Goal: Task Accomplishment & Management: Manage account settings

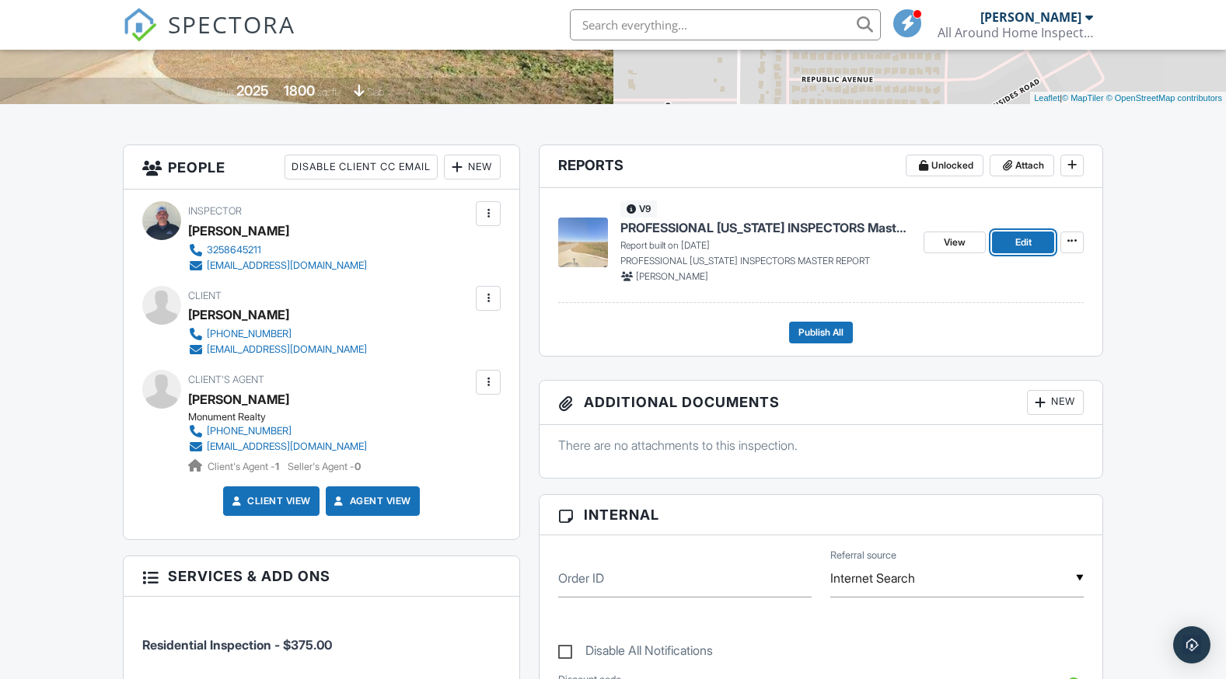
click at [1012, 247] on link "Edit" at bounding box center [1023, 243] width 62 height 22
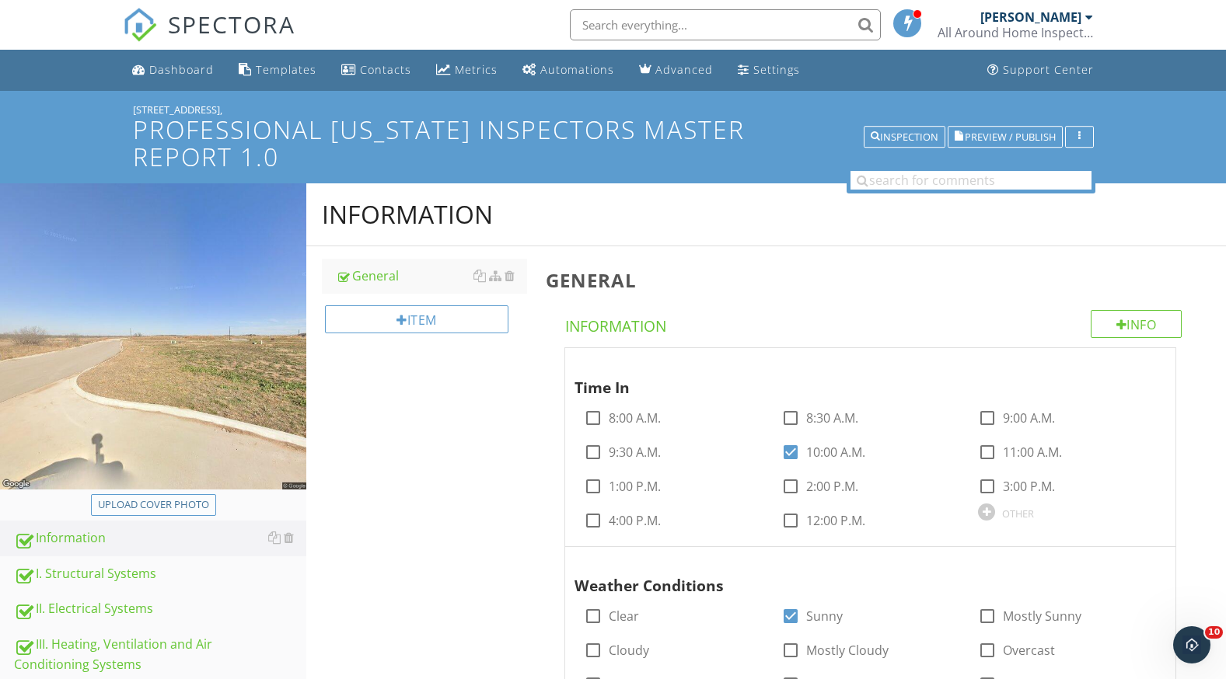
click at [183, 497] on div "Upload cover photo" at bounding box center [153, 505] width 111 height 16
type input "C:\fakepath\providence .jpg"
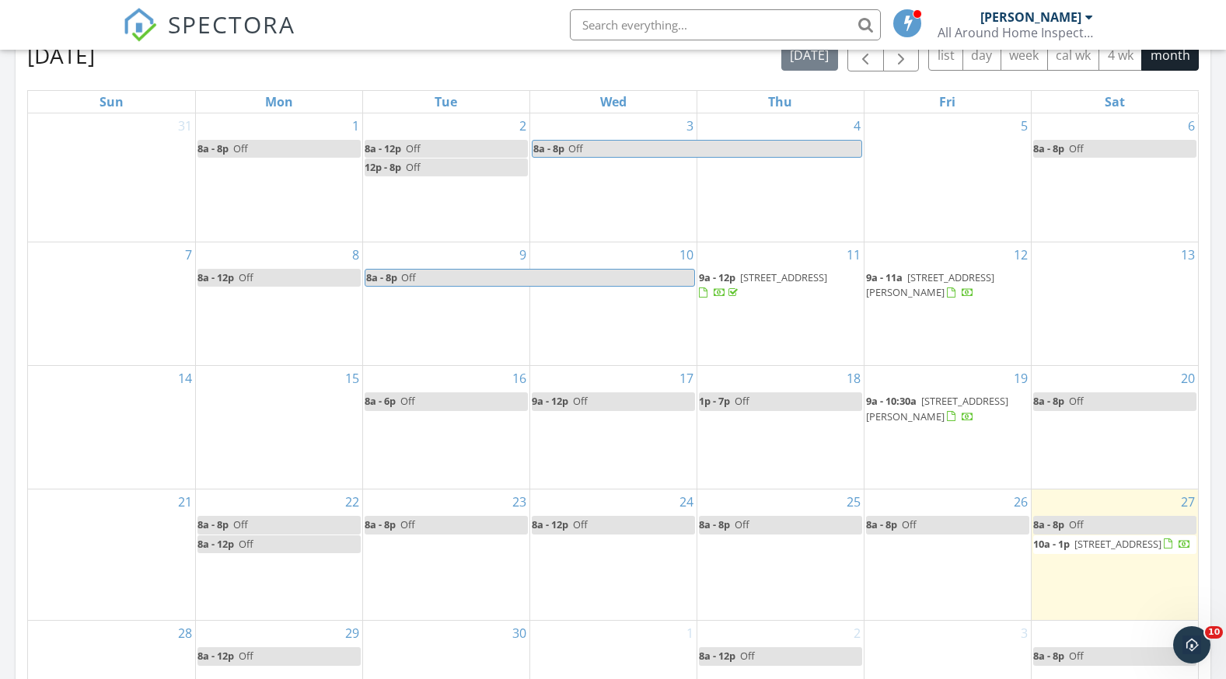
scroll to position [855, 0]
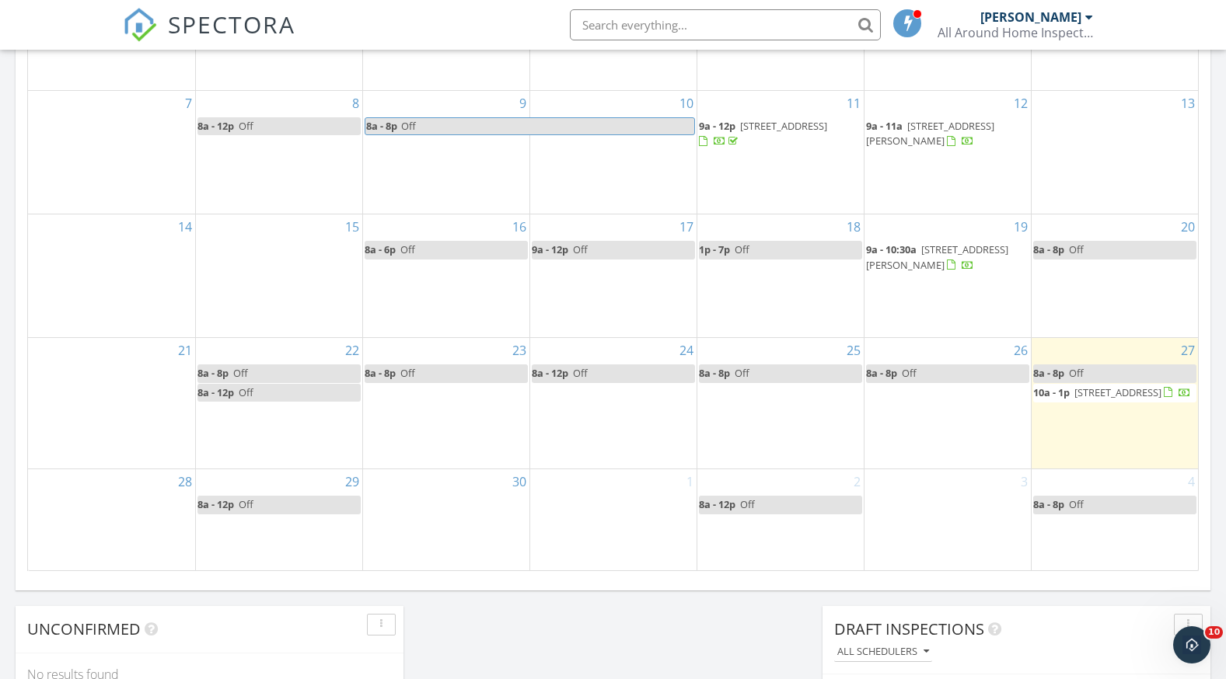
click at [1074, 386] on span "2150 providence dr,, Abilene 79601" at bounding box center [1117, 393] width 87 height 14
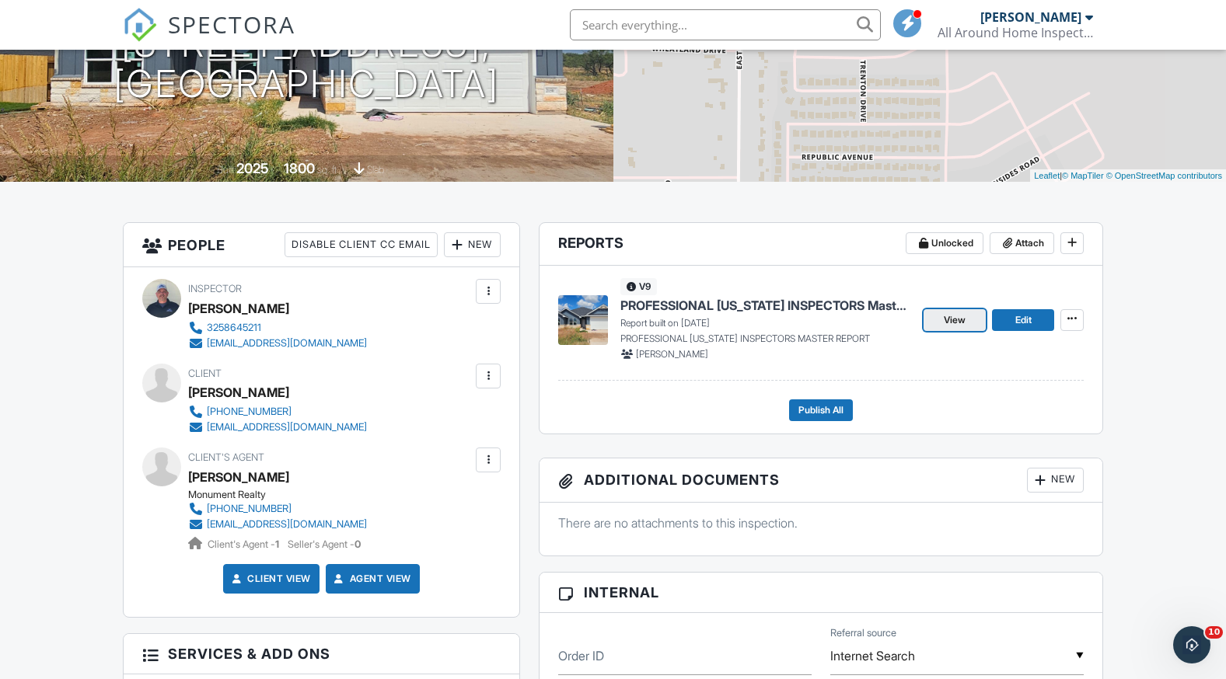
click at [941, 316] on link "View" at bounding box center [954, 320] width 62 height 22
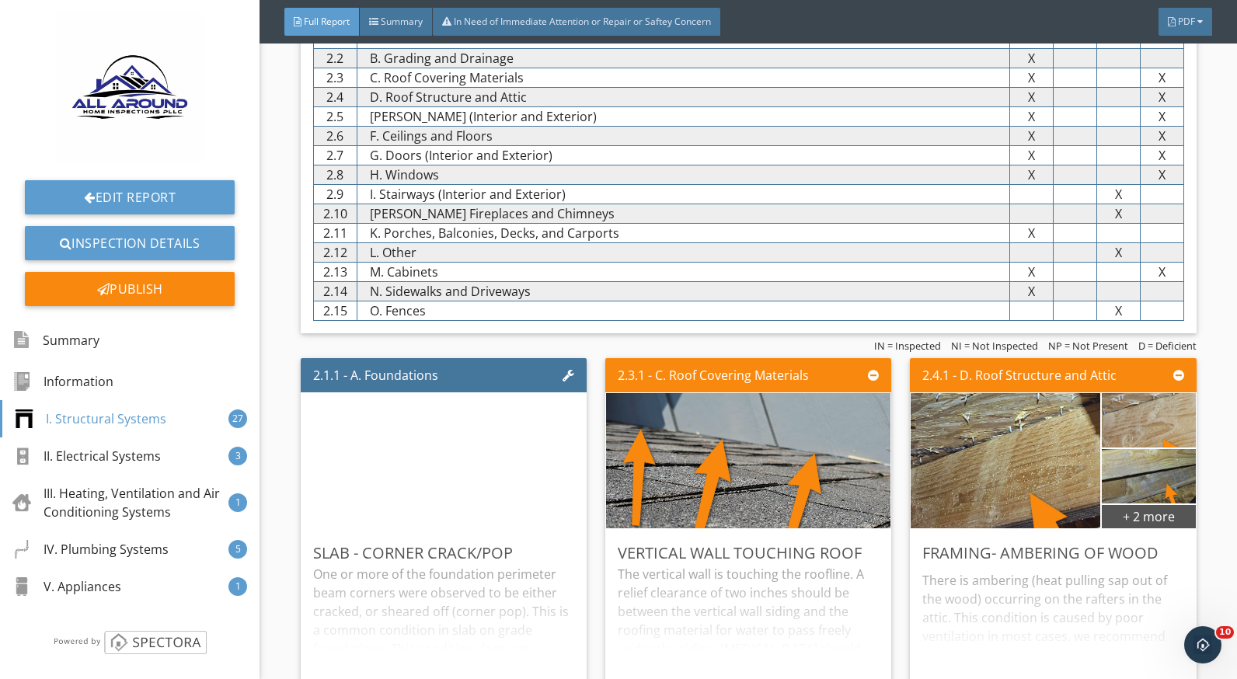
scroll to position [1088, 0]
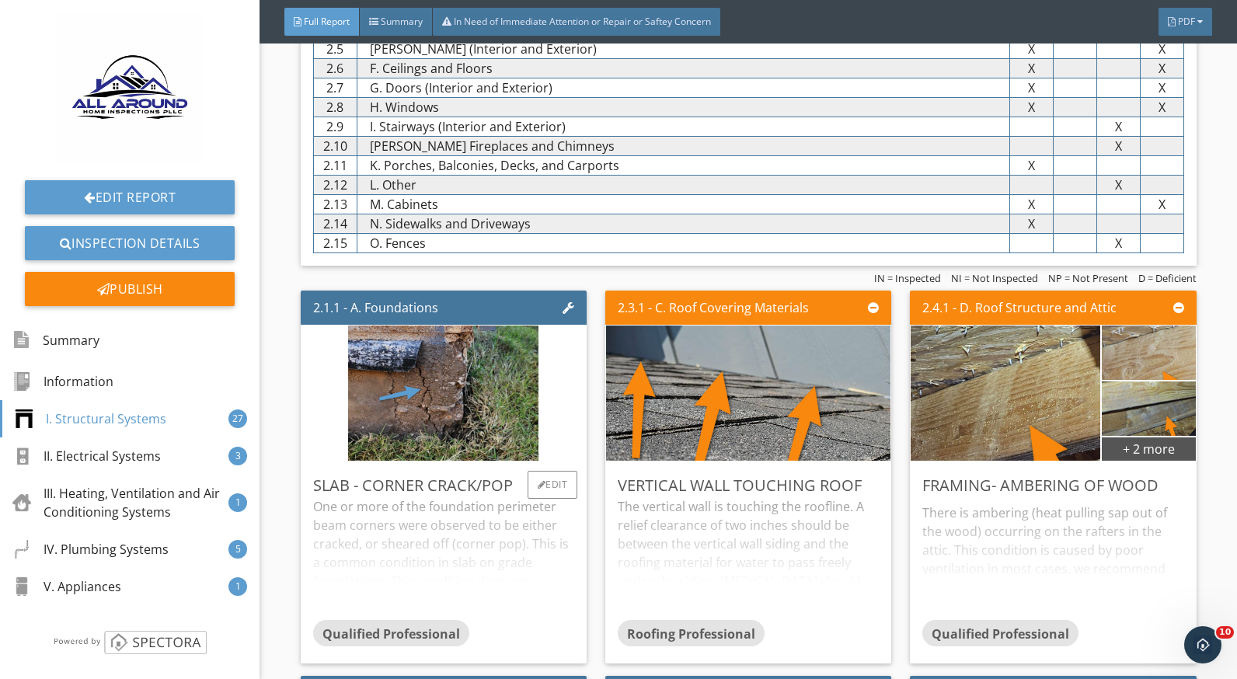
click at [456, 516] on div "One or more of the foundation perimeter beam corners were observed to be either…" at bounding box center [443, 558] width 261 height 123
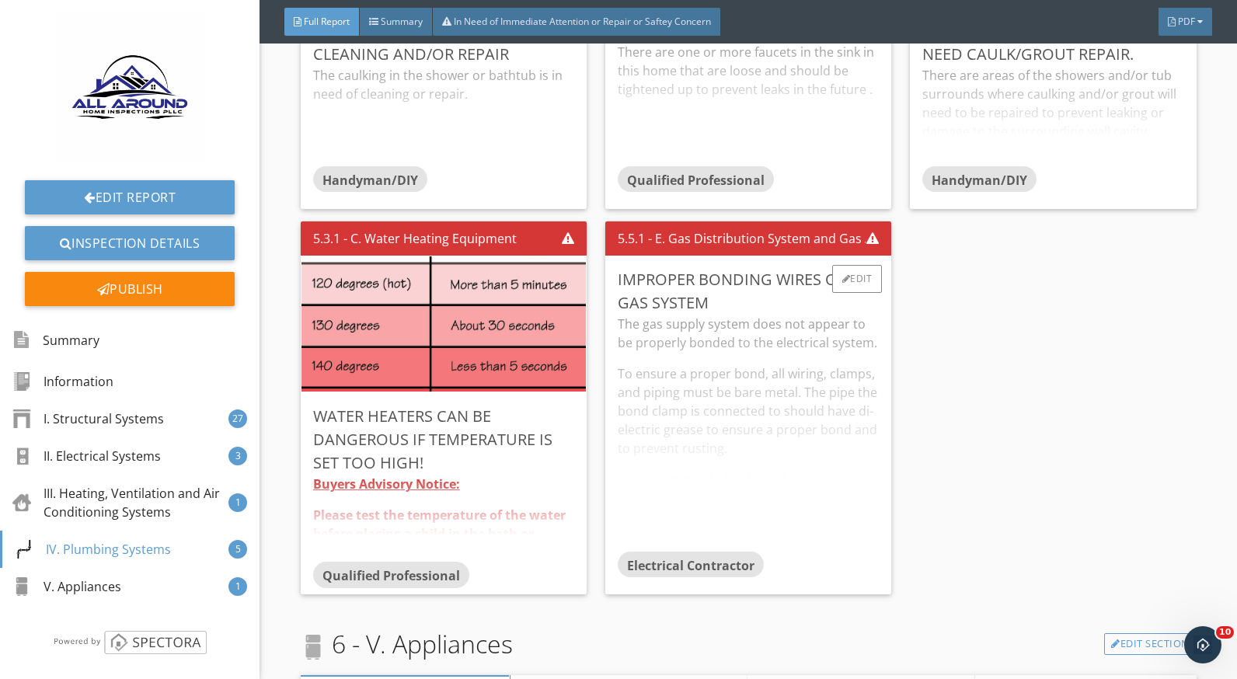
scroll to position [6685, 0]
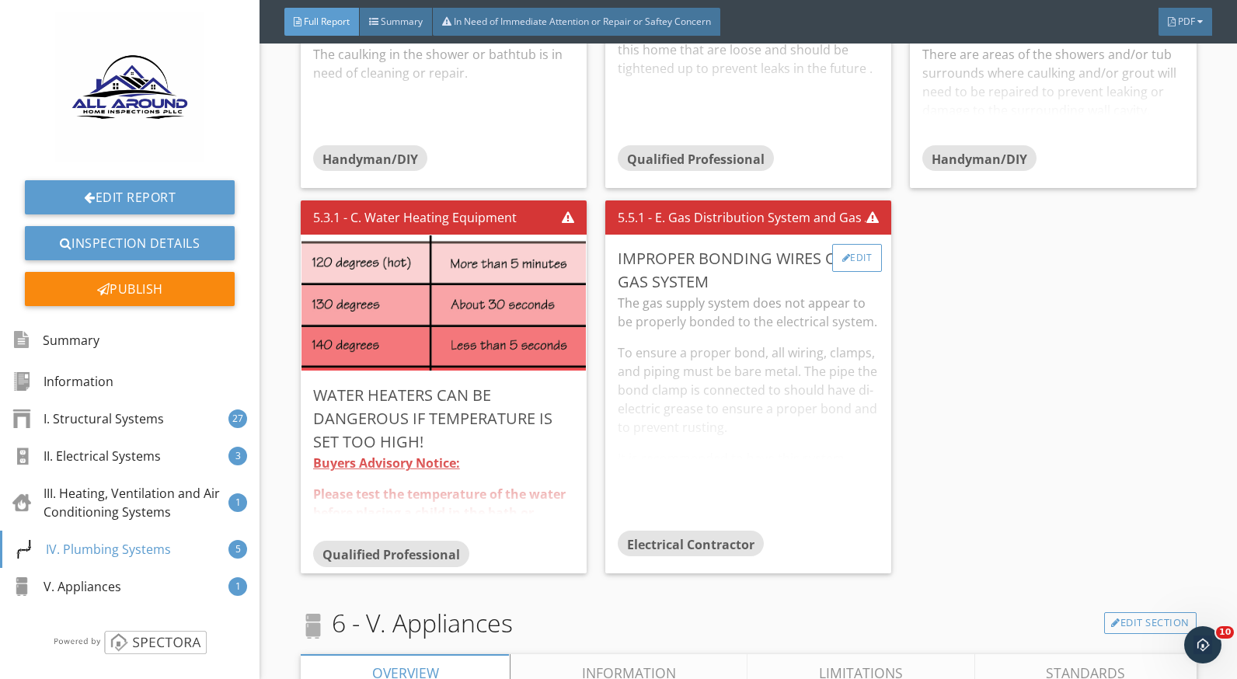
click at [862, 267] on div "Edit" at bounding box center [857, 258] width 51 height 28
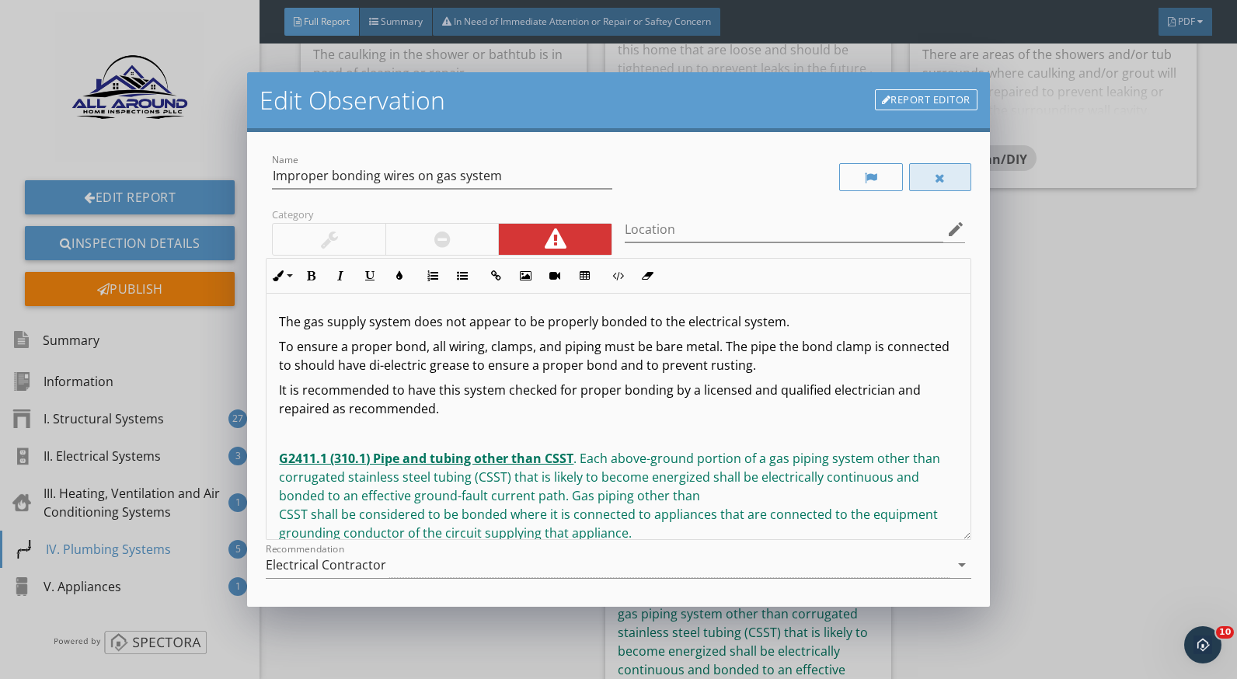
click at [935, 173] on div at bounding box center [940, 178] width 11 height 12
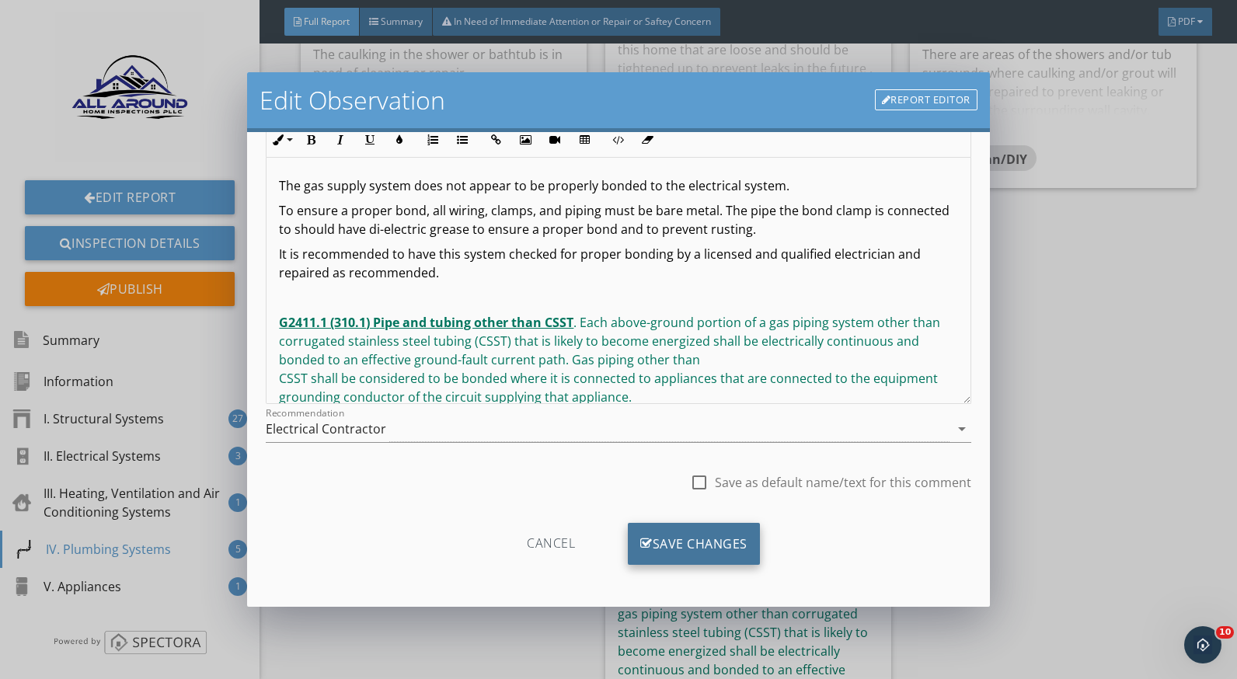
click at [733, 543] on div "Save Changes" at bounding box center [694, 544] width 132 height 42
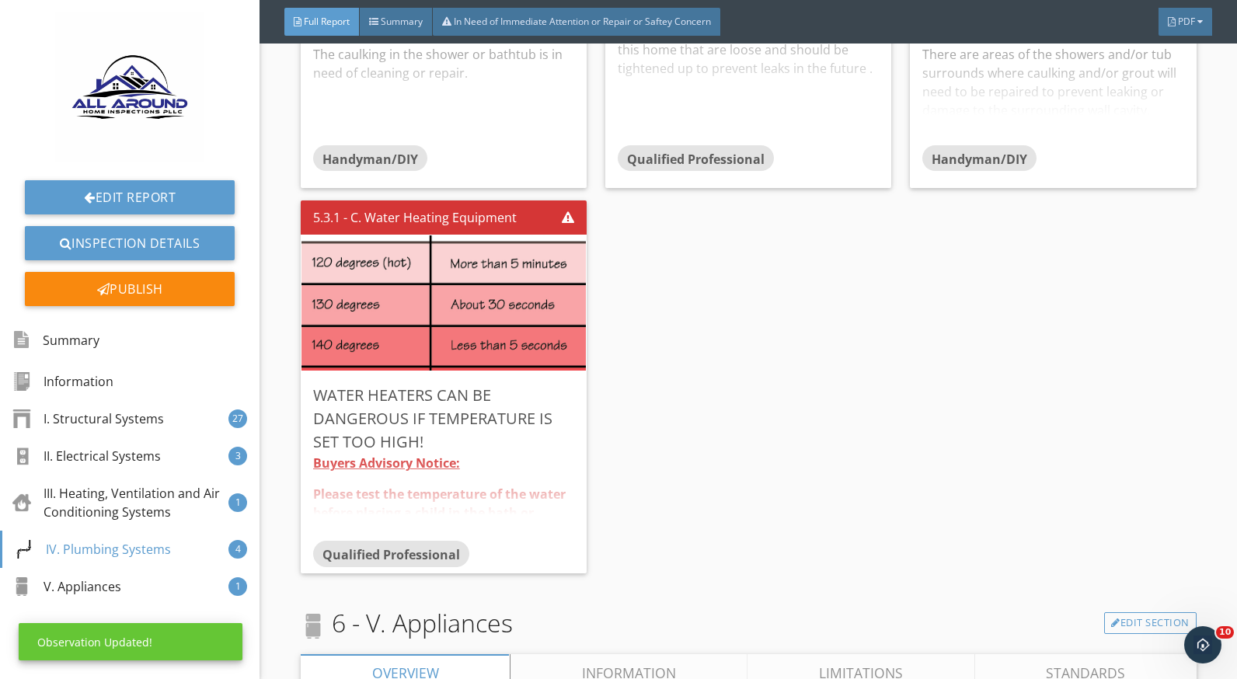
scroll to position [0, 0]
click at [563, 393] on div "Edit" at bounding box center [553, 395] width 51 height 28
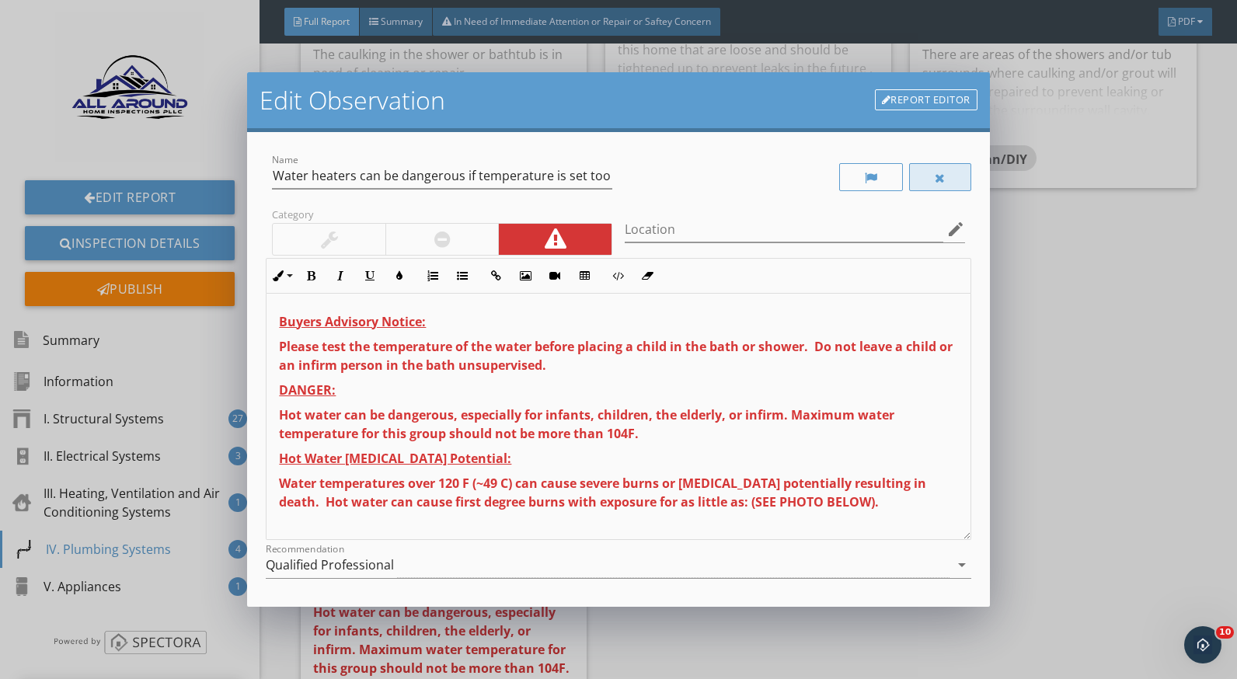
click at [935, 175] on div at bounding box center [940, 178] width 11 height 12
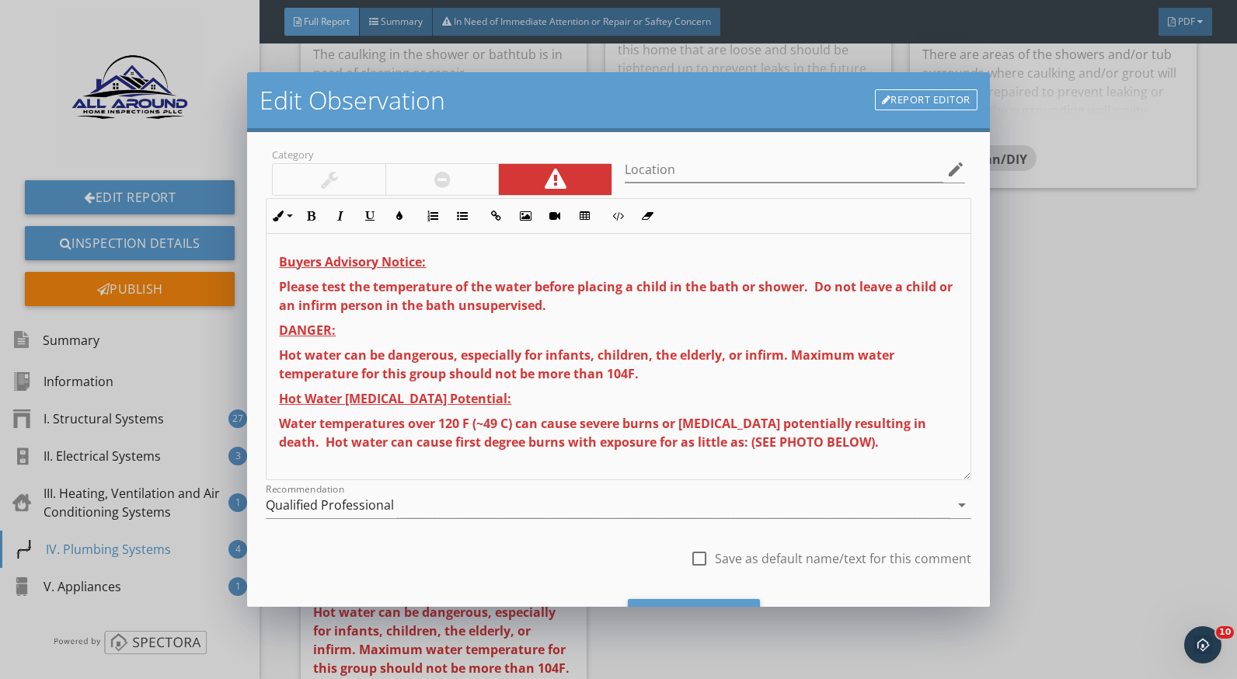
scroll to position [136, 0]
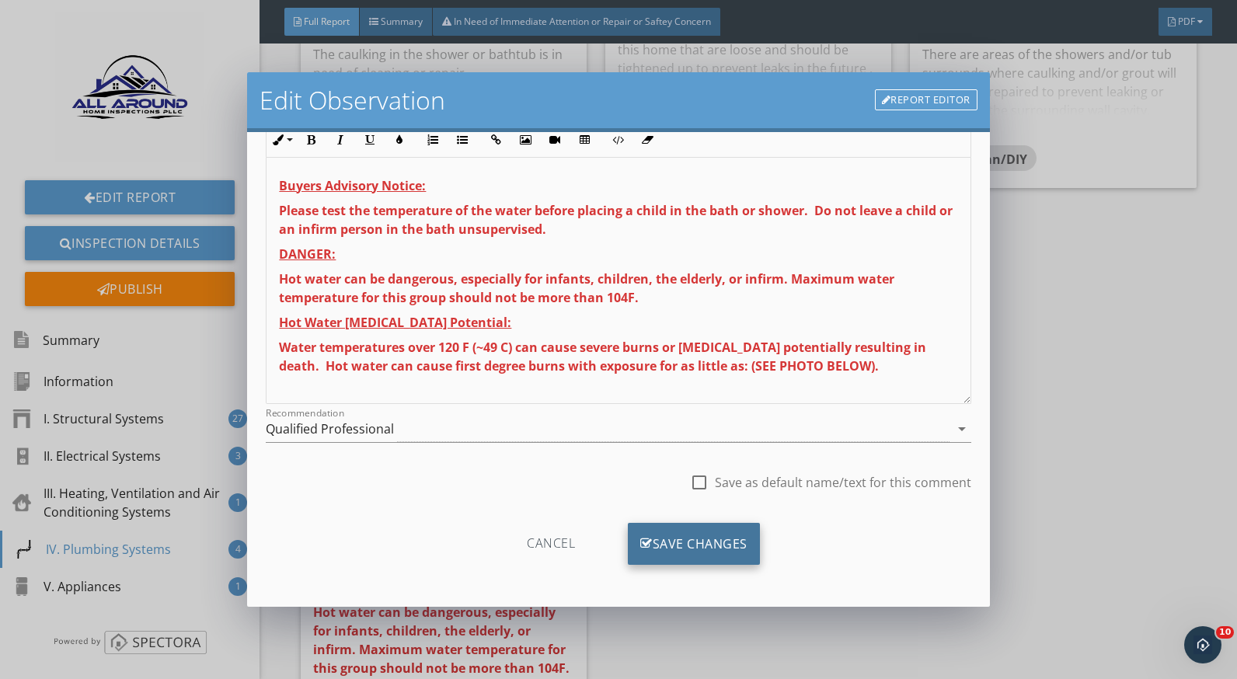
click at [724, 546] on div "Save Changes" at bounding box center [694, 544] width 132 height 42
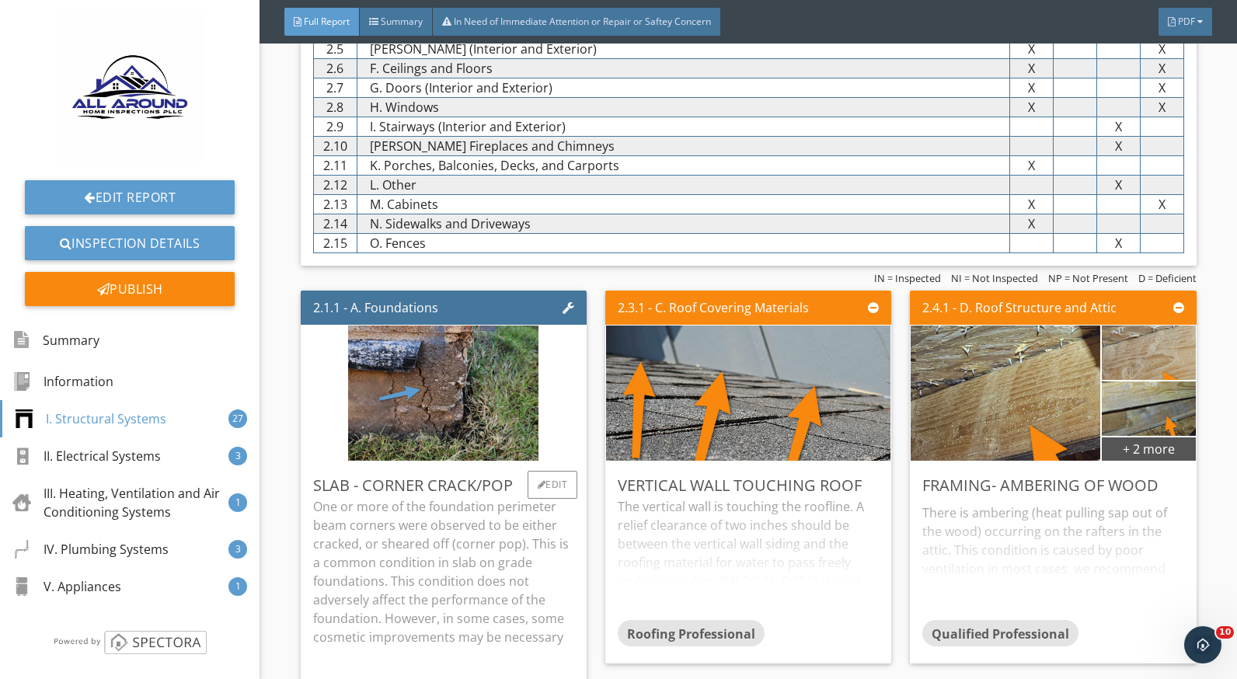
scroll to position [1321, 0]
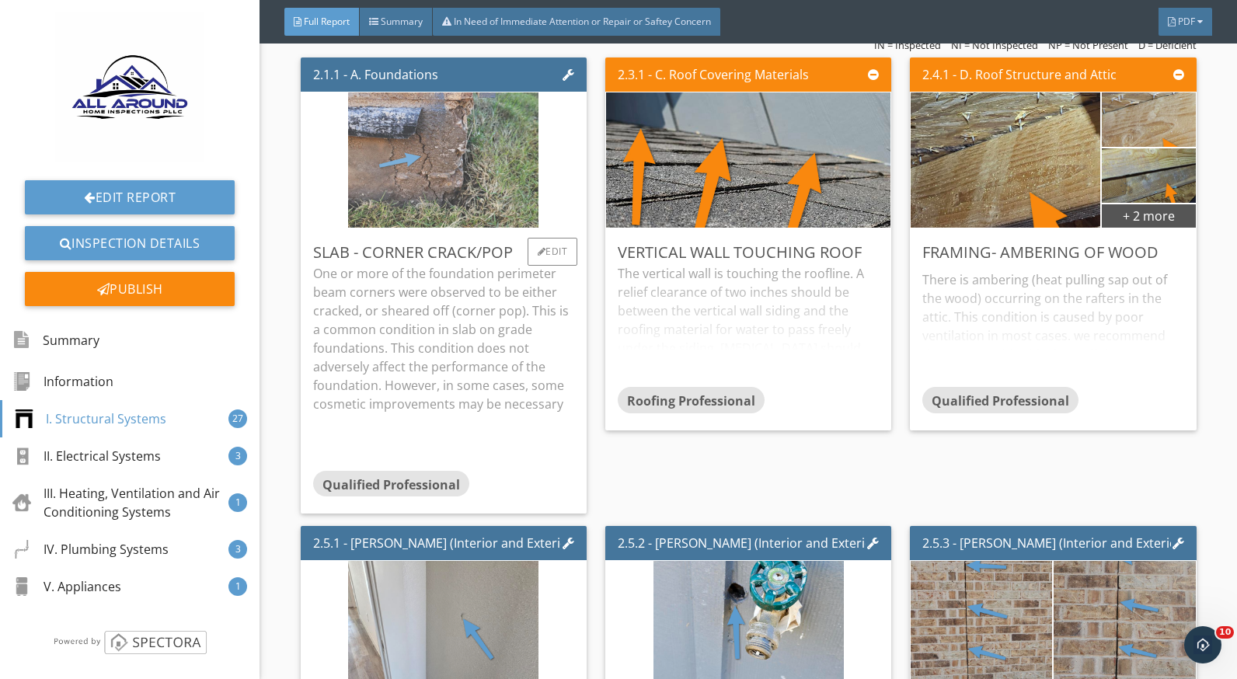
click at [431, 191] on img at bounding box center [443, 160] width 190 height 338
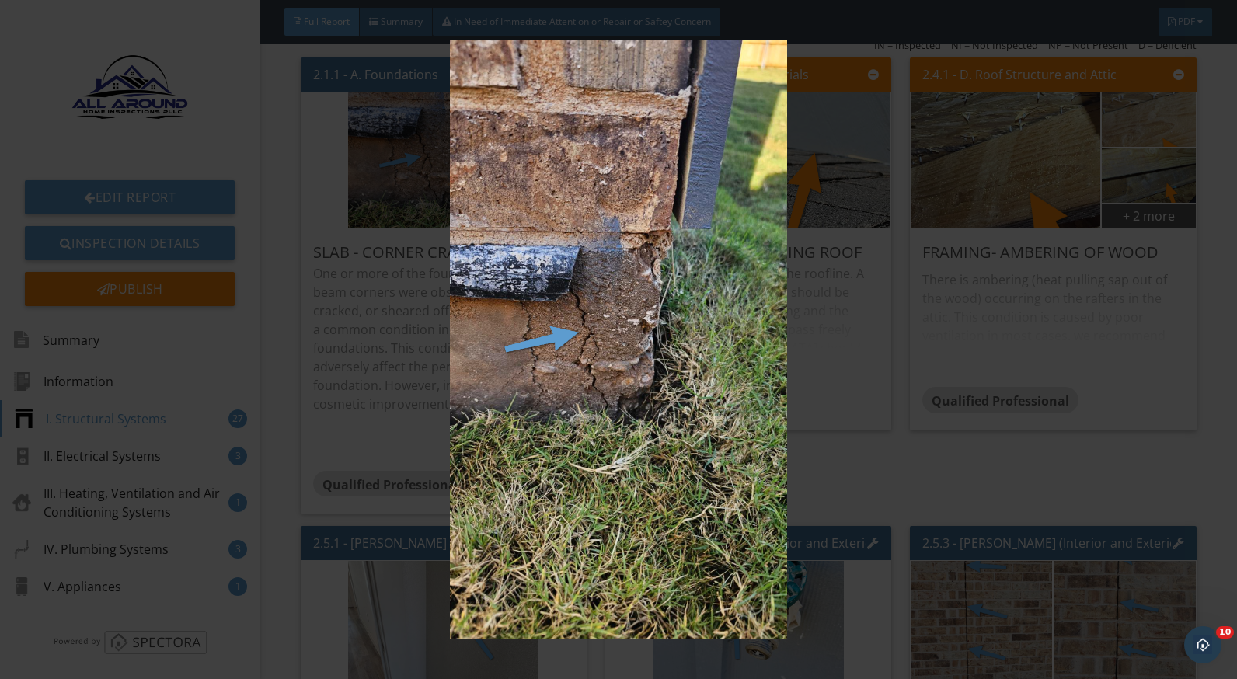
click at [764, 330] on img at bounding box center [618, 339] width 1129 height 599
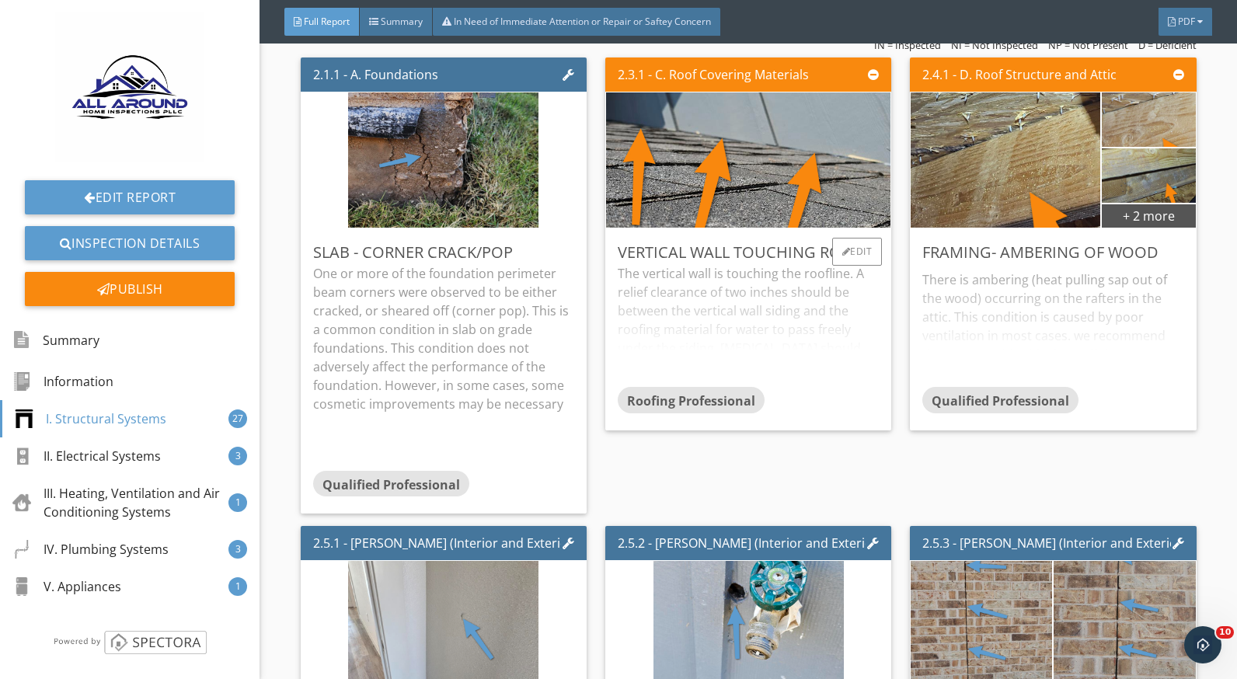
click at [799, 330] on div "The vertical wall is touching the roofline. A relief clearance of two inches sh…" at bounding box center [748, 325] width 261 height 123
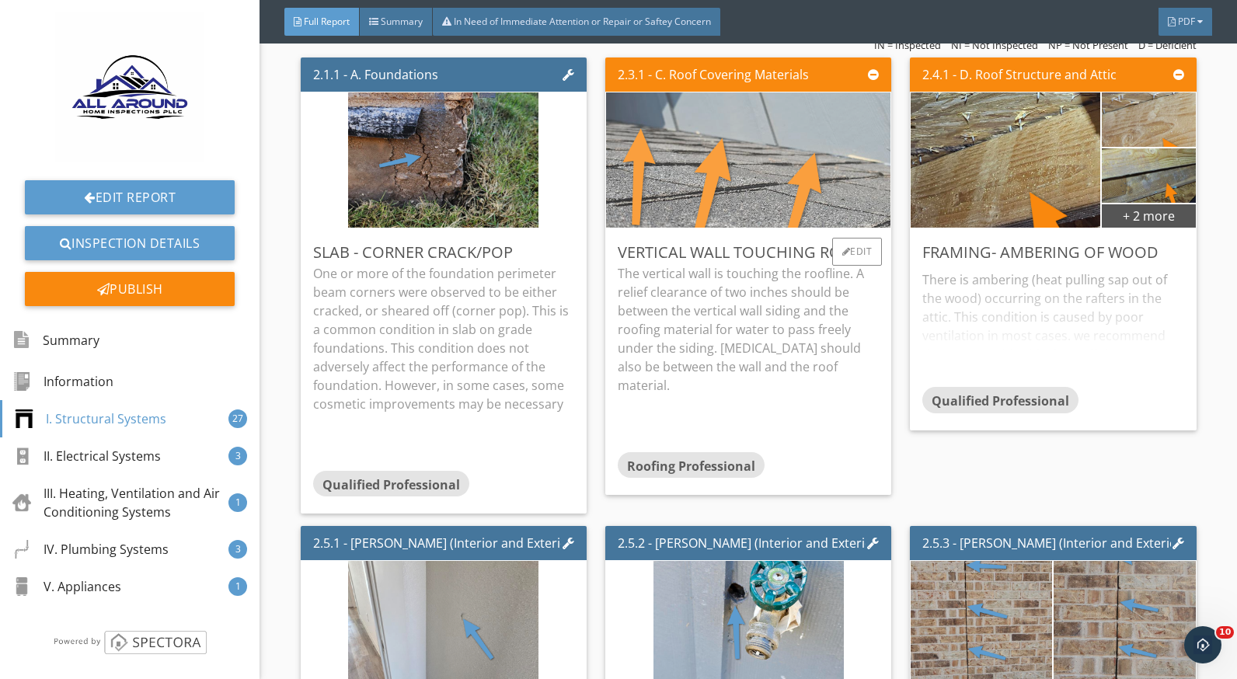
click at [712, 212] on img at bounding box center [748, 160] width 601 height 338
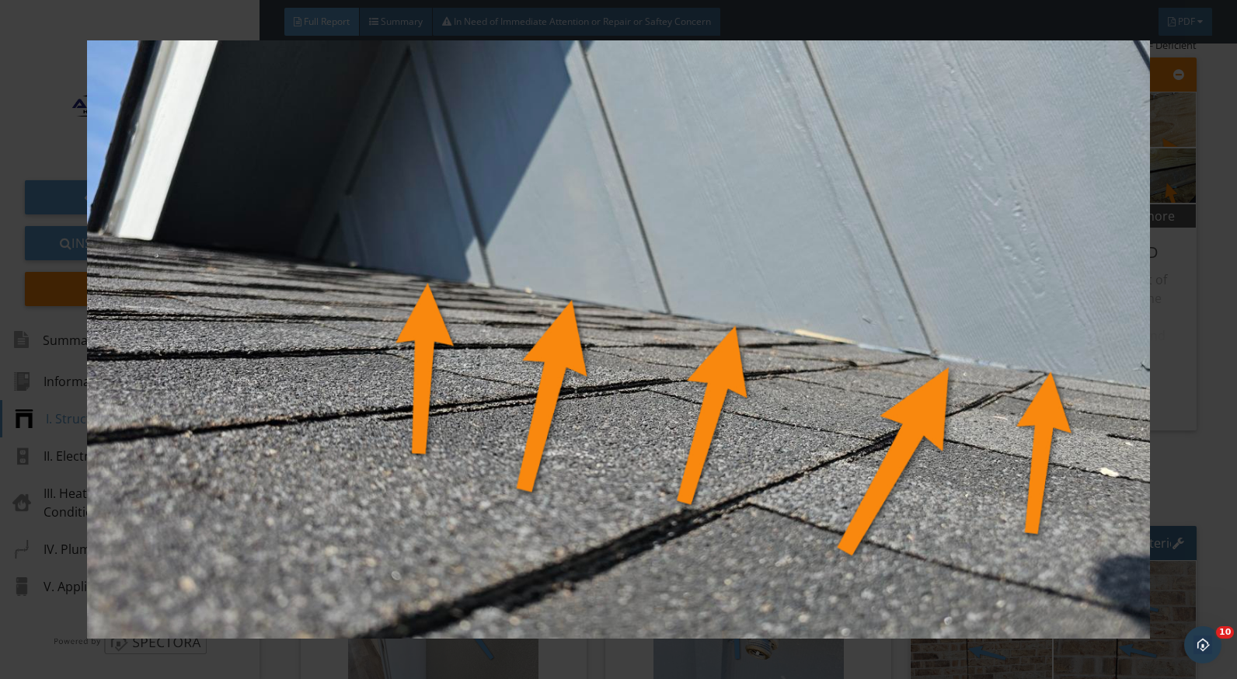
click at [1213, 438] on div at bounding box center [618, 339] width 1237 height 679
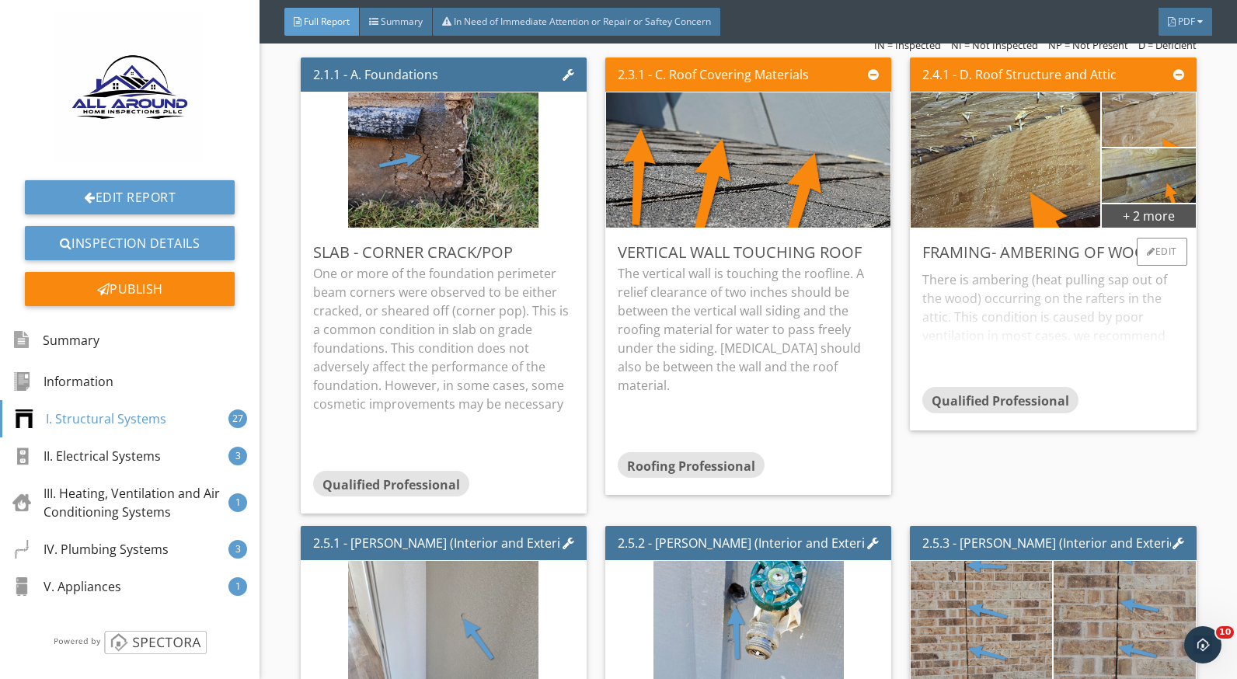
click at [1006, 293] on div "There is ambering (heat pulling sap out of the wood) occurring on the rafters i…" at bounding box center [1053, 325] width 261 height 123
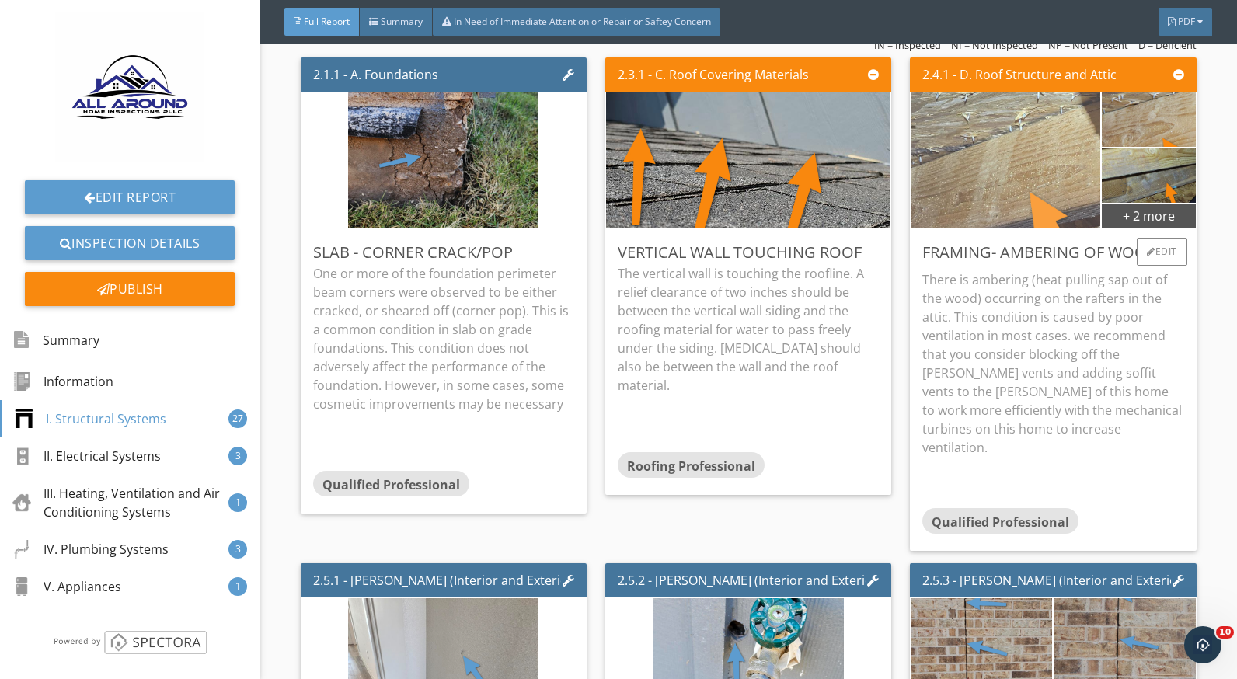
click at [993, 147] on img at bounding box center [1006, 159] width 474 height 267
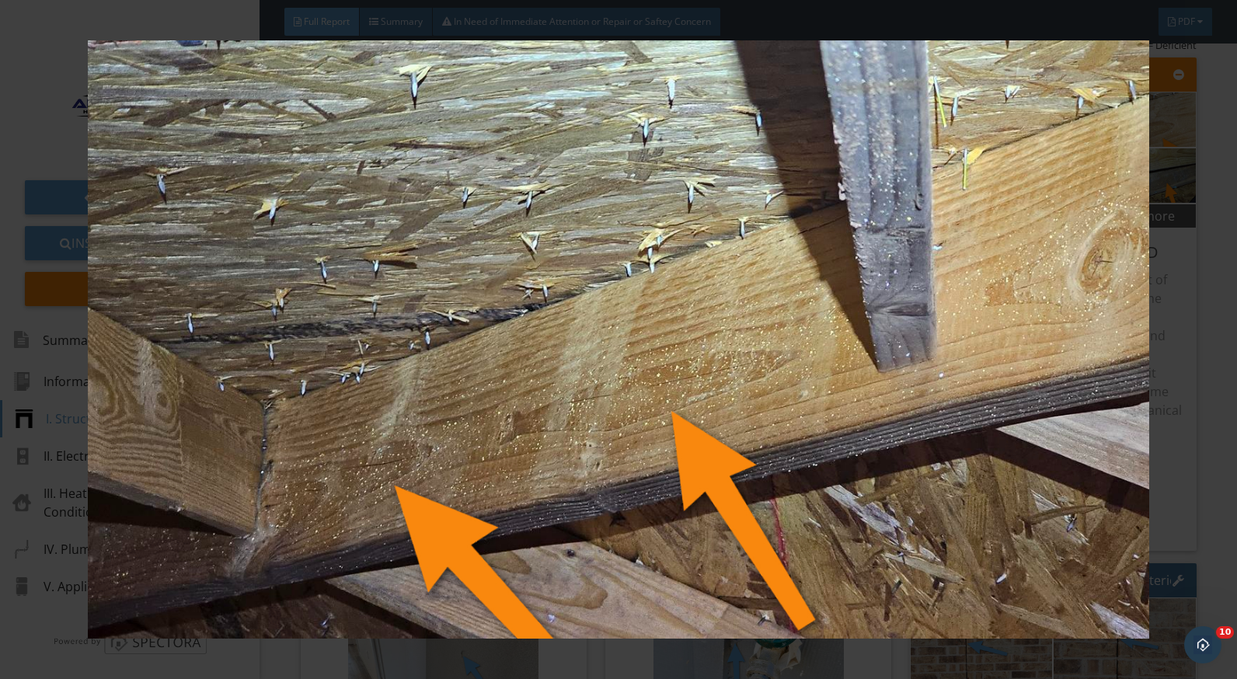
click at [1200, 428] on div at bounding box center [618, 339] width 1237 height 679
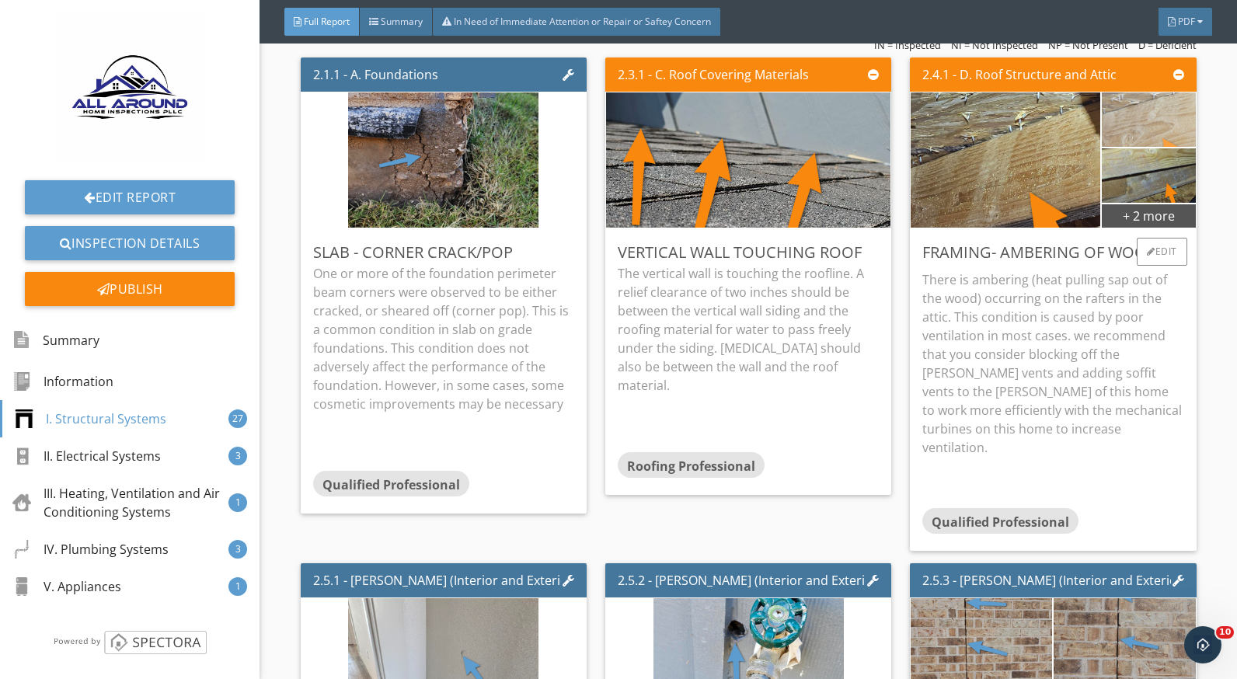
click at [1128, 125] on img at bounding box center [1148, 119] width 233 height 131
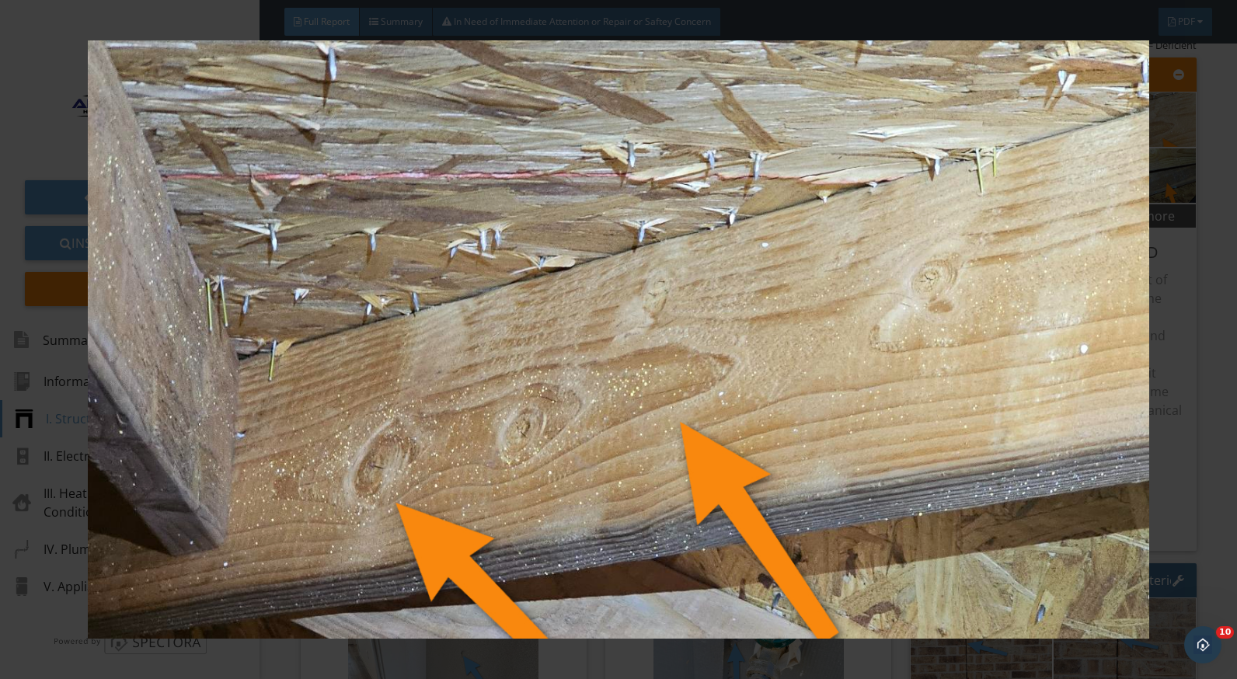
click at [1166, 286] on img at bounding box center [618, 339] width 1129 height 599
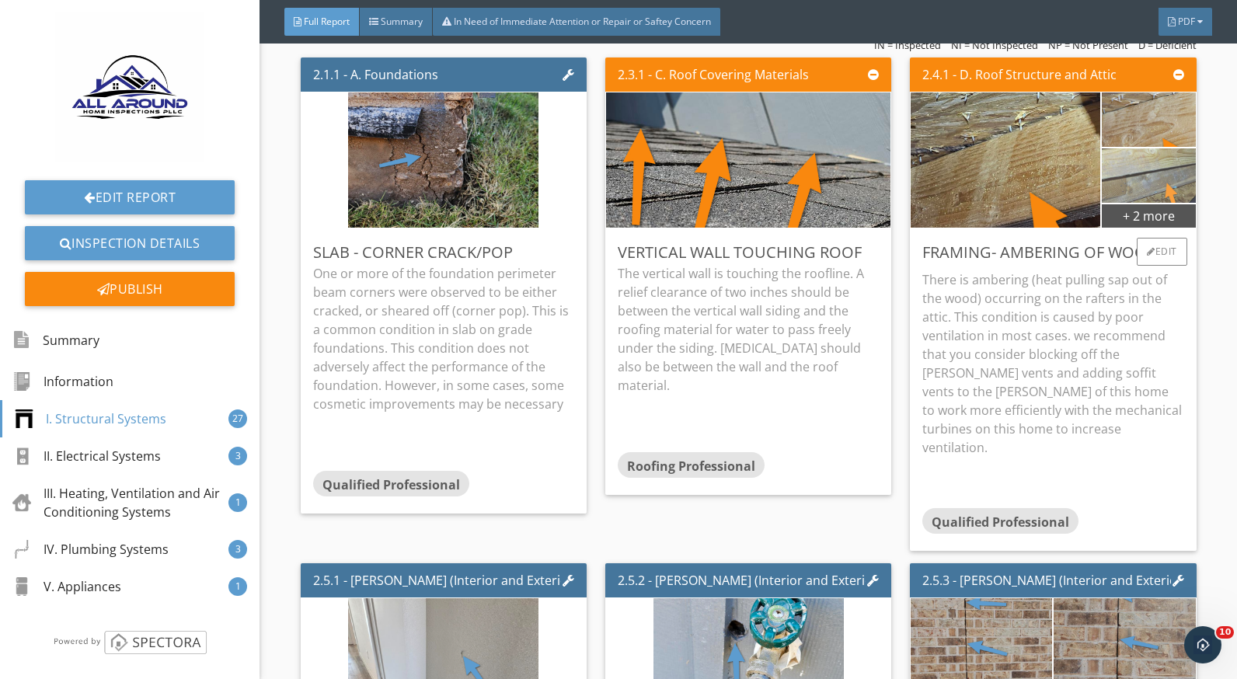
click at [1119, 181] on img at bounding box center [1148, 175] width 233 height 131
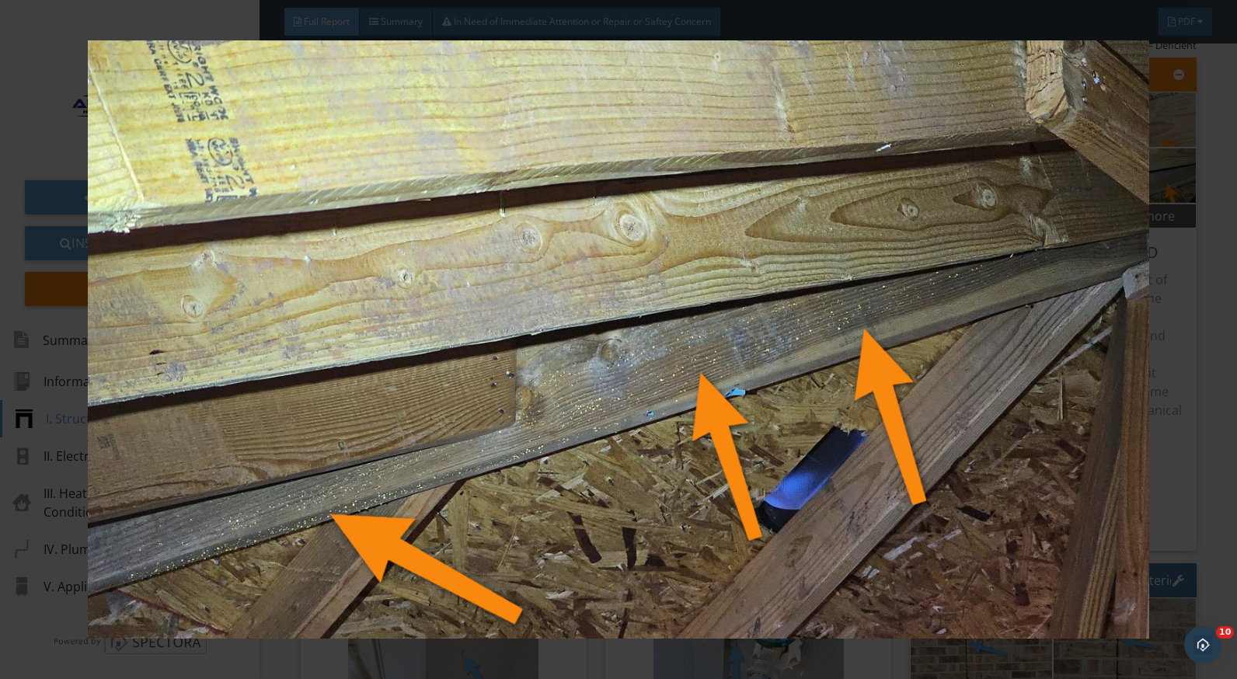
drag, startPoint x: 1215, startPoint y: 351, endPoint x: 1209, endPoint y: 361, distance: 11.9
click at [1215, 352] on div at bounding box center [618, 339] width 1237 height 679
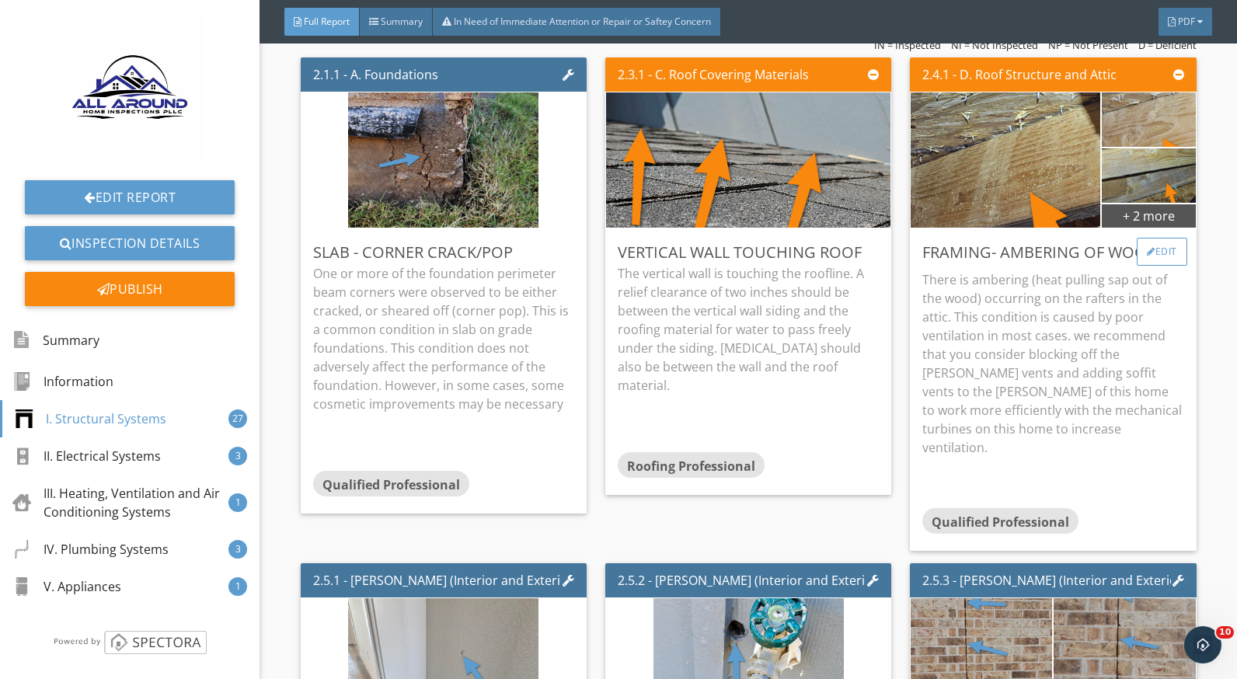
click at [1143, 246] on div "Edit" at bounding box center [1162, 252] width 51 height 28
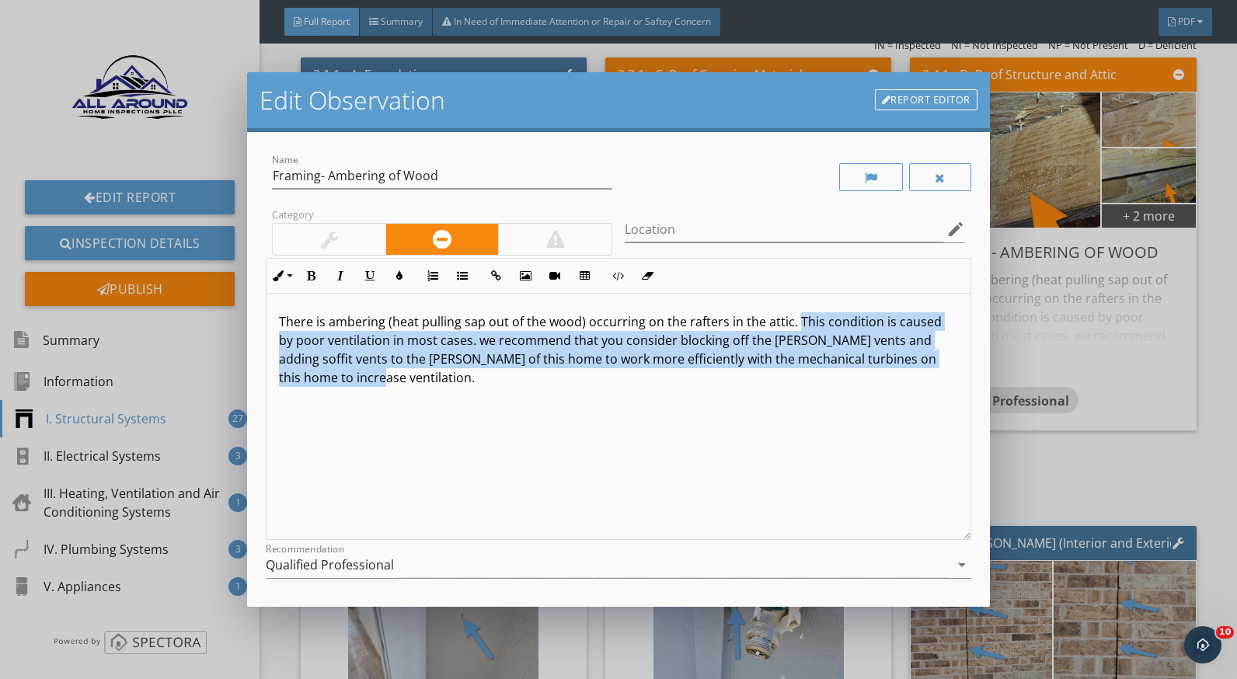
drag, startPoint x: 794, startPoint y: 315, endPoint x: 880, endPoint y: 385, distance: 111.1
click at [880, 385] on p "There is ambering (heat pulling sap out of the wood) occurring on the rafters i…" at bounding box center [618, 349] width 679 height 75
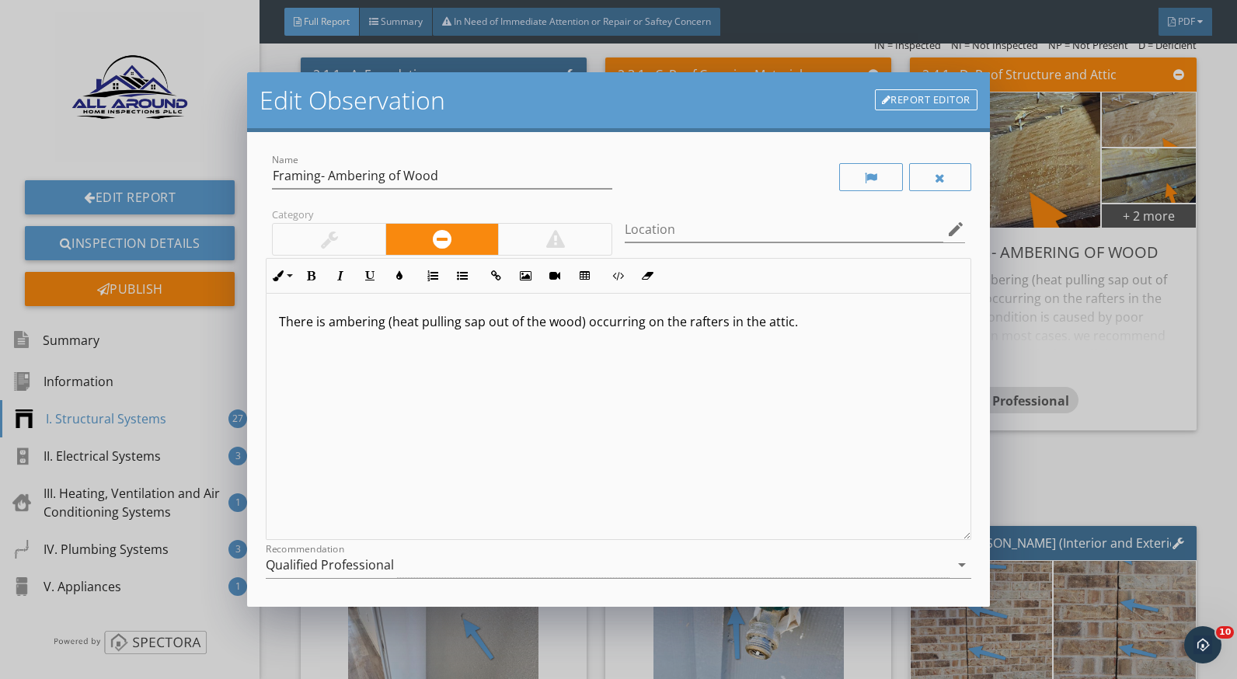
click at [1042, 340] on div "Edit Observation Report Editor Name Framing- Ambering of Wood Category Location…" at bounding box center [618, 339] width 1237 height 679
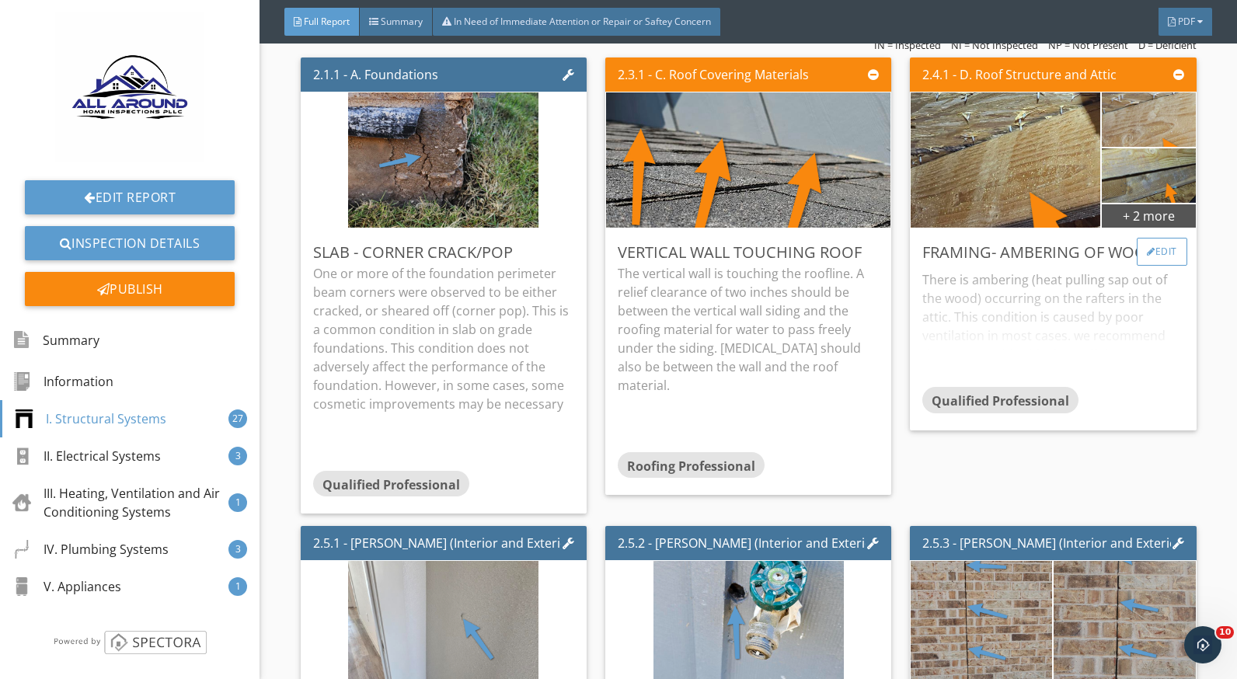
click at [1147, 240] on div "Edit" at bounding box center [1162, 252] width 51 height 28
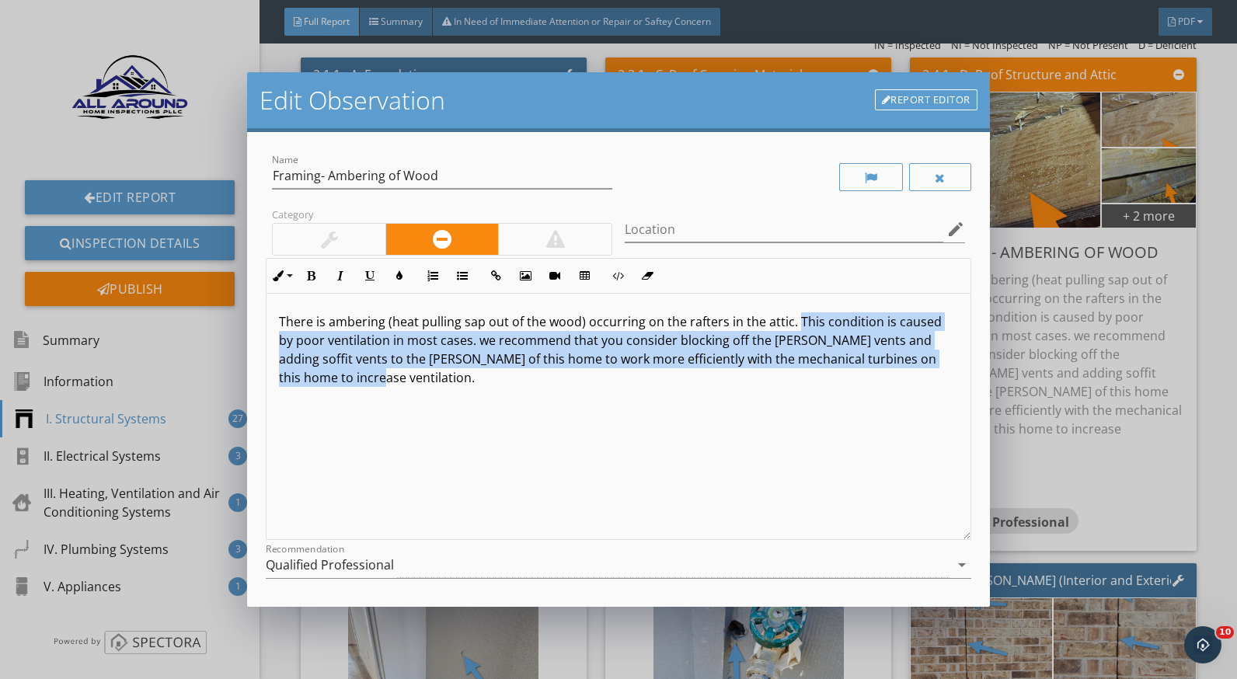
drag, startPoint x: 794, startPoint y: 316, endPoint x: 926, endPoint y: 374, distance: 143.7
click at [926, 374] on p "There is ambering (heat pulling sap out of the wood) occurring on the rafters i…" at bounding box center [618, 349] width 679 height 75
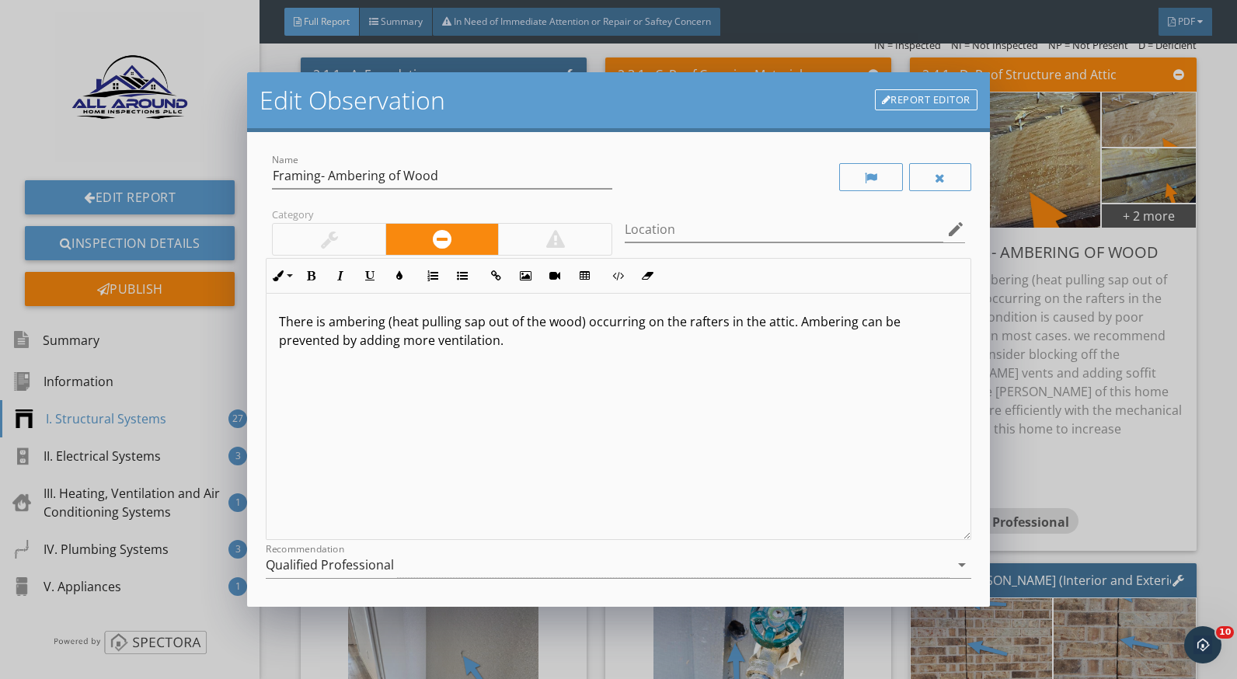
click at [724, 419] on div "There is ambering (heat pulling sap out of the wood) occurring on the rafters i…" at bounding box center [618, 417] width 703 height 246
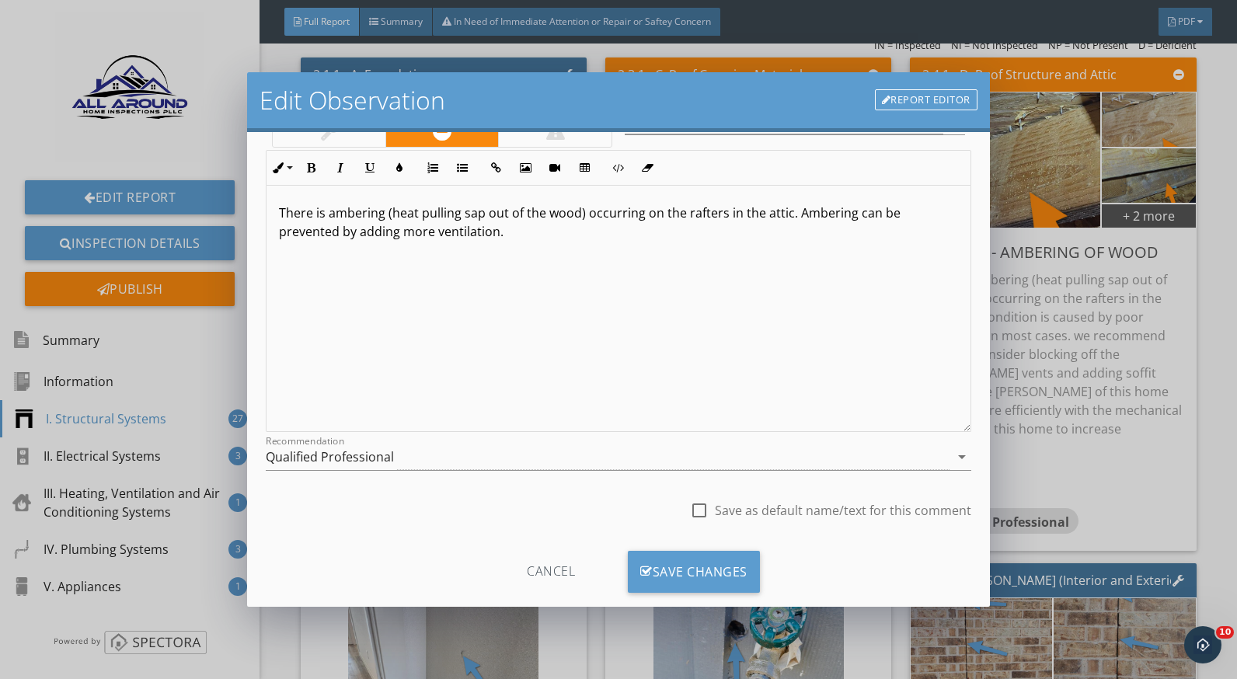
scroll to position [136, 0]
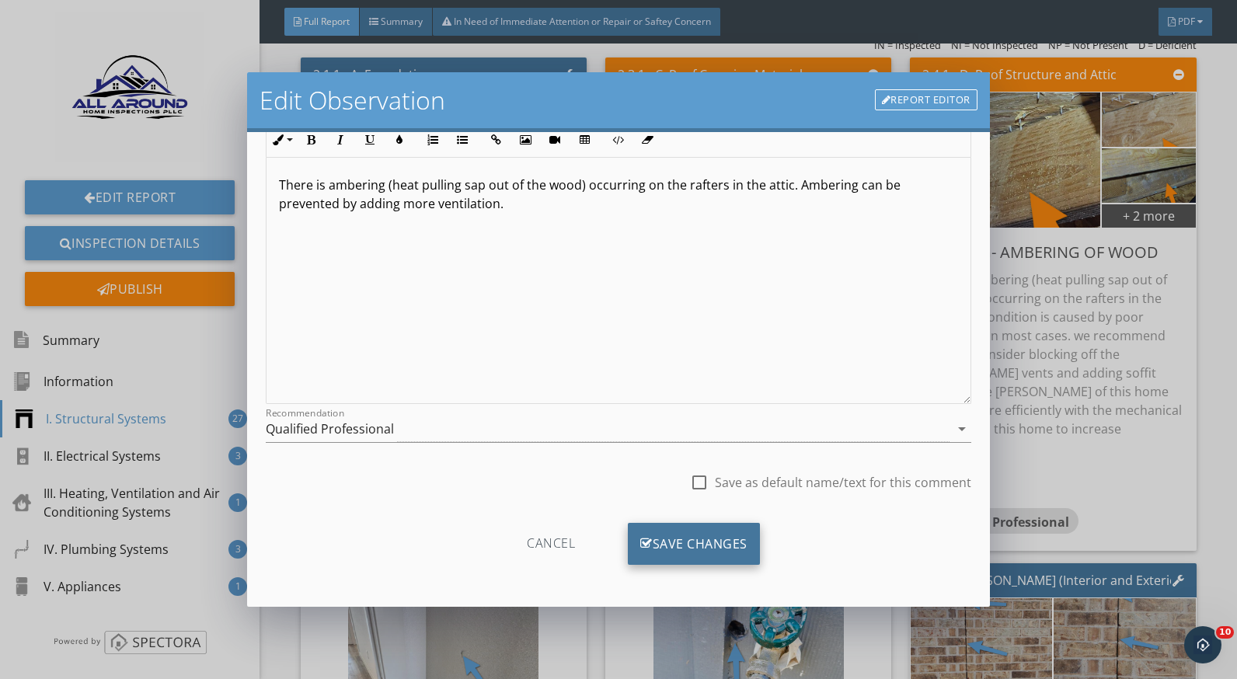
drag, startPoint x: 707, startPoint y: 536, endPoint x: 718, endPoint y: 537, distance: 11.7
click at [707, 536] on div "Save Changes" at bounding box center [694, 544] width 132 height 42
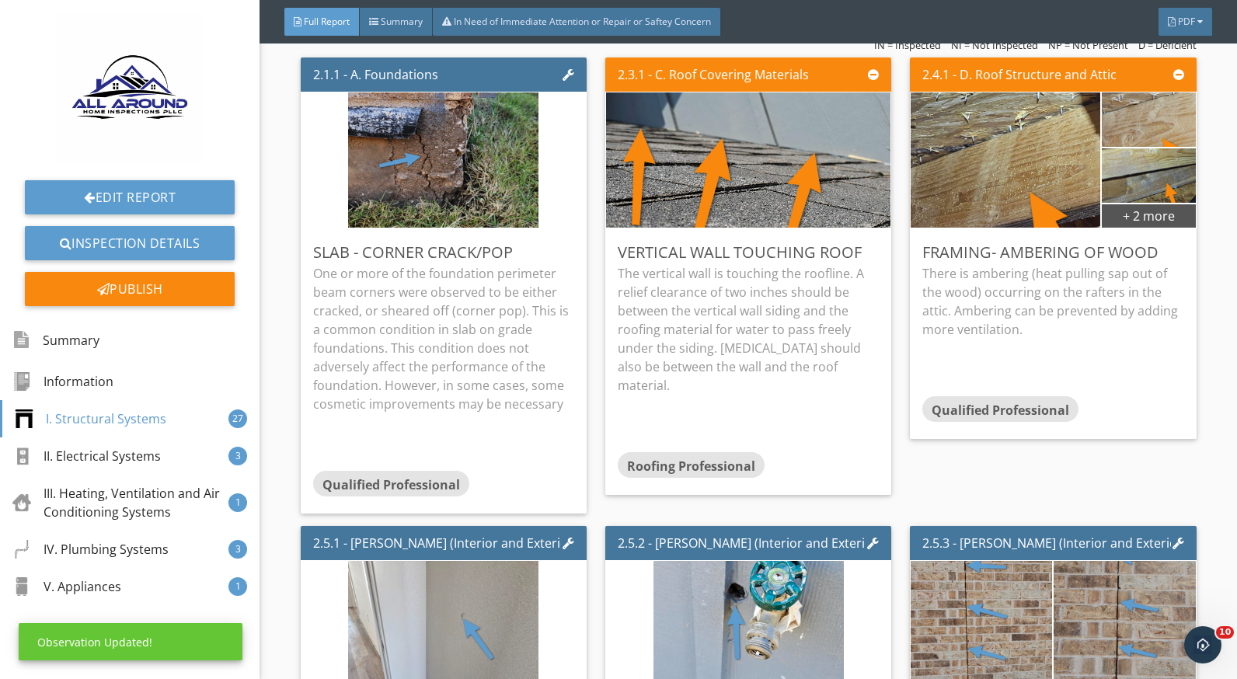
scroll to position [0, 0]
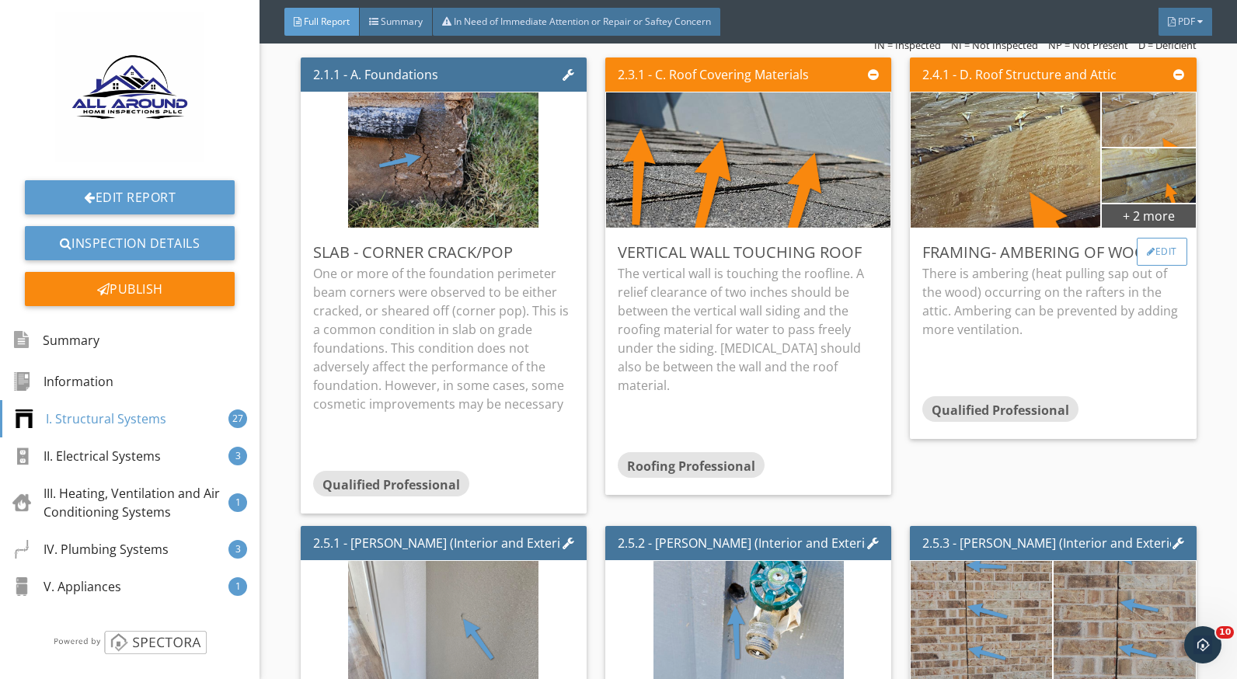
click at [1137, 257] on div "Edit" at bounding box center [1162, 252] width 51 height 28
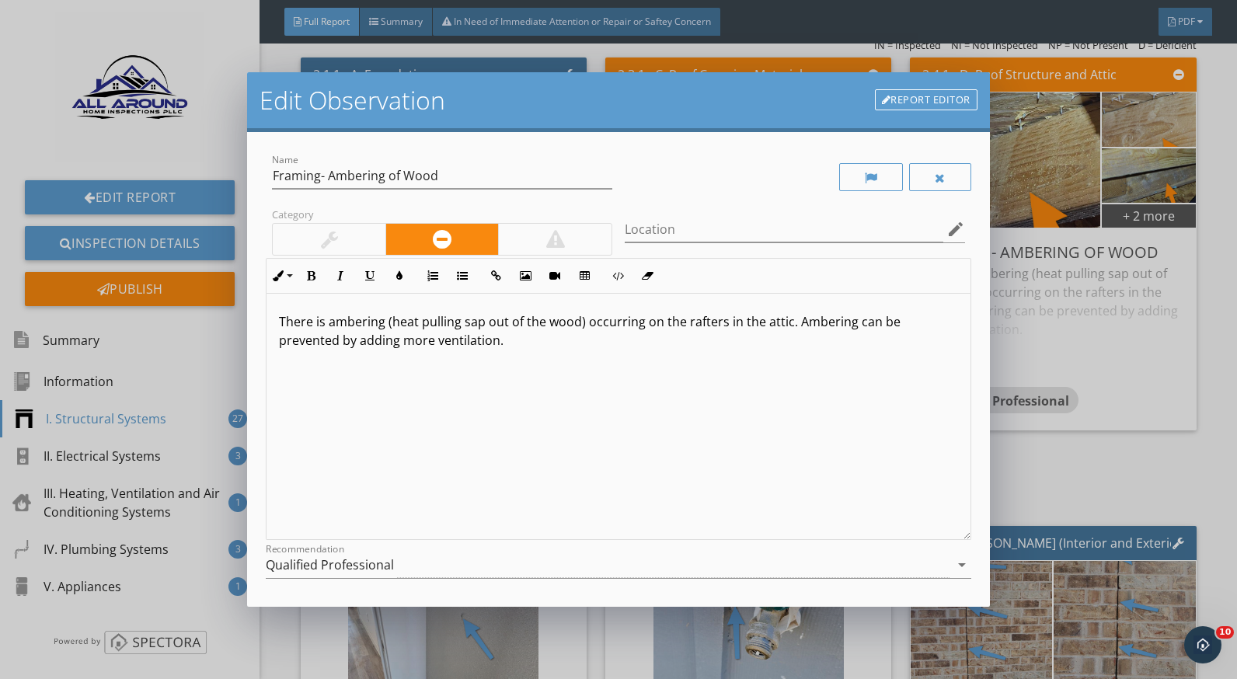
click at [501, 345] on p "There is ambering (heat pulling sap out of the wood) occurring on the rafters i…" at bounding box center [618, 330] width 679 height 37
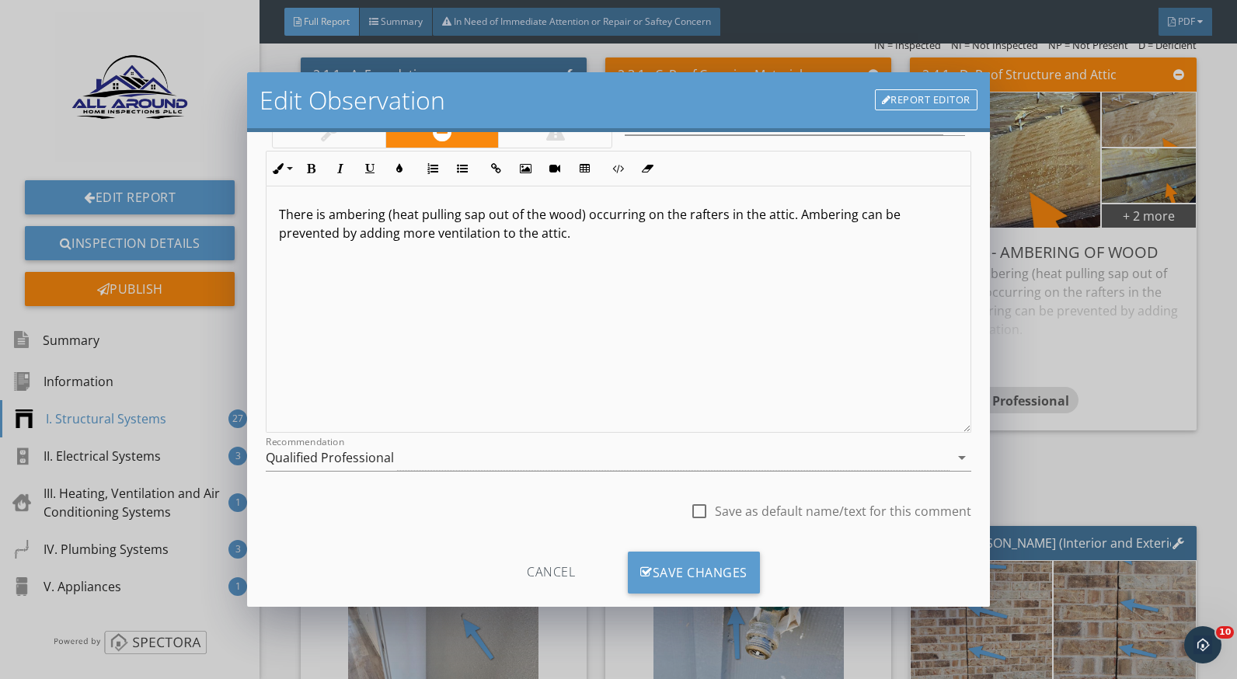
scroll to position [136, 0]
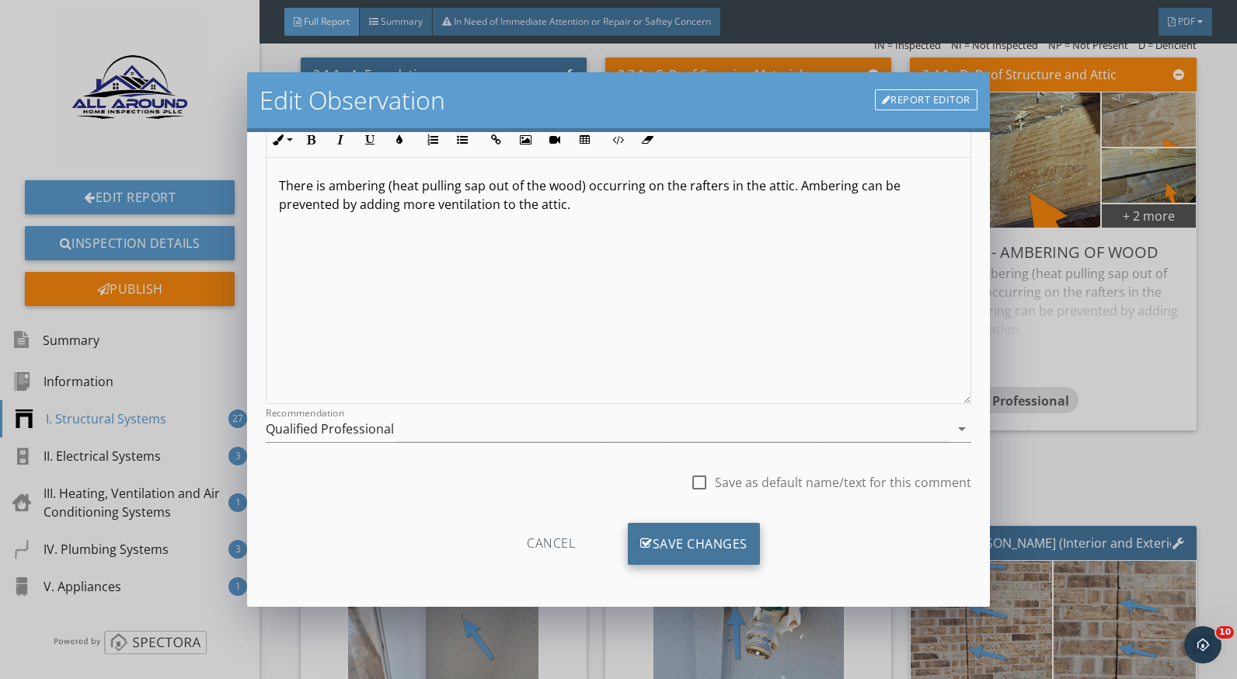
click at [734, 546] on div "Save Changes" at bounding box center [694, 544] width 132 height 42
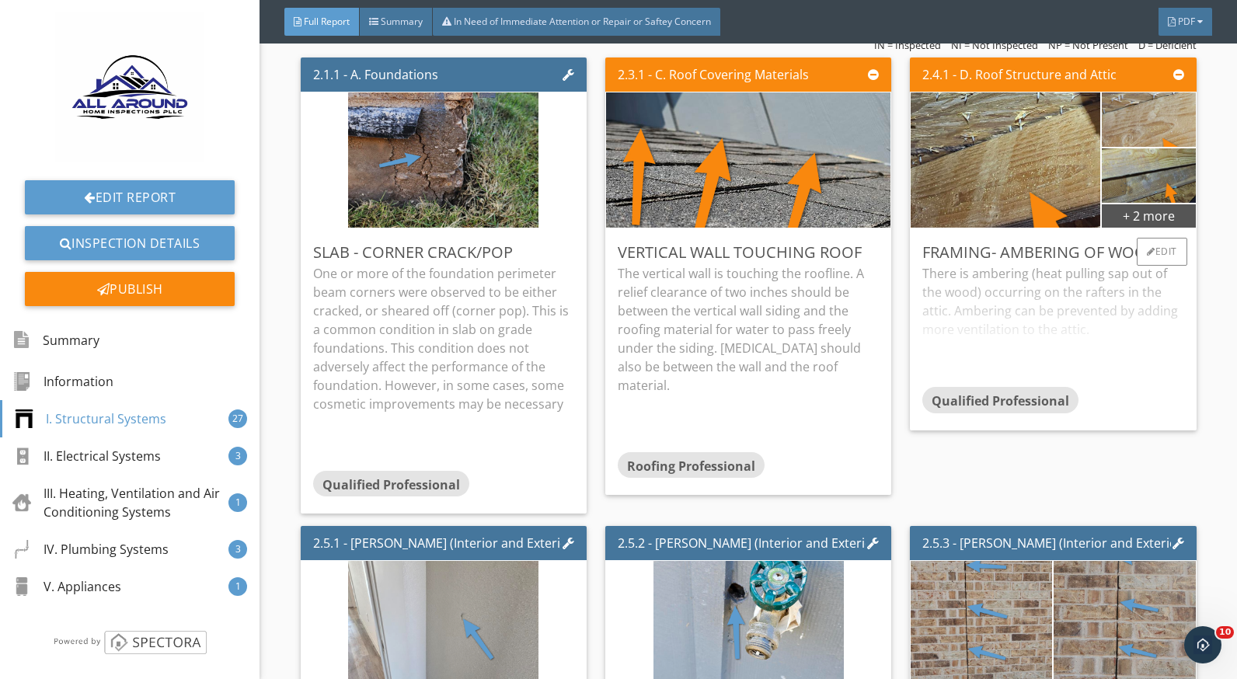
click at [1137, 296] on div "There is ambering (heat pulling sap out of the wood) occurring on the rafters i…" at bounding box center [1053, 325] width 261 height 123
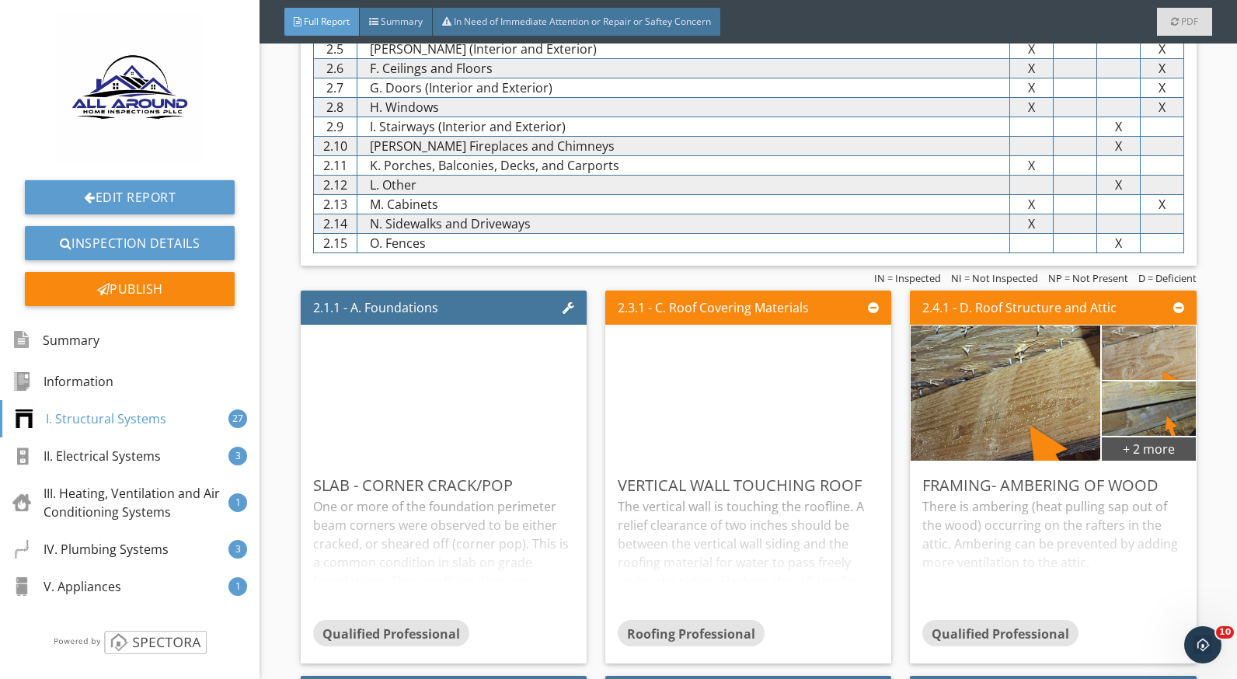
scroll to position [1321, 0]
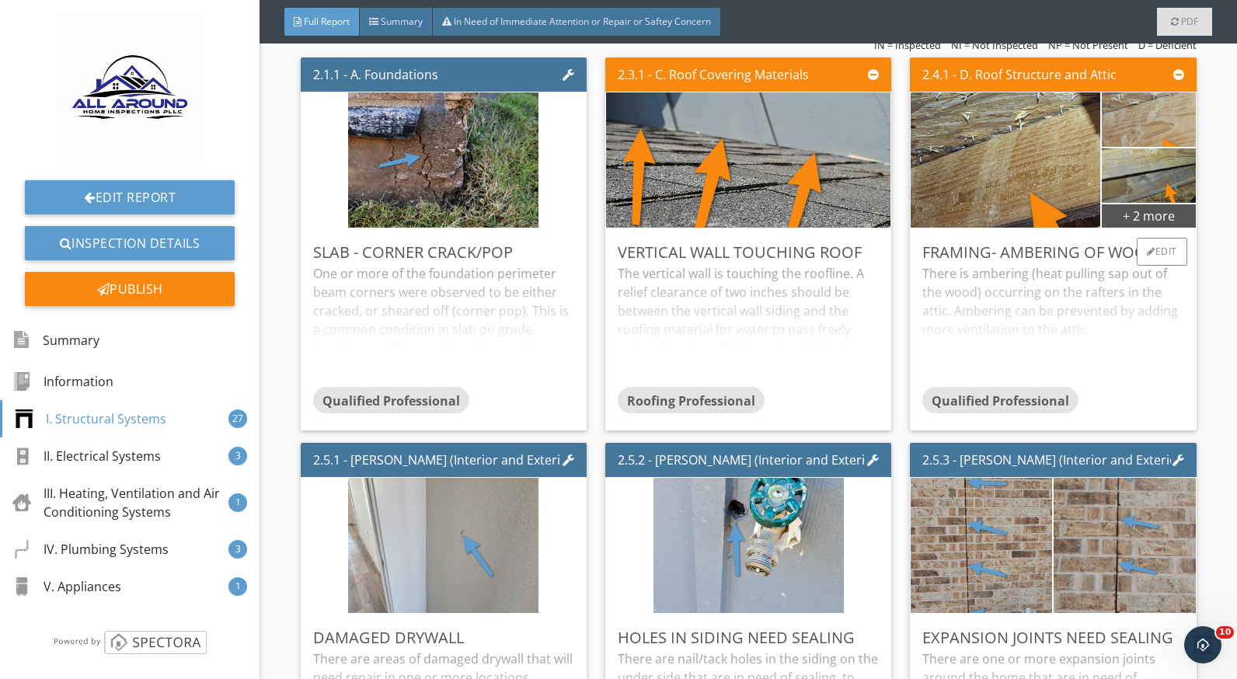
click at [957, 305] on div "There is ambering (heat pulling sap out of the wood) occurring on the rafters i…" at bounding box center [1053, 325] width 261 height 123
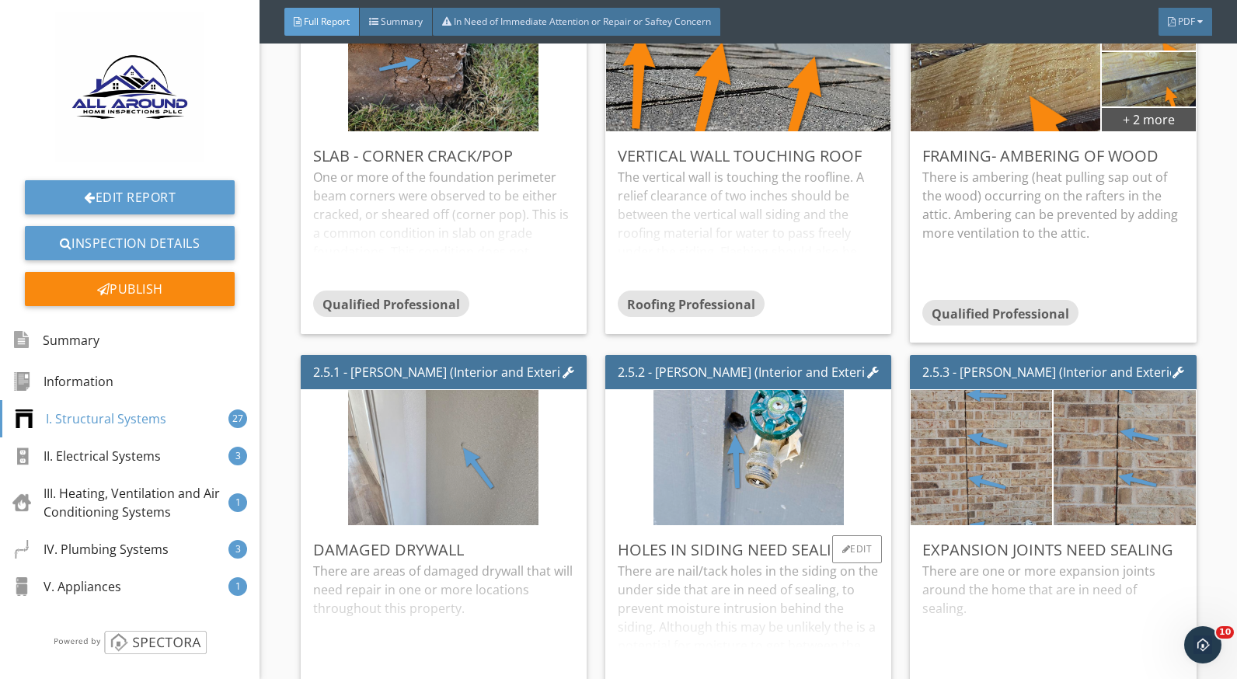
scroll to position [1555, 0]
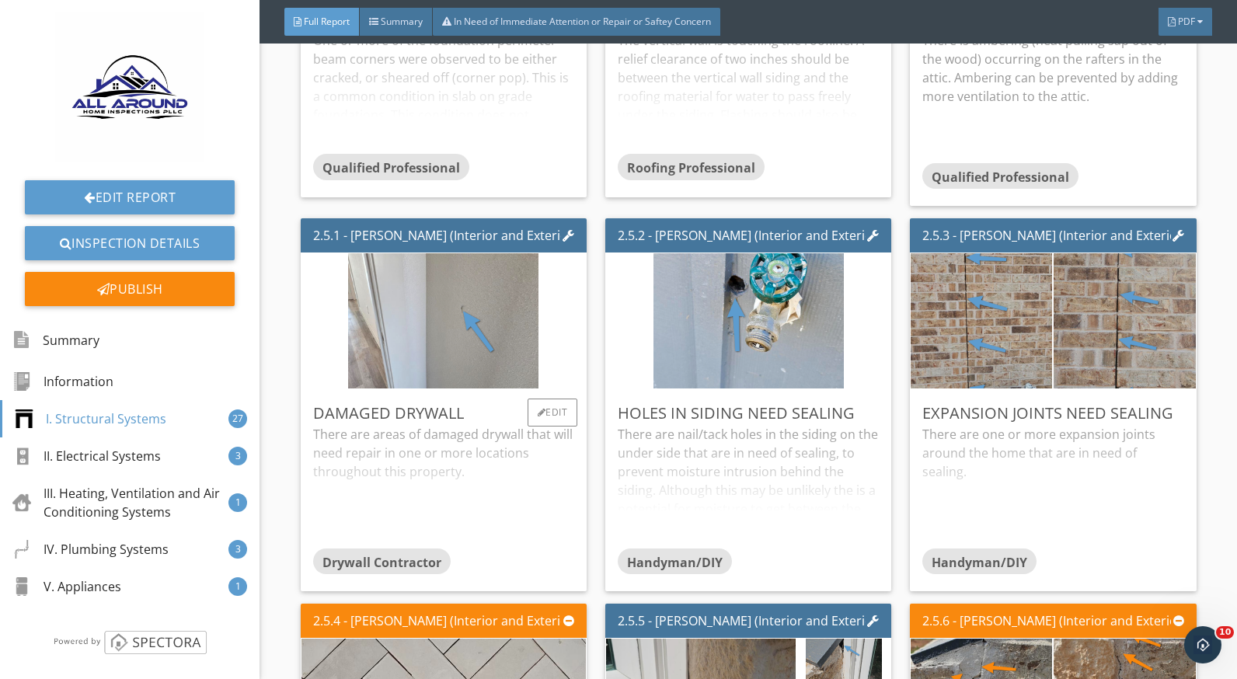
click at [449, 476] on div "There are areas of damaged drywall that will need repair in one or more locatio…" at bounding box center [443, 486] width 261 height 123
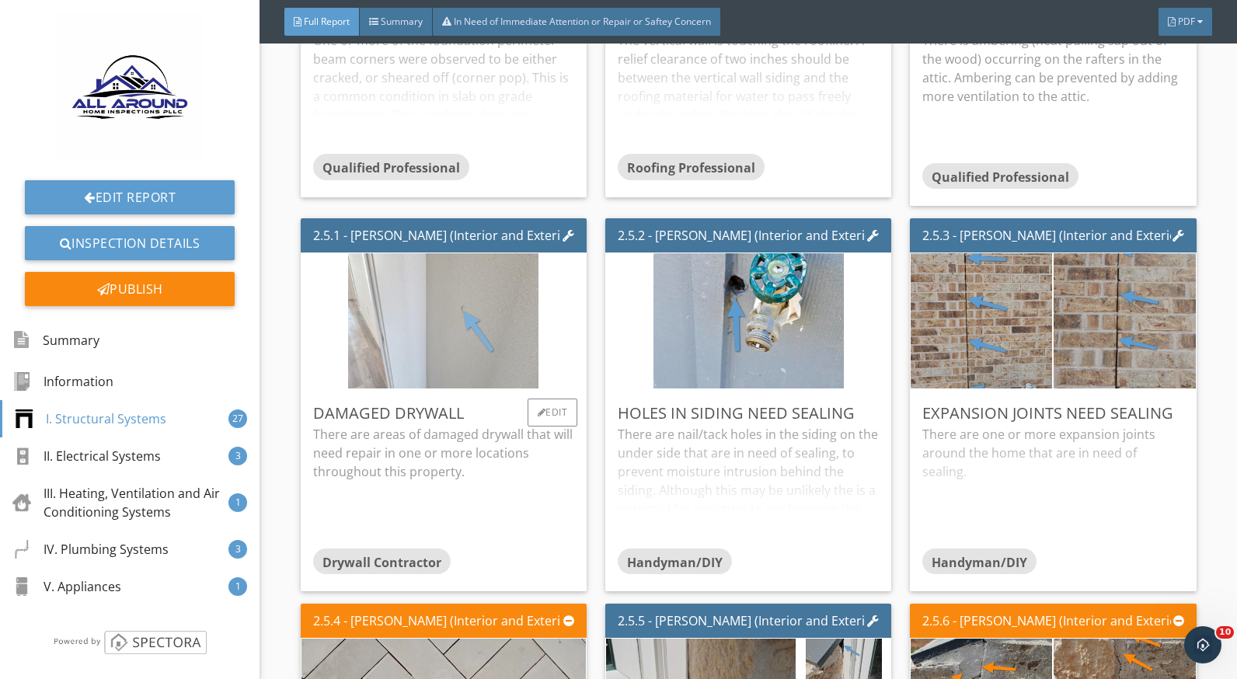
click at [443, 340] on img at bounding box center [443, 321] width 190 height 338
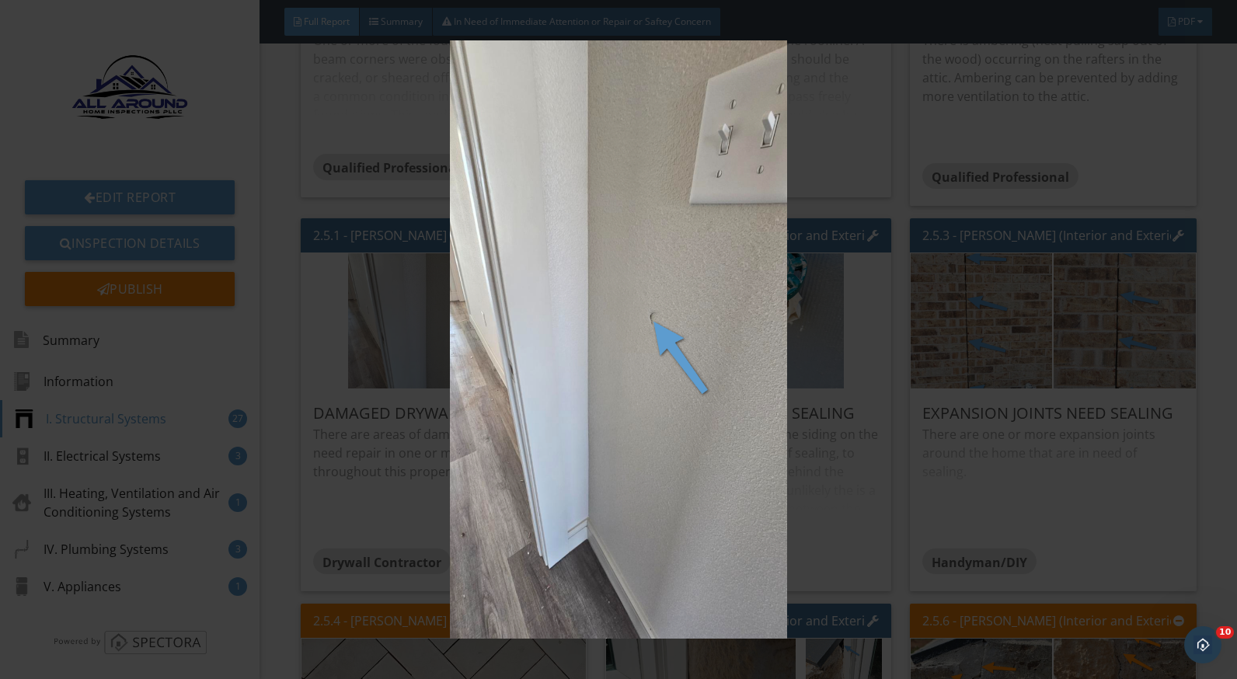
click at [830, 458] on img at bounding box center [618, 339] width 1129 height 599
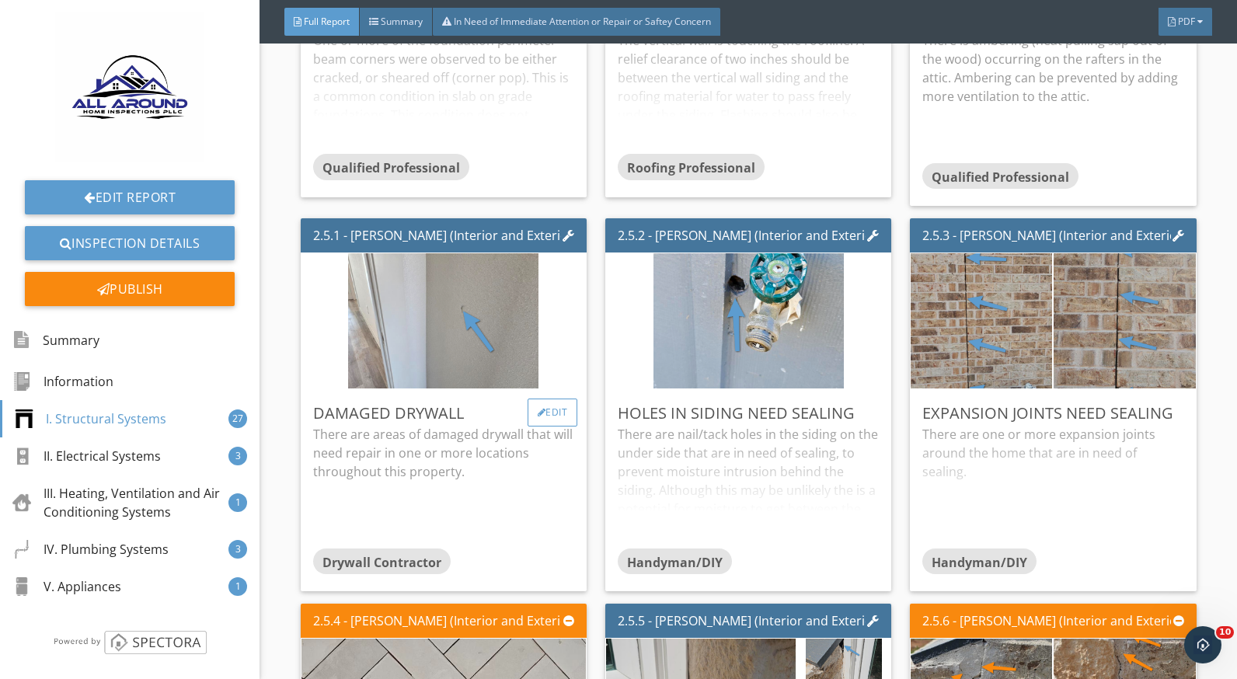
click at [553, 415] on div "Edit" at bounding box center [553, 413] width 51 height 28
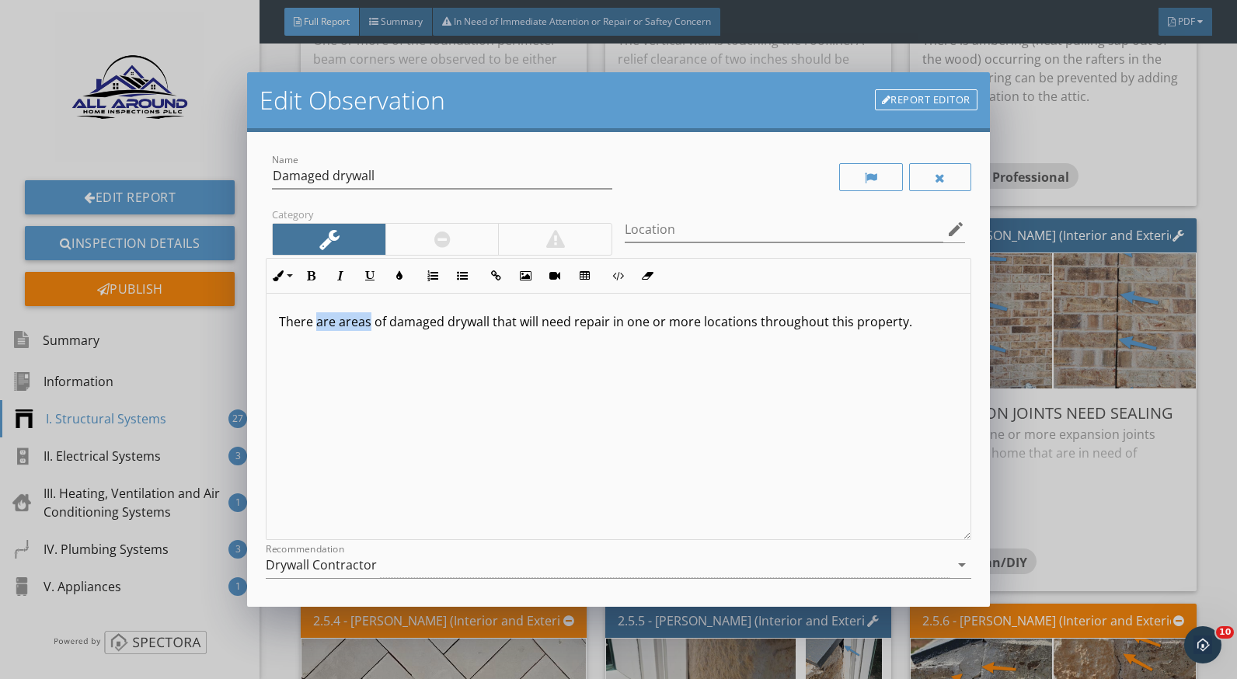
drag, startPoint x: 368, startPoint y: 323, endPoint x: 315, endPoint y: 324, distance: 52.9
click at [315, 324] on p "There are areas of damaged drywall that will need repair in one or more locatio…" at bounding box center [618, 321] width 679 height 19
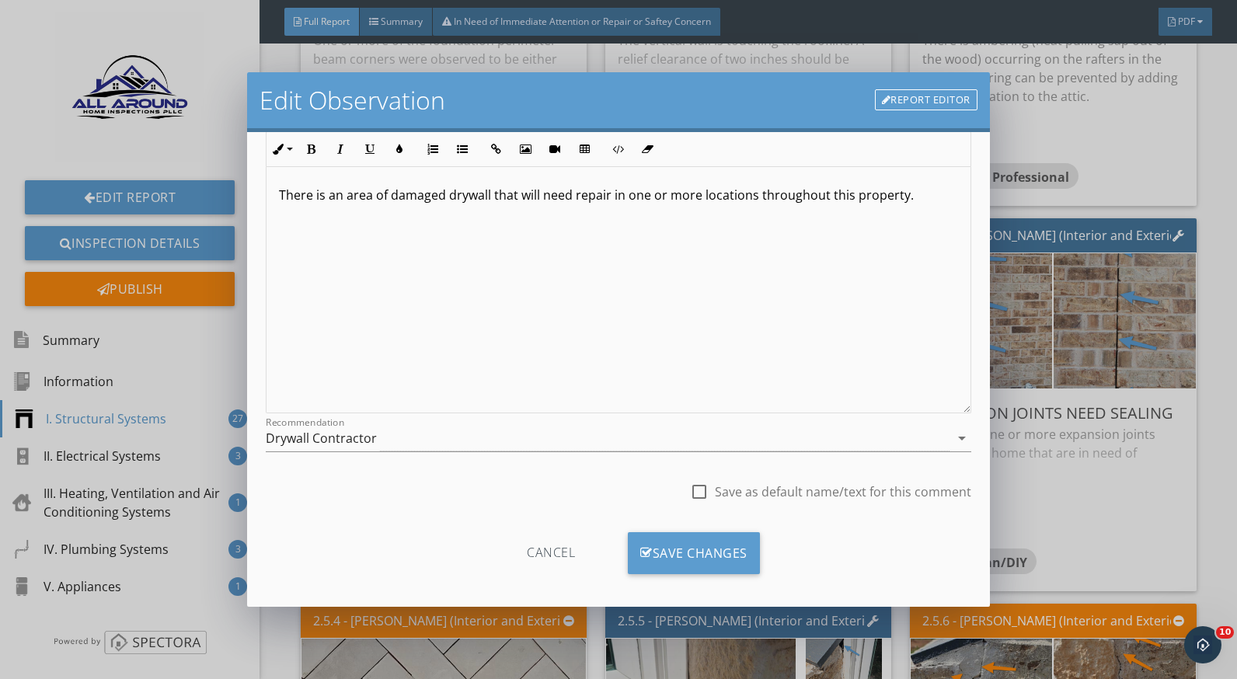
scroll to position [136, 0]
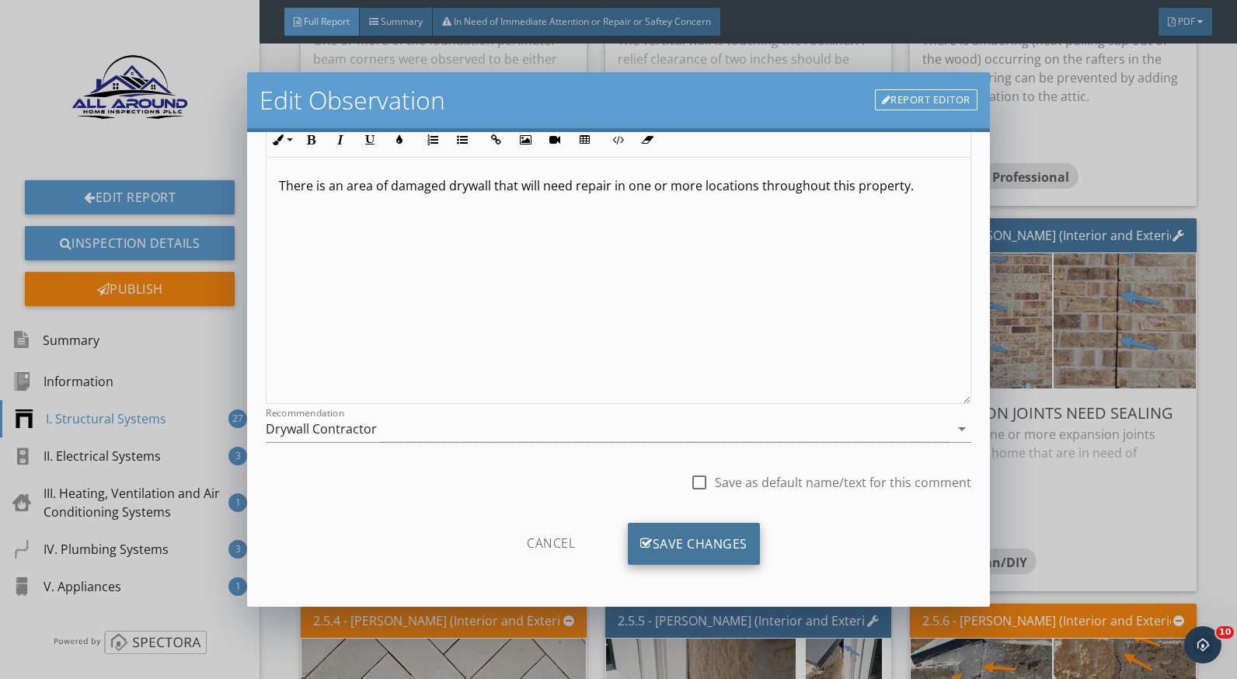
click at [711, 538] on div "Save Changes" at bounding box center [694, 544] width 132 height 42
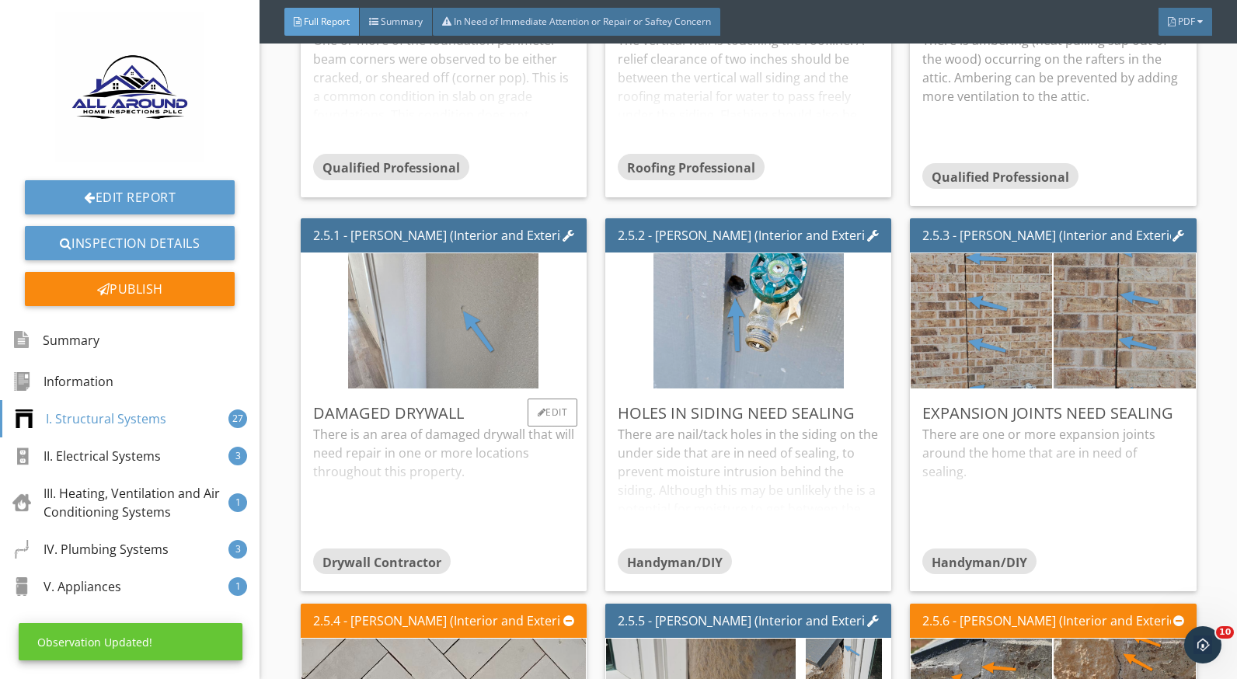
scroll to position [0, 0]
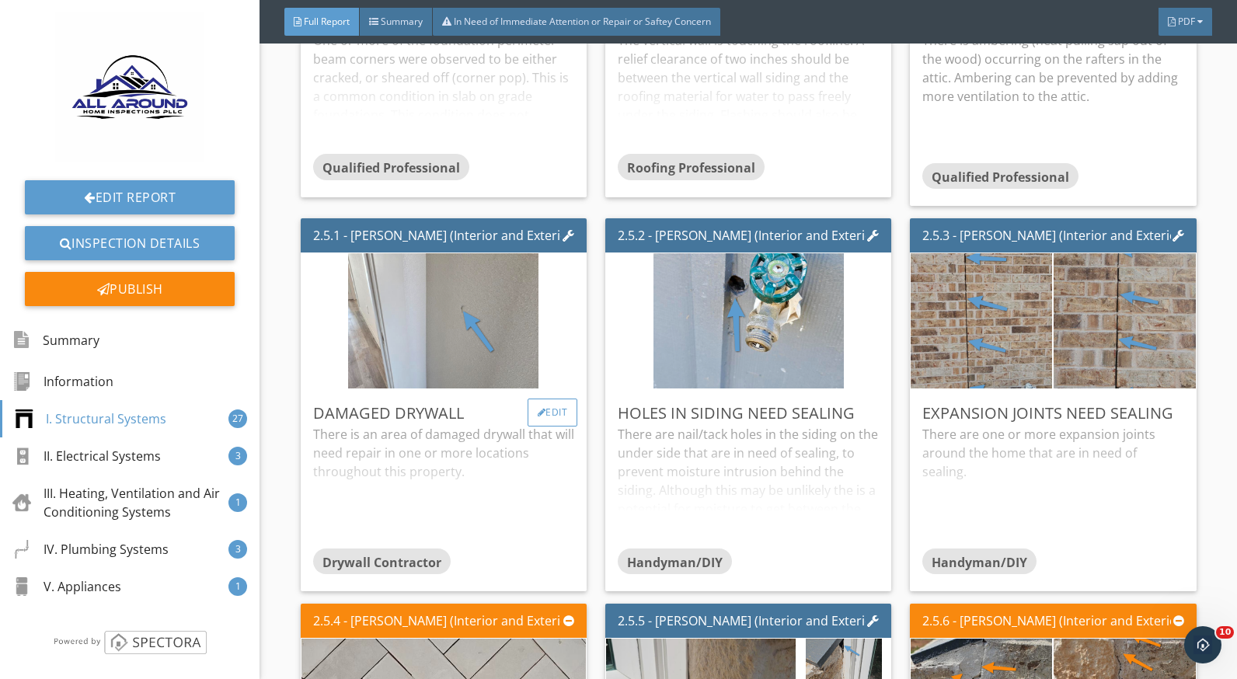
click at [538, 416] on div at bounding box center [542, 412] width 9 height 9
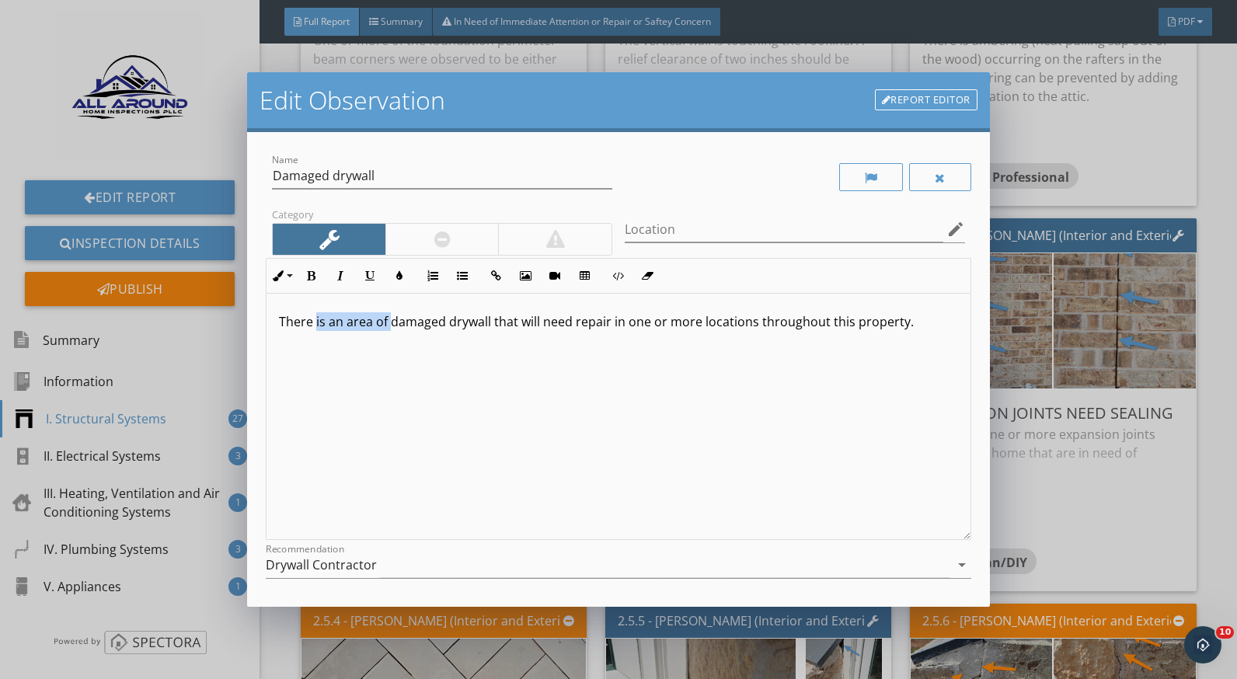
drag, startPoint x: 389, startPoint y: 319, endPoint x: 315, endPoint y: 319, distance: 74.6
click at [315, 319] on p "There is an area of damaged drywall that will need repair in one or more locati…" at bounding box center [618, 321] width 679 height 19
click at [288, 324] on p "There damaged drywall that will need repair in one or more locations throughout…" at bounding box center [618, 321] width 679 height 19
click at [317, 323] on p "There damaged drywall that will need repair in one or more locations throughout…" at bounding box center [618, 321] width 679 height 19
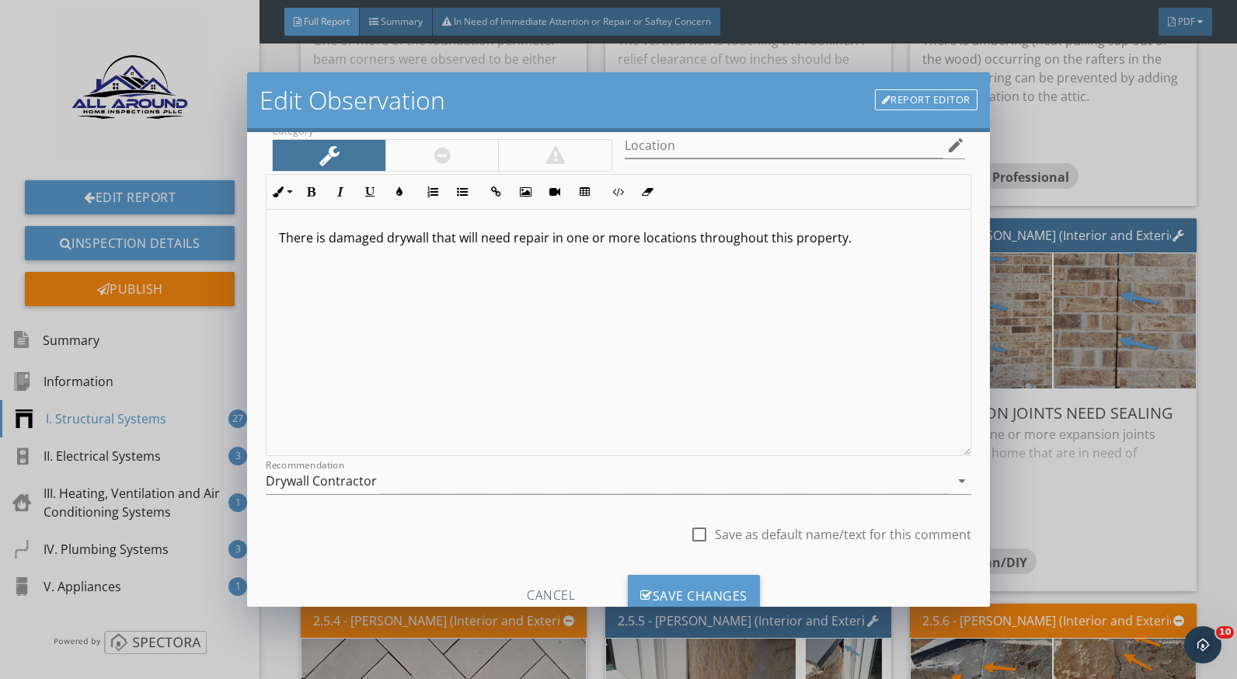
scroll to position [136, 0]
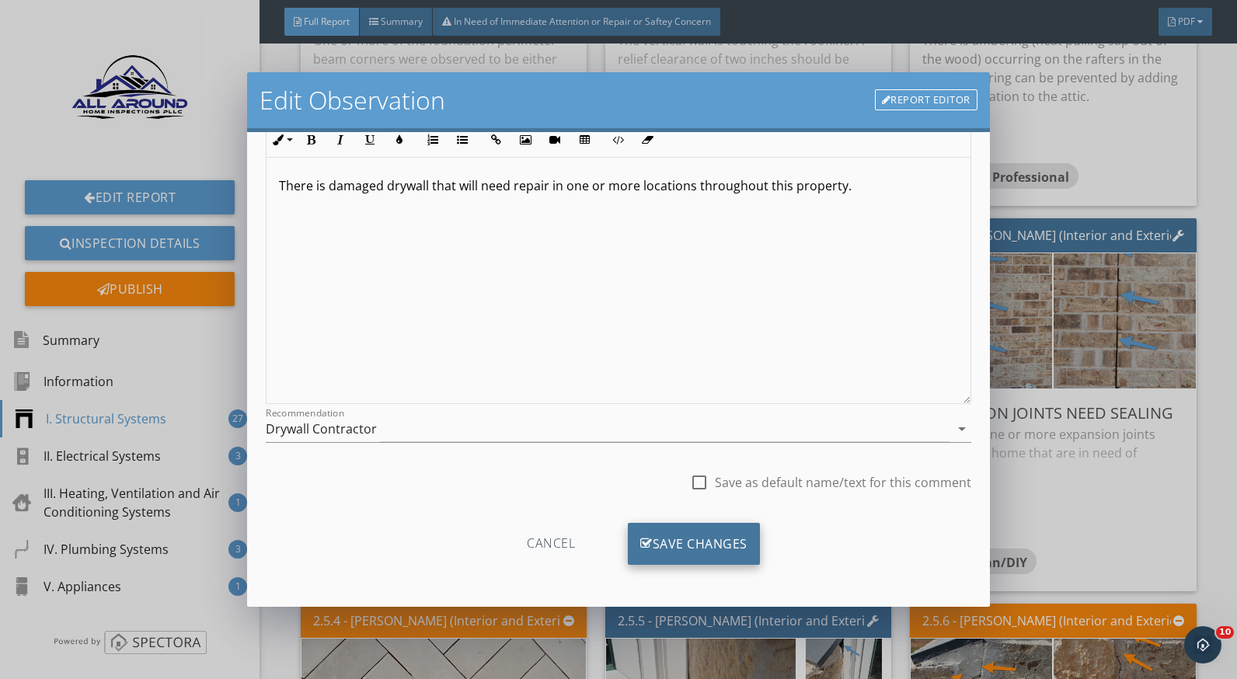
click at [648, 532] on div "Save Changes" at bounding box center [694, 544] width 132 height 42
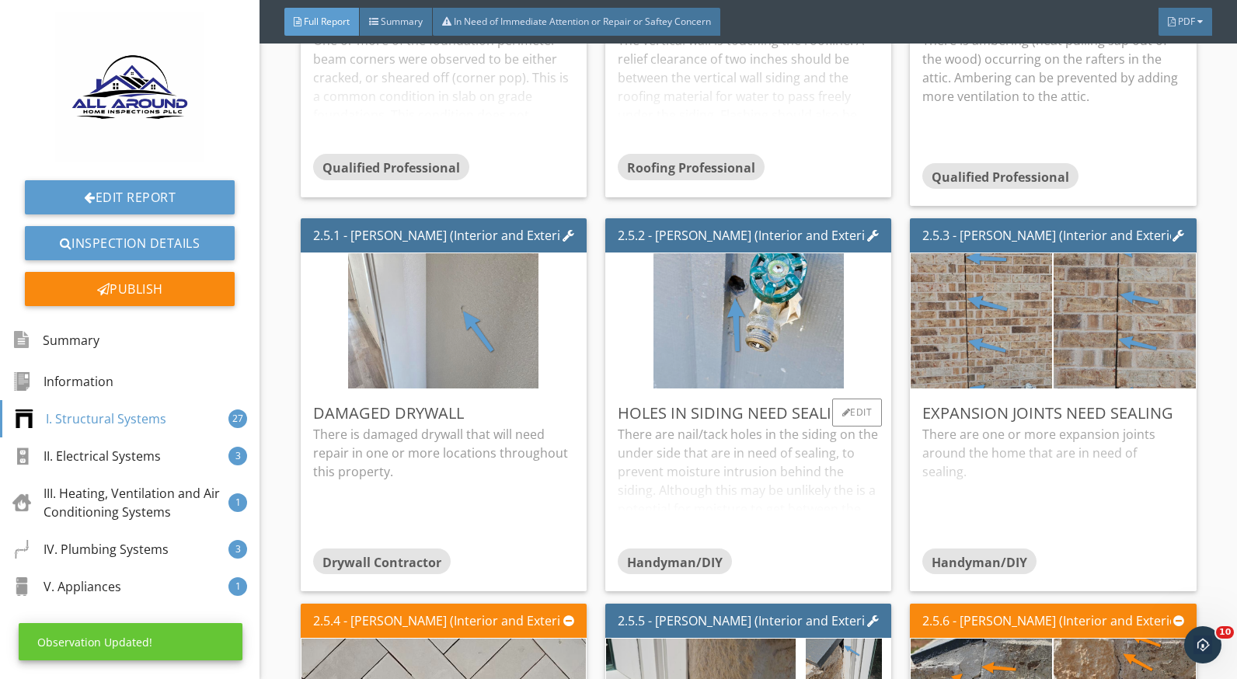
click at [728, 465] on div "There are nail/tack holes in the siding on the under side that are in need of s…" at bounding box center [748, 486] width 261 height 123
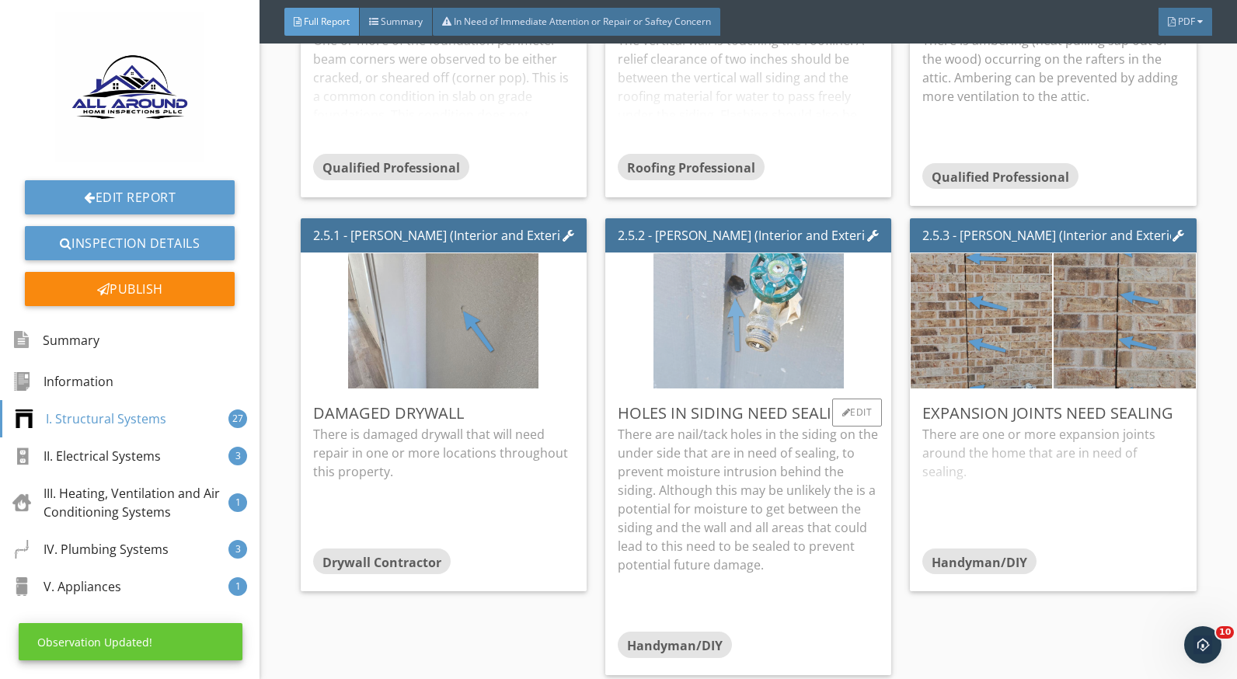
click at [733, 348] on img at bounding box center [749, 321] width 190 height 338
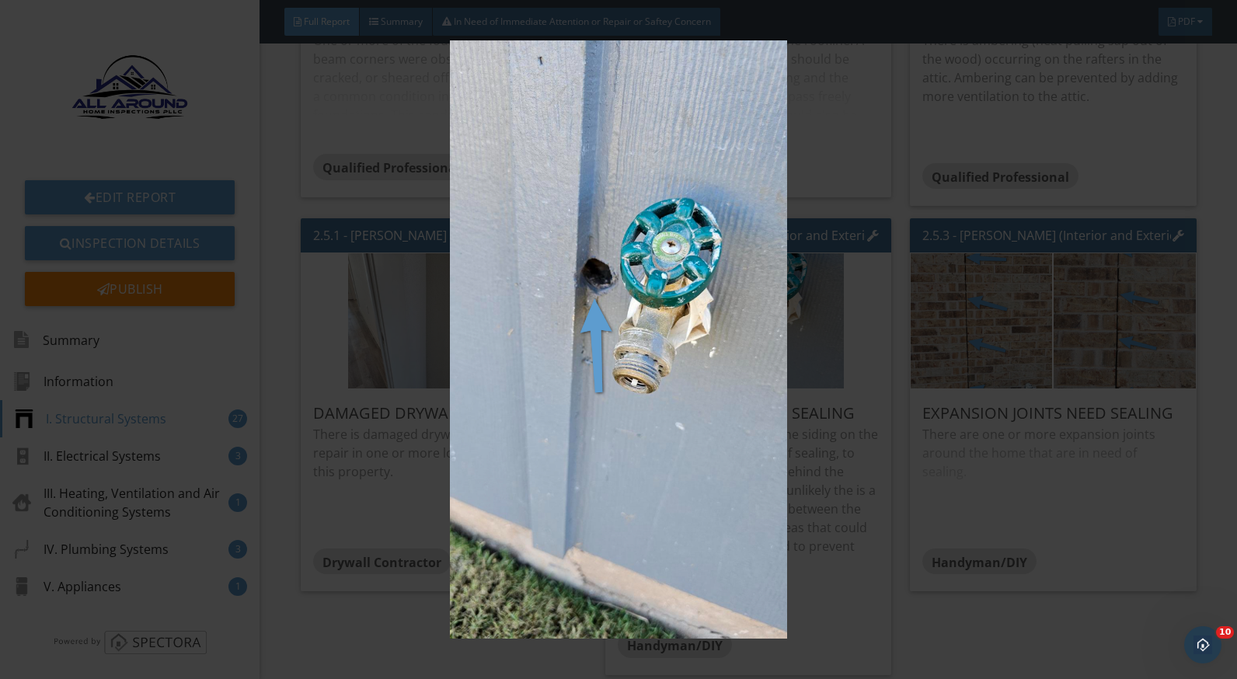
click at [826, 461] on img at bounding box center [618, 339] width 1129 height 599
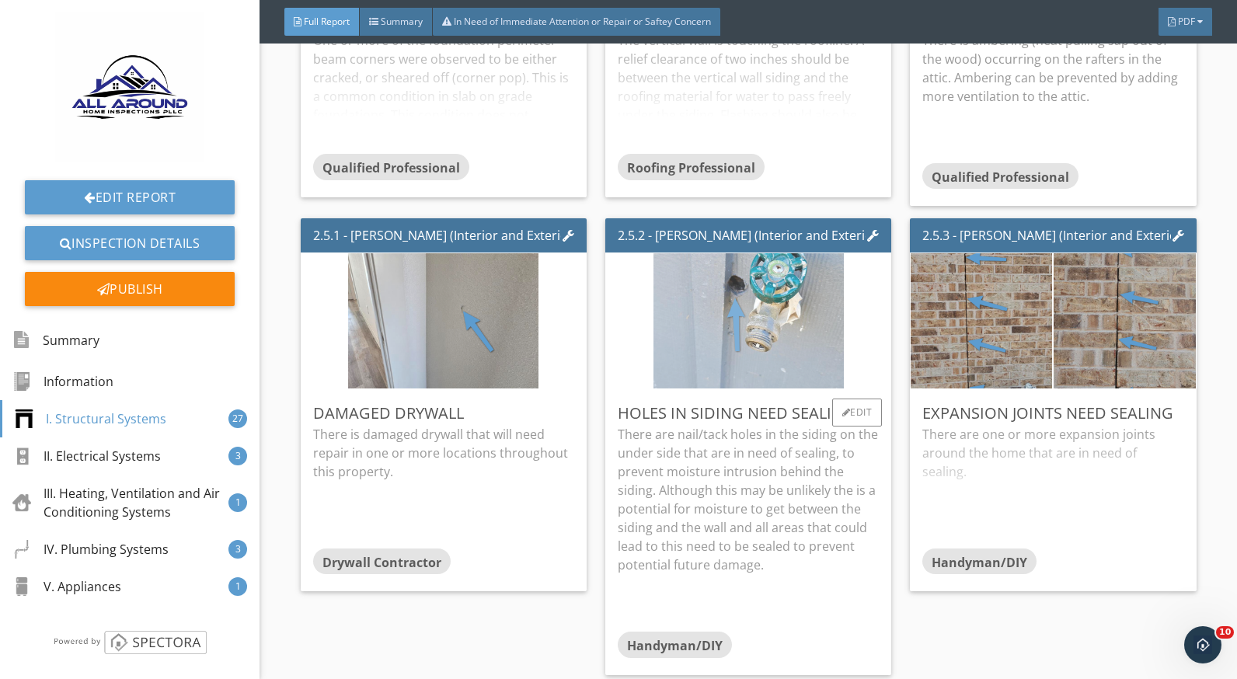
click at [759, 362] on img at bounding box center [749, 321] width 190 height 338
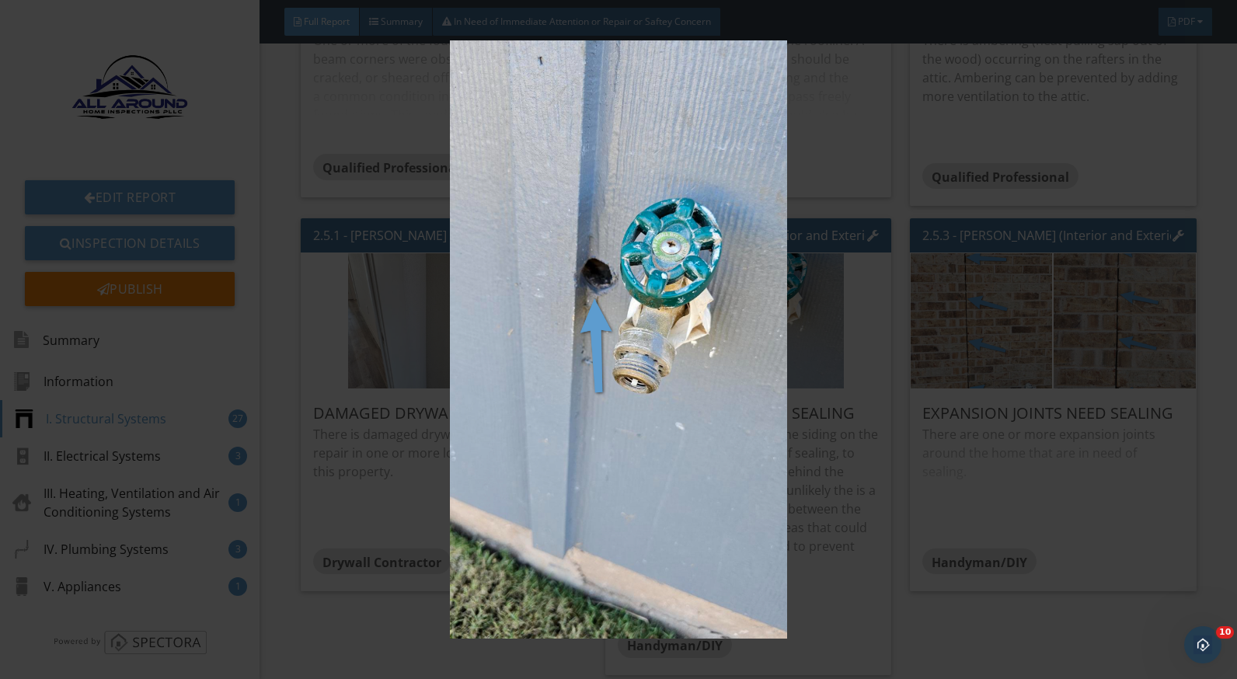
click at [804, 438] on img at bounding box center [618, 339] width 1129 height 599
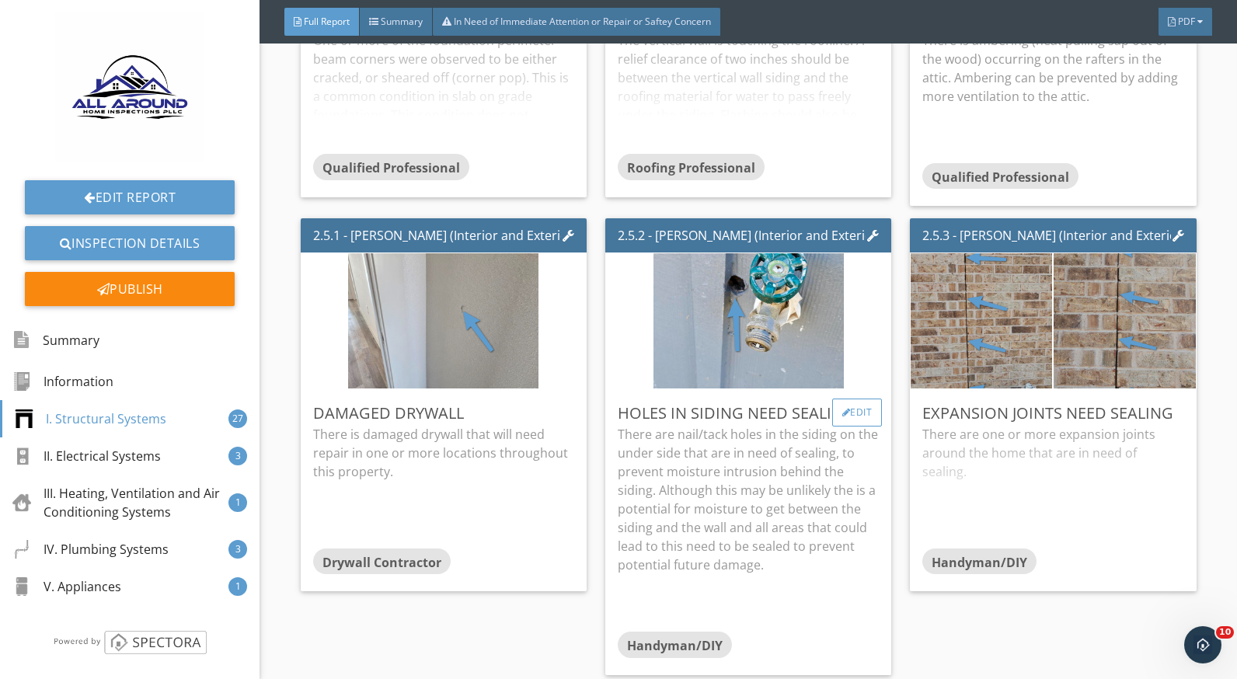
click at [843, 416] on div at bounding box center [847, 412] width 9 height 9
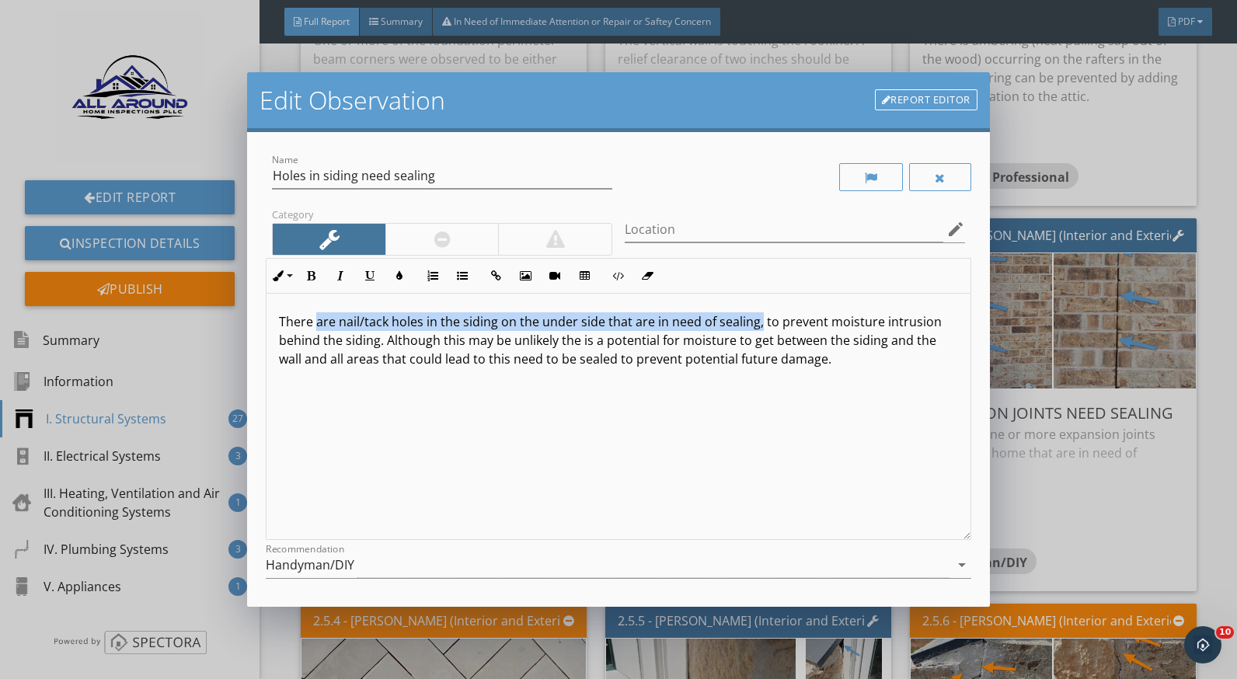
drag, startPoint x: 759, startPoint y: 326, endPoint x: 319, endPoint y: 324, distance: 440.7
click at [319, 324] on p "There are nail/tack holes in the siding on the under side that are in need of s…" at bounding box center [618, 340] width 679 height 56
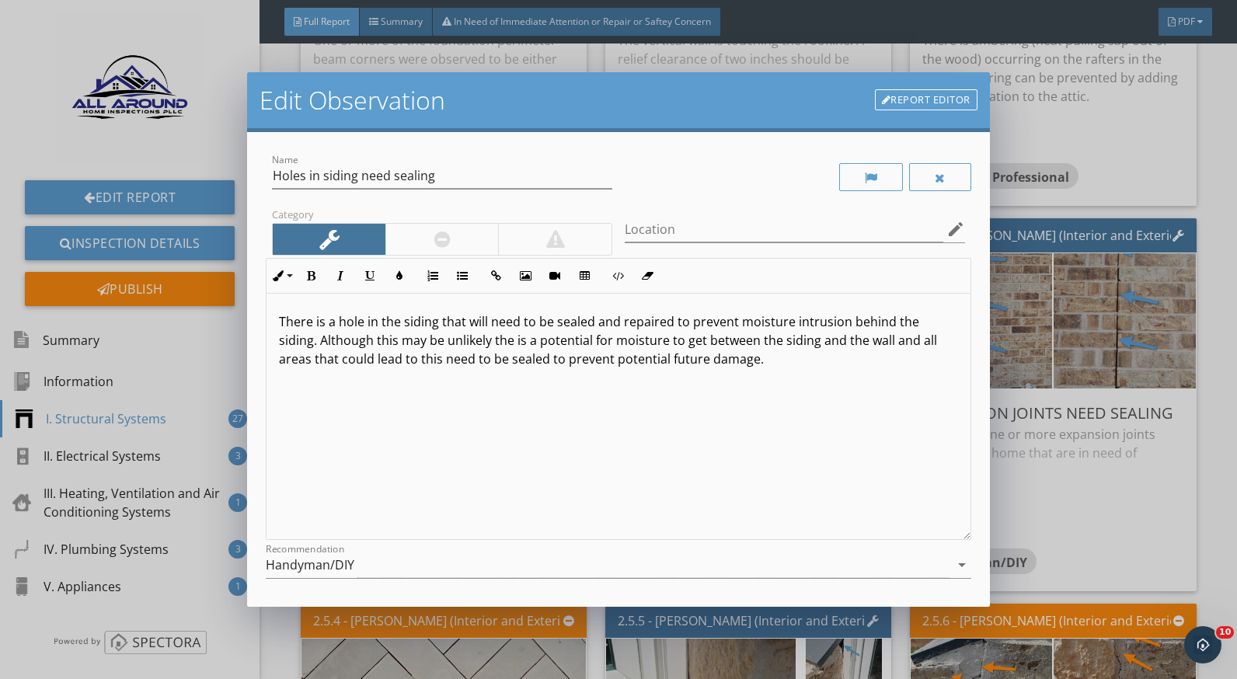
click at [403, 324] on p "There is a hole in the siding that will need to be sealed and repaired to preve…" at bounding box center [618, 340] width 679 height 56
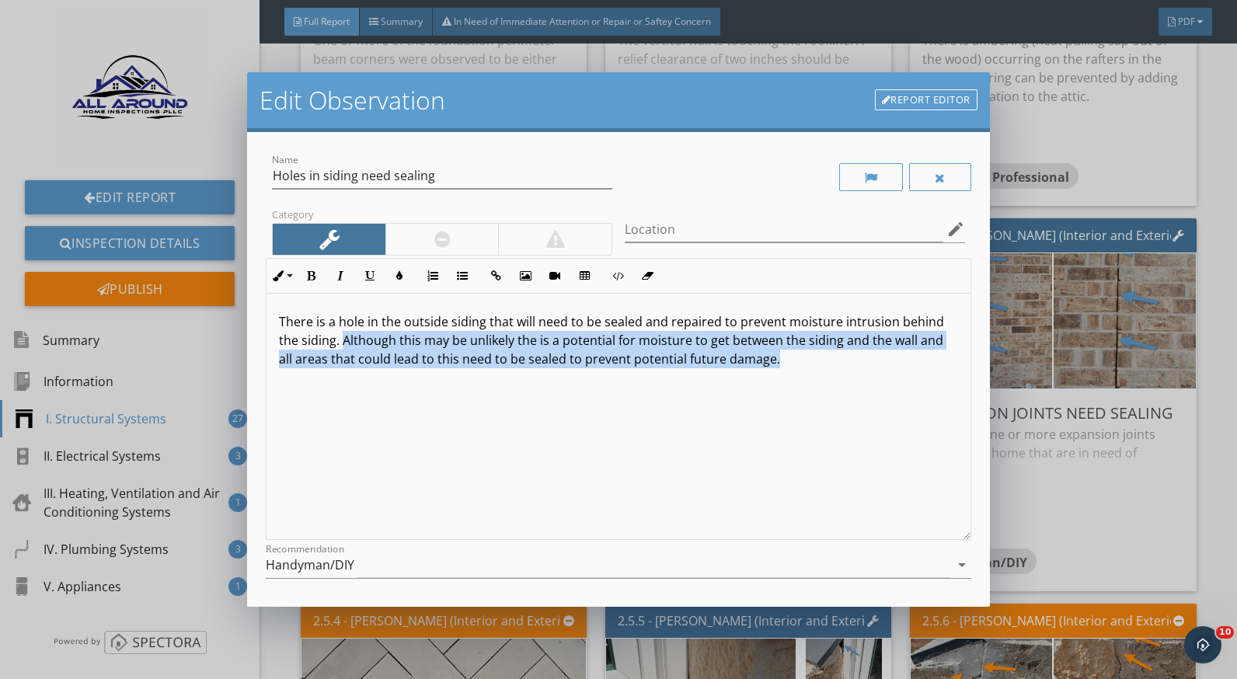
drag, startPoint x: 389, startPoint y: 340, endPoint x: 839, endPoint y: 372, distance: 451.2
click at [839, 372] on div "There is a hole in the outside siding that will need to be sealed and repaired …" at bounding box center [618, 417] width 703 height 246
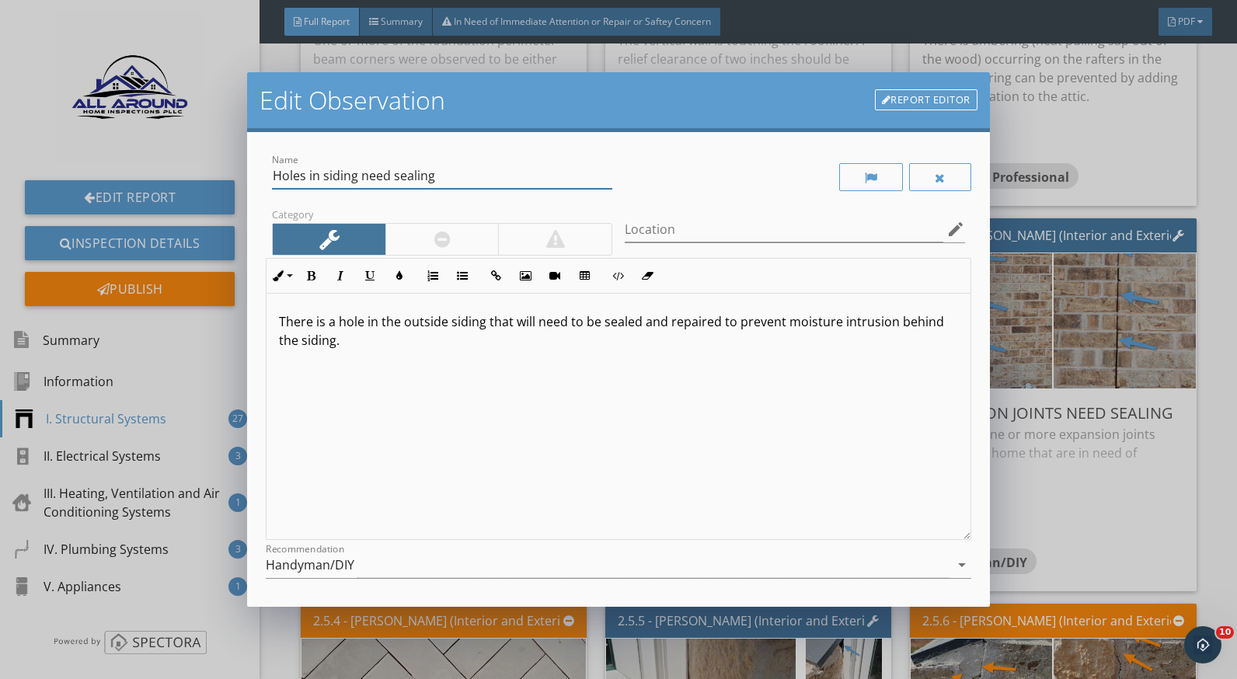
click at [305, 183] on input "Holes in siding need sealing" at bounding box center [442, 176] width 340 height 26
click at [386, 176] on input "Hole in siding need sealing" at bounding box center [442, 176] width 340 height 26
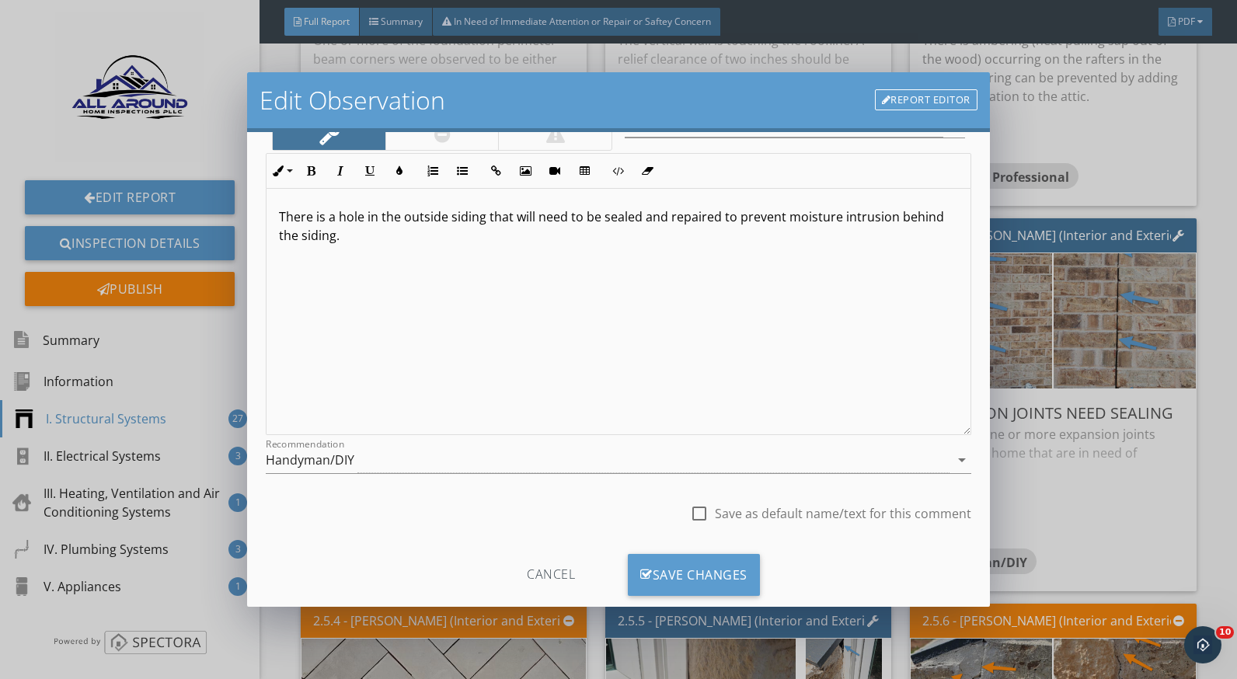
scroll to position [136, 0]
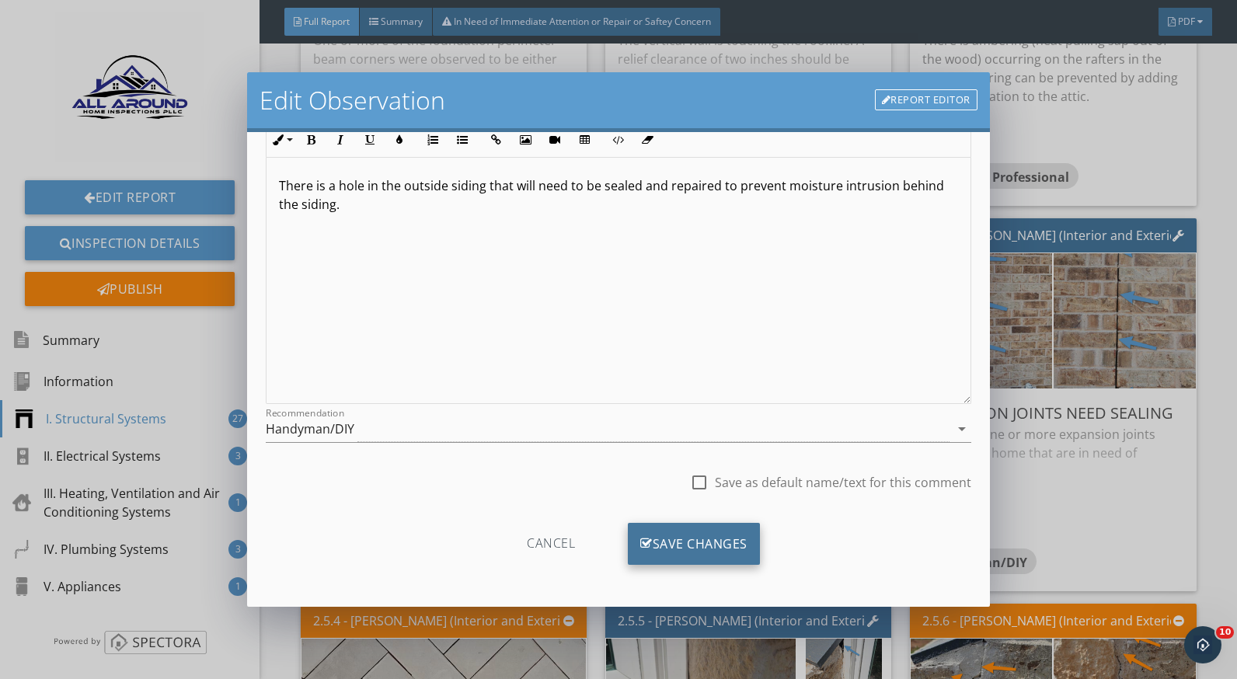
type input "Hole in siding needs sealing"
click at [726, 525] on div "Save Changes" at bounding box center [694, 544] width 132 height 42
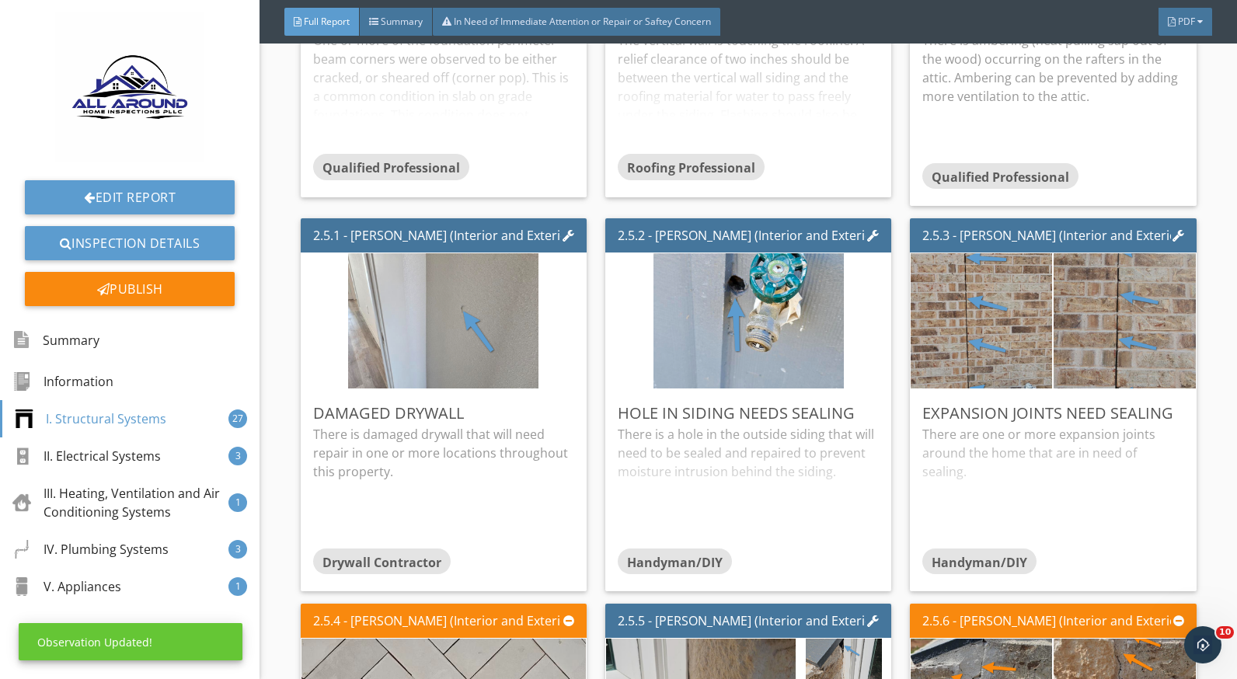
scroll to position [0, 0]
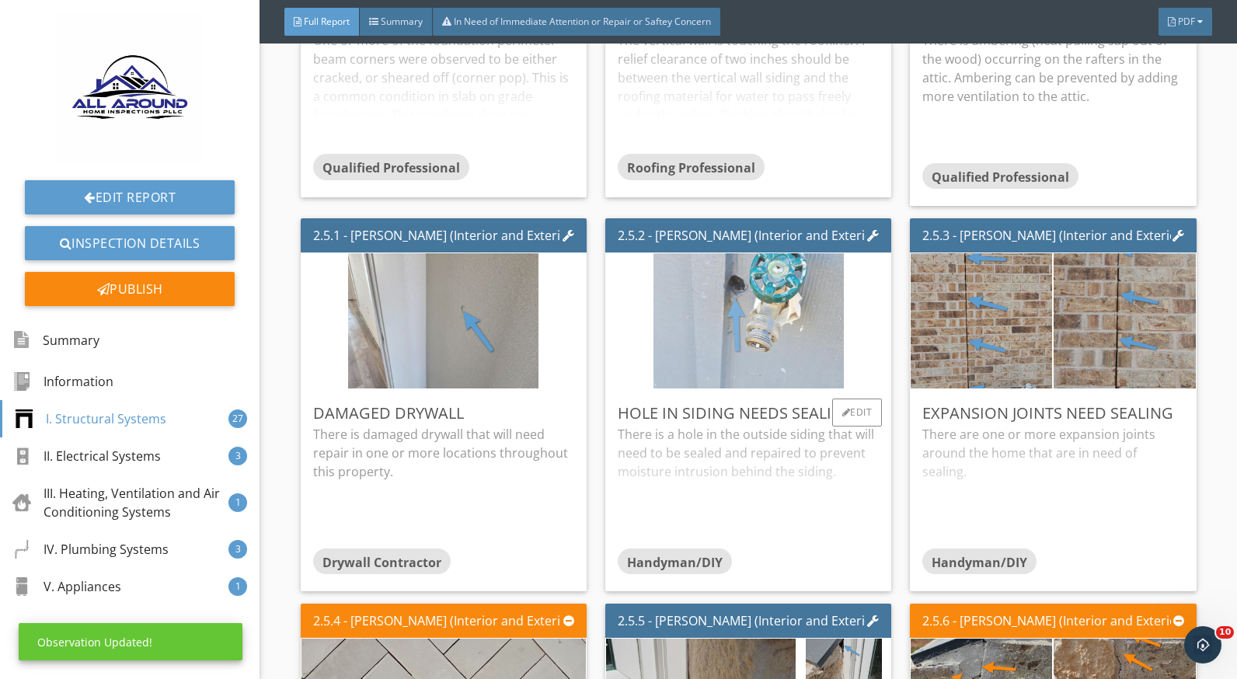
click at [732, 310] on img at bounding box center [749, 321] width 190 height 338
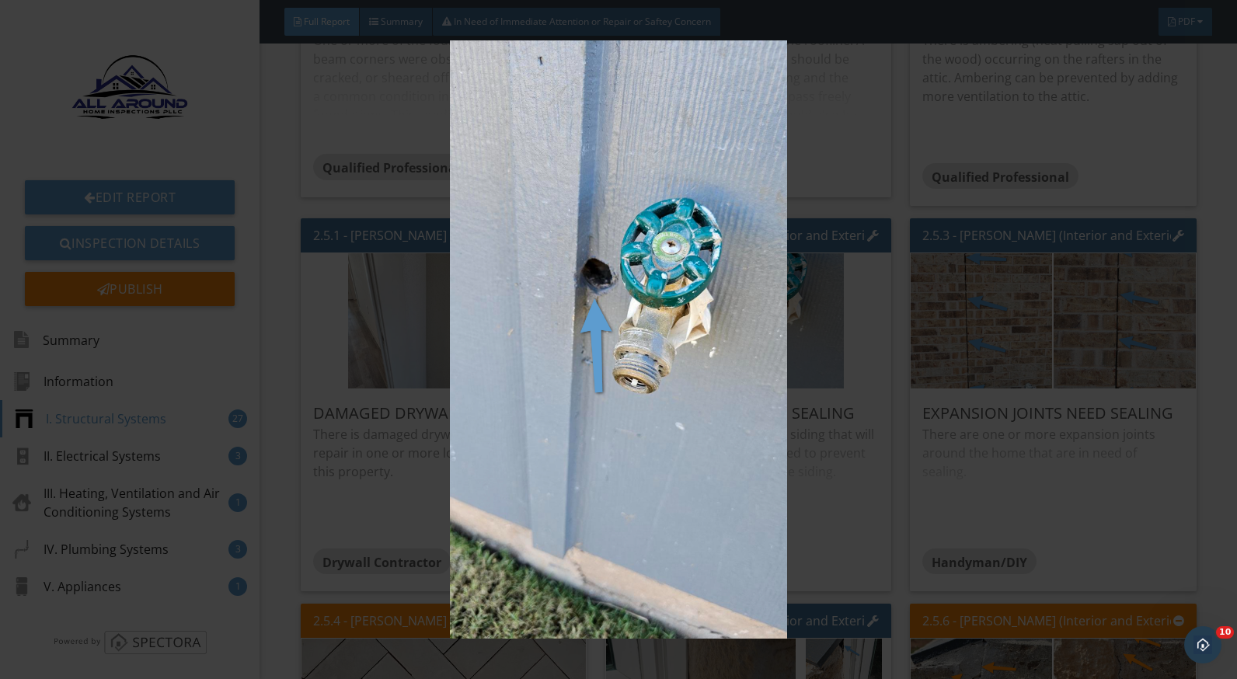
click at [801, 326] on img at bounding box center [618, 339] width 1129 height 599
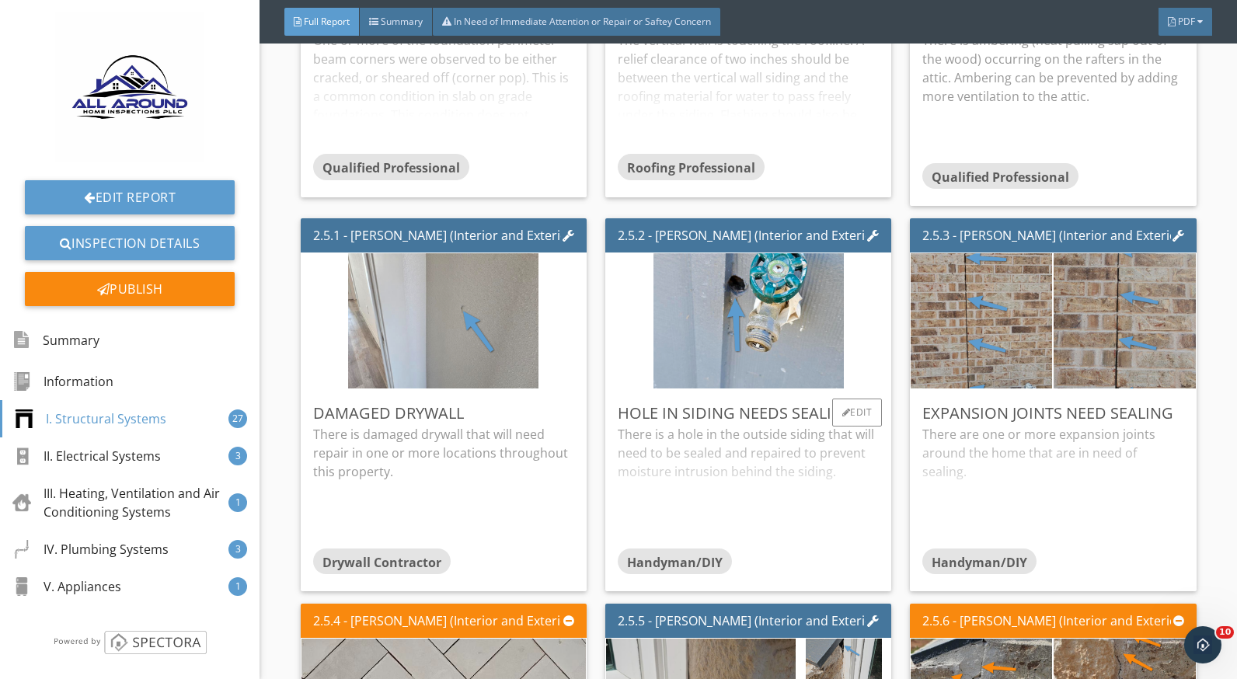
click at [697, 456] on div "There is a hole in the outside siding that will need to be sealed and repaired …" at bounding box center [748, 486] width 261 height 123
click at [996, 462] on div "There are one or more expansion joints around the home that are in need of seal…" at bounding box center [1053, 486] width 261 height 123
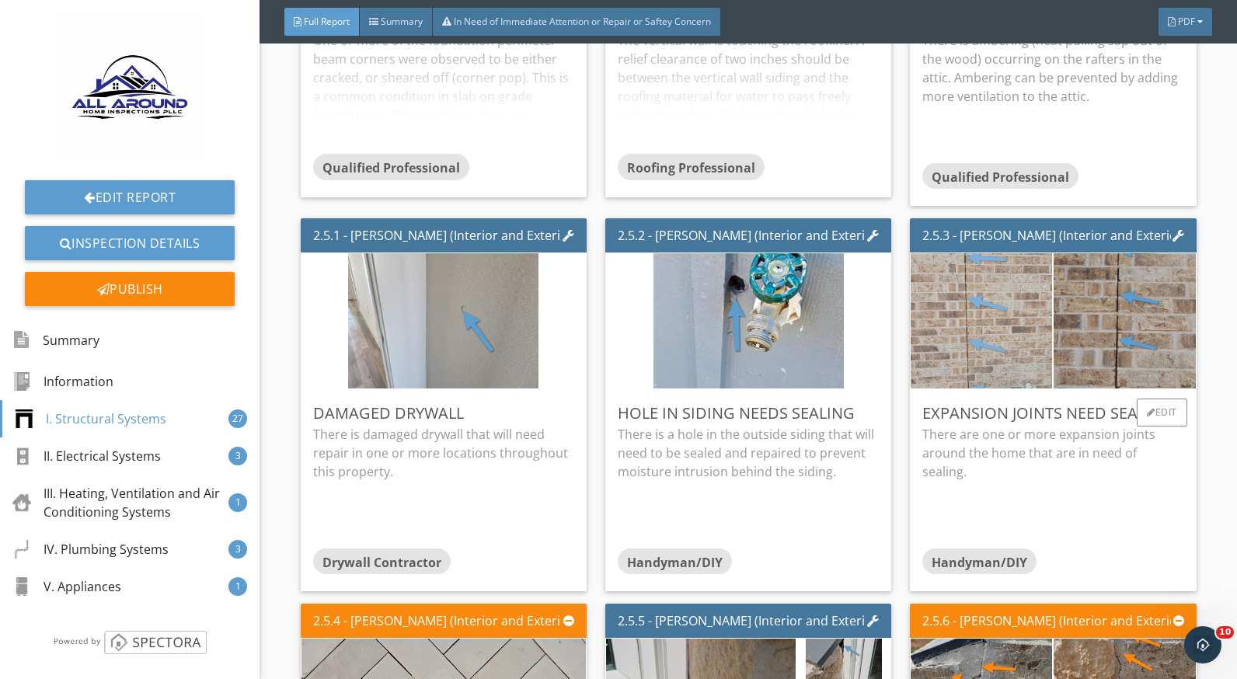
click at [989, 360] on img at bounding box center [982, 321] width 190 height 338
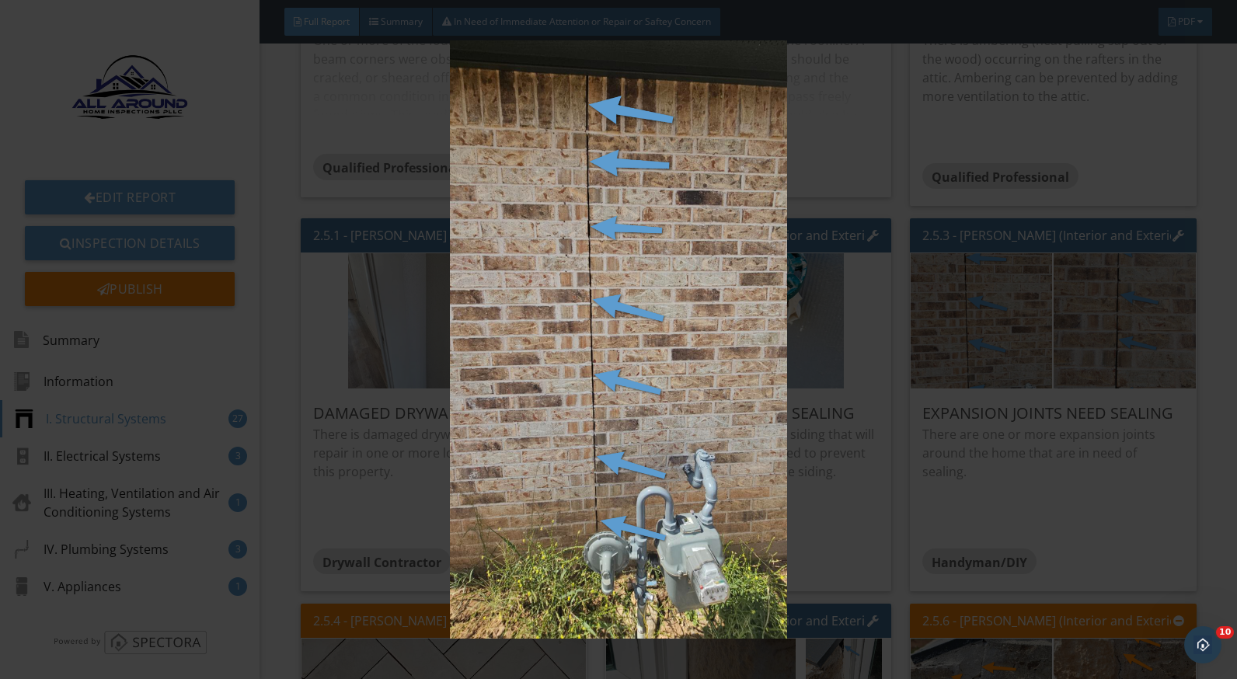
click at [1087, 445] on img at bounding box center [618, 339] width 1129 height 599
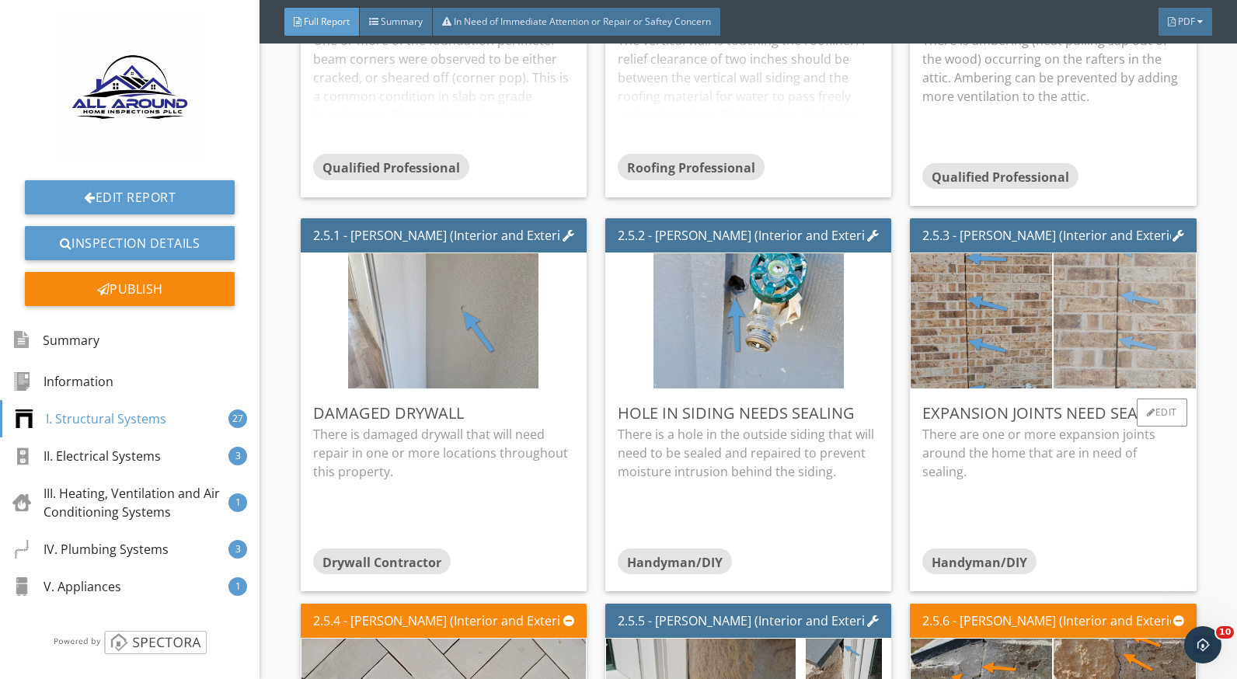
click at [1059, 334] on img at bounding box center [1125, 321] width 190 height 338
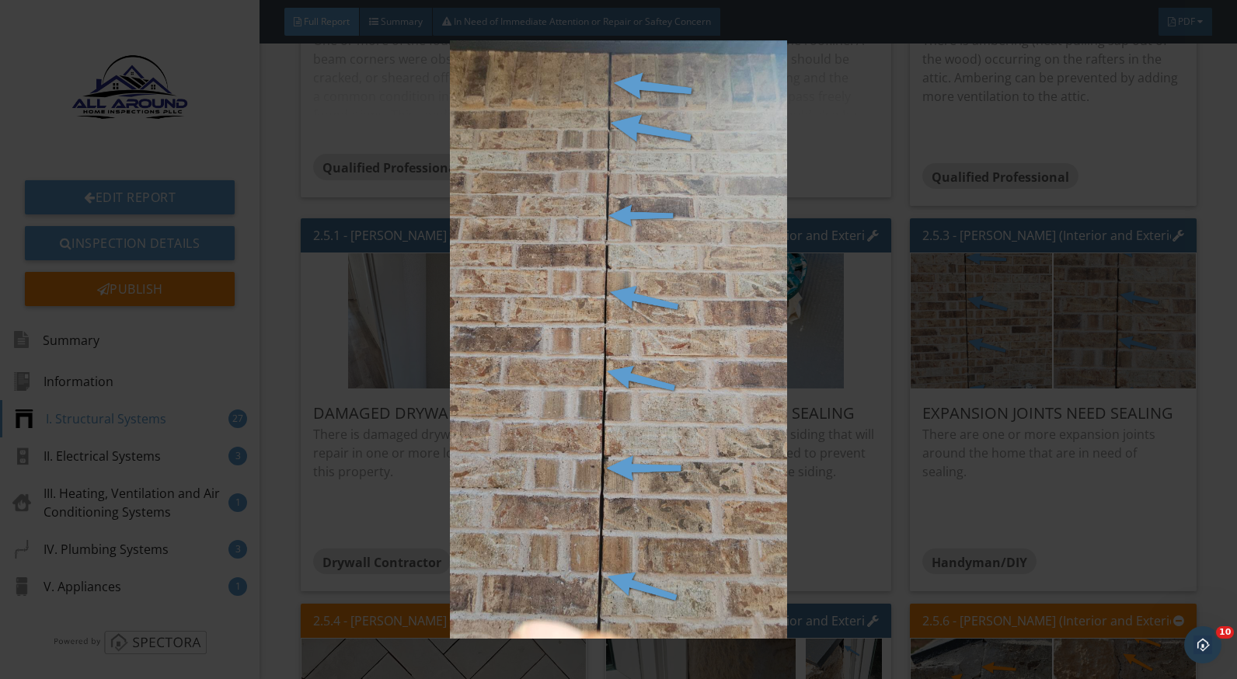
click at [1034, 442] on img at bounding box center [618, 339] width 1129 height 599
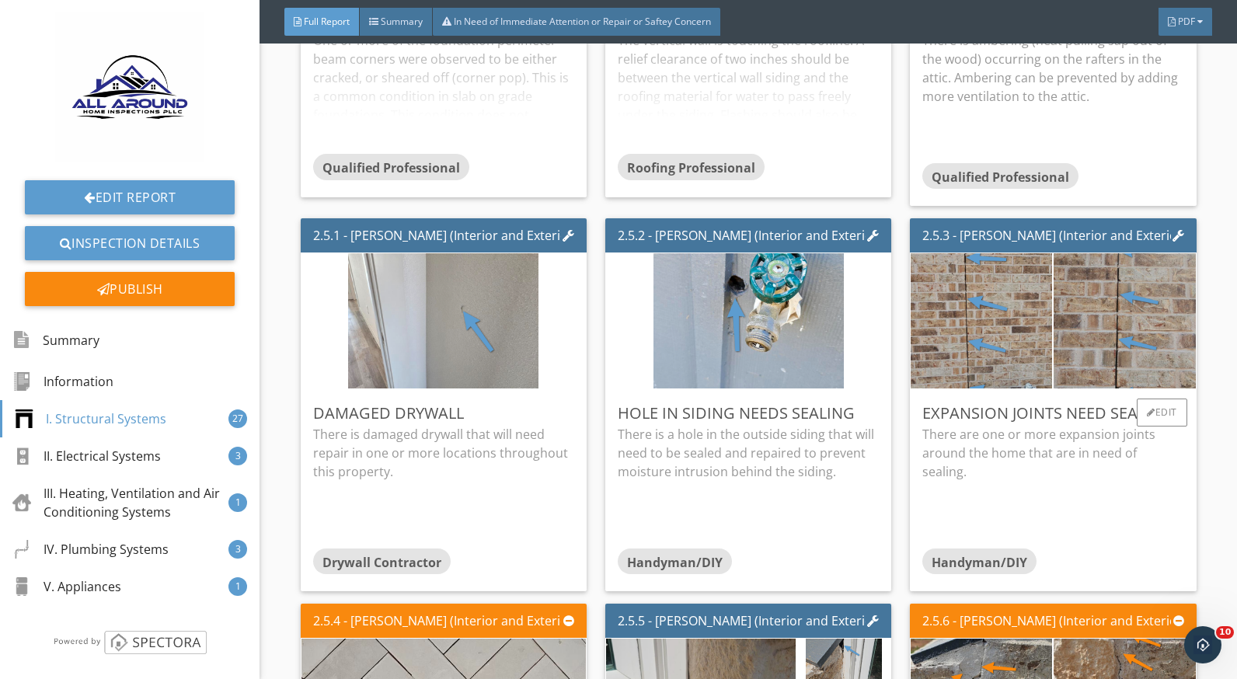
click at [944, 441] on p "There are one or more expansion joints around the home that are in need of seal…" at bounding box center [1053, 453] width 261 height 56
click at [1137, 414] on div "Edit" at bounding box center [1162, 413] width 51 height 28
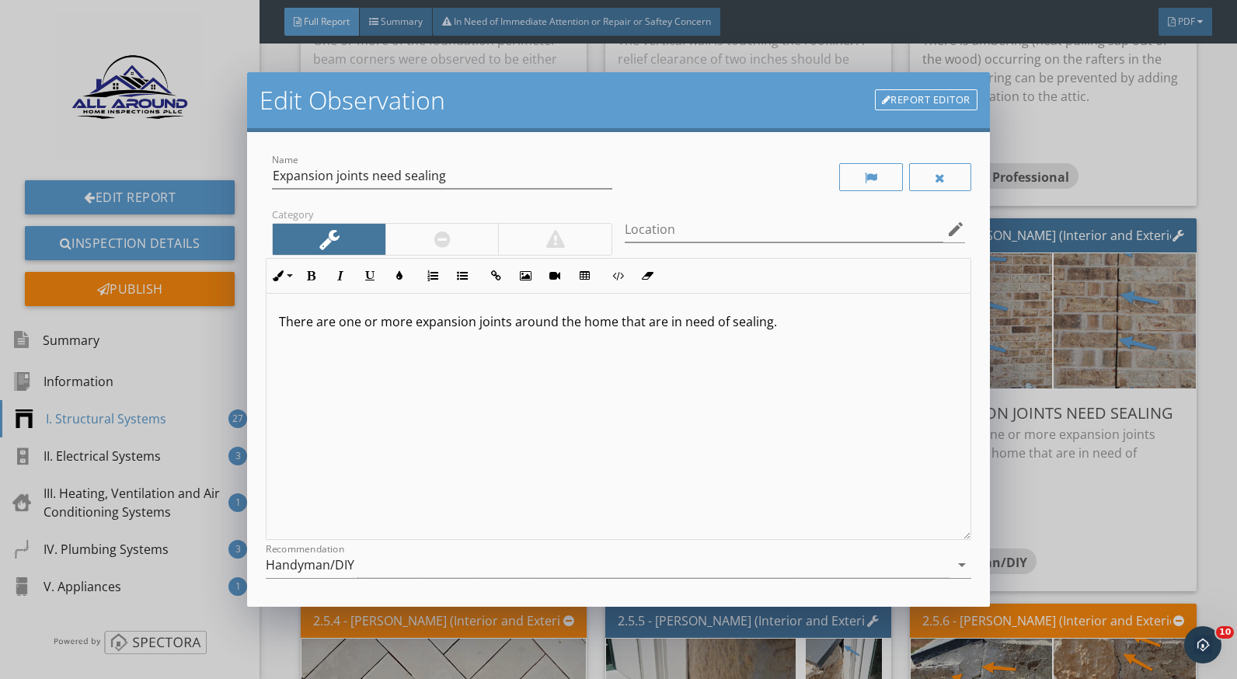
click at [768, 325] on p "There are one or more expansion joints around the home that are in need of seal…" at bounding box center [618, 321] width 679 height 19
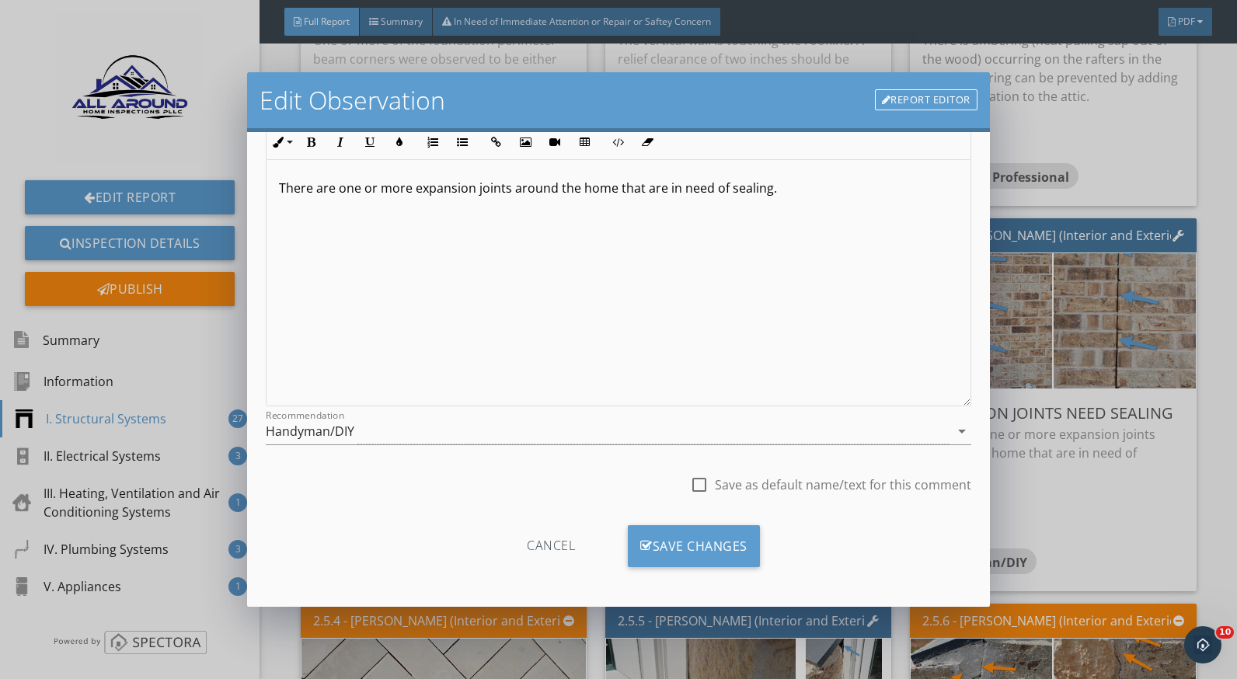
scroll to position [136, 0]
click at [719, 530] on div "Save Changes" at bounding box center [694, 544] width 132 height 42
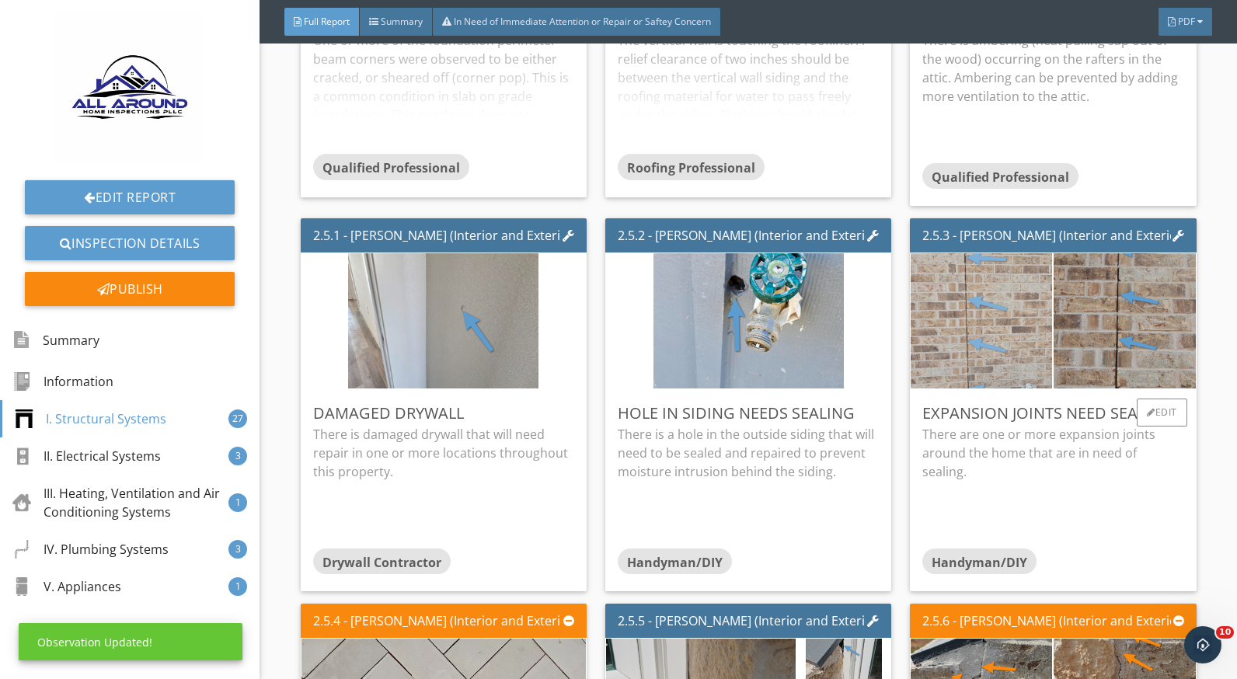
click at [1006, 311] on img at bounding box center [982, 321] width 190 height 338
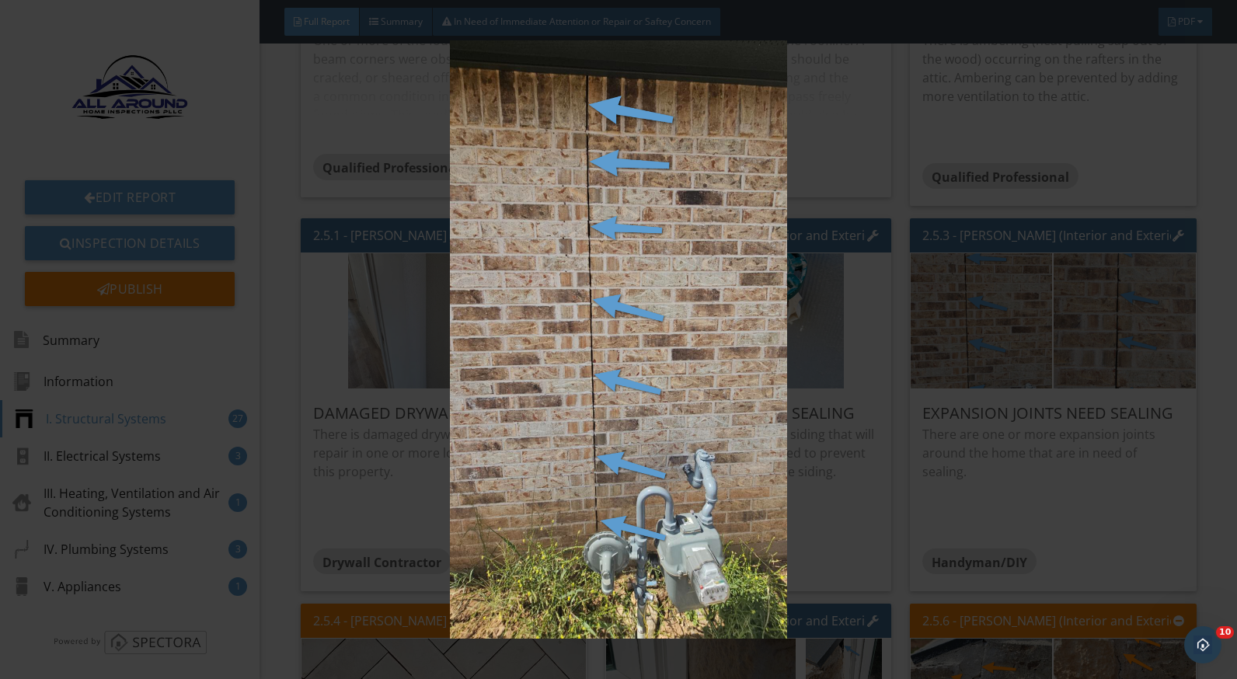
click at [969, 316] on img at bounding box center [618, 339] width 1129 height 599
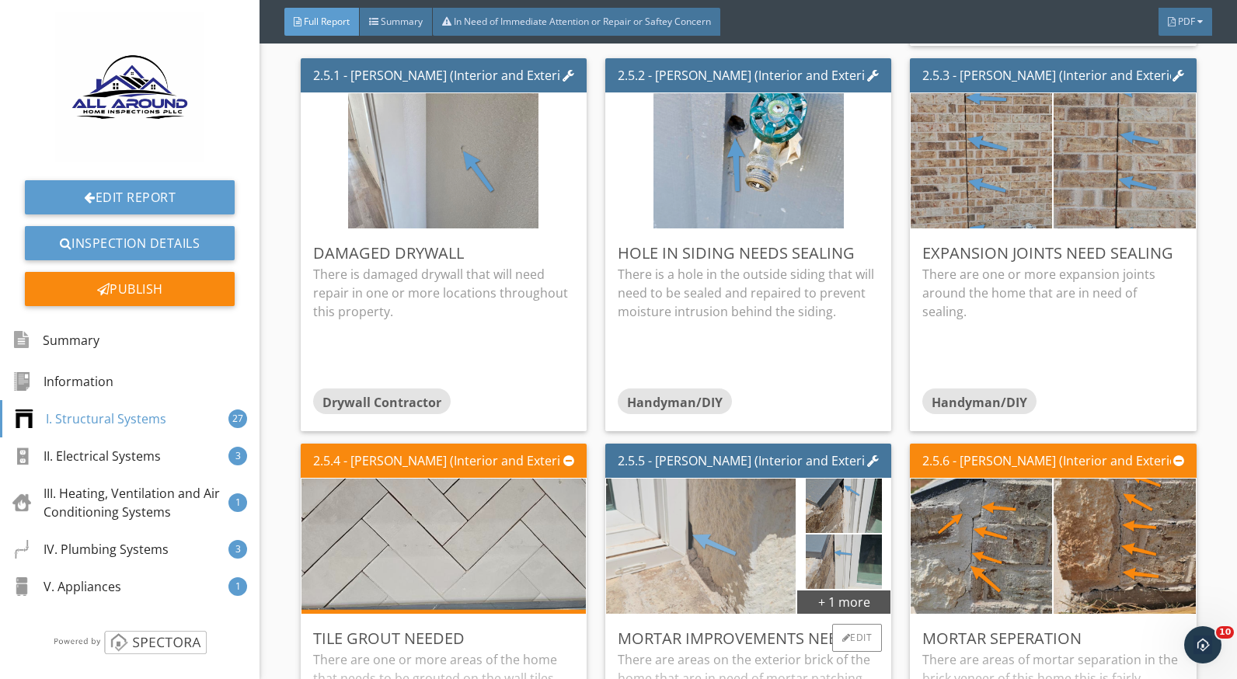
scroll to position [1865, 0]
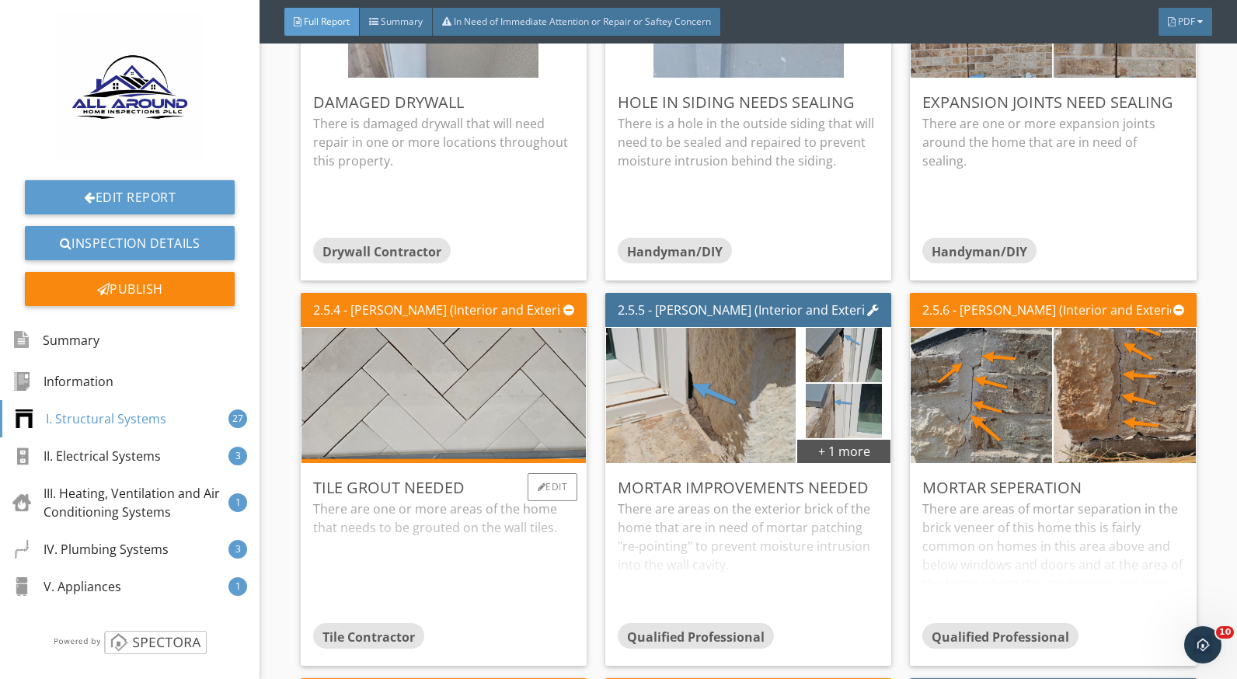
click at [462, 521] on div "There are one or more areas of the home that needs to be grouted on the wall ti…" at bounding box center [443, 561] width 261 height 123
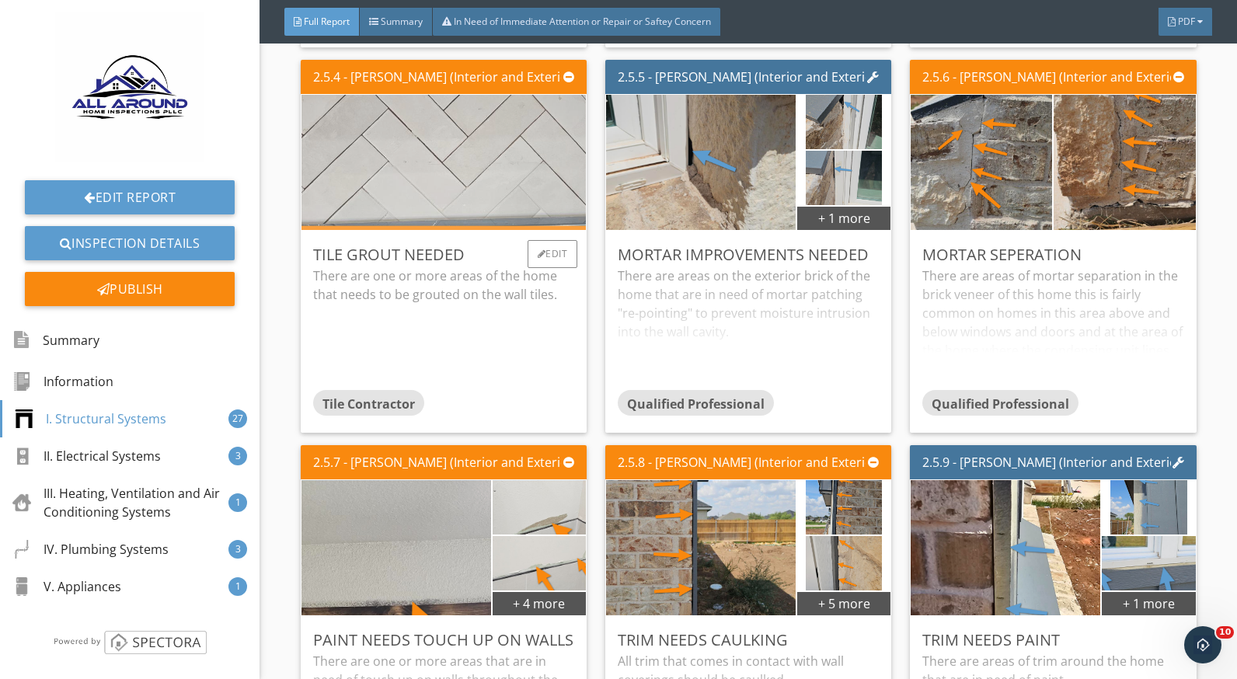
click at [527, 165] on img at bounding box center [443, 163] width 601 height 338
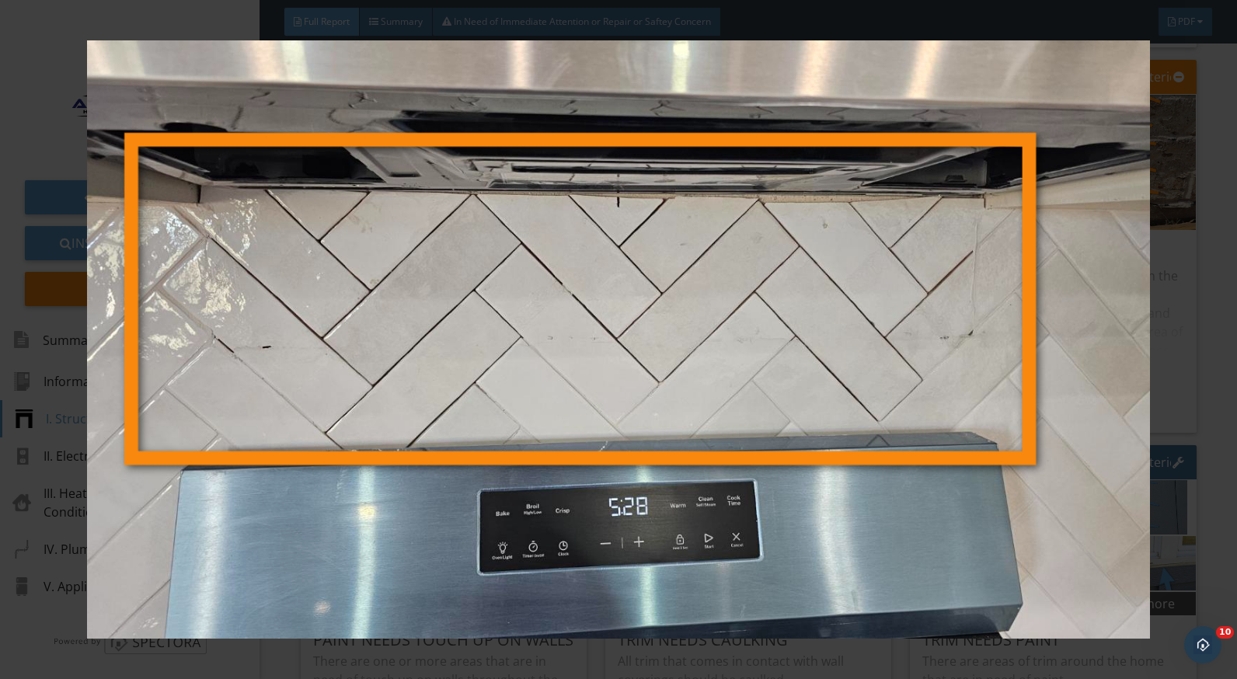
click at [1066, 447] on img at bounding box center [618, 339] width 1129 height 599
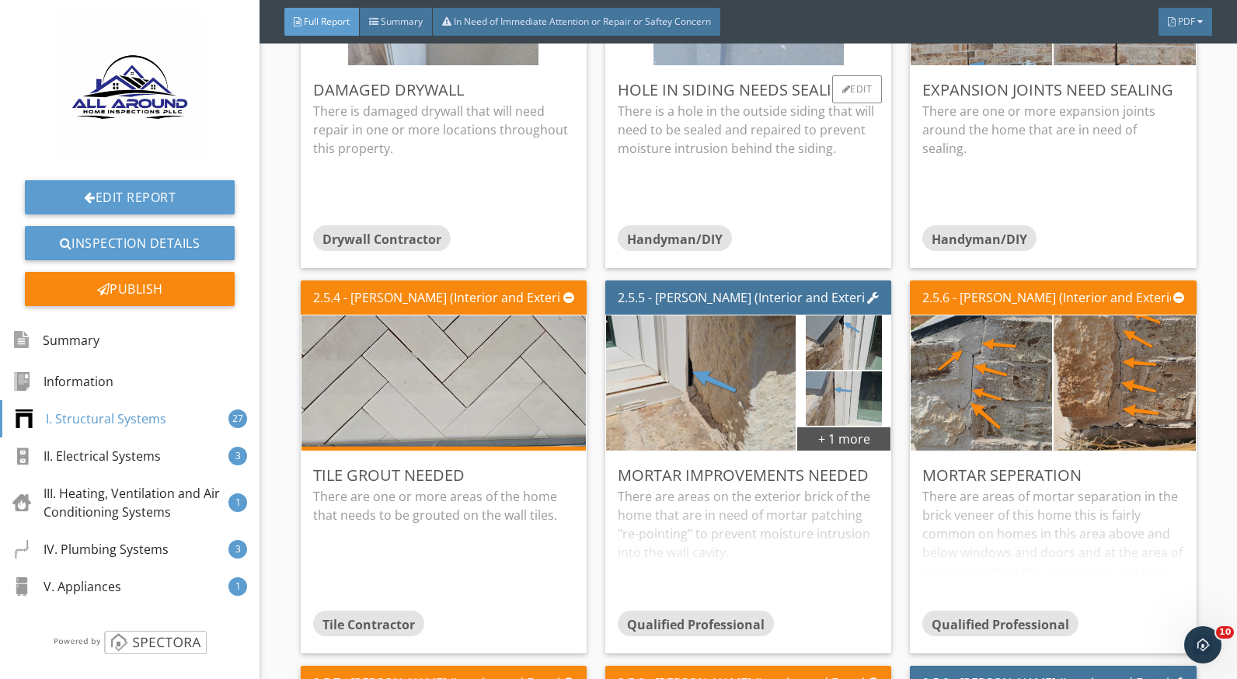
scroll to position [1788, 0]
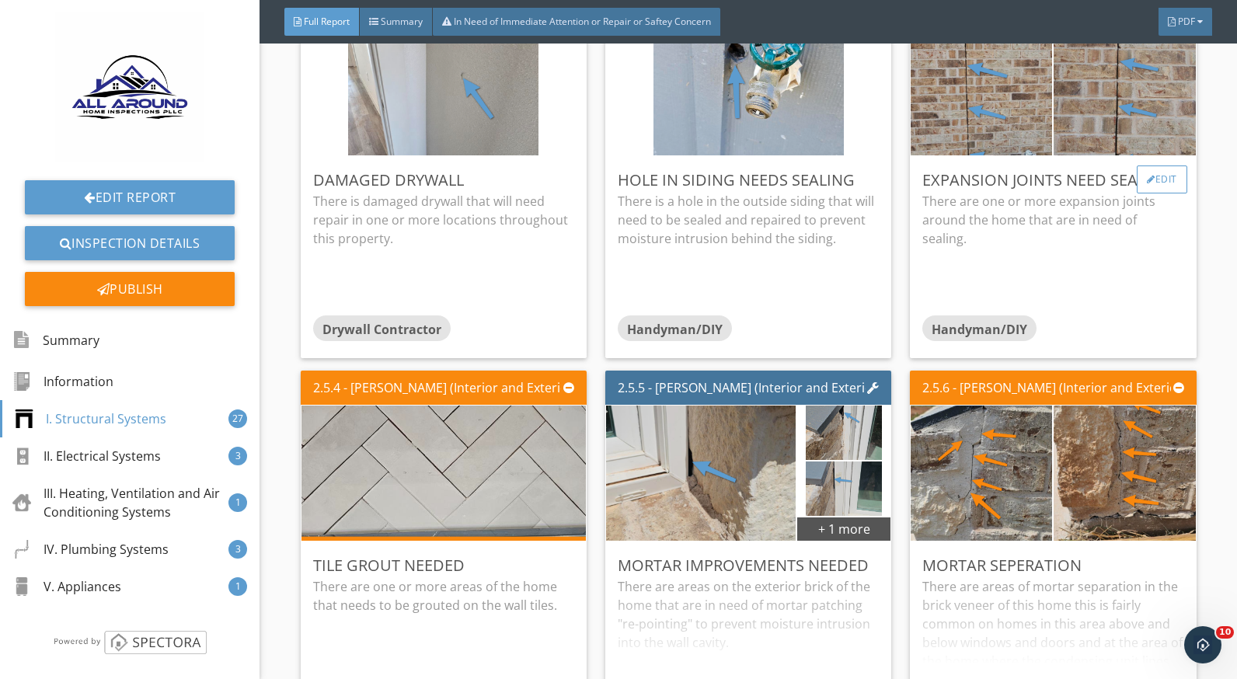
click at [1141, 171] on div "Edit" at bounding box center [1162, 180] width 51 height 28
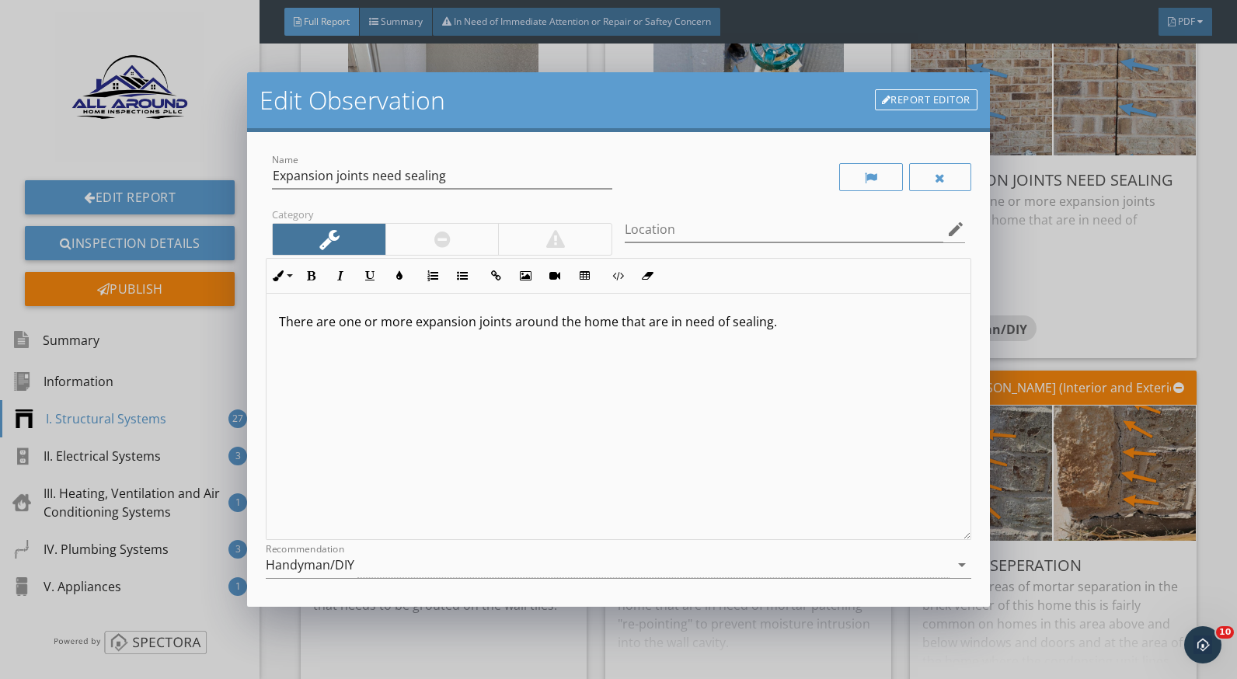
click at [770, 325] on p "There are one or more expansion joints around the home that are in need of seal…" at bounding box center [618, 321] width 679 height 19
click at [728, 324] on p "There are one or more expansion joints around the home that are in need of seal…" at bounding box center [618, 321] width 679 height 19
drag, startPoint x: 766, startPoint y: 322, endPoint x: 725, endPoint y: 324, distance: 40.5
click at [725, 324] on p "There are one or more expansion joints around the home that are in need of seal…" at bounding box center [618, 321] width 679 height 19
click at [920, 328] on p "There are one or more expansion joints around the home that are in need of a fl…" at bounding box center [618, 321] width 679 height 19
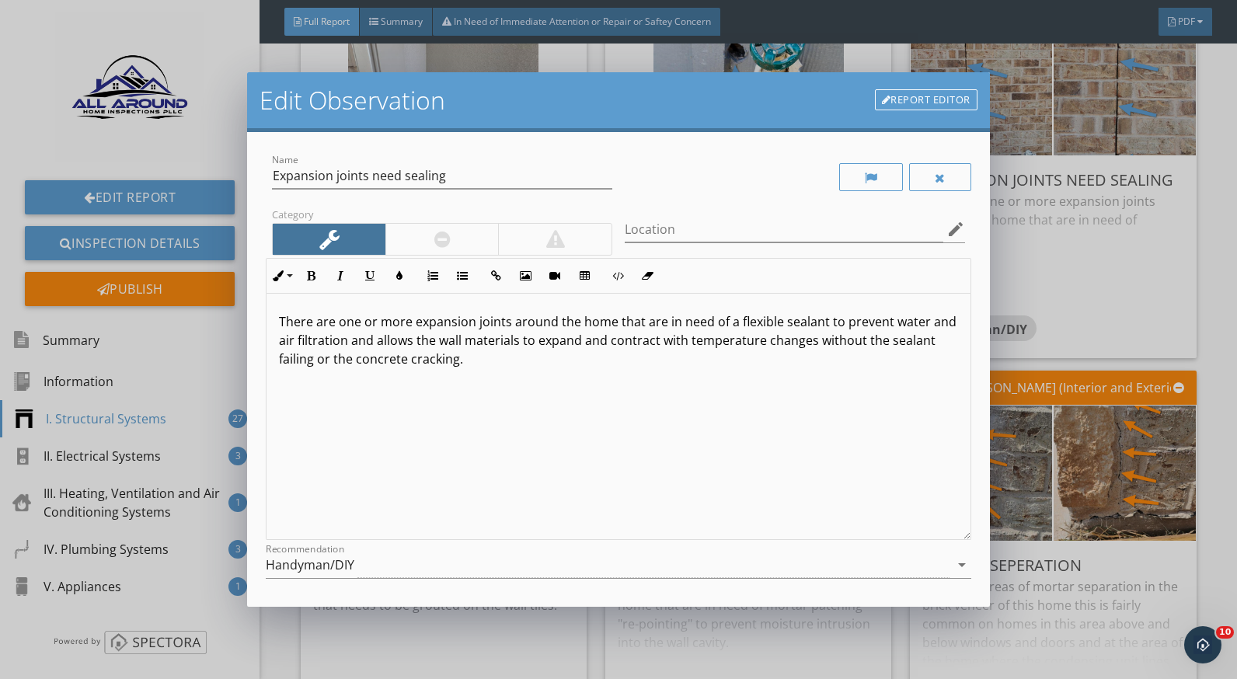
click at [435, 344] on p "There are one or more expansion joints around the home that are in need of a fl…" at bounding box center [618, 340] width 679 height 56
click at [373, 344] on p "There are one or more expansion joints around the home that are in need of a fl…" at bounding box center [618, 340] width 679 height 56
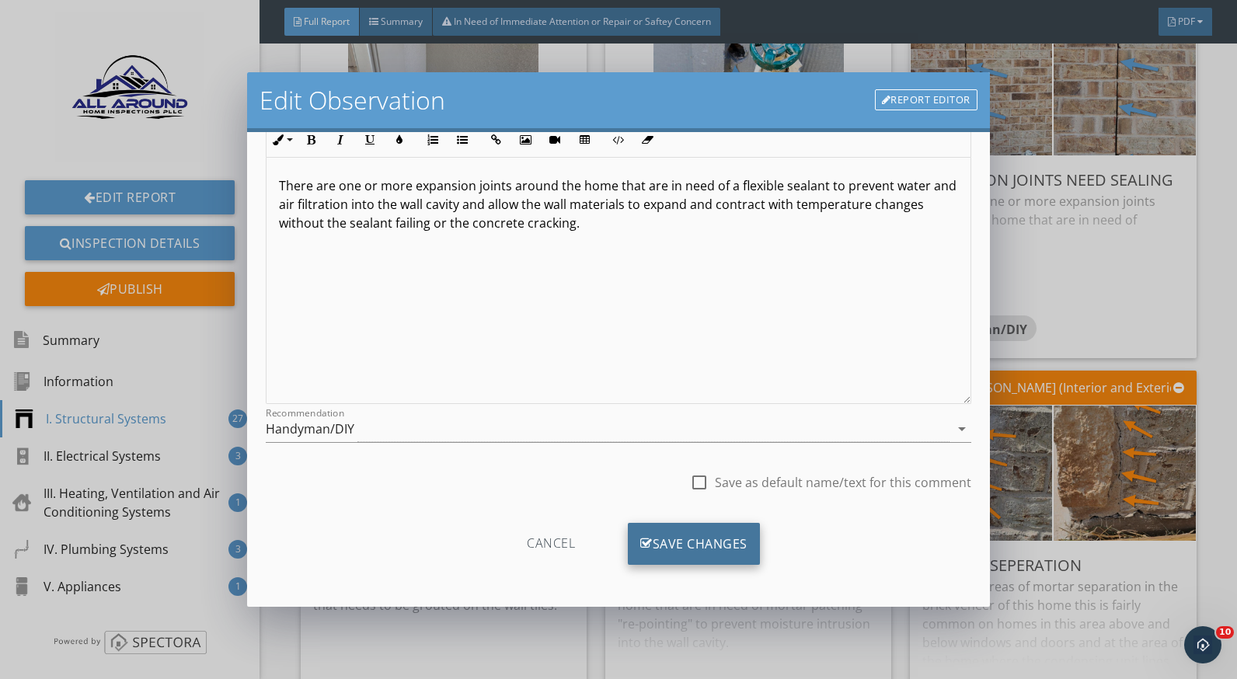
click at [697, 535] on div "Save Changes" at bounding box center [694, 544] width 132 height 42
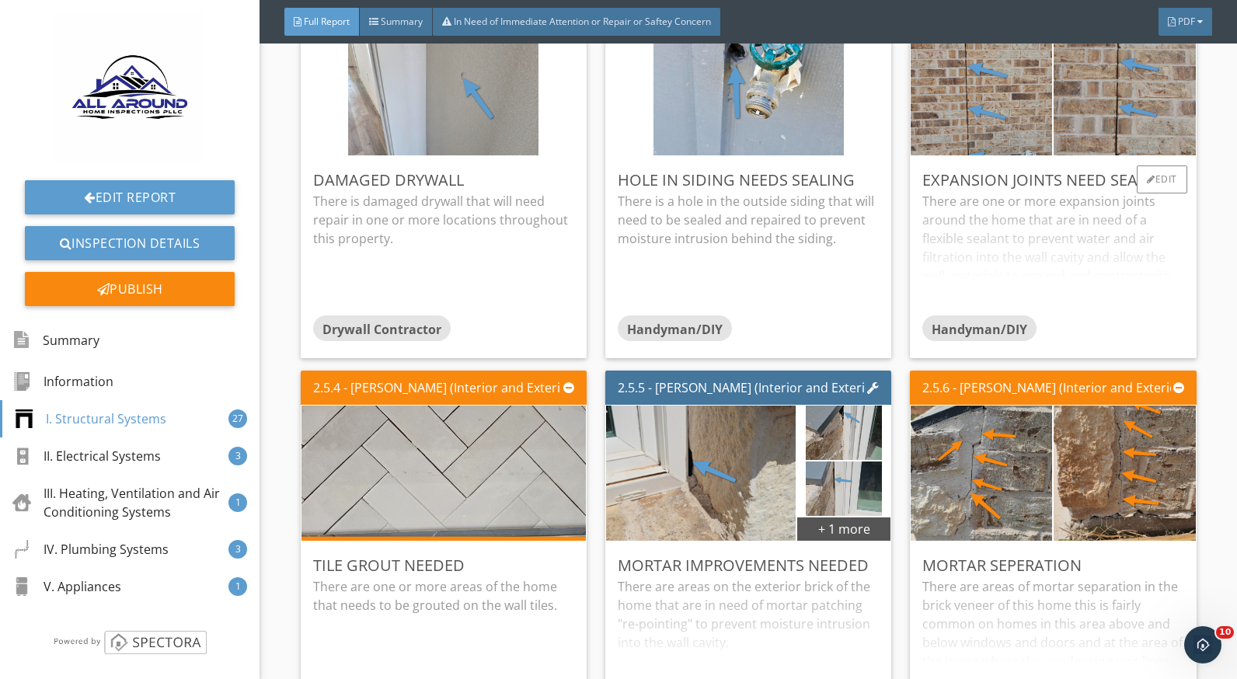
click at [929, 232] on div "There are one or more expansion joints around the home that are in need of a fl…" at bounding box center [1053, 253] width 261 height 123
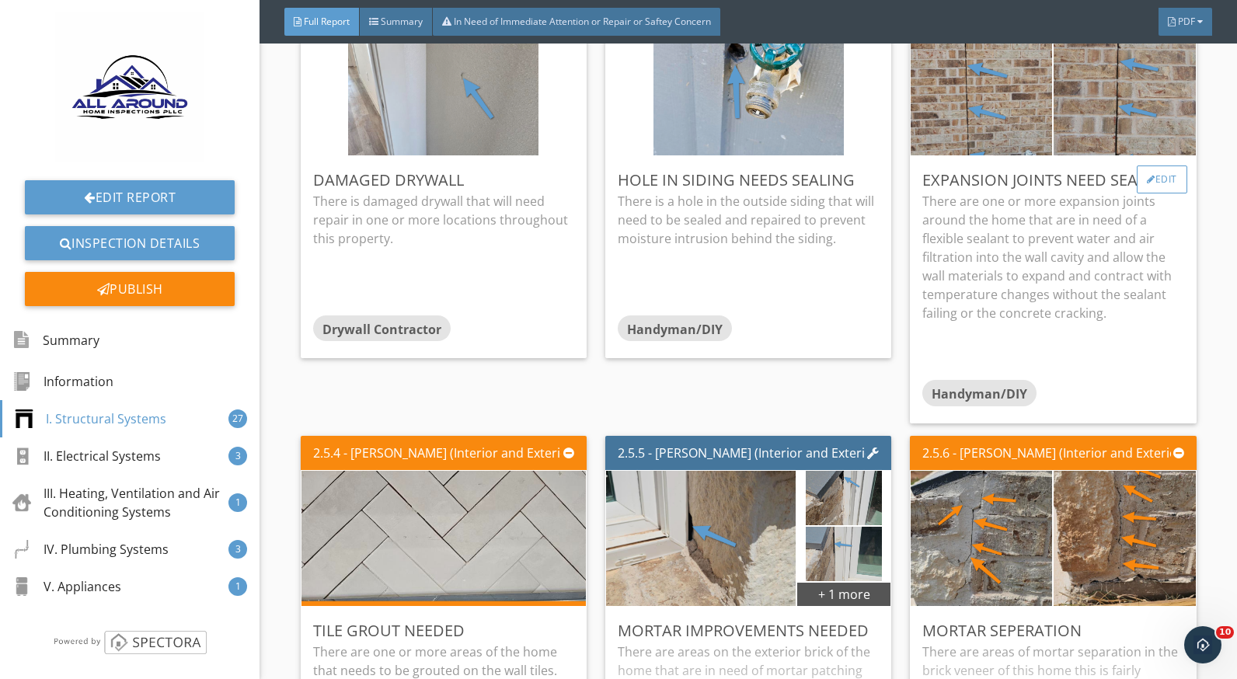
click at [1147, 181] on div "Edit" at bounding box center [1162, 180] width 51 height 28
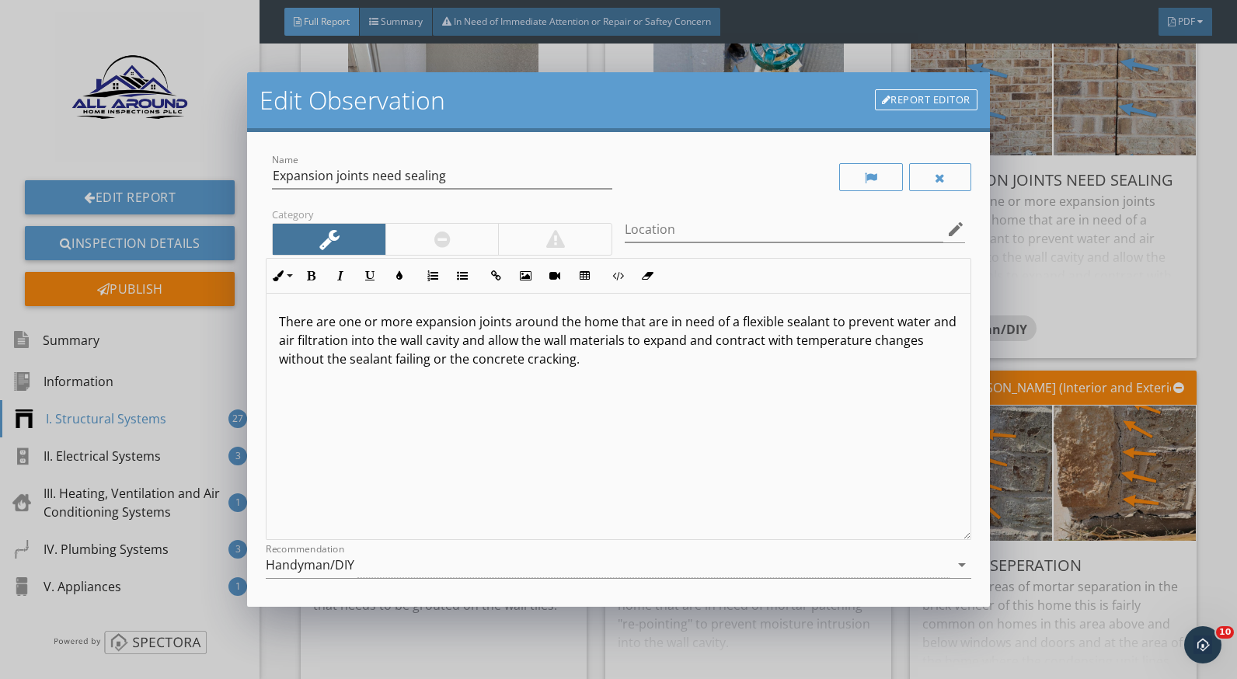
click at [1076, 316] on div "Edit Observation Report Editor Name Expansion joints need sealing Category Loca…" at bounding box center [618, 339] width 1237 height 679
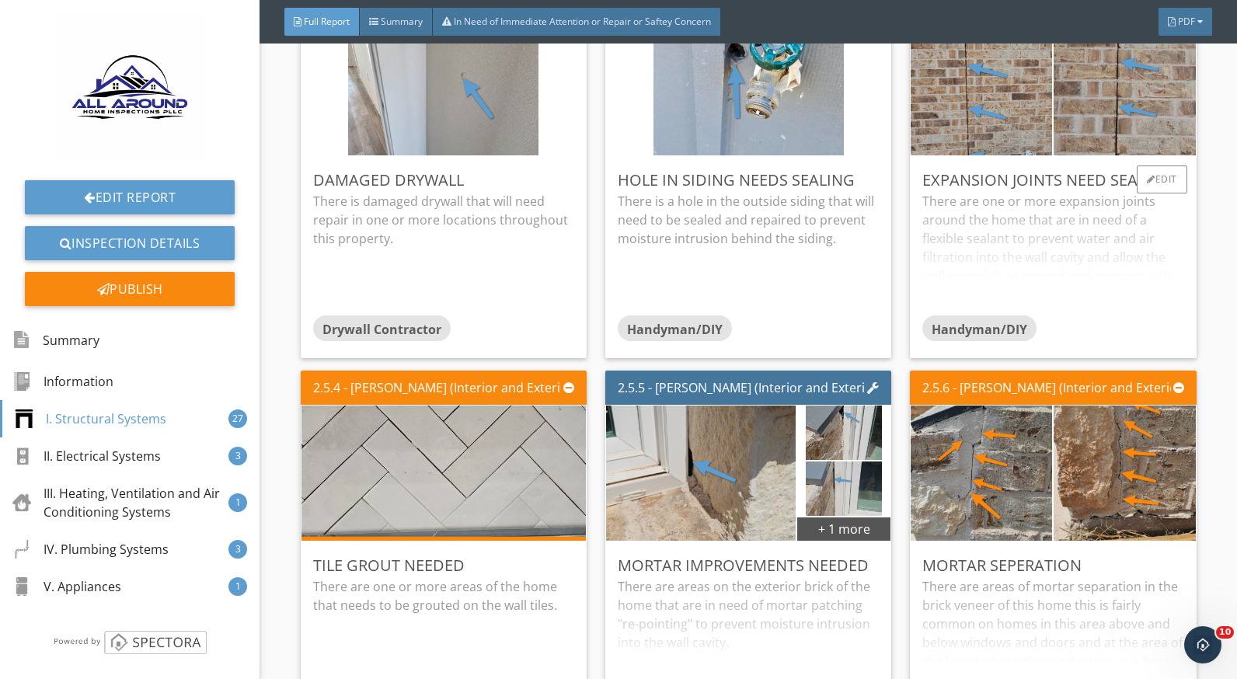
click at [1059, 261] on div "There are one or more expansion joints around the home that are in need of a fl…" at bounding box center [1053, 253] width 261 height 123
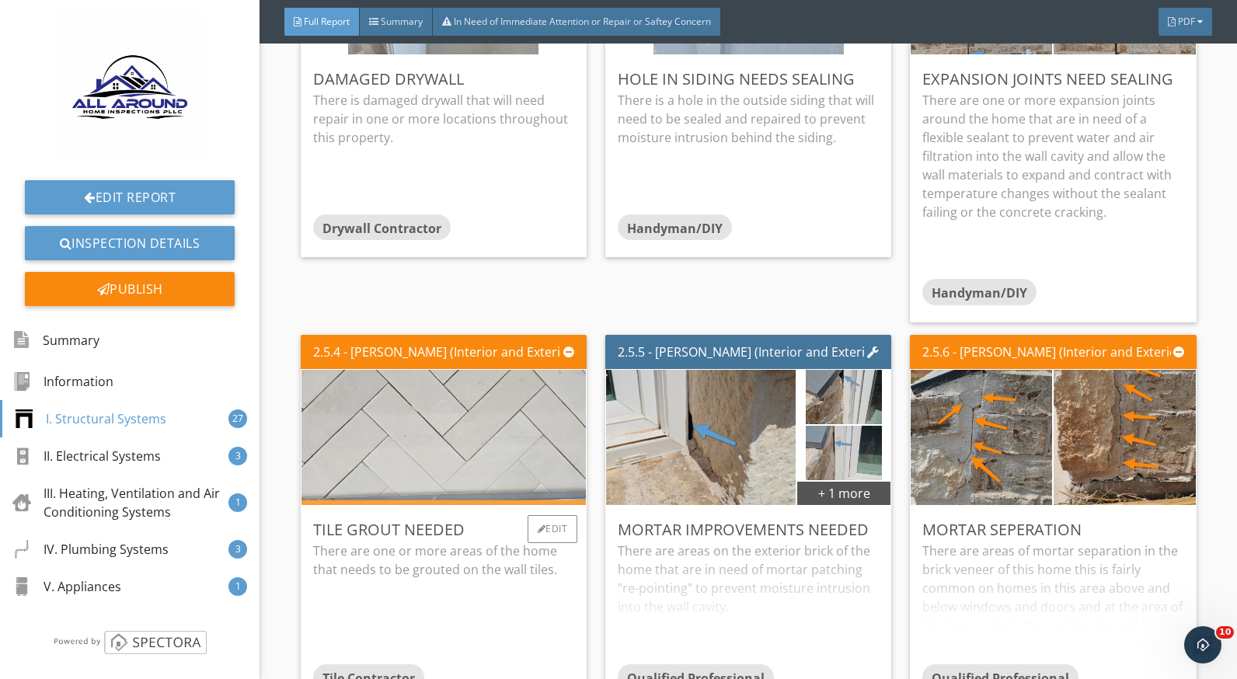
scroll to position [1943, 0]
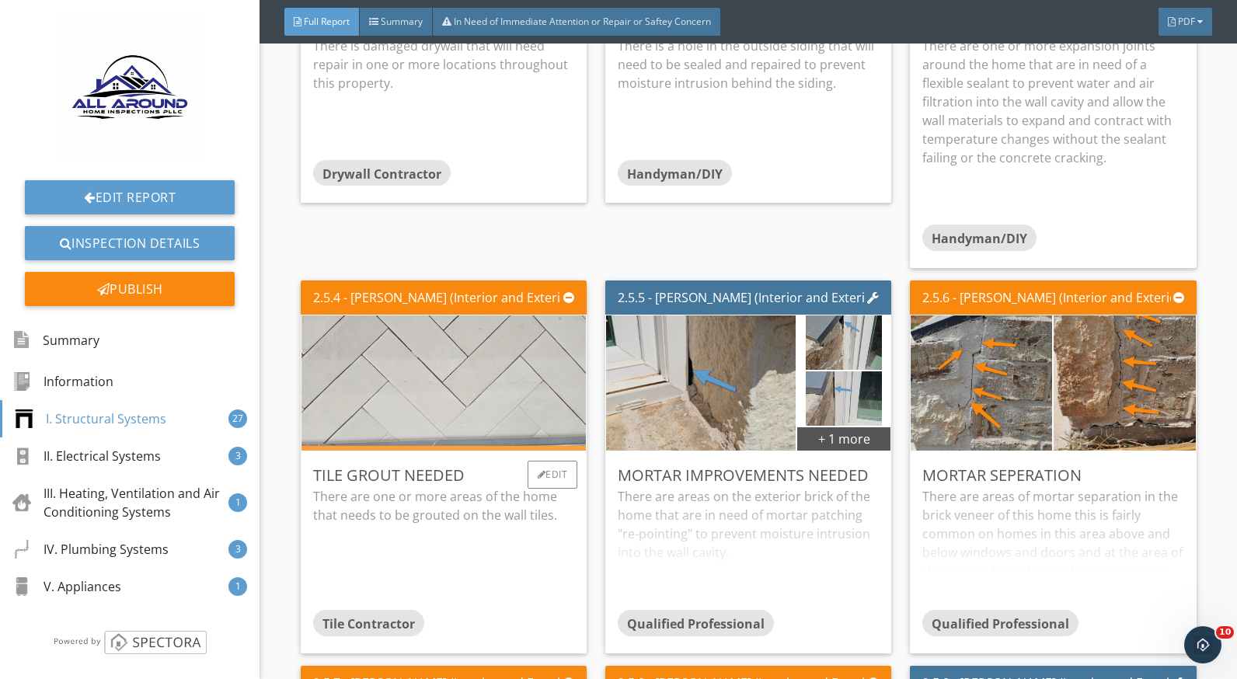
click at [470, 404] on img at bounding box center [443, 383] width 601 height 338
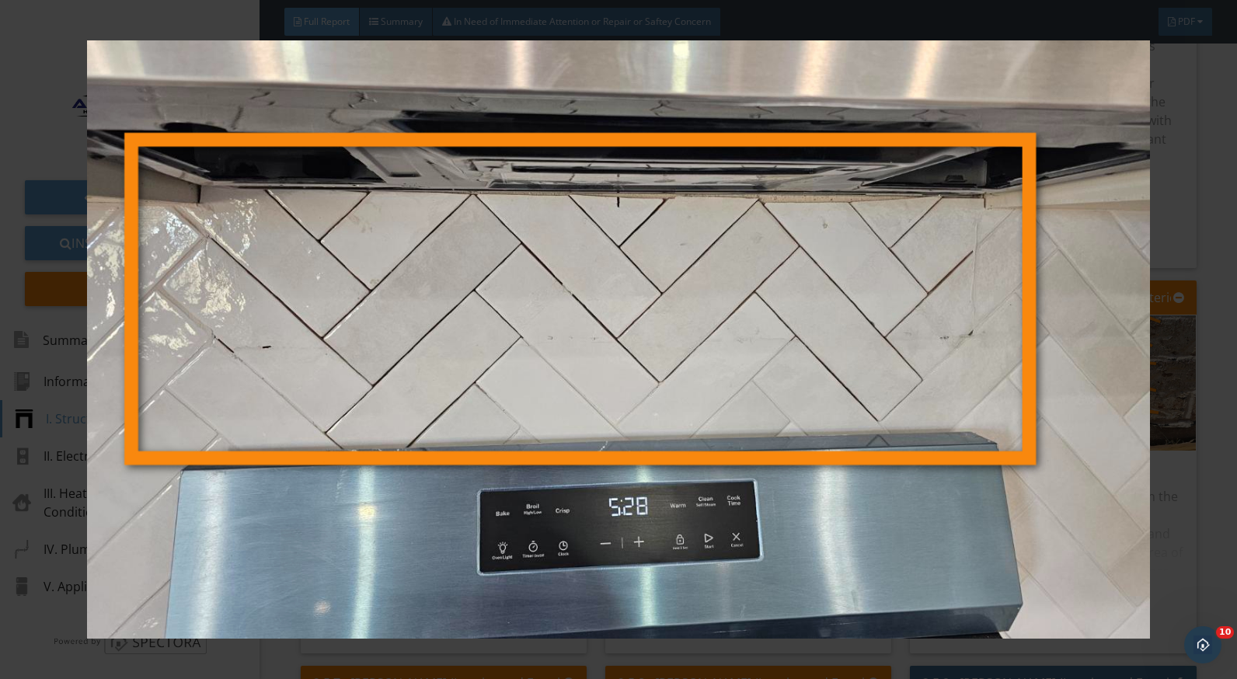
click at [1085, 503] on img at bounding box center [618, 339] width 1129 height 599
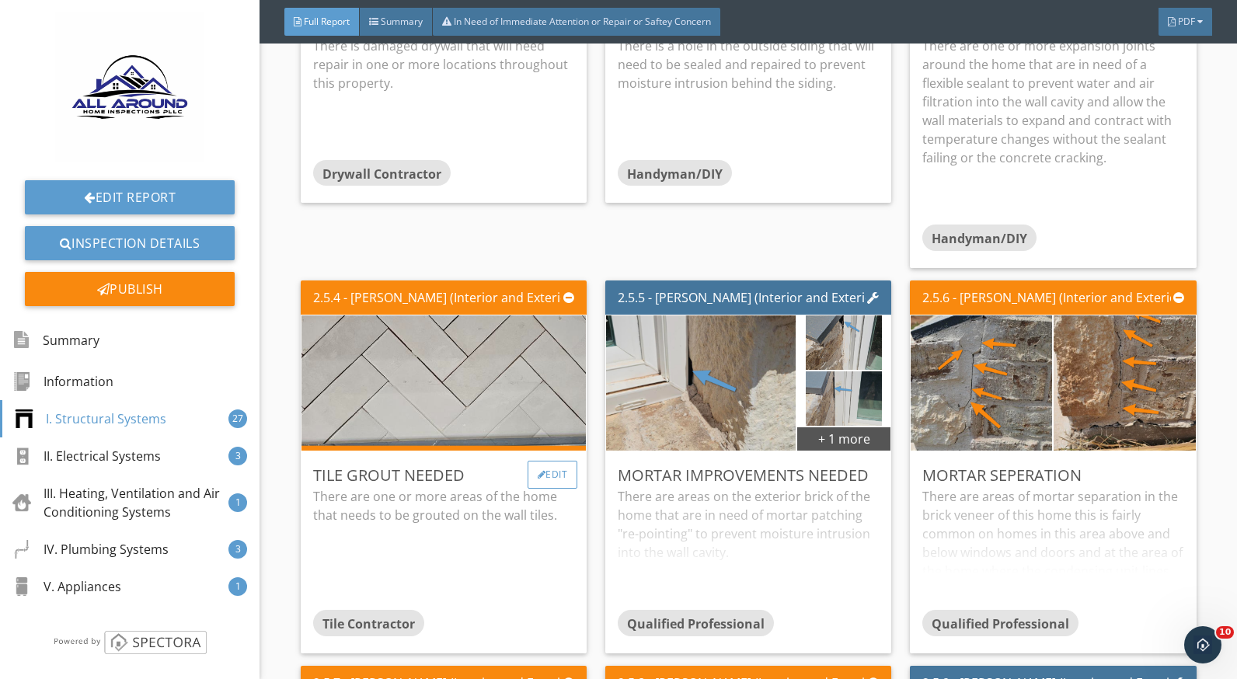
click at [538, 475] on div at bounding box center [542, 474] width 9 height 9
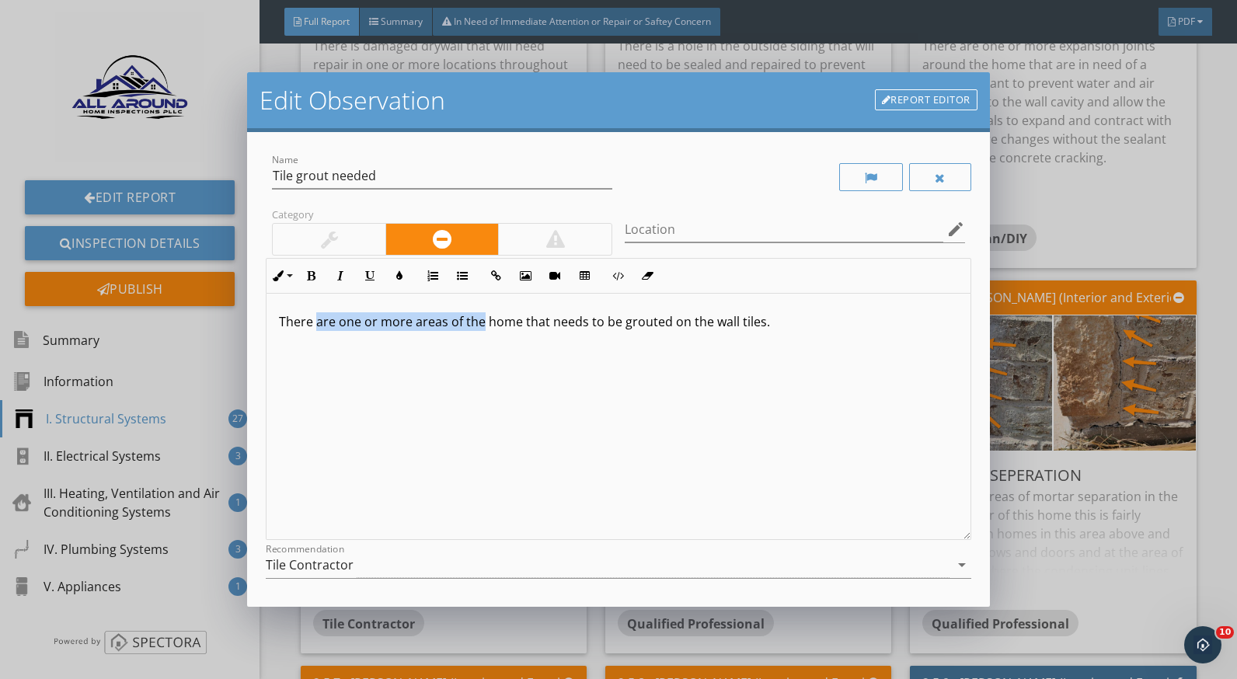
drag, startPoint x: 481, startPoint y: 324, endPoint x: 319, endPoint y: 329, distance: 162.5
click at [319, 329] on p "There are one or more areas of the home that needs to be grouted on the wall ti…" at bounding box center [618, 321] width 679 height 19
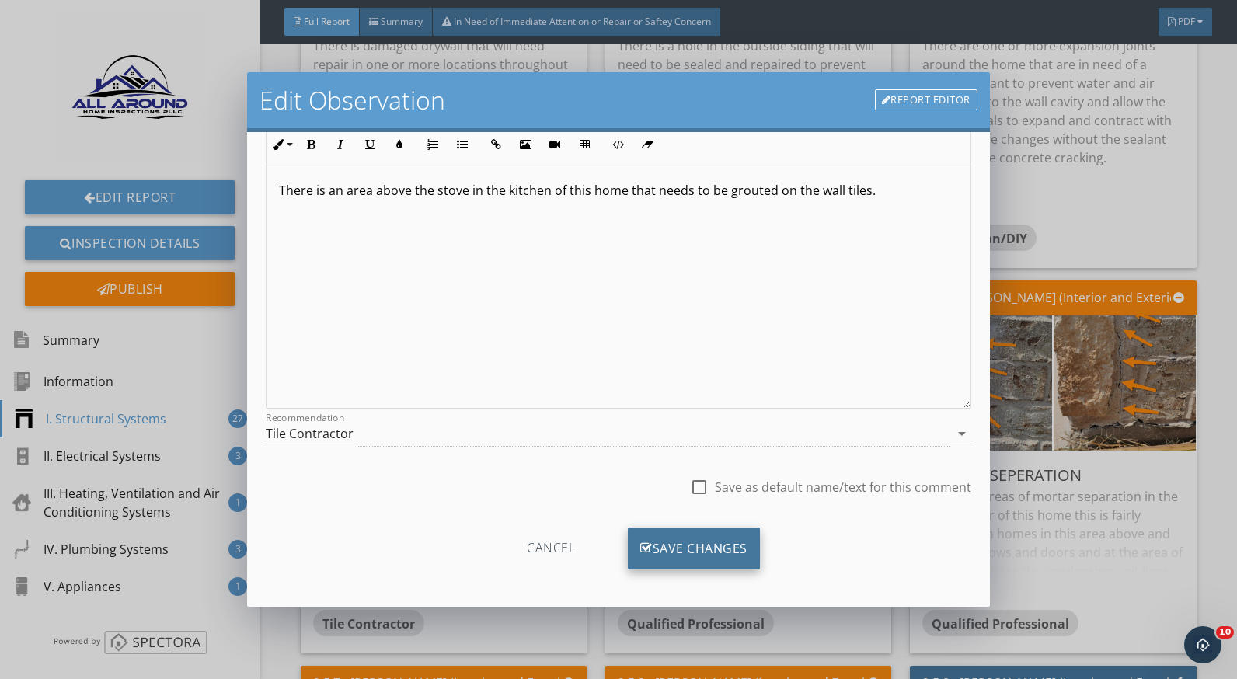
scroll to position [136, 0]
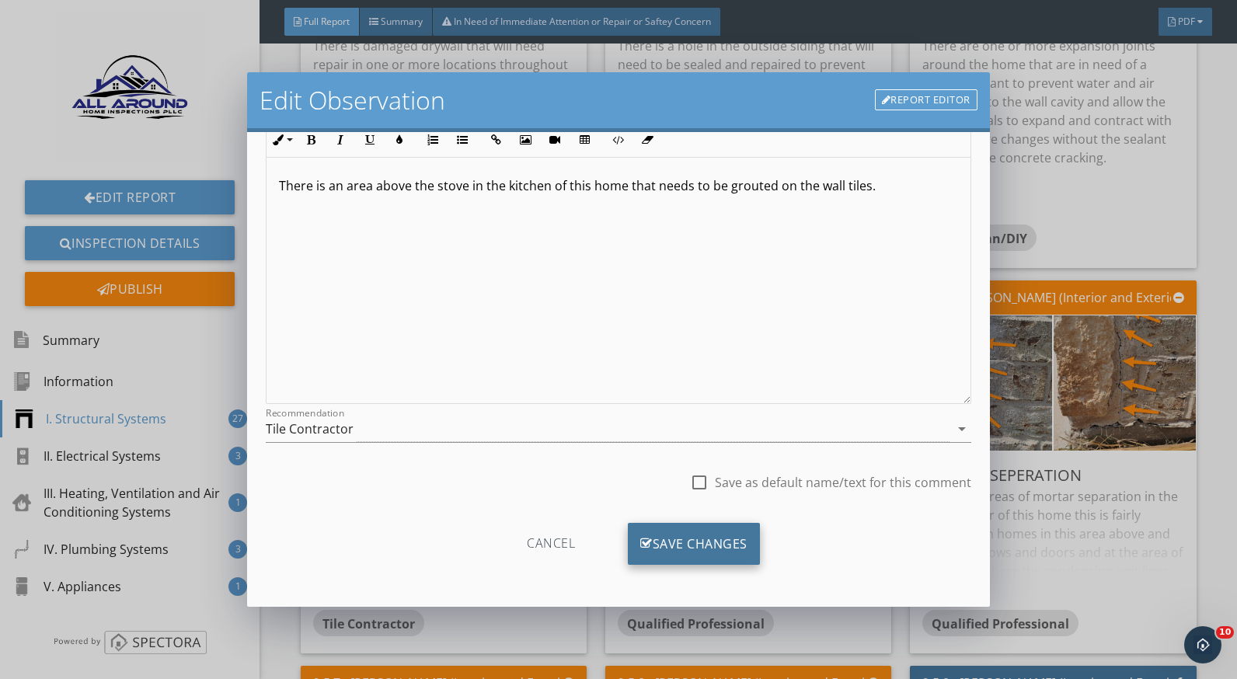
click at [733, 532] on div "Save Changes" at bounding box center [694, 544] width 132 height 42
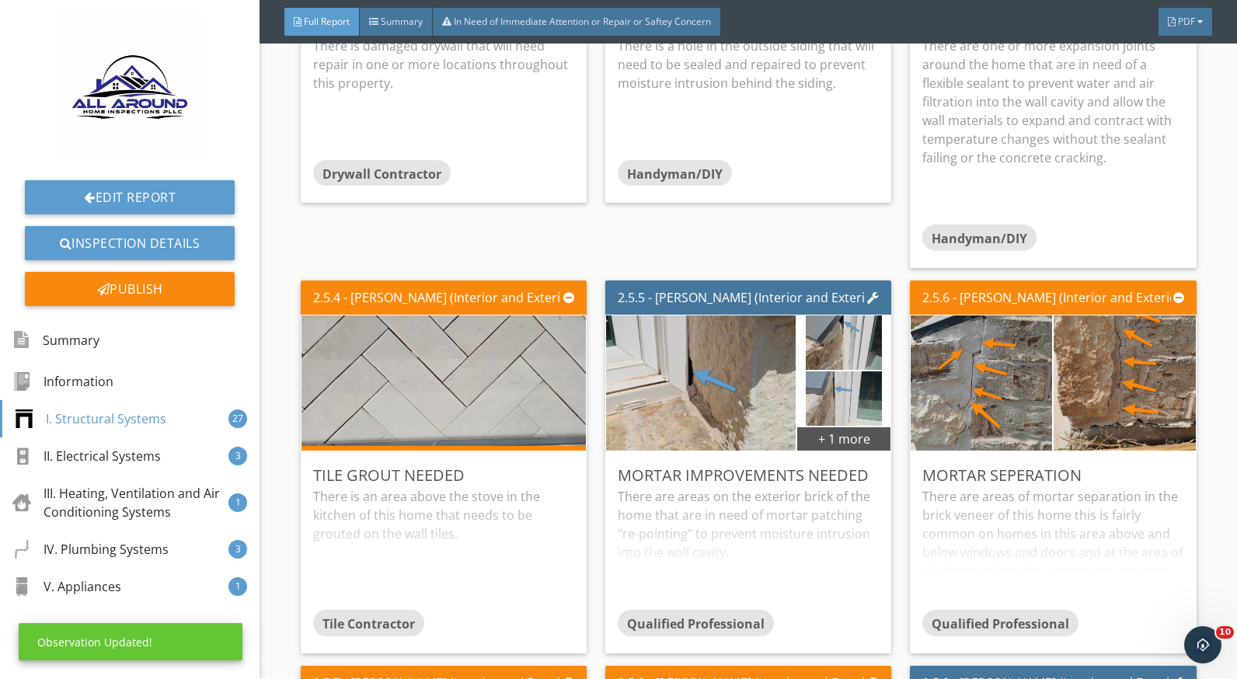
scroll to position [0, 0]
click at [367, 502] on div "There is an area above the stove in the kitchen of this home that needs to be g…" at bounding box center [443, 548] width 261 height 123
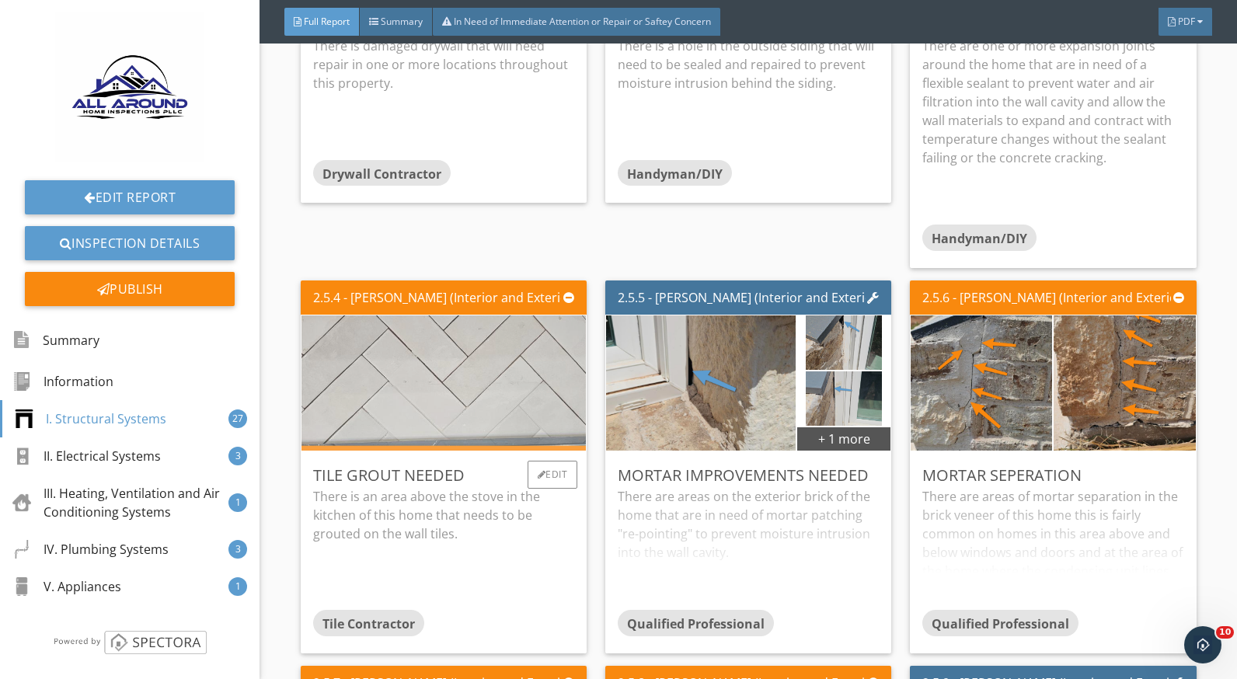
click at [436, 391] on img at bounding box center [443, 383] width 601 height 338
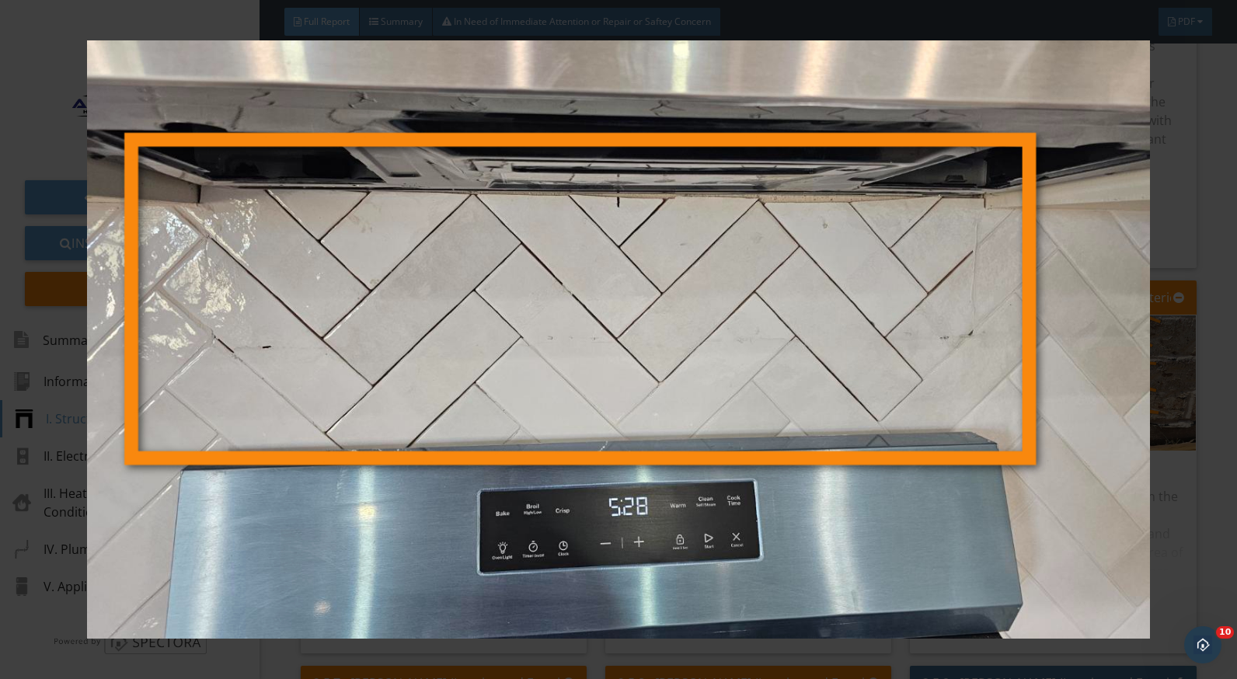
click at [1207, 474] on div at bounding box center [618, 339] width 1237 height 679
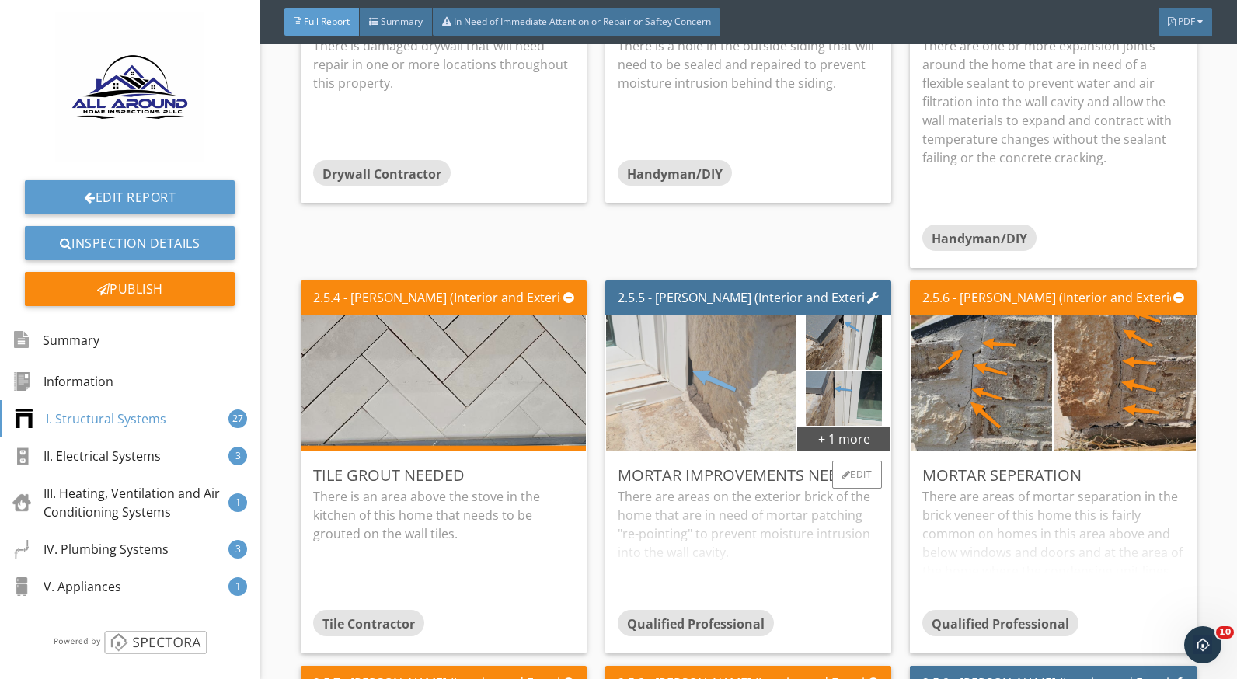
click at [744, 427] on img at bounding box center [701, 383] width 190 height 338
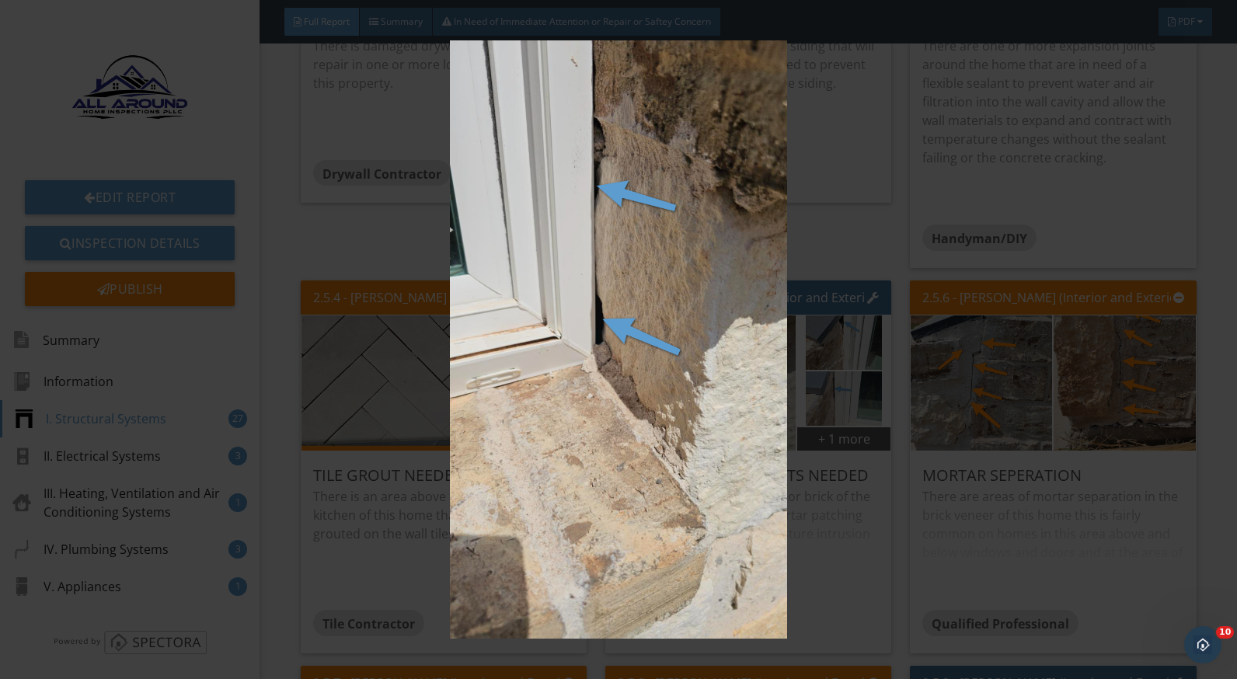
click at [841, 501] on img at bounding box center [618, 339] width 1129 height 599
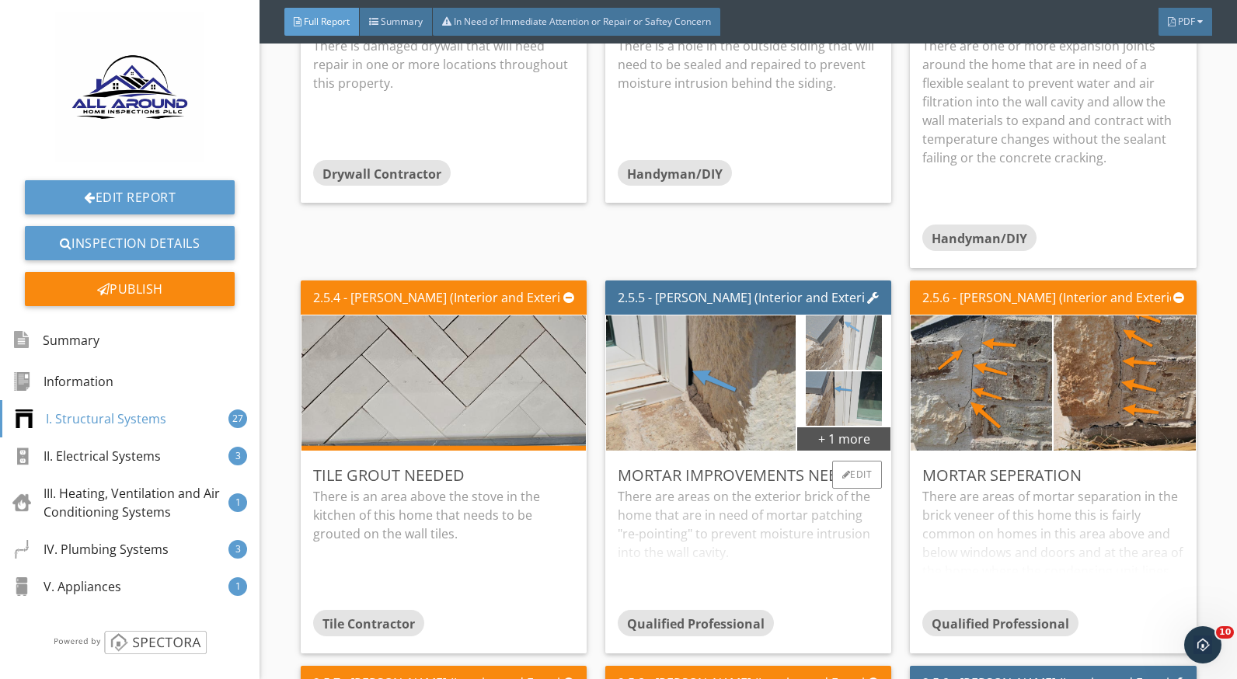
click at [813, 347] on img at bounding box center [844, 342] width 76 height 136
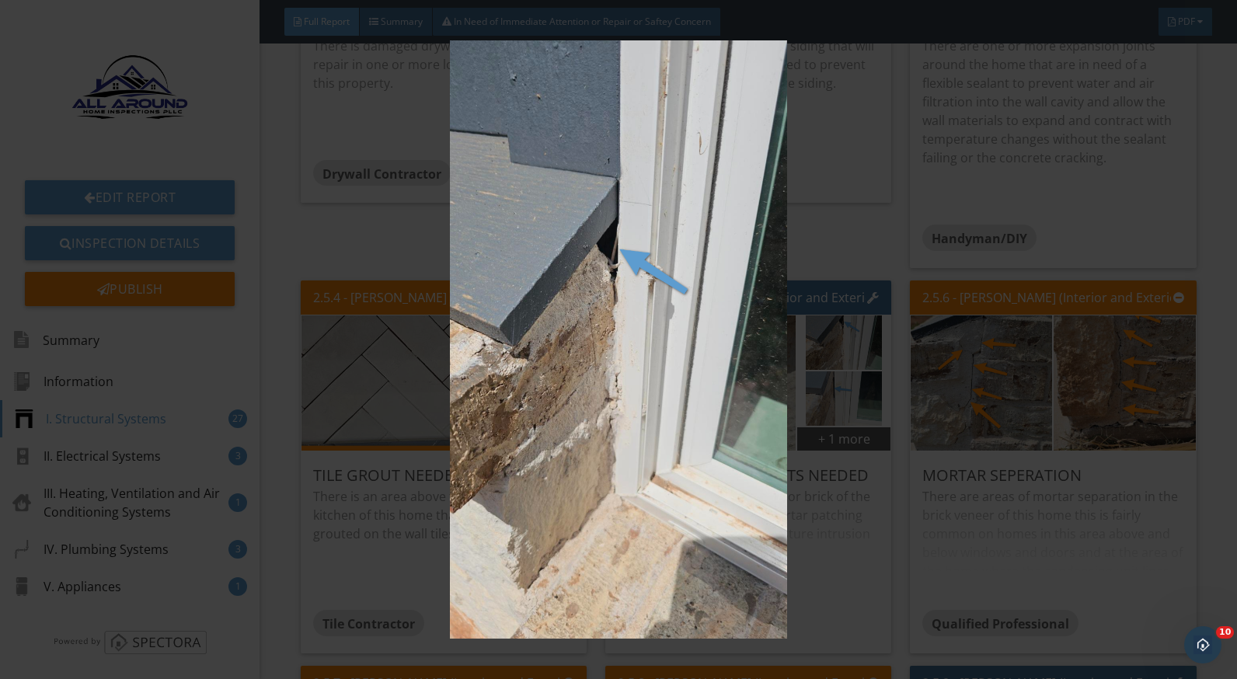
click at [822, 546] on img at bounding box center [618, 339] width 1129 height 599
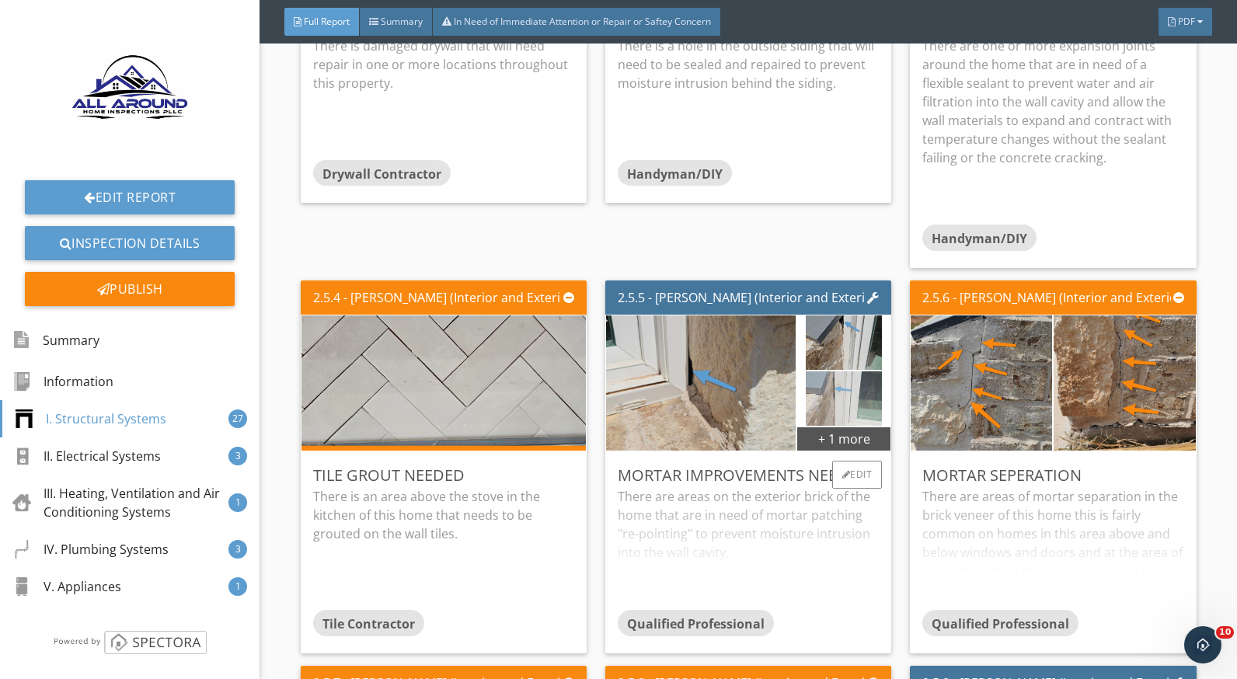
click at [815, 381] on img at bounding box center [844, 398] width 76 height 136
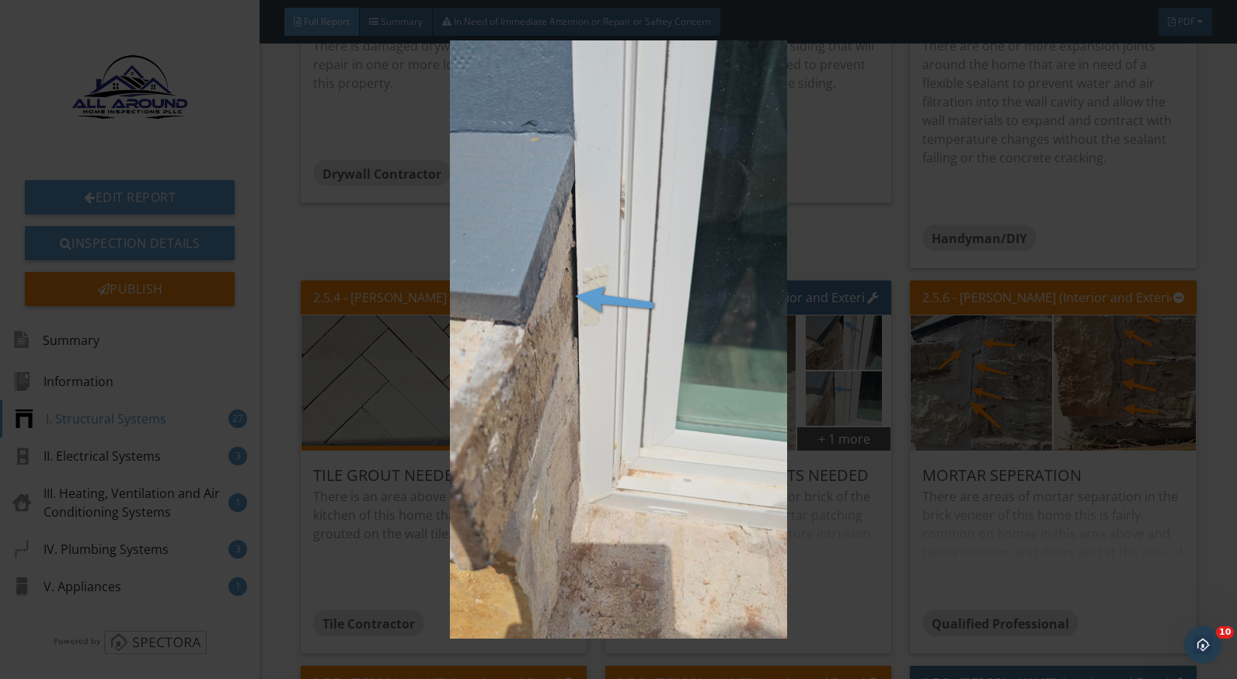
click at [825, 482] on img at bounding box center [618, 339] width 1129 height 599
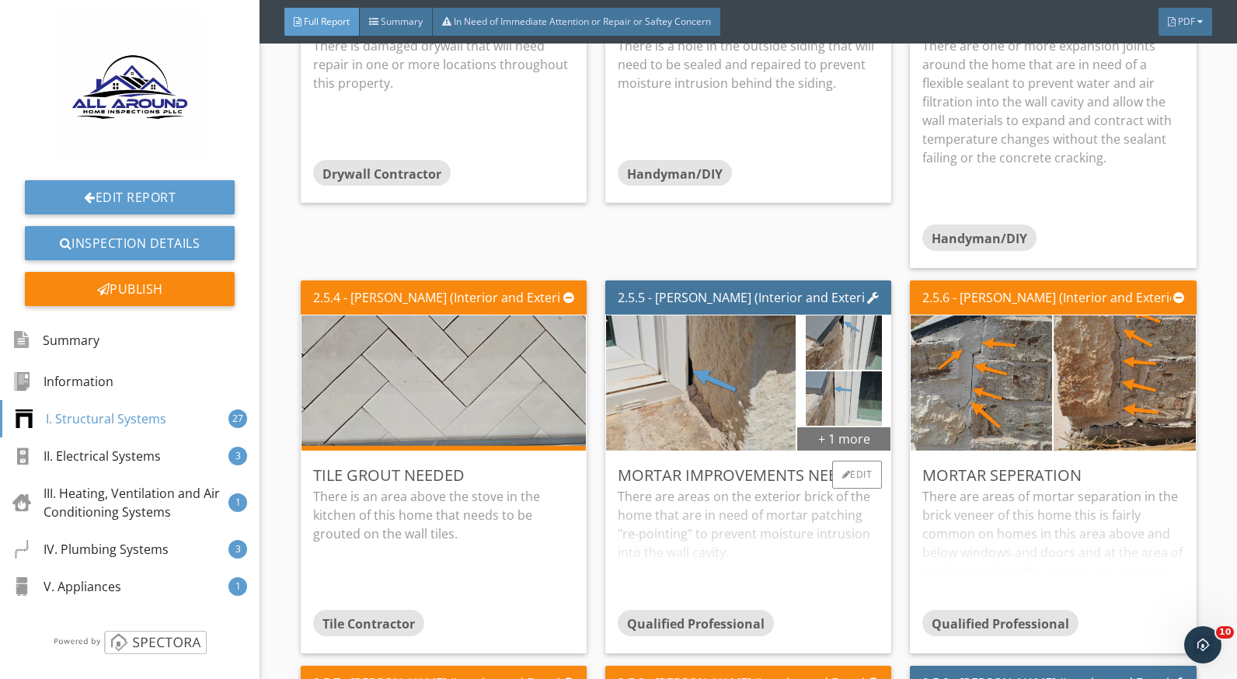
click at [798, 441] on div "+ 1 more" at bounding box center [844, 438] width 93 height 25
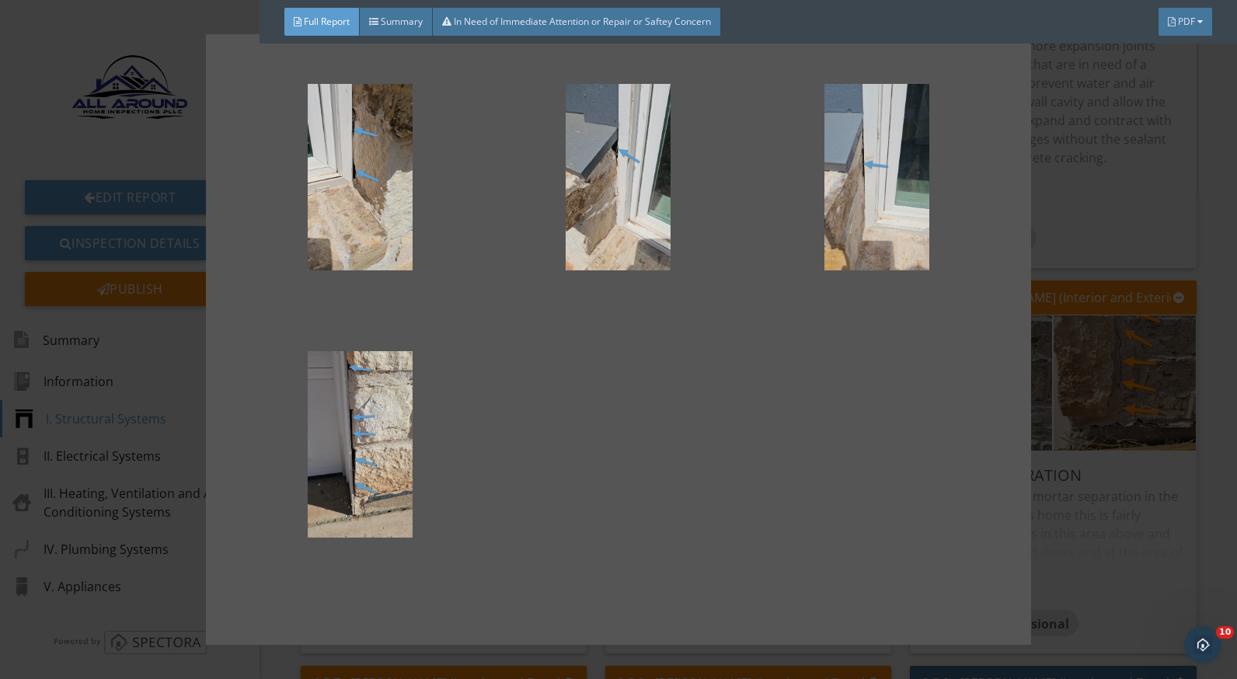
click at [1087, 491] on div at bounding box center [618, 339] width 1237 height 679
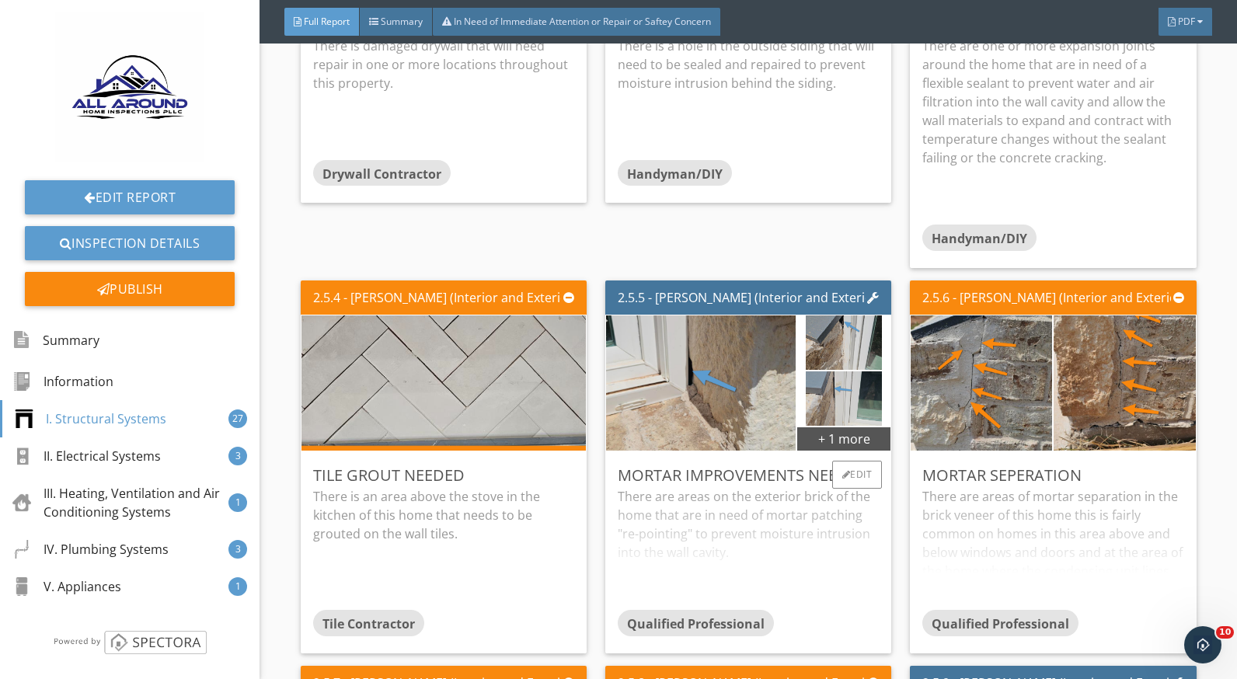
click at [689, 513] on div "There are areas on the exterior brick of the home that are in need of mortar pa…" at bounding box center [748, 548] width 261 height 123
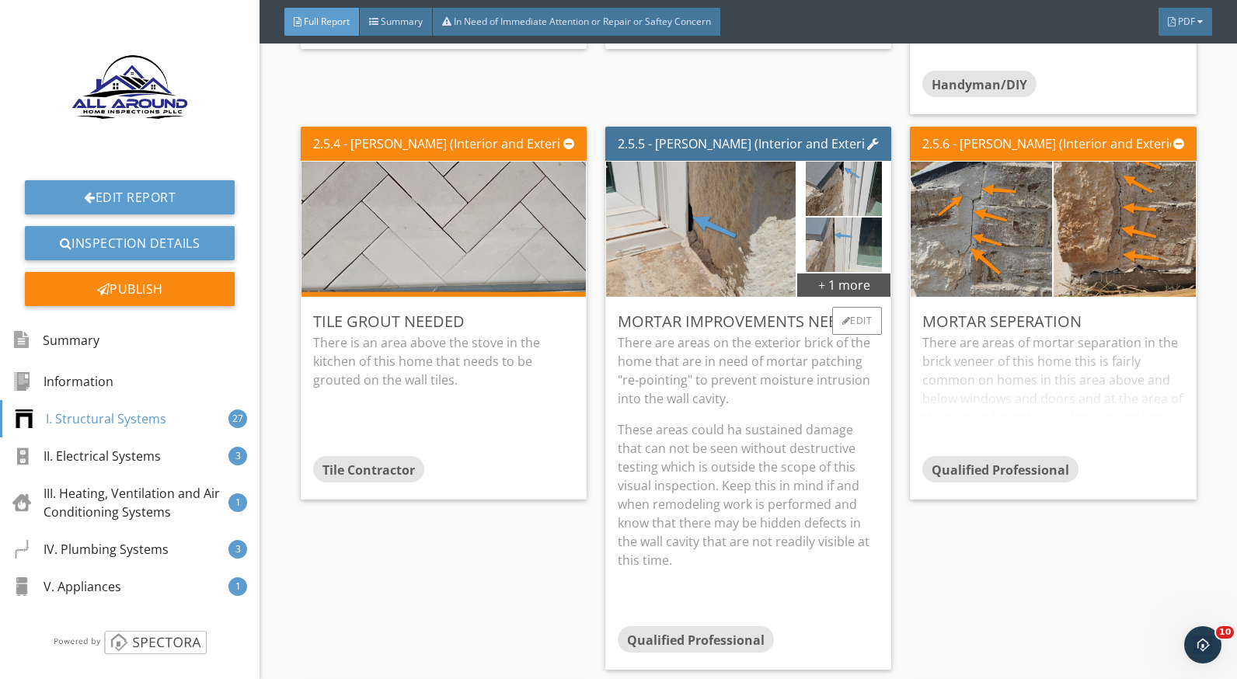
scroll to position [2099, 0]
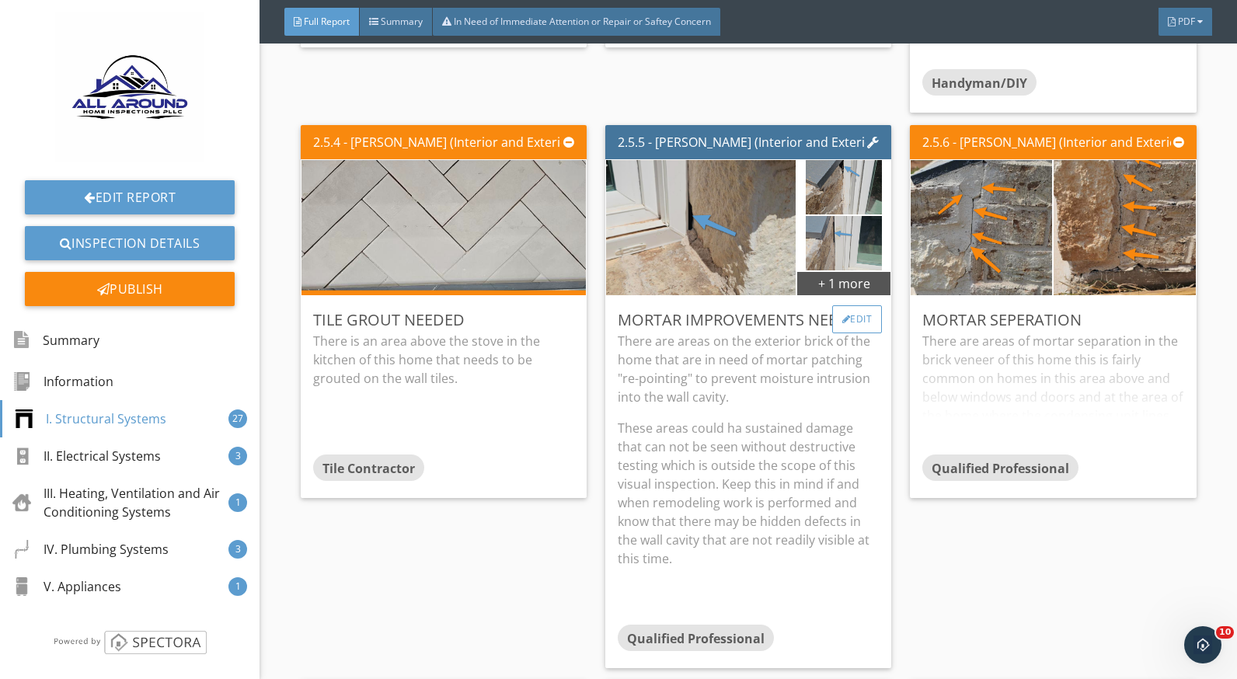
click at [846, 324] on div "Edit" at bounding box center [857, 319] width 51 height 28
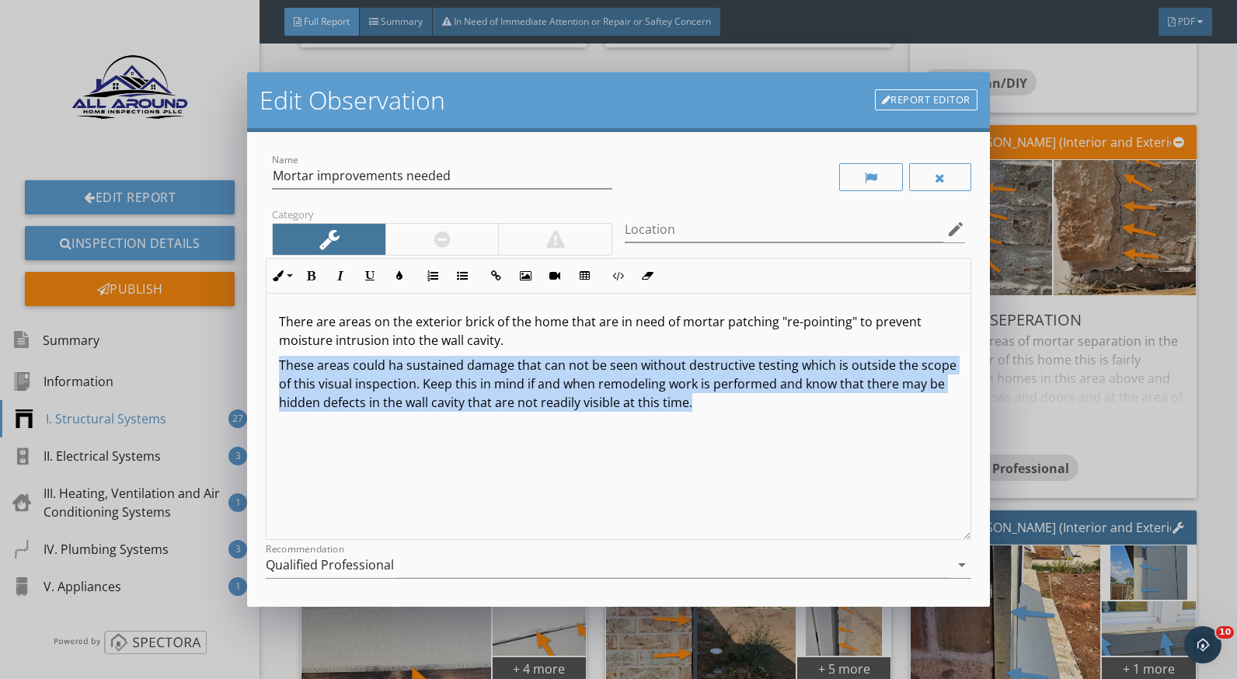
drag, startPoint x: 277, startPoint y: 364, endPoint x: 832, endPoint y: 422, distance: 557.3
click at [835, 423] on div "There are areas on the exterior brick of the home that are in need of mortar pa…" at bounding box center [618, 417] width 703 height 246
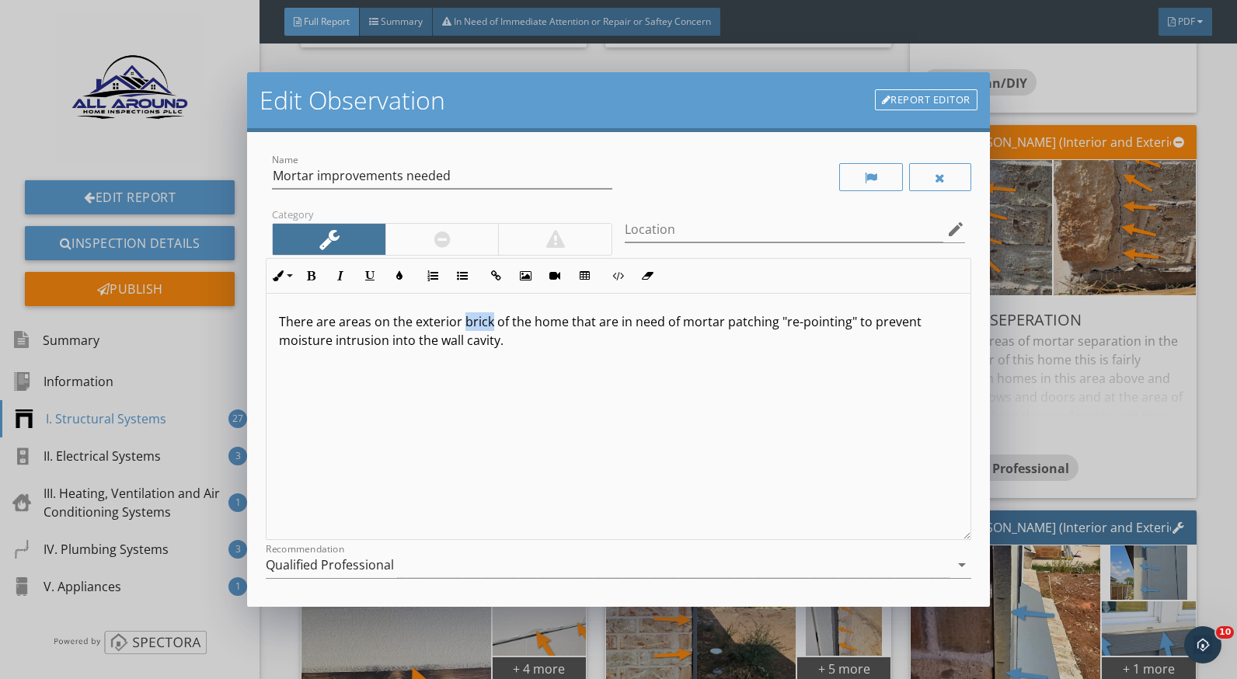
drag, startPoint x: 462, startPoint y: 325, endPoint x: 489, endPoint y: 322, distance: 26.6
click at [489, 322] on p "There are areas on the exterior brick of the home that are in need of mortar pa…" at bounding box center [618, 330] width 679 height 37
click at [526, 327] on p "There are areas on the exterior rock of the home that are in need of mortar pat…" at bounding box center [618, 330] width 679 height 37
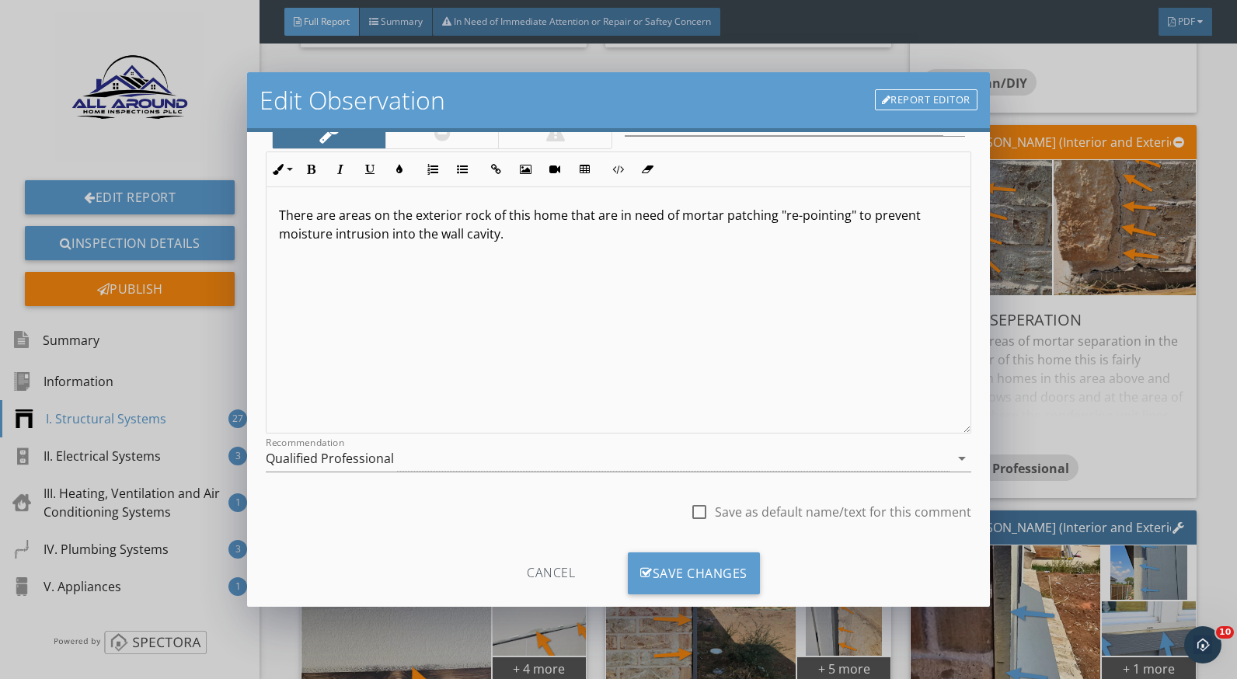
scroll to position [136, 0]
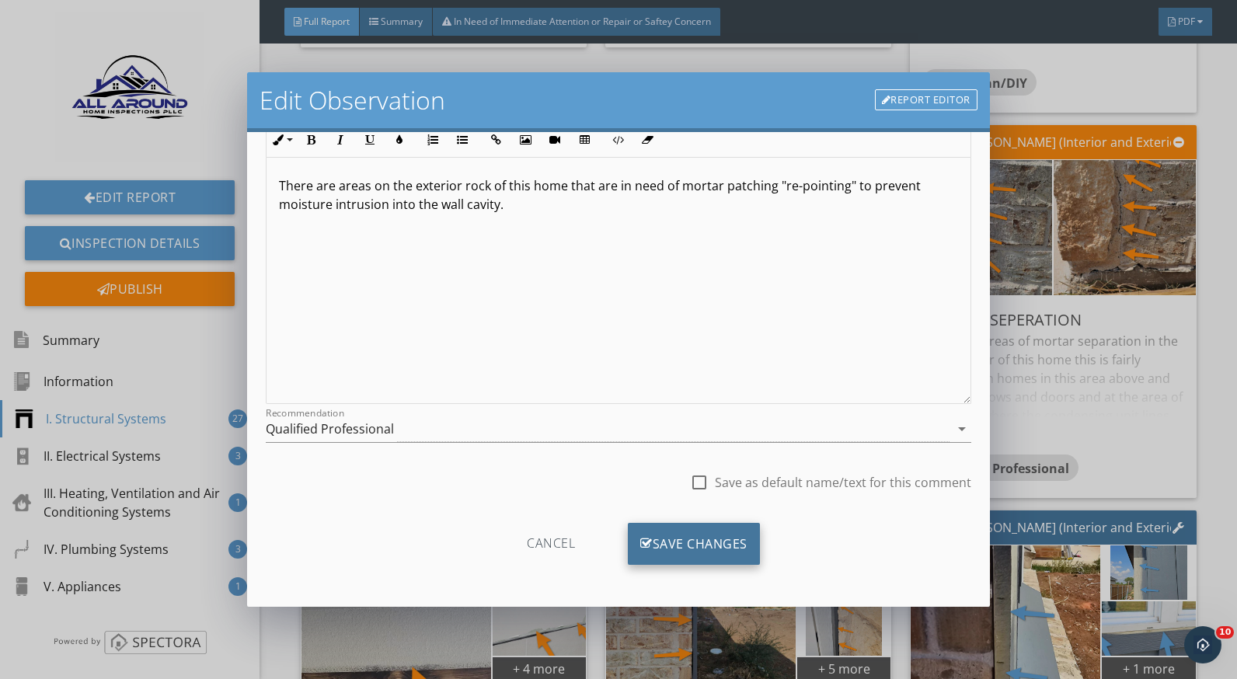
click at [668, 534] on div "Save Changes" at bounding box center [694, 544] width 132 height 42
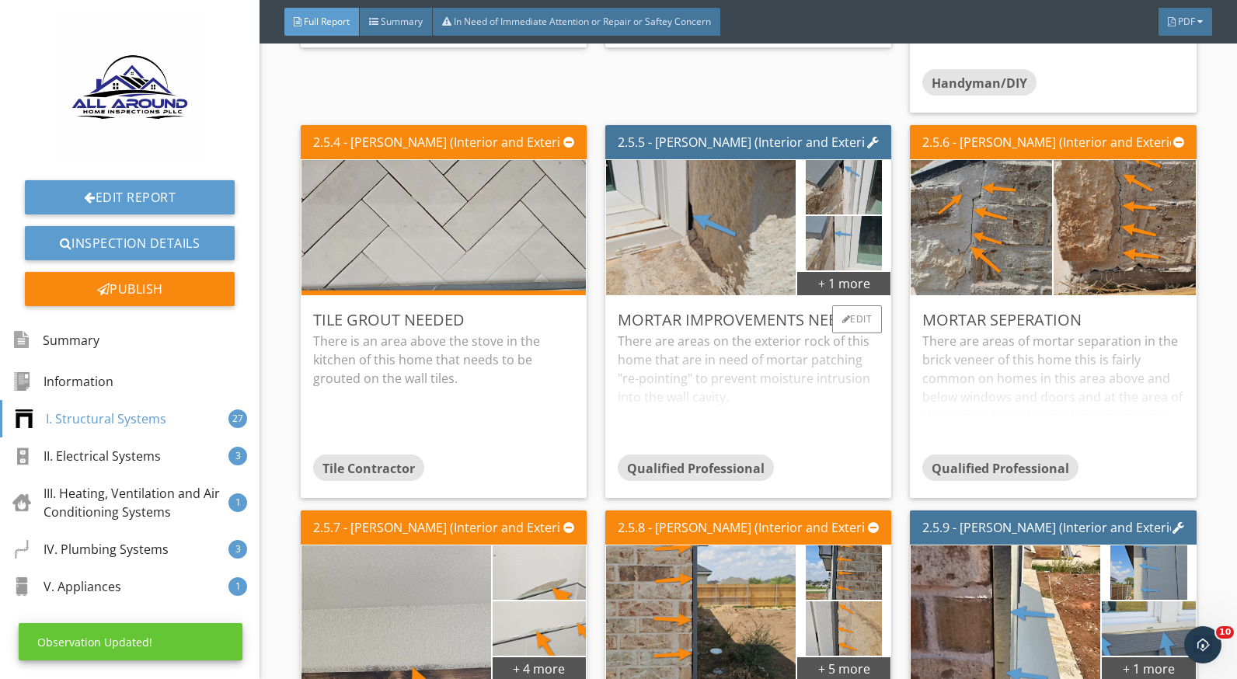
click at [717, 363] on div "There are areas on the exterior rock of this home that are in need of mortar pa…" at bounding box center [748, 393] width 261 height 123
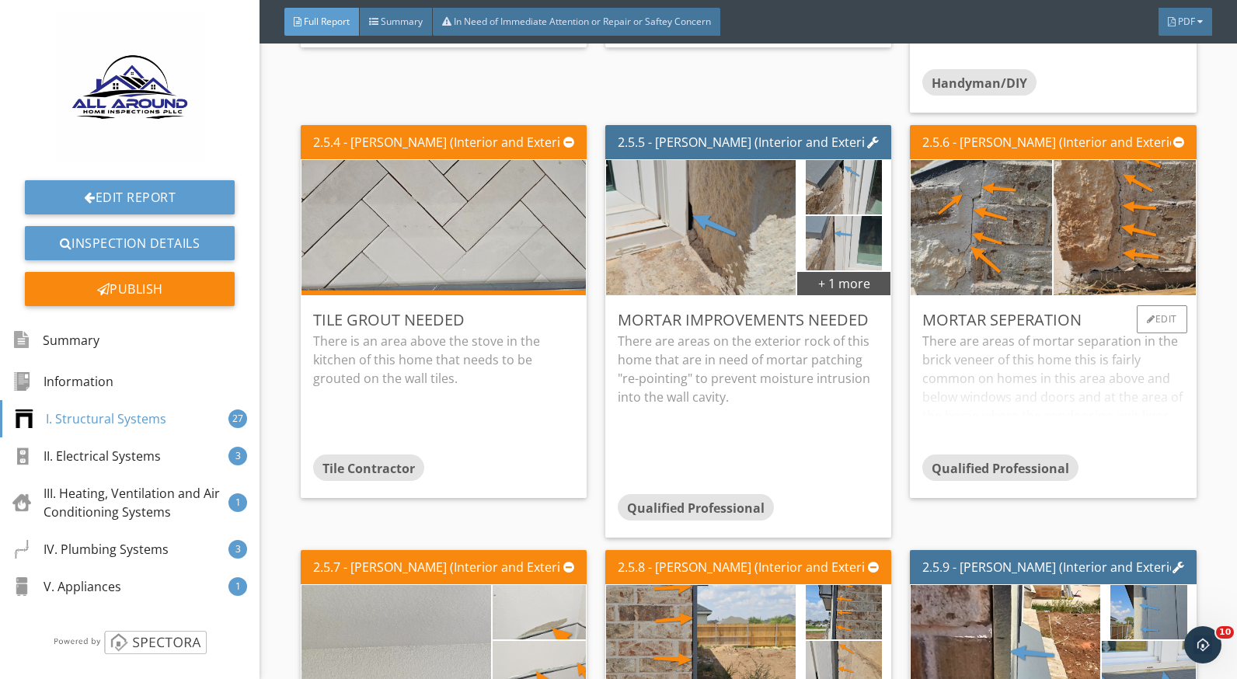
click at [1002, 351] on div "There are areas of mortar separation in the brick veneer of this home this is f…" at bounding box center [1053, 393] width 261 height 123
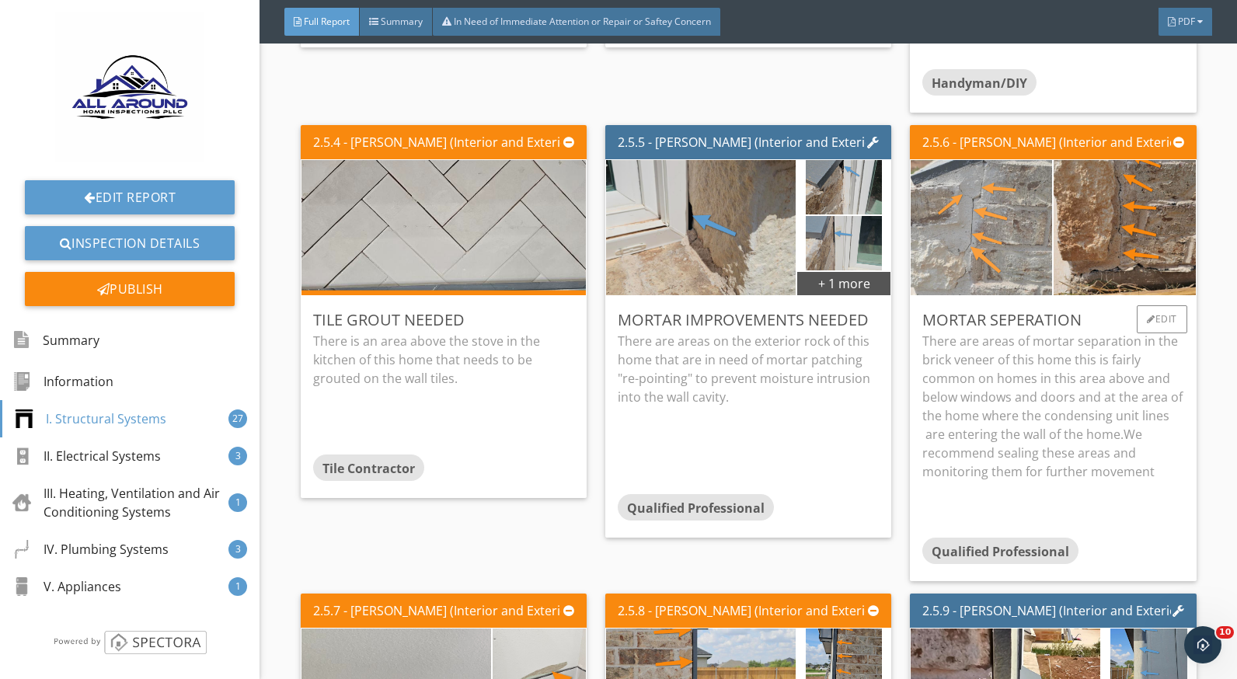
click at [1009, 250] on img at bounding box center [982, 227] width 190 height 338
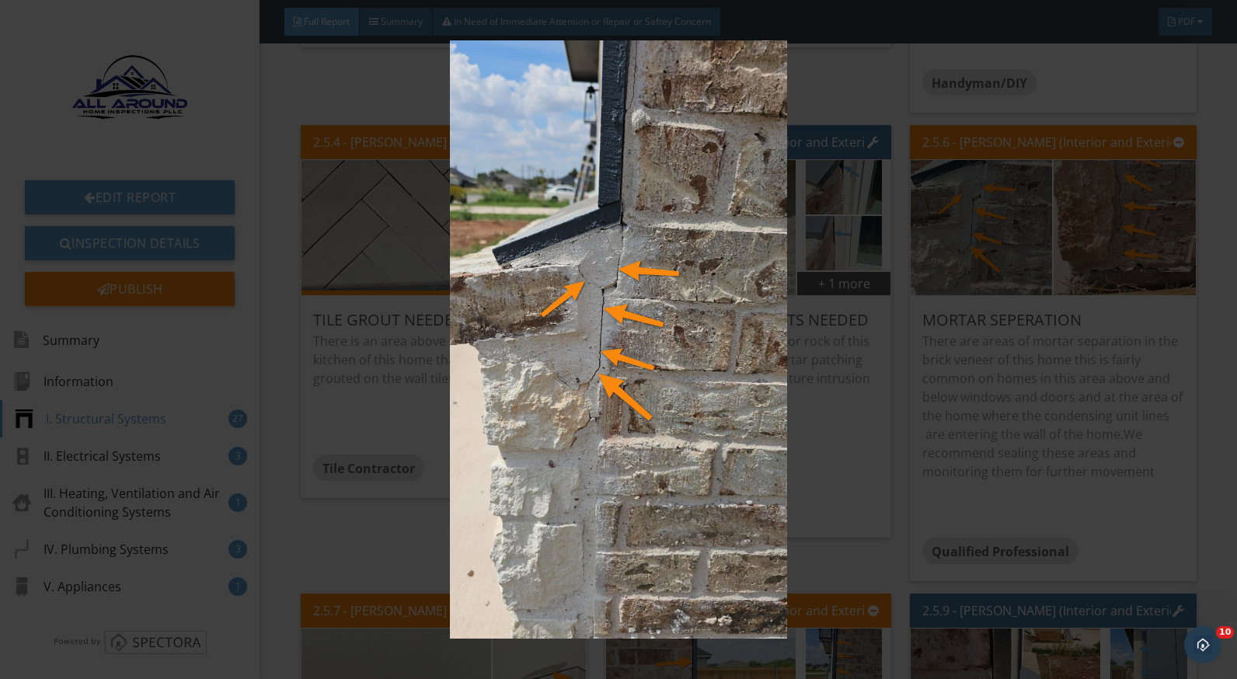
click at [1126, 432] on img at bounding box center [618, 339] width 1129 height 599
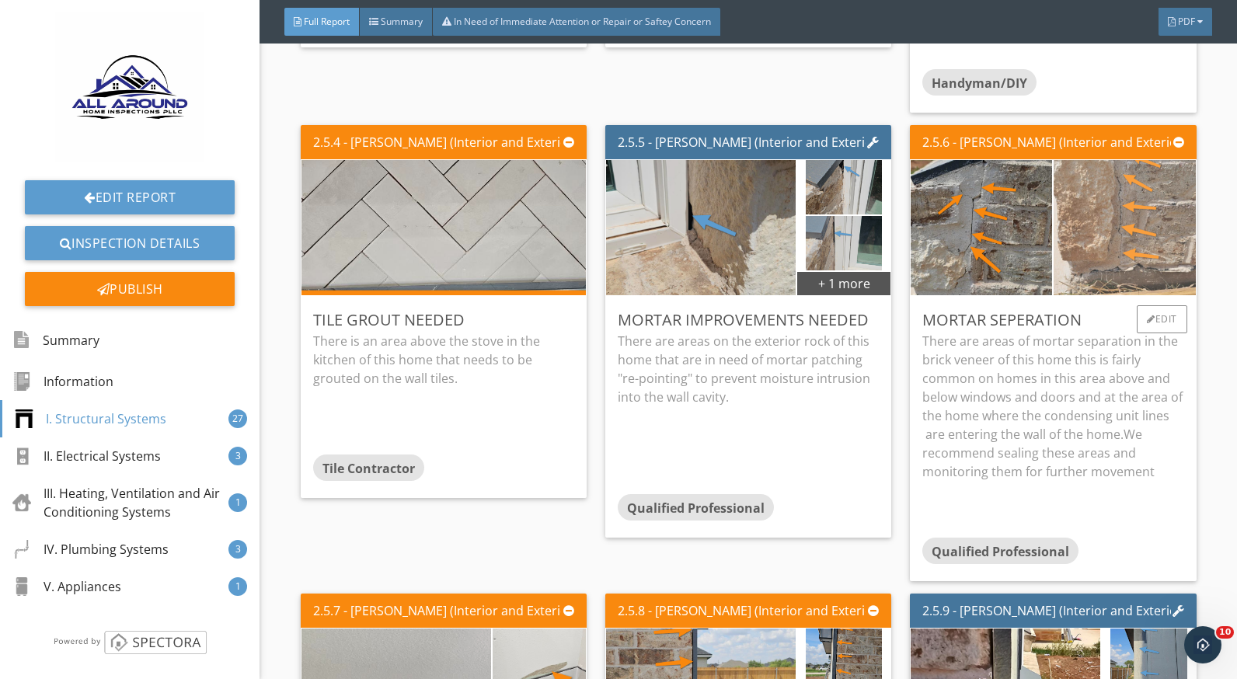
click at [1112, 258] on img at bounding box center [1125, 227] width 190 height 338
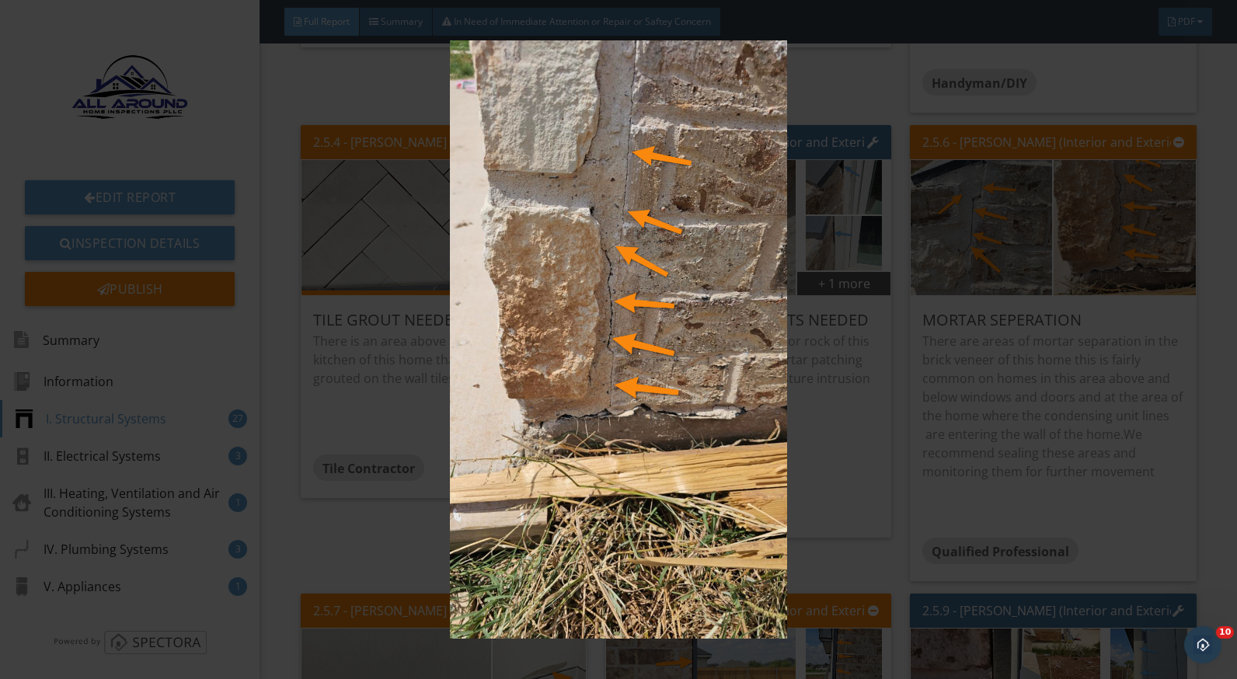
click at [1155, 398] on img at bounding box center [618, 339] width 1129 height 599
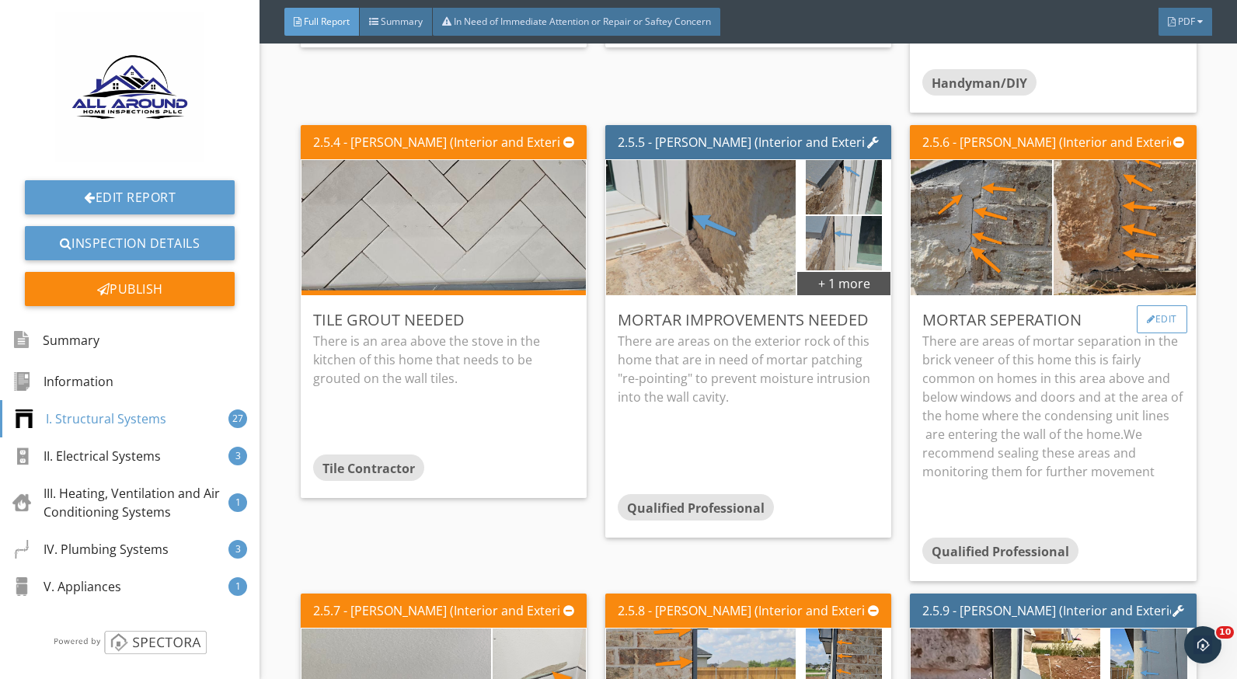
click at [1137, 326] on div "Edit" at bounding box center [1162, 319] width 51 height 28
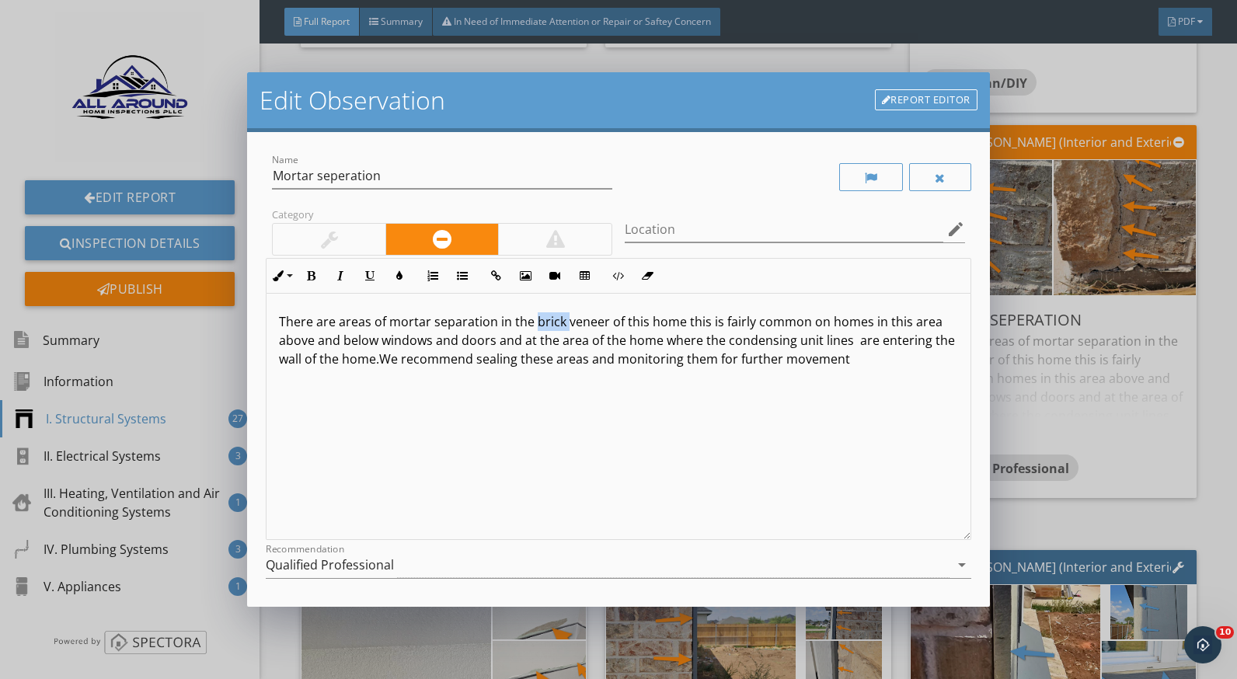
drag, startPoint x: 533, startPoint y: 323, endPoint x: 565, endPoint y: 323, distance: 31.9
click at [565, 323] on p "There are areas of mortar separation in the brick veneer of this home this is f…" at bounding box center [618, 340] width 679 height 56
drag, startPoint x: 607, startPoint y: 326, endPoint x: 536, endPoint y: 325, distance: 71.5
click at [536, 325] on p "There are areas of mortar separation in the brick veneer of this home this is f…" at bounding box center [618, 340] width 679 height 56
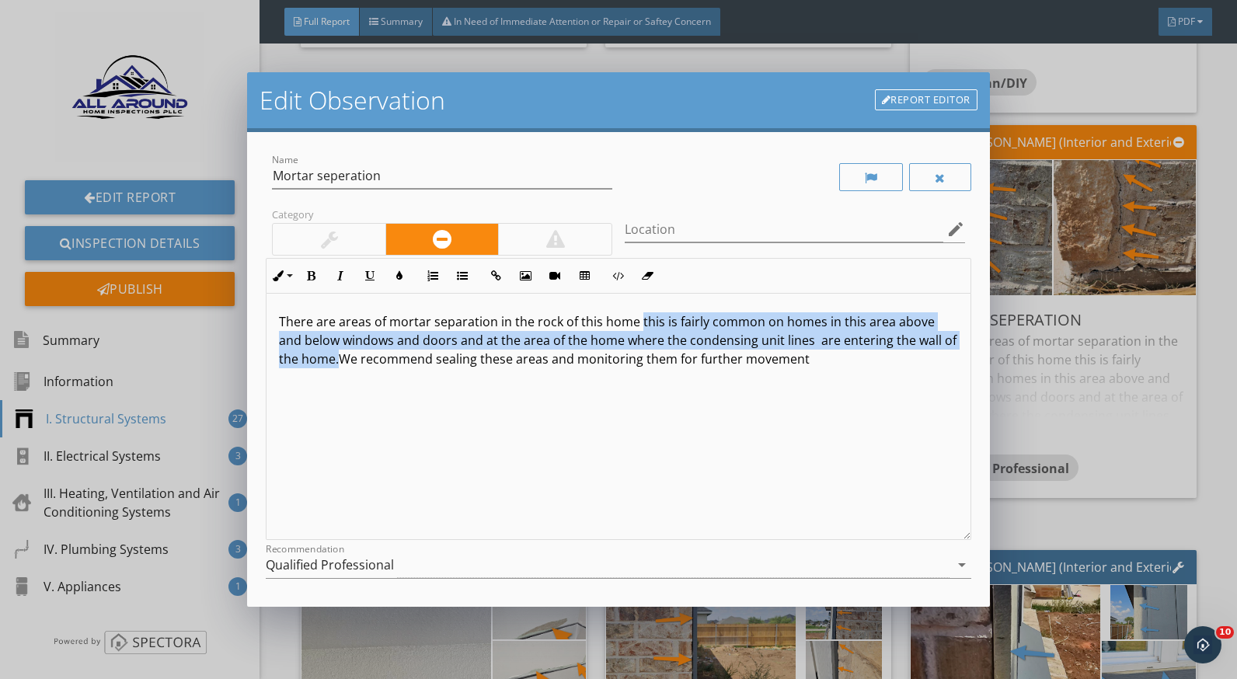
drag, startPoint x: 639, startPoint y: 325, endPoint x: 383, endPoint y: 367, distance: 259.2
click at [383, 367] on p "There are areas of mortar separation in the rock of this home this is fairly co…" at bounding box center [618, 340] width 679 height 56
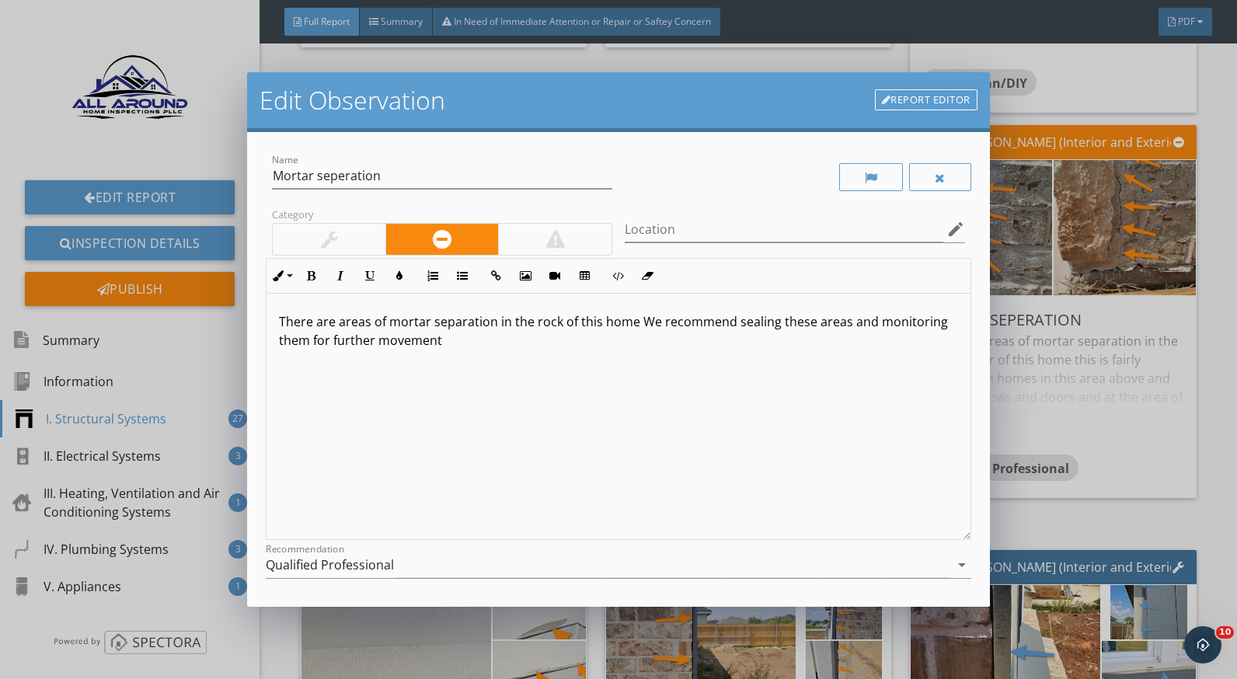
click at [557, 323] on p "There are areas of mortar separation in the rock of this home We recommend seal…" at bounding box center [618, 330] width 679 height 37
click at [533, 325] on p "There are areas of mortar separation in the rock of this home We recommend seal…" at bounding box center [618, 330] width 679 height 37
click at [609, 327] on p "There are areas of mortar separation in the exterior rock of this home We recom…" at bounding box center [618, 330] width 679 height 37
click at [728, 326] on p "There are areas of mortar separation in the exterior rock siding of this home W…" at bounding box center [618, 330] width 679 height 37
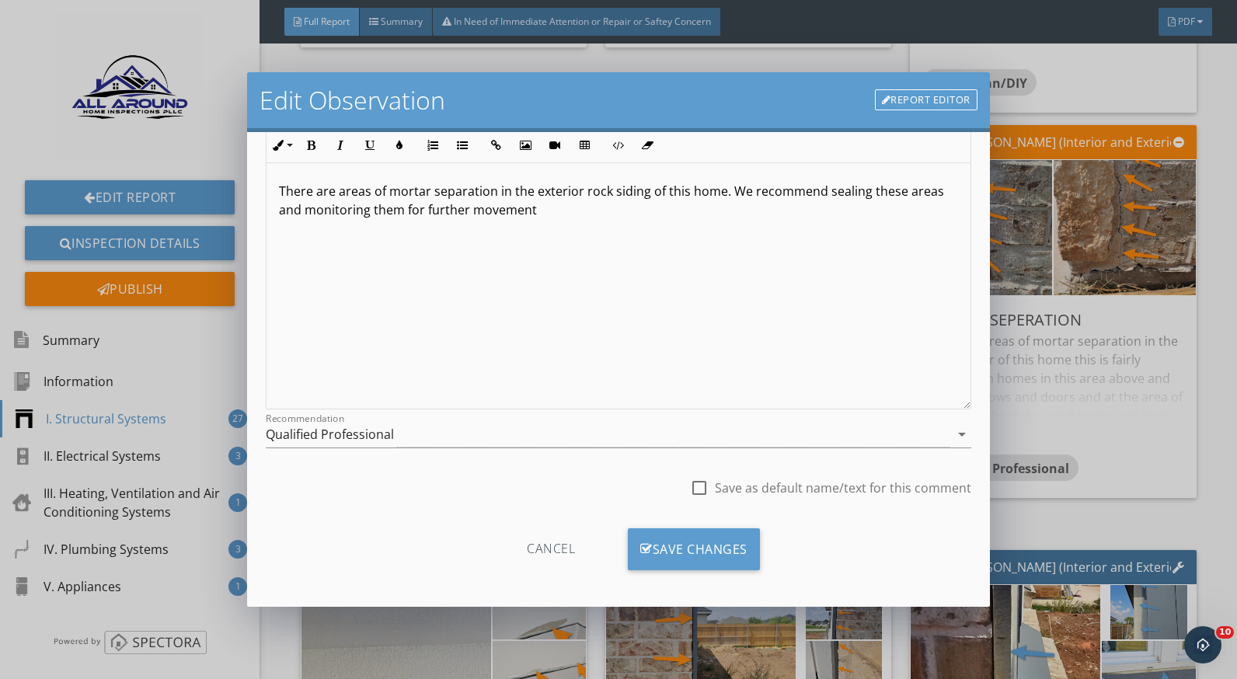
scroll to position [136, 0]
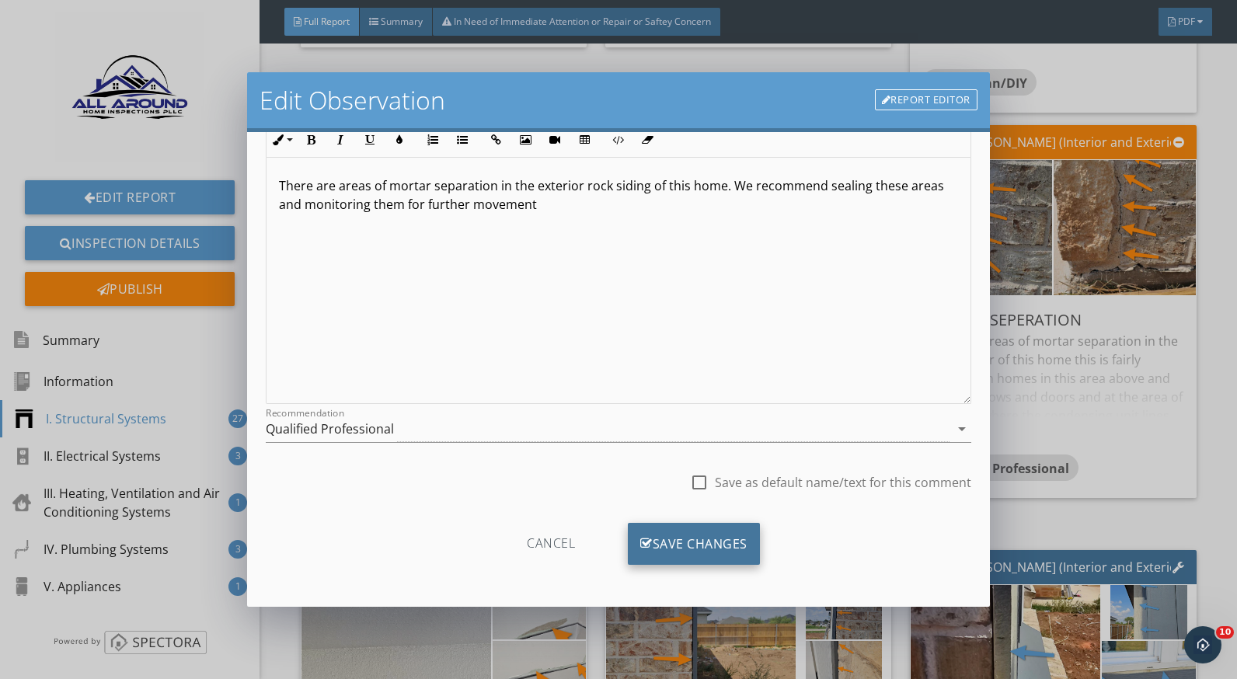
click at [714, 532] on div "Save Changes" at bounding box center [694, 544] width 132 height 42
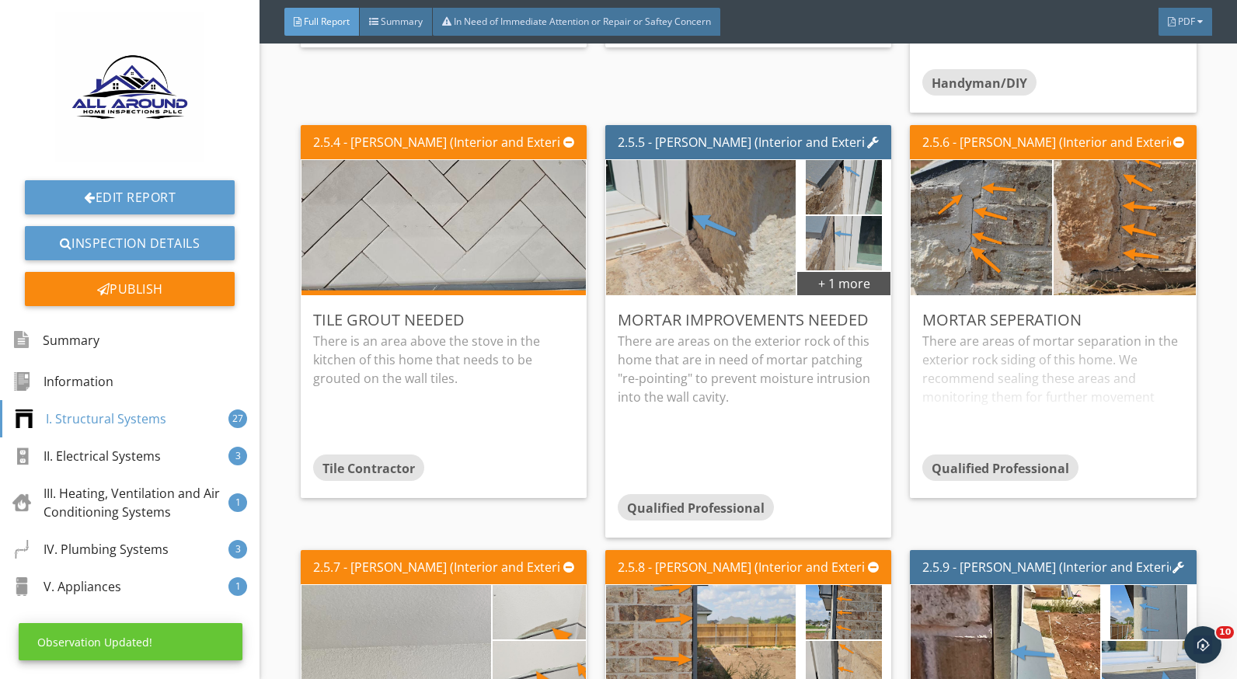
scroll to position [0, 0]
click at [1007, 366] on div "There are areas of mortar separation in the exterior rock siding of this home. …" at bounding box center [1053, 393] width 261 height 123
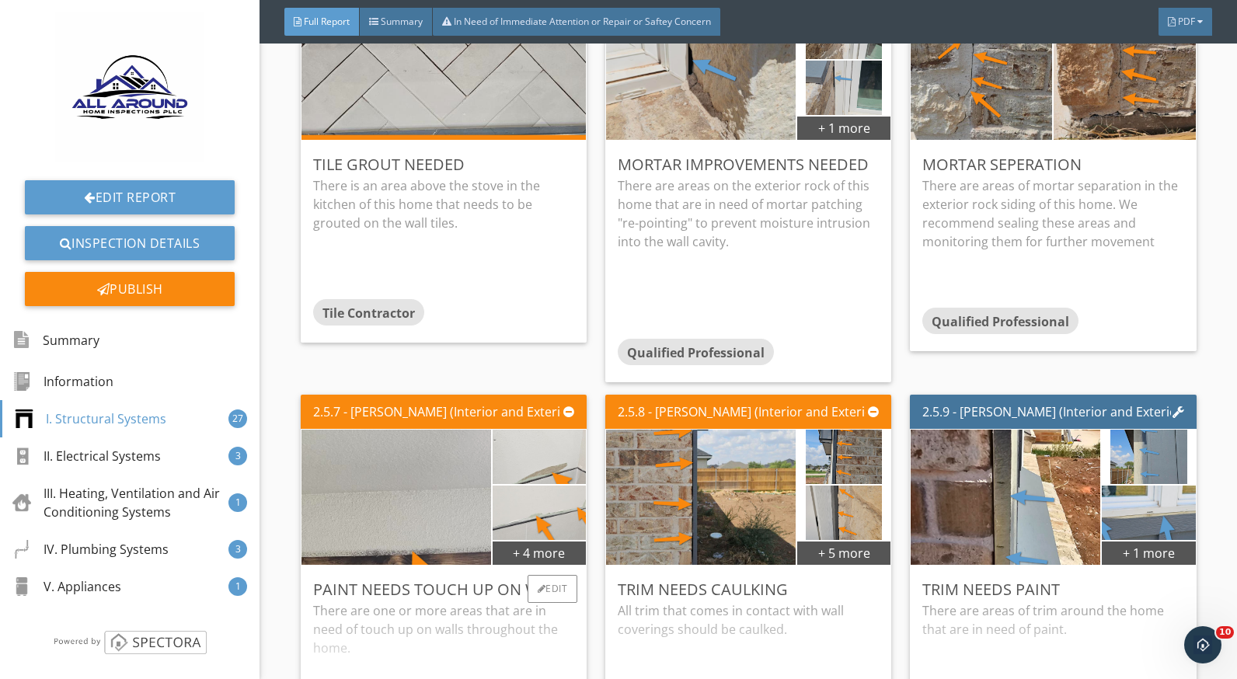
scroll to position [2487, 0]
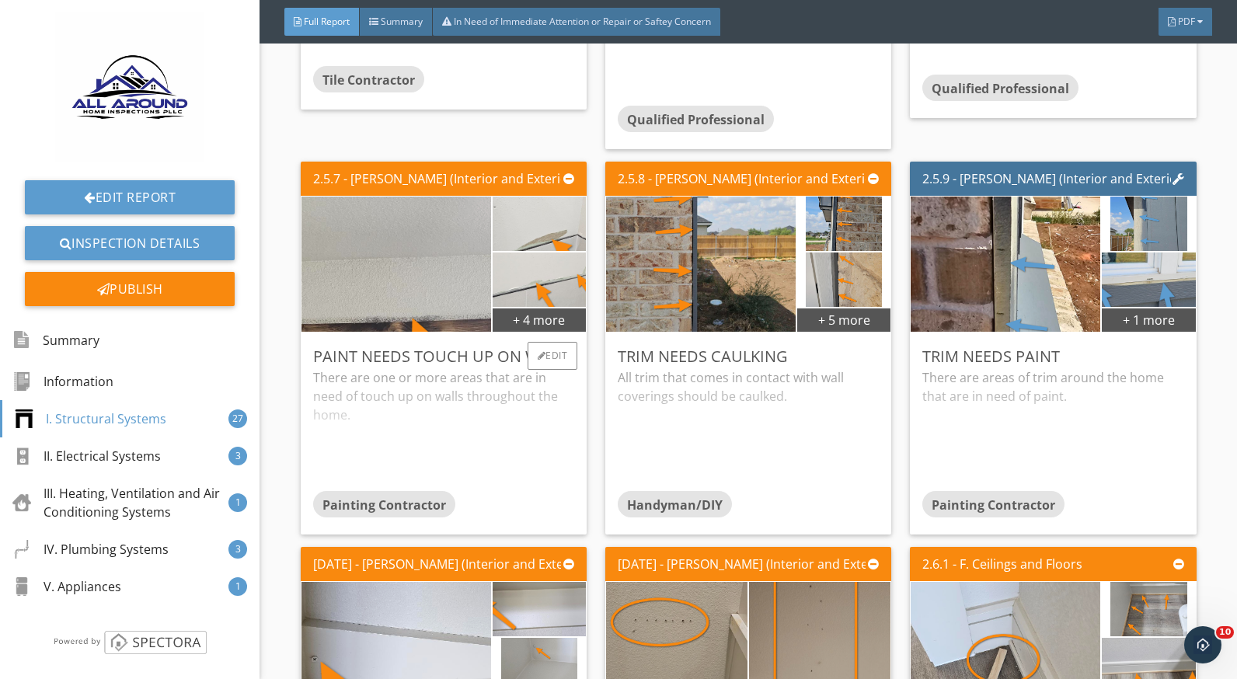
click at [386, 437] on div "There are one or more areas that are in need of touch up on walls throughout th…" at bounding box center [443, 429] width 261 height 123
click at [533, 274] on img at bounding box center [539, 279] width 233 height 131
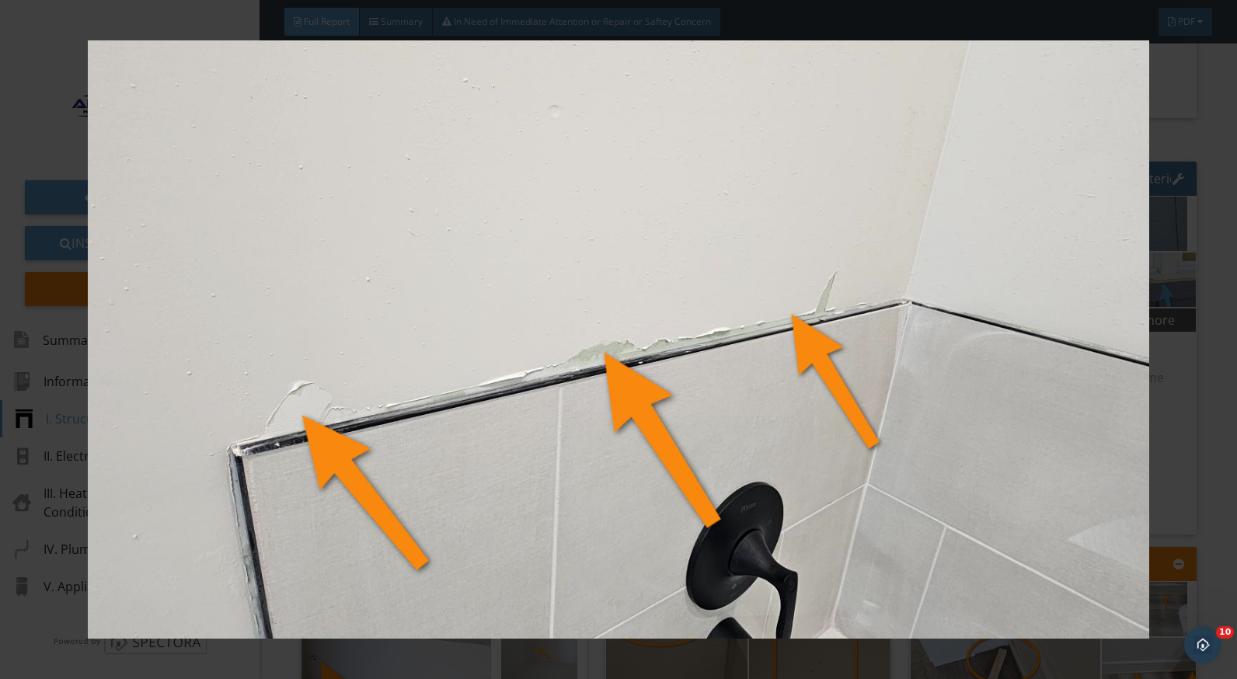
click at [830, 241] on img at bounding box center [618, 339] width 1129 height 599
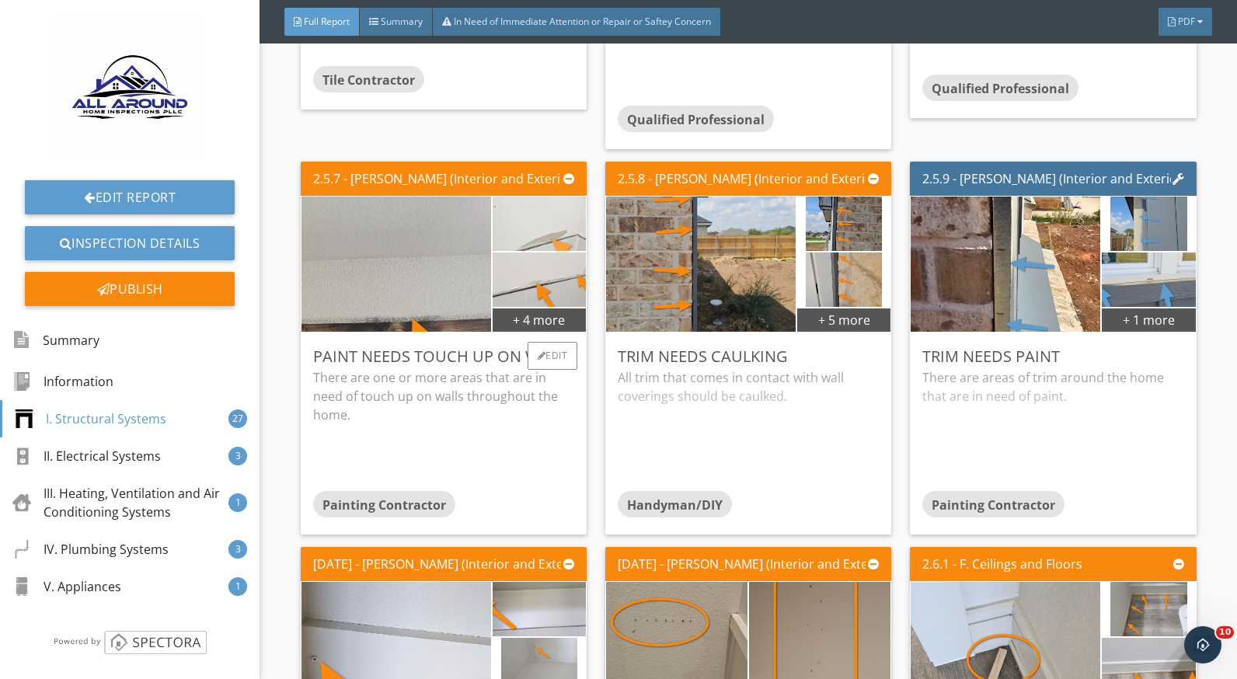
click at [536, 232] on img at bounding box center [539, 223] width 233 height 131
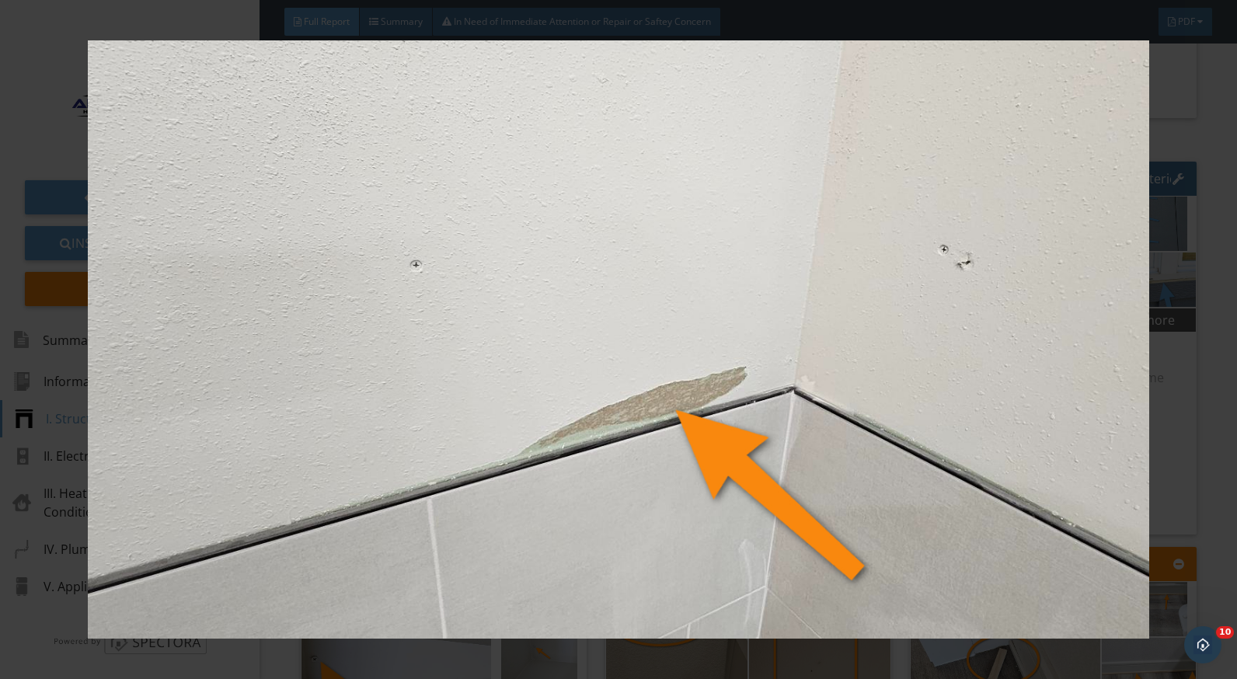
click at [983, 322] on img at bounding box center [618, 339] width 1129 height 599
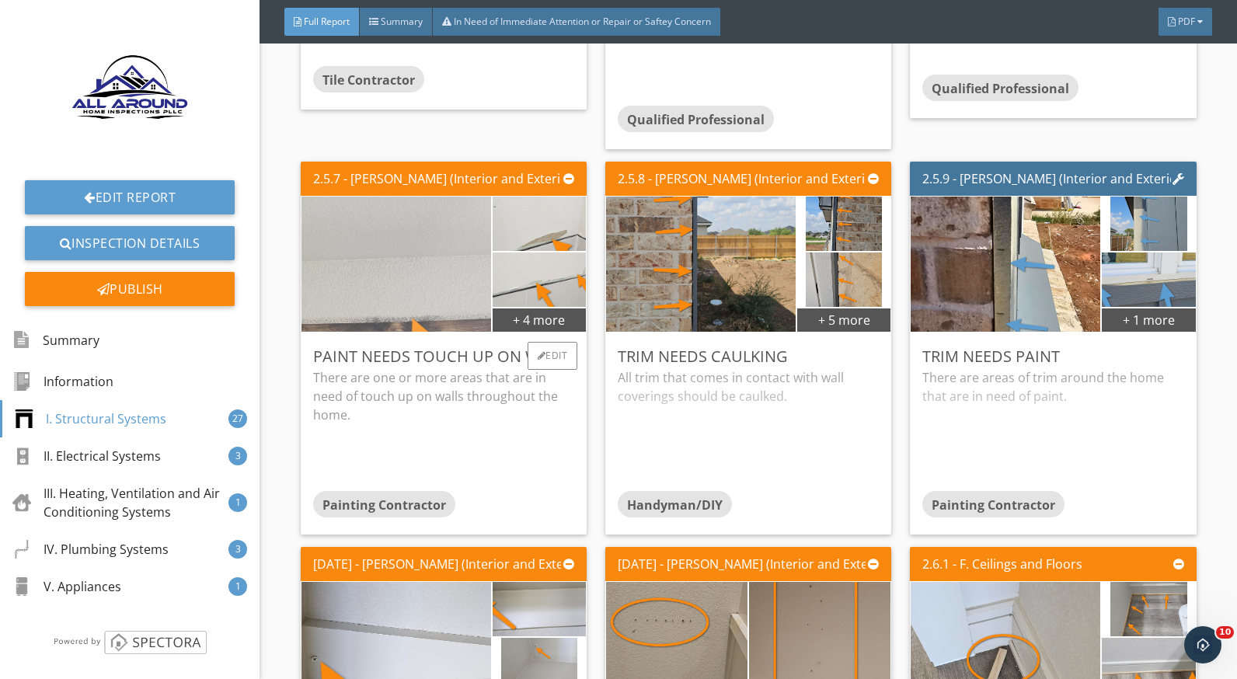
click at [402, 273] on img at bounding box center [396, 264] width 474 height 267
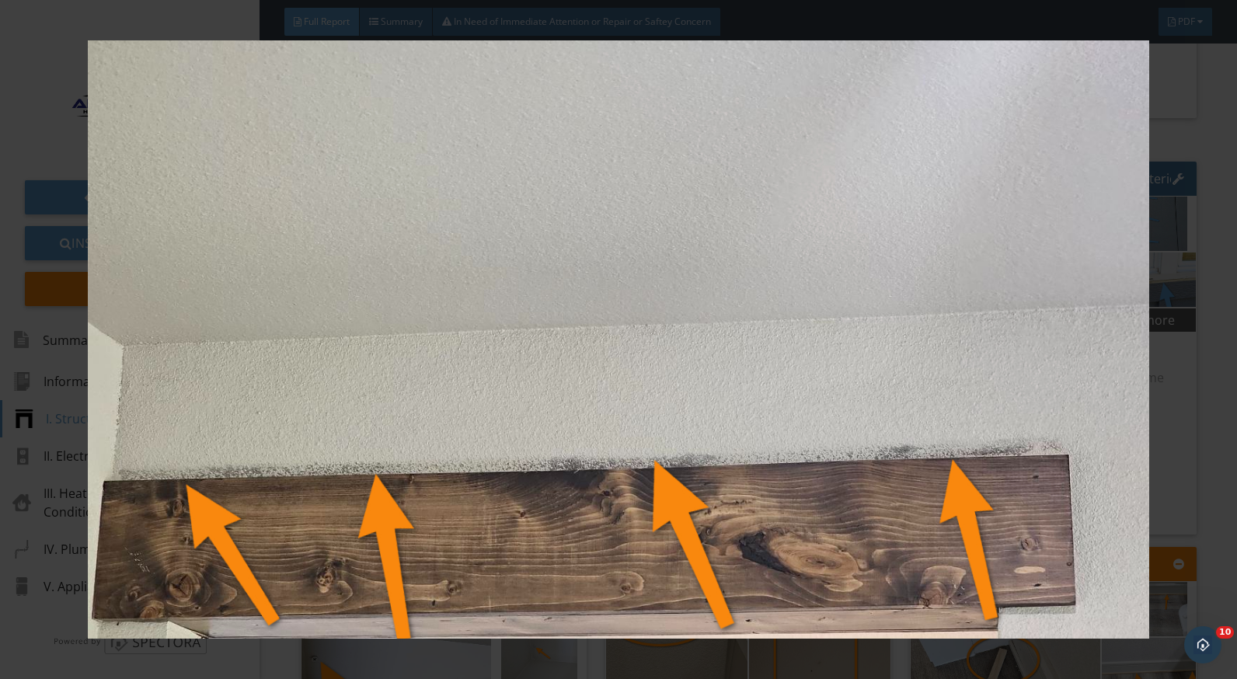
click at [1185, 369] on div at bounding box center [618, 339] width 1237 height 679
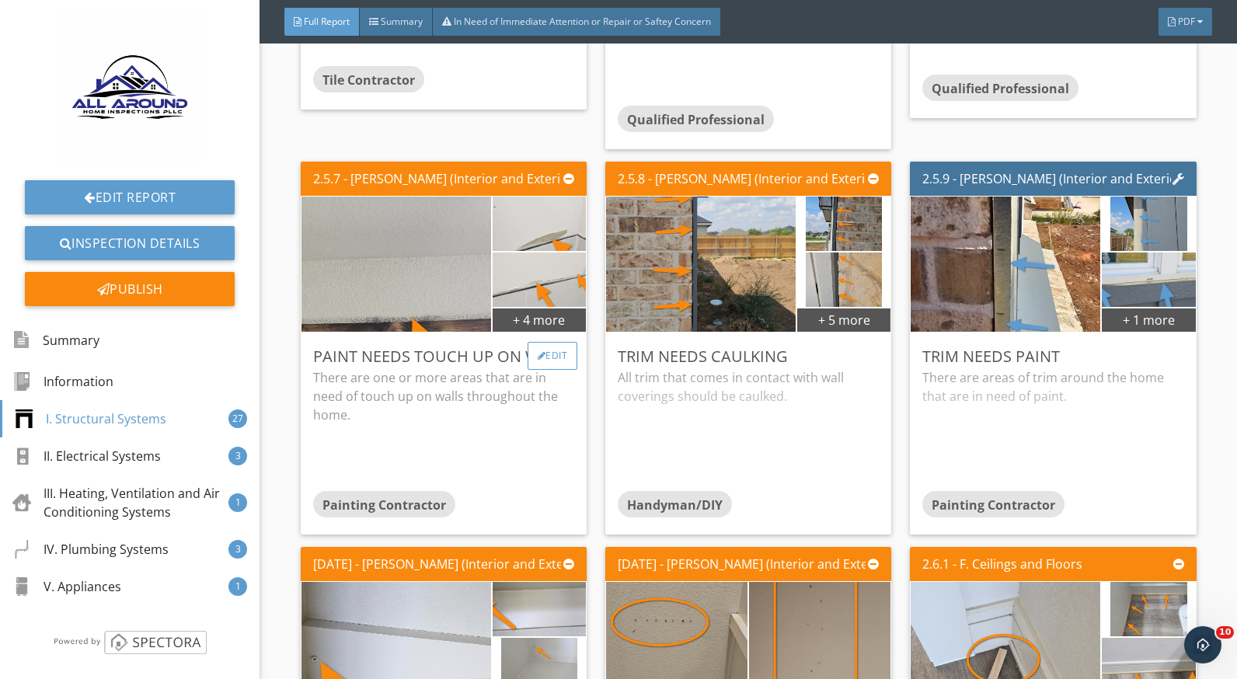
click at [538, 359] on div at bounding box center [542, 355] width 9 height 9
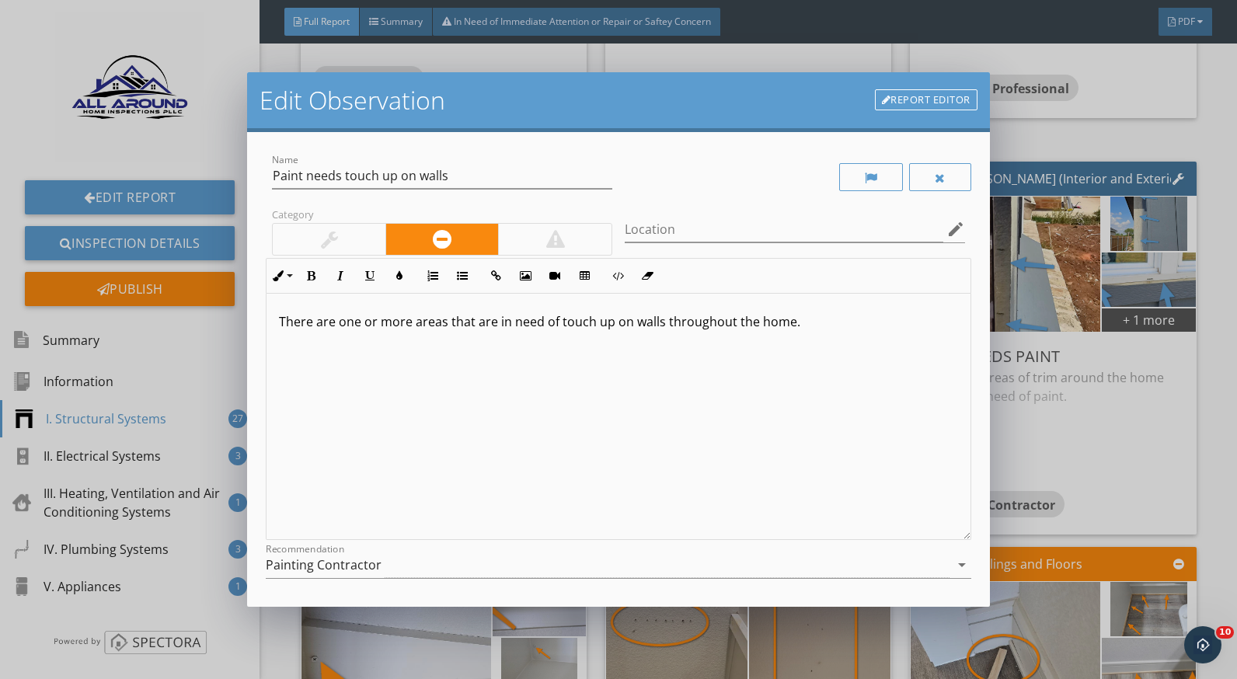
click at [609, 326] on p "There are one or more areas that are in need of touch up on walls throughout th…" at bounding box center [618, 321] width 679 height 19
click at [668, 323] on p "There are one or more areas that are in need of touch up paint on walls through…" at bounding box center [618, 321] width 679 height 19
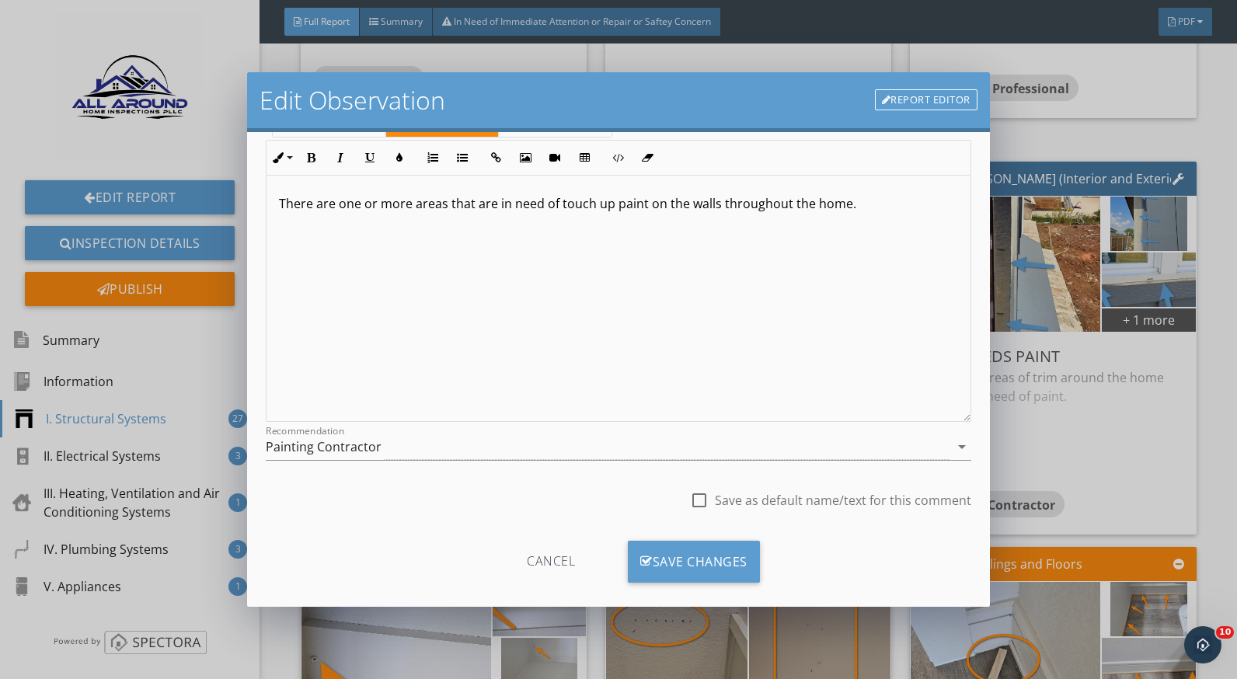
scroll to position [136, 0]
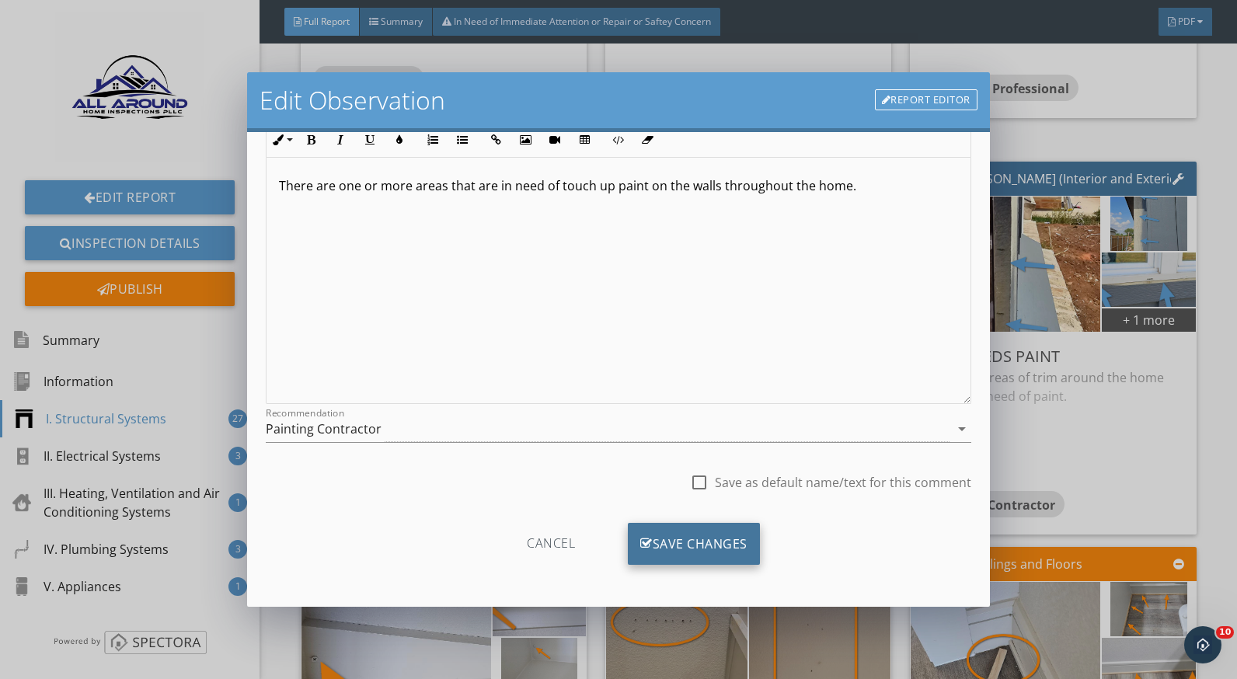
click at [734, 530] on div "Save Changes" at bounding box center [694, 544] width 132 height 42
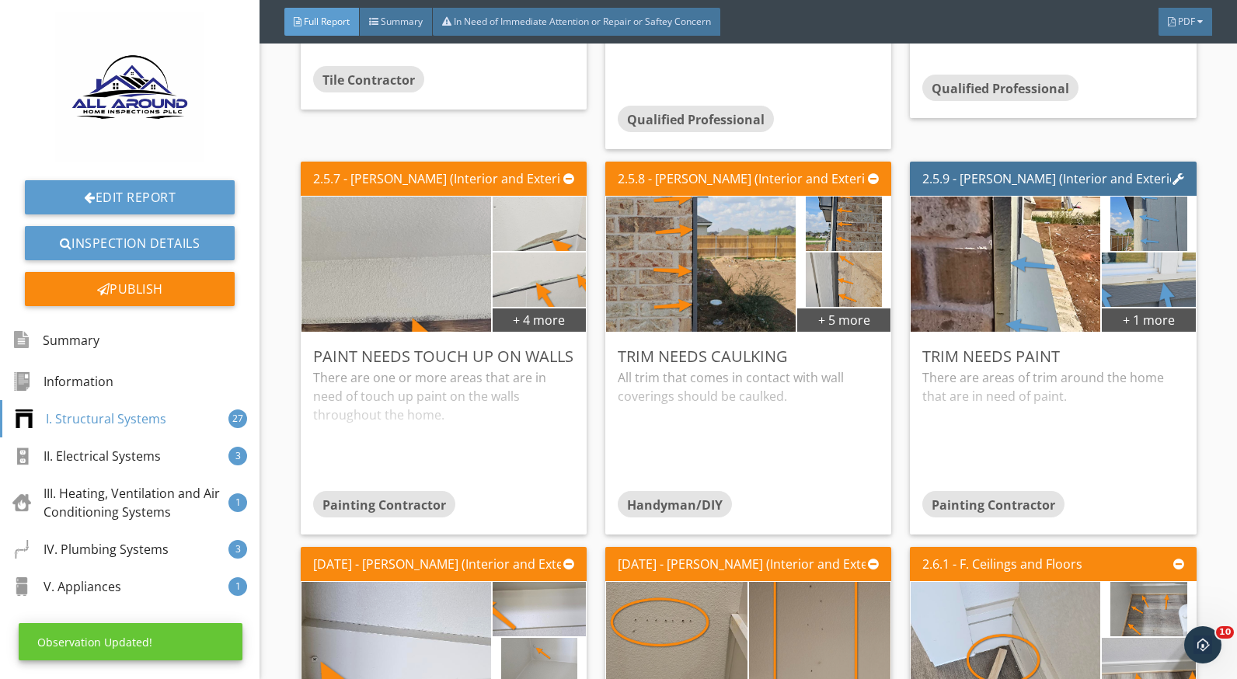
scroll to position [0, 0]
click at [543, 225] on img at bounding box center [539, 223] width 233 height 131
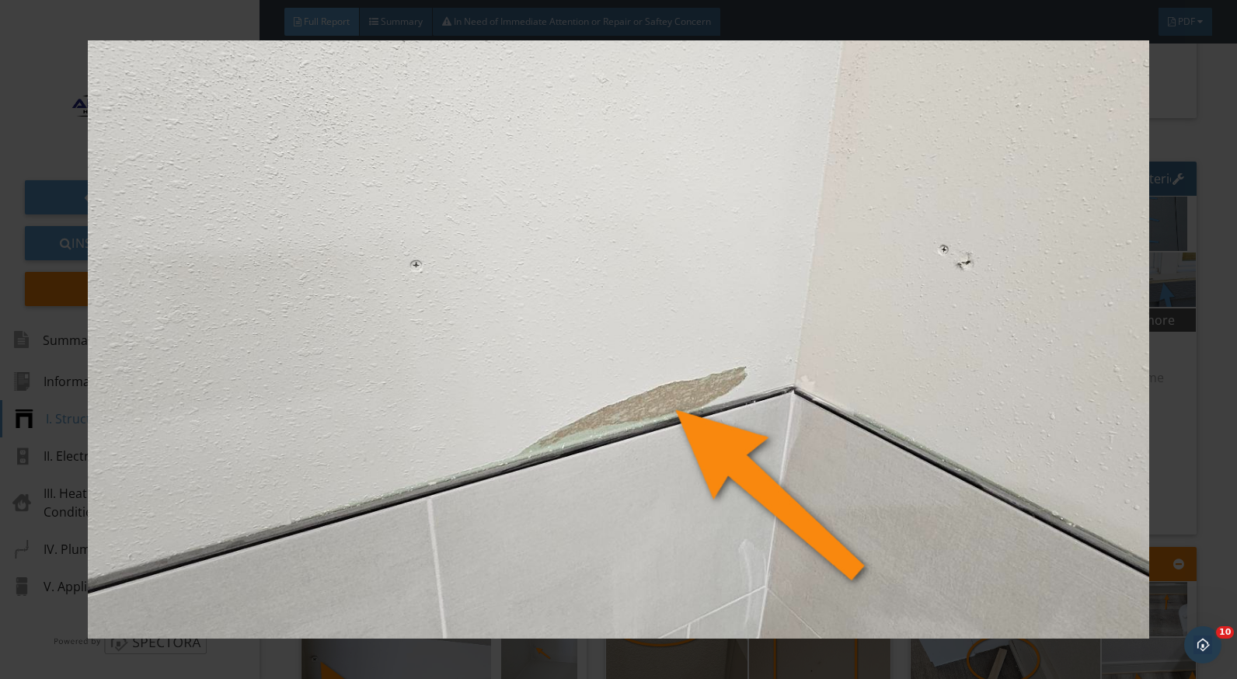
click at [1206, 450] on div at bounding box center [618, 339] width 1237 height 679
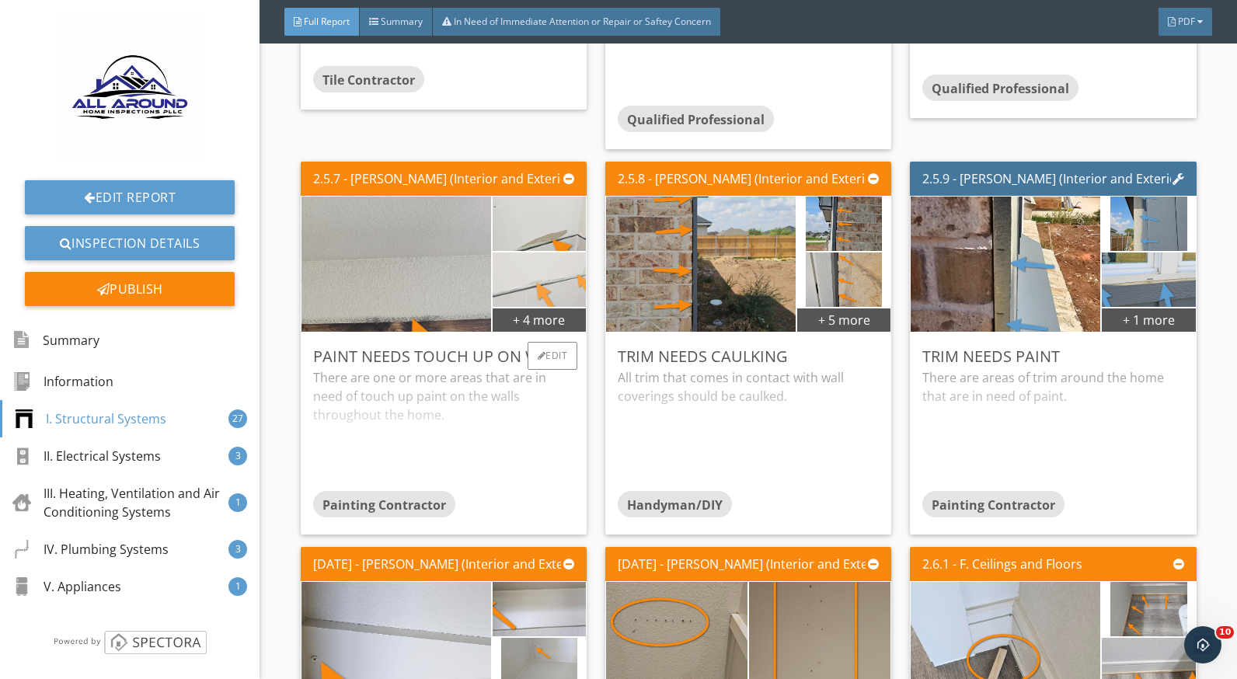
click at [545, 290] on img at bounding box center [539, 279] width 233 height 131
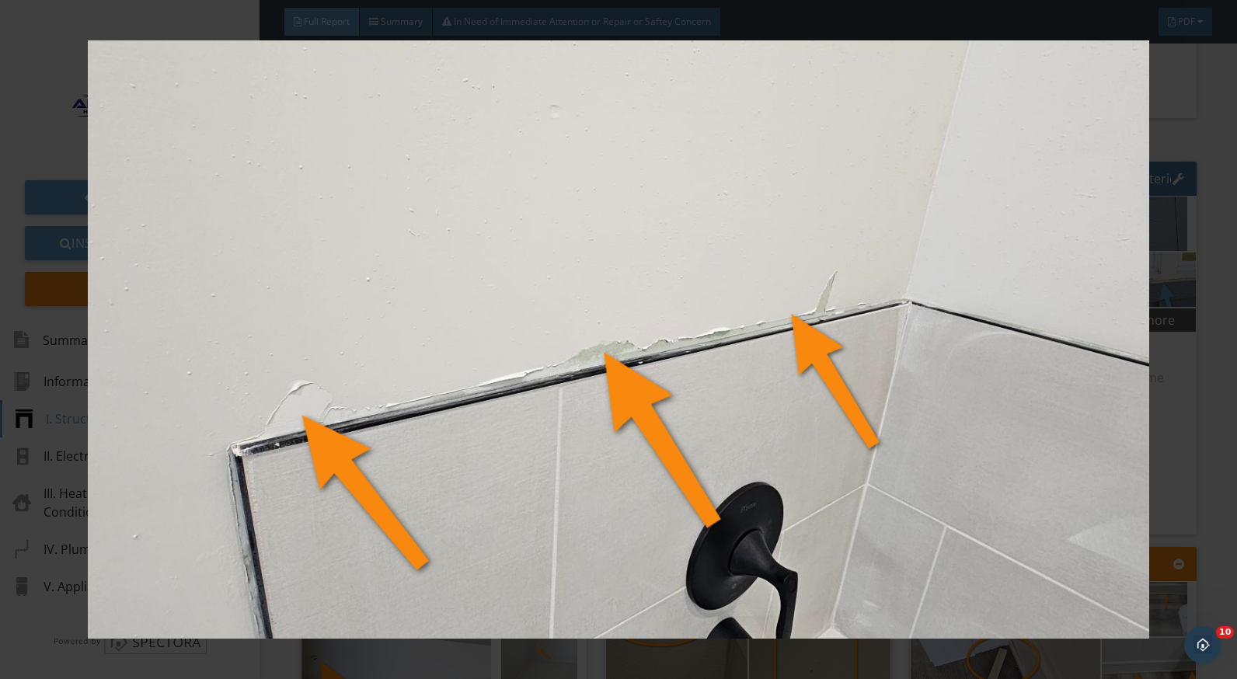
click at [1185, 416] on div at bounding box center [618, 339] width 1237 height 679
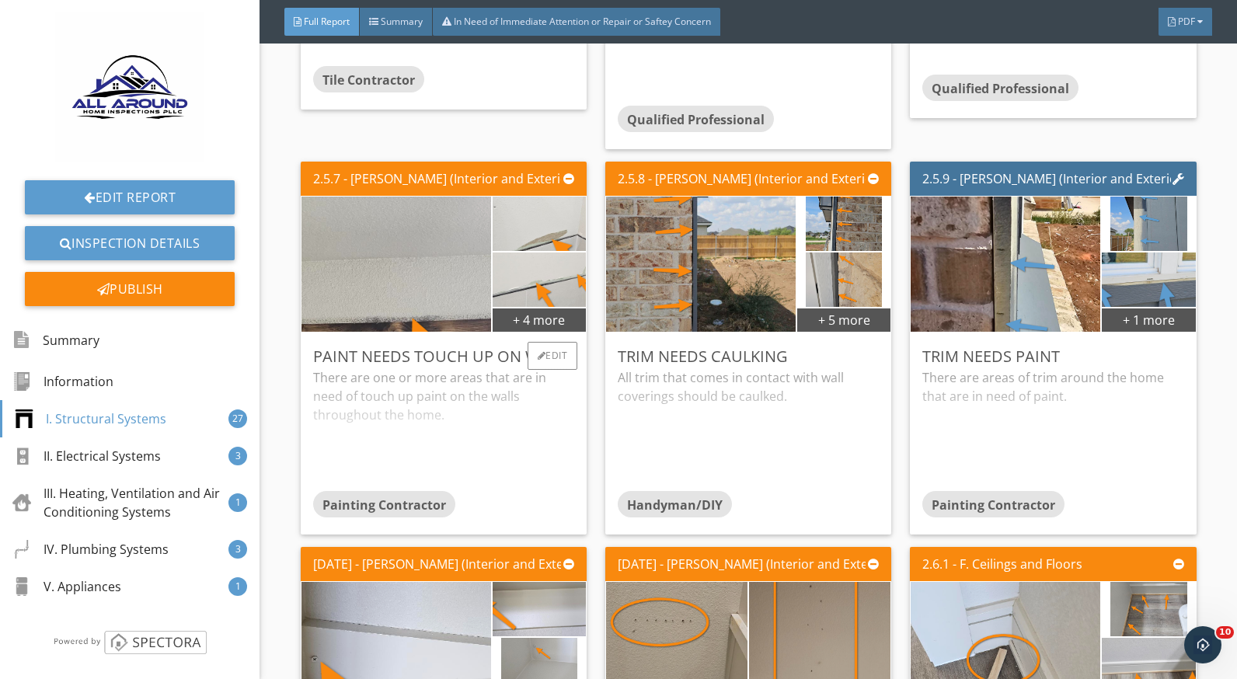
click at [386, 410] on div "There are one or more areas that are in need of touch up paint on the walls thr…" at bounding box center [443, 429] width 261 height 123
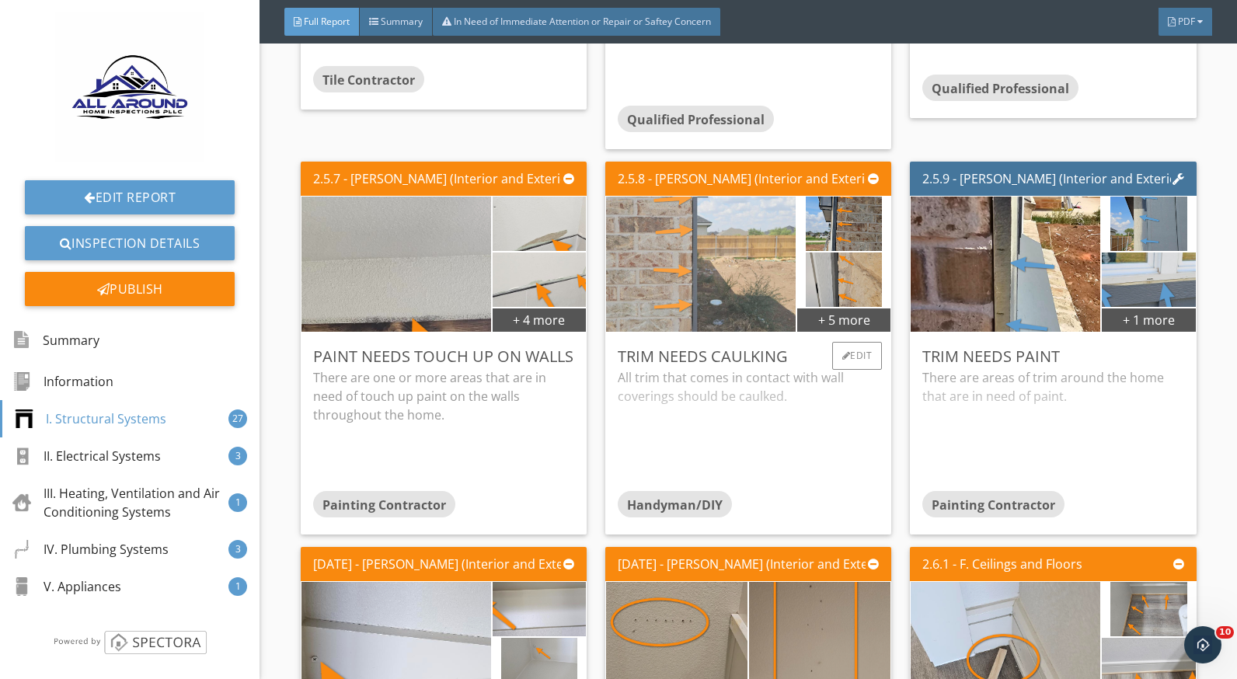
click at [720, 305] on img at bounding box center [701, 264] width 190 height 338
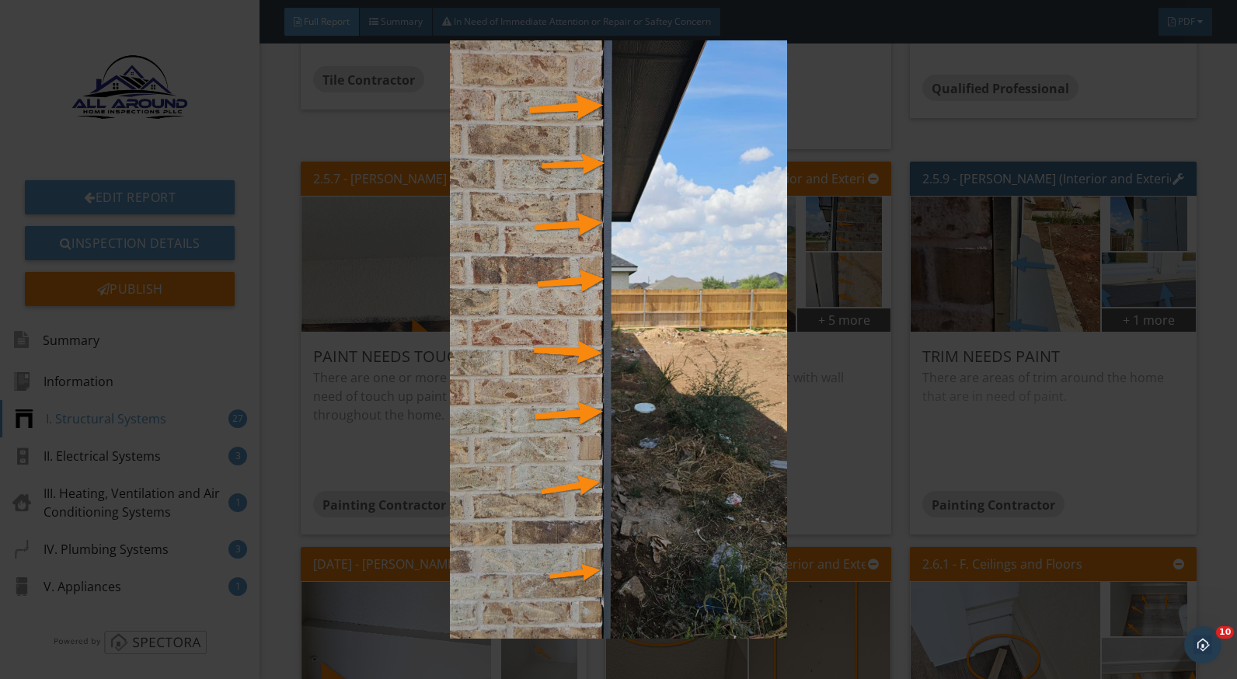
click at [828, 435] on img at bounding box center [618, 339] width 1129 height 599
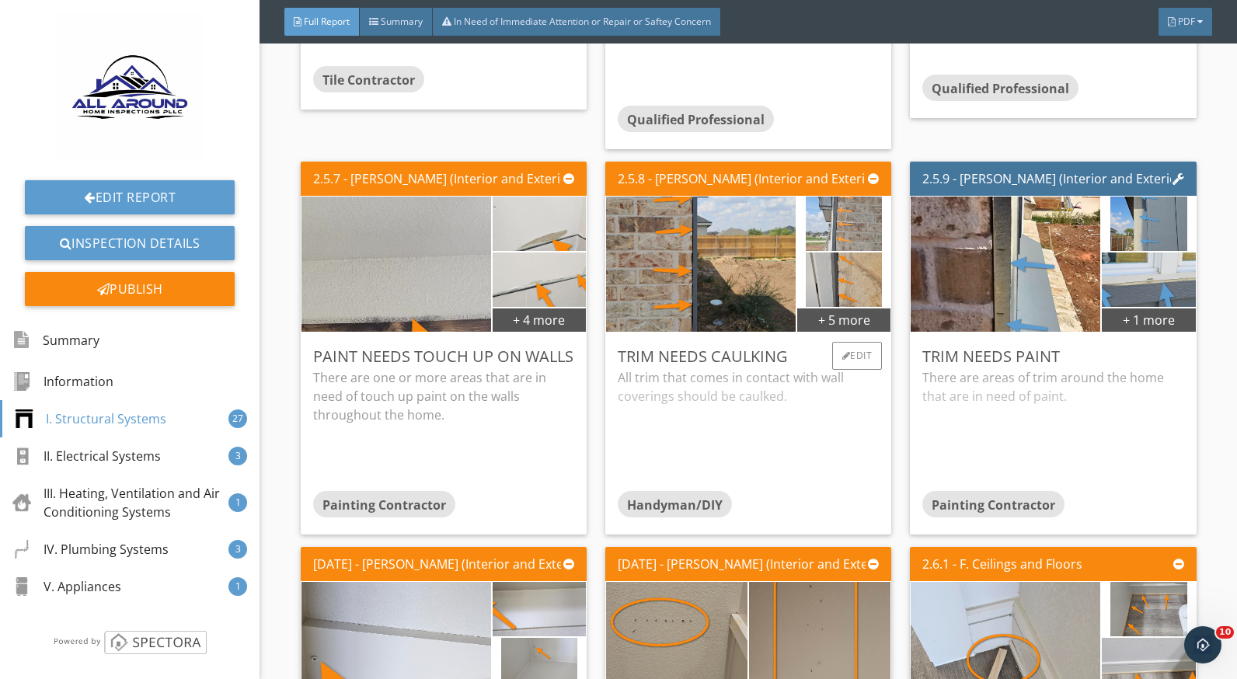
click at [850, 227] on img at bounding box center [844, 223] width 76 height 136
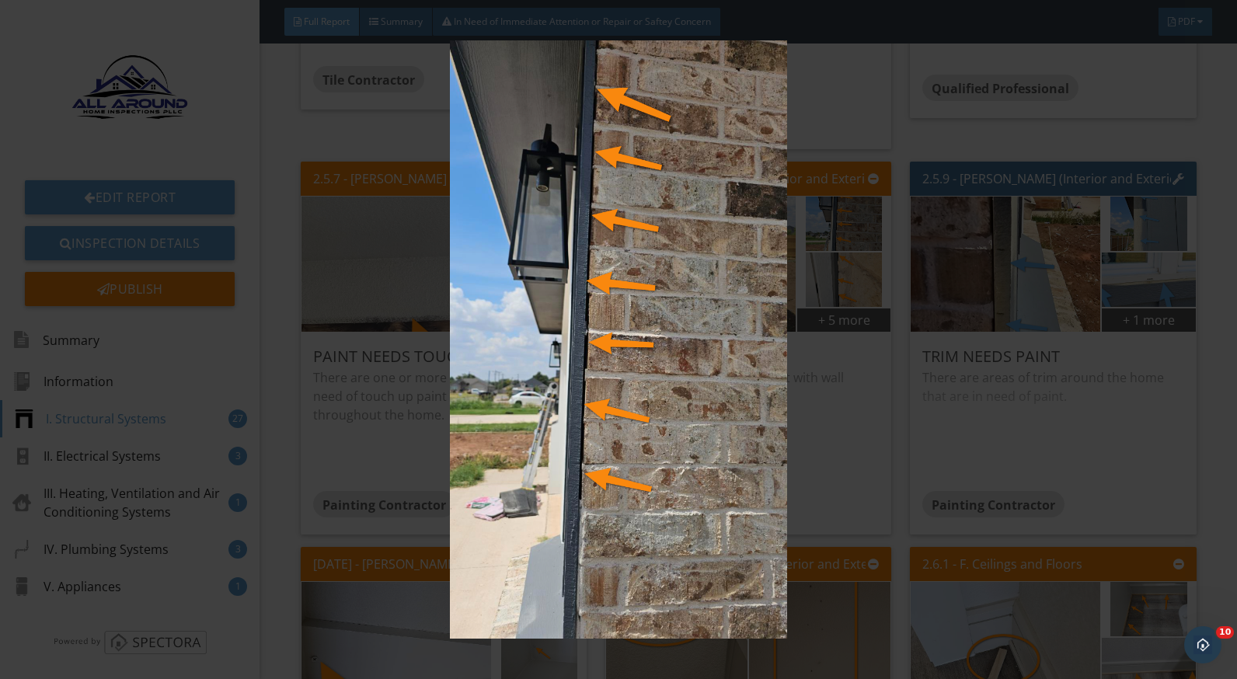
click at [839, 424] on img at bounding box center [618, 339] width 1129 height 599
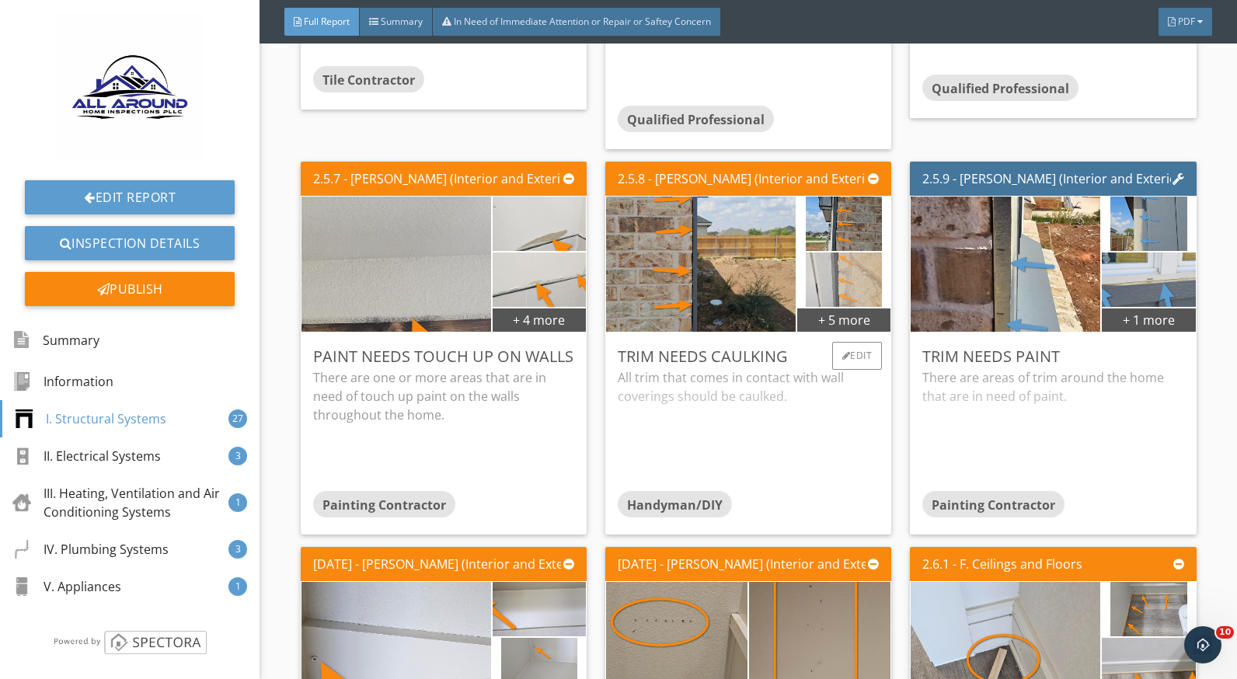
click at [838, 295] on img at bounding box center [844, 279] width 76 height 136
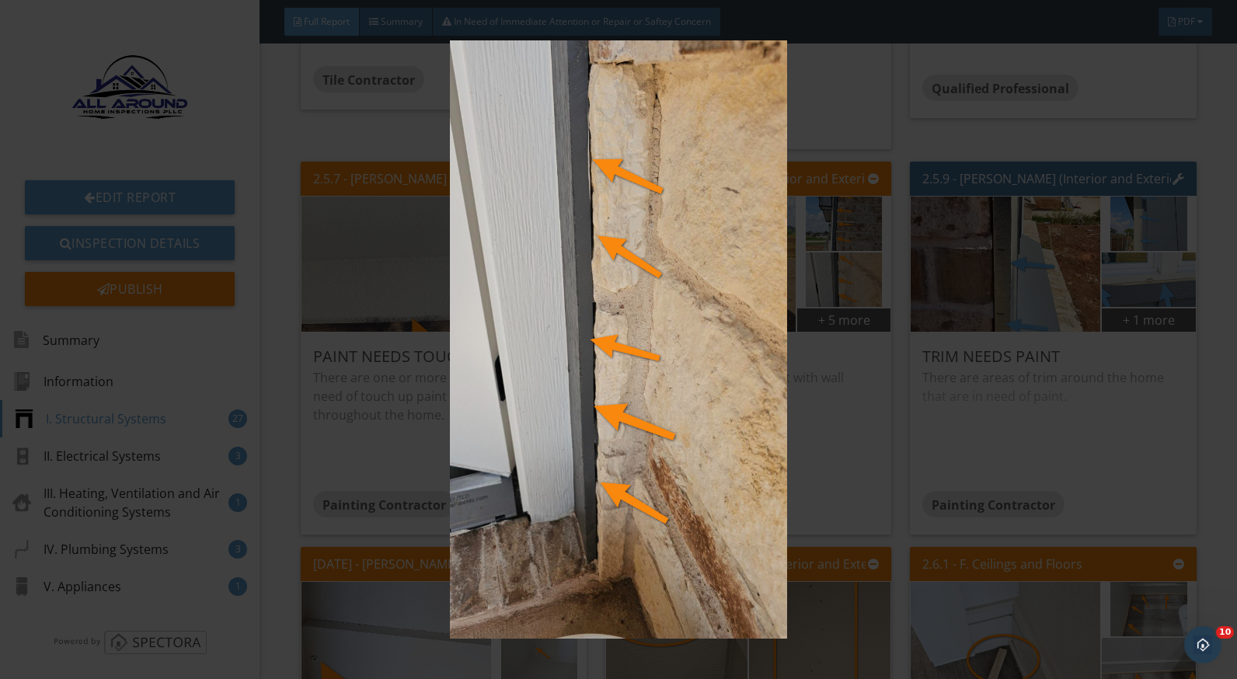
click at [822, 417] on img at bounding box center [618, 339] width 1129 height 599
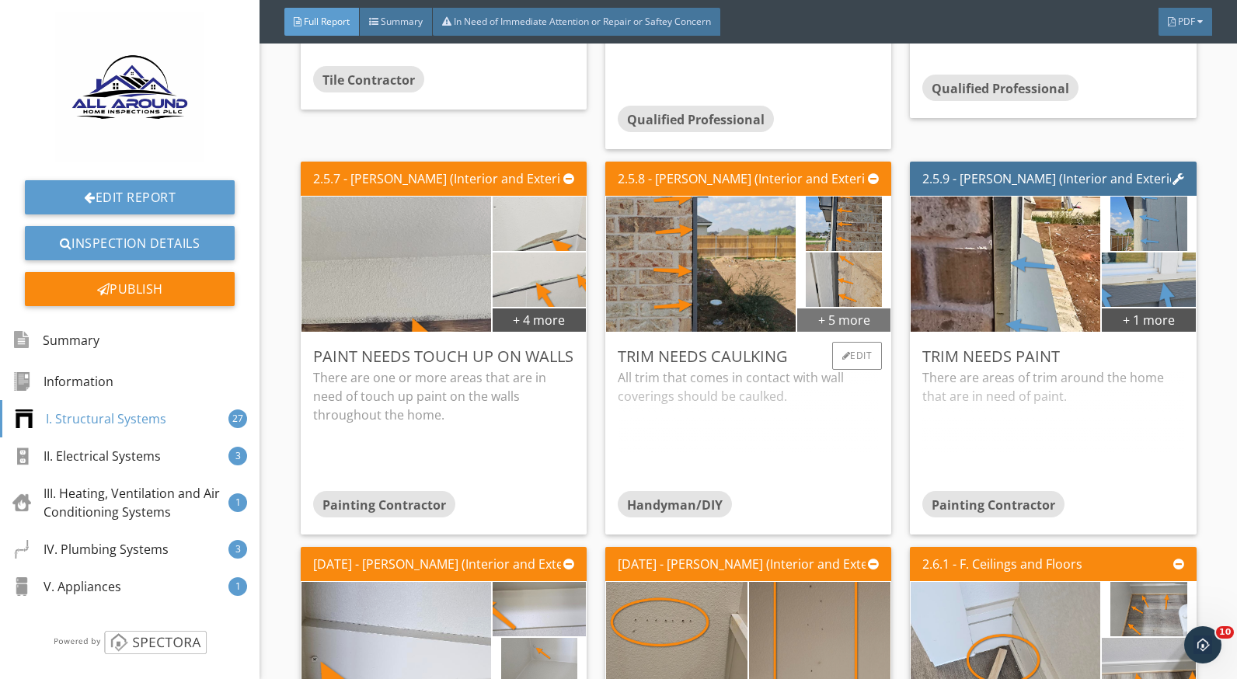
click at [835, 326] on div "+ 5 more" at bounding box center [844, 319] width 93 height 25
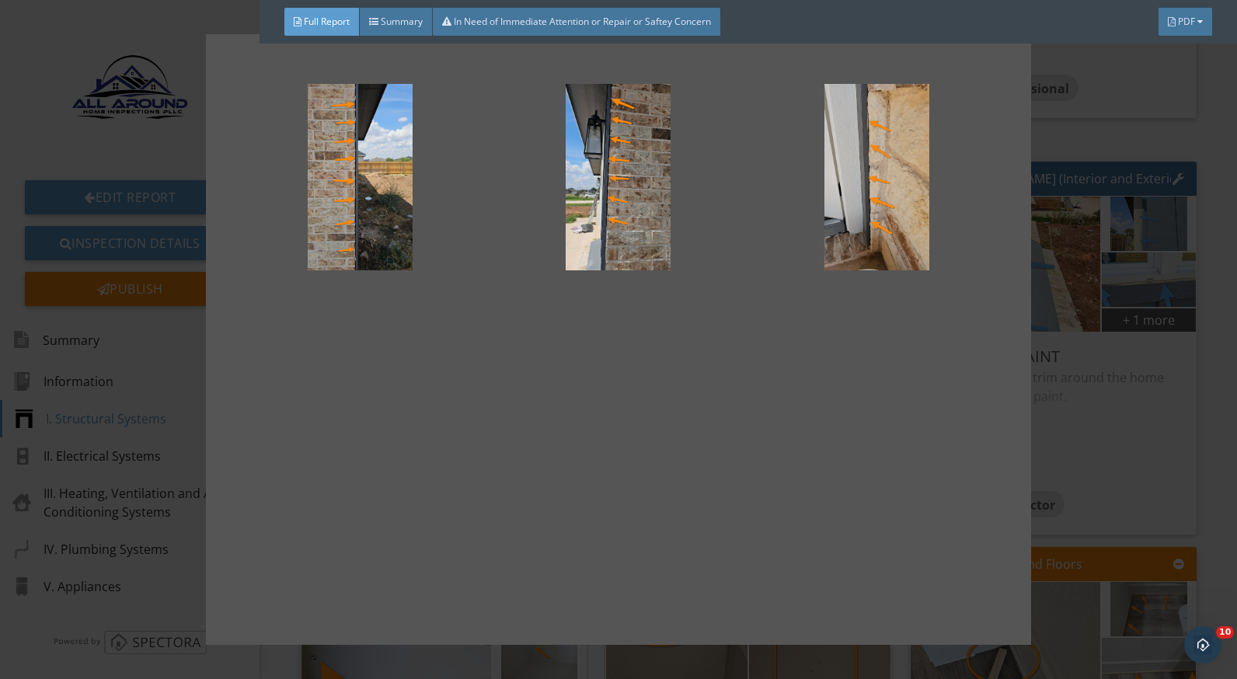
click at [1093, 484] on div at bounding box center [618, 339] width 1237 height 679
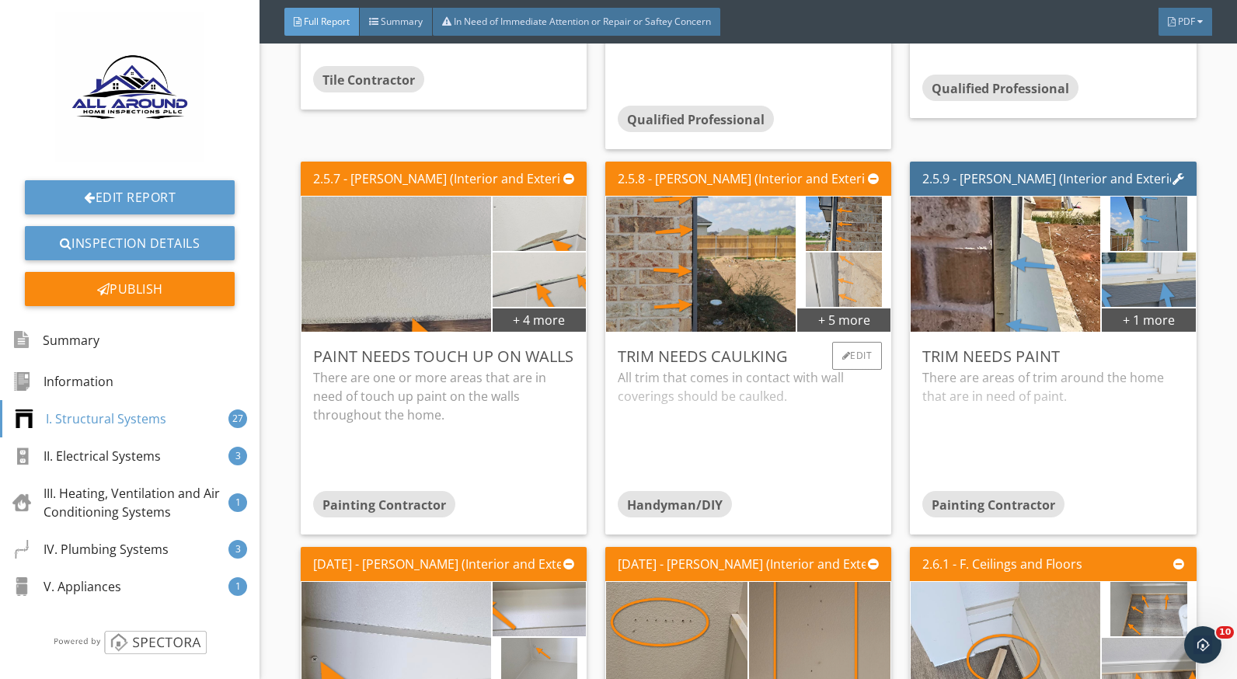
click at [823, 290] on img at bounding box center [844, 279] width 76 height 136
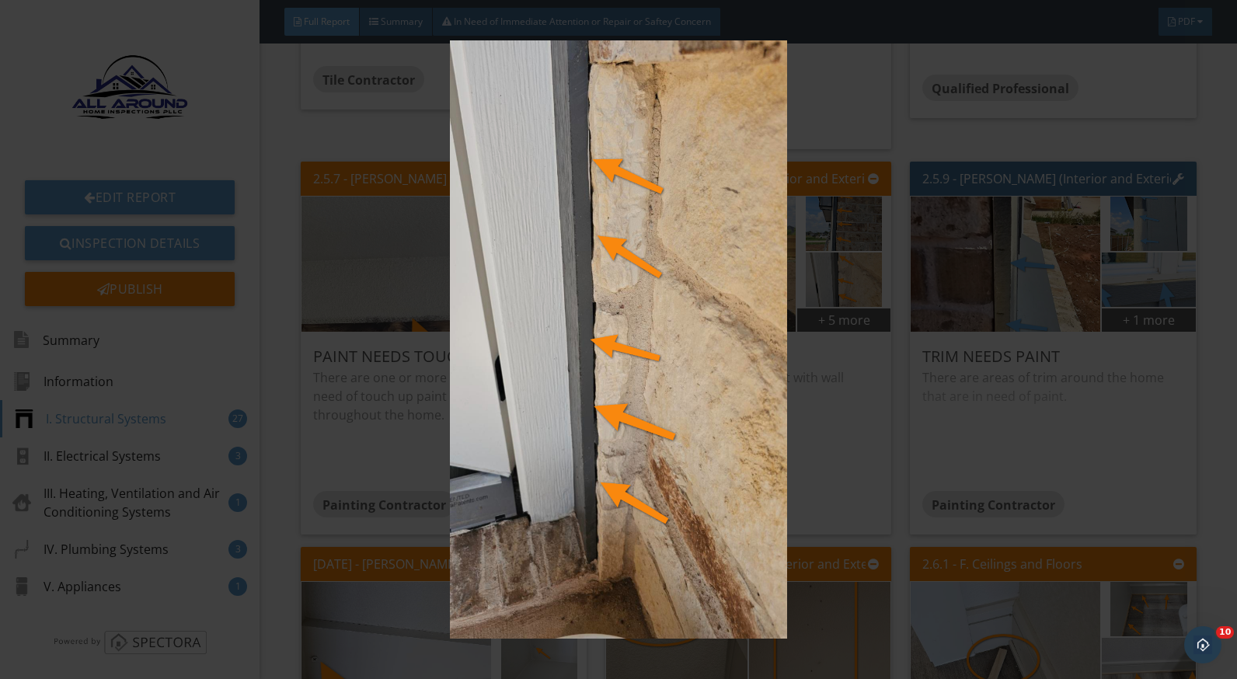
click at [824, 401] on img at bounding box center [618, 339] width 1129 height 599
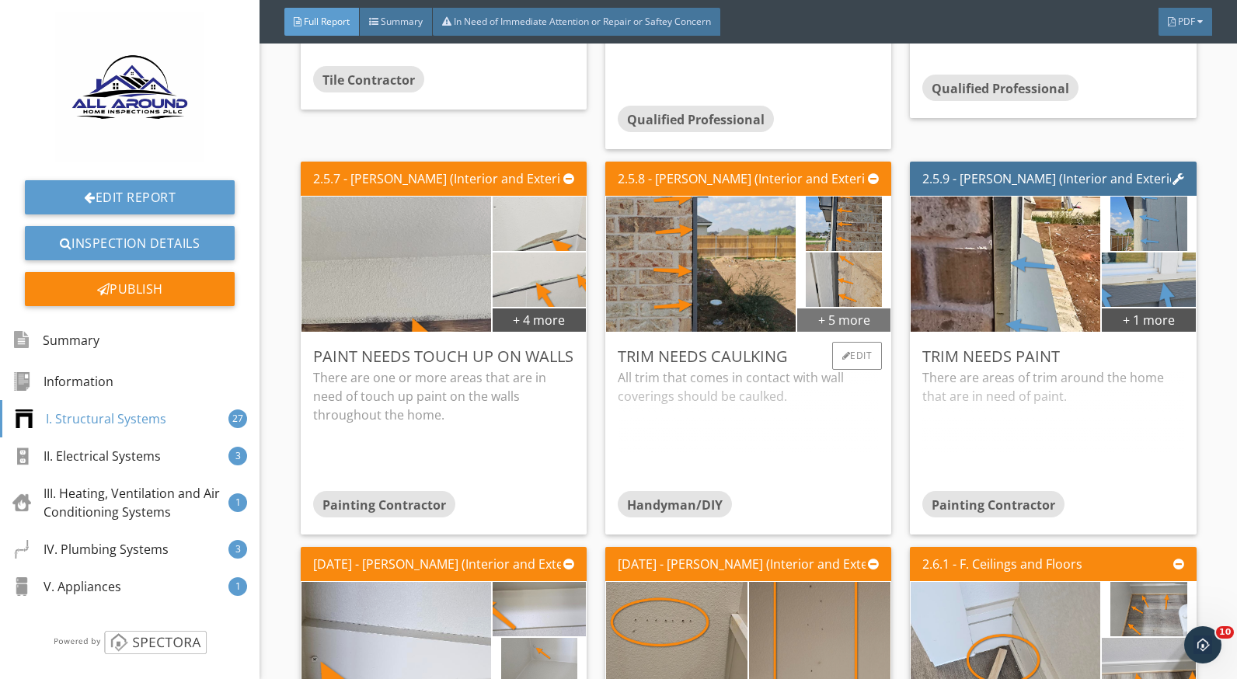
click at [846, 320] on div "+ 5 more" at bounding box center [844, 319] width 93 height 25
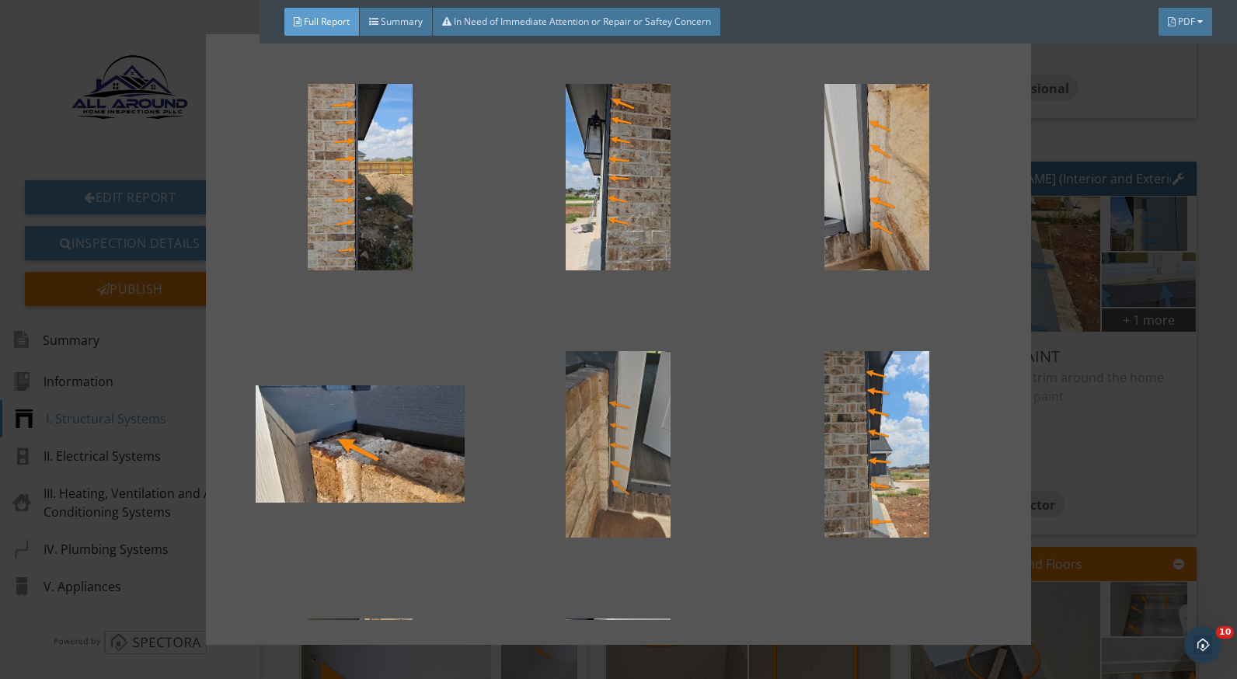
click at [604, 423] on div at bounding box center [619, 444] width 208 height 187
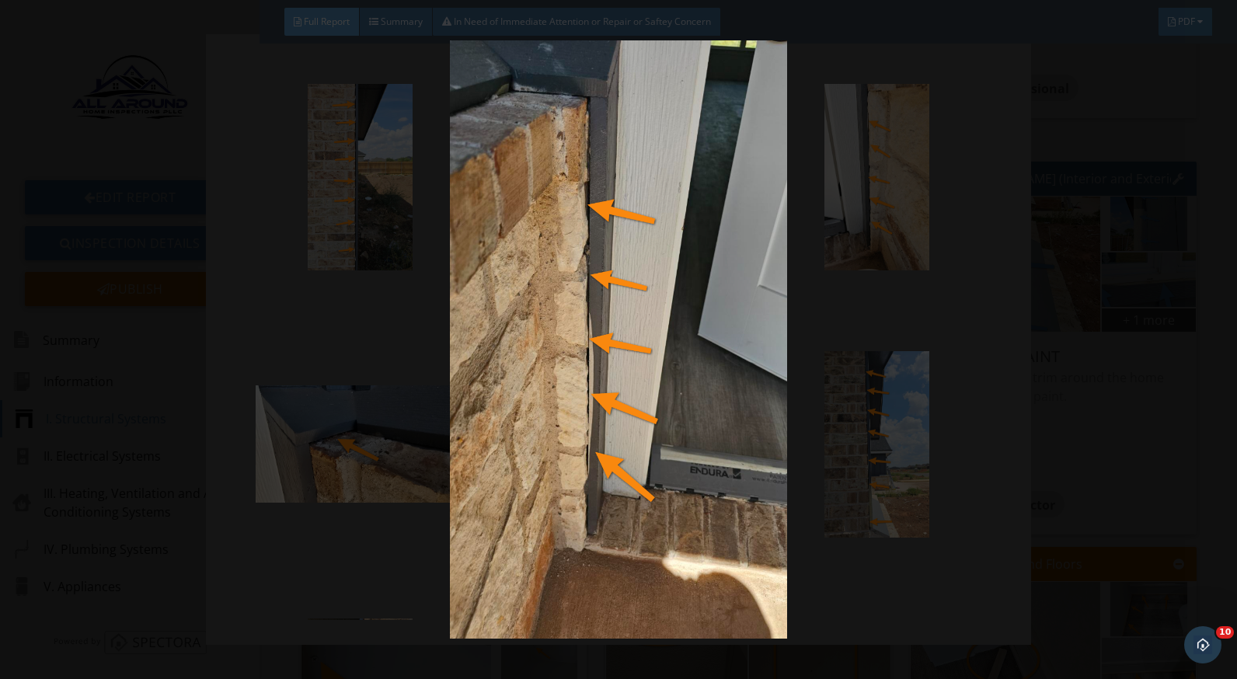
click at [1088, 402] on img at bounding box center [618, 339] width 1129 height 599
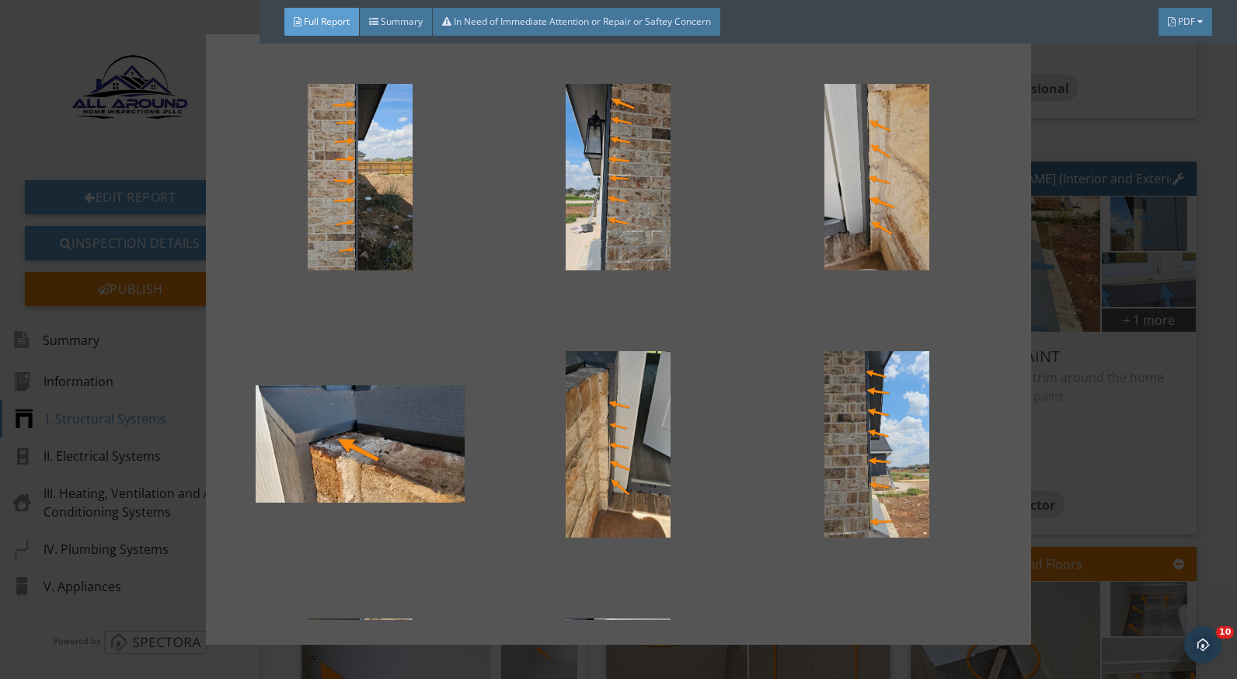
click at [1062, 421] on div at bounding box center [618, 339] width 1237 height 679
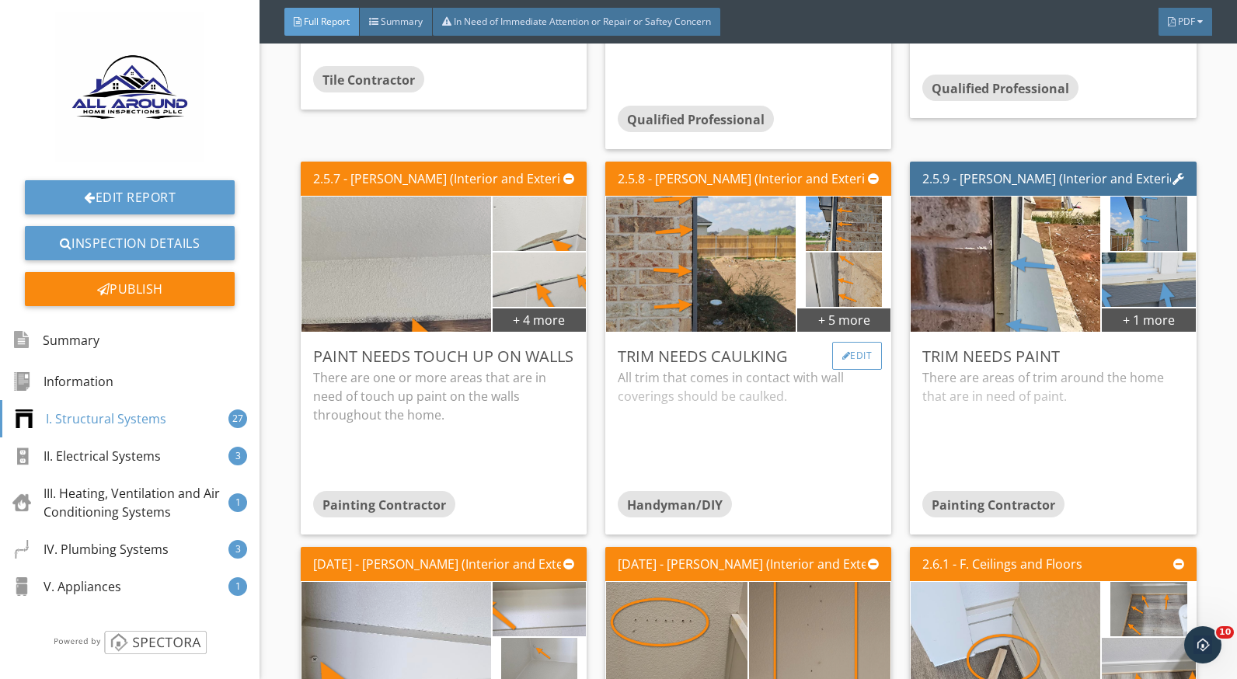
click at [842, 362] on div "Edit" at bounding box center [857, 356] width 51 height 28
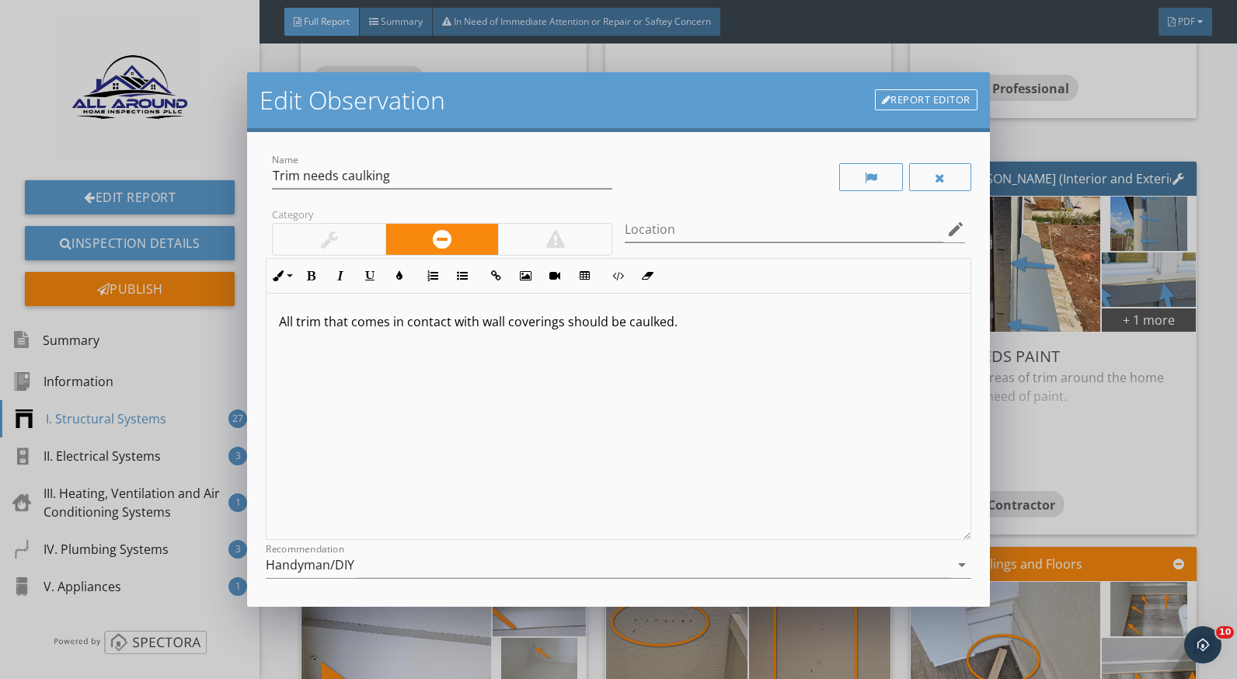
click at [670, 330] on p "All trim that comes in contact with wall coverings should be caulked." at bounding box center [618, 321] width 679 height 19
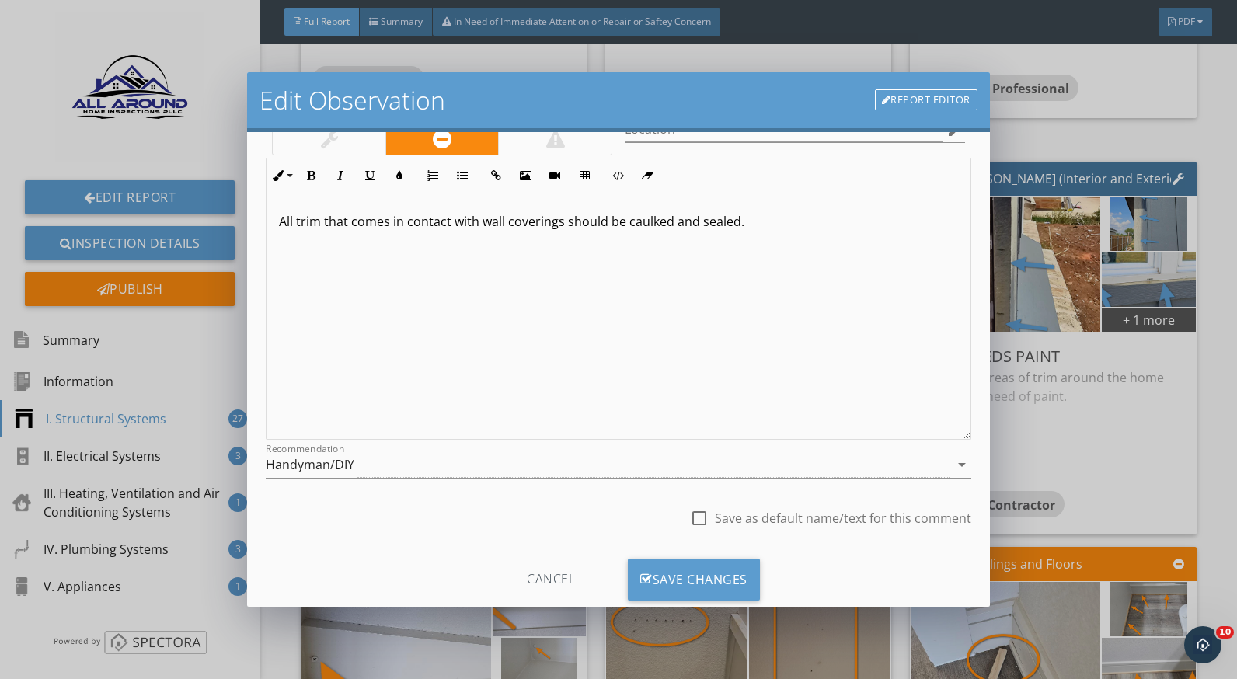
scroll to position [136, 0]
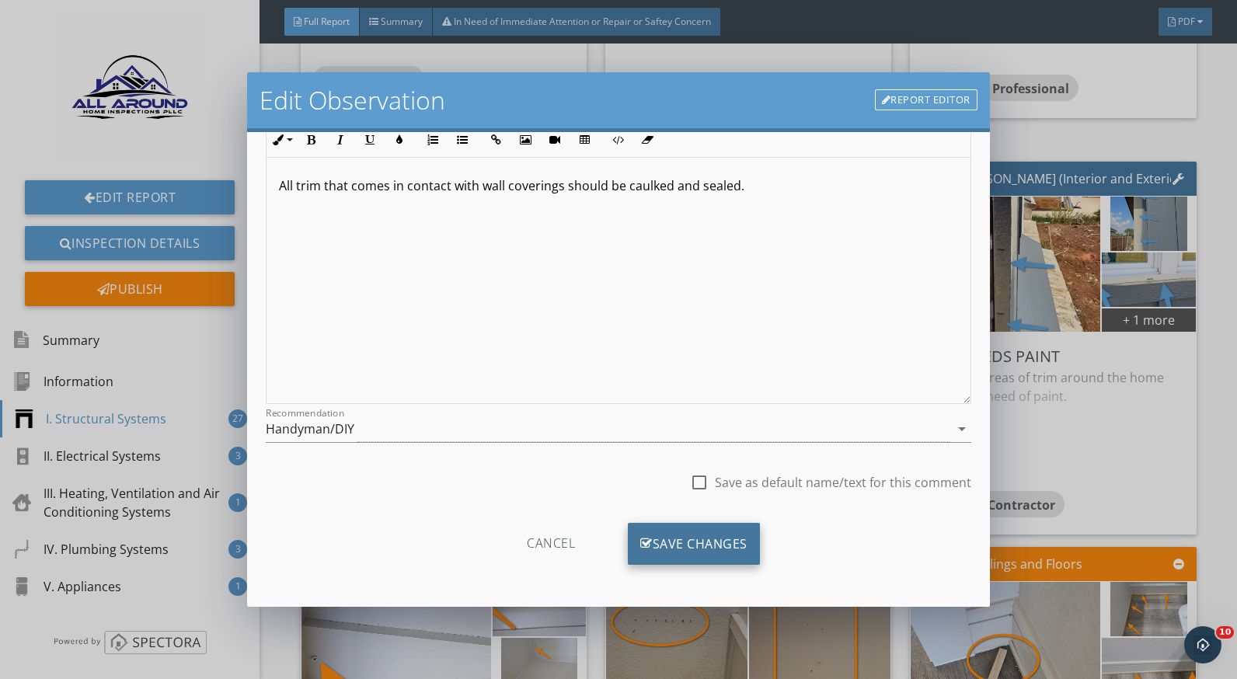
click at [722, 541] on div "Save Changes" at bounding box center [694, 544] width 132 height 42
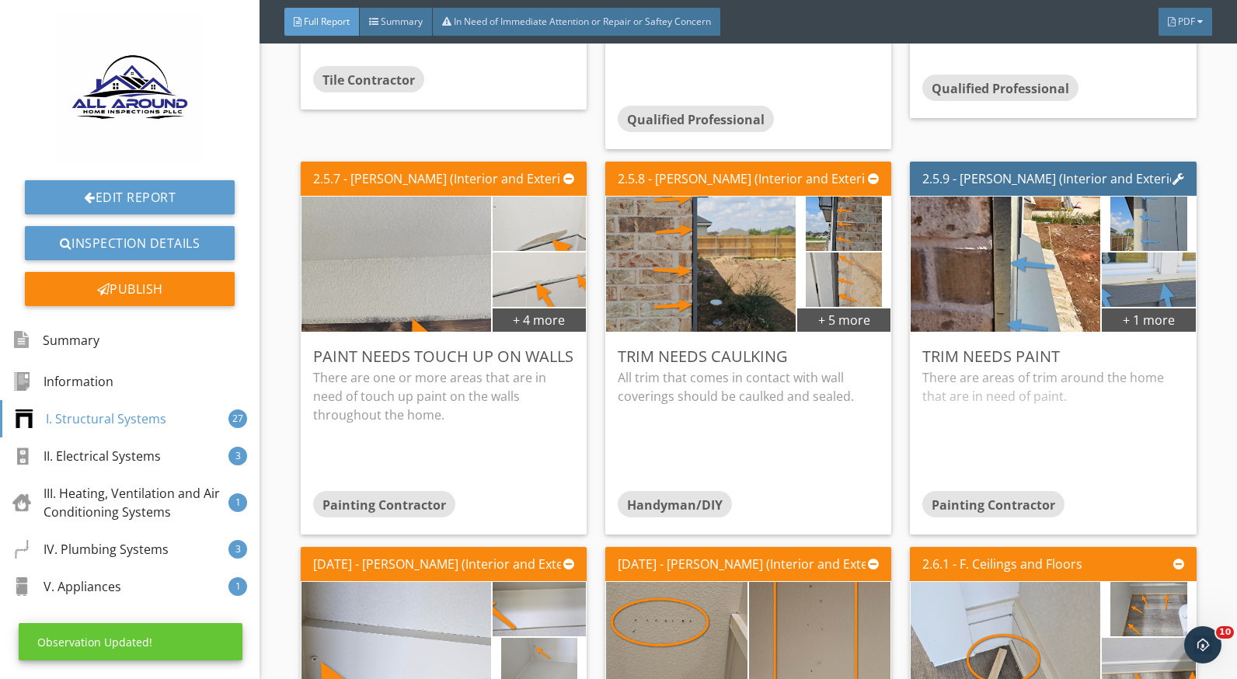
scroll to position [0, 0]
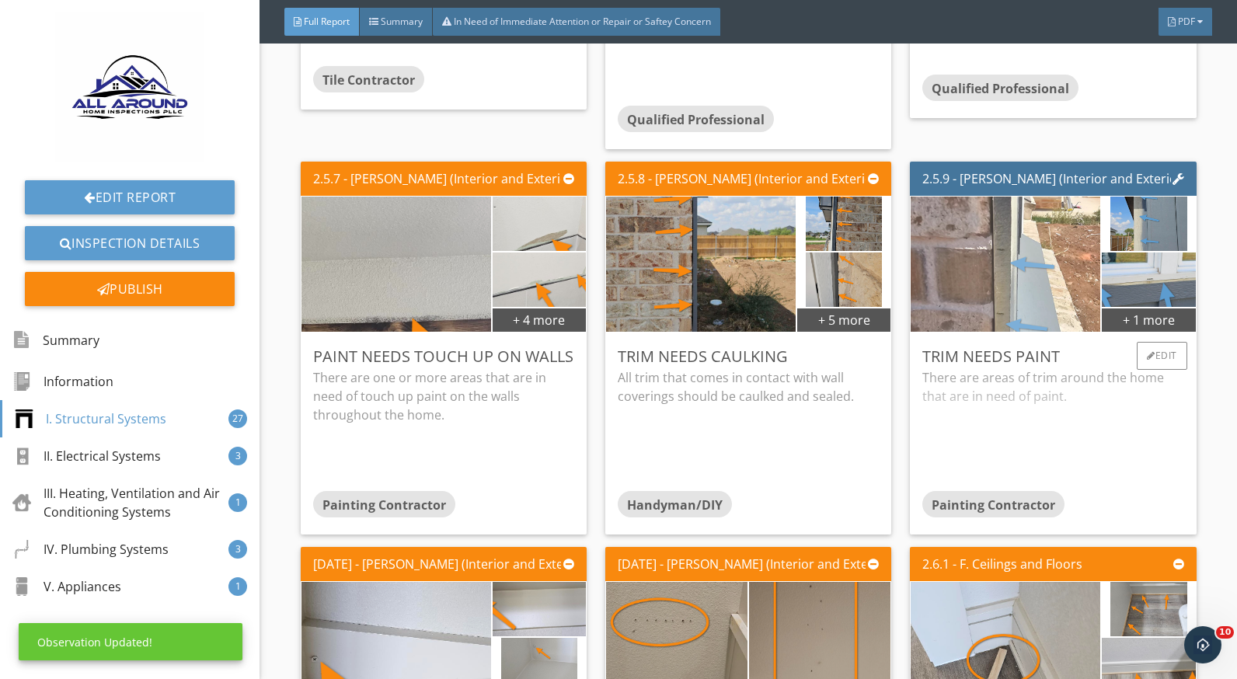
click at [1016, 305] on img at bounding box center [1006, 264] width 190 height 338
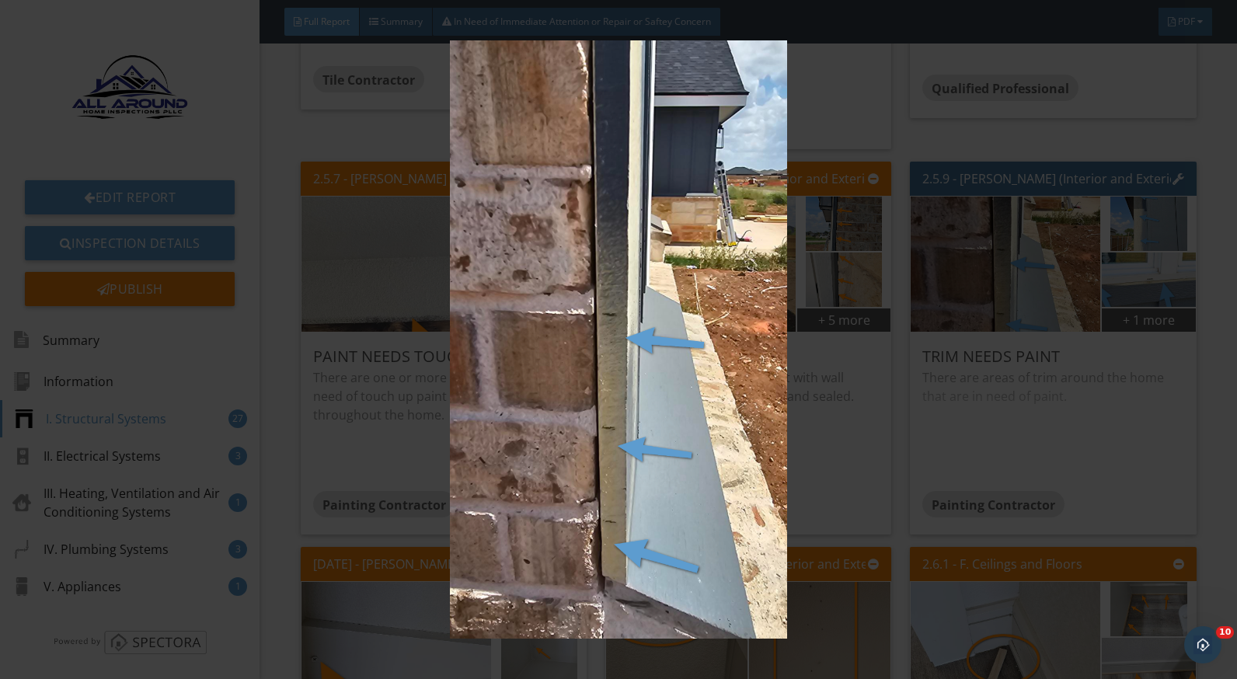
click at [1045, 427] on img at bounding box center [618, 339] width 1129 height 599
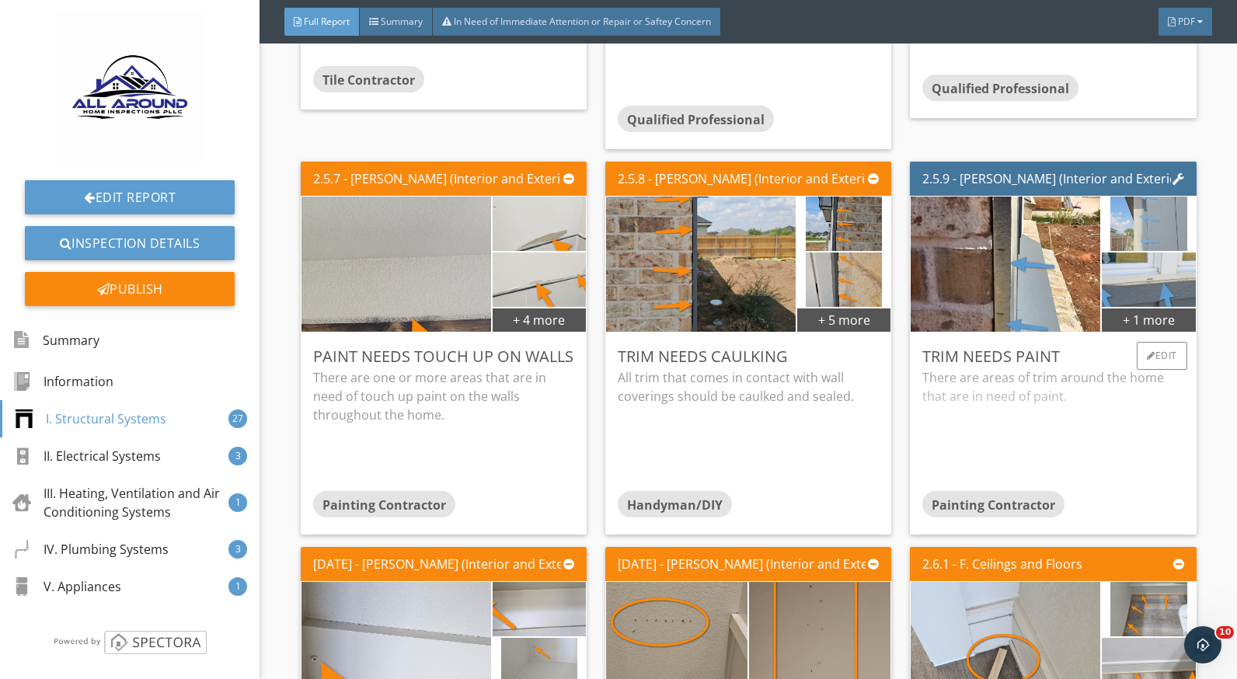
click at [1119, 232] on img at bounding box center [1149, 223] width 76 height 136
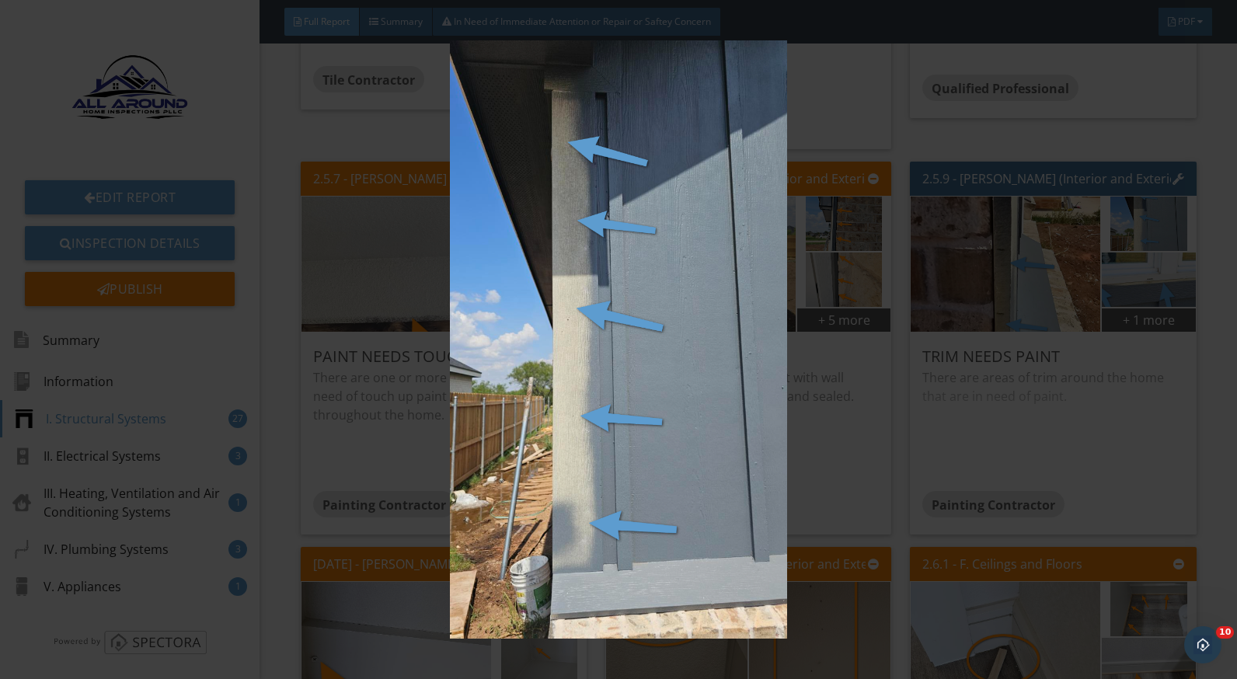
click at [960, 427] on img at bounding box center [618, 339] width 1129 height 599
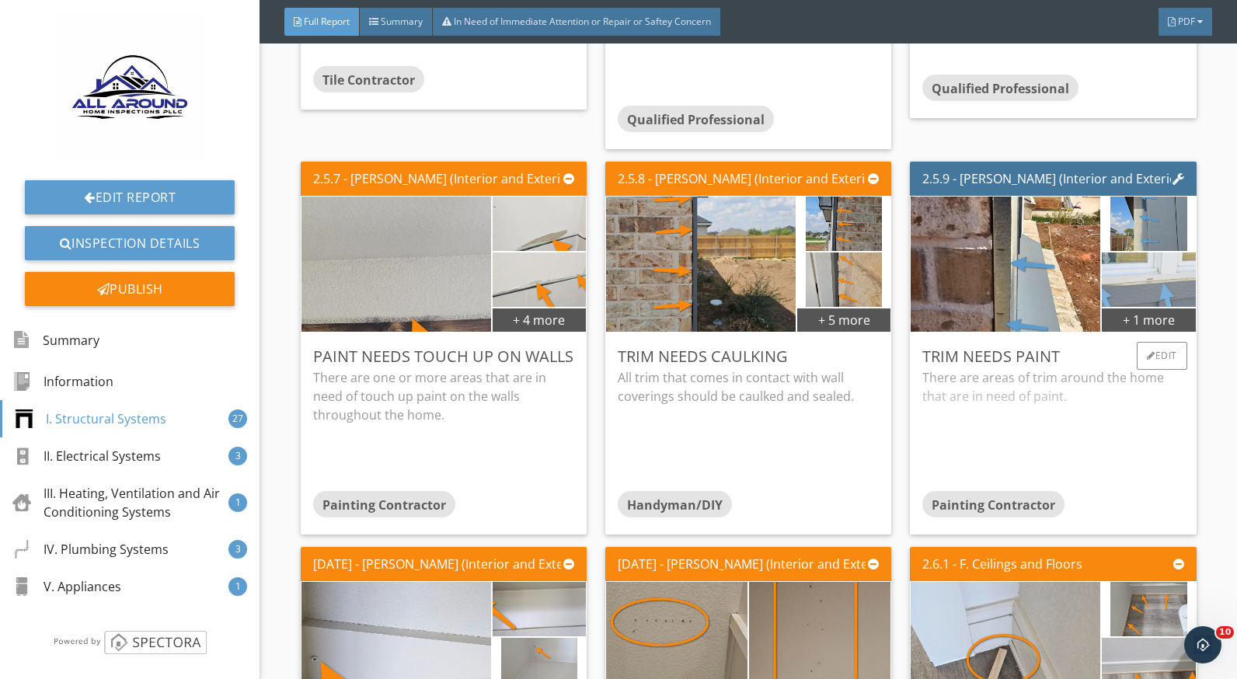
click at [1111, 291] on img at bounding box center [1148, 279] width 233 height 131
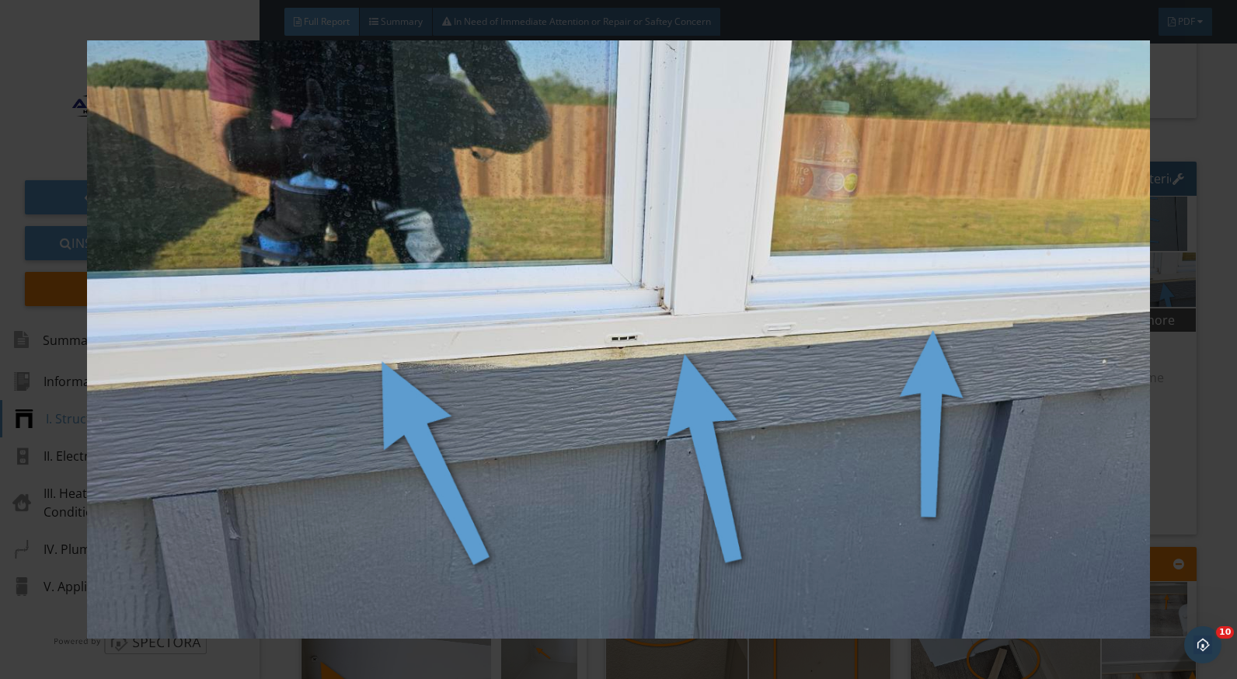
click at [1214, 391] on div at bounding box center [618, 339] width 1237 height 679
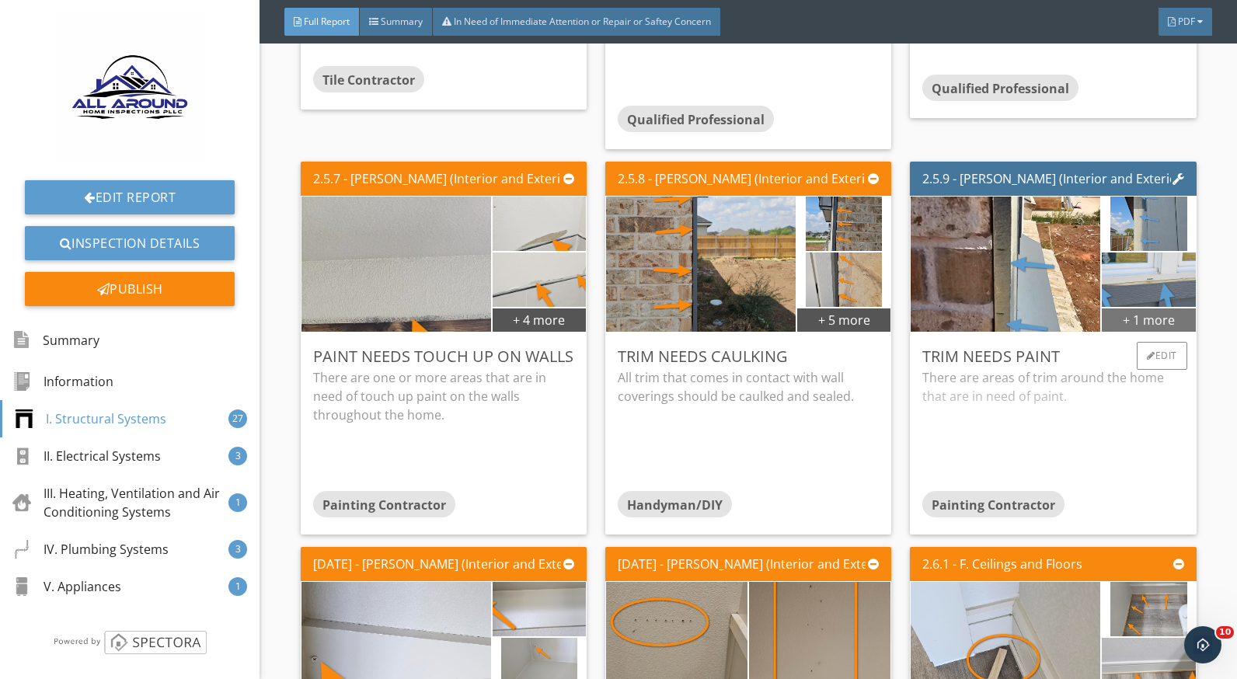
click at [1148, 322] on div "+ 1 more" at bounding box center [1148, 319] width 93 height 25
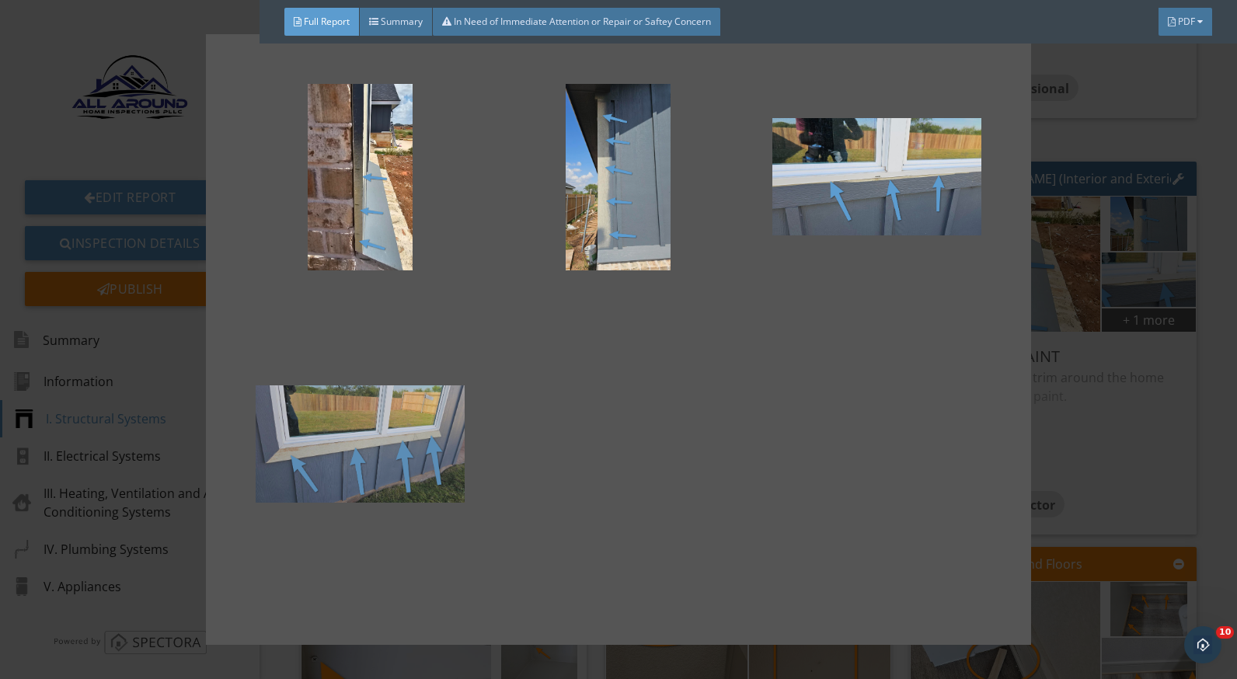
click at [457, 432] on div at bounding box center [360, 444] width 208 height 187
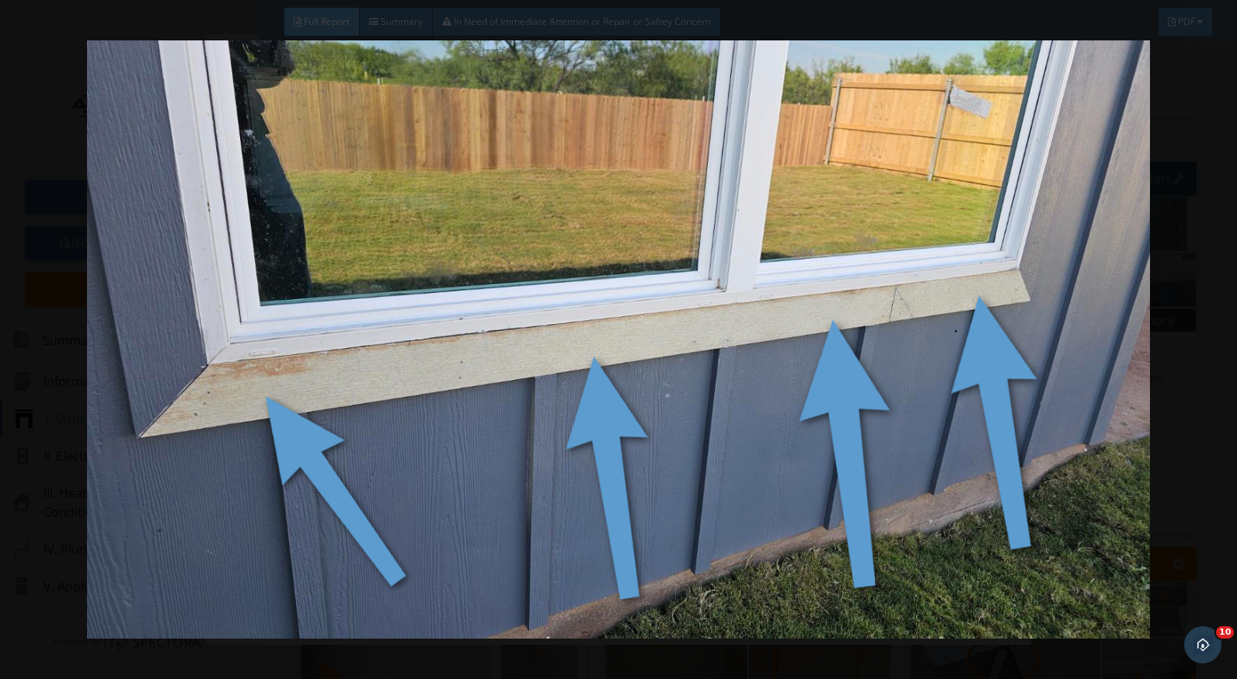
click at [1189, 411] on div at bounding box center [618, 339] width 1237 height 679
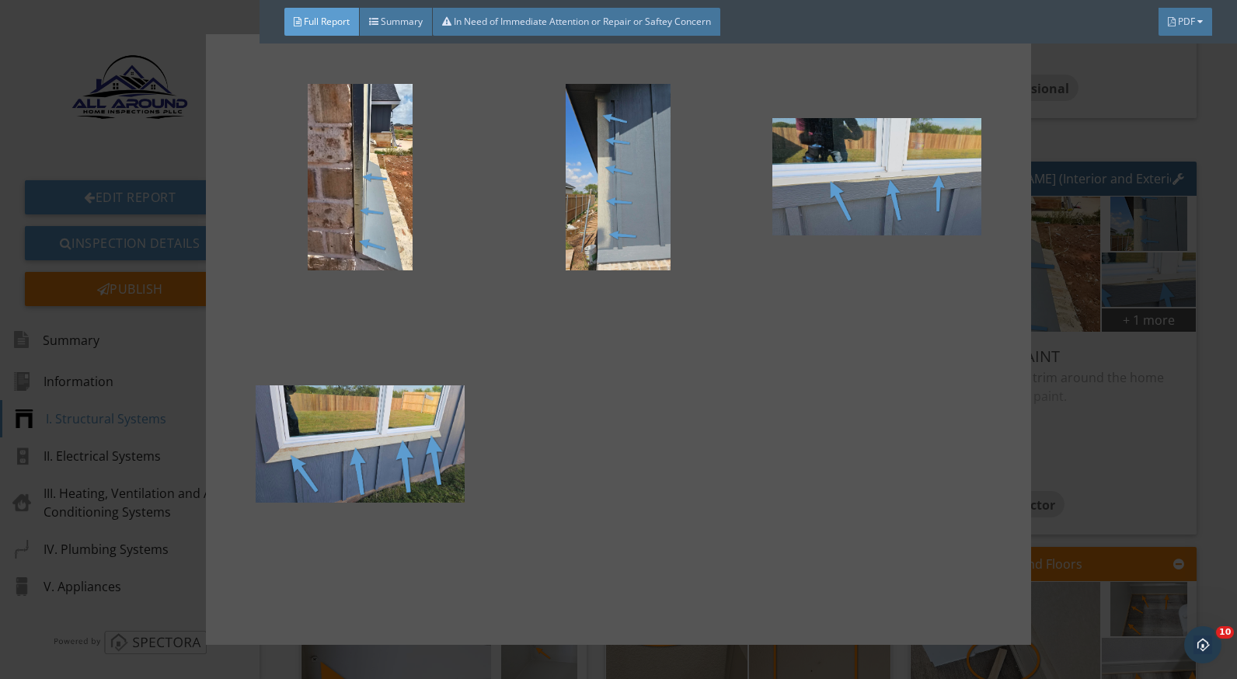
click at [1170, 414] on div at bounding box center [618, 339] width 1237 height 679
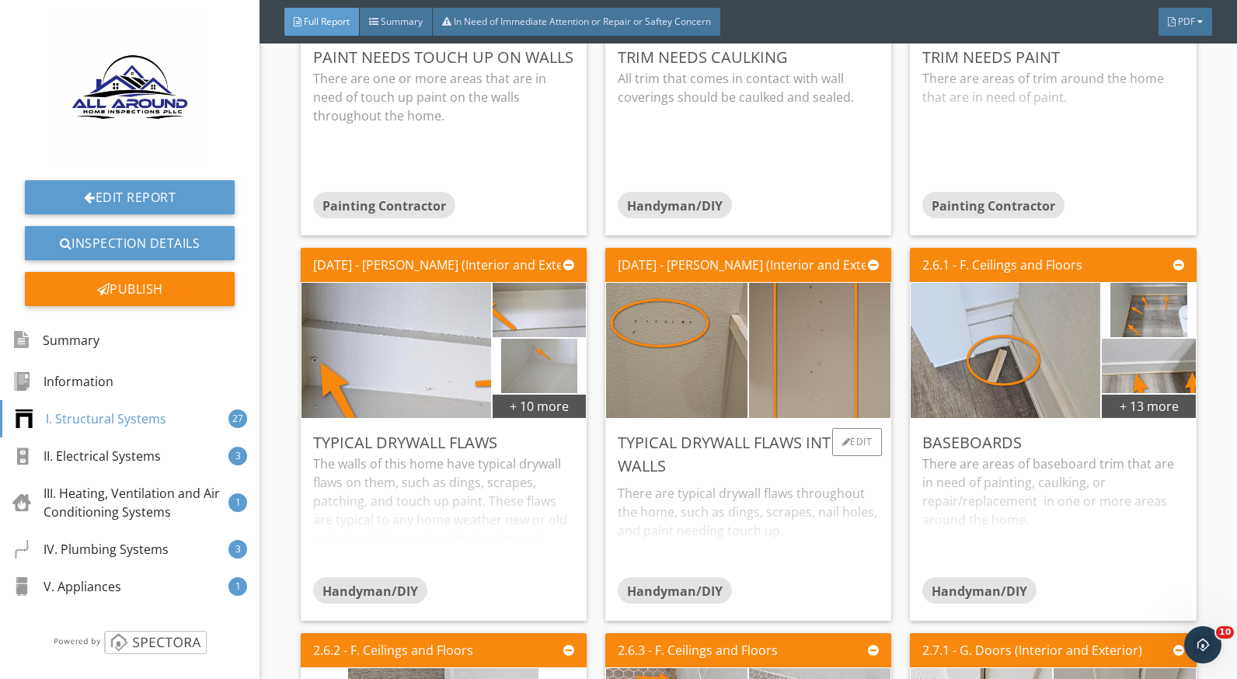
scroll to position [2876, 0]
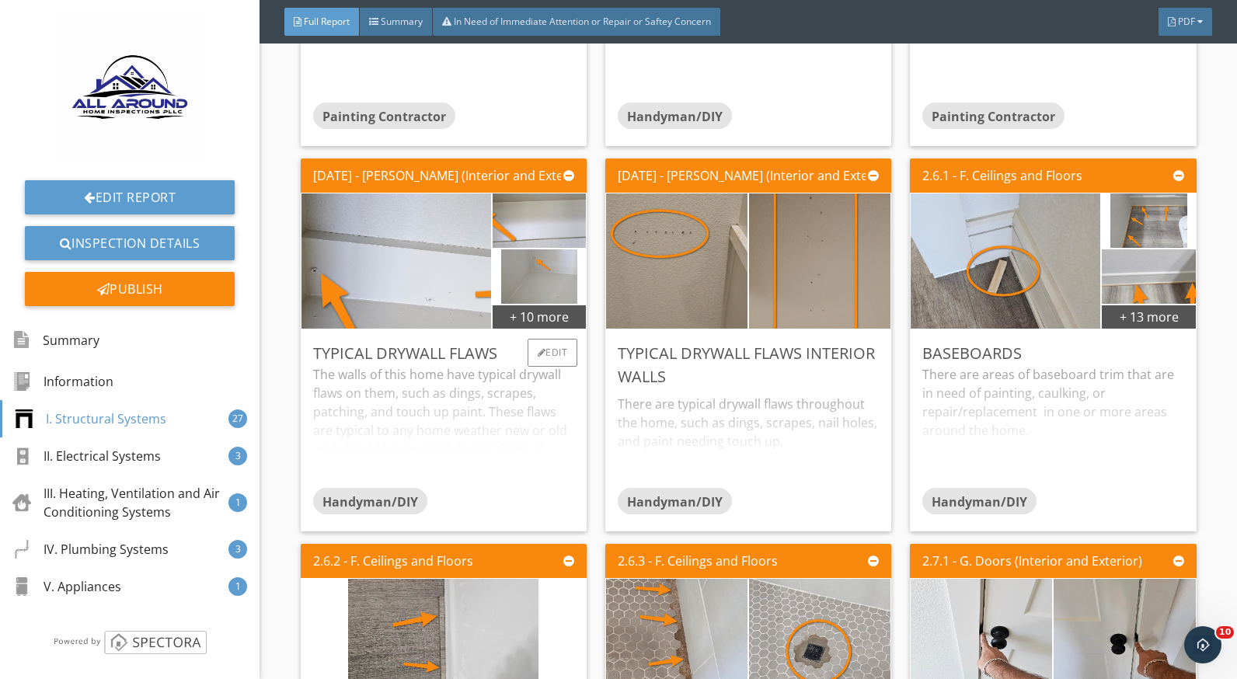
click at [525, 431] on div "The walls of this home have typical drywall flaws on them, such as dings, scrap…" at bounding box center [443, 426] width 261 height 123
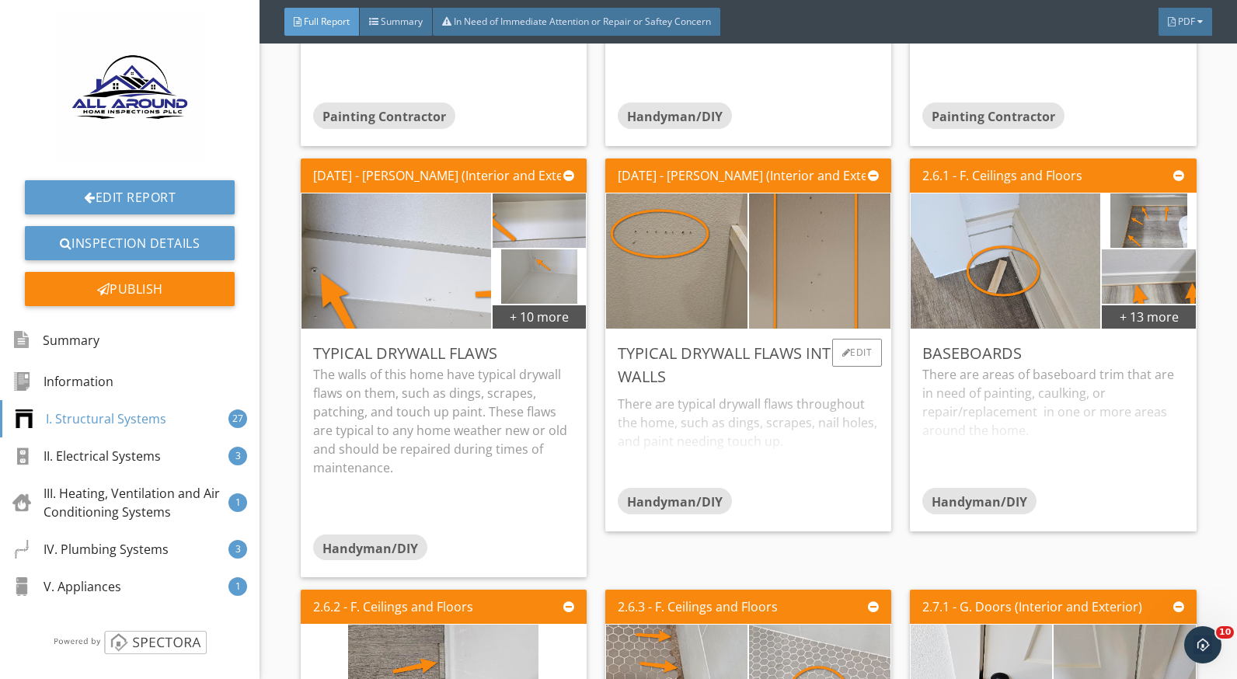
click at [693, 419] on div "There are typical drywall flaws throughout the home, such as dings, scrapes, na…" at bounding box center [748, 438] width 261 height 99
click at [957, 407] on div "There are areas of baseboard trim that are in need of painting, caulking, or re…" at bounding box center [1053, 426] width 261 height 123
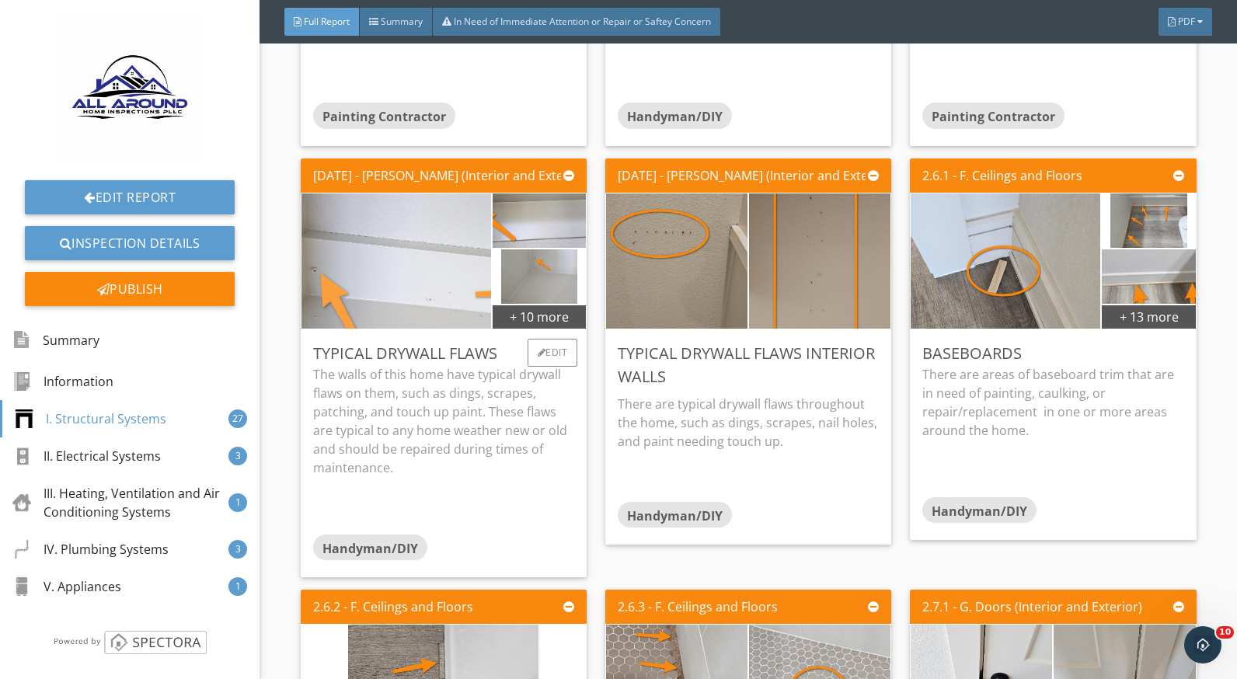
click at [407, 295] on img at bounding box center [396, 260] width 474 height 267
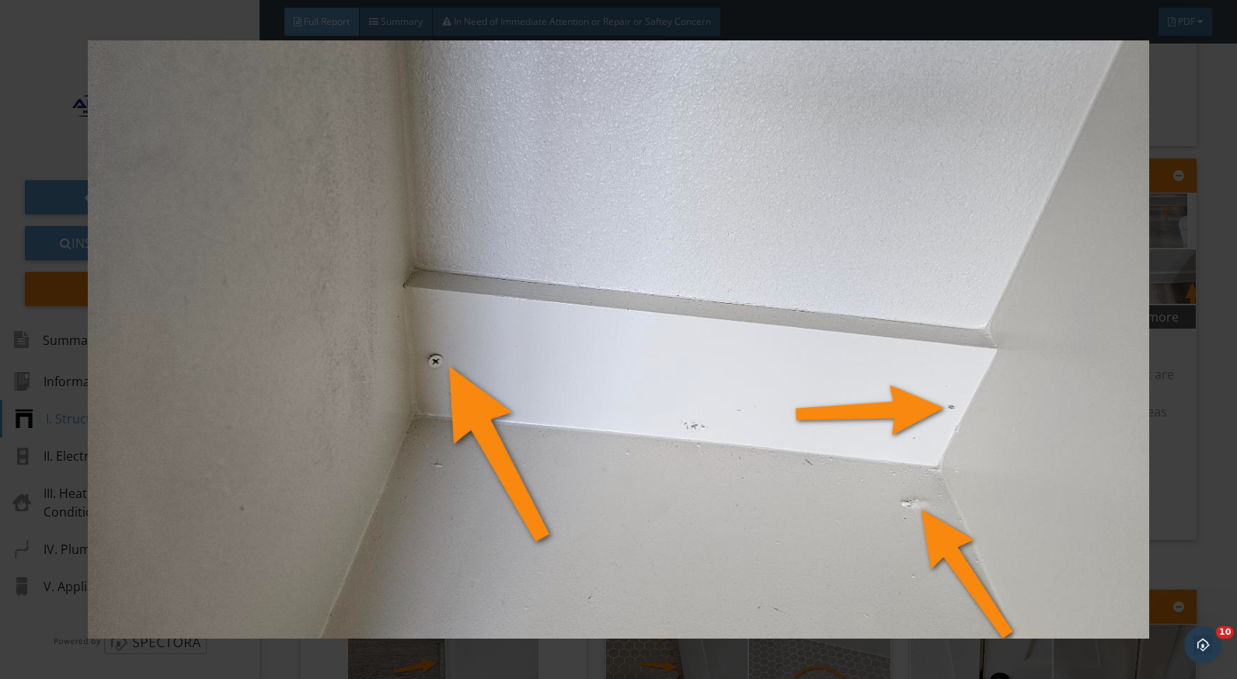
click at [1224, 439] on div at bounding box center [618, 339] width 1237 height 679
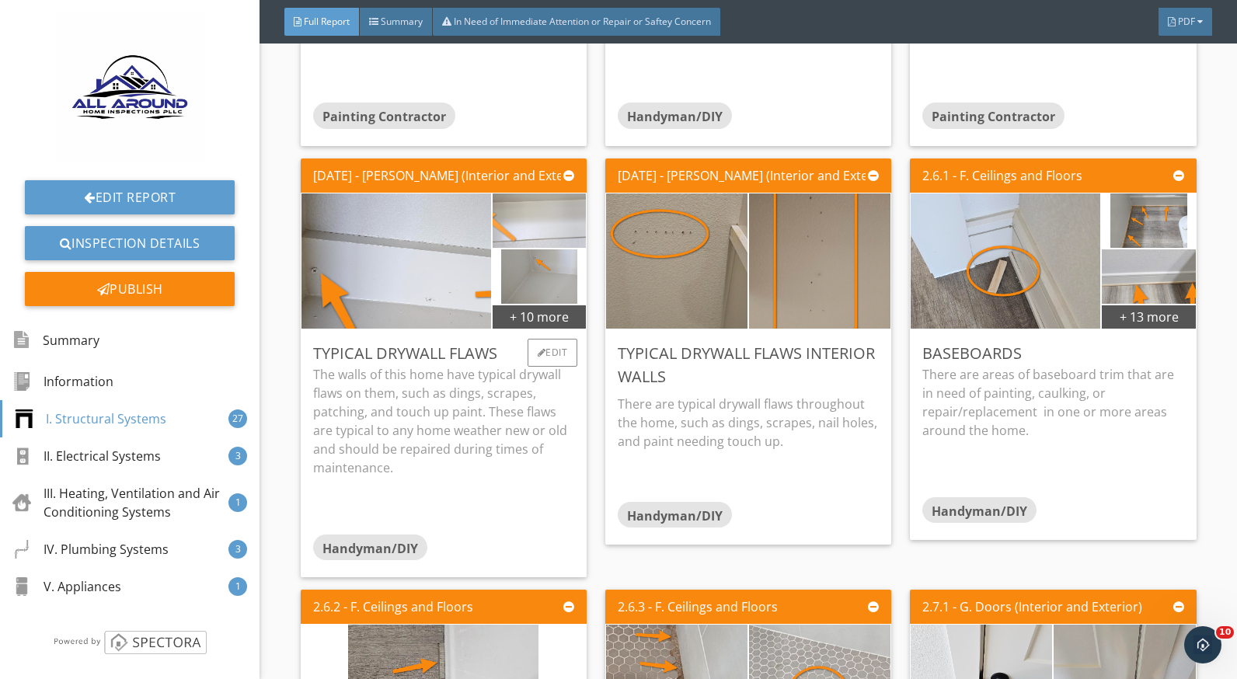
click at [512, 240] on img at bounding box center [539, 220] width 233 height 131
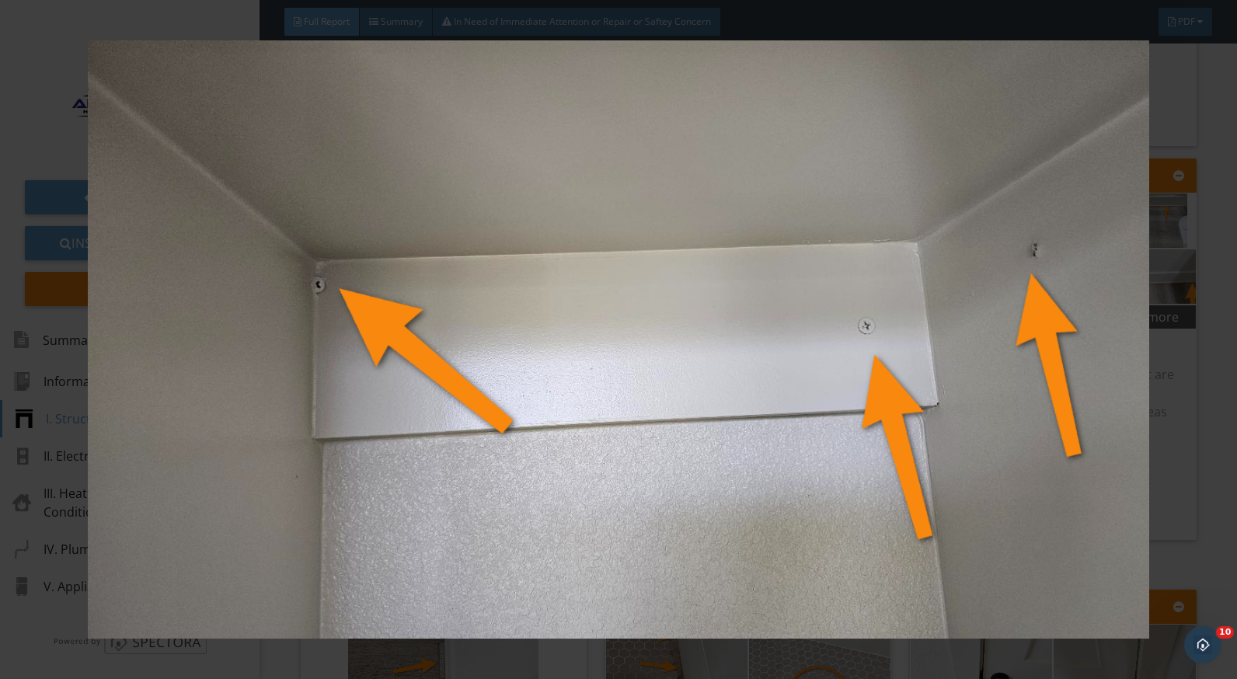
click at [1174, 426] on img at bounding box center [618, 339] width 1129 height 599
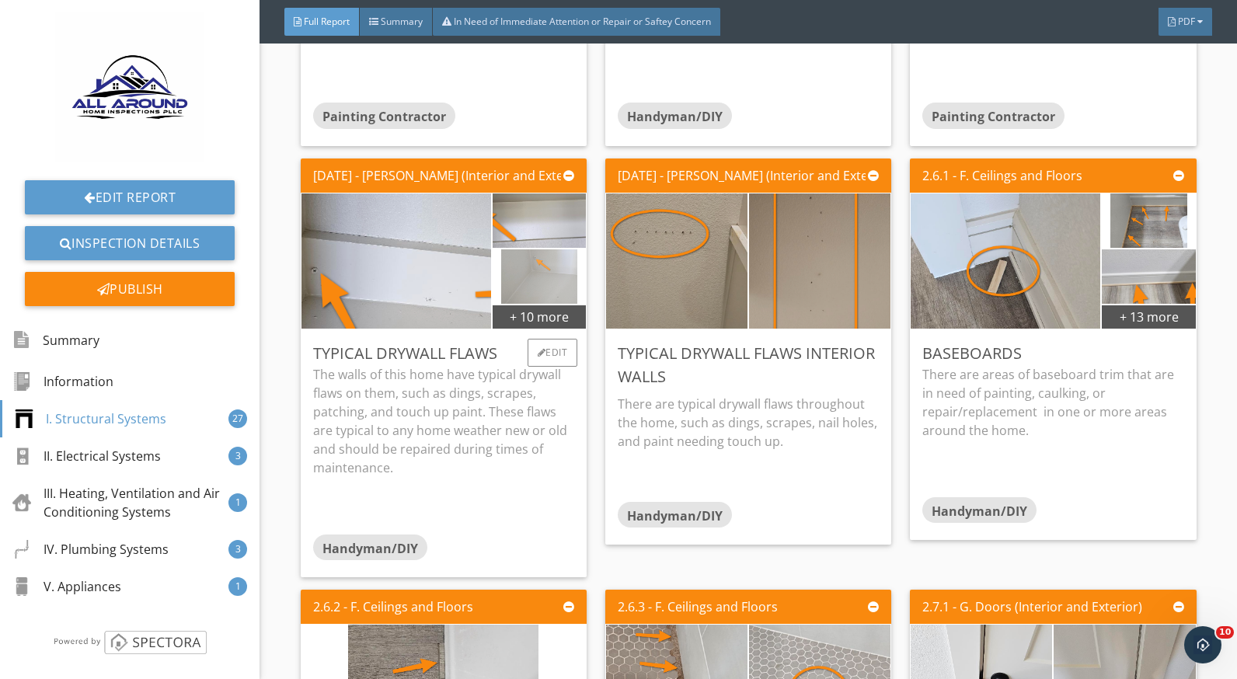
click at [538, 301] on img at bounding box center [539, 276] width 77 height 136
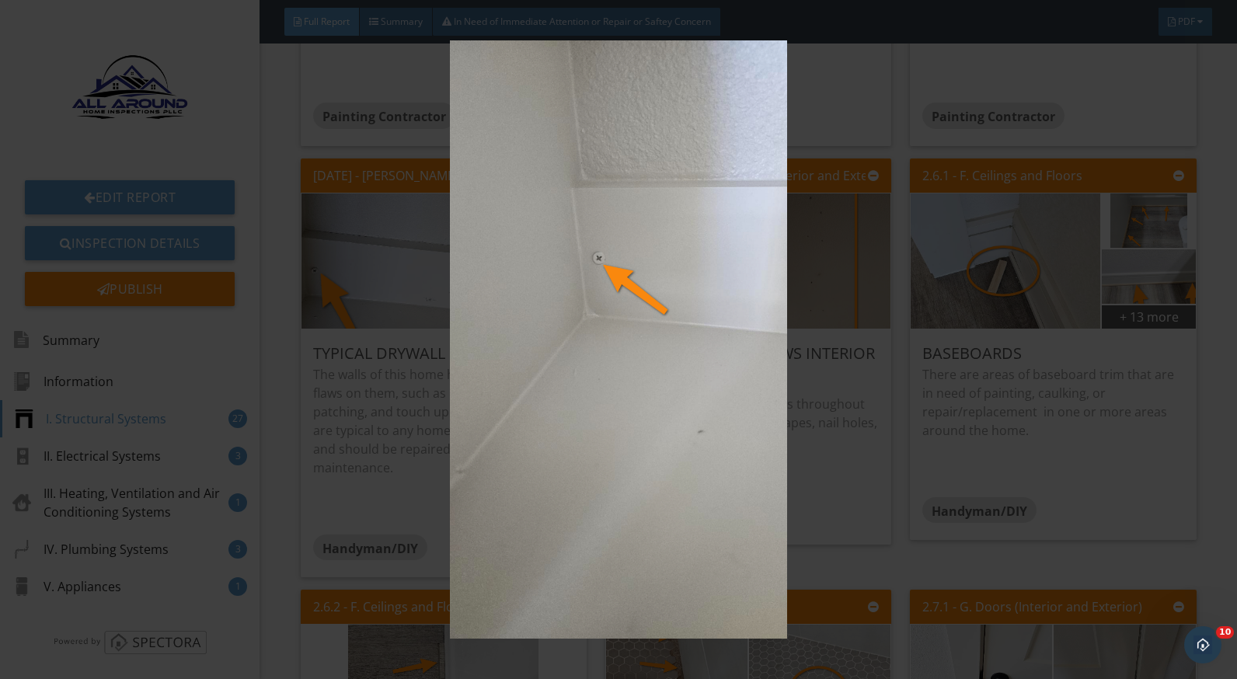
click at [839, 463] on img at bounding box center [618, 339] width 1129 height 599
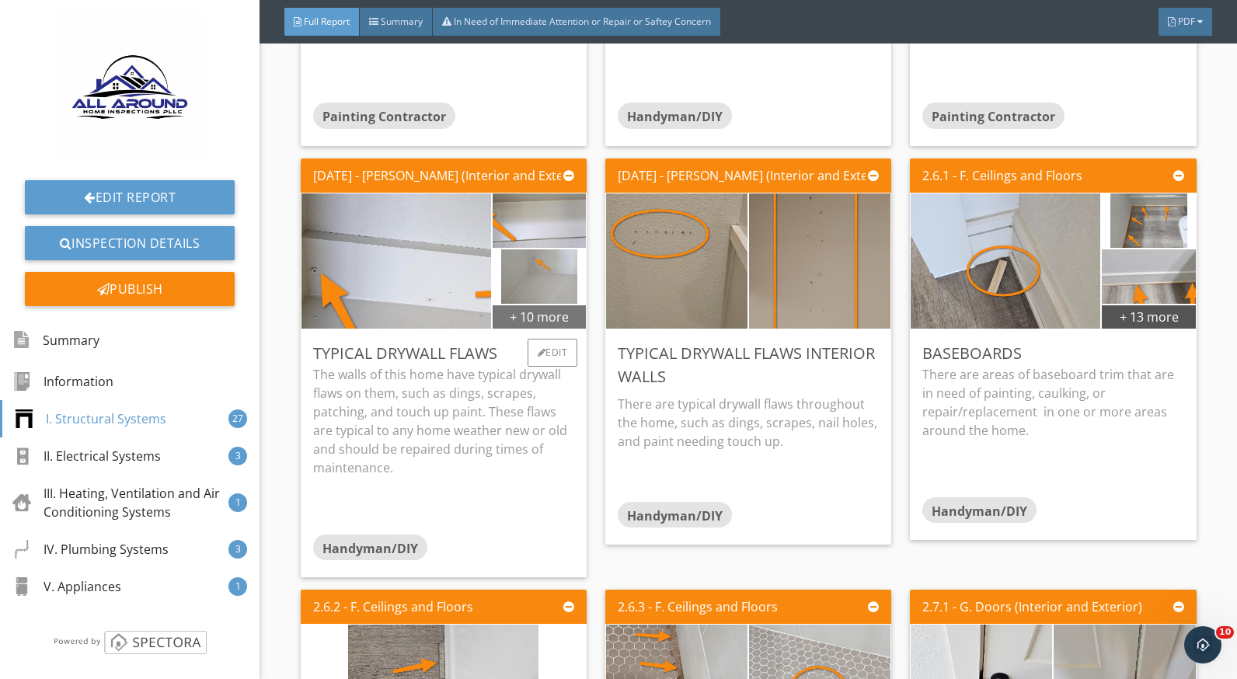
click at [528, 329] on div "+ 10 more" at bounding box center [539, 316] width 93 height 25
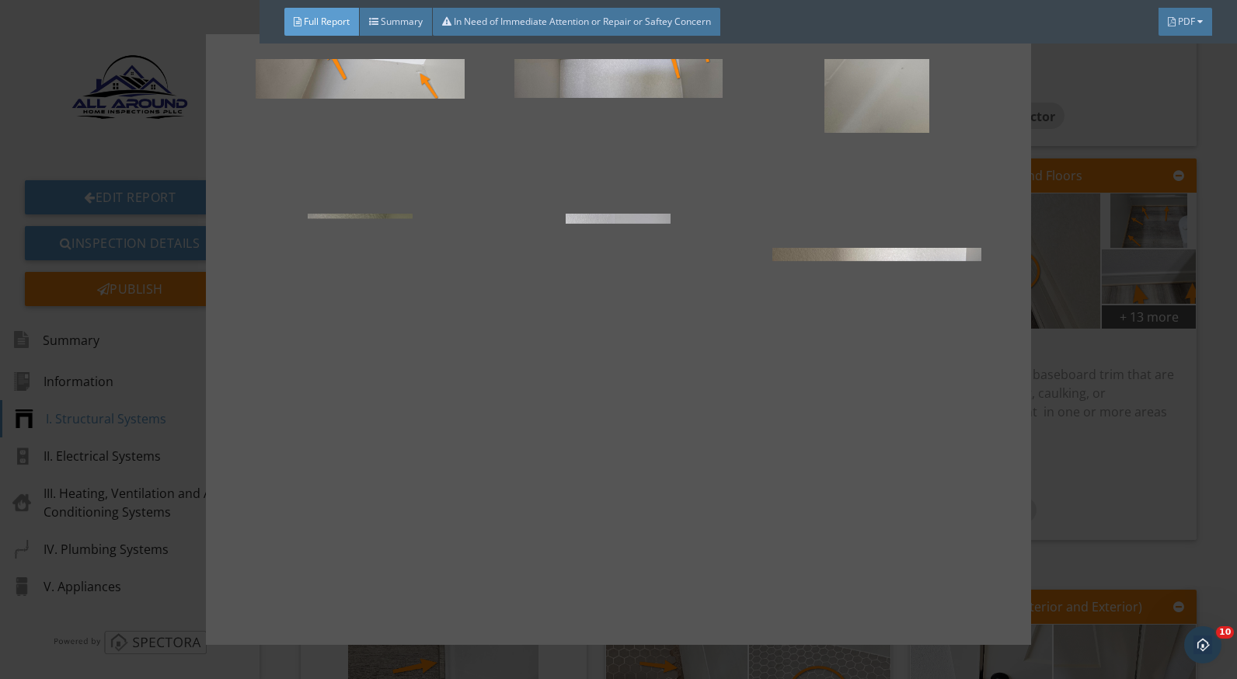
scroll to position [311, 0]
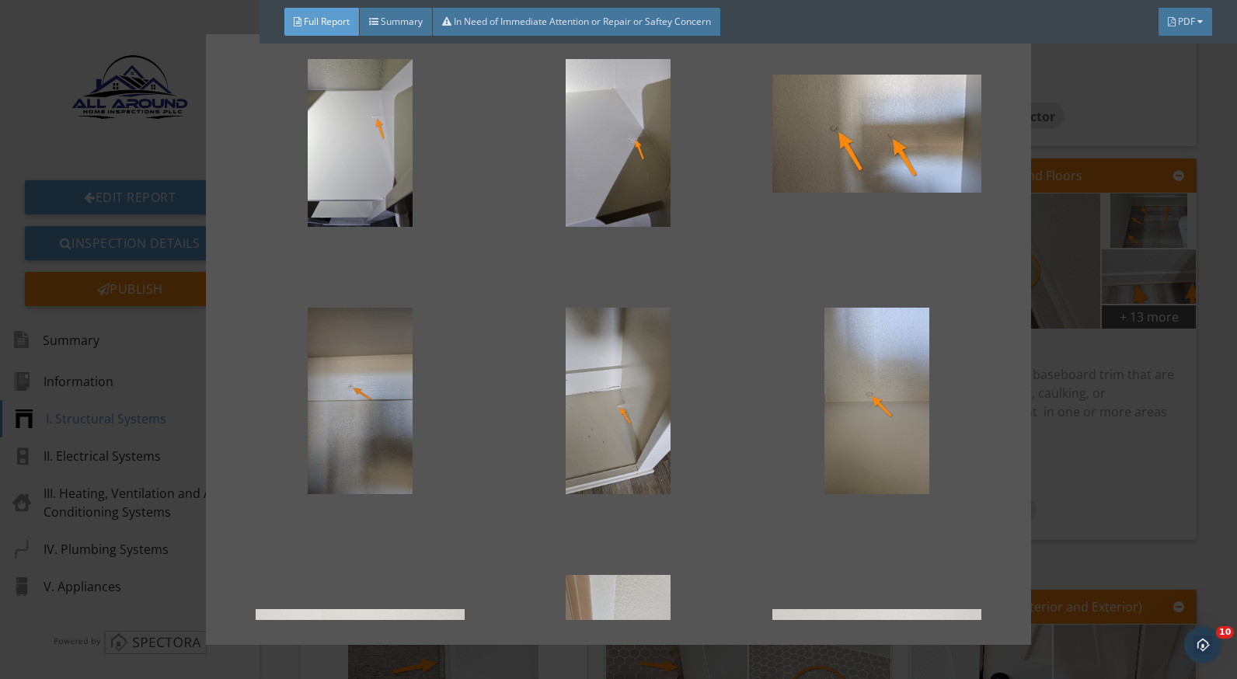
click at [348, 433] on div at bounding box center [360, 401] width 208 height 187
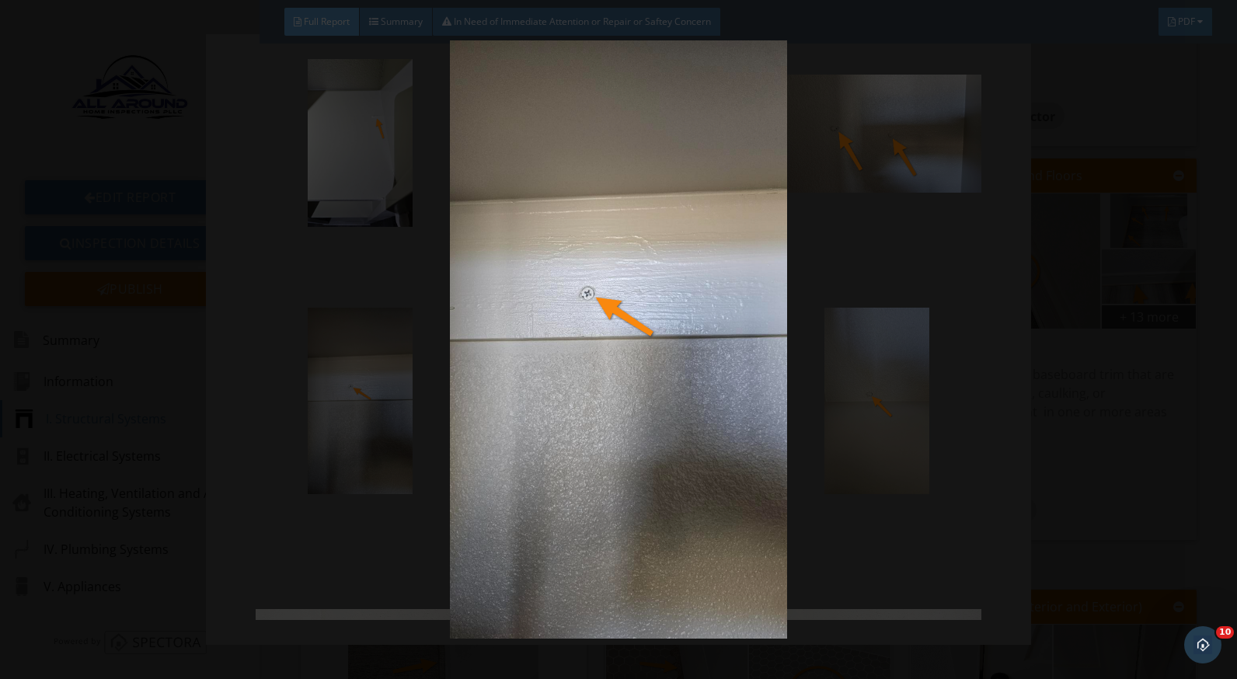
drag, startPoint x: 869, startPoint y: 442, endPoint x: 863, endPoint y: 448, distance: 8.3
click at [869, 443] on img at bounding box center [618, 339] width 1129 height 599
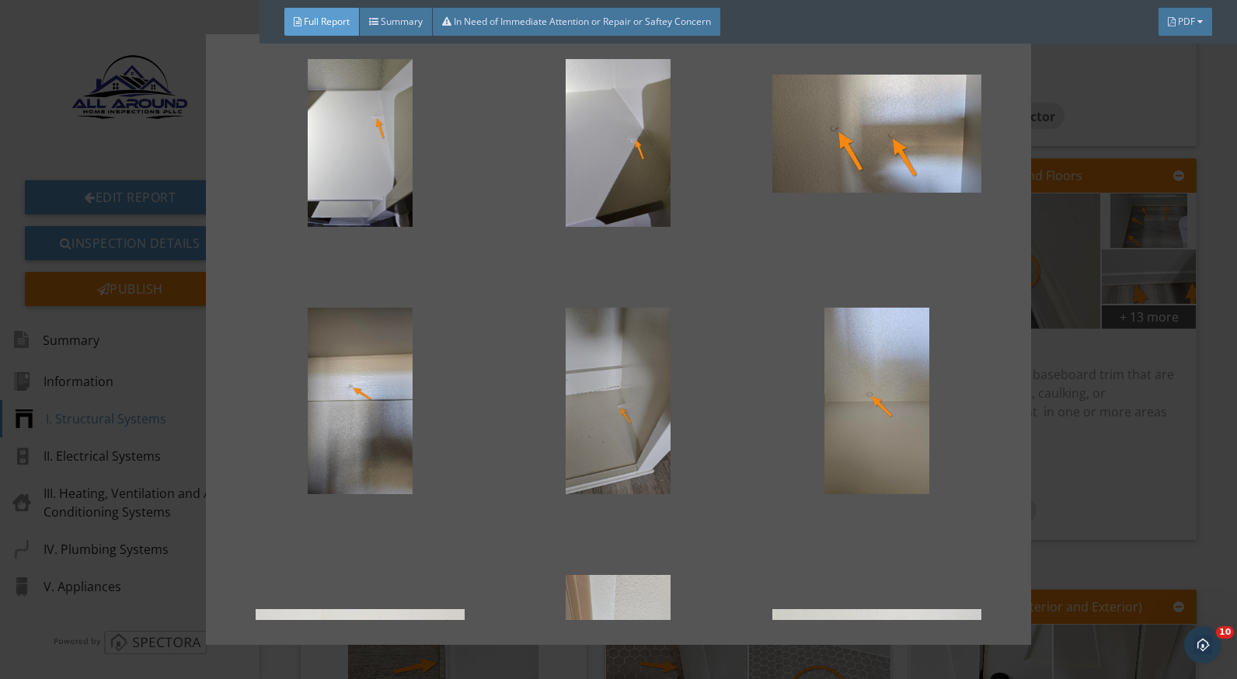
click at [556, 415] on div at bounding box center [619, 401] width 208 height 187
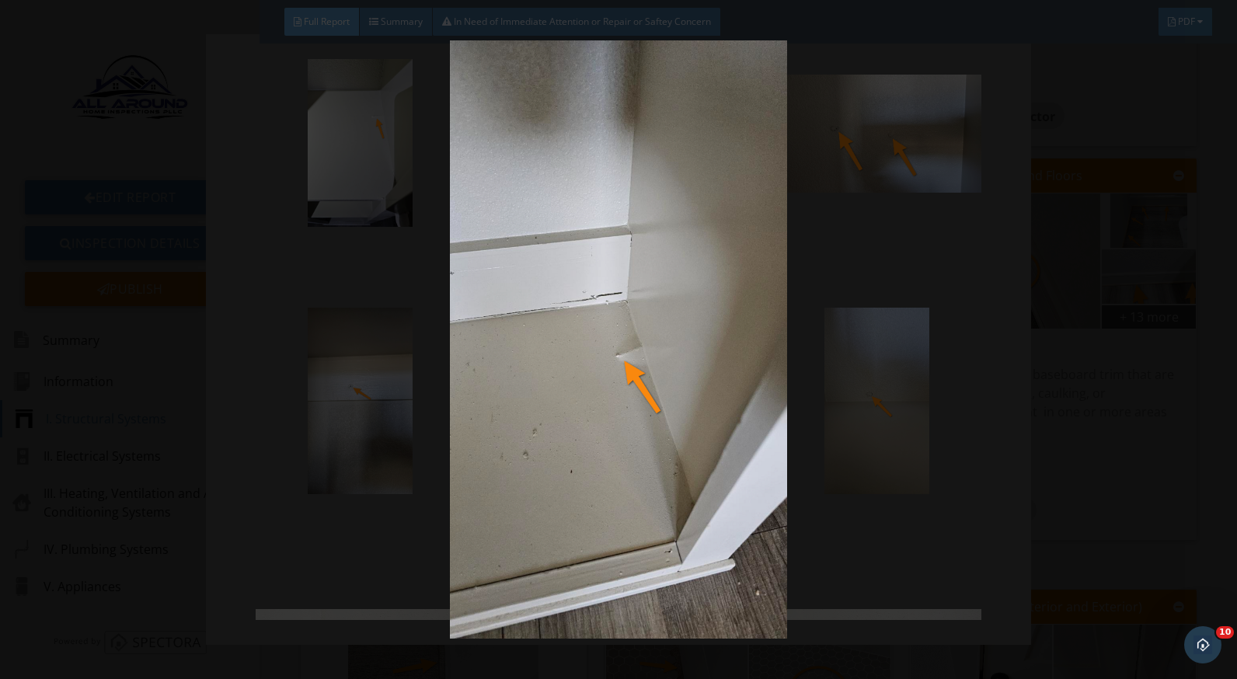
click at [822, 430] on img at bounding box center [618, 339] width 1129 height 599
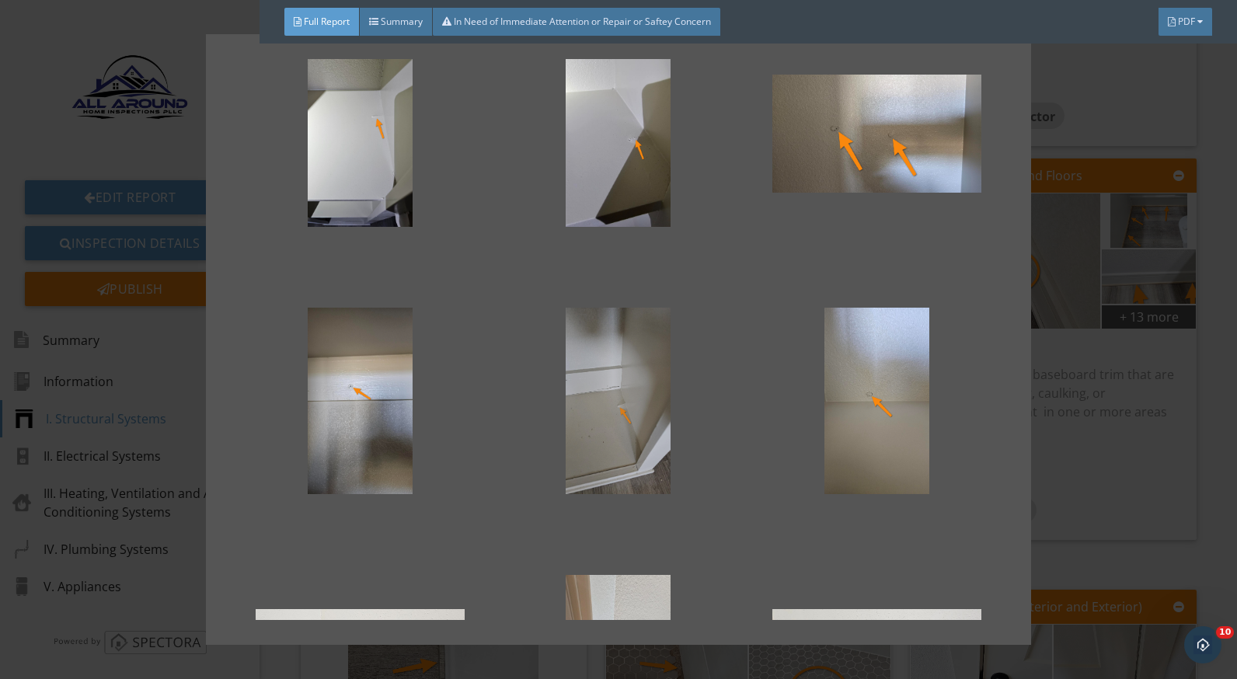
click at [626, 426] on div at bounding box center [619, 401] width 208 height 187
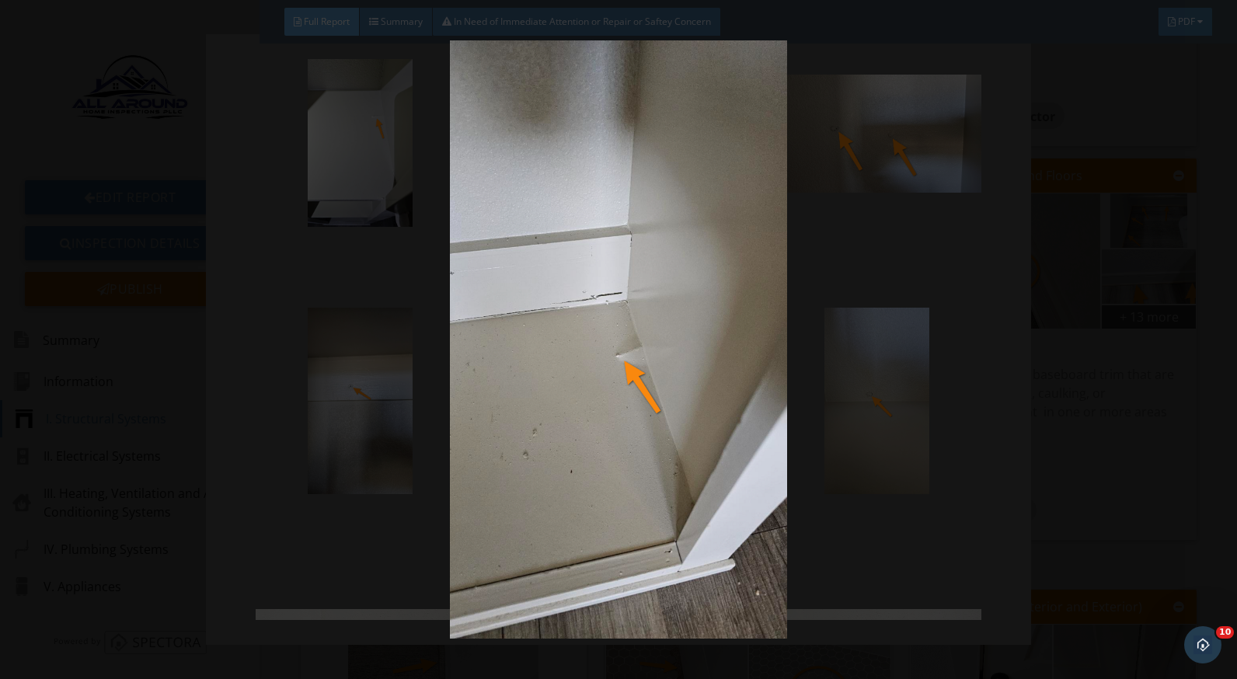
click at [934, 484] on img at bounding box center [618, 339] width 1129 height 599
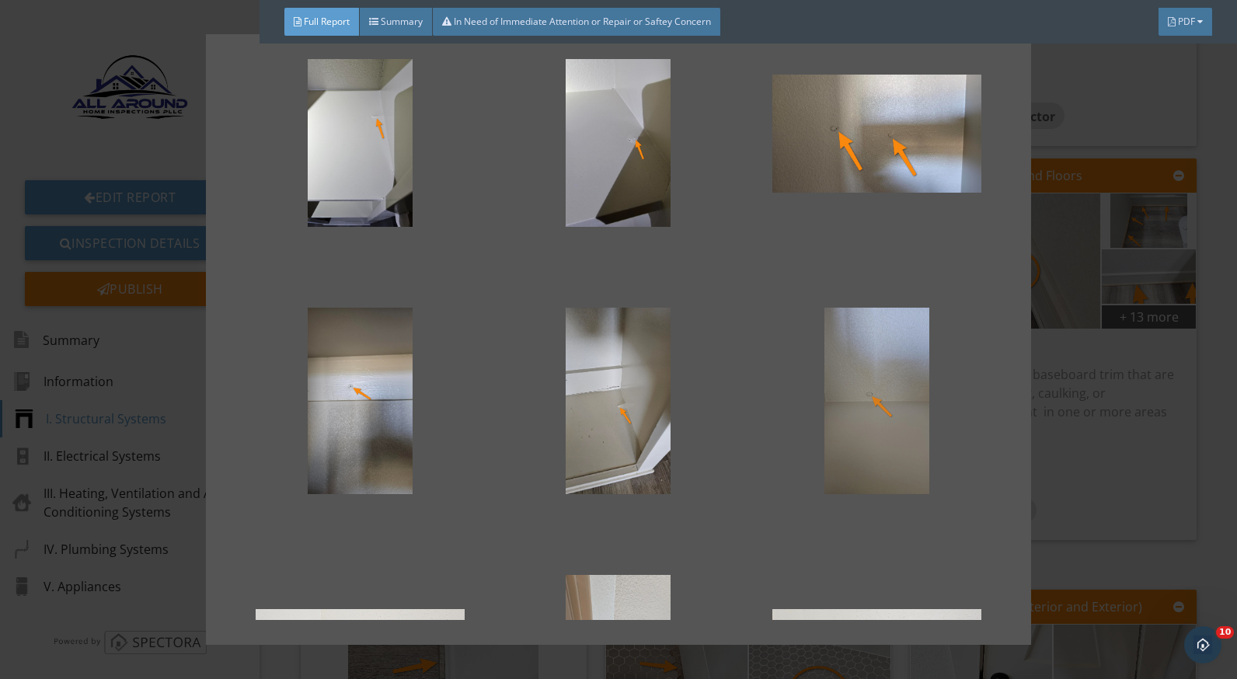
click at [898, 400] on div at bounding box center [877, 401] width 208 height 187
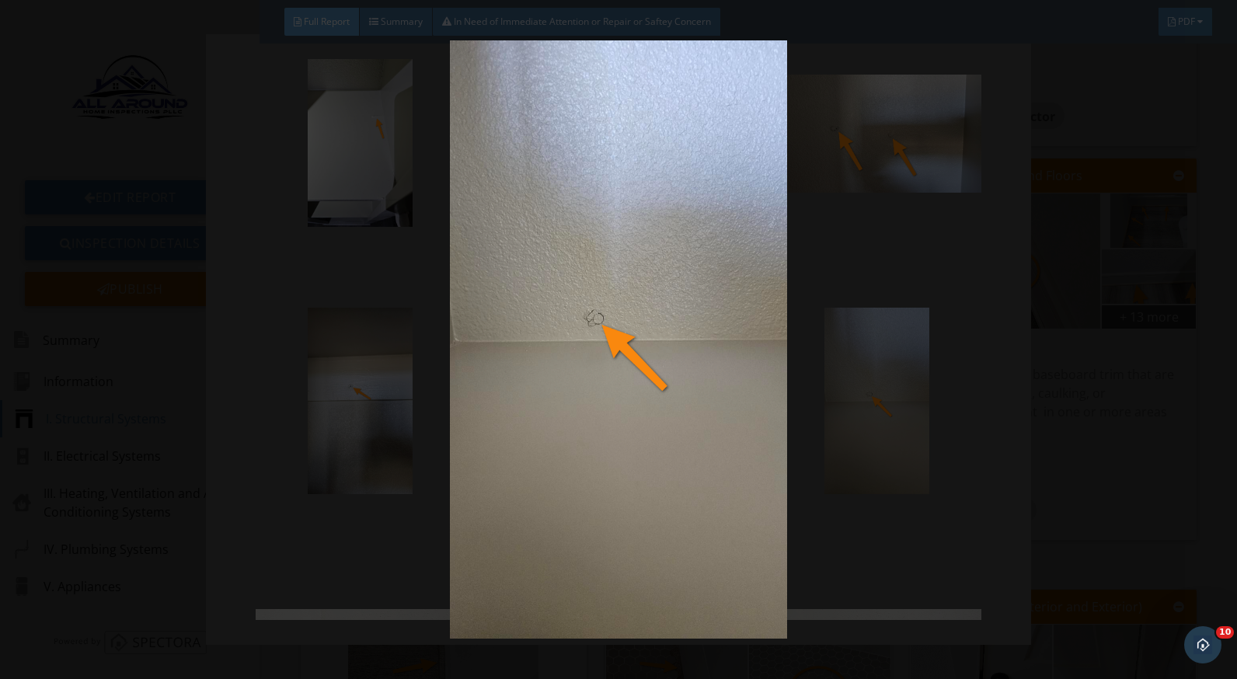
click at [921, 477] on img at bounding box center [618, 339] width 1129 height 599
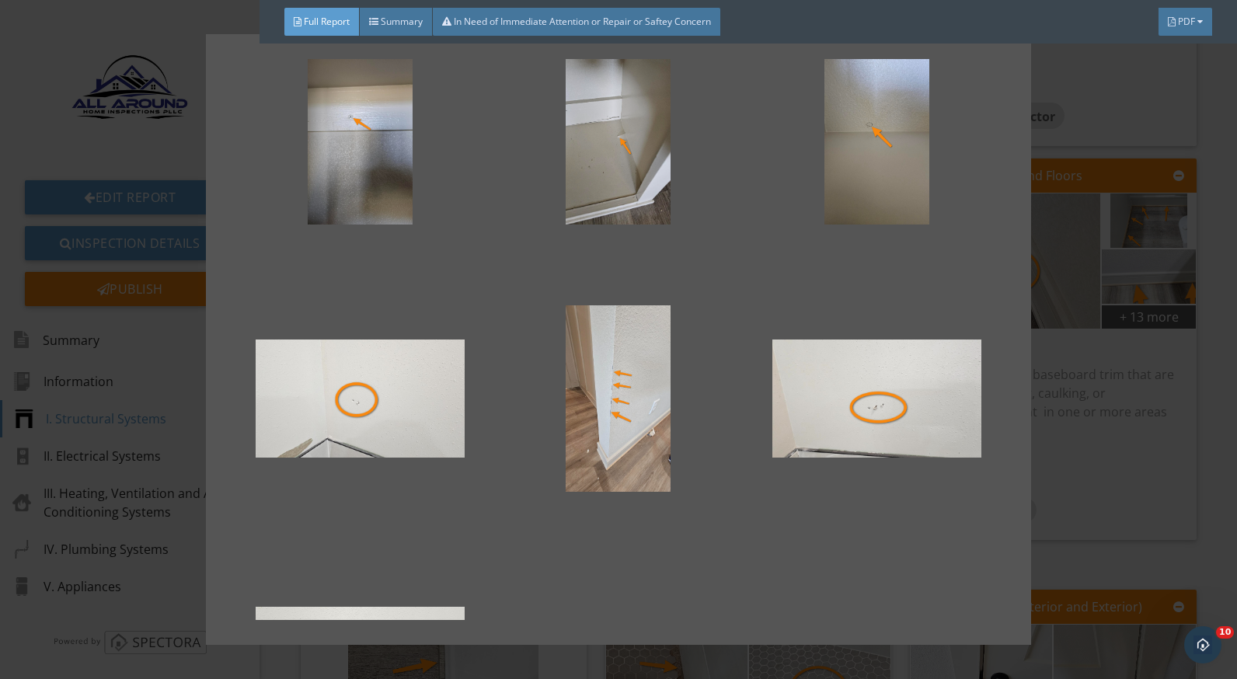
scroll to position [700, 0]
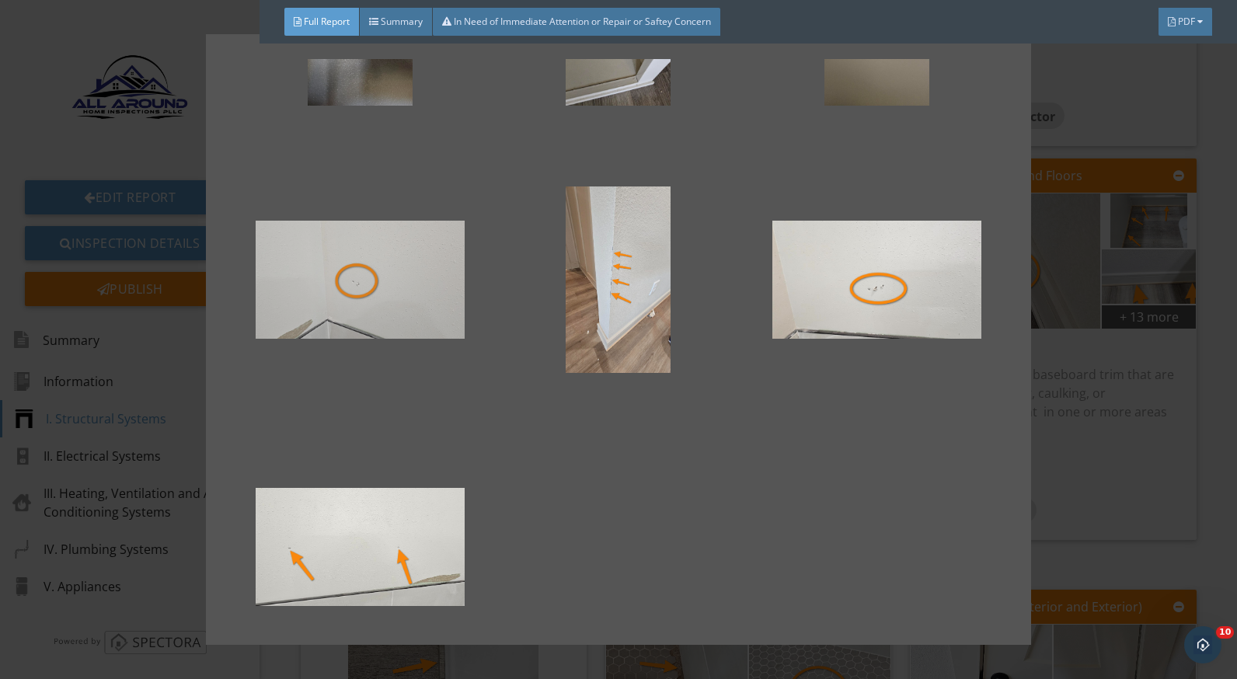
click at [365, 312] on div at bounding box center [360, 280] width 208 height 187
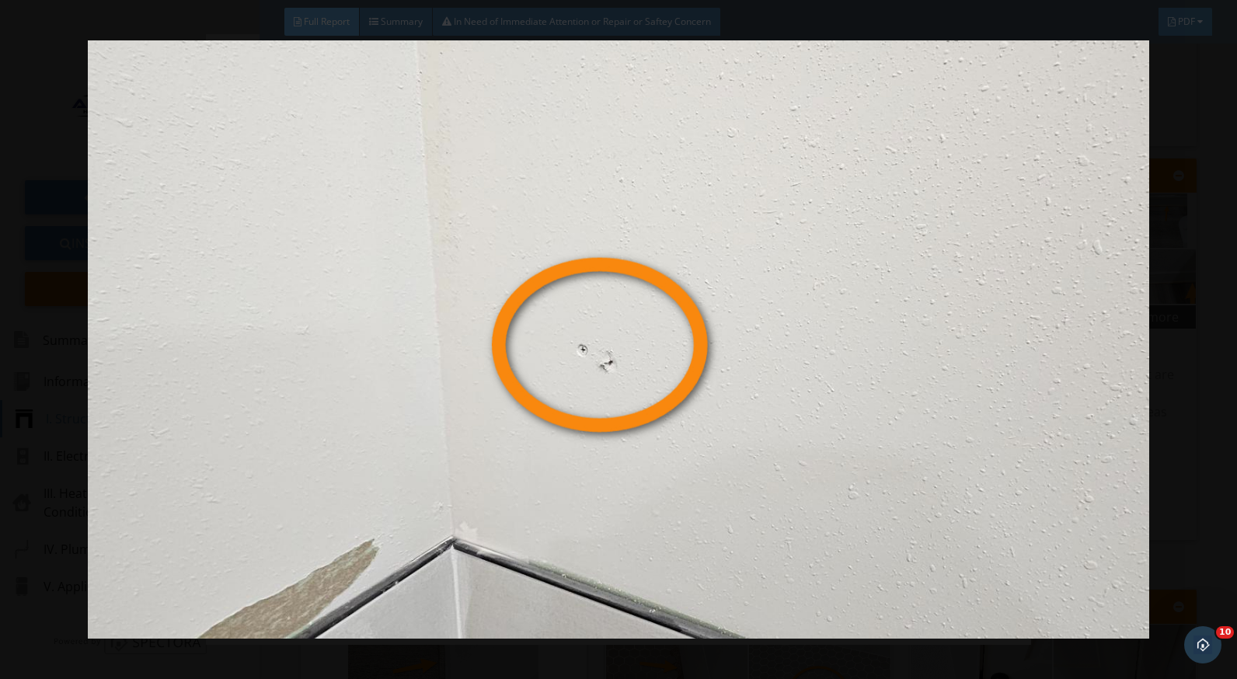
click at [1195, 455] on div at bounding box center [618, 339] width 1237 height 679
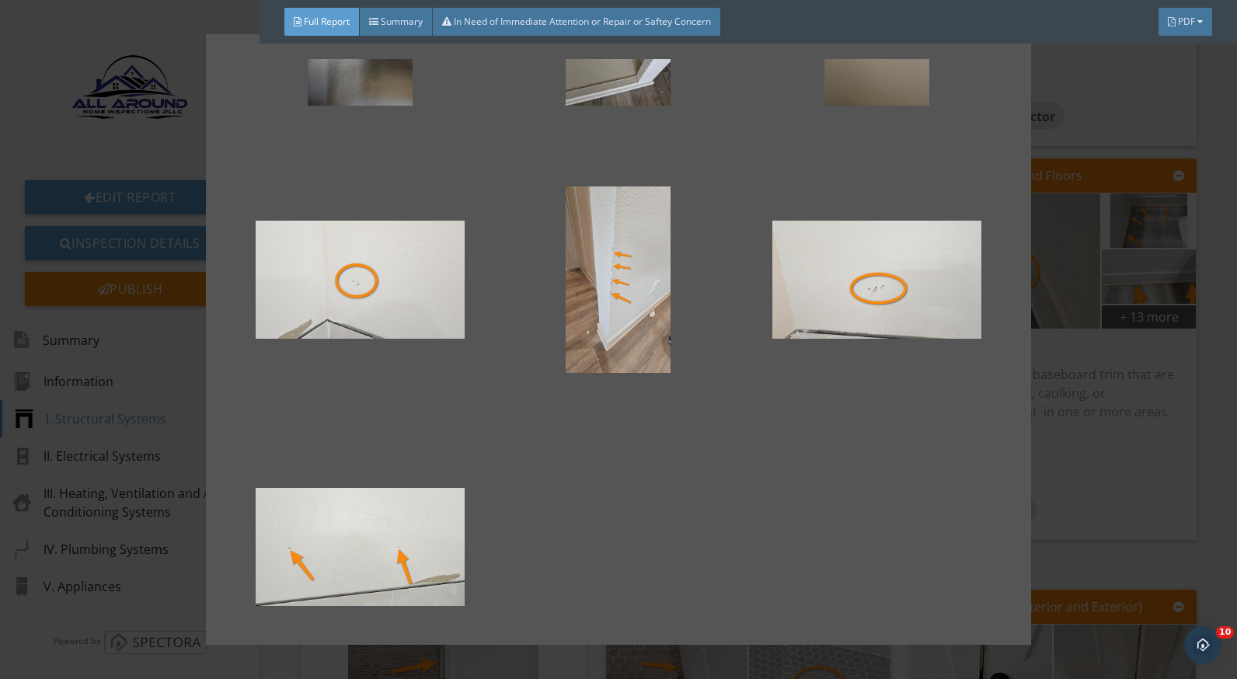
click at [1160, 489] on div at bounding box center [618, 339] width 1237 height 679
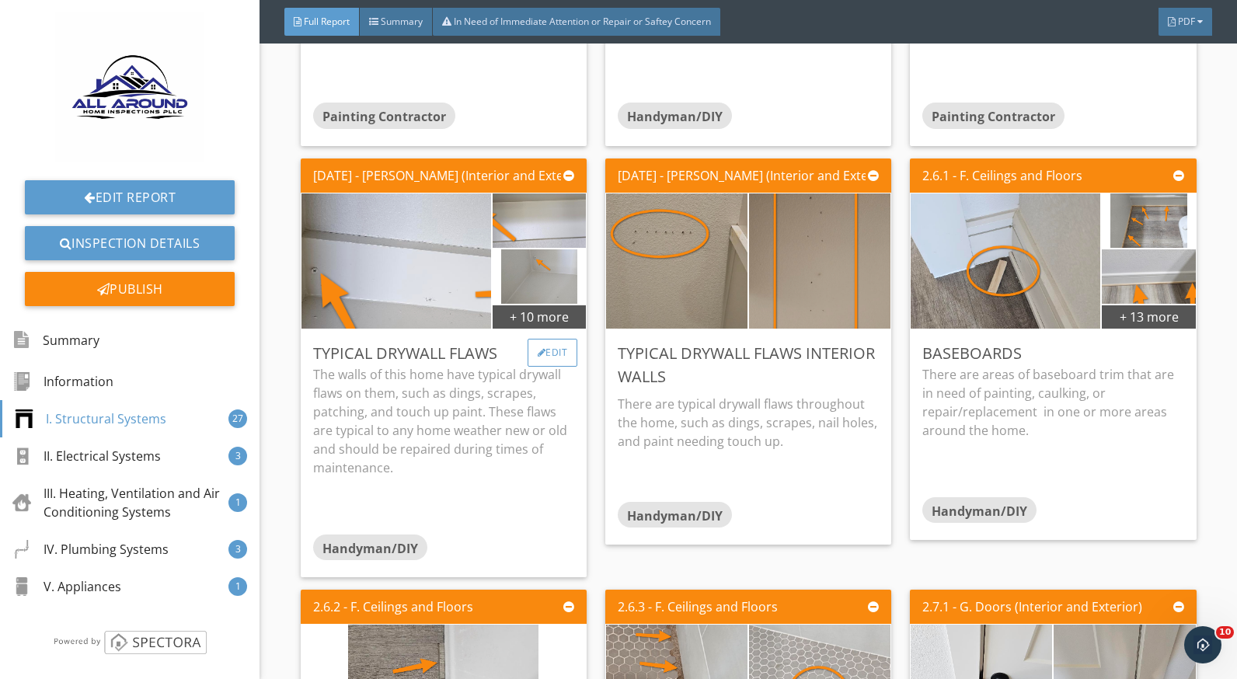
click at [540, 363] on div "Edit" at bounding box center [553, 353] width 51 height 28
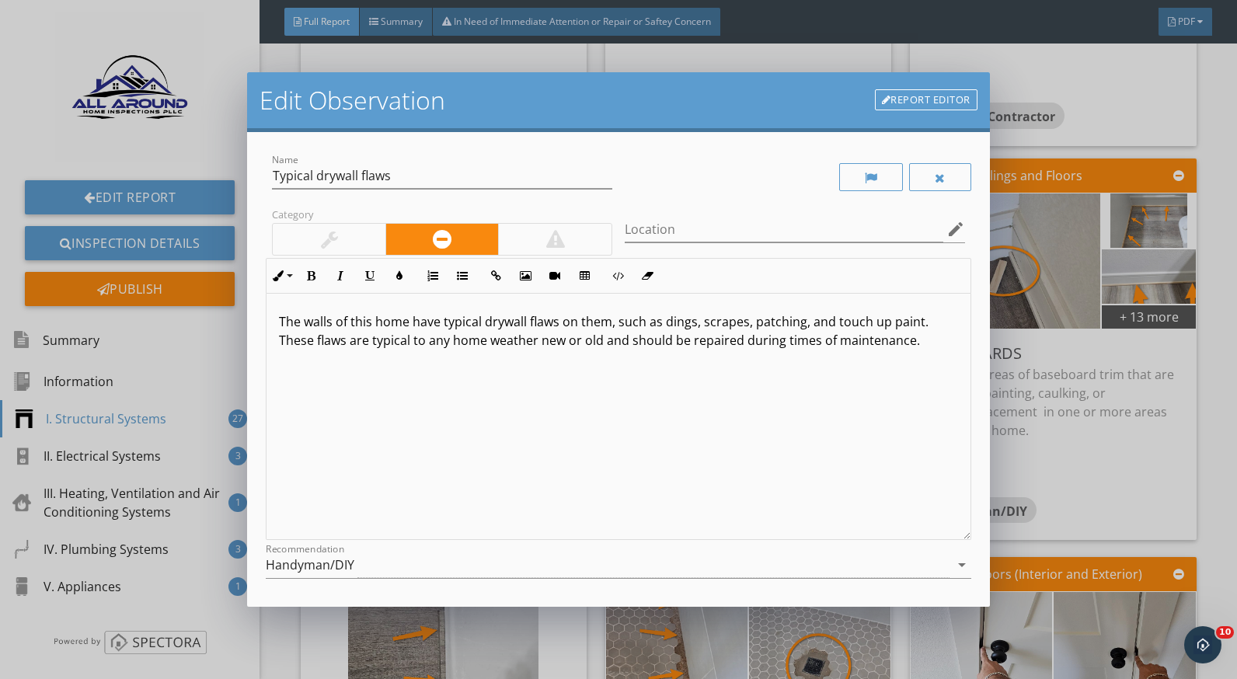
click at [754, 323] on p "The walls of this home have typical drywall flaws on them, such as dings, scrap…" at bounding box center [618, 330] width 679 height 37
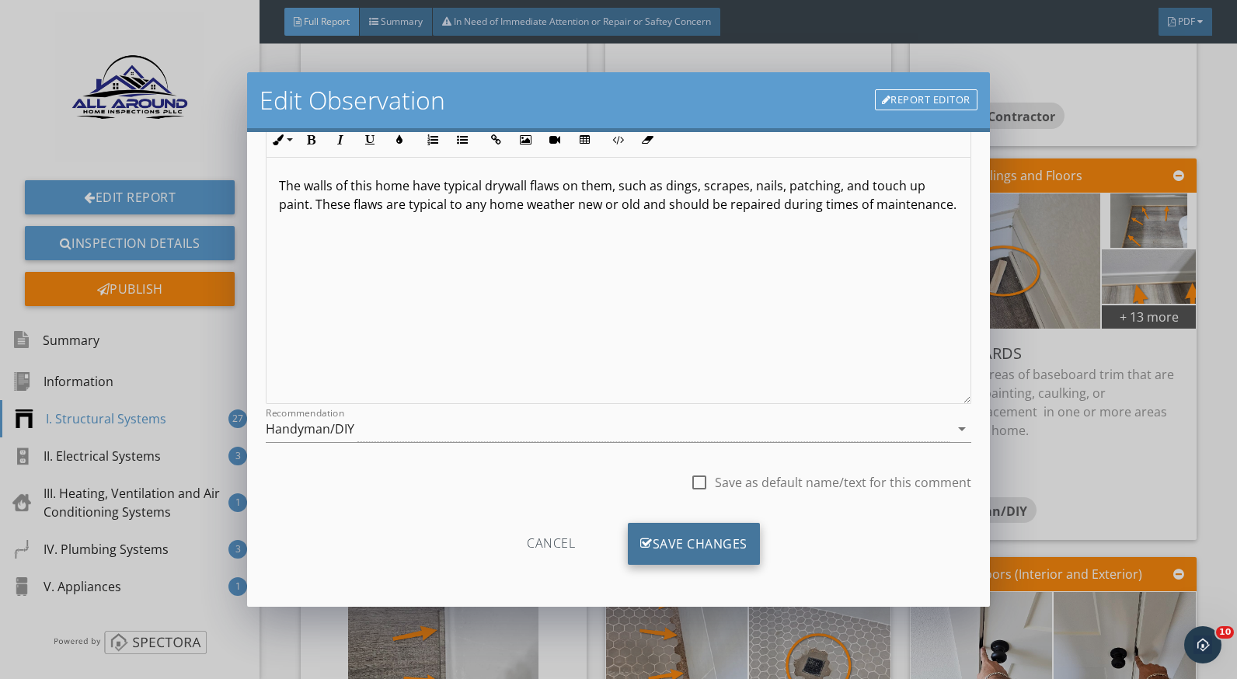
click at [721, 544] on div "Save Changes" at bounding box center [694, 544] width 132 height 42
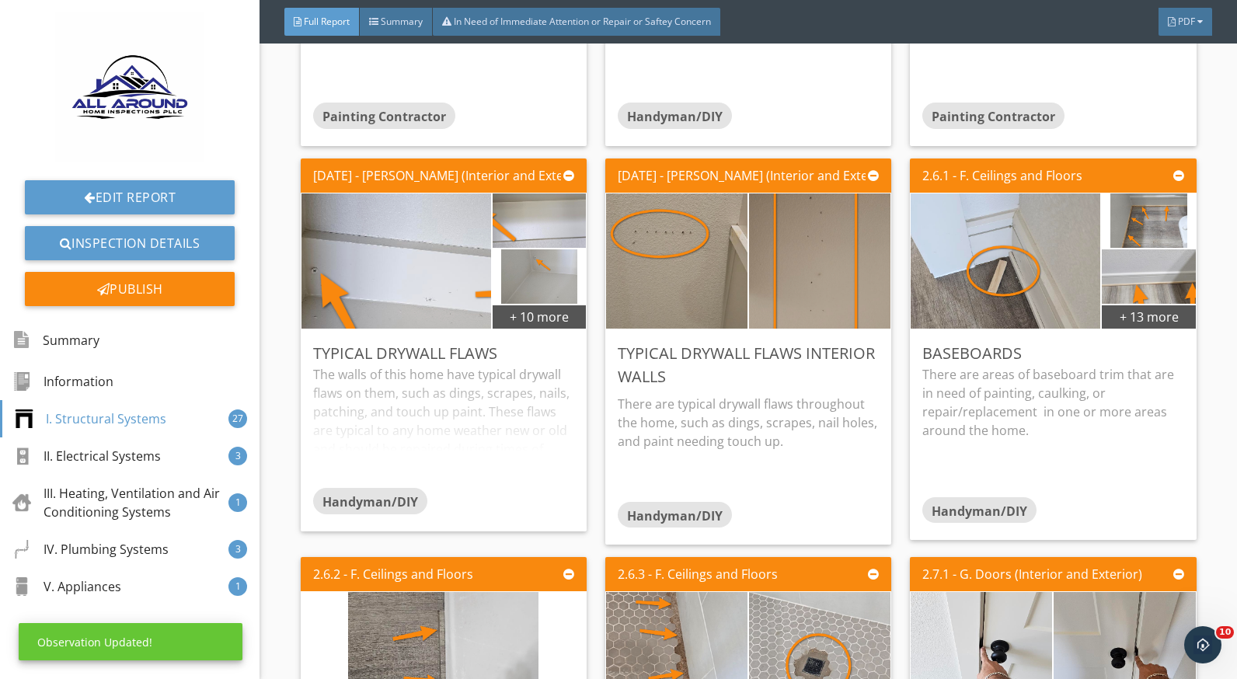
scroll to position [0, 0]
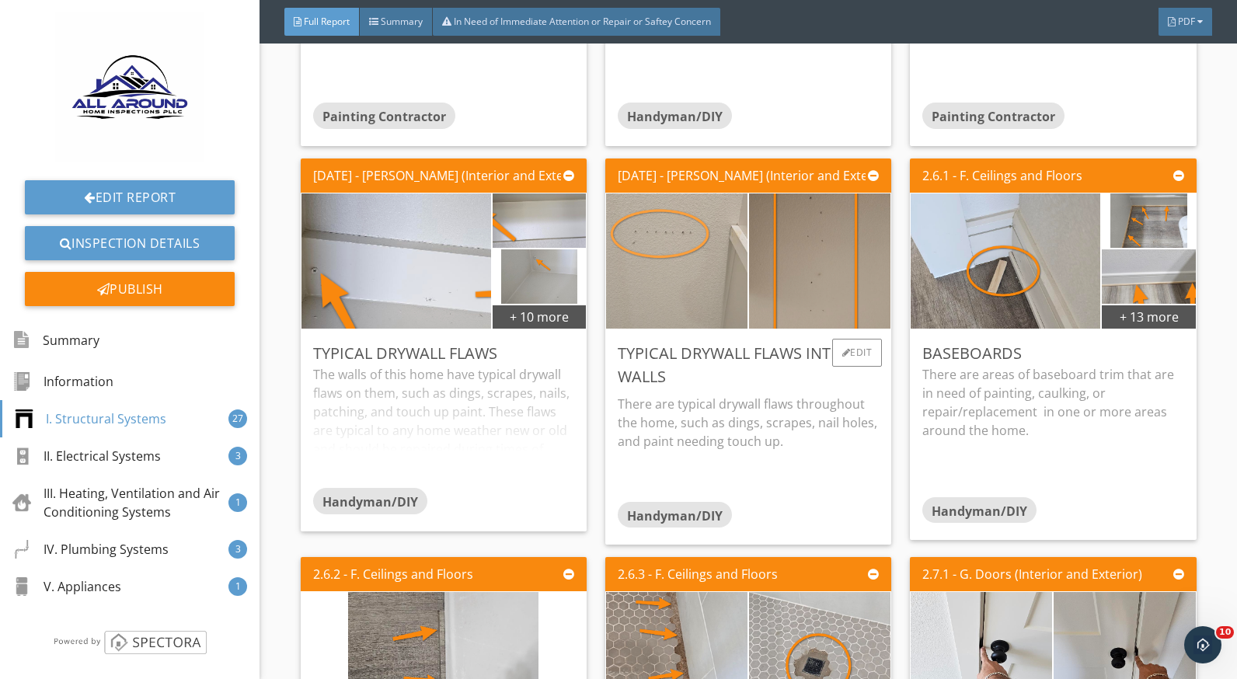
click at [668, 293] on img at bounding box center [677, 261] width 190 height 338
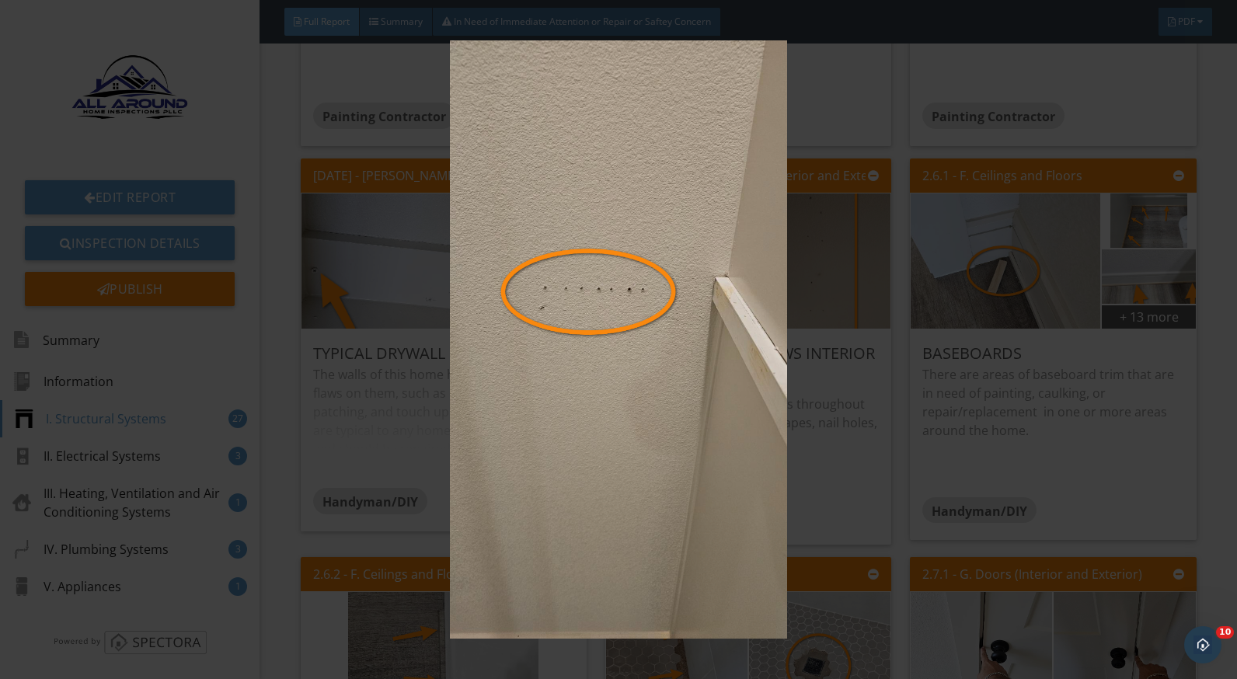
click at [810, 394] on img at bounding box center [618, 339] width 1129 height 599
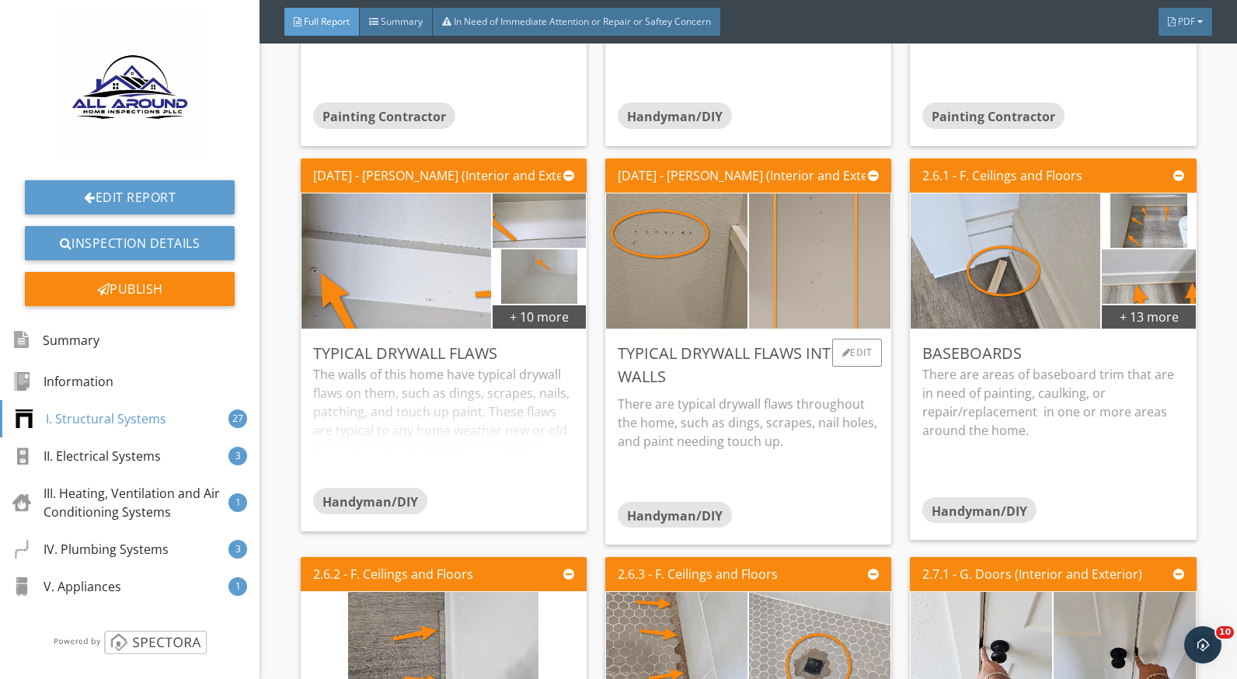
click at [791, 257] on img at bounding box center [820, 261] width 190 height 338
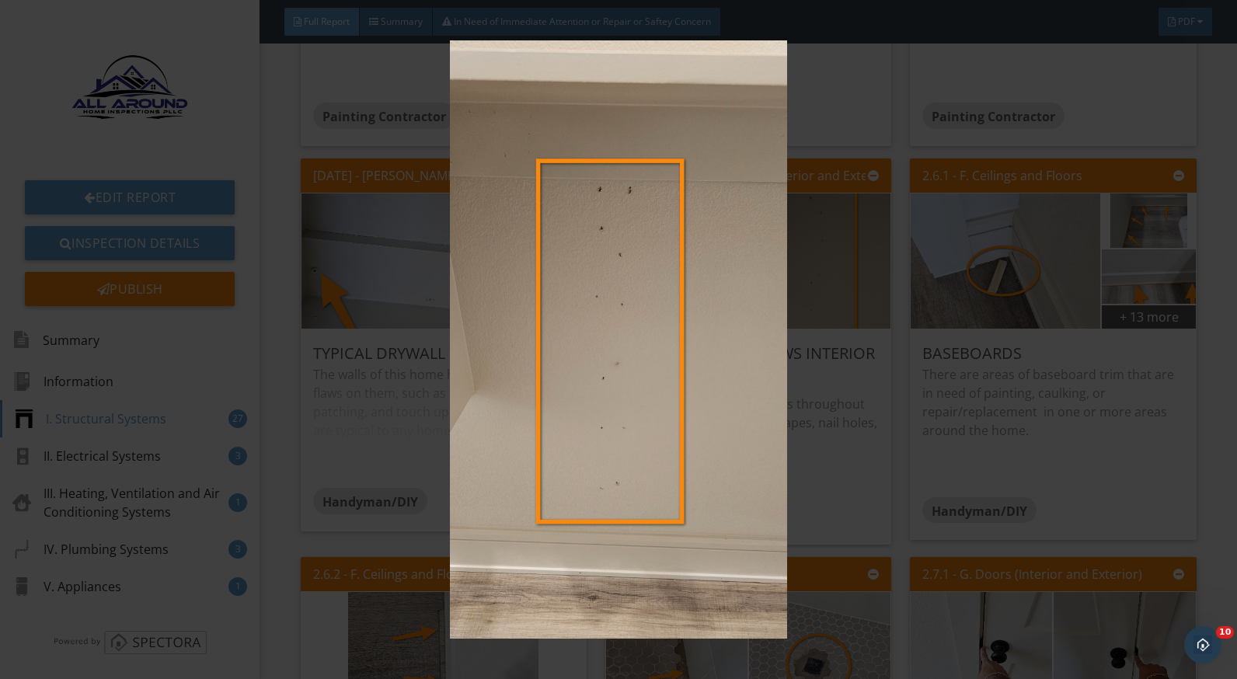
click at [836, 458] on img at bounding box center [618, 339] width 1129 height 599
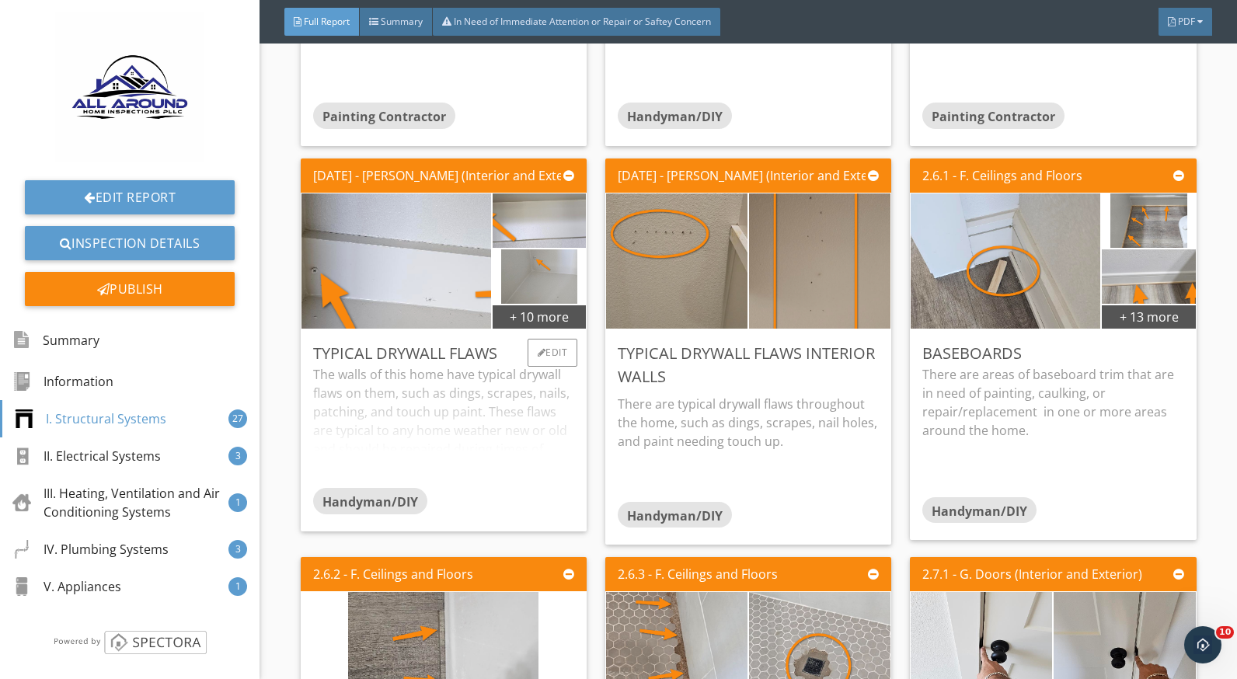
click at [519, 438] on div "The walls of this home have typical drywall flaws on them, such as dings, scrap…" at bounding box center [443, 426] width 261 height 123
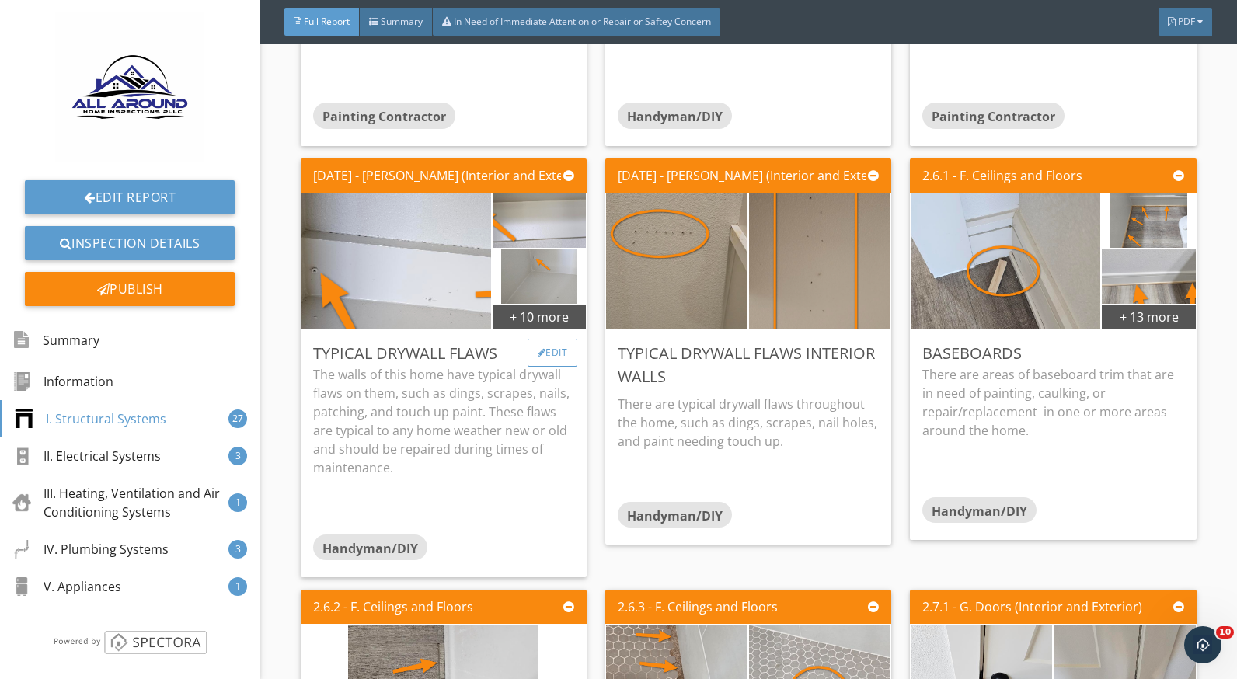
click at [549, 361] on div "Edit" at bounding box center [553, 353] width 51 height 28
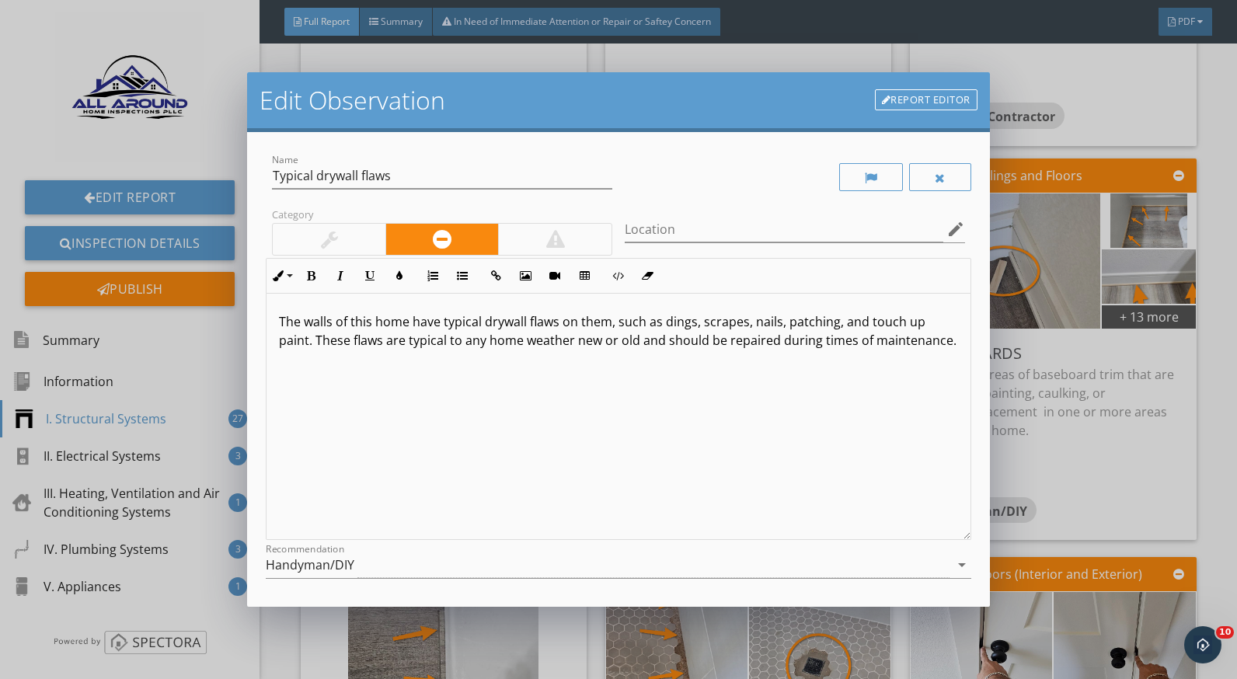
click at [1028, 412] on div "Edit Observation Report Editor Name Typical drywall flaws Category Location edi…" at bounding box center [618, 339] width 1237 height 679
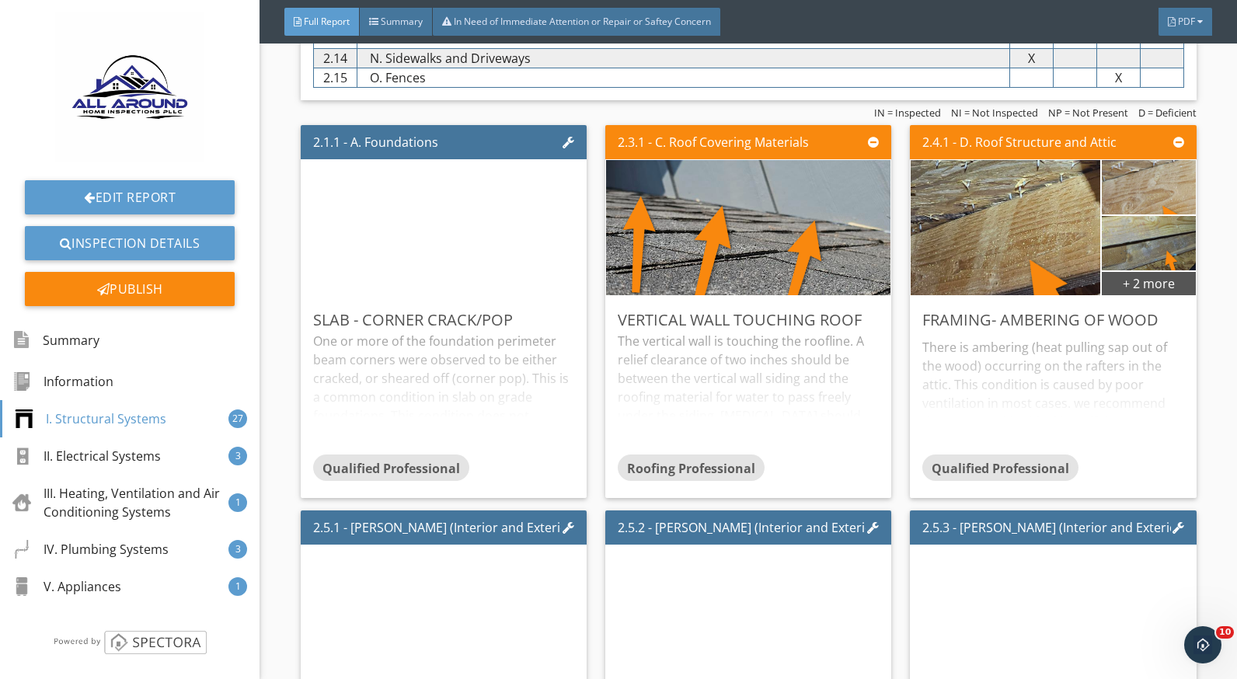
scroll to position [1258, 0]
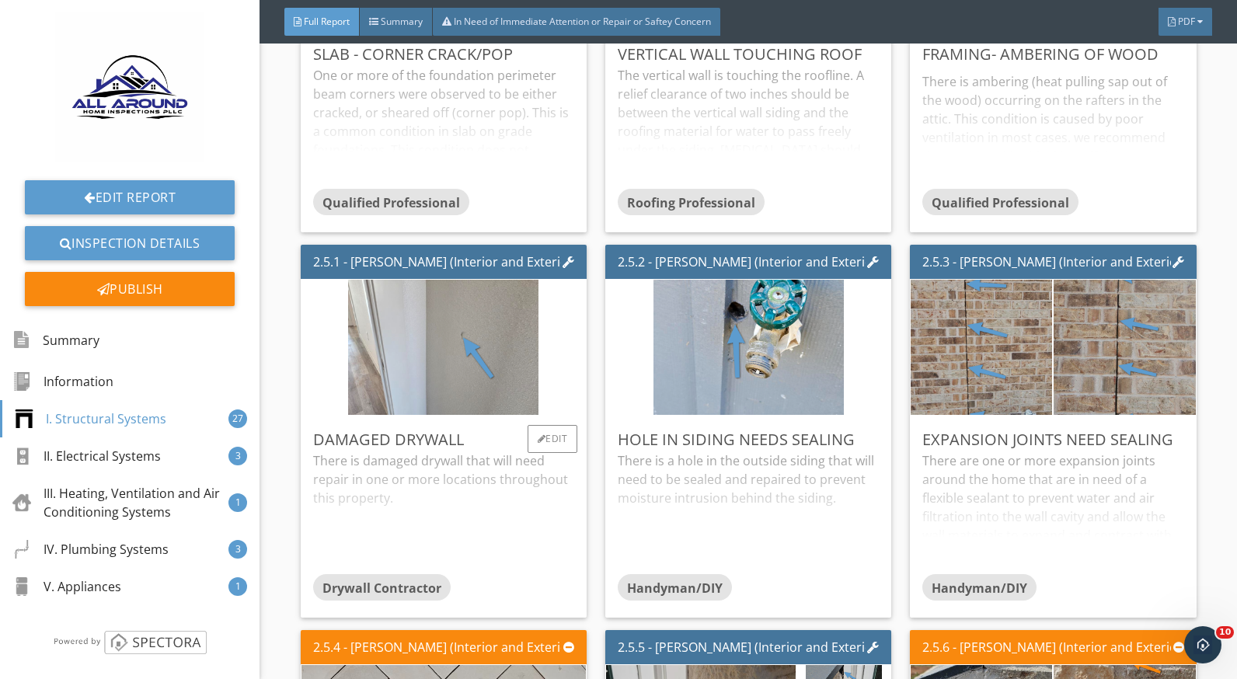
click at [468, 469] on div "There is damaged drywall that will need repair in one or more locations through…" at bounding box center [443, 513] width 261 height 123
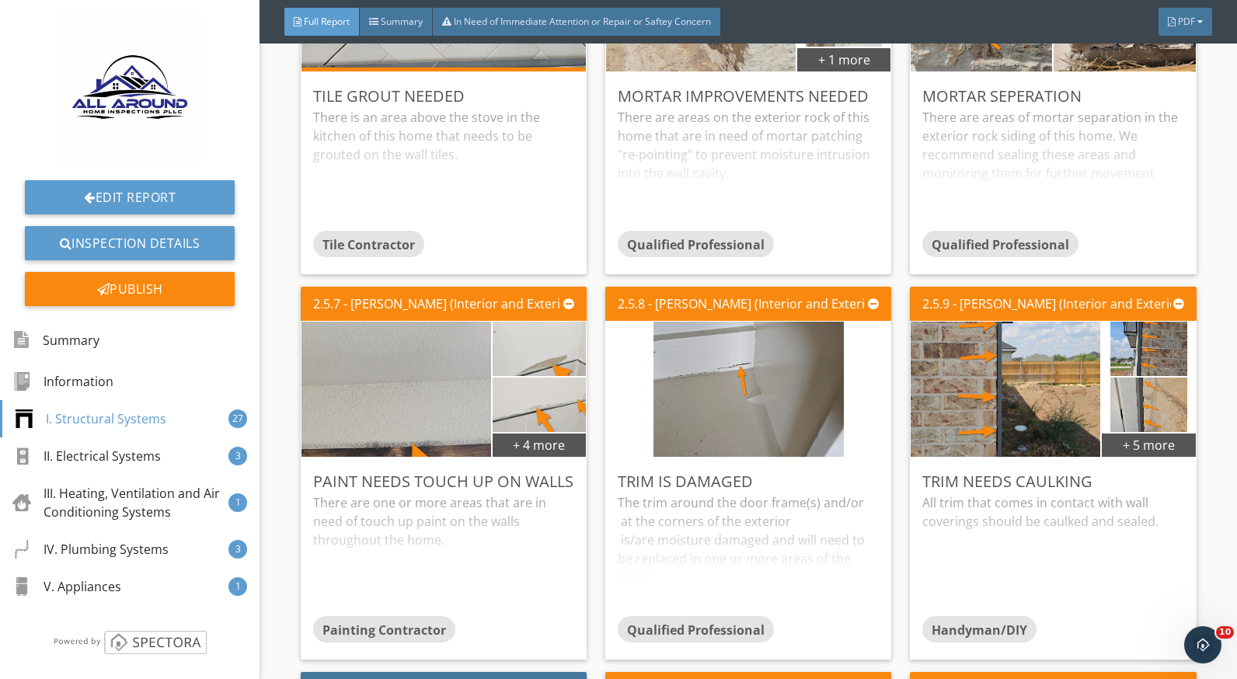
scroll to position [2249, 0]
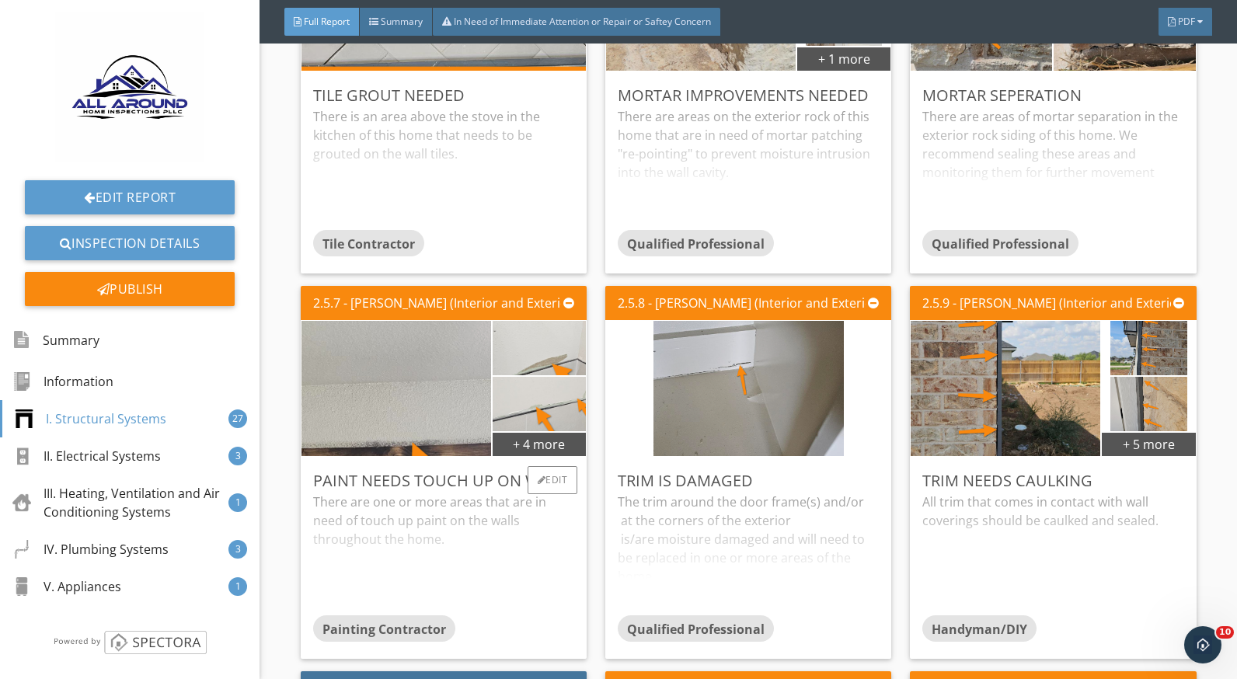
click at [447, 493] on div "Paint needs touch up on walls" at bounding box center [443, 480] width 261 height 23
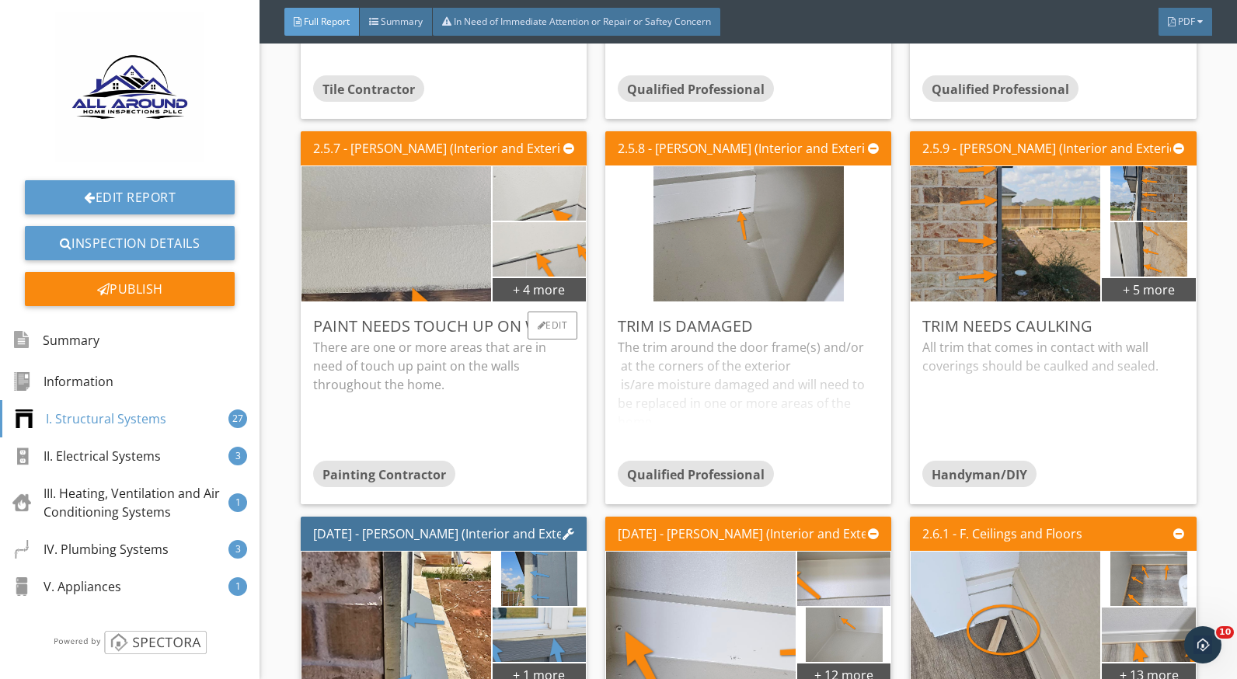
scroll to position [2405, 0]
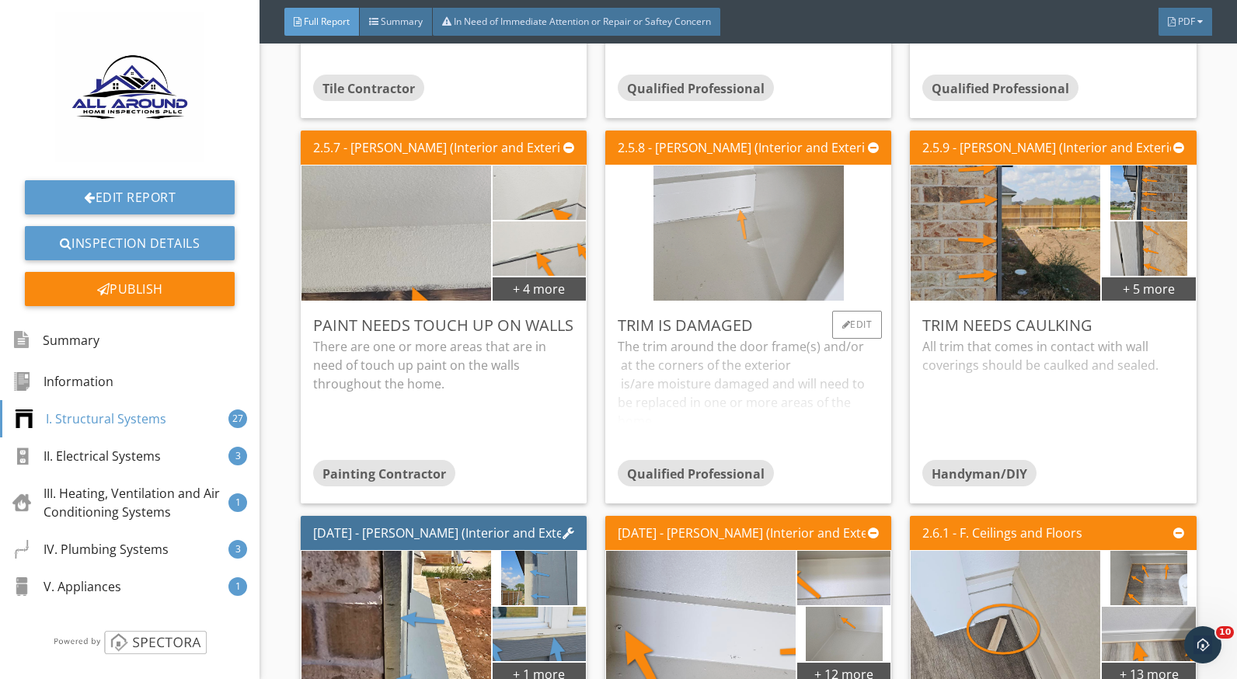
click at [696, 238] on img at bounding box center [749, 234] width 190 height 338
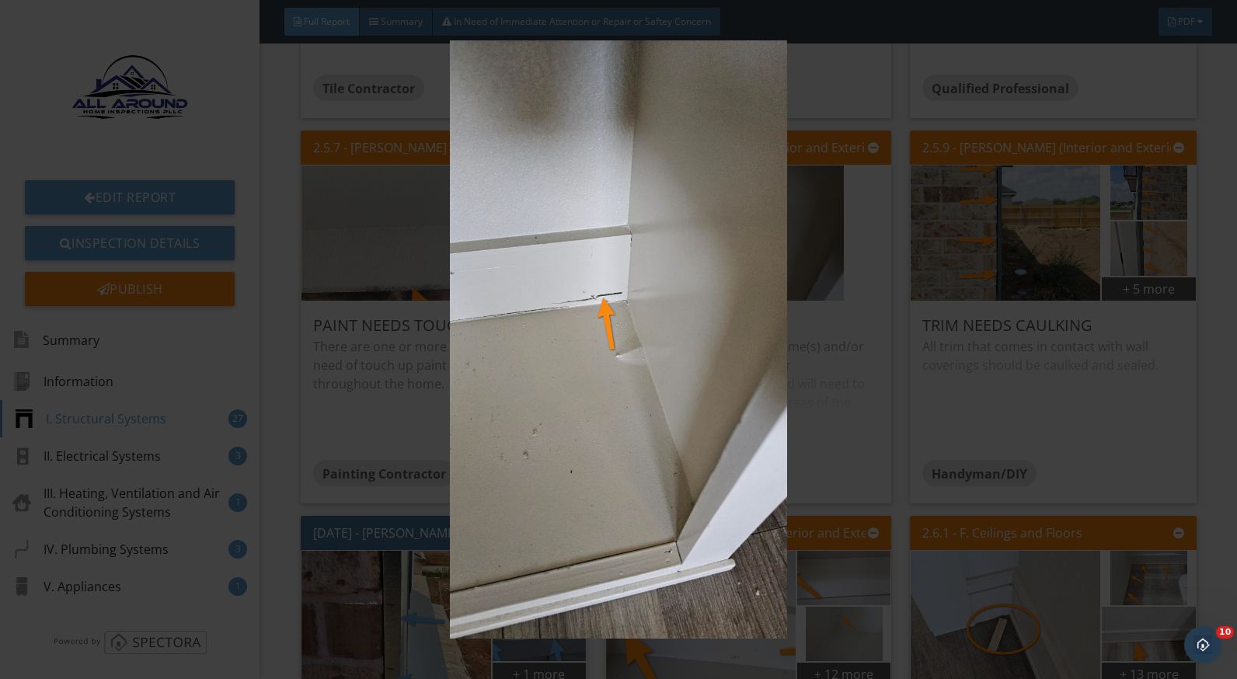
click at [838, 427] on img at bounding box center [618, 339] width 1129 height 599
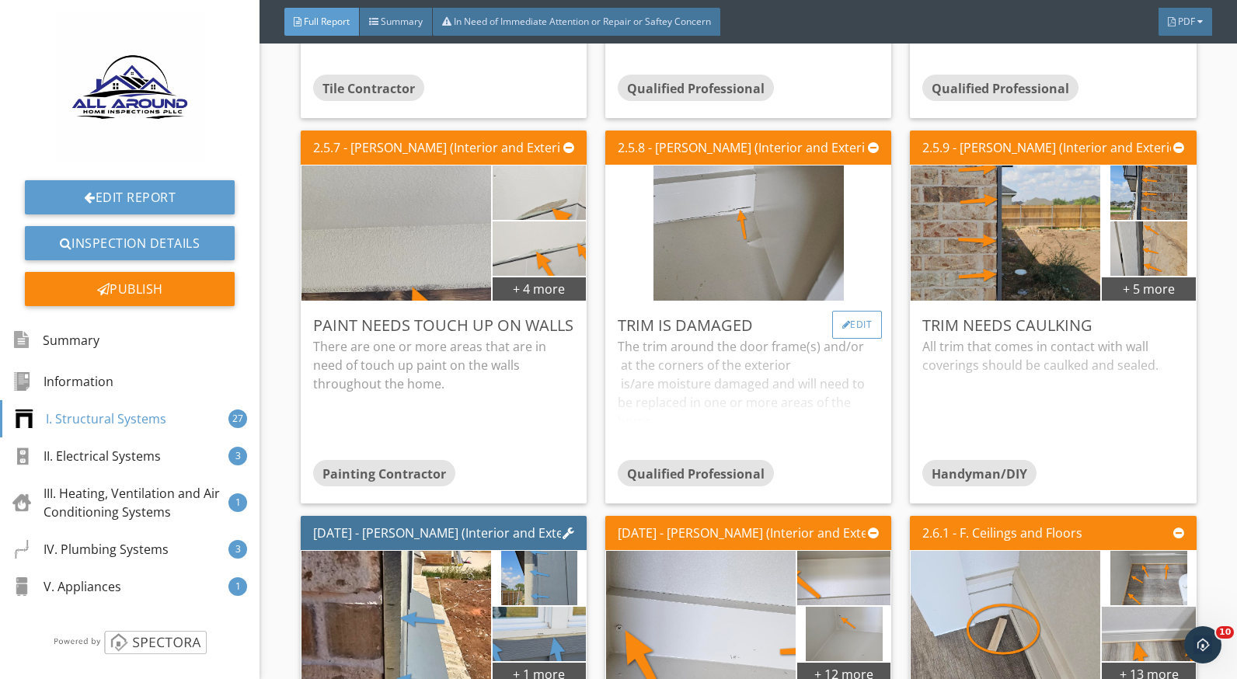
click at [843, 321] on div at bounding box center [847, 324] width 9 height 9
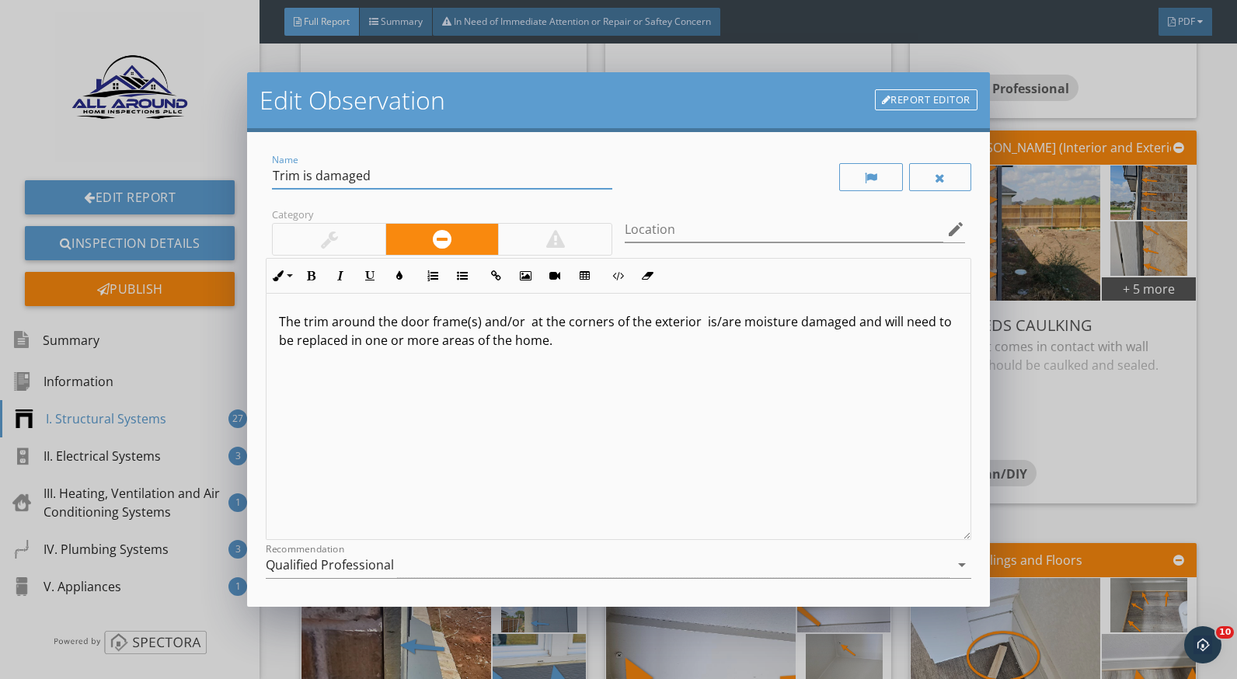
click at [372, 173] on input "Trim is damaged" at bounding box center [442, 176] width 340 height 26
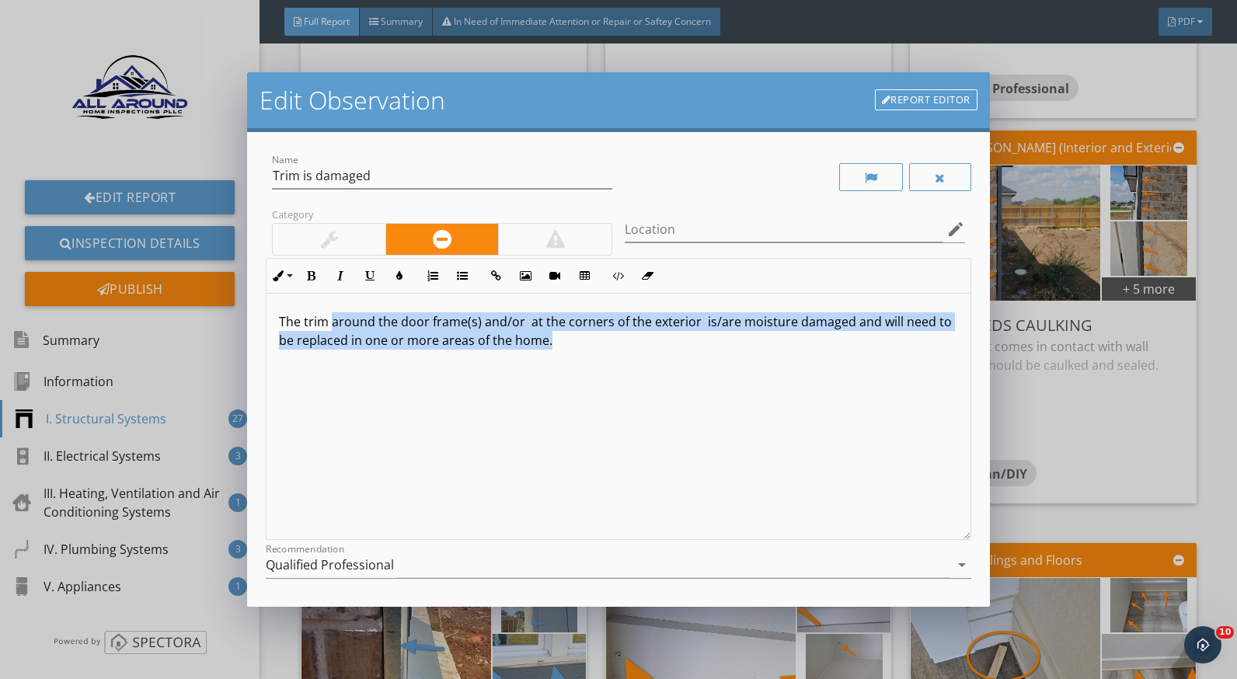
drag, startPoint x: 331, startPoint y: 323, endPoint x: 714, endPoint y: 351, distance: 383.4
click at [714, 351] on div "The trim around the door frame(s) and/or at the corners of the exterior is/are …" at bounding box center [618, 417] width 703 height 246
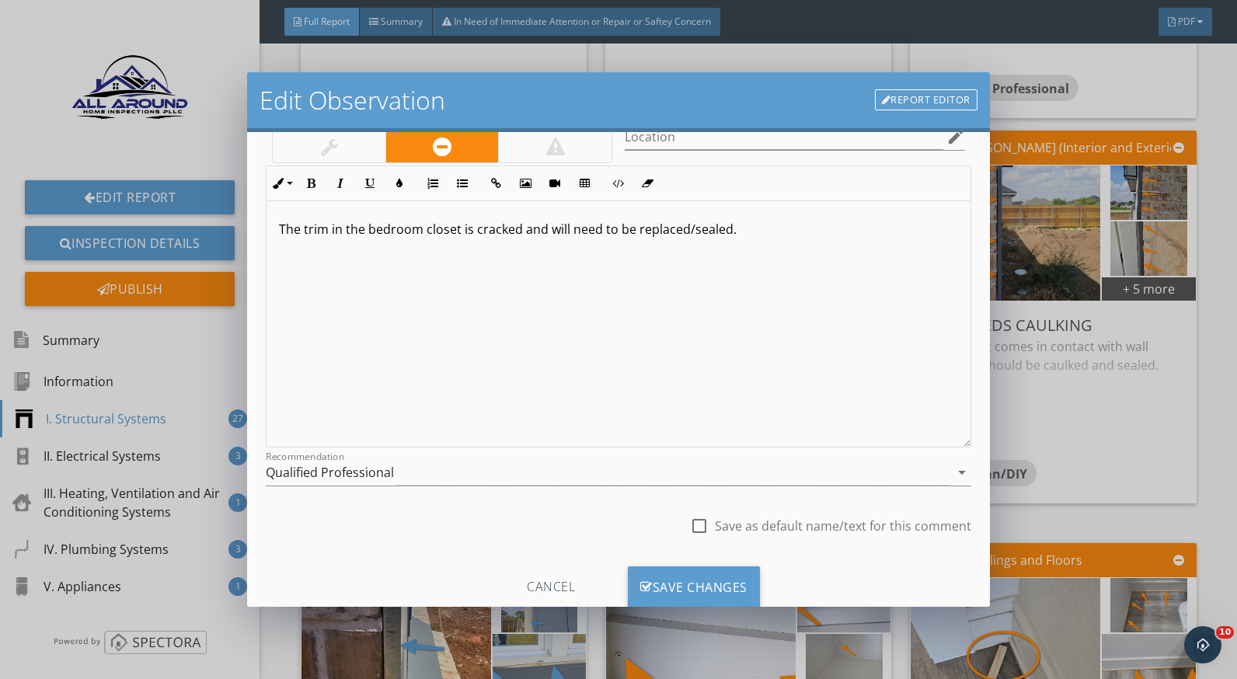
scroll to position [136, 0]
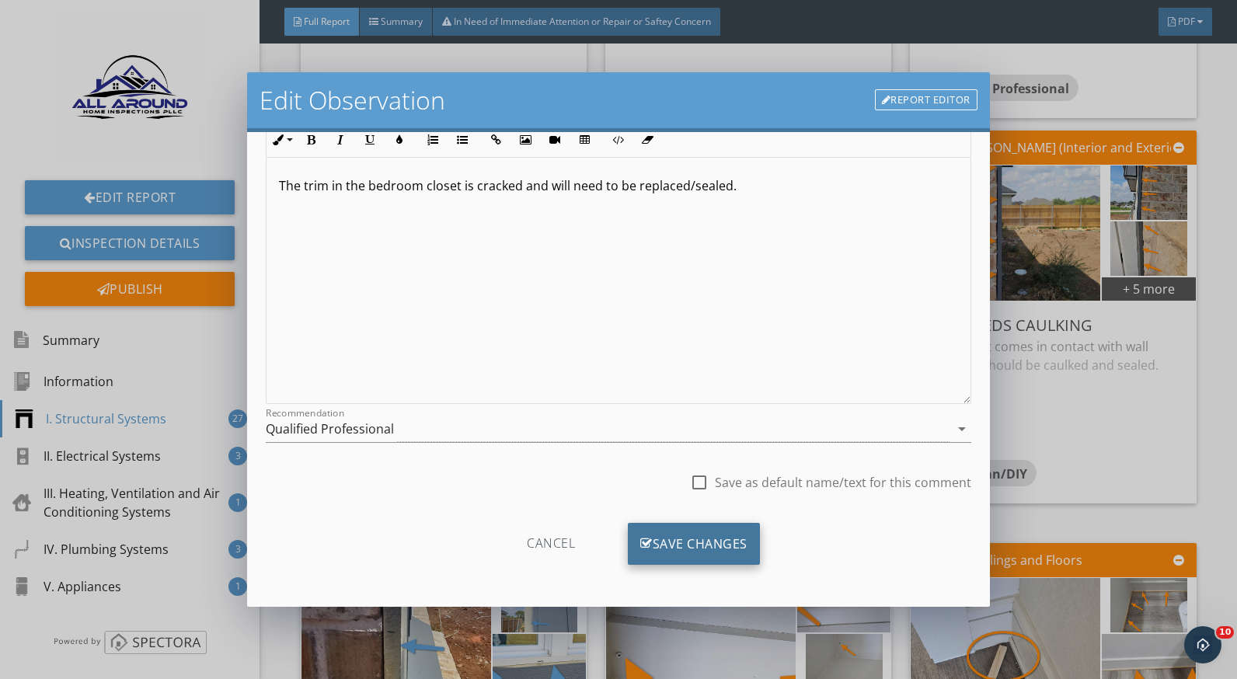
click at [728, 542] on div "Save Changes" at bounding box center [694, 544] width 132 height 42
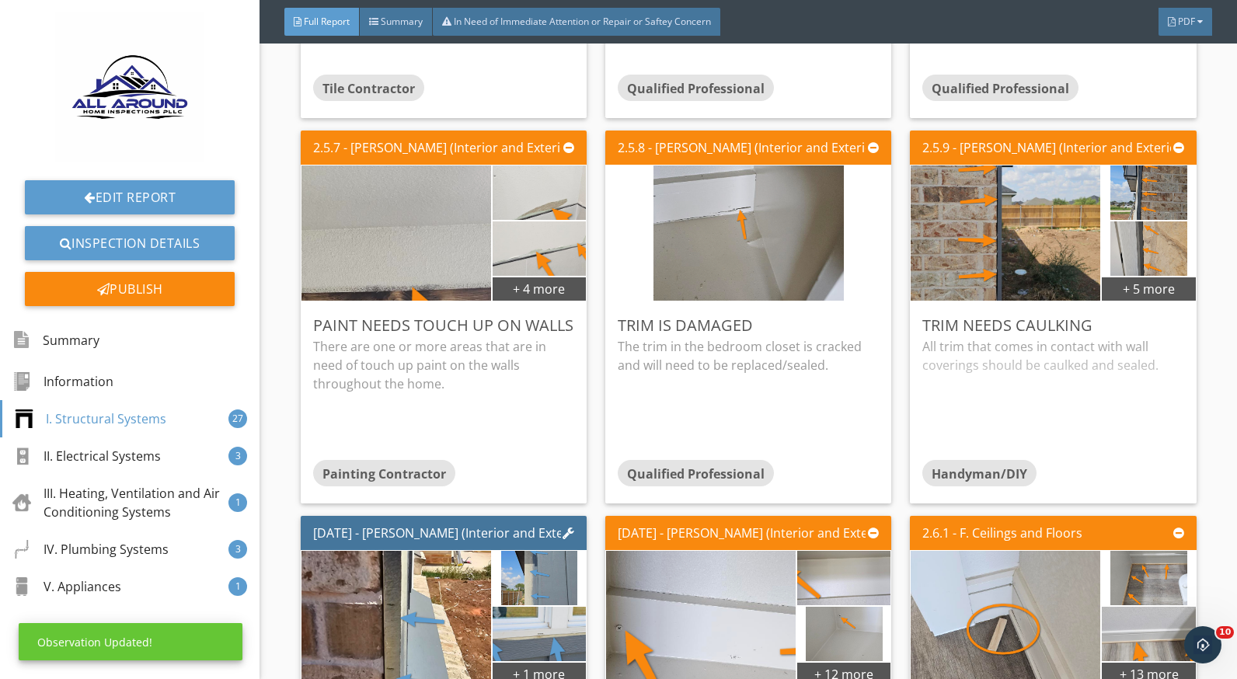
scroll to position [0, 0]
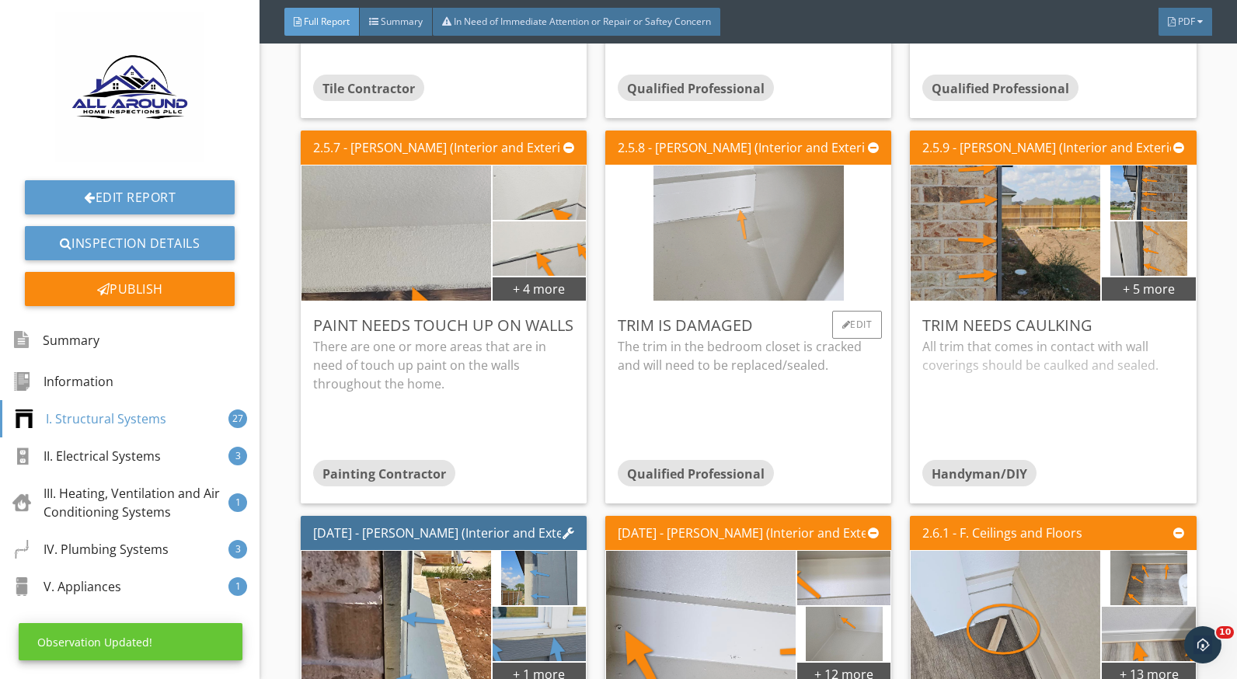
click at [738, 222] on img at bounding box center [749, 234] width 190 height 338
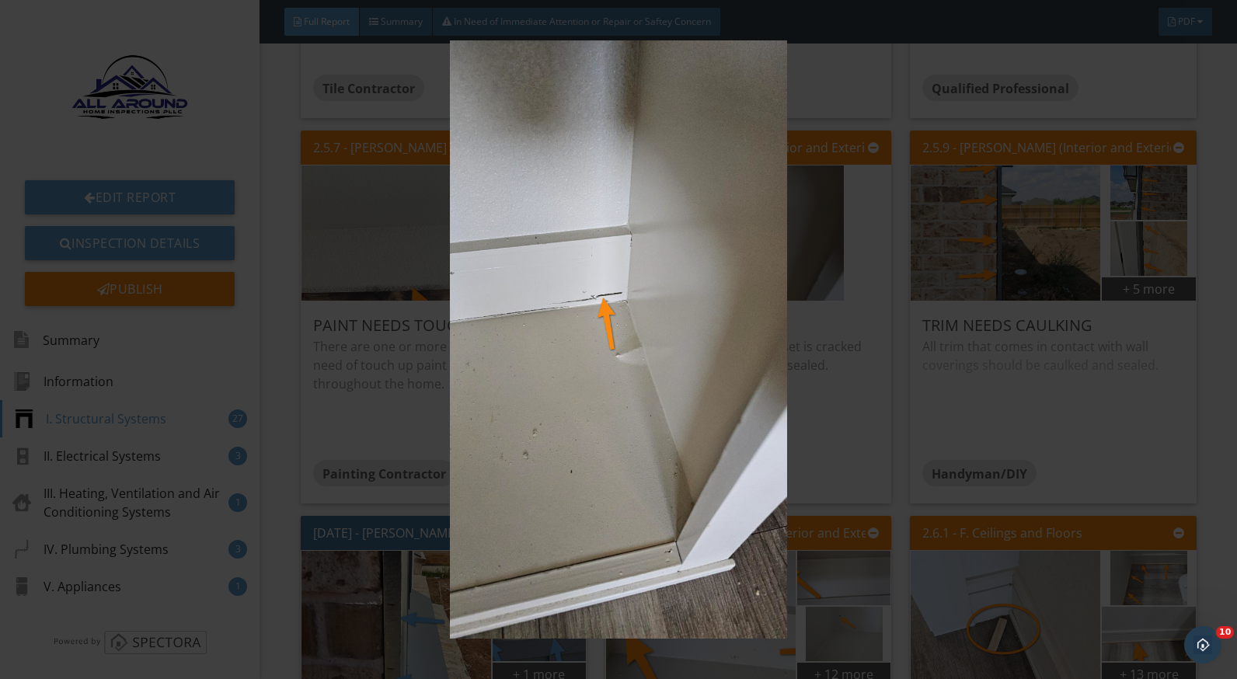
click at [811, 413] on img at bounding box center [618, 339] width 1129 height 599
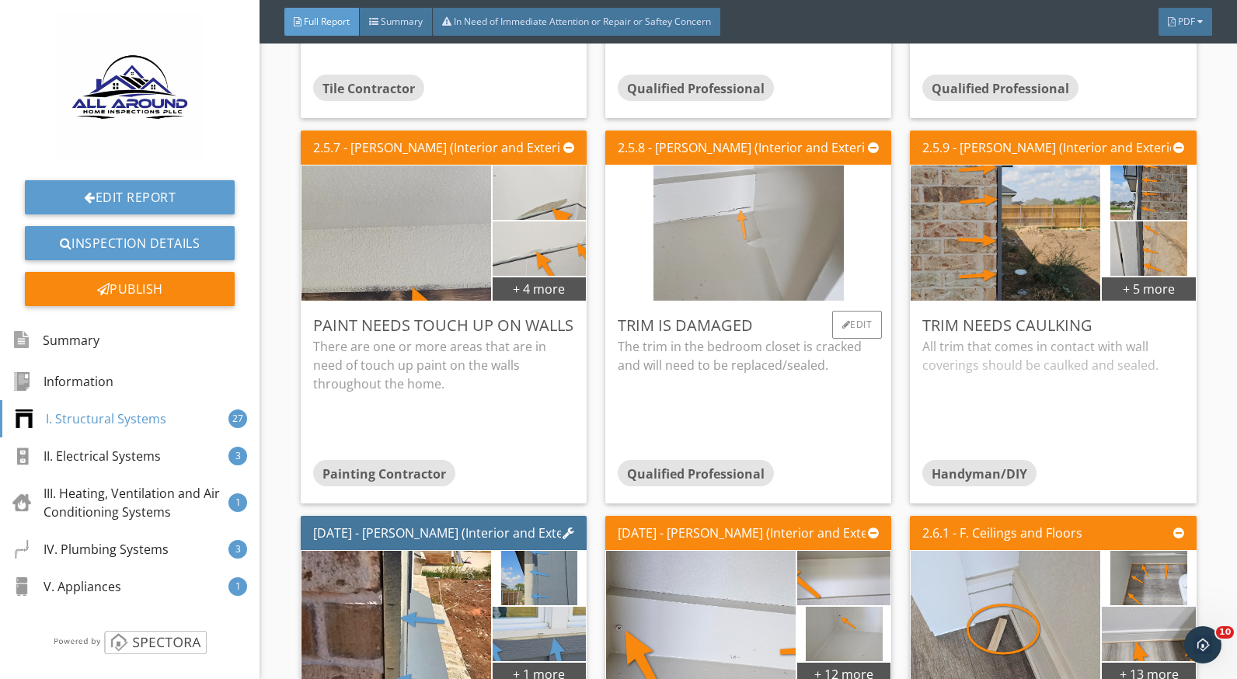
click at [708, 254] on img at bounding box center [749, 234] width 190 height 338
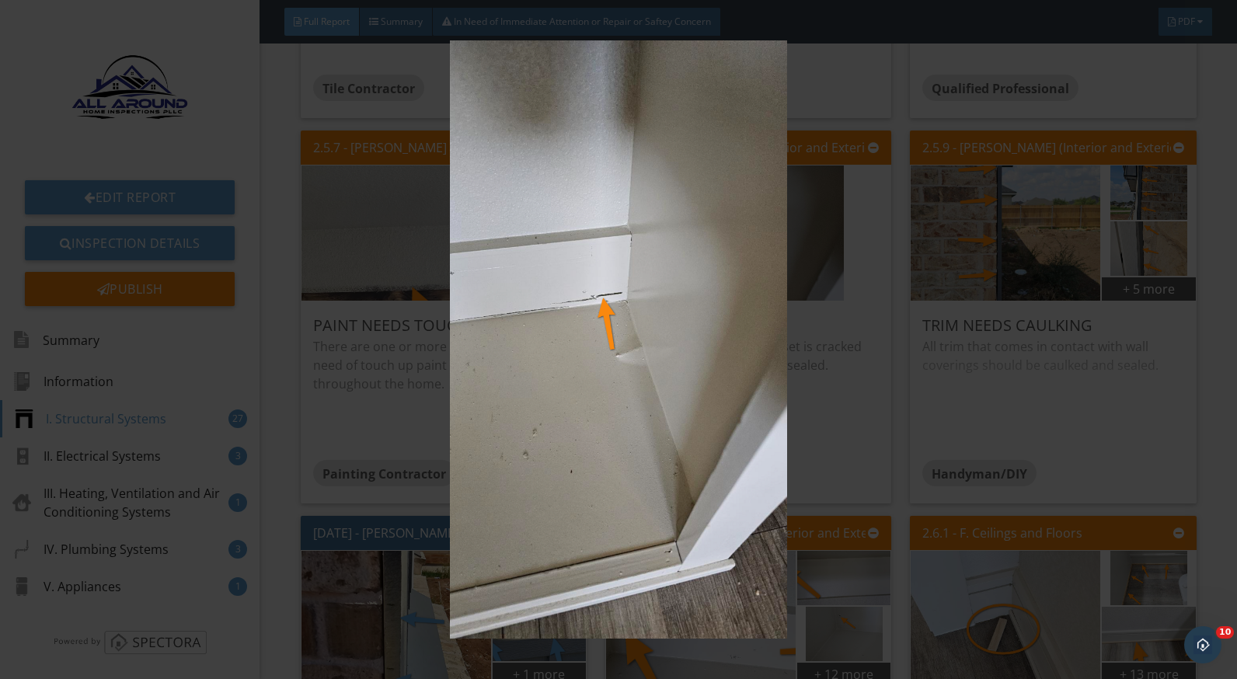
click at [801, 351] on img at bounding box center [618, 339] width 1129 height 599
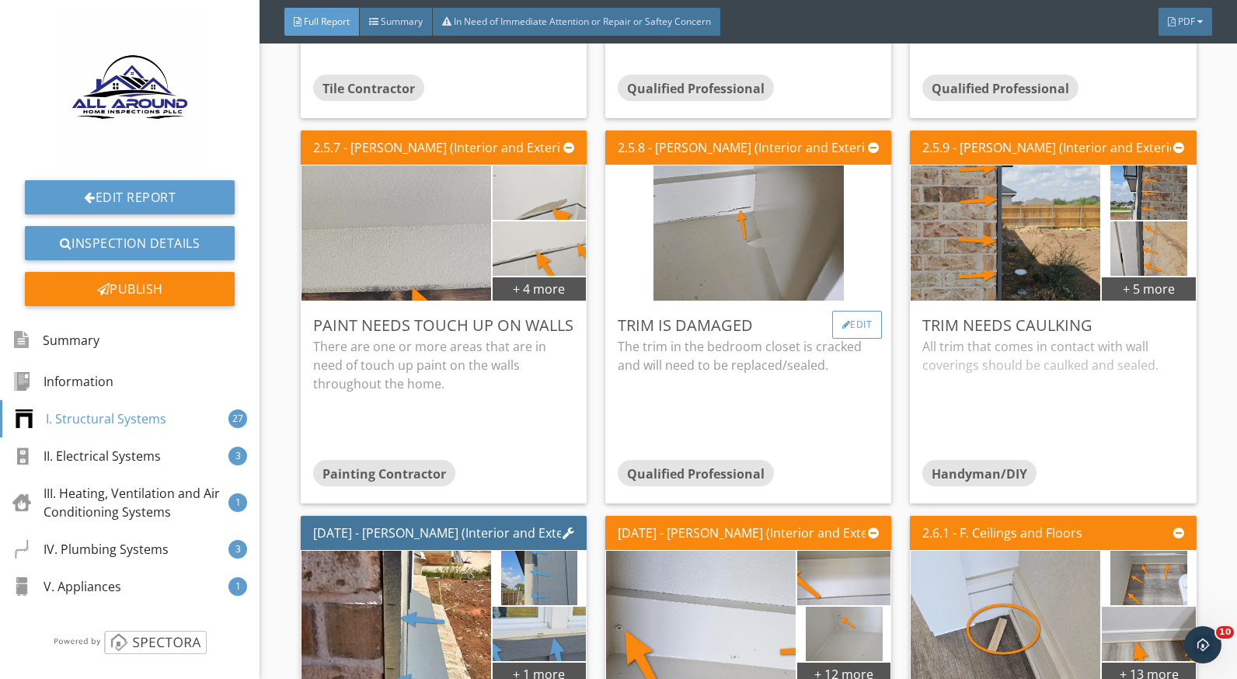
click at [832, 322] on div "Edit" at bounding box center [857, 325] width 51 height 28
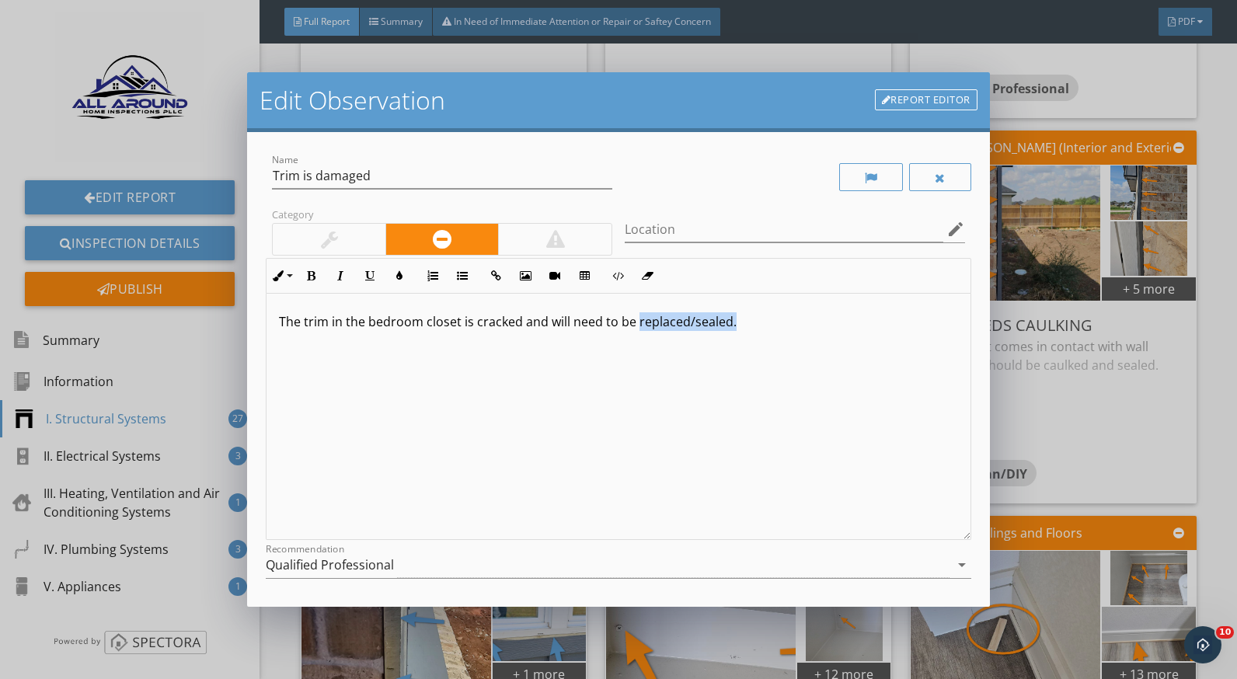
drag, startPoint x: 738, startPoint y: 320, endPoint x: 634, endPoint y: 328, distance: 104.4
click at [634, 328] on p "The trim in the bedroom closet is cracked and will need to be replaced/sealed." at bounding box center [618, 321] width 679 height 19
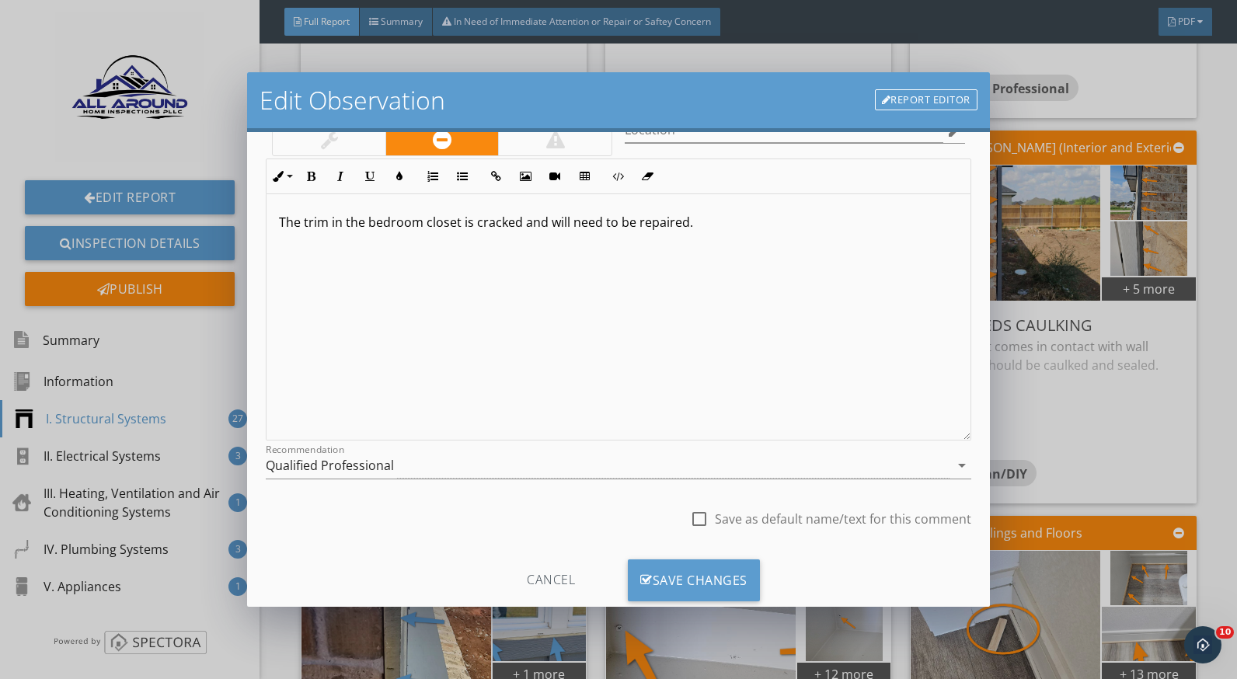
scroll to position [136, 0]
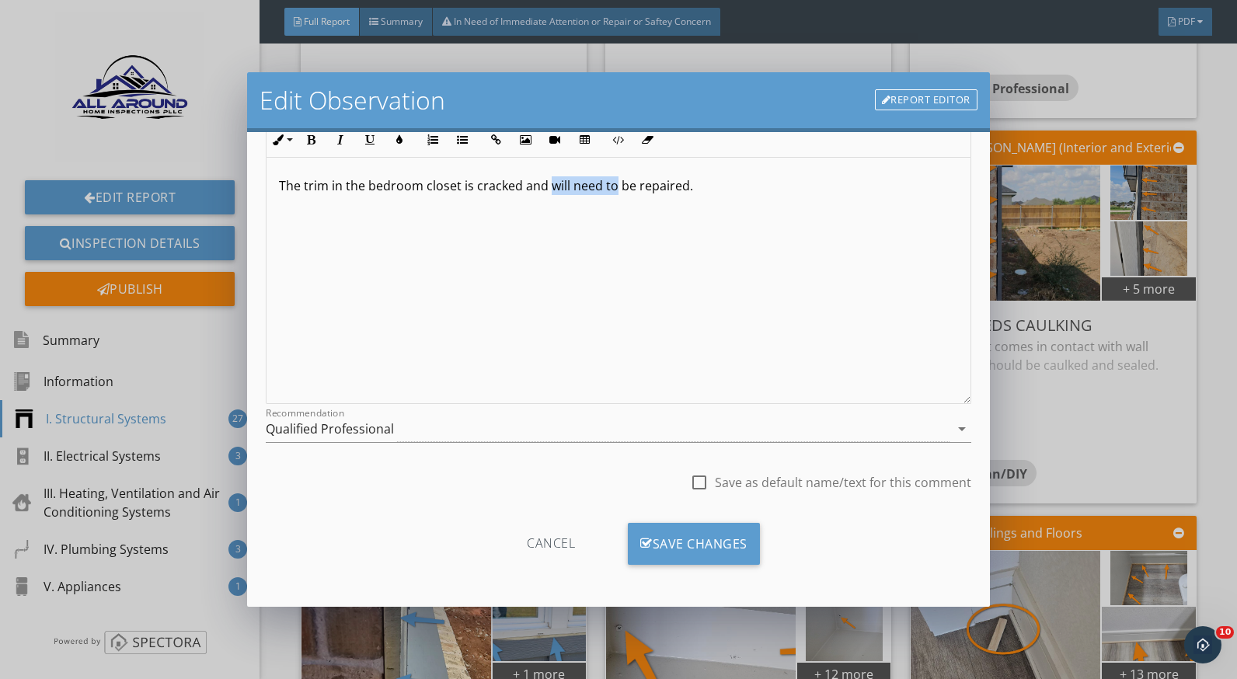
drag, startPoint x: 613, startPoint y: 189, endPoint x: 552, endPoint y: 187, distance: 60.6
click at [552, 187] on p "The trim in the bedroom closet is cracked and will need to be repaired." at bounding box center [618, 185] width 679 height 19
click at [658, 218] on div "The trim in the bedroom closet is cracked and will need to be repaired." at bounding box center [618, 281] width 703 height 246
drag, startPoint x: 687, startPoint y: 187, endPoint x: 520, endPoint y: 195, distance: 167.3
click at [520, 195] on div "The trim in the bedroom closet is cracked and will need to be repaired." at bounding box center [618, 281] width 703 height 246
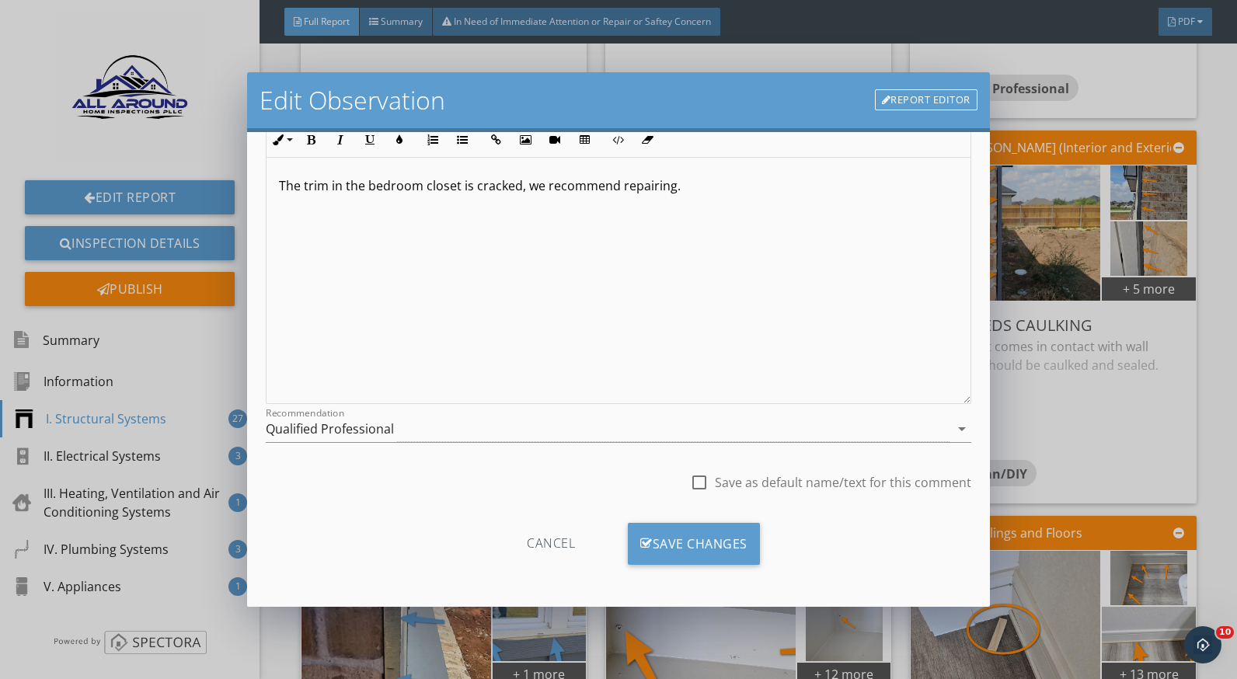
type textarea "<p>The trim in the bedroom closet is cracked, we recommend repairing.&nbsp;&nbs…"
click at [711, 546] on div "Save Changes" at bounding box center [694, 544] width 132 height 42
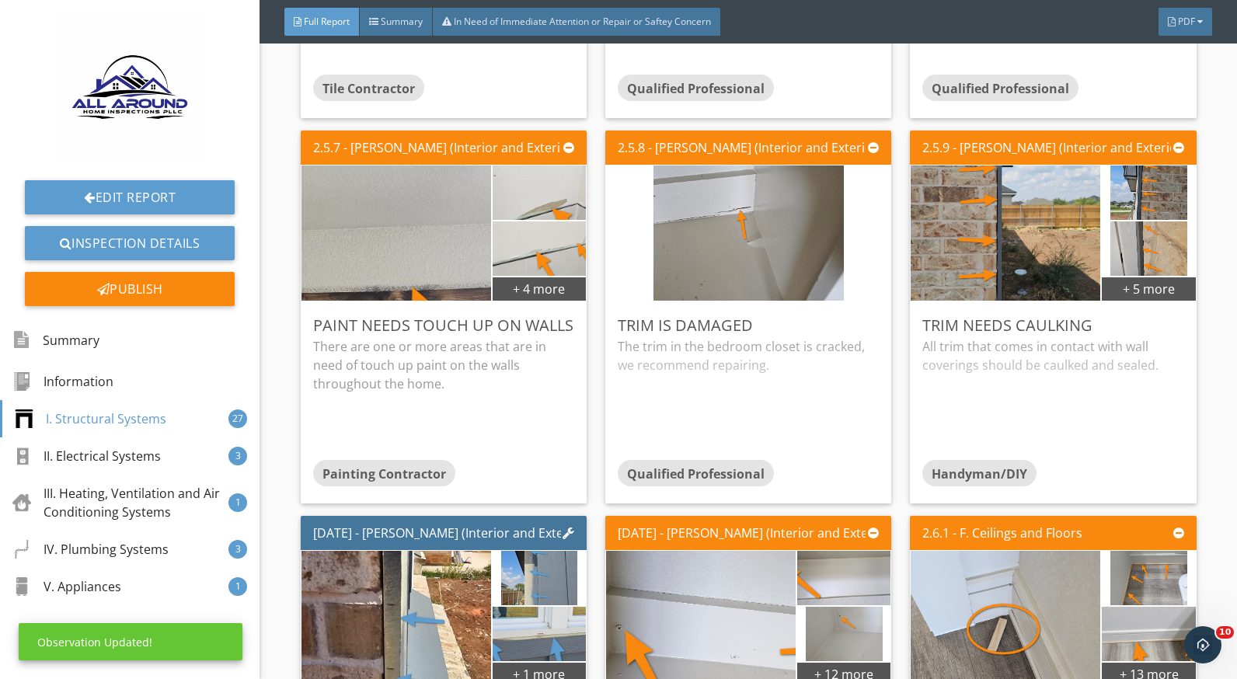
scroll to position [0, 0]
click at [756, 372] on div "The trim in the bedroom closet is cracked, we recommend repairing." at bounding box center [748, 398] width 261 height 123
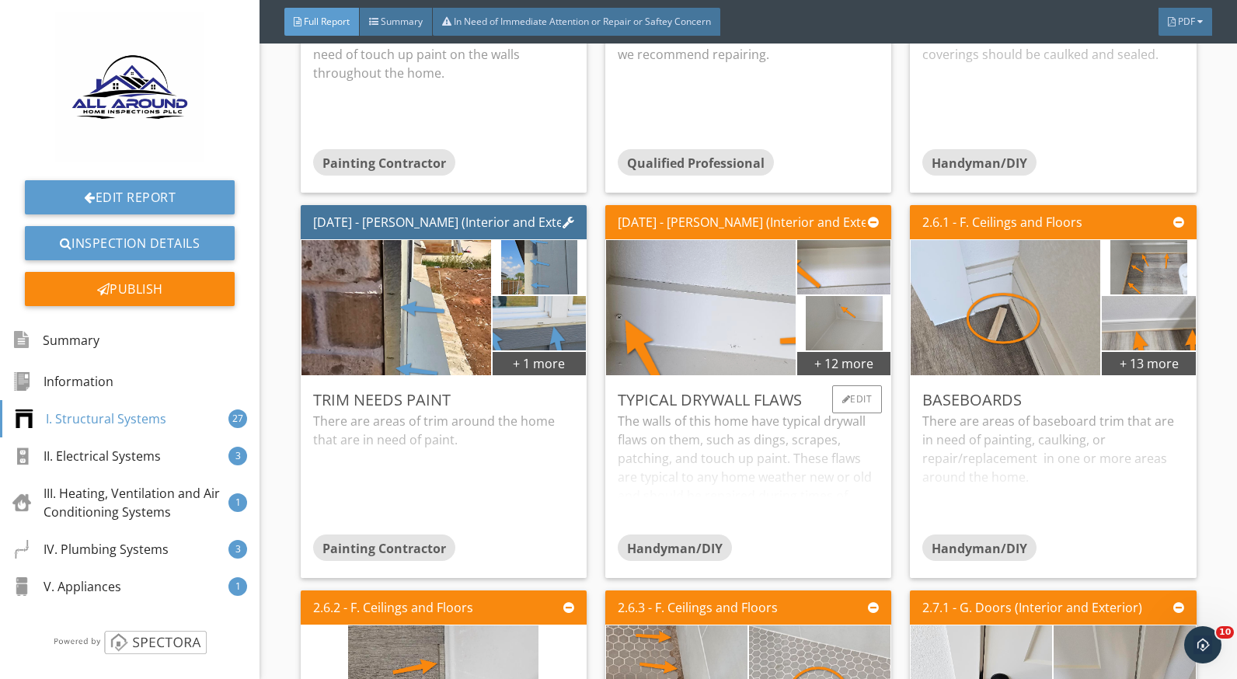
scroll to position [2871, 0]
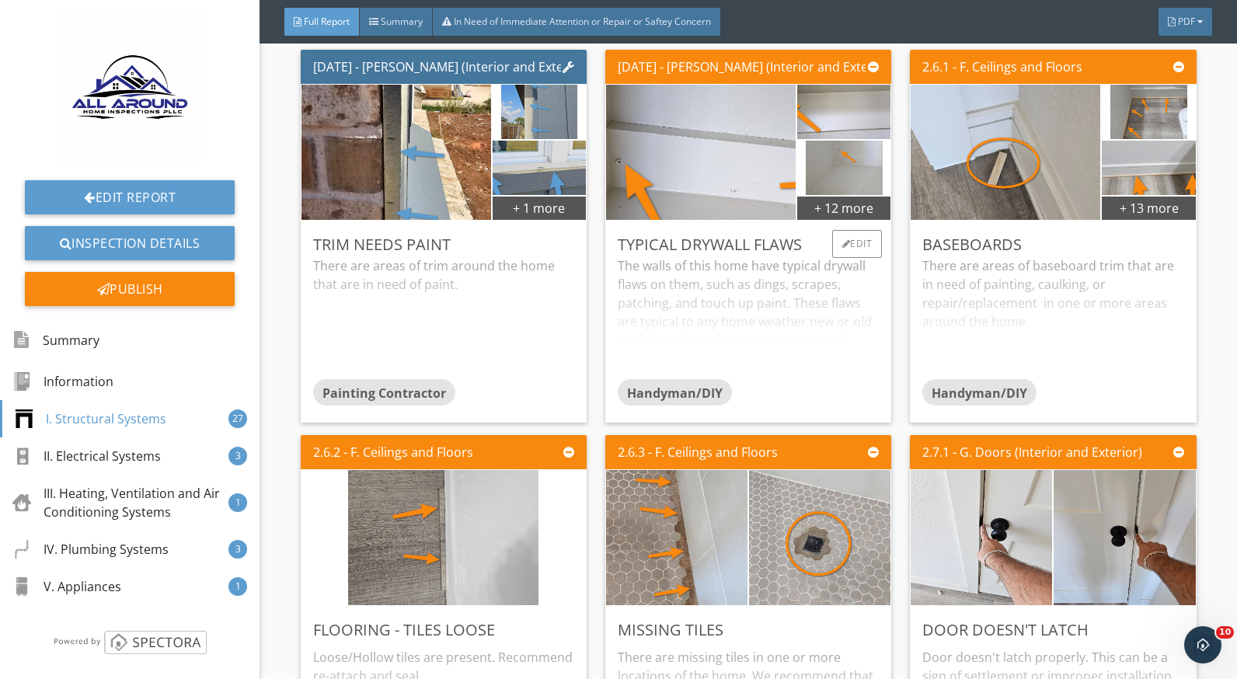
click at [731, 299] on div "The walls of this home have typical drywall flaws on them, such as dings, scrap…" at bounding box center [748, 318] width 261 height 123
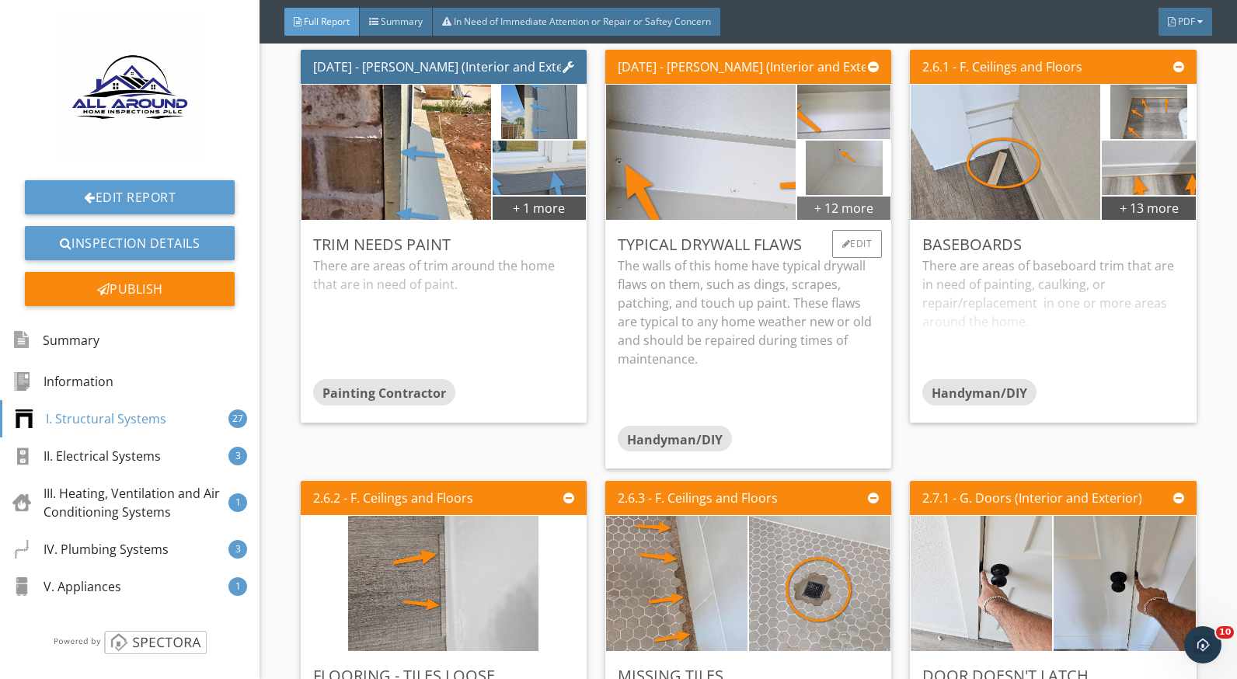
click at [847, 220] on div "+ 12 more" at bounding box center [844, 207] width 93 height 25
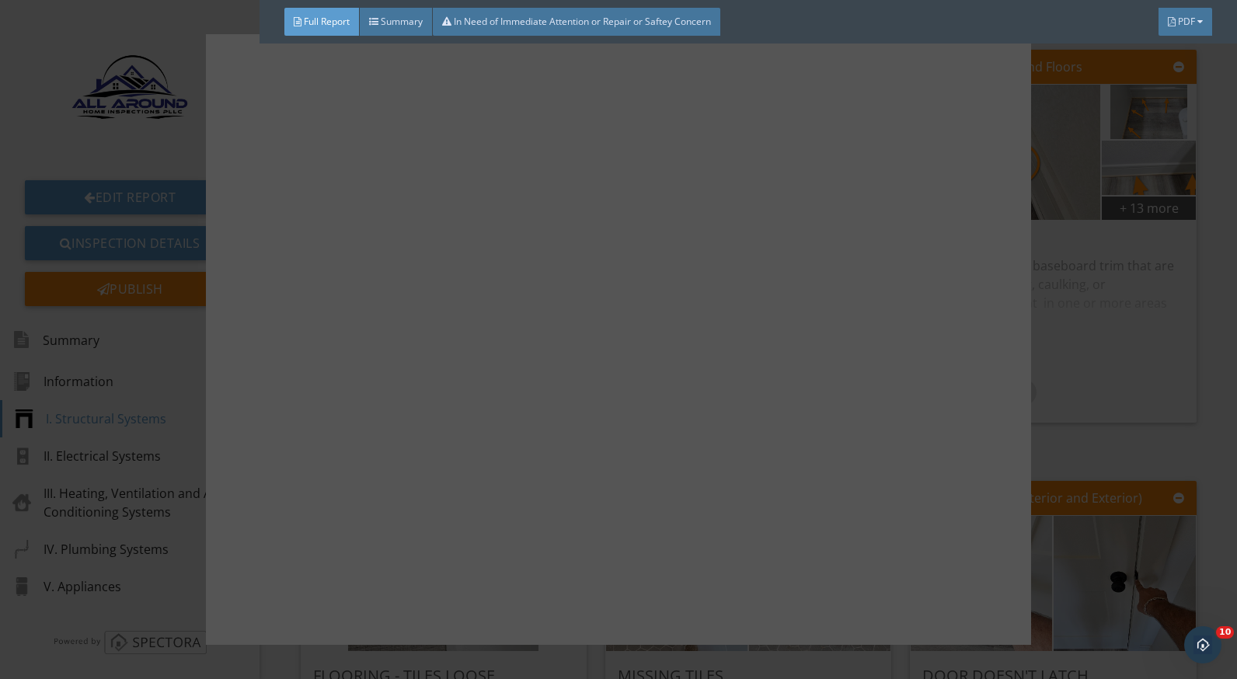
scroll to position [775, 0]
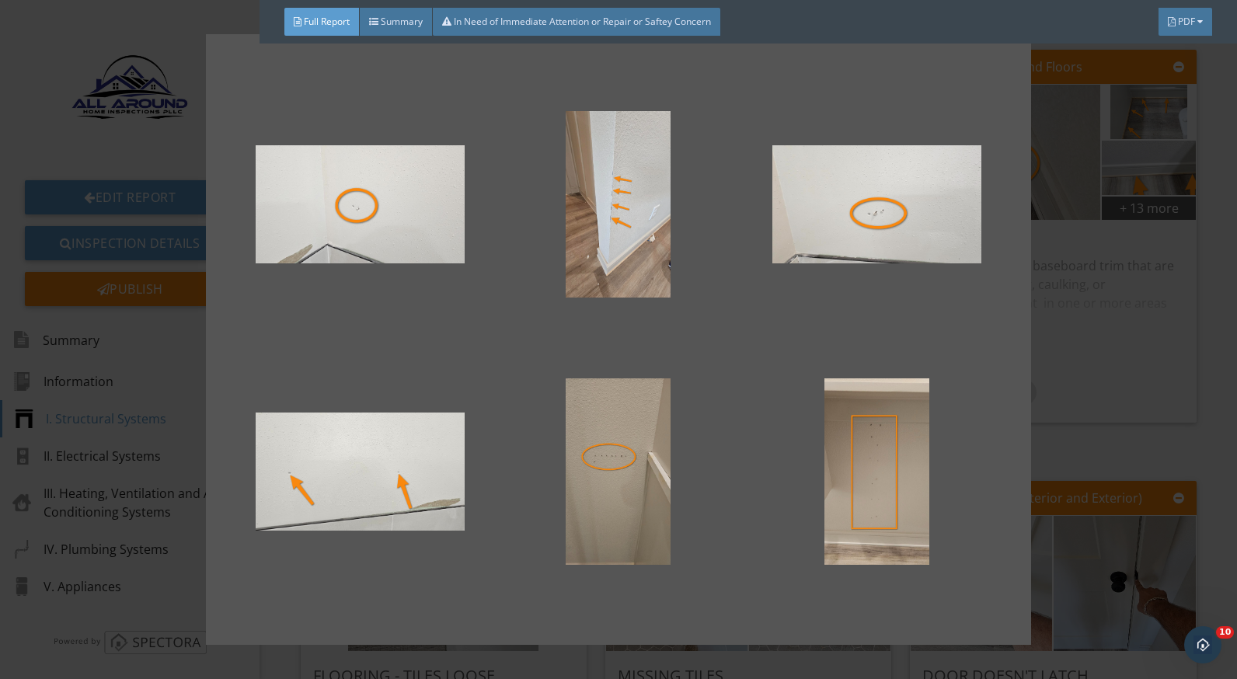
click at [1133, 458] on div at bounding box center [618, 339] width 1237 height 679
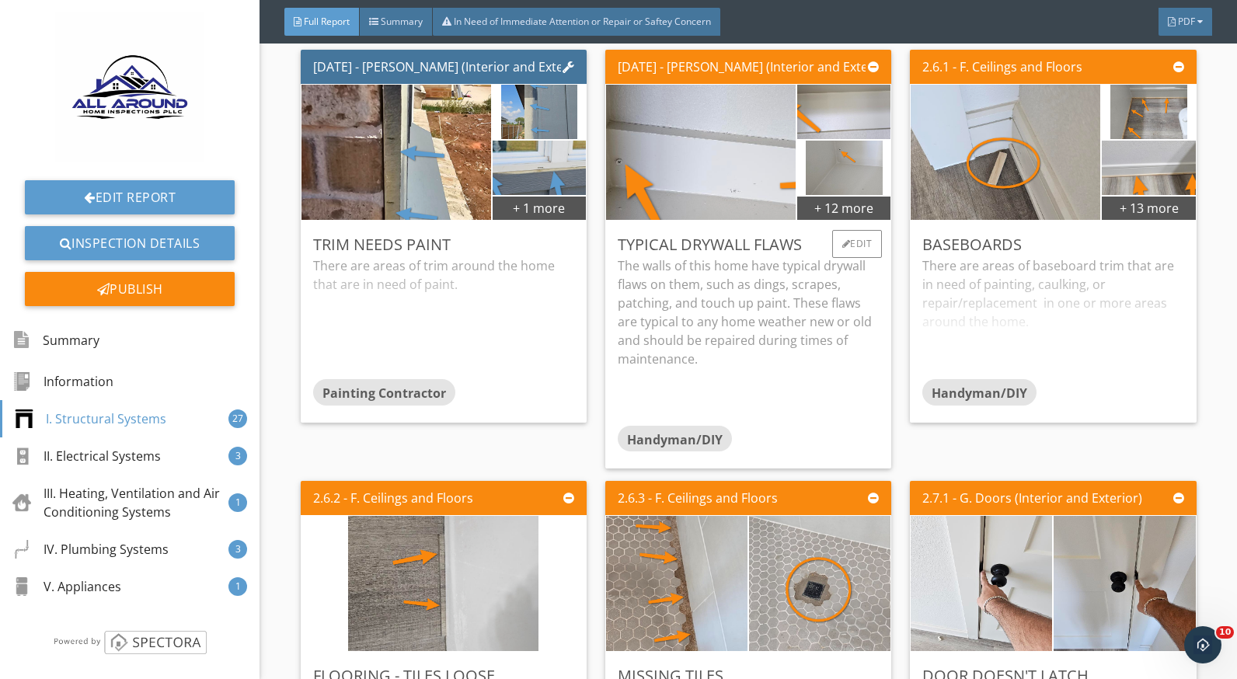
click at [832, 258] on div "Edit" at bounding box center [857, 244] width 51 height 28
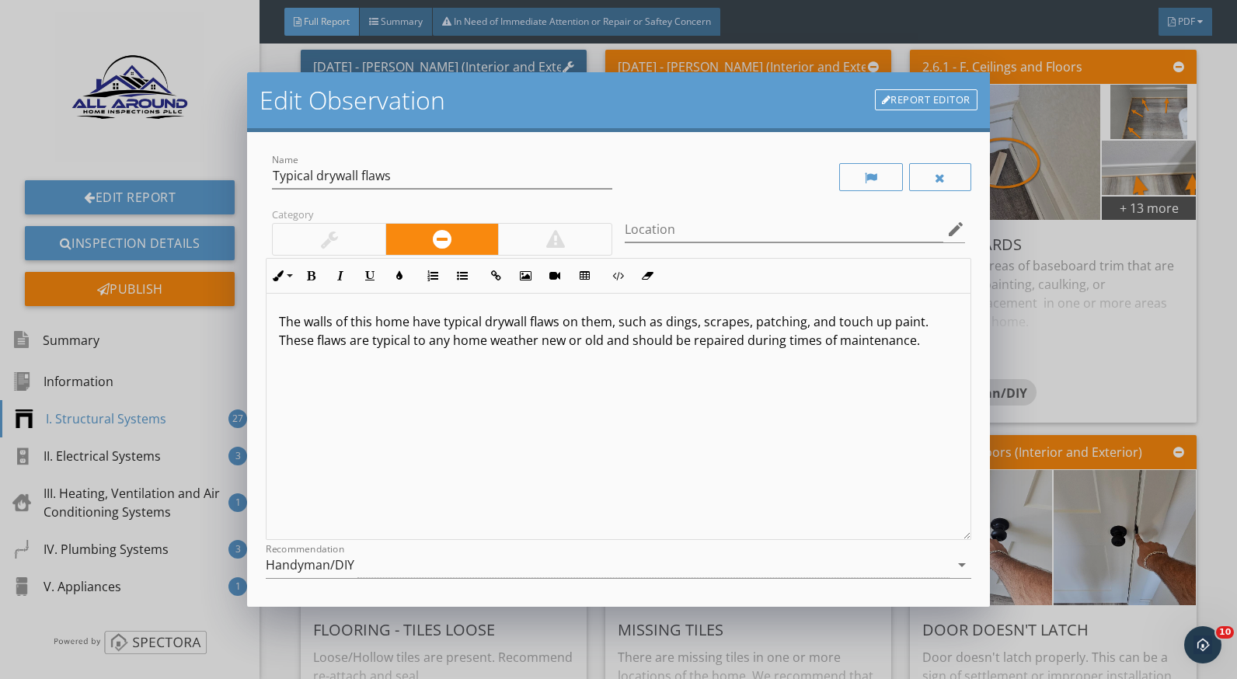
click at [805, 323] on p "The walls of this home have typical drywall flaws on them, such as dings, scrap…" at bounding box center [618, 330] width 679 height 37
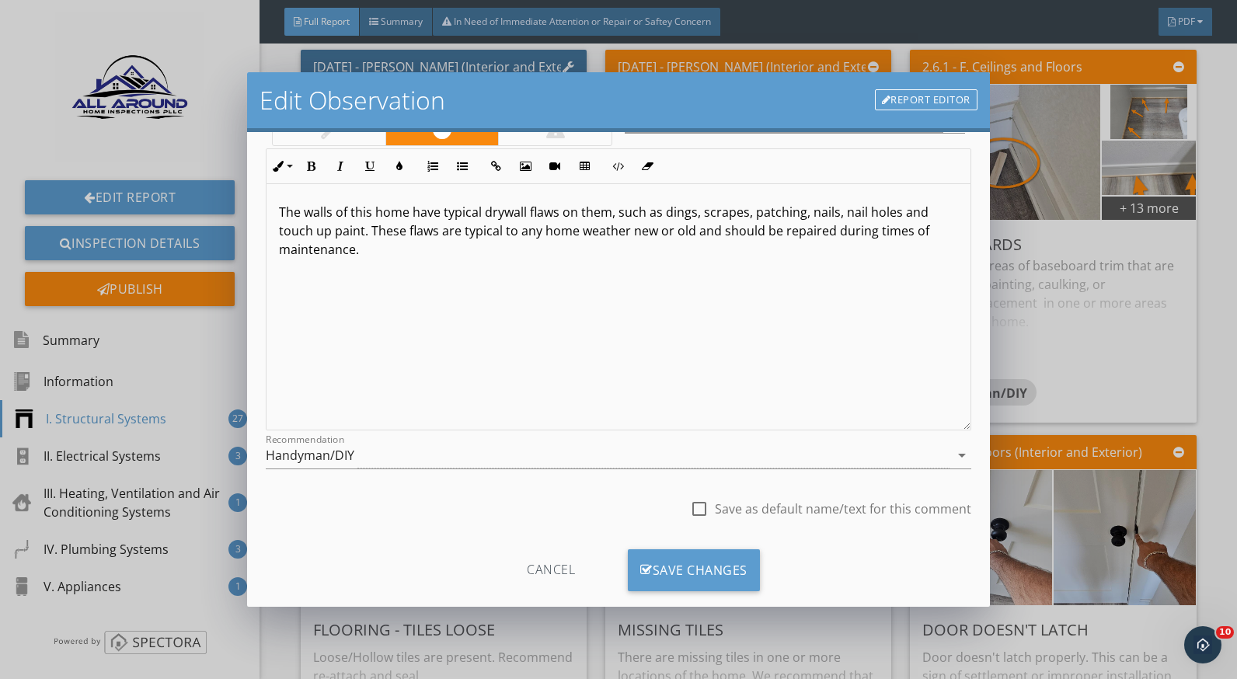
scroll to position [136, 0]
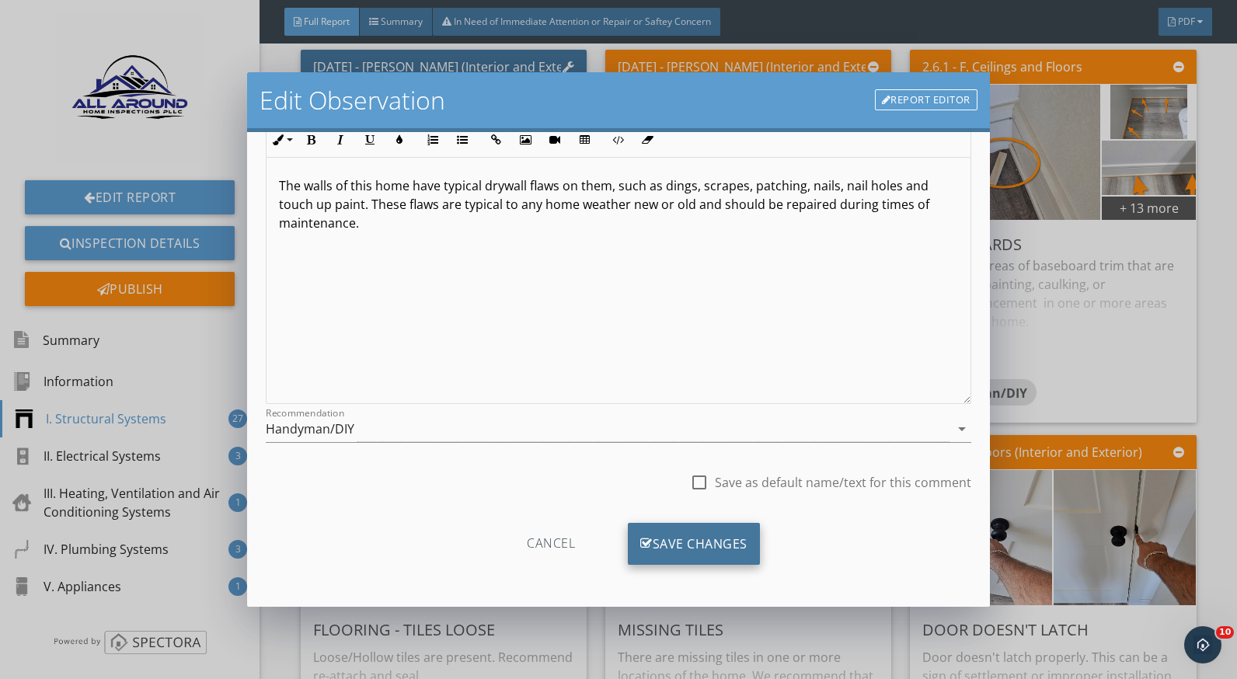
click at [733, 529] on div "Save Changes" at bounding box center [694, 544] width 132 height 42
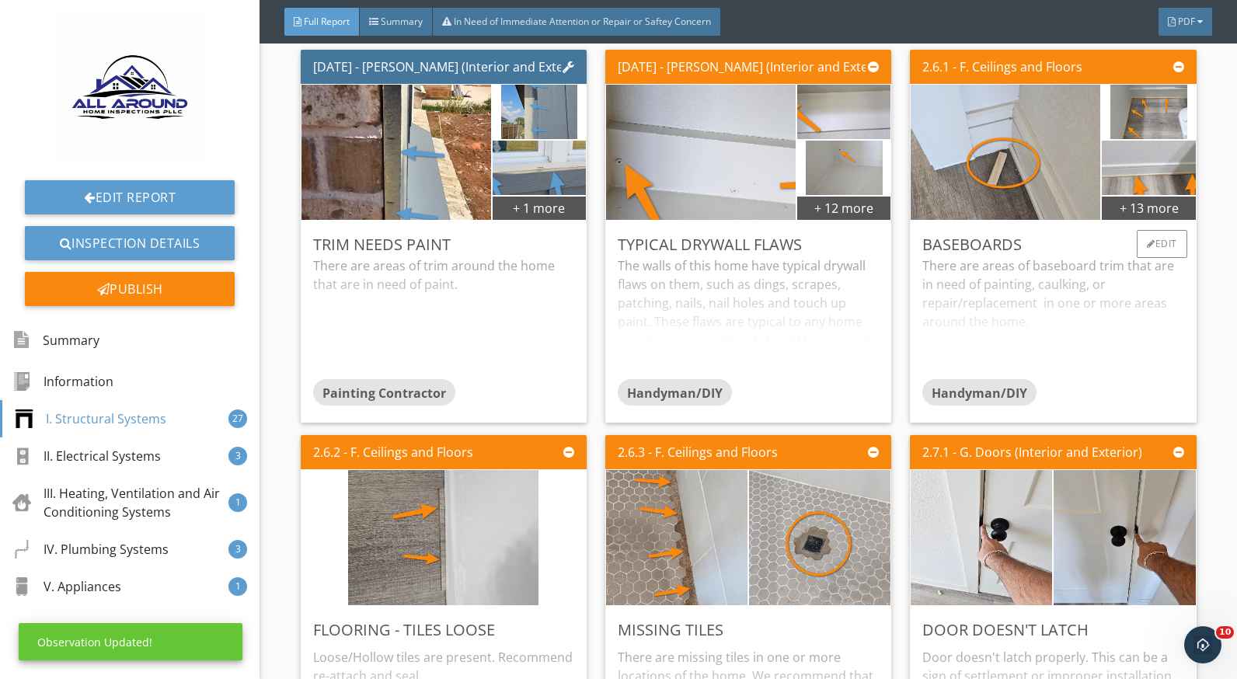
click at [989, 304] on div "There are areas of baseboard trim that are in need of painting, caulking, or re…" at bounding box center [1053, 318] width 261 height 123
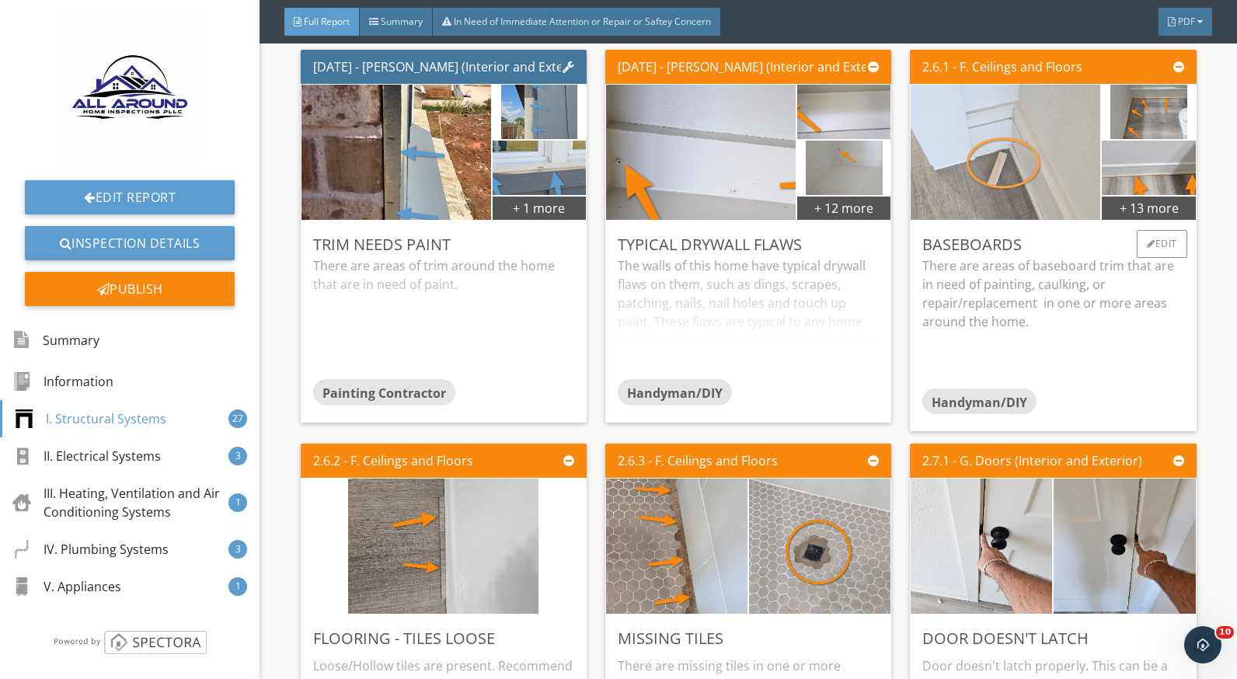
click at [979, 190] on img at bounding box center [1006, 153] width 190 height 338
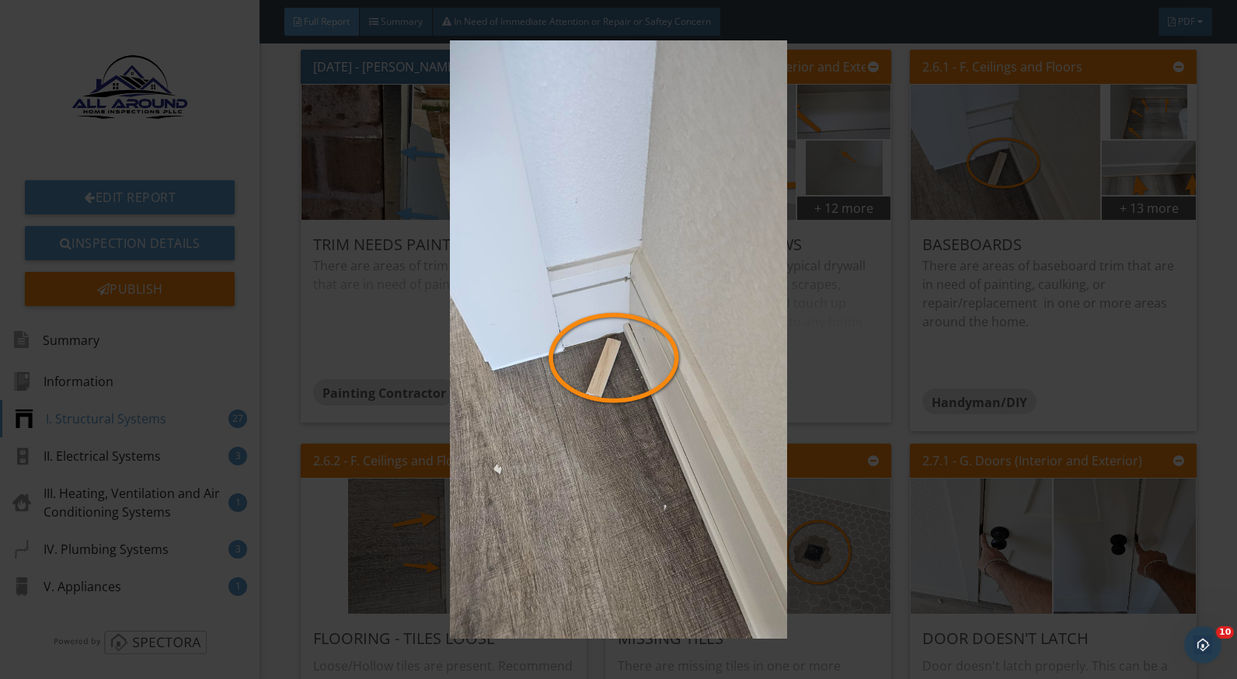
click at [875, 375] on img at bounding box center [618, 339] width 1129 height 599
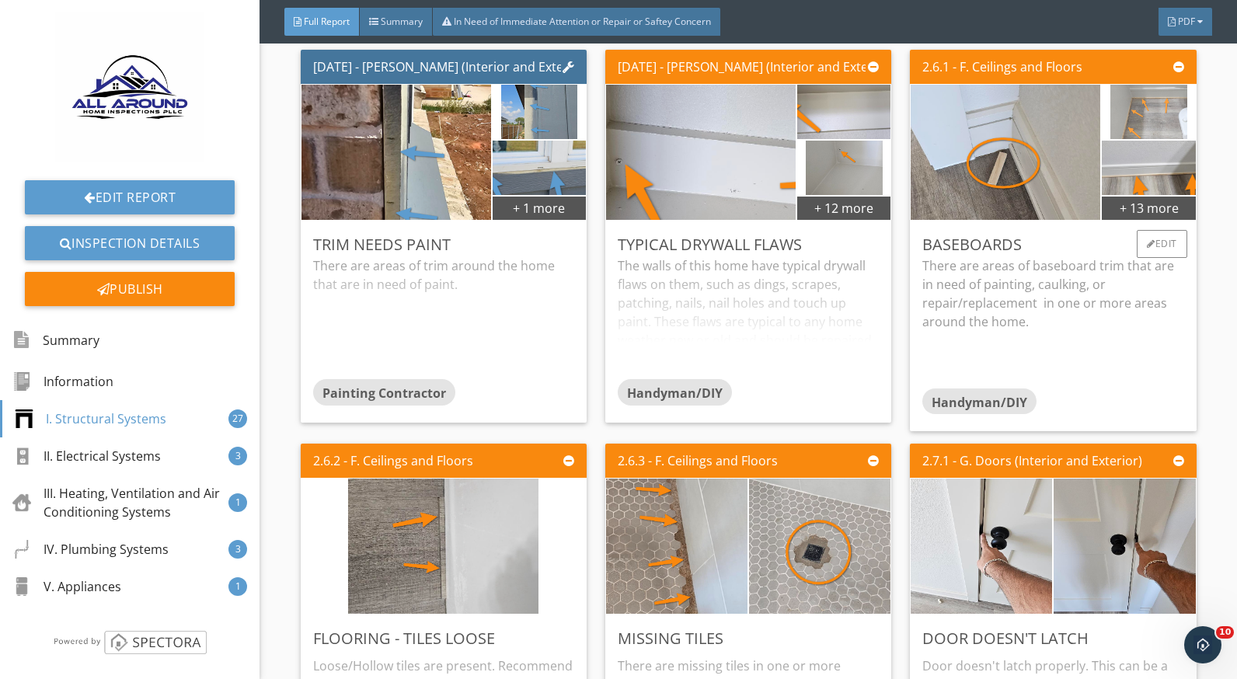
click at [1123, 134] on img at bounding box center [1149, 112] width 77 height 136
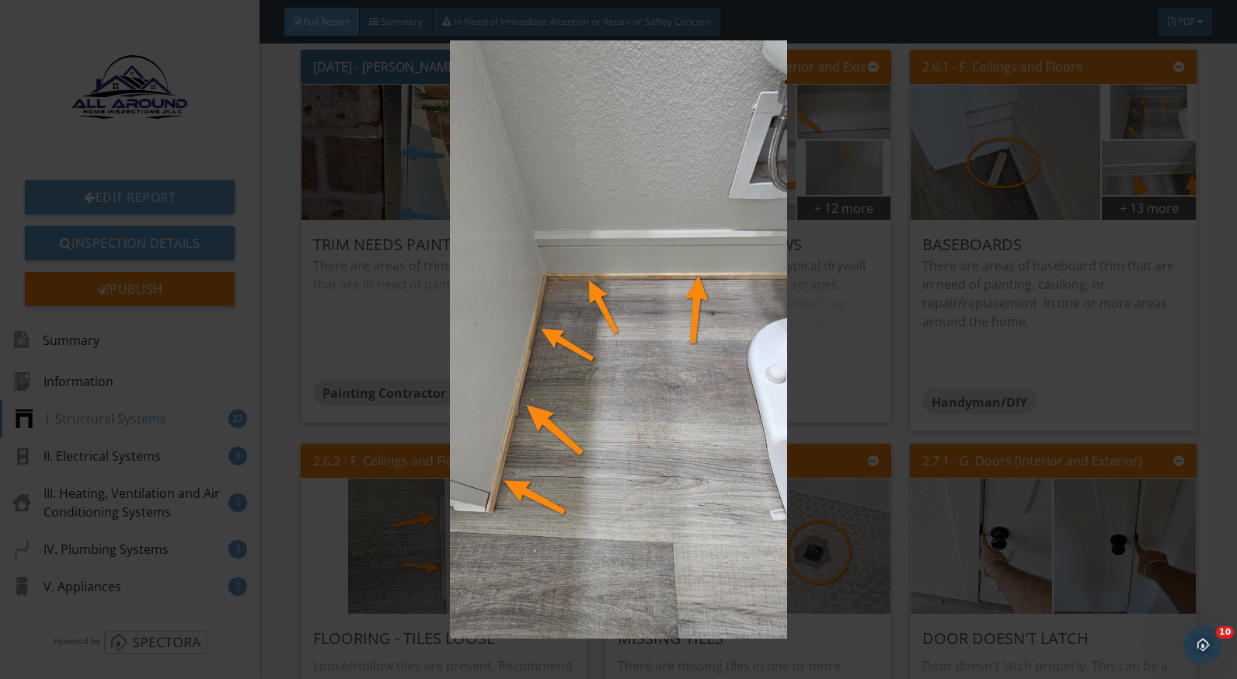
click at [1133, 194] on img at bounding box center [618, 339] width 1129 height 599
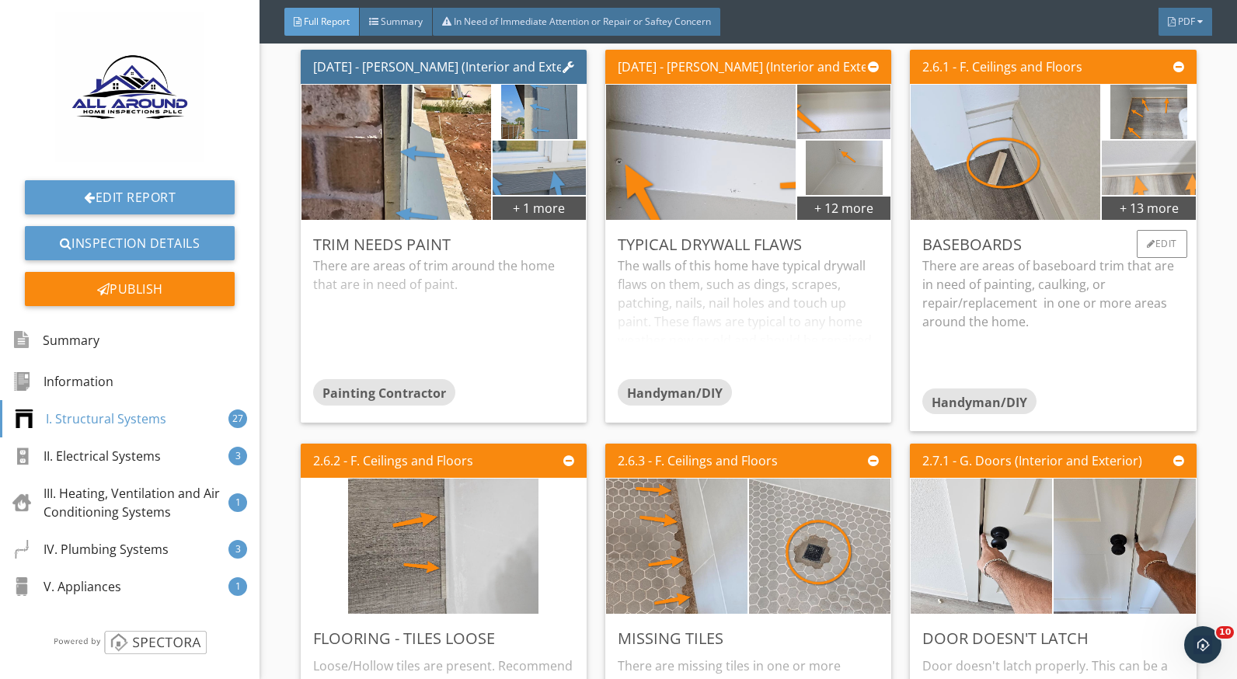
click at [1163, 182] on img at bounding box center [1148, 167] width 233 height 131
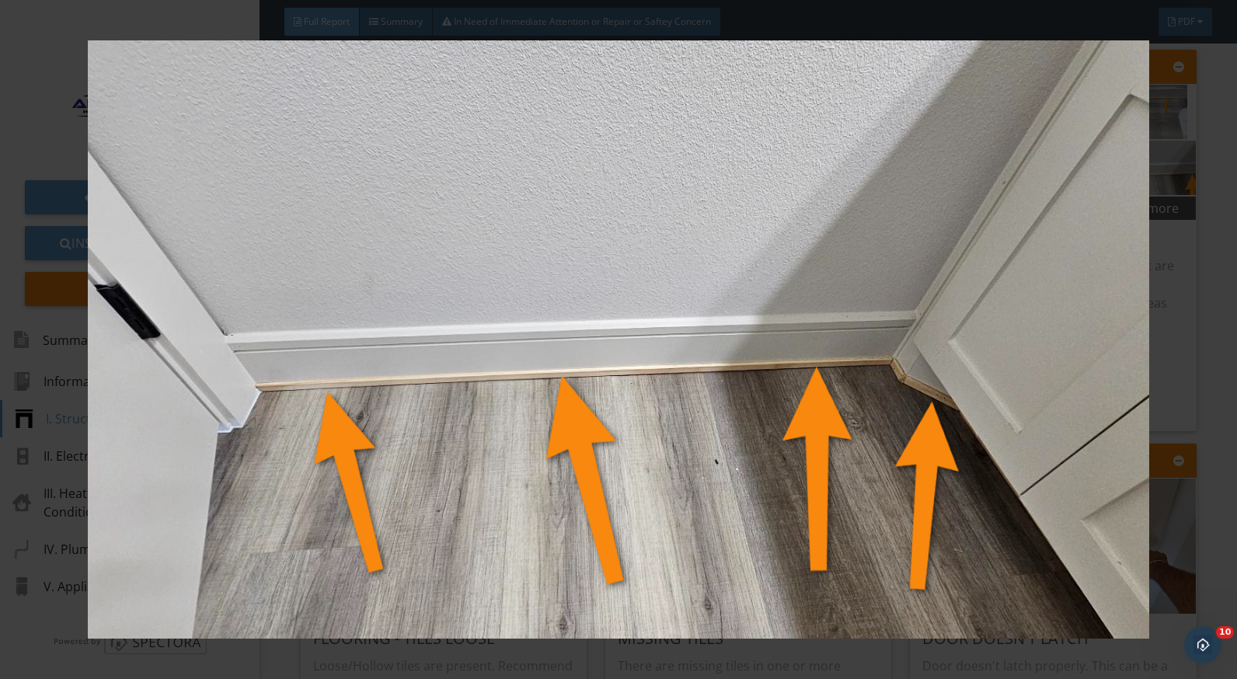
click at [1174, 225] on img at bounding box center [618, 339] width 1129 height 599
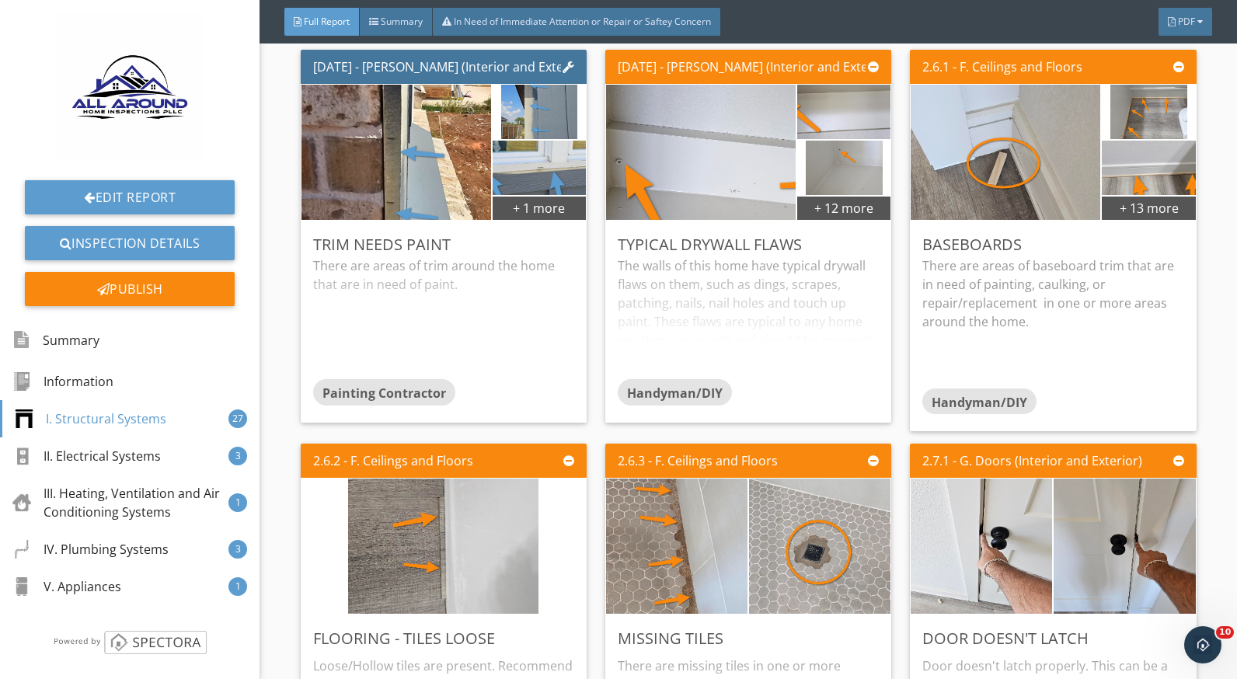
click at [1174, 220] on div "+ 13 more" at bounding box center [1148, 207] width 93 height 25
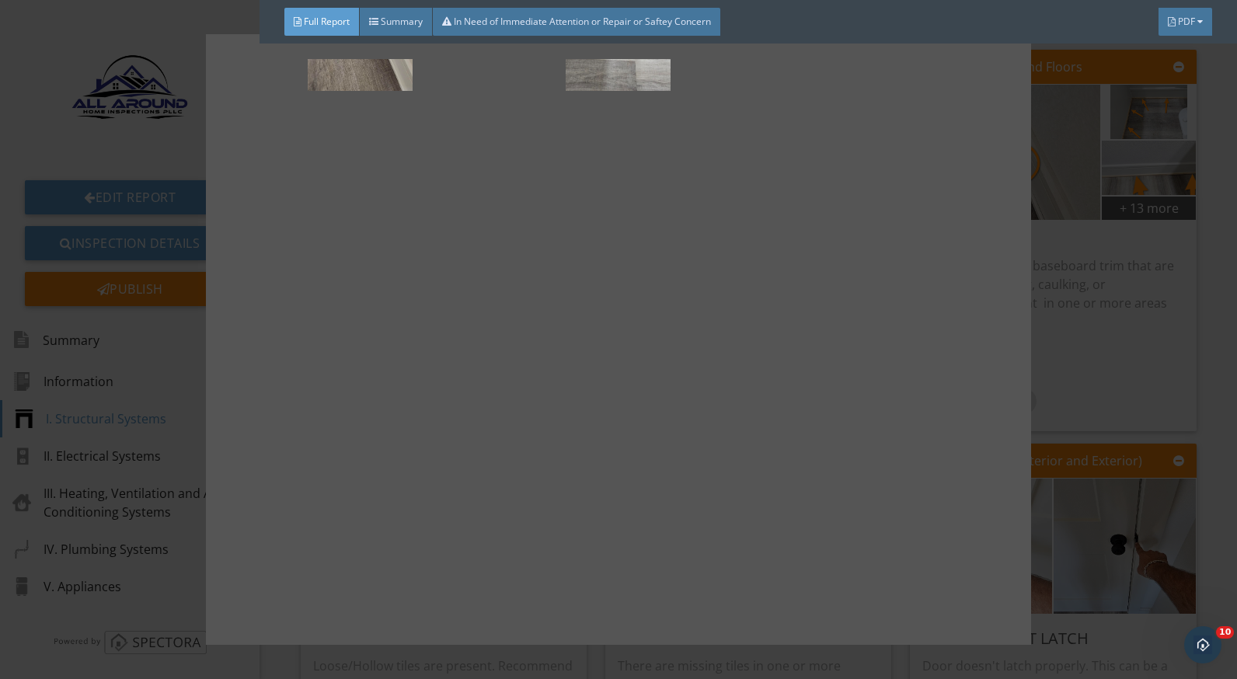
scroll to position [311, 0]
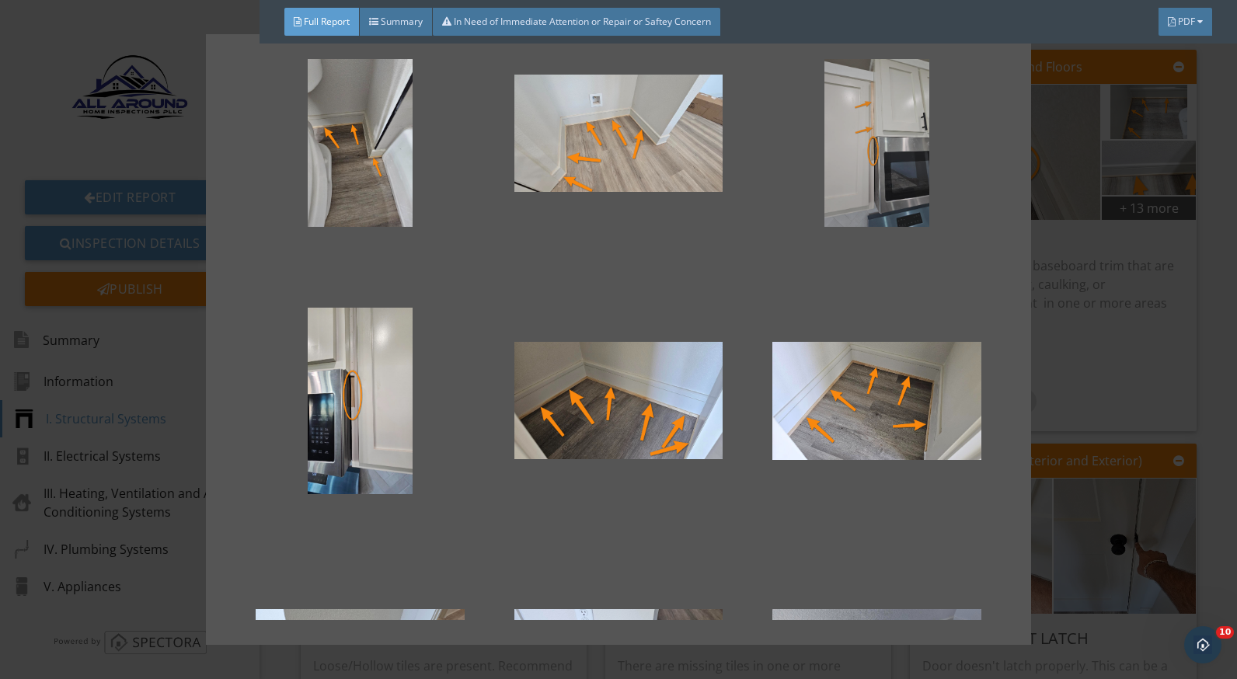
click at [909, 177] on div at bounding box center [877, 133] width 208 height 187
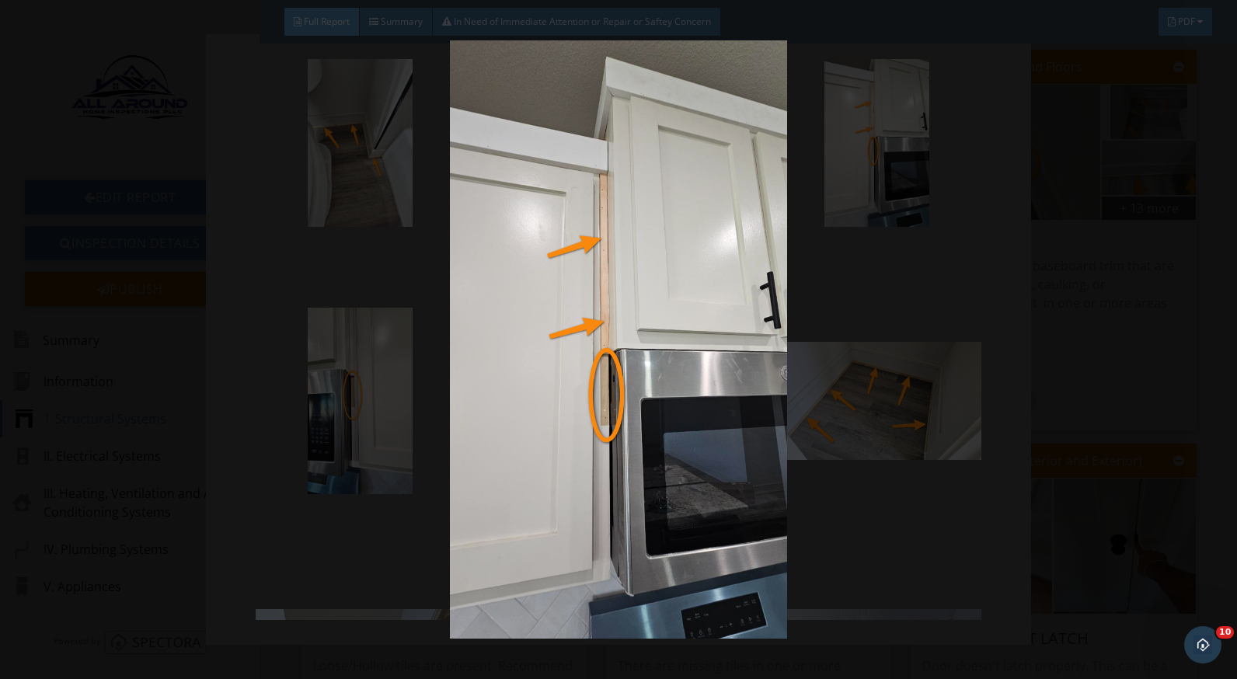
click at [836, 435] on img at bounding box center [618, 339] width 1129 height 599
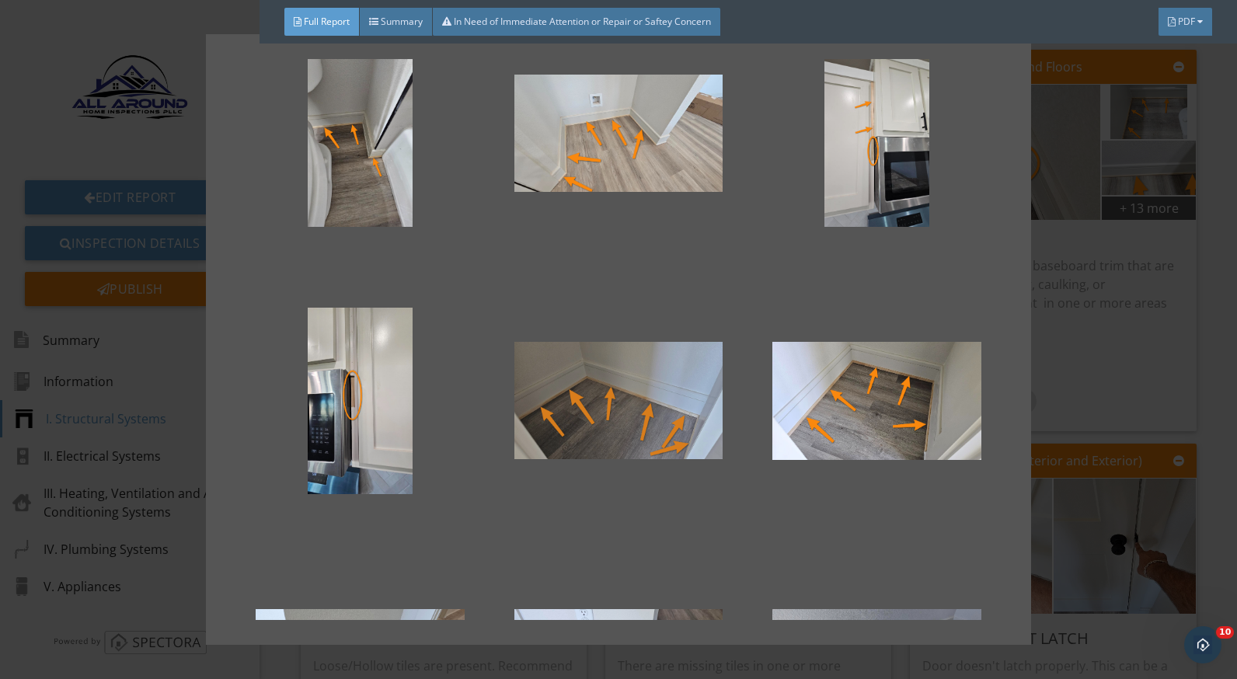
click at [644, 416] on div at bounding box center [619, 401] width 208 height 187
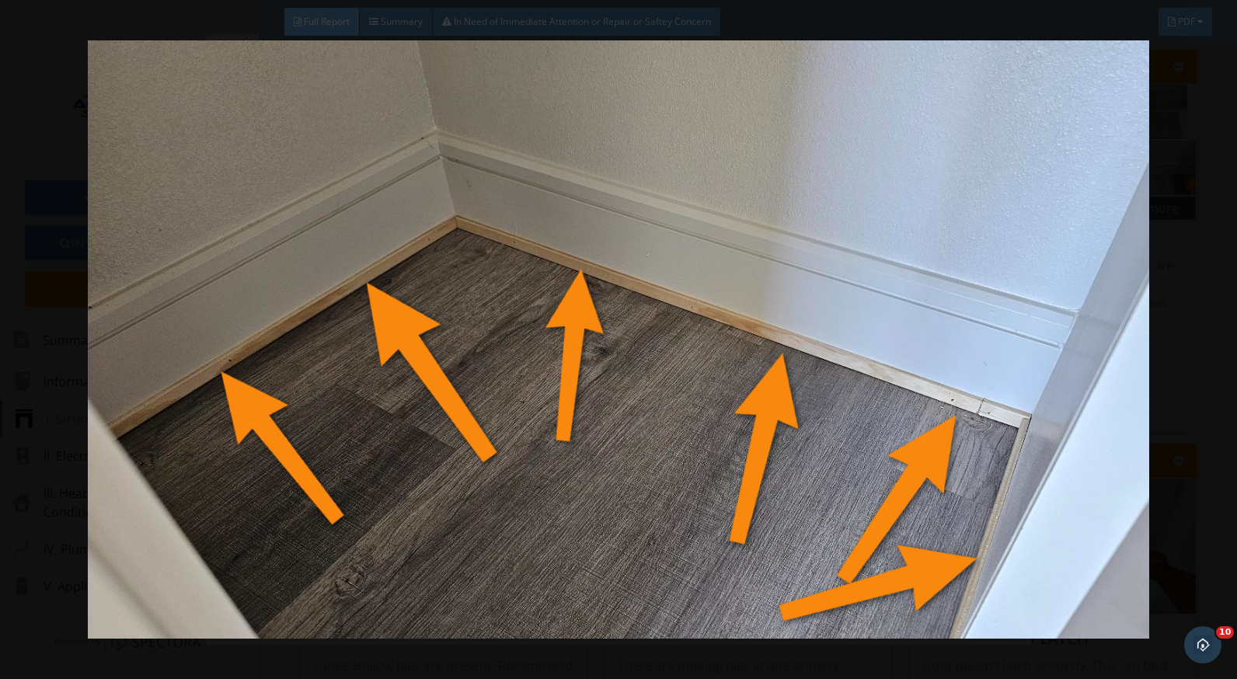
click at [1221, 411] on div at bounding box center [618, 339] width 1237 height 679
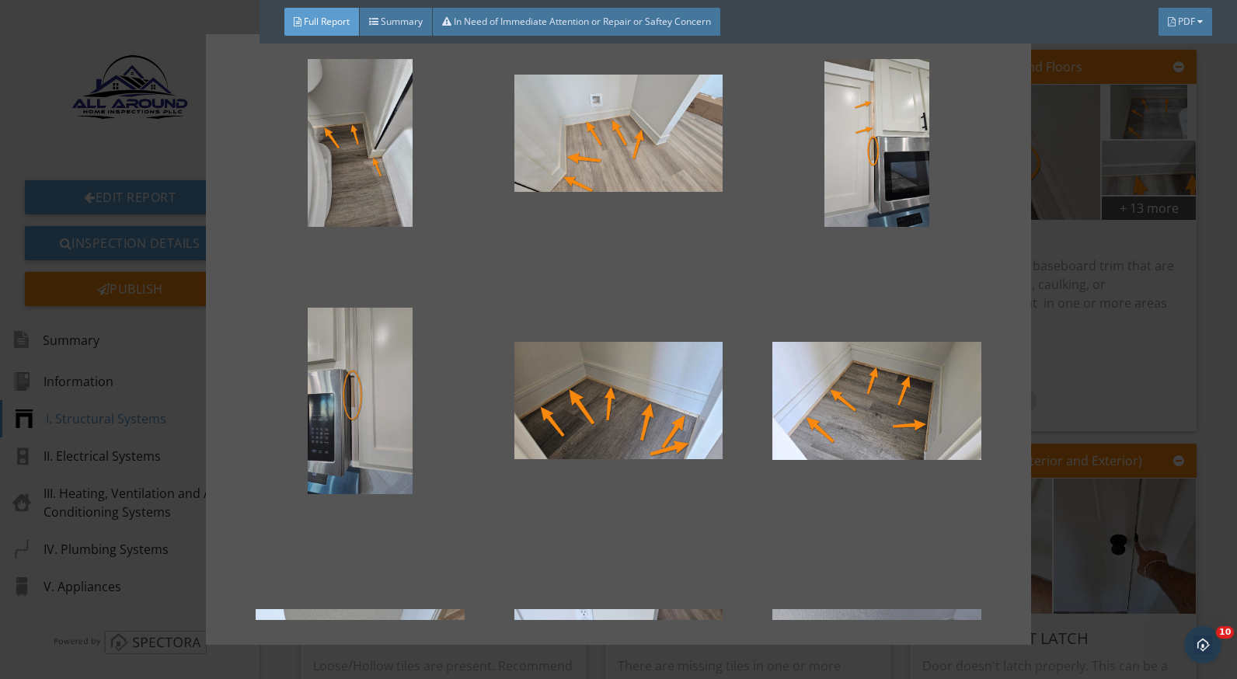
click at [393, 384] on div at bounding box center [360, 401] width 208 height 187
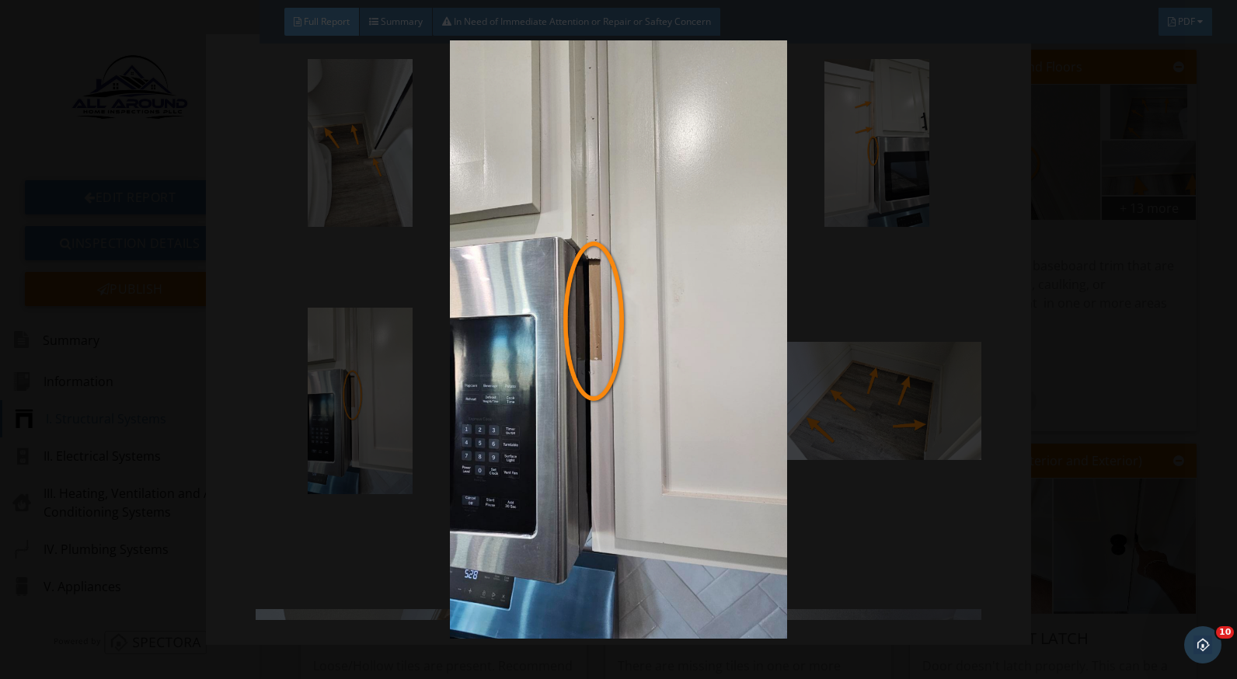
click at [1093, 417] on img at bounding box center [618, 339] width 1129 height 599
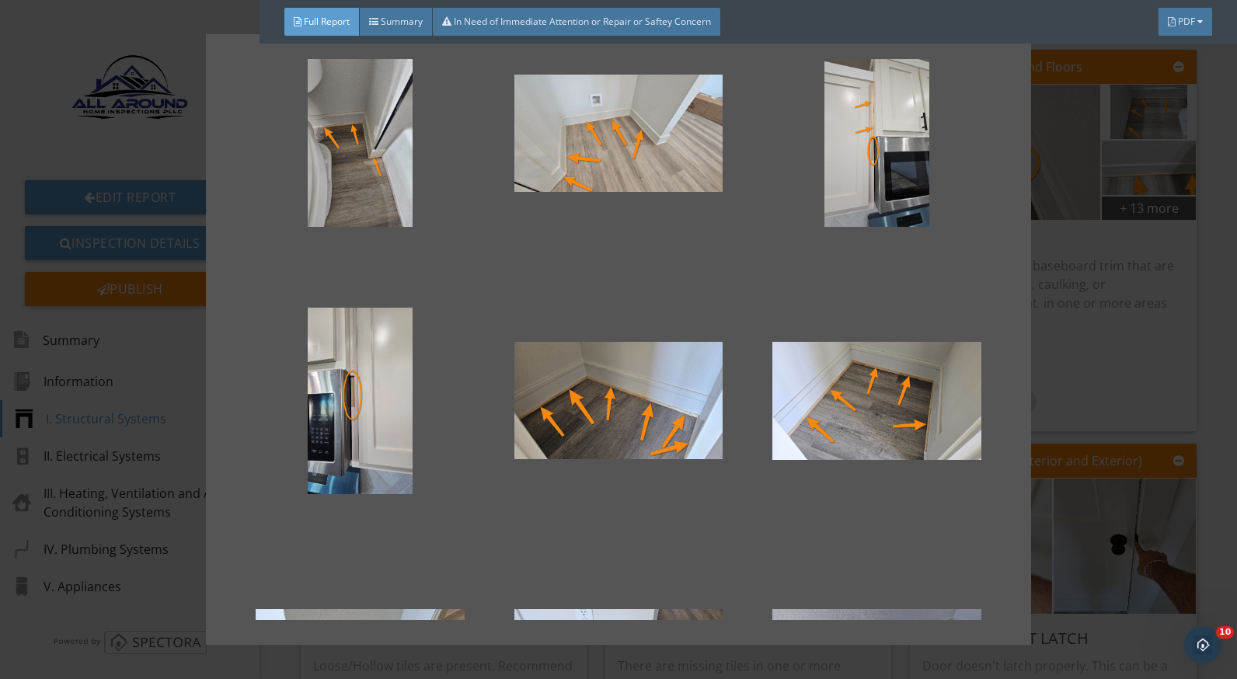
click at [1066, 311] on div at bounding box center [618, 339] width 1237 height 679
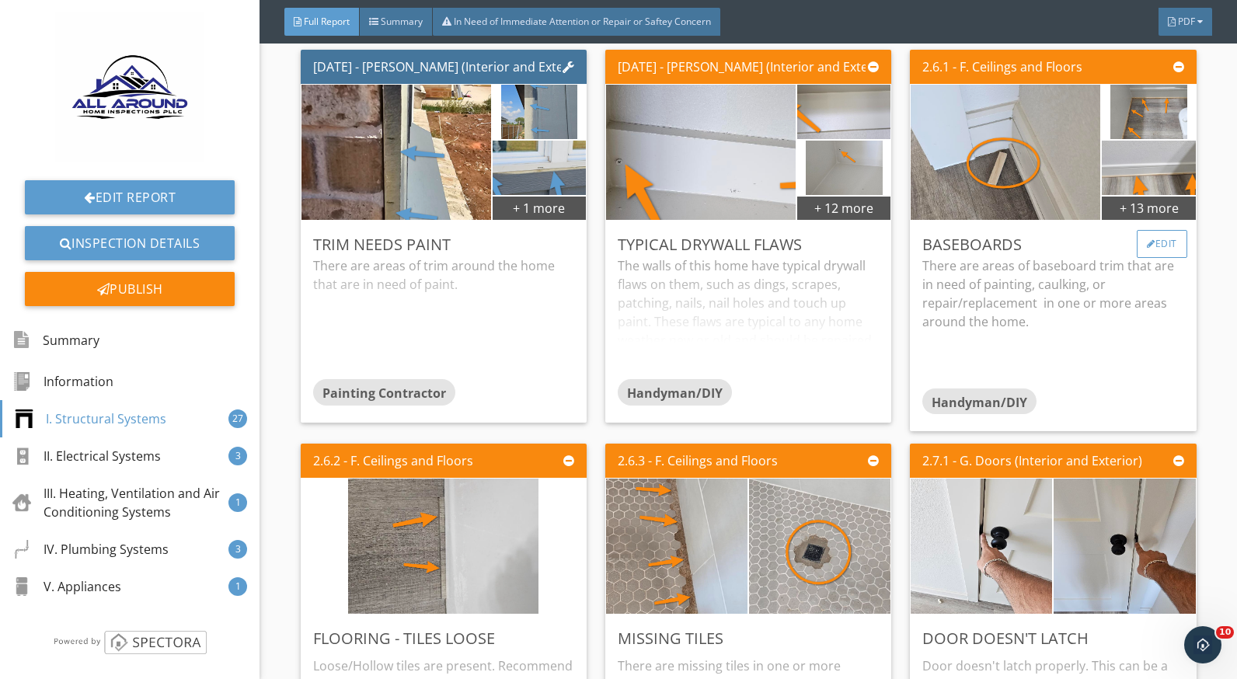
click at [1148, 258] on div "Edit" at bounding box center [1162, 244] width 51 height 28
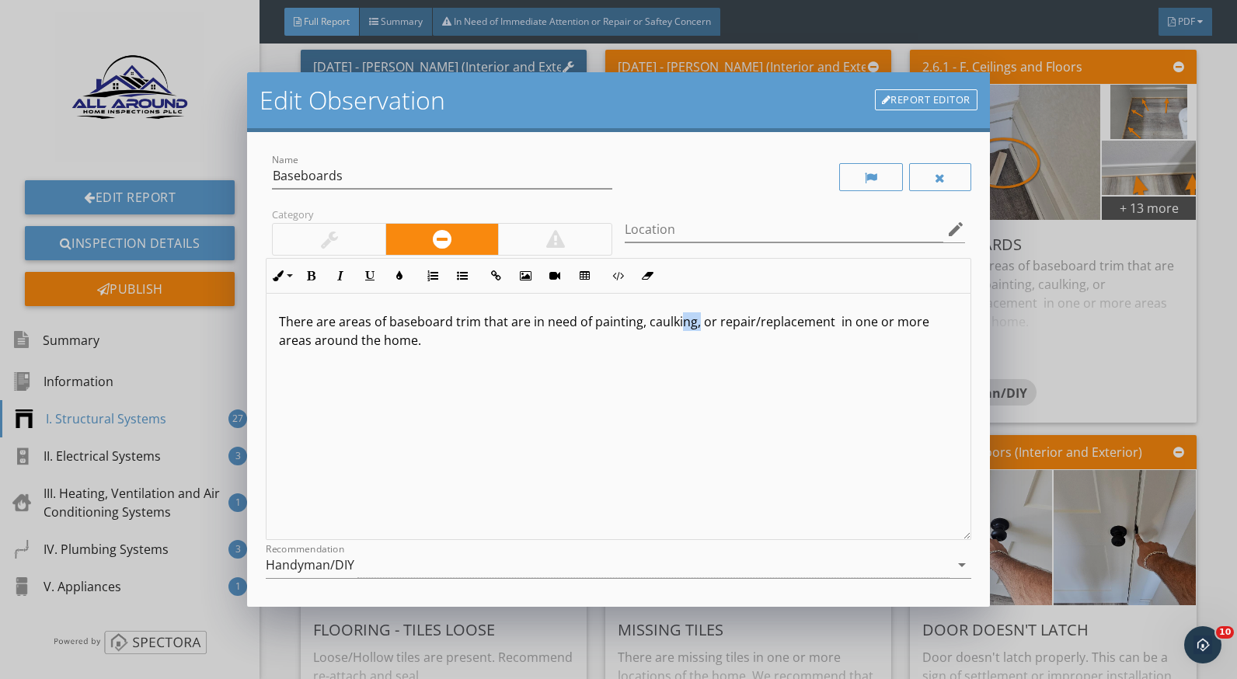
drag, startPoint x: 696, startPoint y: 325, endPoint x: 677, endPoint y: 328, distance: 19.7
click at [677, 328] on p "There are areas of baseboard trim that are in need of painting, caulking, or re…" at bounding box center [618, 330] width 679 height 37
click at [675, 343] on p "There are areas of baseboard trim that are in need of painting, caulking, or re…" at bounding box center [618, 330] width 679 height 37
click at [1050, 386] on div "Edit Observation Report Editor Name Baseboards Category Location edit Inline St…" at bounding box center [618, 339] width 1237 height 679
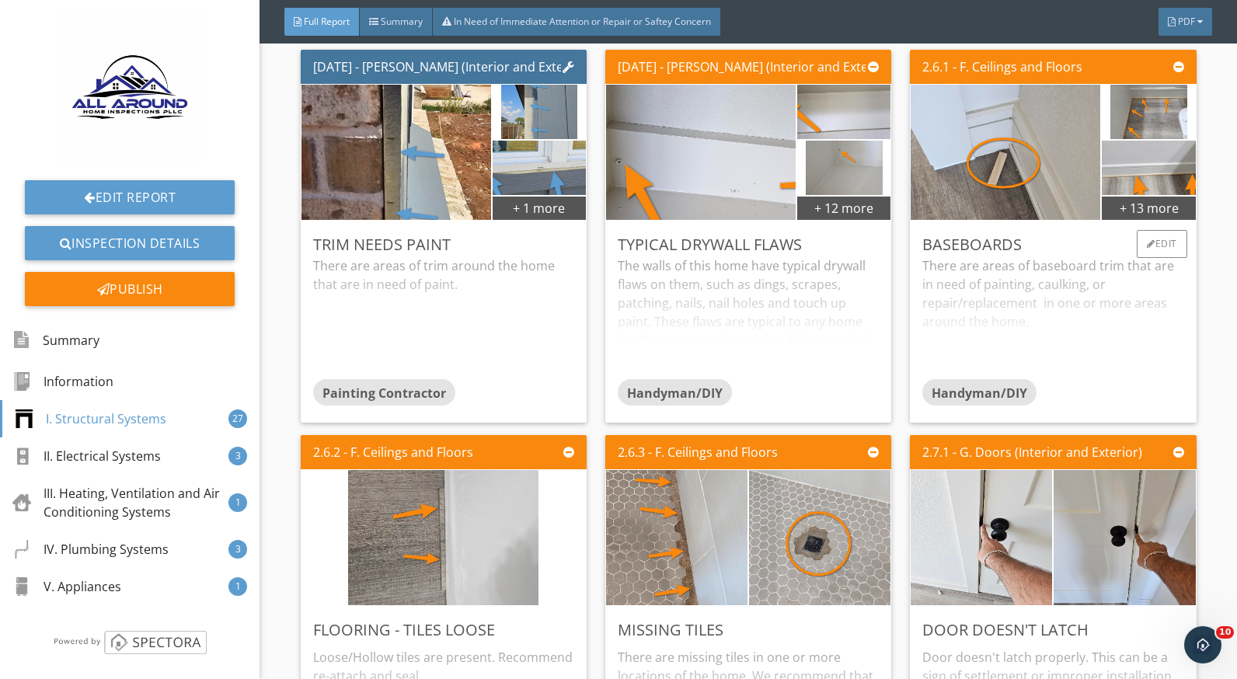
click at [1106, 311] on div "There are areas of baseboard trim that are in need of painting, caulking, or re…" at bounding box center [1053, 318] width 261 height 123
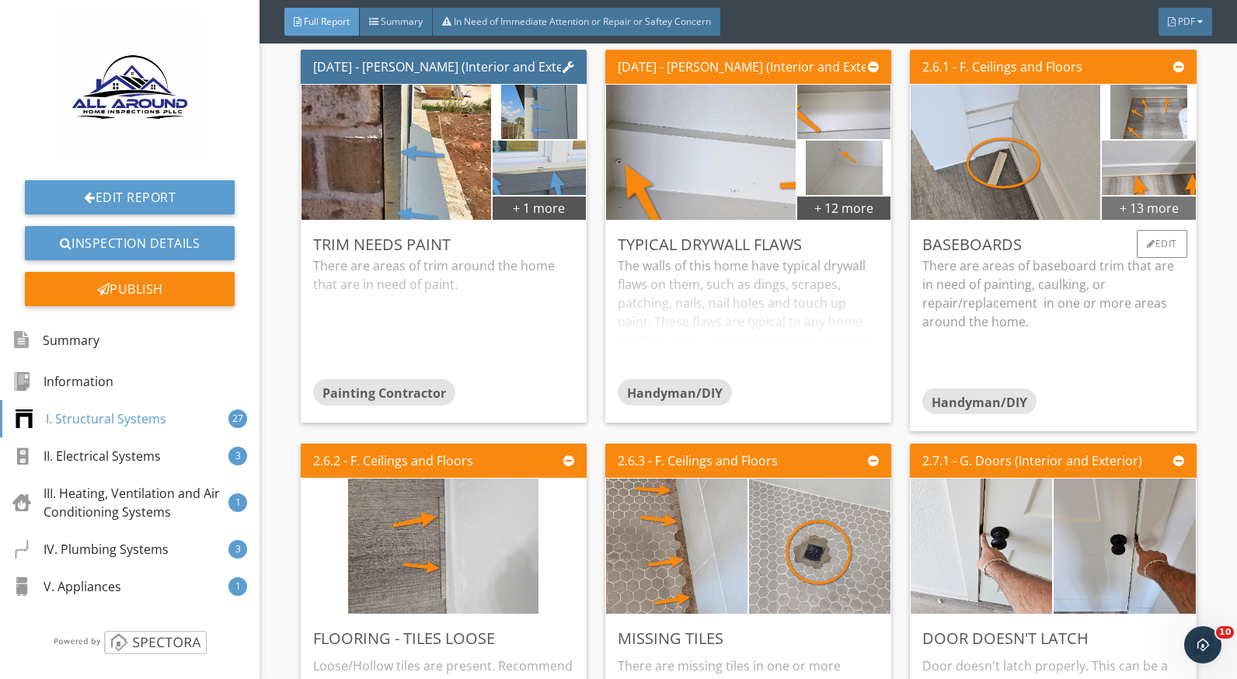
click at [1133, 220] on div "+ 13 more" at bounding box center [1148, 207] width 93 height 25
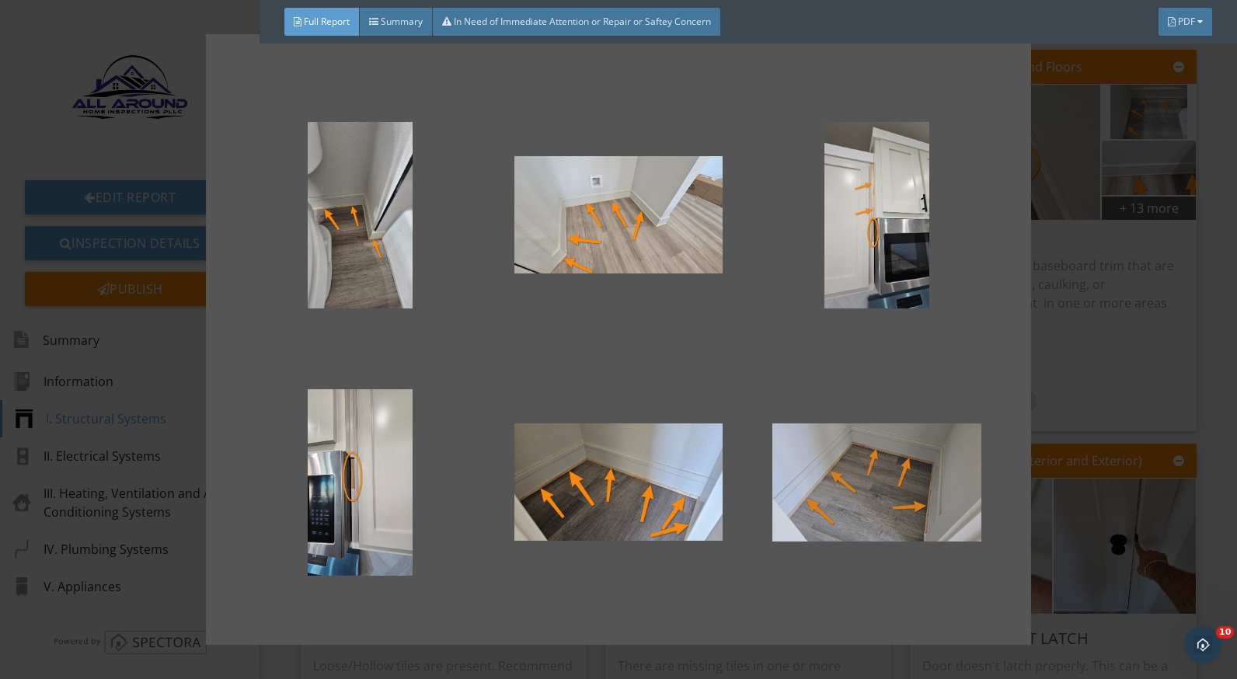
scroll to position [187, 0]
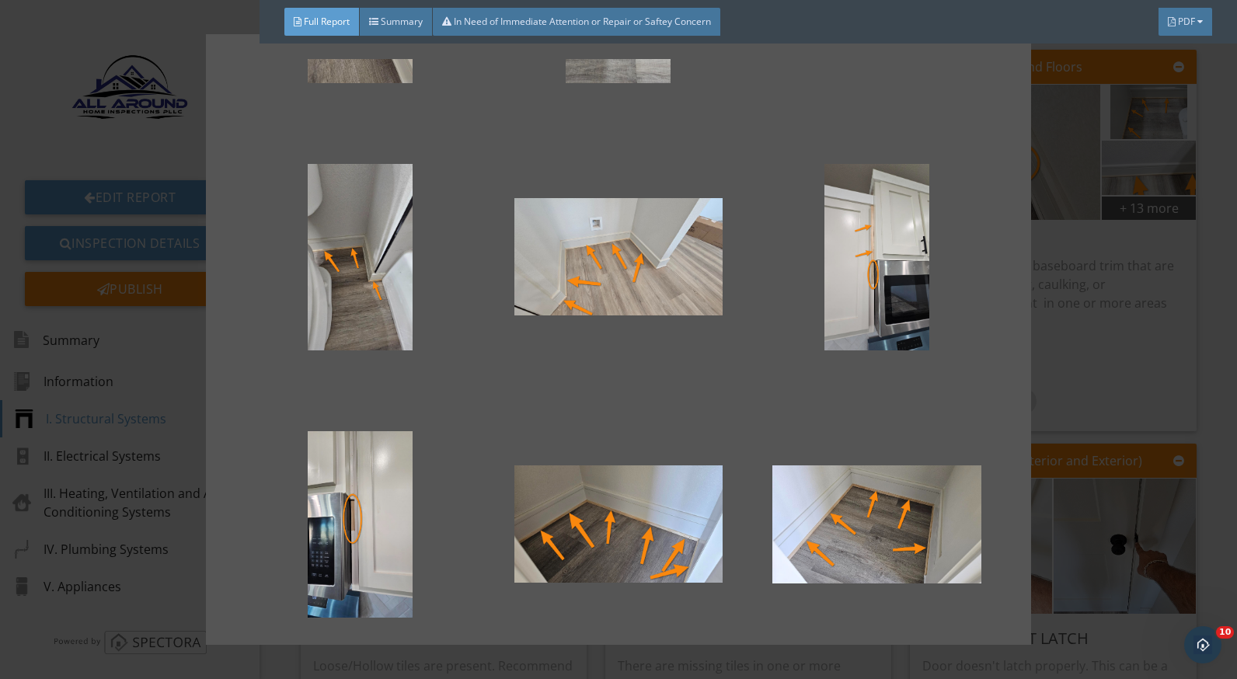
click at [1064, 370] on div at bounding box center [618, 339] width 1237 height 679
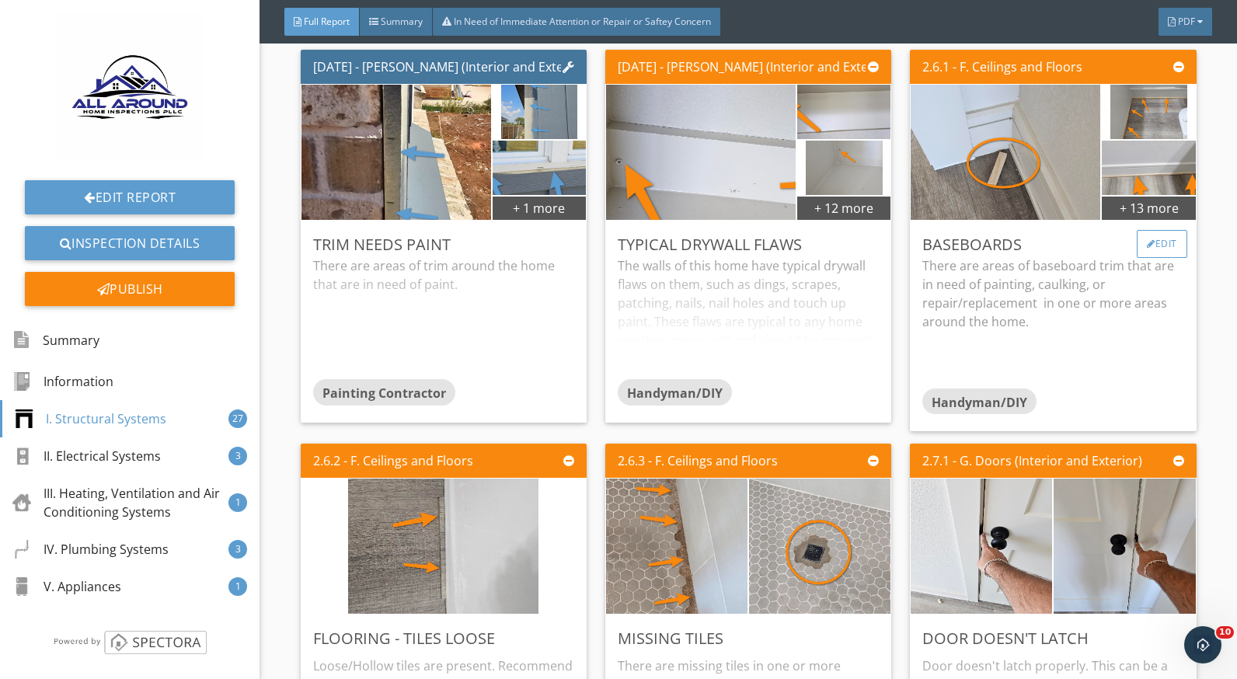
click at [1143, 257] on div "Edit" at bounding box center [1162, 244] width 51 height 28
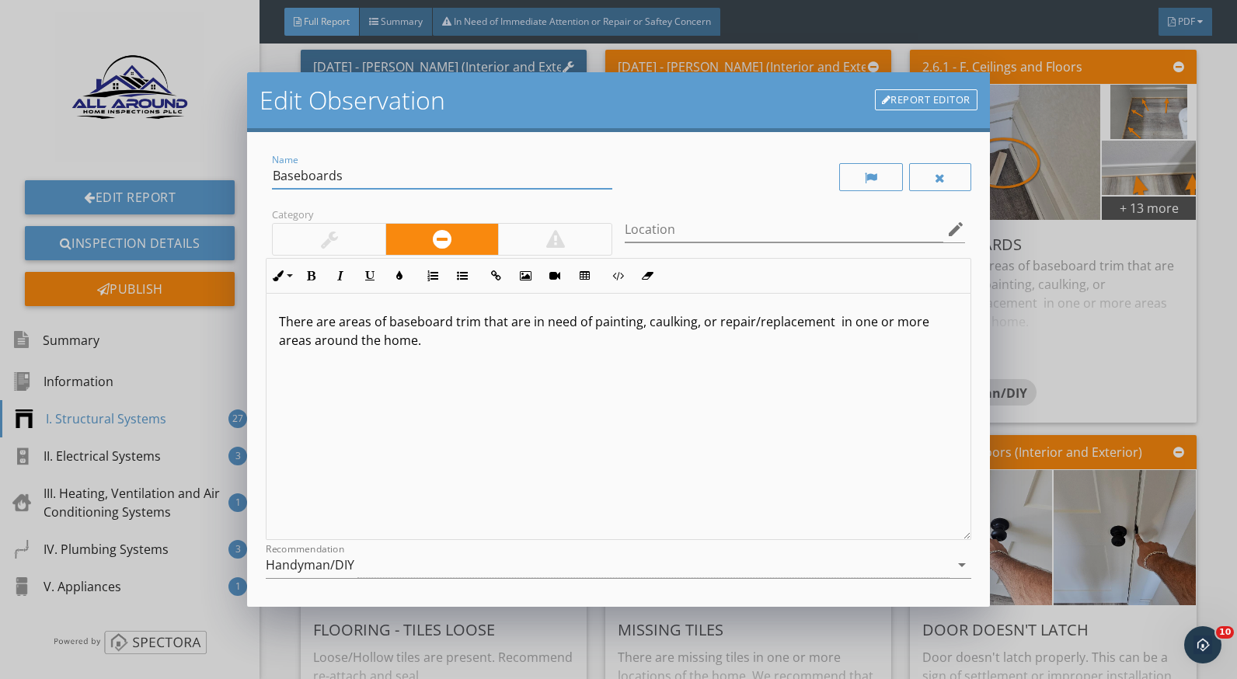
drag, startPoint x: 354, startPoint y: 176, endPoint x: 259, endPoint y: 176, distance: 94.8
click at [259, 176] on div "Name Baseboards Category Location edit Inline Style XLarge Large Normal Small L…" at bounding box center [618, 370] width 742 height 476
type input "Trim repairs needed"
drag, startPoint x: 389, startPoint y: 319, endPoint x: 504, endPoint y: 328, distance: 114.6
click at [504, 328] on p "There are areas of baseboard trim that are in need of painting, caulking, or re…" at bounding box center [618, 330] width 679 height 37
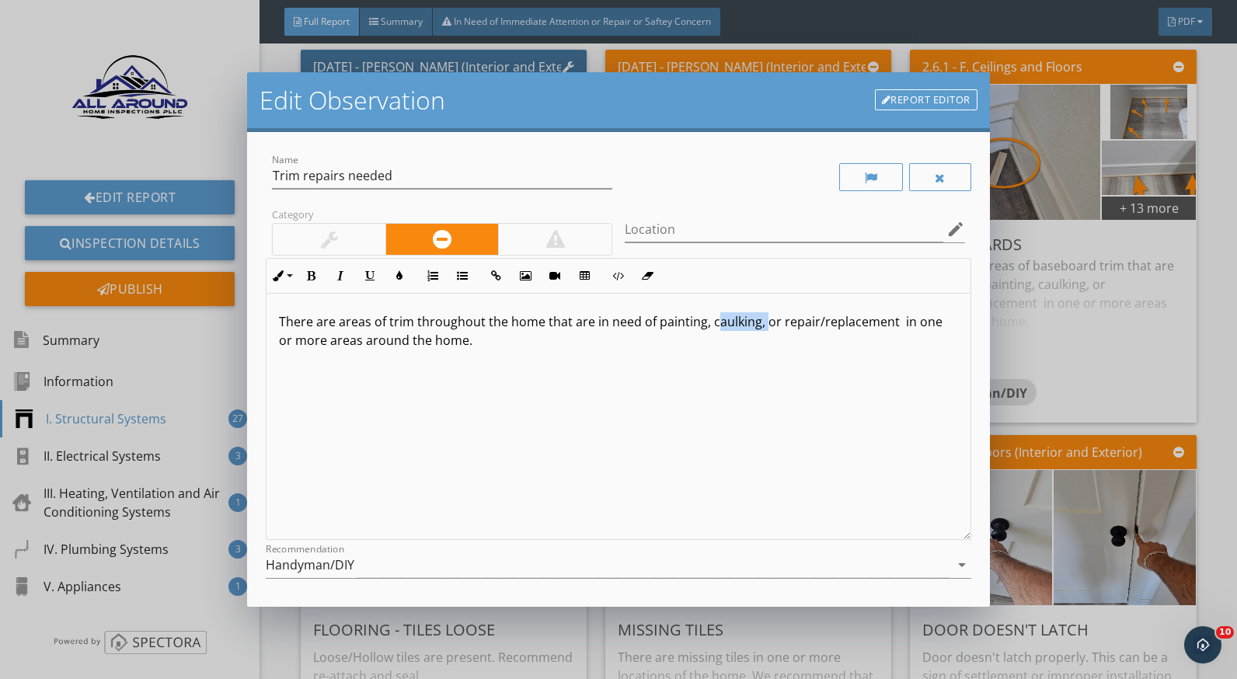
drag, startPoint x: 761, startPoint y: 324, endPoint x: 720, endPoint y: 337, distance: 43.3
click at [714, 327] on p "There are areas of trim throughout the home that are in need of painting, caulk…" at bounding box center [618, 330] width 679 height 37
click at [730, 351] on div "There are areas of trim throughout the home that are in need of painting, caulk…" at bounding box center [618, 417] width 703 height 246
drag, startPoint x: 471, startPoint y: 344, endPoint x: 361, endPoint y: 344, distance: 109.6
click at [361, 344] on p "There are areas of trim throughout the home that are in need of painting, caulk…" at bounding box center [618, 330] width 679 height 37
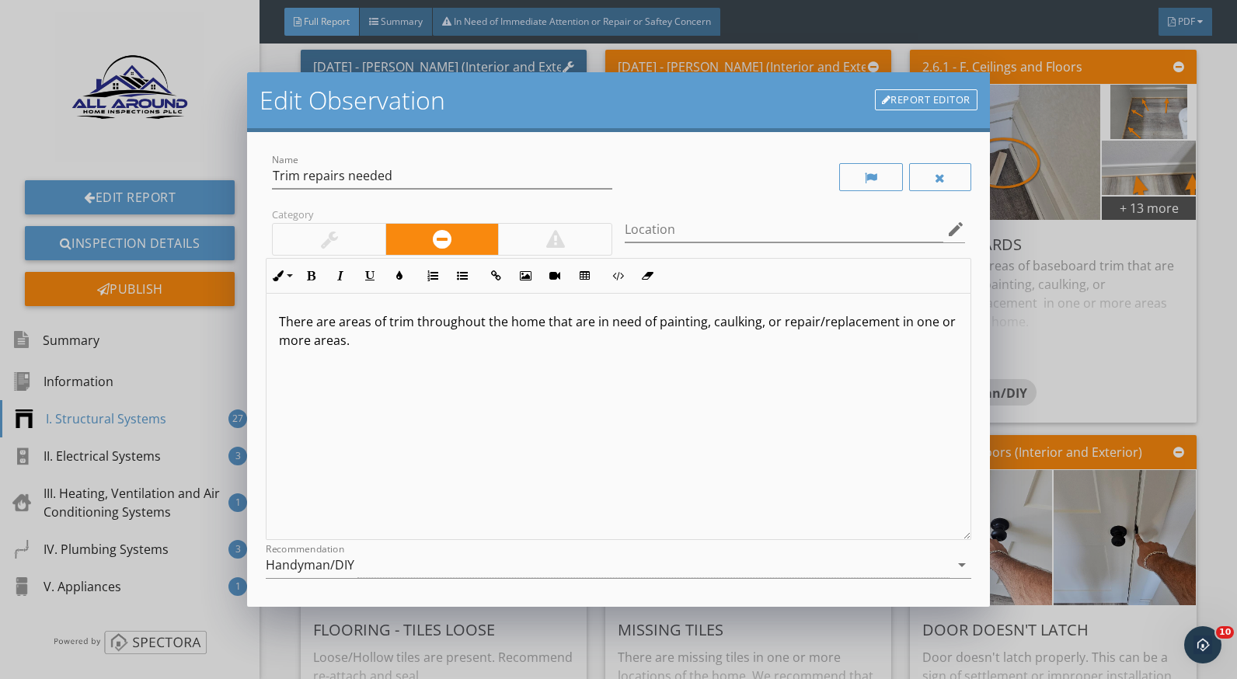
click at [386, 344] on p "There are areas of trim throughout the home that are in need of painting, caulk…" at bounding box center [618, 330] width 679 height 37
type textarea "<p>There are areas of trim throughout the home that are in need of painting, ca…"
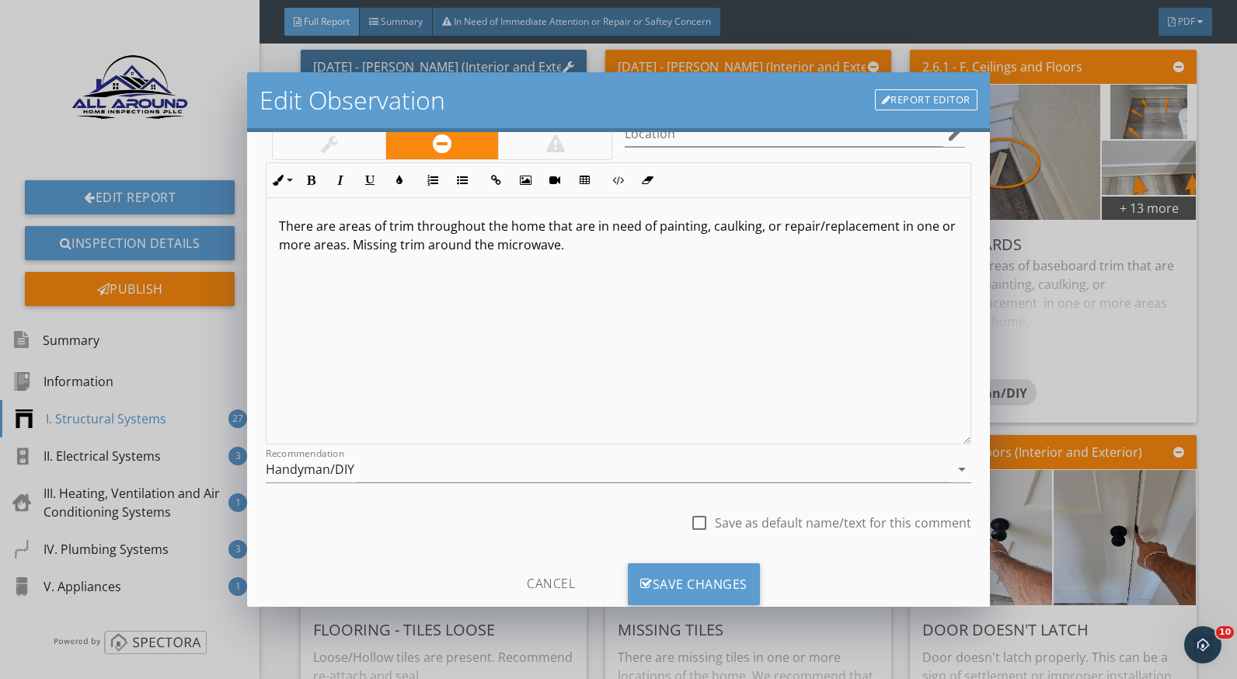
scroll to position [136, 0]
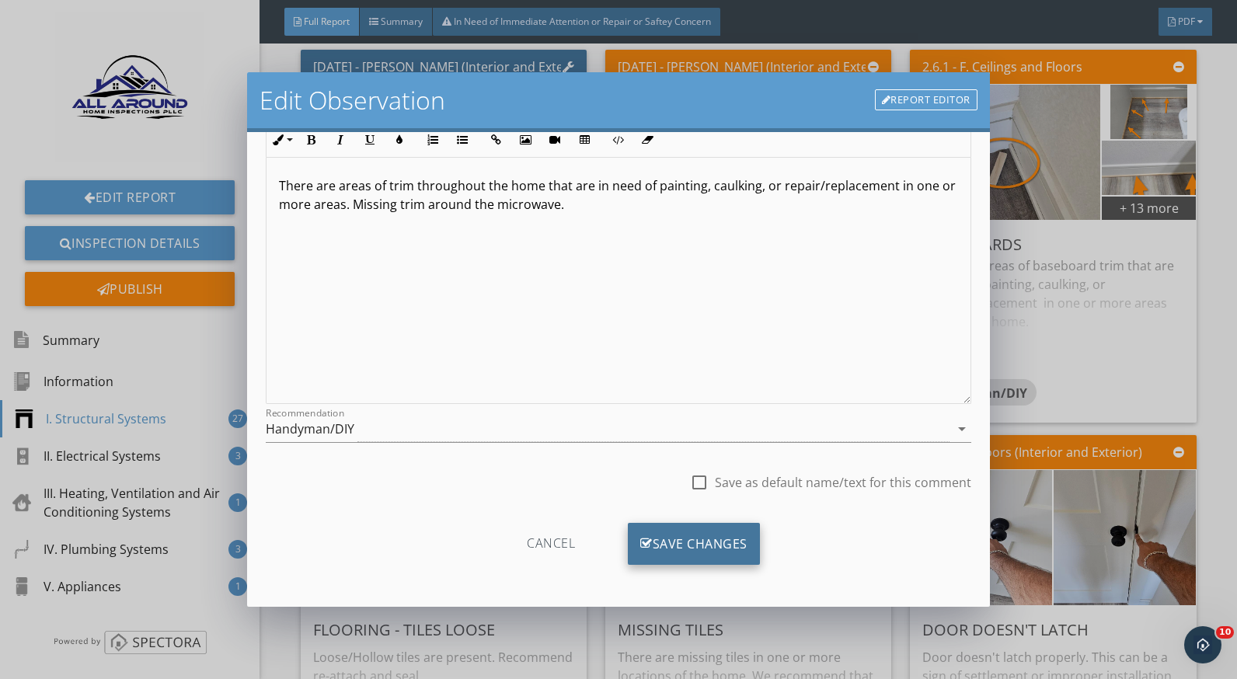
click at [739, 541] on div "Save Changes" at bounding box center [694, 544] width 132 height 42
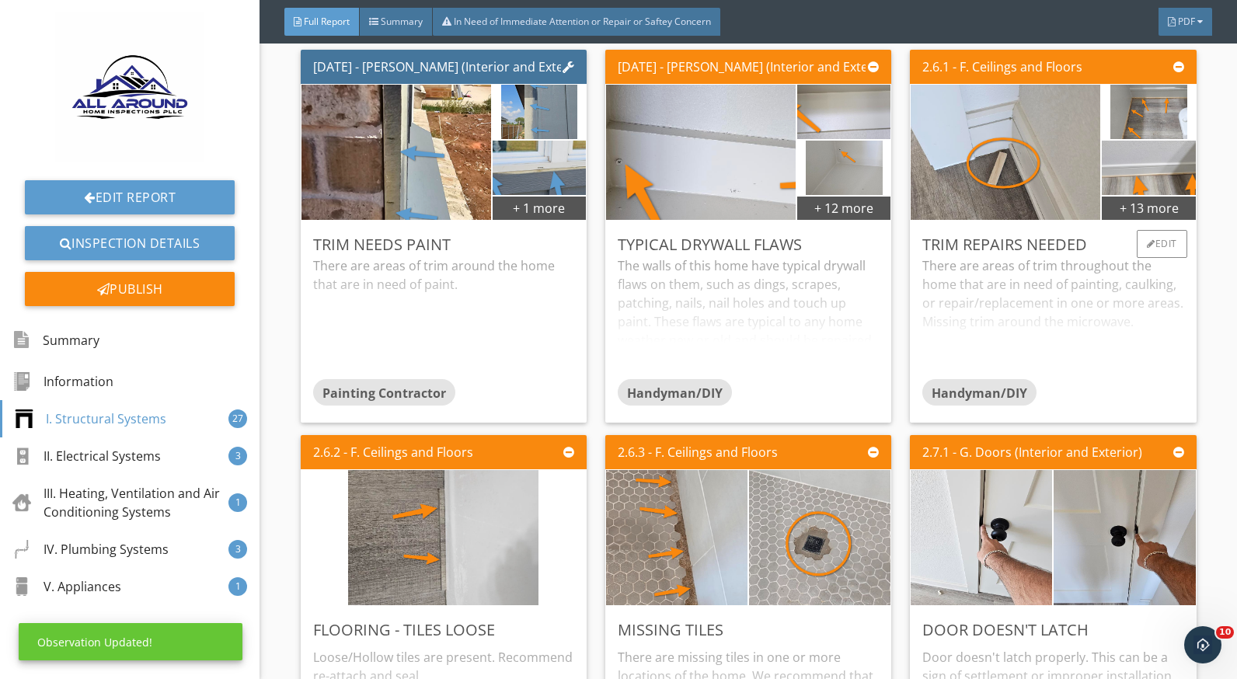
scroll to position [0, 0]
click at [1119, 219] on div "+ 13 more" at bounding box center [1148, 207] width 93 height 25
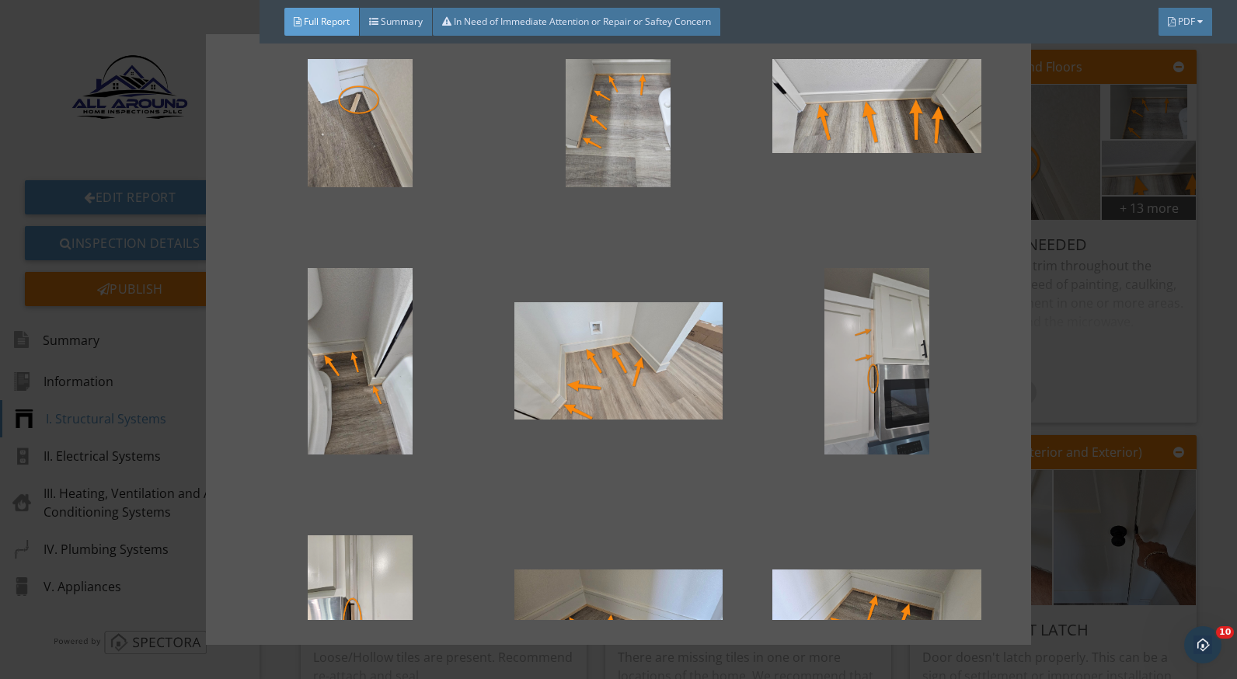
scroll to position [155, 0]
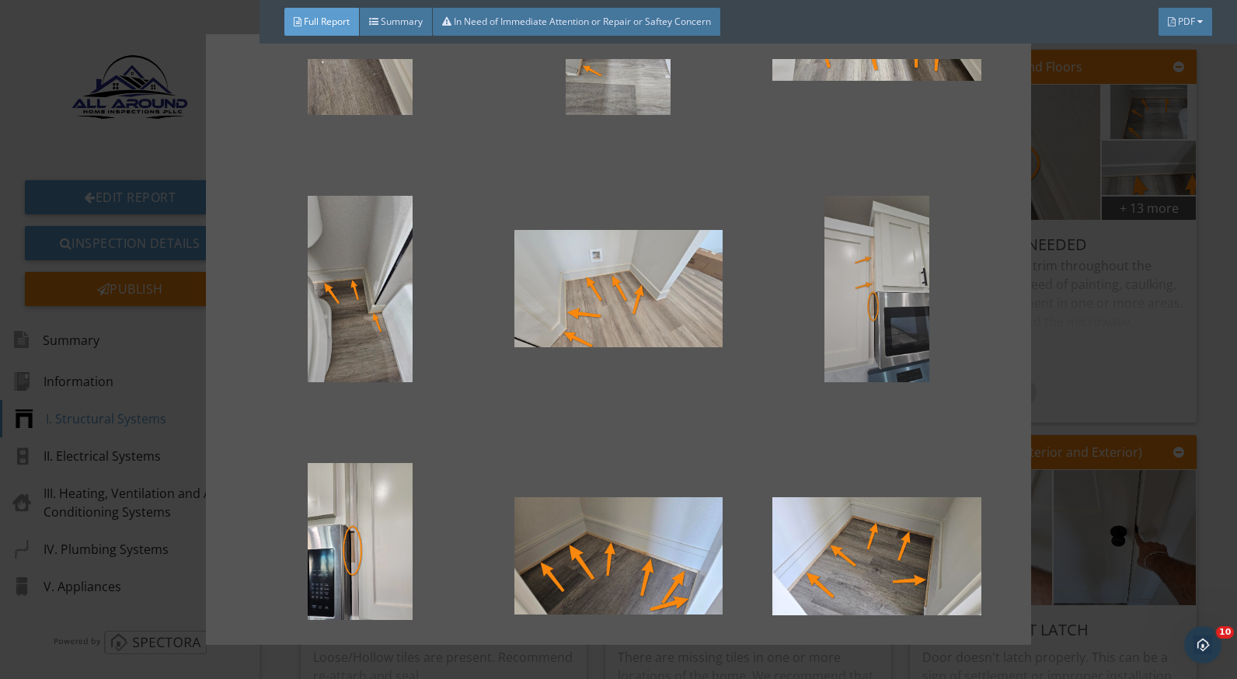
click at [853, 307] on div at bounding box center [877, 289] width 208 height 187
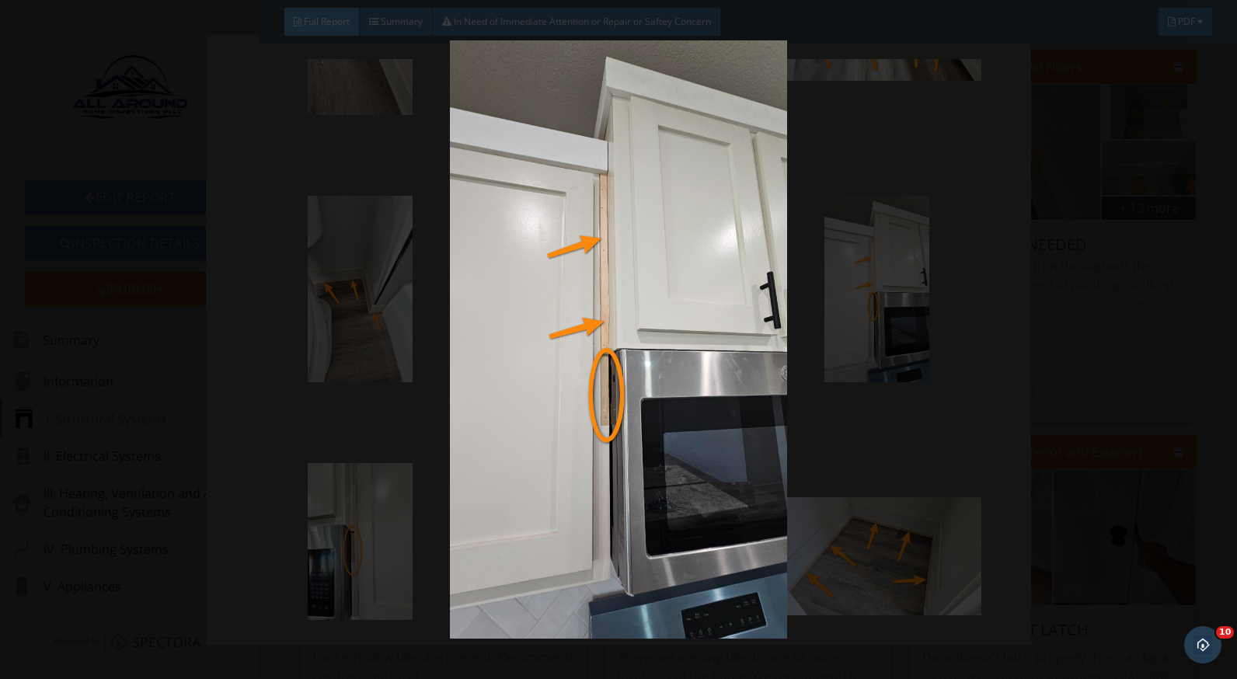
click at [1061, 322] on img at bounding box center [618, 339] width 1129 height 599
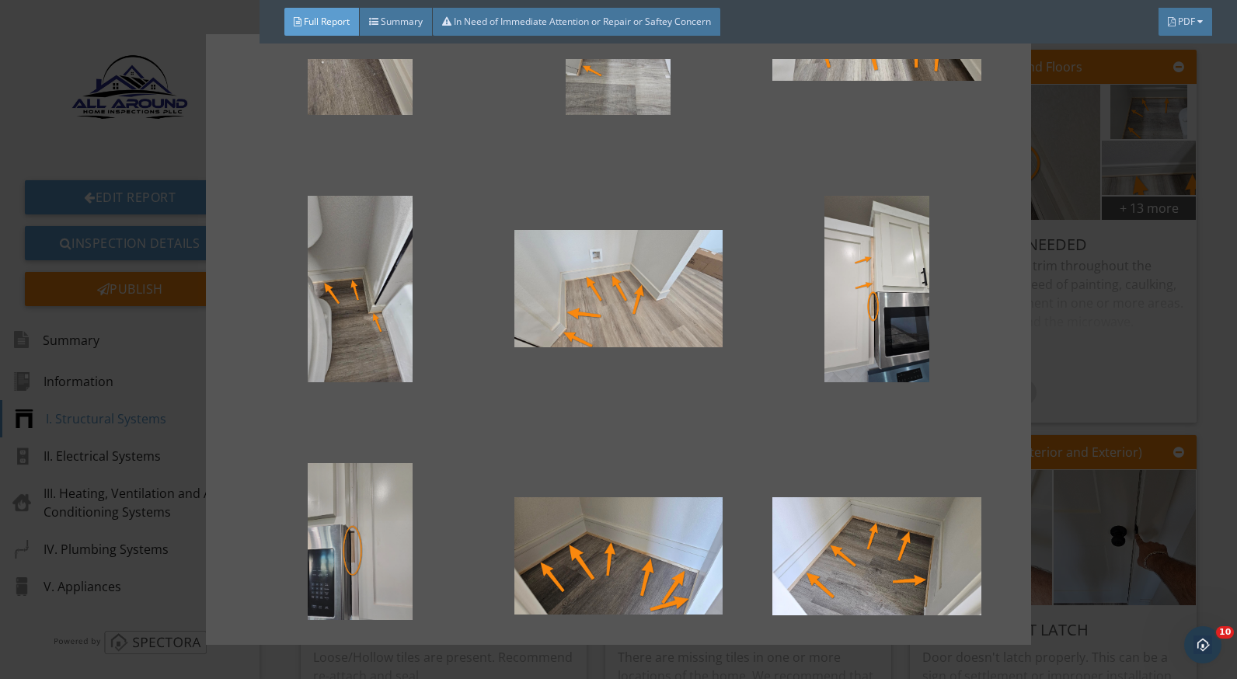
click at [343, 519] on div at bounding box center [360, 556] width 208 height 187
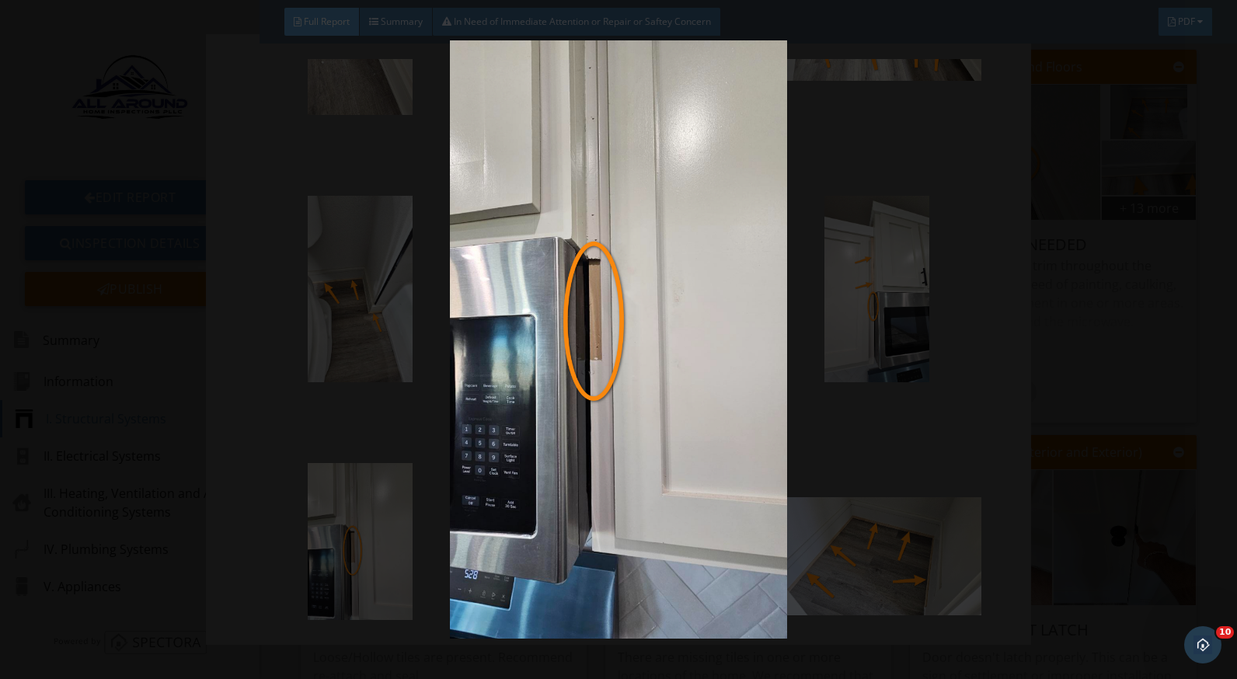
click at [816, 329] on img at bounding box center [618, 339] width 1129 height 599
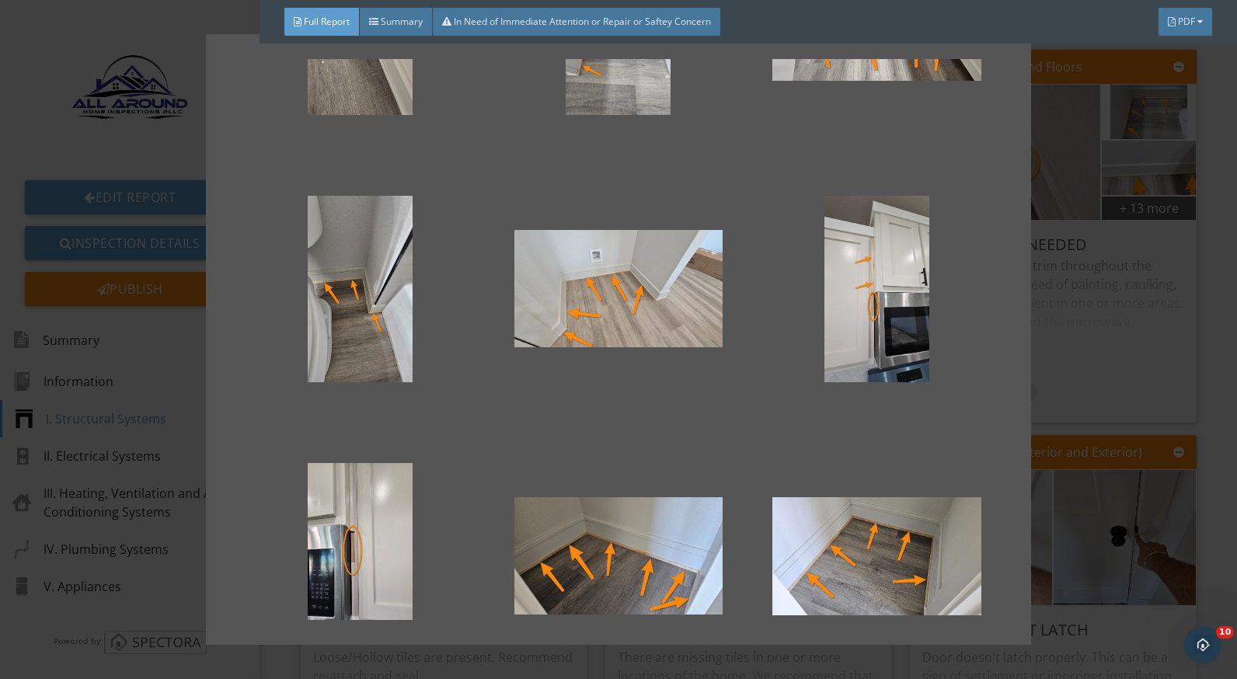
click at [1070, 340] on div at bounding box center [618, 339] width 1237 height 679
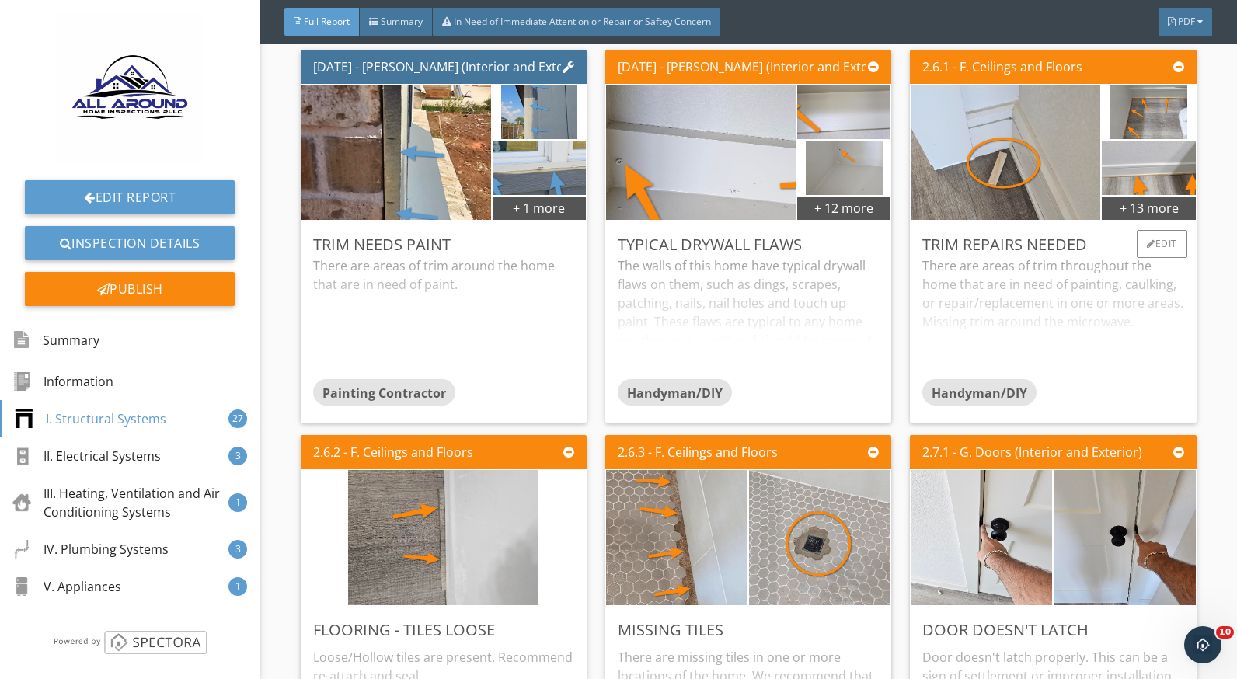
click at [986, 314] on div "There are areas of trim throughout the home that are in need of painting, caulk…" at bounding box center [1053, 318] width 261 height 123
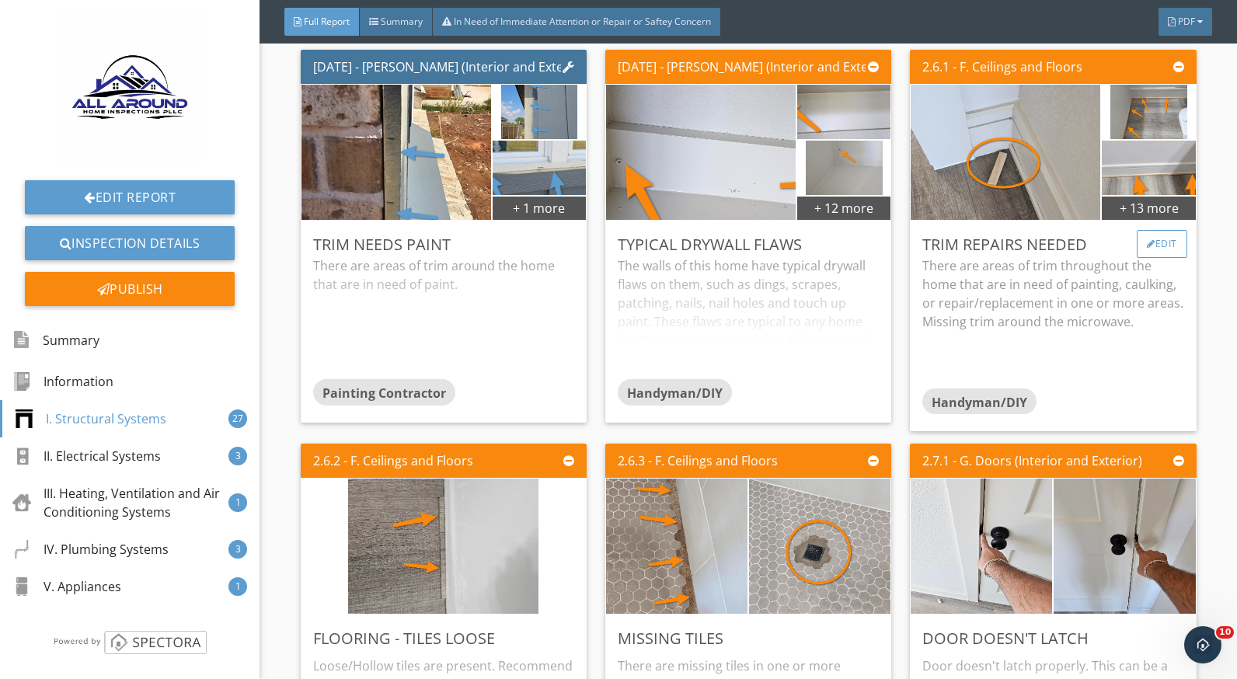
click at [1147, 249] on div at bounding box center [1151, 243] width 9 height 9
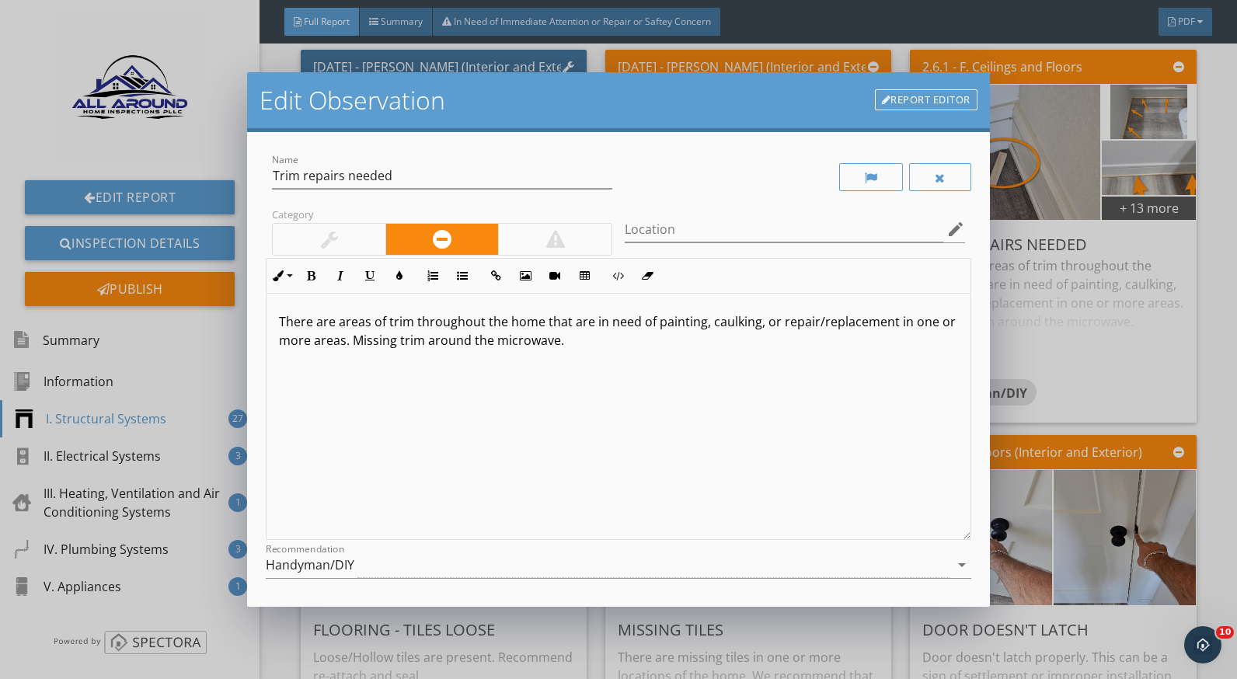
drag, startPoint x: 599, startPoint y: 343, endPoint x: 371, endPoint y: 343, distance: 227.7
click at [371, 343] on p "There are areas of trim throughout the home that are in need of painting, caulk…" at bounding box center [618, 330] width 679 height 37
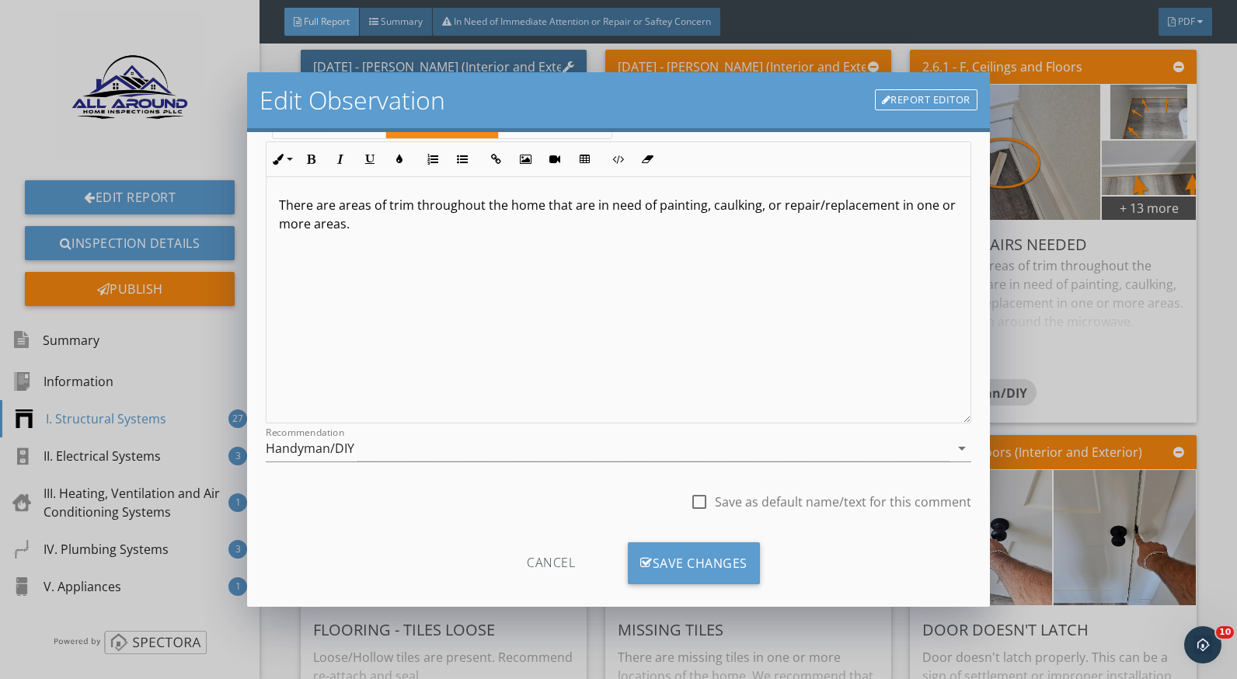
scroll to position [136, 0]
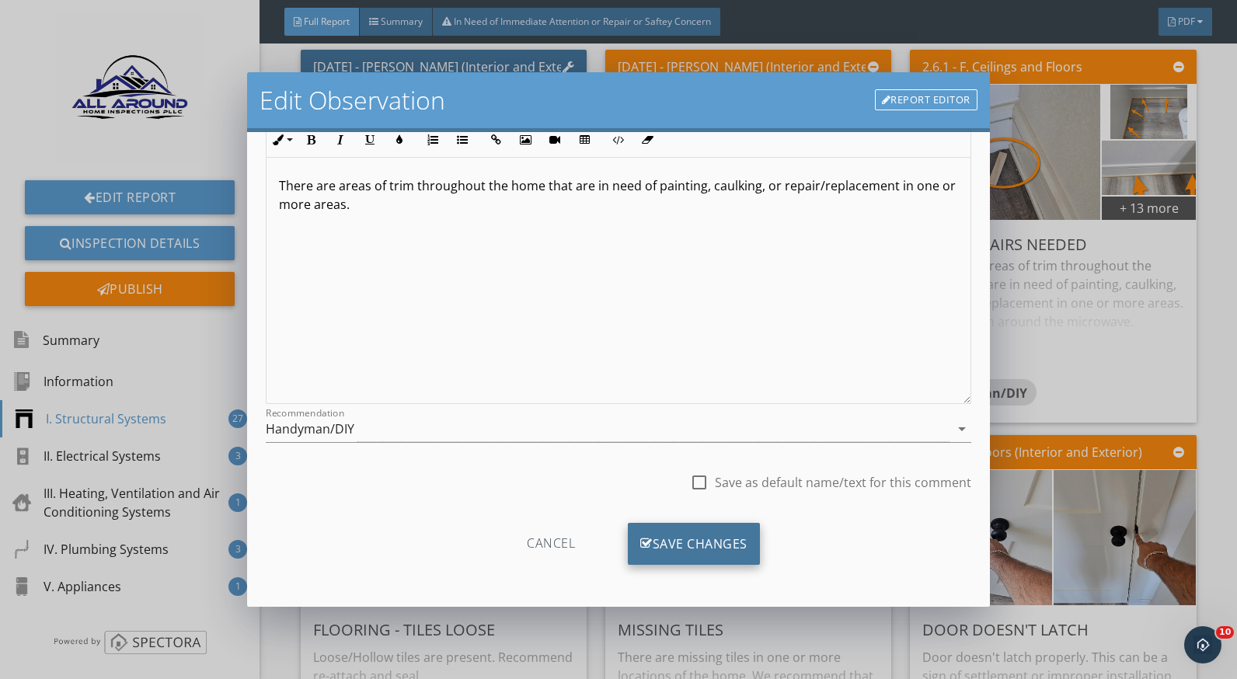
click at [735, 538] on div "Save Changes" at bounding box center [694, 544] width 132 height 42
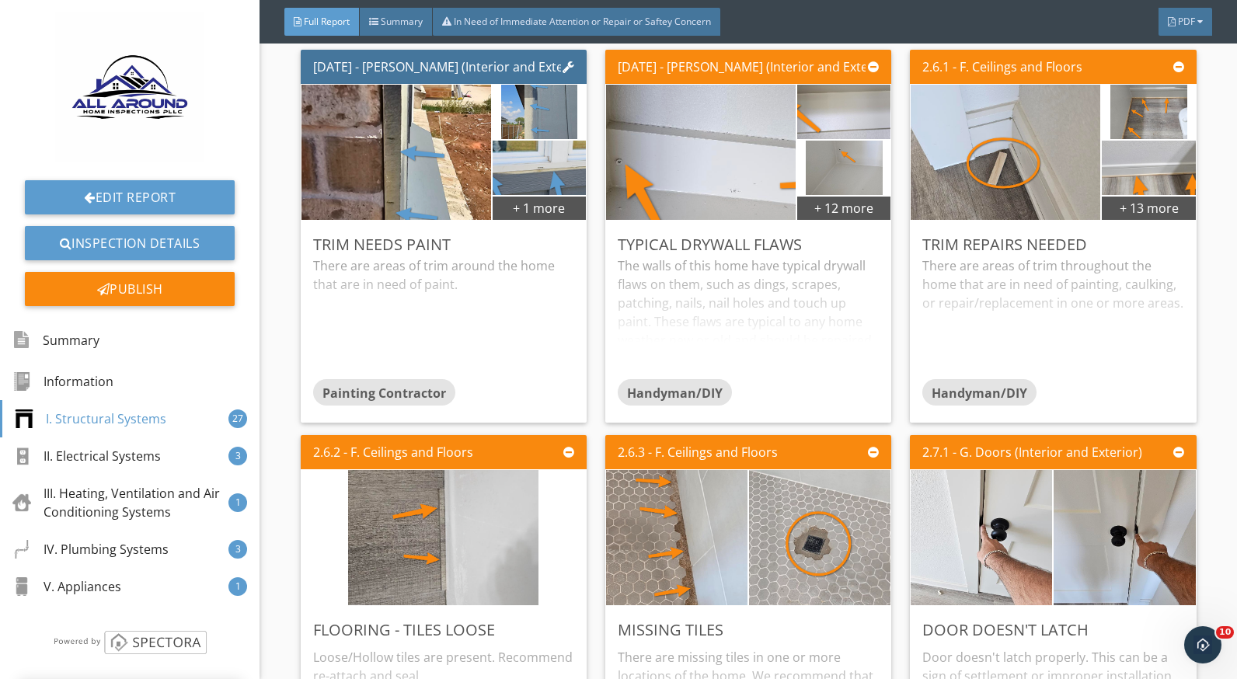
scroll to position [0, 0]
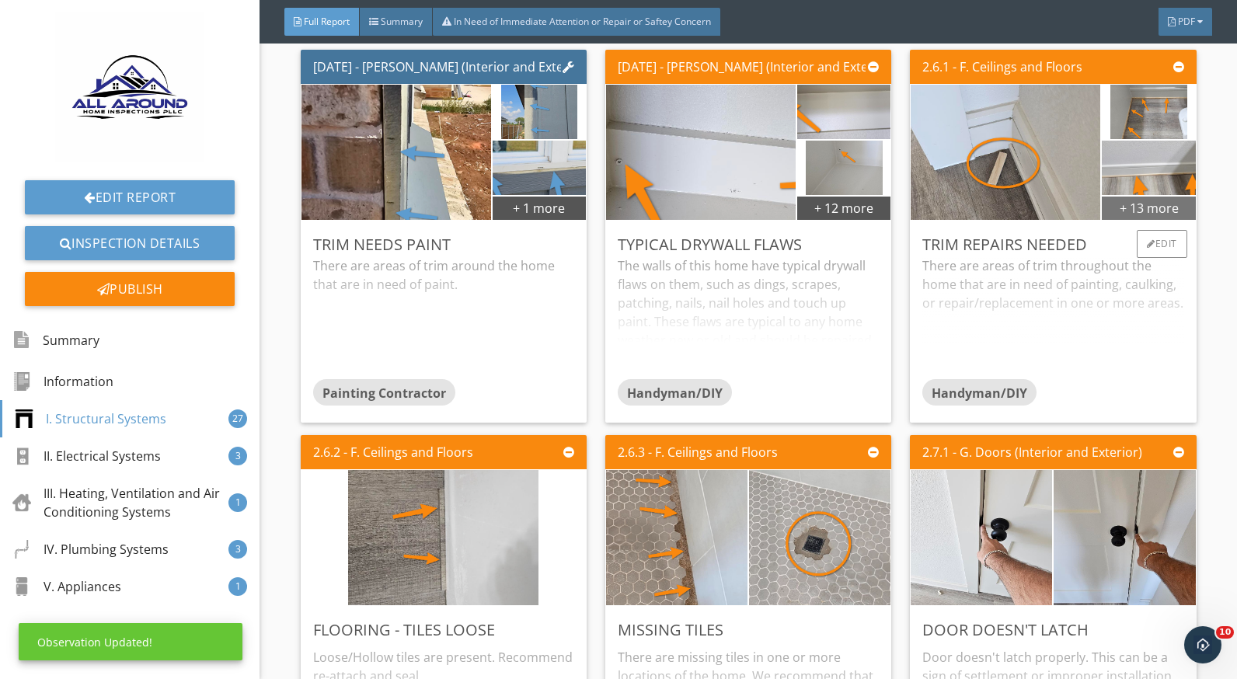
click at [1113, 220] on div "+ 13 more" at bounding box center [1148, 207] width 93 height 25
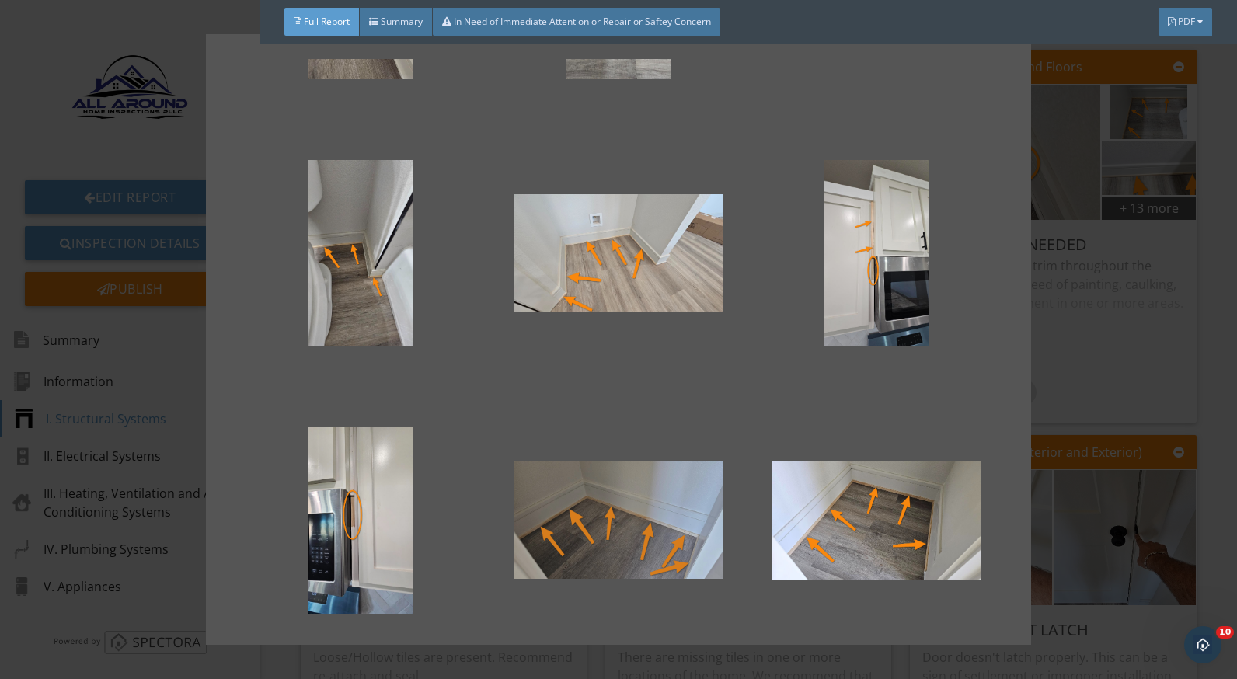
scroll to position [311, 0]
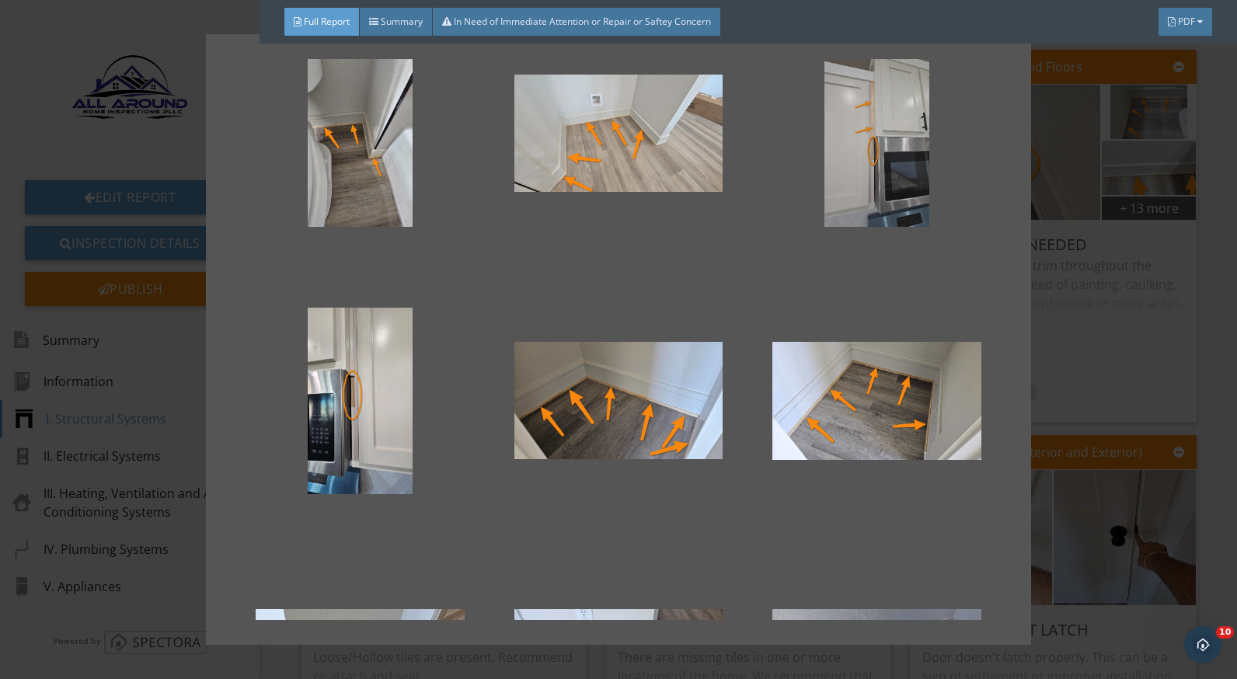
click at [839, 190] on div at bounding box center [877, 133] width 208 height 187
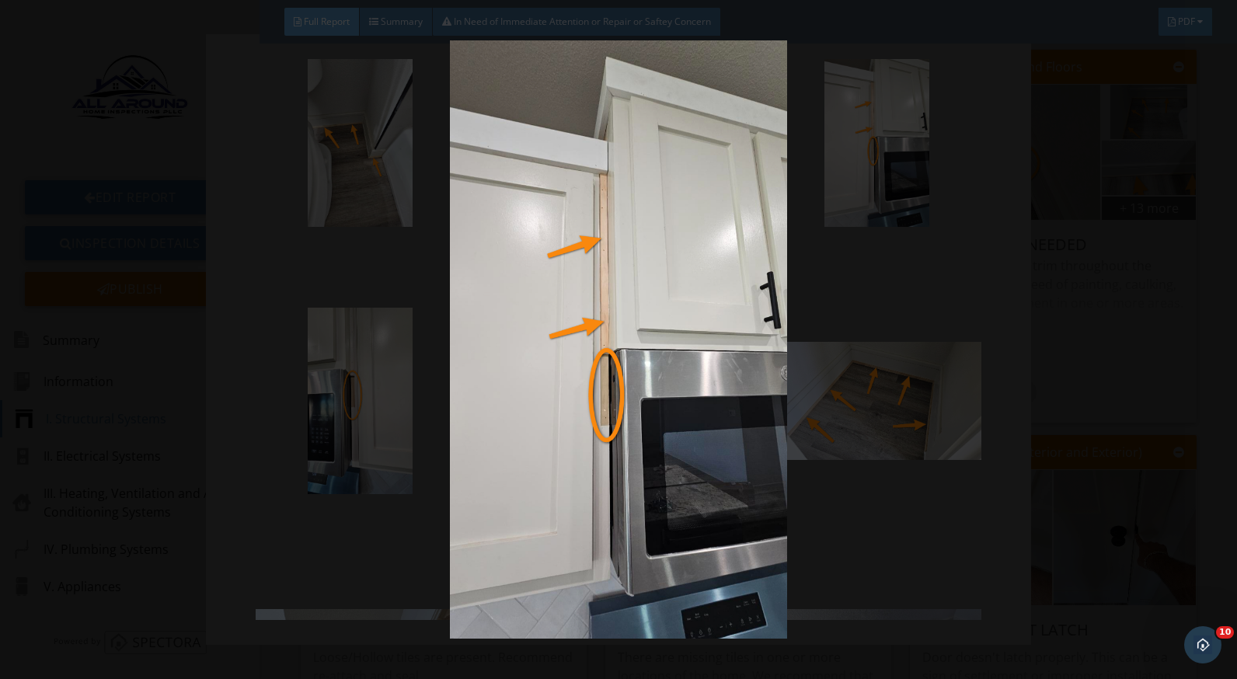
click at [1186, 385] on div at bounding box center [618, 339] width 1237 height 679
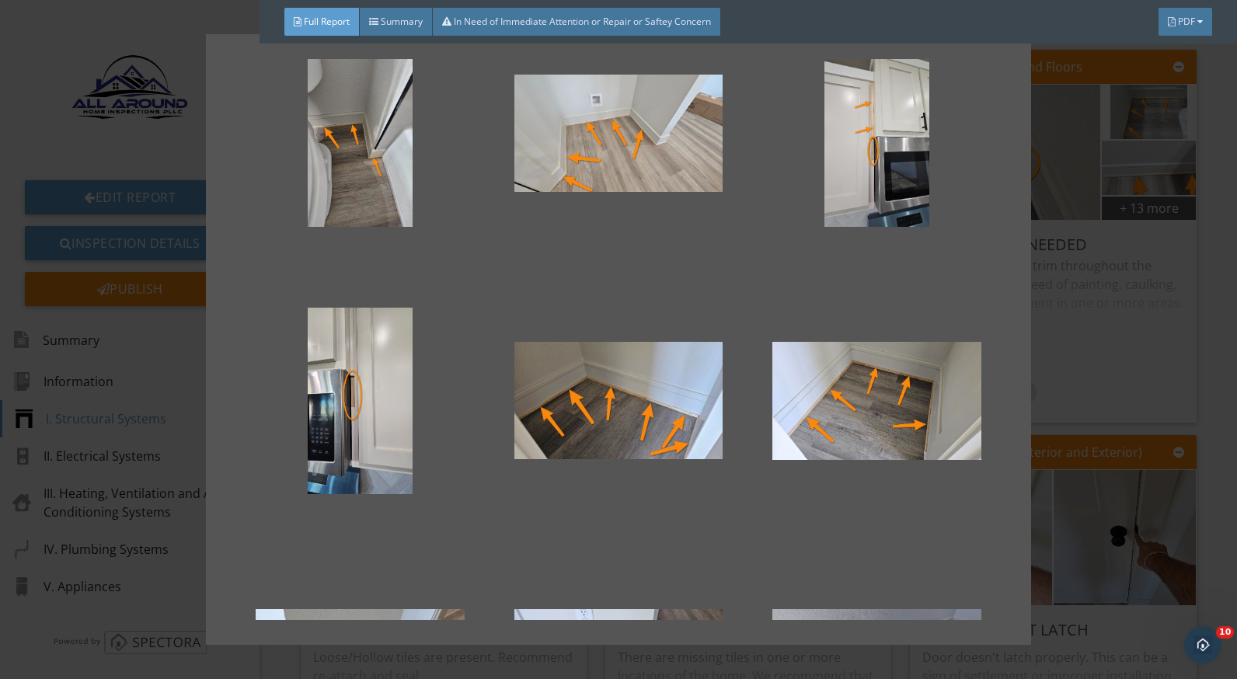
click at [1067, 363] on div at bounding box center [618, 339] width 1237 height 679
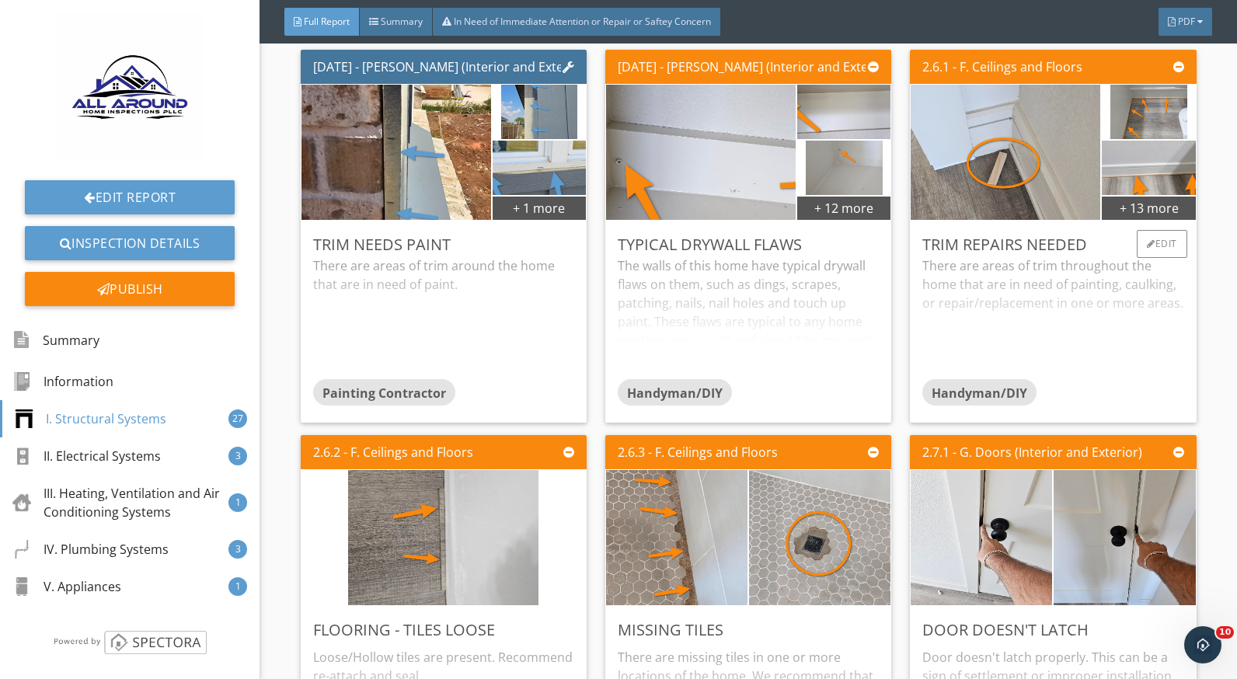
click at [1102, 279] on div "There are areas of trim throughout the home that are in need of painting, caulk…" at bounding box center [1053, 318] width 261 height 123
click at [1167, 252] on div "Edit" at bounding box center [1162, 244] width 51 height 28
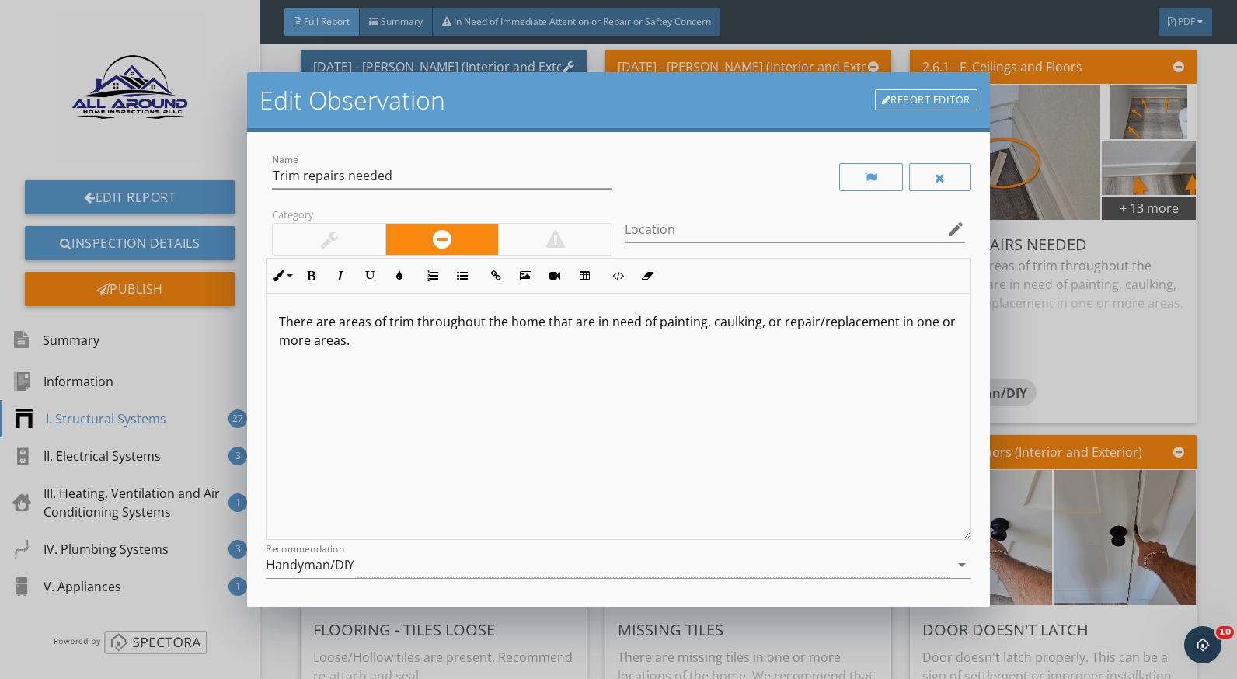
click at [338, 320] on p "There are areas of trim throughout the home that are in need of painting, caulk…" at bounding box center [618, 330] width 679 height 37
click at [615, 344] on p "There are areas of trim throughout the home that are in need of painting, caulk…" at bounding box center [618, 330] width 679 height 37
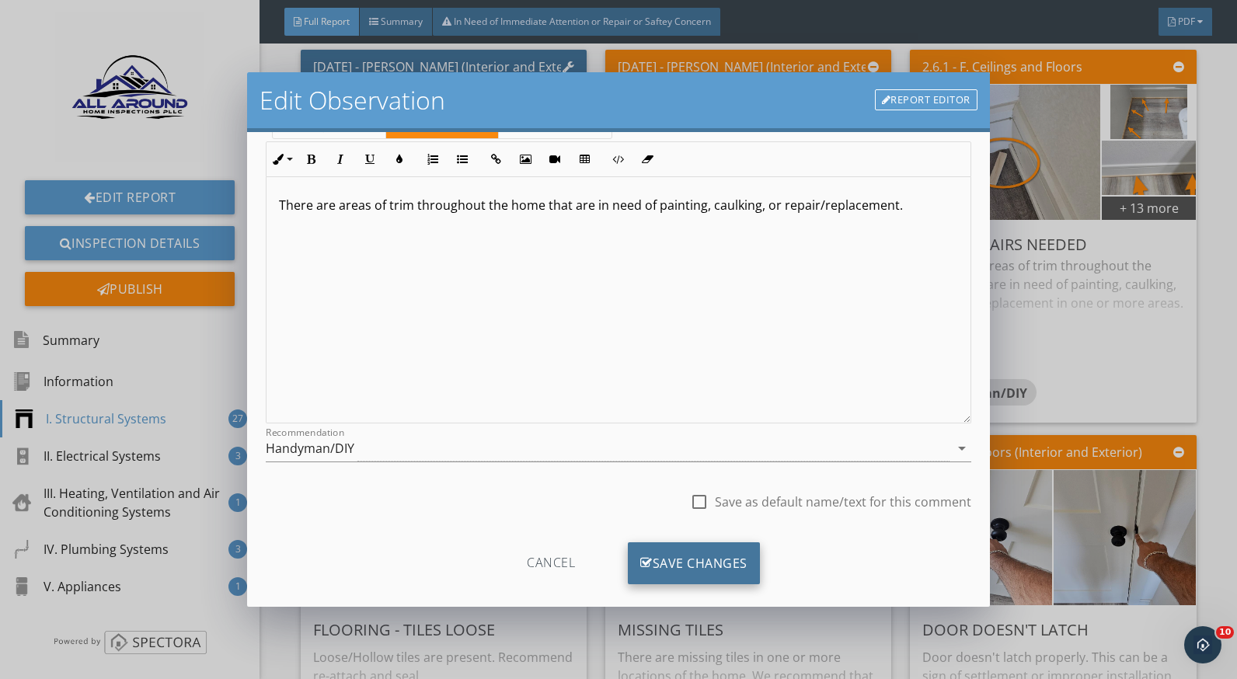
scroll to position [136, 0]
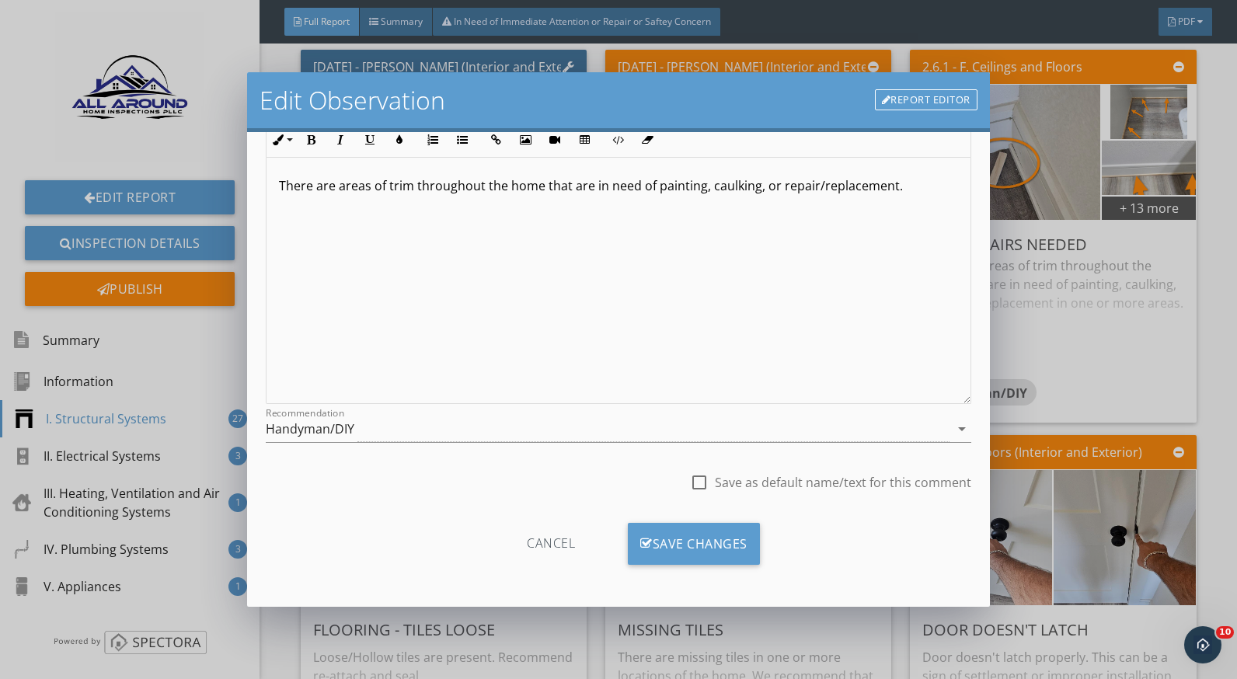
drag, startPoint x: 688, startPoint y: 552, endPoint x: 762, endPoint y: 547, distance: 74.0
click at [688, 552] on div "Save Changes" at bounding box center [694, 544] width 132 height 42
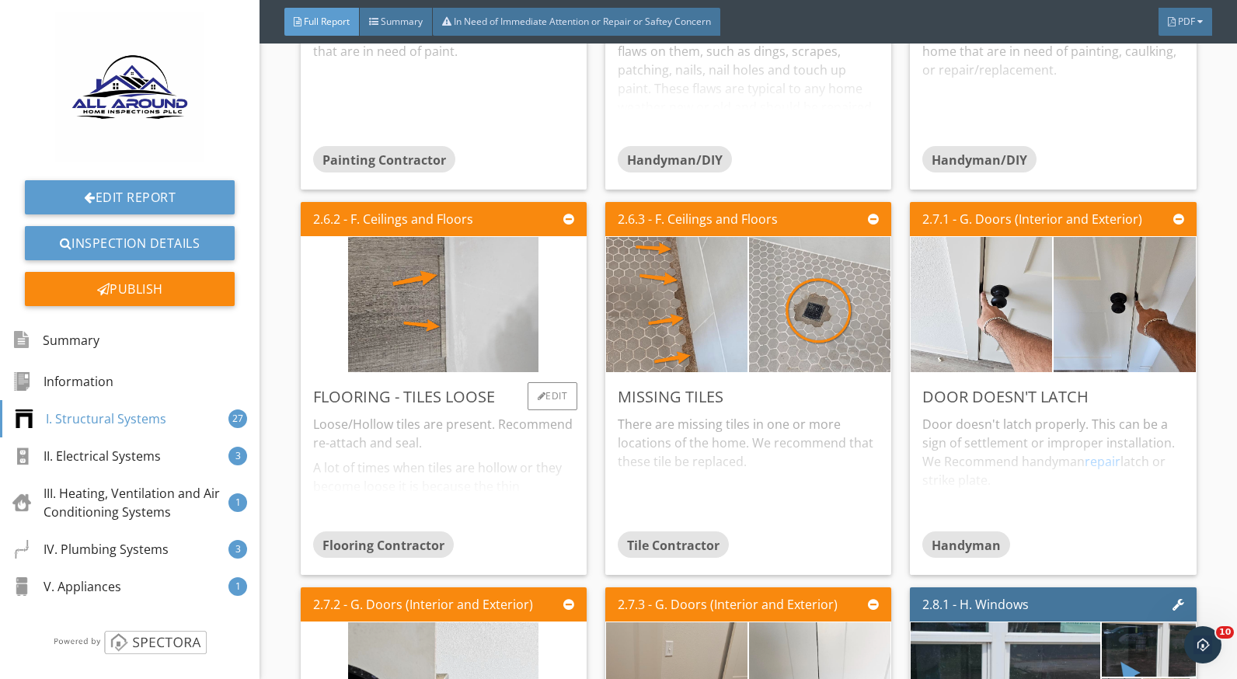
scroll to position [3260, 0]
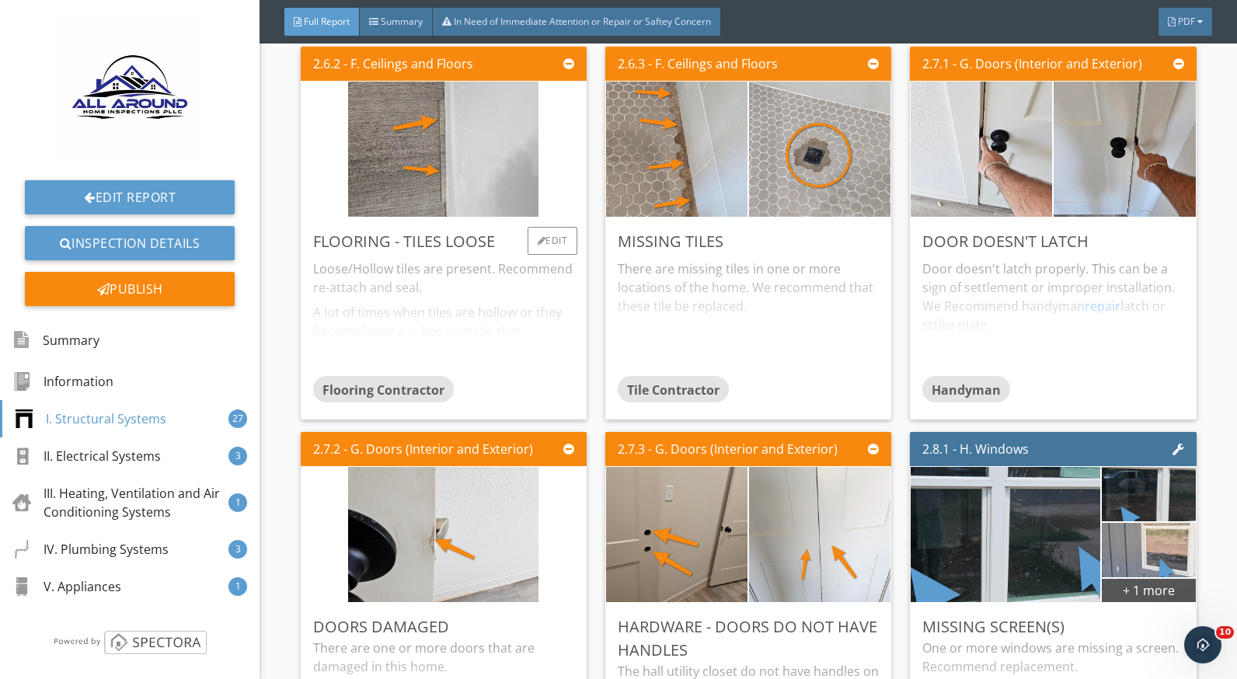
click at [404, 290] on div "Loose/Hollow tiles are present. Recommend re-attach and seal. A lot of times wh…" at bounding box center [443, 314] width 261 height 123
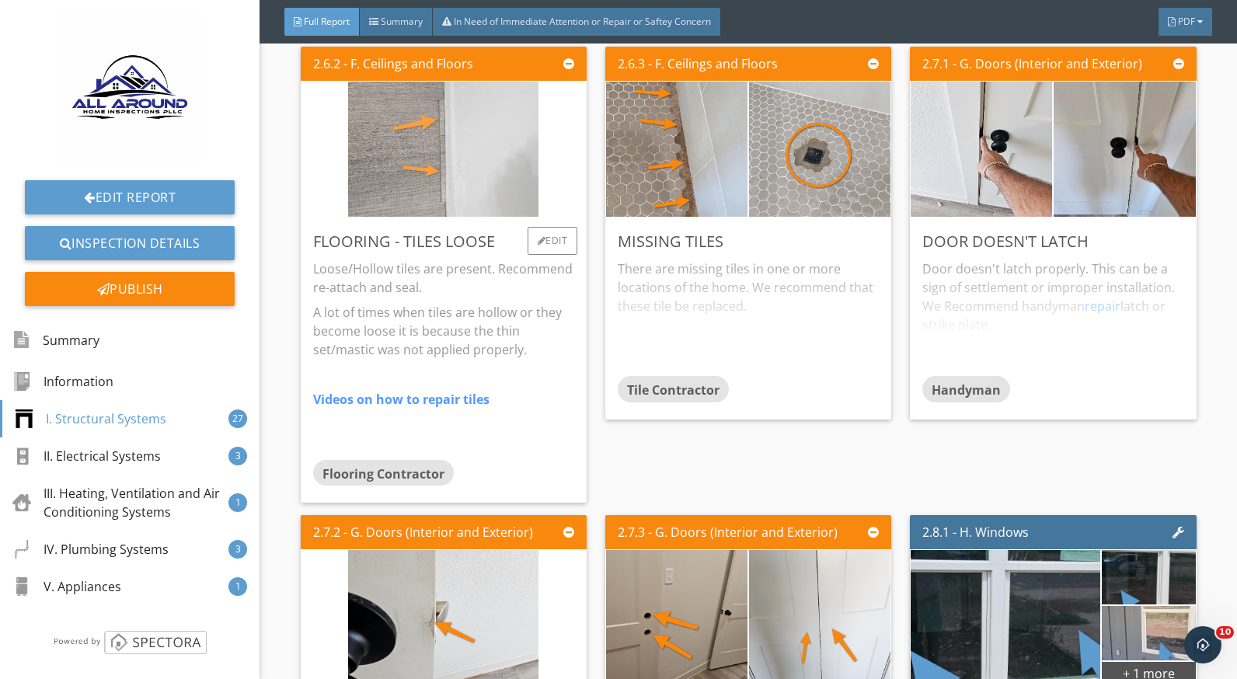
click at [446, 159] on img at bounding box center [443, 150] width 190 height 338
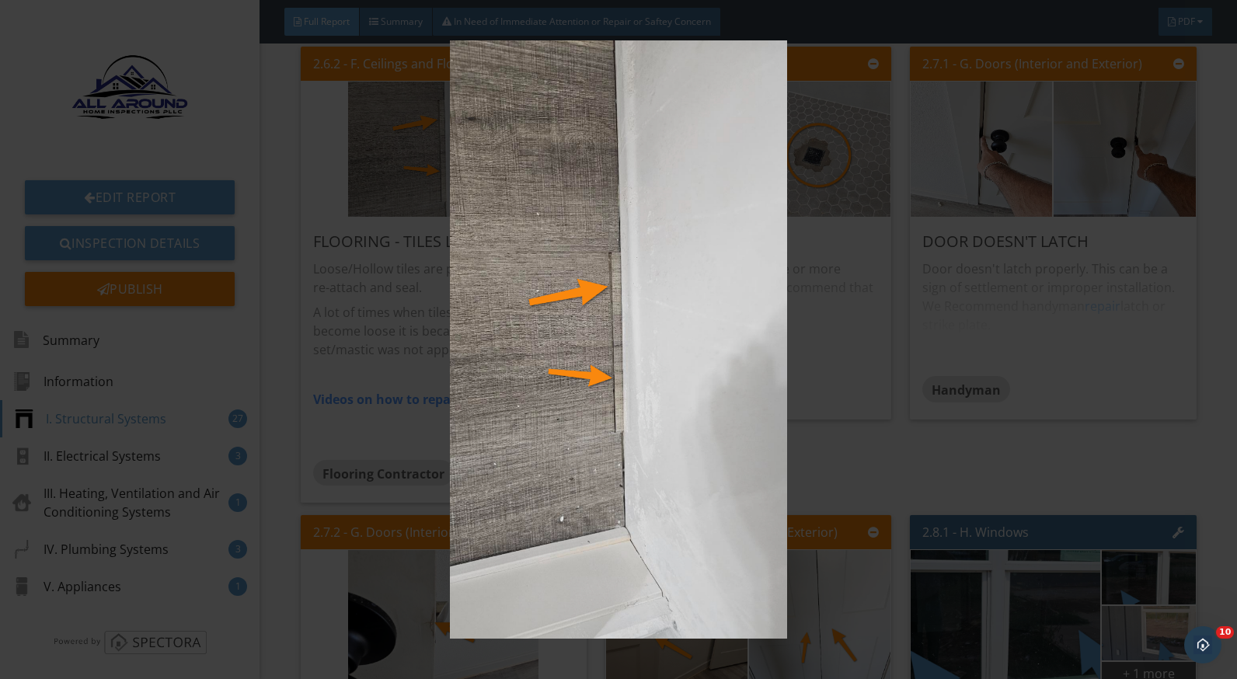
click at [875, 433] on img at bounding box center [618, 339] width 1129 height 599
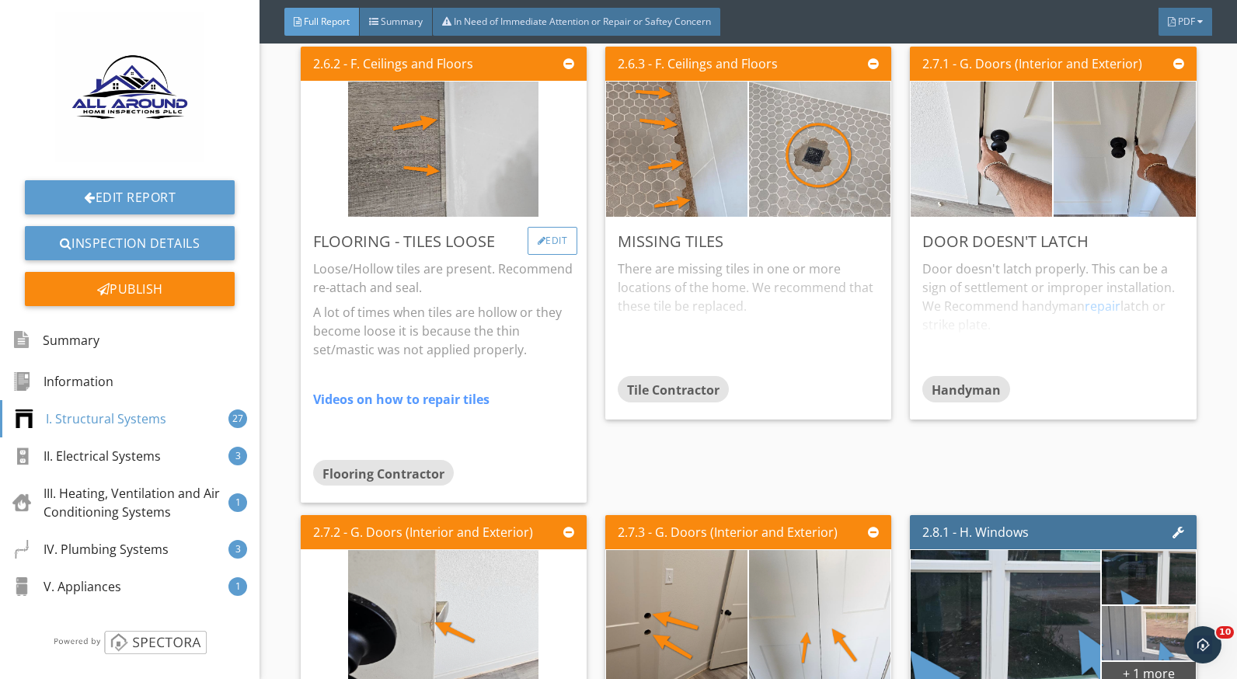
click at [542, 254] on div "Edit" at bounding box center [553, 241] width 51 height 28
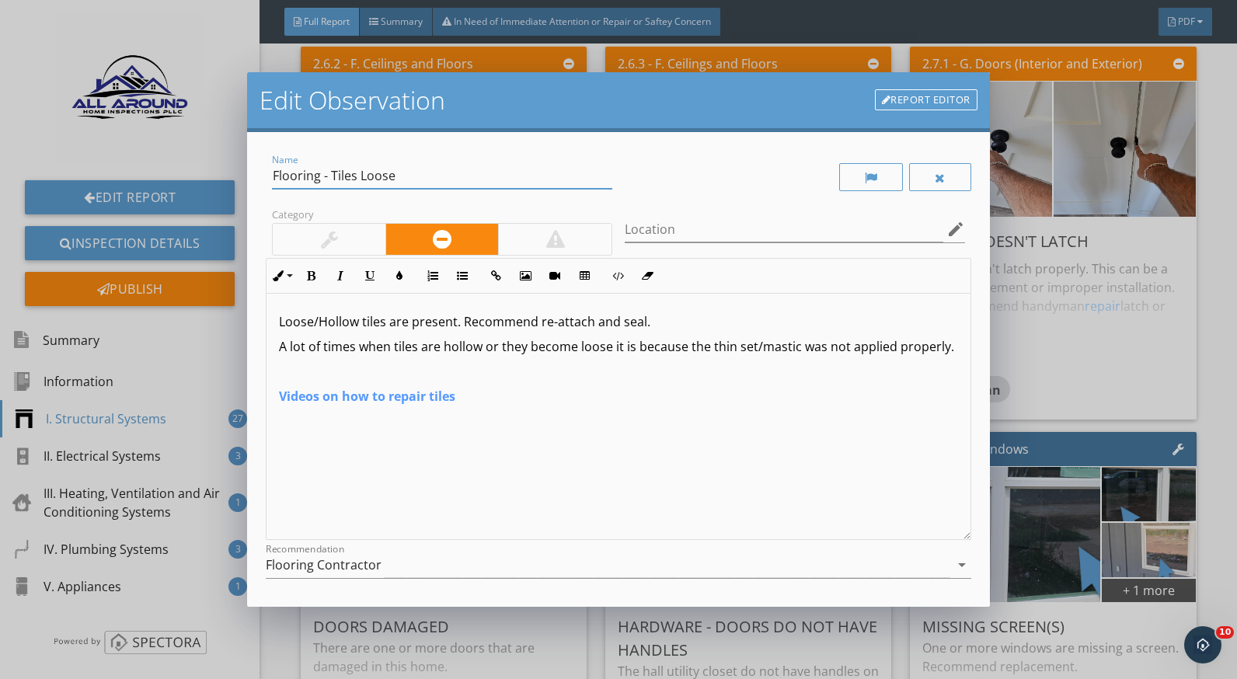
drag, startPoint x: 395, startPoint y: 176, endPoint x: 333, endPoint y: 177, distance: 61.4
click at [333, 177] on input "Flooring - Tiles Loose" at bounding box center [442, 176] width 340 height 26
click at [644, 381] on p at bounding box center [618, 371] width 679 height 19
click at [1018, 361] on div "Edit Observation Report Editor Name Flooring - Tiles Loose Category Location ed…" at bounding box center [618, 339] width 1237 height 679
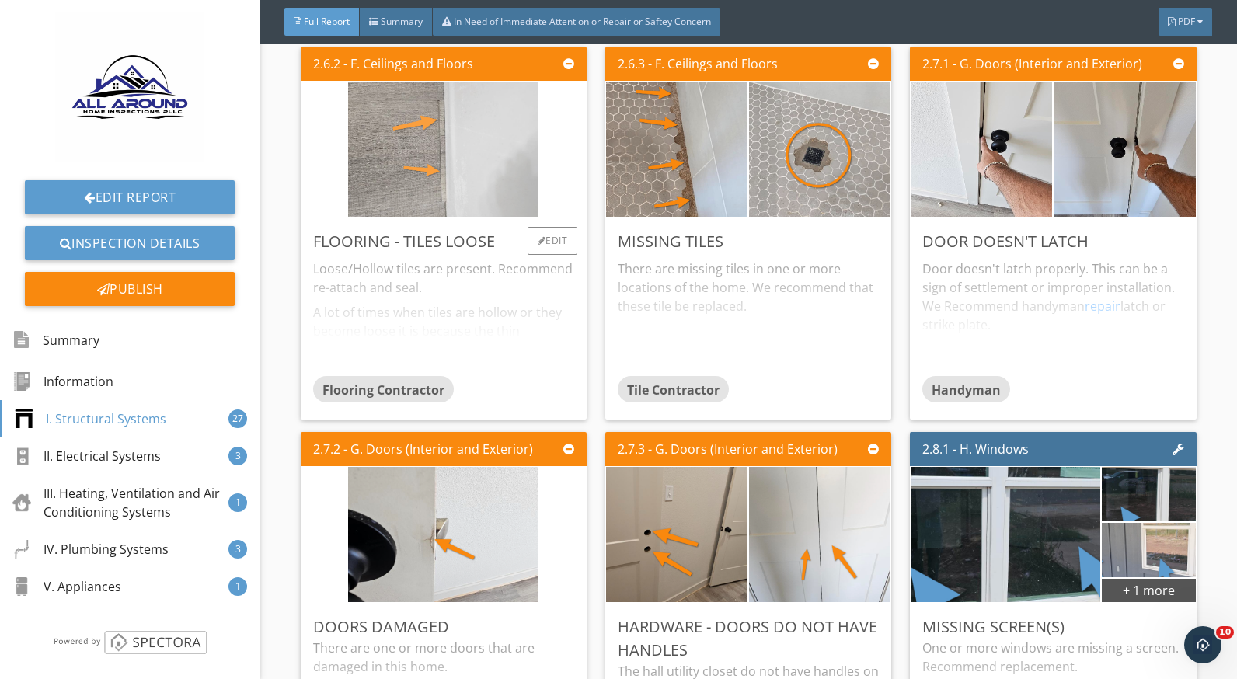
click at [463, 188] on img at bounding box center [443, 150] width 190 height 338
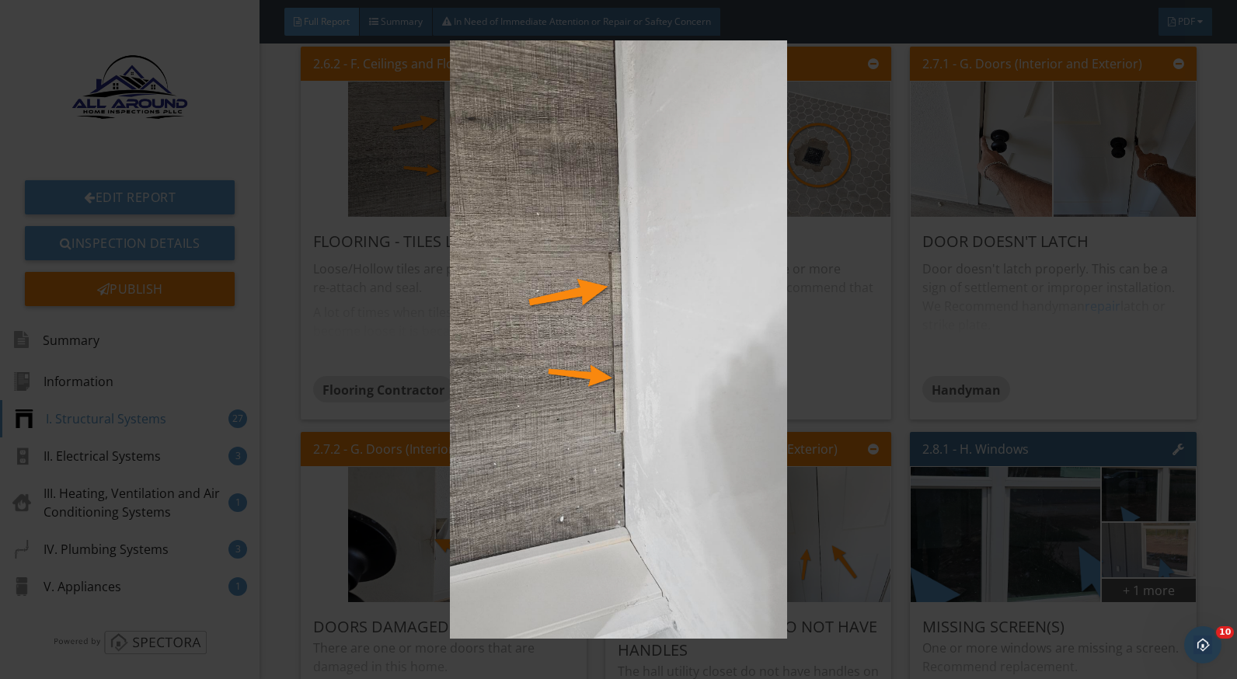
click at [818, 333] on img at bounding box center [618, 339] width 1129 height 599
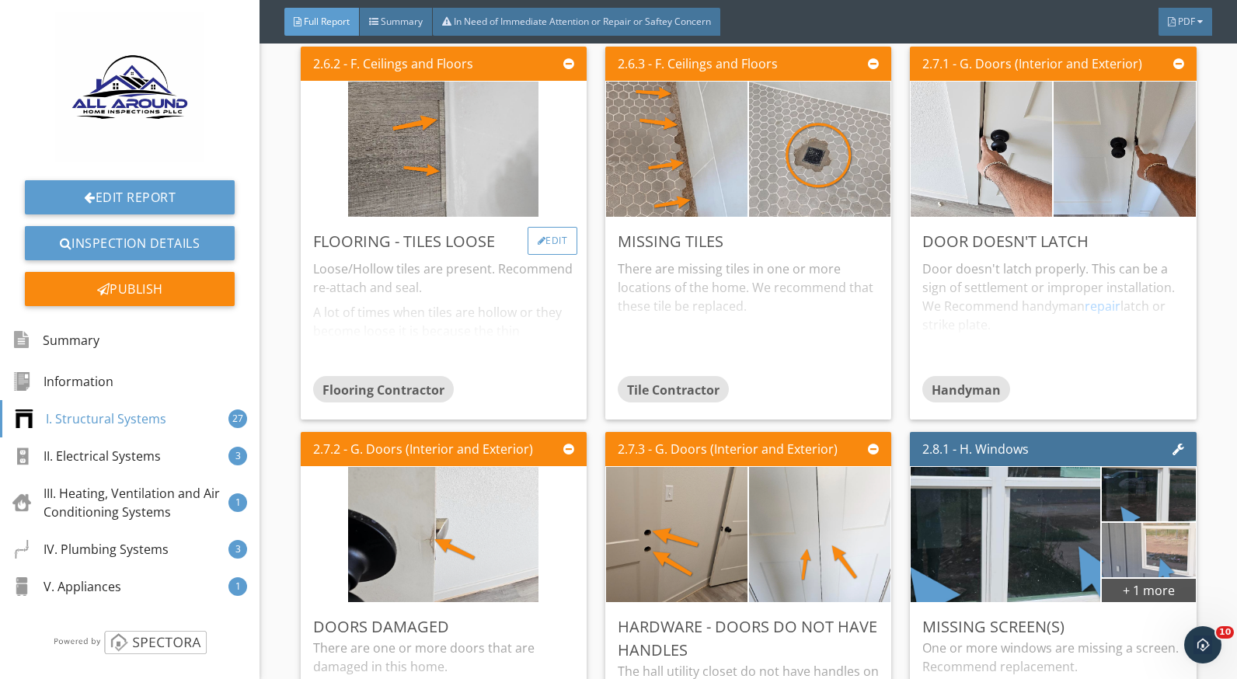
click at [547, 252] on div "Edit" at bounding box center [553, 241] width 51 height 28
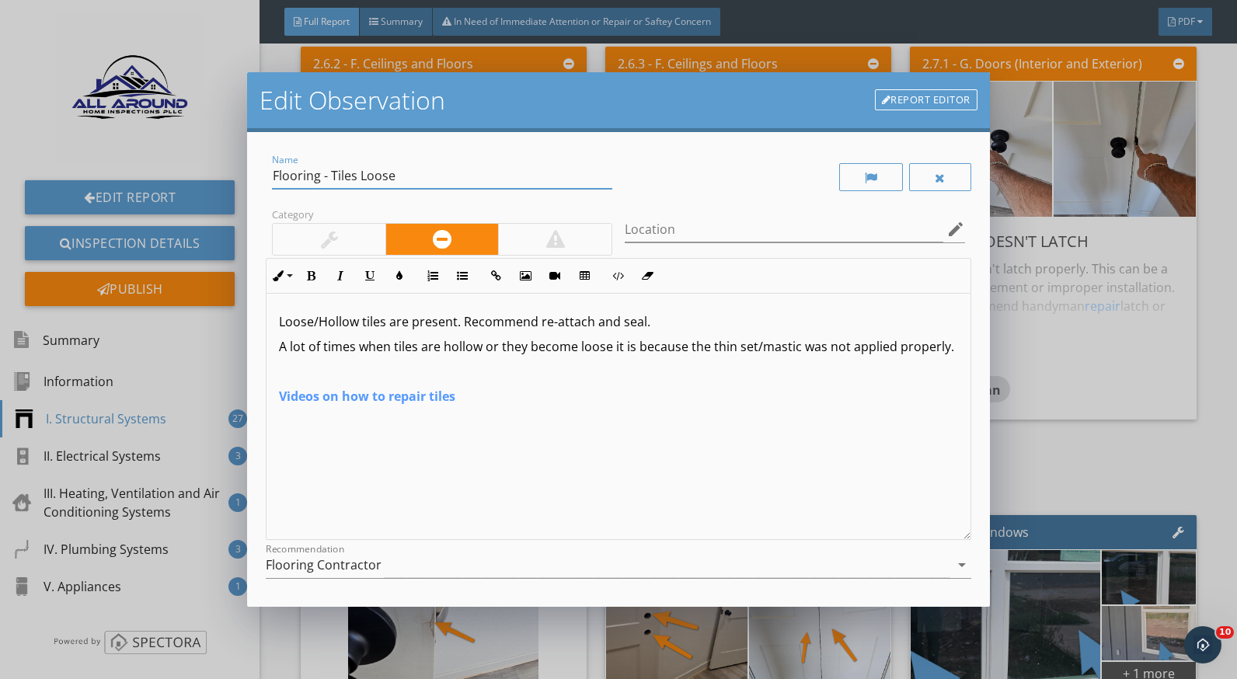
drag, startPoint x: 358, startPoint y: 175, endPoint x: 333, endPoint y: 177, distance: 25.0
click at [333, 177] on input "Flooring - Tiles Loose" at bounding box center [442, 176] width 340 height 26
drag, startPoint x: 473, startPoint y: 174, endPoint x: 438, endPoint y: 176, distance: 35.8
click at [438, 176] on input "Flooring - Laminate flooring Loose" at bounding box center [442, 176] width 340 height 26
type input "Flooring - Laminate flooring movement"
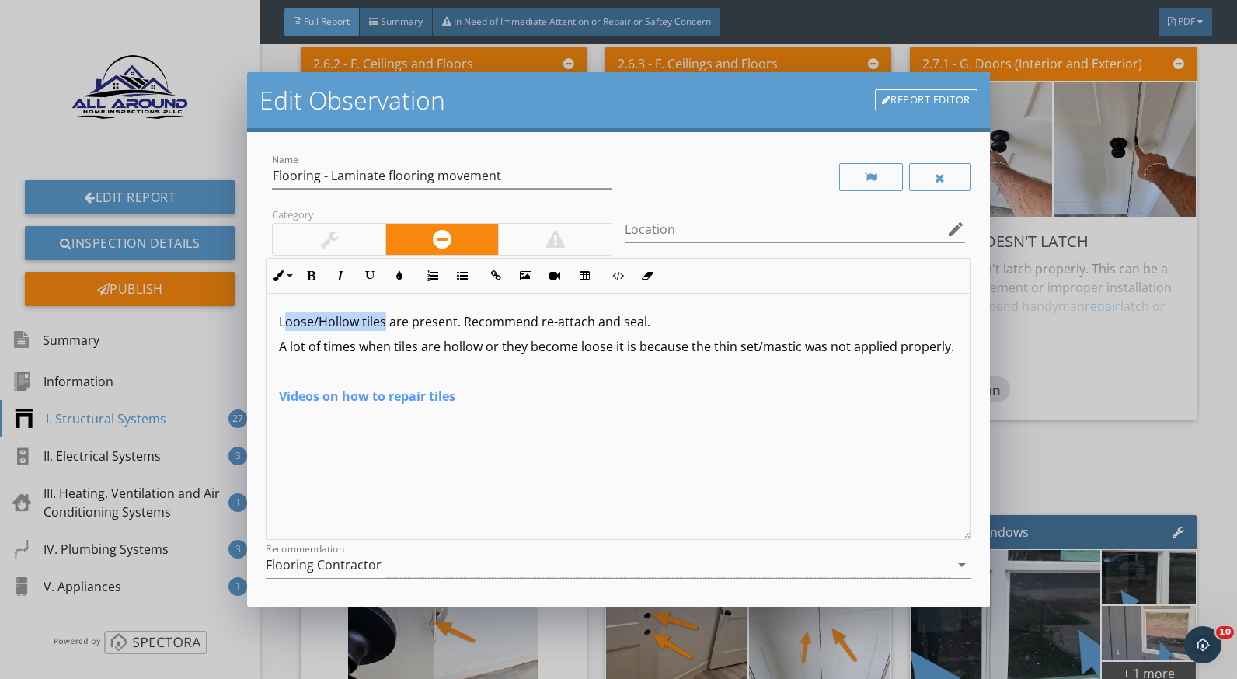
drag, startPoint x: 386, startPoint y: 321, endPoint x: 287, endPoint y: 322, distance: 98.7
click at [287, 322] on p "Loose/Hollow tiles are present. Recommend re-attach and seal." at bounding box center [618, 321] width 679 height 19
drag, startPoint x: 456, startPoint y: 323, endPoint x: 280, endPoint y: 319, distance: 176.5
click at [280, 319] on p "Loose/Hollow tiles are present. Recommend re-attach and seal." at bounding box center [618, 321] width 679 height 19
drag, startPoint x: 459, startPoint y: 416, endPoint x: 263, endPoint y: 423, distance: 196.0
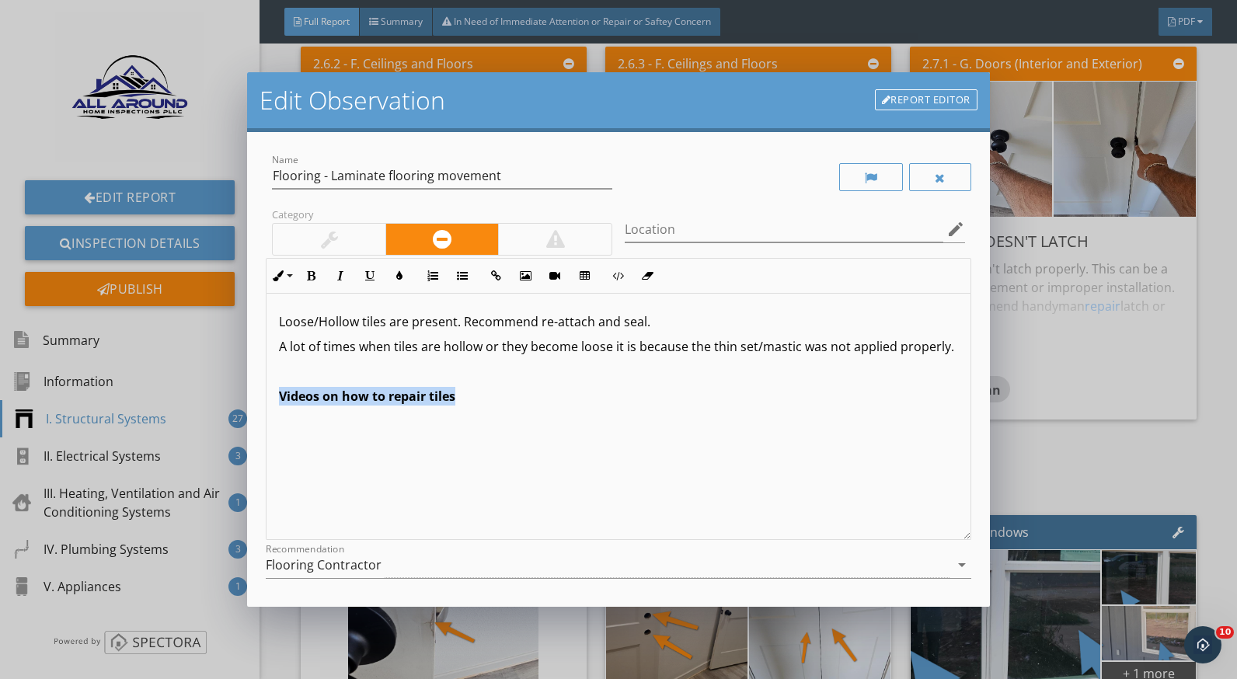
click at [263, 423] on div "Name Flooring - Laminate flooring movement Category Location edit Inline Style …" at bounding box center [618, 370] width 742 height 476
click at [550, 448] on div "Loose/Hollow tiles are present. Recommend re-attach and seal. A lot of times wh…" at bounding box center [618, 417] width 703 height 246
drag, startPoint x: 452, startPoint y: 320, endPoint x: 328, endPoint y: 315, distance: 124.5
click at [328, 315] on p "Loose/Hollow tiles are present. Recommend re-attach and seal." at bounding box center [618, 321] width 679 height 19
click at [403, 321] on p "Loose/Hollow tiles are present. Recommend re-attach and seal." at bounding box center [618, 321] width 679 height 19
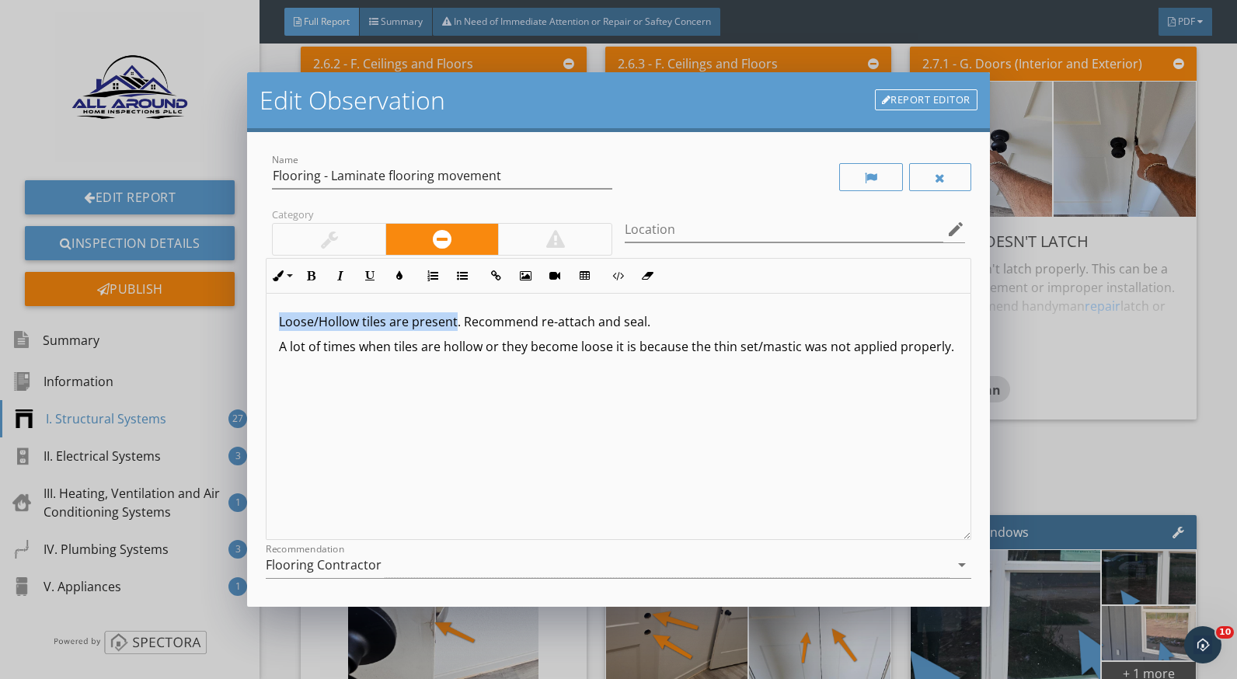
drag, startPoint x: 456, startPoint y: 318, endPoint x: 279, endPoint y: 319, distance: 177.2
click at [279, 319] on p "Loose/Hollow tiles are present. Recommend re-attach and seal." at bounding box center [618, 321] width 679 height 19
click at [385, 179] on input "Flooring - Laminate flooring movement" at bounding box center [442, 176] width 340 height 26
type input "Flooring - Laminate/vinyl flooring movement"
click at [307, 324] on p "The vinyl flooring has moved in an area . Recommend re-attach and seal." at bounding box center [618, 321] width 679 height 19
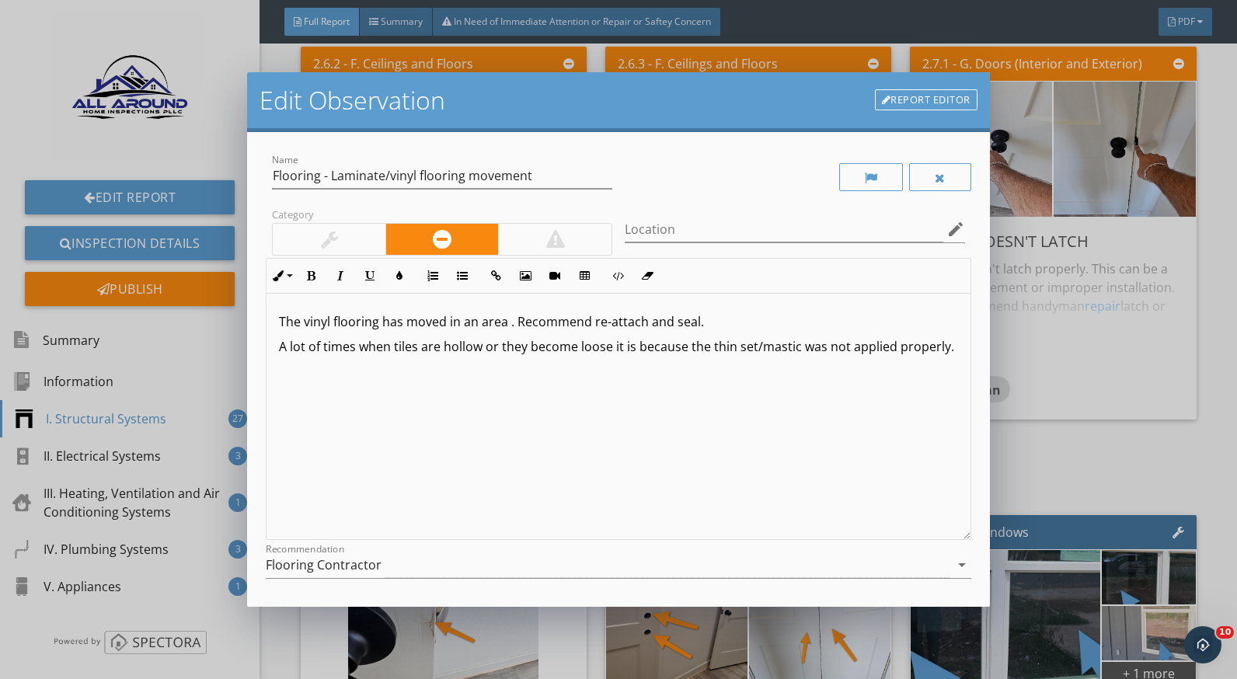
click at [305, 330] on p "The vinyl flooring has moved in an area . Recommend re-attach and seal." at bounding box center [618, 321] width 679 height 19
drag, startPoint x: 347, startPoint y: 359, endPoint x: 269, endPoint y: 345, distance: 79.7
click at [269, 345] on div "The laminate/vinyl flooring has moved in an area near the bathtub. Recommend re…" at bounding box center [618, 417] width 703 height 246
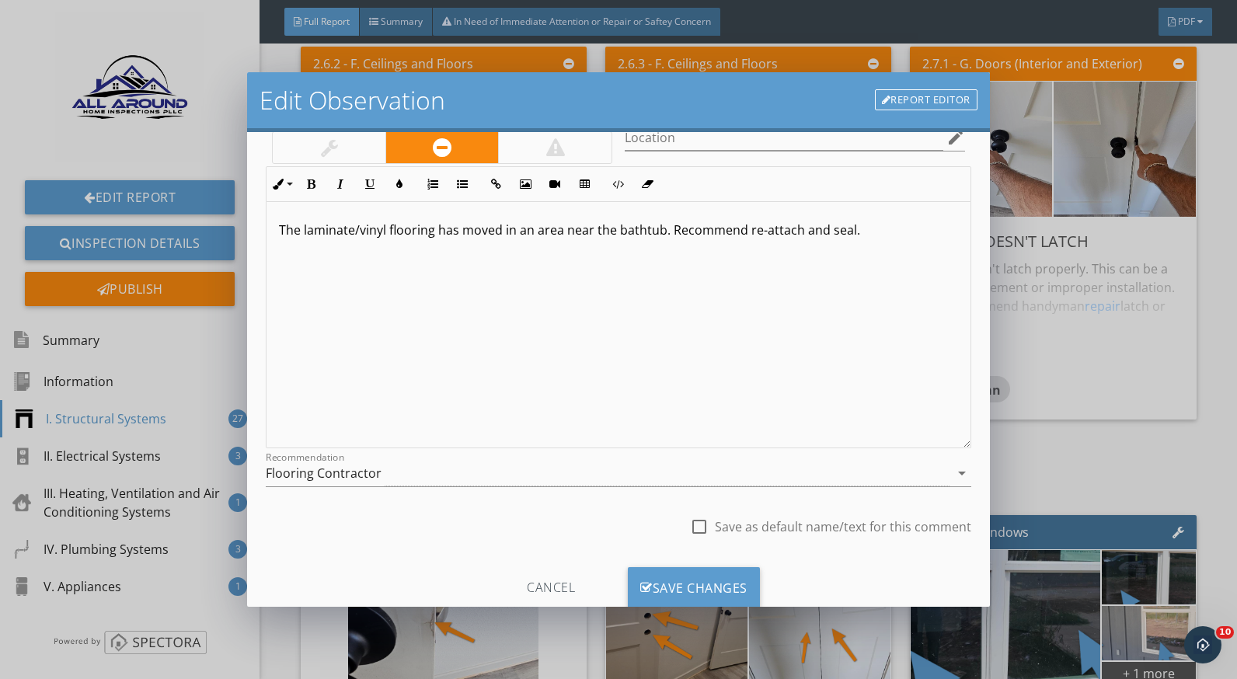
scroll to position [136, 0]
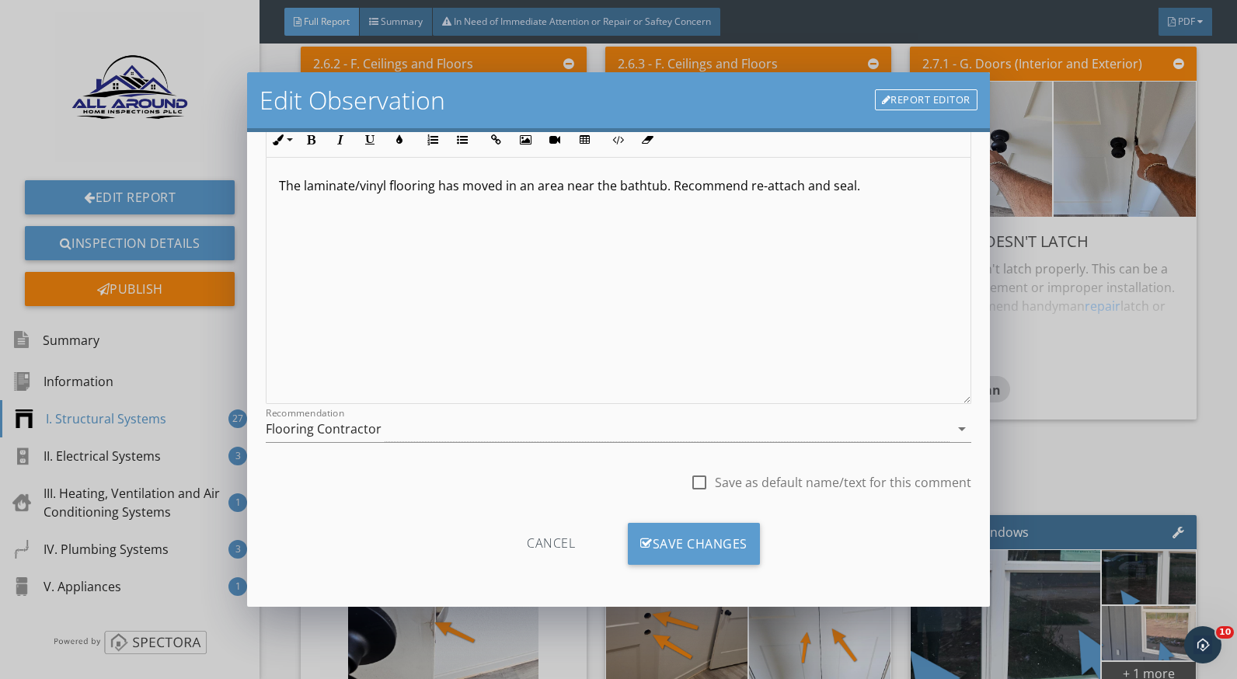
click at [759, 546] on div "Cancel Save Changes" at bounding box center [618, 550] width 705 height 54
click at [728, 545] on div "Save Changes" at bounding box center [694, 544] width 132 height 42
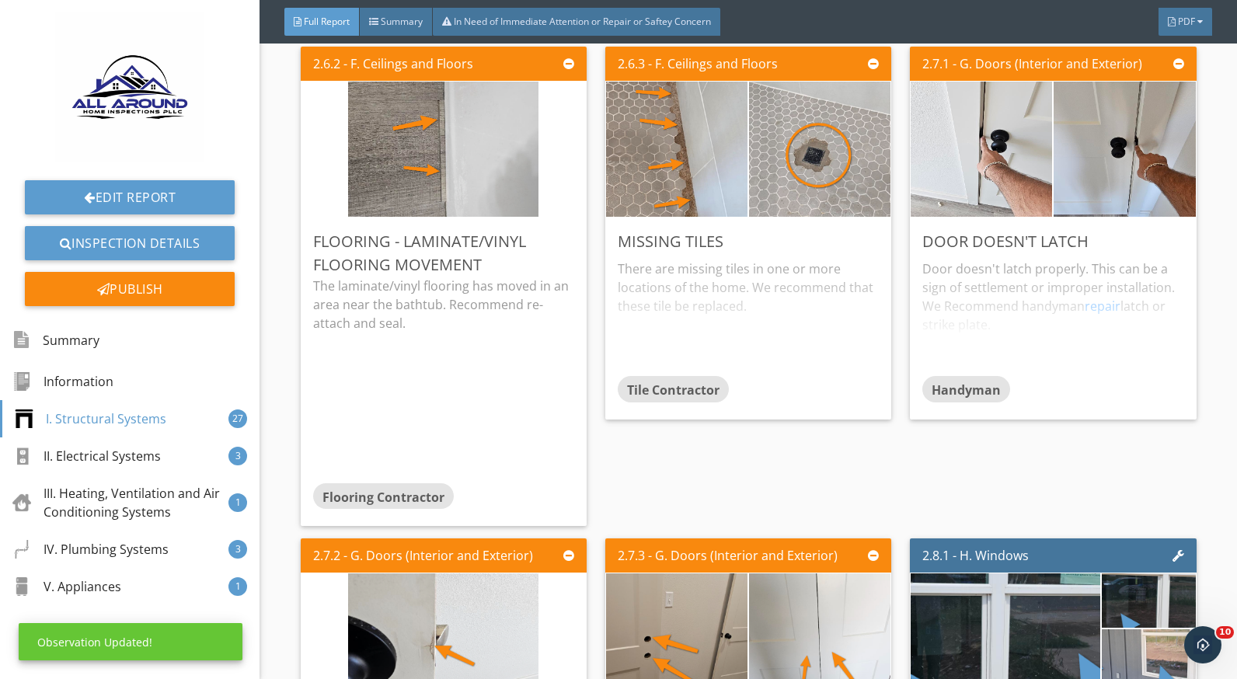
scroll to position [0, 0]
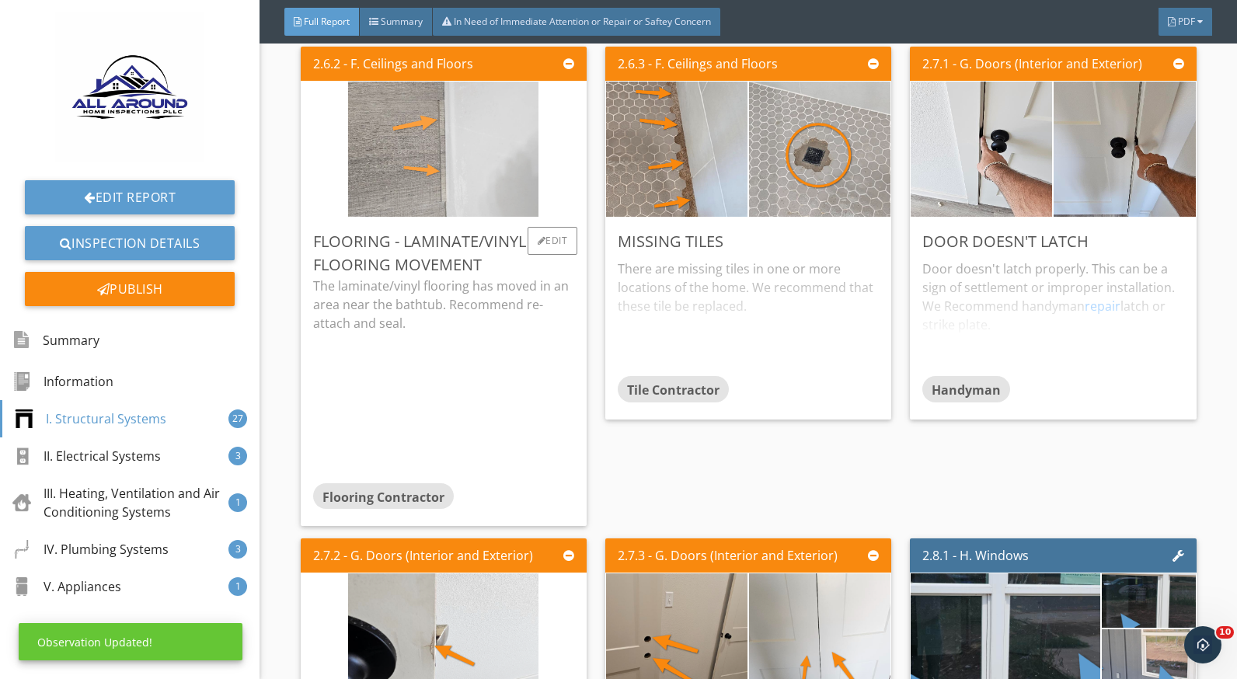
click at [444, 202] on img at bounding box center [443, 150] width 190 height 338
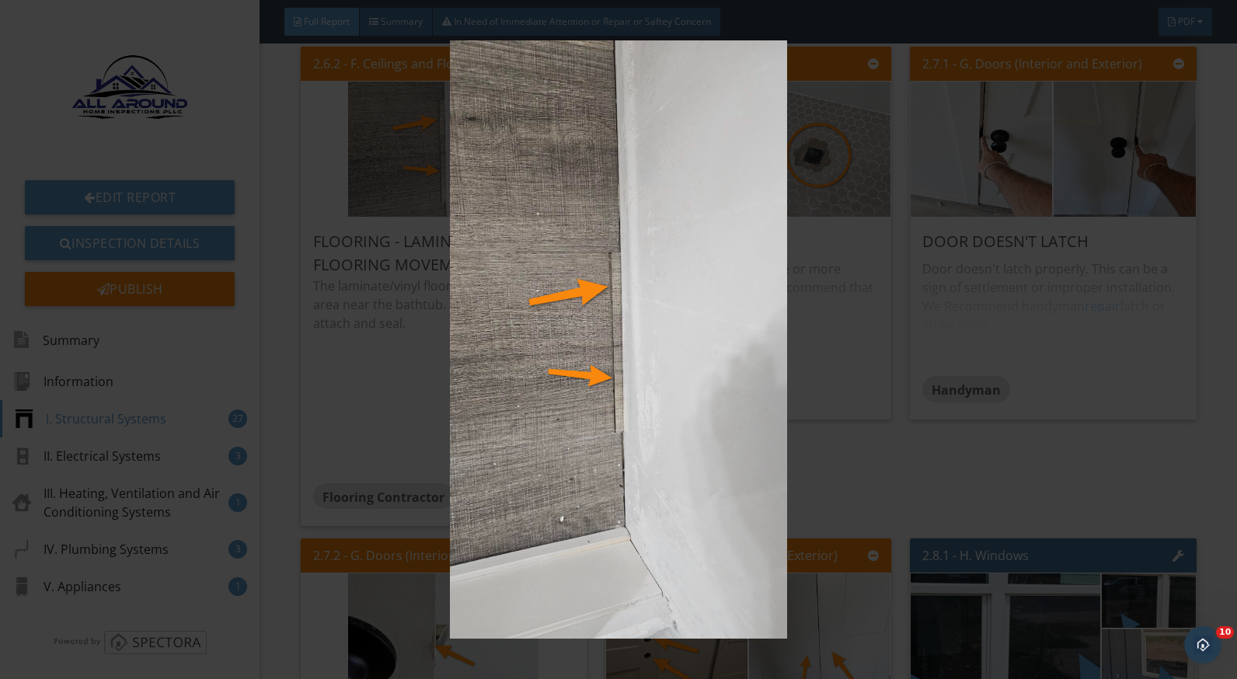
click at [857, 454] on img at bounding box center [618, 339] width 1129 height 599
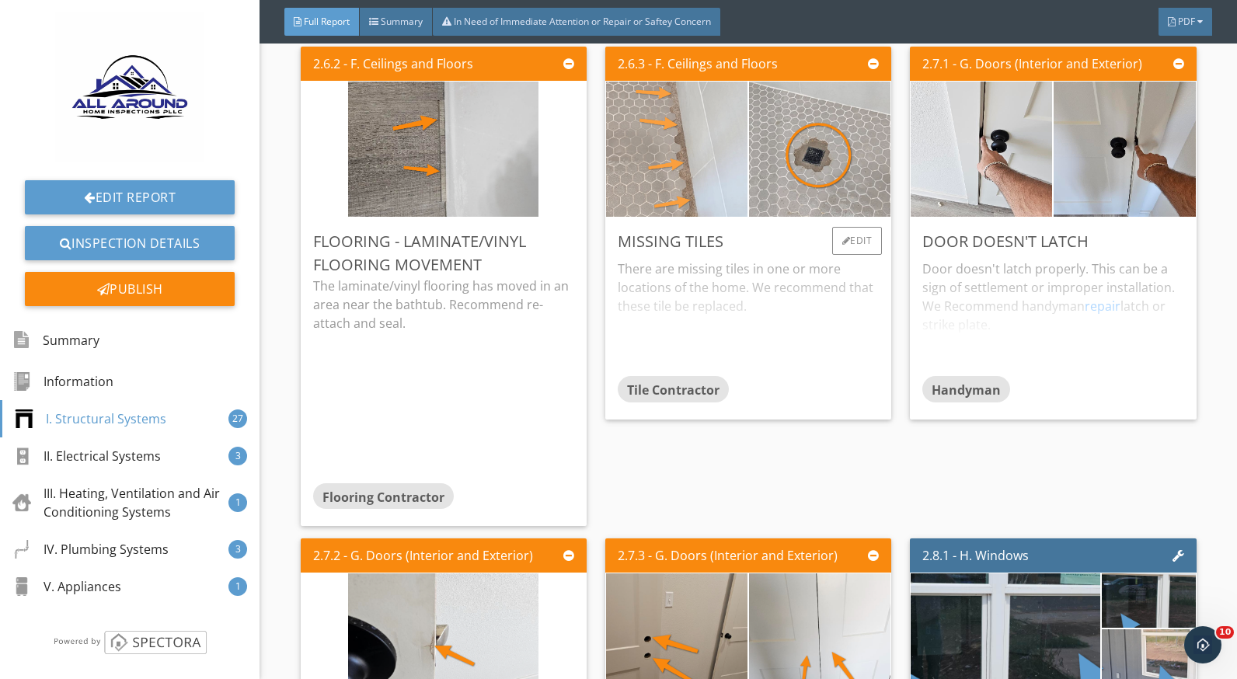
click at [671, 204] on img at bounding box center [677, 150] width 190 height 338
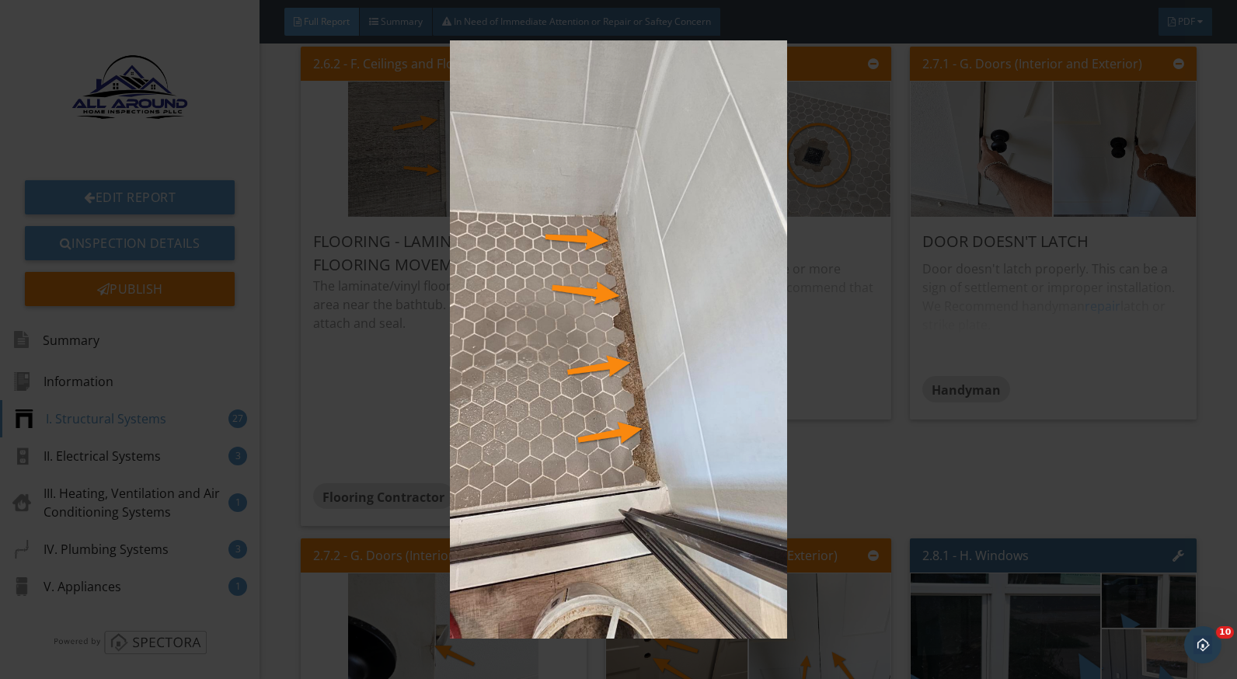
click at [860, 355] on img at bounding box center [618, 339] width 1129 height 599
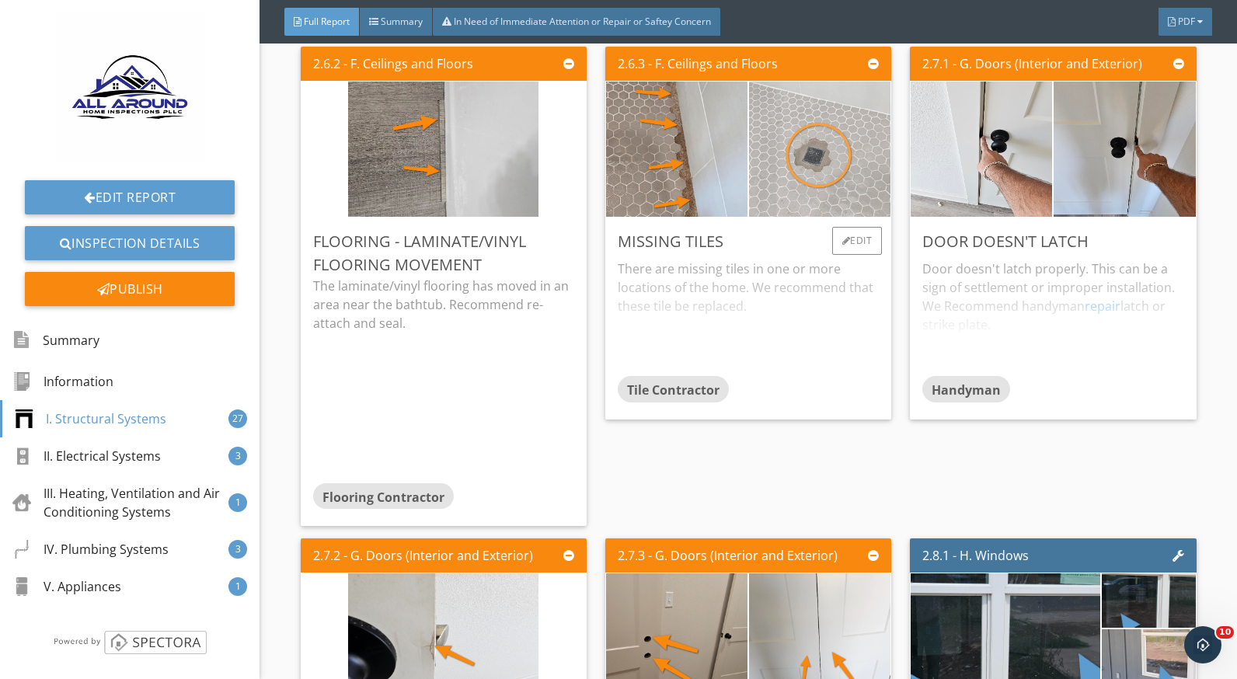
click at [766, 205] on img at bounding box center [820, 150] width 190 height 338
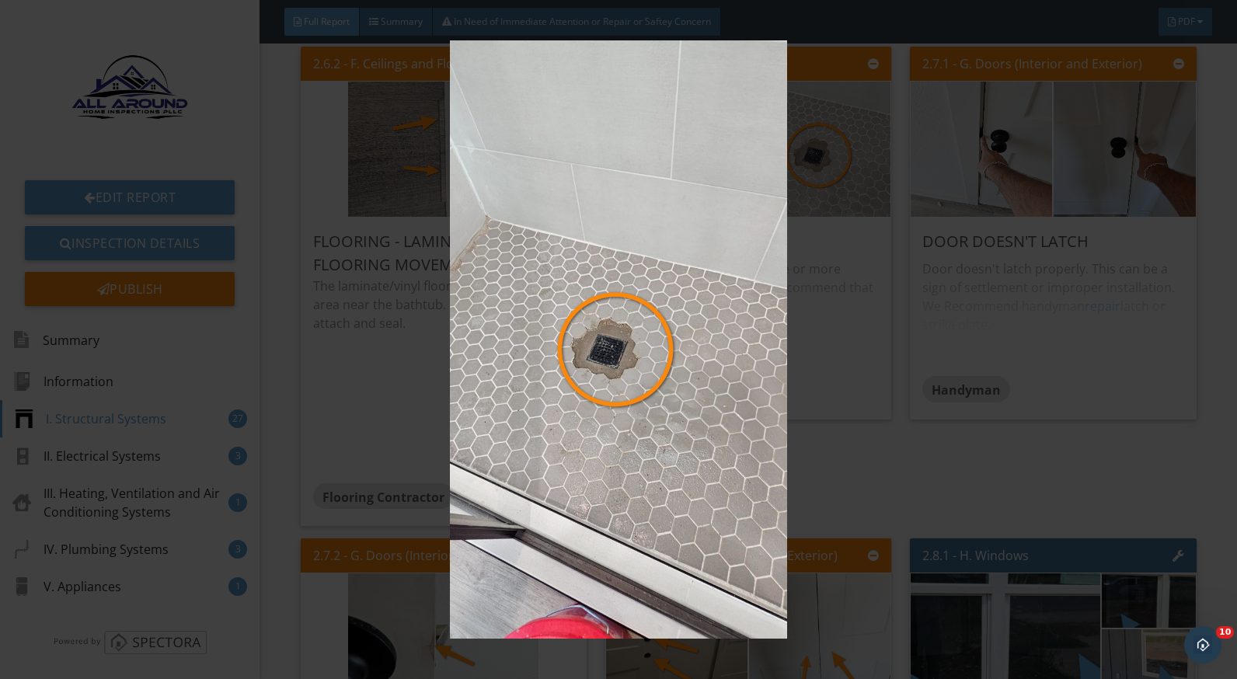
click at [881, 381] on img at bounding box center [618, 339] width 1129 height 599
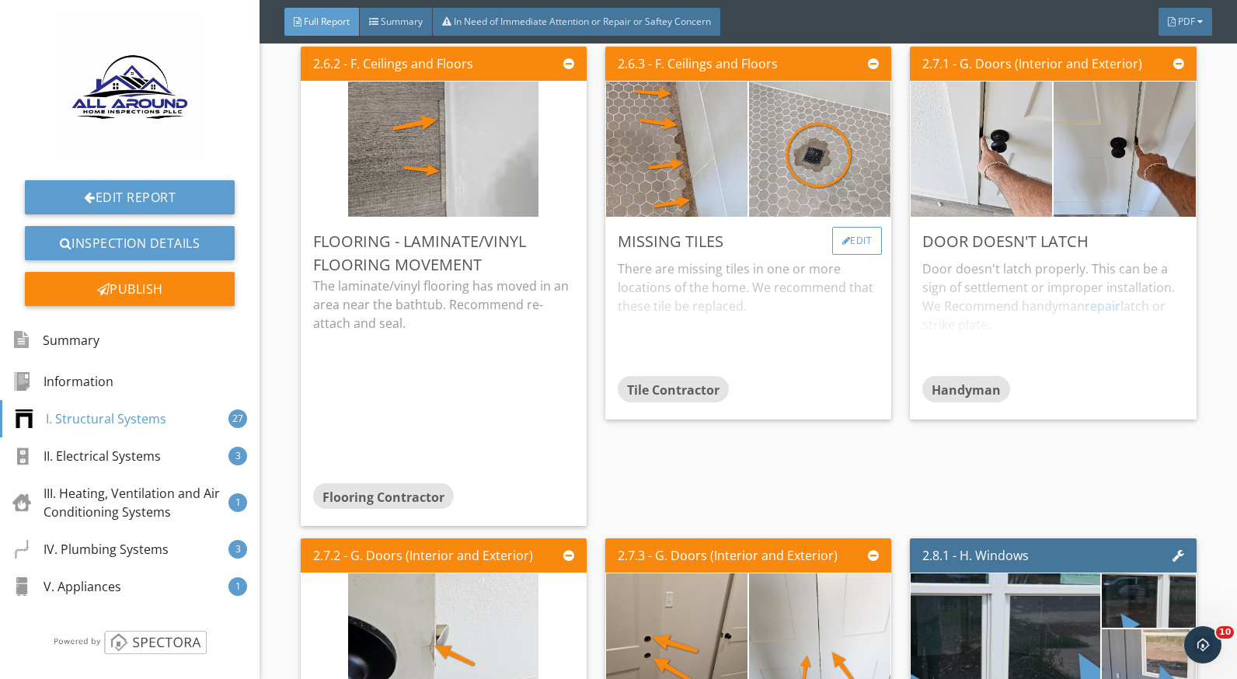
click at [840, 255] on div "Edit" at bounding box center [857, 241] width 51 height 28
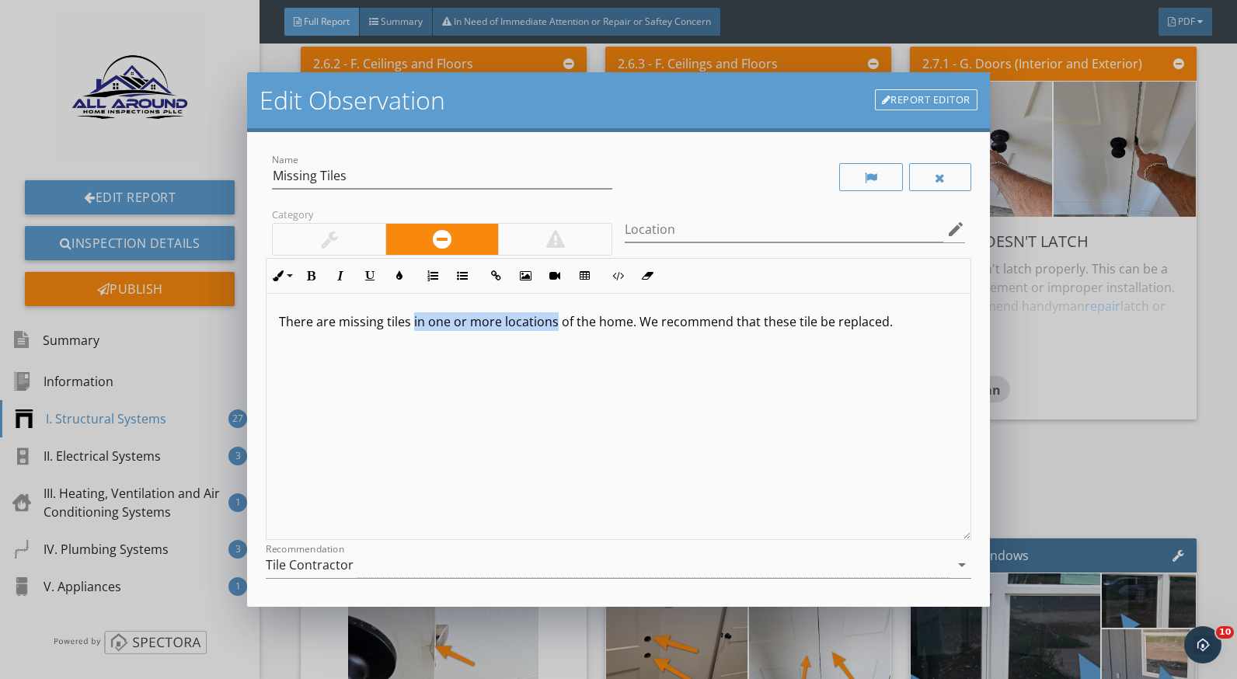
drag, startPoint x: 555, startPoint y: 323, endPoint x: 413, endPoint y: 323, distance: 142.2
click at [413, 323] on p "There are missing tiles in one or more locations of the home. We recommend that…" at bounding box center [618, 321] width 679 height 19
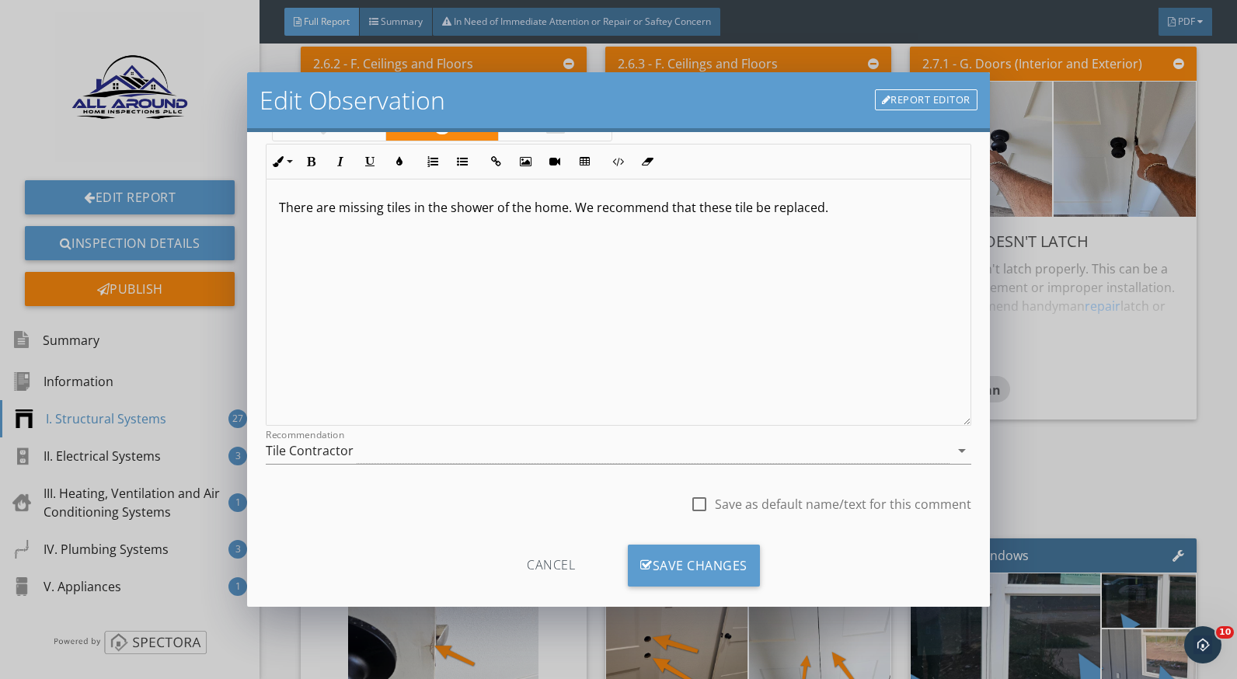
scroll to position [136, 0]
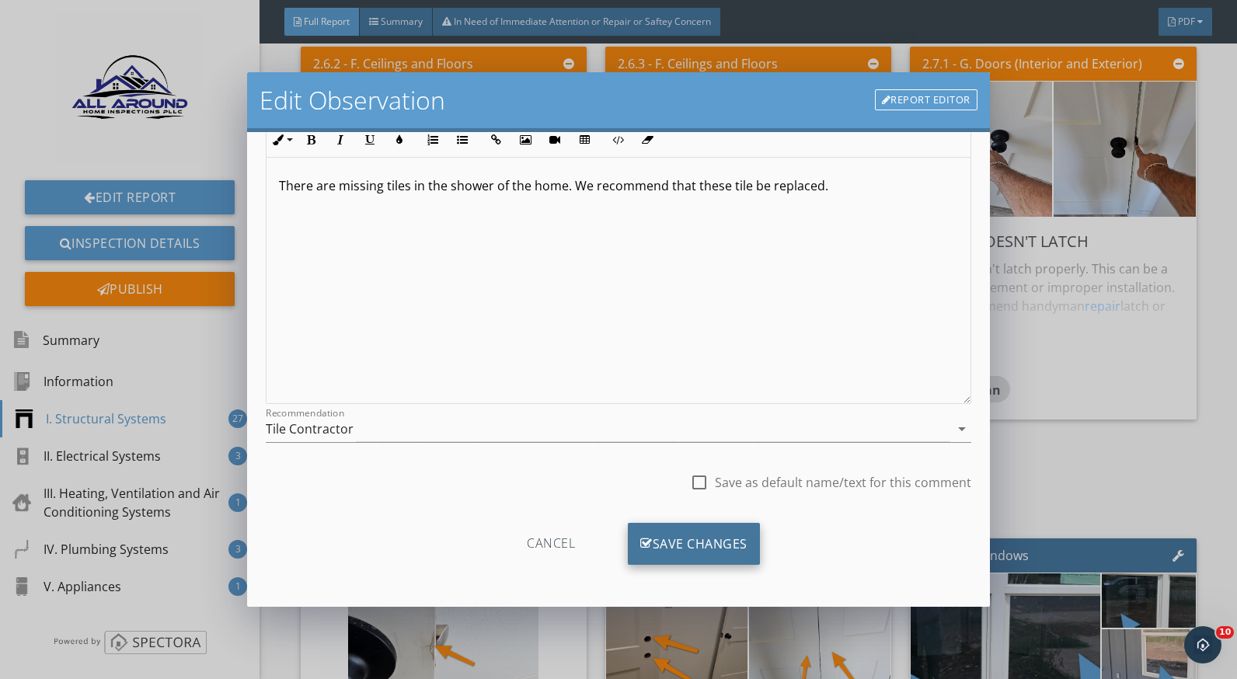
click at [715, 544] on div "Save Changes" at bounding box center [694, 544] width 132 height 42
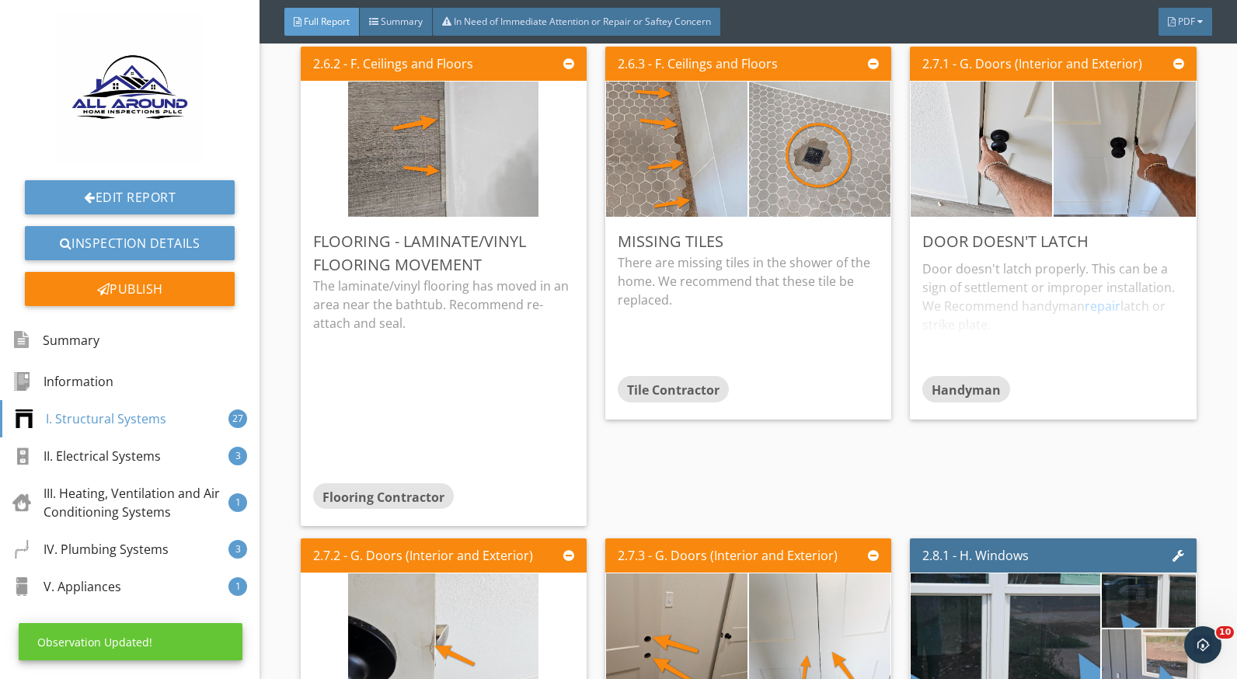
scroll to position [0, 0]
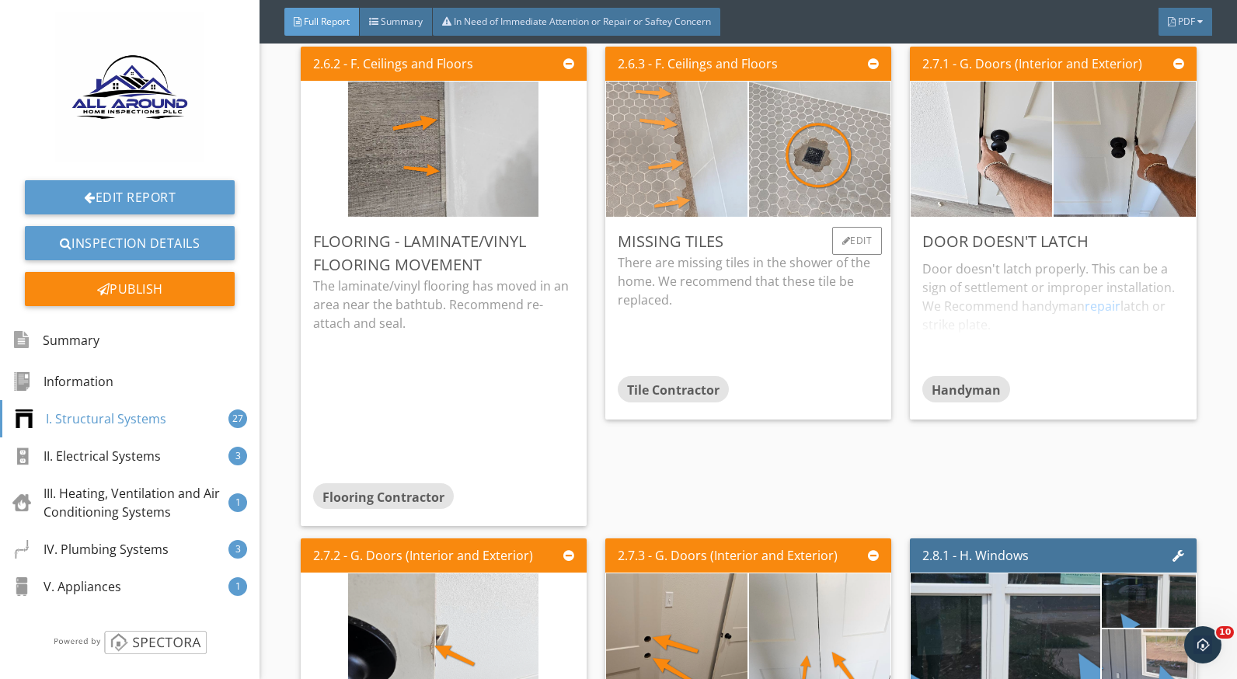
click at [630, 169] on img at bounding box center [677, 150] width 190 height 338
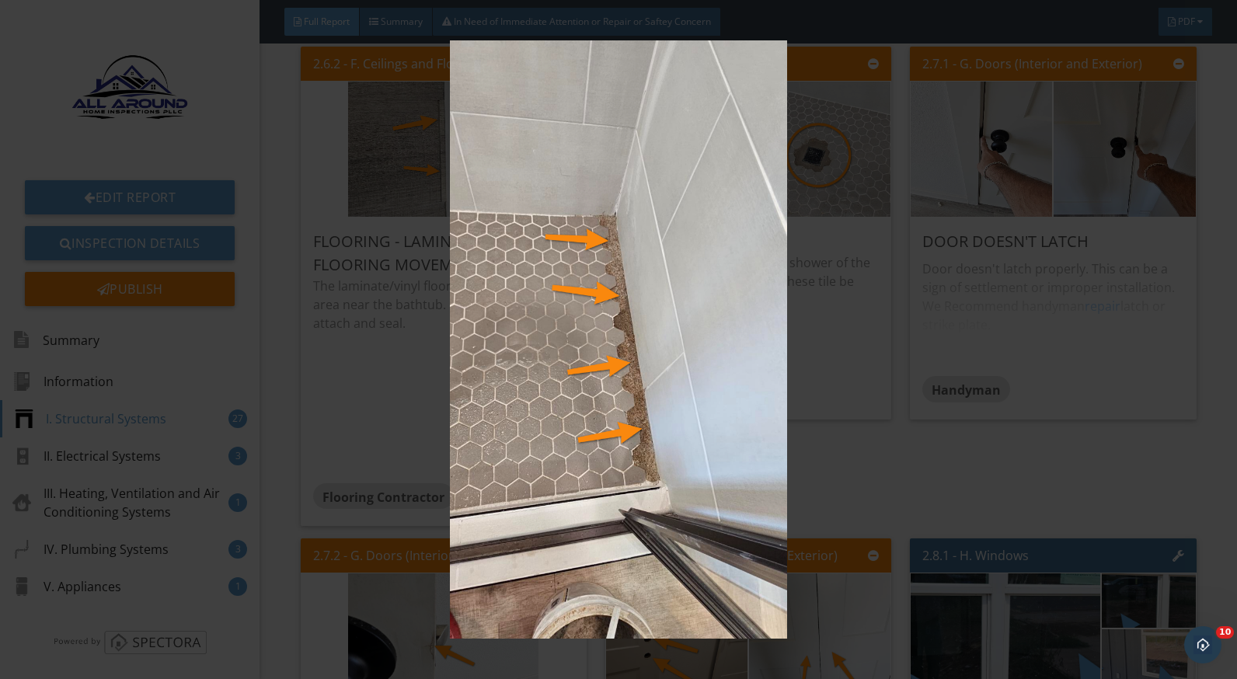
click at [814, 323] on img at bounding box center [618, 339] width 1129 height 599
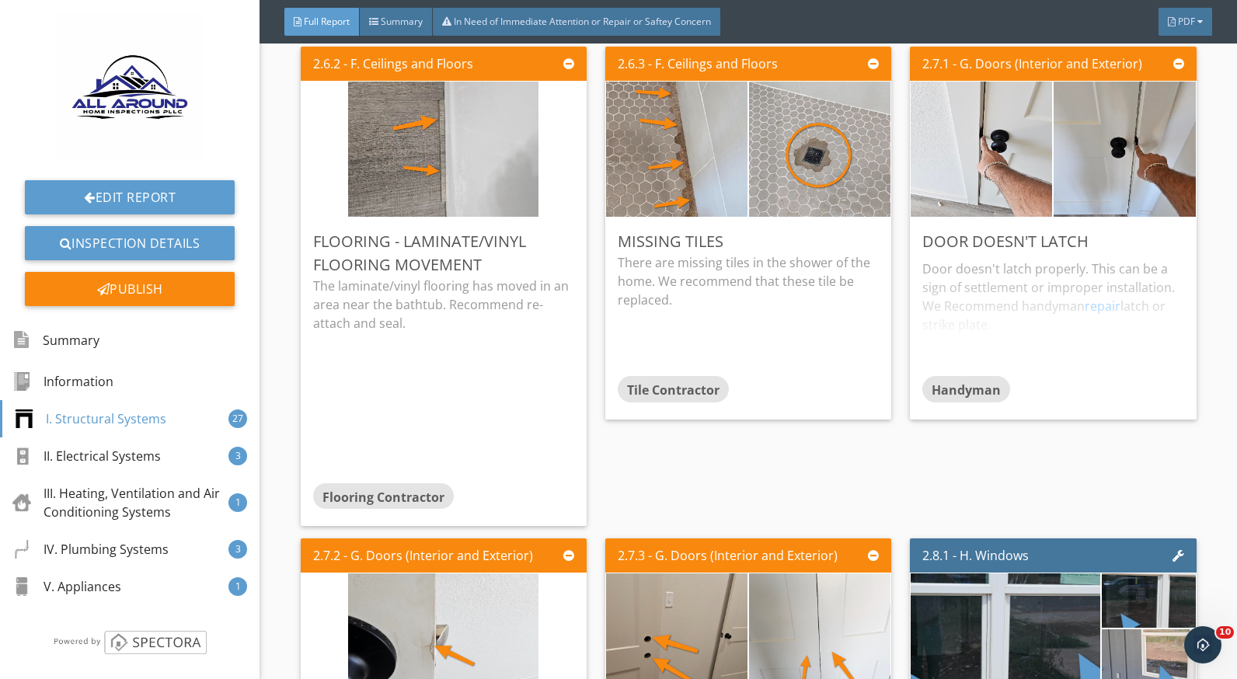
click at [836, 173] on img at bounding box center [820, 150] width 190 height 338
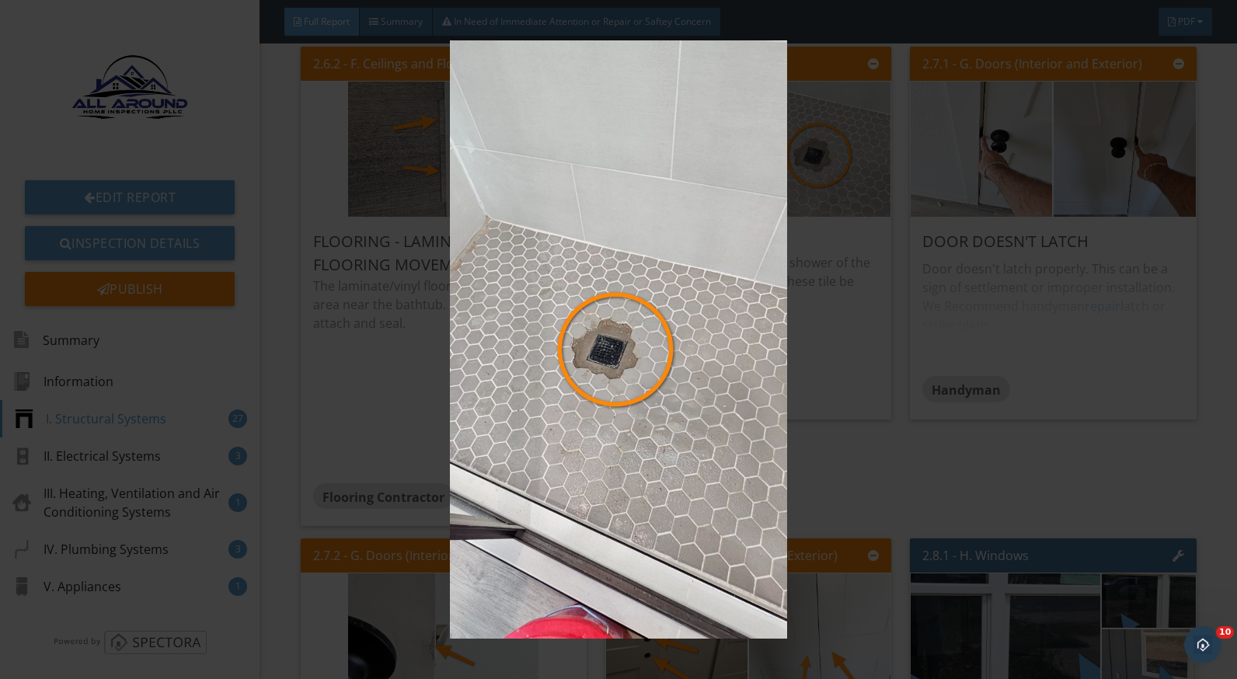
click at [835, 435] on img at bounding box center [618, 339] width 1129 height 599
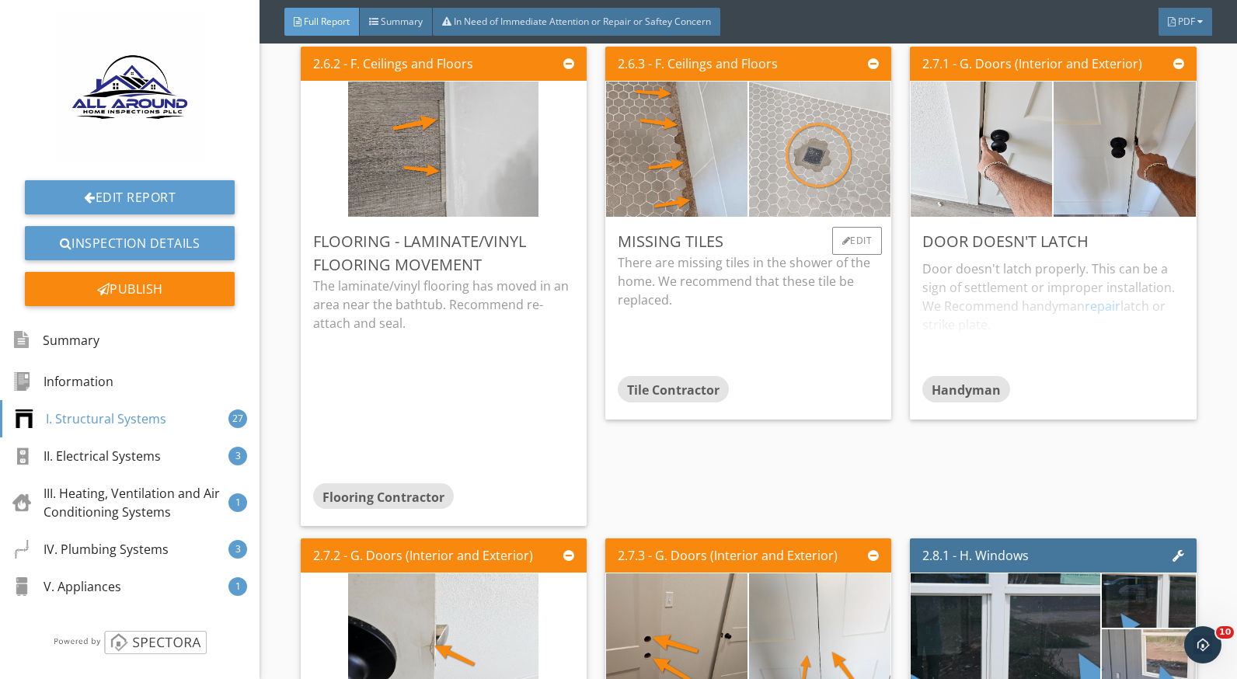
click at [802, 204] on img at bounding box center [820, 150] width 190 height 338
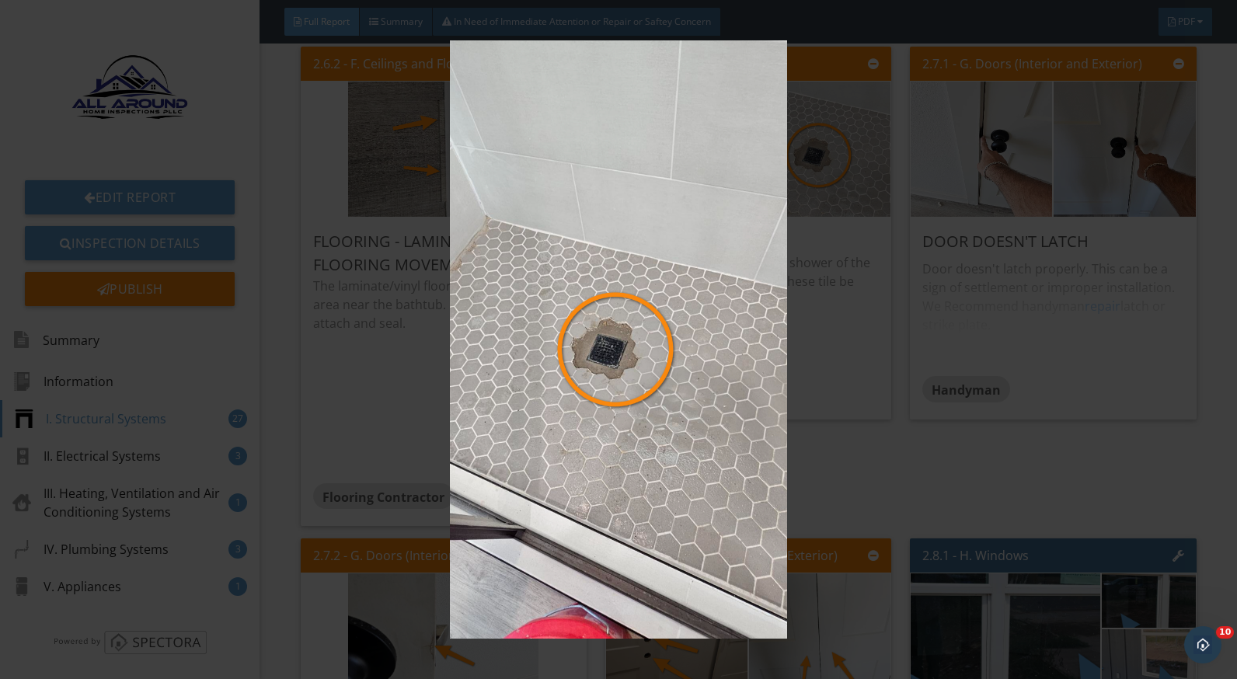
click at [850, 397] on img at bounding box center [618, 339] width 1129 height 599
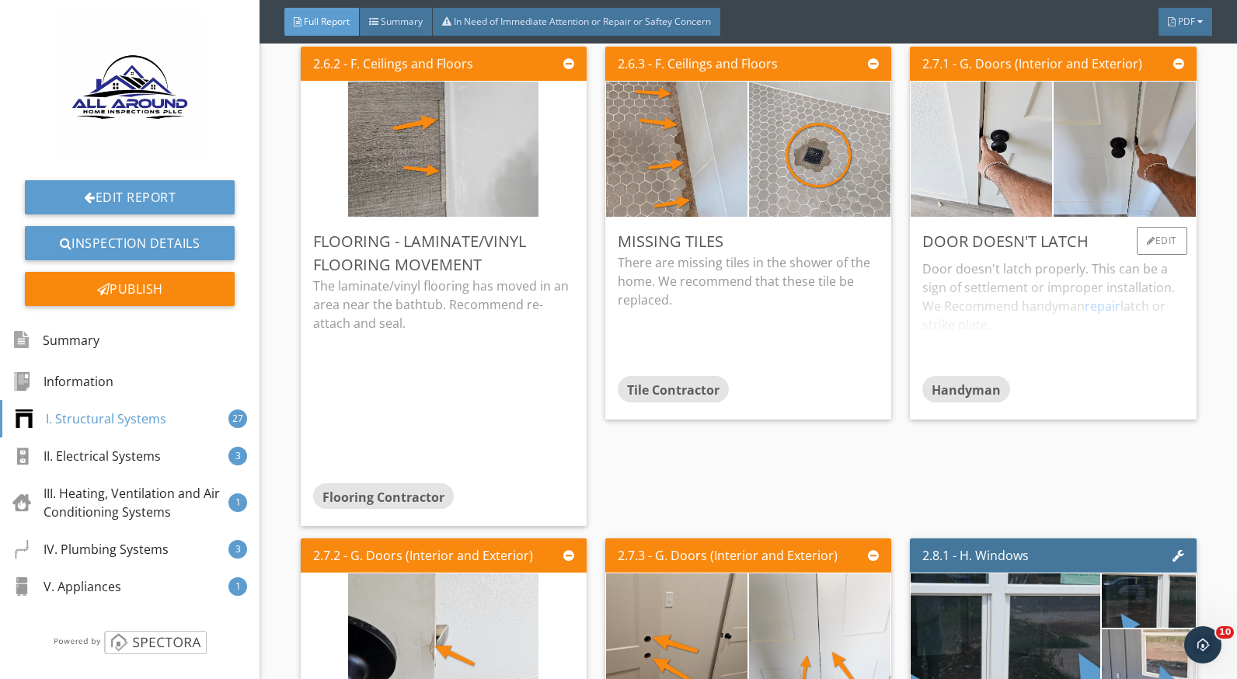
click at [970, 288] on div "Door doesn't latch properly. This can be a sign of settlement or improper insta…" at bounding box center [1053, 314] width 261 height 123
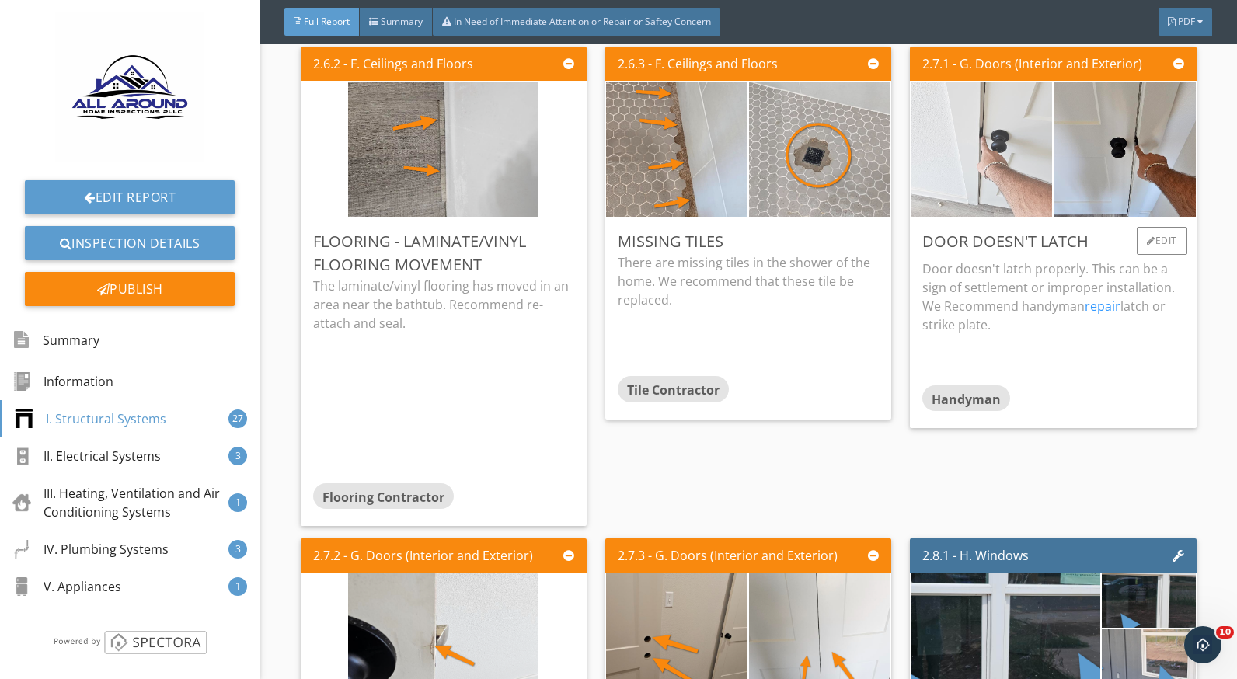
click at [981, 180] on img at bounding box center [982, 150] width 190 height 338
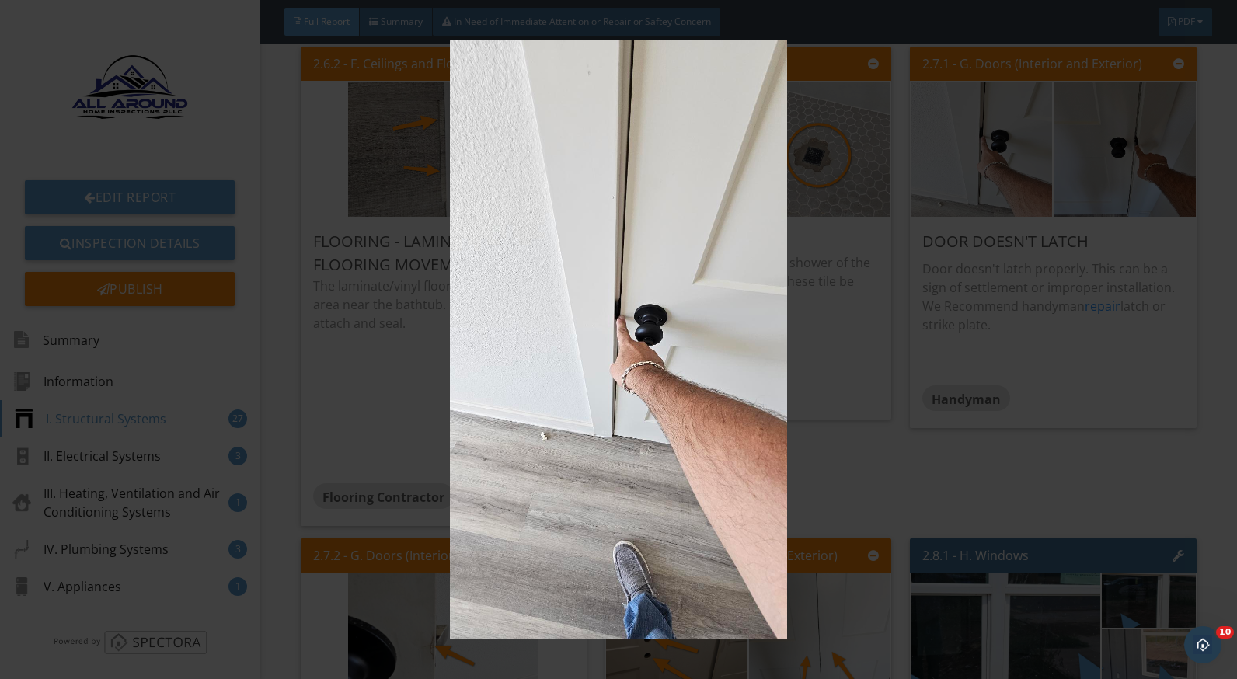
drag, startPoint x: 986, startPoint y: 338, endPoint x: 1027, endPoint y: 314, distance: 47.1
click at [986, 338] on img at bounding box center [618, 339] width 1129 height 599
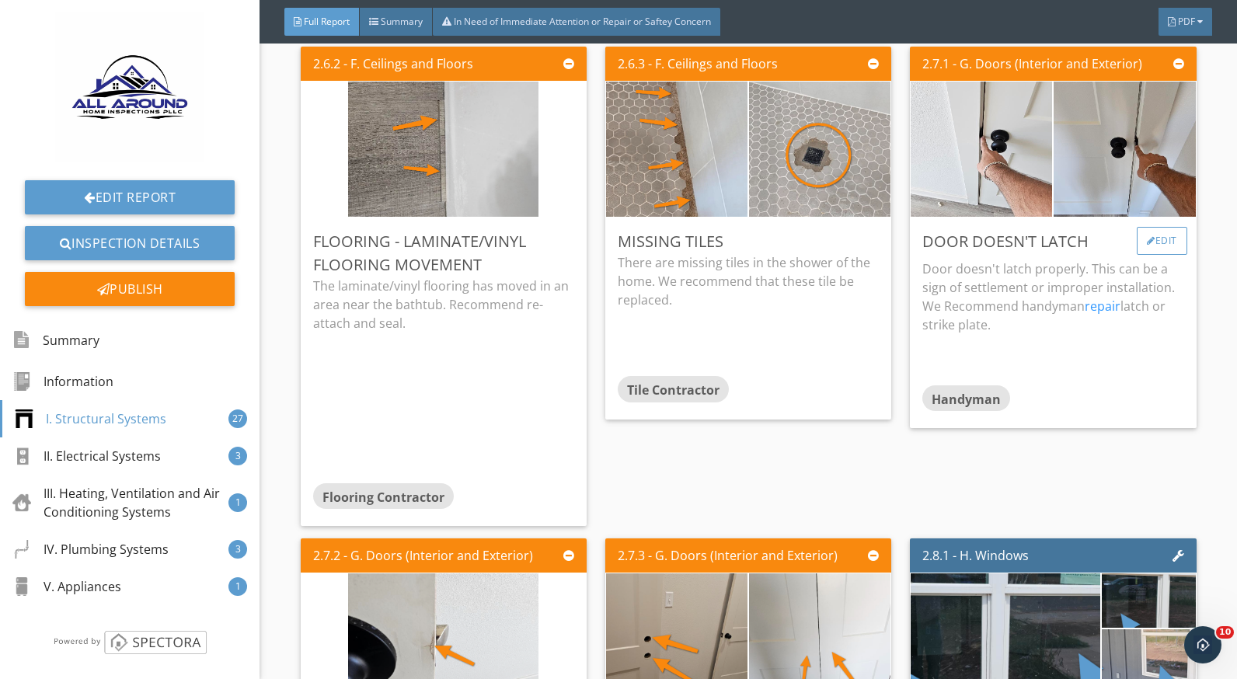
click at [1147, 246] on div at bounding box center [1151, 240] width 9 height 9
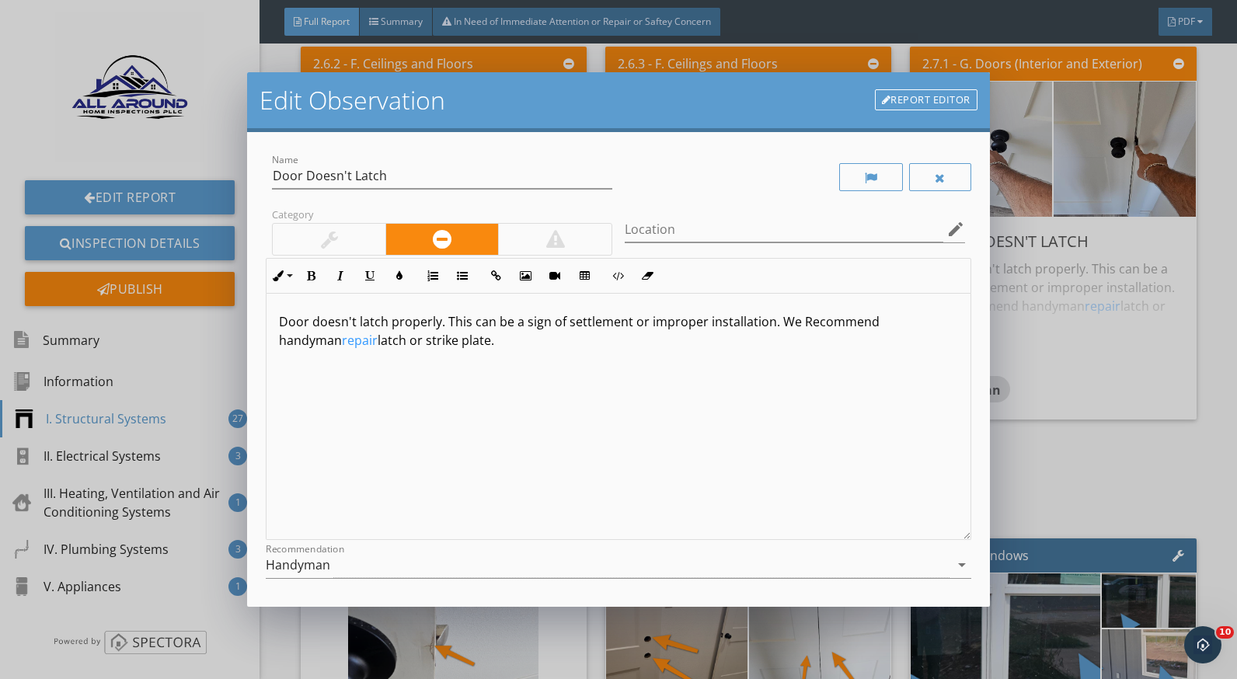
click at [317, 338] on p "Door doesn't latch properly. This can be a sign of settlement or improper insta…" at bounding box center [618, 330] width 679 height 37
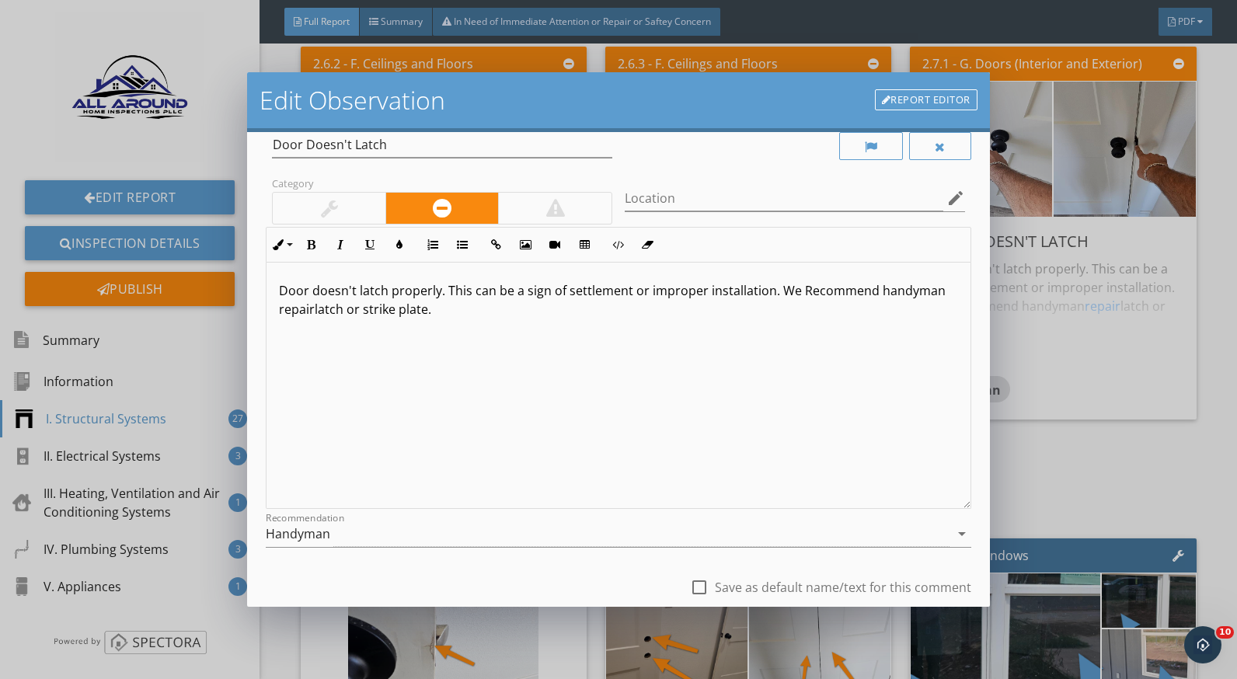
scroll to position [136, 0]
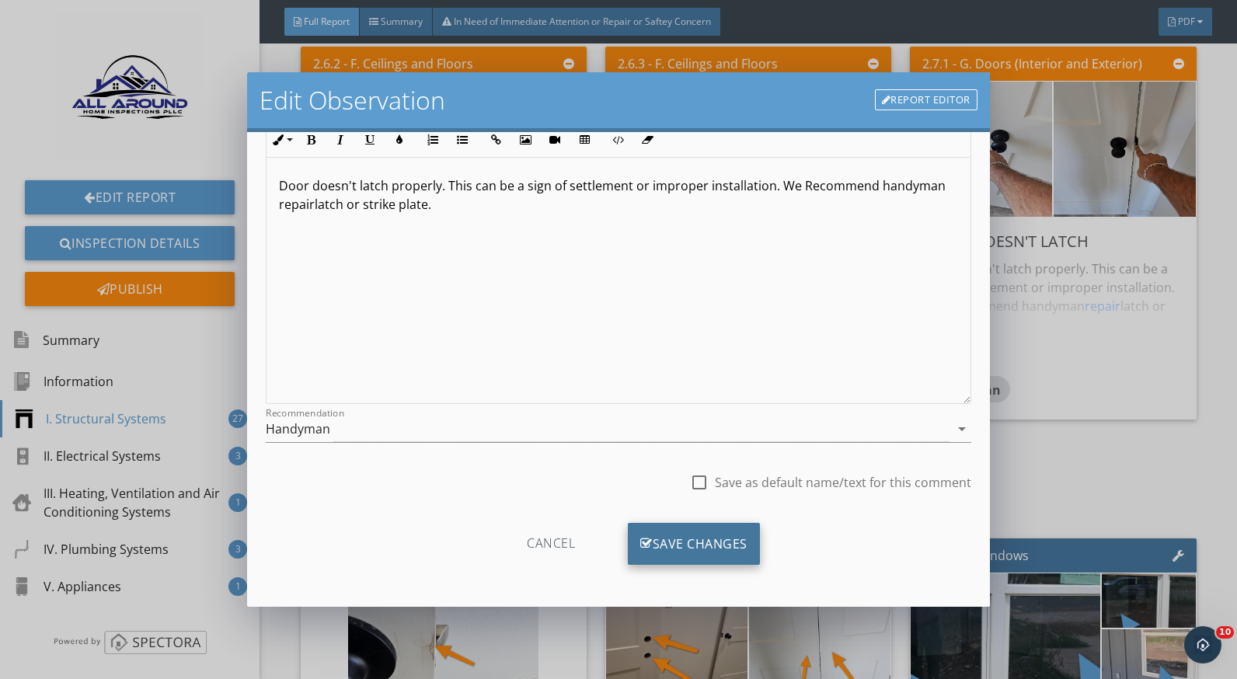
click at [735, 541] on div "Save Changes" at bounding box center [694, 544] width 132 height 42
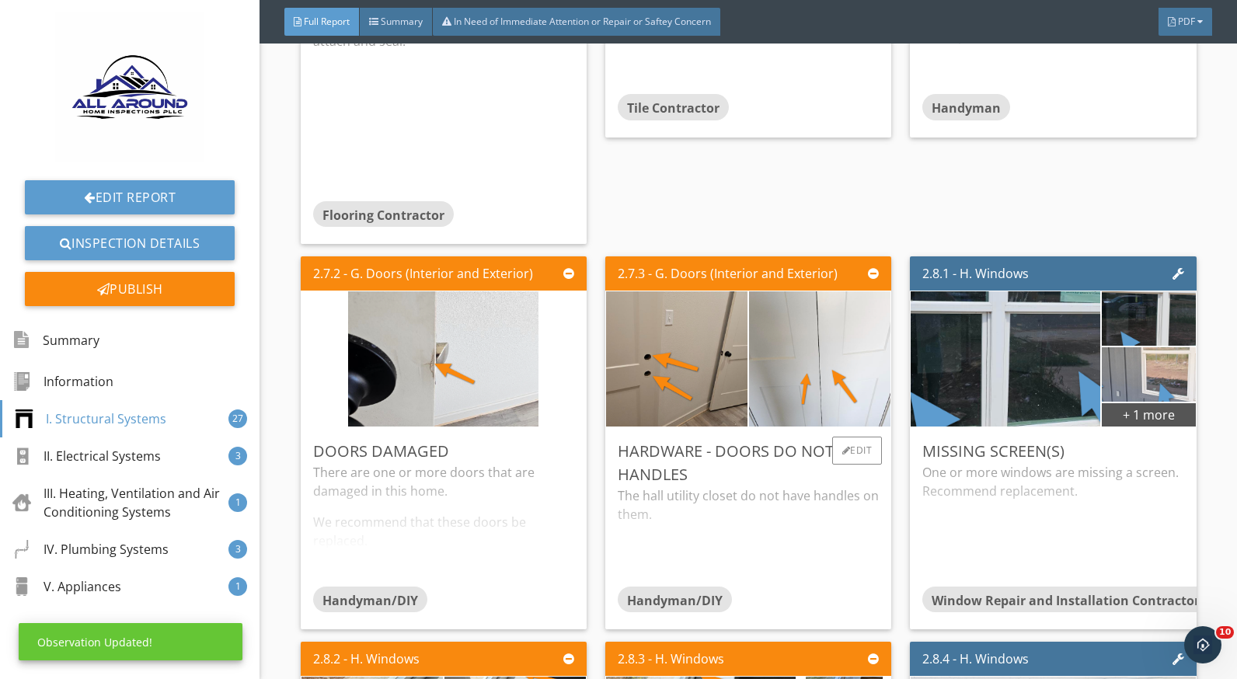
scroll to position [3571, 0]
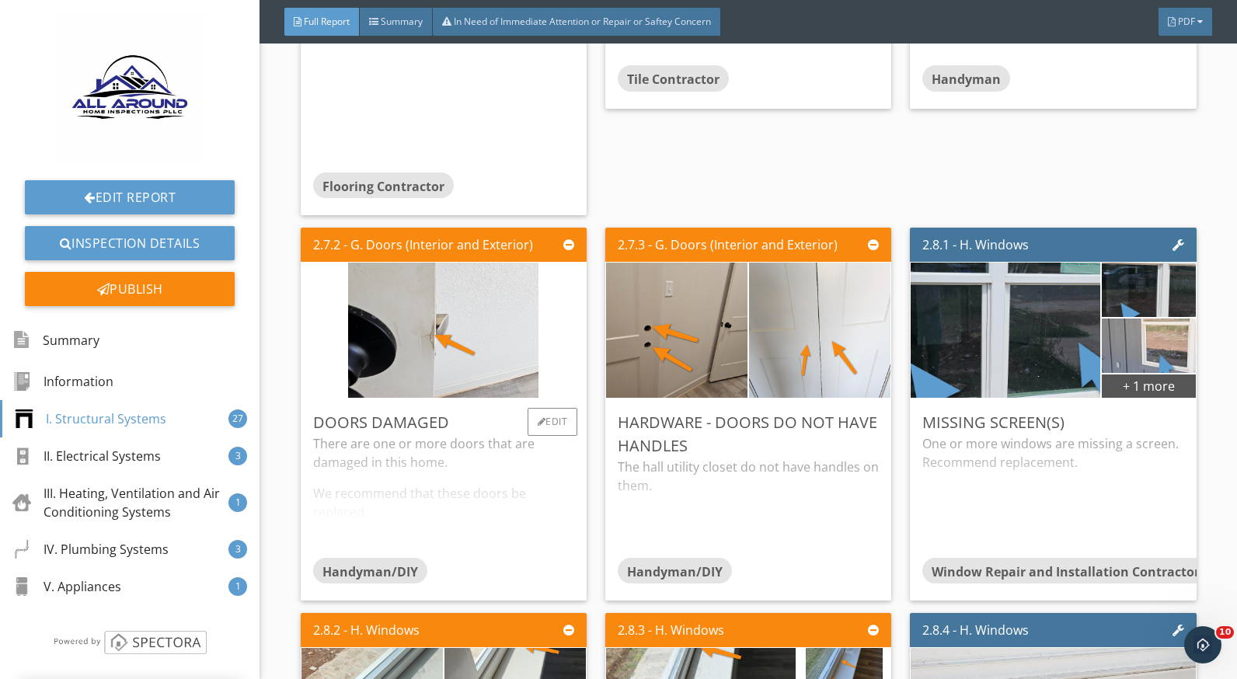
click at [461, 466] on div "There are one or more doors that are damaged in this home. We recommend that th…" at bounding box center [443, 496] width 261 height 123
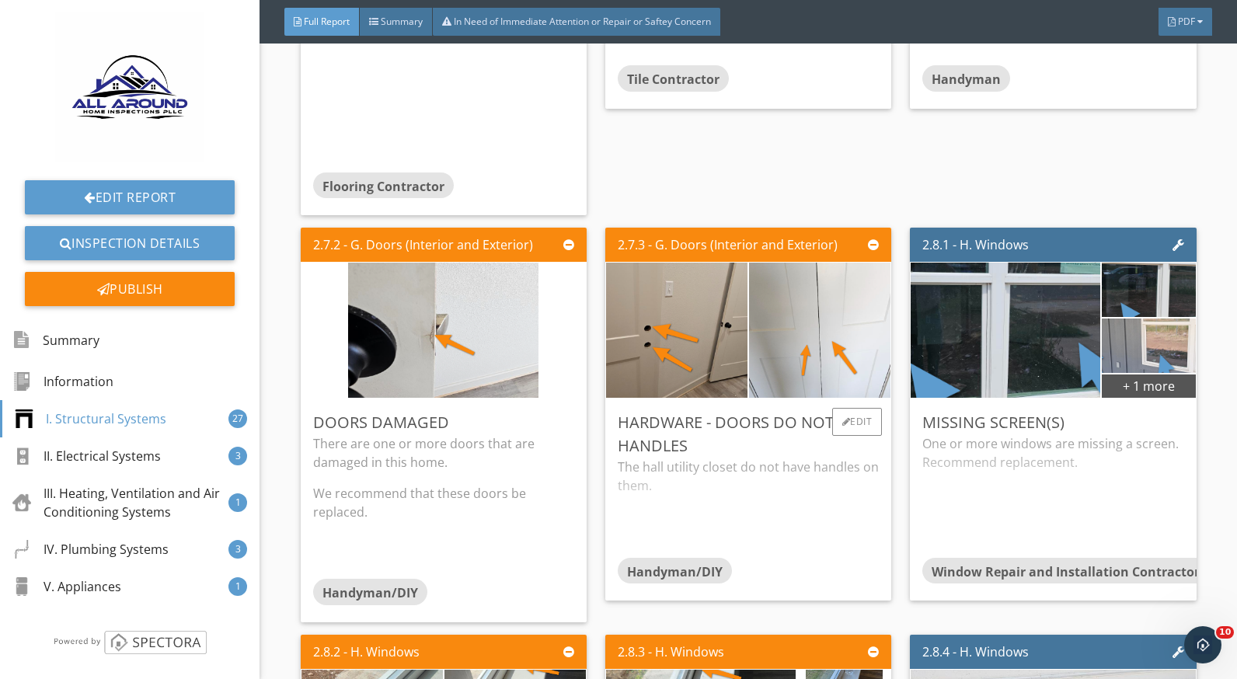
click at [752, 486] on div "The hall utility closet do not have handles on them." at bounding box center [748, 507] width 261 height 99
click at [987, 491] on div "One or more windows are missing a screen. Recommend replacement." at bounding box center [1053, 496] width 261 height 123
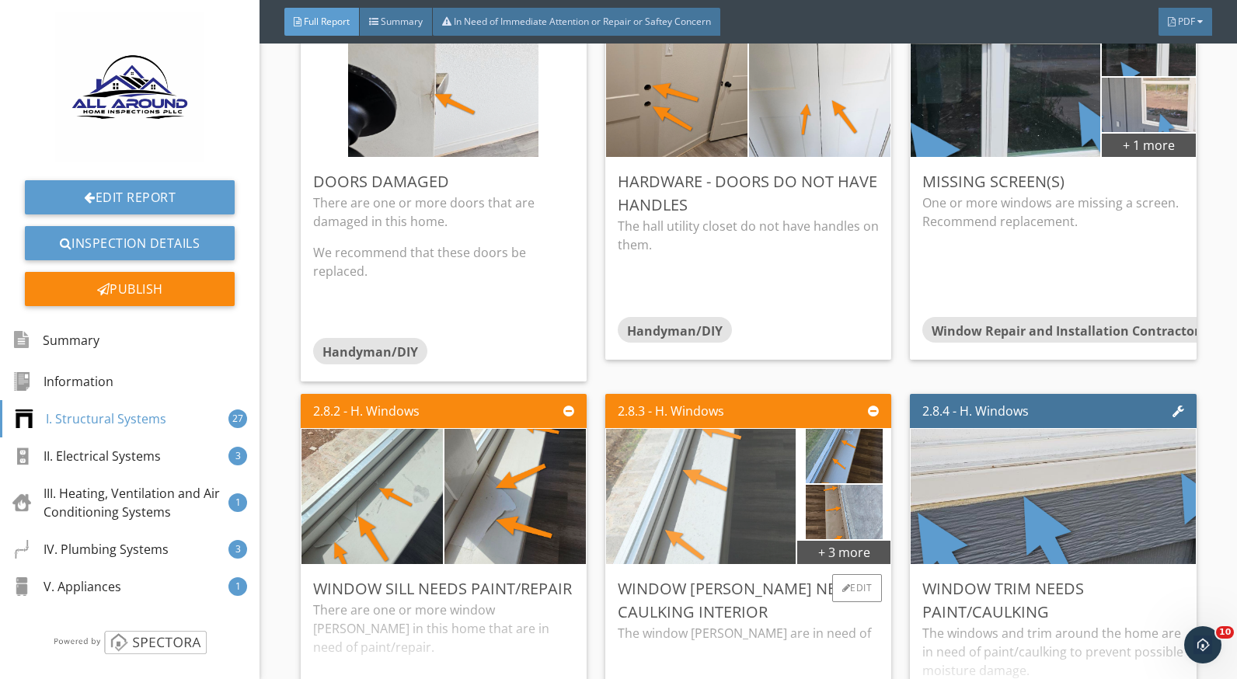
scroll to position [3649, 0]
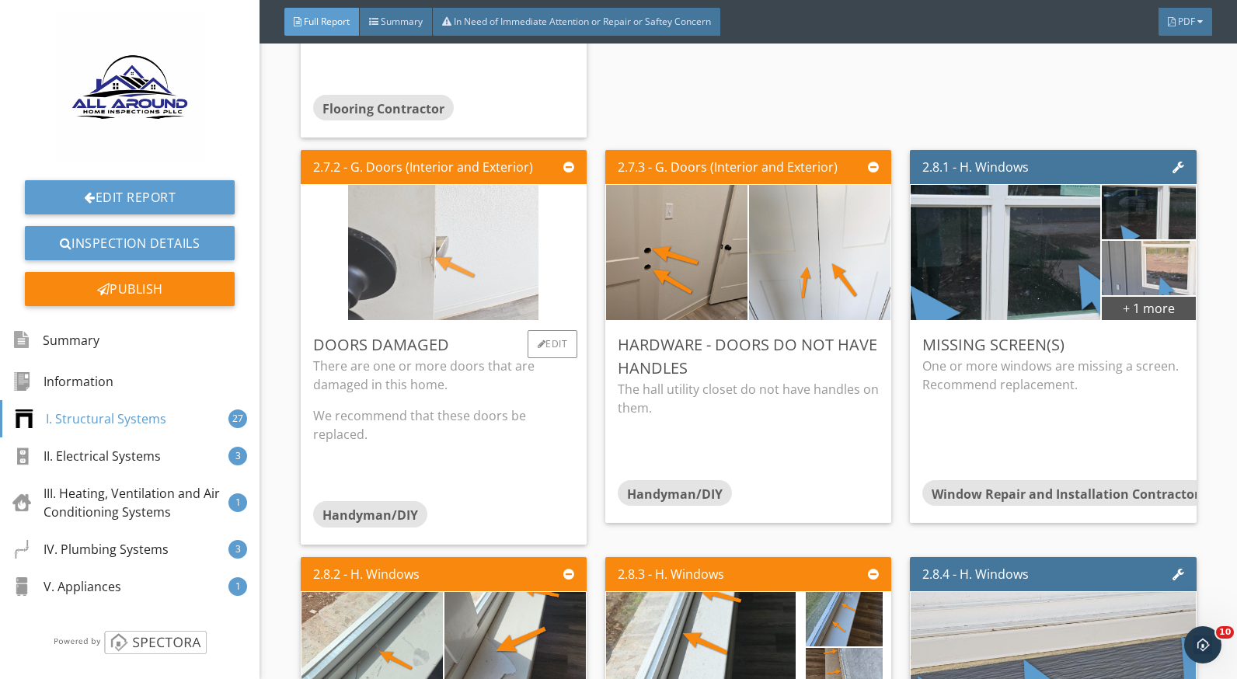
click at [393, 277] on img at bounding box center [443, 253] width 190 height 338
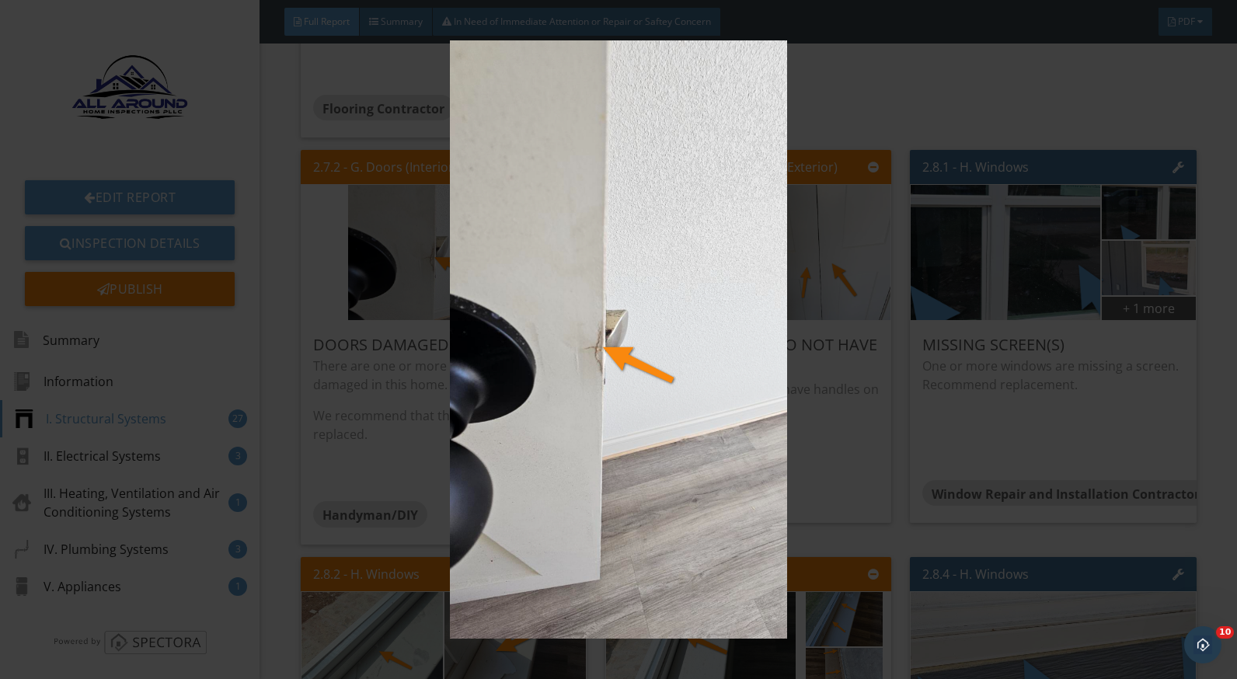
click at [856, 383] on img at bounding box center [618, 339] width 1129 height 599
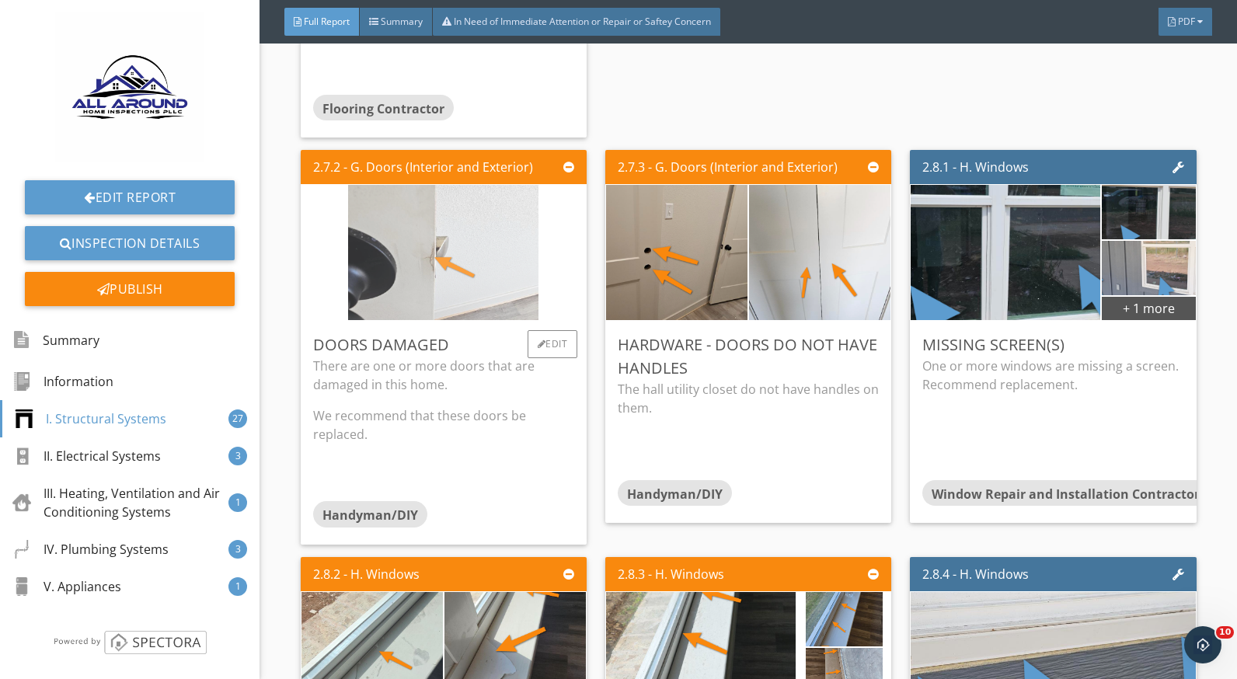
click at [505, 267] on img at bounding box center [443, 253] width 190 height 338
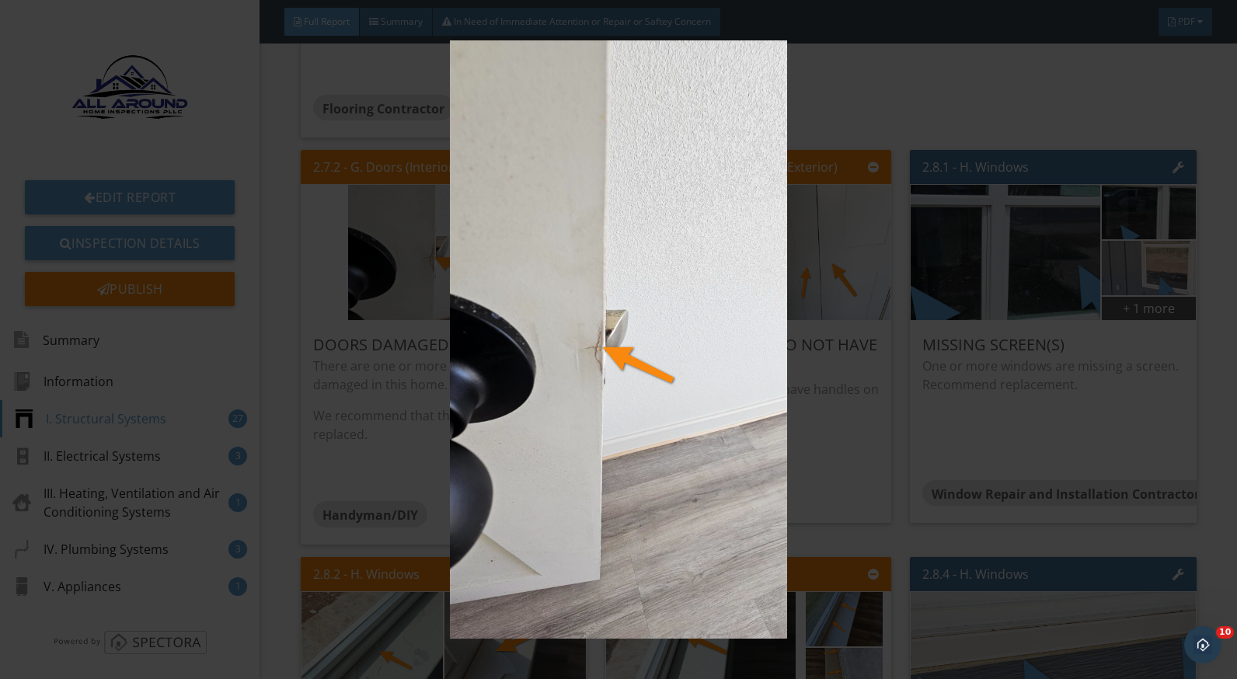
click at [808, 472] on img at bounding box center [618, 339] width 1129 height 599
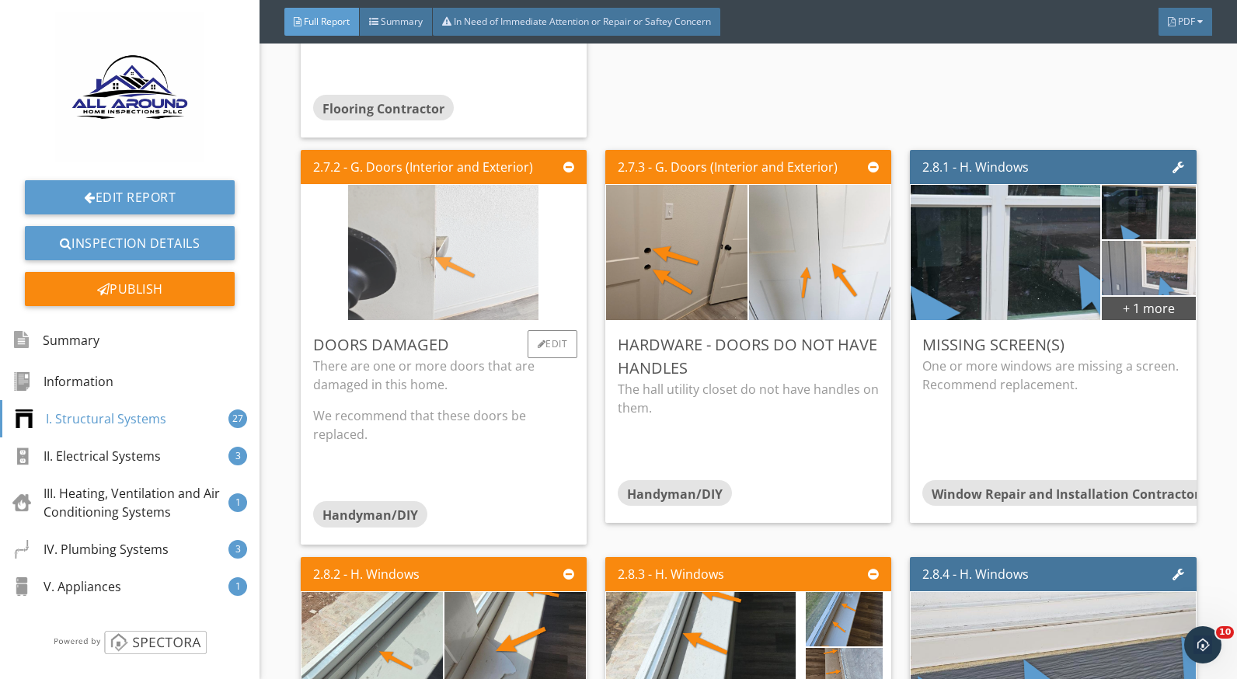
click at [368, 288] on img at bounding box center [443, 253] width 190 height 338
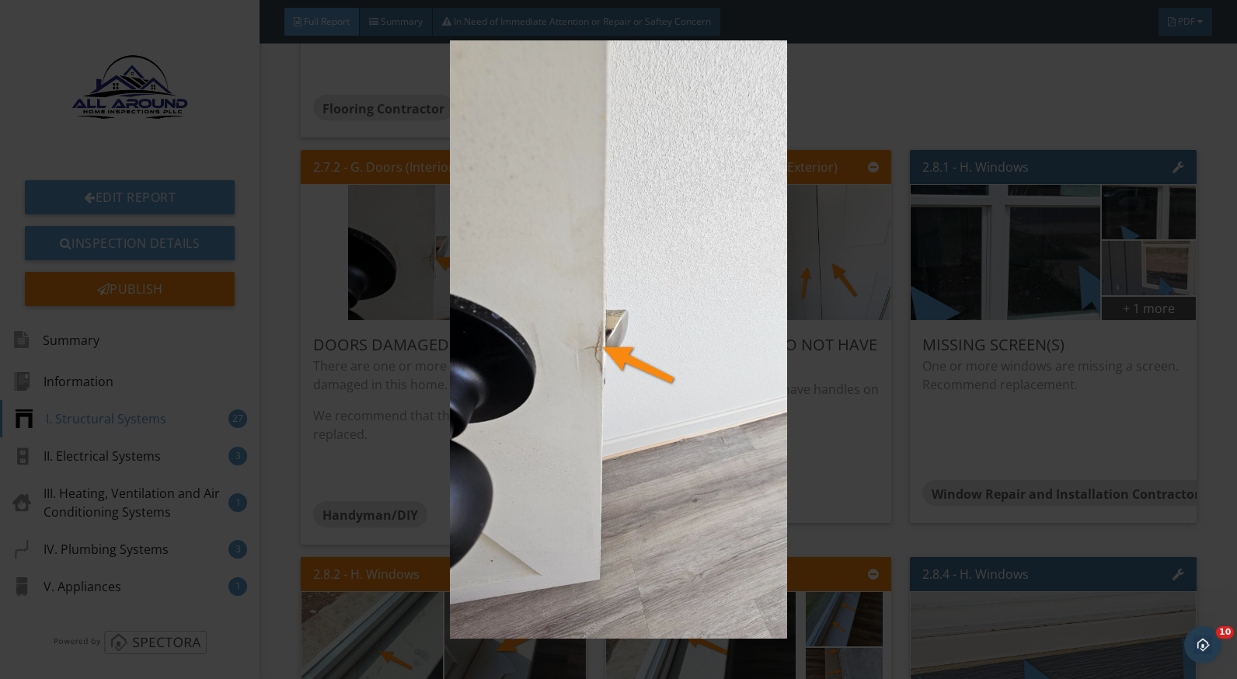
click at [840, 433] on img at bounding box center [618, 339] width 1129 height 599
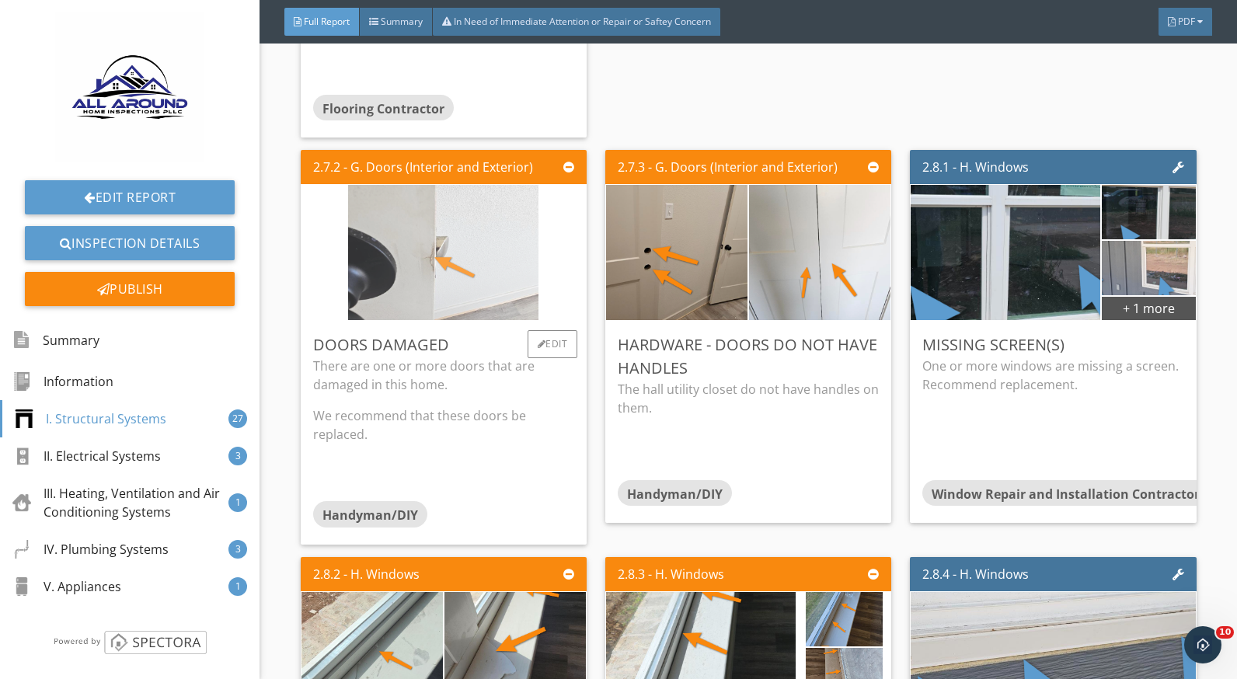
click at [466, 302] on img at bounding box center [443, 253] width 190 height 338
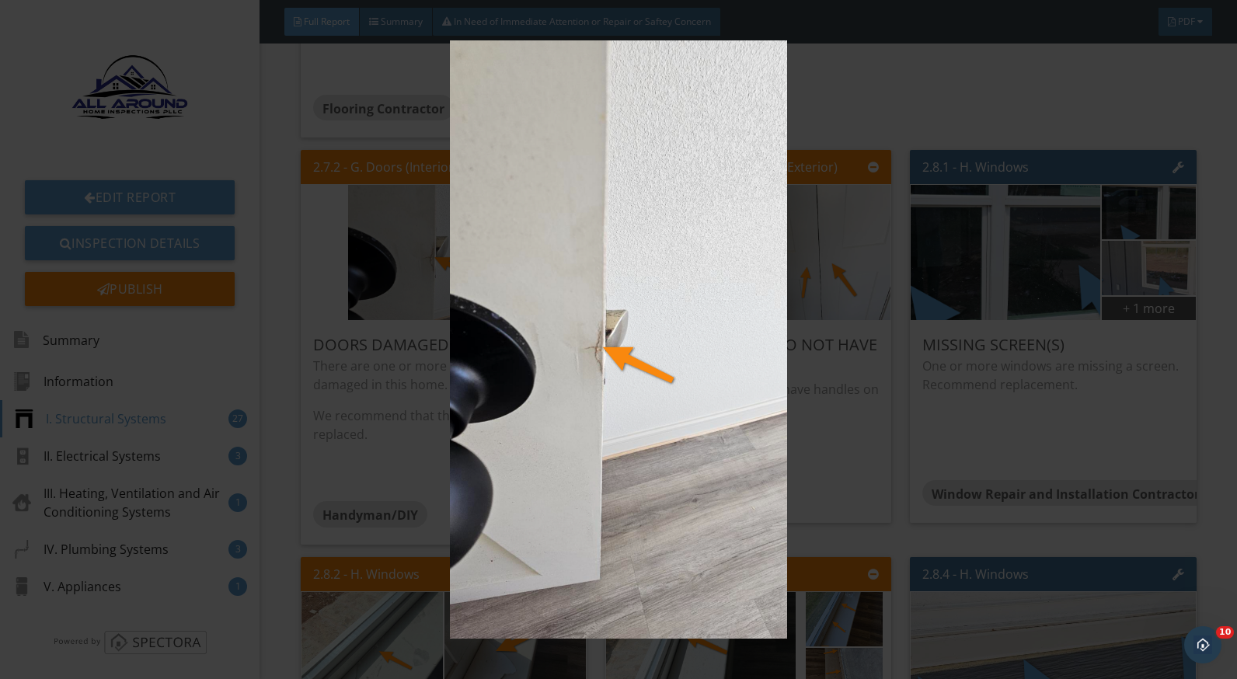
click at [862, 435] on img at bounding box center [618, 339] width 1129 height 599
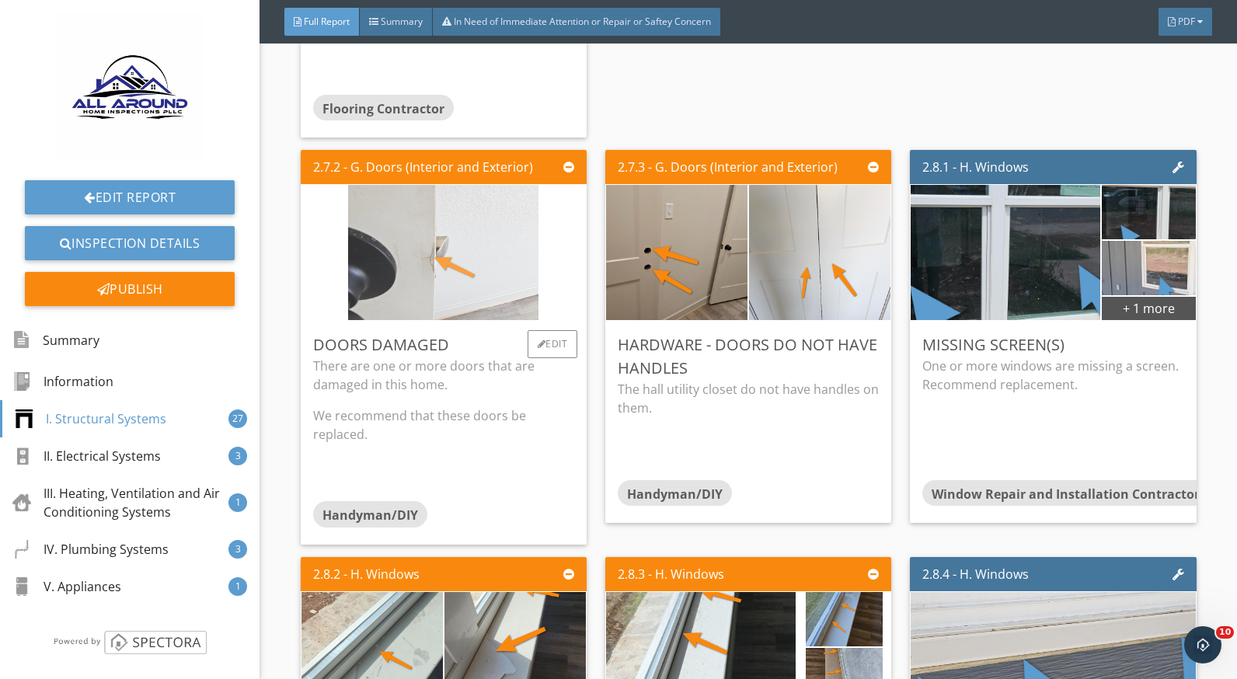
click at [417, 303] on img at bounding box center [443, 253] width 190 height 338
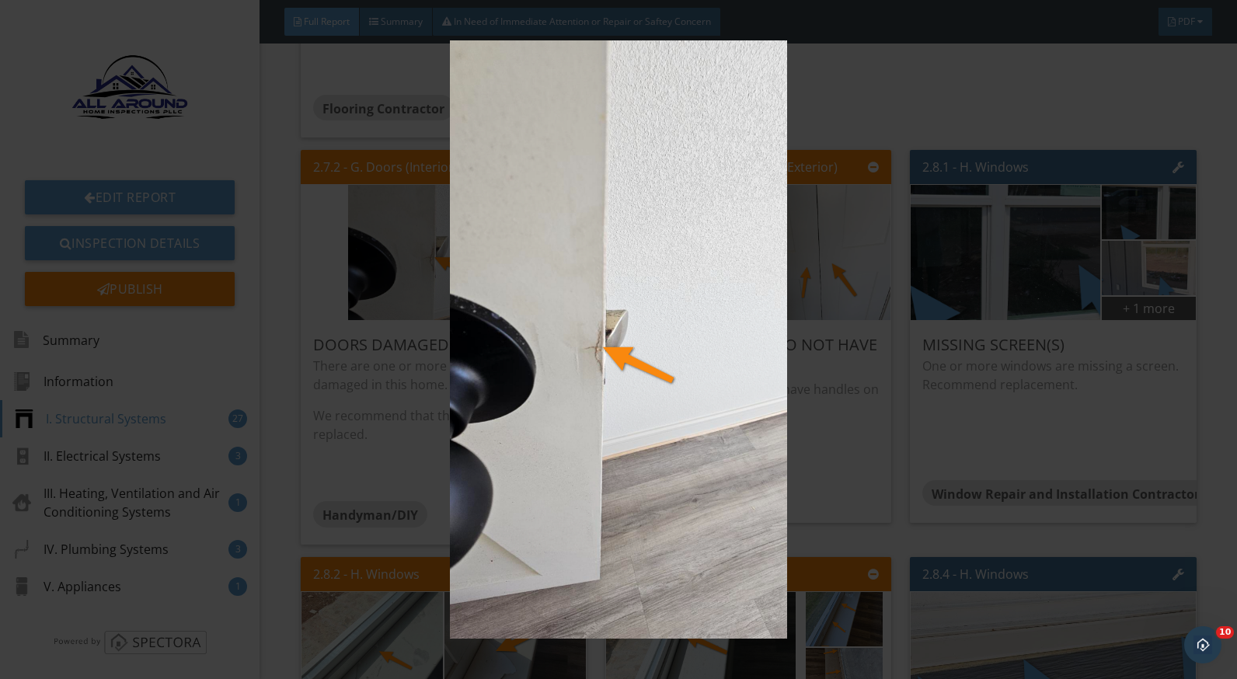
click at [846, 380] on img at bounding box center [618, 339] width 1129 height 599
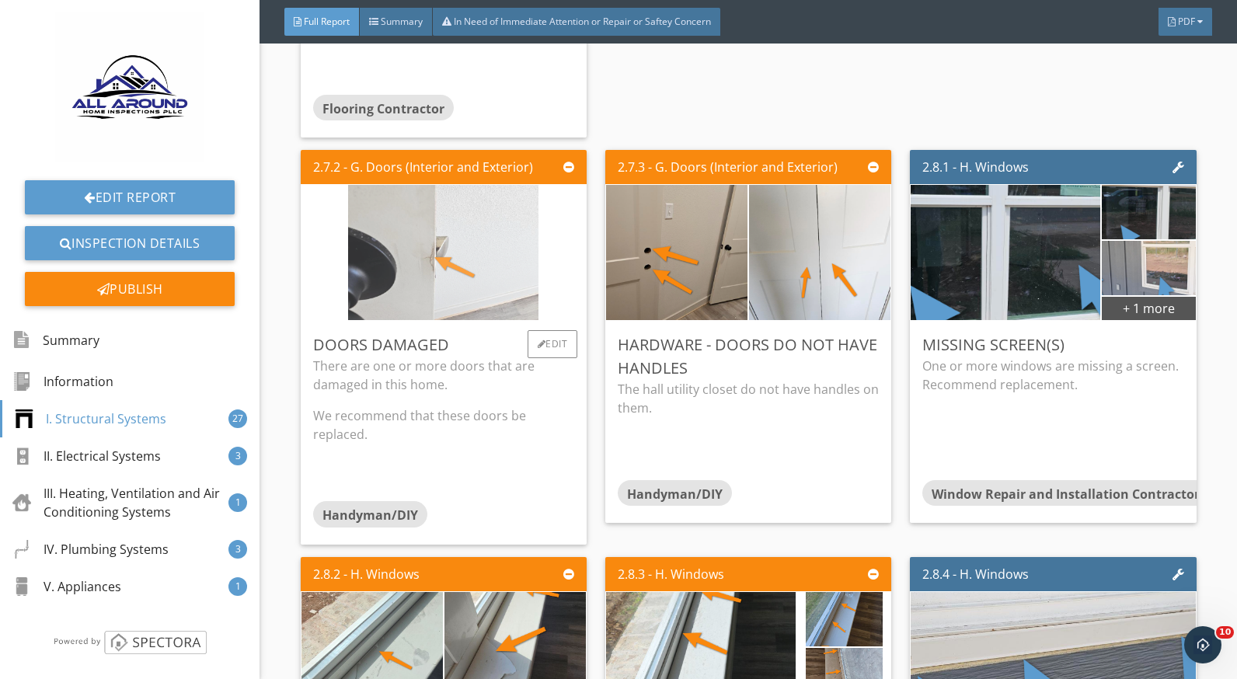
click at [493, 296] on img at bounding box center [443, 253] width 190 height 338
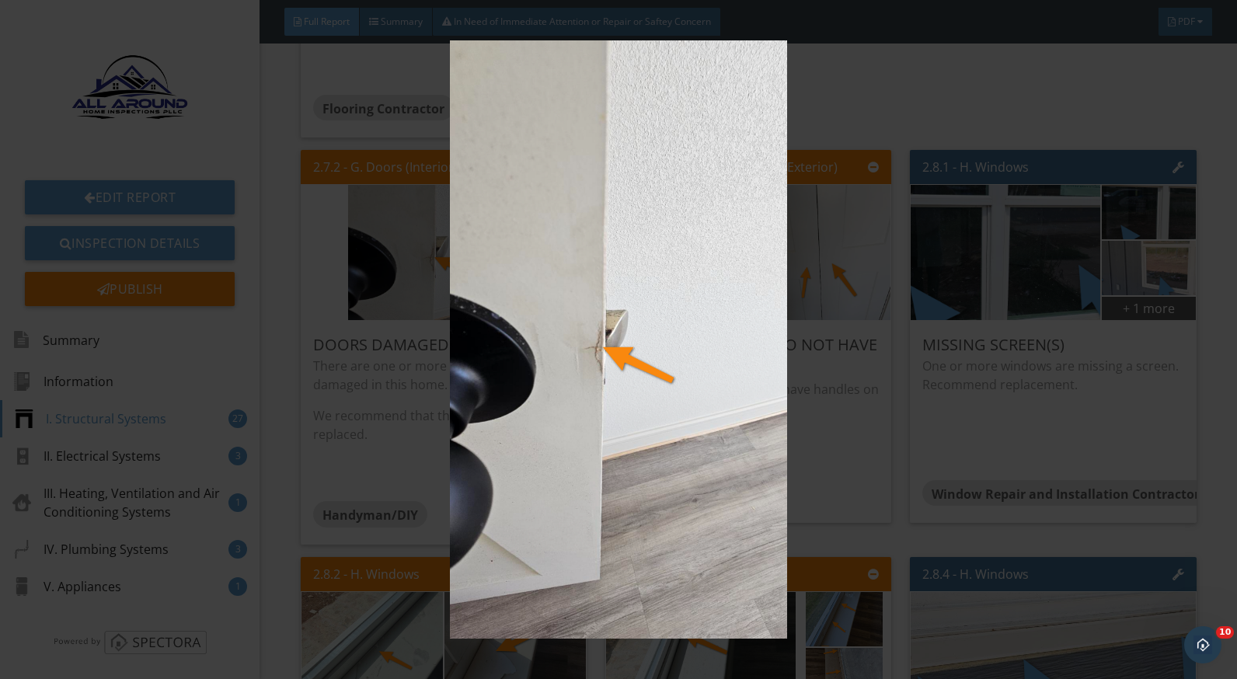
click at [832, 452] on img at bounding box center [618, 339] width 1129 height 599
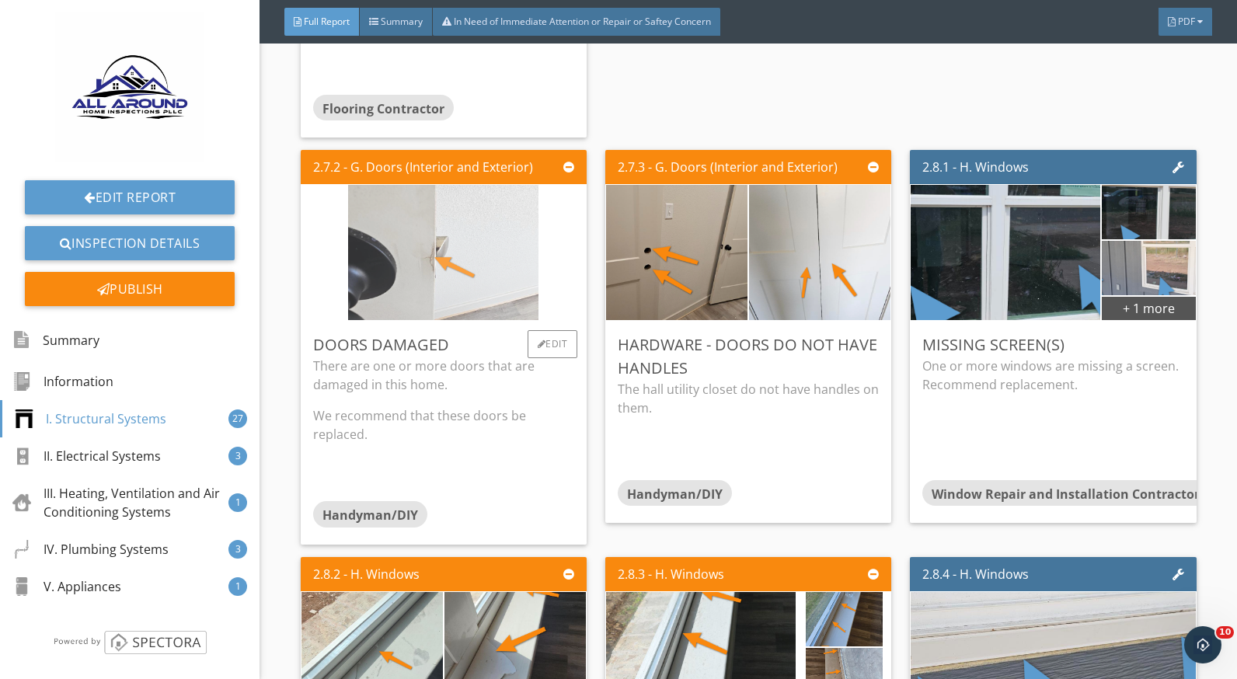
click at [372, 308] on img at bounding box center [443, 253] width 190 height 338
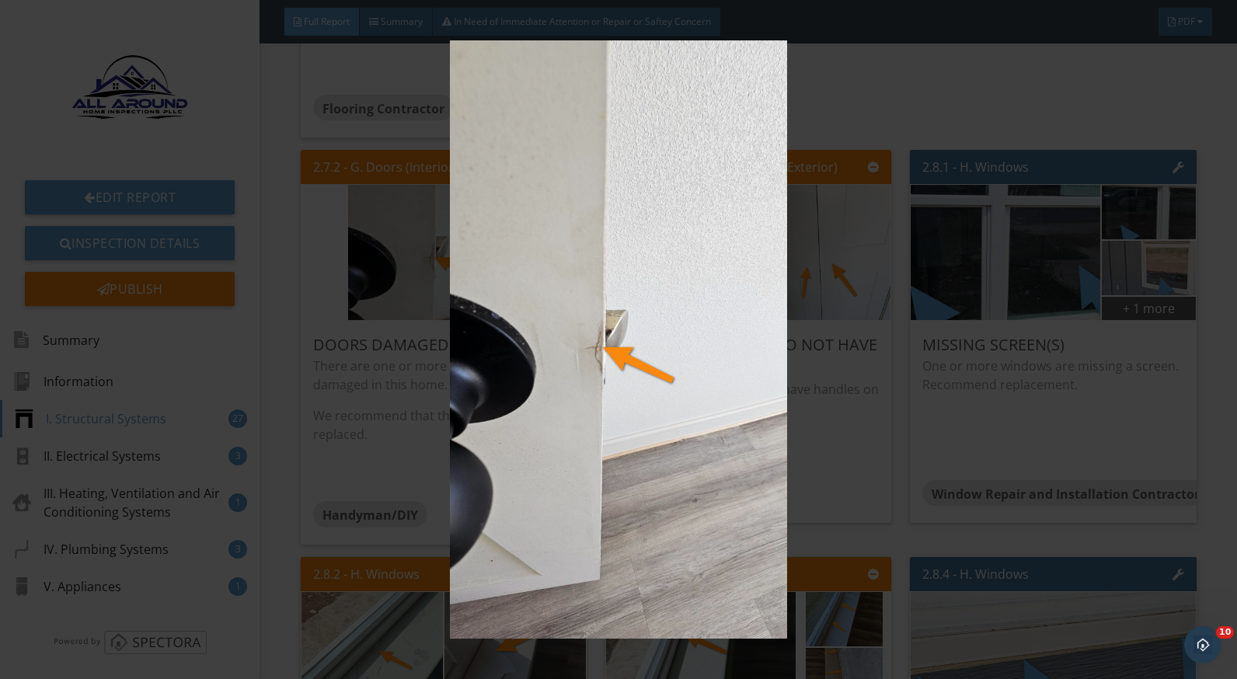
click at [825, 444] on img at bounding box center [618, 339] width 1129 height 599
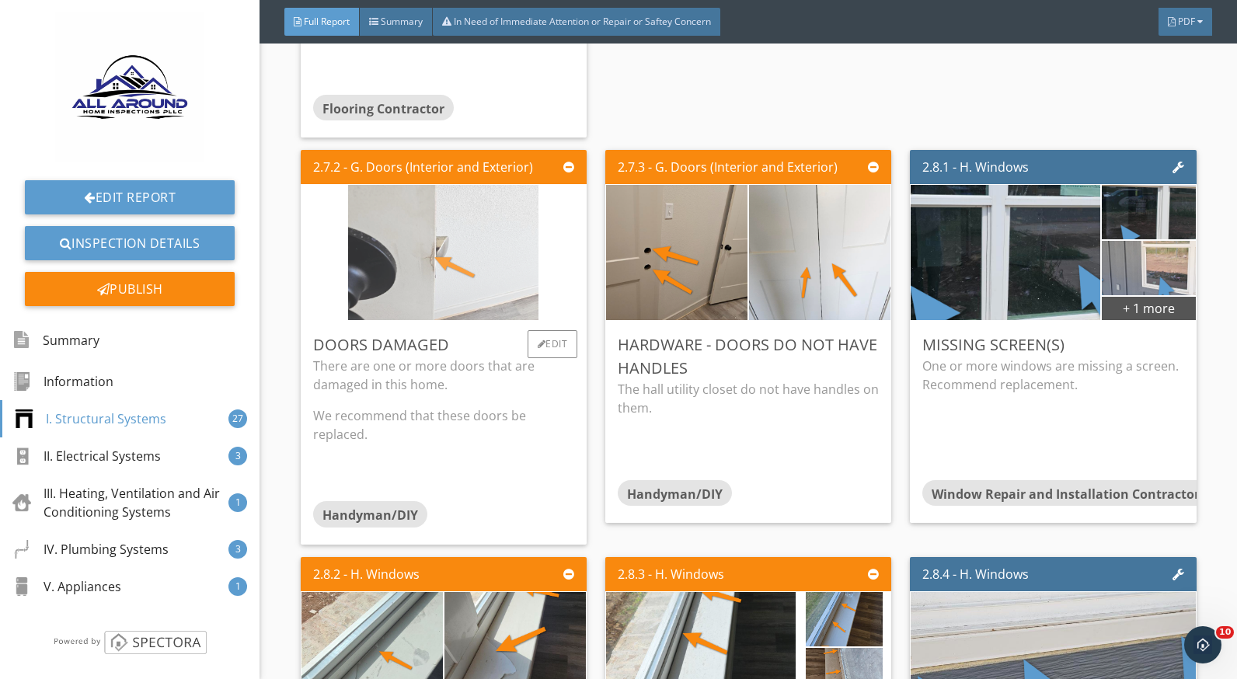
click at [497, 281] on img at bounding box center [443, 253] width 190 height 338
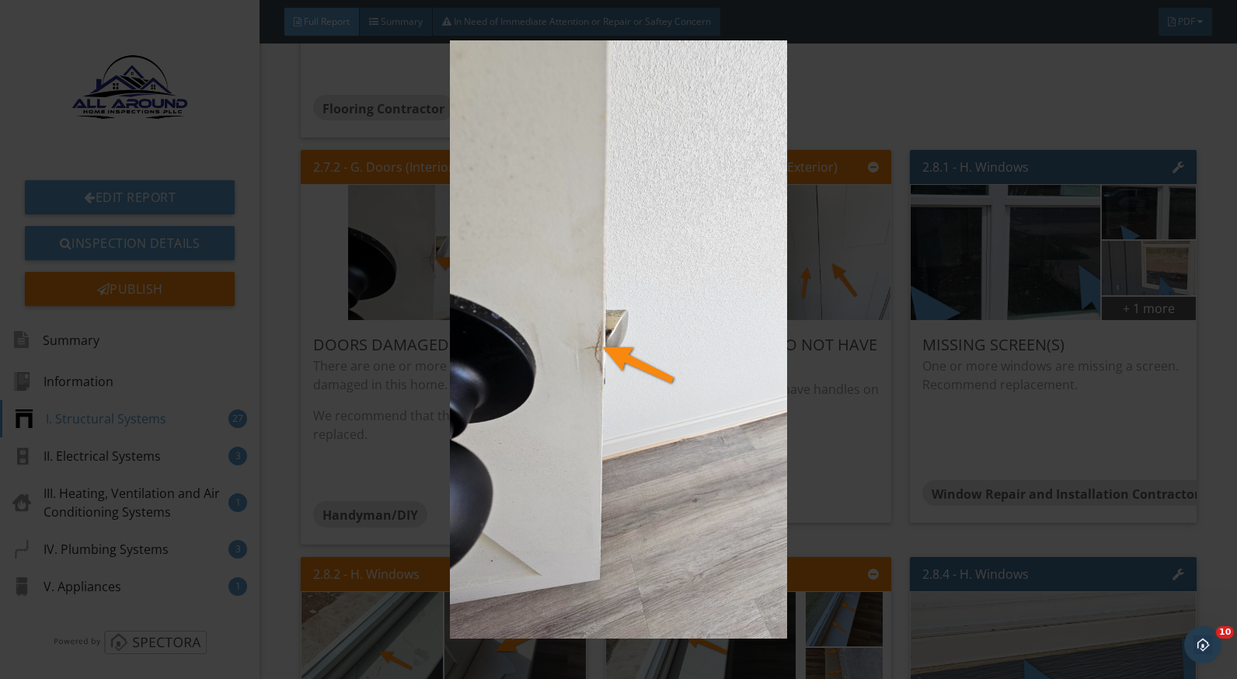
click at [824, 474] on img at bounding box center [618, 339] width 1129 height 599
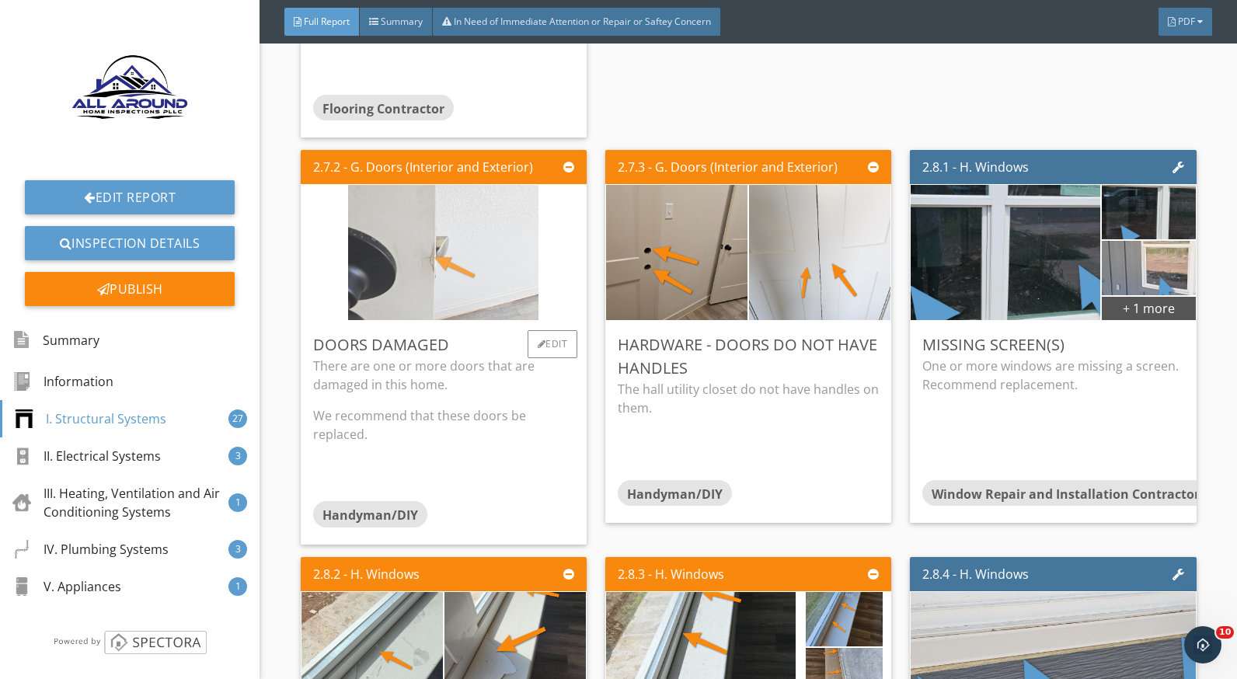
click at [363, 304] on img at bounding box center [443, 253] width 190 height 338
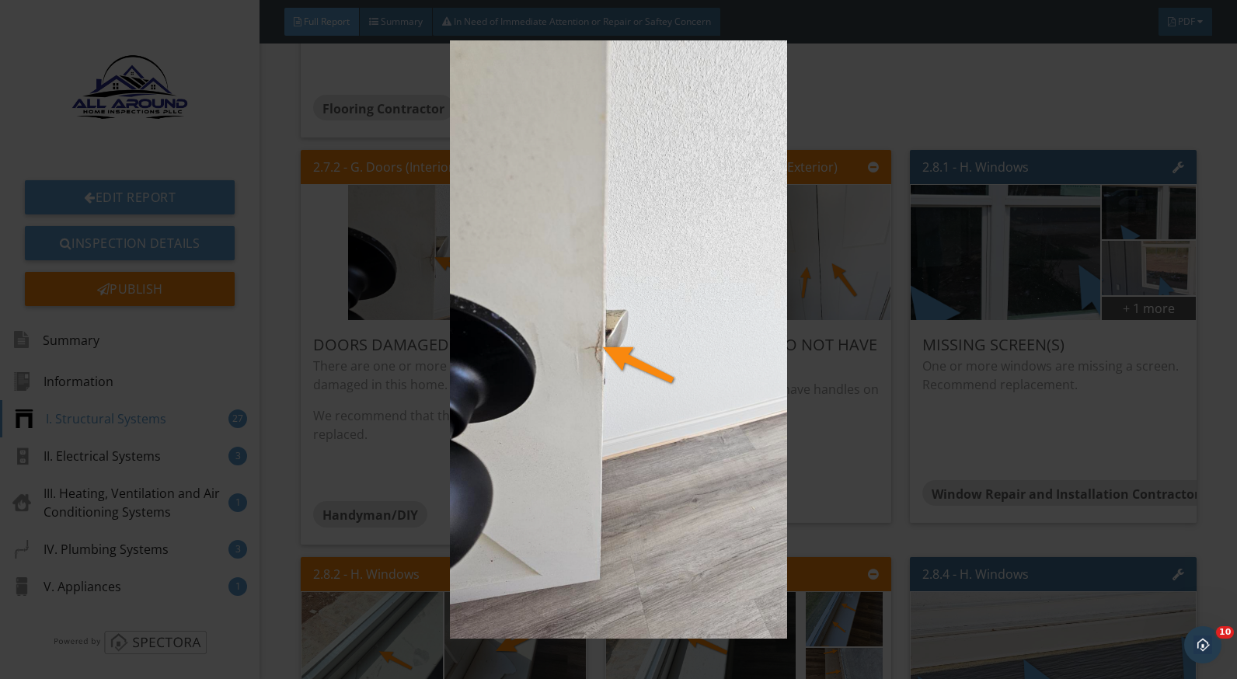
click at [831, 443] on img at bounding box center [618, 339] width 1129 height 599
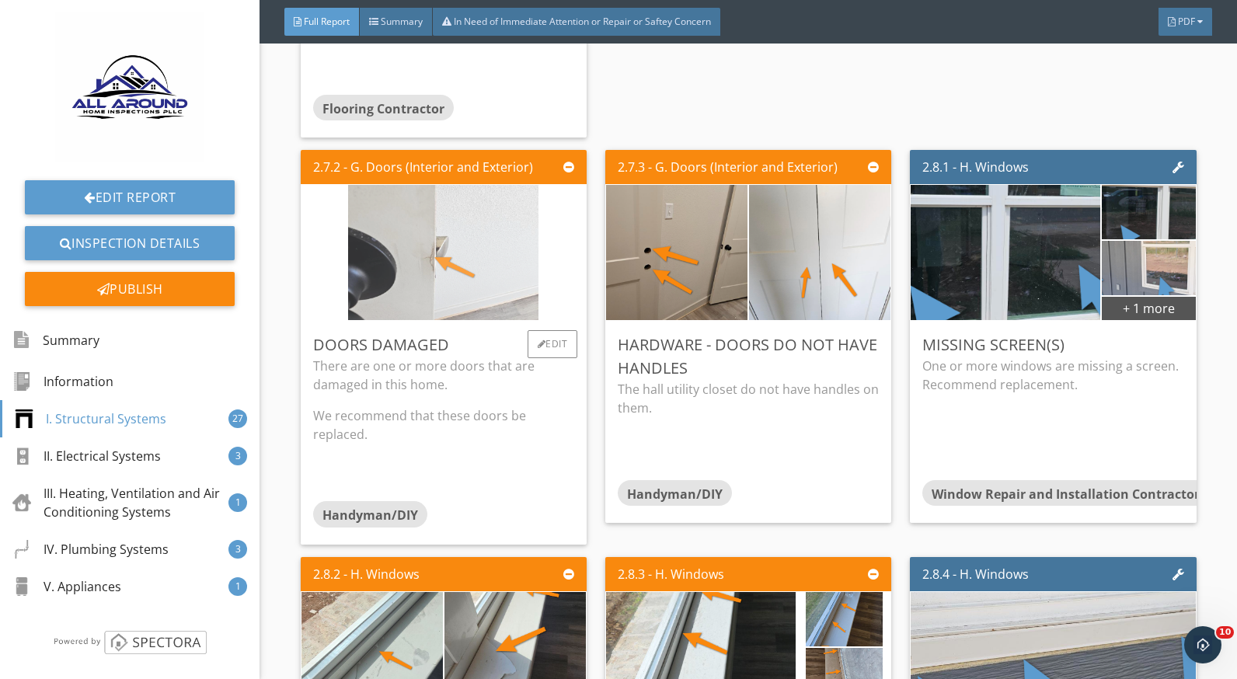
click at [500, 309] on img at bounding box center [443, 253] width 190 height 338
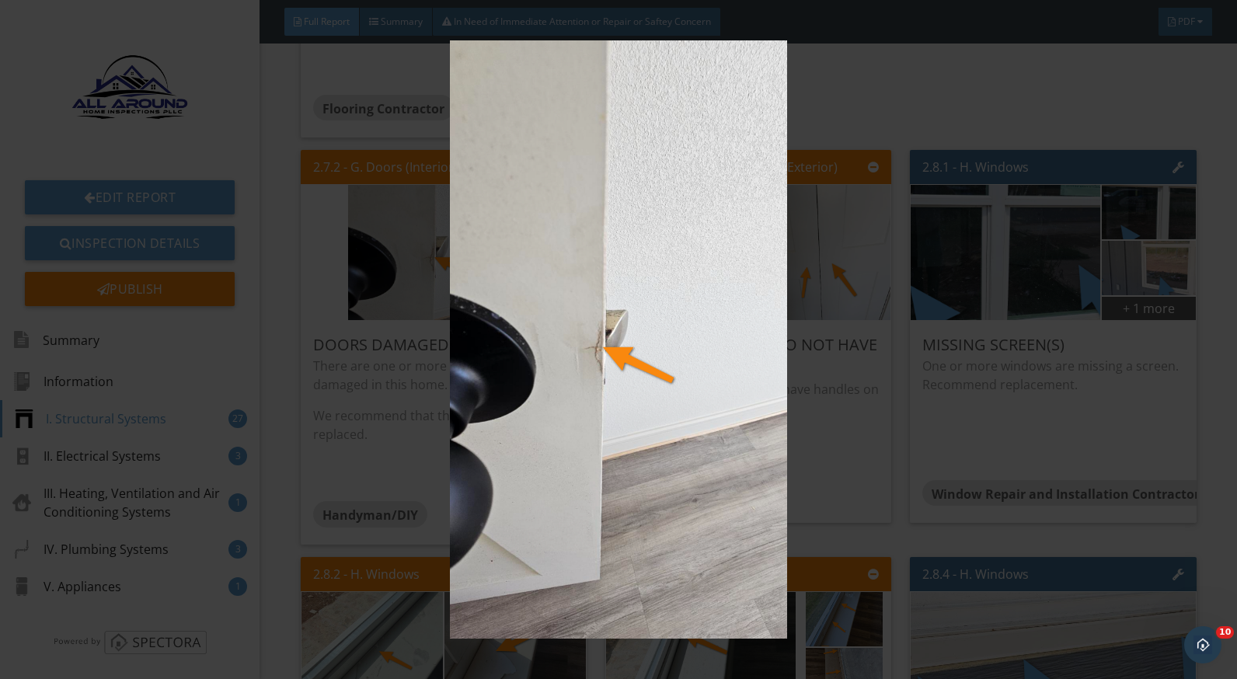
click at [845, 508] on img at bounding box center [618, 339] width 1129 height 599
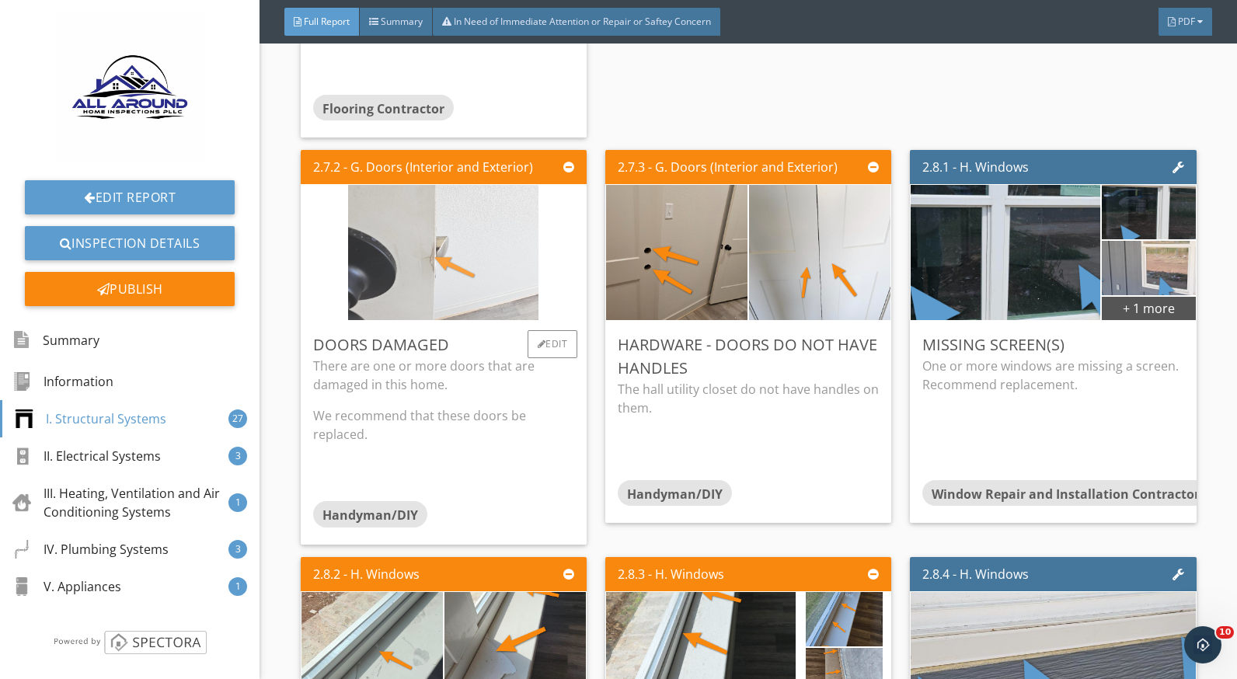
click at [393, 294] on img at bounding box center [443, 253] width 190 height 338
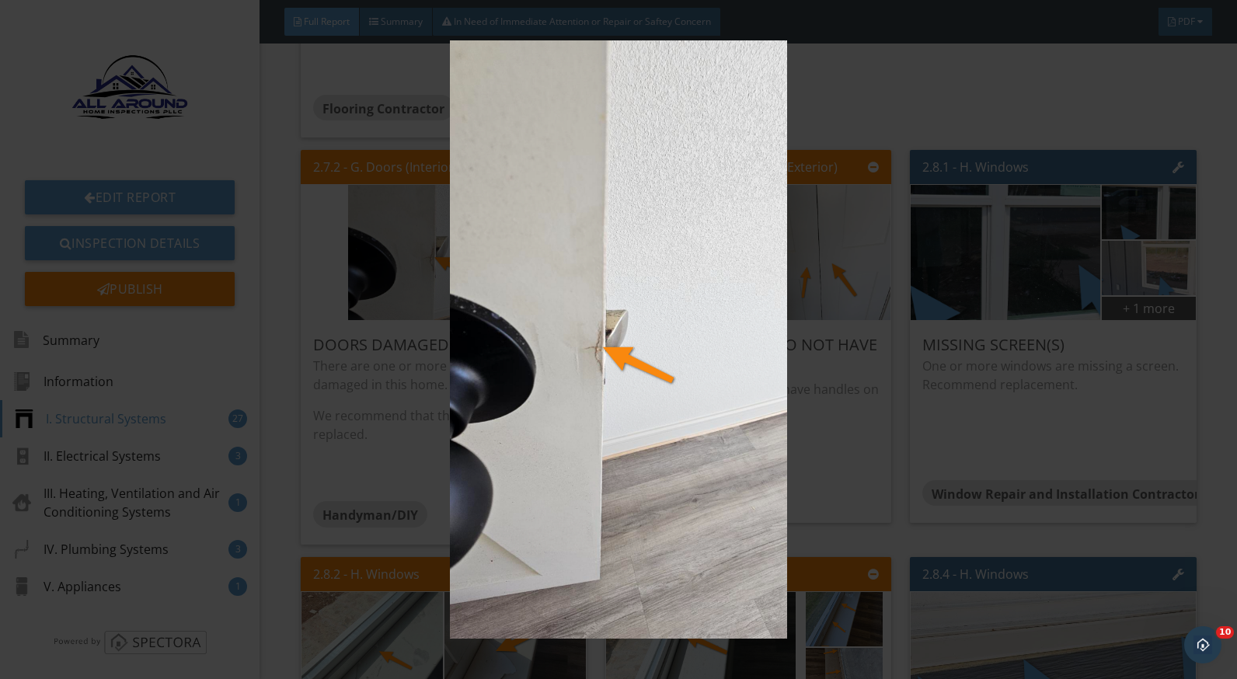
click at [899, 403] on img at bounding box center [618, 339] width 1129 height 599
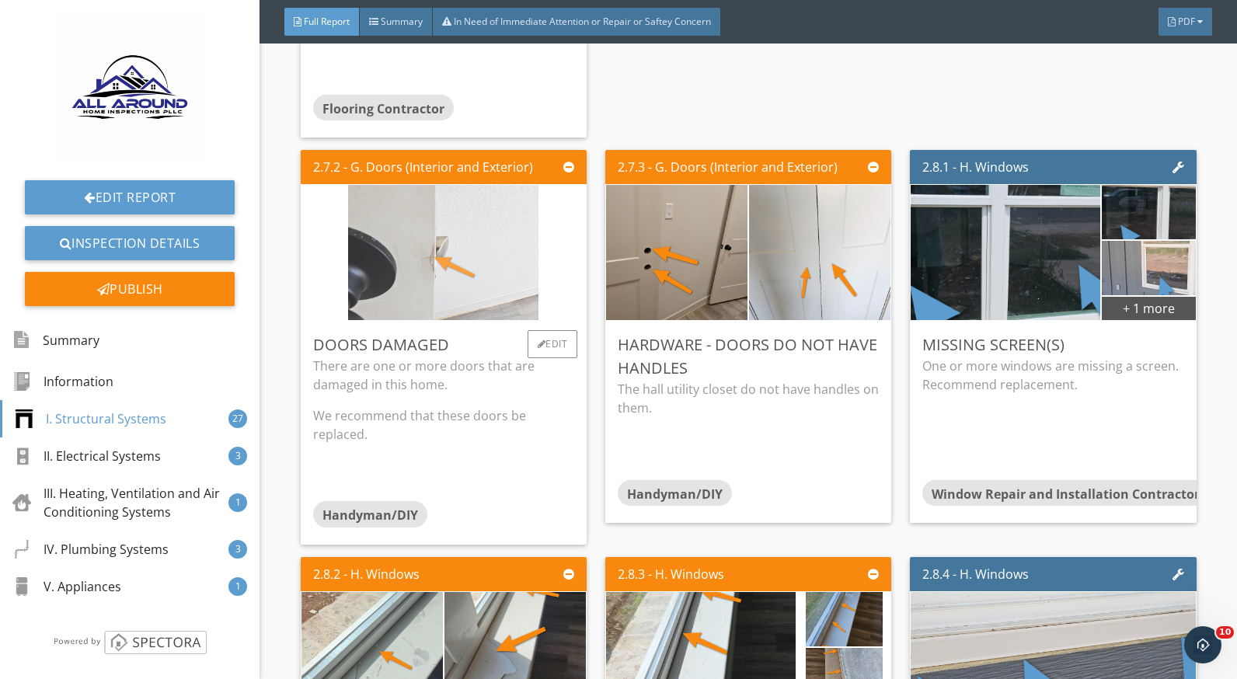
click at [486, 284] on img at bounding box center [443, 253] width 190 height 338
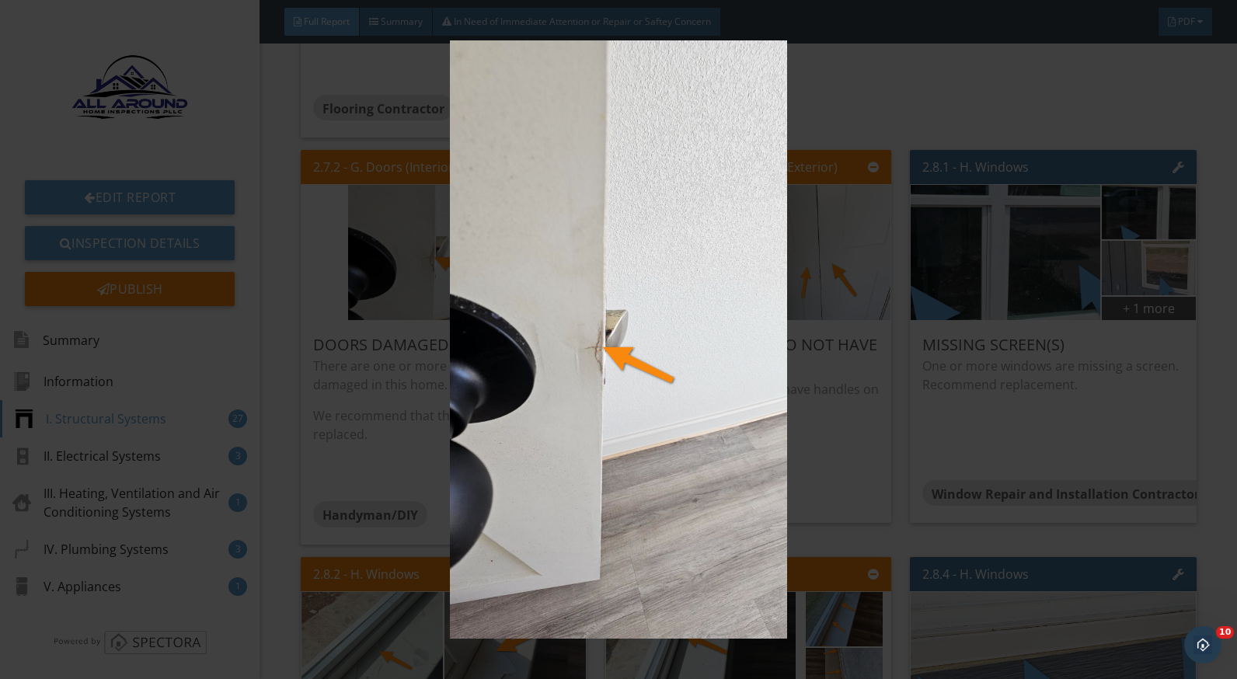
click at [812, 438] on img at bounding box center [618, 339] width 1129 height 599
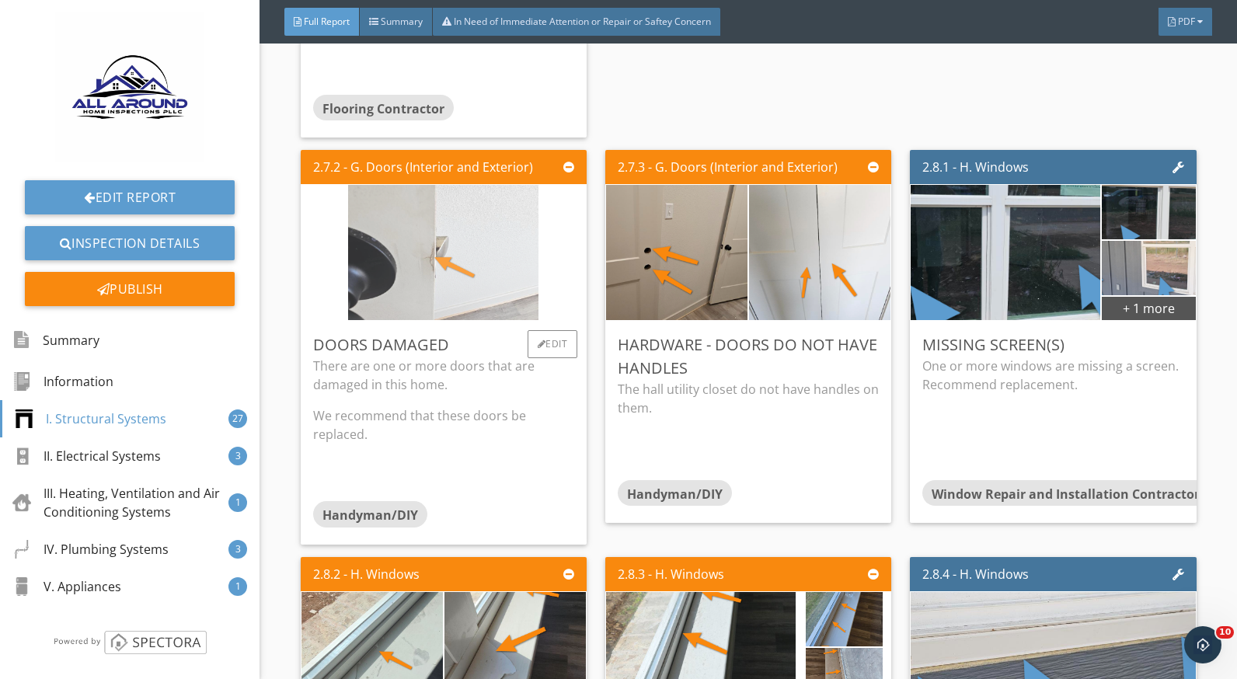
click at [442, 274] on img at bounding box center [443, 253] width 190 height 338
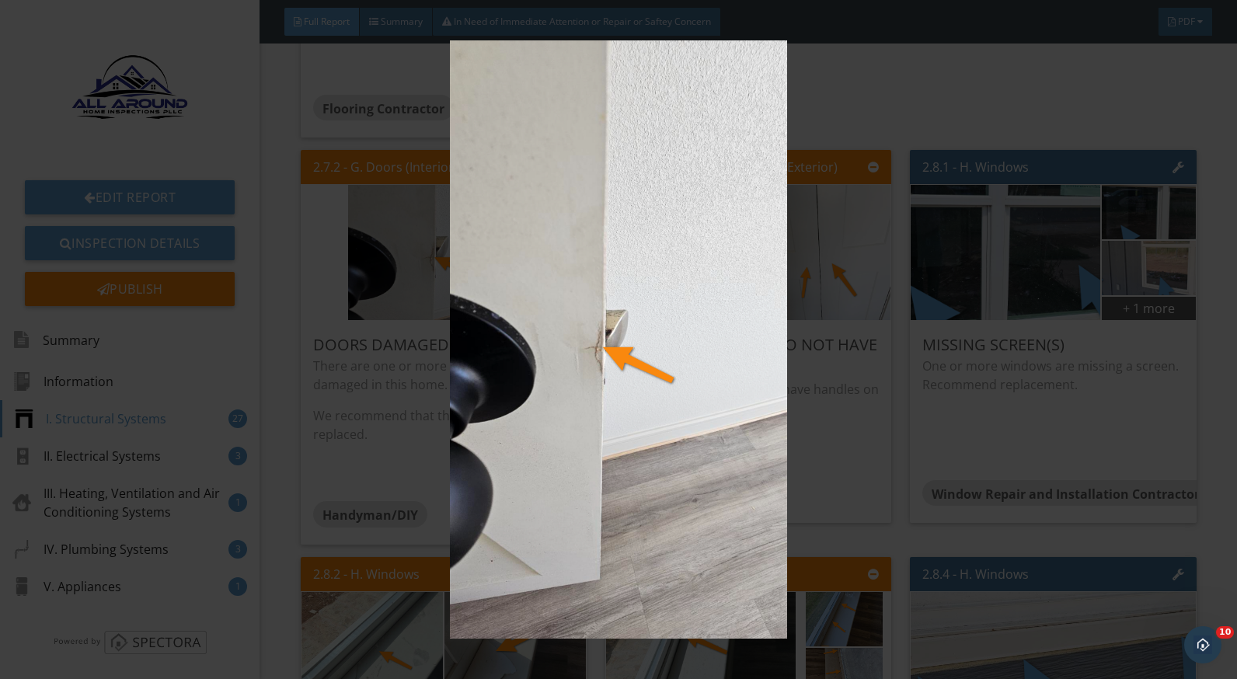
click at [791, 394] on img at bounding box center [618, 339] width 1129 height 599
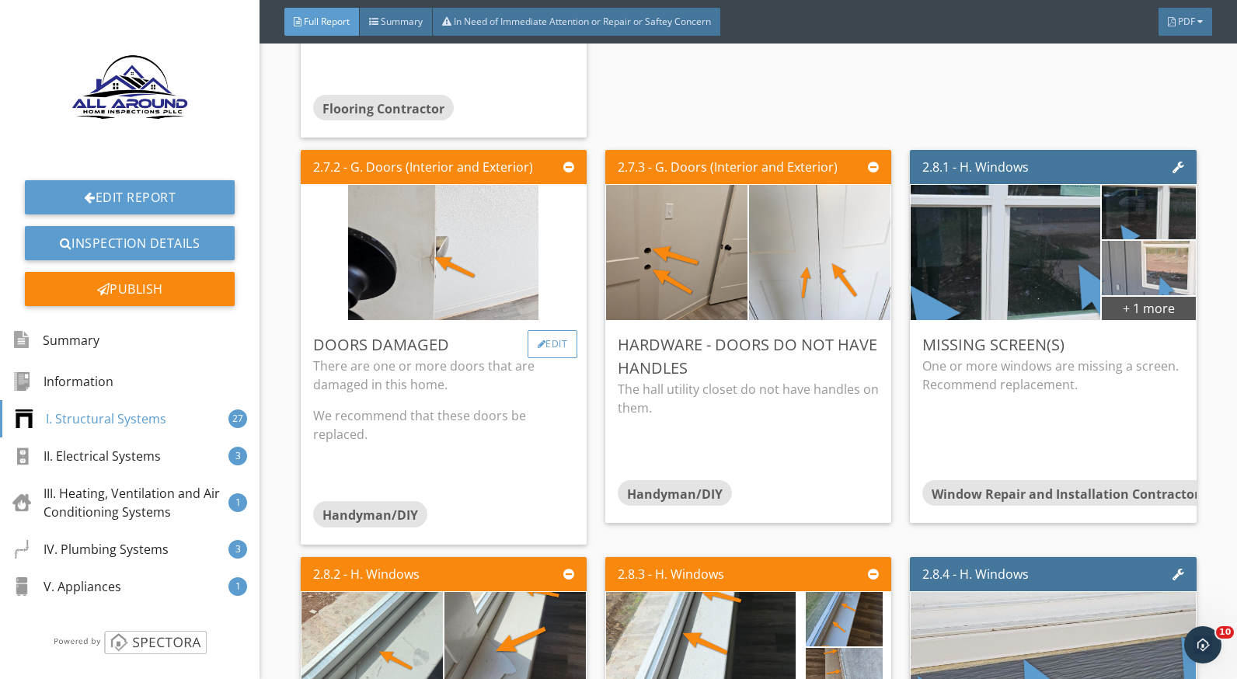
click at [554, 358] on div "Edit" at bounding box center [553, 344] width 51 height 28
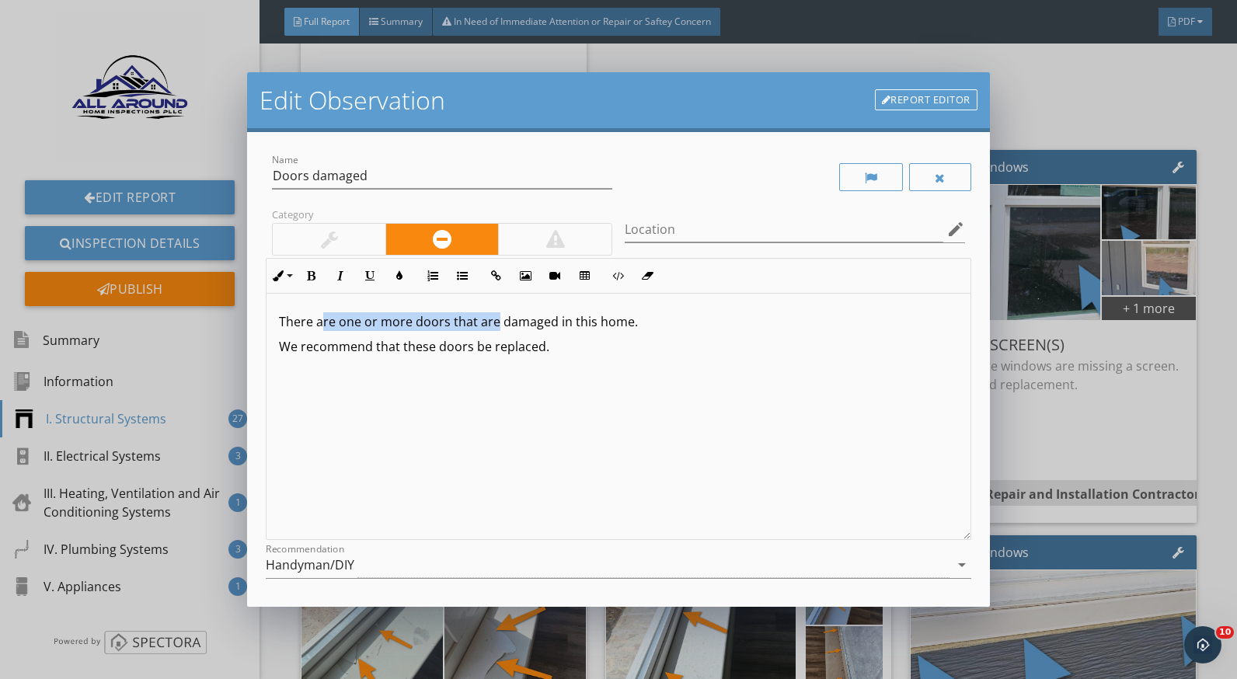
drag, startPoint x: 496, startPoint y: 320, endPoint x: 320, endPoint y: 324, distance: 175.7
click at [320, 324] on p "There are one or more doors that are damaged in this home." at bounding box center [618, 321] width 679 height 19
click at [394, 325] on p "There is a damaged in this home." at bounding box center [618, 321] width 679 height 19
drag, startPoint x: 469, startPoint y: 349, endPoint x: 372, endPoint y: 345, distance: 97.2
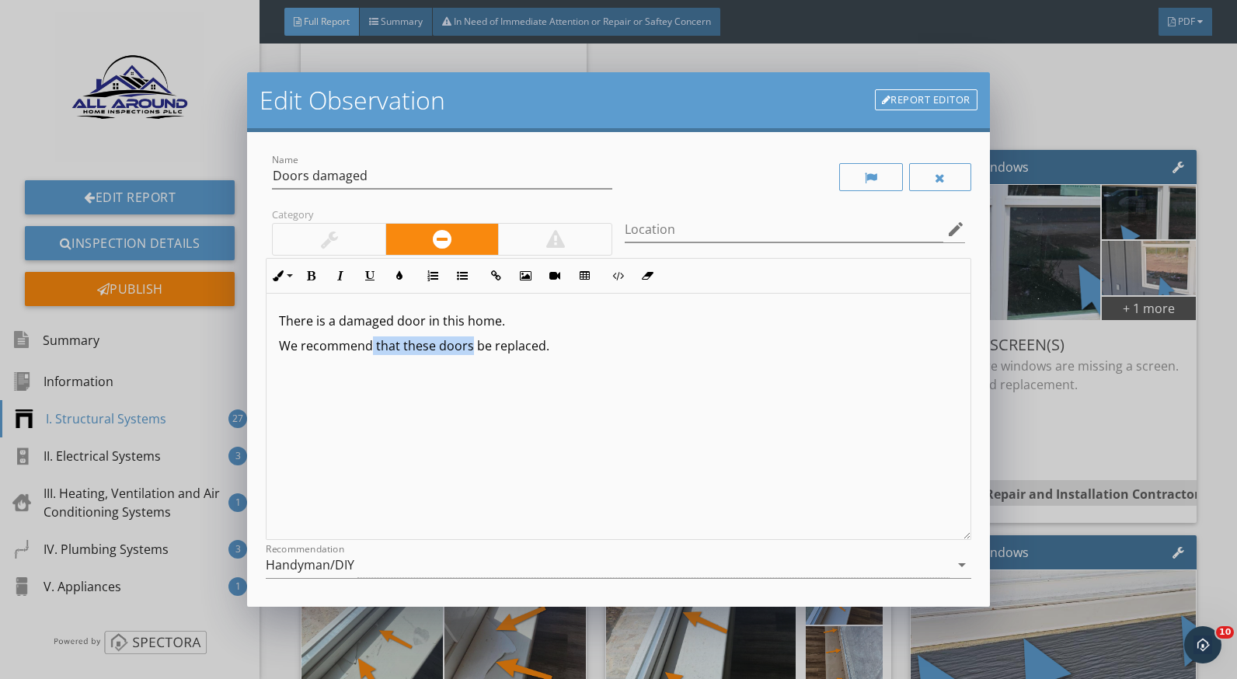
click at [372, 345] on p "We recommend that these doors be replaced." at bounding box center [618, 346] width 679 height 19
drag, startPoint x: 550, startPoint y: 350, endPoint x: 274, endPoint y: 353, distance: 275.2
click at [274, 353] on div "There is a damaged door in this home. We recommend that these doors be replaced." at bounding box center [618, 416] width 703 height 246
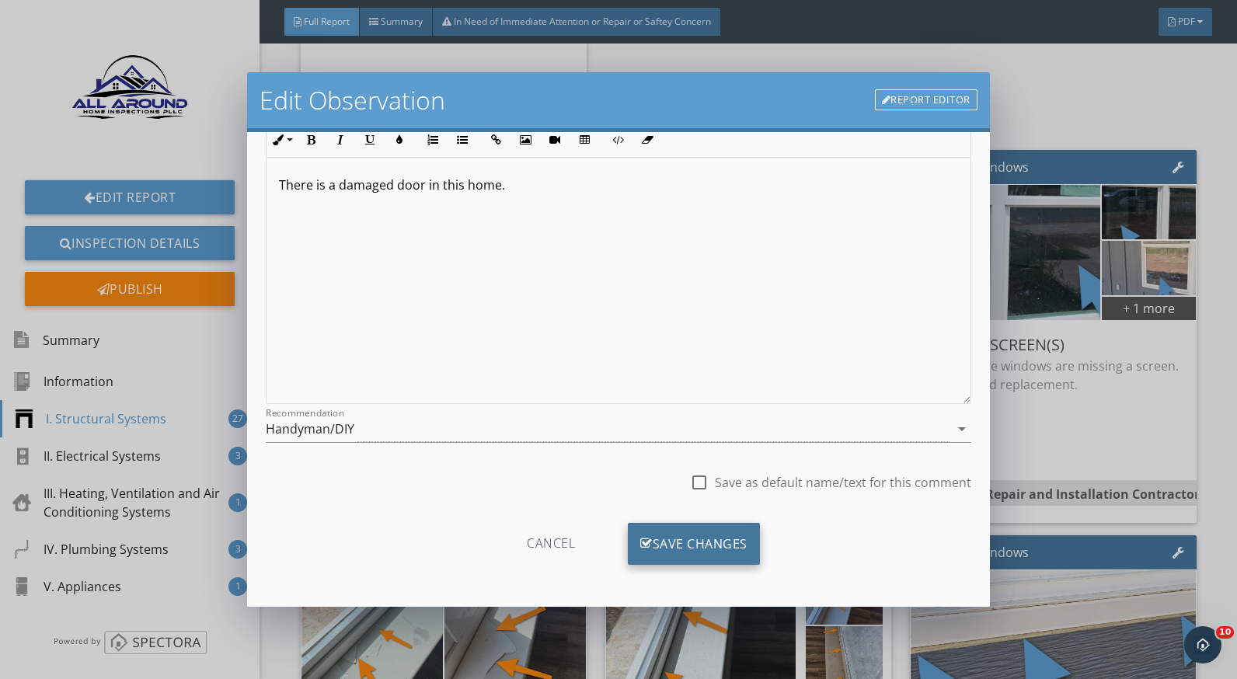
click at [689, 533] on div "Save Changes" at bounding box center [694, 544] width 132 height 42
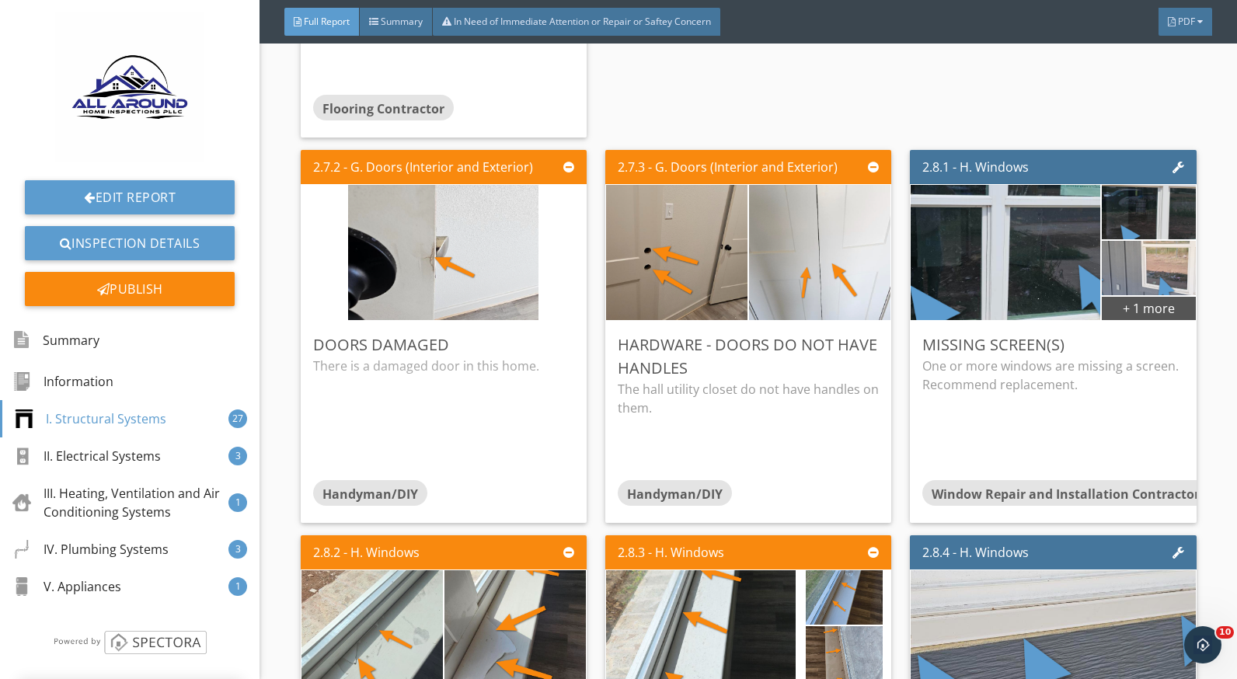
scroll to position [0, 0]
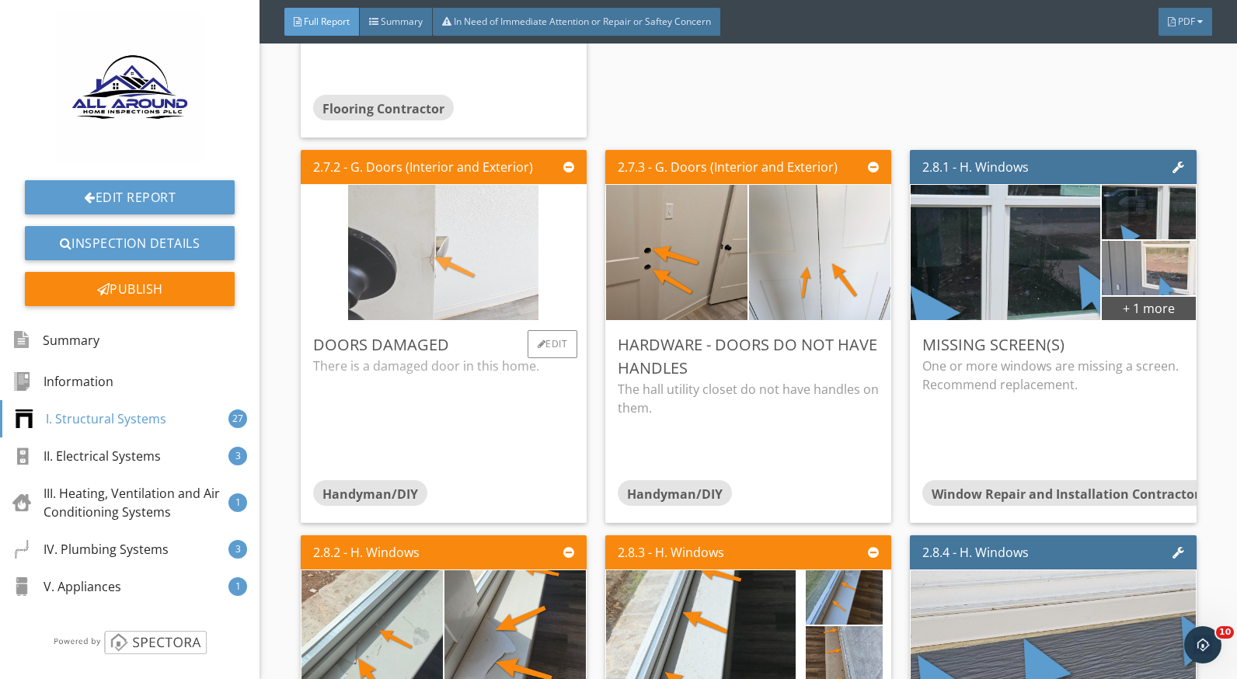
click at [456, 275] on img at bounding box center [443, 253] width 190 height 338
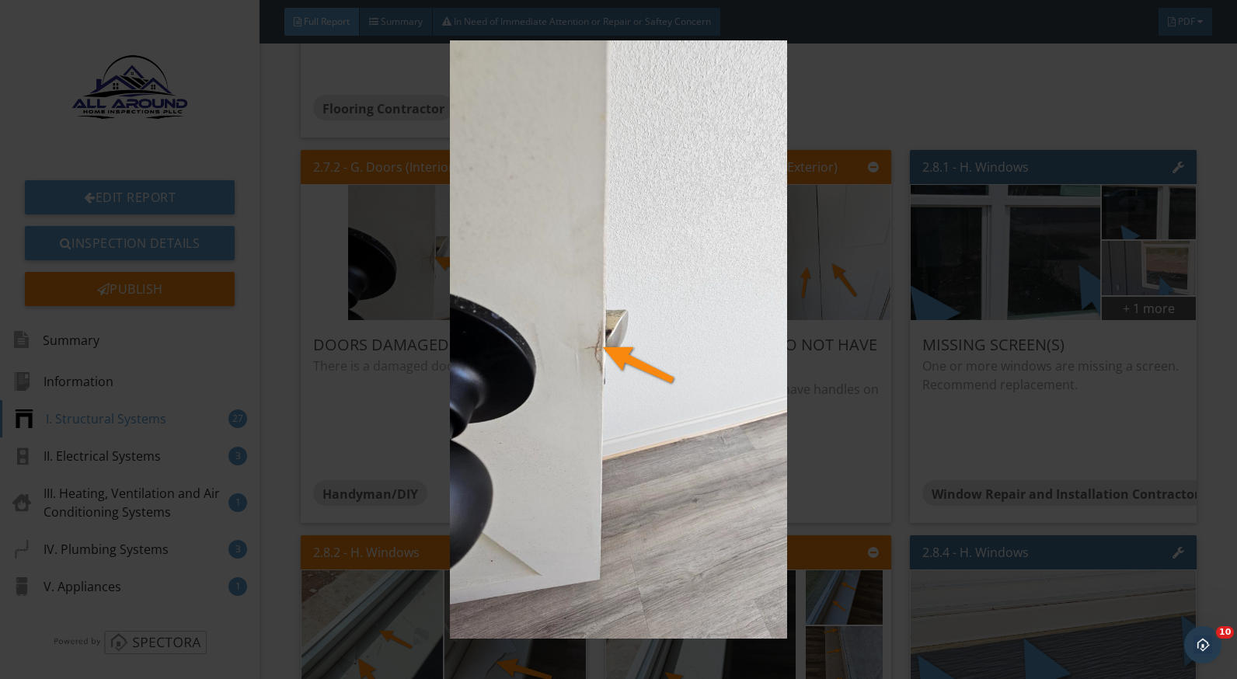
click at [846, 441] on img at bounding box center [618, 339] width 1129 height 599
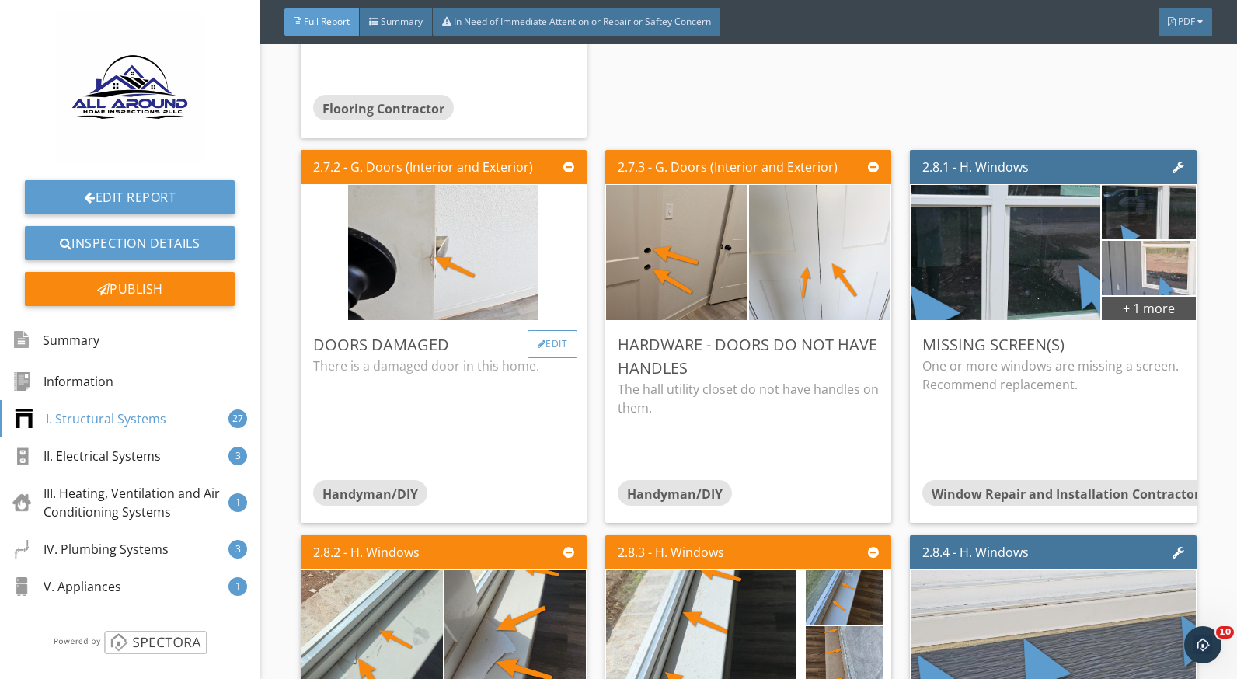
click at [538, 349] on div at bounding box center [542, 344] width 9 height 9
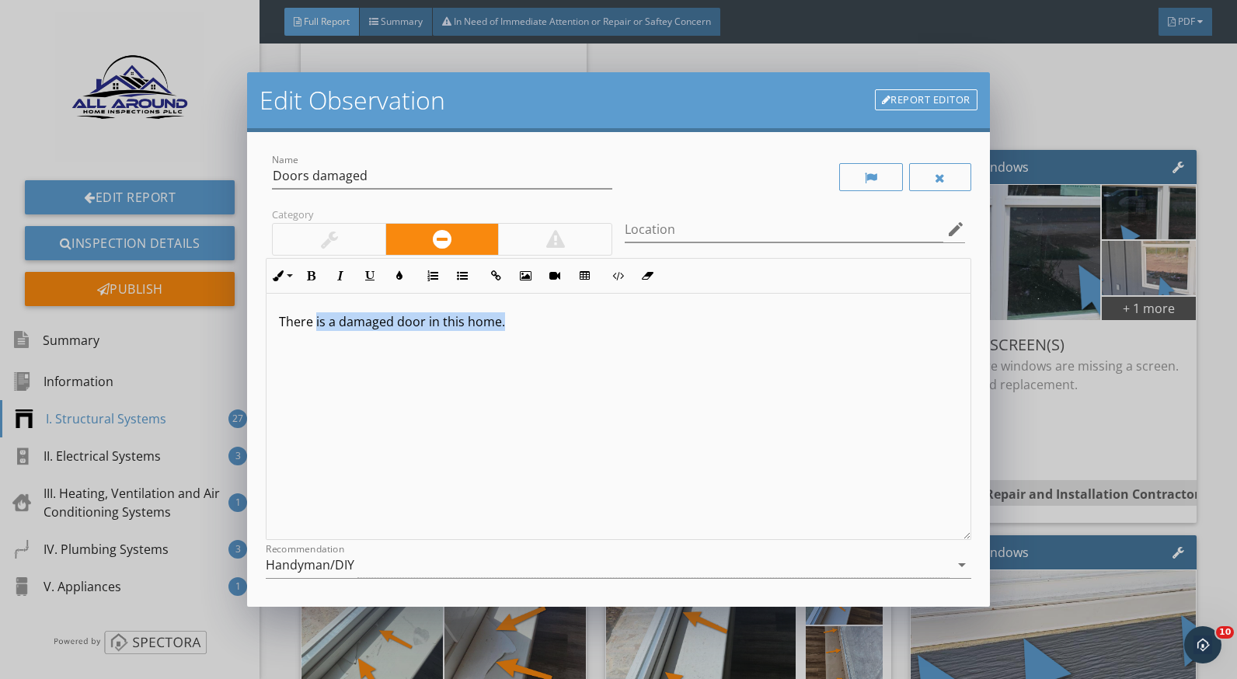
drag, startPoint x: 505, startPoint y: 324, endPoint x: 316, endPoint y: 324, distance: 189.7
click at [316, 324] on p "There is a damaged door in this home." at bounding box center [618, 321] width 679 height 19
click at [351, 365] on div "There is a damaged door in this home." at bounding box center [618, 417] width 703 height 246
click at [307, 183] on input "Doors damaged" at bounding box center [442, 176] width 340 height 26
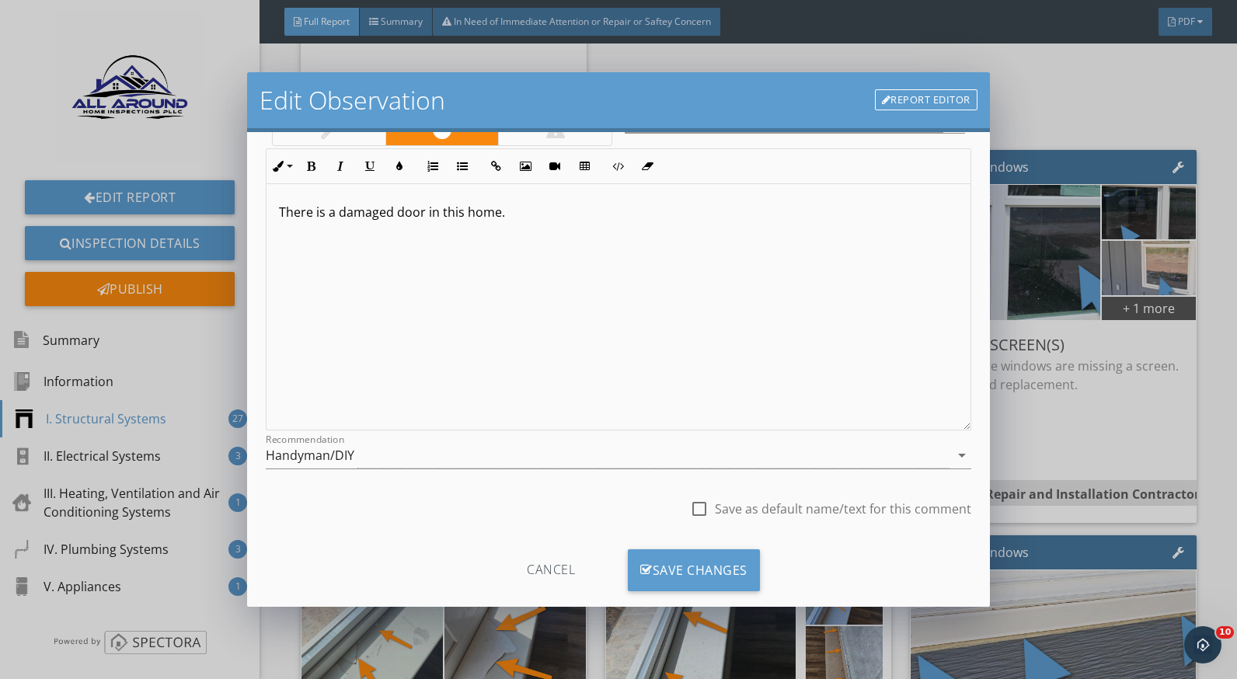
scroll to position [136, 0]
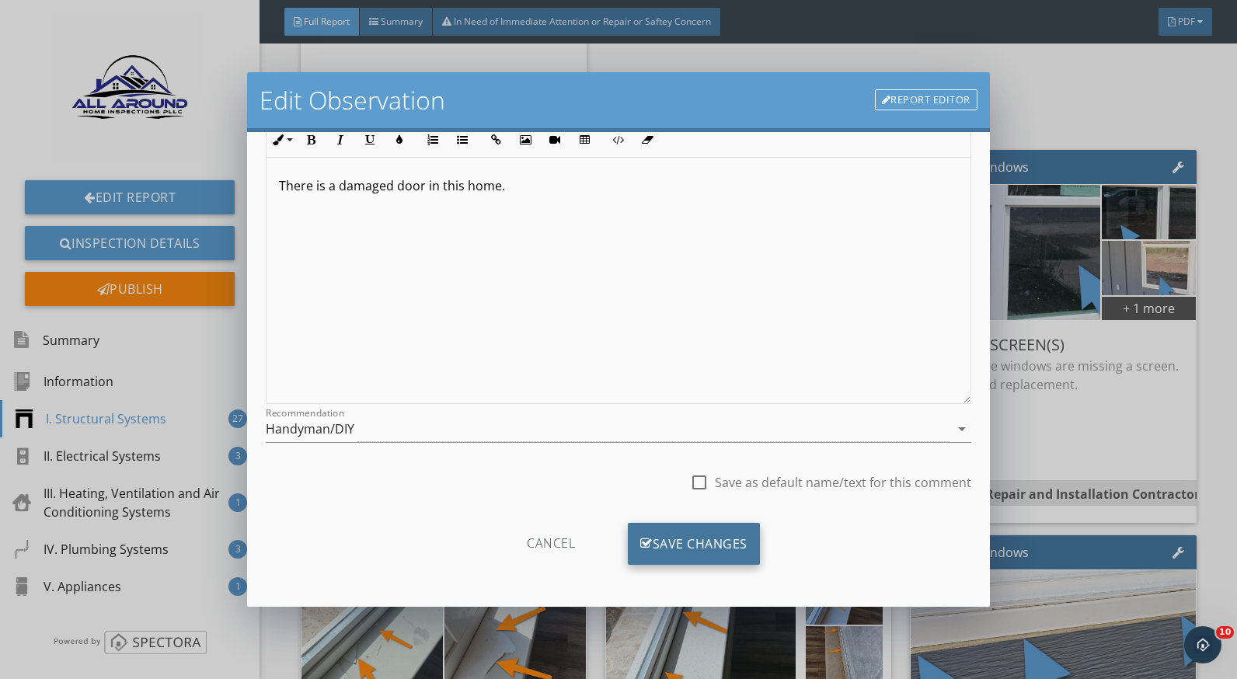
type input "Door damaged"
click at [739, 536] on div "Save Changes" at bounding box center [694, 544] width 132 height 42
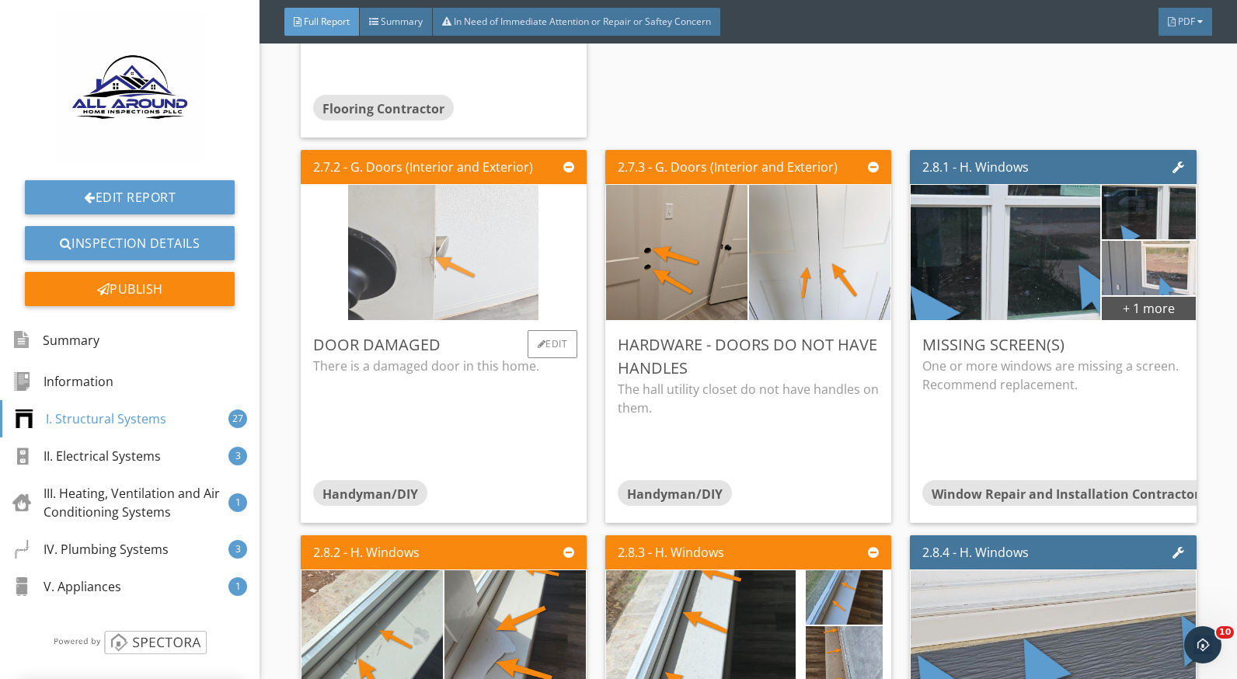
click at [410, 287] on img at bounding box center [443, 253] width 190 height 338
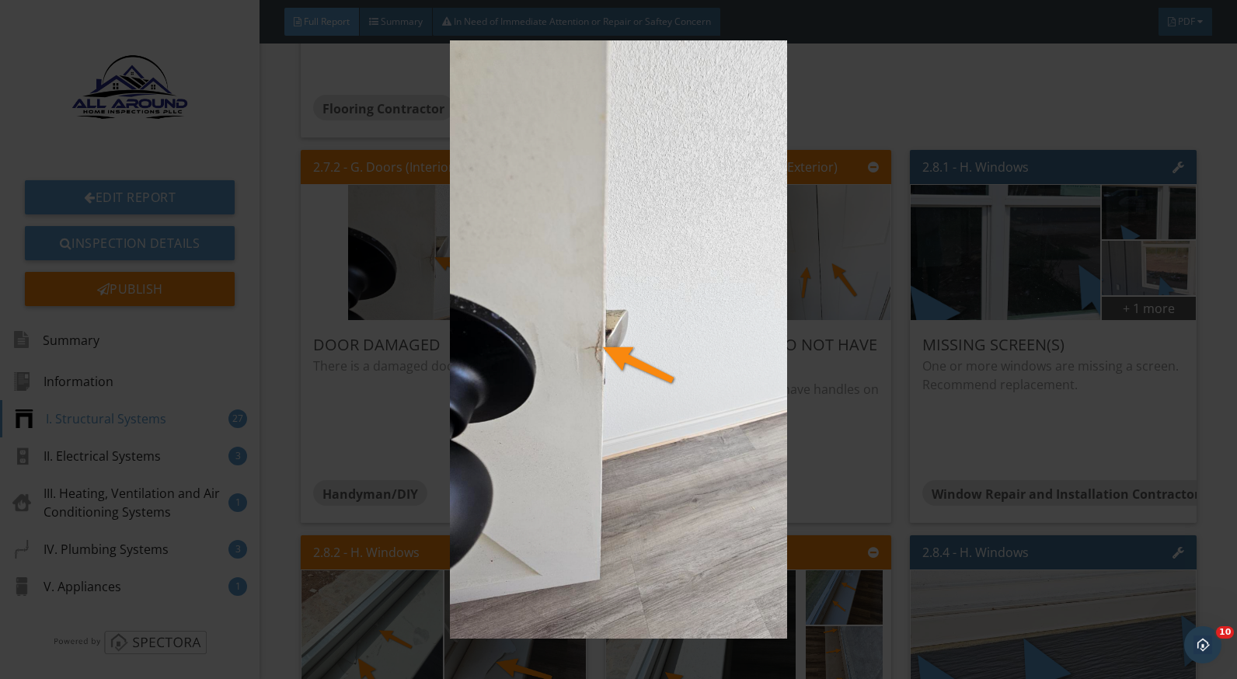
click at [837, 431] on img at bounding box center [618, 339] width 1129 height 599
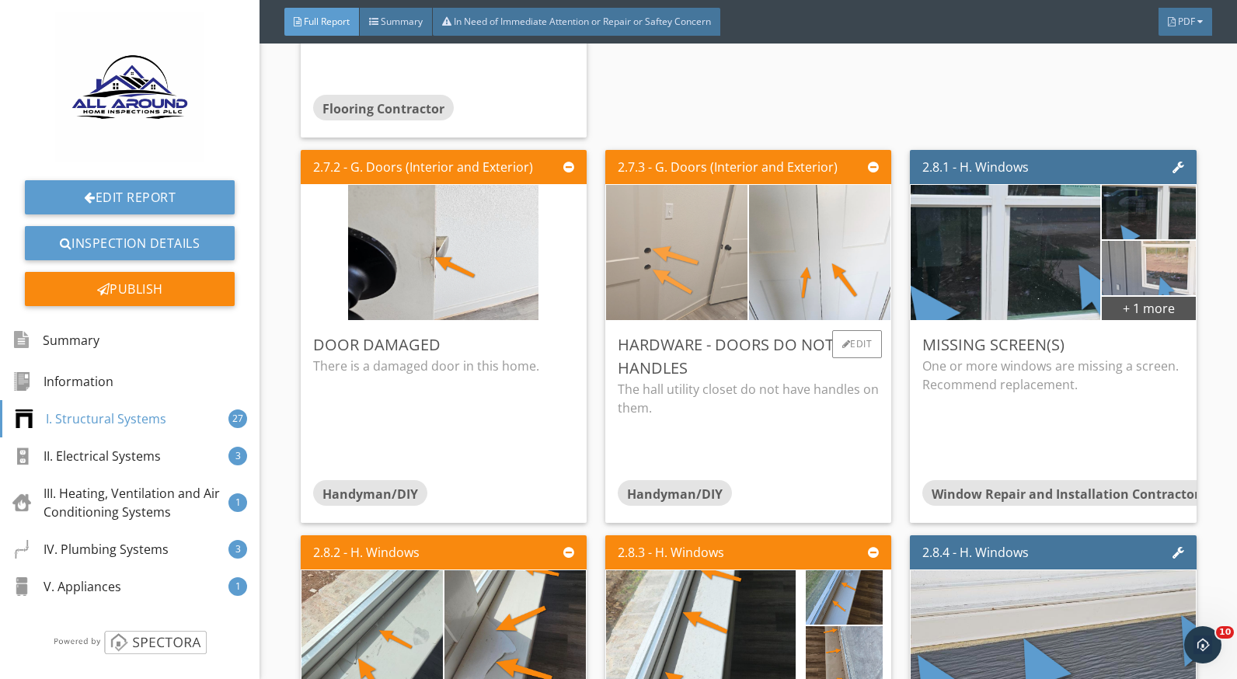
click at [654, 292] on img at bounding box center [677, 253] width 190 height 338
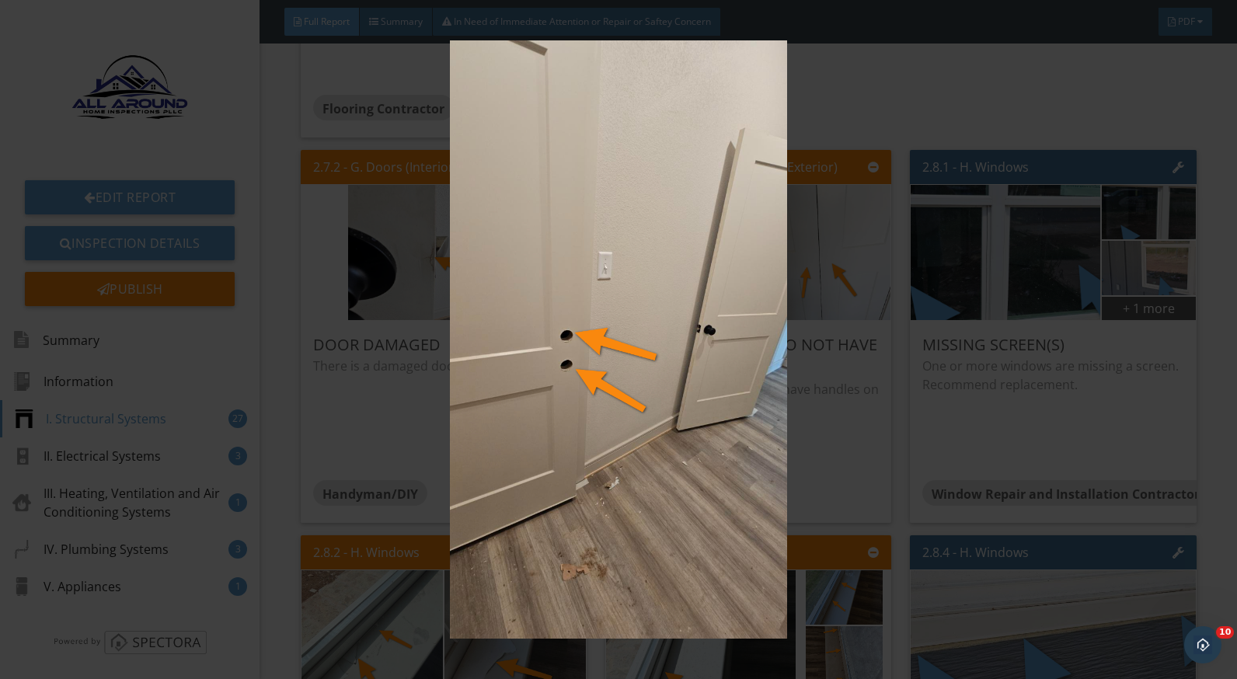
click at [841, 441] on img at bounding box center [618, 339] width 1129 height 599
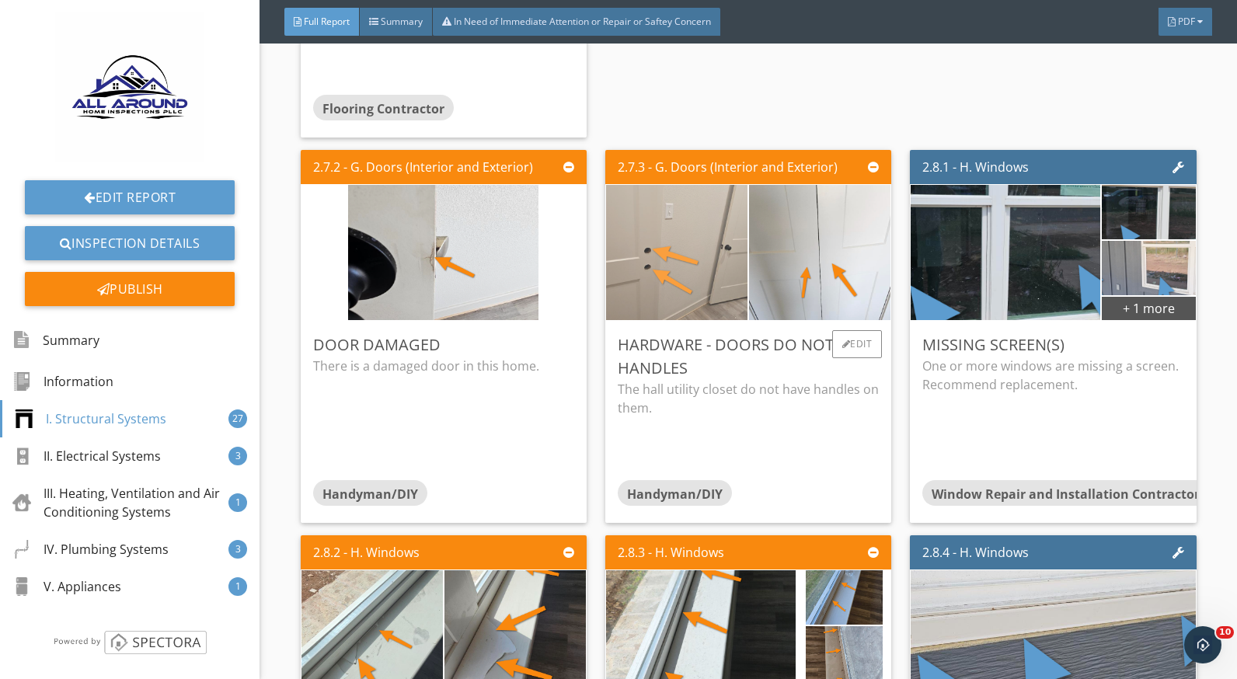
click at [658, 294] on img at bounding box center [677, 253] width 190 height 338
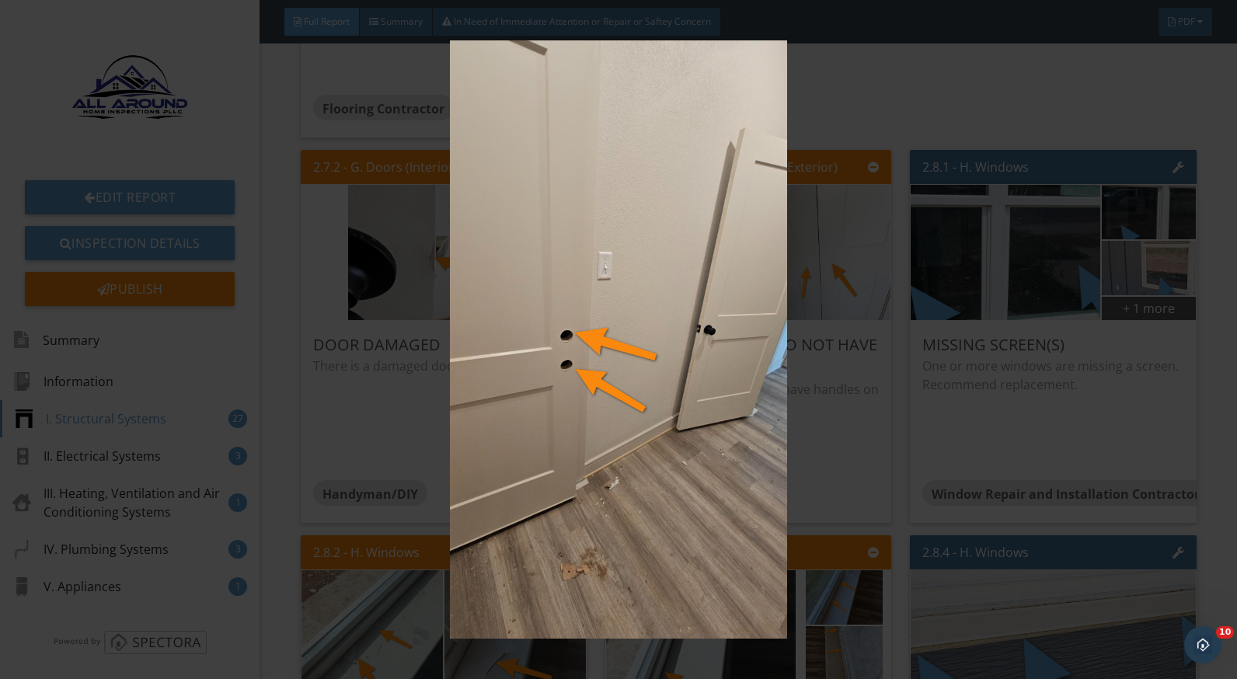
click at [830, 442] on img at bounding box center [618, 339] width 1129 height 599
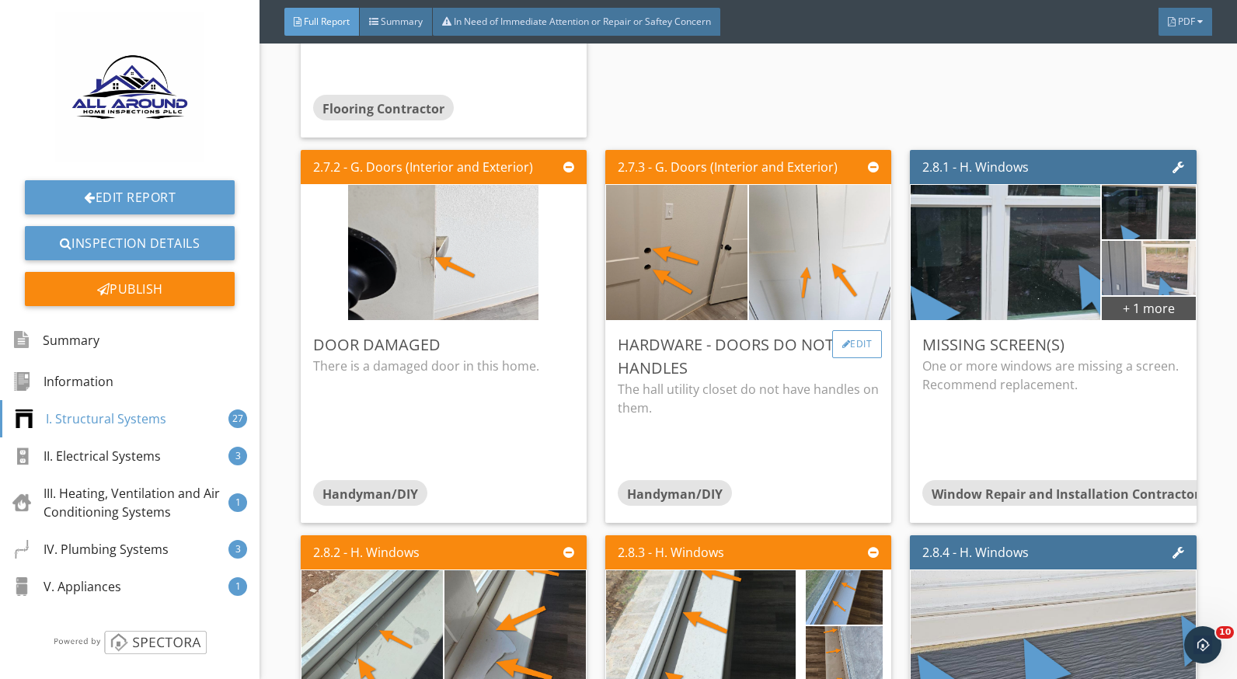
click at [843, 349] on div at bounding box center [847, 344] width 9 height 9
click at [1044, 375] on div at bounding box center [618, 339] width 1237 height 679
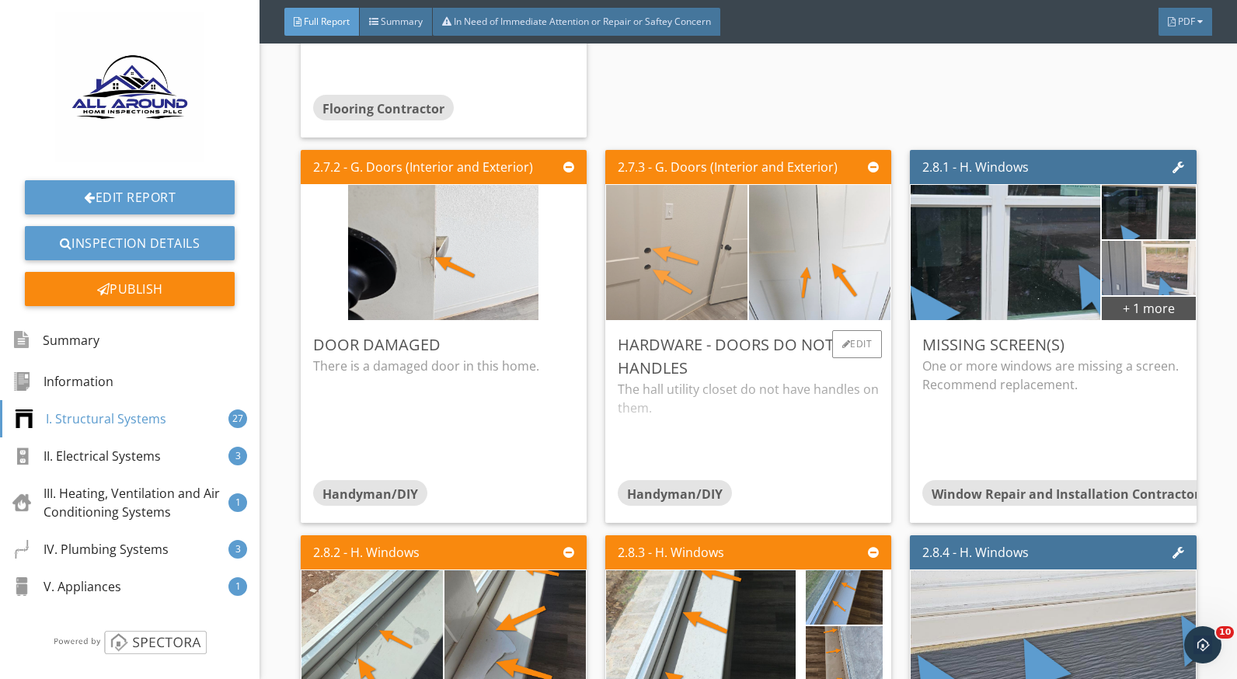
click at [646, 278] on img at bounding box center [677, 253] width 190 height 338
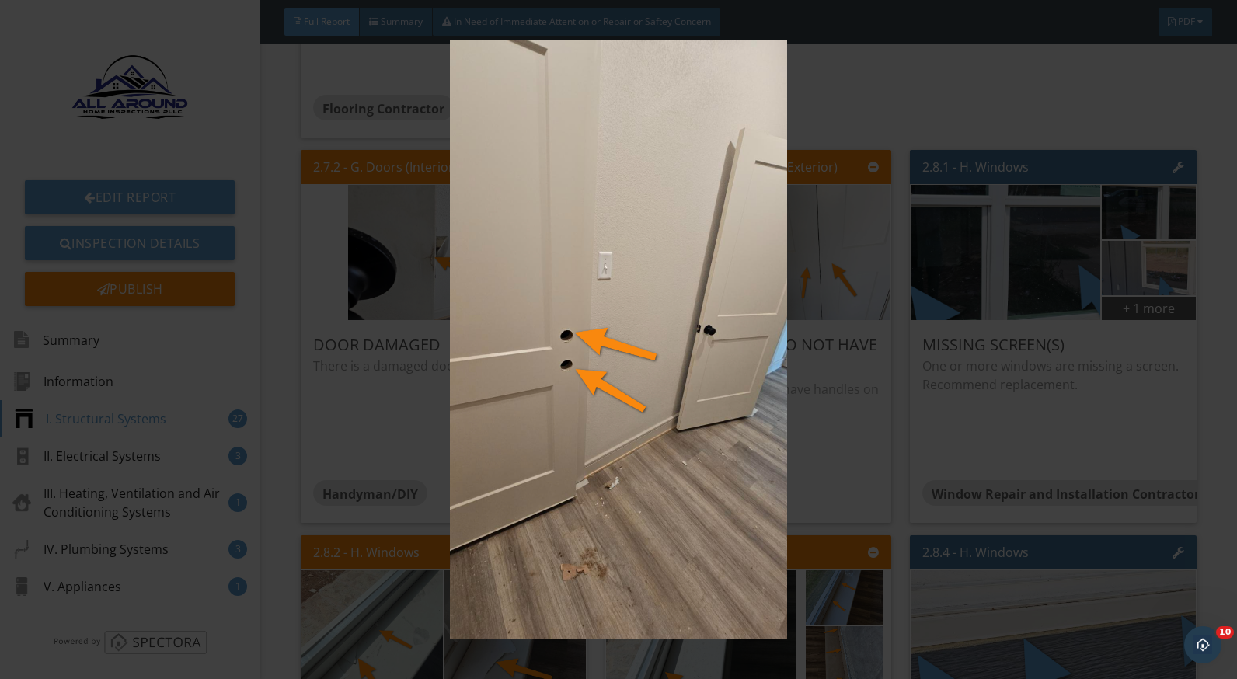
click at [839, 458] on img at bounding box center [618, 339] width 1129 height 599
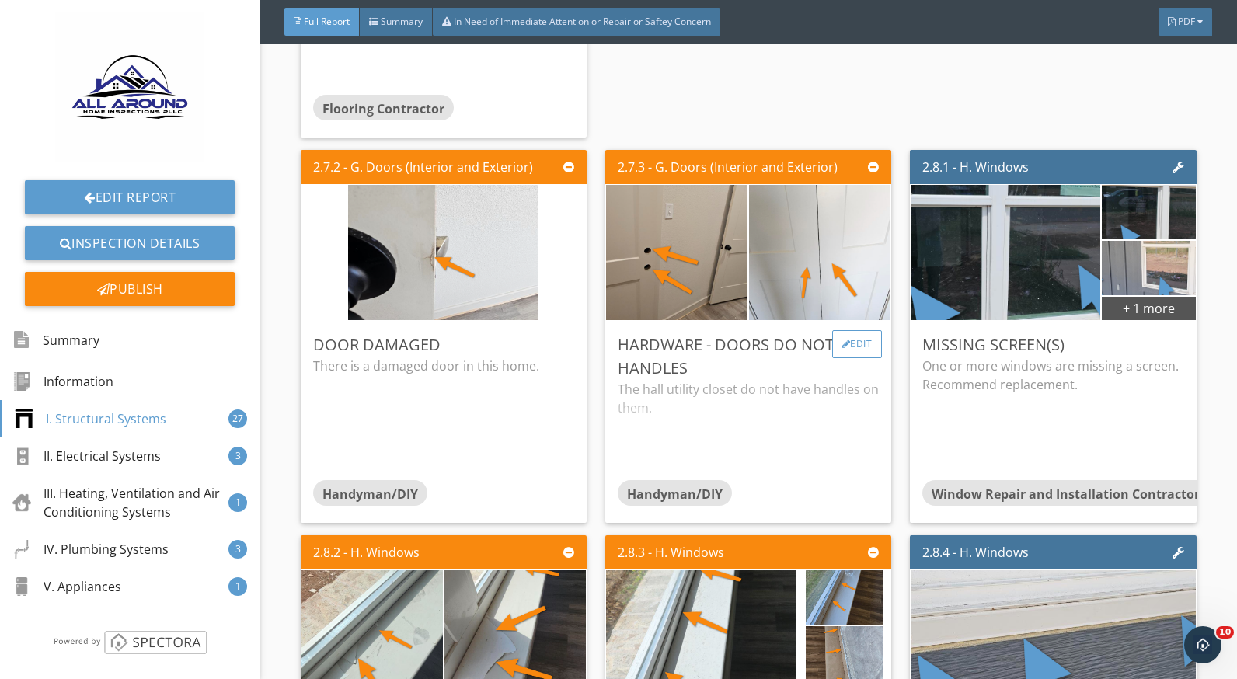
click at [843, 349] on div at bounding box center [847, 344] width 9 height 9
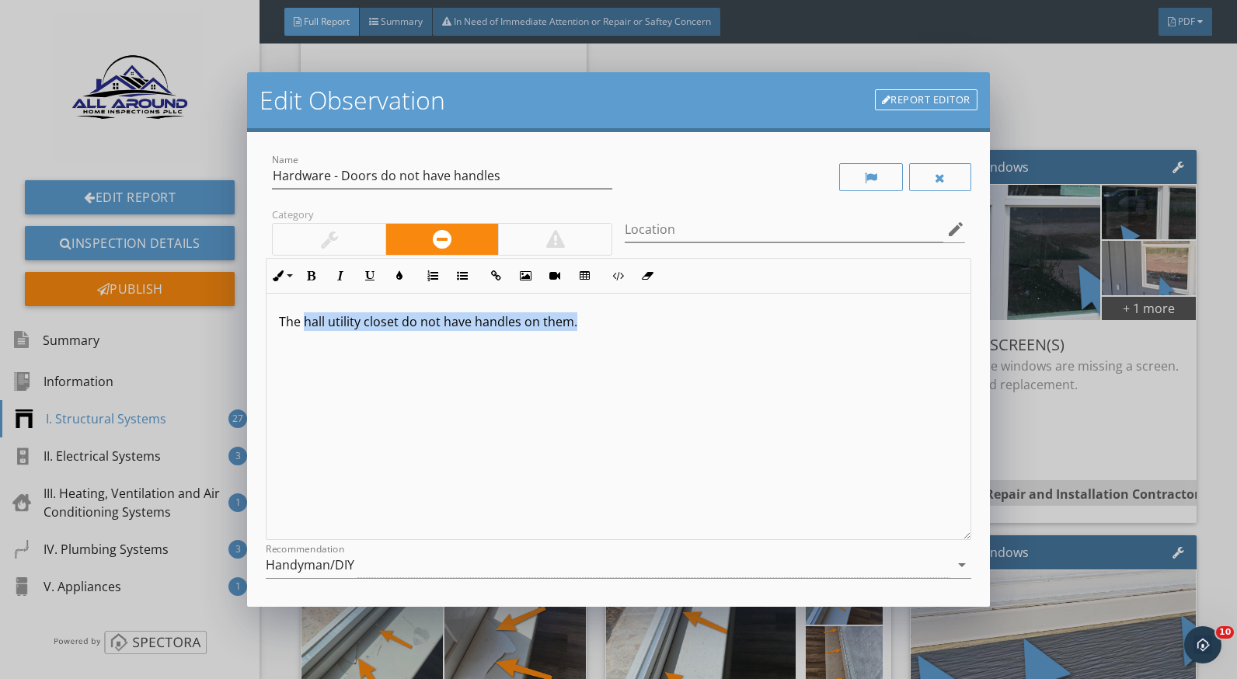
drag, startPoint x: 585, startPoint y: 326, endPoint x: 304, endPoint y: 321, distance: 280.6
click at [304, 321] on p "The hall utility closet do not have handles on them." at bounding box center [618, 321] width 679 height 19
drag, startPoint x: 395, startPoint y: 177, endPoint x: 372, endPoint y: 177, distance: 23.3
click at [372, 177] on input "Hardware - Doors do not have handles" at bounding box center [442, 176] width 340 height 26
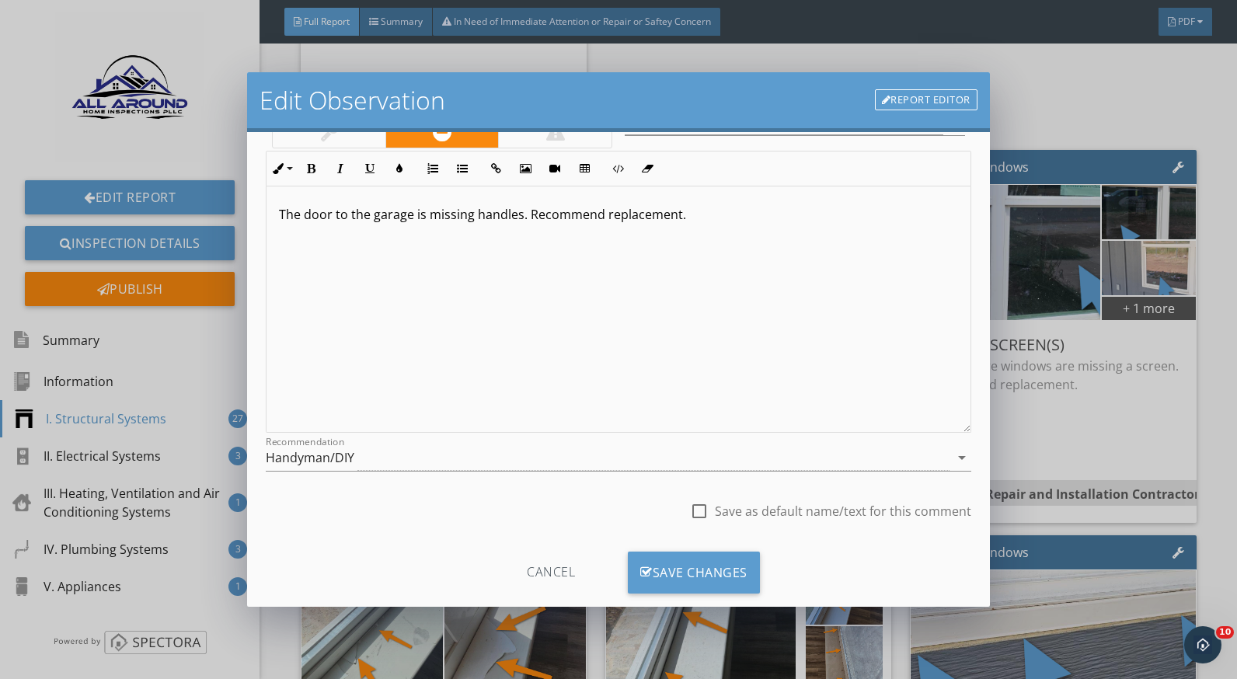
scroll to position [136, 0]
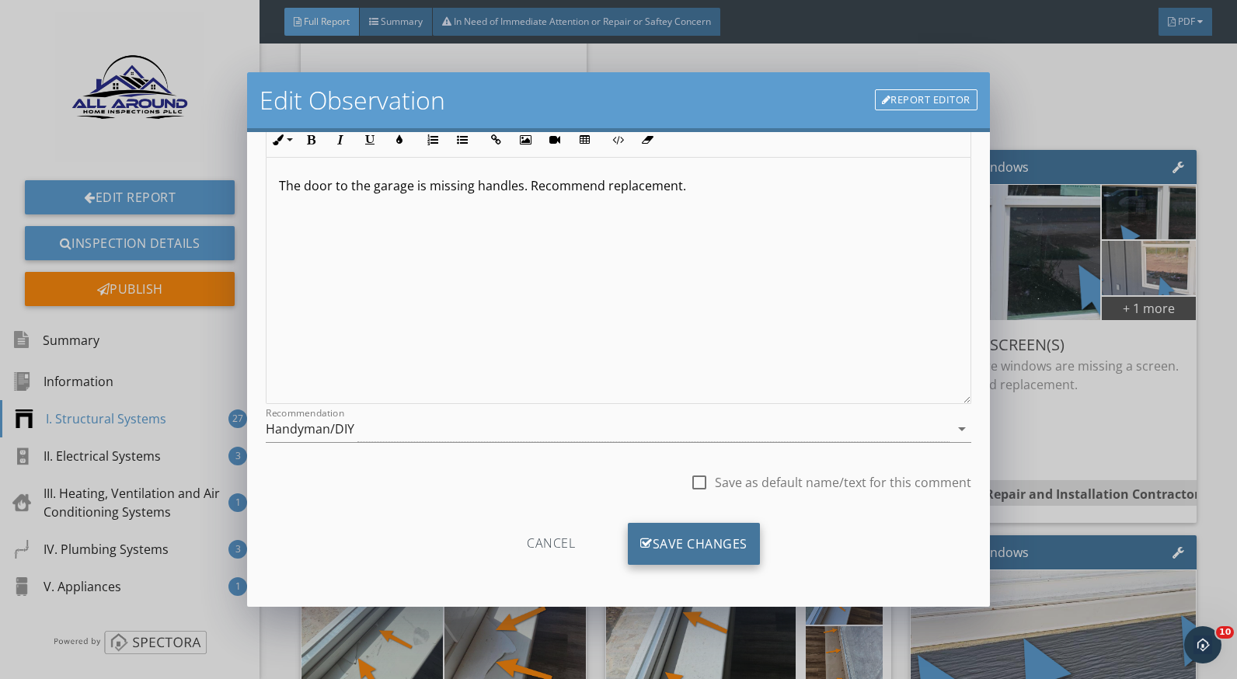
type input "Hardware - Door does not have handles"
click at [721, 548] on div "Save Changes" at bounding box center [694, 544] width 132 height 42
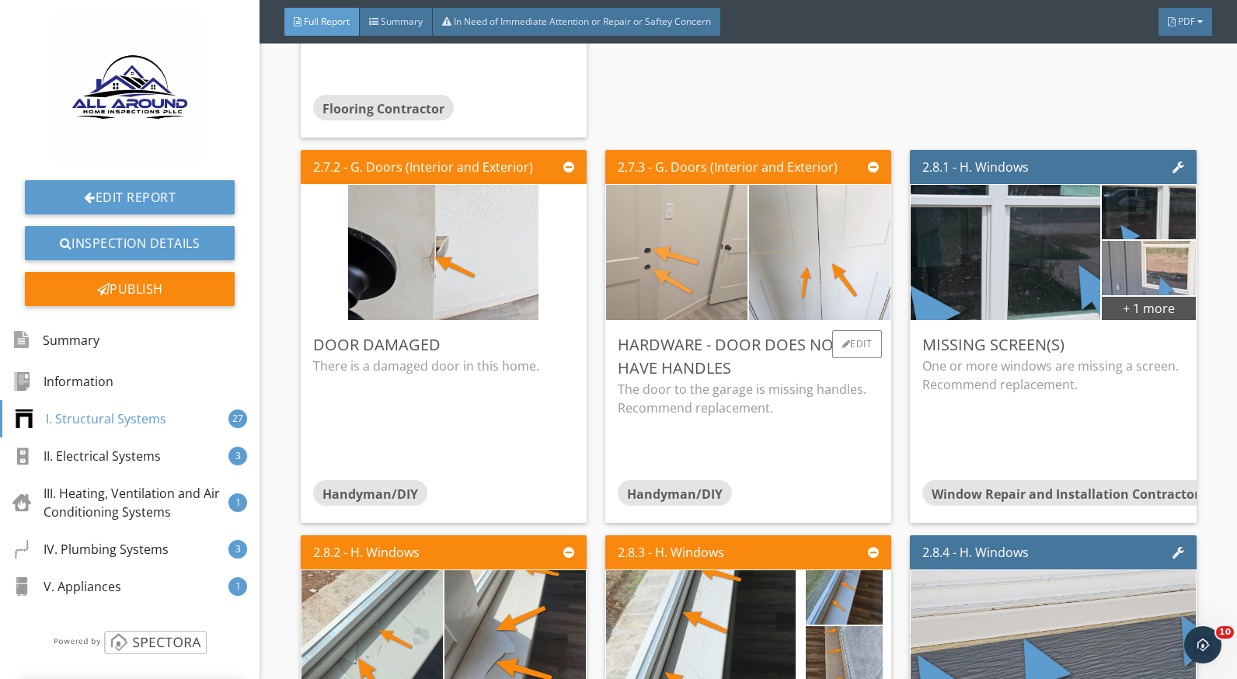
click at [665, 285] on img at bounding box center [677, 253] width 190 height 338
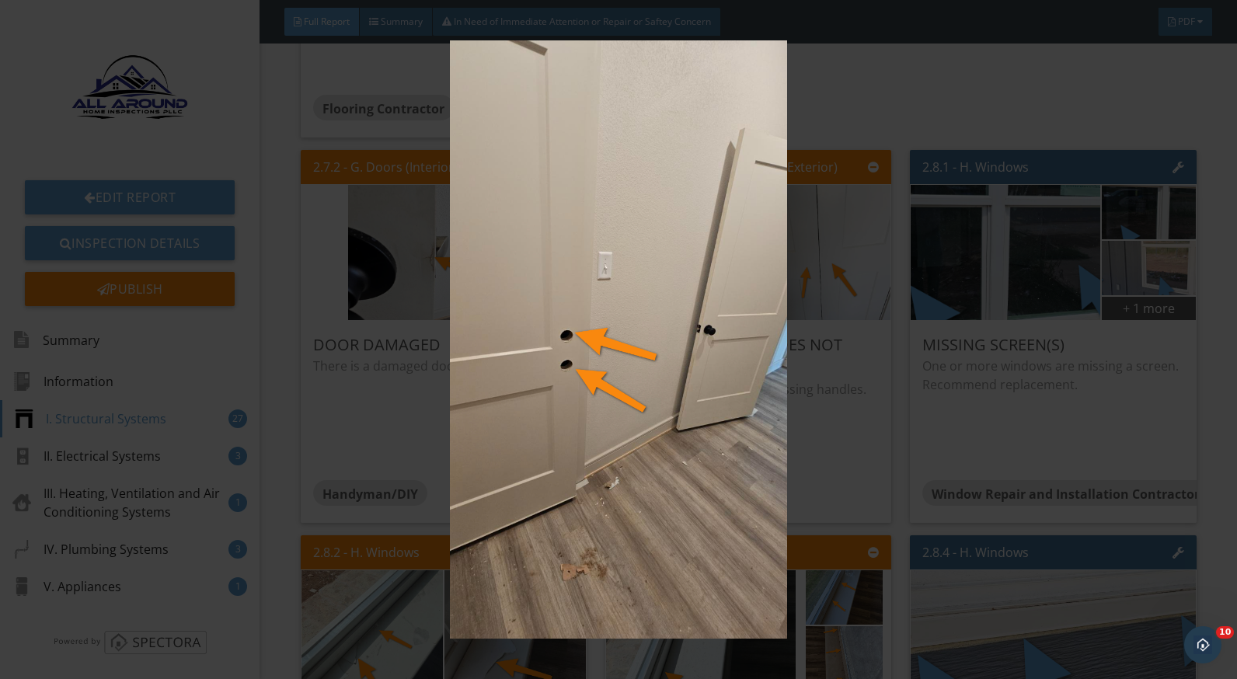
click at [829, 445] on img at bounding box center [618, 339] width 1129 height 599
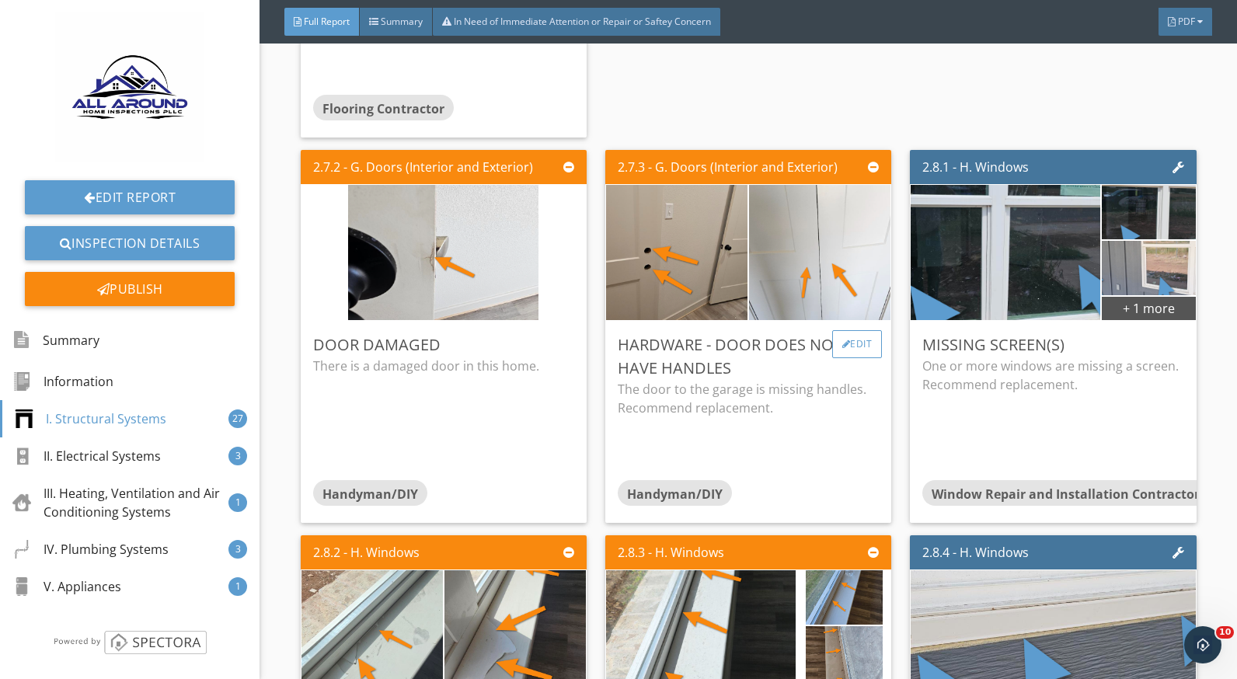
click at [843, 349] on div at bounding box center [847, 344] width 9 height 9
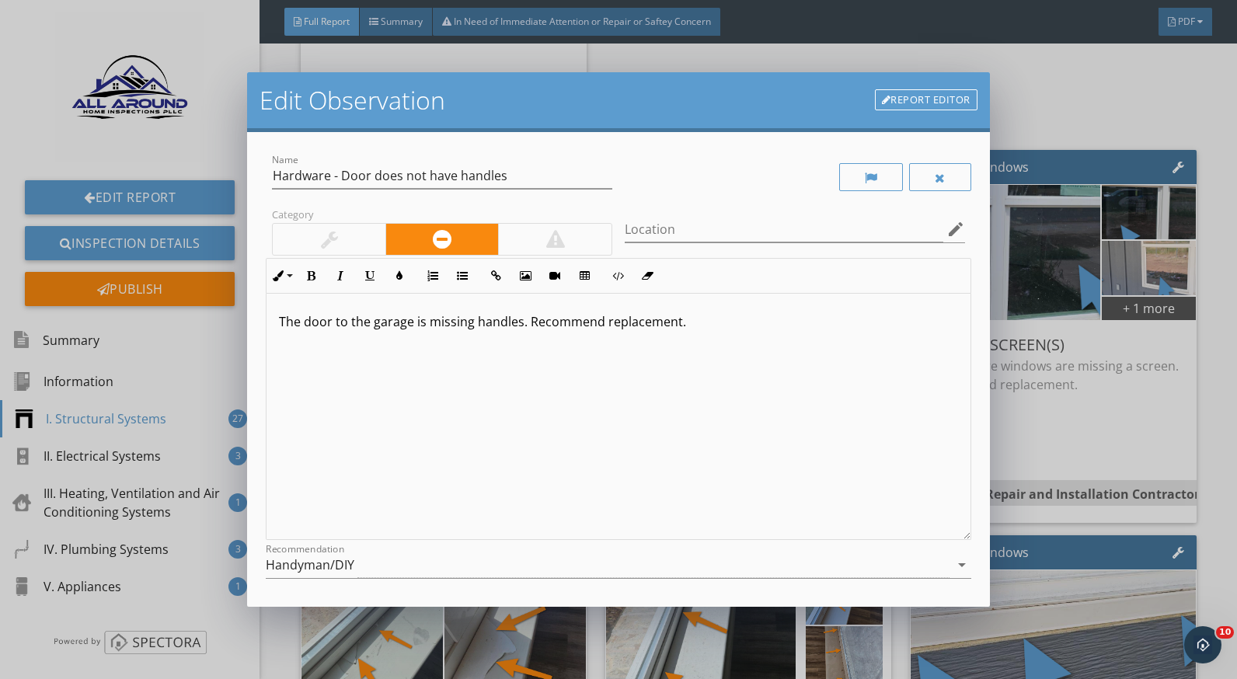
click at [474, 320] on p "The door to the garage is missing handles. Recommend replacement." at bounding box center [618, 321] width 679 height 19
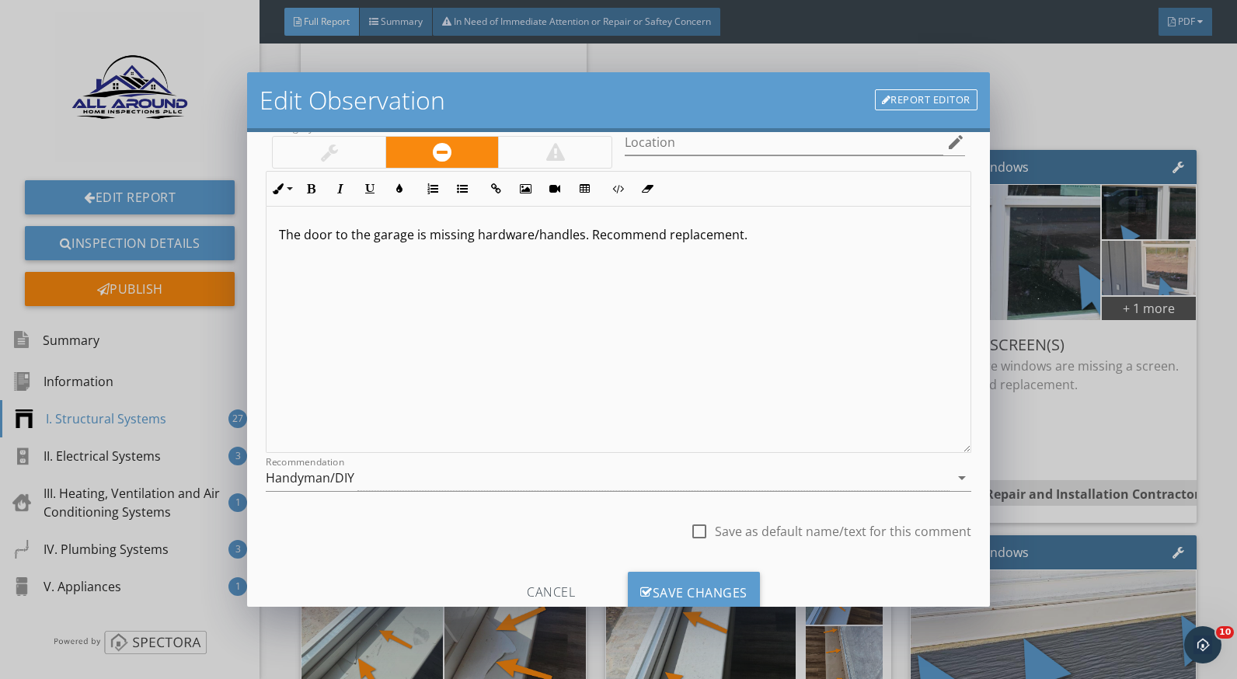
scroll to position [136, 0]
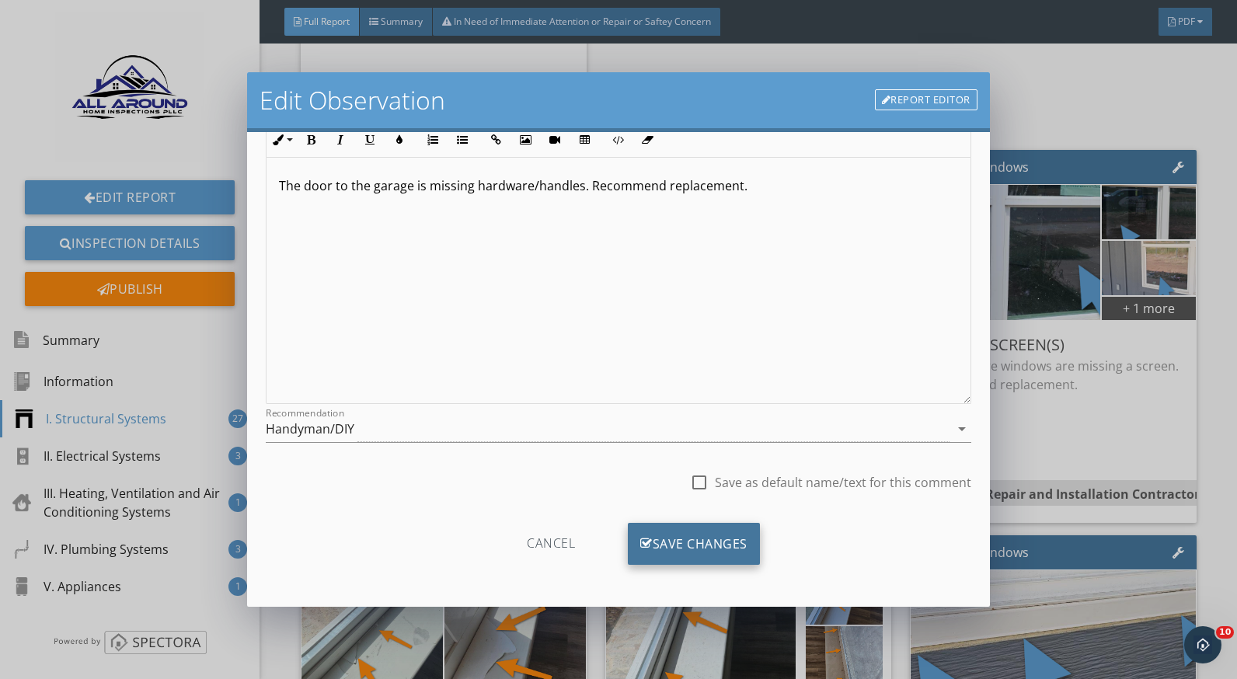
click at [727, 548] on div "Save Changes" at bounding box center [694, 544] width 132 height 42
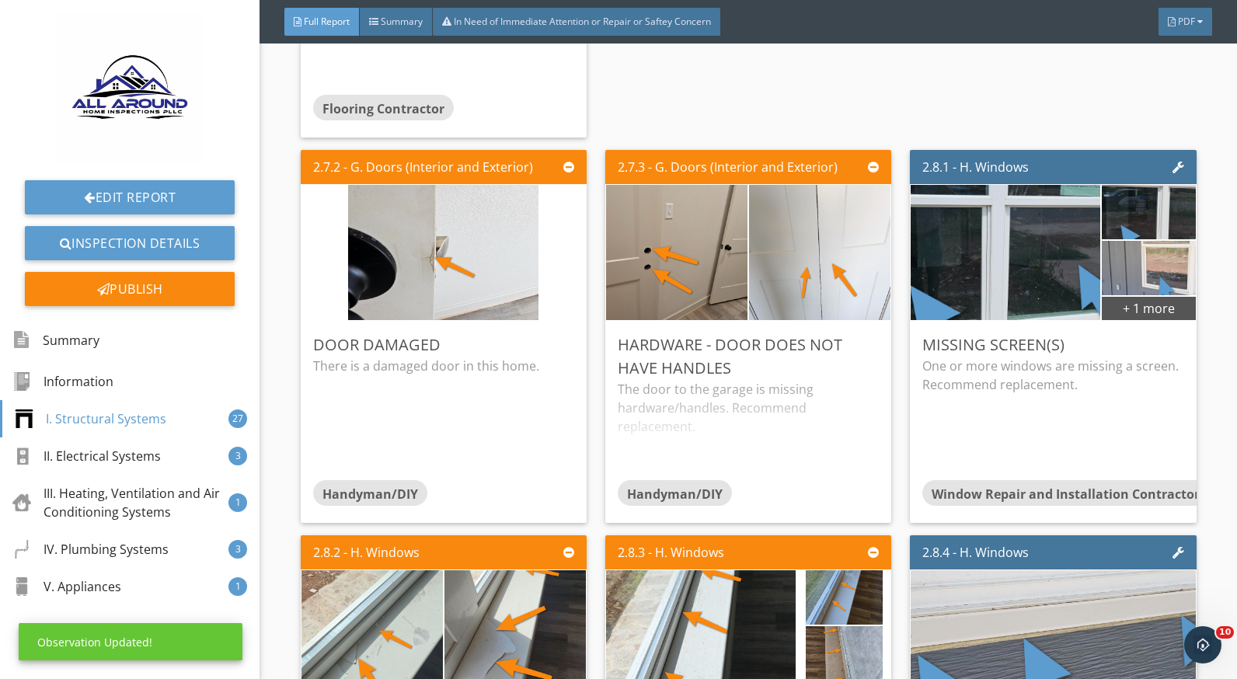
scroll to position [0, 0]
click at [746, 417] on div "The door to the garage is missing hardware/handles. Recommend replacement." at bounding box center [748, 429] width 261 height 99
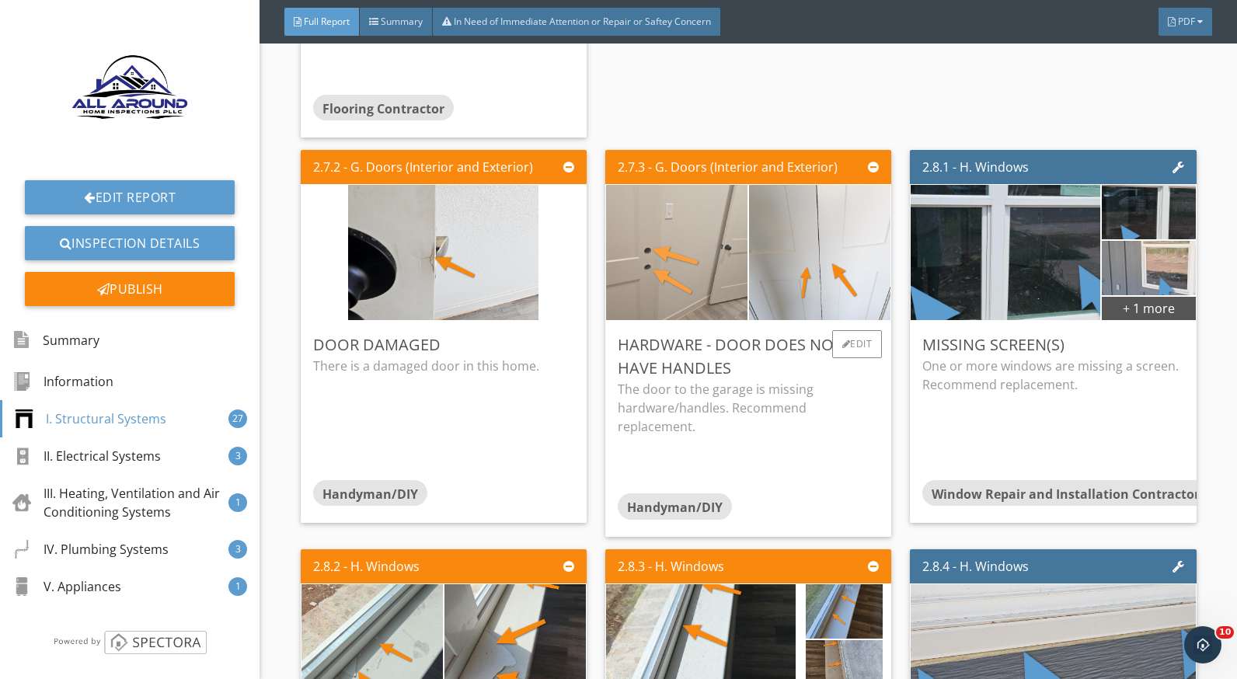
click at [654, 273] on img at bounding box center [677, 253] width 190 height 338
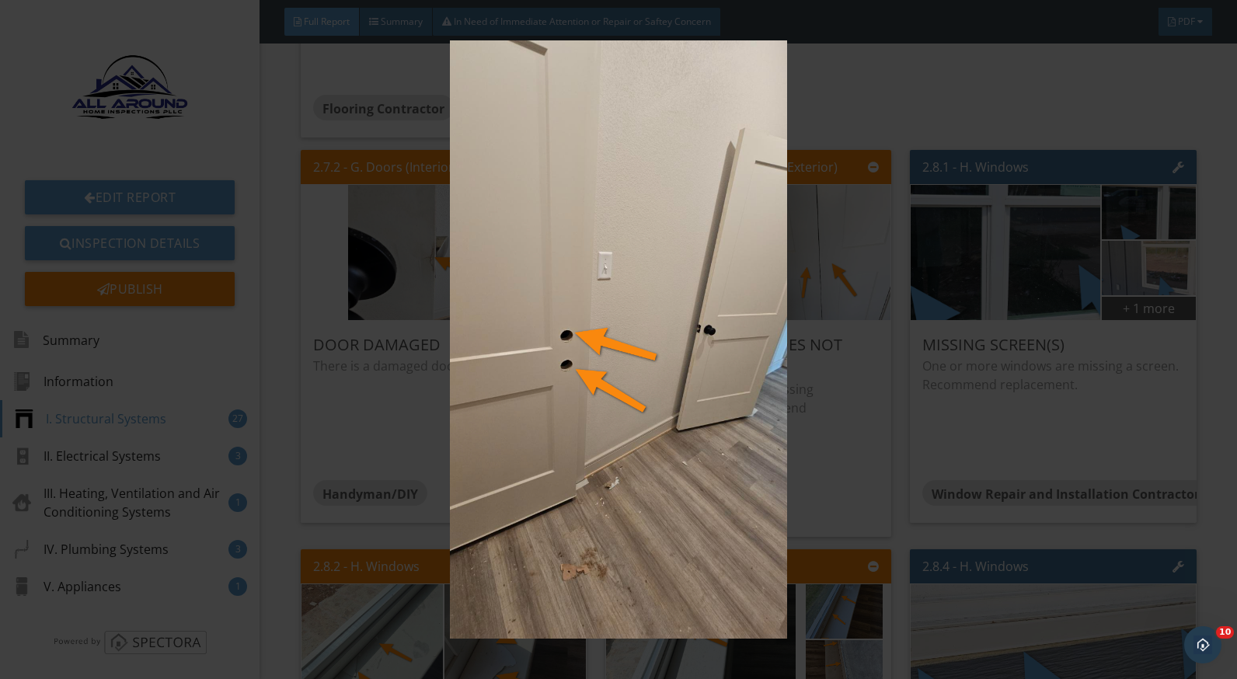
click at [830, 417] on img at bounding box center [618, 339] width 1129 height 599
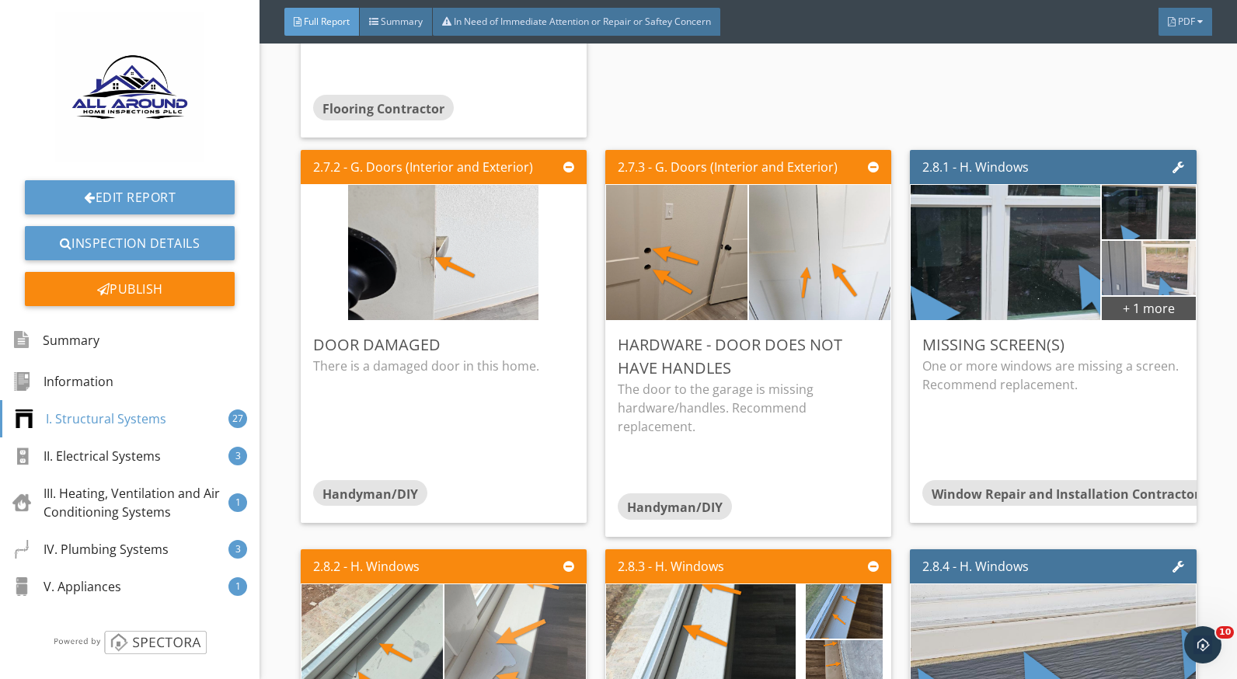
scroll to position [3960, 0]
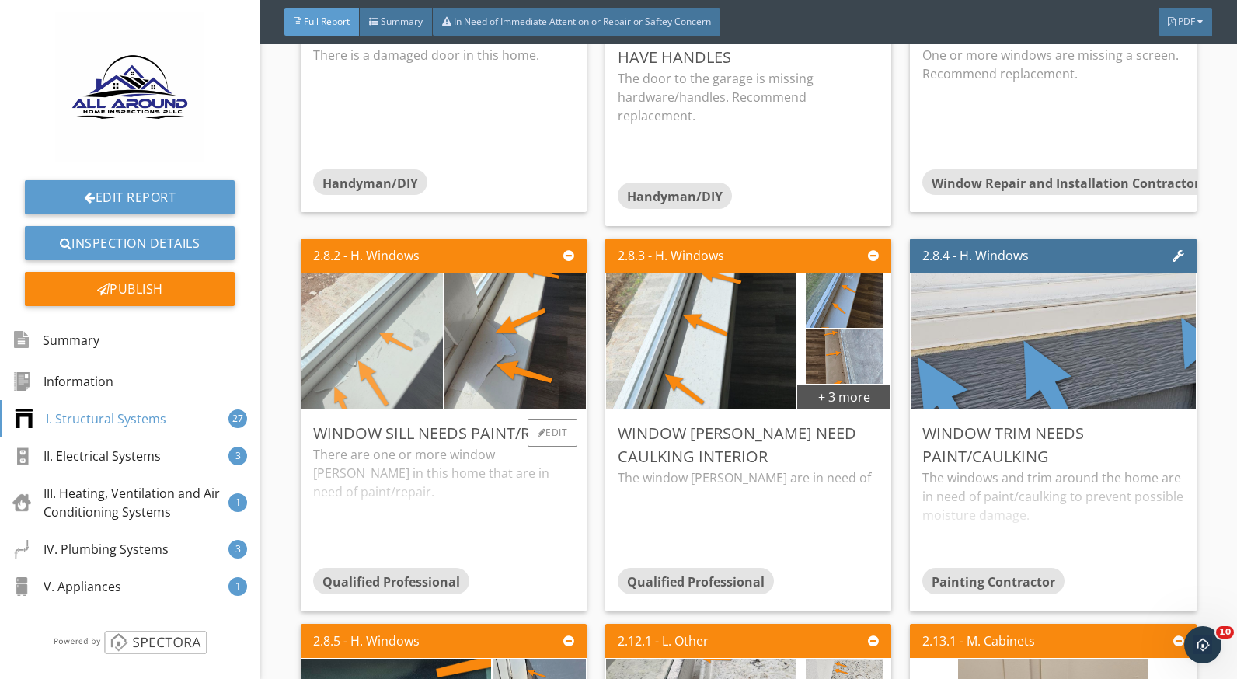
click at [365, 382] on img at bounding box center [372, 341] width 190 height 338
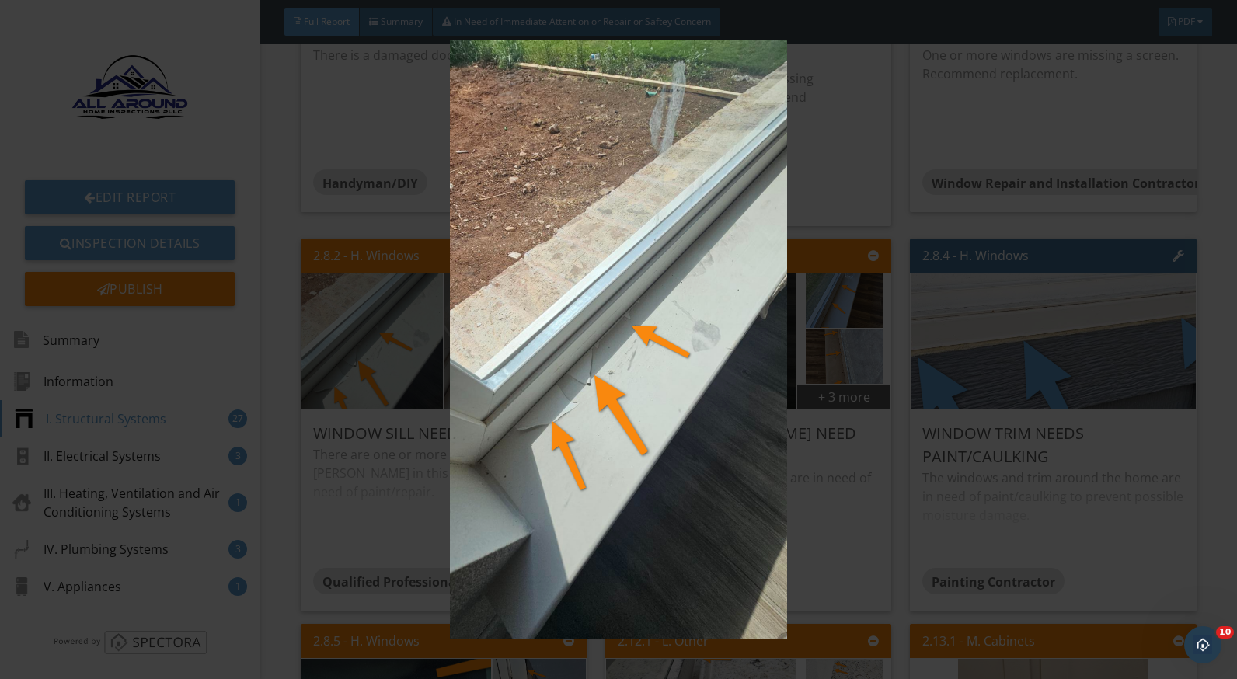
click at [854, 474] on img at bounding box center [618, 339] width 1129 height 599
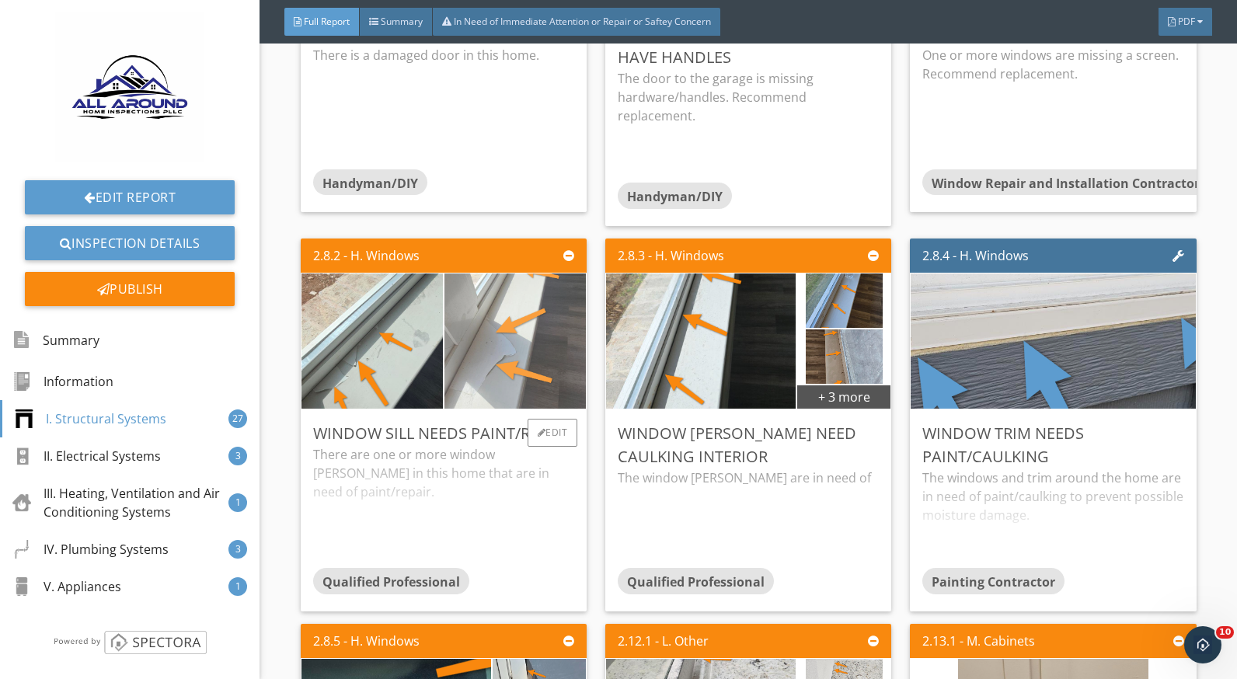
click at [491, 401] on img at bounding box center [515, 341] width 190 height 338
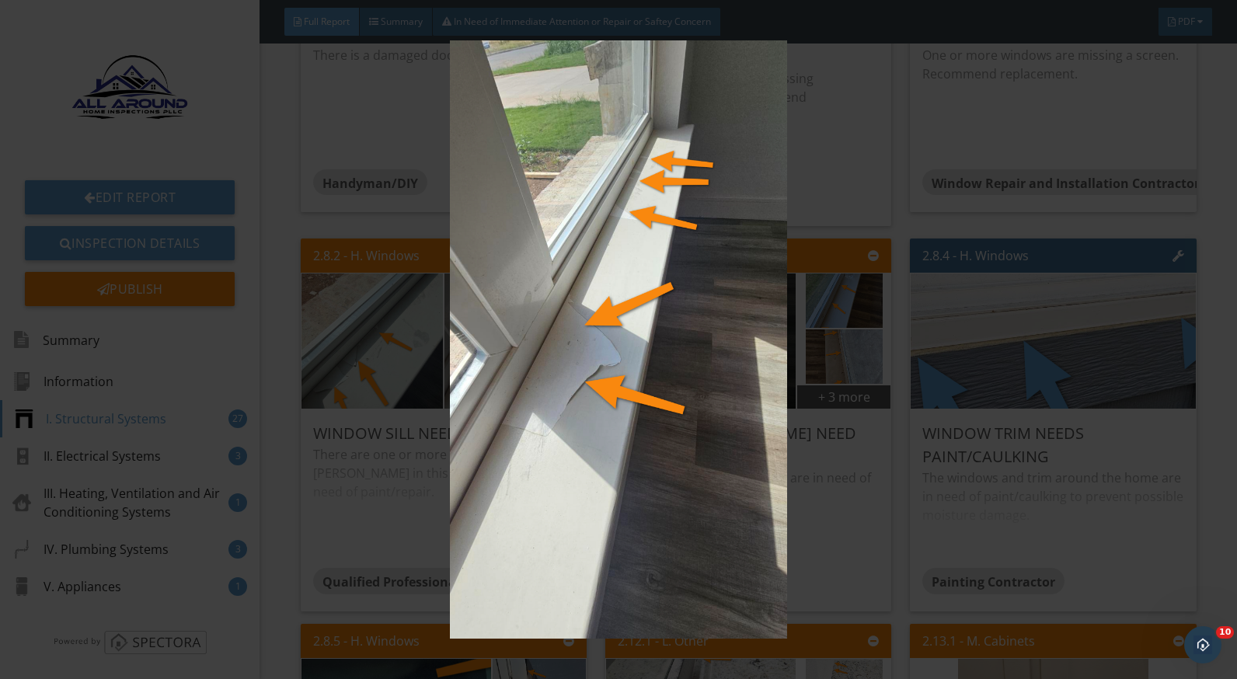
click at [862, 518] on img at bounding box center [618, 339] width 1129 height 599
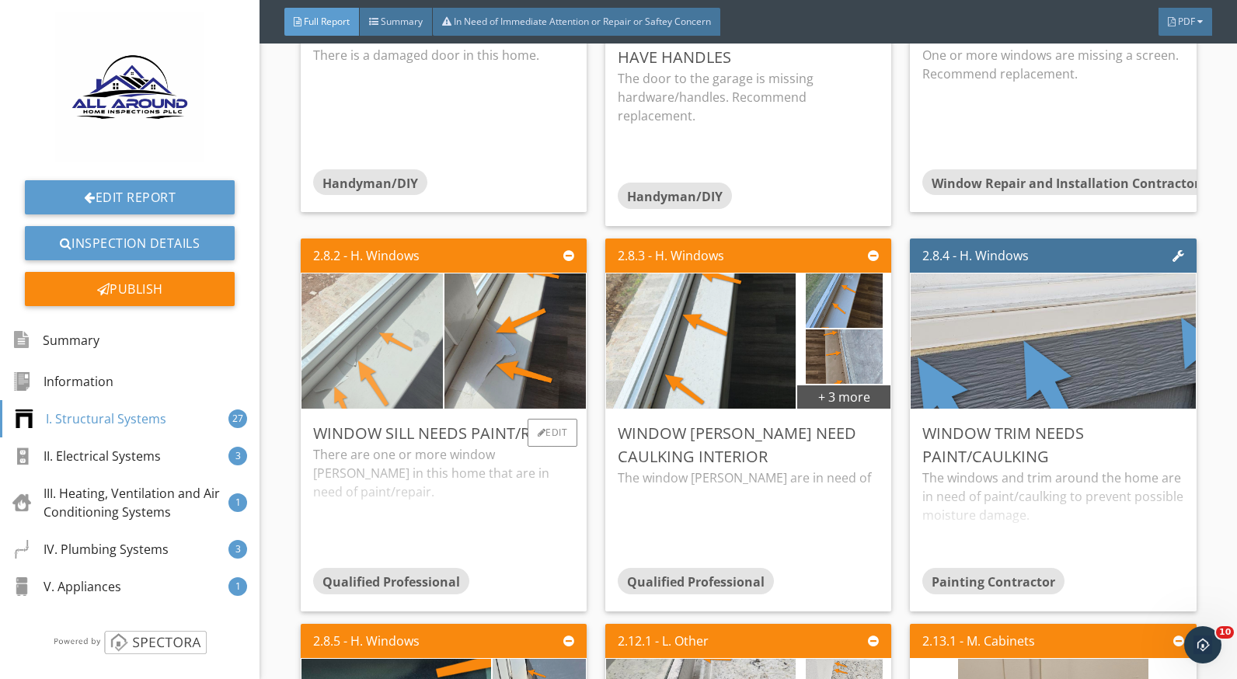
click at [389, 375] on img at bounding box center [372, 341] width 190 height 338
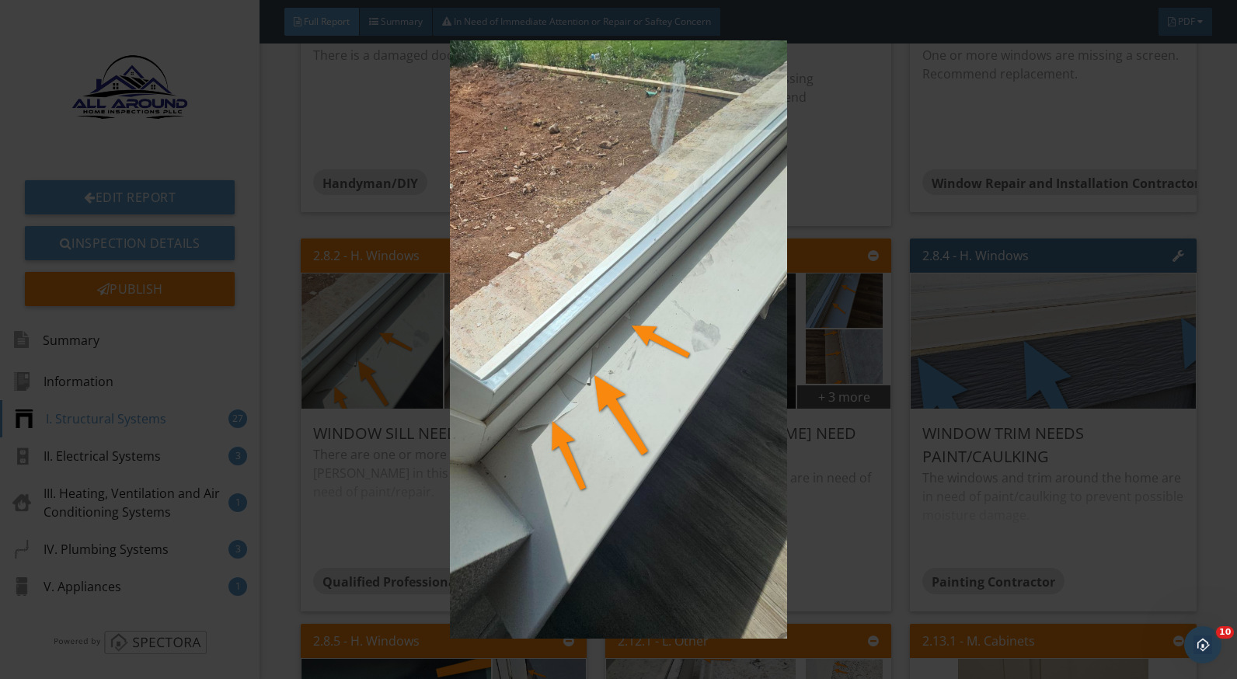
click at [836, 501] on img at bounding box center [618, 339] width 1129 height 599
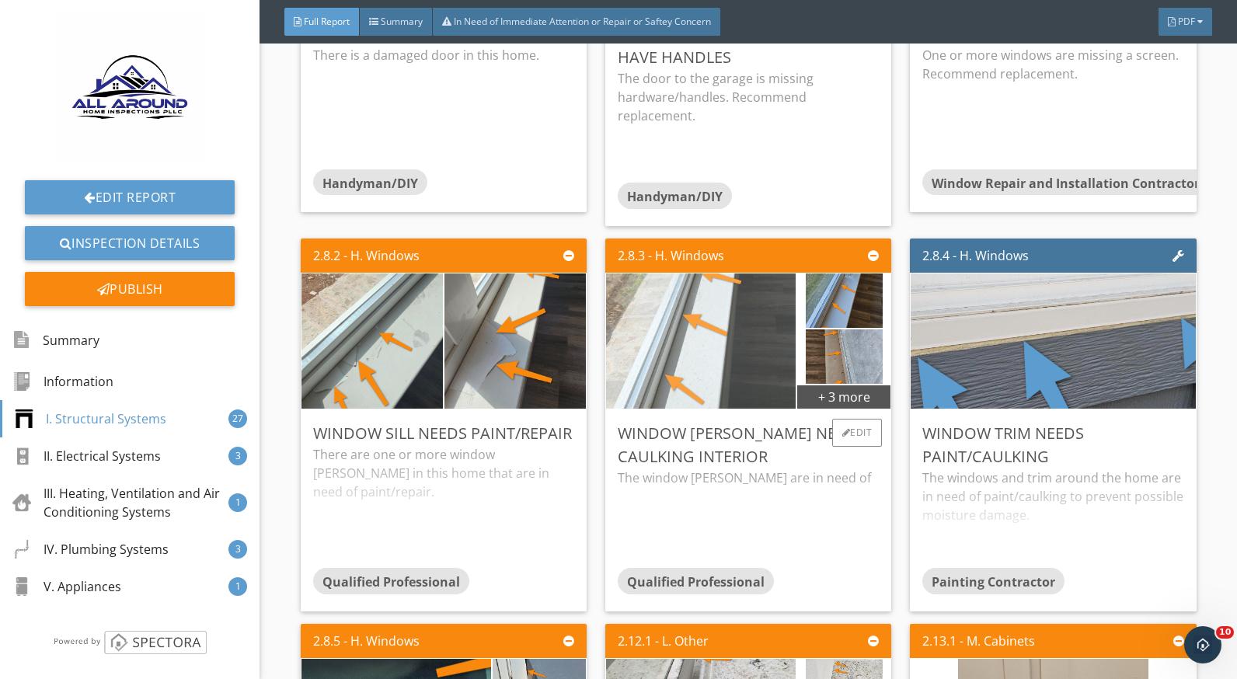
click at [687, 382] on img at bounding box center [701, 341] width 190 height 338
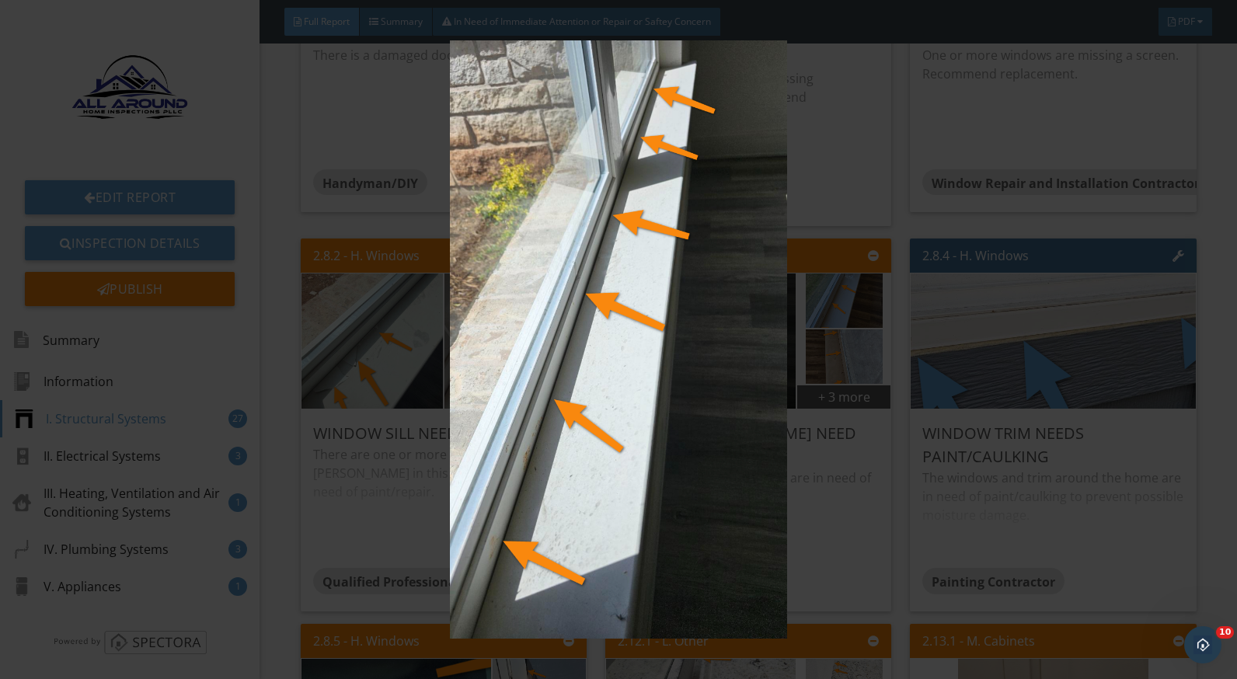
click at [832, 328] on img at bounding box center [618, 339] width 1129 height 599
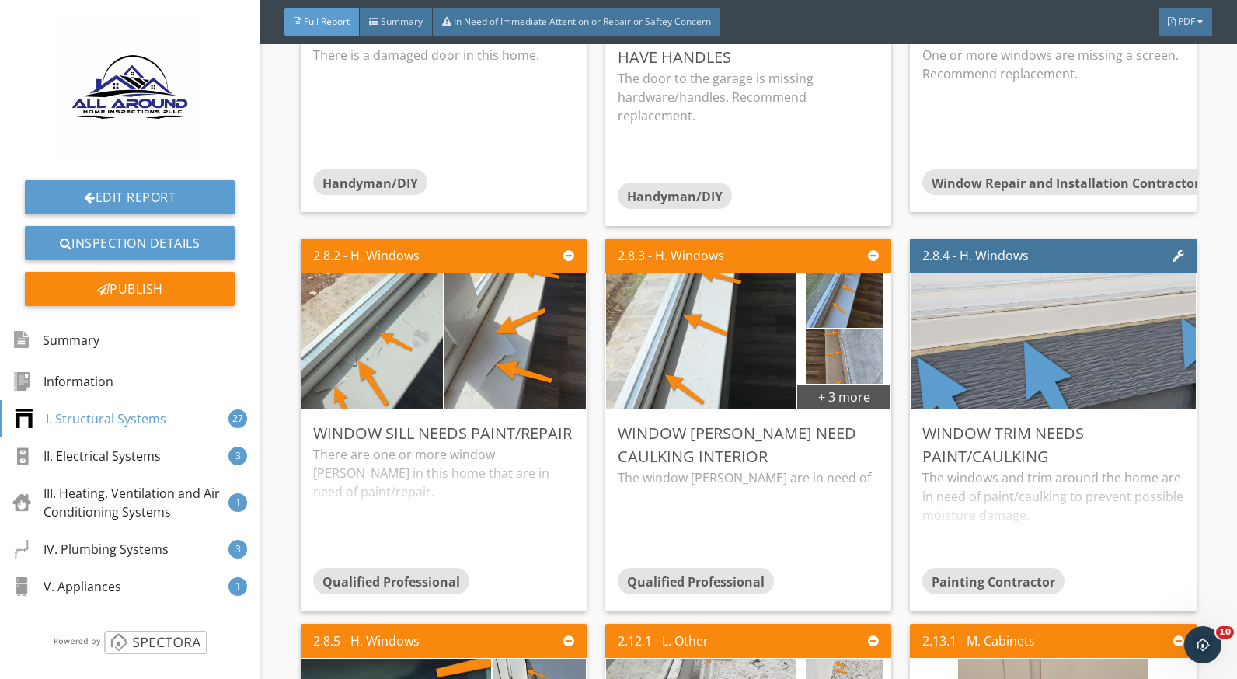
click at [845, 379] on img at bounding box center [844, 356] width 77 height 136
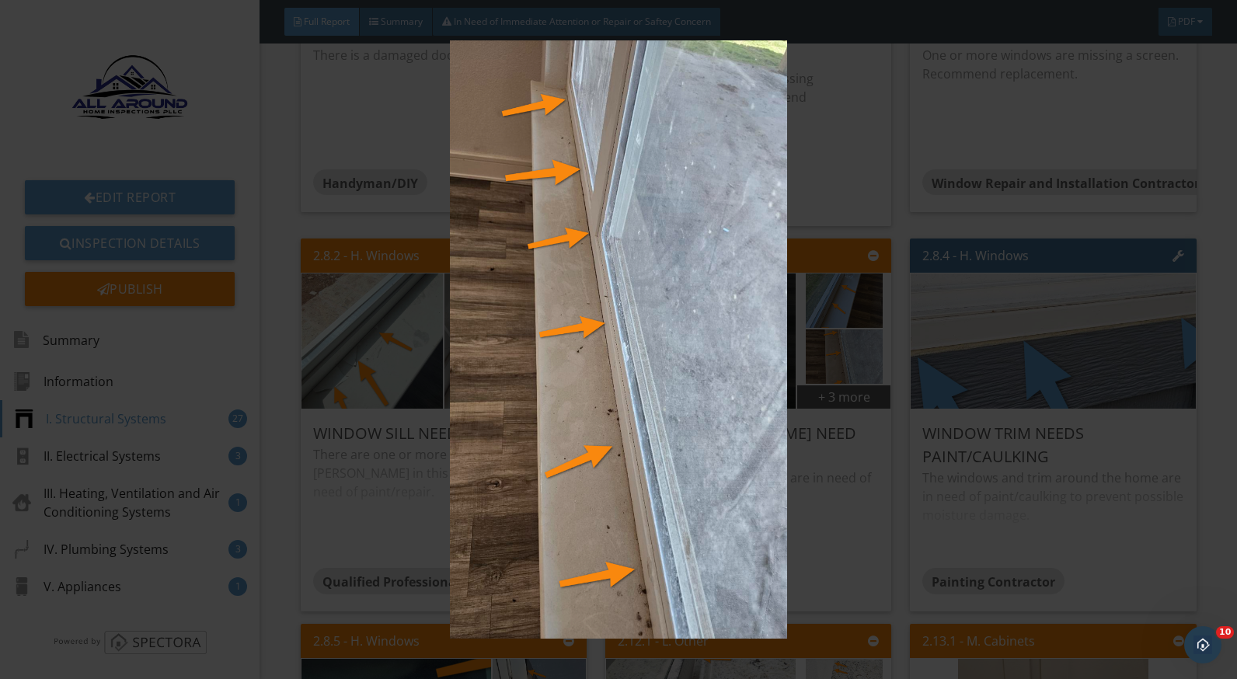
click at [833, 483] on img at bounding box center [618, 339] width 1129 height 599
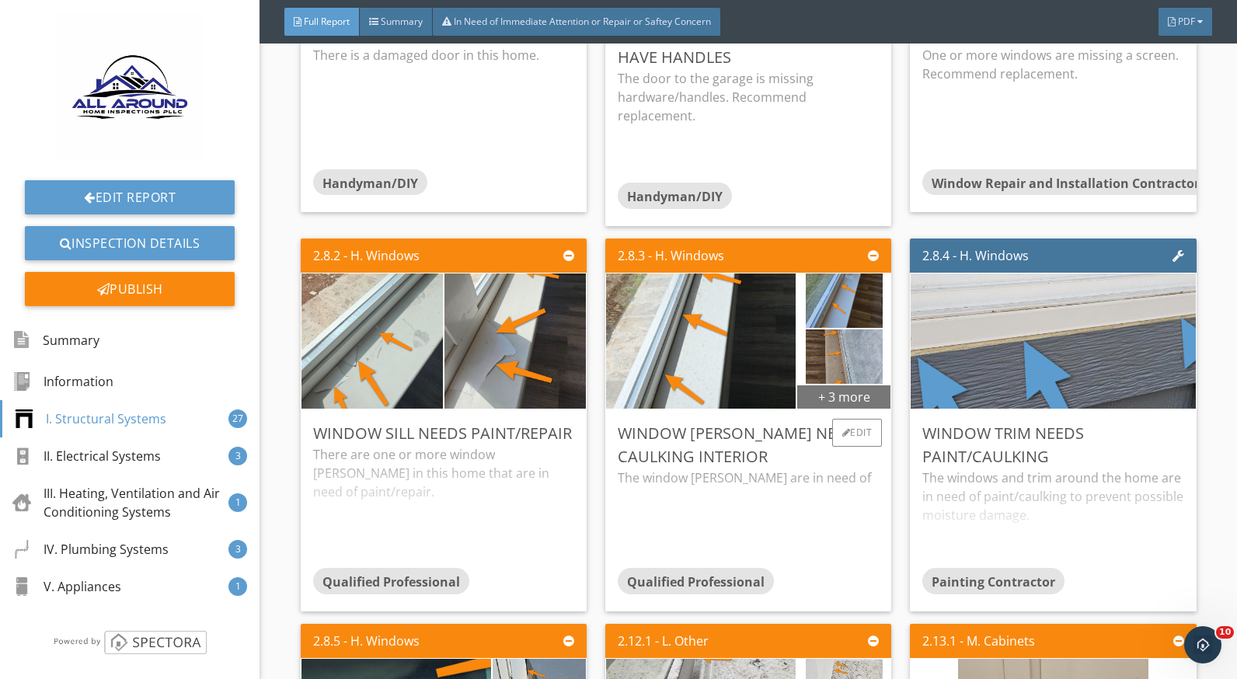
click at [840, 406] on div "+ 3 more" at bounding box center [844, 396] width 93 height 25
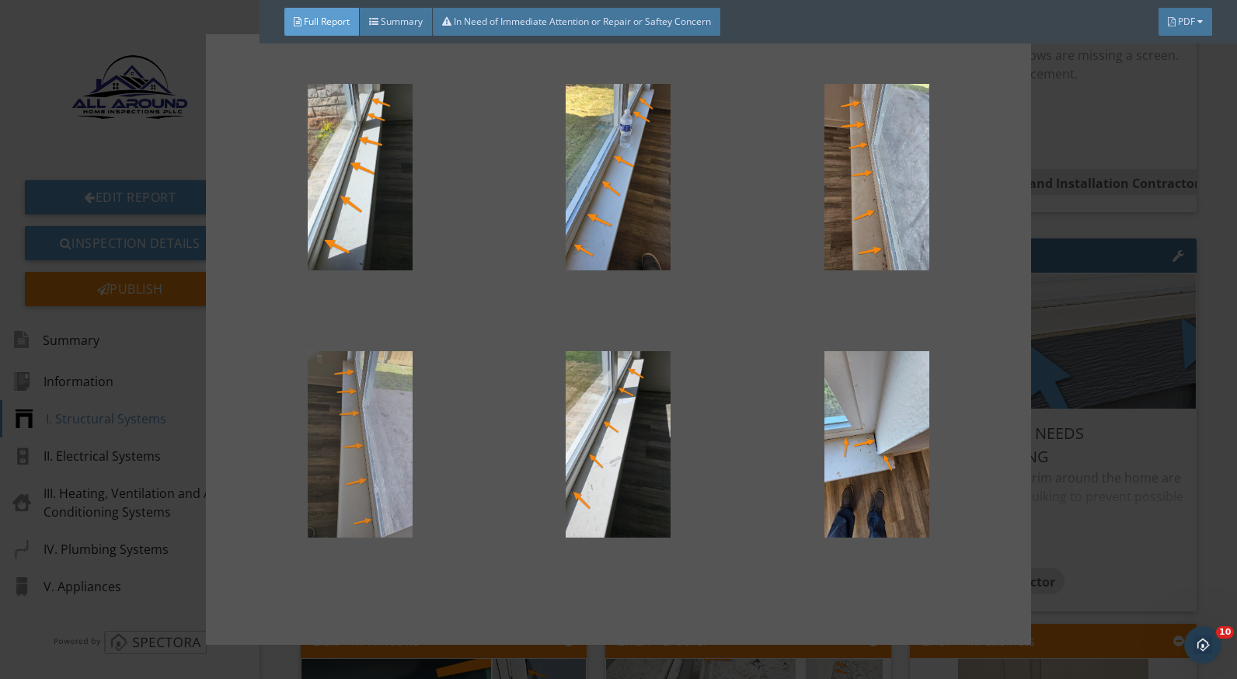
click at [394, 454] on div at bounding box center [360, 444] width 208 height 187
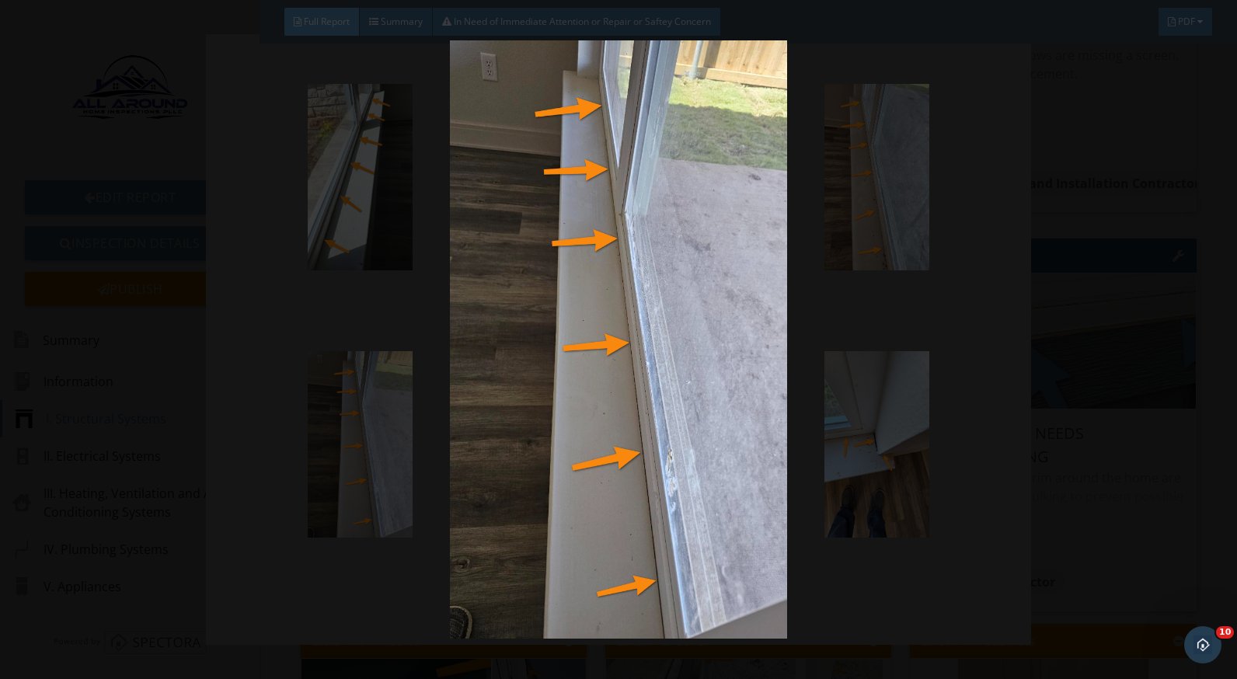
click at [1001, 500] on img at bounding box center [618, 339] width 1129 height 599
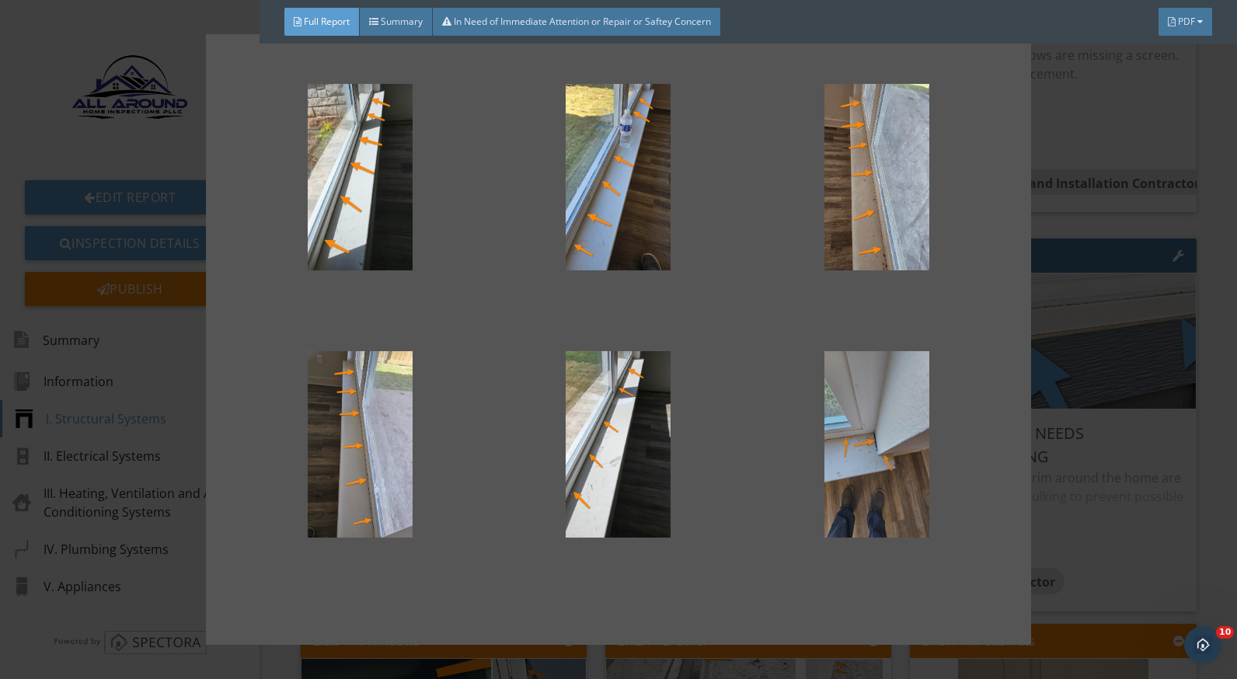
click at [895, 438] on div at bounding box center [877, 444] width 208 height 187
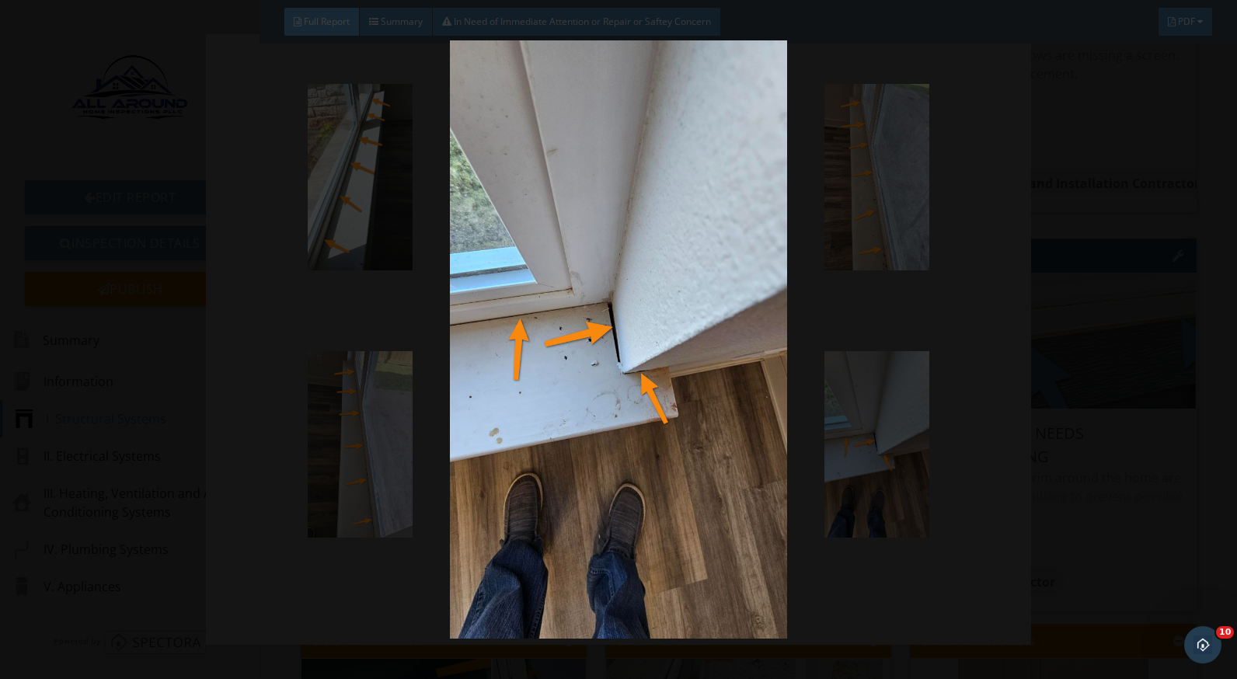
click at [1016, 515] on img at bounding box center [618, 339] width 1129 height 599
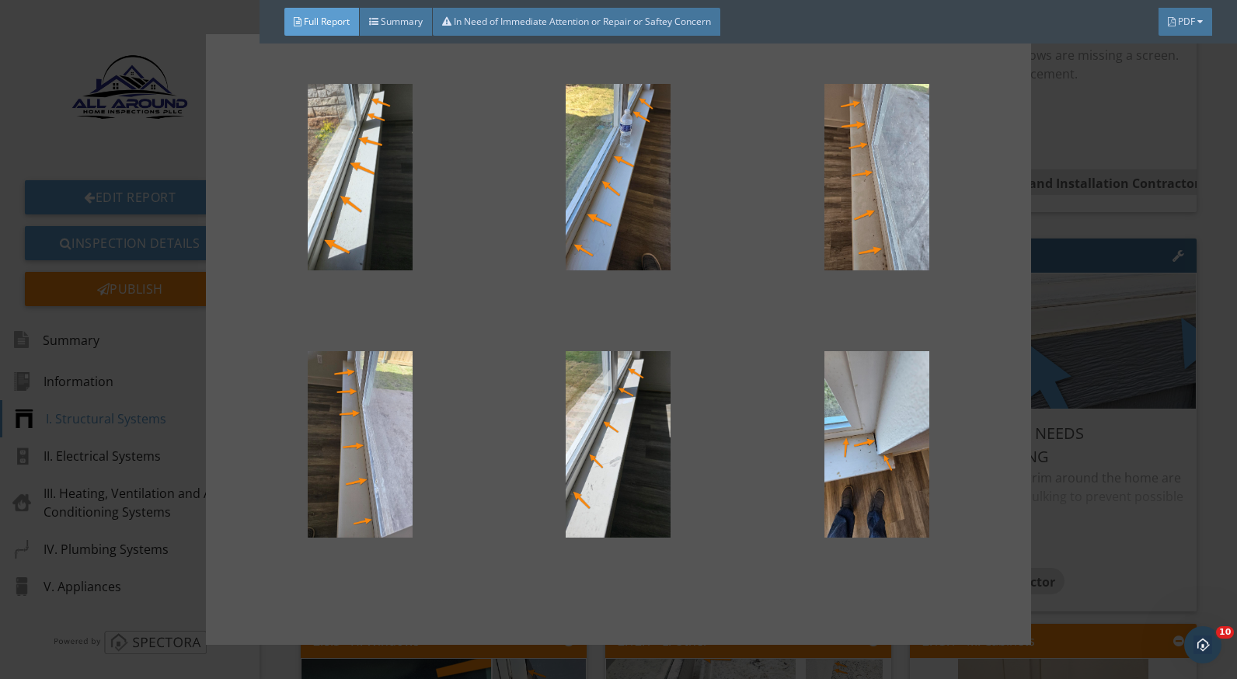
click at [1053, 490] on div at bounding box center [618, 339] width 1237 height 679
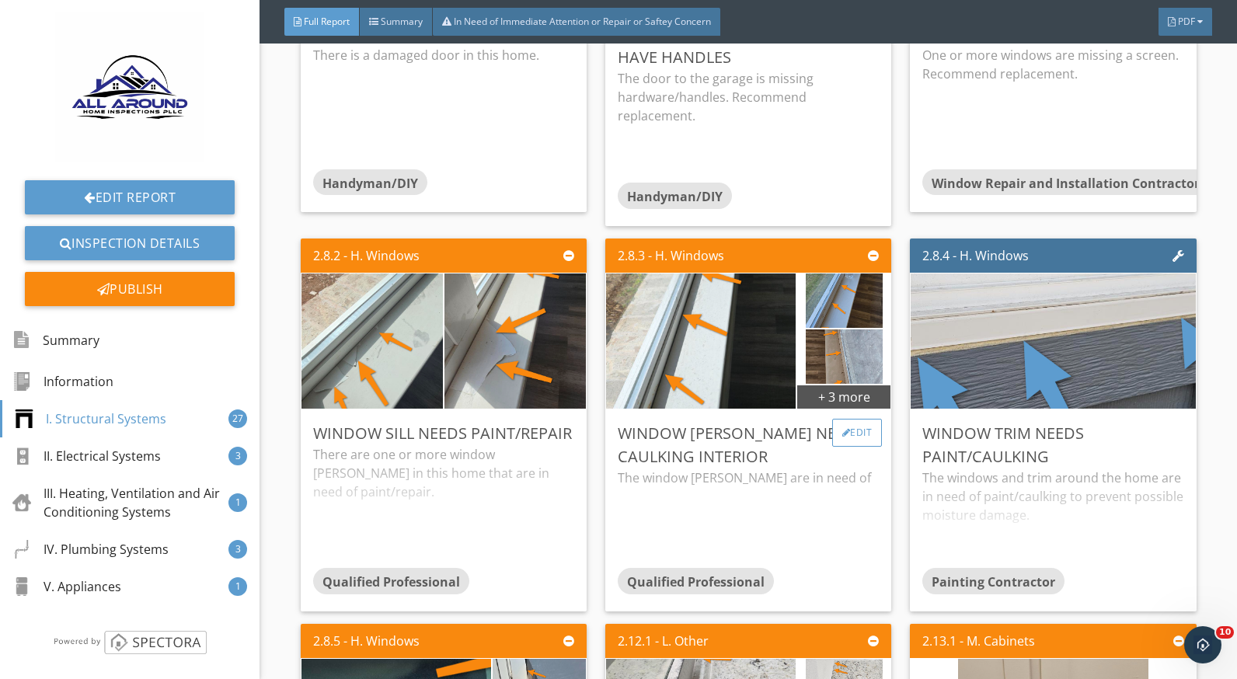
click at [857, 446] on div "Edit" at bounding box center [857, 433] width 51 height 28
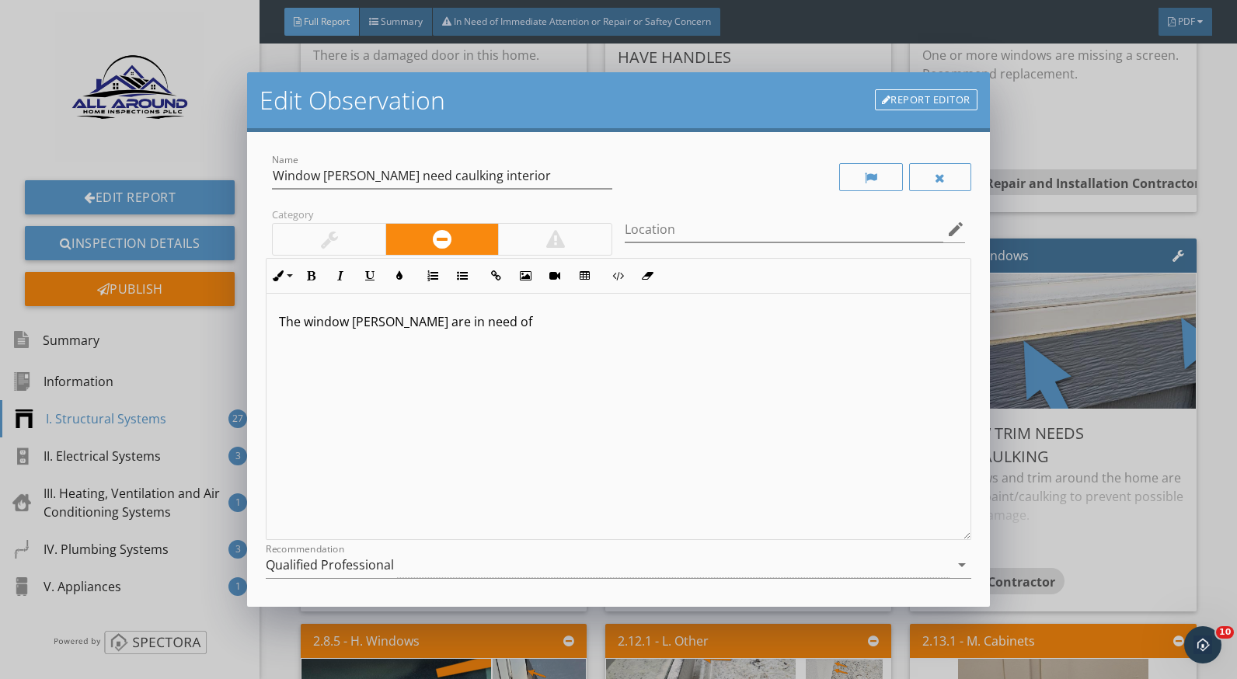
click at [467, 331] on div "The window sills are in need of" at bounding box center [618, 417] width 703 height 246
drag, startPoint x: 557, startPoint y: 389, endPoint x: 529, endPoint y: 389, distance: 27.2
click at [557, 389] on div "The window sills are in need of caulking to seal and provide a finished look." at bounding box center [618, 417] width 703 height 246
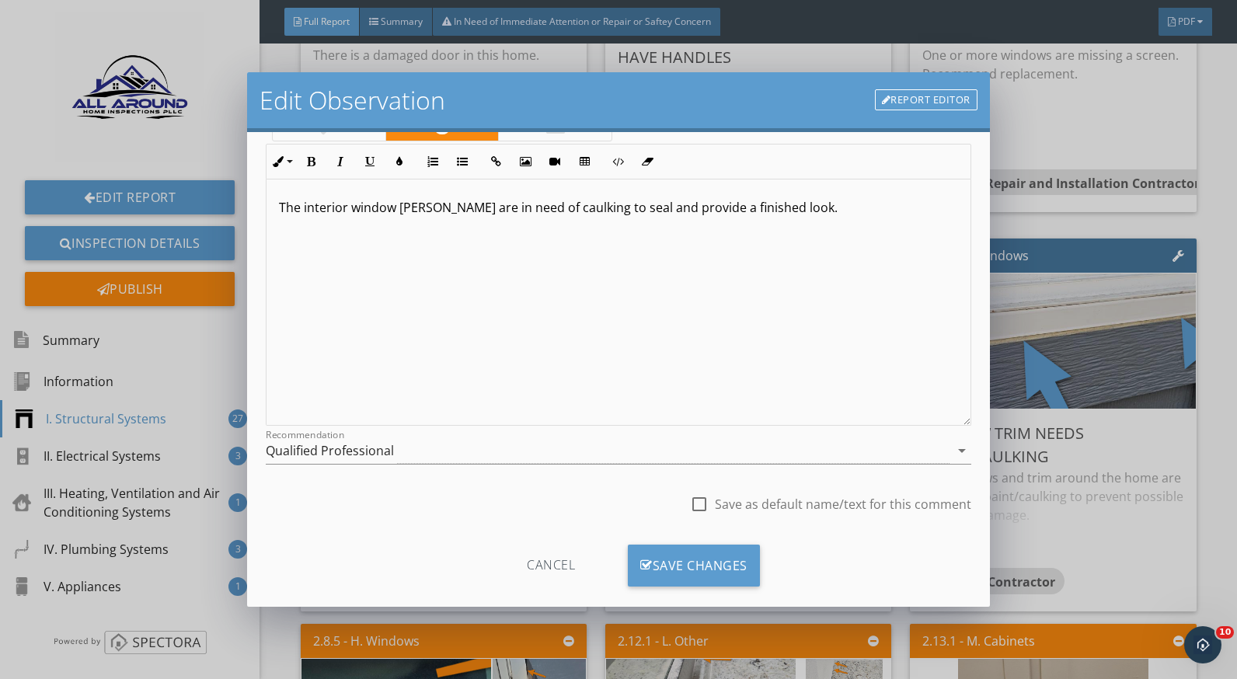
scroll to position [136, 0]
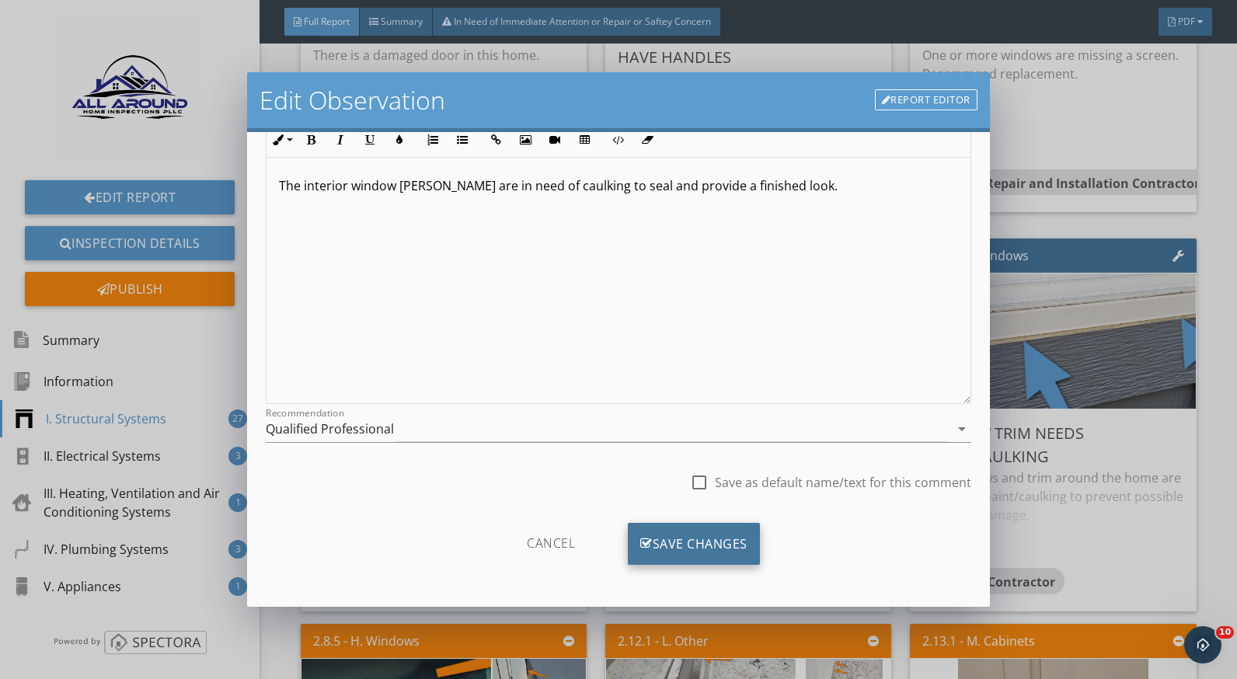
click at [733, 542] on div "Save Changes" at bounding box center [694, 544] width 132 height 42
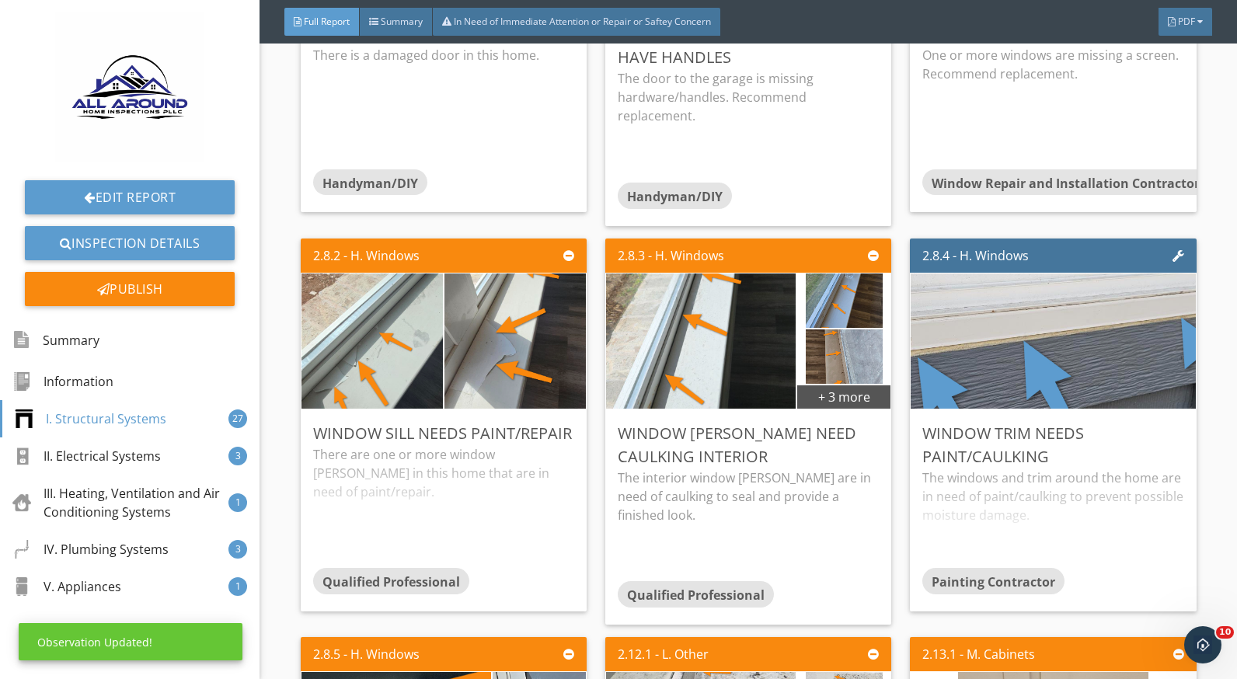
scroll to position [0, 0]
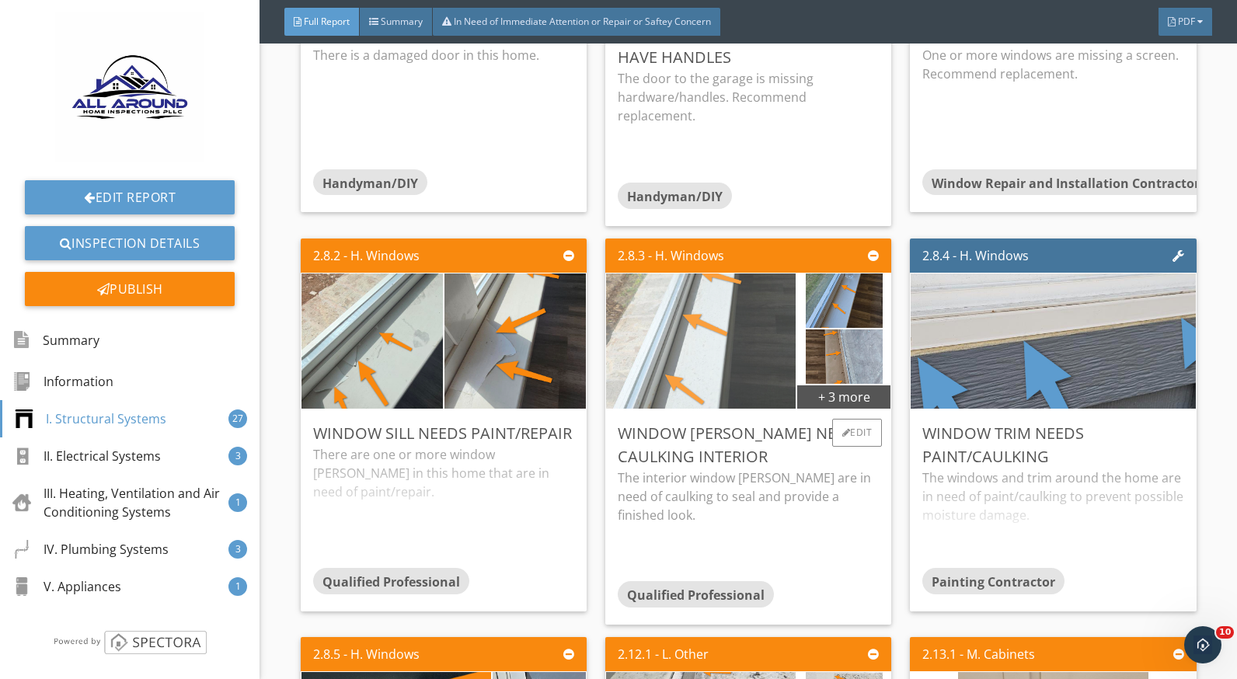
click at [719, 393] on img at bounding box center [701, 341] width 190 height 338
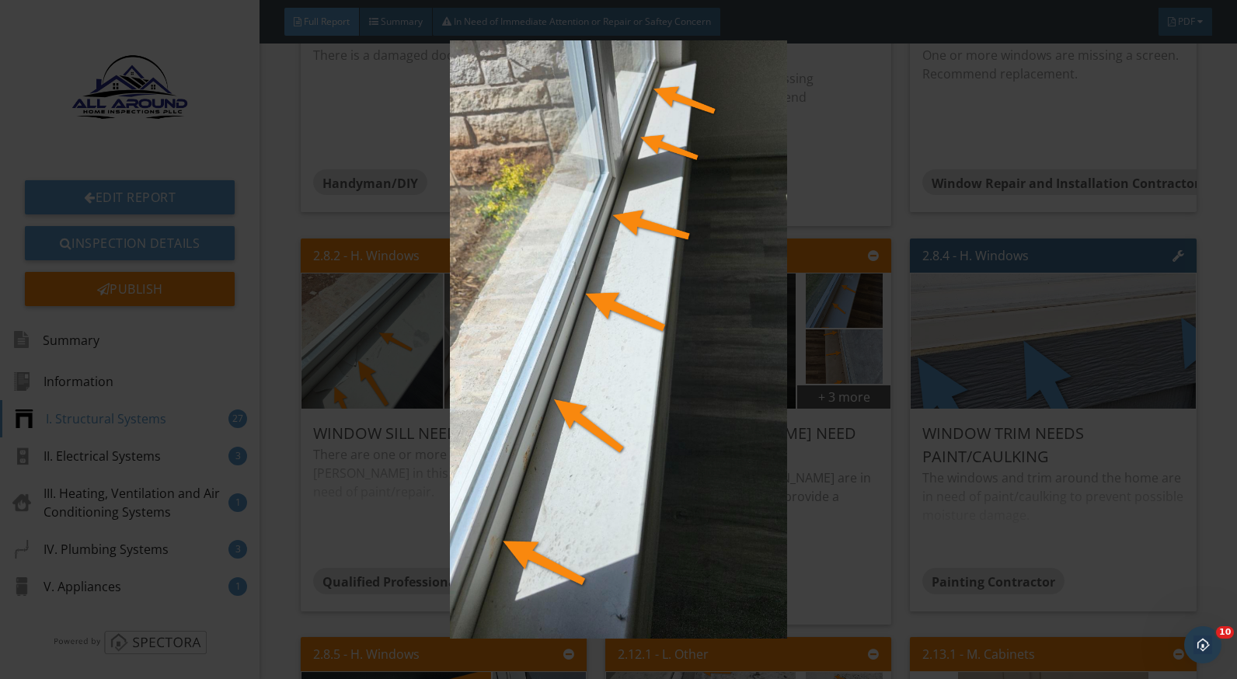
click at [831, 498] on img at bounding box center [618, 339] width 1129 height 599
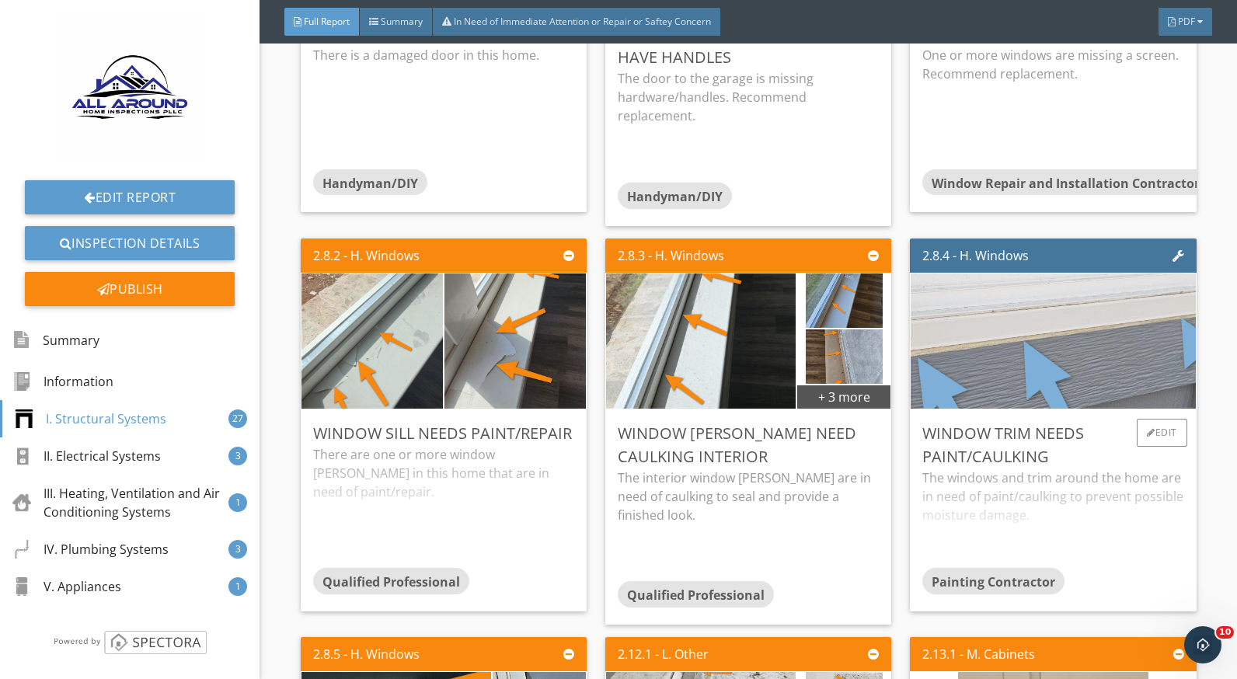
click at [1003, 372] on img at bounding box center [1053, 341] width 601 height 338
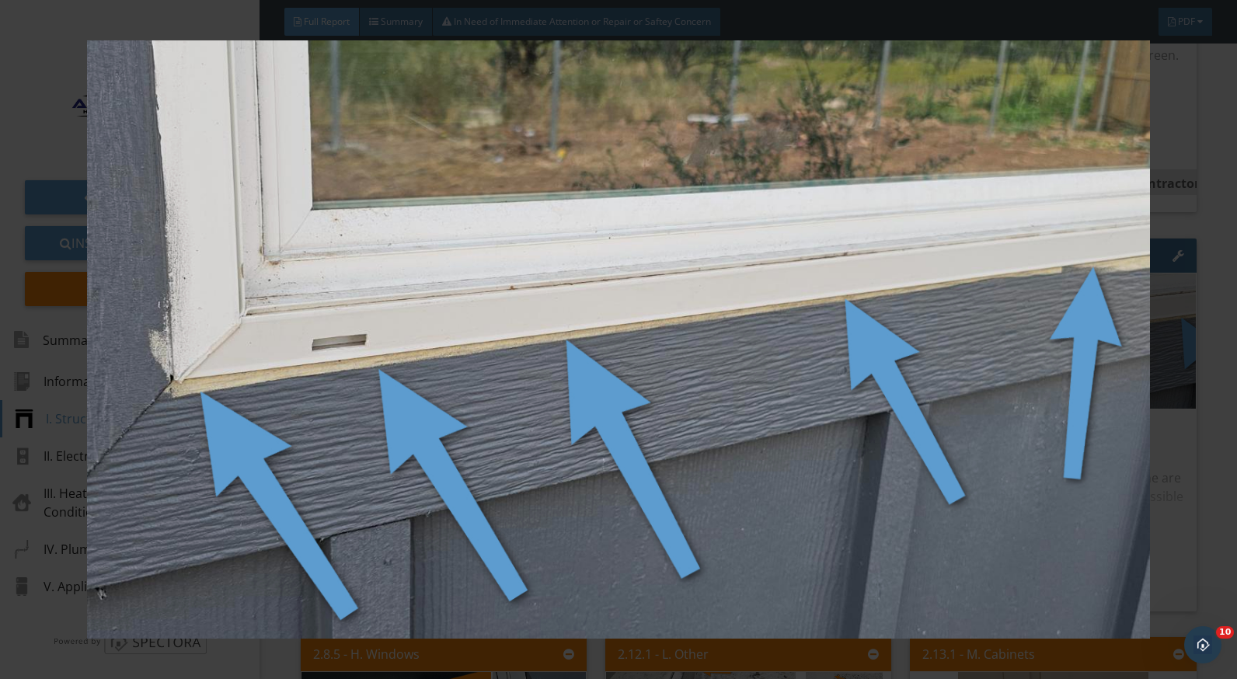
click at [1153, 488] on img at bounding box center [618, 339] width 1129 height 599
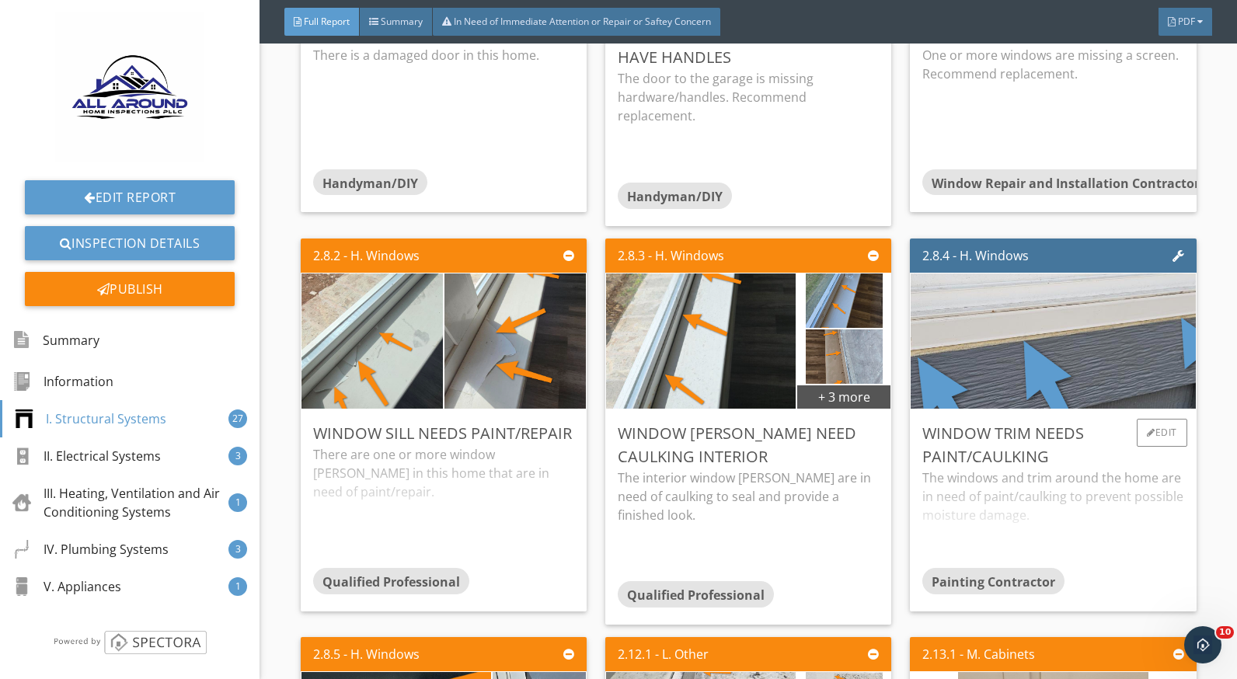
drag, startPoint x: 962, startPoint y: 491, endPoint x: 1010, endPoint y: 520, distance: 56.1
click at [964, 494] on div "The windows and trim around the home are in need of paint/caulking to prevent p…" at bounding box center [1053, 518] width 261 height 99
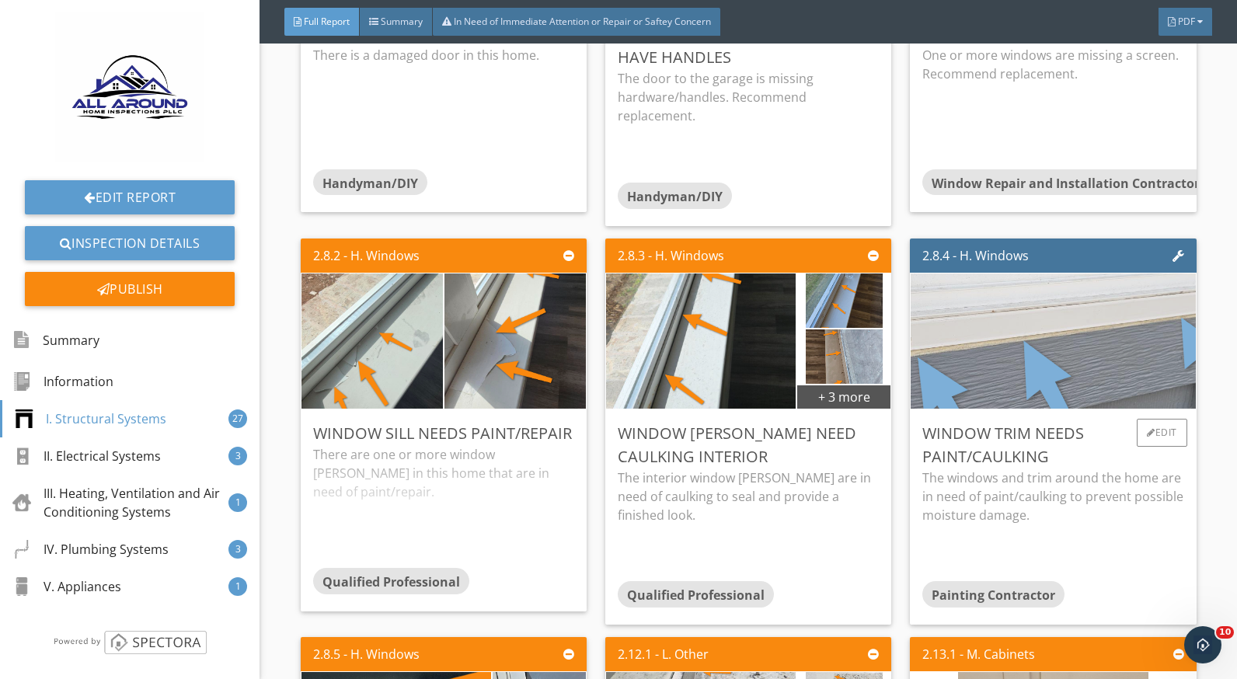
click at [1083, 374] on img at bounding box center [1053, 341] width 601 height 338
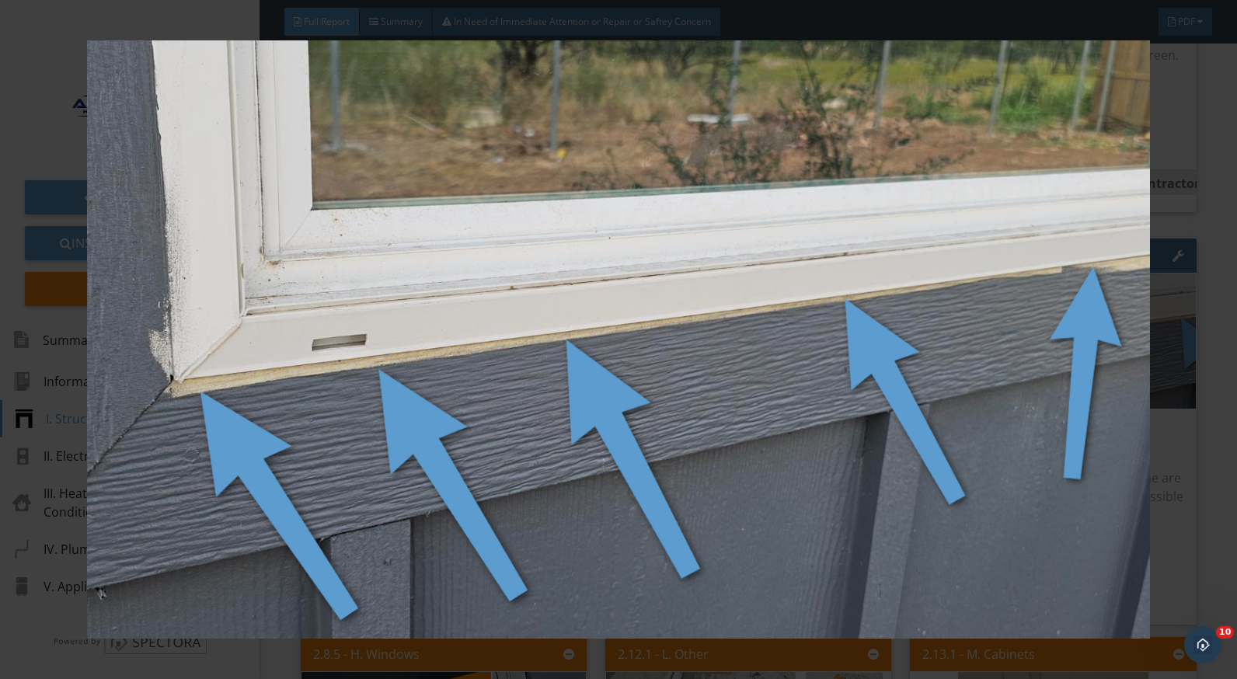
click at [1169, 538] on img at bounding box center [618, 339] width 1129 height 599
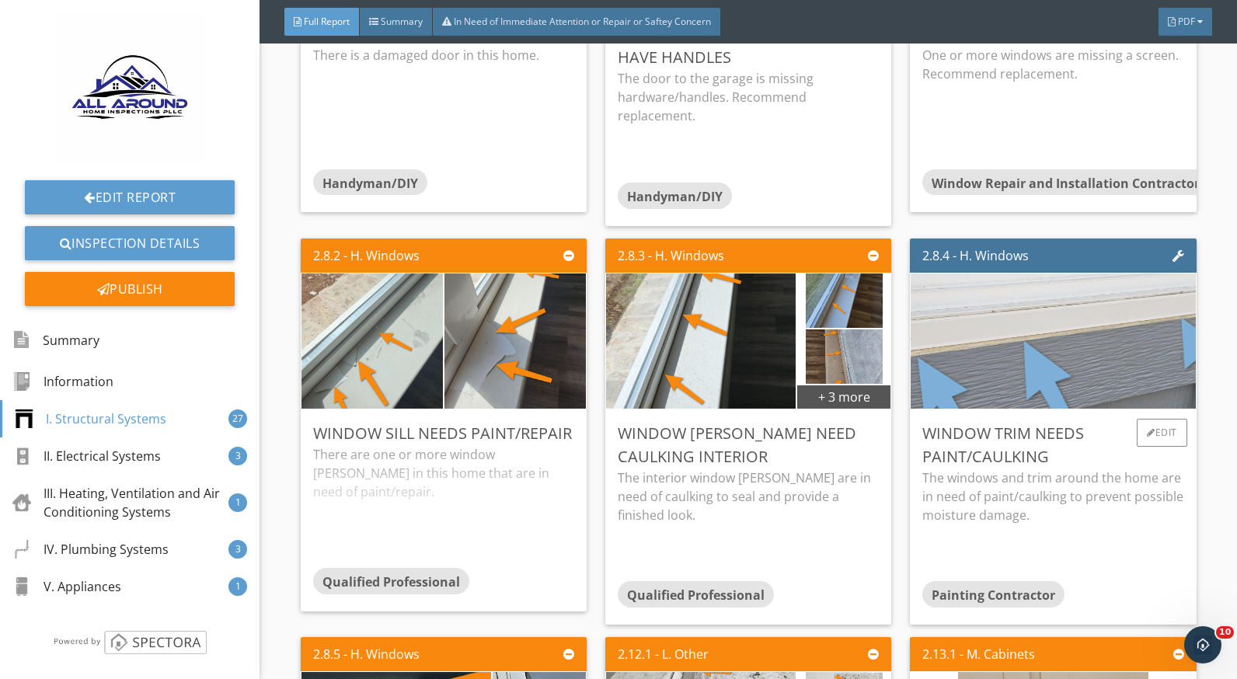
click at [1042, 380] on img at bounding box center [1053, 341] width 601 height 338
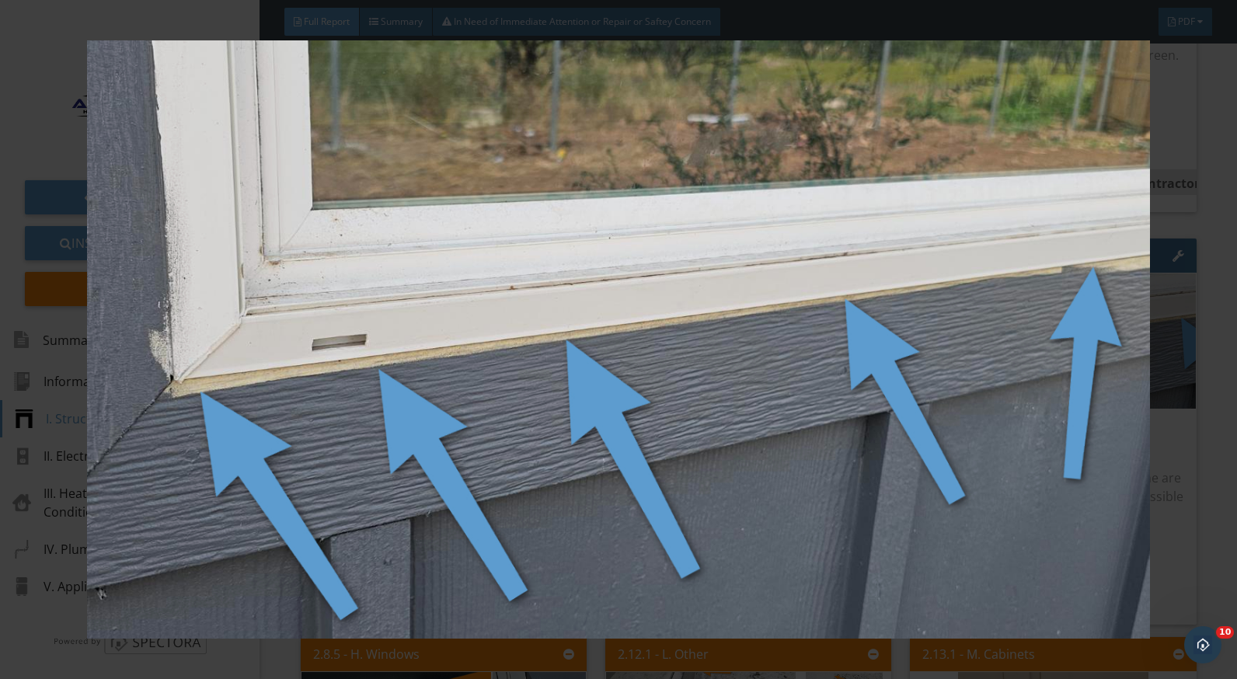
click at [1167, 515] on img at bounding box center [618, 339] width 1129 height 599
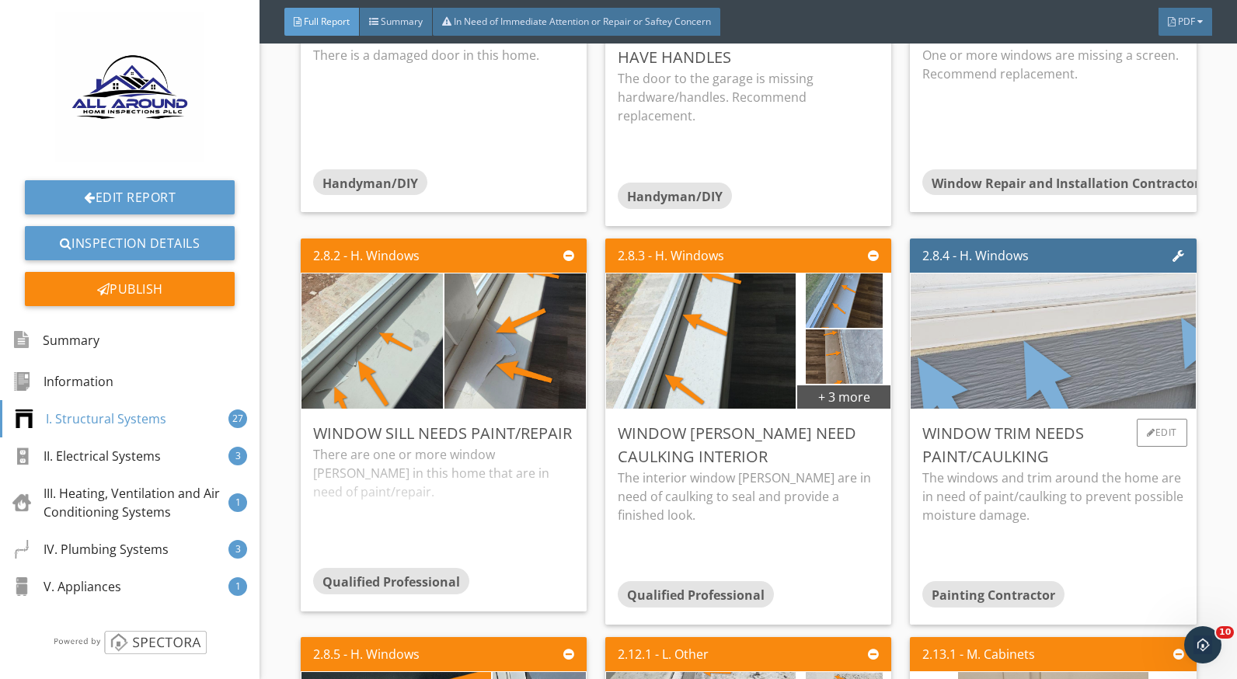
click at [979, 378] on img at bounding box center [1053, 341] width 601 height 338
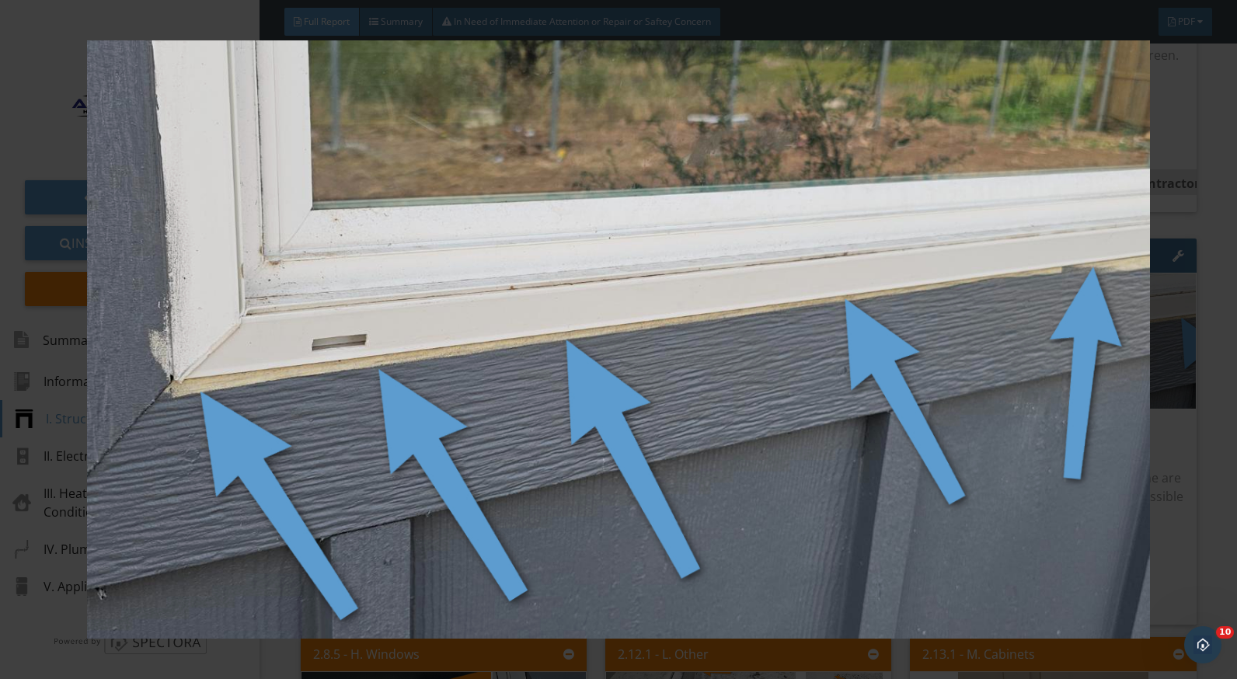
click at [1206, 465] on div at bounding box center [618, 339] width 1237 height 679
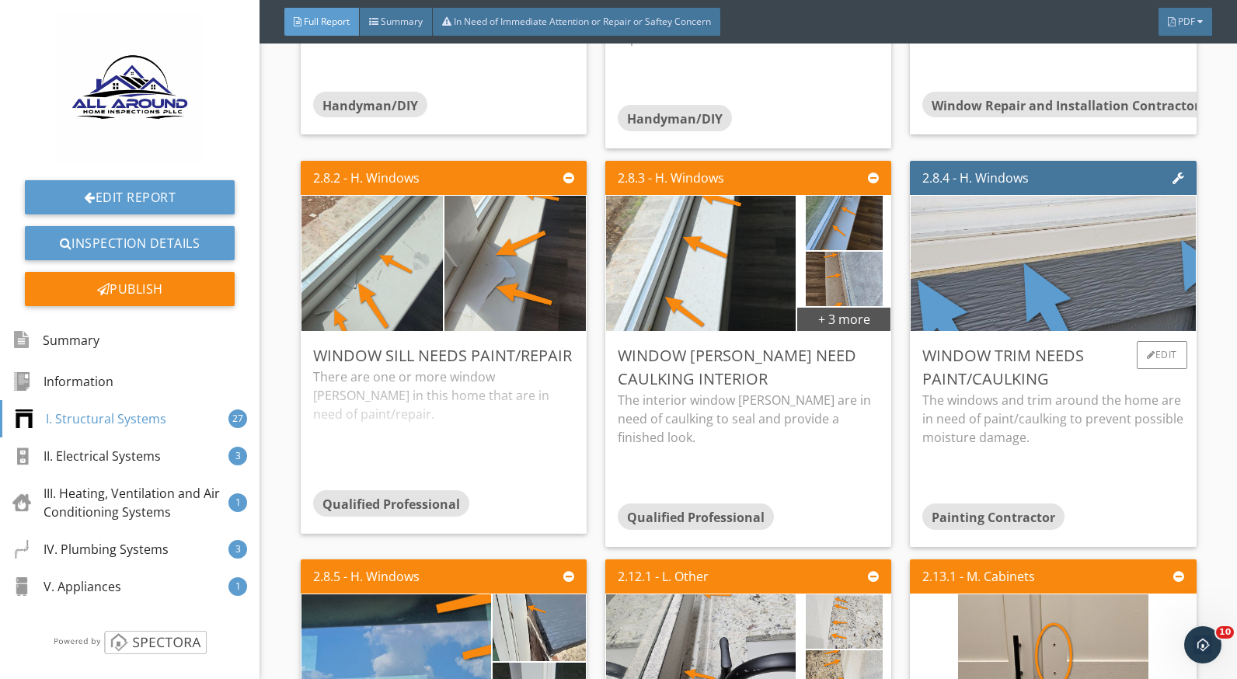
scroll to position [4115, 0]
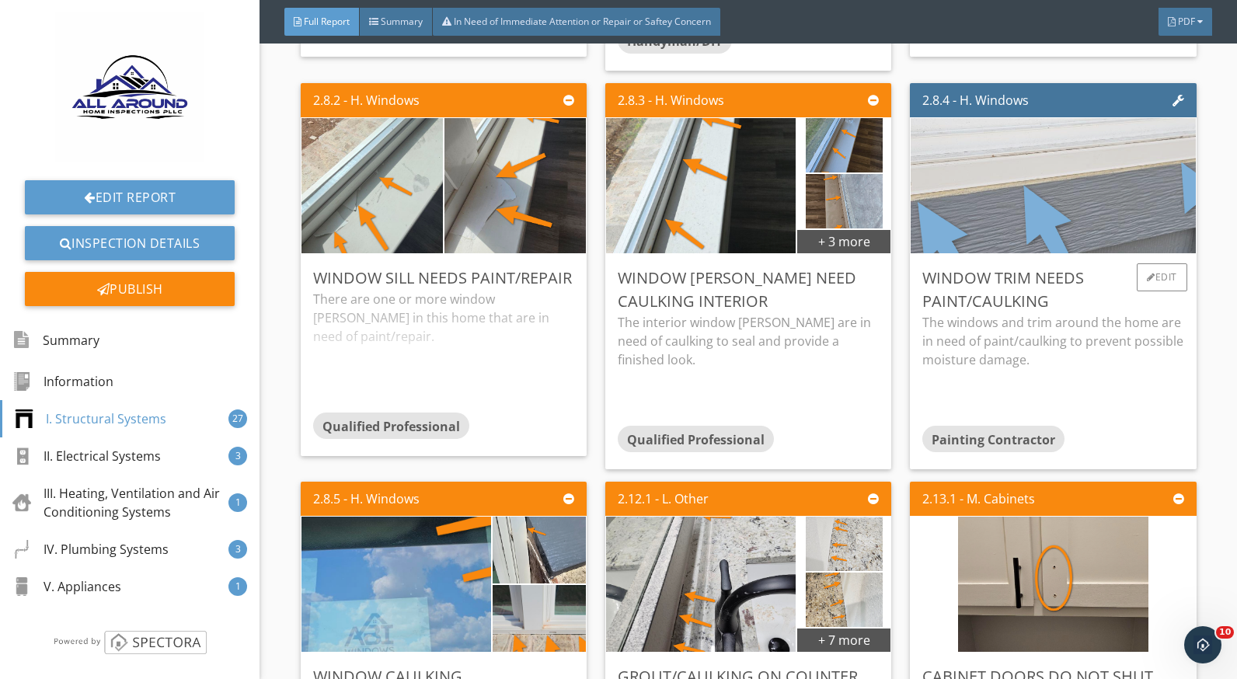
click at [1013, 197] on img at bounding box center [1053, 185] width 601 height 338
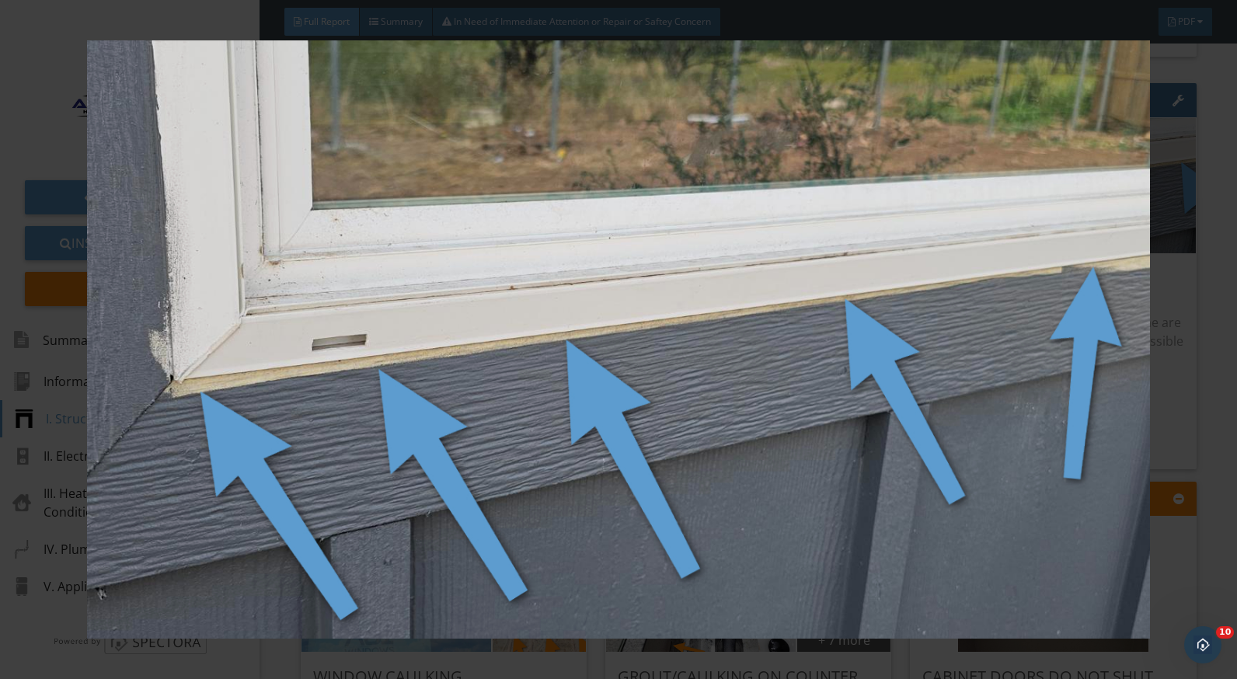
click at [1182, 273] on img at bounding box center [618, 339] width 1129 height 599
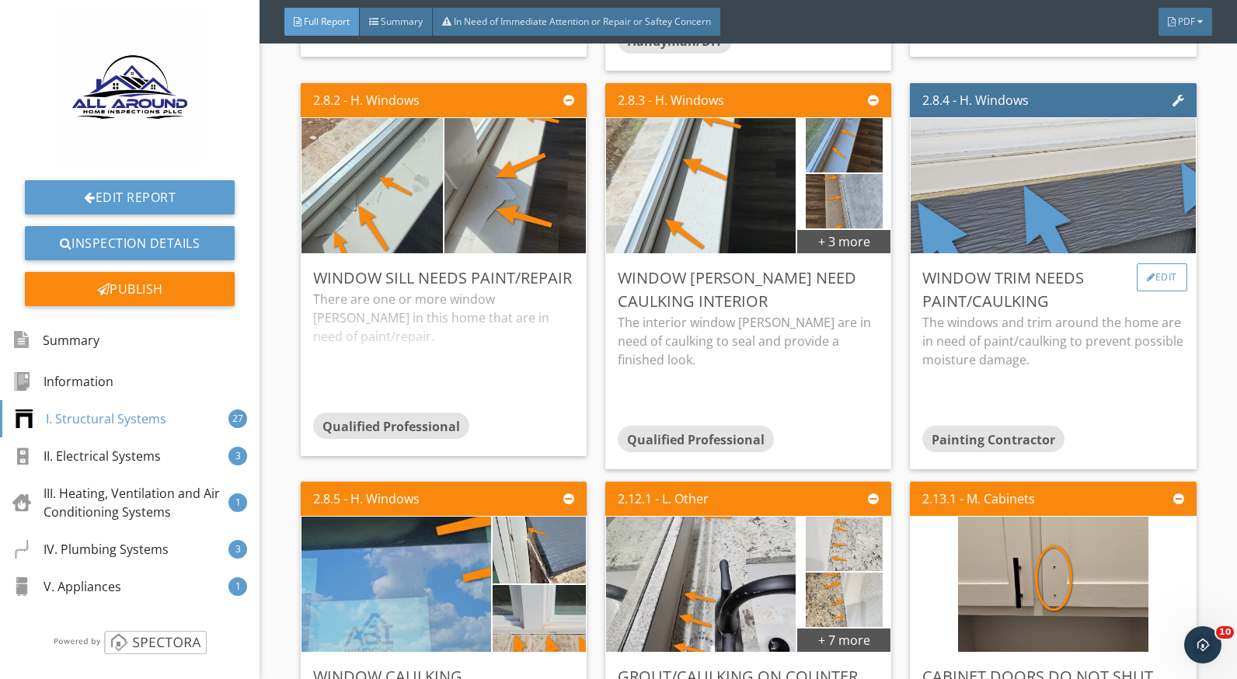
click at [1137, 291] on div "Edit" at bounding box center [1162, 278] width 51 height 28
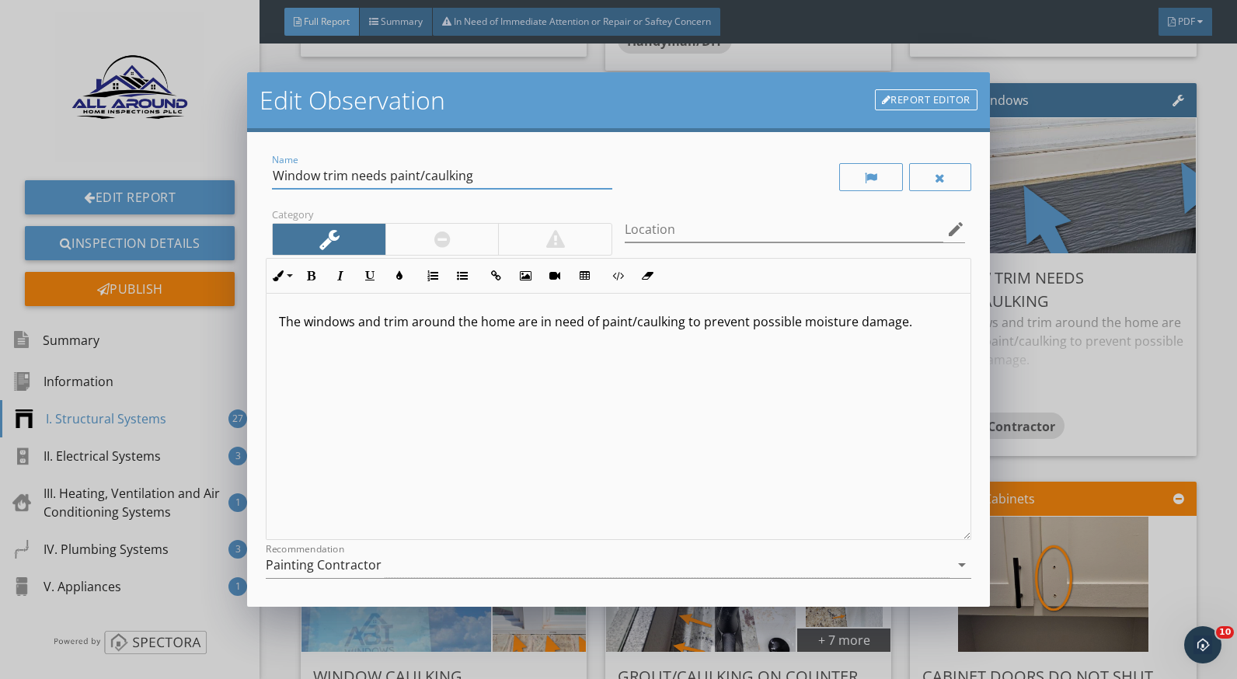
click at [481, 171] on input "Window trim needs paint/caulking" at bounding box center [442, 176] width 340 height 26
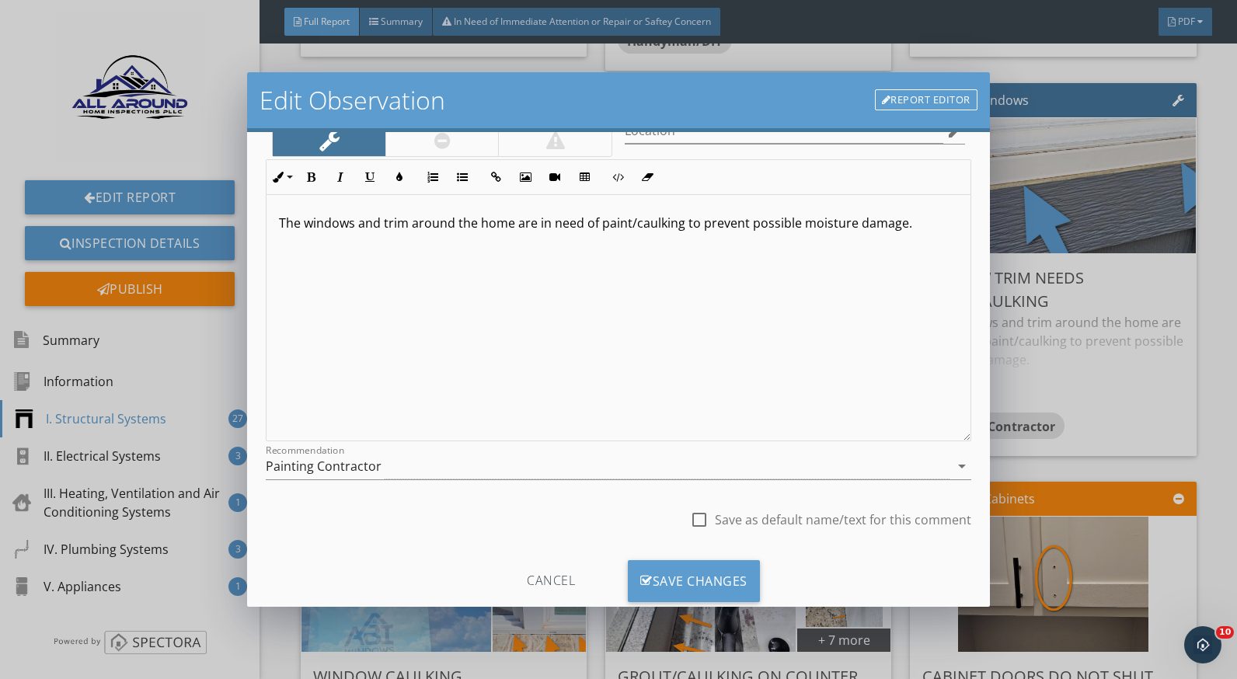
scroll to position [136, 0]
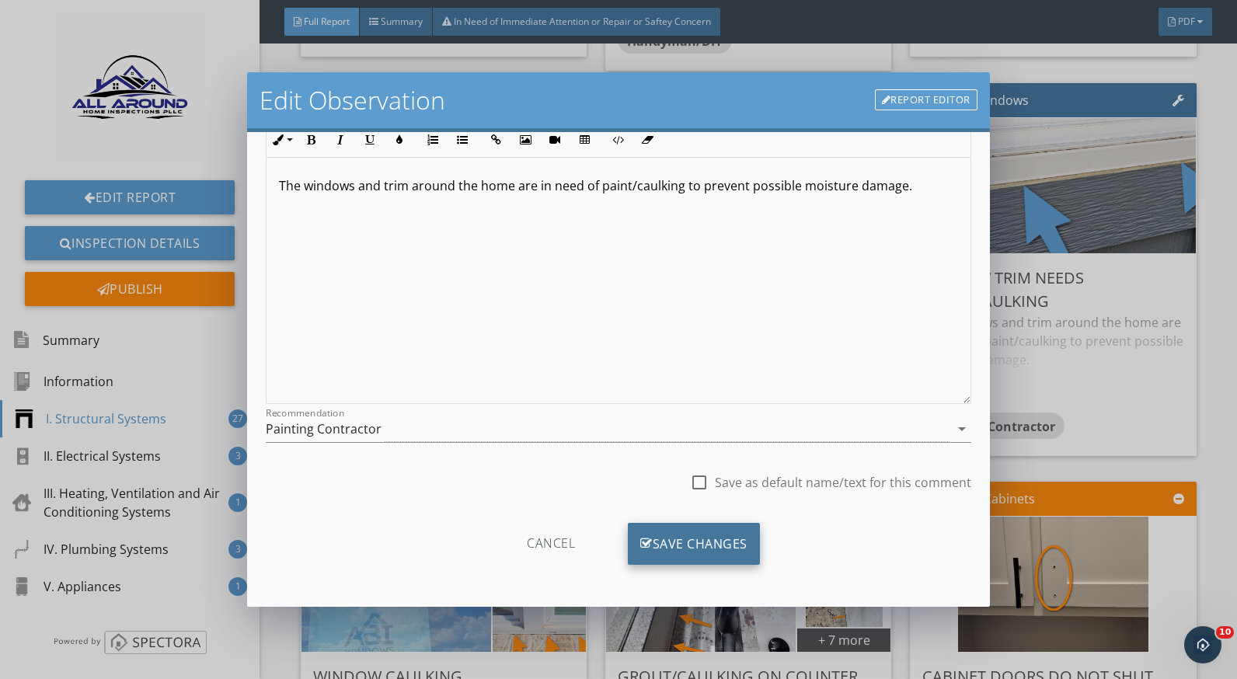
type input "Window trim needs paint"
click at [728, 540] on div "Save Changes" at bounding box center [694, 544] width 132 height 42
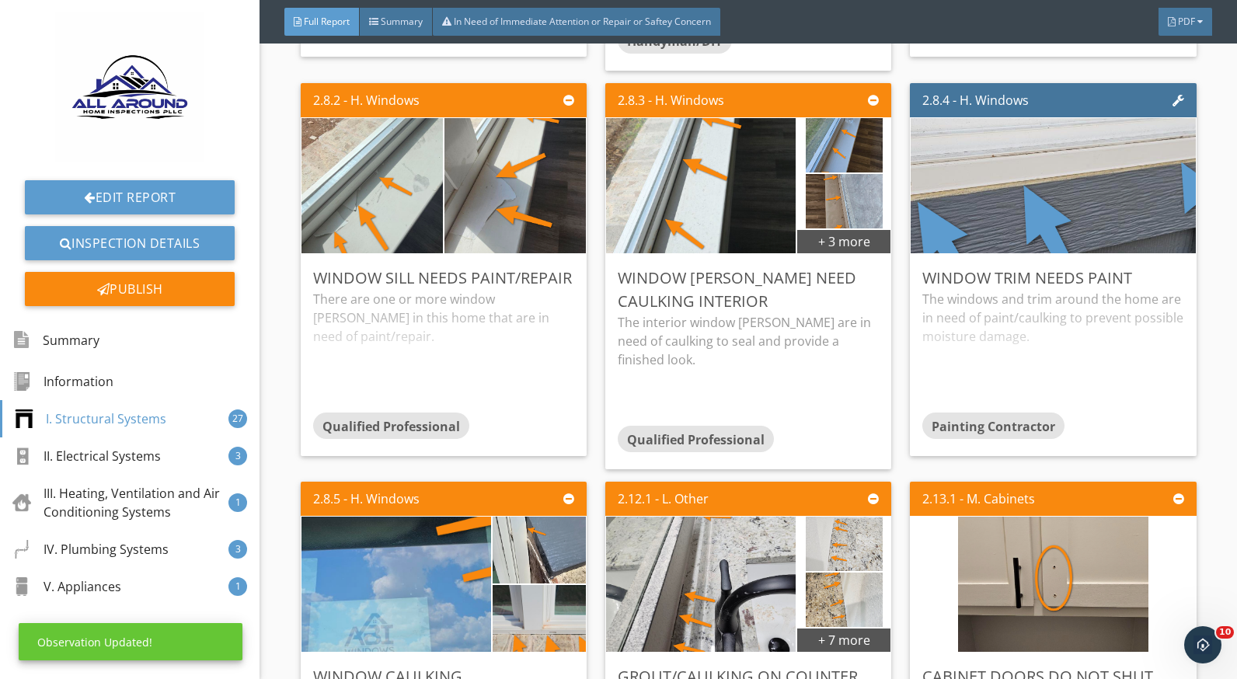
scroll to position [0, 0]
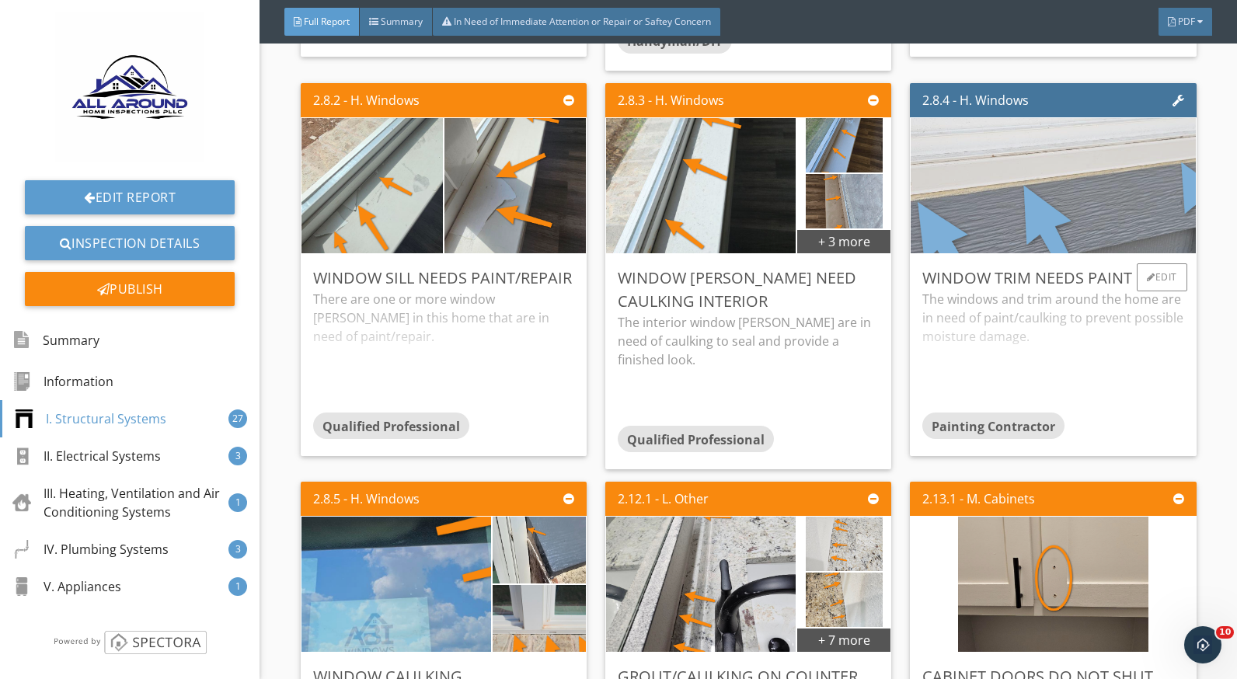
click at [1033, 232] on img at bounding box center [1053, 185] width 601 height 338
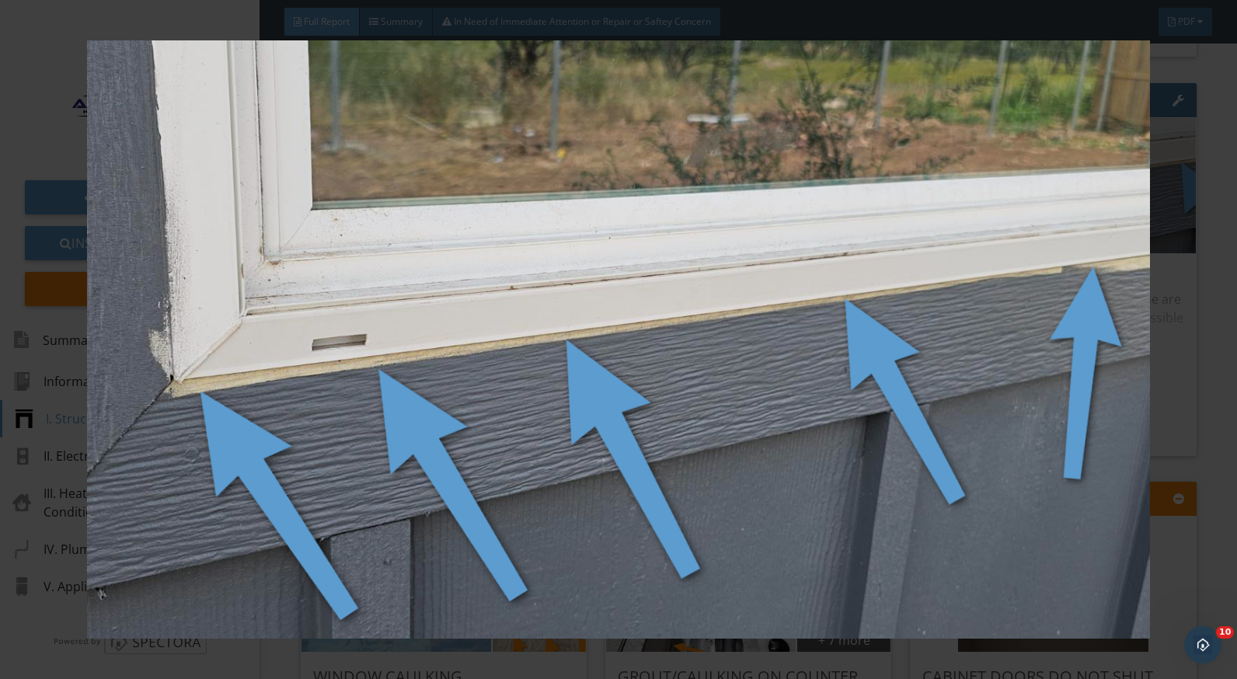
click at [1198, 375] on div at bounding box center [618, 339] width 1237 height 679
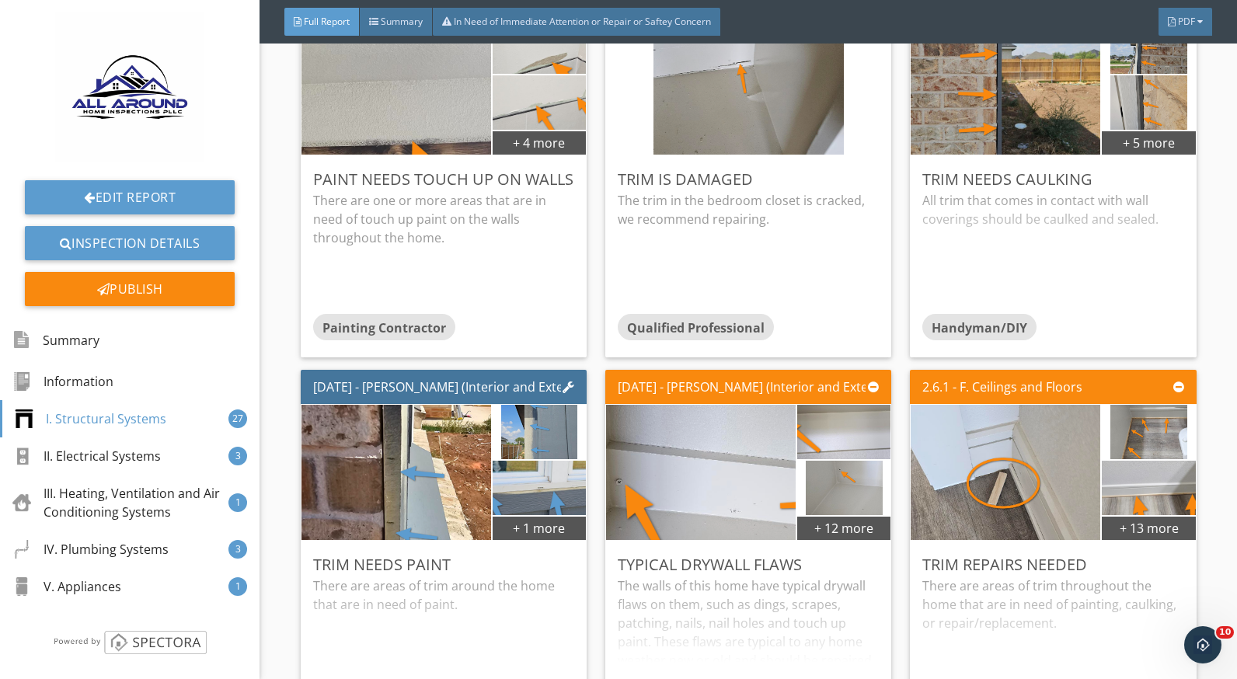
scroll to position [2638, 0]
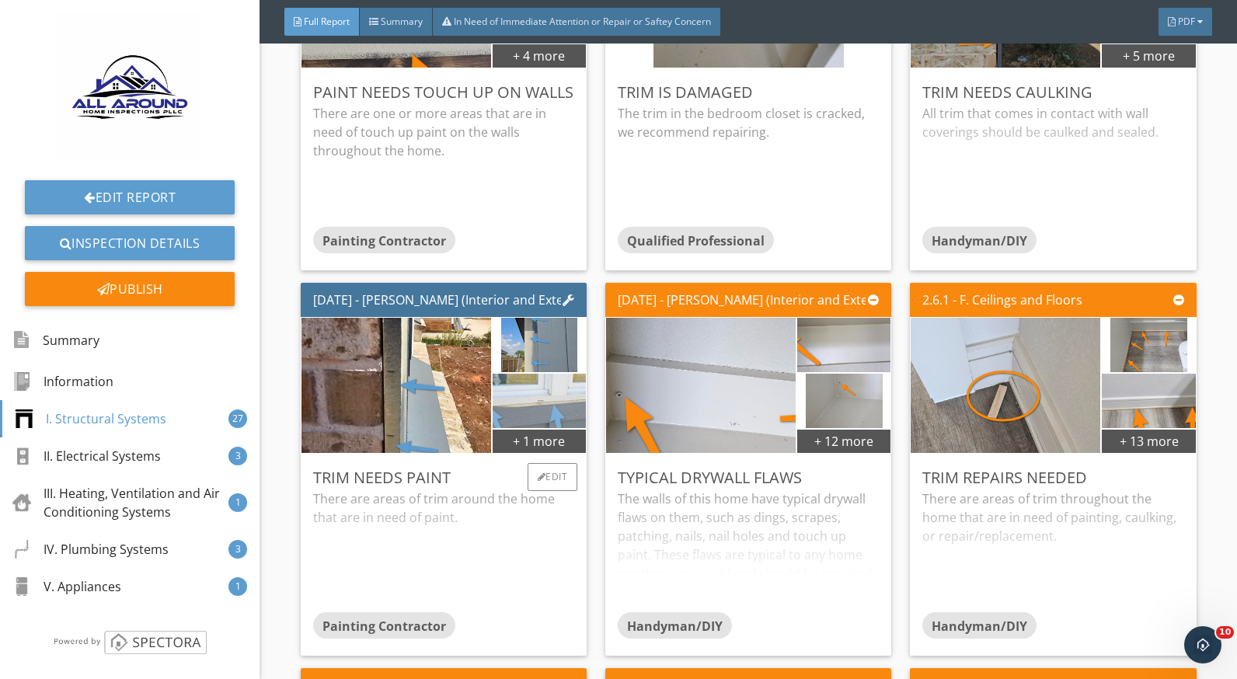
click at [508, 428] on img at bounding box center [539, 401] width 233 height 131
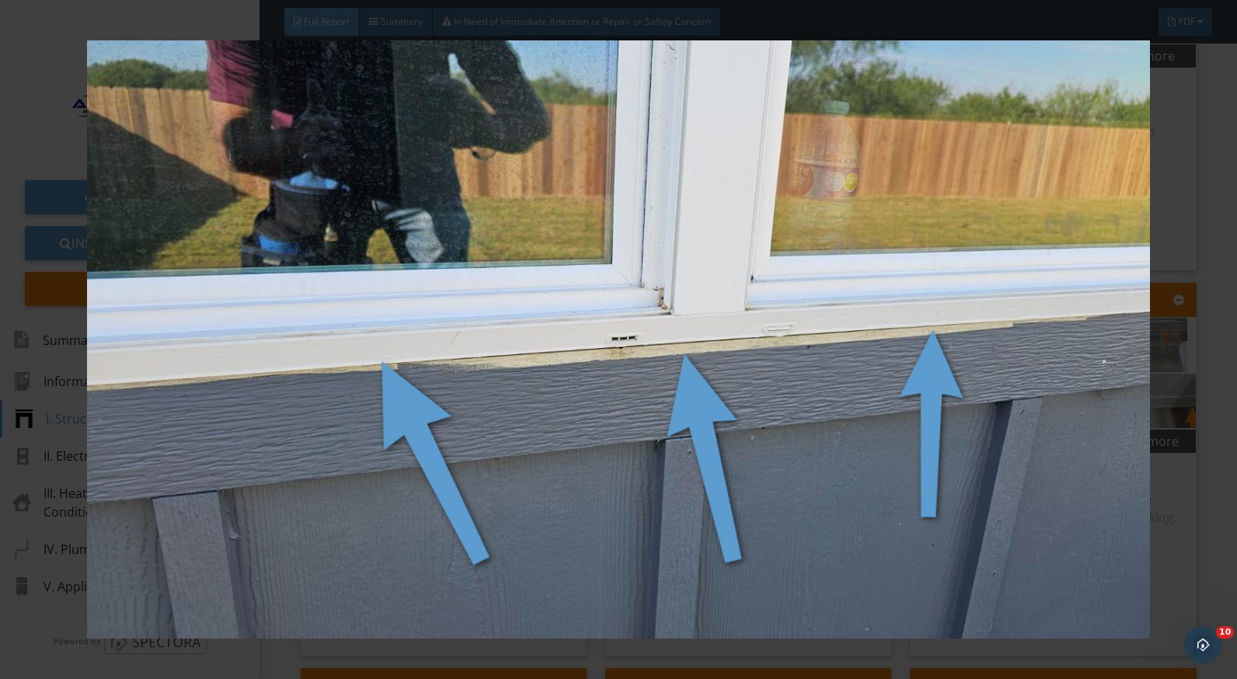
click at [1199, 459] on div at bounding box center [618, 339] width 1237 height 679
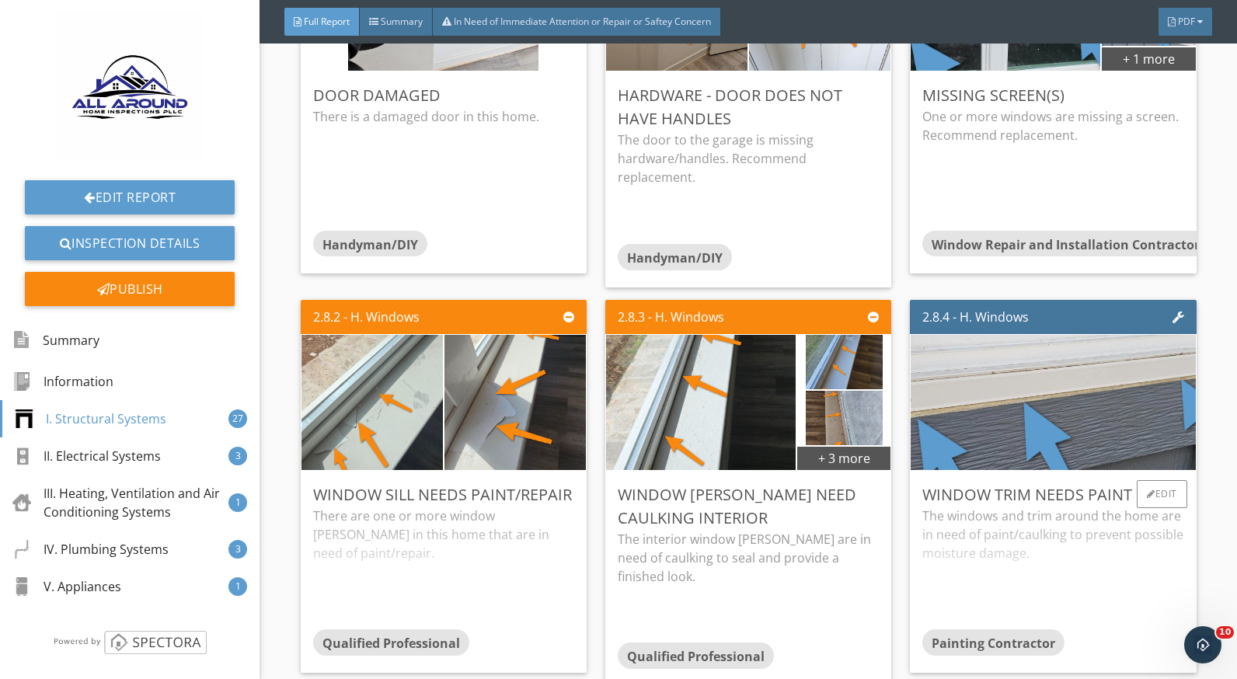
scroll to position [4037, 0]
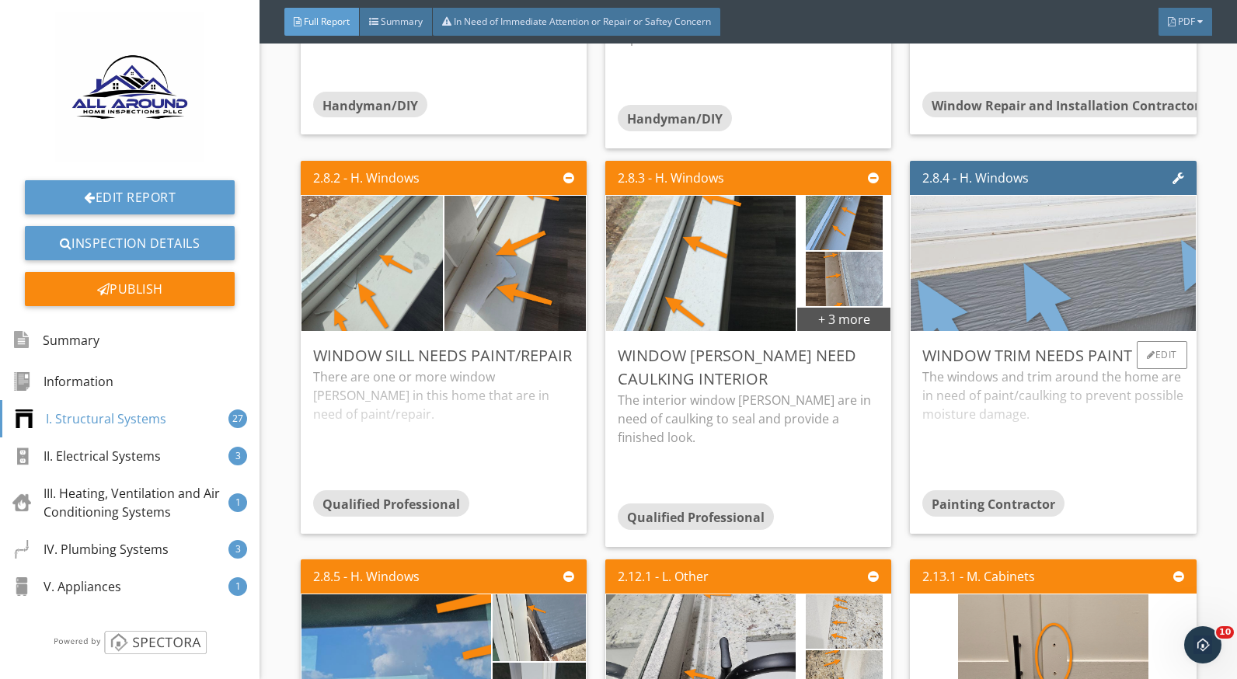
click at [990, 308] on img at bounding box center [1053, 263] width 601 height 338
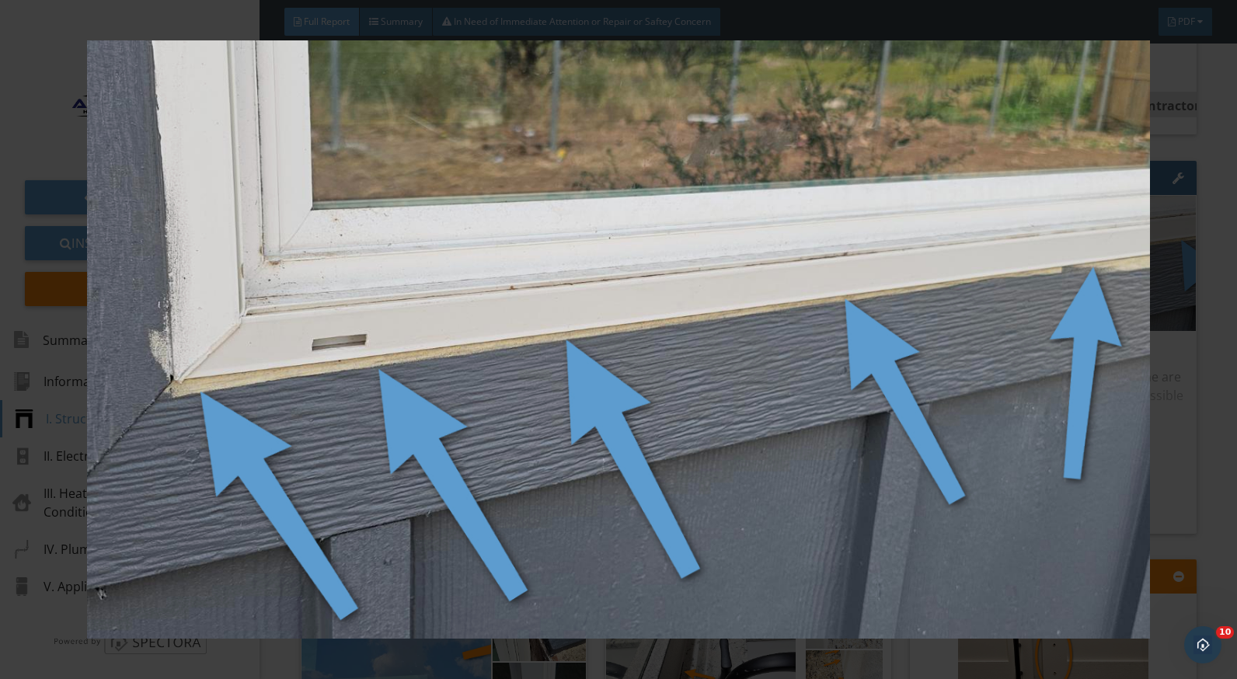
click at [1182, 510] on img at bounding box center [618, 339] width 1129 height 599
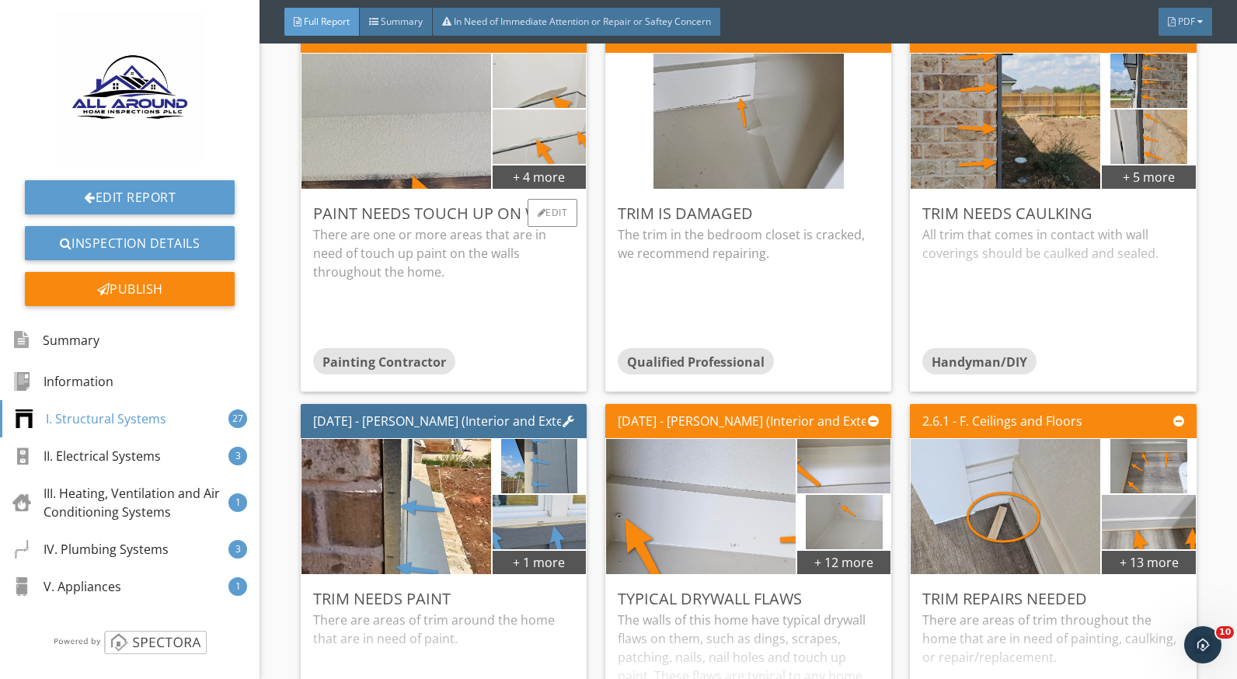
scroll to position [2638, 0]
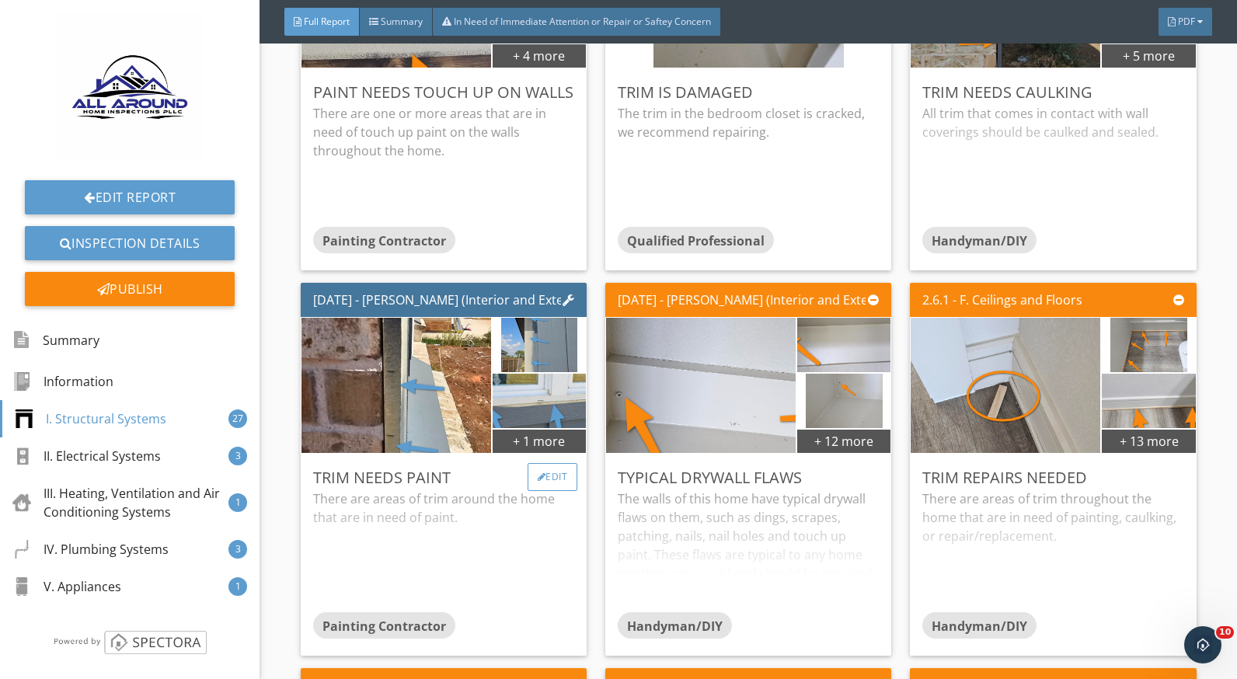
click at [544, 491] on div "Edit" at bounding box center [553, 477] width 51 height 28
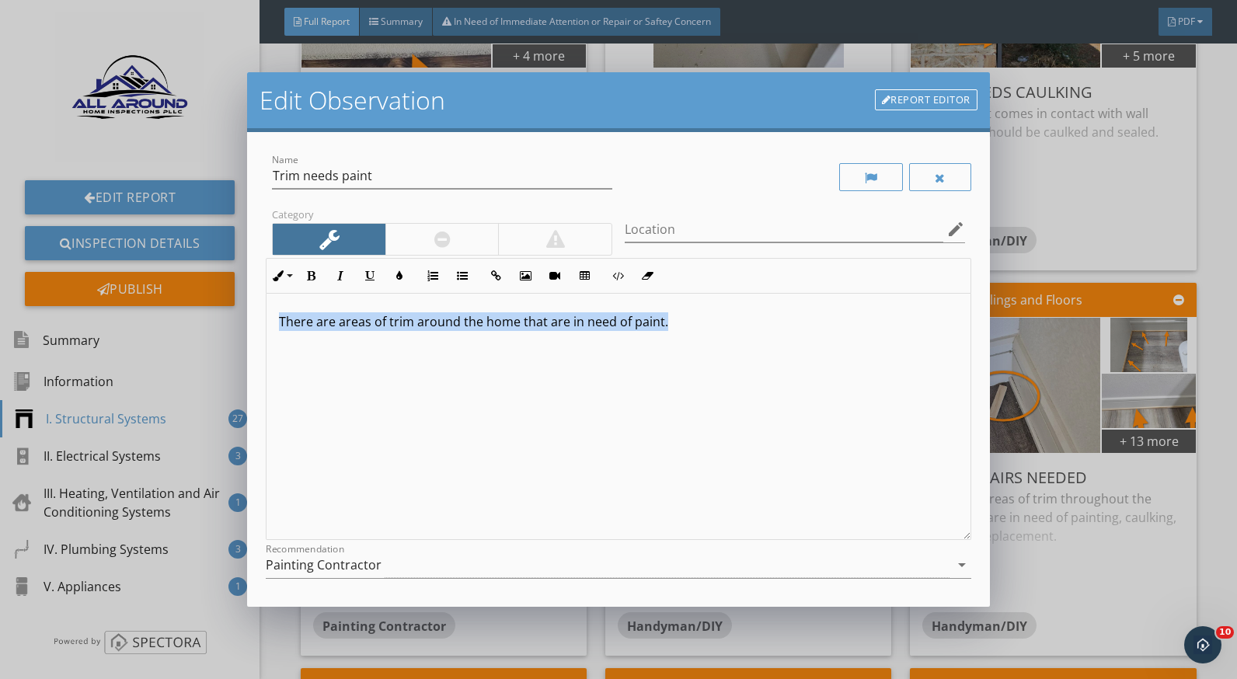
drag, startPoint x: 280, startPoint y: 322, endPoint x: 668, endPoint y: 322, distance: 388.6
click at [668, 322] on p "There are areas of trim around the home that are in need of paint." at bounding box center [618, 321] width 679 height 19
copy p "There are areas of trim around the home that are in need of paint."
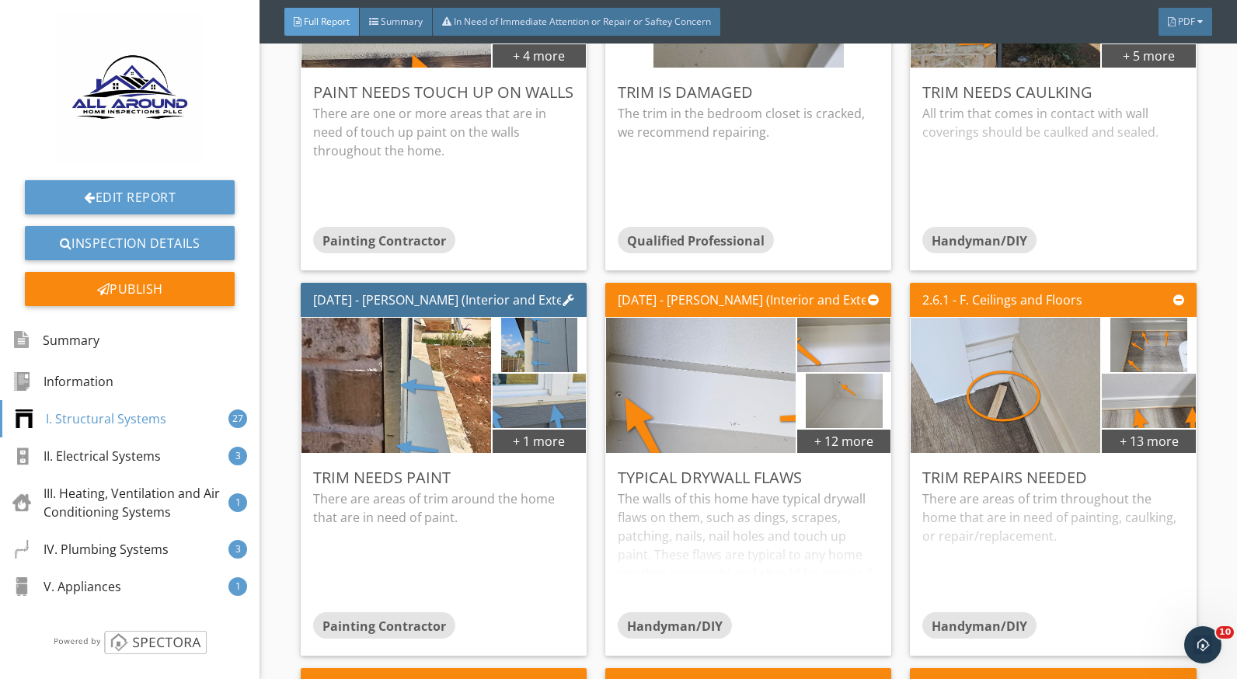
click at [1066, 529] on div at bounding box center [618, 339] width 1237 height 679
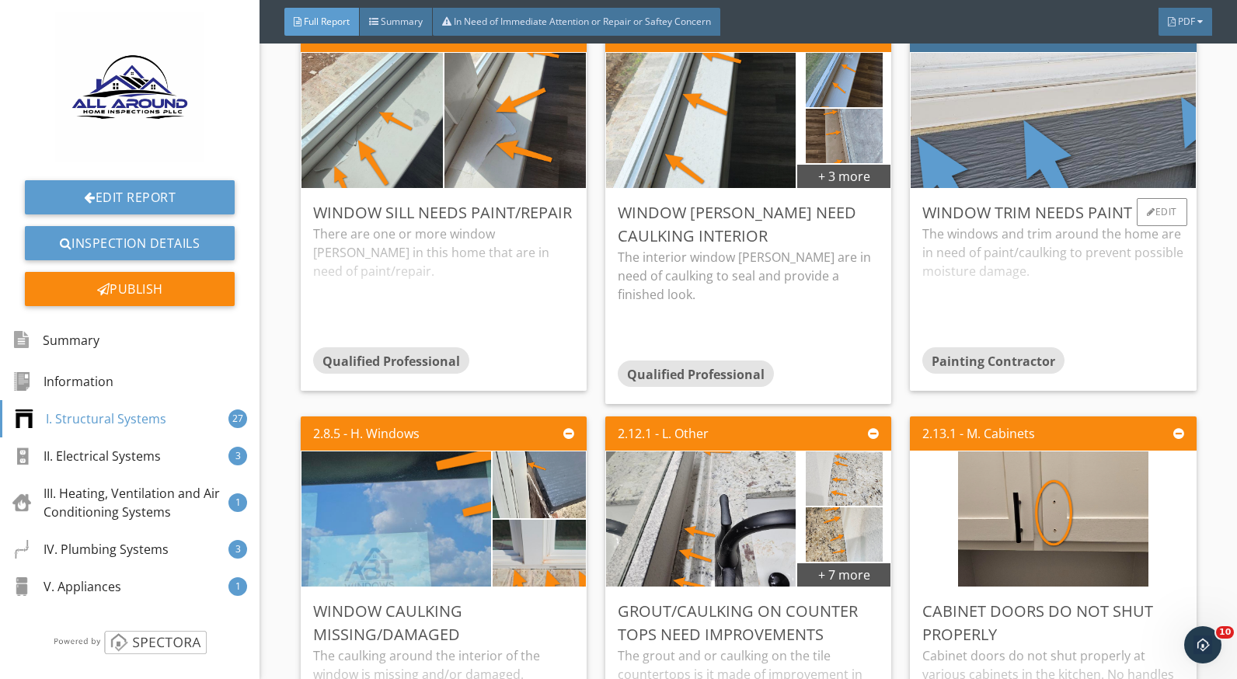
scroll to position [4037, 0]
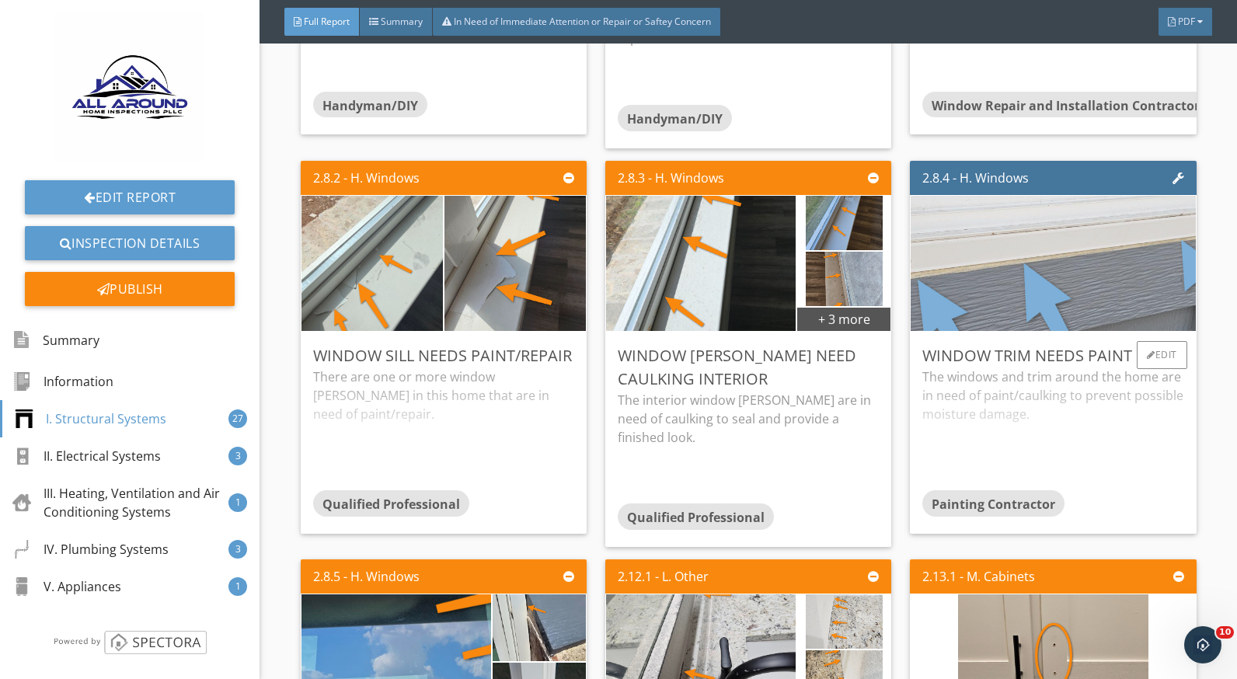
click at [1020, 321] on img at bounding box center [1053, 263] width 601 height 338
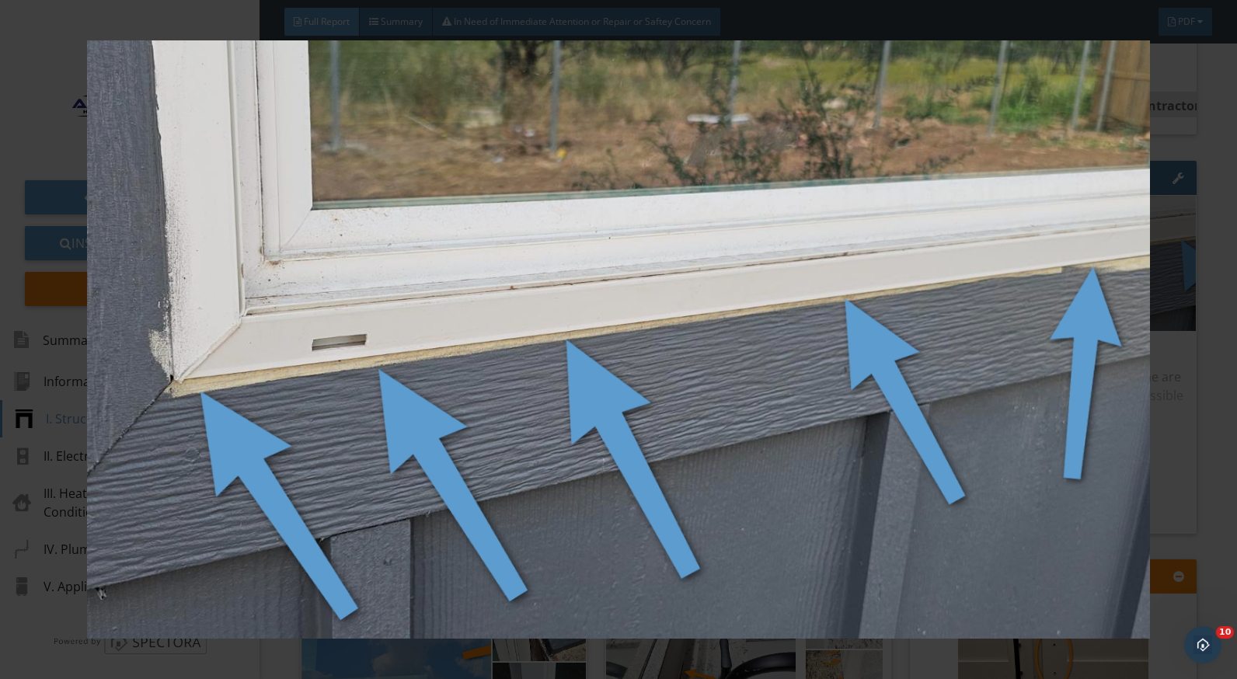
click at [1180, 478] on img at bounding box center [618, 339] width 1129 height 599
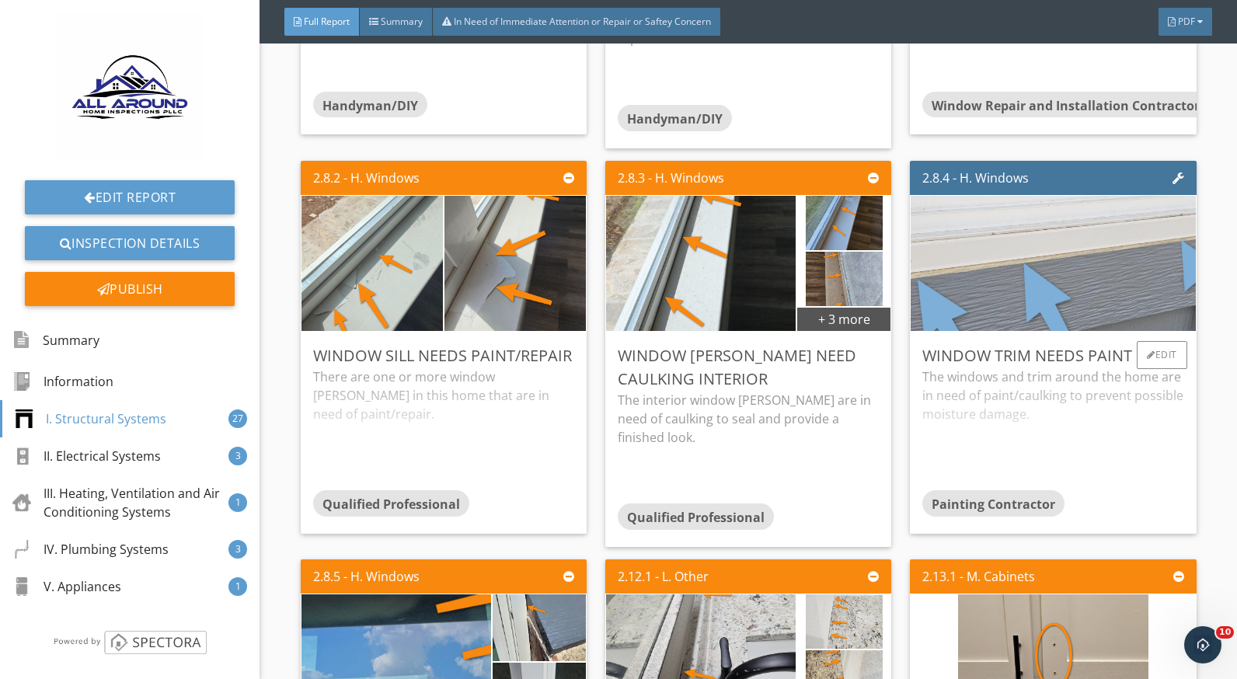
click at [1050, 255] on img at bounding box center [1053, 263] width 601 height 338
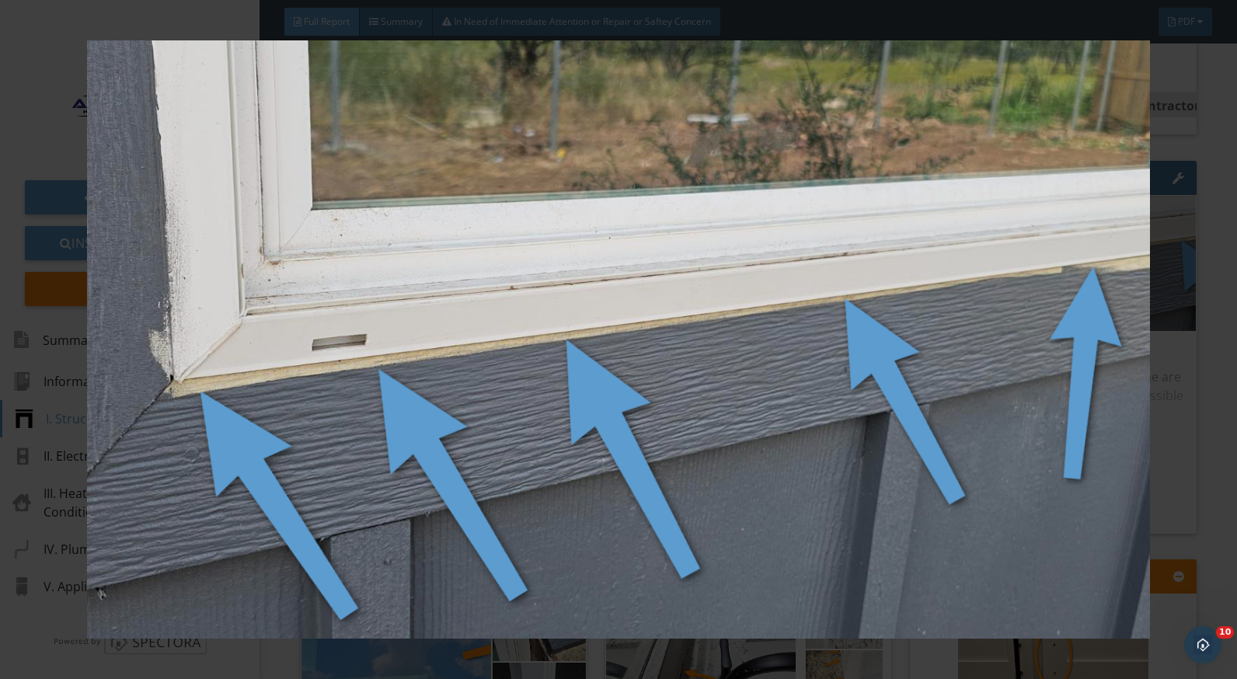
drag, startPoint x: 1196, startPoint y: 410, endPoint x: 1174, endPoint y: 414, distance: 22.3
click at [1196, 412] on div at bounding box center [618, 339] width 1237 height 679
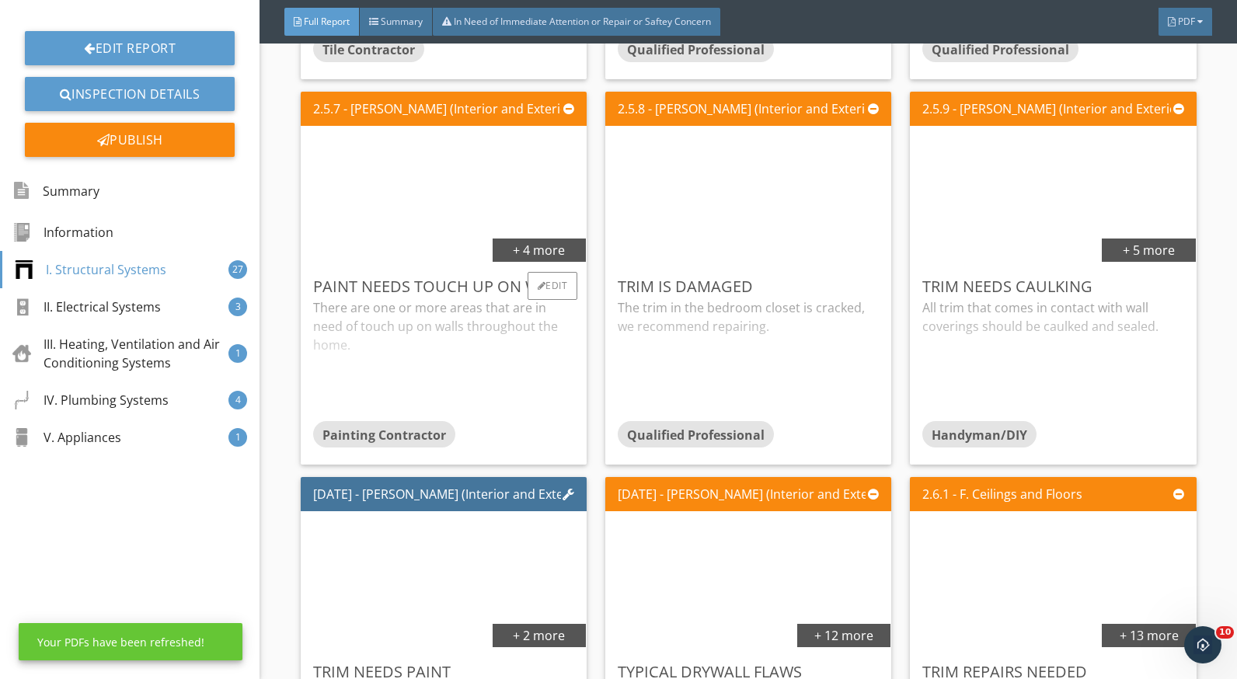
scroll to position [2643, 0]
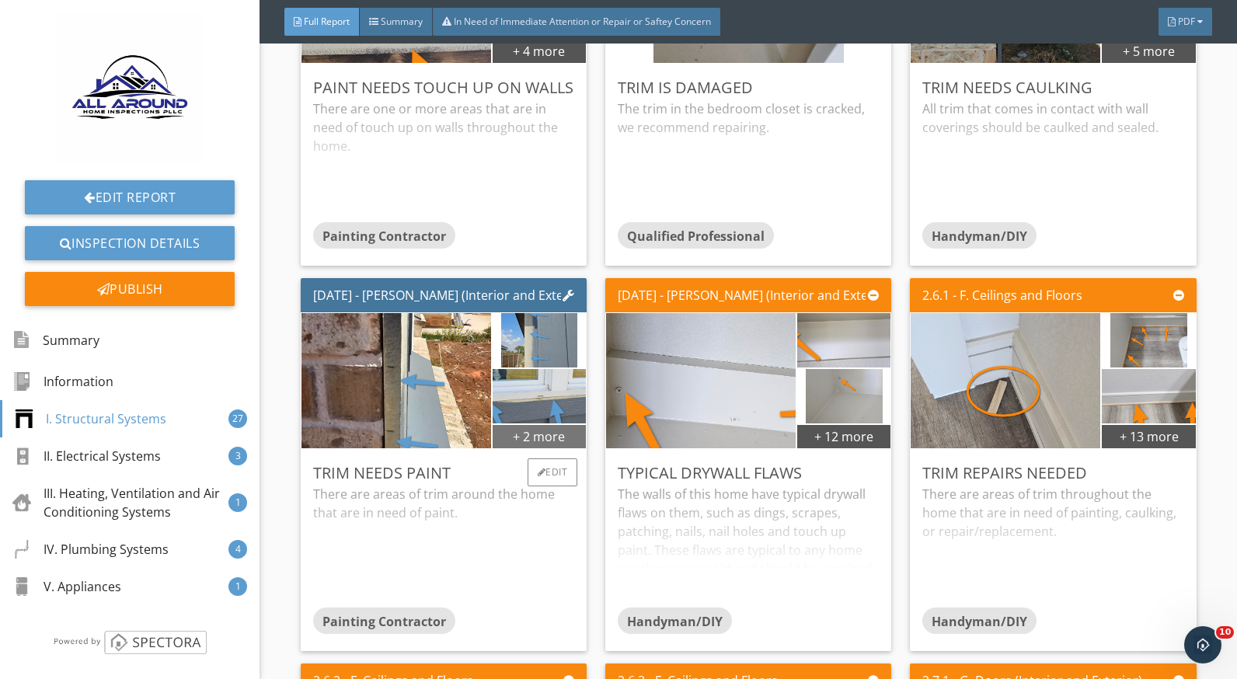
click at [544, 438] on div "+ 2 more" at bounding box center [539, 436] width 93 height 25
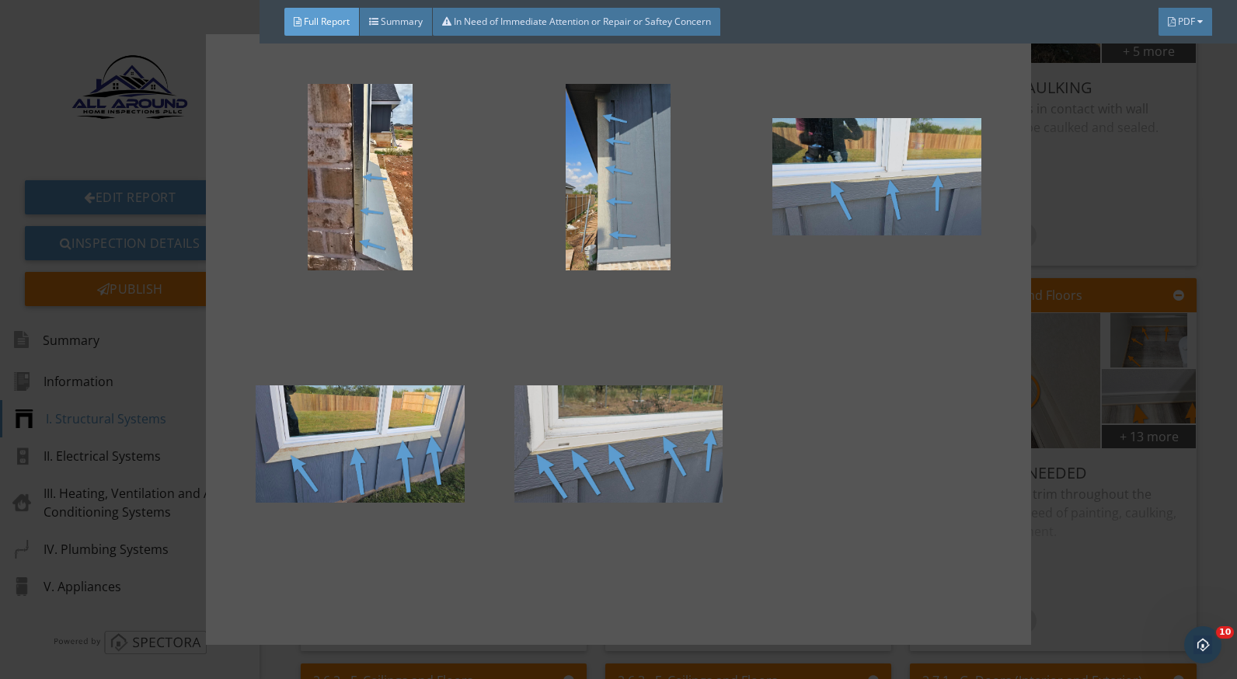
click at [1084, 455] on div at bounding box center [618, 339] width 1237 height 679
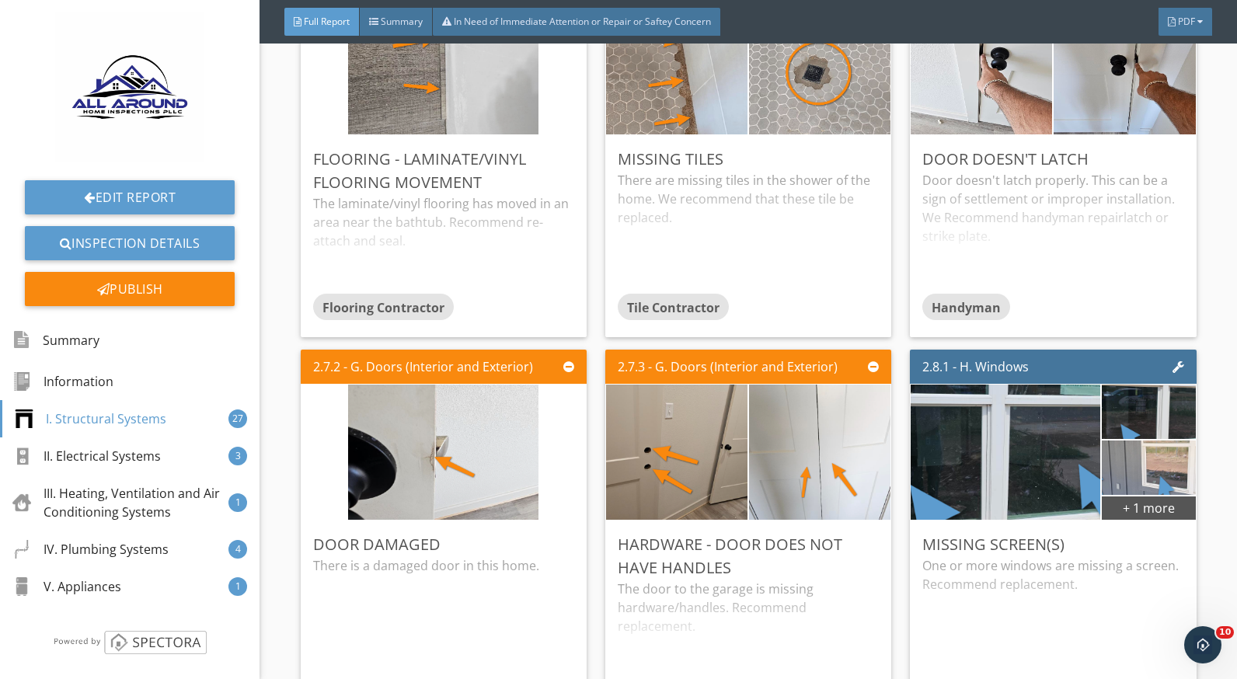
scroll to position [3731, 0]
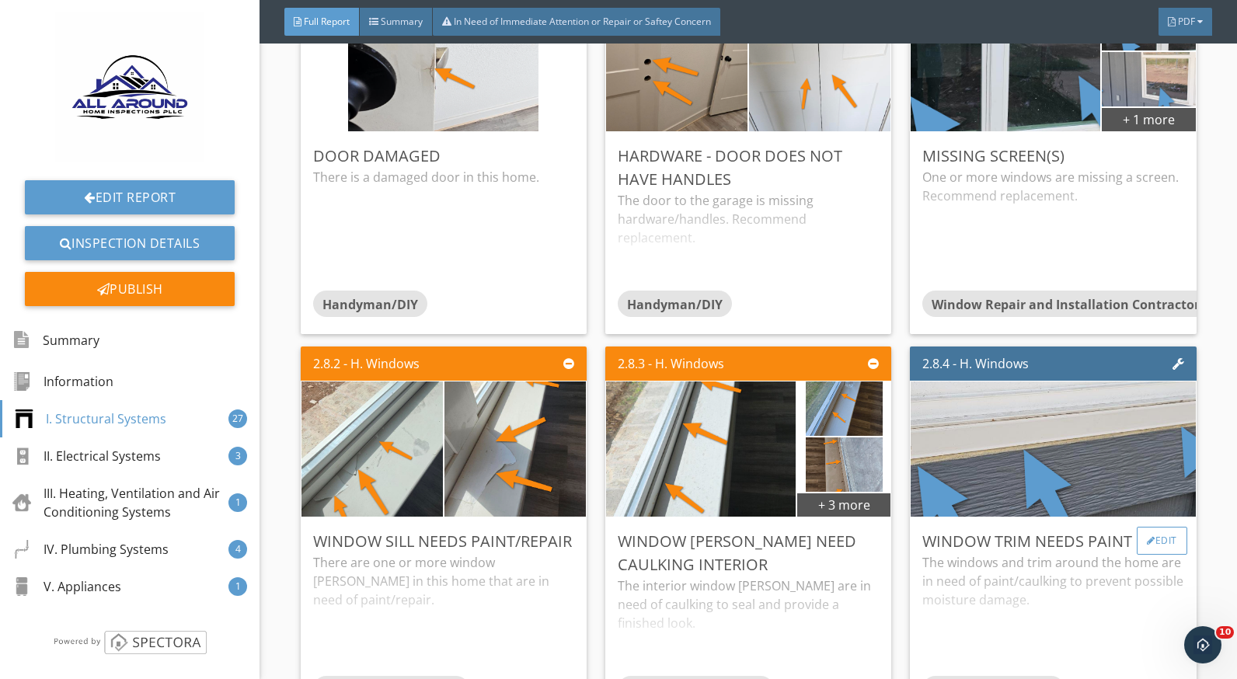
click at [1137, 532] on div "Edit" at bounding box center [1162, 541] width 51 height 28
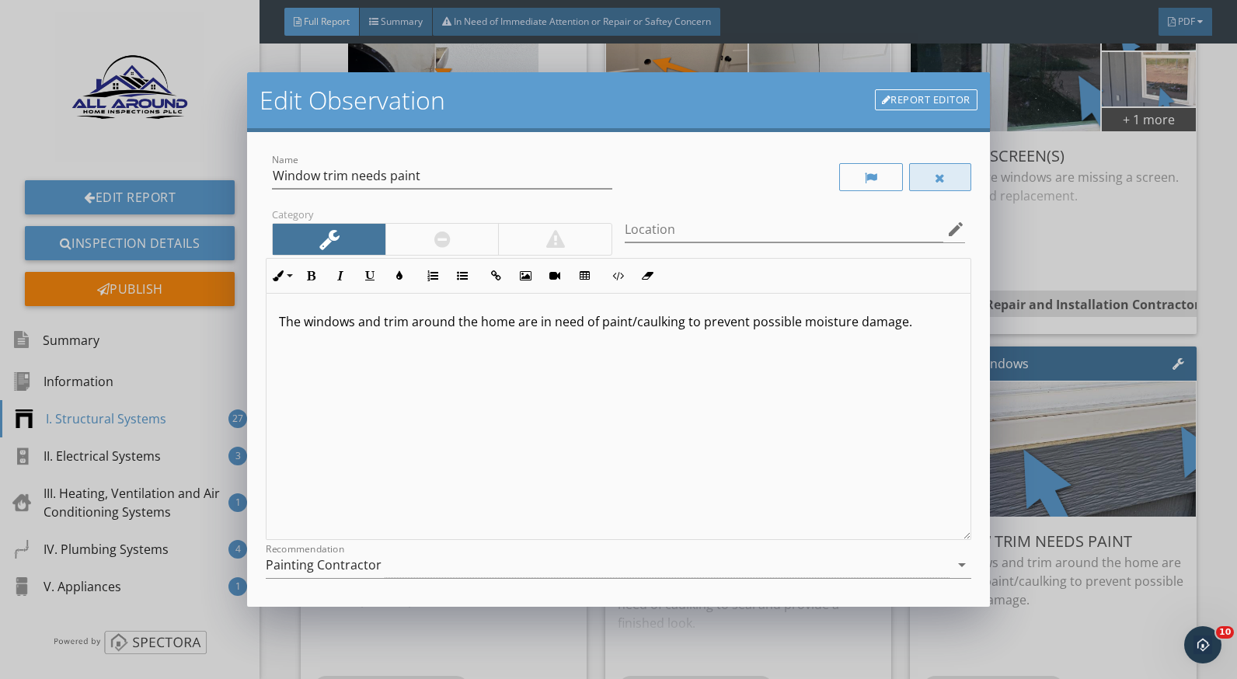
click at [949, 176] on div at bounding box center [940, 177] width 62 height 28
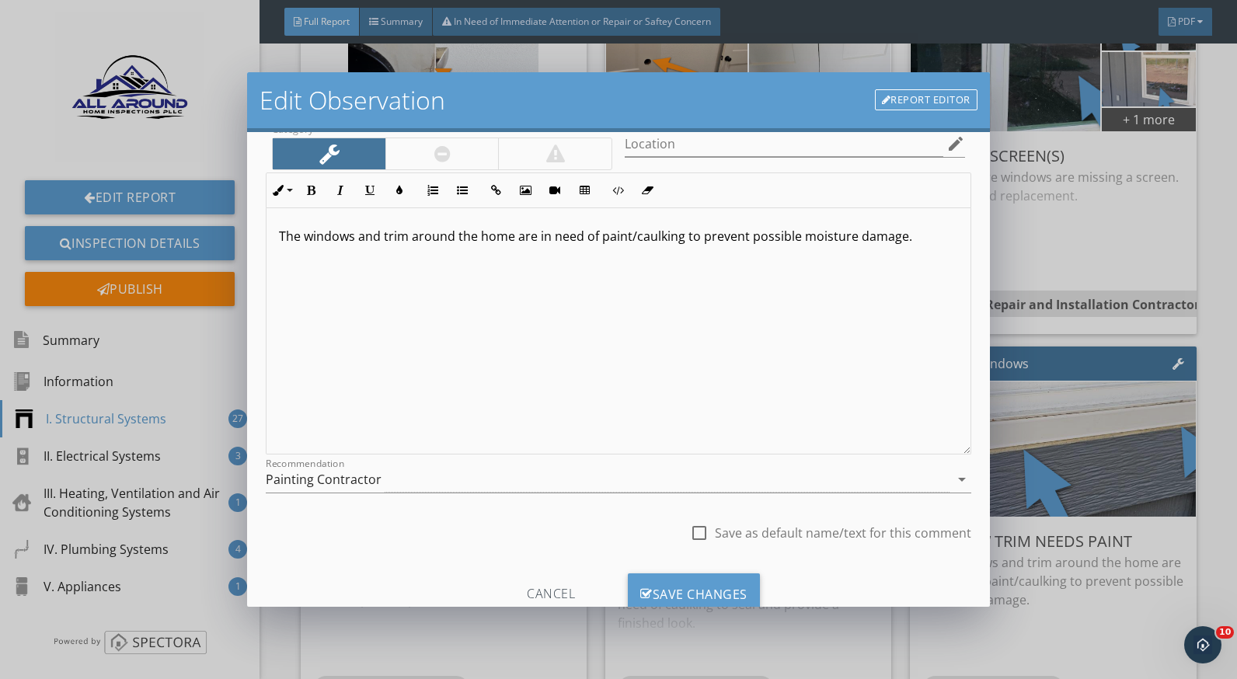
scroll to position [136, 0]
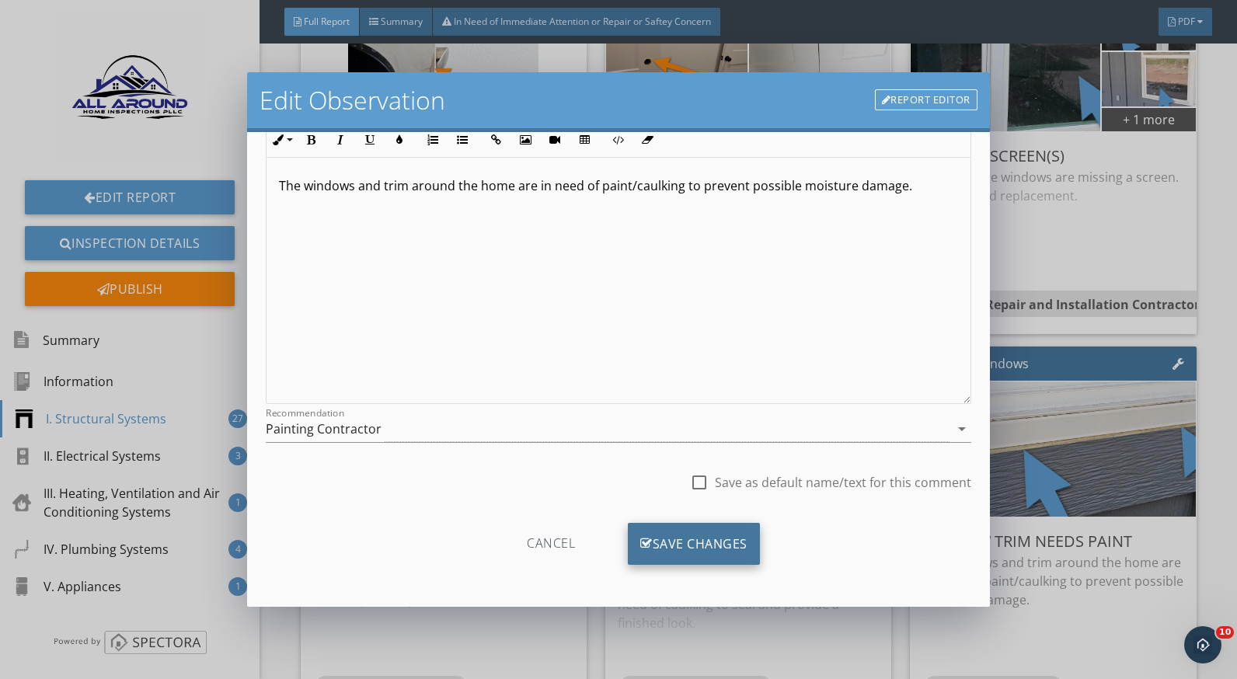
click at [723, 533] on div "Save Changes" at bounding box center [694, 544] width 132 height 42
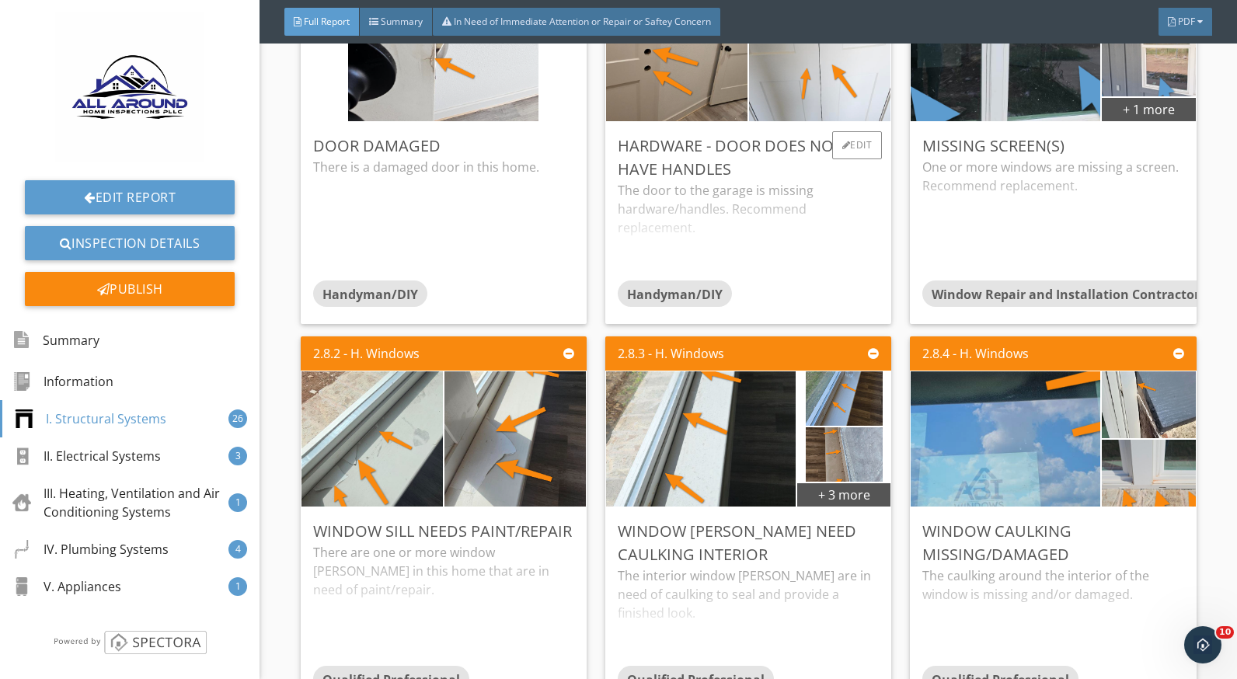
scroll to position [3886, 0]
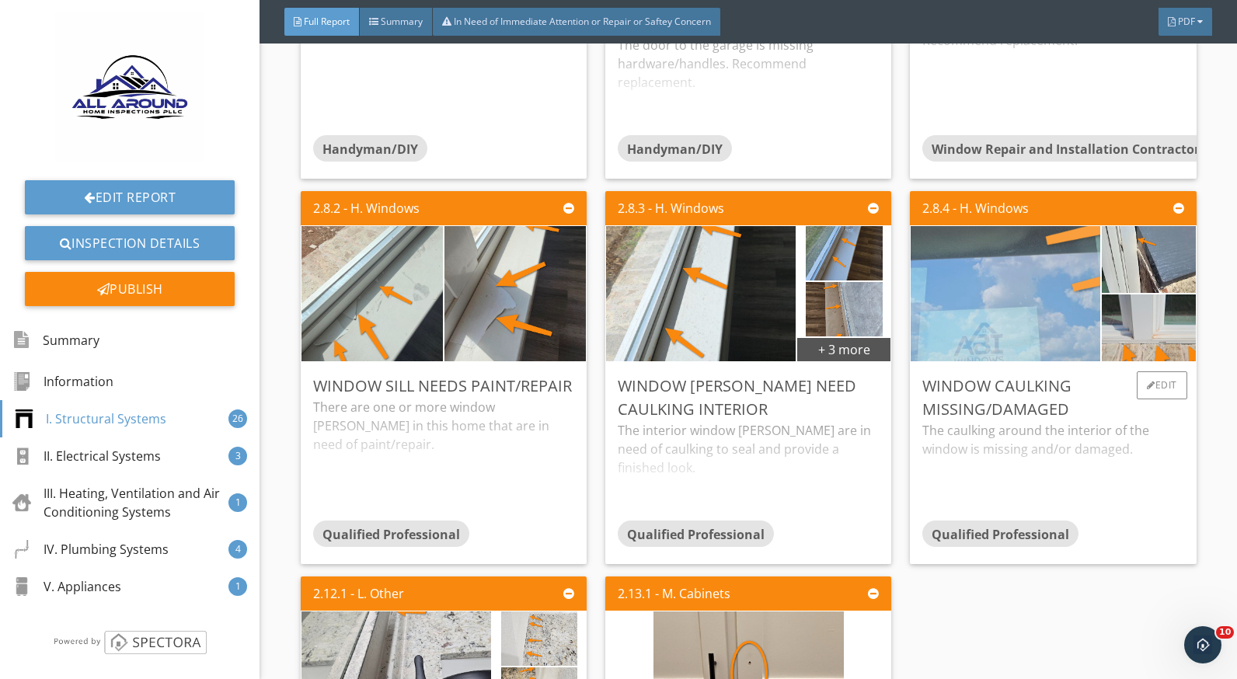
click at [997, 318] on img at bounding box center [1006, 293] width 474 height 267
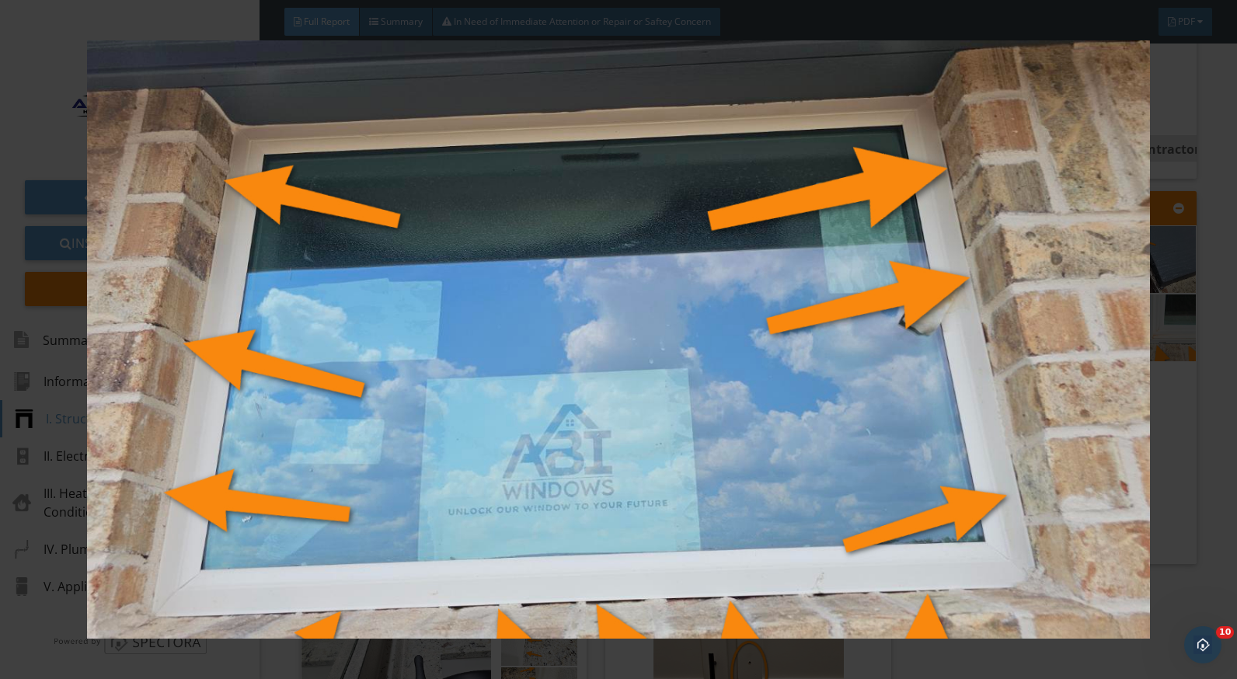
click at [1179, 440] on img at bounding box center [618, 339] width 1129 height 599
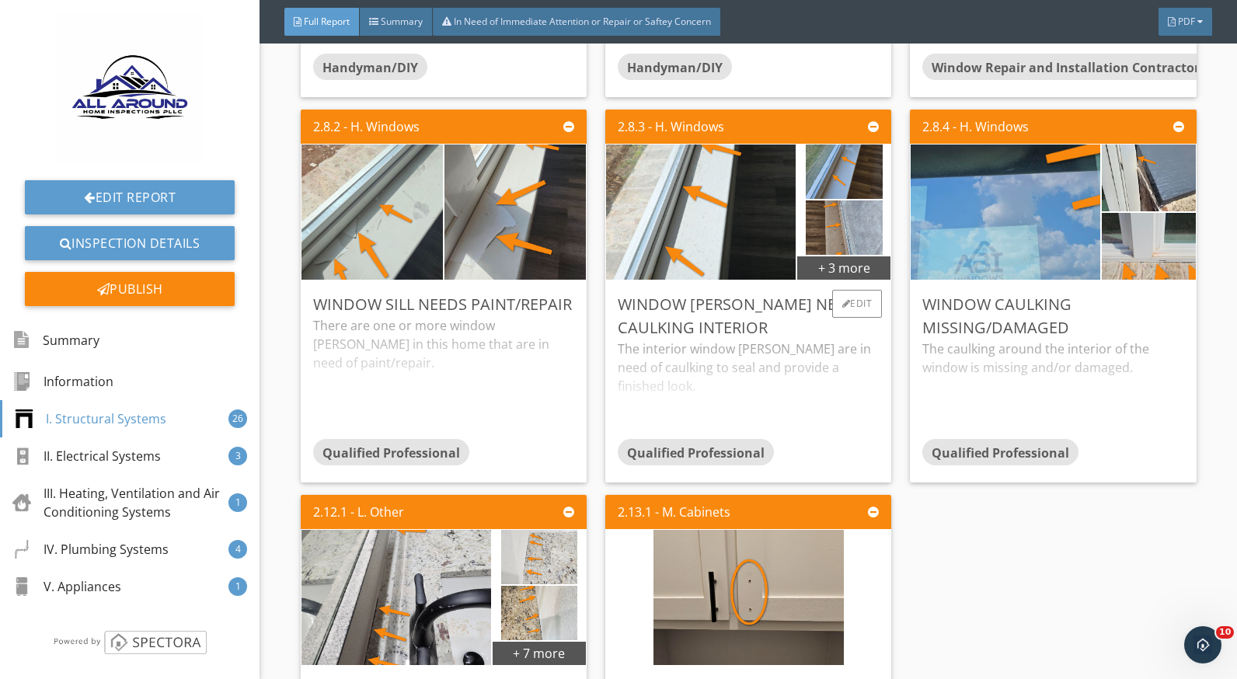
scroll to position [3964, 0]
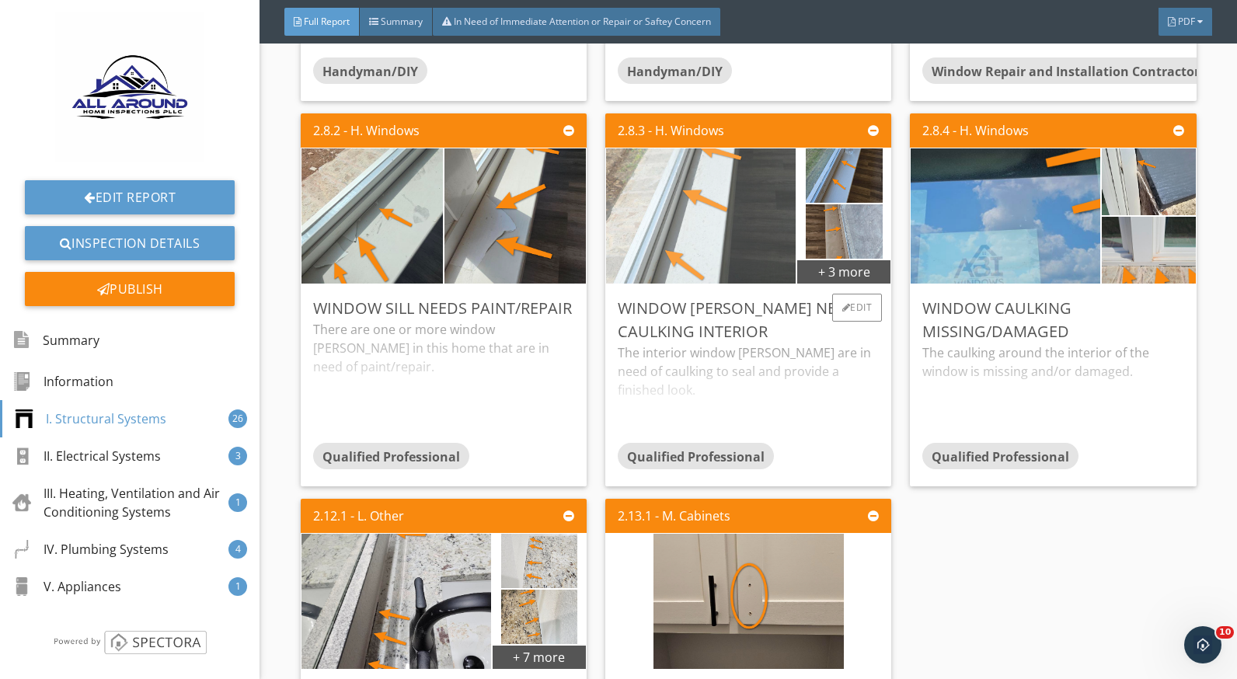
click at [652, 240] on img at bounding box center [701, 216] width 190 height 338
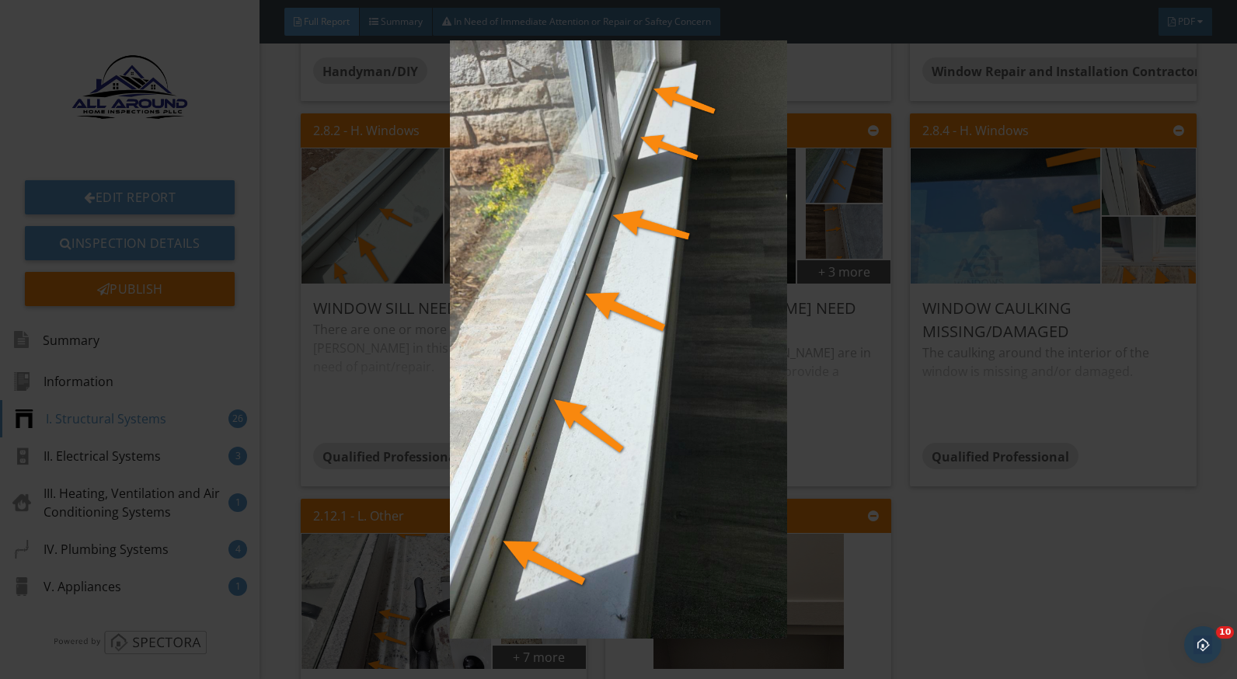
click at [839, 403] on img at bounding box center [618, 339] width 1129 height 599
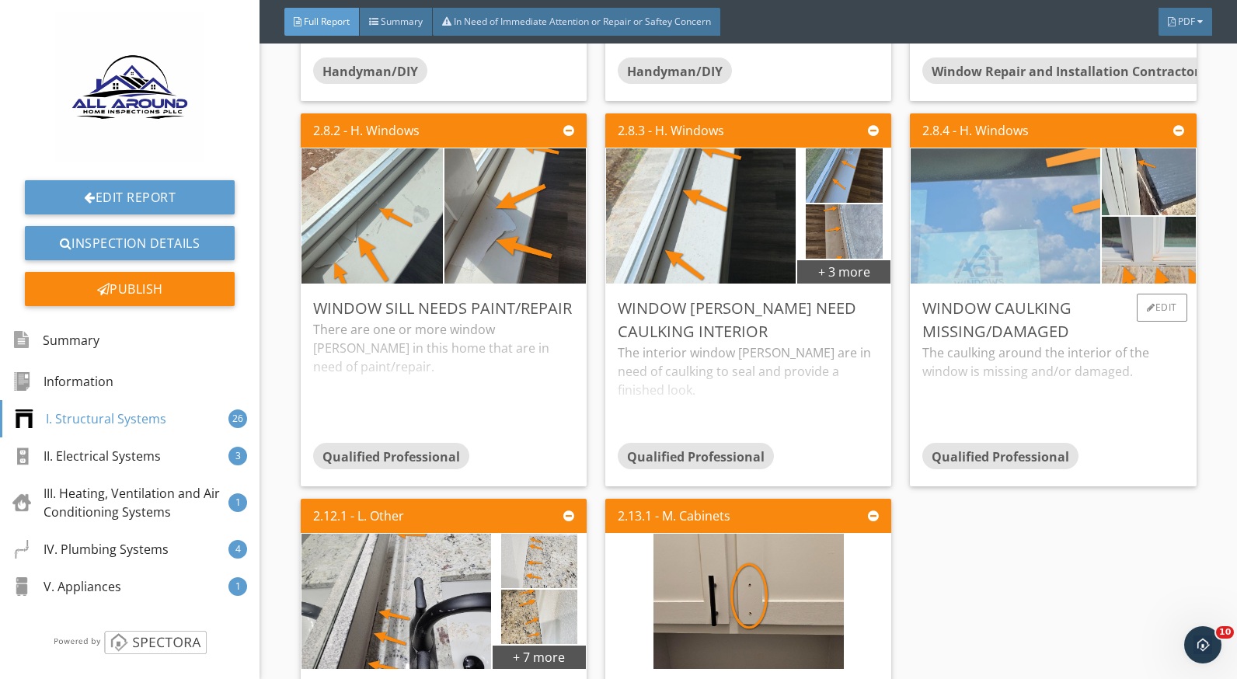
click at [1008, 253] on img at bounding box center [1006, 215] width 474 height 267
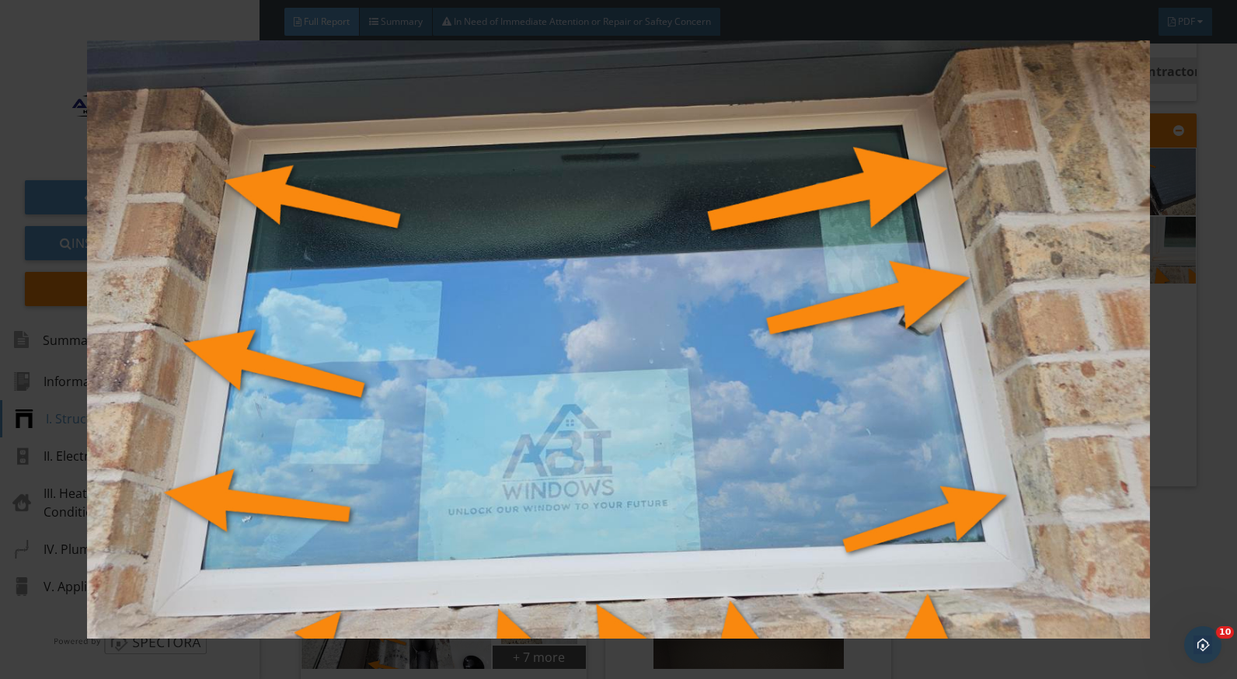
click at [1176, 483] on img at bounding box center [618, 339] width 1129 height 599
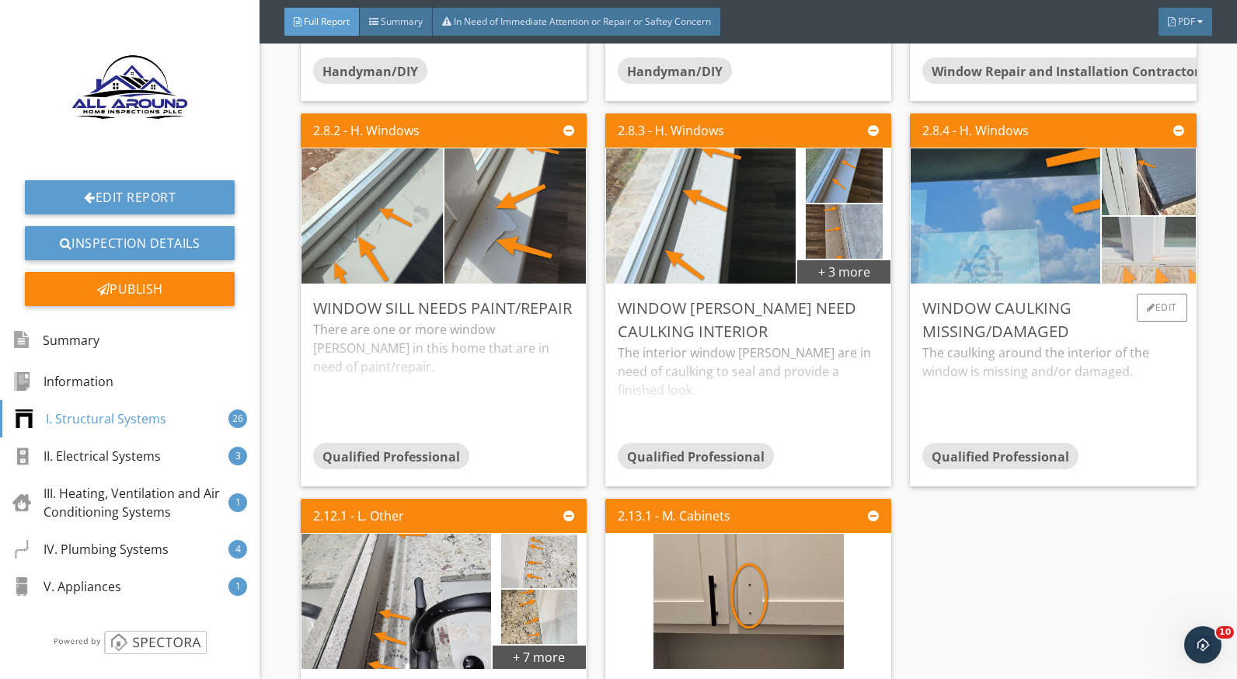
click at [1136, 240] on img at bounding box center [1148, 250] width 233 height 131
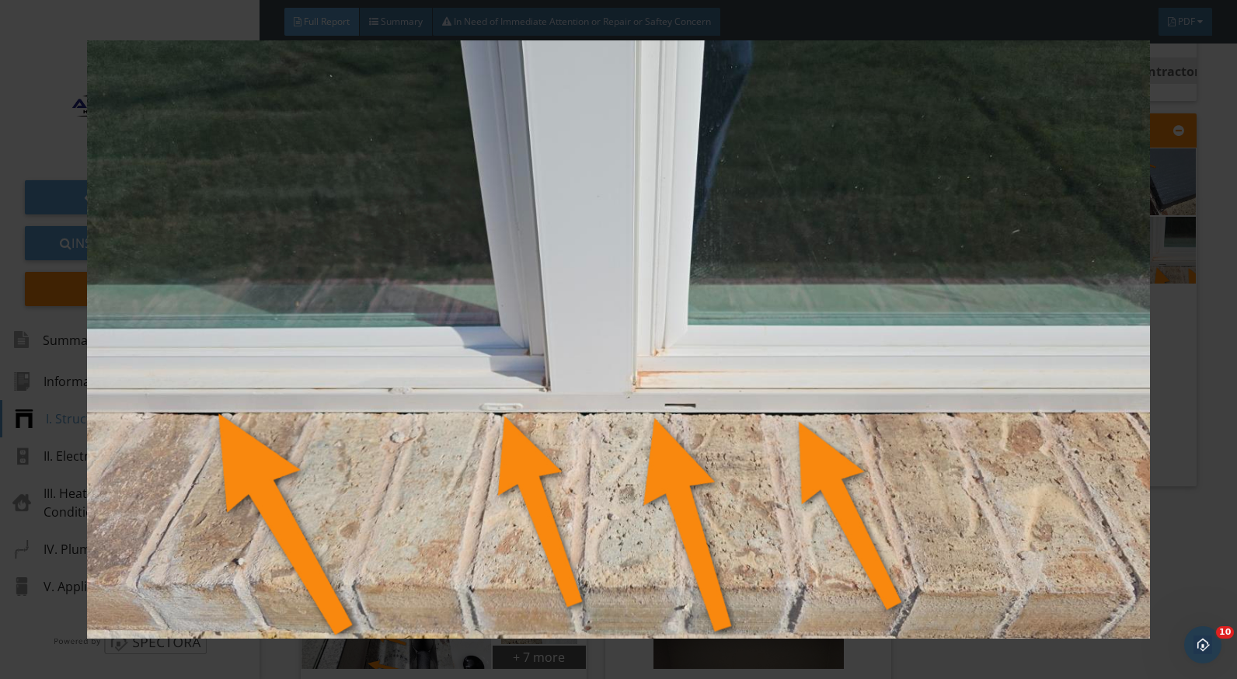
click at [1187, 413] on div at bounding box center [618, 339] width 1237 height 679
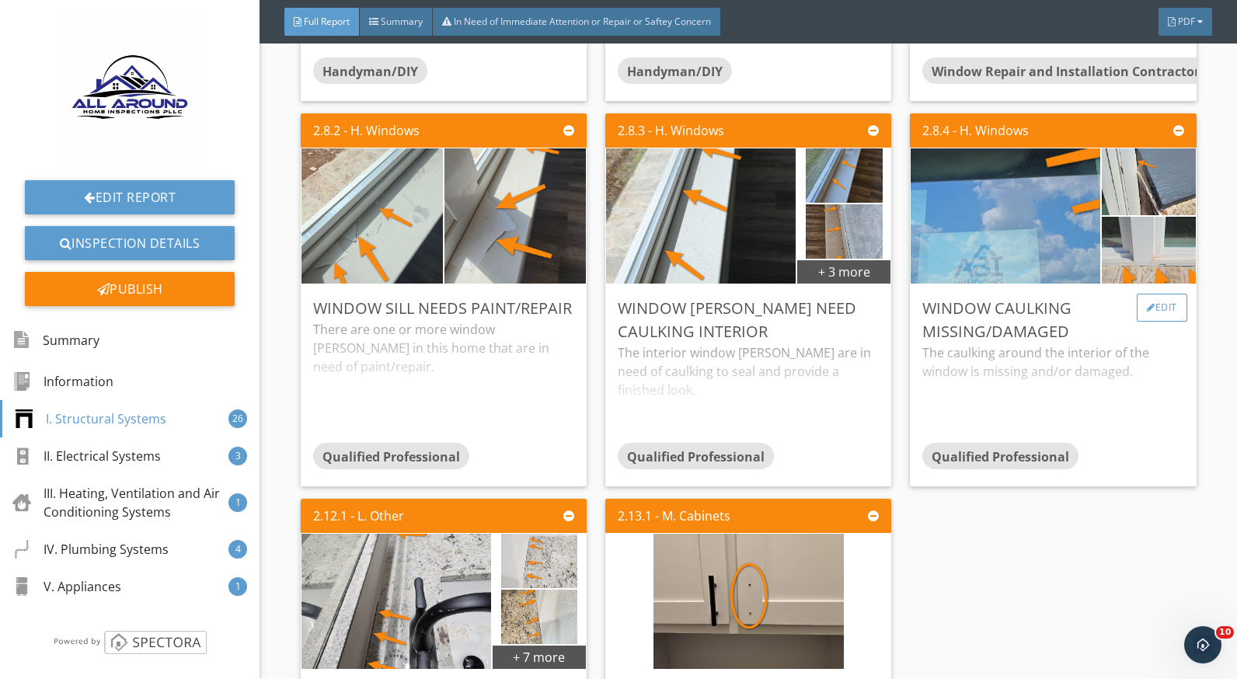
click at [1147, 312] on div at bounding box center [1151, 307] width 9 height 9
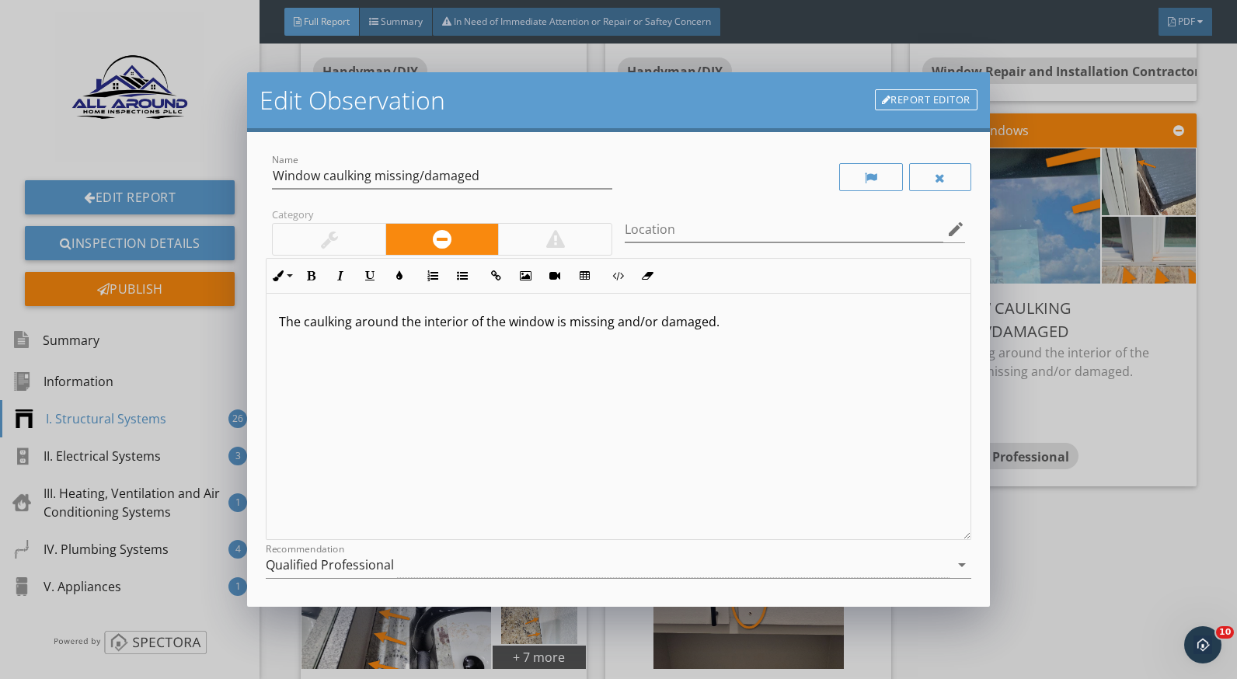
click at [433, 321] on p "The caulking around the interior of the window is missing and/or damaged." at bounding box center [618, 321] width 679 height 19
click at [550, 327] on p "The caulking around the exterior of the window is missing and/or damaged." at bounding box center [618, 321] width 679 height 19
click at [573, 326] on p "The caulking around the exterior of the windows is missing and/or damaged." at bounding box center [618, 321] width 679 height 19
click at [583, 349] on div "The caulking around the exterior of the windows is missing and/or damaged." at bounding box center [618, 417] width 703 height 246
click at [733, 330] on p "The caulking around the exterior of the windows is missing and/or damaged." at bounding box center [618, 321] width 679 height 19
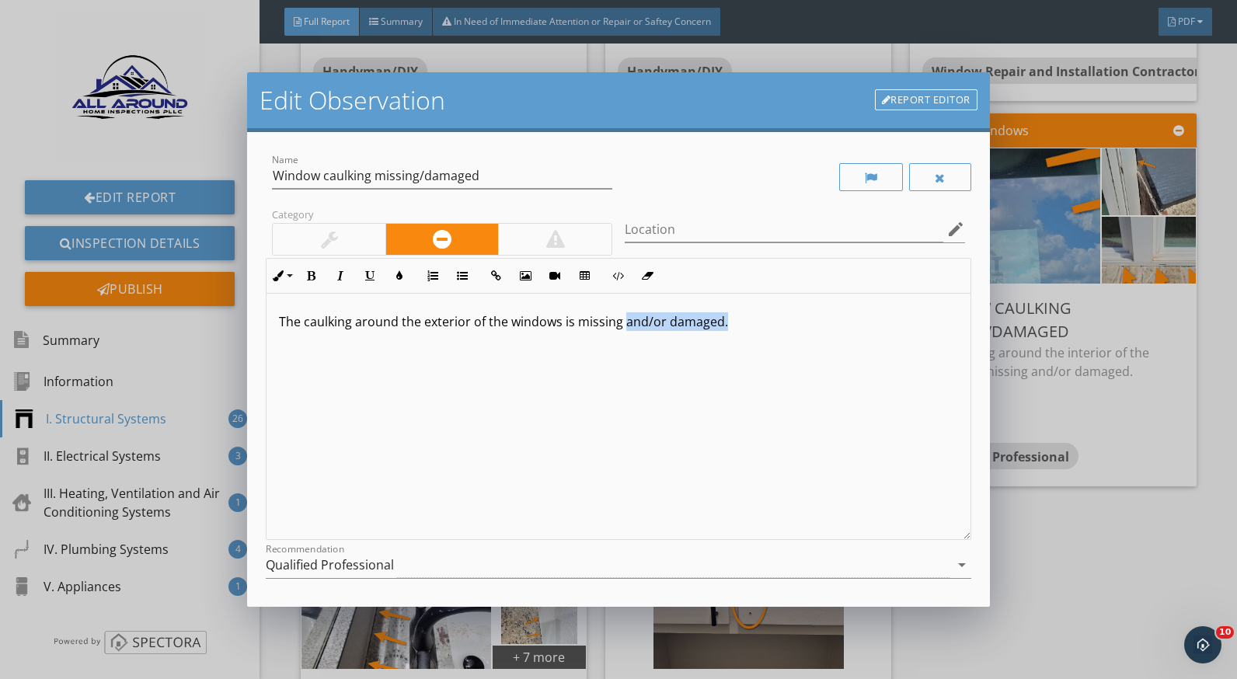
drag, startPoint x: 722, startPoint y: 326, endPoint x: 626, endPoint y: 329, distance: 96.4
click at [626, 329] on p "The caulking around the exterior of the windows is missing and/or damaged." at bounding box center [618, 321] width 679 height 19
click at [1192, 368] on div "Edit Observation Report Editor Name Window caulking missing/damaged Category Lo…" at bounding box center [618, 339] width 1237 height 679
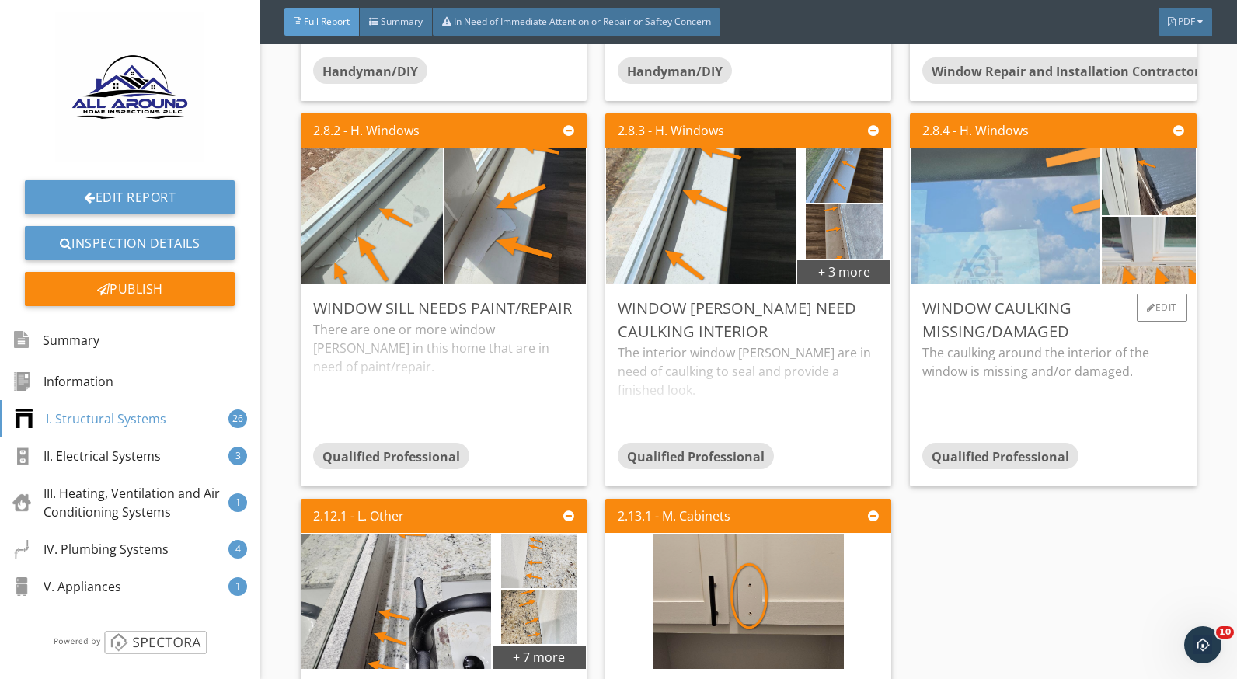
click at [962, 242] on img at bounding box center [1006, 215] width 474 height 267
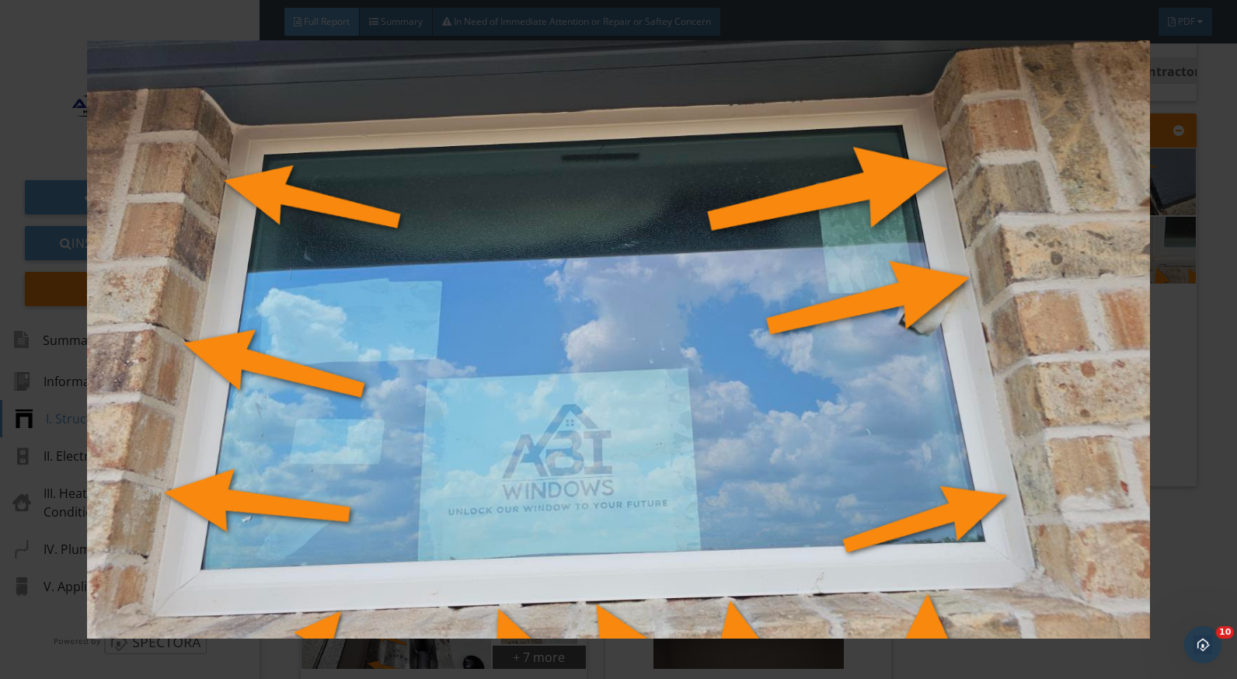
click at [1186, 365] on div at bounding box center [618, 339] width 1237 height 679
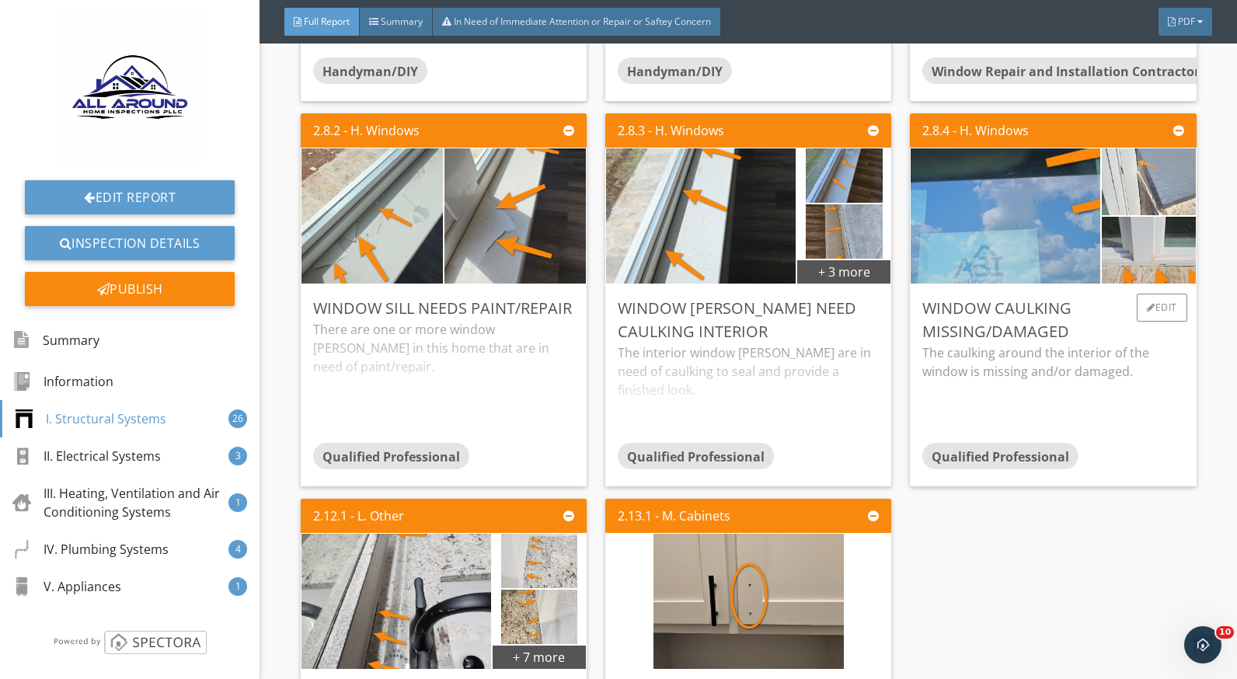
click at [1122, 192] on img at bounding box center [1149, 182] width 94 height 167
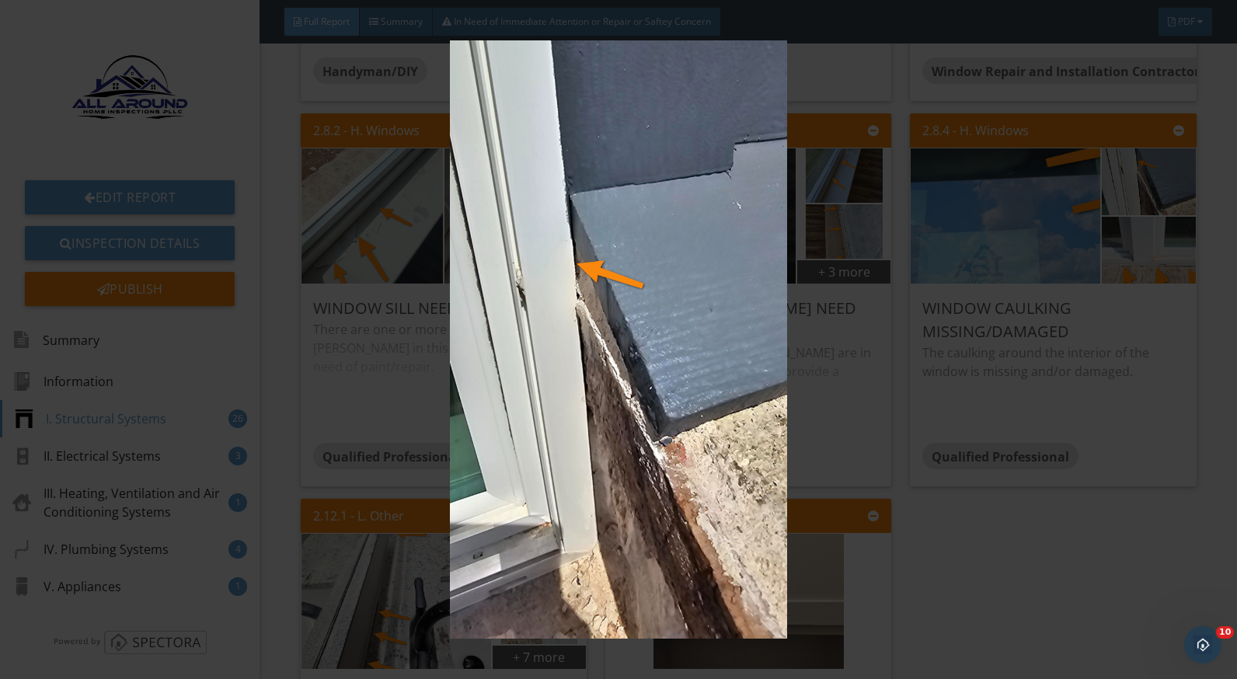
drag, startPoint x: 1215, startPoint y: 291, endPoint x: 1181, endPoint y: 281, distance: 34.7
click at [1216, 291] on div at bounding box center [618, 339] width 1237 height 679
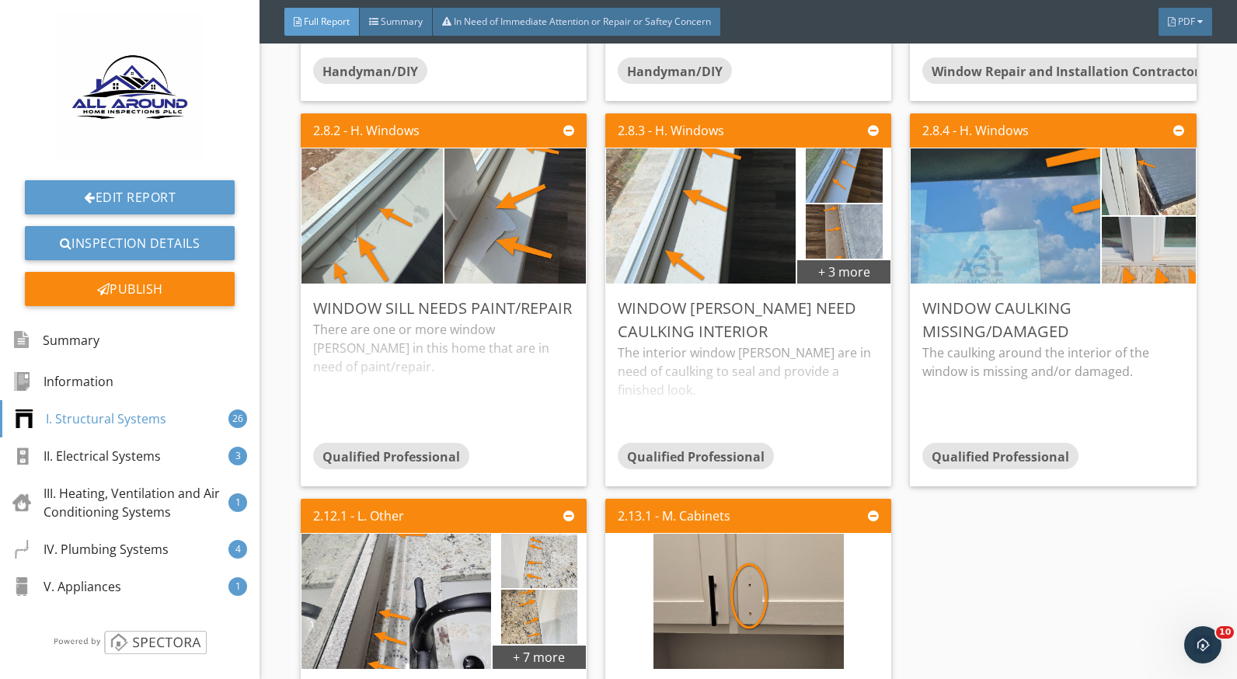
click at [1132, 257] on img at bounding box center [1148, 250] width 233 height 131
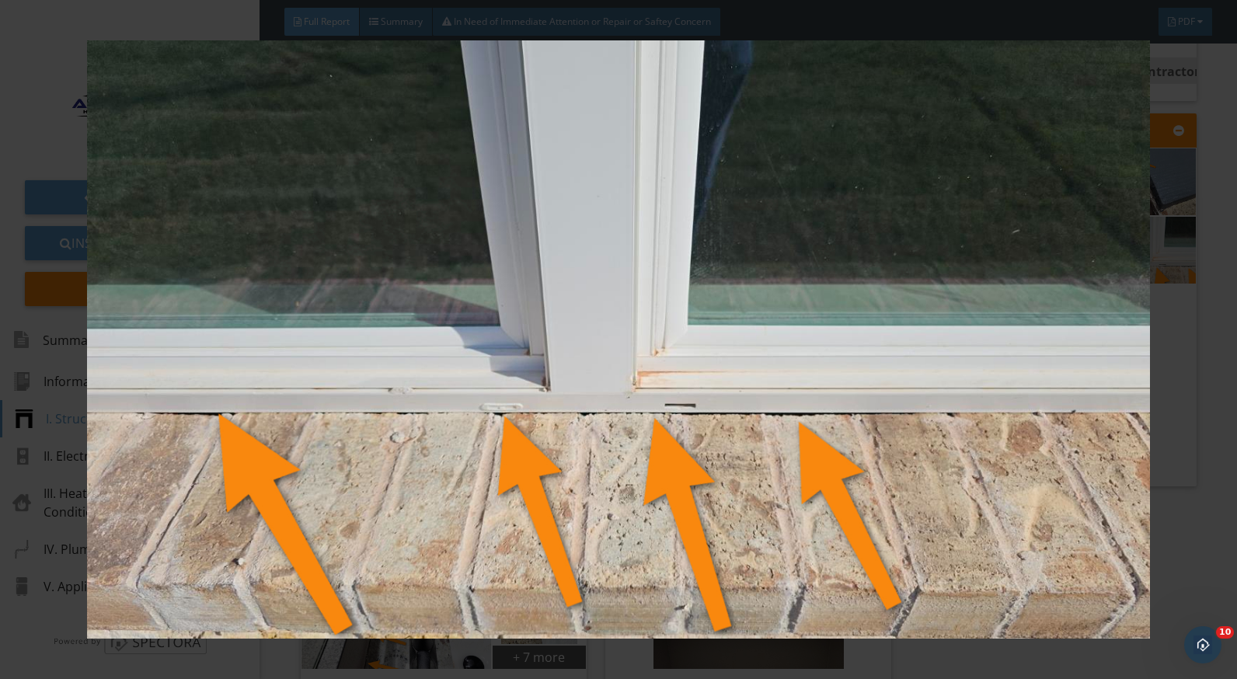
click at [1194, 418] on div at bounding box center [618, 339] width 1237 height 679
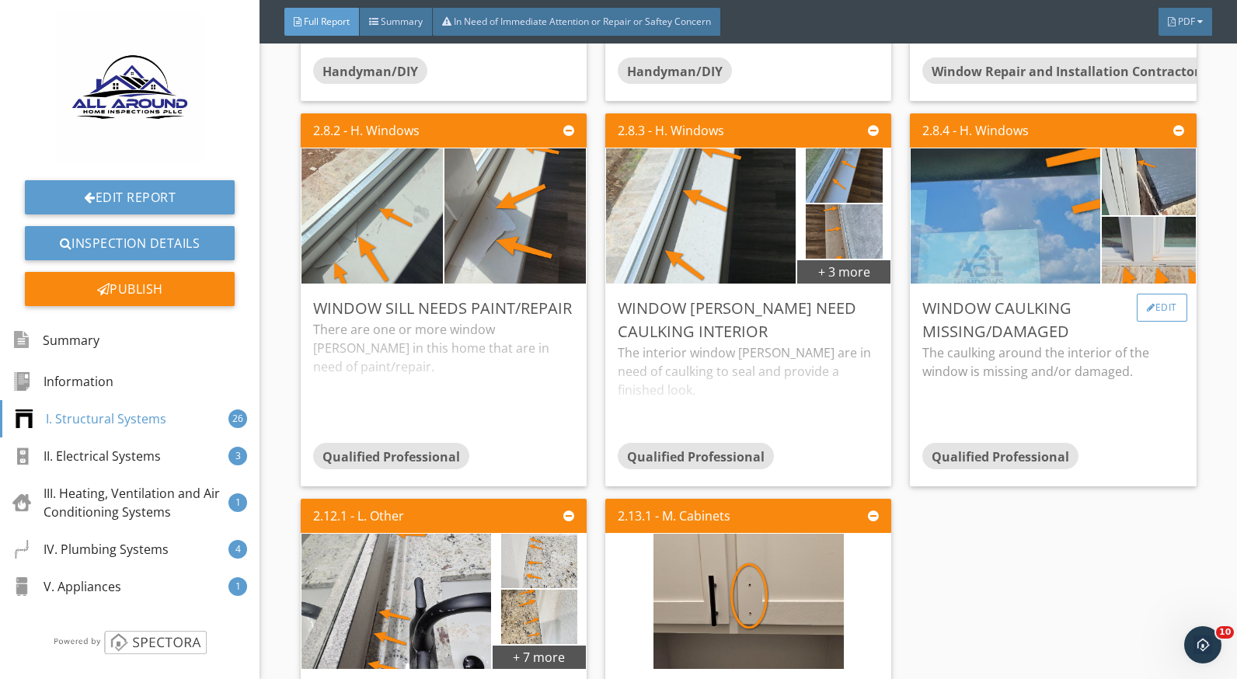
click at [1147, 307] on div at bounding box center [1151, 307] width 9 height 9
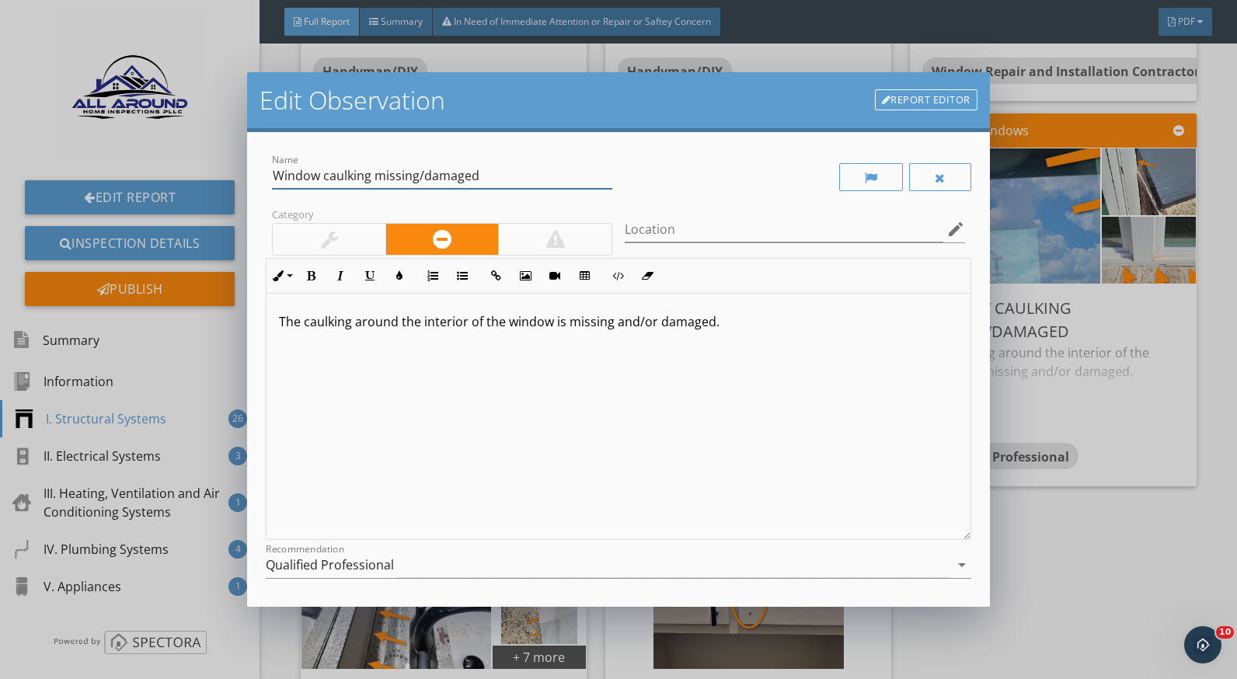
click at [485, 180] on input "Window caulking missing/damaged" at bounding box center [442, 176] width 340 height 26
type input "Window caulking missing"
click at [311, 323] on p "The caulking around the interior of the window is missing and/or damaged." at bounding box center [618, 321] width 679 height 19
click at [315, 343] on div "The caulking around the interior of the window is missing and/or damaged." at bounding box center [618, 417] width 703 height 246
click at [302, 325] on p "The caulking around the interior of the window is missing and/or damaged." at bounding box center [618, 321] width 679 height 19
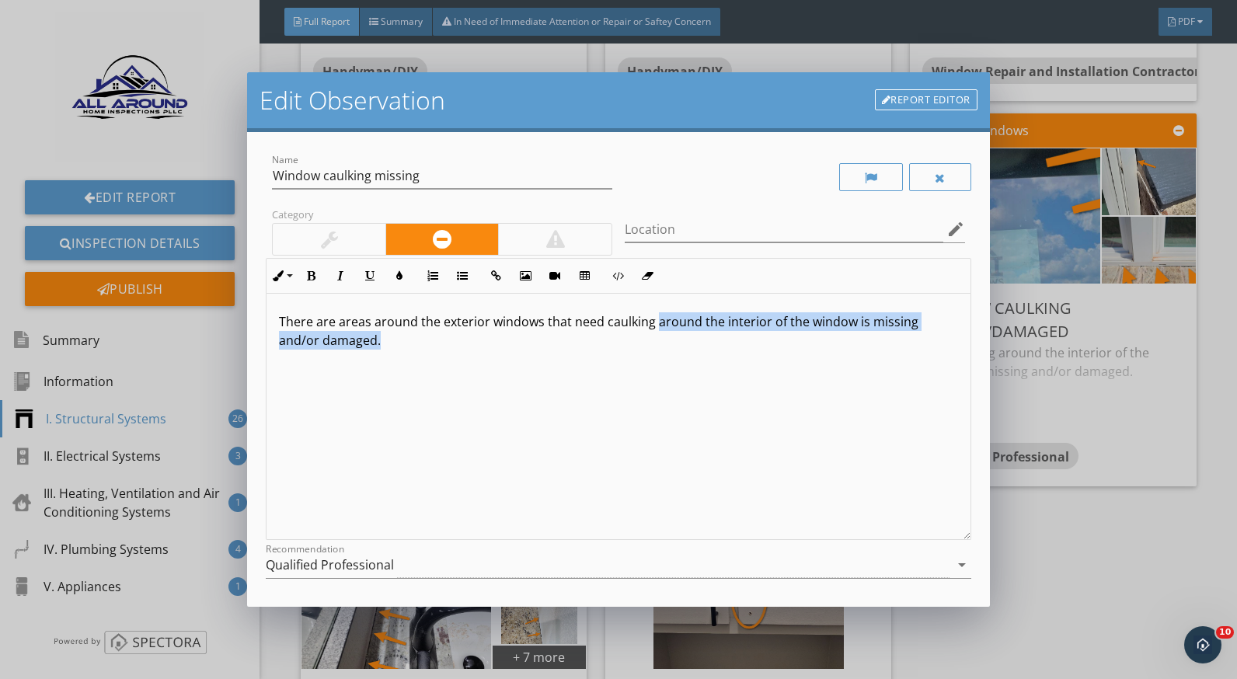
drag, startPoint x: 654, startPoint y: 319, endPoint x: 656, endPoint y: 334, distance: 15.0
click at [656, 334] on p "There are areas around the exterior windows that need caulking around the inter…" at bounding box center [618, 330] width 679 height 37
click at [718, 324] on p "There are areas around the exterior windows that need caulking to seal and prev…" at bounding box center [618, 321] width 679 height 19
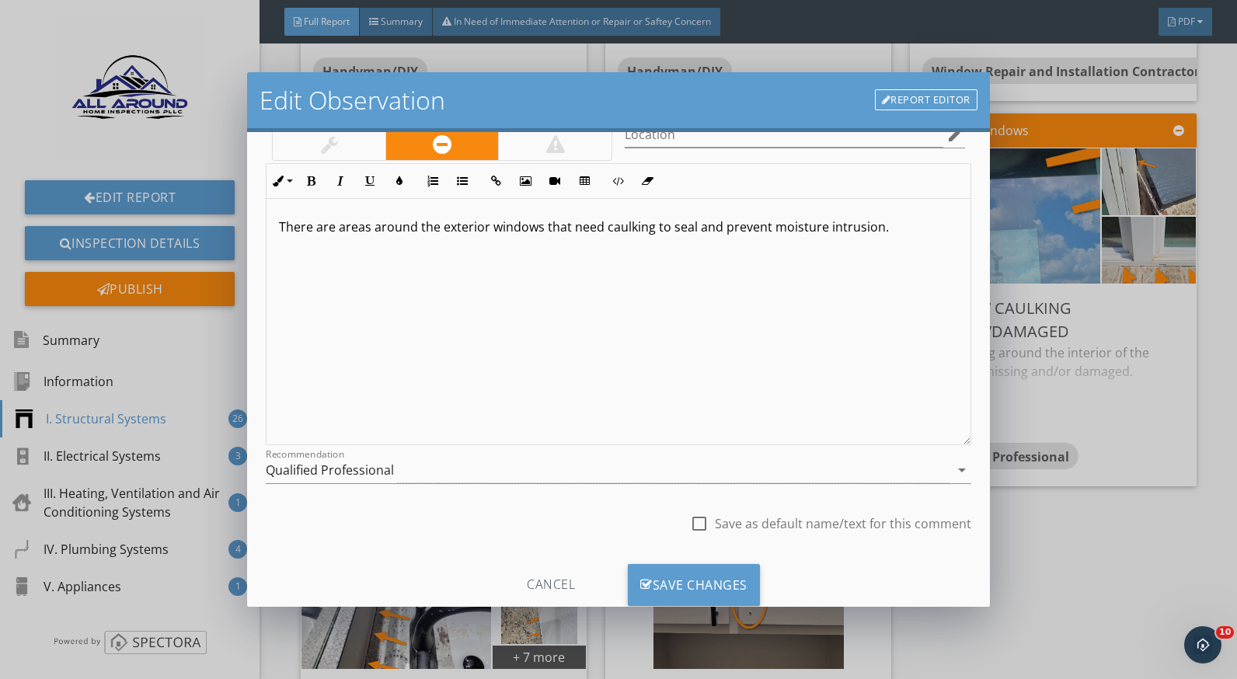
scroll to position [136, 0]
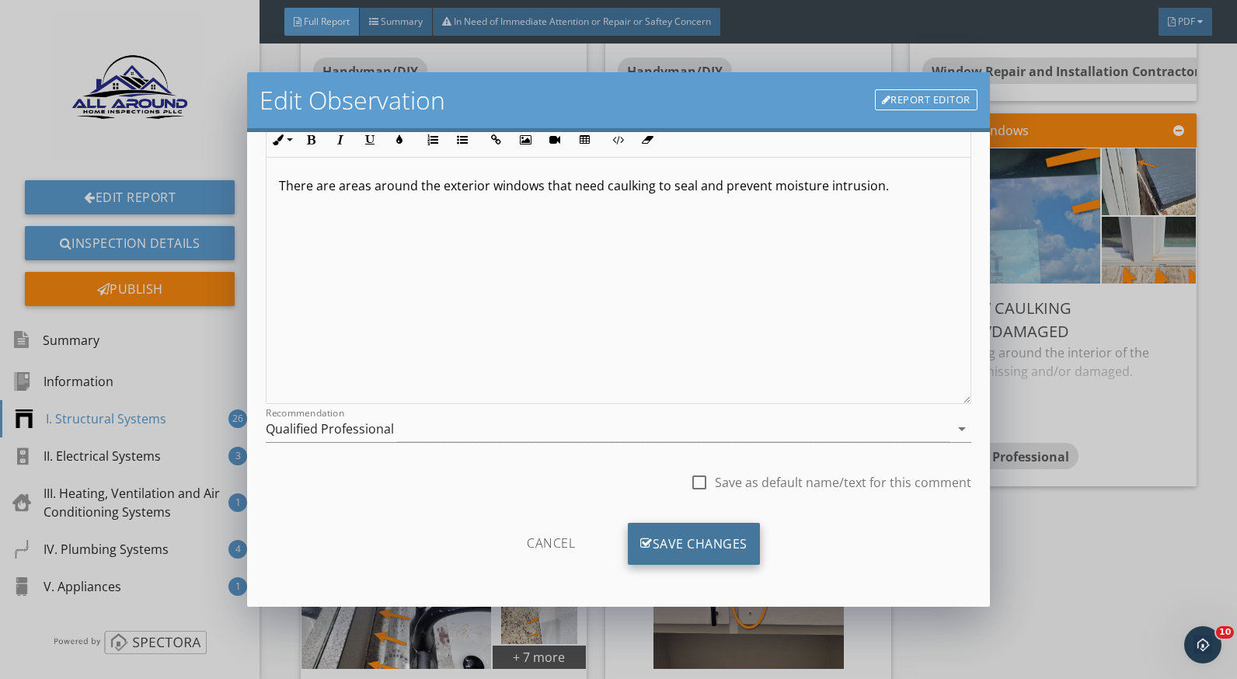
click at [742, 538] on div "Save Changes" at bounding box center [694, 544] width 132 height 42
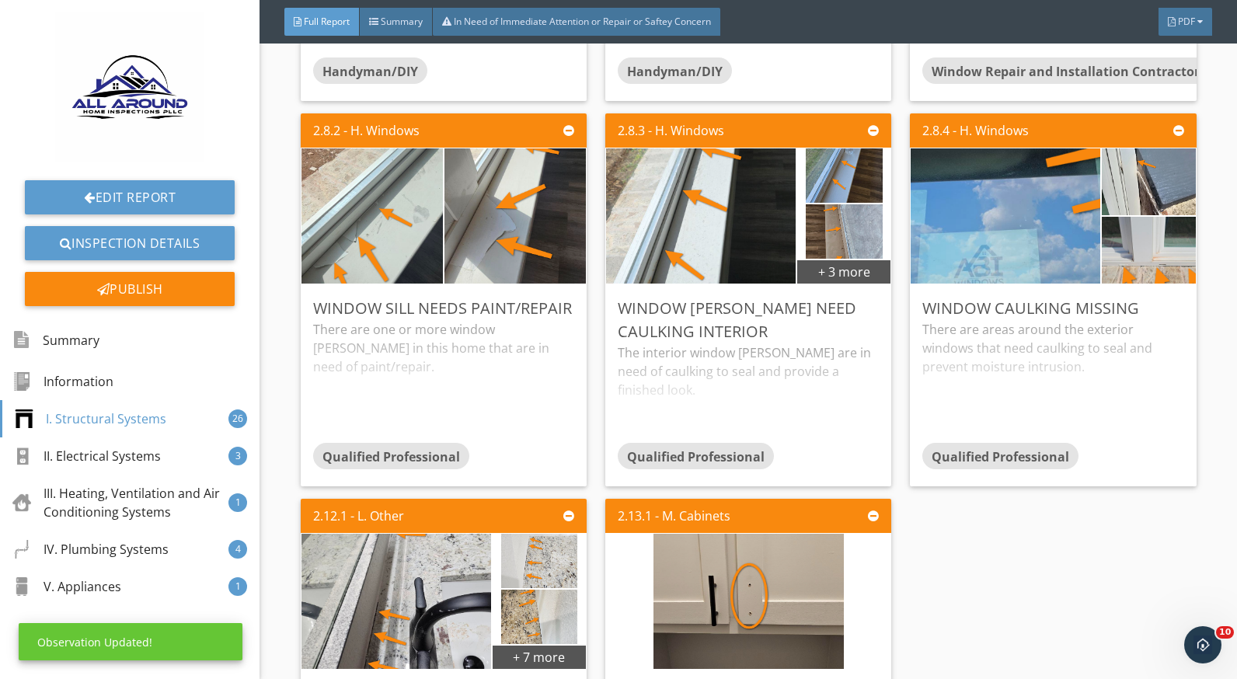
scroll to position [0, 0]
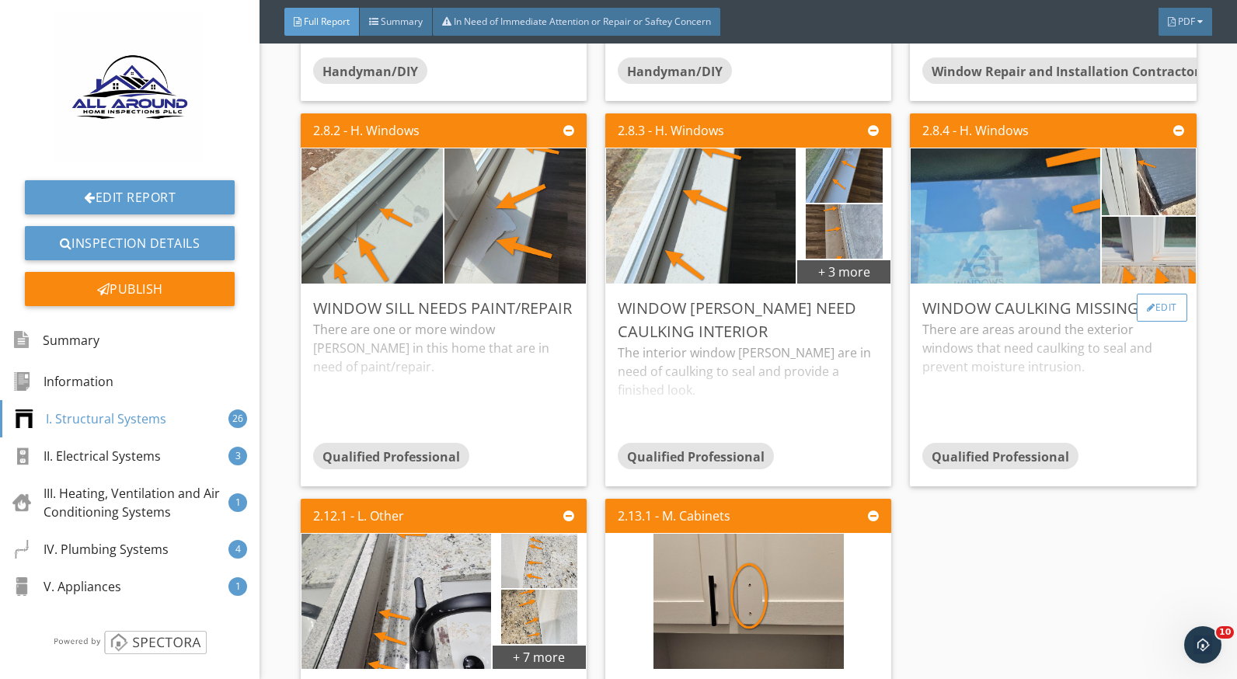
click at [1143, 306] on div "Edit" at bounding box center [1162, 308] width 51 height 28
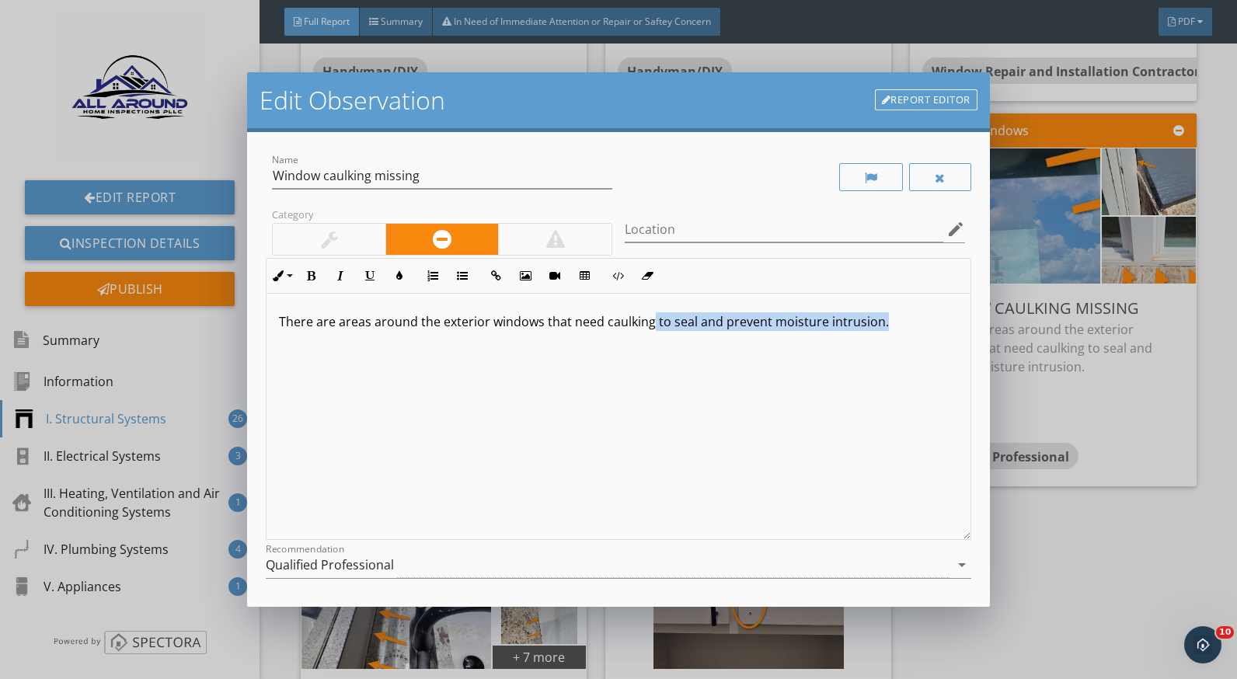
drag, startPoint x: 878, startPoint y: 323, endPoint x: 652, endPoint y: 328, distance: 225.5
click at [652, 328] on p "There are areas around the exterior windows that need caulking to seal and prev…" at bounding box center [618, 321] width 679 height 19
click at [572, 322] on p "There are areas around the exterior windows that need caulking." at bounding box center [618, 321] width 679 height 19
click at [651, 329] on p "There are areas around the exterior windows that need caulking." at bounding box center [618, 321] width 679 height 19
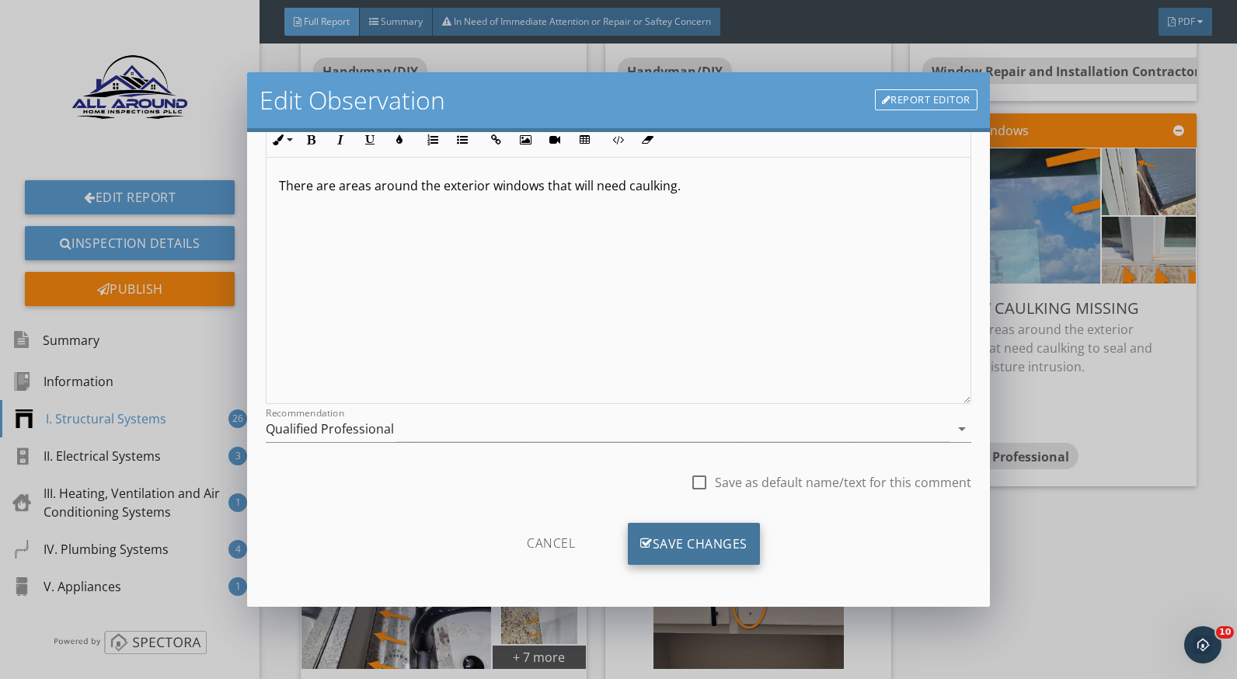
click at [714, 533] on div "Save Changes" at bounding box center [694, 544] width 132 height 42
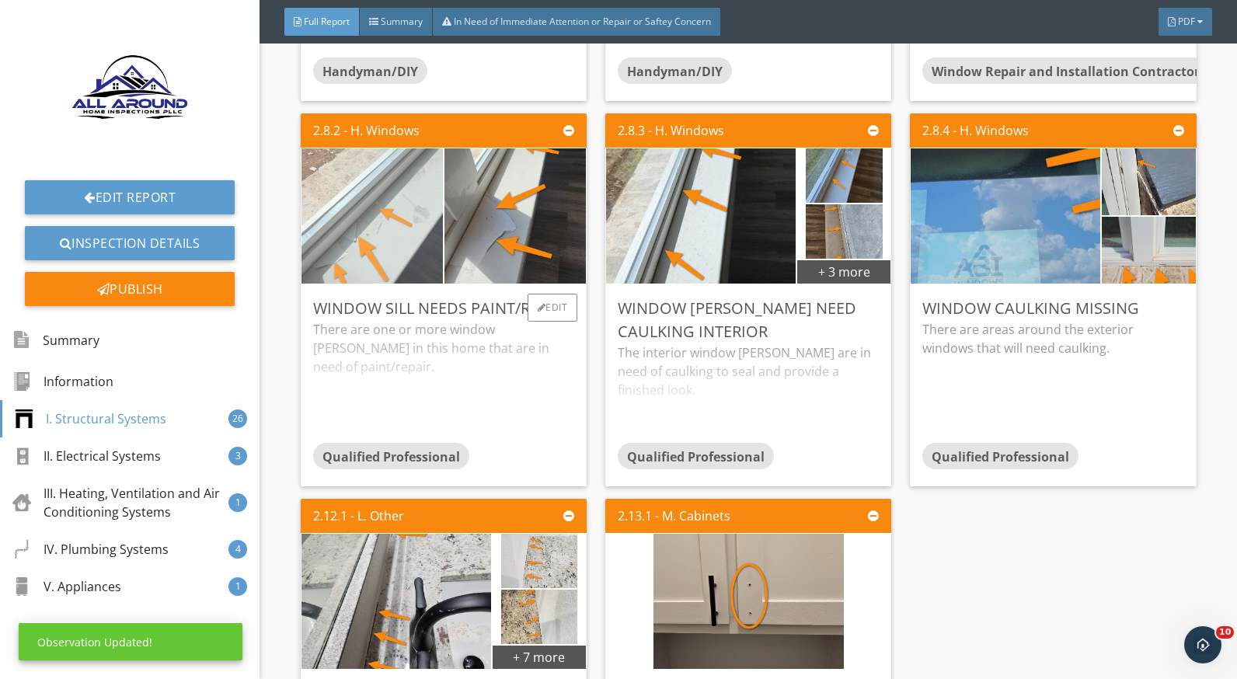
scroll to position [0, 0]
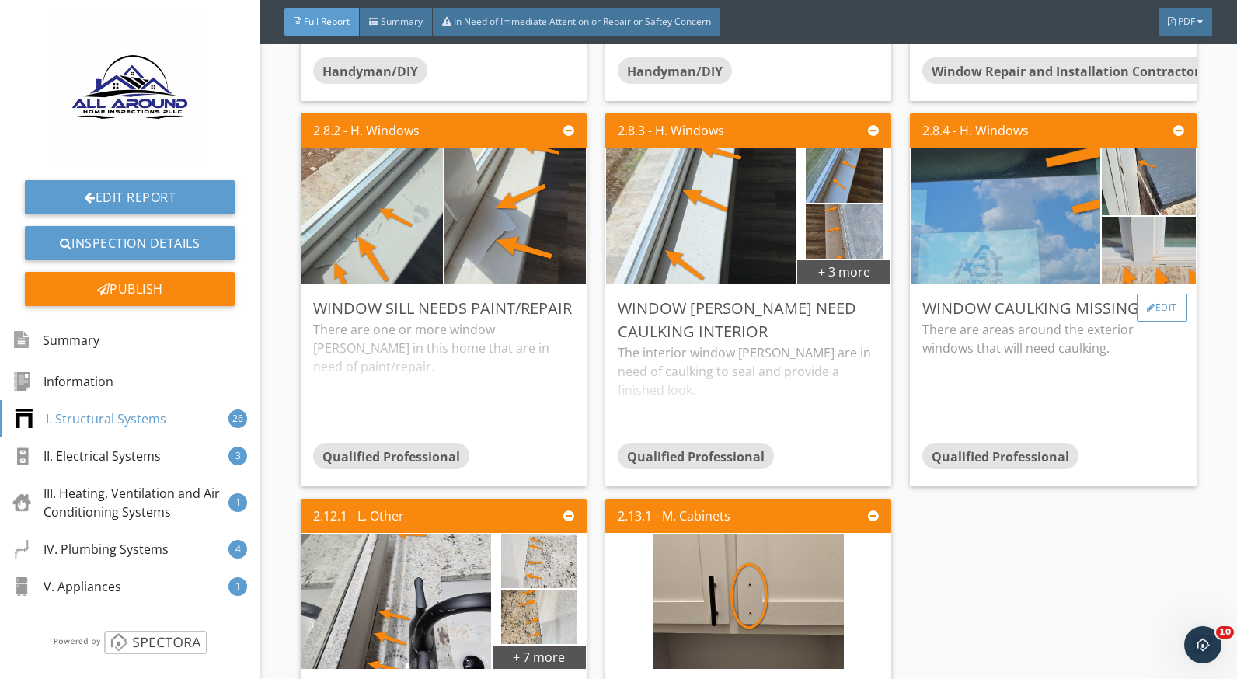
click at [1143, 310] on div "Edit" at bounding box center [1162, 308] width 51 height 28
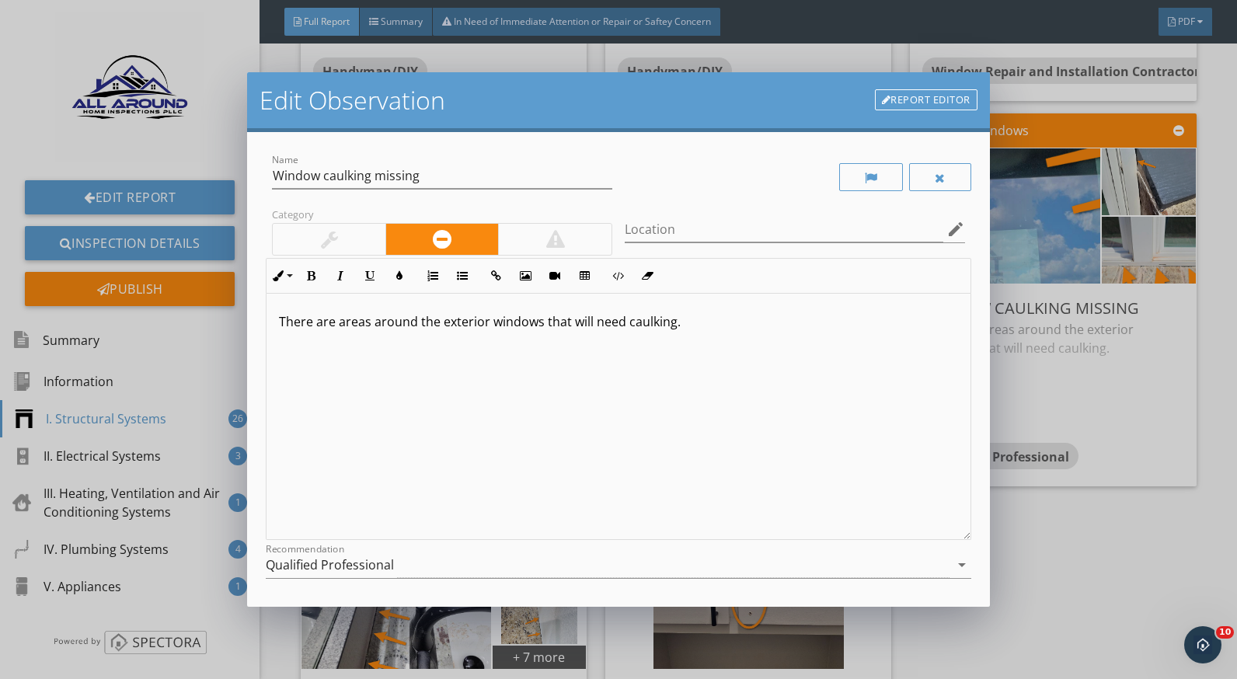
click at [592, 324] on p "There are areas around the exterior windows that will need caulking." at bounding box center [618, 321] width 679 height 19
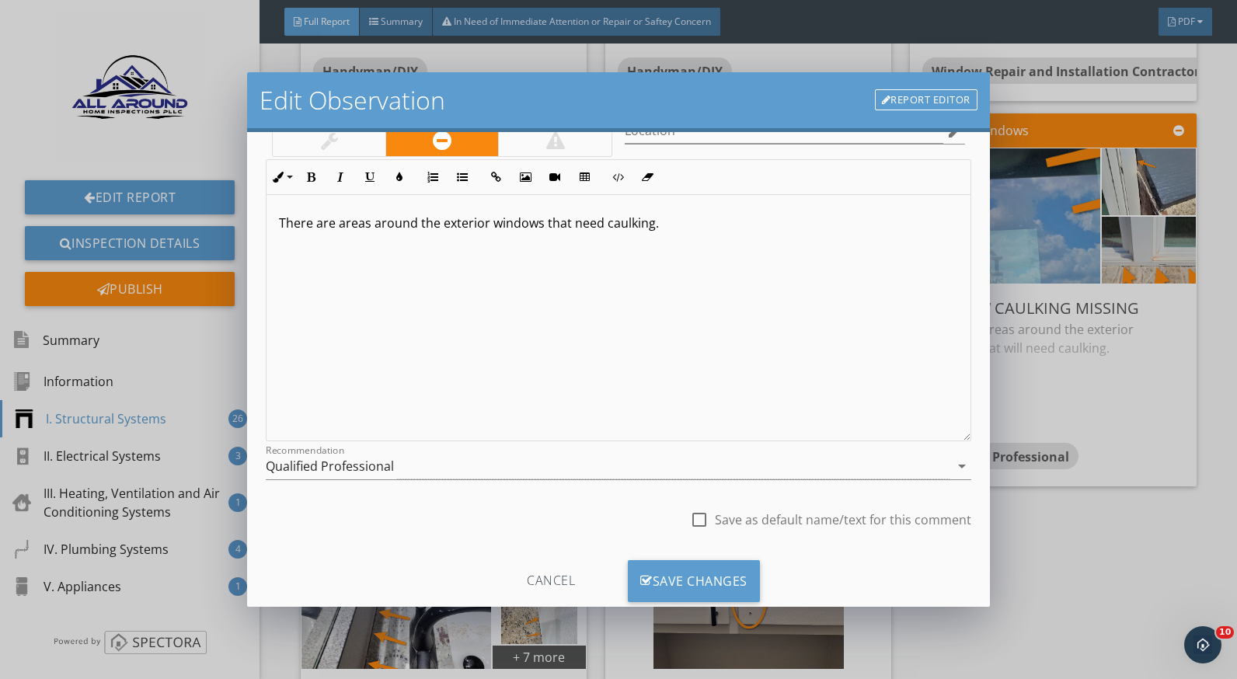
scroll to position [136, 0]
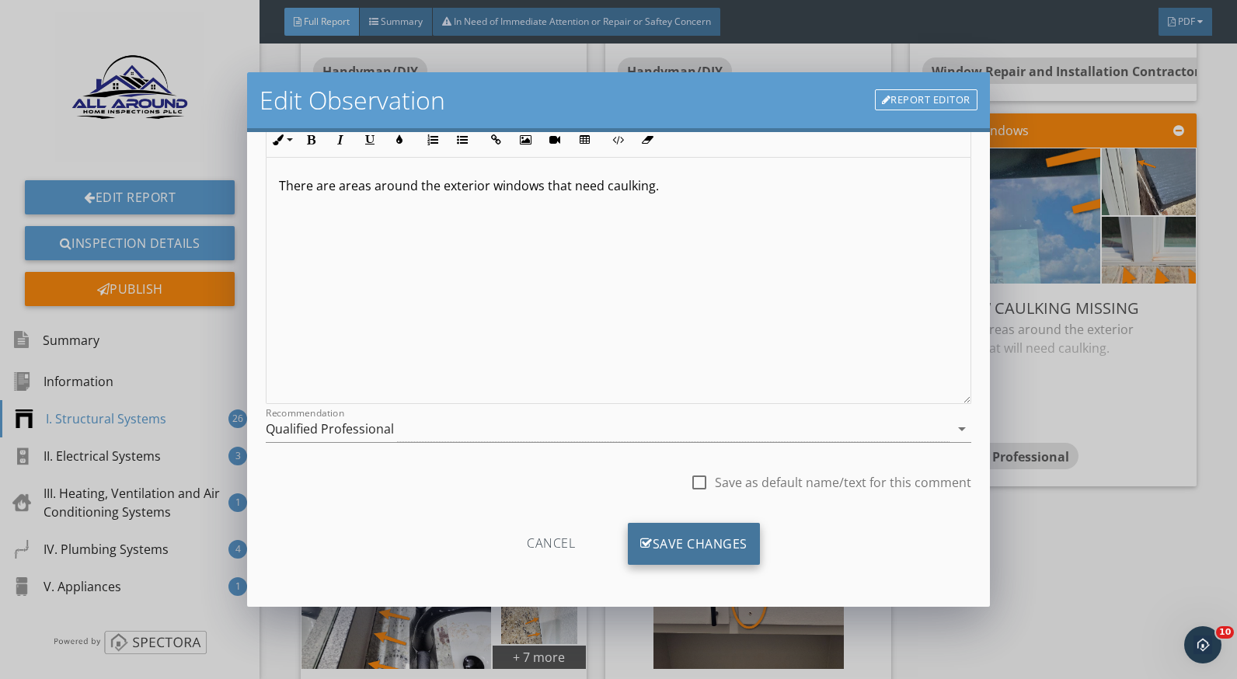
click at [710, 543] on div "Save Changes" at bounding box center [694, 544] width 132 height 42
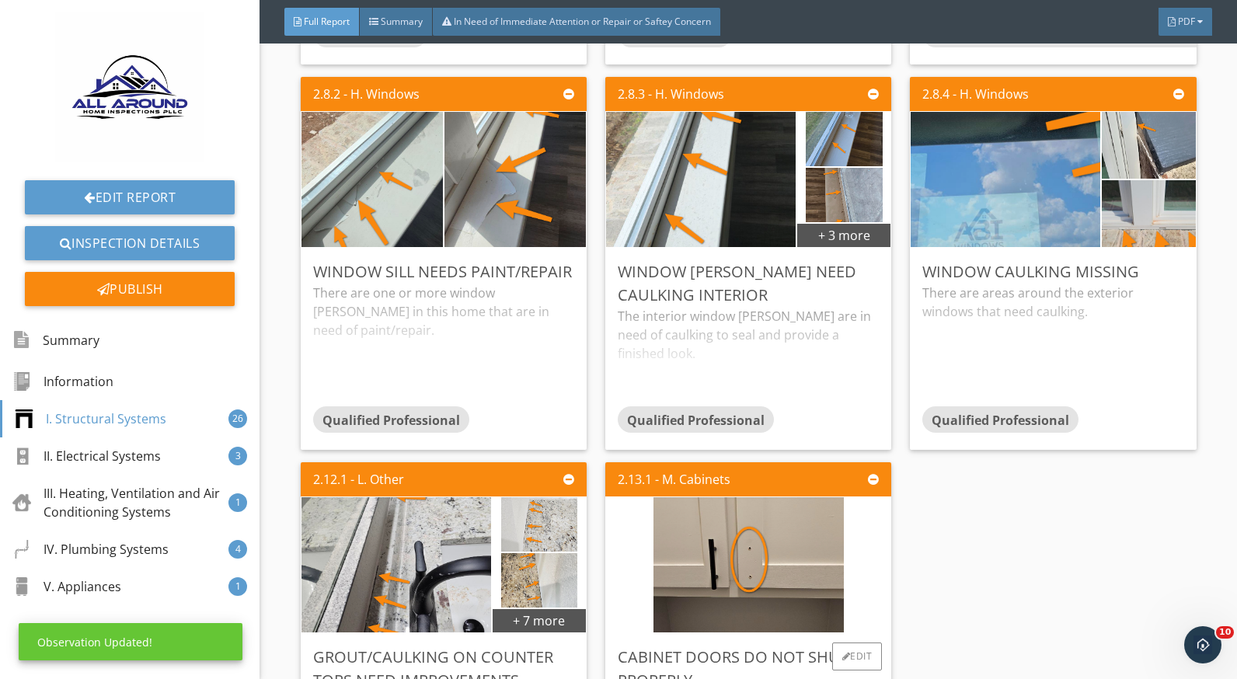
scroll to position [4275, 0]
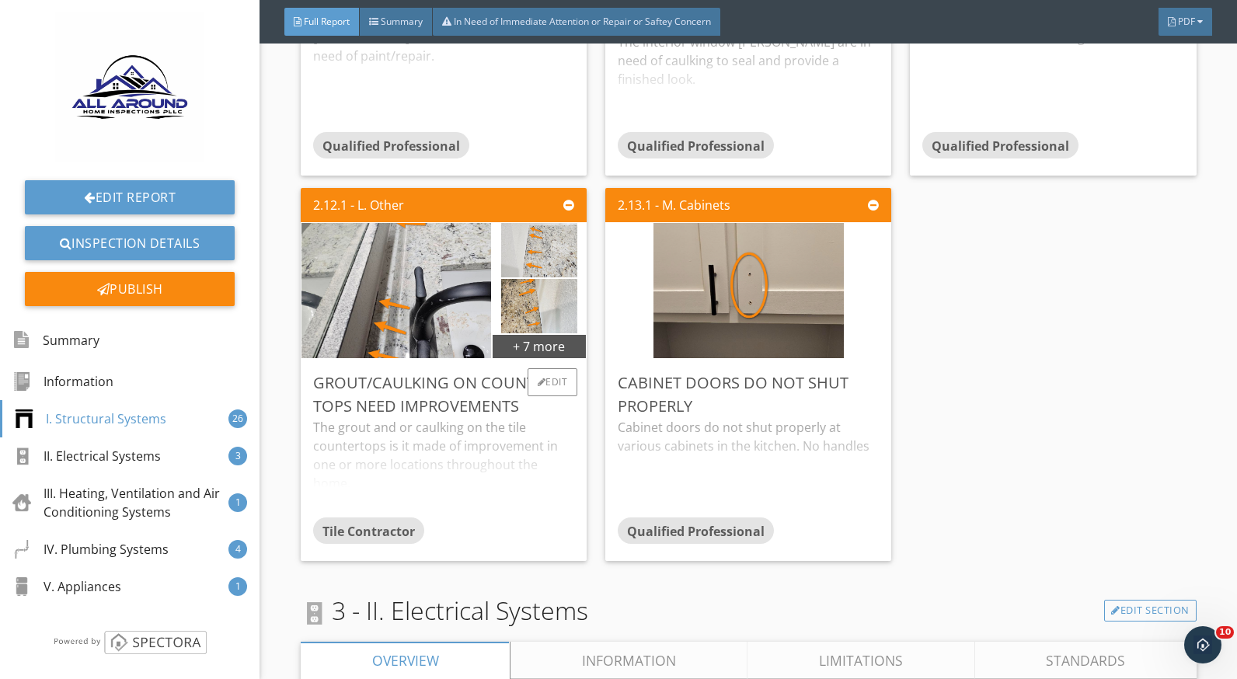
click at [416, 447] on div "The grout and or caulking on the tile countertops is it made of improvement in …" at bounding box center [443, 467] width 261 height 99
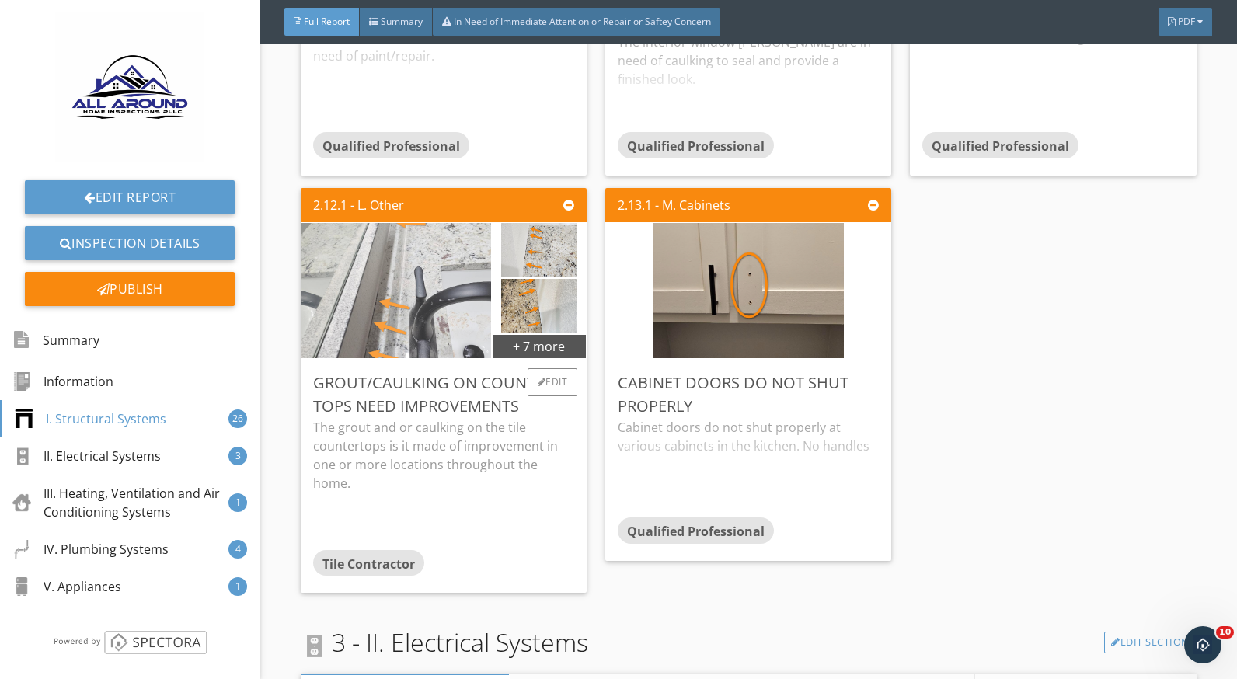
click at [400, 319] on img at bounding box center [396, 291] width 190 height 338
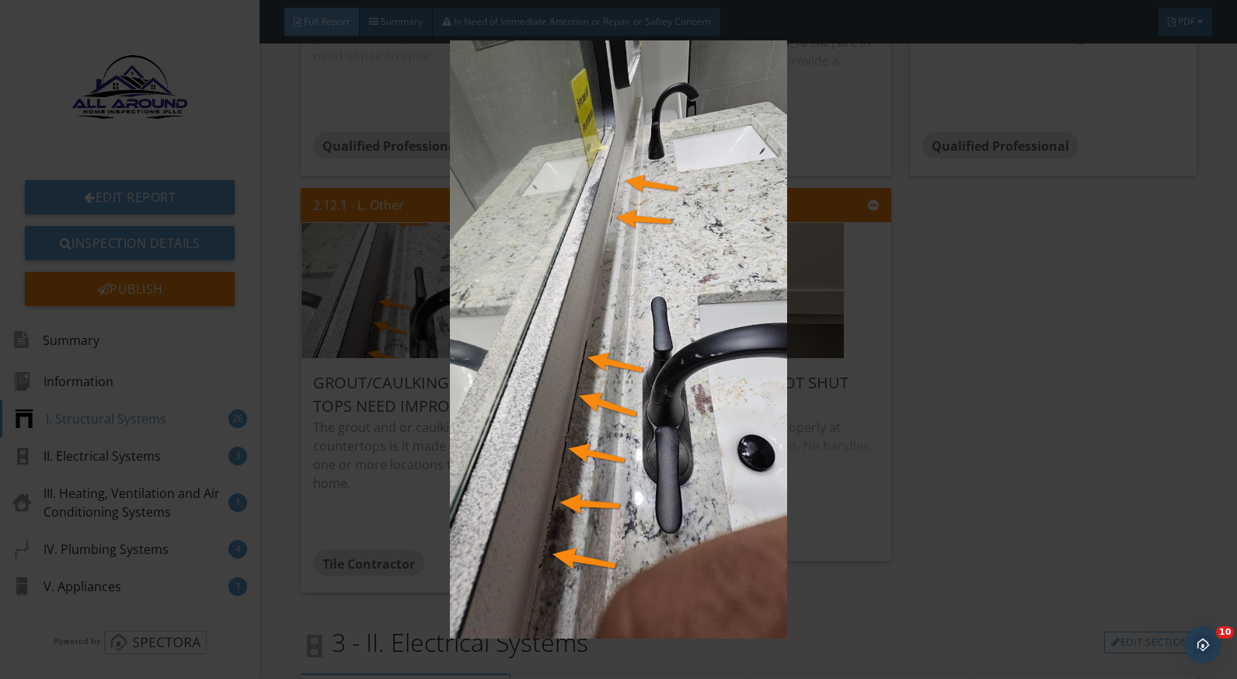
click at [862, 466] on img at bounding box center [618, 339] width 1129 height 599
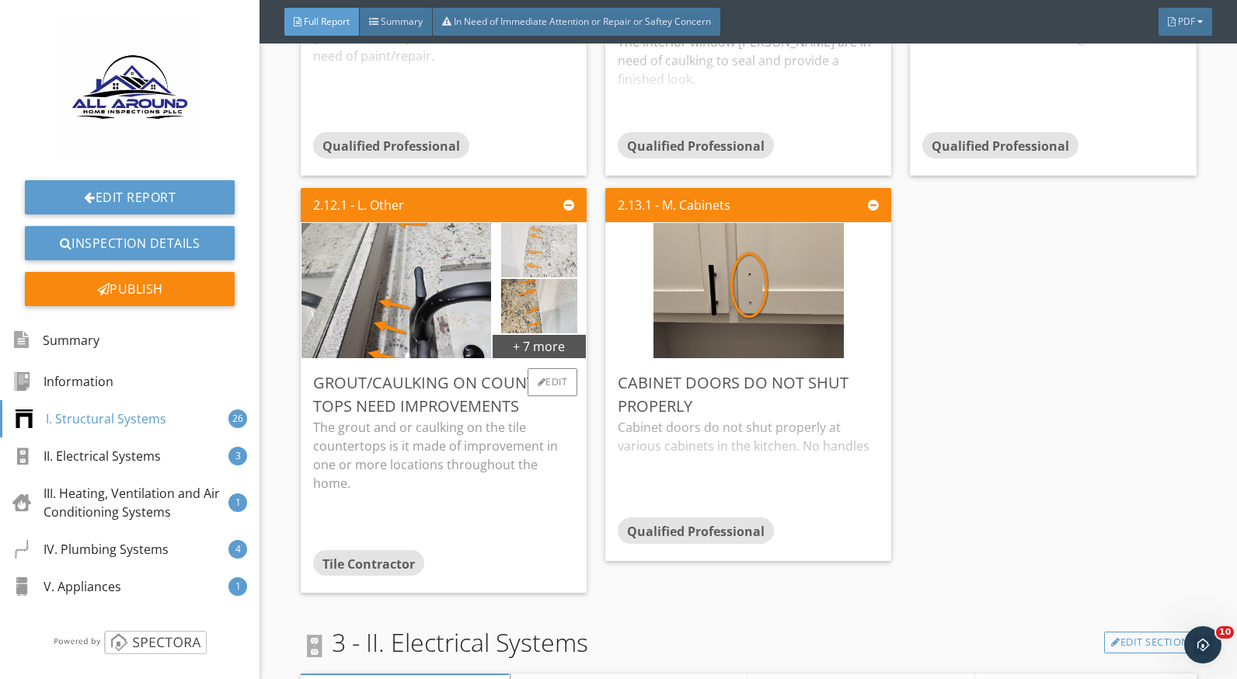
click at [532, 253] on img at bounding box center [539, 251] width 77 height 136
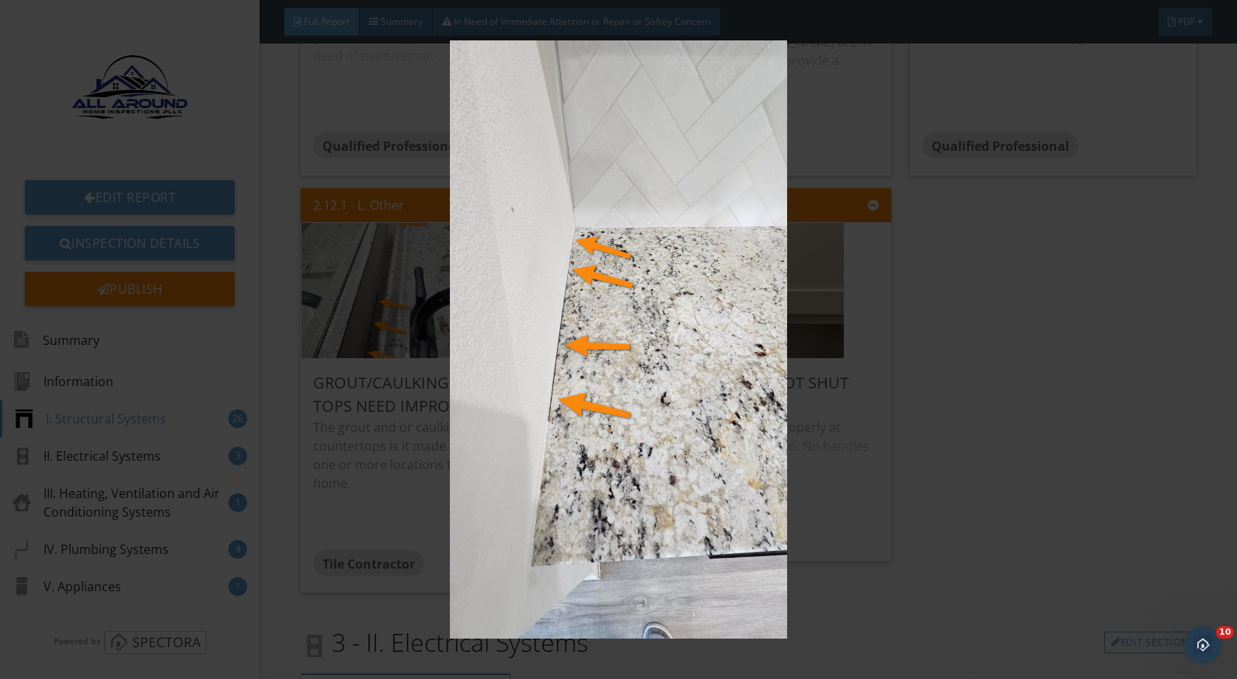
click at [1010, 470] on img at bounding box center [618, 339] width 1129 height 599
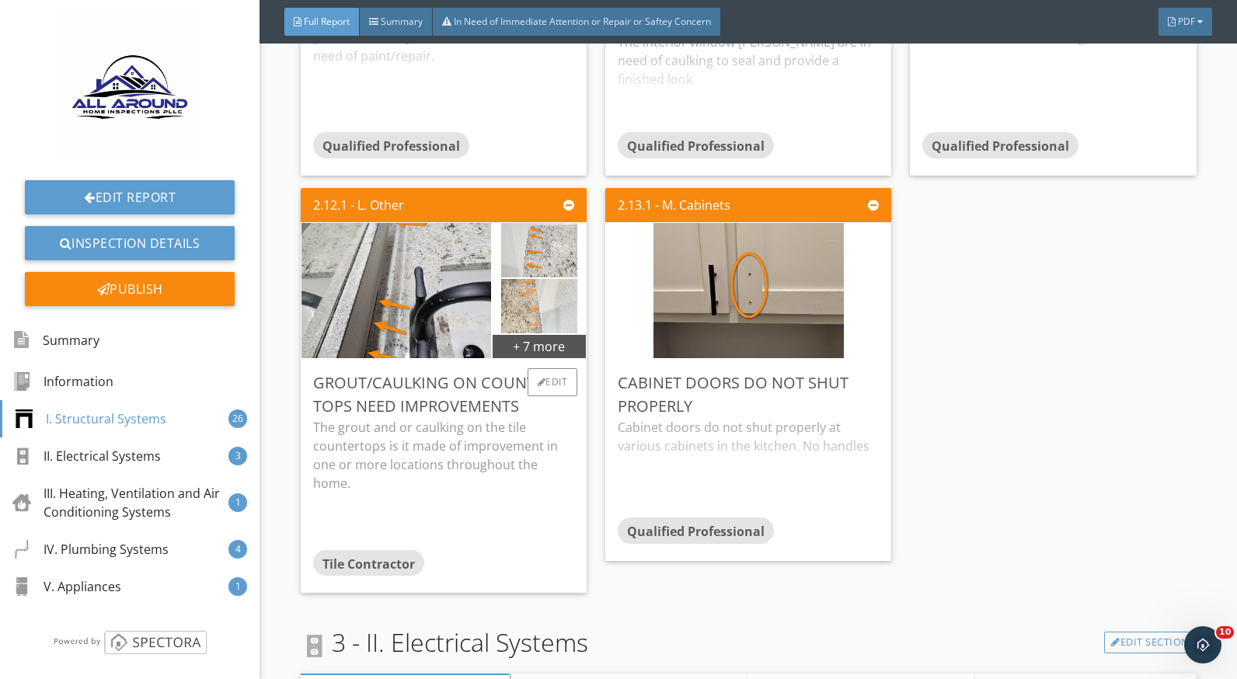
click at [519, 309] on img at bounding box center [539, 307] width 77 height 136
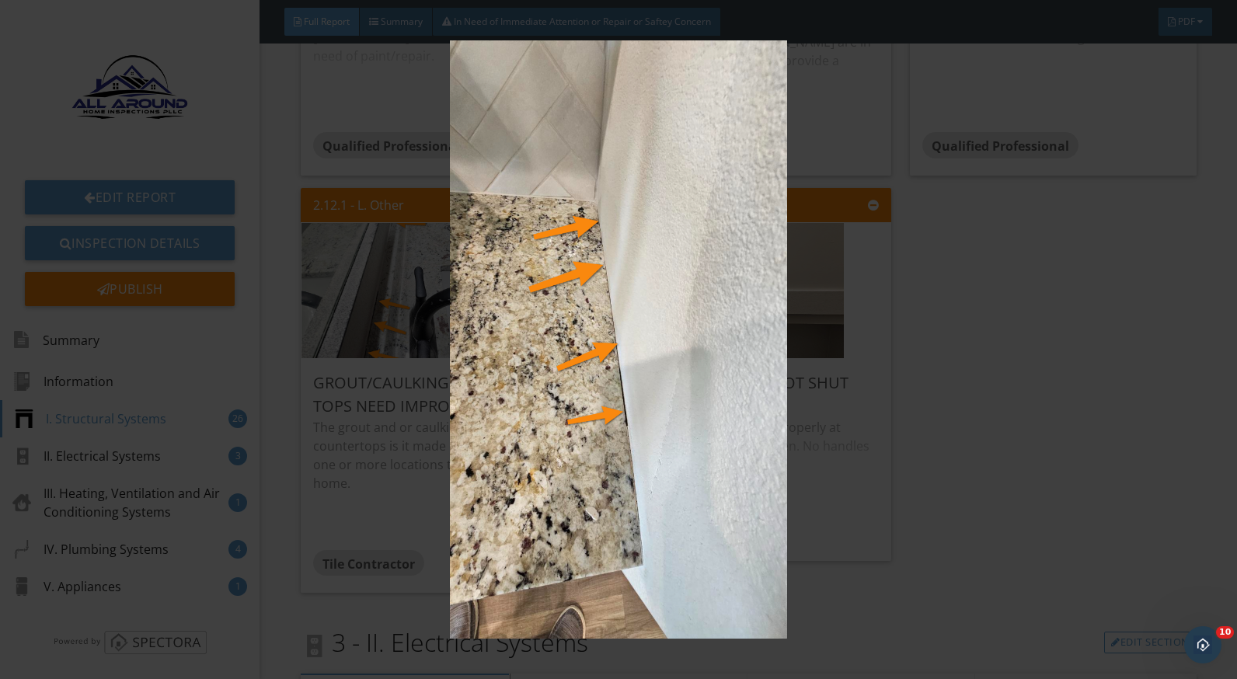
click at [1105, 458] on img at bounding box center [618, 339] width 1129 height 599
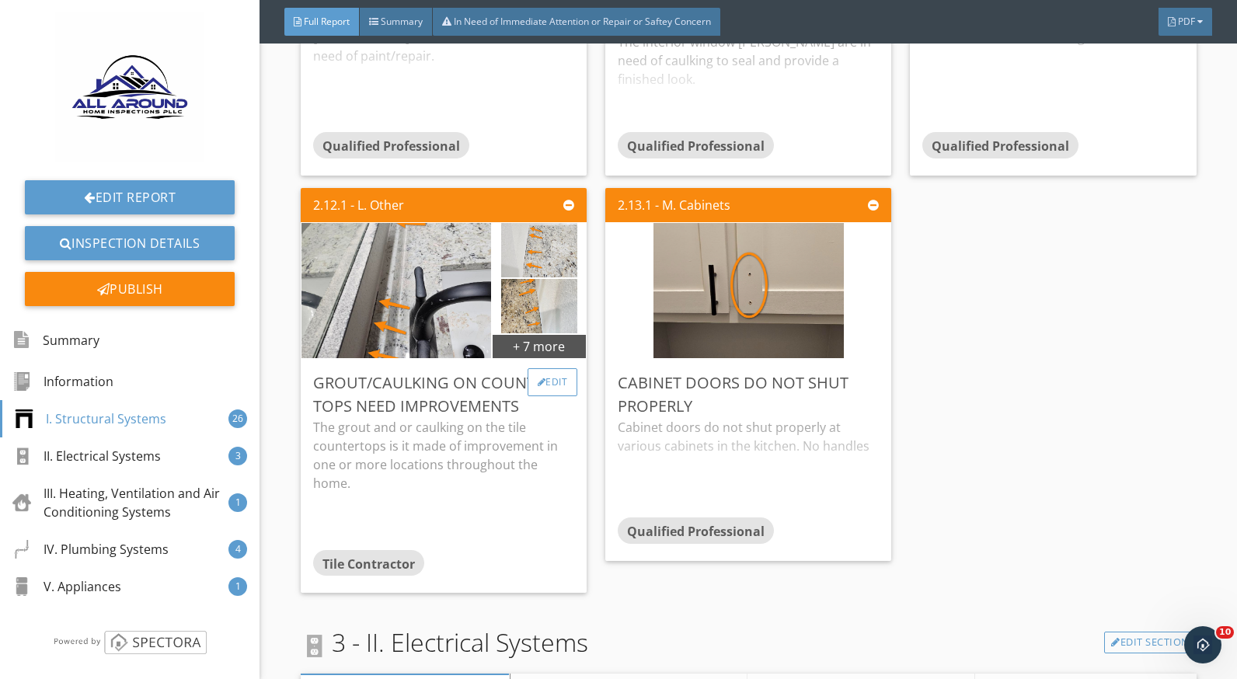
click at [539, 384] on div "Edit" at bounding box center [553, 382] width 51 height 28
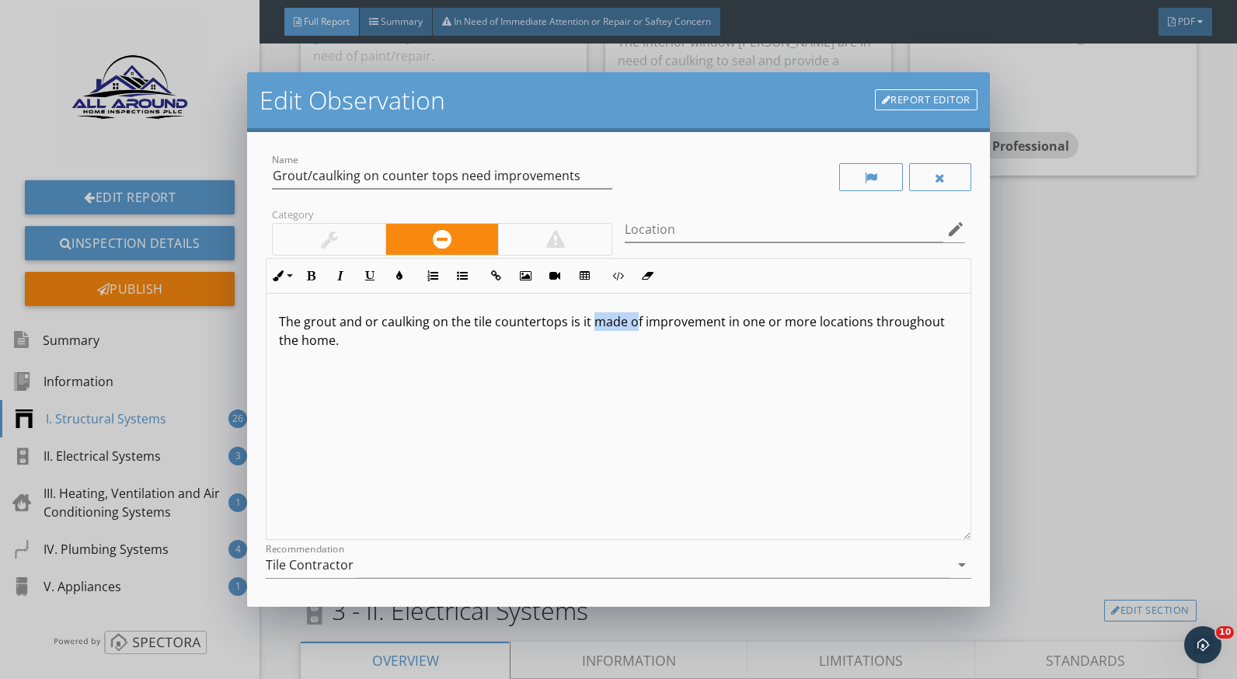
drag, startPoint x: 635, startPoint y: 325, endPoint x: 594, endPoint y: 325, distance: 41.2
click at [594, 325] on p "The grout and or caulking on the tile countertops is it made of improvement in …" at bounding box center [618, 330] width 679 height 37
click at [632, 331] on p "The grout and or caulking on the tile countertops is it made of improvement in …" at bounding box center [618, 330] width 679 height 37
drag, startPoint x: 638, startPoint y: 323, endPoint x: 568, endPoint y: 323, distance: 70.0
click at [568, 323] on p "The grout and or caulking on the tile countertops is it made of improvement in …" at bounding box center [618, 330] width 679 height 37
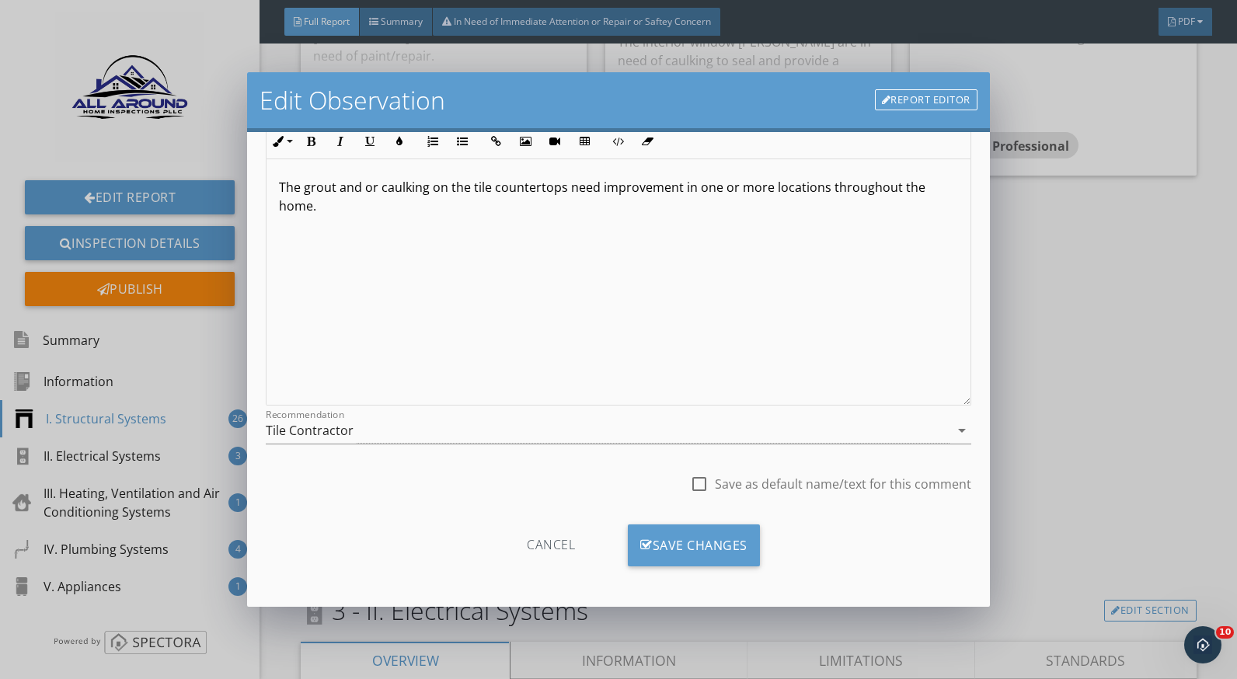
scroll to position [136, 0]
click at [731, 532] on div "Save Changes" at bounding box center [694, 544] width 132 height 42
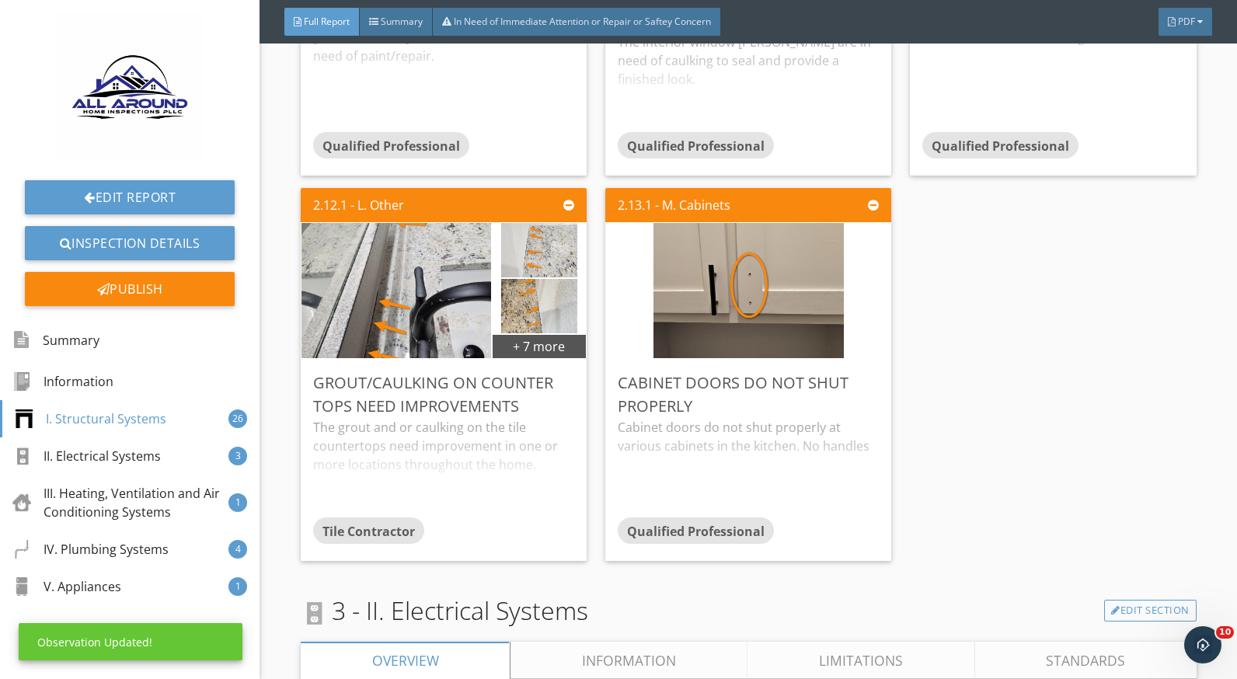
scroll to position [0, 0]
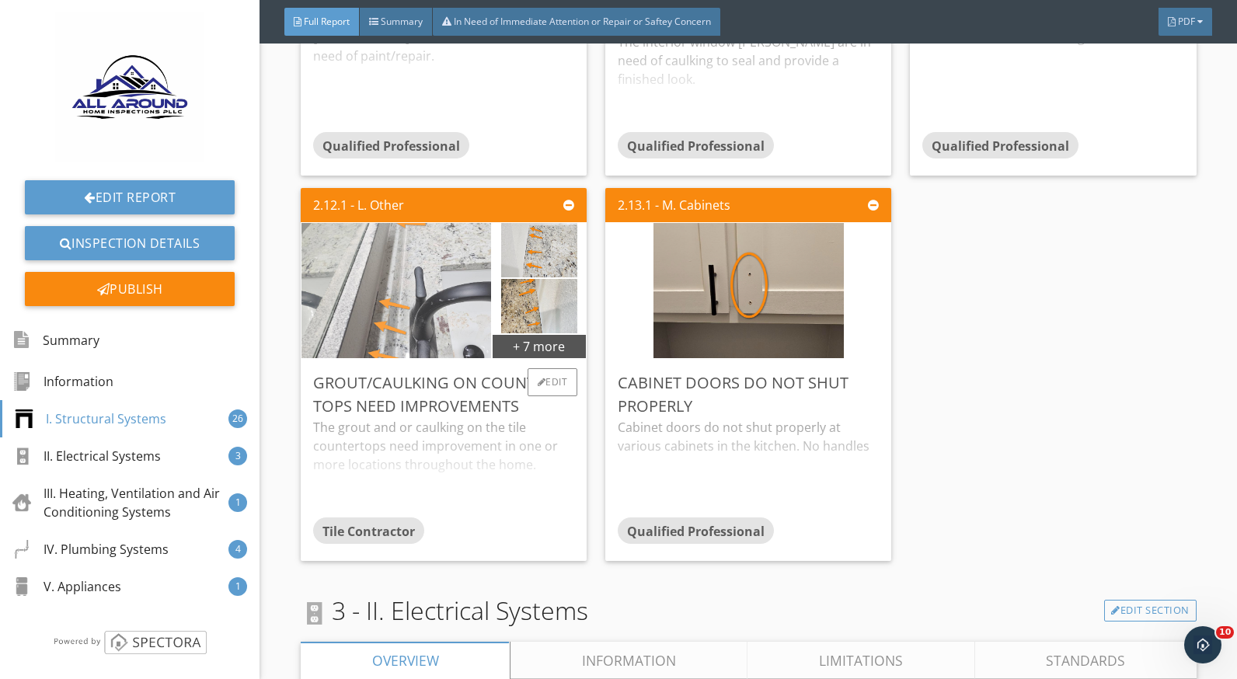
click at [366, 322] on img at bounding box center [396, 291] width 190 height 338
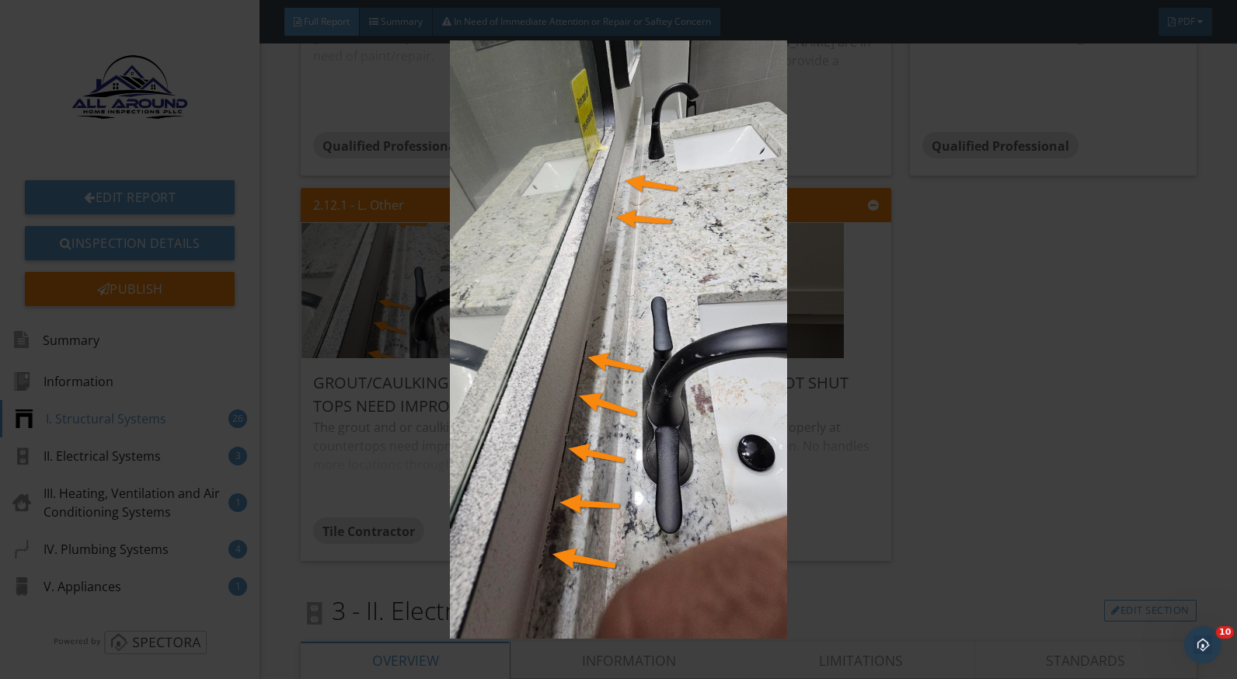
click at [922, 421] on img at bounding box center [618, 339] width 1129 height 599
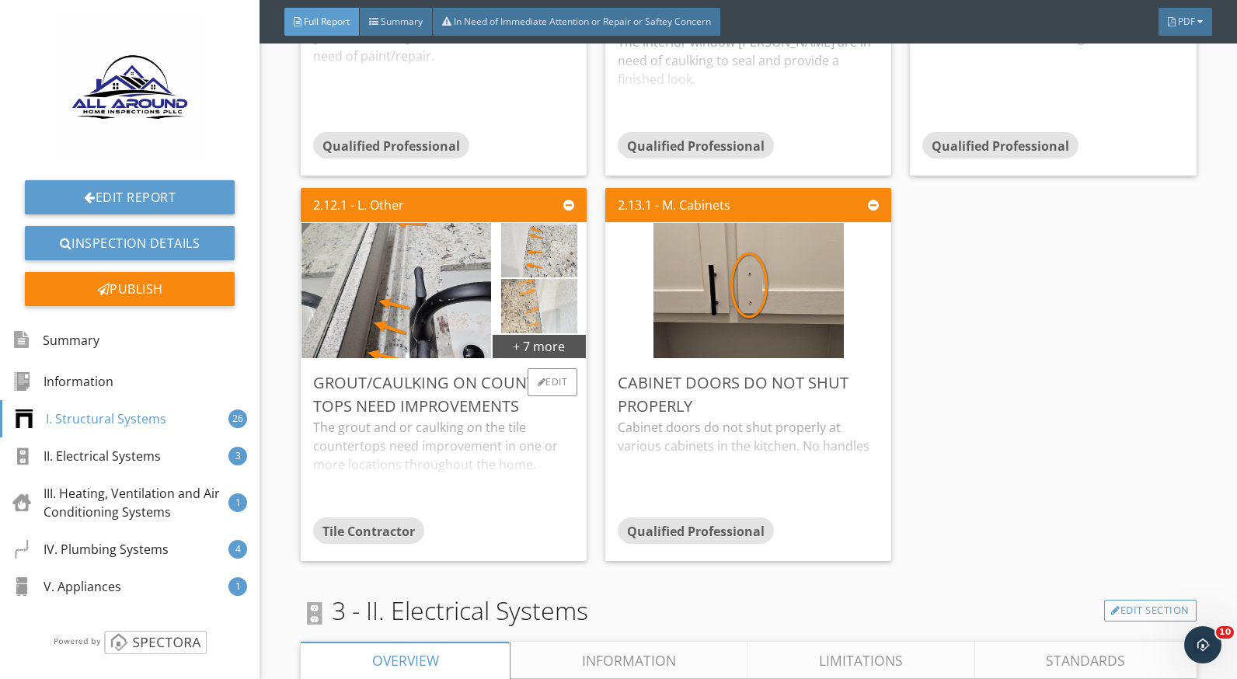
click at [517, 309] on img at bounding box center [539, 307] width 77 height 136
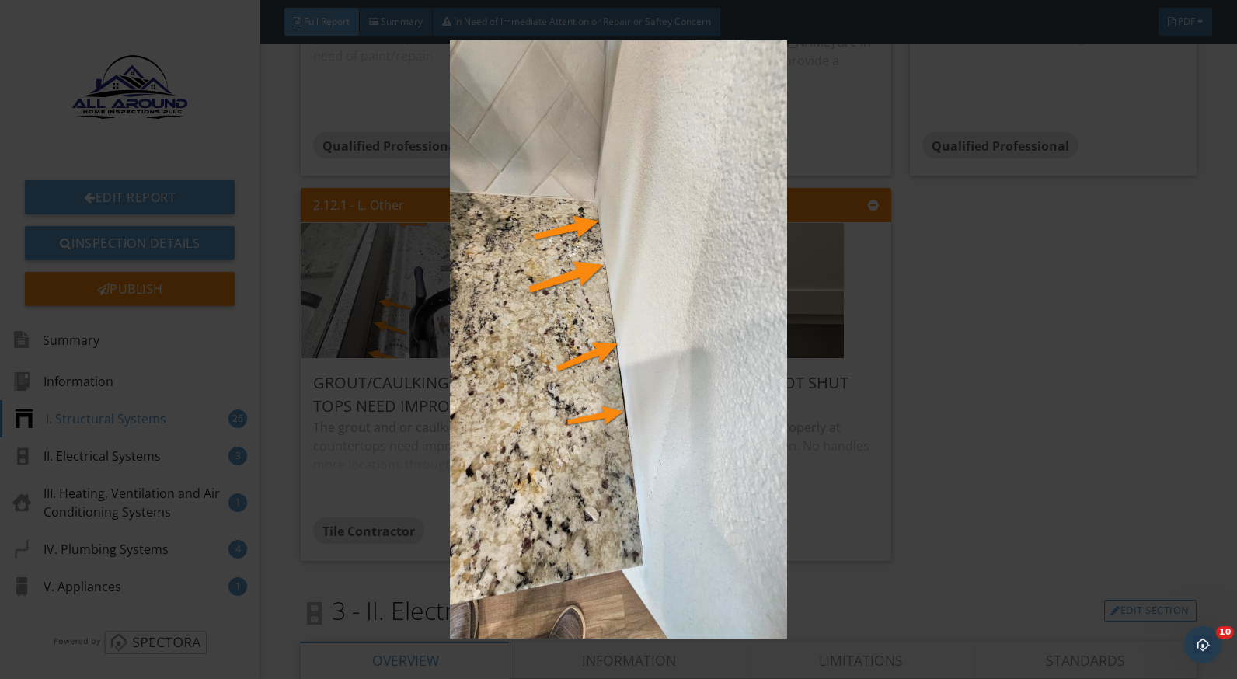
click at [852, 463] on img at bounding box center [618, 339] width 1129 height 599
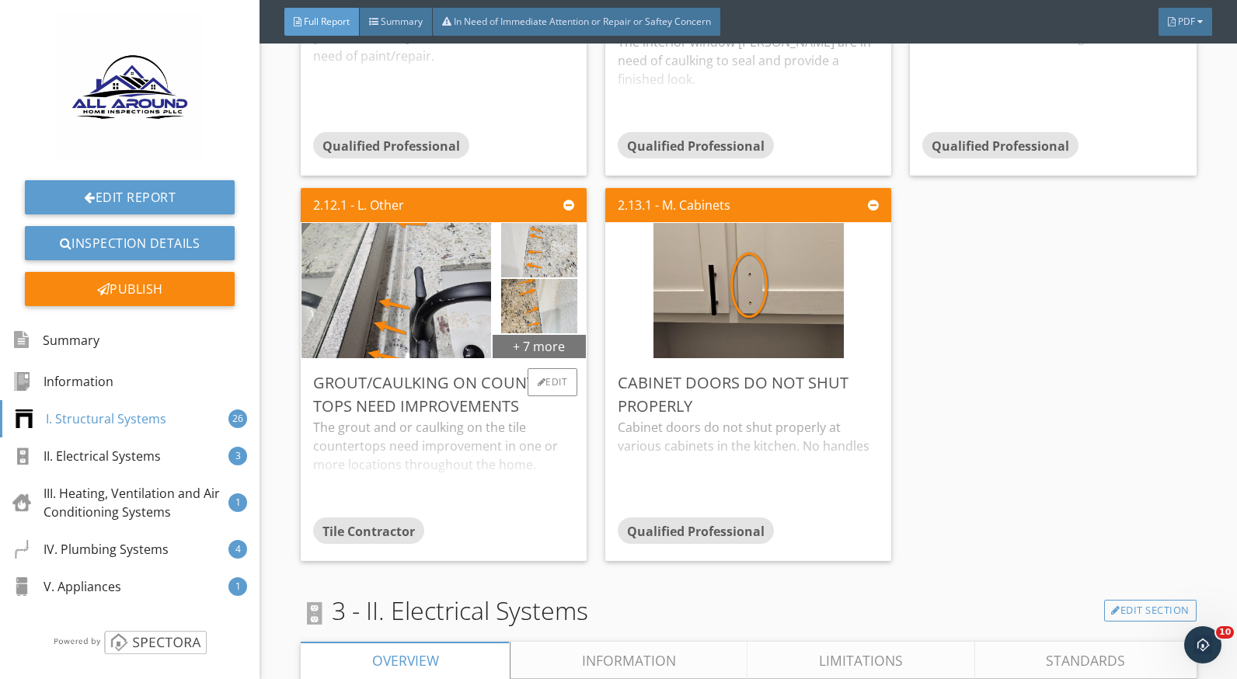
click at [549, 345] on div "+ 7 more" at bounding box center [539, 345] width 93 height 25
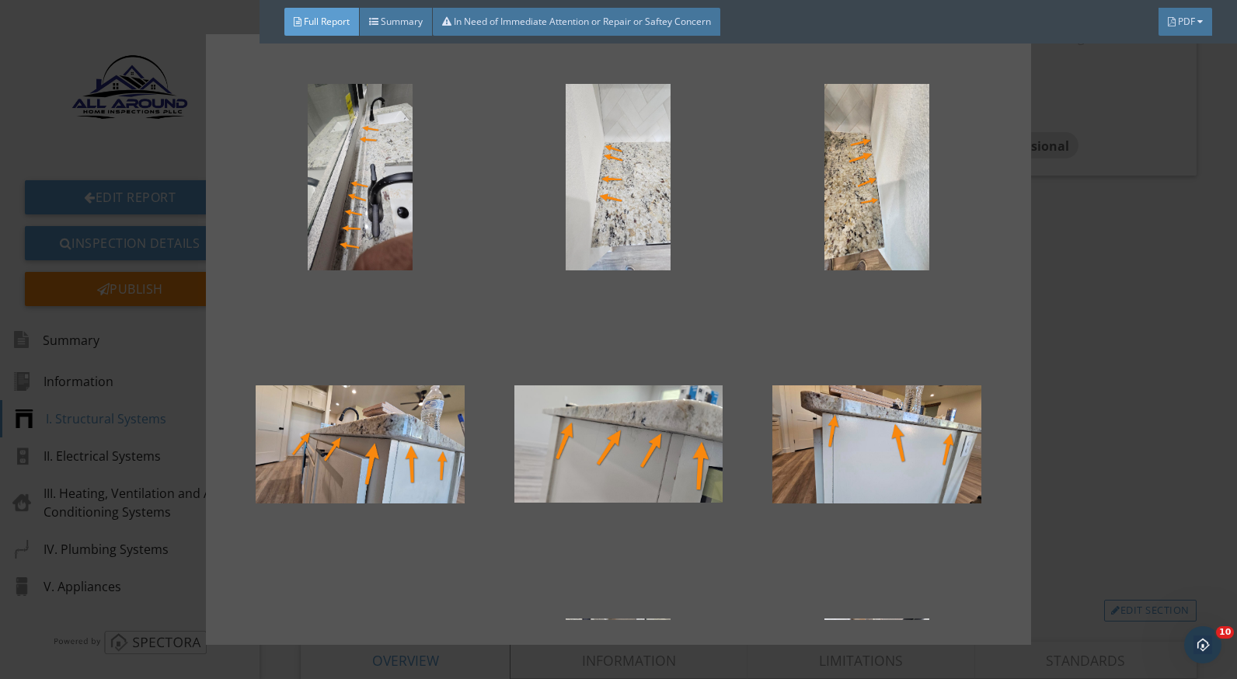
click at [1031, 391] on div at bounding box center [618, 340] width 825 height 612
click at [1056, 396] on div at bounding box center [618, 339] width 1237 height 679
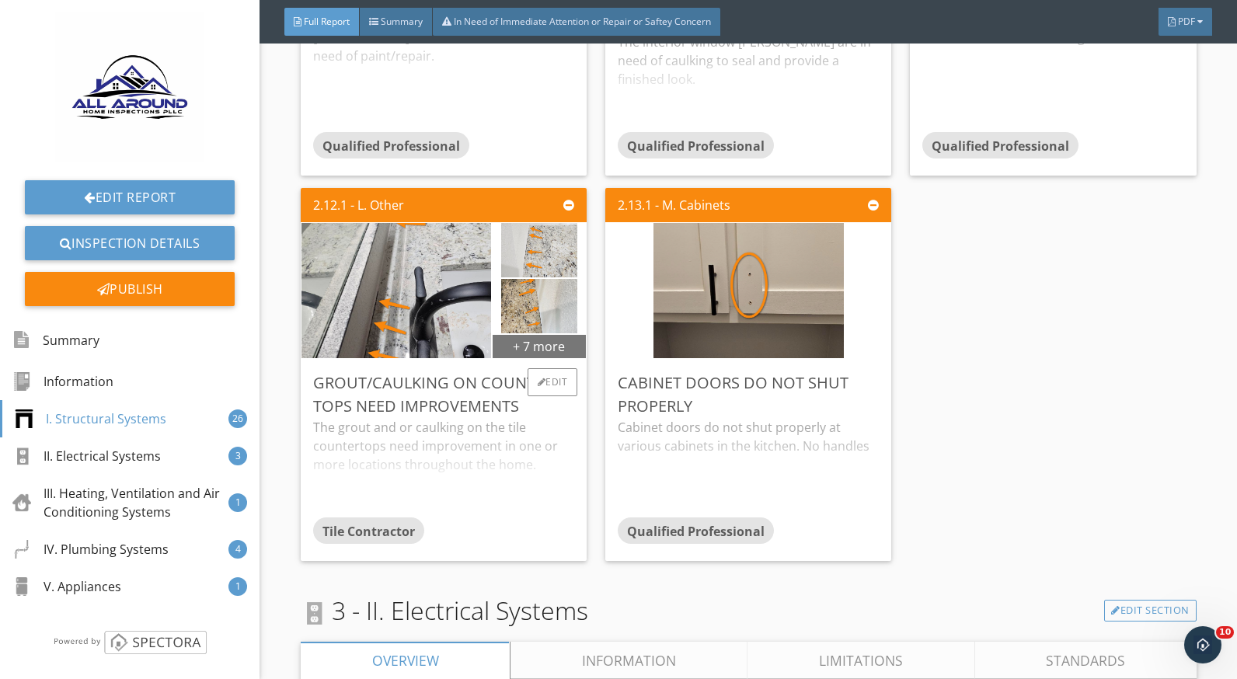
click at [500, 351] on div "+ 7 more" at bounding box center [539, 345] width 93 height 25
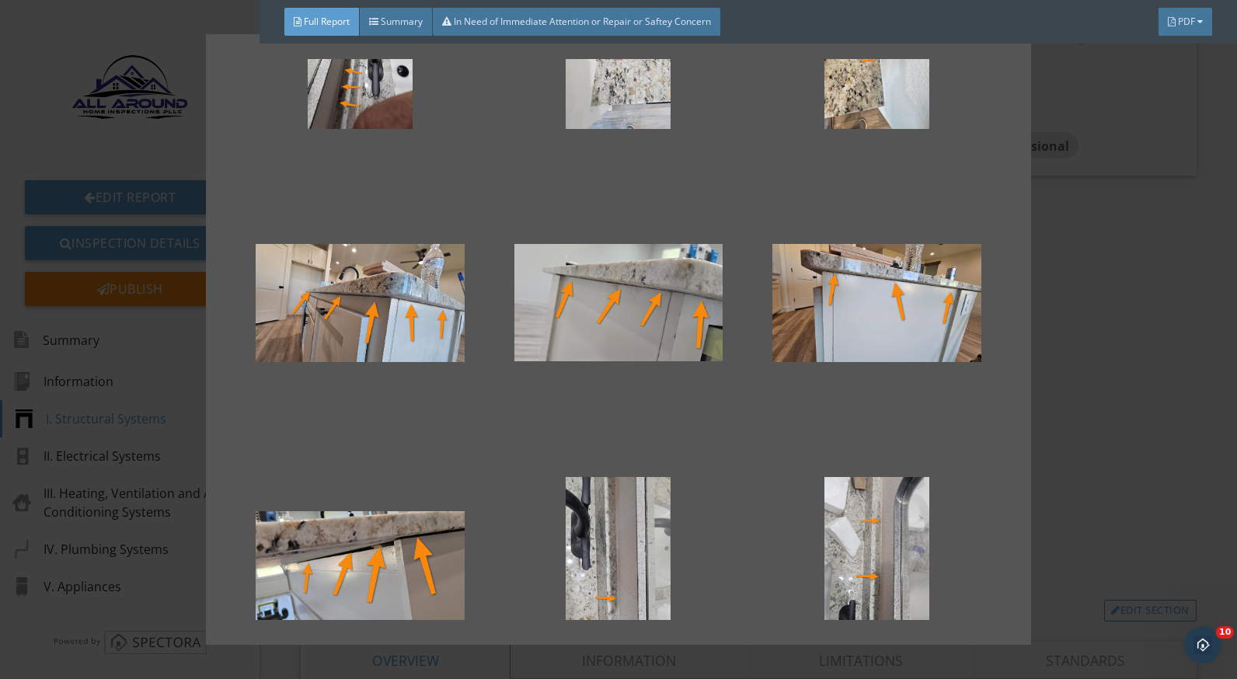
scroll to position [311, 0]
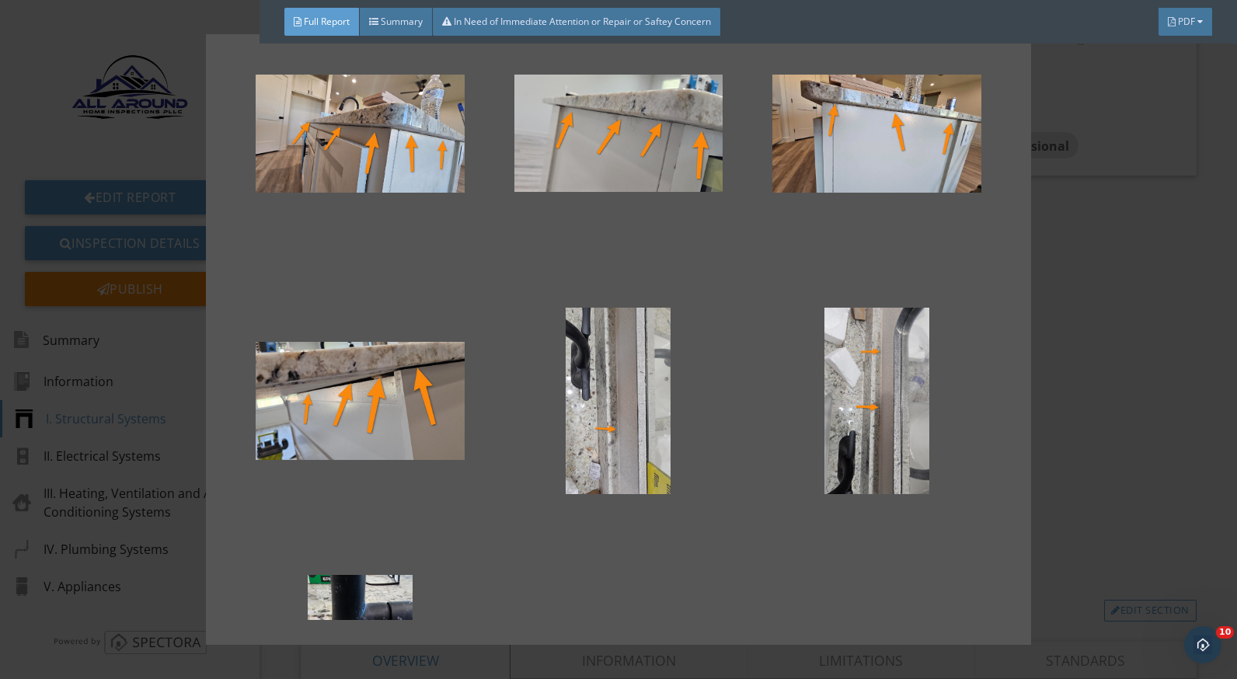
click at [1115, 455] on div at bounding box center [618, 339] width 1237 height 679
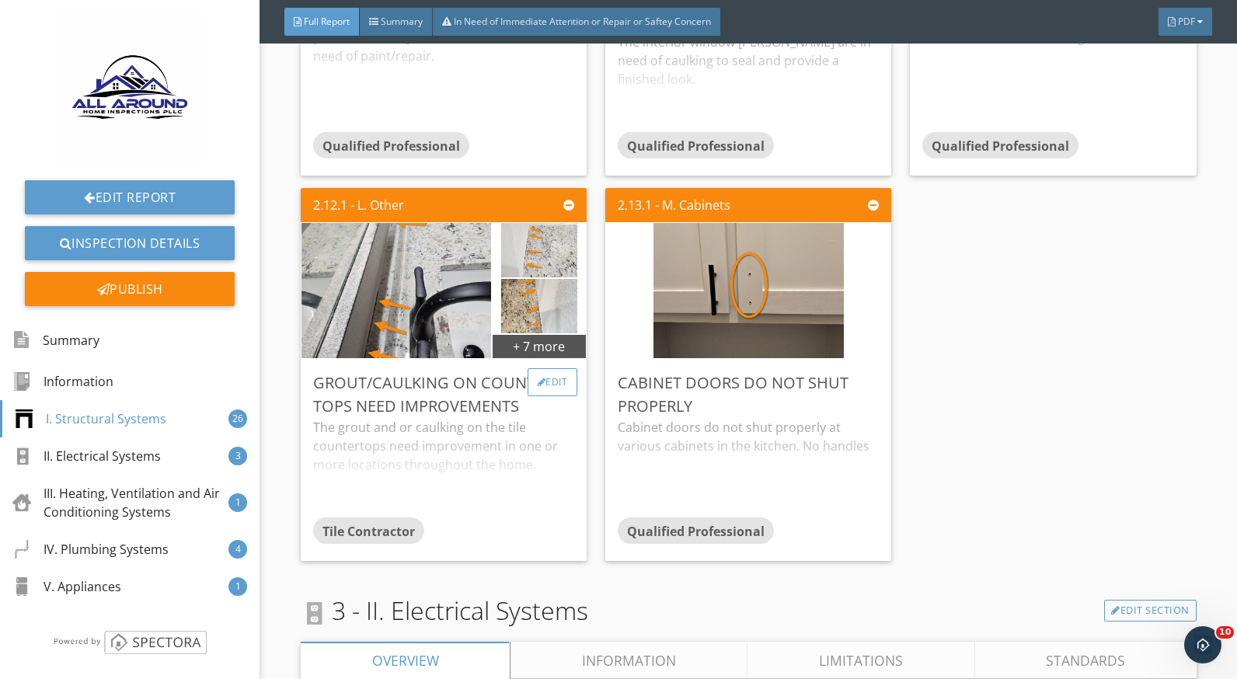
click at [555, 379] on div "Edit" at bounding box center [553, 382] width 51 height 28
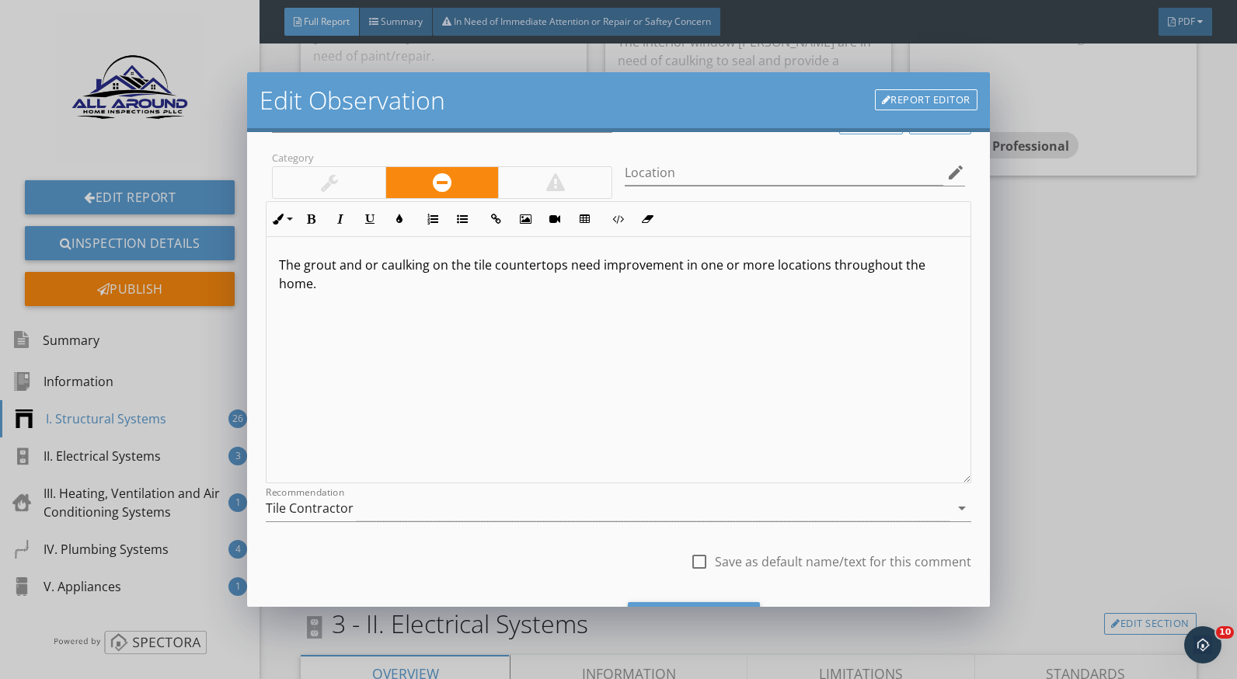
scroll to position [136, 0]
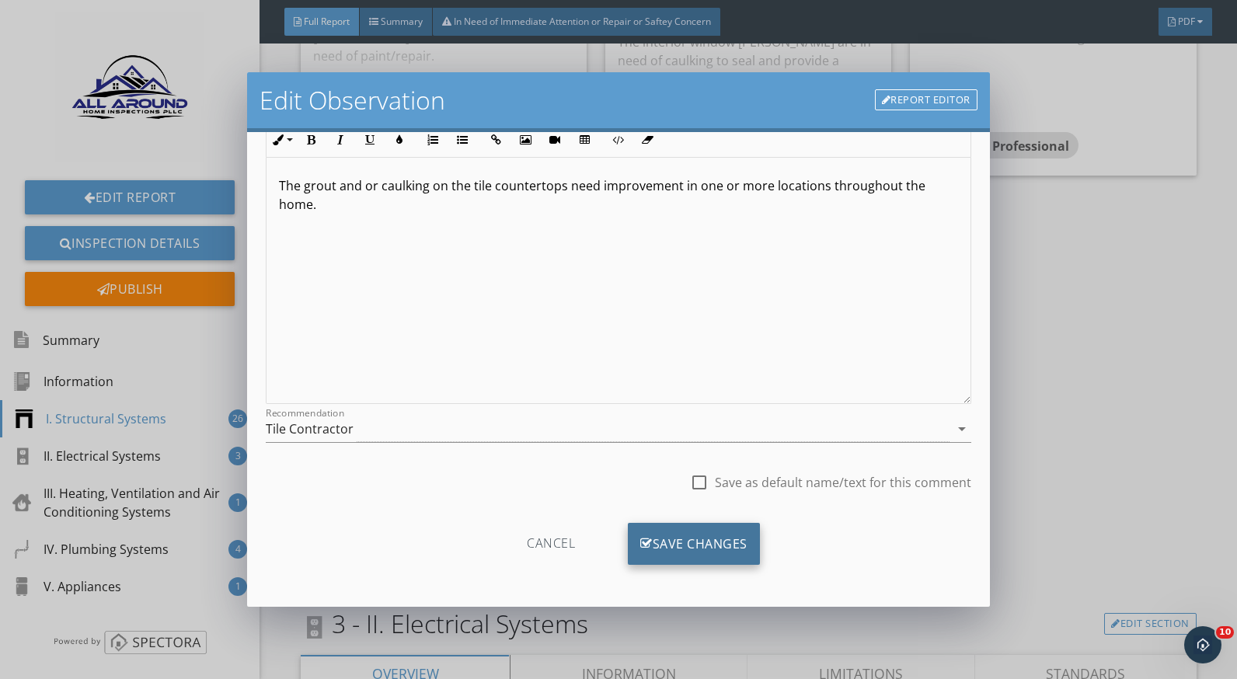
click at [731, 535] on div "Save Changes" at bounding box center [694, 544] width 132 height 42
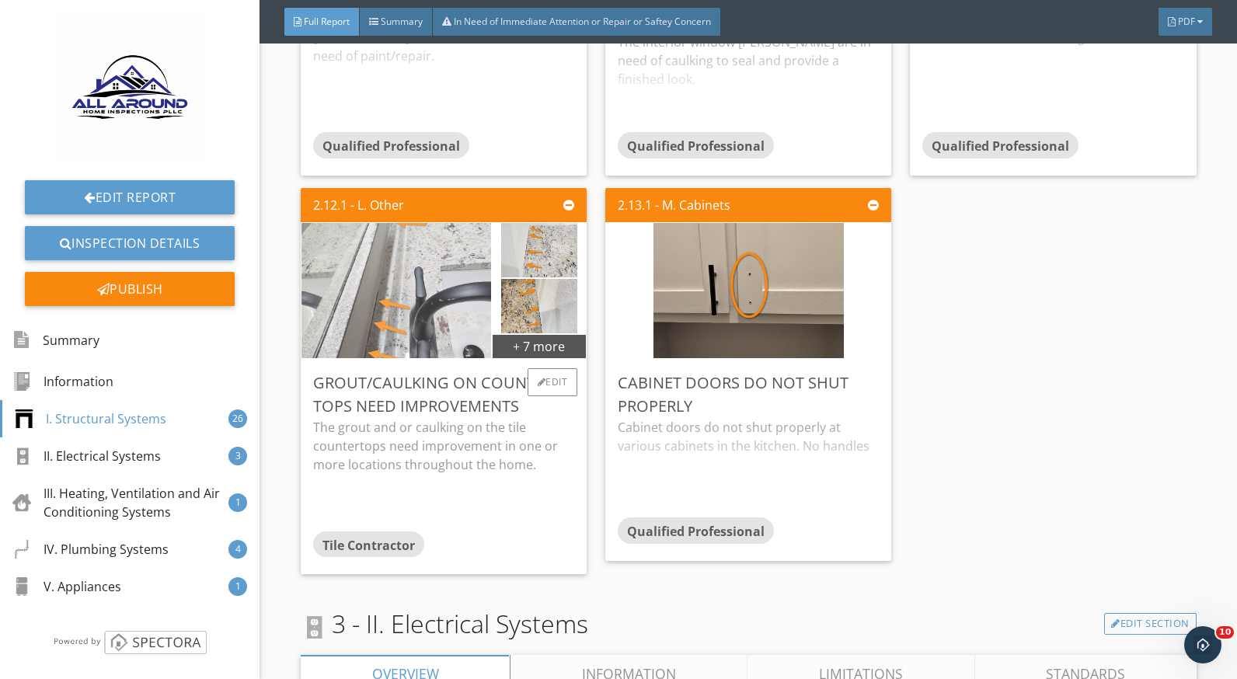
click at [446, 318] on img at bounding box center [396, 291] width 190 height 338
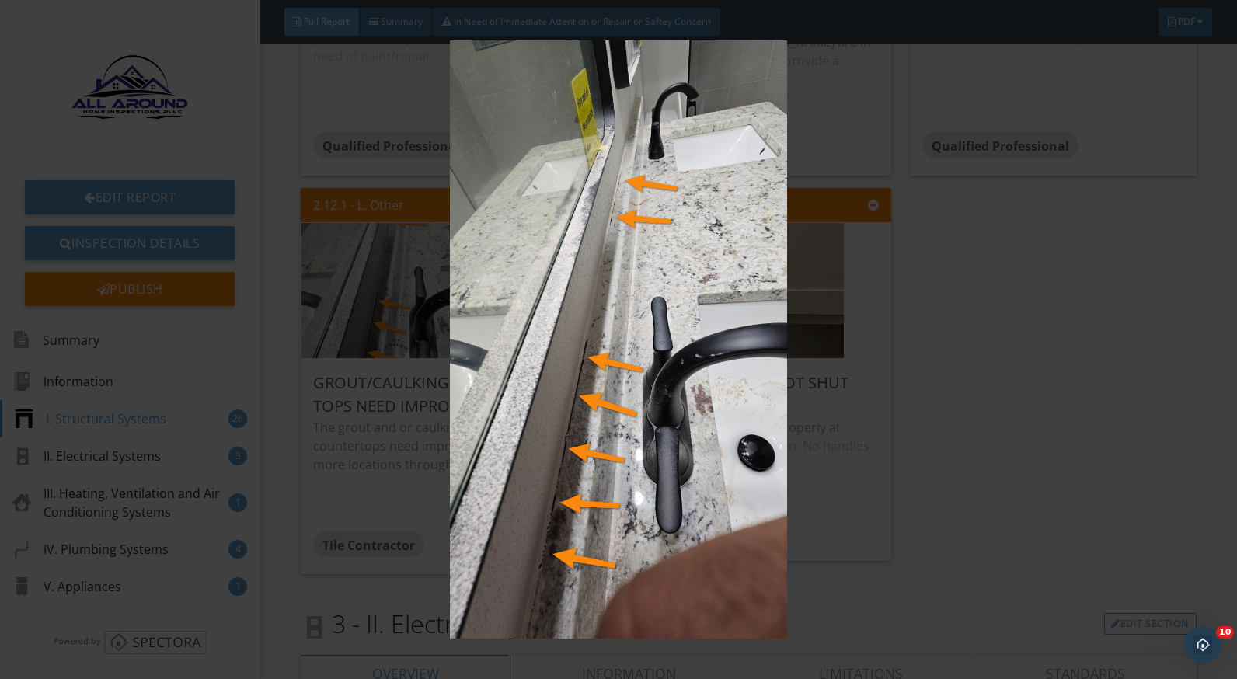
click at [867, 435] on img at bounding box center [618, 339] width 1129 height 599
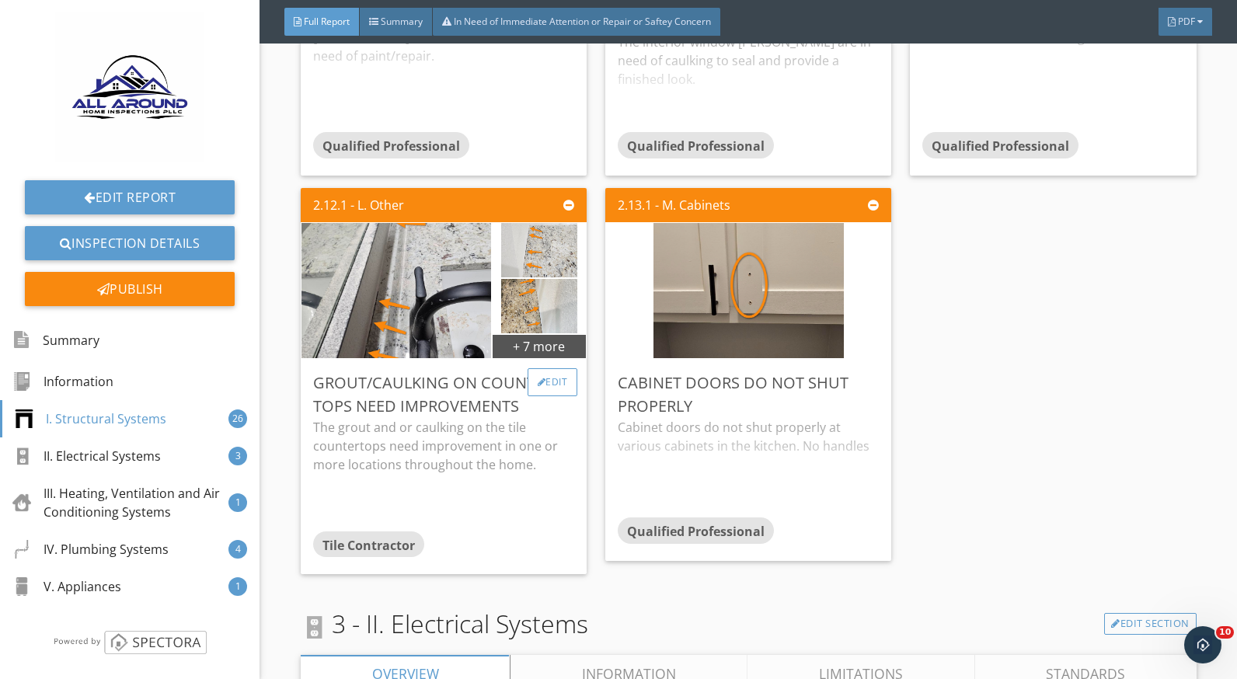
click at [538, 379] on div at bounding box center [542, 382] width 9 height 9
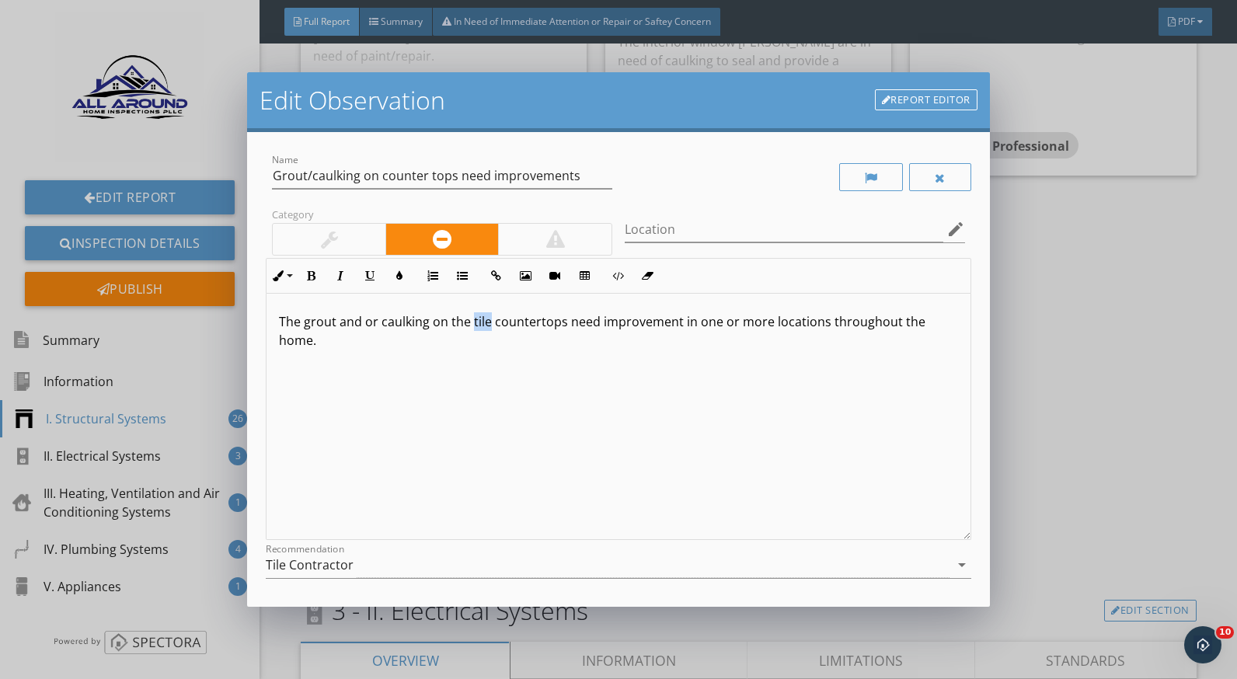
drag, startPoint x: 489, startPoint y: 323, endPoint x: 470, endPoint y: 325, distance: 18.7
click at [470, 325] on p "The grout and or caulking on the tile countertops need improvement in one or mo…" at bounding box center [618, 330] width 679 height 37
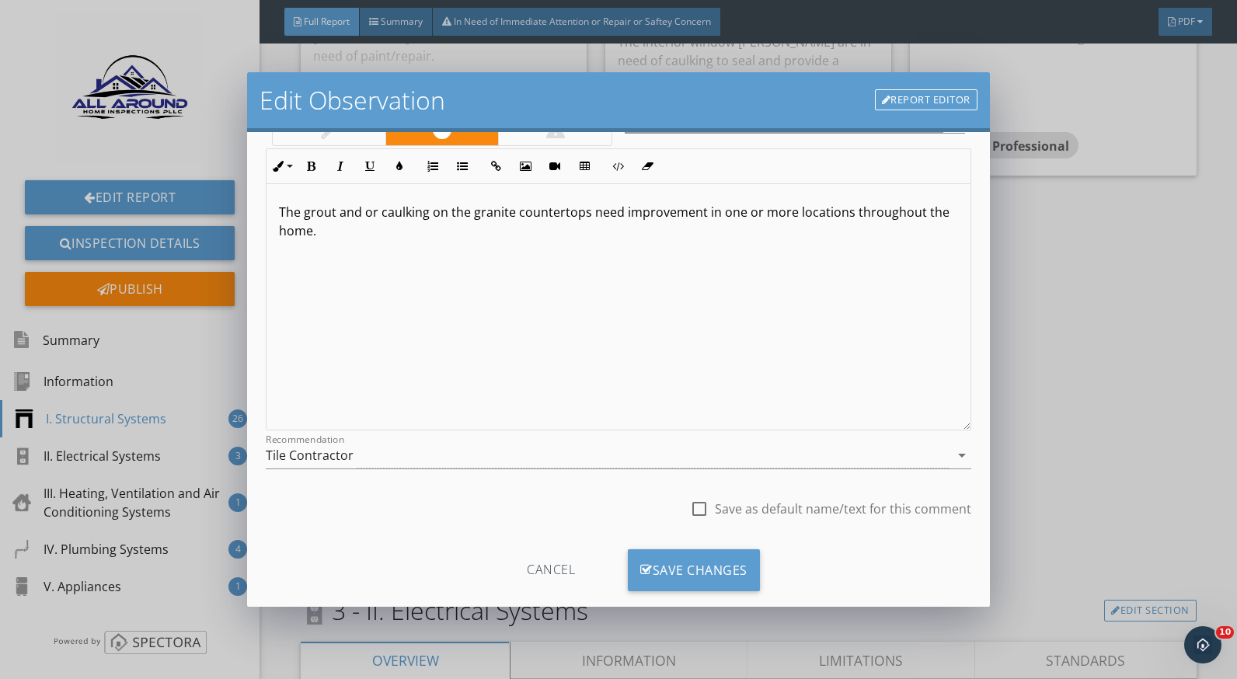
scroll to position [136, 0]
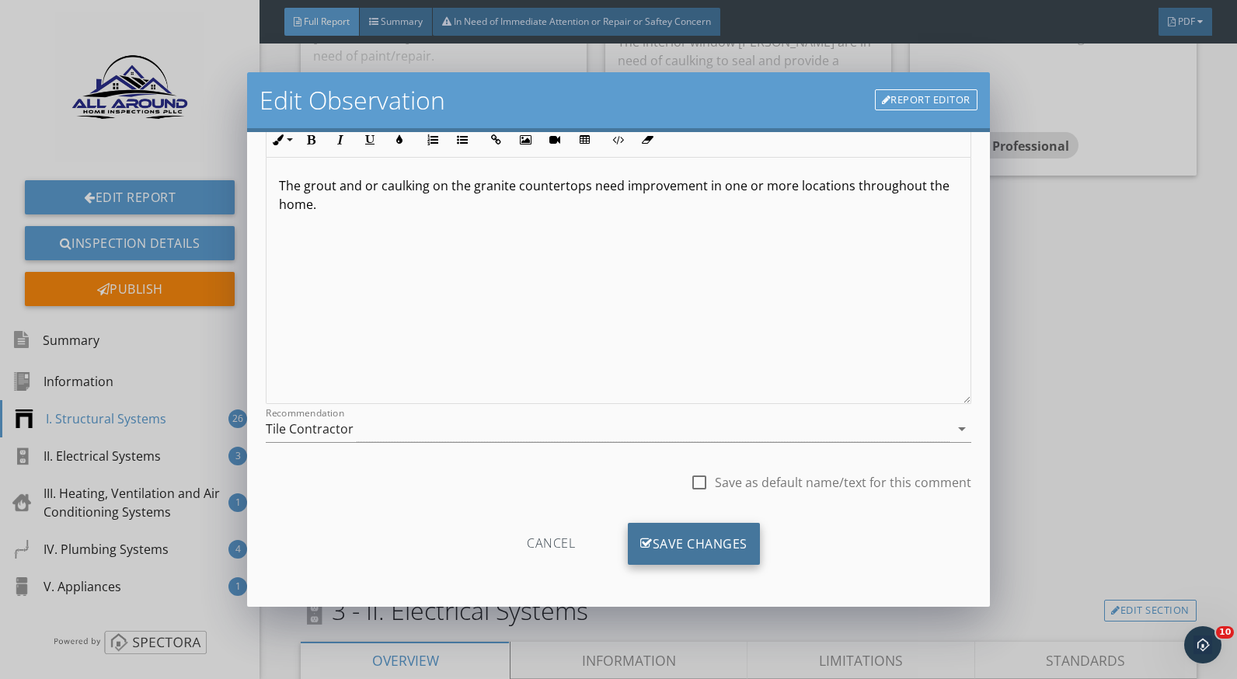
click at [728, 540] on div "Save Changes" at bounding box center [694, 544] width 132 height 42
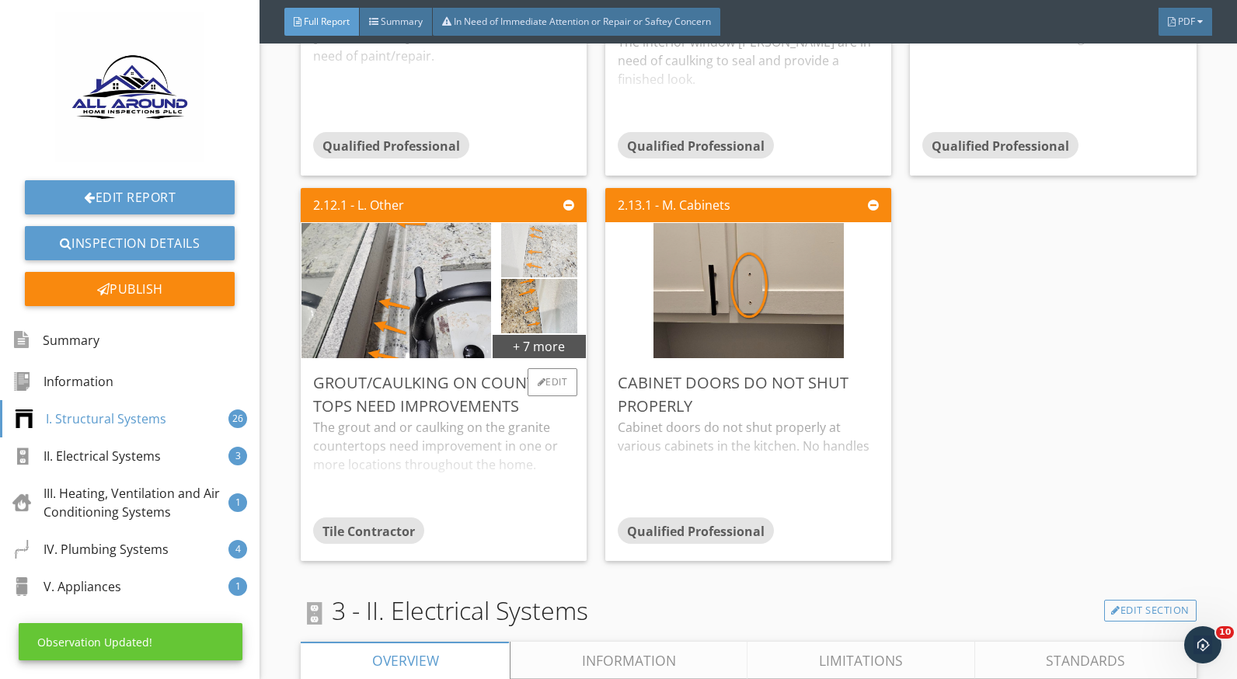
click at [511, 253] on img at bounding box center [539, 251] width 77 height 136
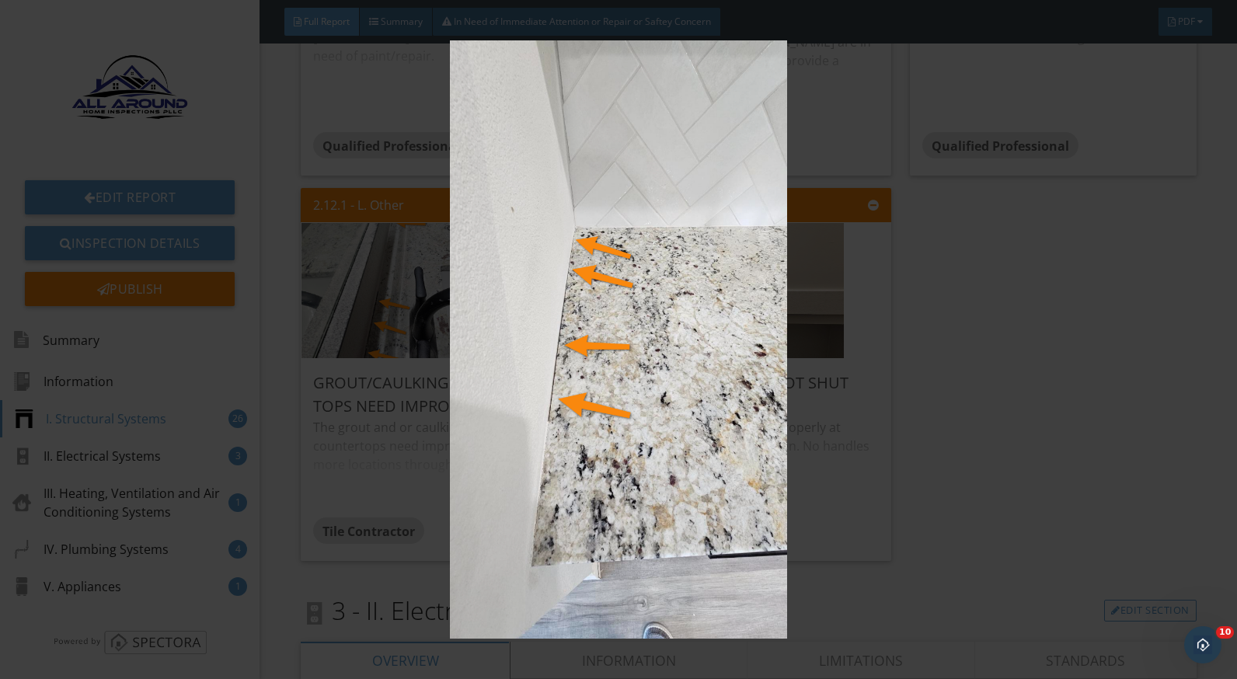
click at [938, 496] on img at bounding box center [618, 339] width 1129 height 599
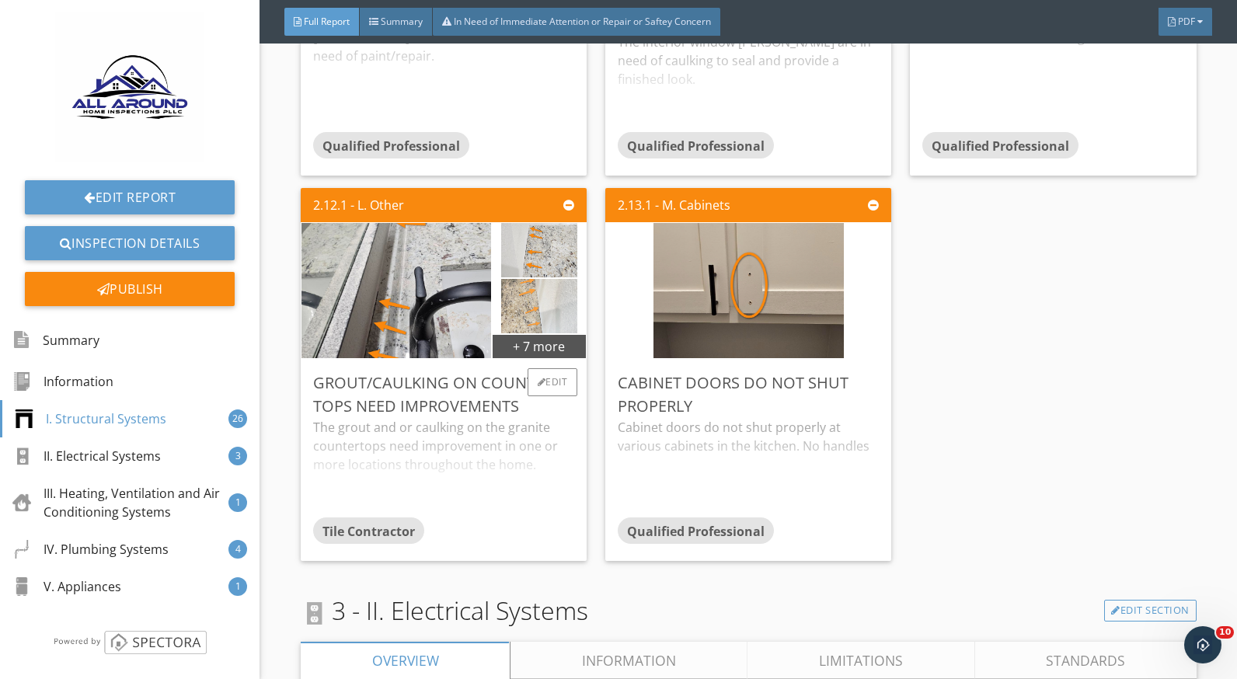
click at [546, 317] on img at bounding box center [539, 307] width 77 height 136
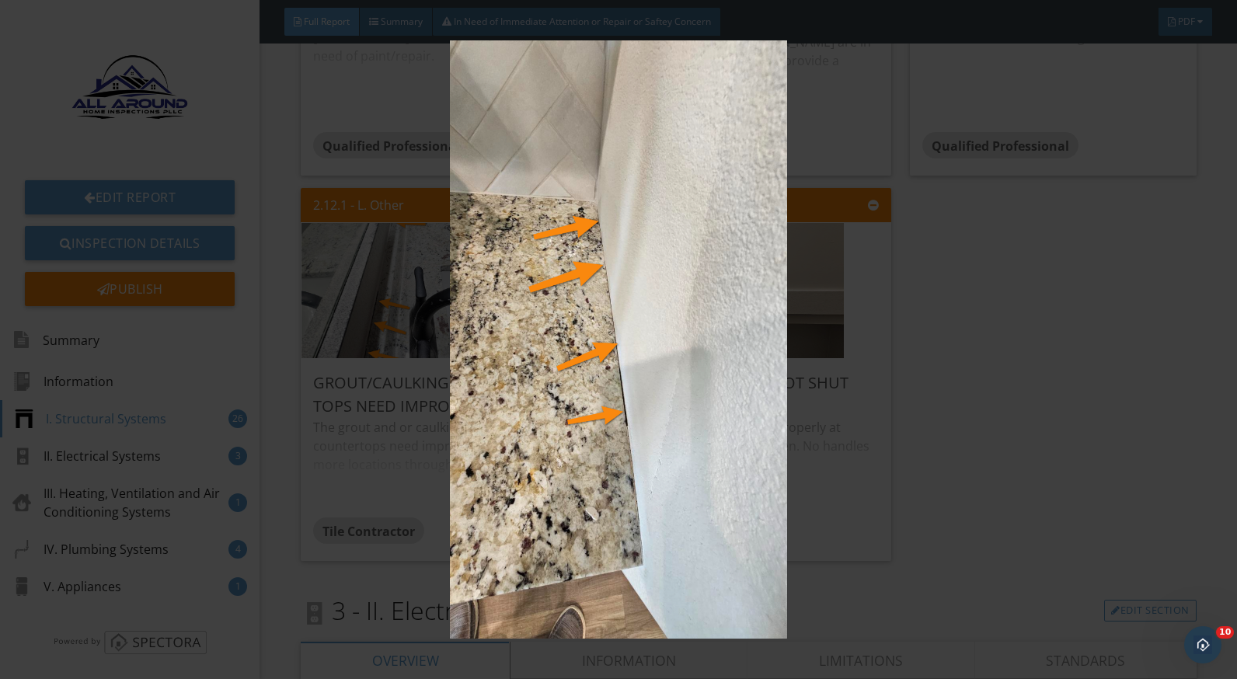
click at [1030, 495] on img at bounding box center [618, 339] width 1129 height 599
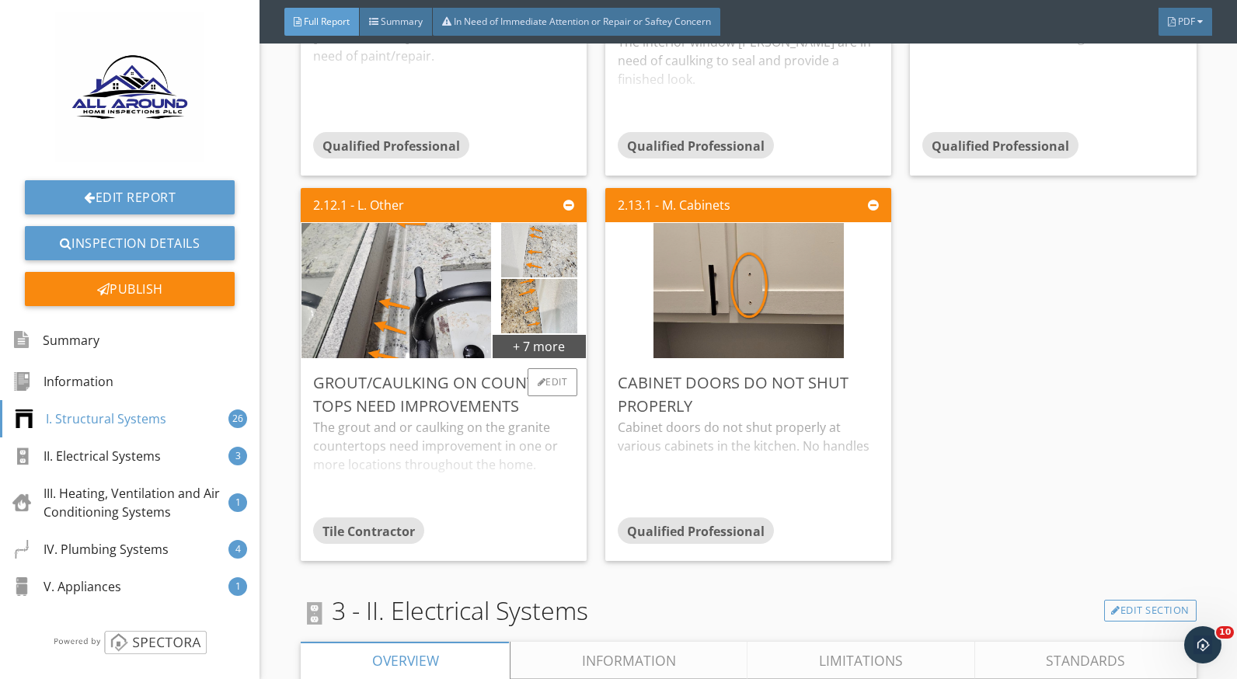
click at [375, 438] on div "The grout and or caulking on the granite countertops need improvement in one or…" at bounding box center [443, 467] width 261 height 99
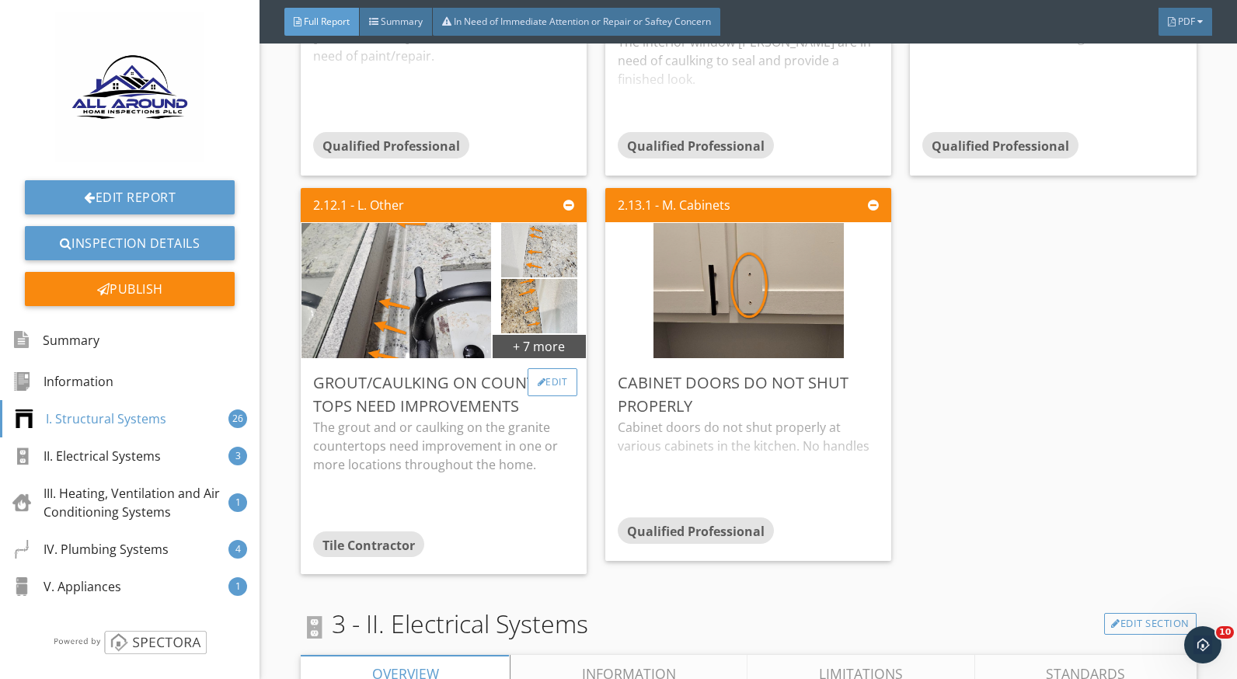
click at [538, 382] on div at bounding box center [542, 382] width 9 height 9
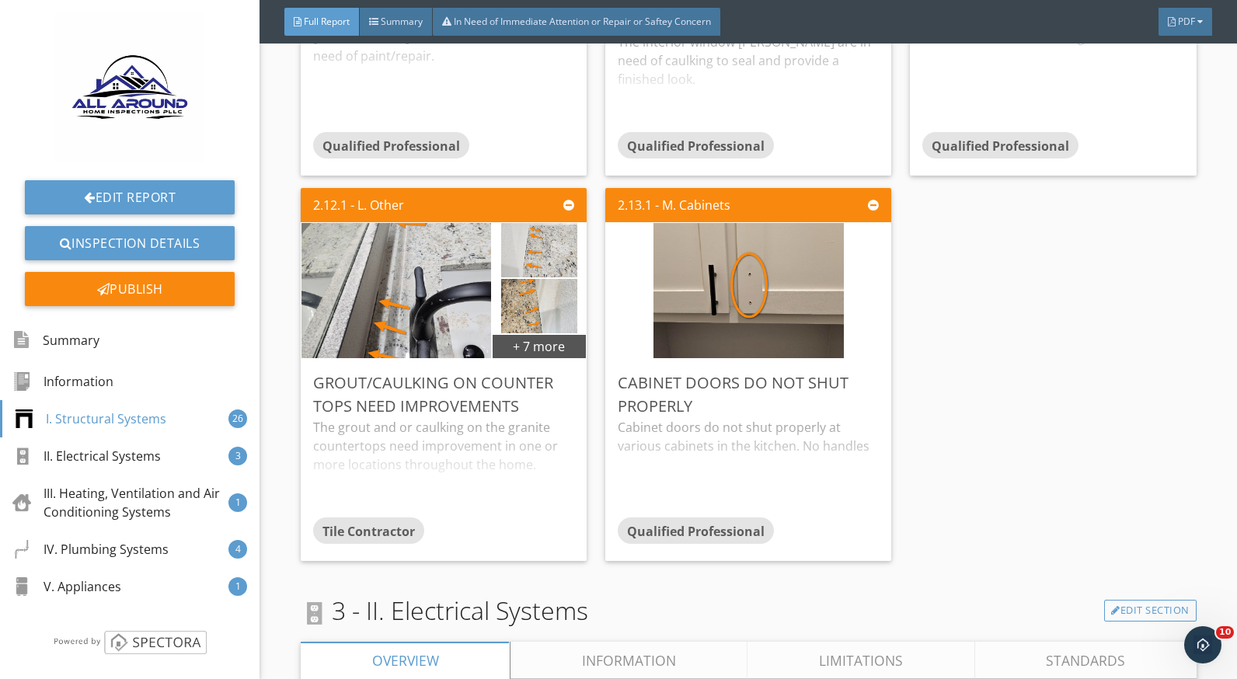
click at [1074, 337] on div at bounding box center [618, 339] width 1237 height 679
click at [466, 451] on div "The grout and or caulking on the granite countertops need improvement in one or…" at bounding box center [443, 467] width 261 height 99
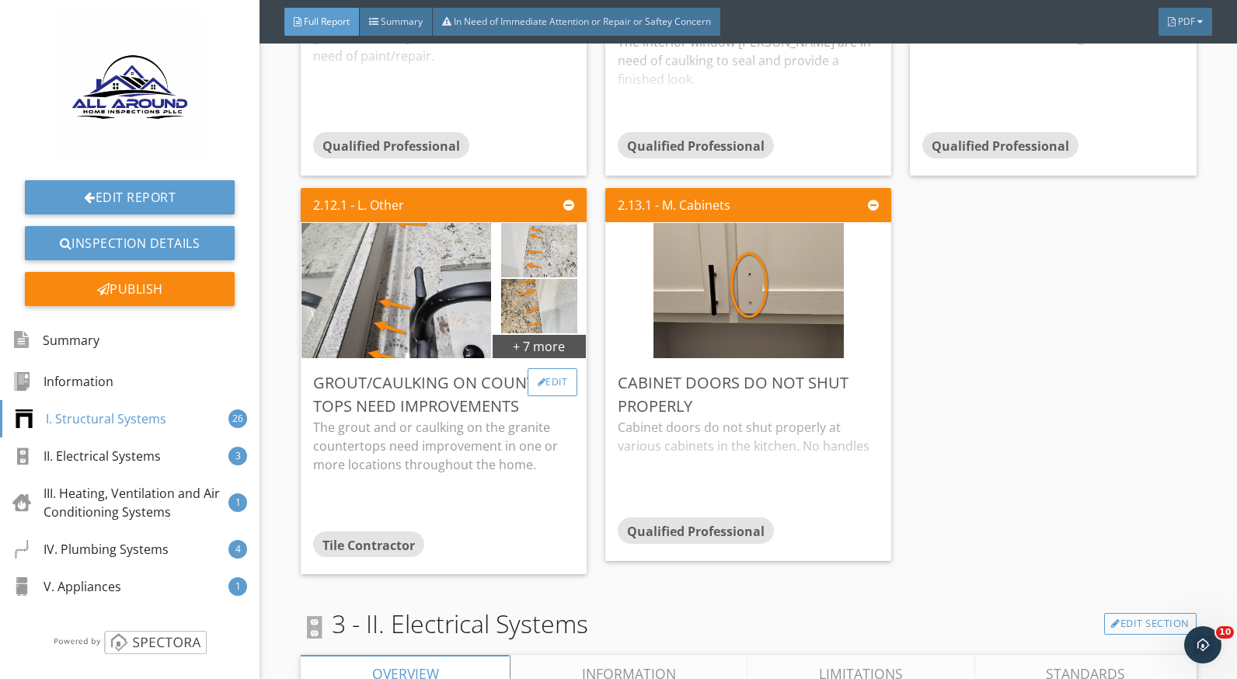
click at [554, 386] on div "Edit" at bounding box center [553, 382] width 51 height 28
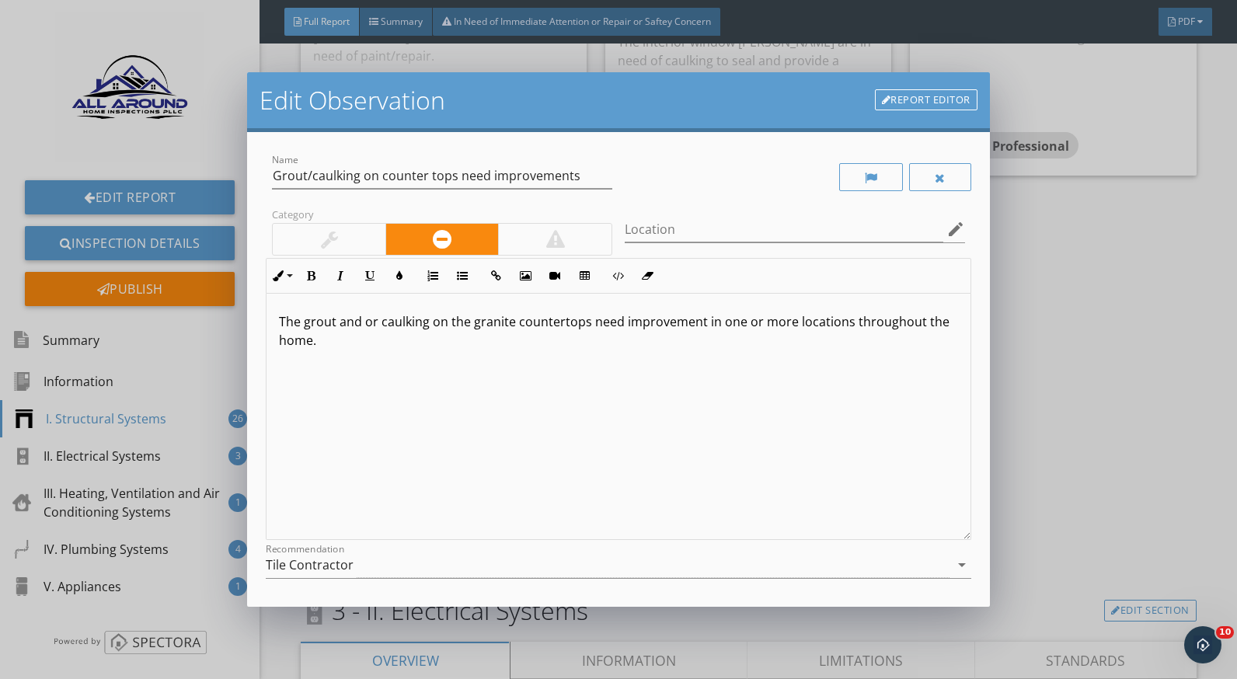
click at [442, 318] on p "The grout and or caulking on the granite countertops need improvement in one or…" at bounding box center [618, 330] width 679 height 37
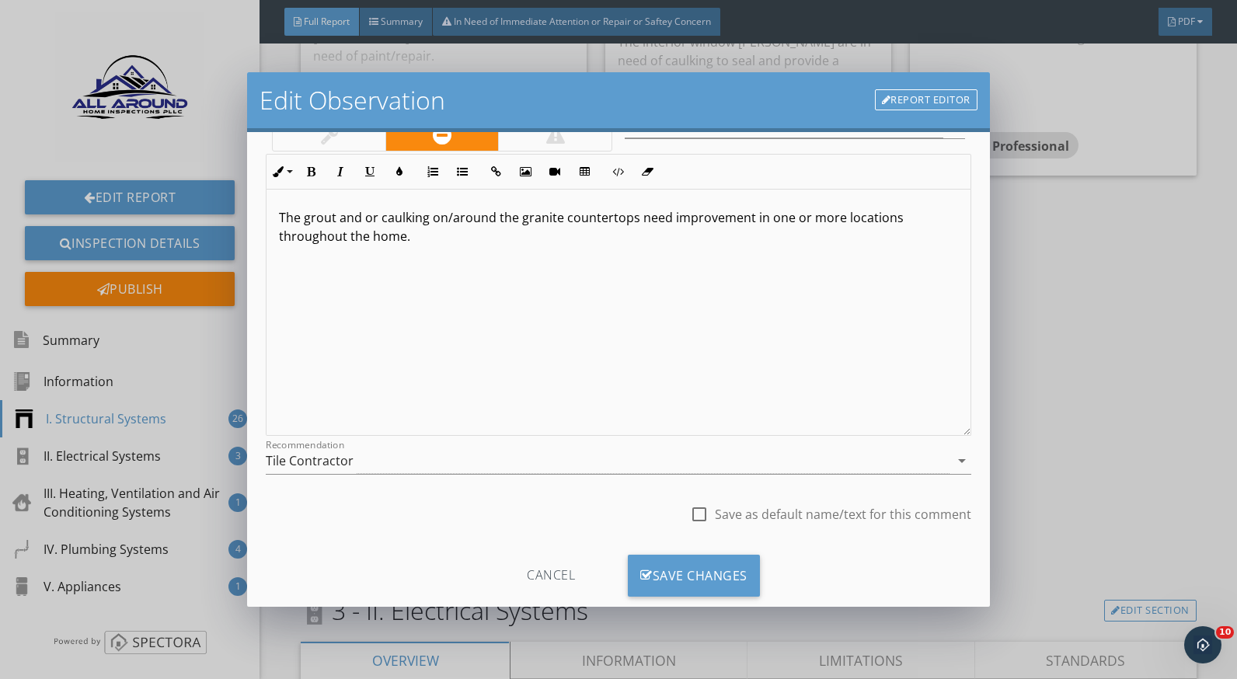
scroll to position [136, 0]
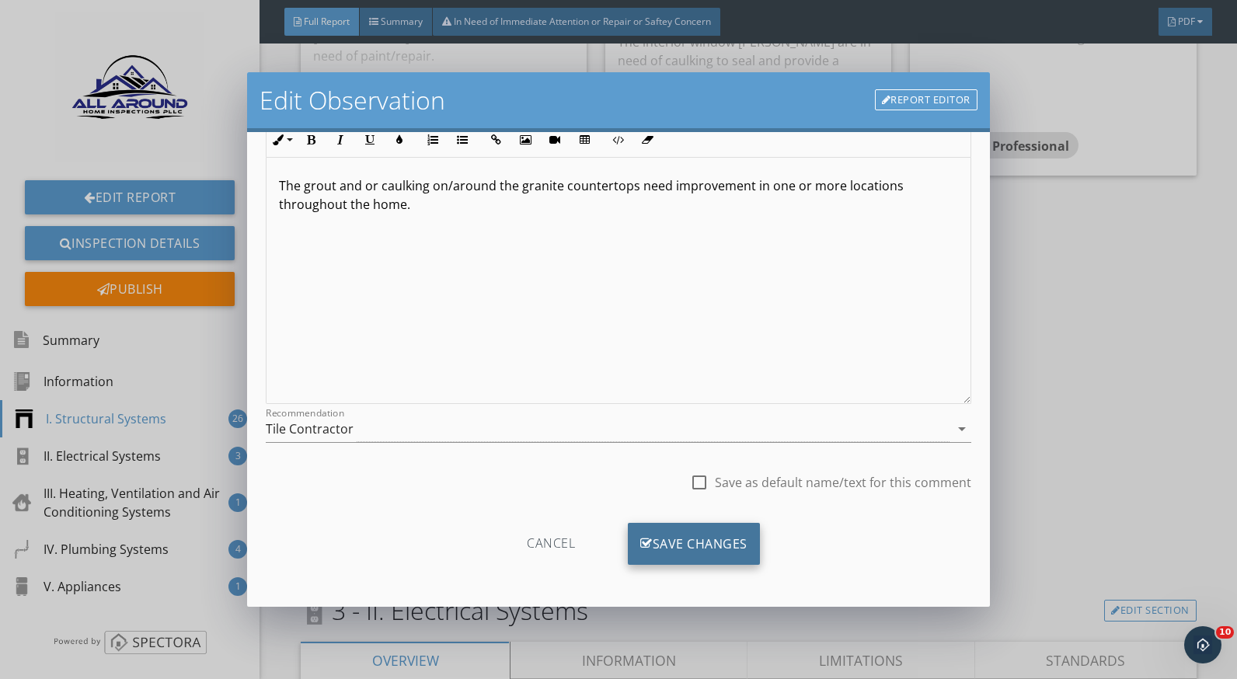
click at [749, 539] on div "Save Changes" at bounding box center [694, 544] width 132 height 42
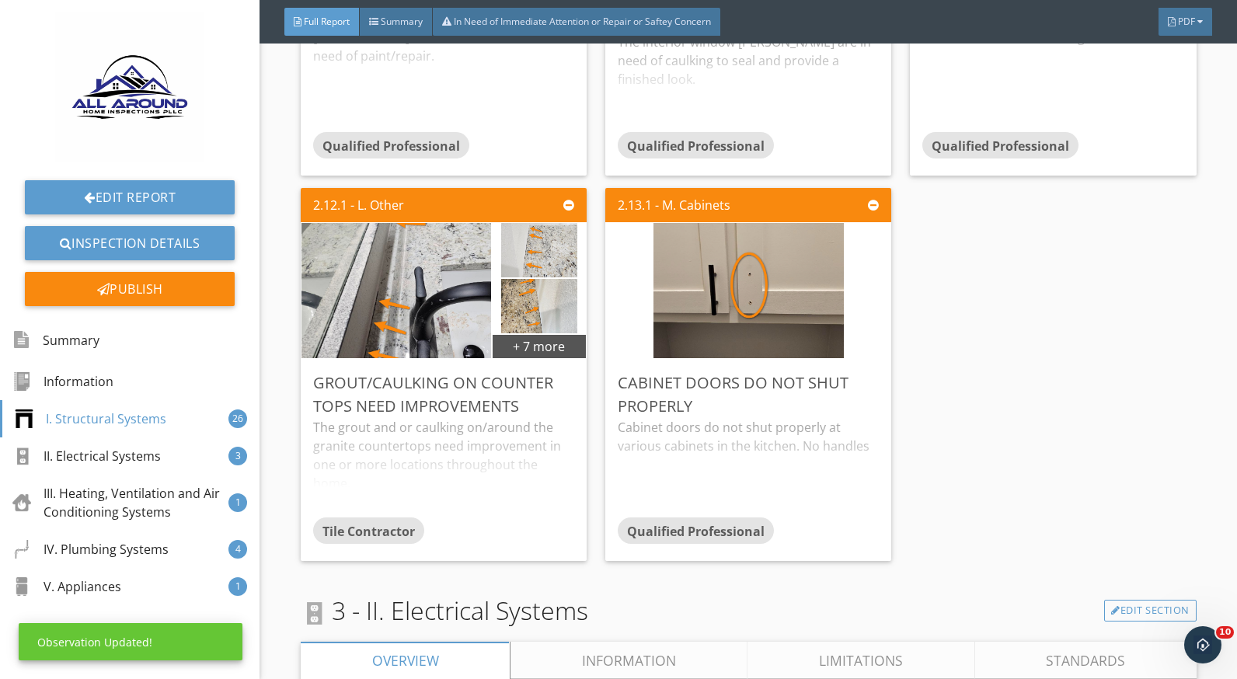
scroll to position [0, 0]
click at [564, 343] on div "+ 7 more" at bounding box center [539, 345] width 93 height 25
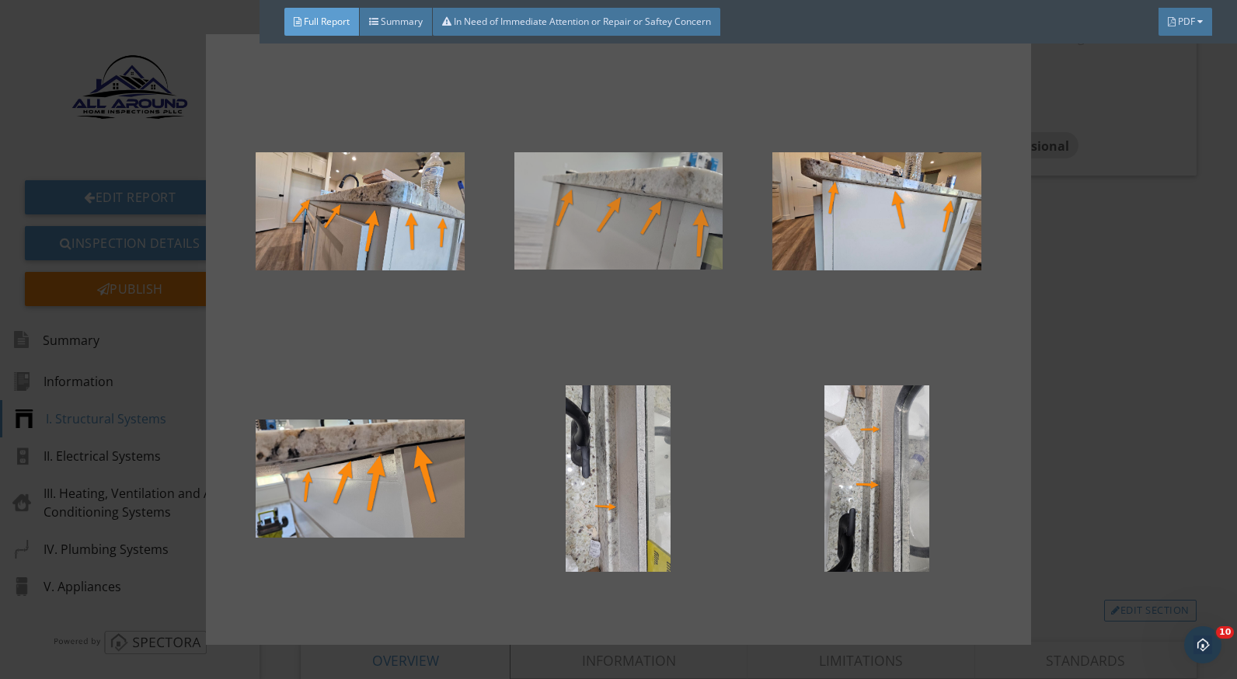
scroll to position [311, 0]
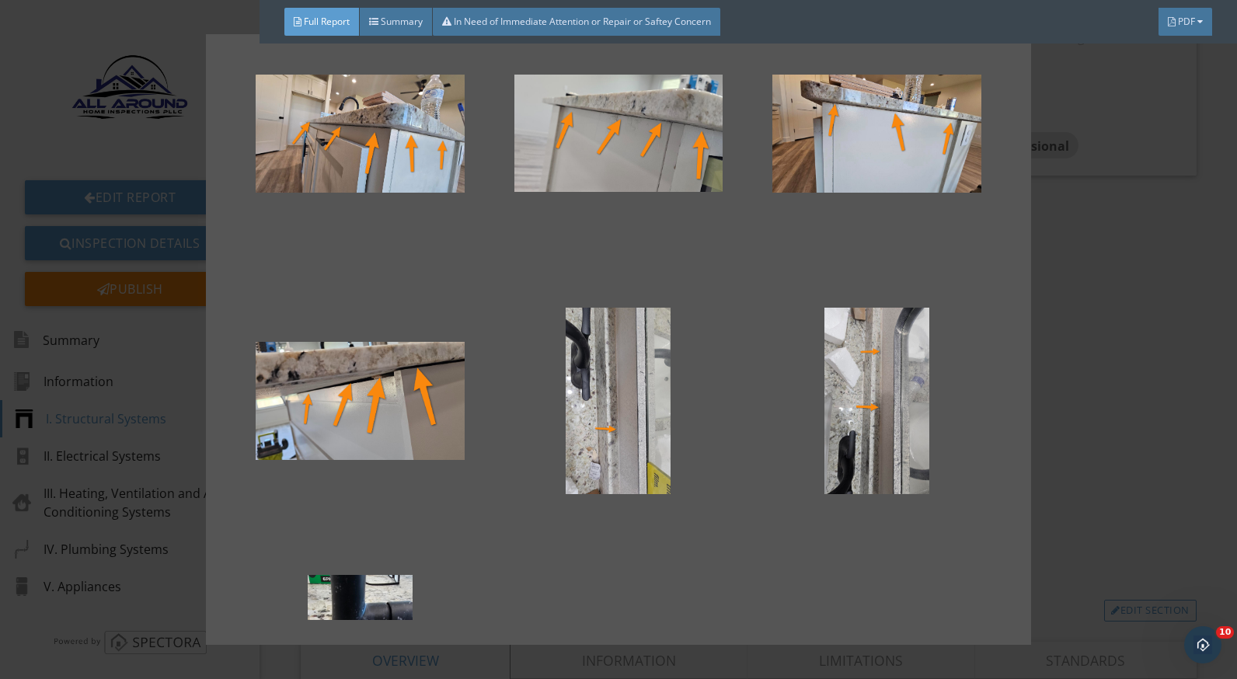
click at [1150, 487] on div at bounding box center [618, 339] width 1237 height 679
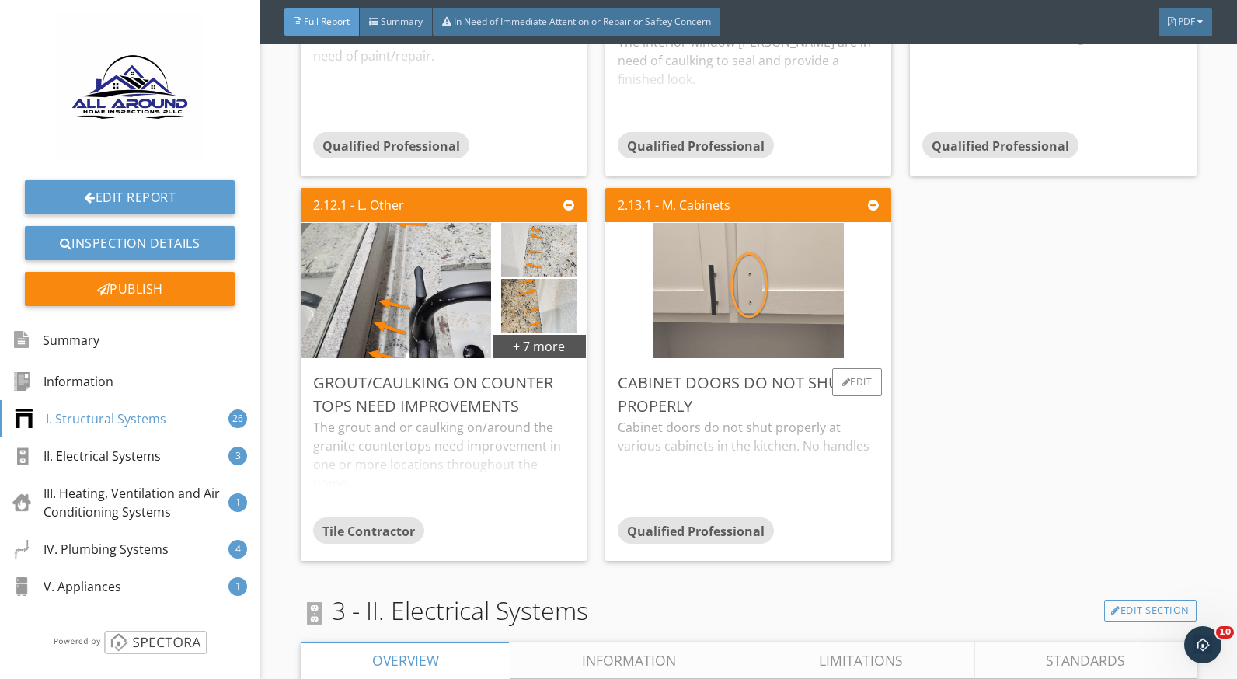
click at [736, 304] on img at bounding box center [749, 291] width 190 height 338
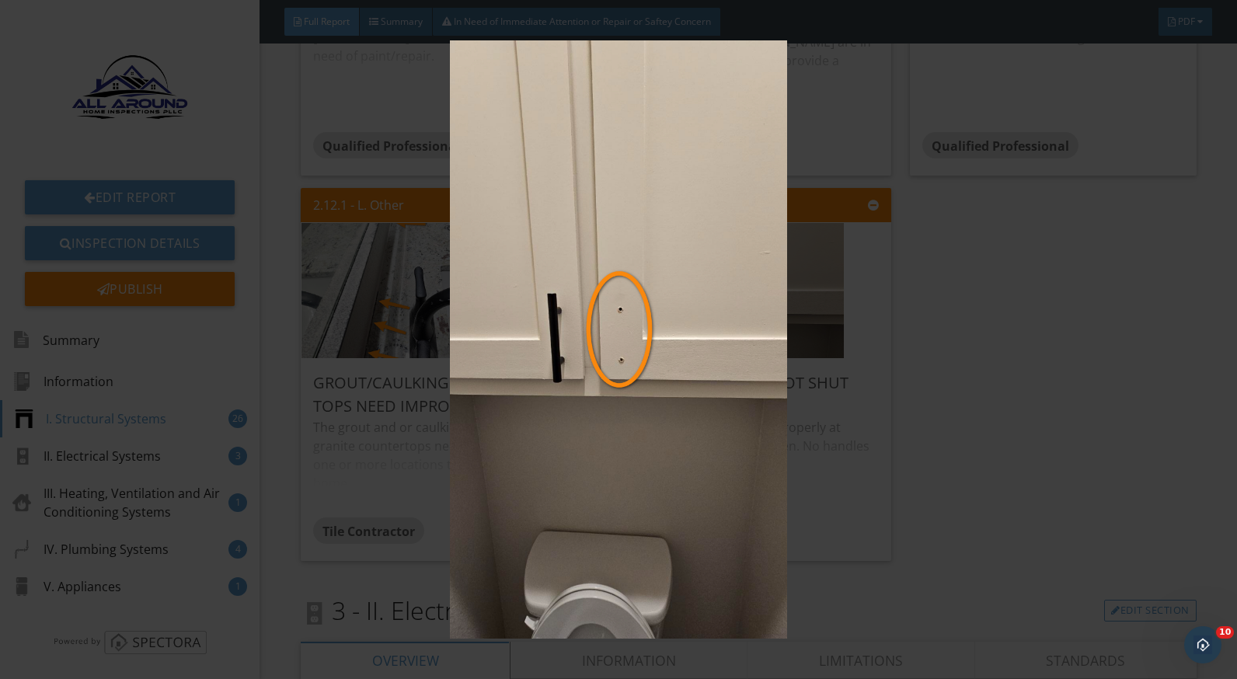
click at [1010, 416] on img at bounding box center [618, 339] width 1129 height 599
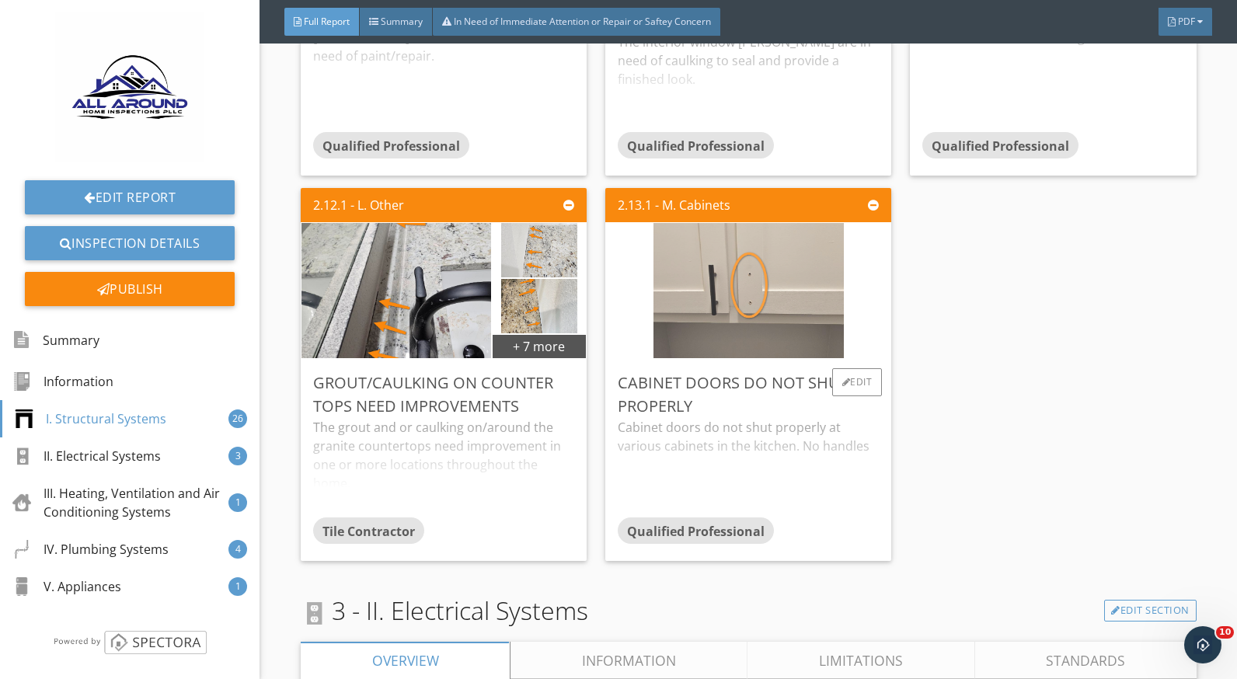
click at [747, 305] on img at bounding box center [749, 291] width 190 height 338
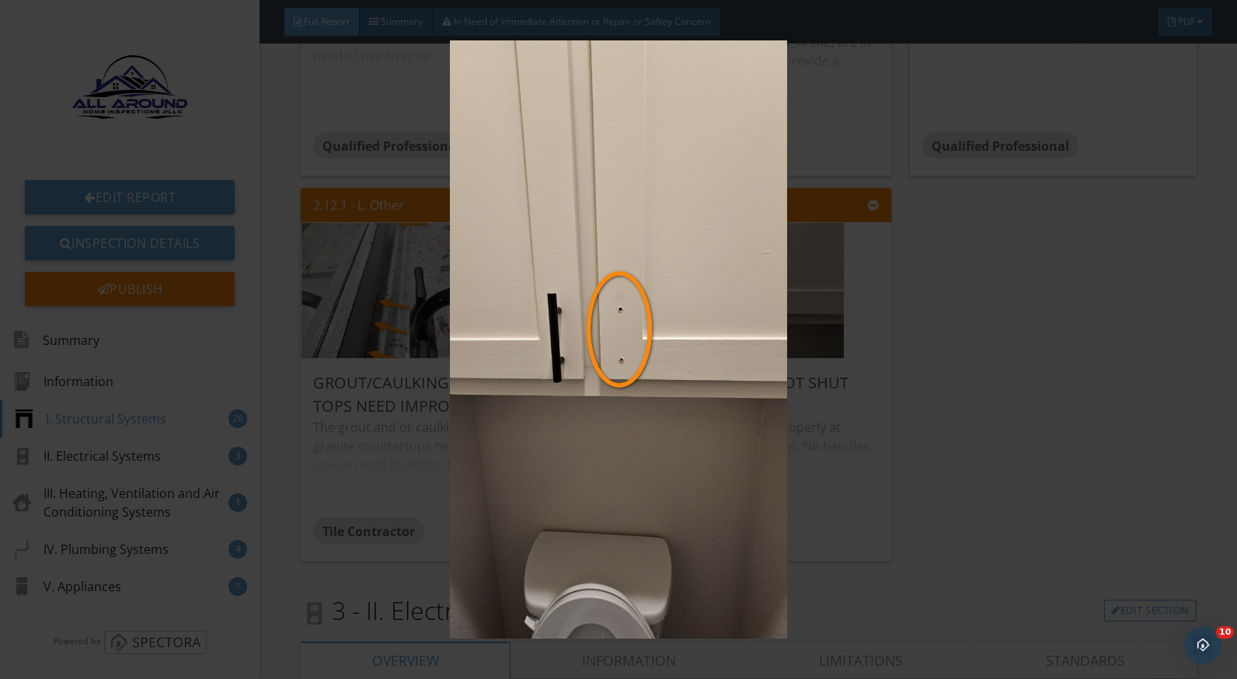
click at [863, 426] on img at bounding box center [618, 339] width 1129 height 599
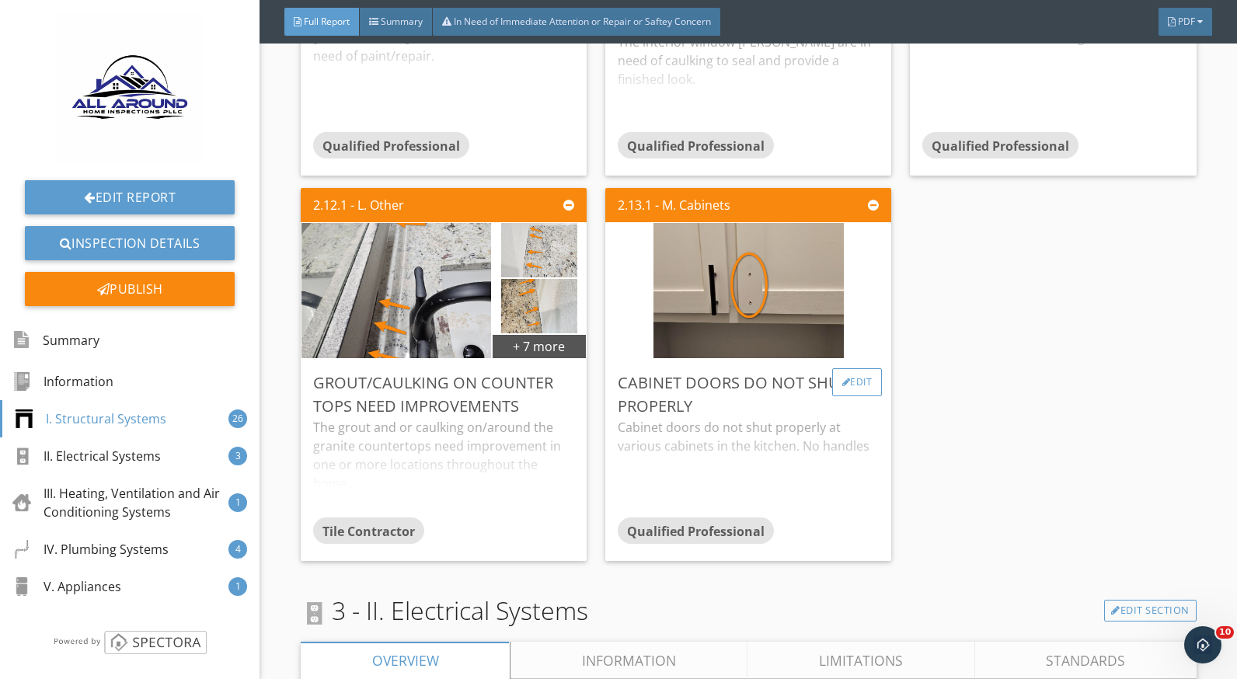
click at [832, 380] on div "Edit" at bounding box center [857, 382] width 51 height 28
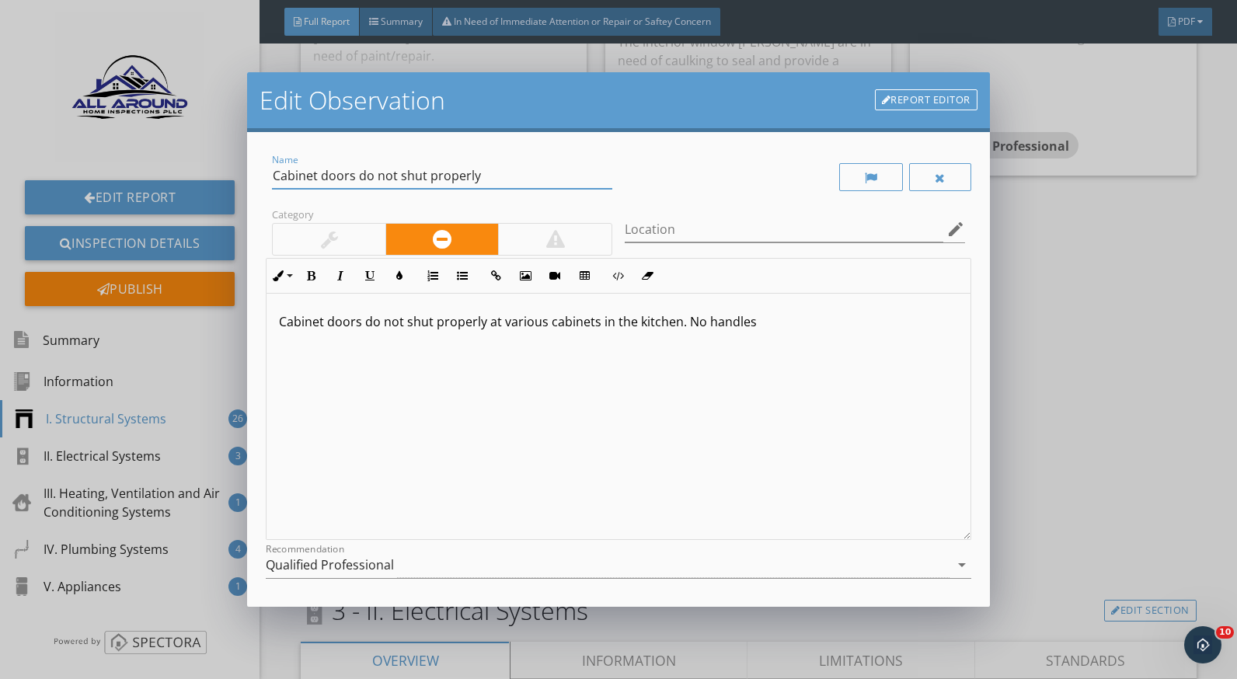
drag, startPoint x: 476, startPoint y: 175, endPoint x: 349, endPoint y: 173, distance: 127.5
click at [349, 173] on input "Cabinet doors do not shut properly" at bounding box center [442, 176] width 340 height 26
type input "Cabinet door missing handle"
click at [360, 322] on p "Cabinet doors do not shut properly at various cabinets in the kitchen. No handl…" at bounding box center [618, 321] width 679 height 19
drag, startPoint x: 749, startPoint y: 326, endPoint x: 355, endPoint y: 324, distance: 393.3
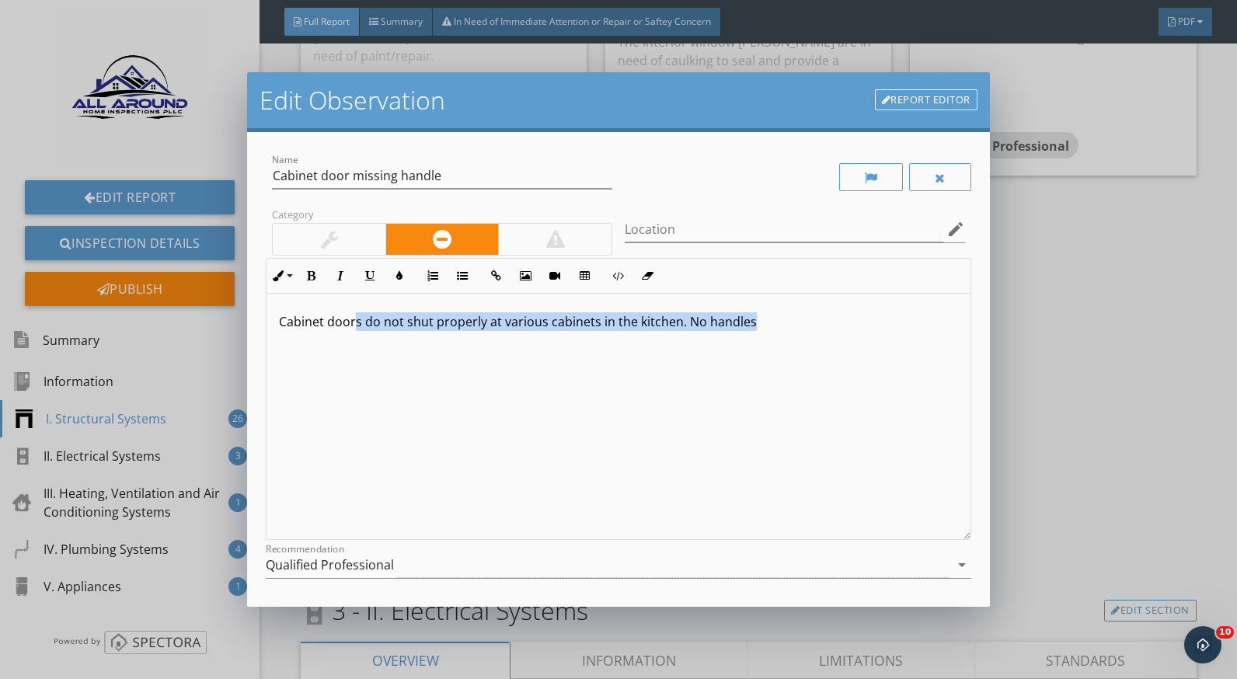
click at [355, 324] on p "Cabinet doors do not shut properly at various cabinets in the kitchen. No handl…" at bounding box center [618, 321] width 679 height 19
click at [373, 325] on p "Cabinet door in bathroom is missing handle. Recommend replacement." at bounding box center [618, 321] width 679 height 19
click at [515, 321] on p "Cabinet door in the bathroom is missing handle. Recommend replacement." at bounding box center [618, 321] width 679 height 19
drag, startPoint x: 714, startPoint y: 326, endPoint x: 639, endPoint y: 323, distance: 75.4
click at [639, 323] on p "Cabinet door in the bathroom is missing handle. Recommend replacement." at bounding box center [618, 321] width 679 height 19
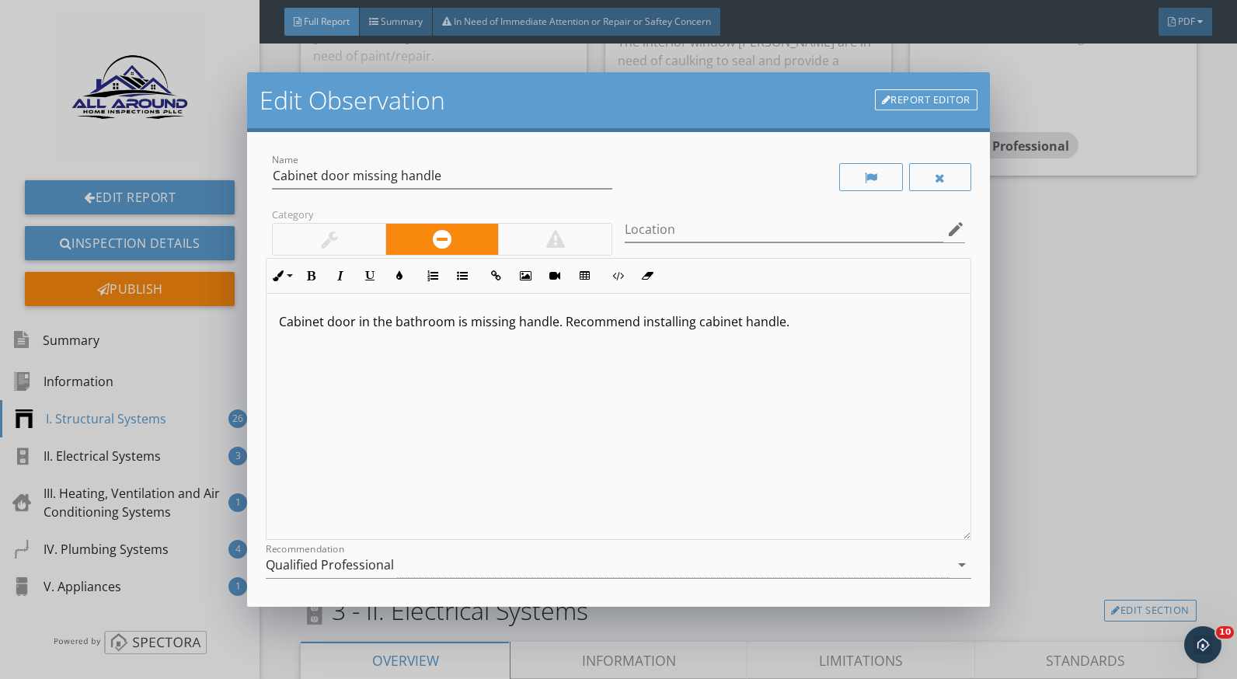
scroll to position [136, 0]
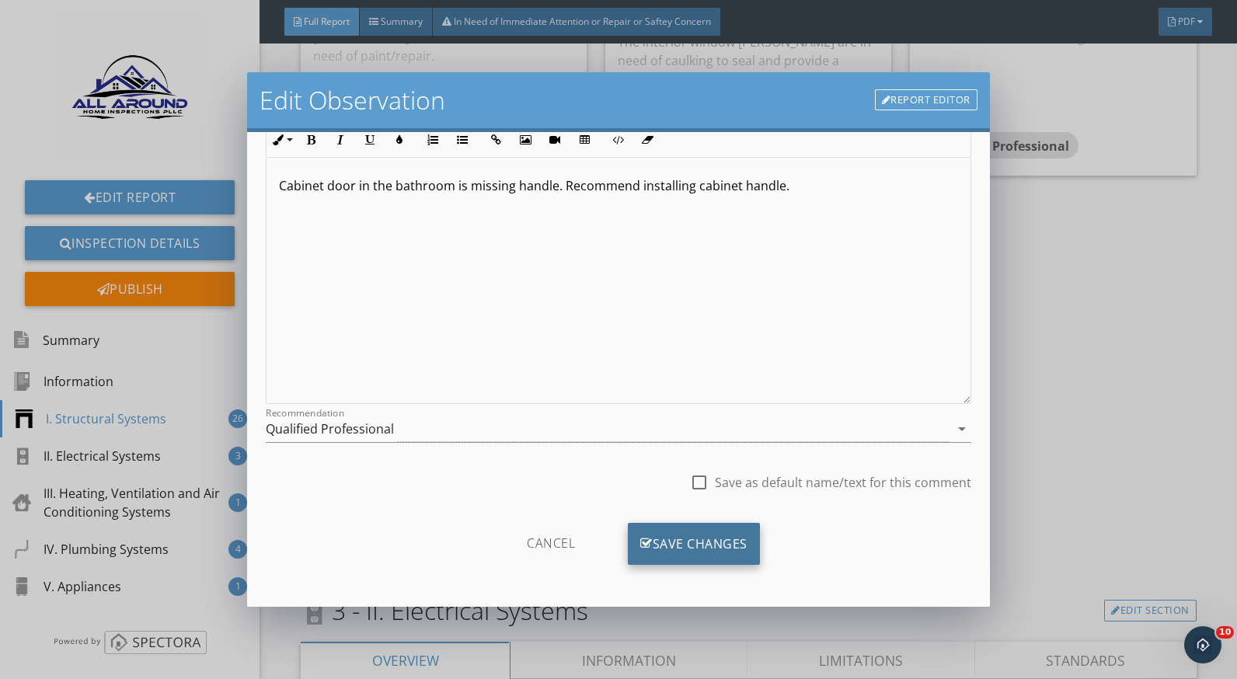
drag, startPoint x: 708, startPoint y: 537, endPoint x: 798, endPoint y: 551, distance: 90.5
click at [709, 537] on div "Save Changes" at bounding box center [694, 544] width 132 height 42
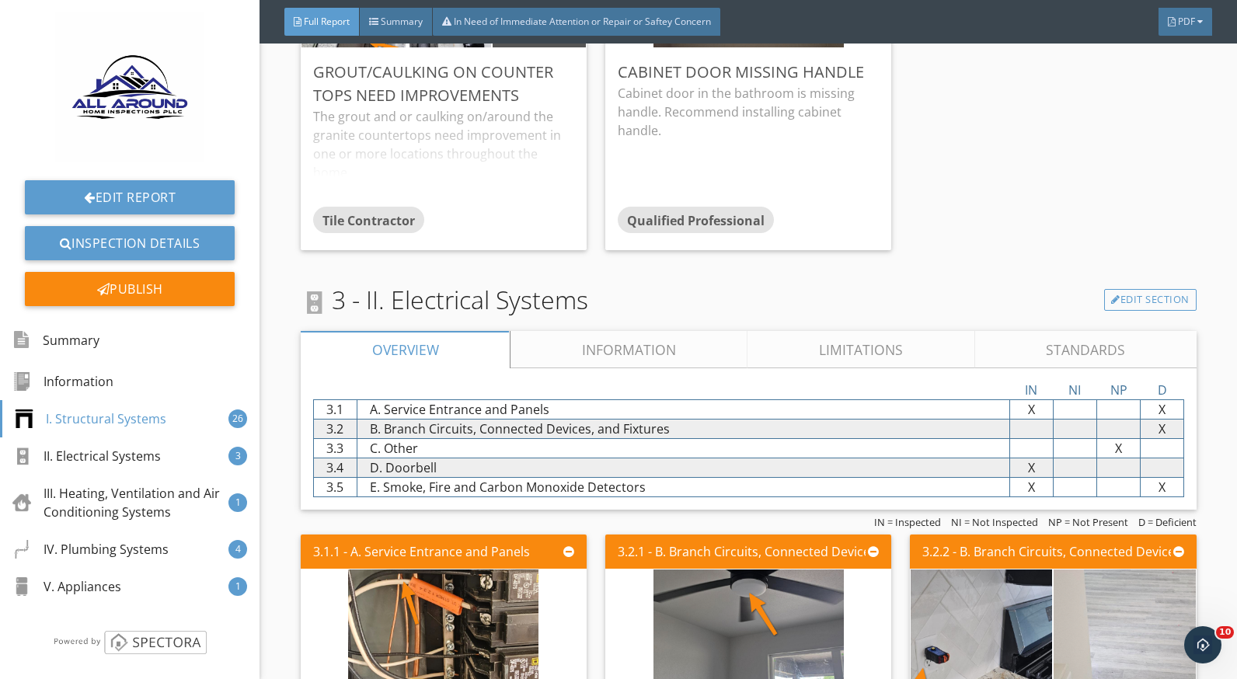
scroll to position [4819, 0]
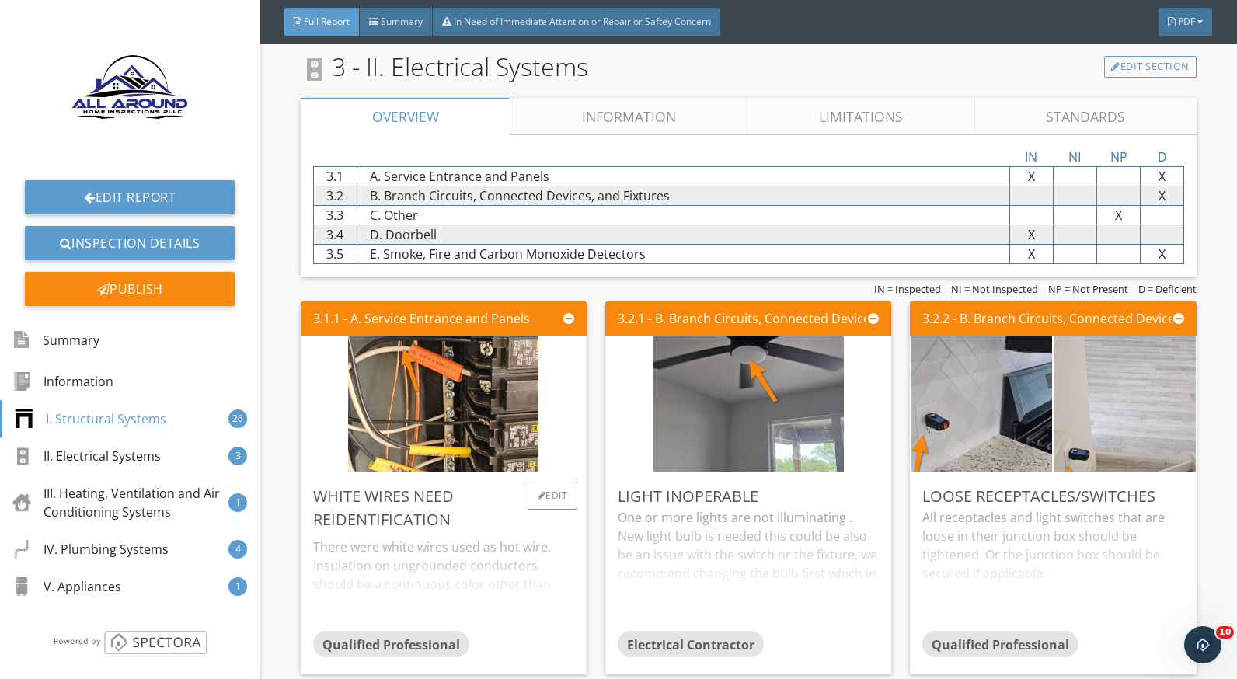
click at [413, 543] on div "There were white wires used as hot wire. Insulation on ungrounded conductors sh…" at bounding box center [443, 581] width 261 height 99
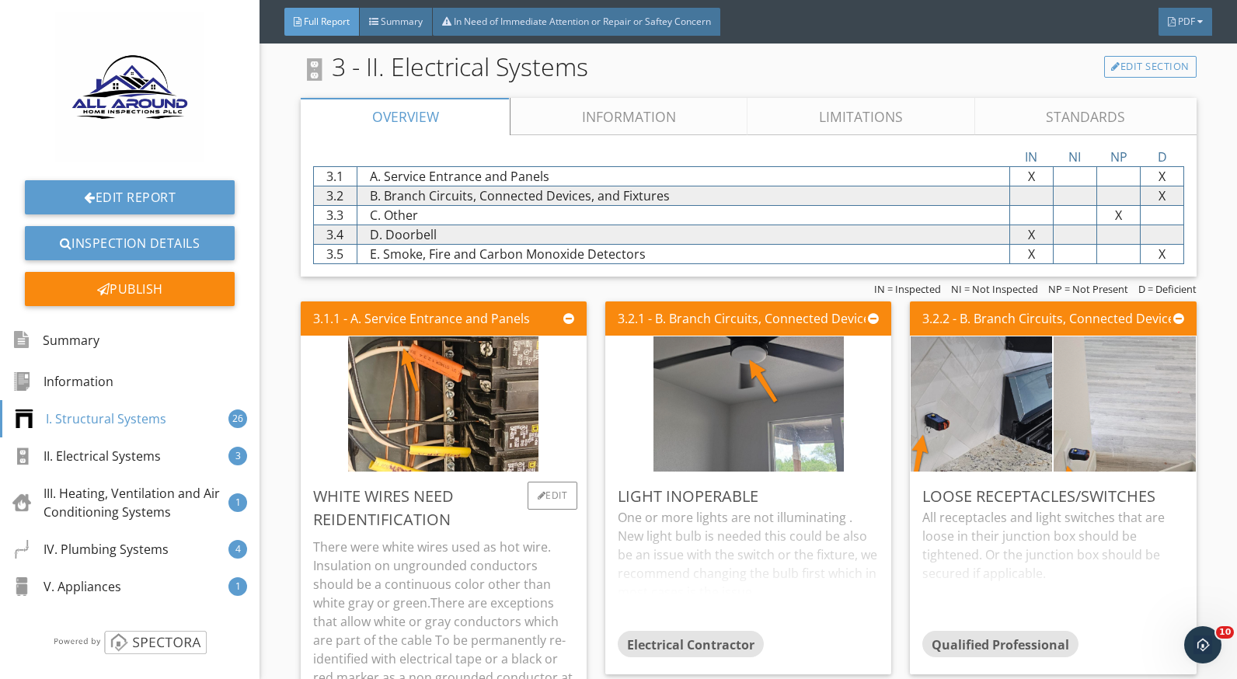
scroll to position [4897, 0]
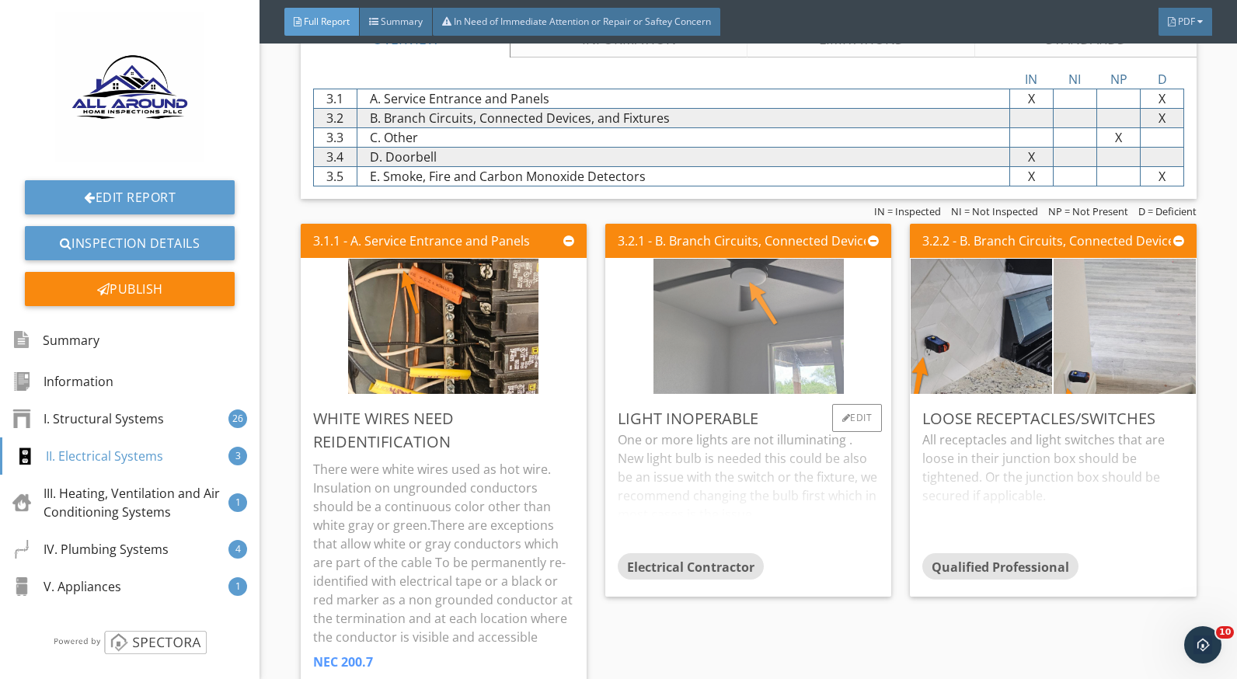
click at [726, 344] on img at bounding box center [749, 327] width 190 height 338
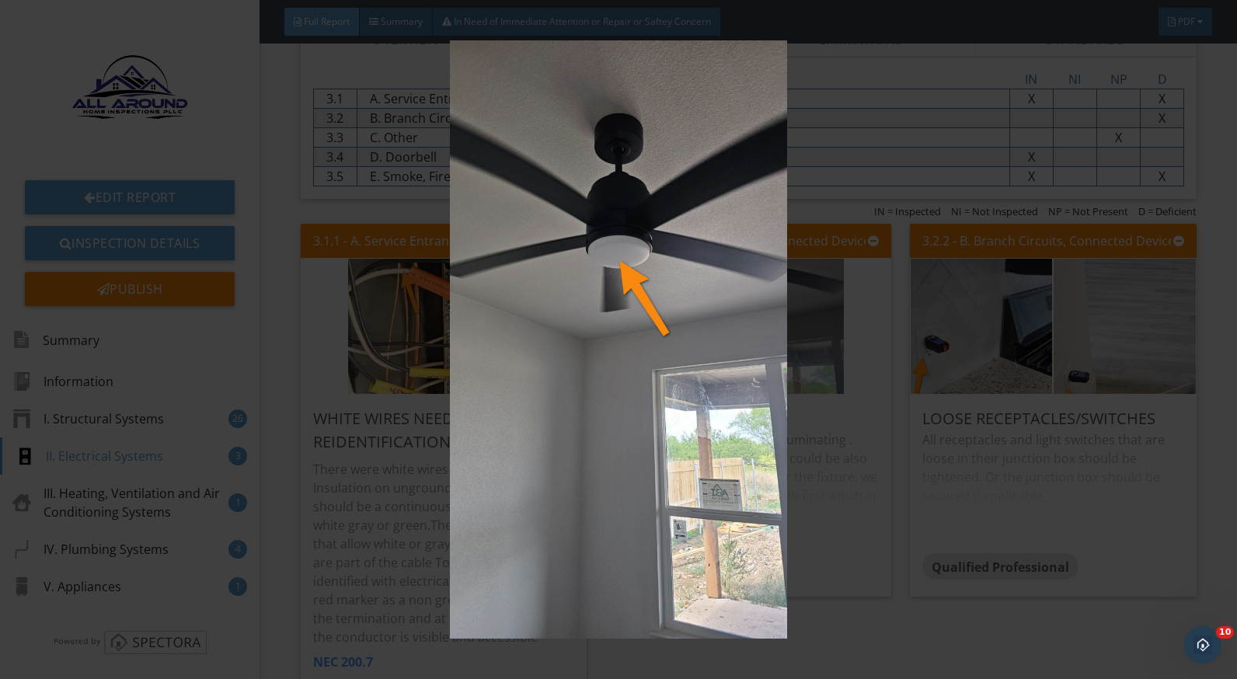
click at [808, 482] on img at bounding box center [618, 339] width 1129 height 599
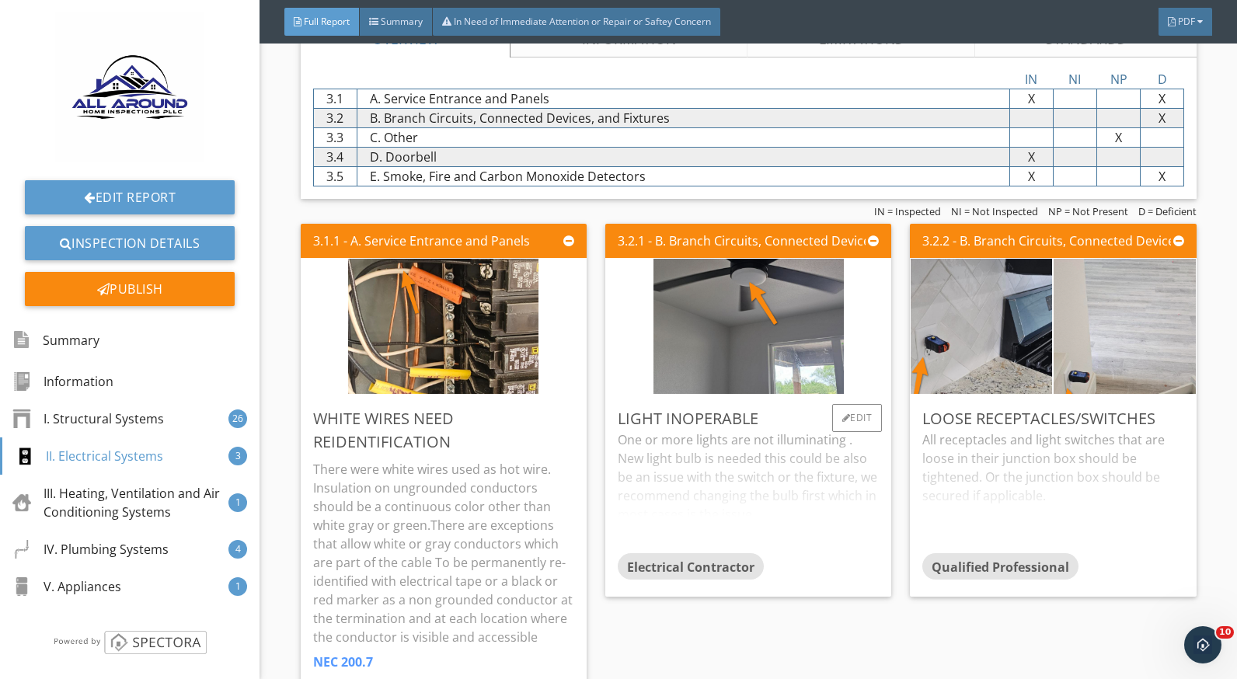
click at [698, 455] on div "One or more lights are not illuminating . New light bulb is needed this could b…" at bounding box center [748, 492] width 261 height 123
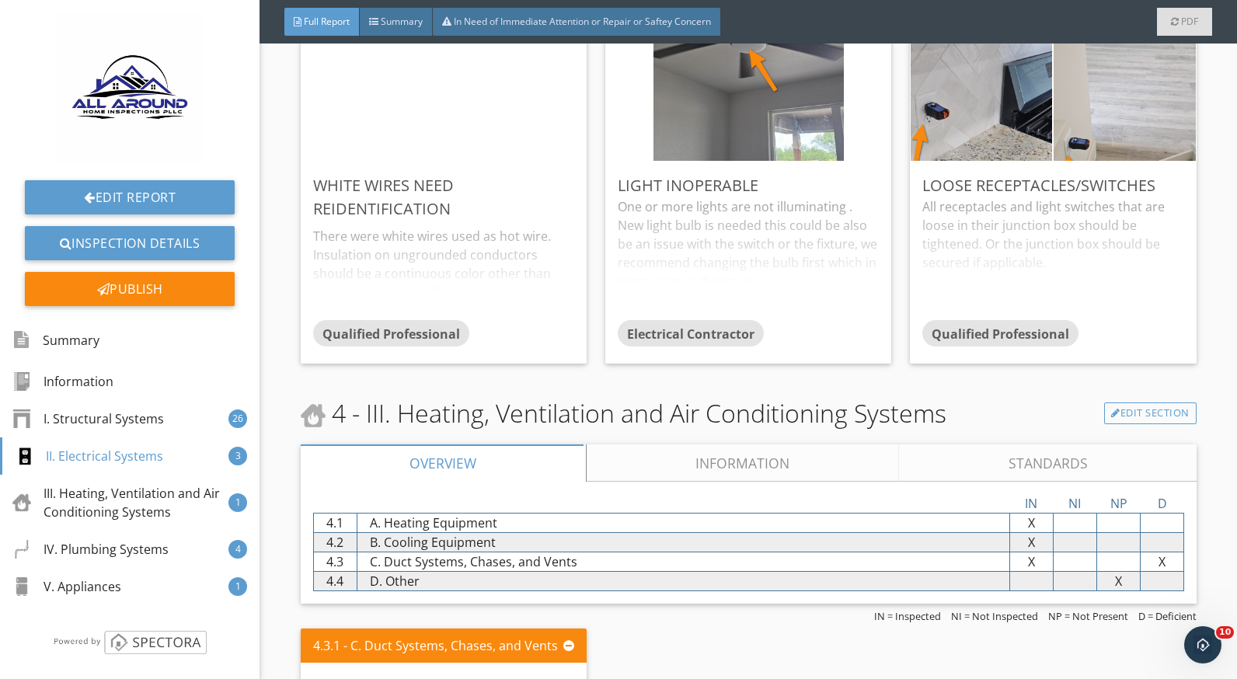
scroll to position [4819, 0]
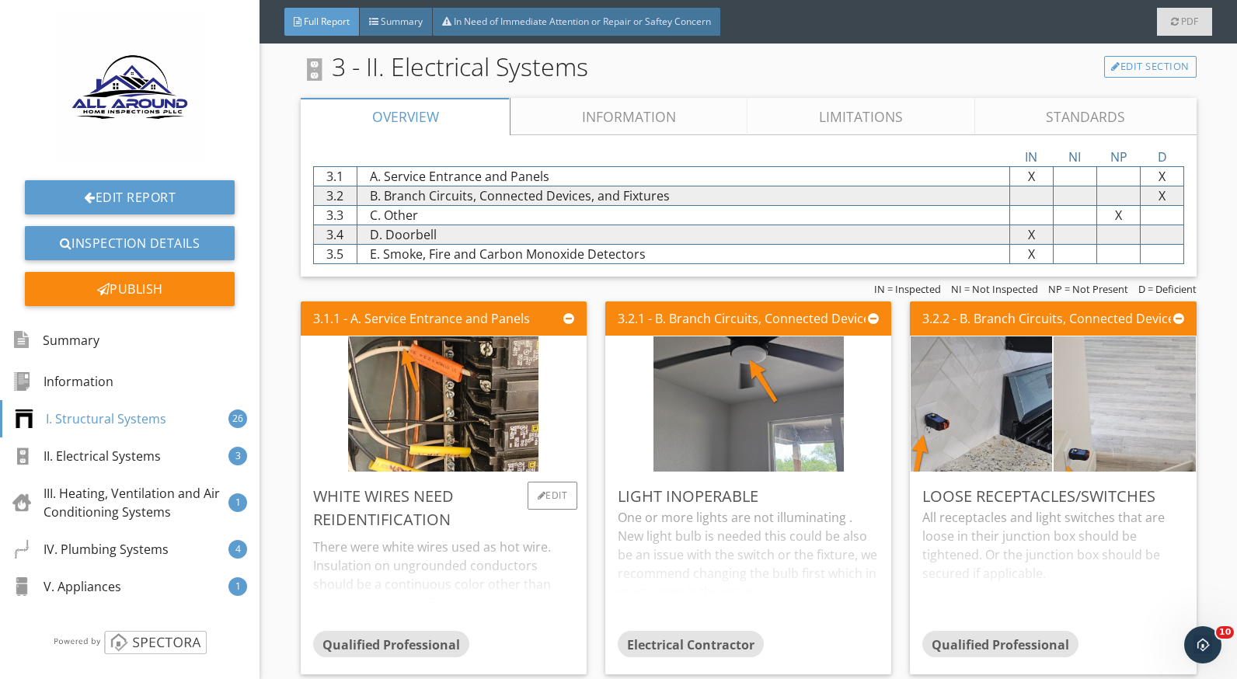
click at [470, 573] on div "There were white wires used as hot wire. Insulation on ungrounded conductors sh…" at bounding box center [443, 581] width 261 height 99
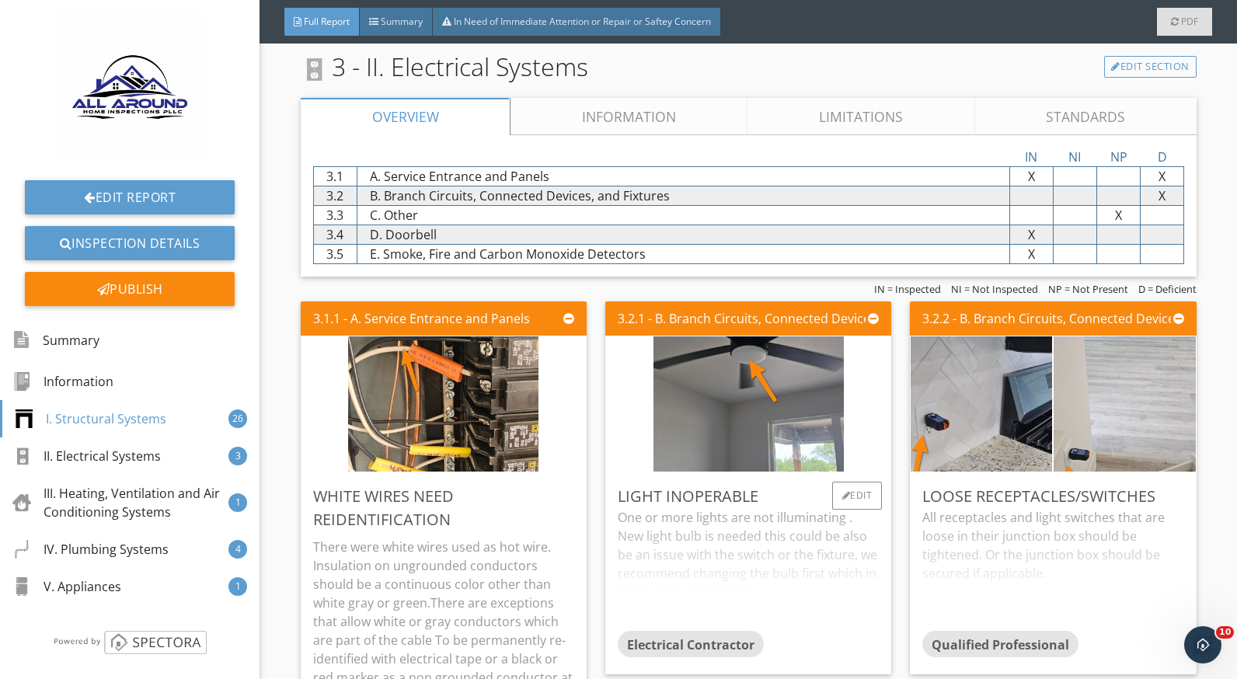
click at [693, 551] on div "One or more lights are not illuminating . New light bulb is needed this could b…" at bounding box center [748, 569] width 261 height 123
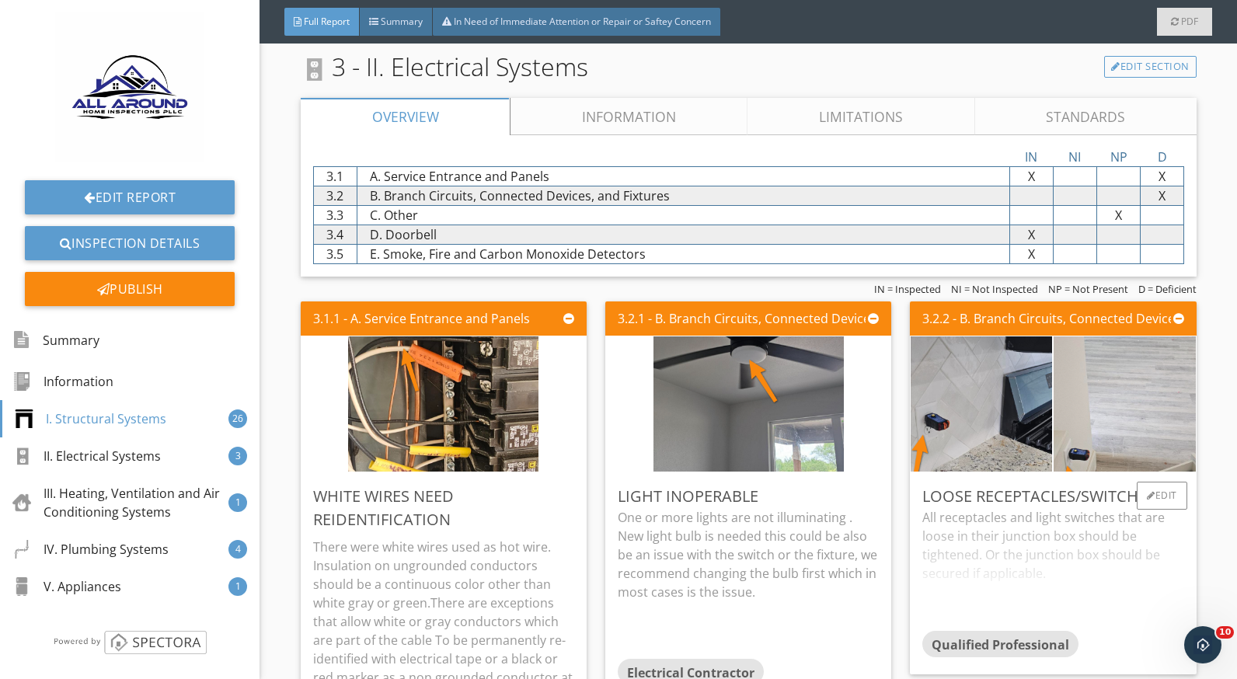
click at [1043, 541] on div "All receptacles and light switches that are loose in their junction box should …" at bounding box center [1053, 569] width 261 height 123
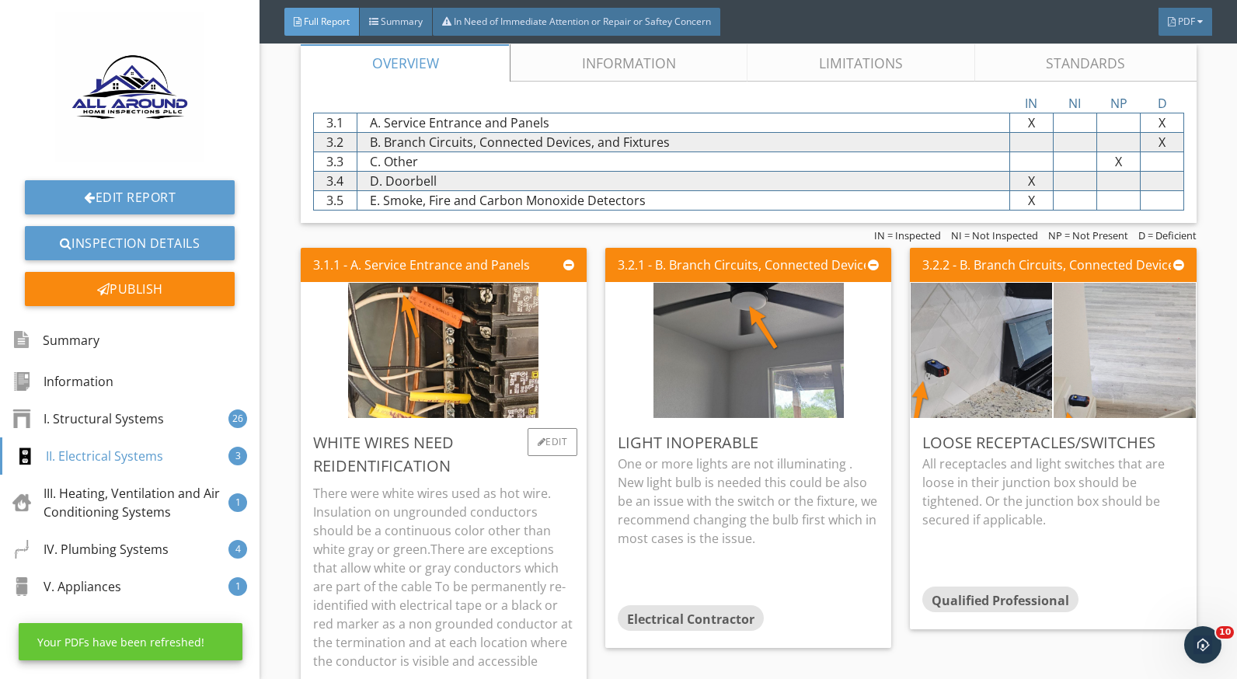
scroll to position [4975, 0]
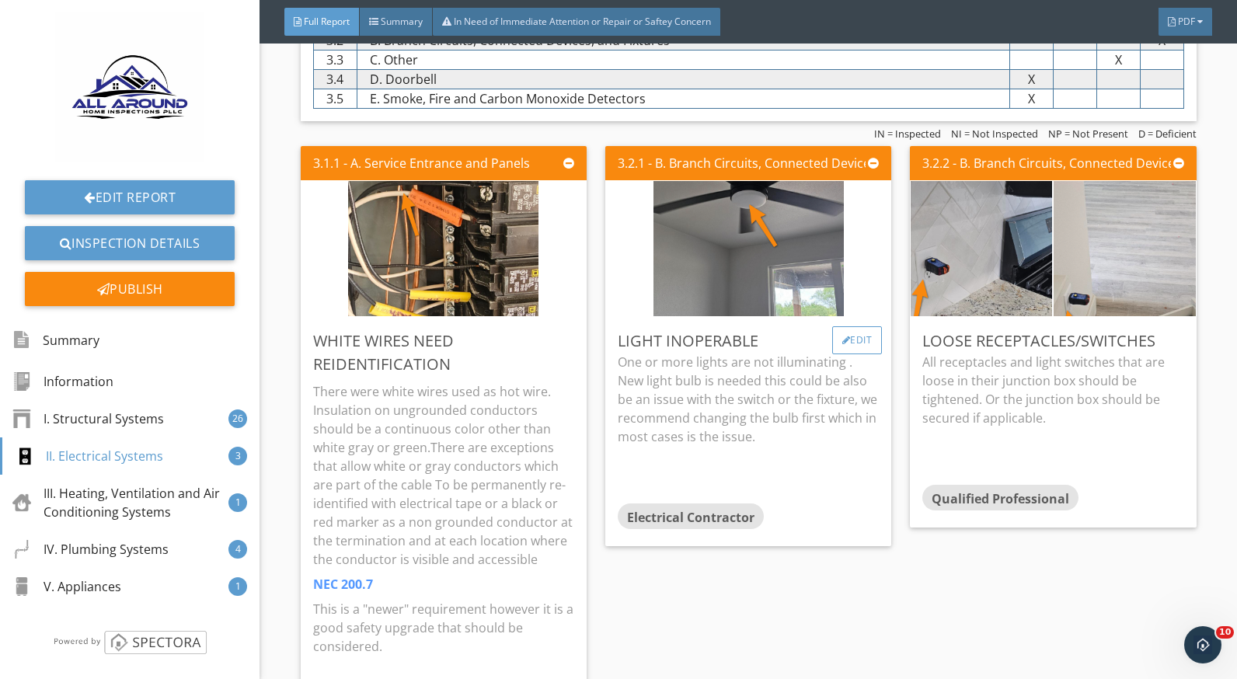
click at [840, 337] on div "Edit" at bounding box center [857, 340] width 51 height 28
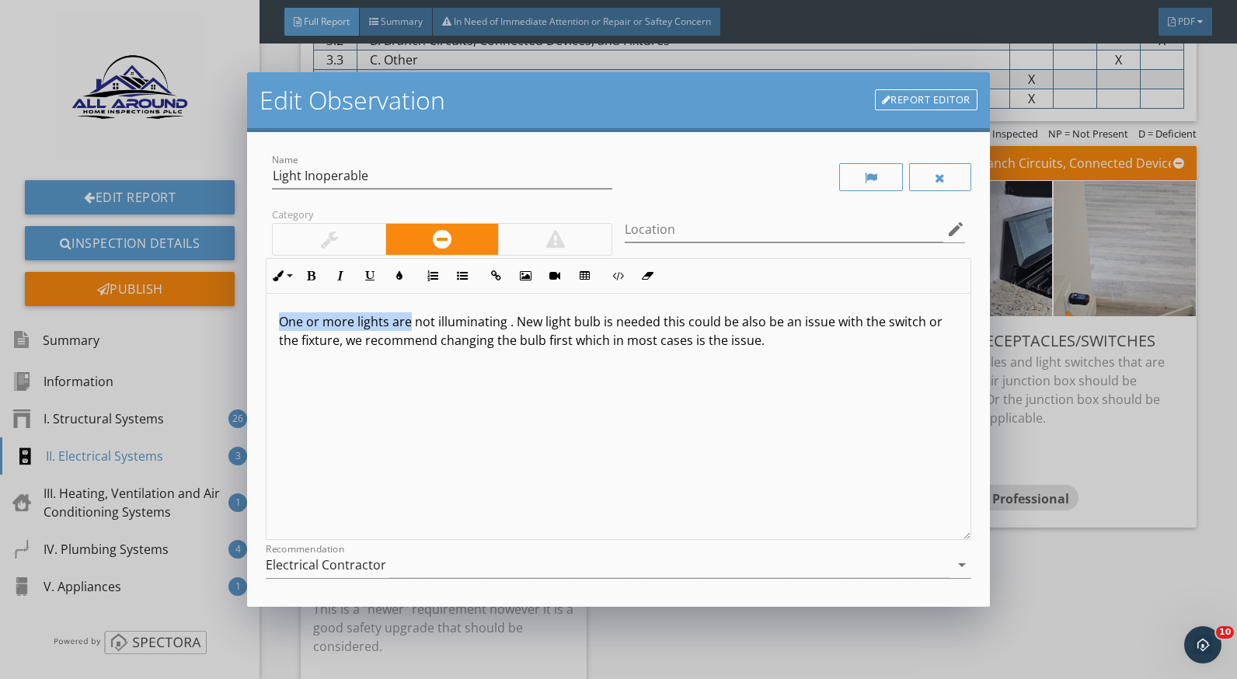
drag, startPoint x: 408, startPoint y: 326, endPoint x: 283, endPoint y: 328, distance: 125.2
click at [283, 328] on p "One or more lights are not illuminating . New light bulb is needed this could b…" at bounding box center [618, 330] width 679 height 37
click at [366, 321] on p "Ceiling fan light not illuminating. New light bulb is needed this could be also…" at bounding box center [618, 330] width 679 height 37
type textarea "<p>Ceiling fan light in the bedroom was not illuminating. New light bulb is nee…"
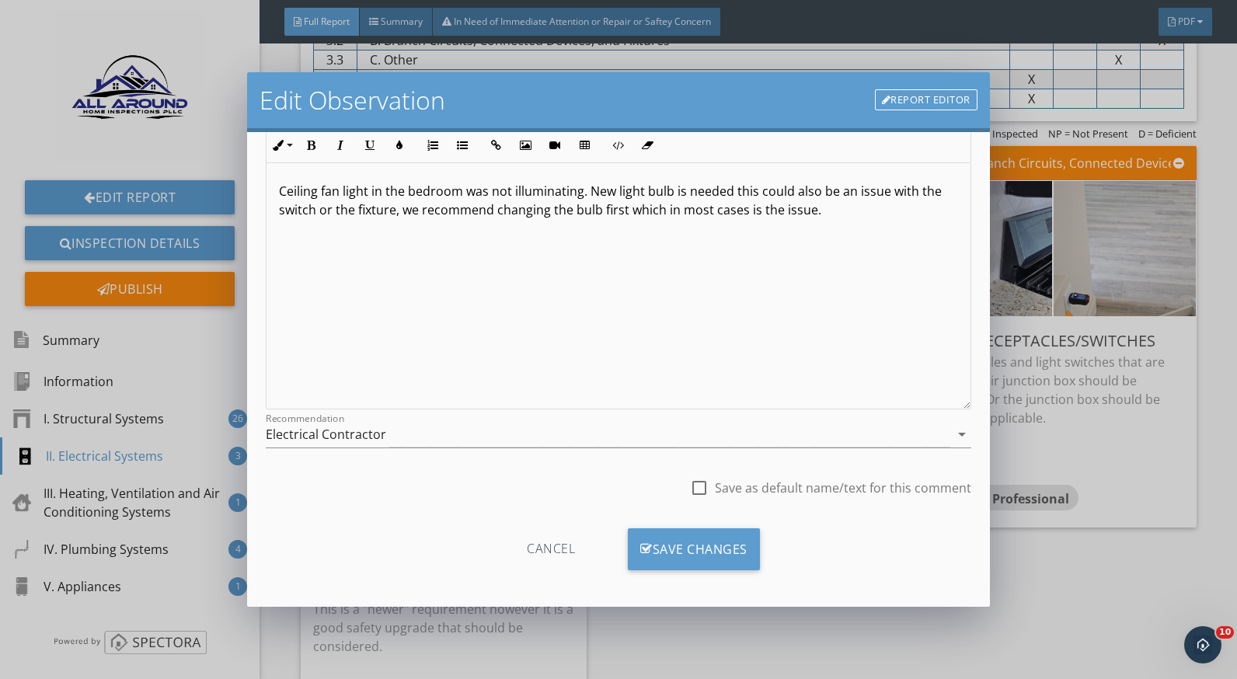
scroll to position [136, 0]
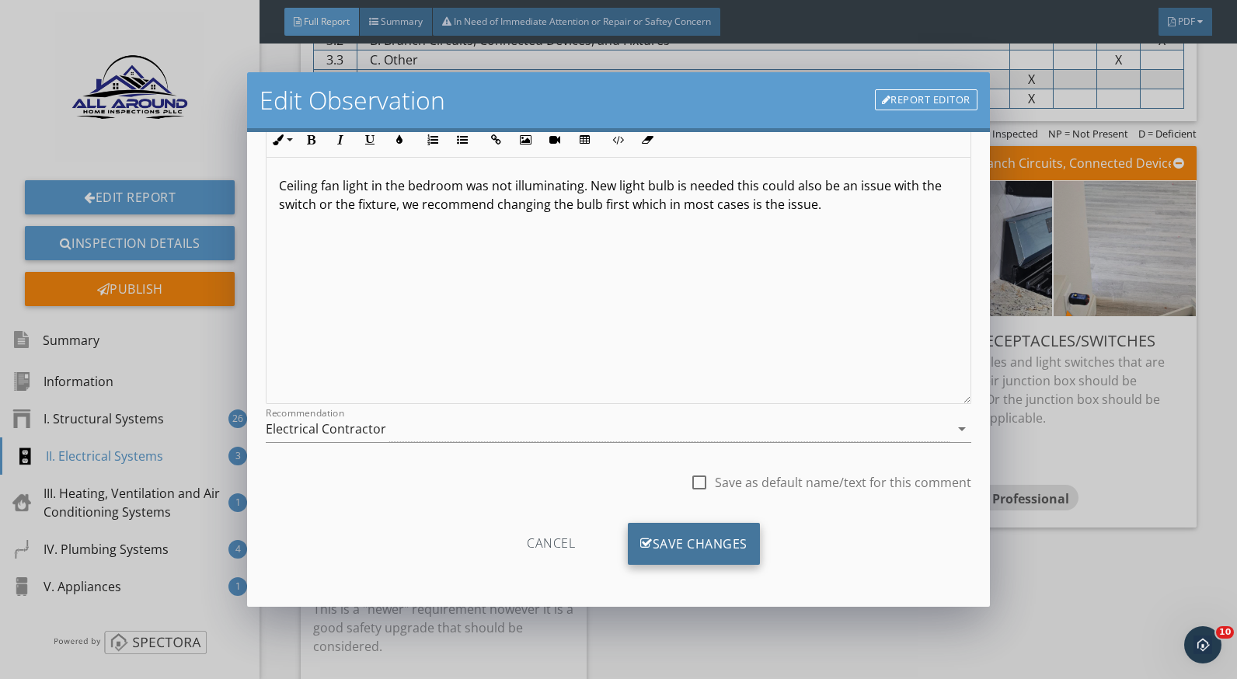
click at [720, 536] on div "Save Changes" at bounding box center [694, 544] width 132 height 42
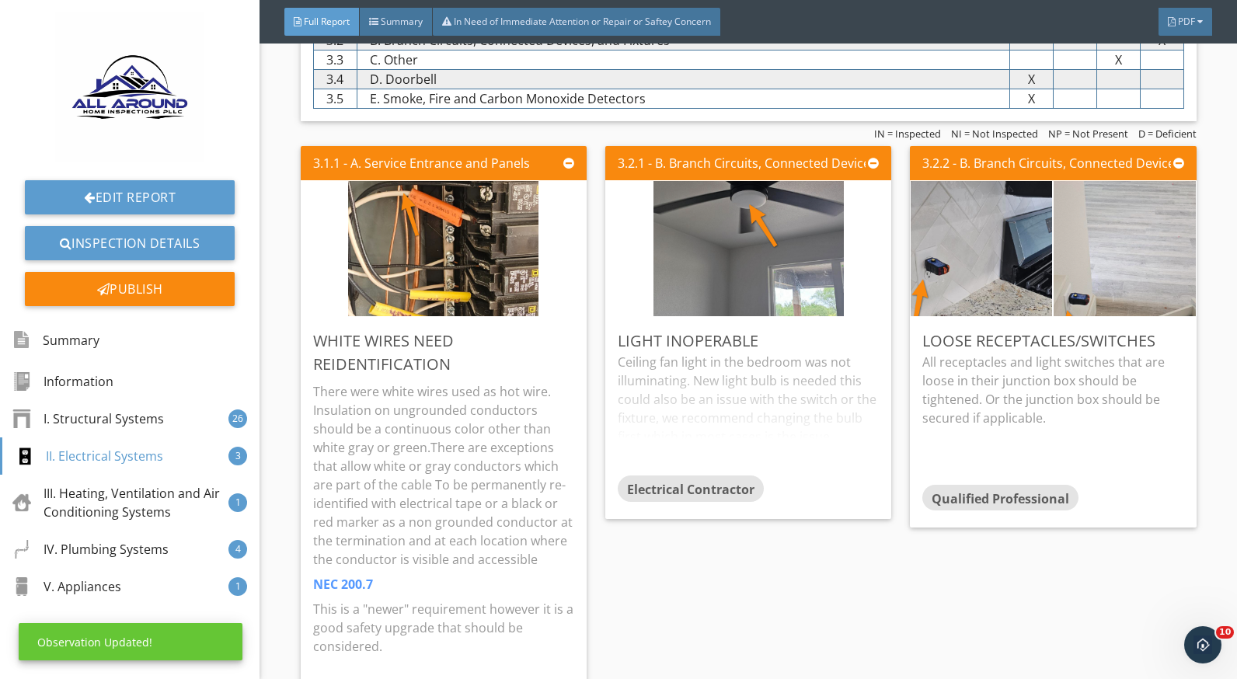
scroll to position [0, 0]
click at [705, 406] on div "Ceiling fan light in the bedroom was not illuminating. New light bulb is needed…" at bounding box center [748, 414] width 261 height 123
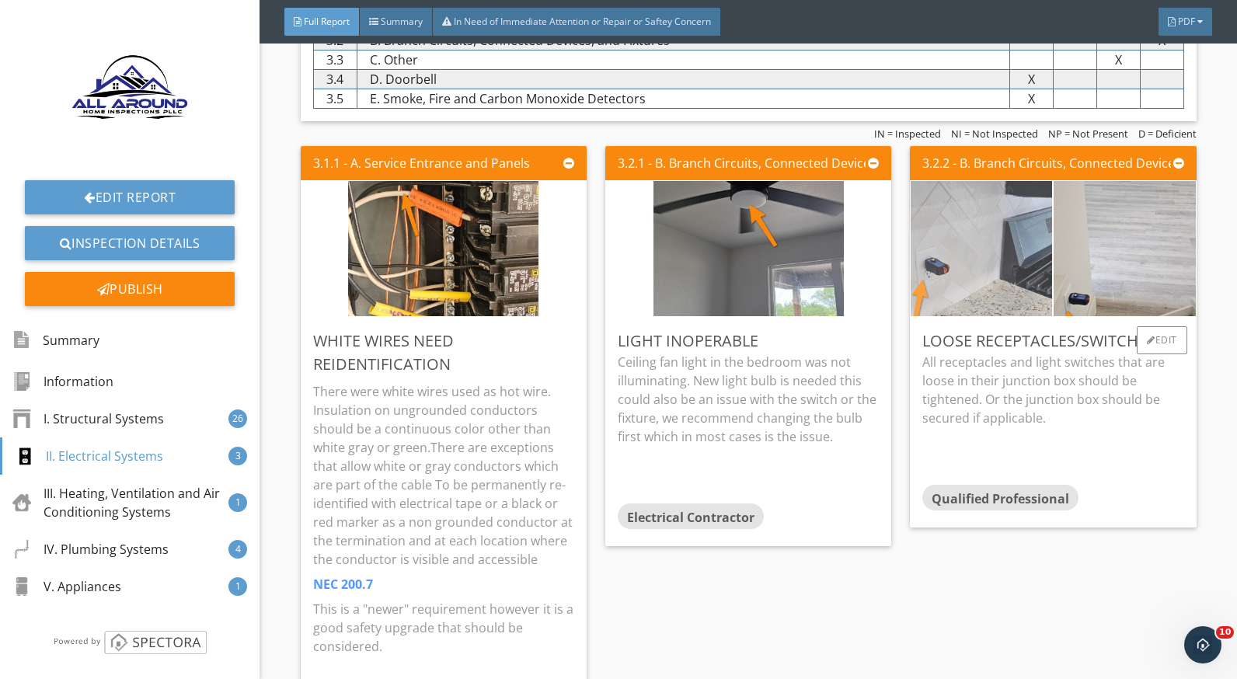
click at [990, 295] on img at bounding box center [982, 249] width 190 height 338
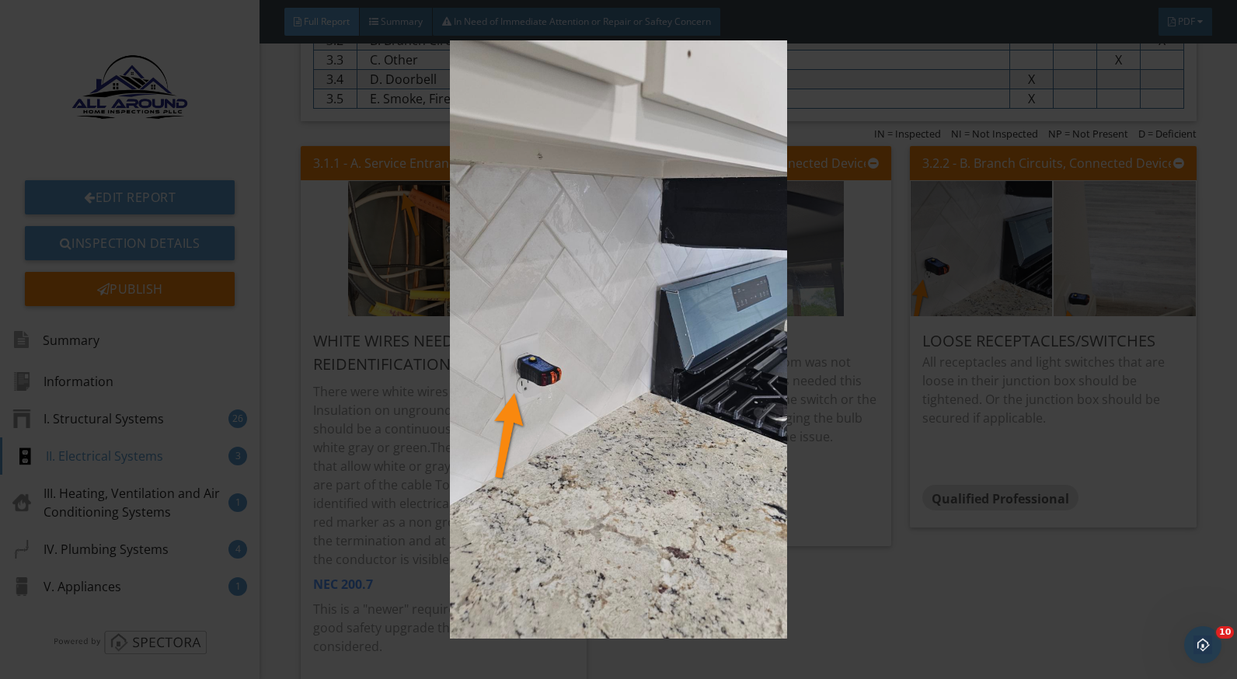
click at [975, 409] on img at bounding box center [618, 339] width 1129 height 599
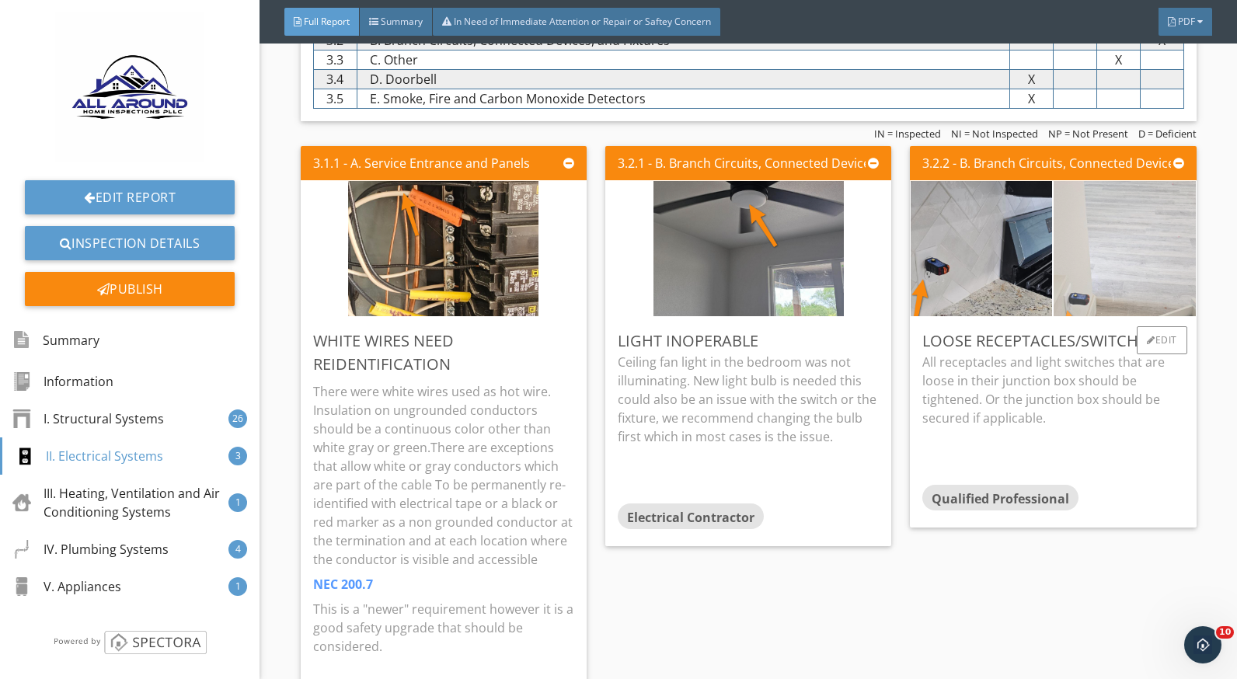
click at [1087, 284] on img at bounding box center [1125, 249] width 190 height 338
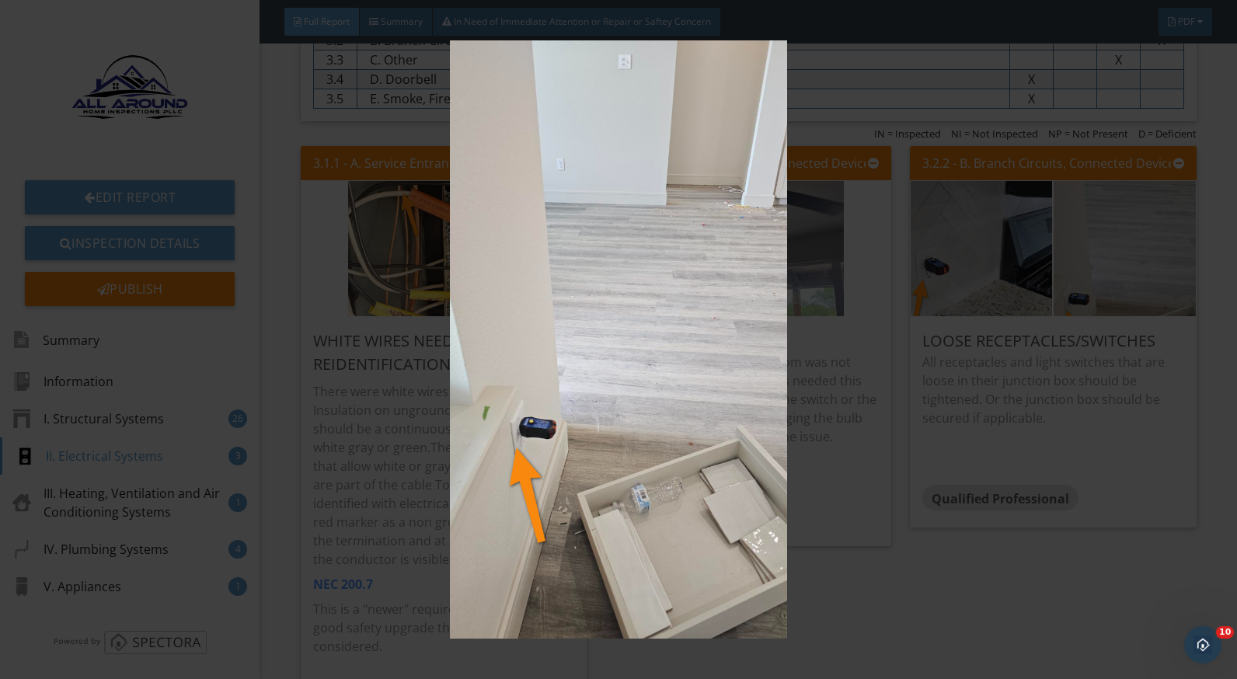
click at [989, 400] on img at bounding box center [618, 339] width 1129 height 599
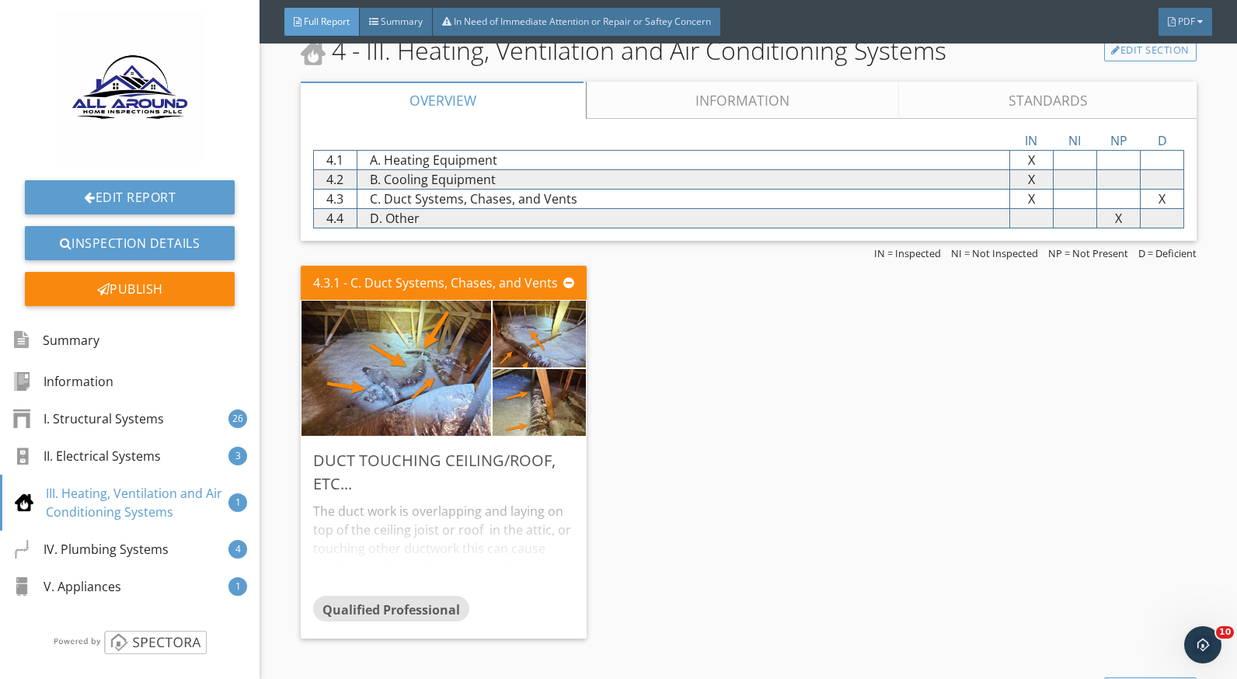
scroll to position [5752, 0]
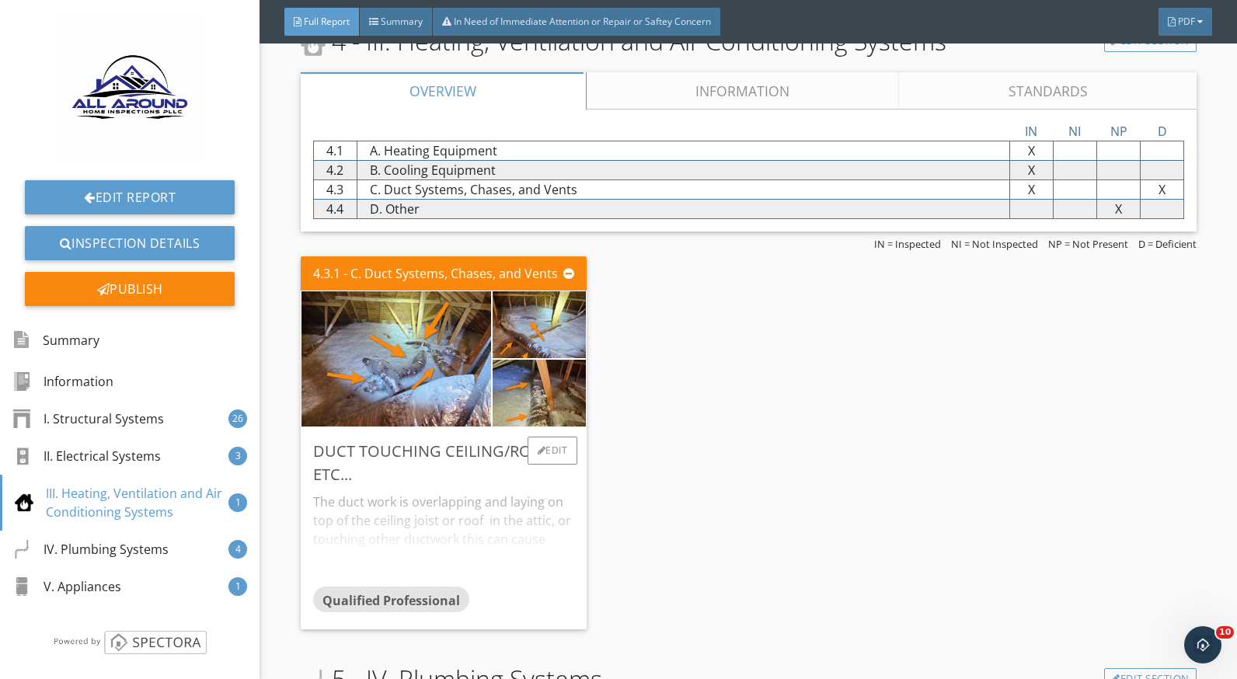
click at [430, 497] on div "The duct work is overlapping and laying on top of the ceiling joist or roof in …" at bounding box center [443, 536] width 261 height 99
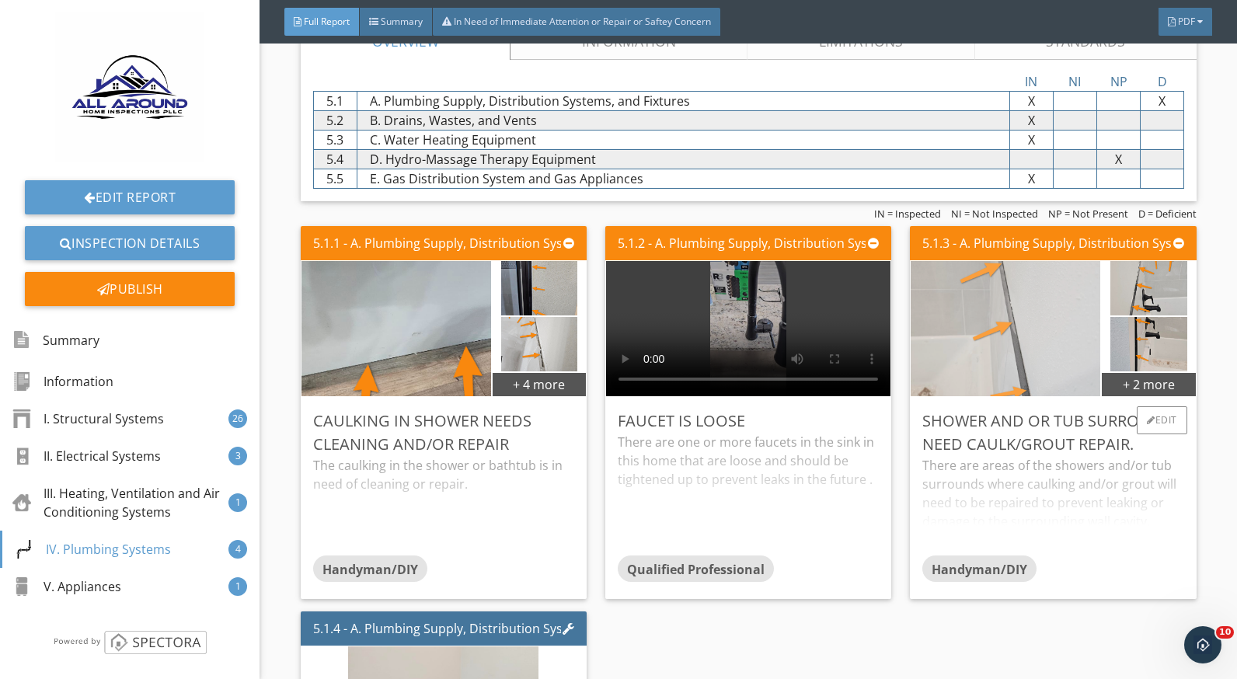
scroll to position [6685, 0]
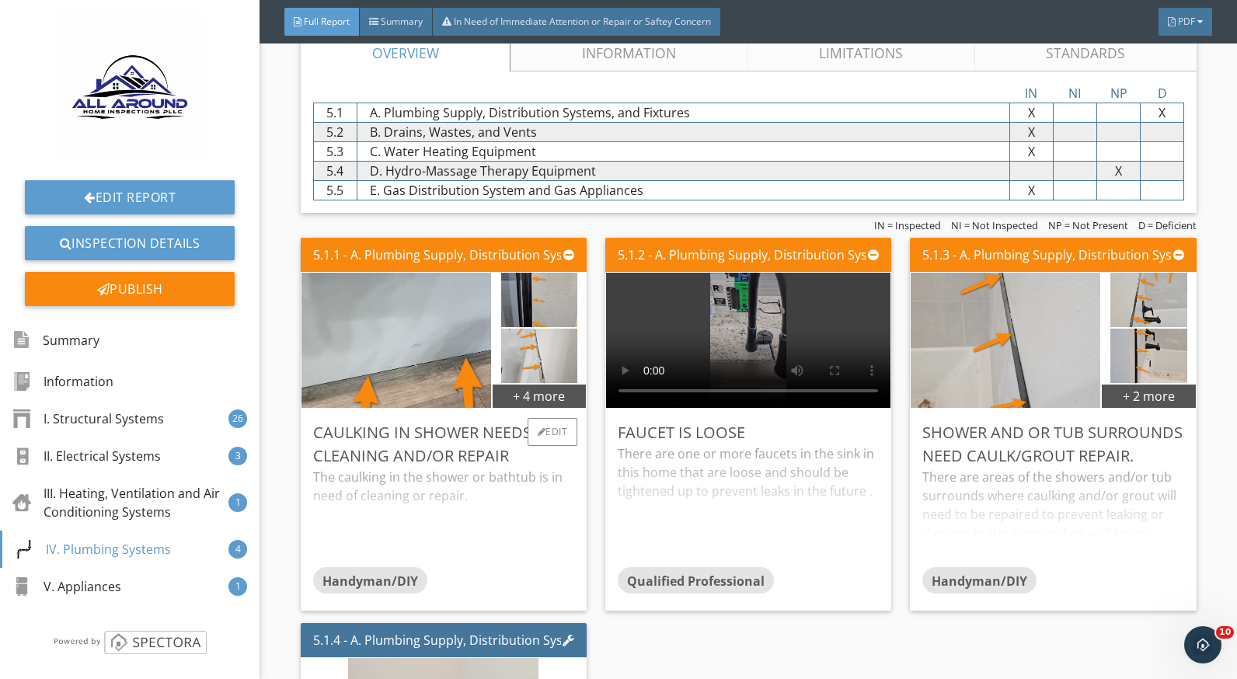
click at [418, 484] on div "The caulking in the shower or bathtub is in need of cleaning or repair." at bounding box center [443, 517] width 261 height 99
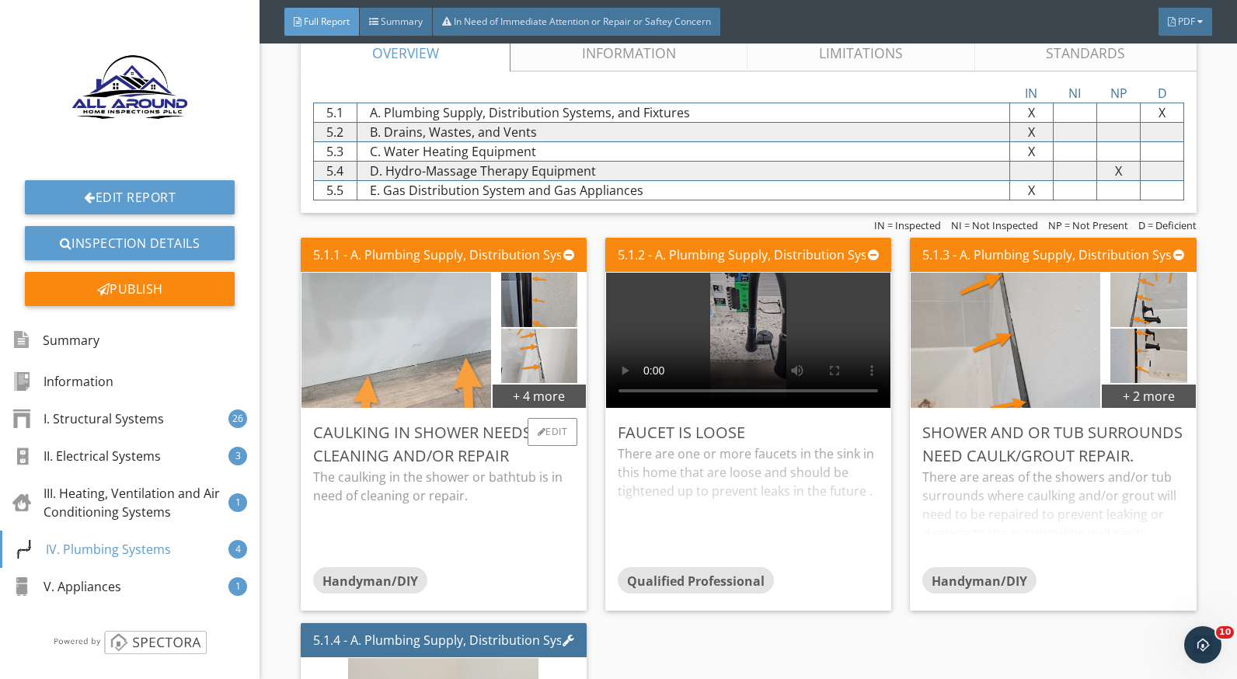
click at [430, 357] on img at bounding box center [396, 340] width 474 height 267
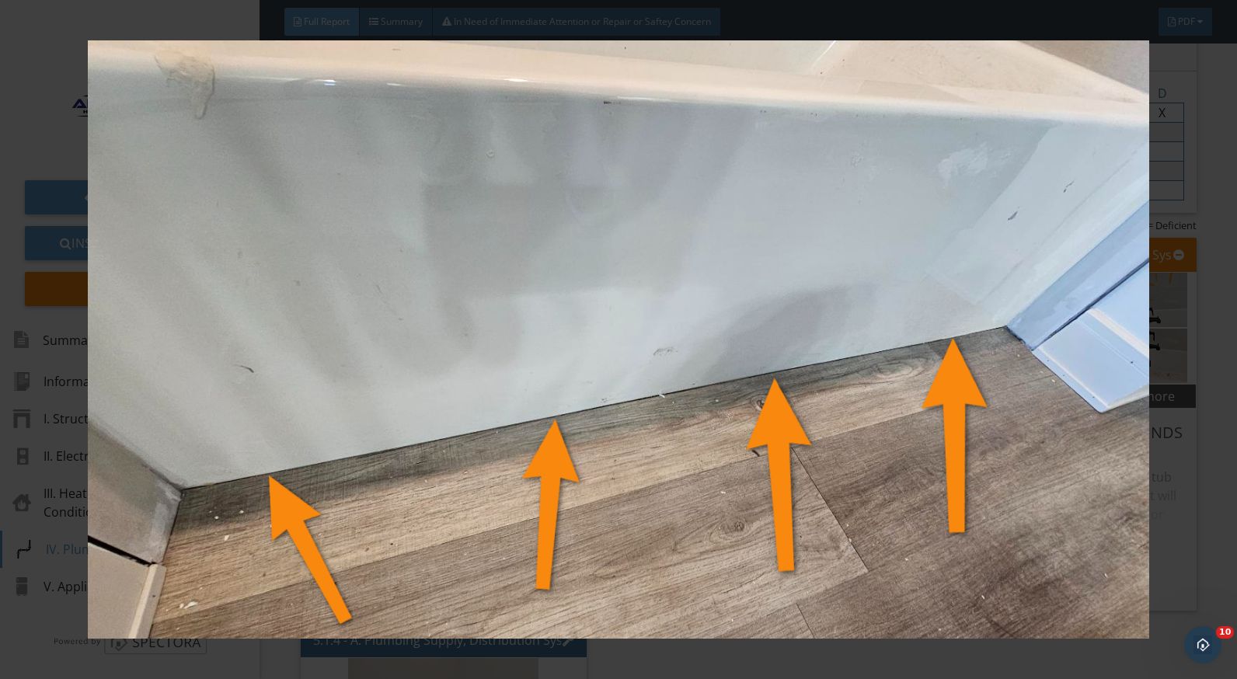
click at [1189, 488] on div at bounding box center [618, 339] width 1237 height 679
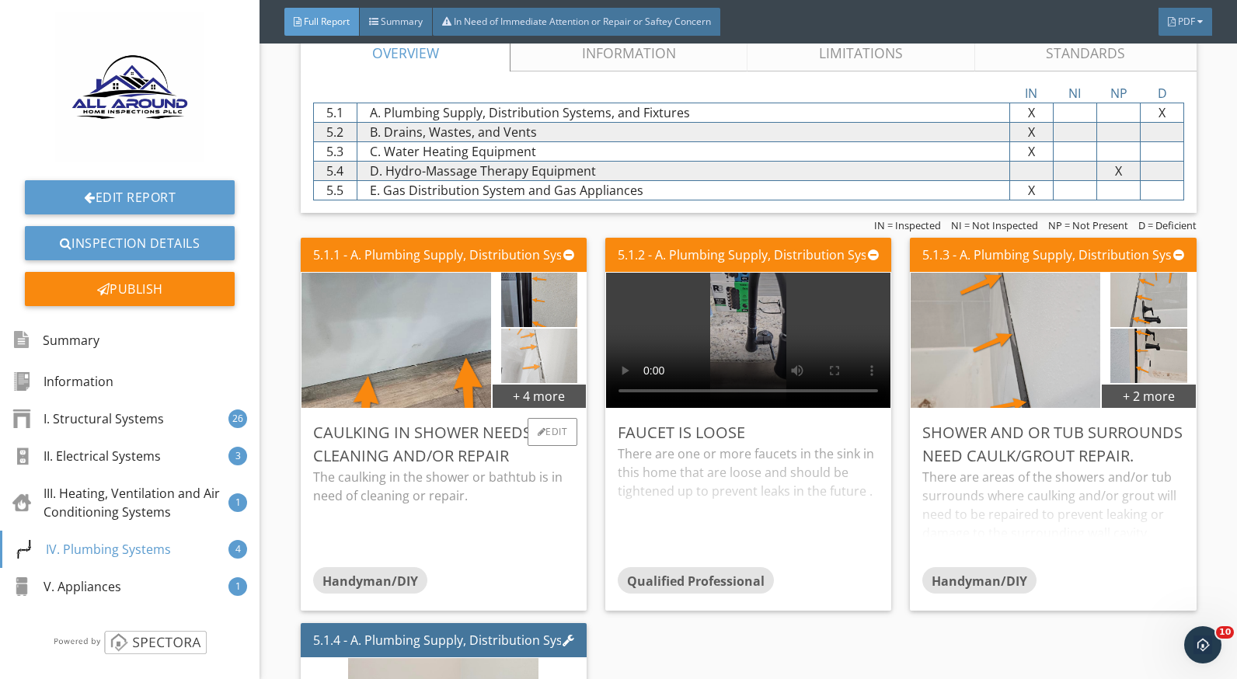
click at [536, 347] on img at bounding box center [539, 356] width 77 height 136
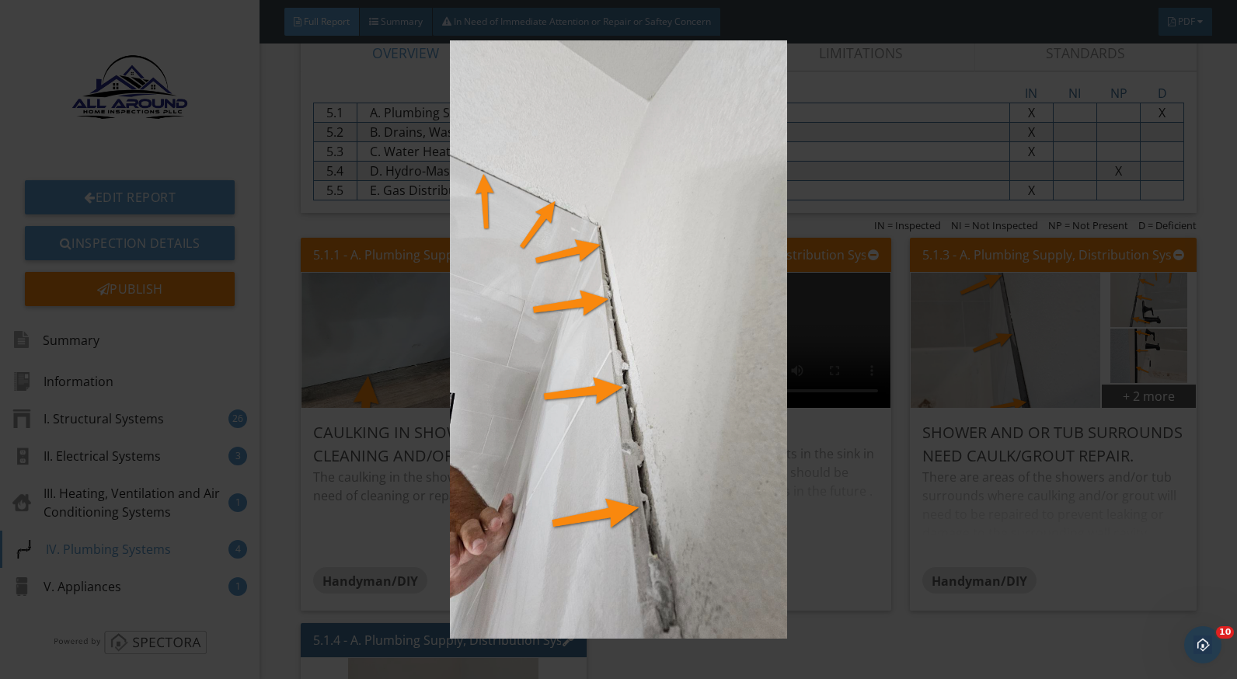
click at [1007, 474] on img at bounding box center [618, 339] width 1129 height 599
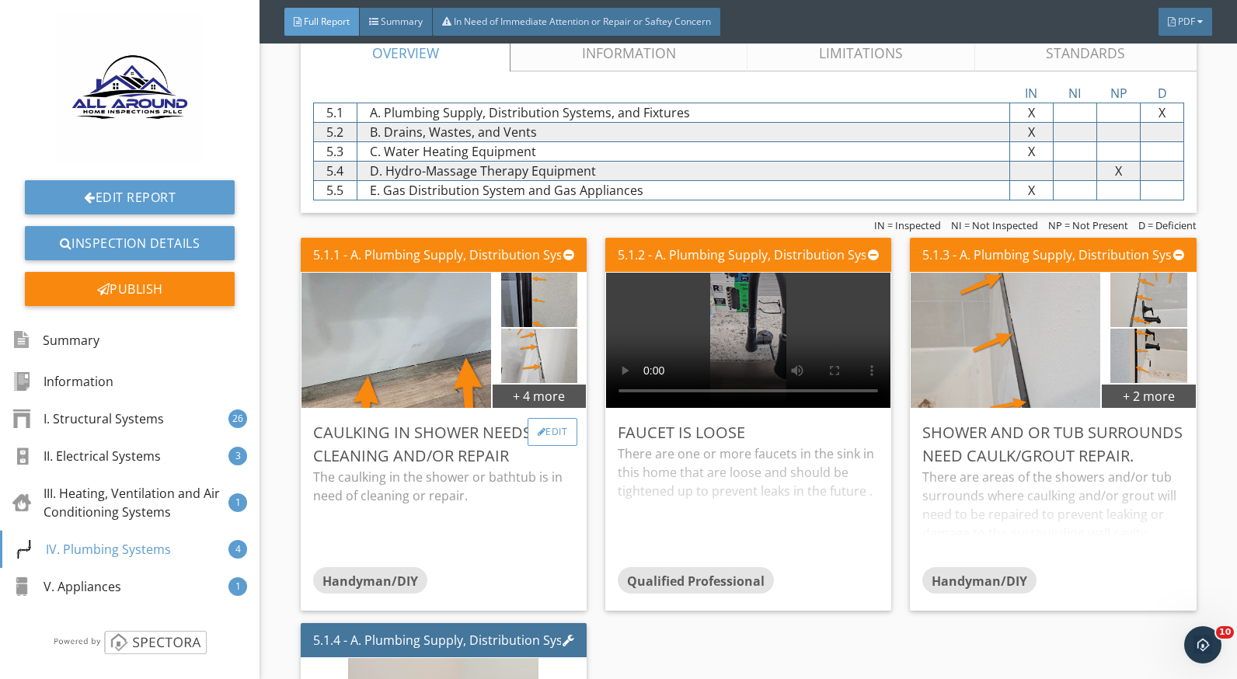
click at [545, 432] on div "Edit" at bounding box center [553, 432] width 51 height 28
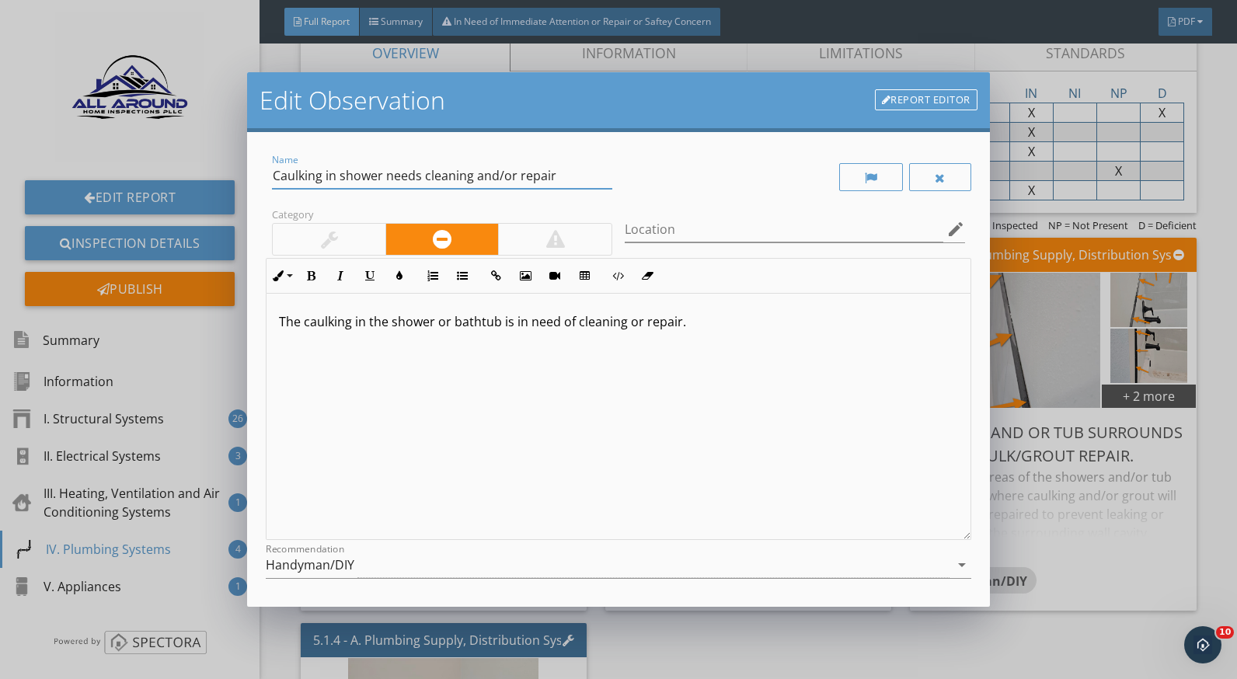
drag, startPoint x: 559, startPoint y: 170, endPoint x: 325, endPoint y: 175, distance: 234.0
click at [325, 175] on input "Caulking in shower needs cleaning and/or repair" at bounding box center [442, 176] width 340 height 26
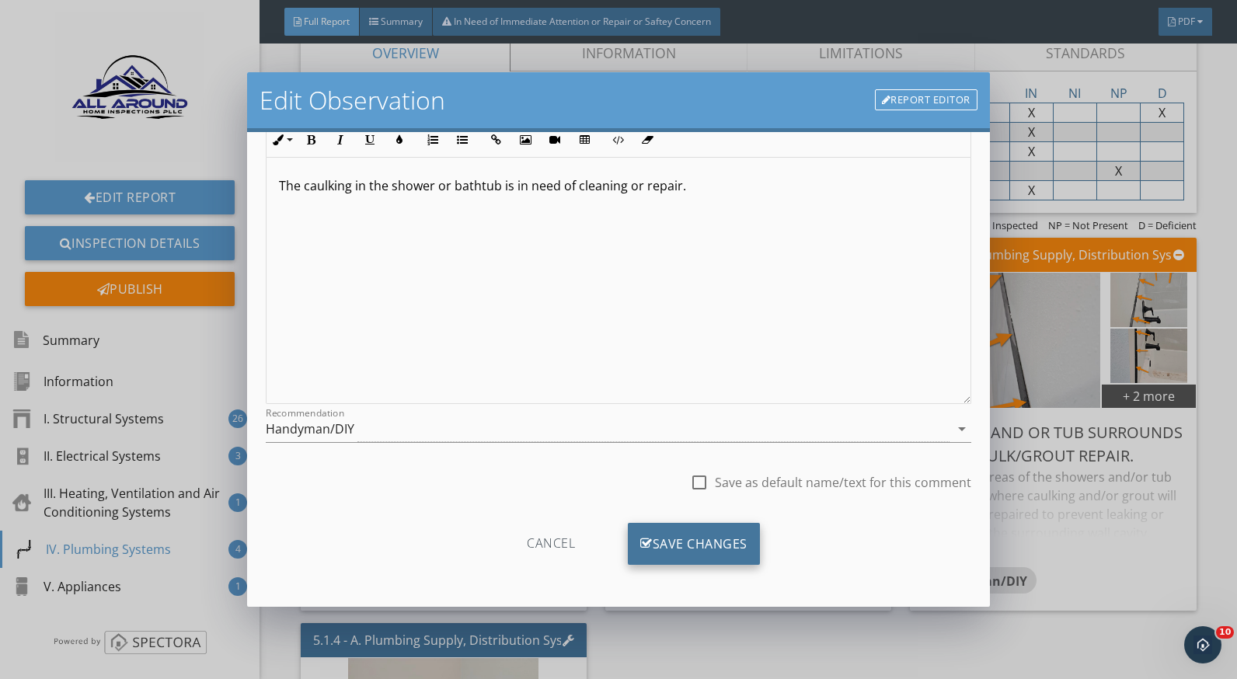
type input "Caulking needed in bathroom"
click at [671, 545] on div "Save Changes" at bounding box center [694, 544] width 132 height 42
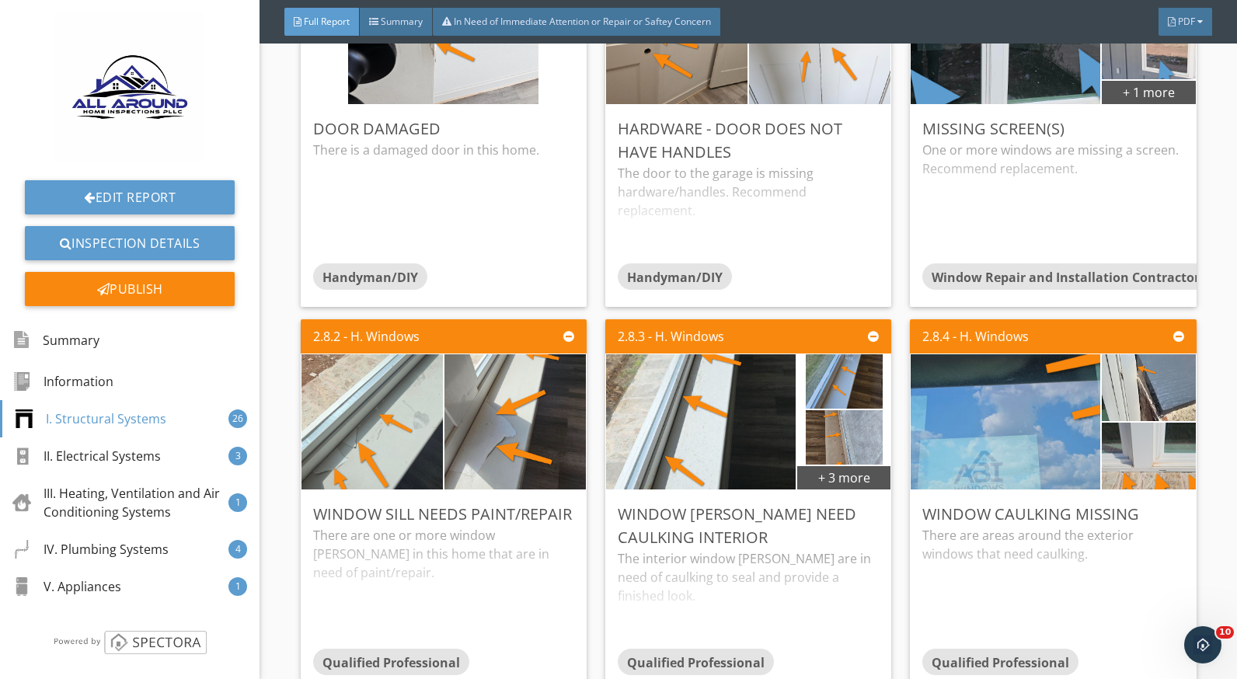
scroll to position [3576, 0]
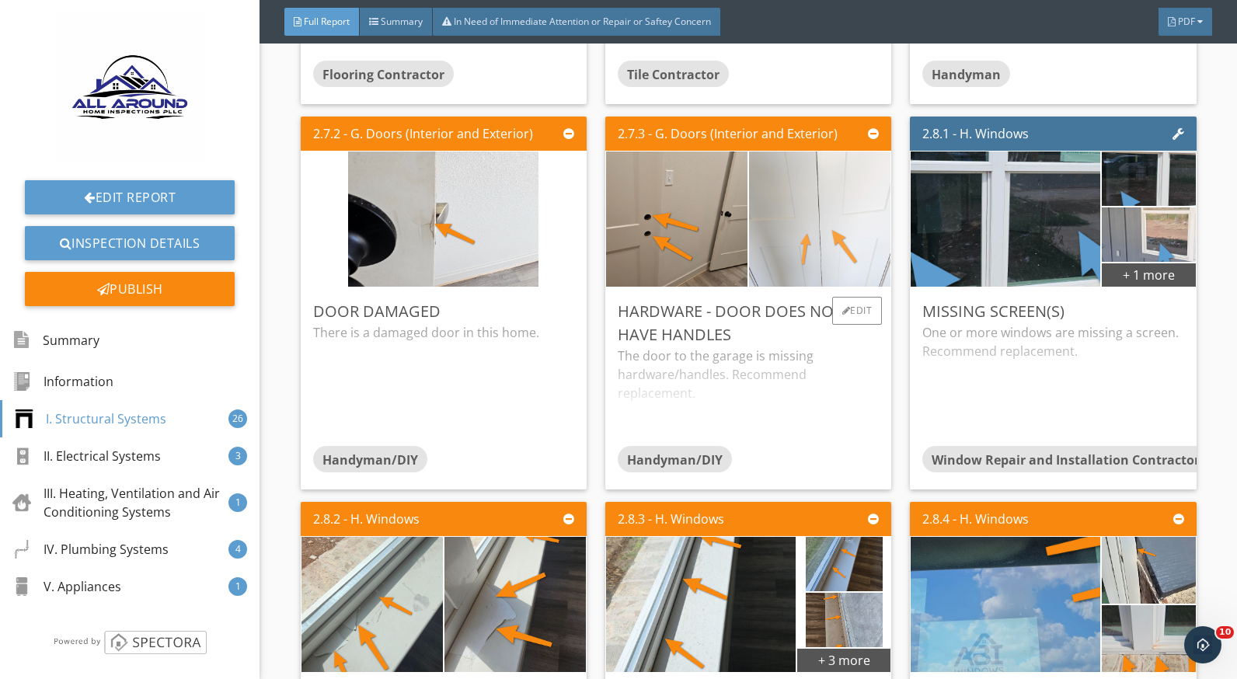
click at [829, 240] on img at bounding box center [820, 220] width 190 height 338
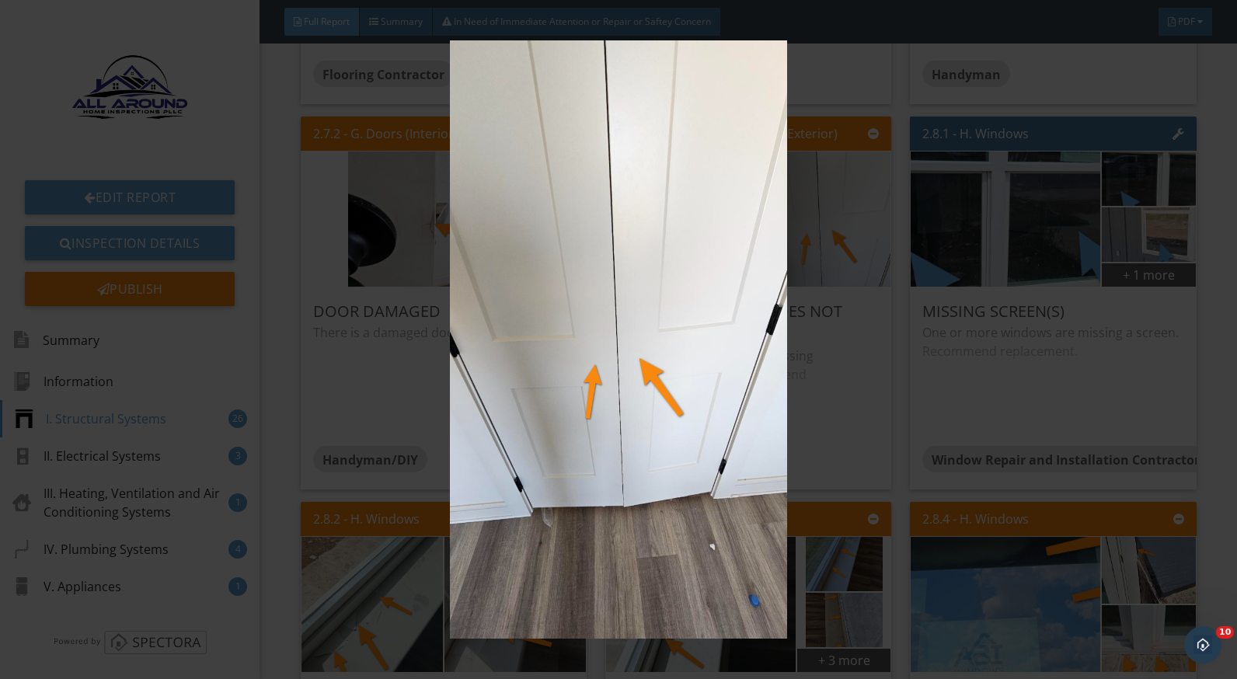
click at [834, 417] on img at bounding box center [618, 339] width 1129 height 599
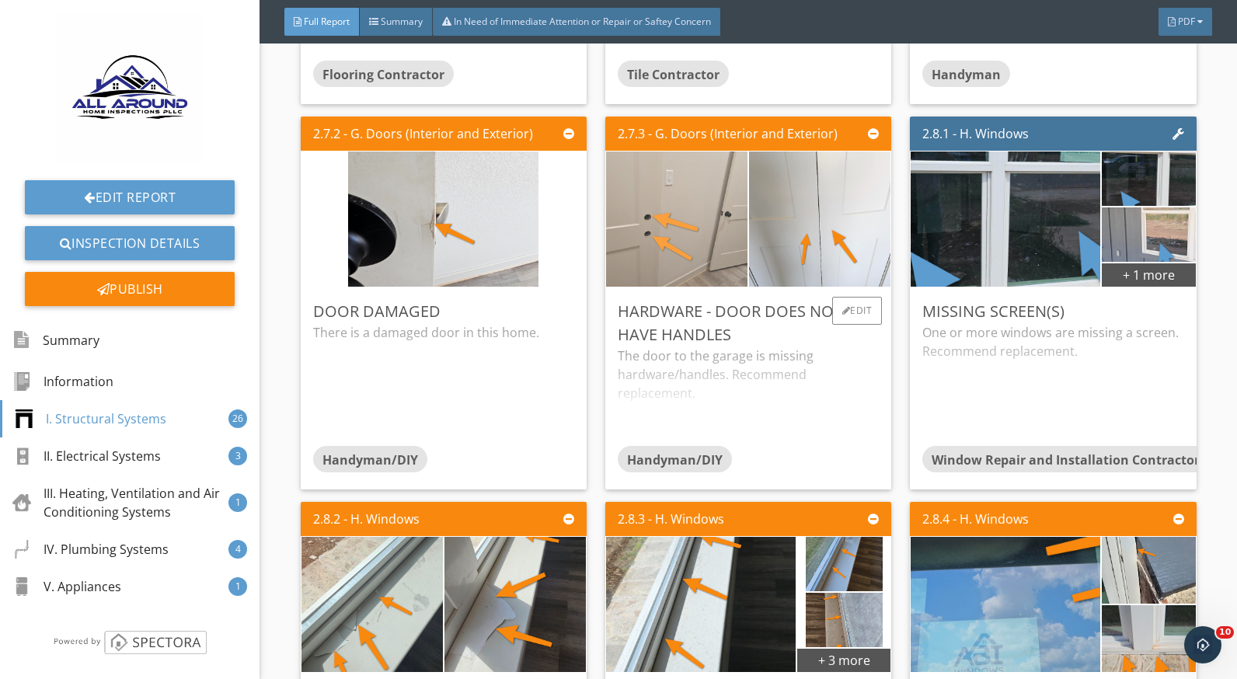
click at [674, 232] on img at bounding box center [677, 220] width 190 height 338
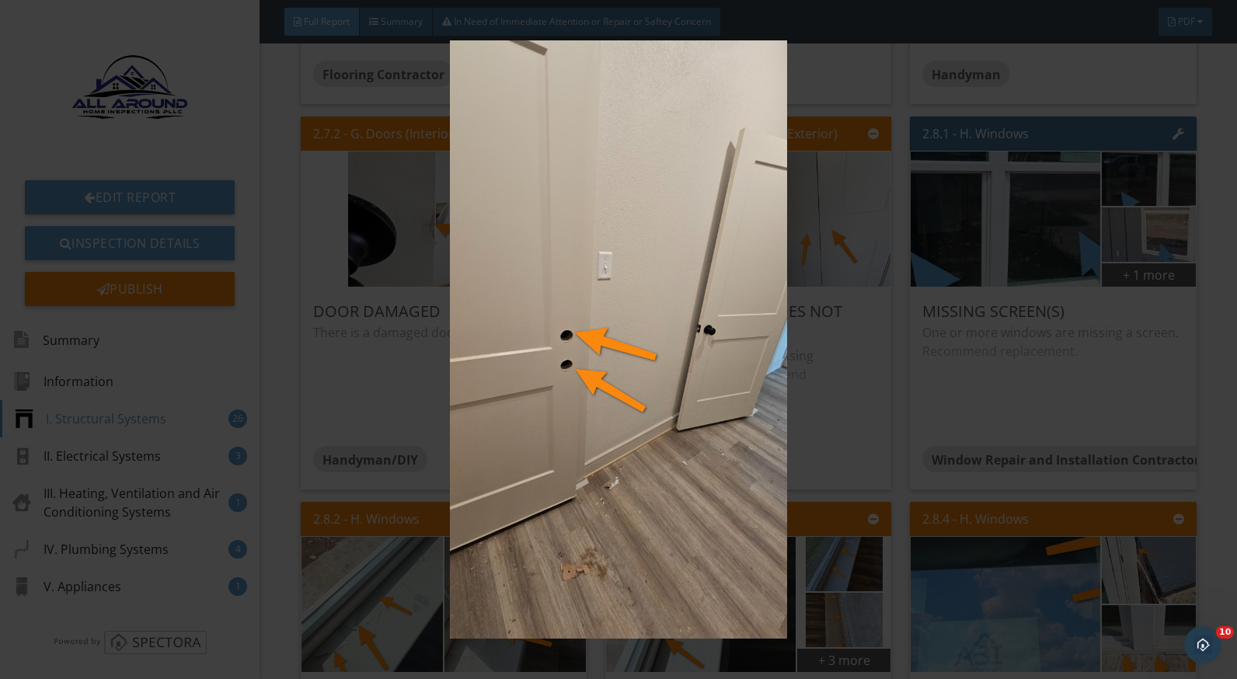
click at [868, 397] on img at bounding box center [618, 339] width 1129 height 599
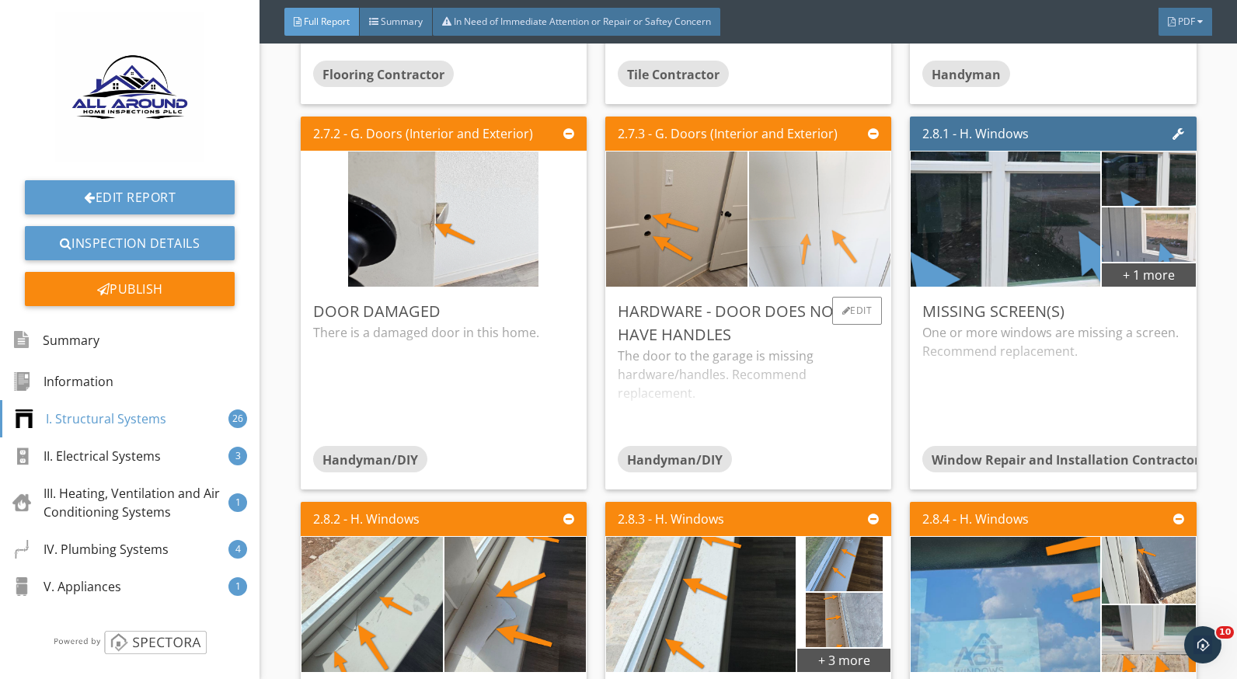
click at [781, 233] on img at bounding box center [820, 220] width 190 height 338
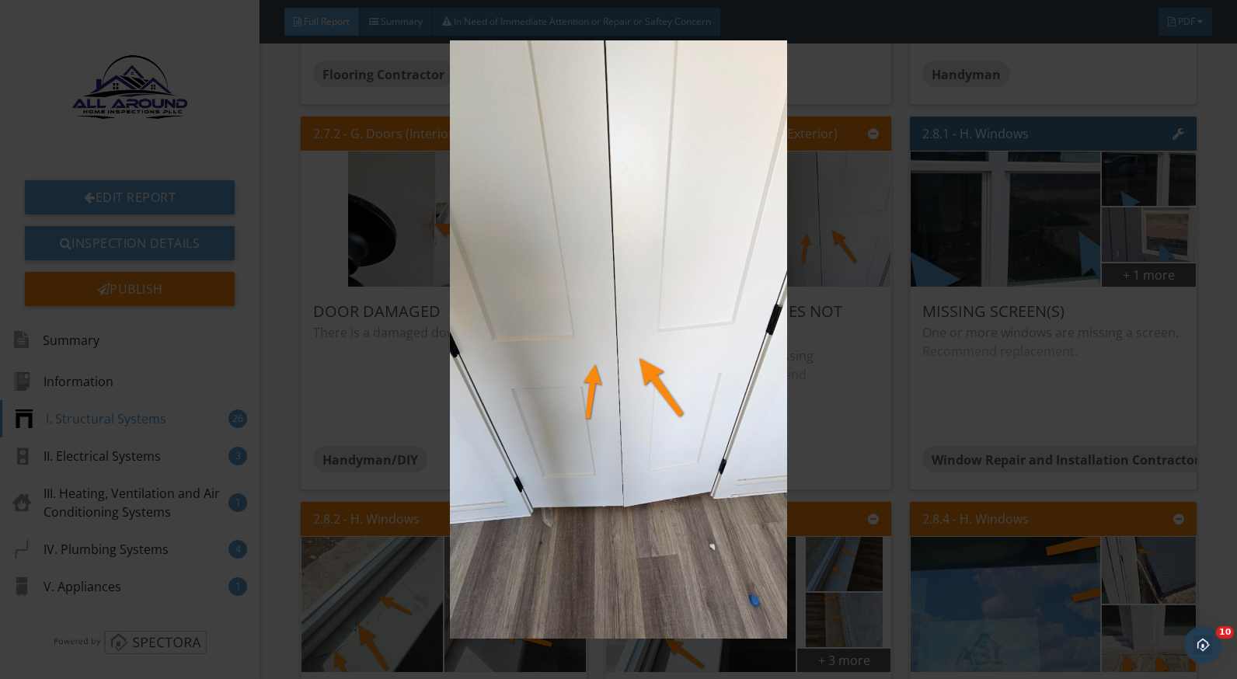
click at [849, 432] on img at bounding box center [618, 339] width 1129 height 599
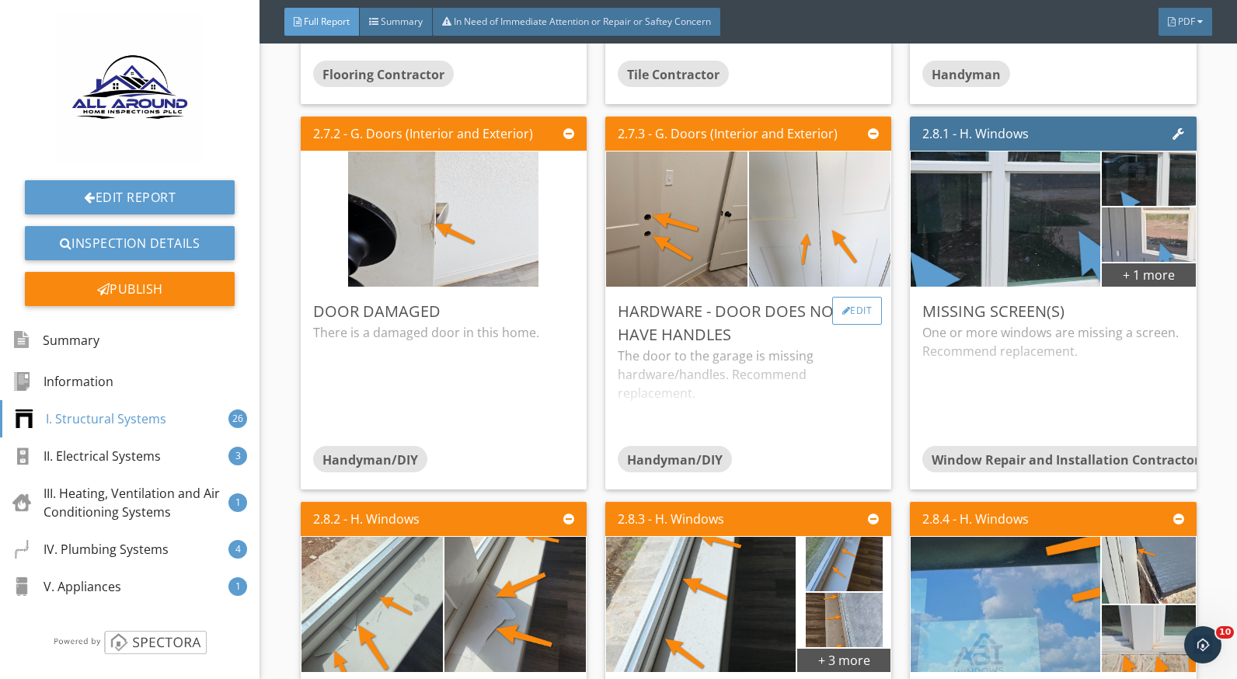
click at [855, 312] on div "Edit" at bounding box center [857, 311] width 51 height 28
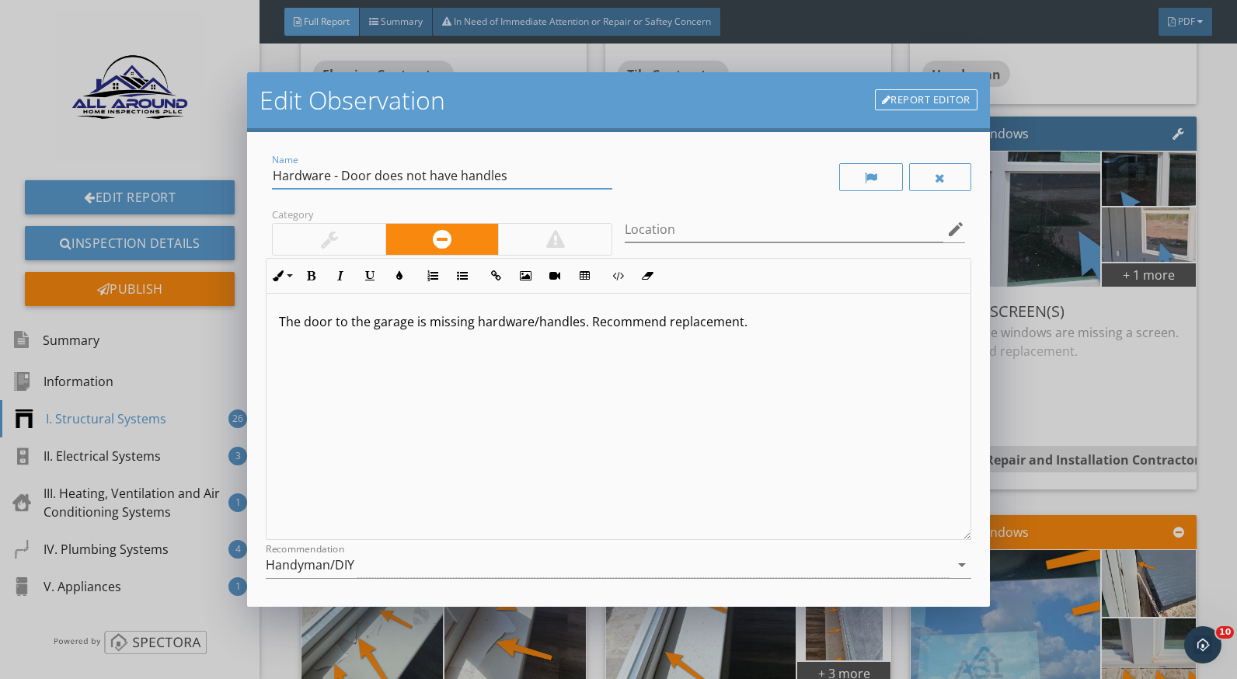
click at [371, 176] on input "Hardware - Door does not have handles" at bounding box center [442, 176] width 340 height 26
click at [409, 176] on input "Hardware - Doors does not have handles" at bounding box center [442, 176] width 340 height 26
type input "Hardware - Doors do not have handles"
click at [582, 322] on p "The door to the garage is missing hardware/handles. Recommend replacement." at bounding box center [618, 321] width 679 height 19
drag, startPoint x: 434, startPoint y: 342, endPoint x: 361, endPoint y: 343, distance: 72.3
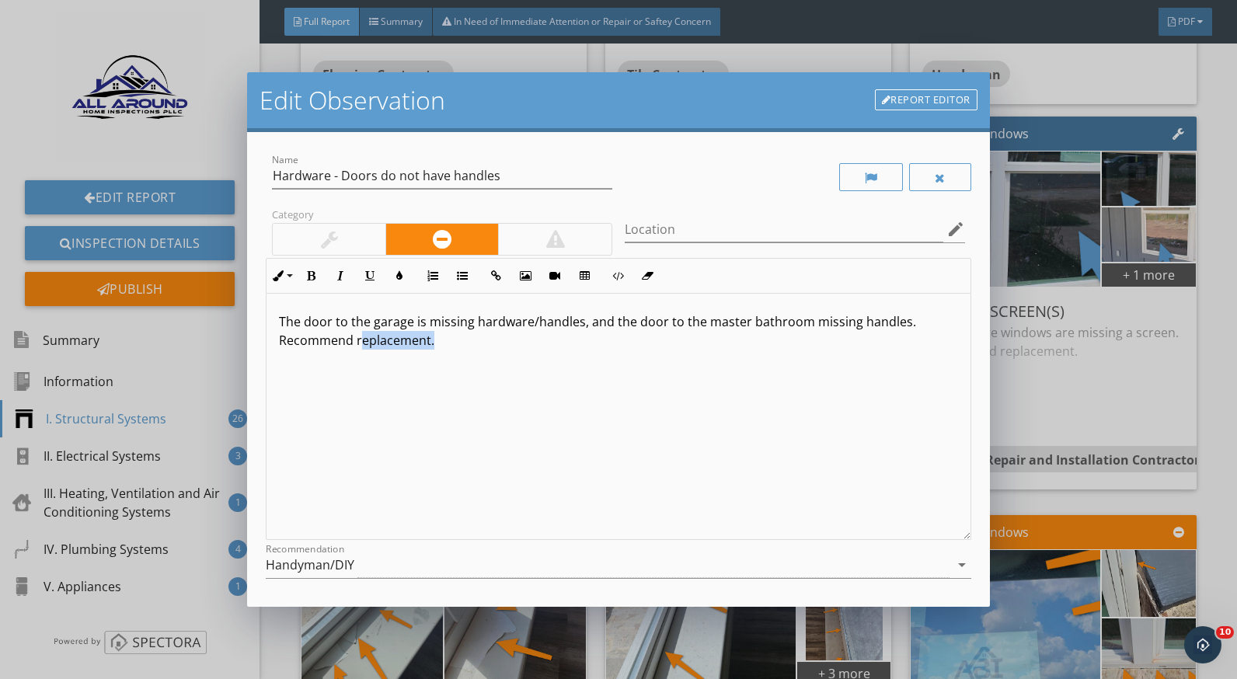
click at [361, 343] on p "The door to the garage is missing hardware/handles, and the door to the master …" at bounding box center [618, 330] width 679 height 37
drag, startPoint x: 810, startPoint y: 320, endPoint x: 821, endPoint y: 375, distance: 55.5
click at [811, 320] on p "The door to the garage is missing hardware/handles, and the door to the master …" at bounding box center [618, 330] width 679 height 37
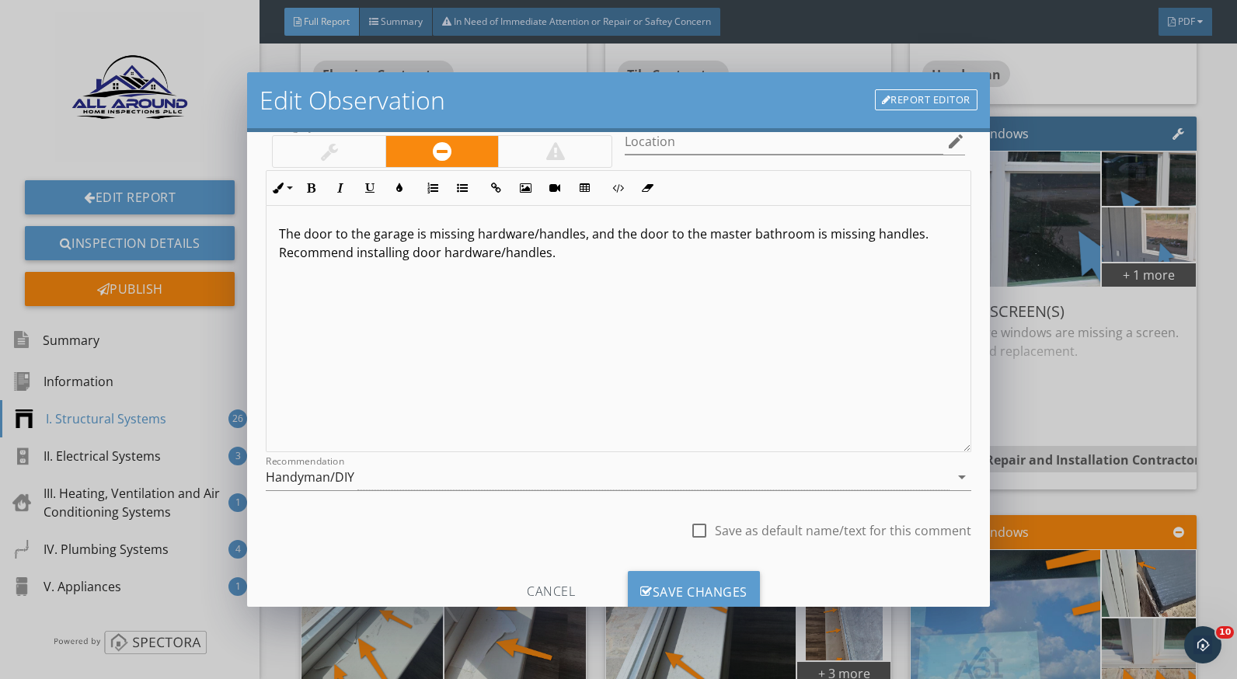
scroll to position [136, 0]
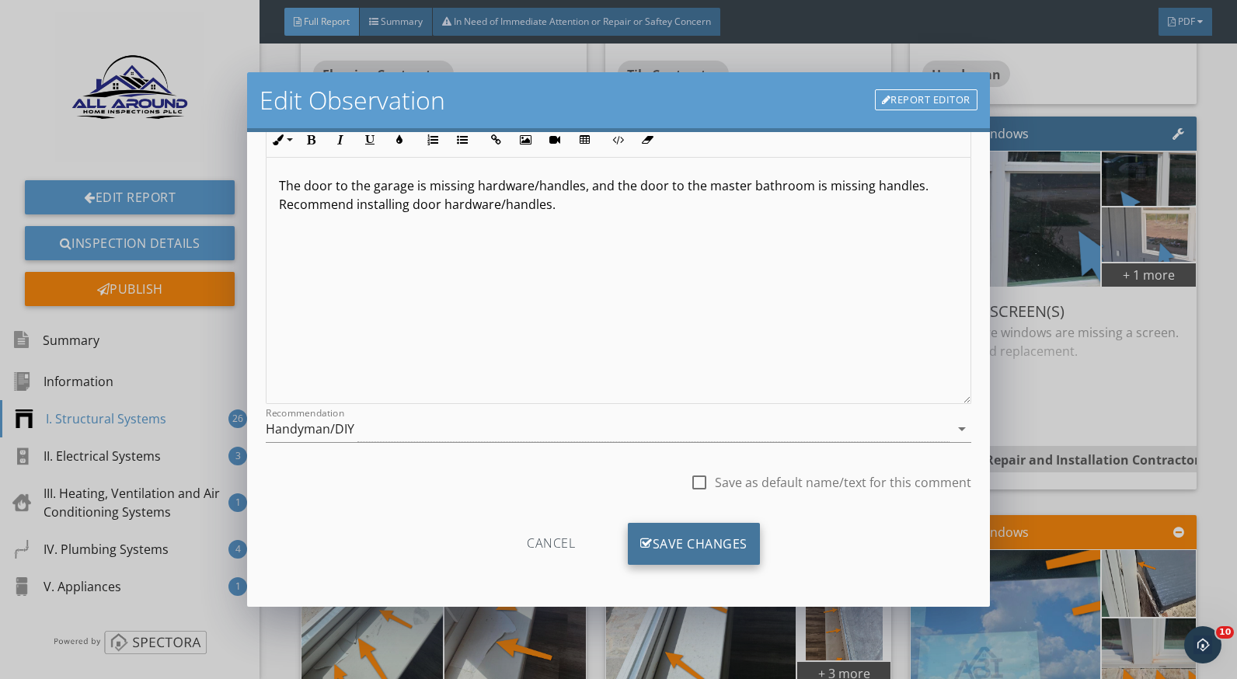
click at [746, 545] on div "Save Changes" at bounding box center [694, 544] width 132 height 42
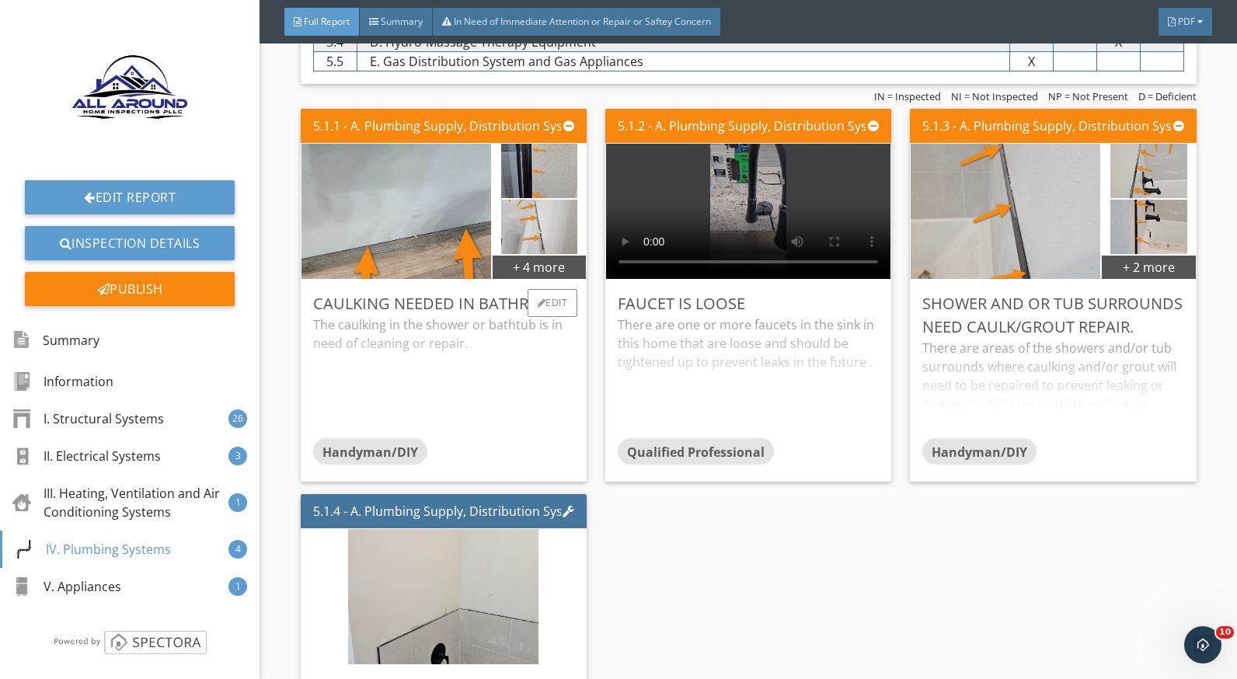
scroll to position [6918, 0]
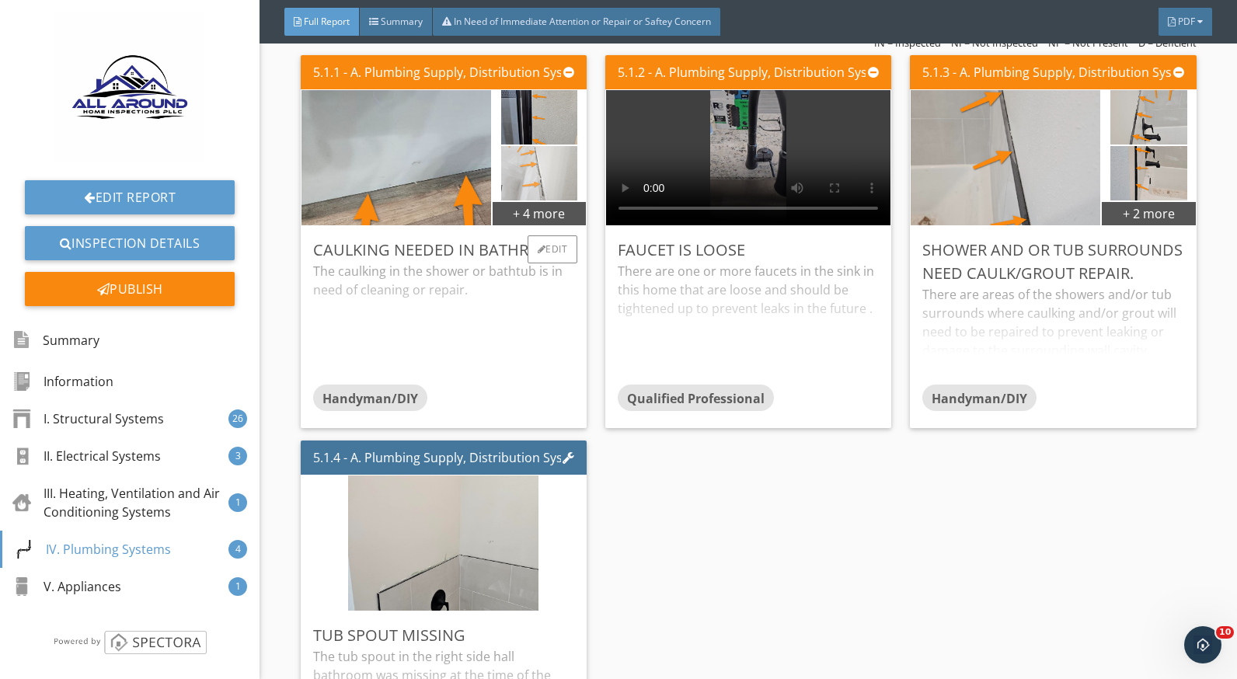
click at [525, 183] on img at bounding box center [539, 173] width 77 height 136
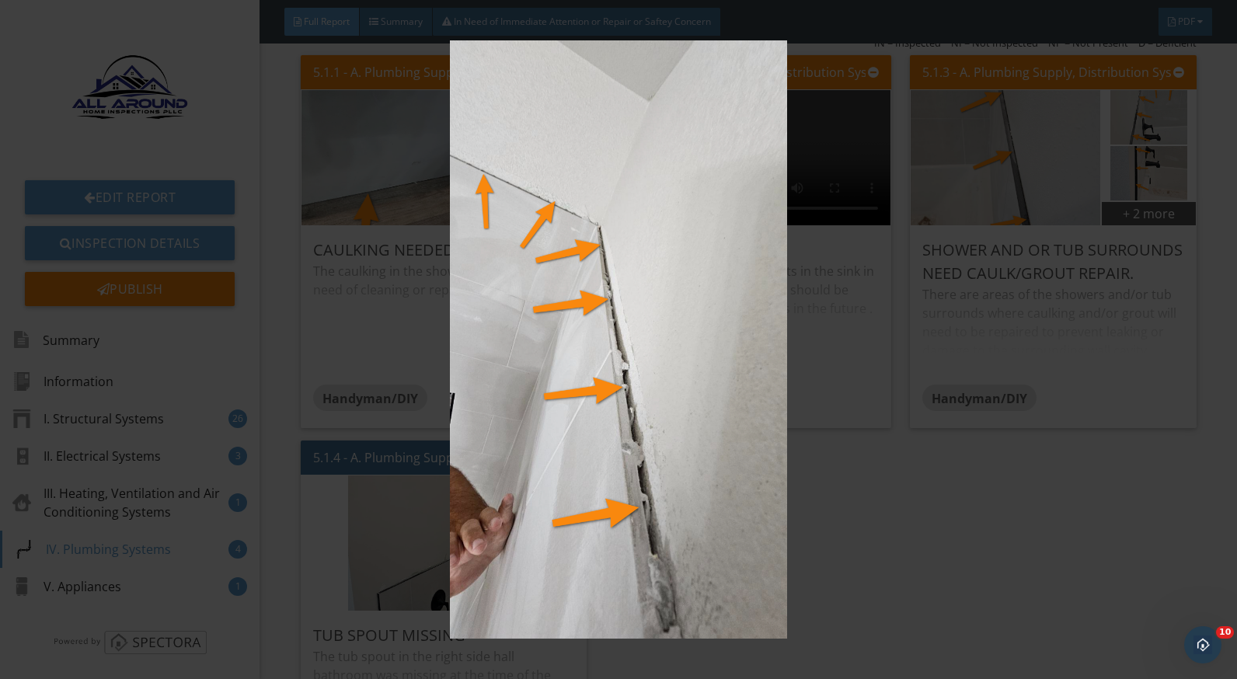
click at [899, 484] on img at bounding box center [618, 339] width 1129 height 599
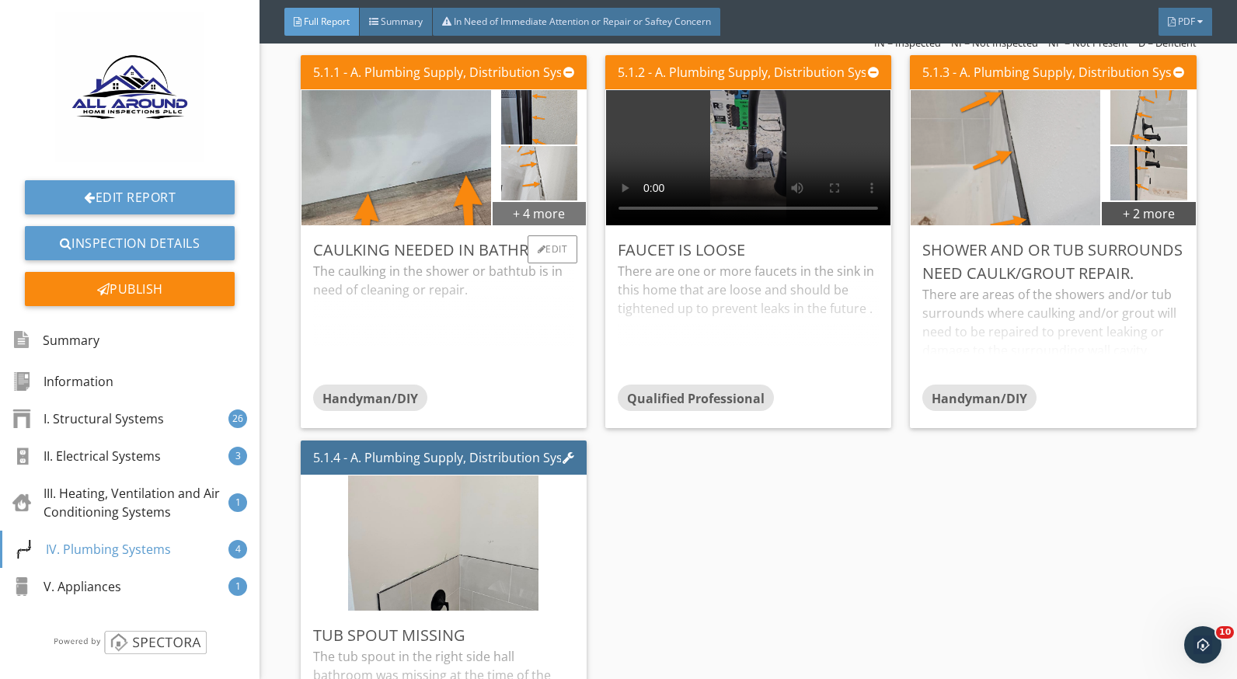
click at [532, 211] on div "+ 4 more" at bounding box center [539, 213] width 93 height 25
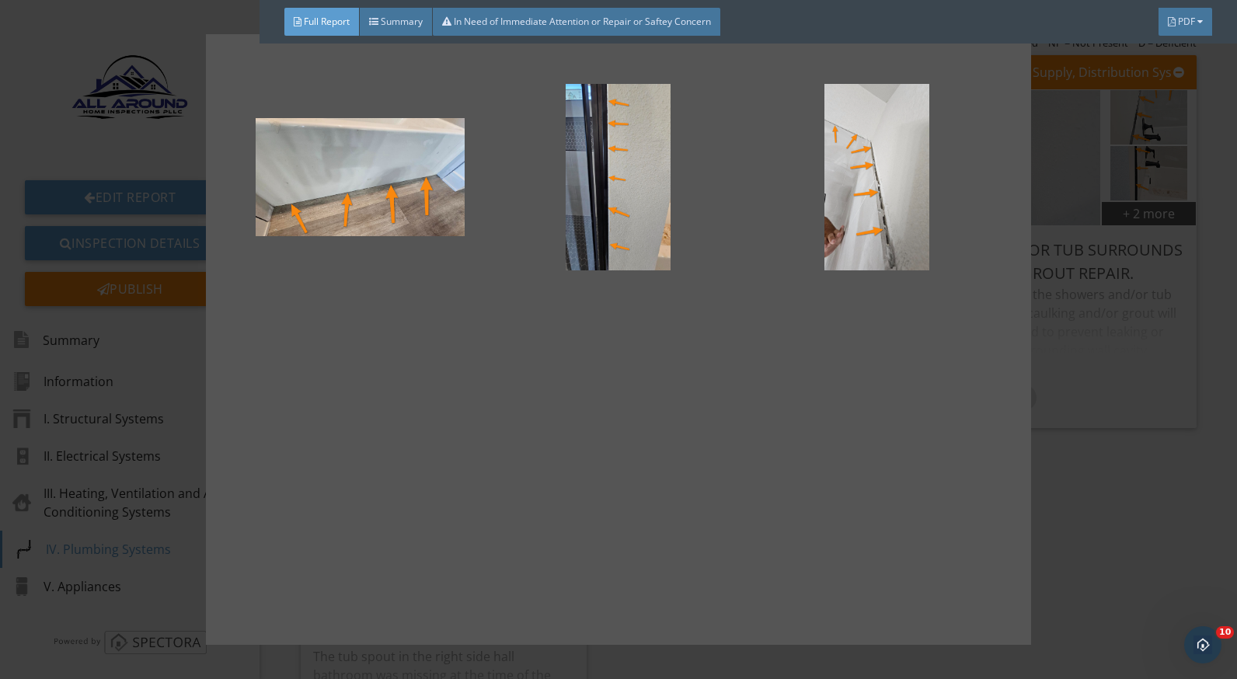
scroll to position [155, 0]
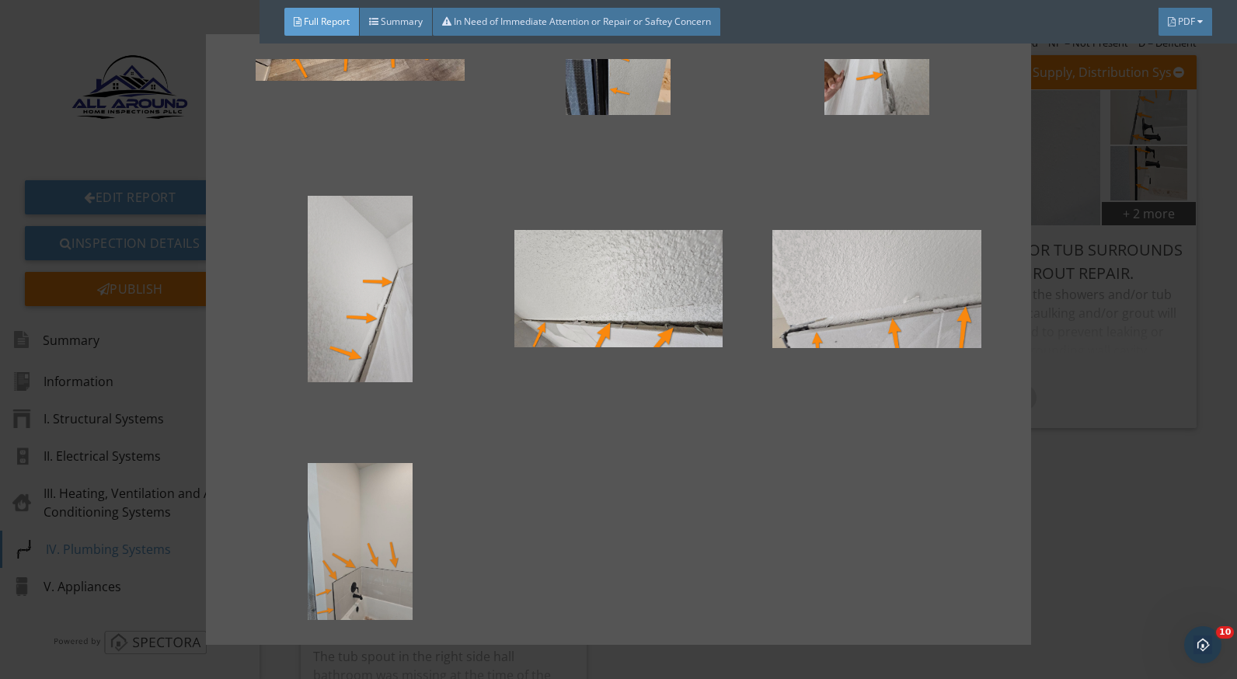
click at [365, 522] on div at bounding box center [360, 556] width 208 height 187
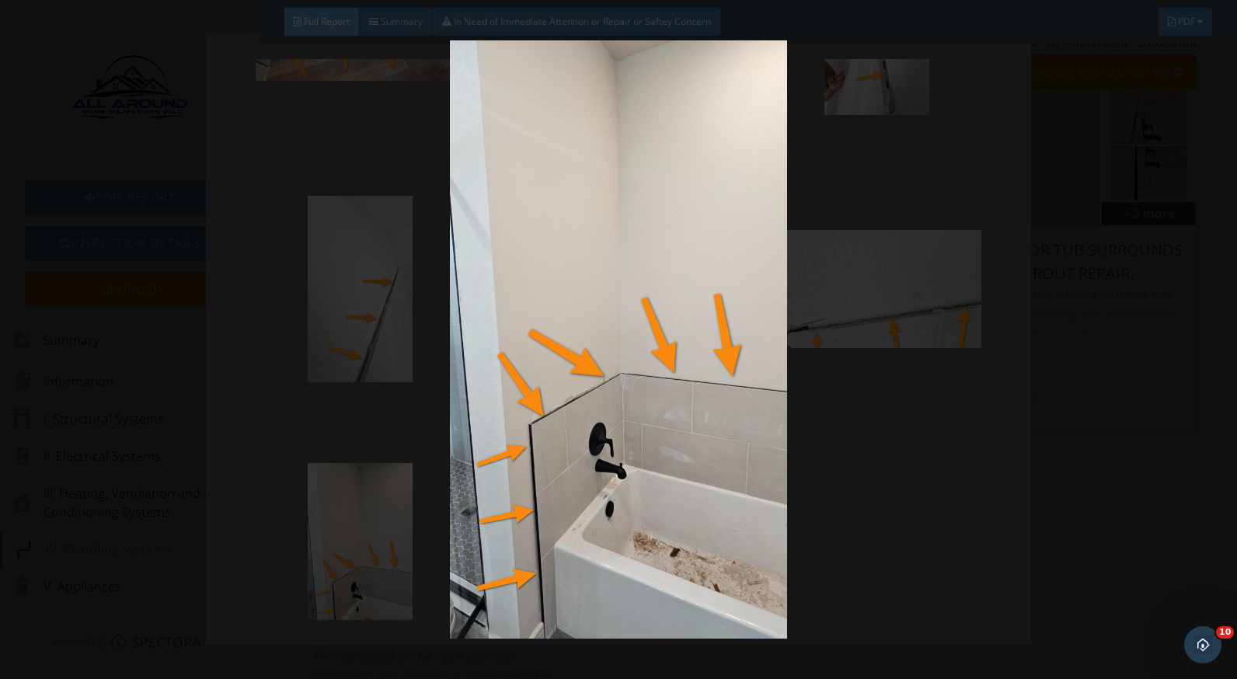
click at [902, 301] on img at bounding box center [618, 339] width 1129 height 599
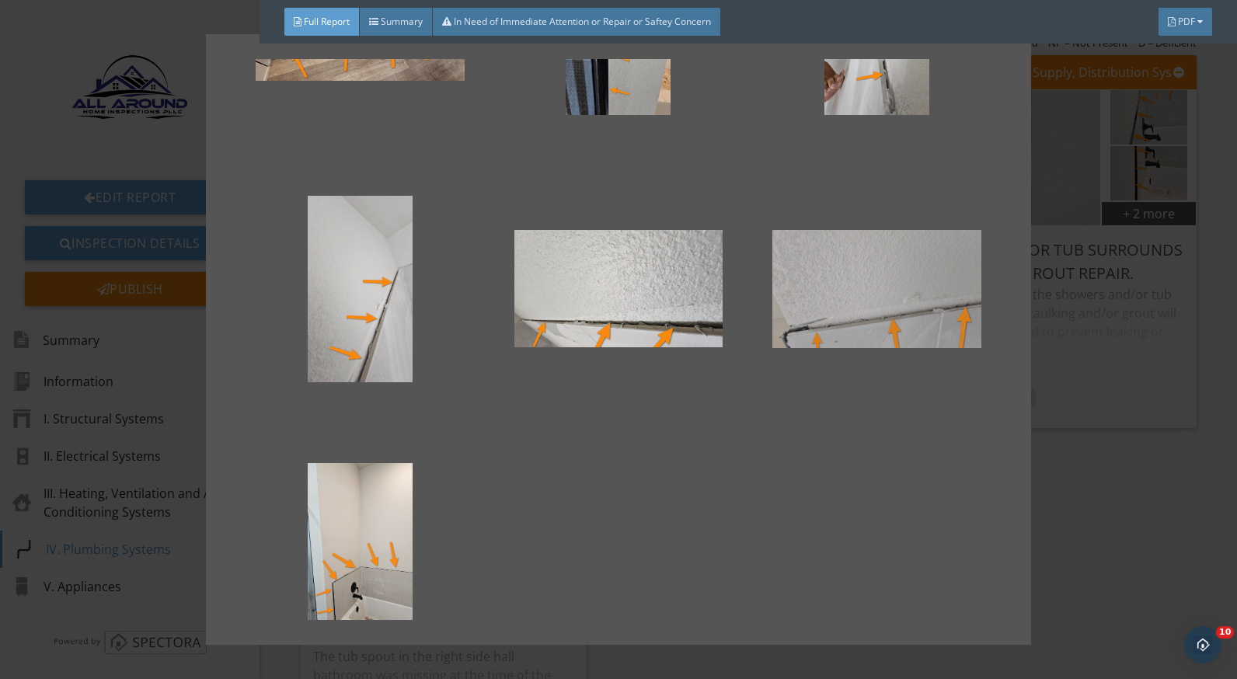
click at [890, 292] on div at bounding box center [877, 289] width 208 height 187
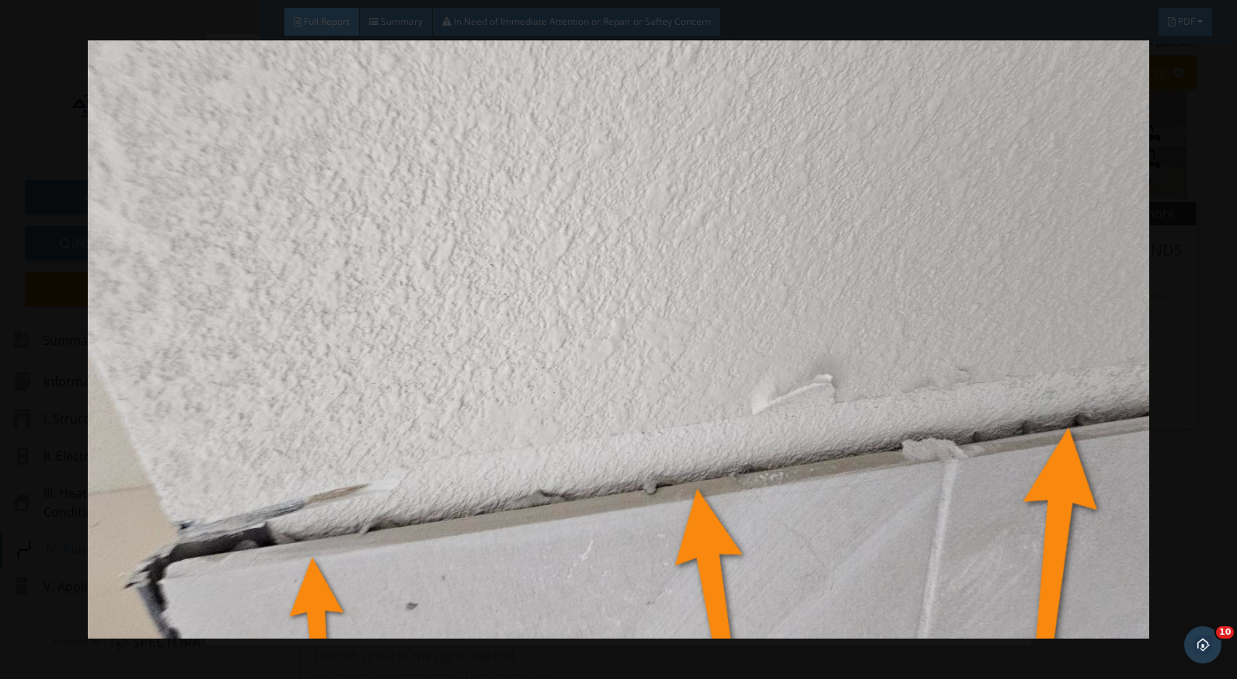
click at [1186, 389] on div at bounding box center [618, 339] width 1237 height 679
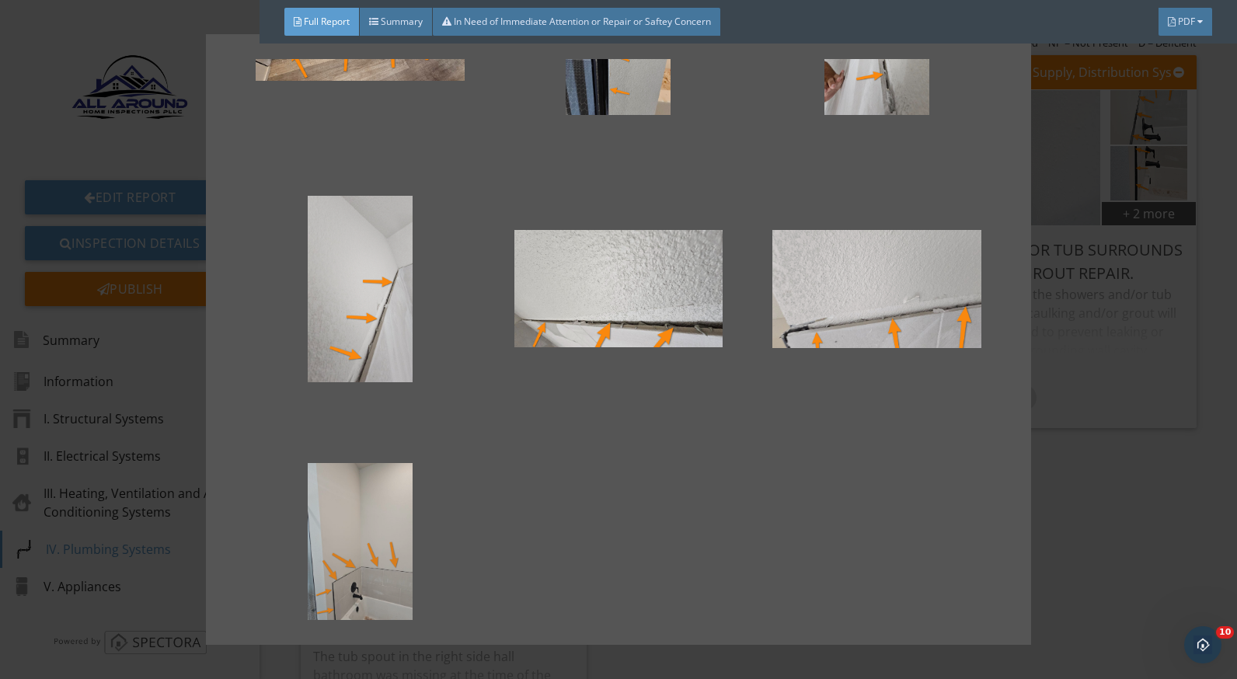
click at [373, 554] on div at bounding box center [360, 556] width 208 height 187
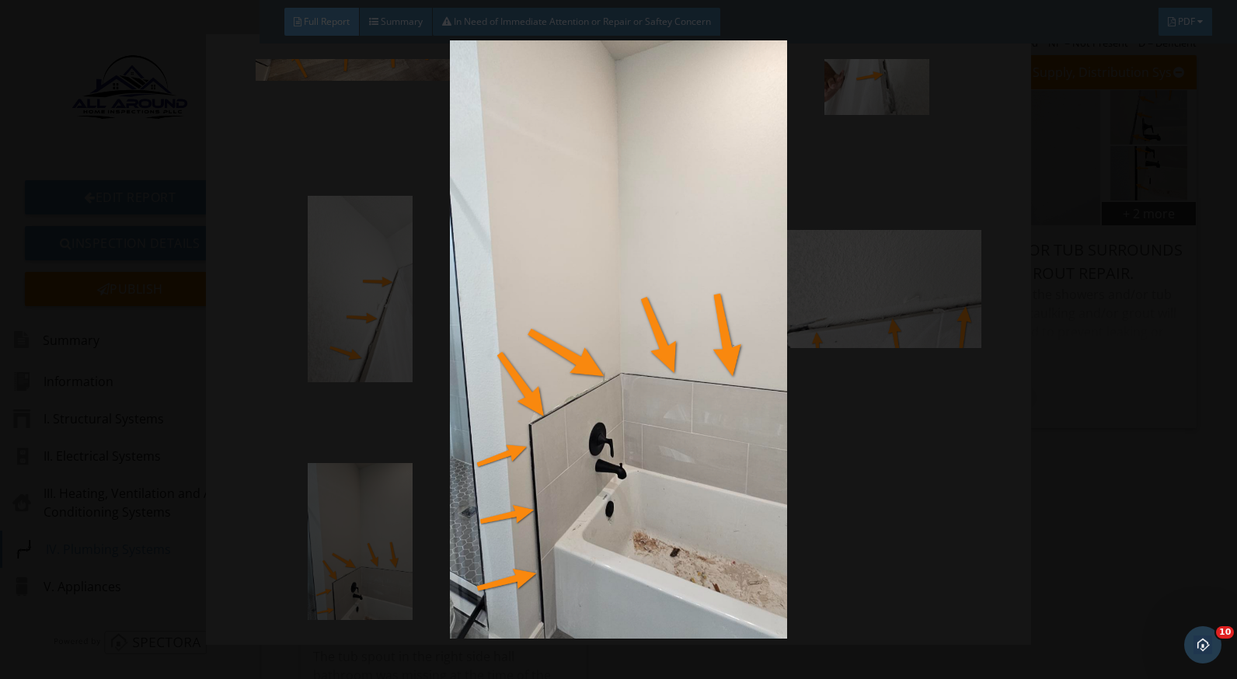
click at [874, 396] on img at bounding box center [618, 339] width 1129 height 599
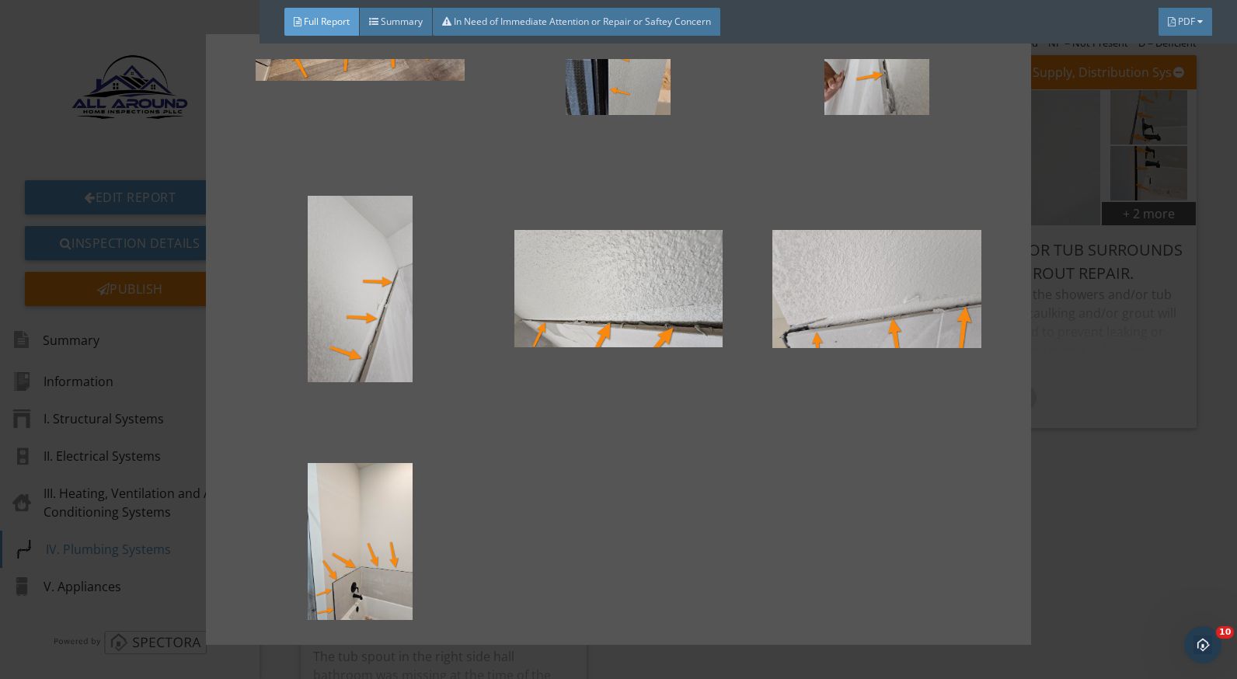
click at [1051, 403] on div at bounding box center [618, 339] width 1237 height 679
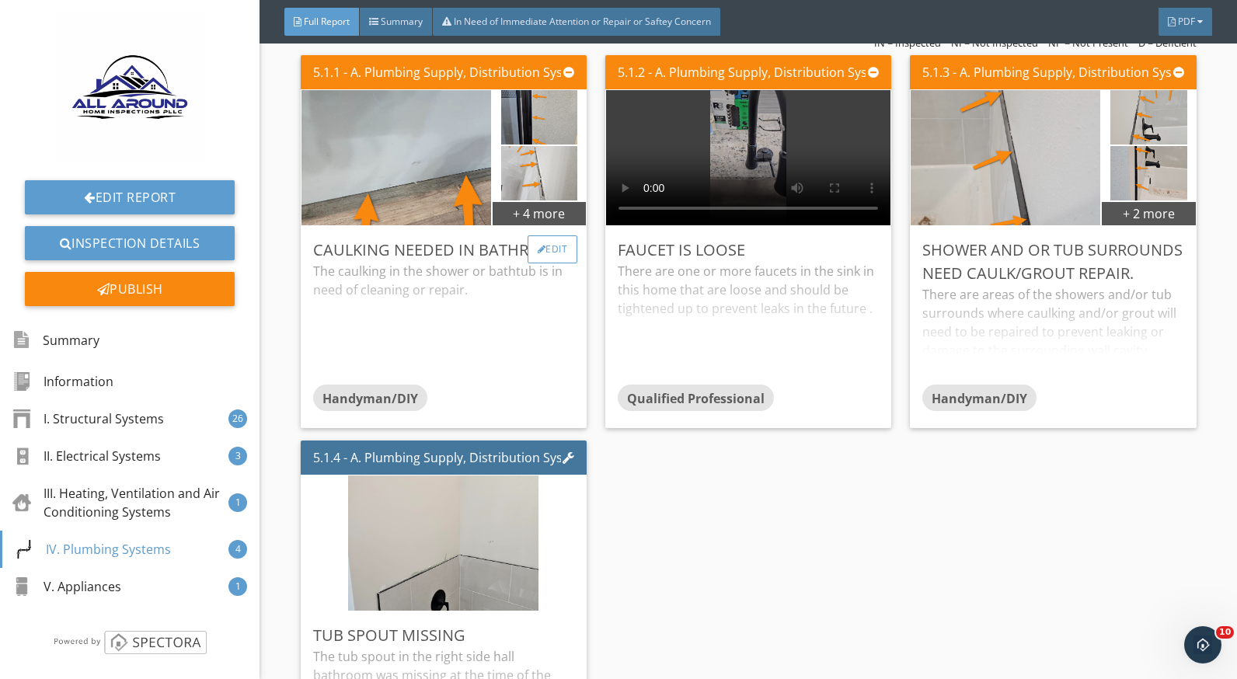
click at [554, 245] on div "Edit" at bounding box center [553, 250] width 51 height 28
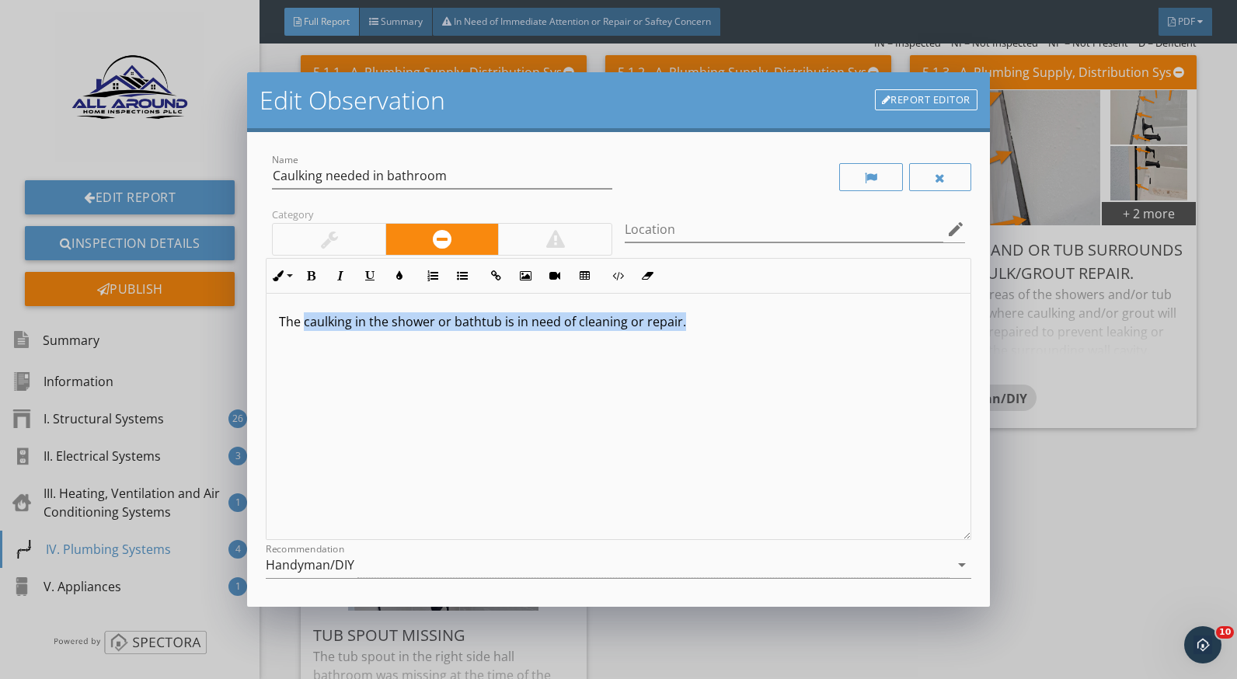
drag, startPoint x: 682, startPoint y: 320, endPoint x: 304, endPoint y: 323, distance: 377.8
click at [304, 323] on p "The caulking in the shower or bathtub is in need of cleaning or repair." at bounding box center [618, 321] width 679 height 19
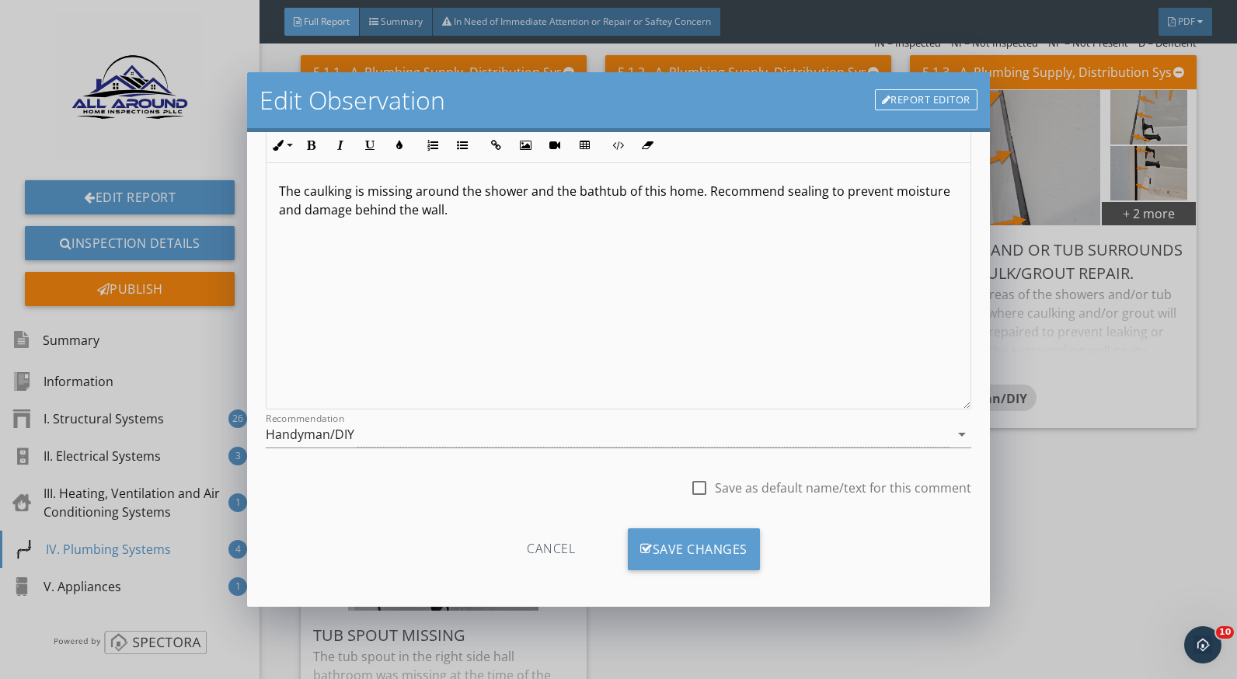
scroll to position [136, 0]
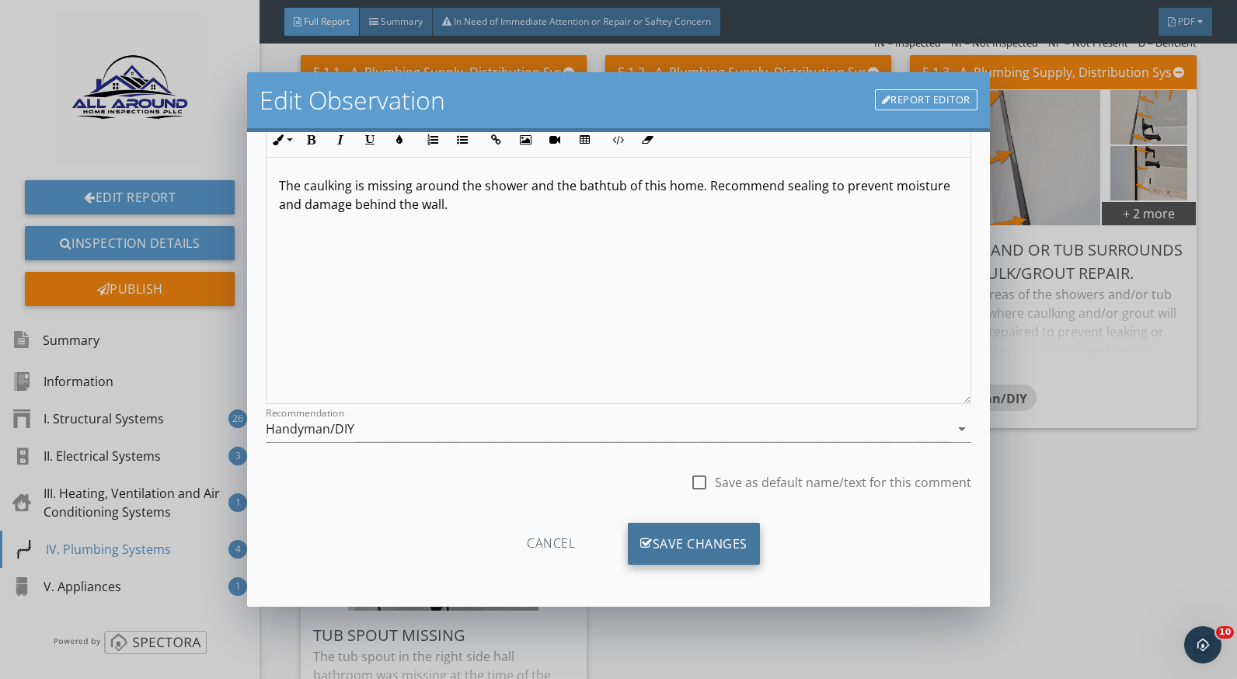
click at [721, 541] on div "Save Changes" at bounding box center [694, 544] width 132 height 42
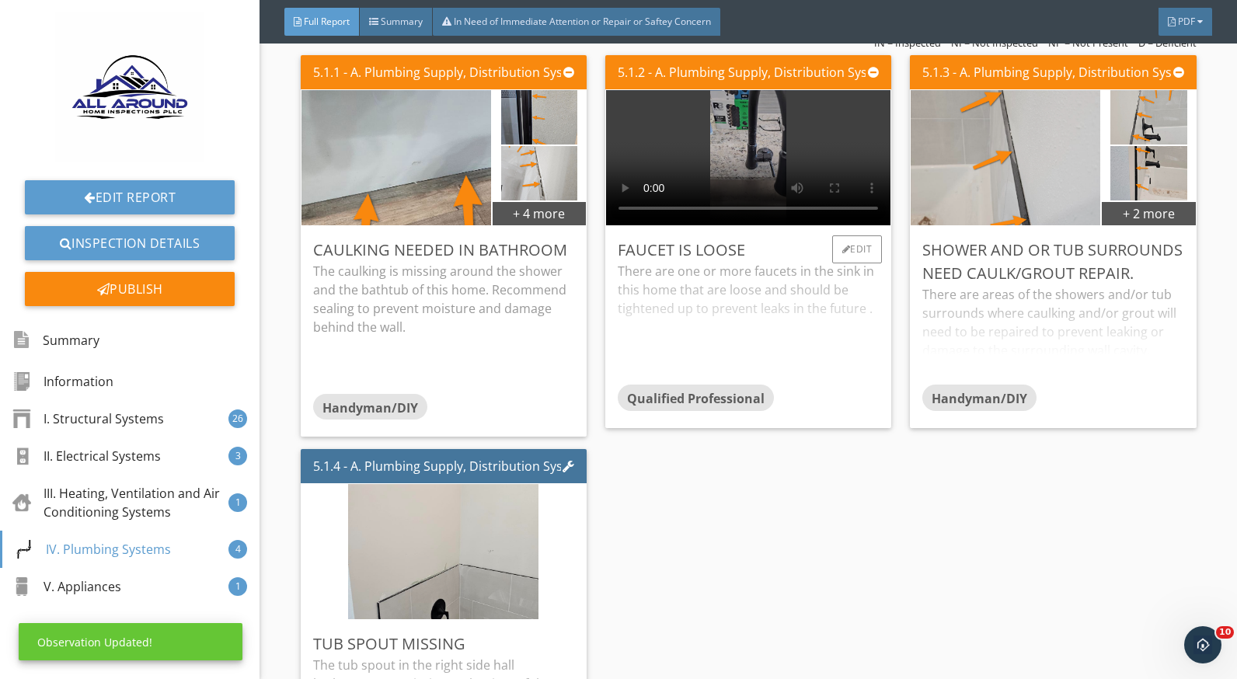
scroll to position [0, 0]
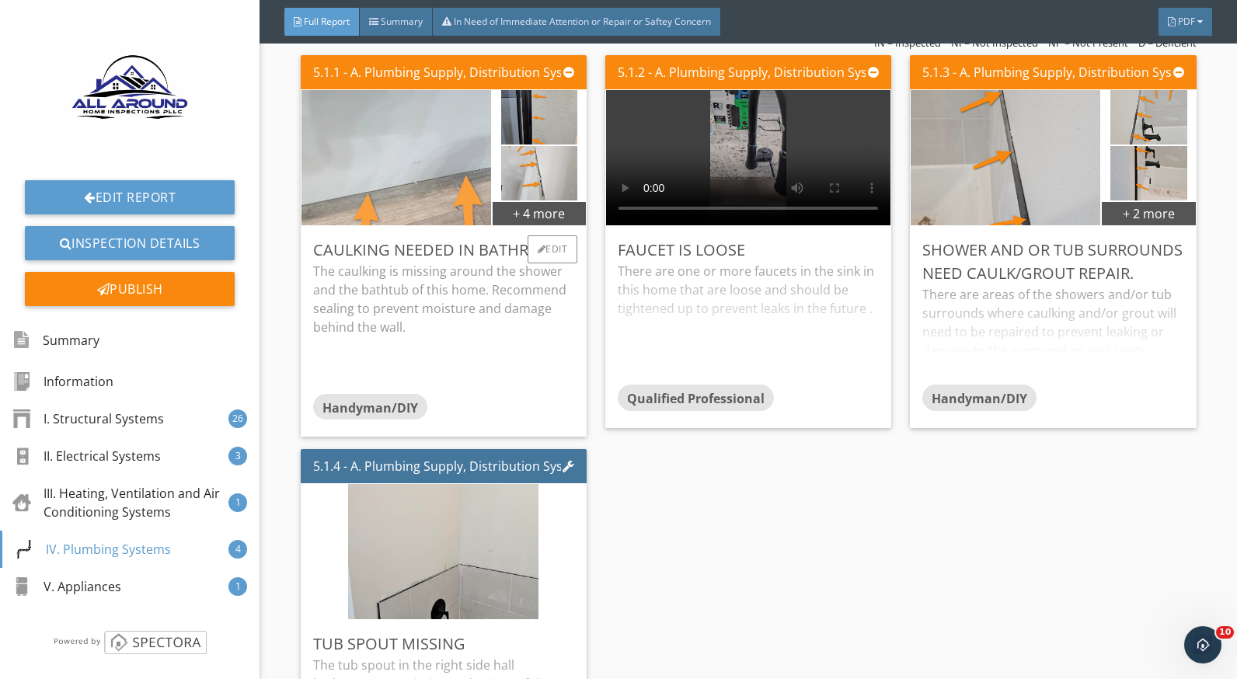
click at [386, 155] on img at bounding box center [396, 157] width 474 height 267
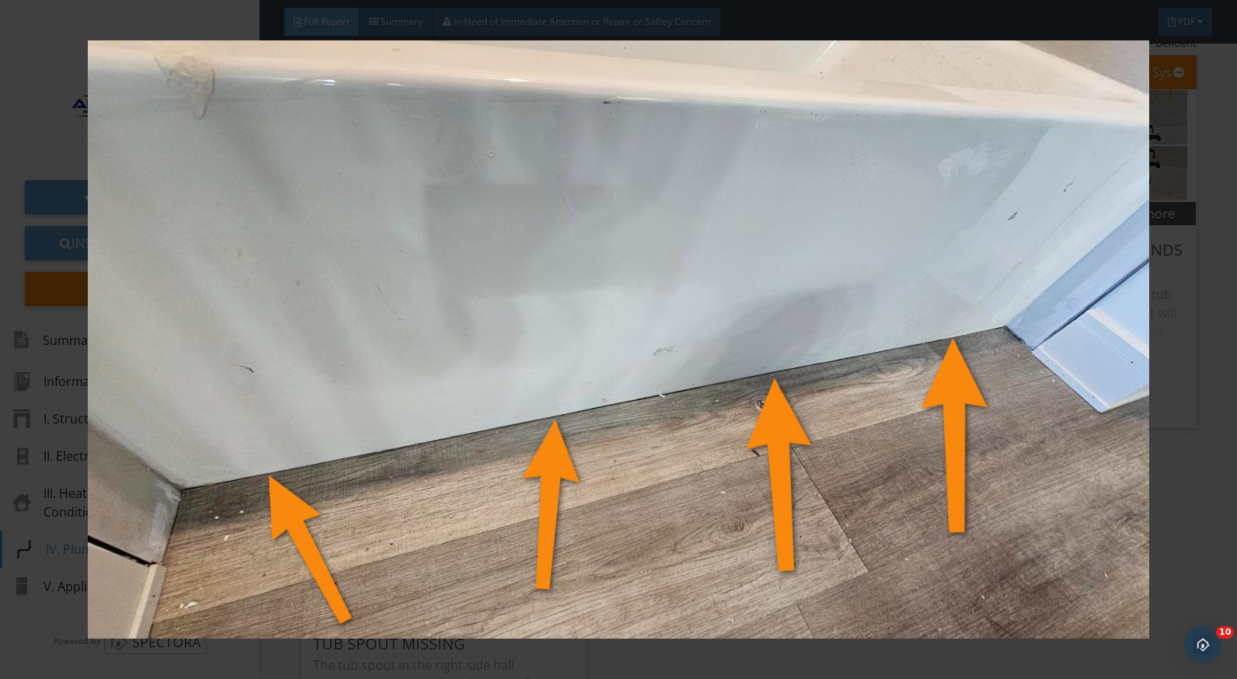
click at [1188, 431] on div at bounding box center [618, 339] width 1237 height 679
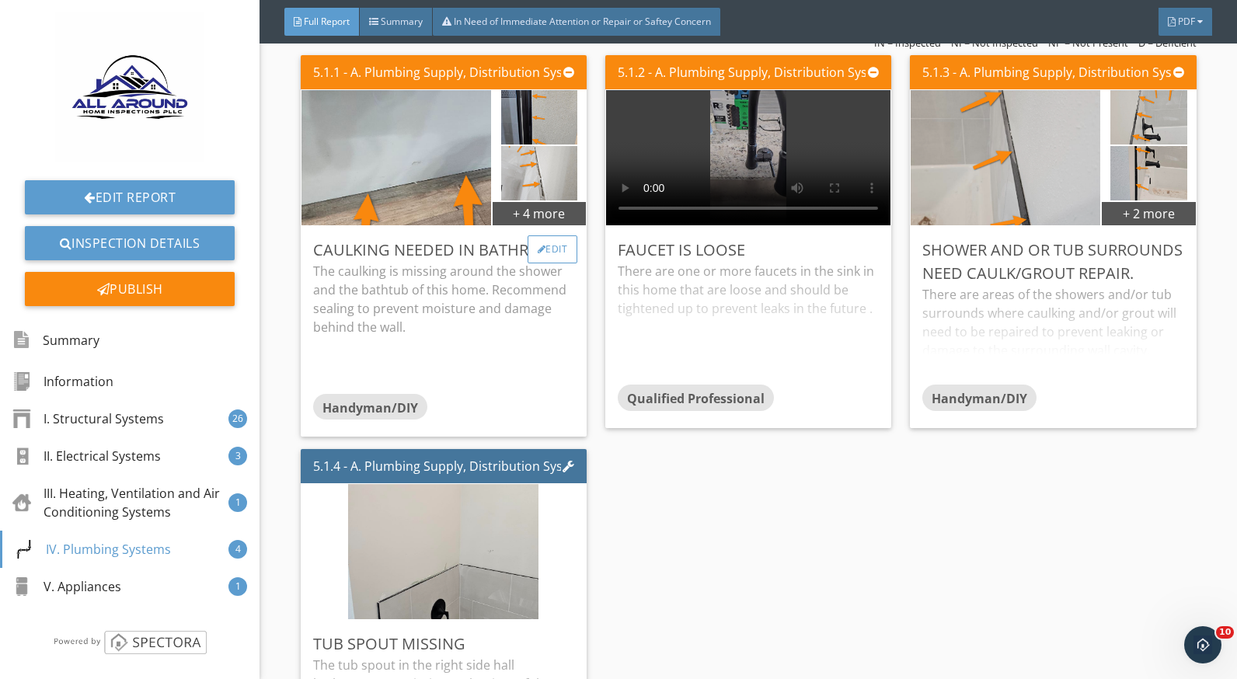
click at [542, 251] on div "Edit" at bounding box center [553, 250] width 51 height 28
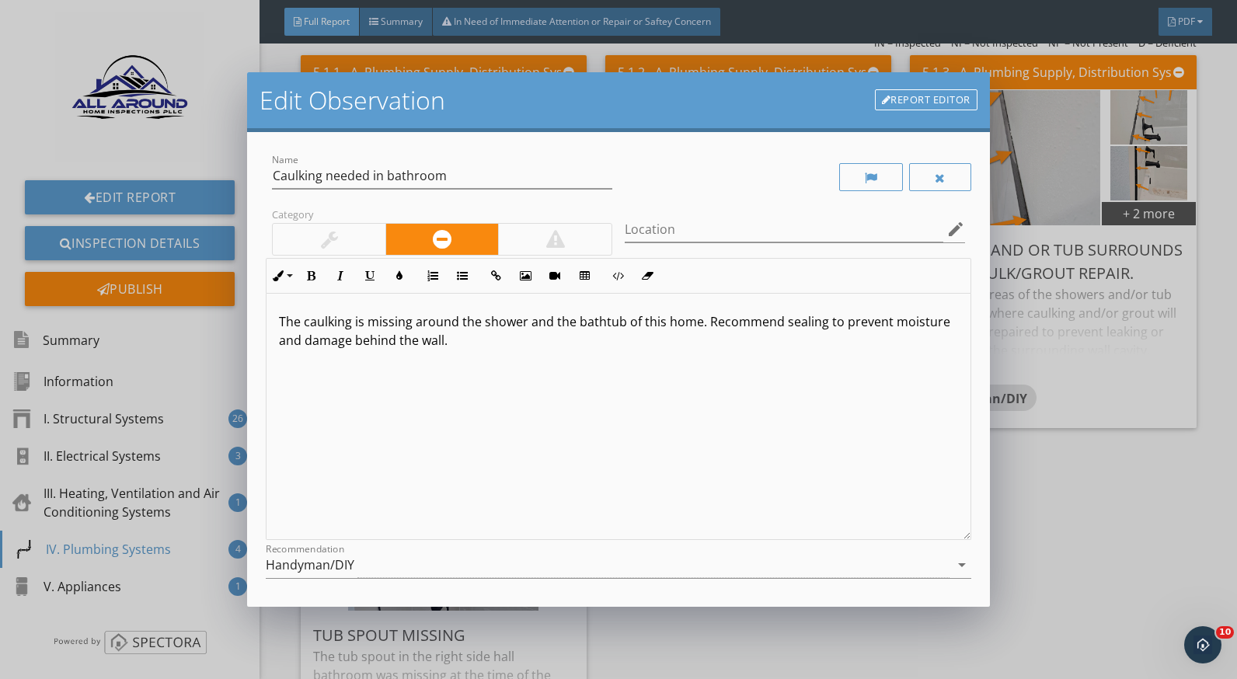
click at [499, 344] on p "The caulking is missing around the shower and the bathtub of this home. Recomme…" at bounding box center [618, 330] width 679 height 37
drag, startPoint x: 361, startPoint y: 341, endPoint x: 337, endPoint y: 341, distance: 24.9
click at [337, 341] on p "The caulking is missing around the shower and the bathtub of this home. Recomme…" at bounding box center [618, 330] width 679 height 37
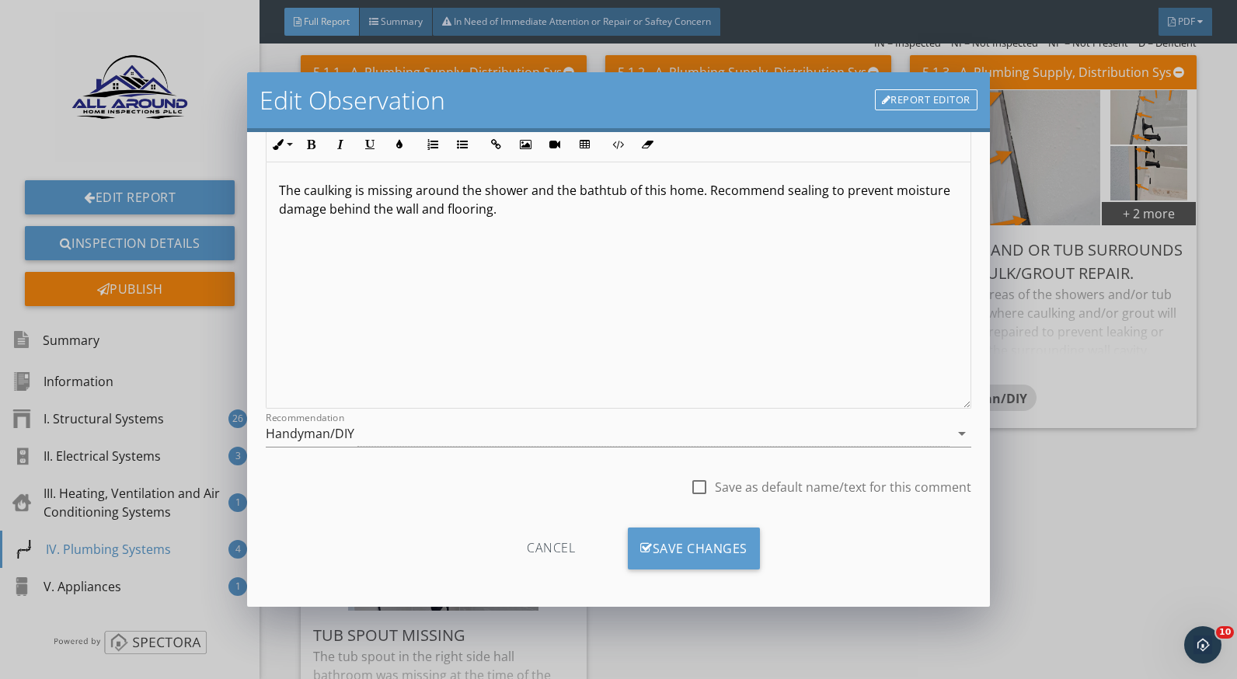
scroll to position [136, 0]
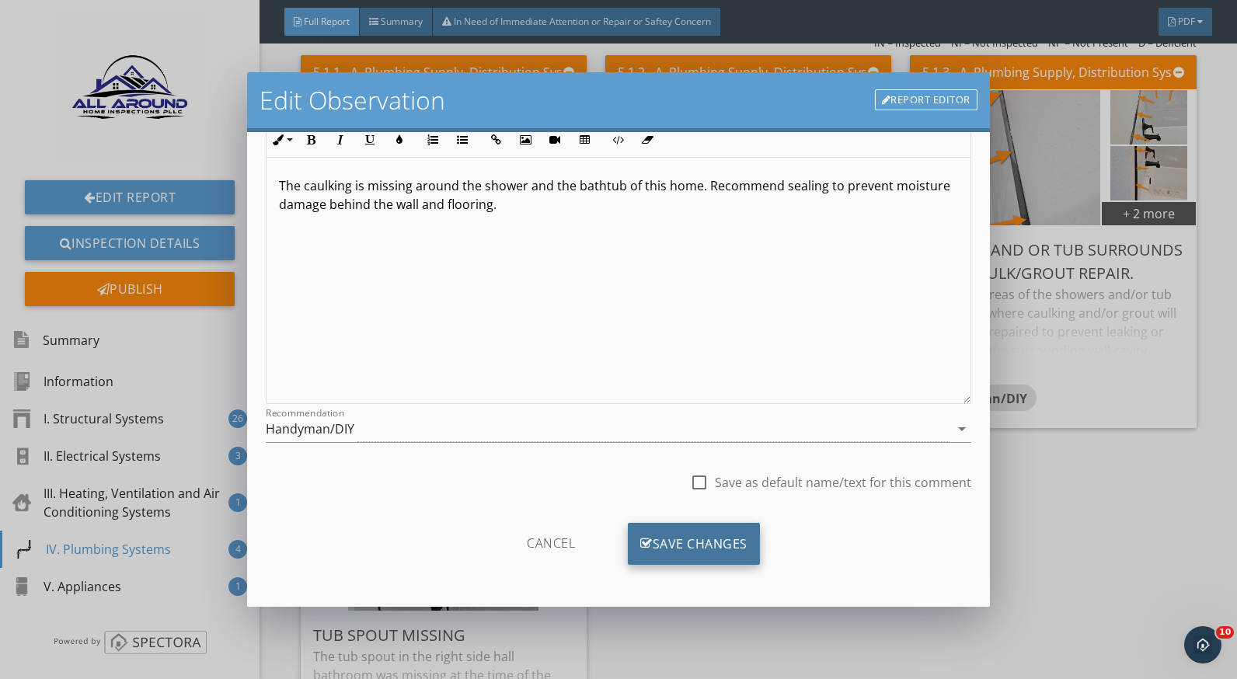
click at [651, 546] on div "Save Changes" at bounding box center [694, 544] width 132 height 42
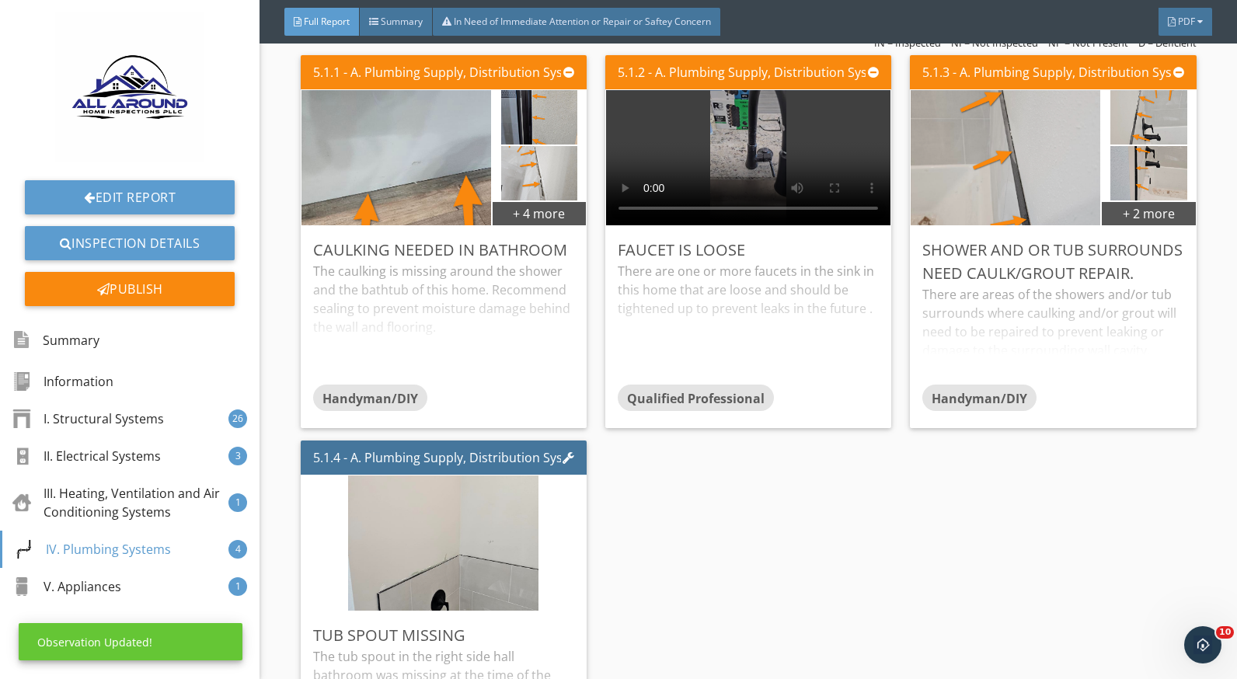
scroll to position [0, 0]
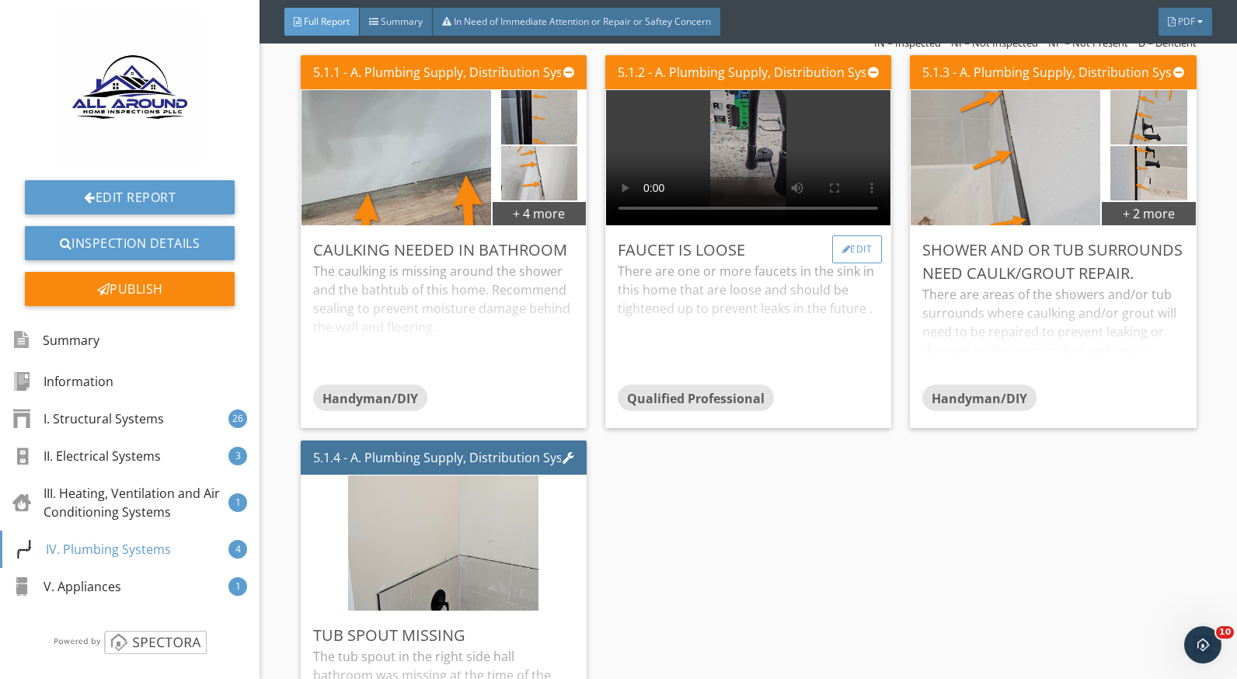
click at [848, 245] on div "Edit" at bounding box center [857, 250] width 51 height 28
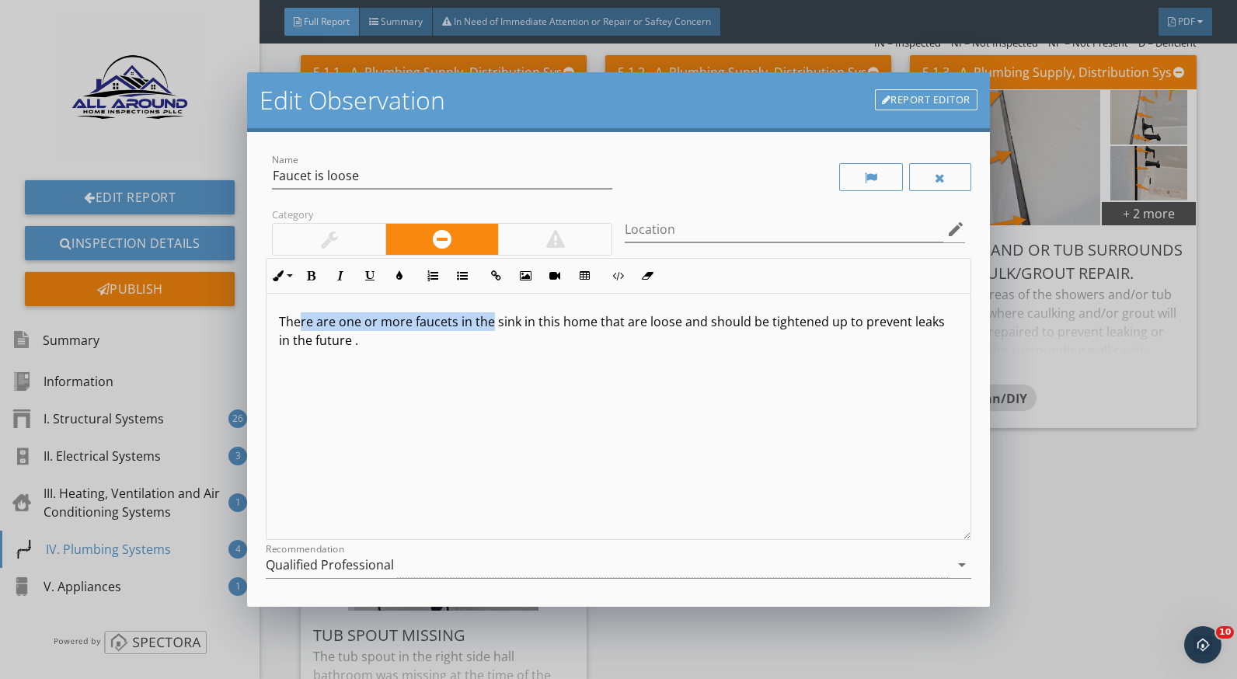
drag, startPoint x: 493, startPoint y: 324, endPoint x: 302, endPoint y: 324, distance: 190.4
click at [302, 324] on p "There are one or more faucets in the sink in this home that are loose and shoul…" at bounding box center [618, 330] width 679 height 37
click at [376, 325] on p "The kitchen sink in this home that are loose and should be tightened up to prev…" at bounding box center [618, 321] width 679 height 19
drag, startPoint x: 536, startPoint y: 323, endPoint x: 492, endPoint y: 324, distance: 43.6
click at [492, 324] on p "The kitchen sink faucet in this home that are loose and should be tightened up …" at bounding box center [618, 321] width 679 height 19
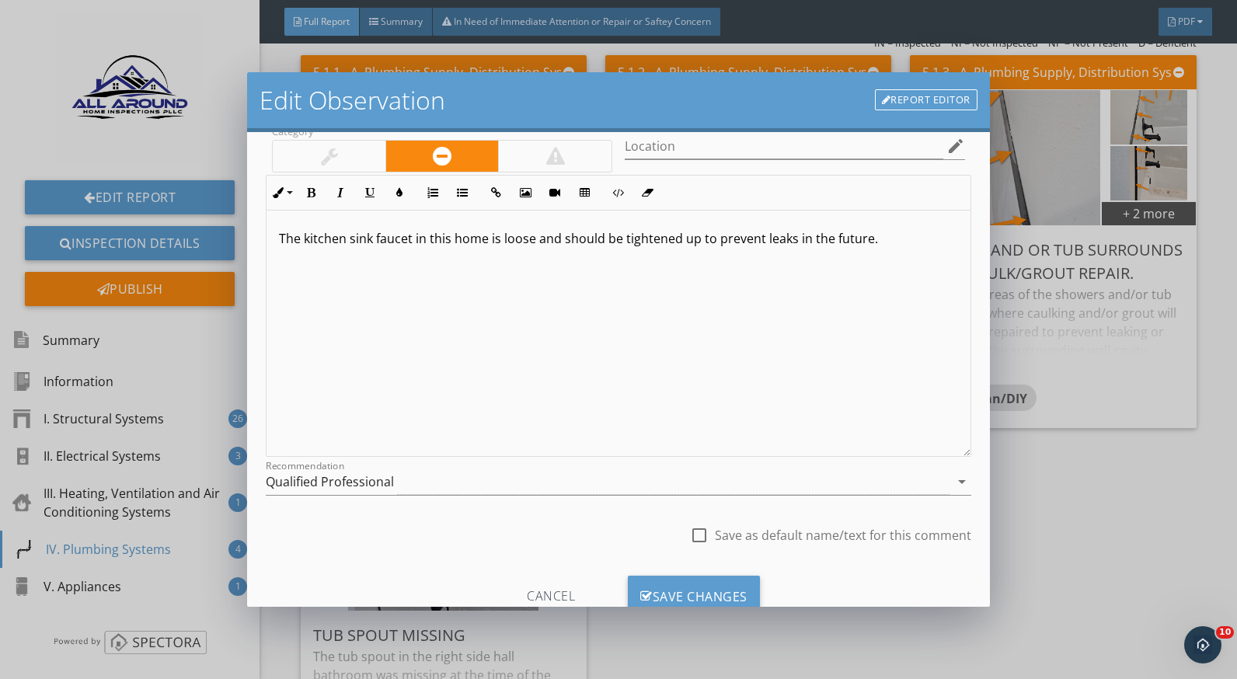
scroll to position [136, 0]
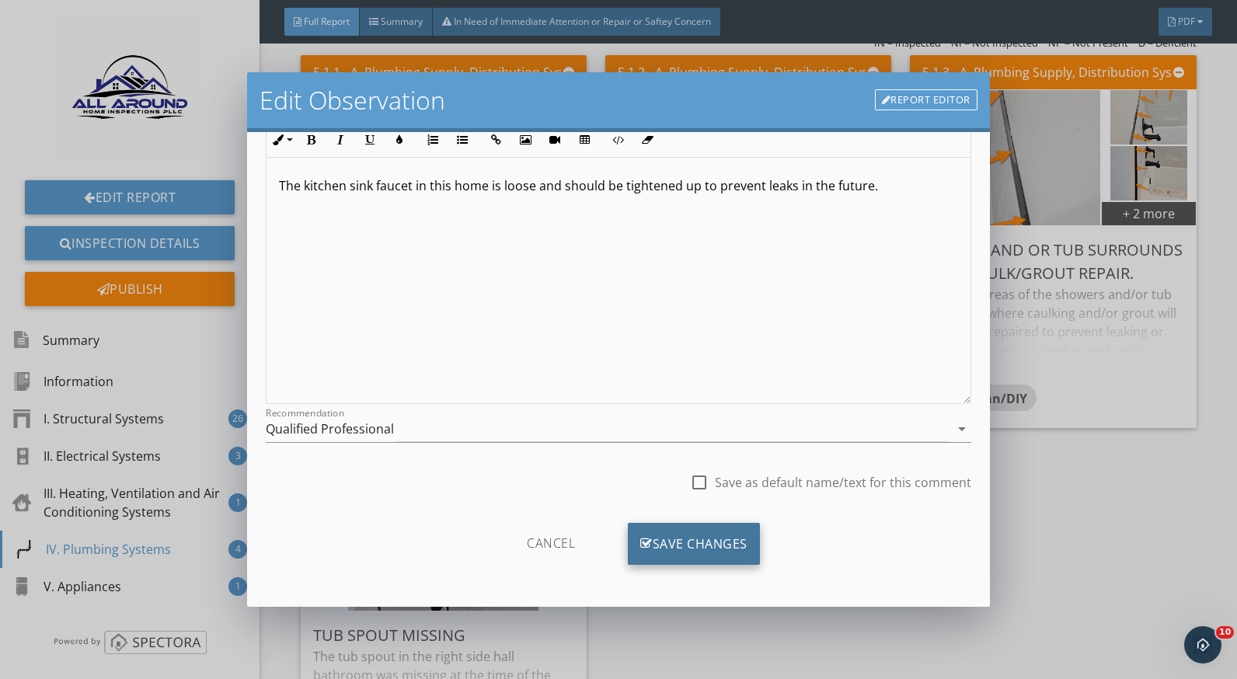
click at [736, 533] on div "Save Changes" at bounding box center [694, 544] width 132 height 42
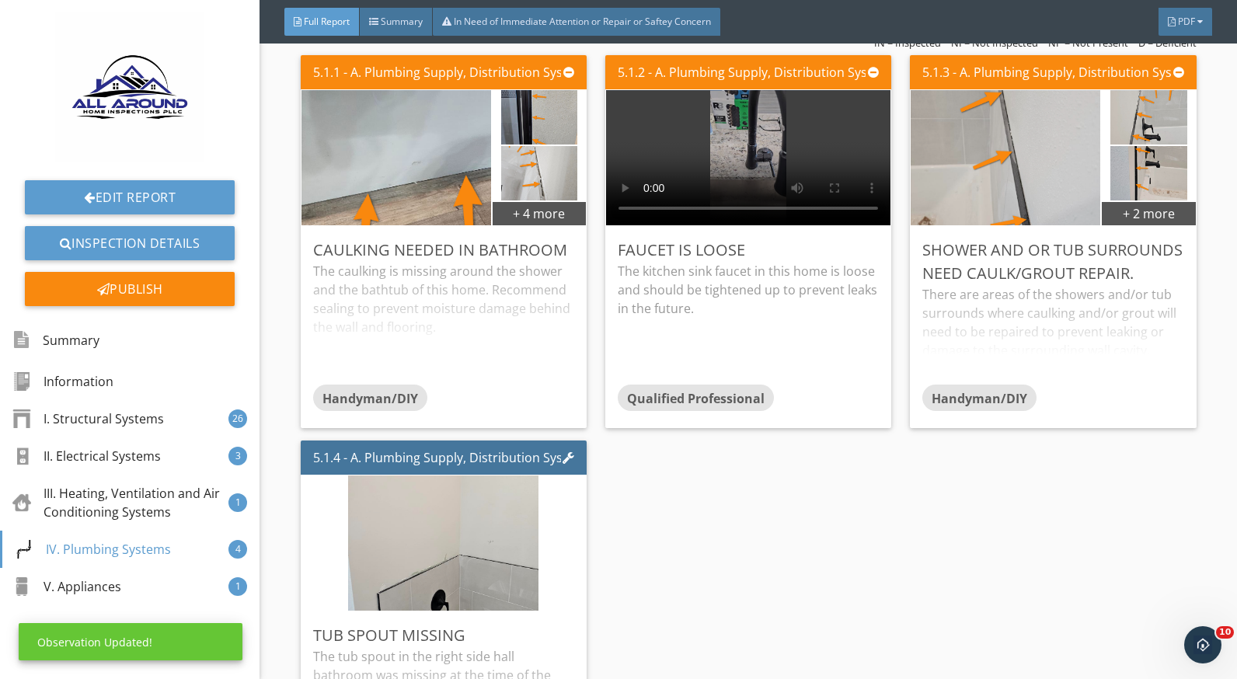
scroll to position [0, 0]
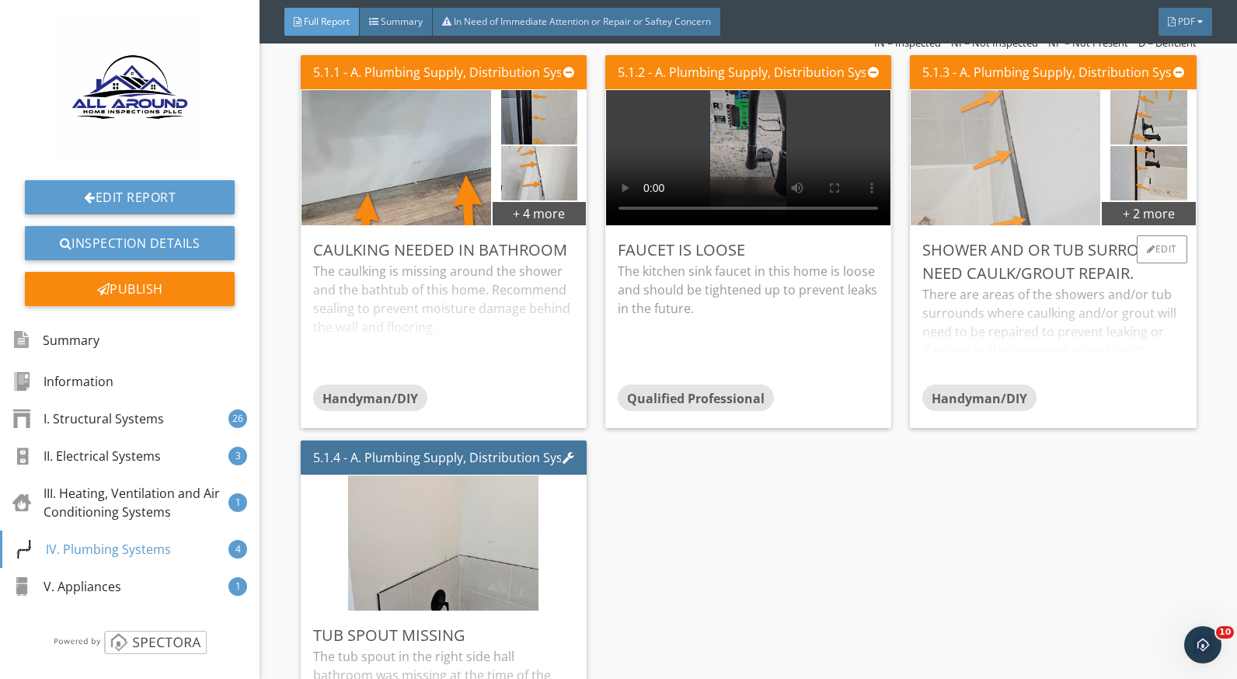
click at [1008, 184] on img at bounding box center [1006, 157] width 190 height 338
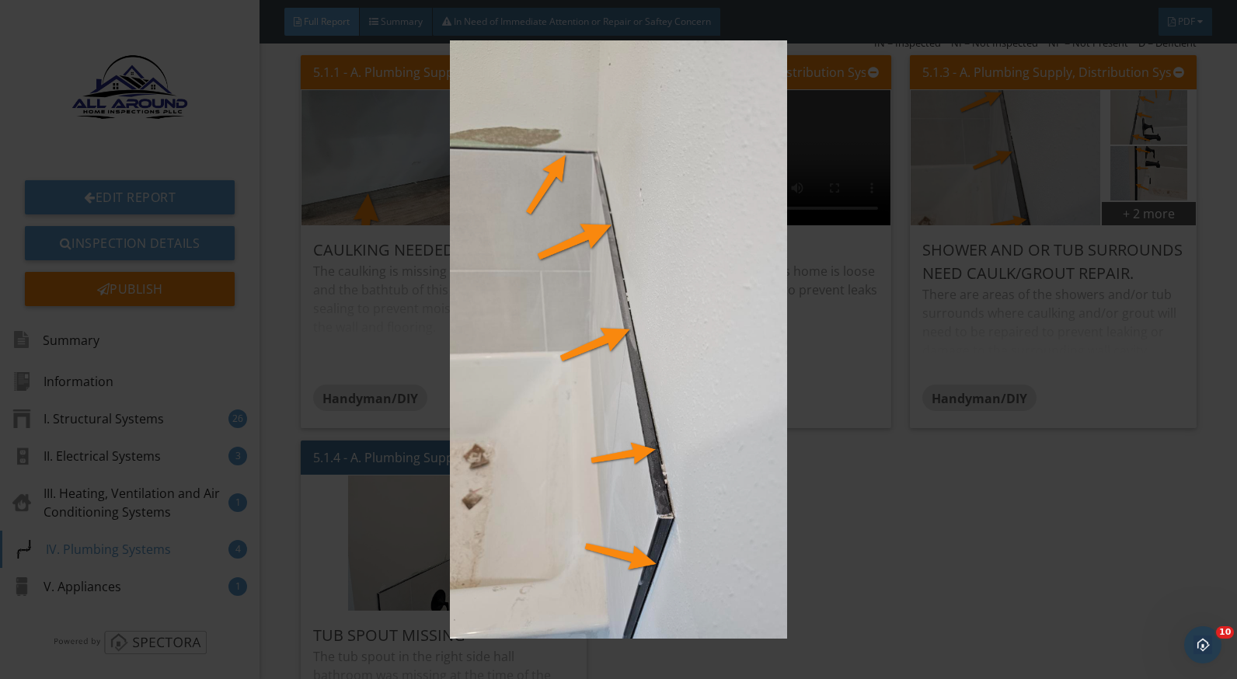
click at [996, 473] on img at bounding box center [618, 339] width 1129 height 599
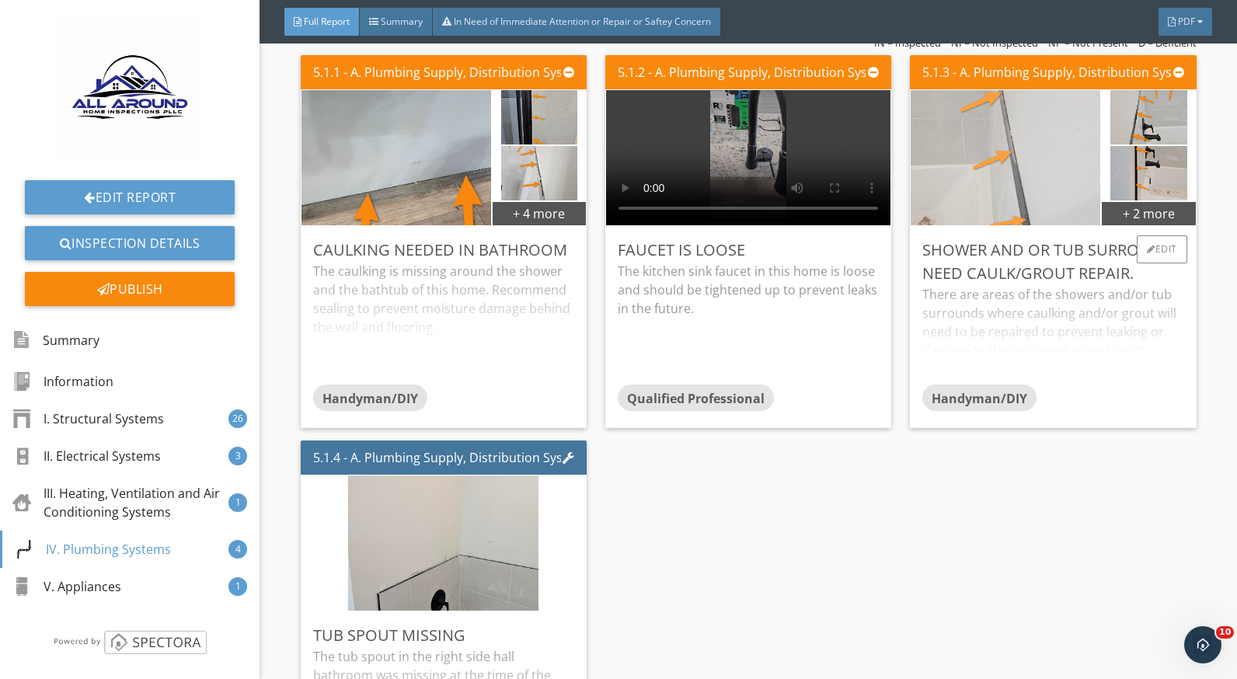
click at [968, 183] on img at bounding box center [1006, 157] width 190 height 338
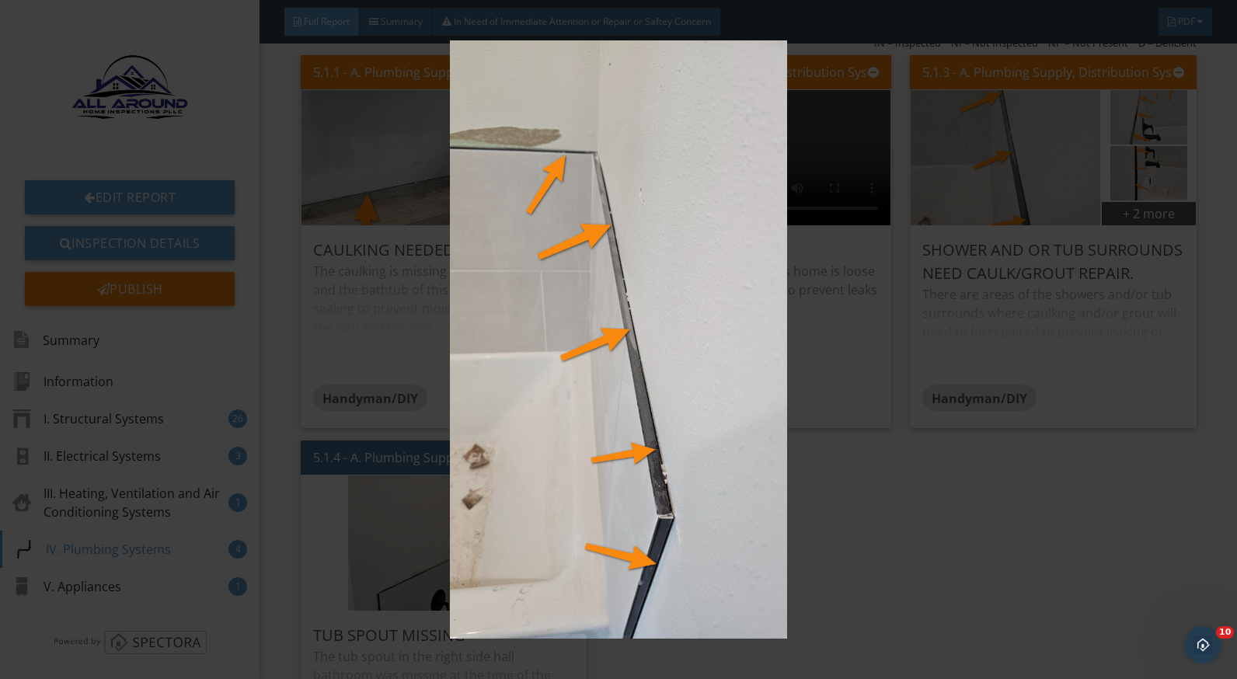
click at [1056, 382] on img at bounding box center [618, 339] width 1129 height 599
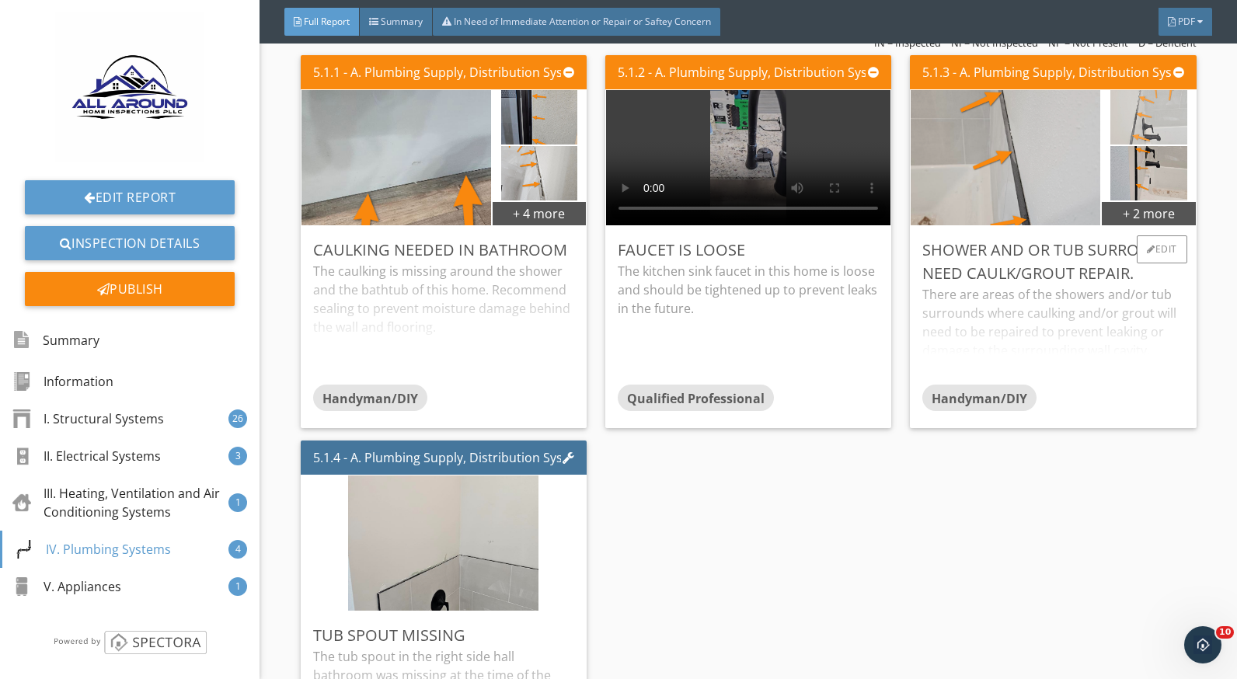
click at [1131, 117] on img at bounding box center [1149, 117] width 76 height 136
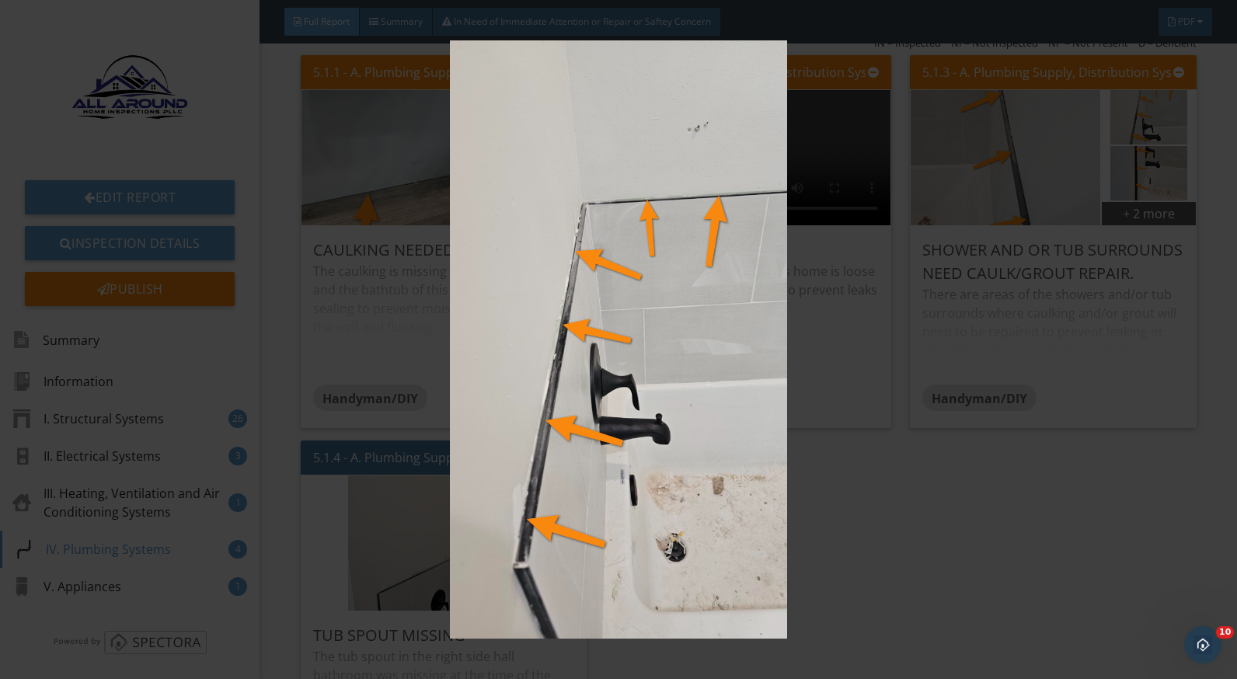
click at [903, 560] on img at bounding box center [618, 339] width 1129 height 599
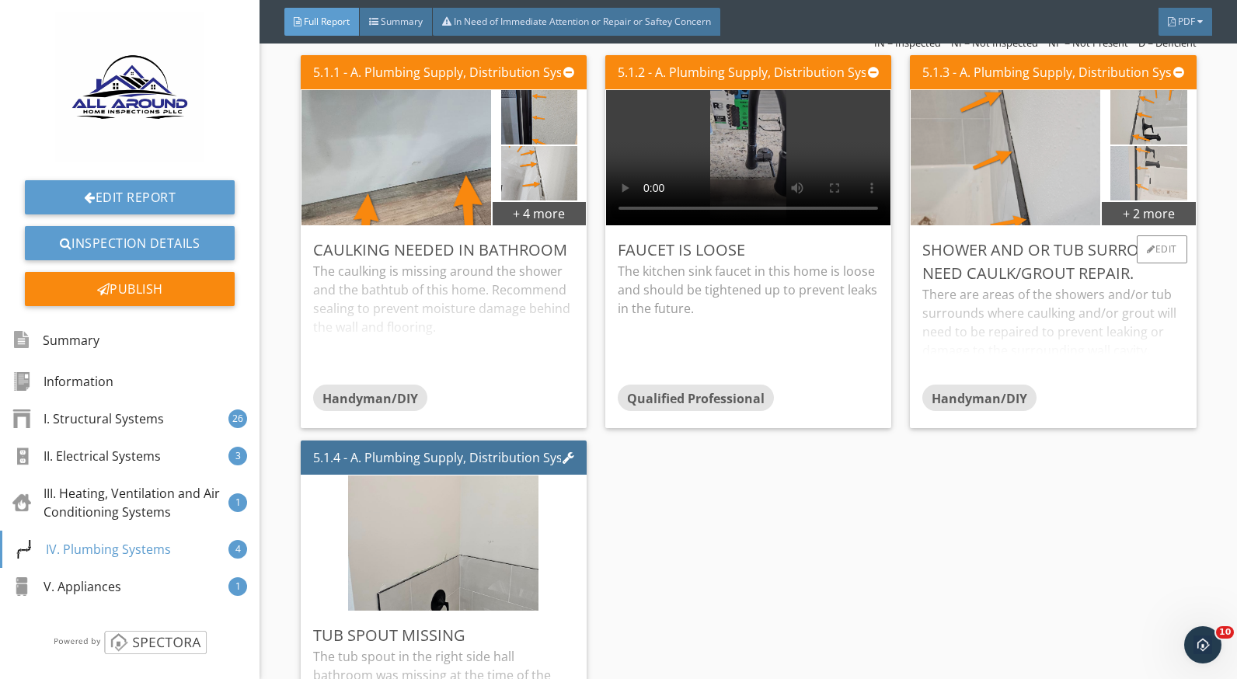
click at [1132, 171] on img at bounding box center [1149, 173] width 76 height 136
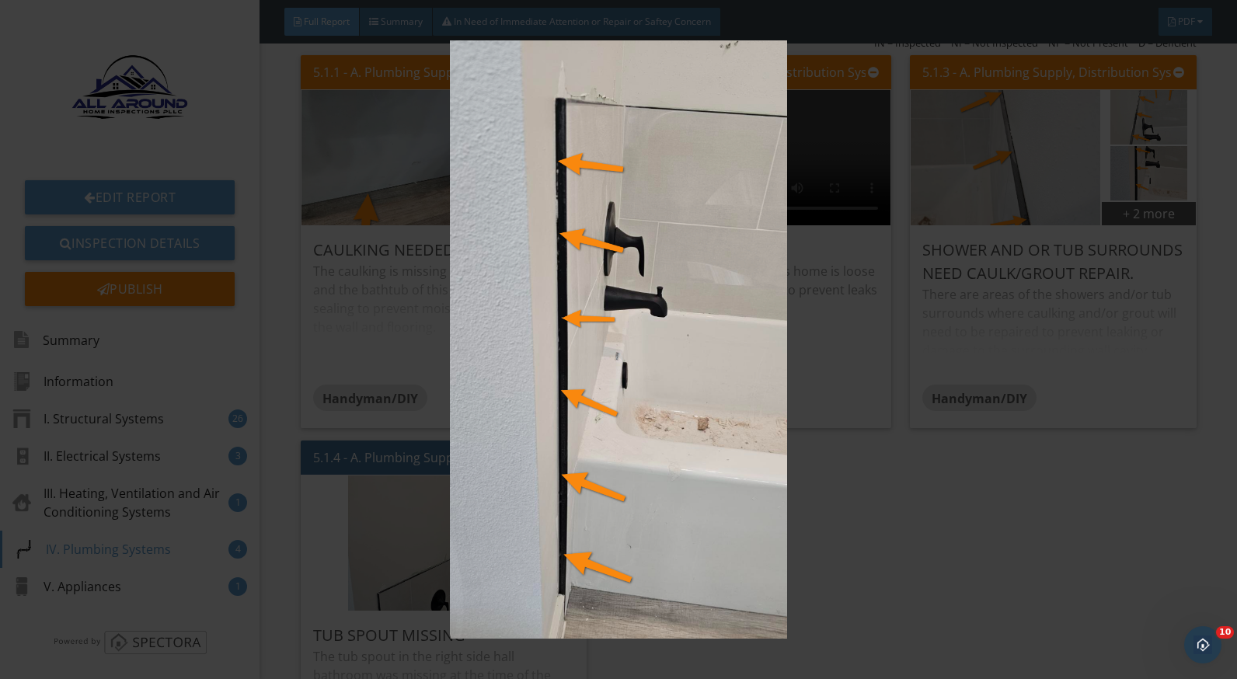
click at [1144, 325] on img at bounding box center [618, 339] width 1129 height 599
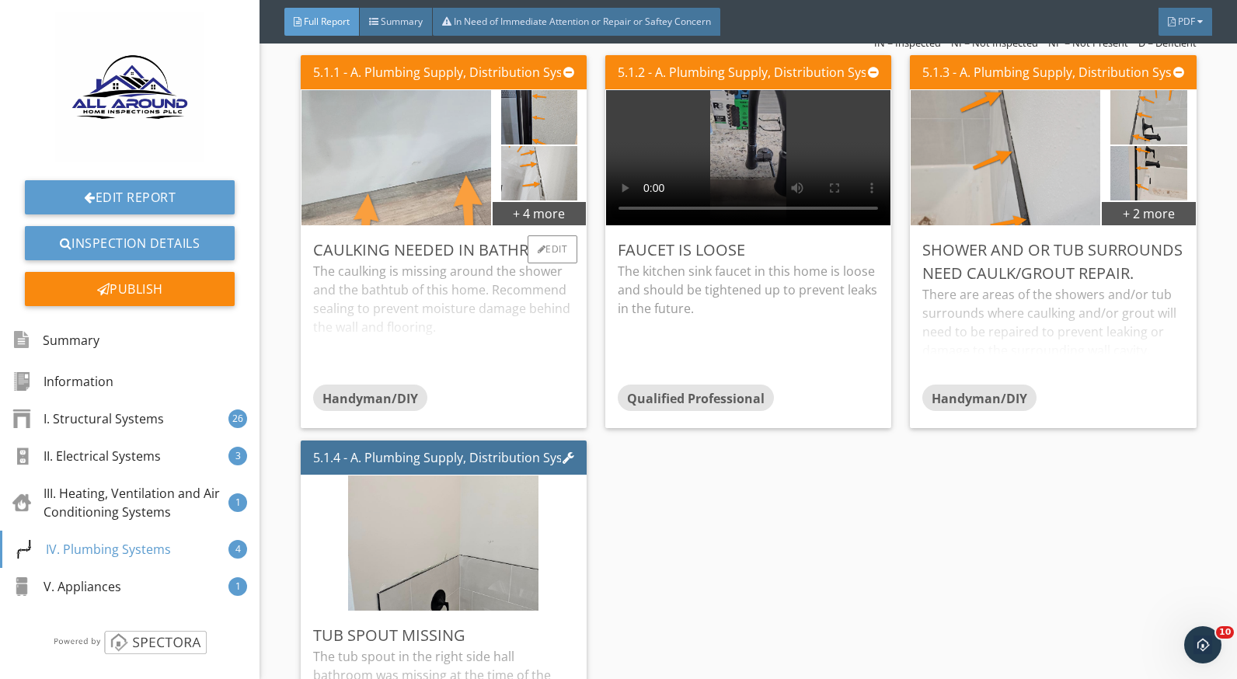
click at [448, 146] on img at bounding box center [396, 157] width 474 height 267
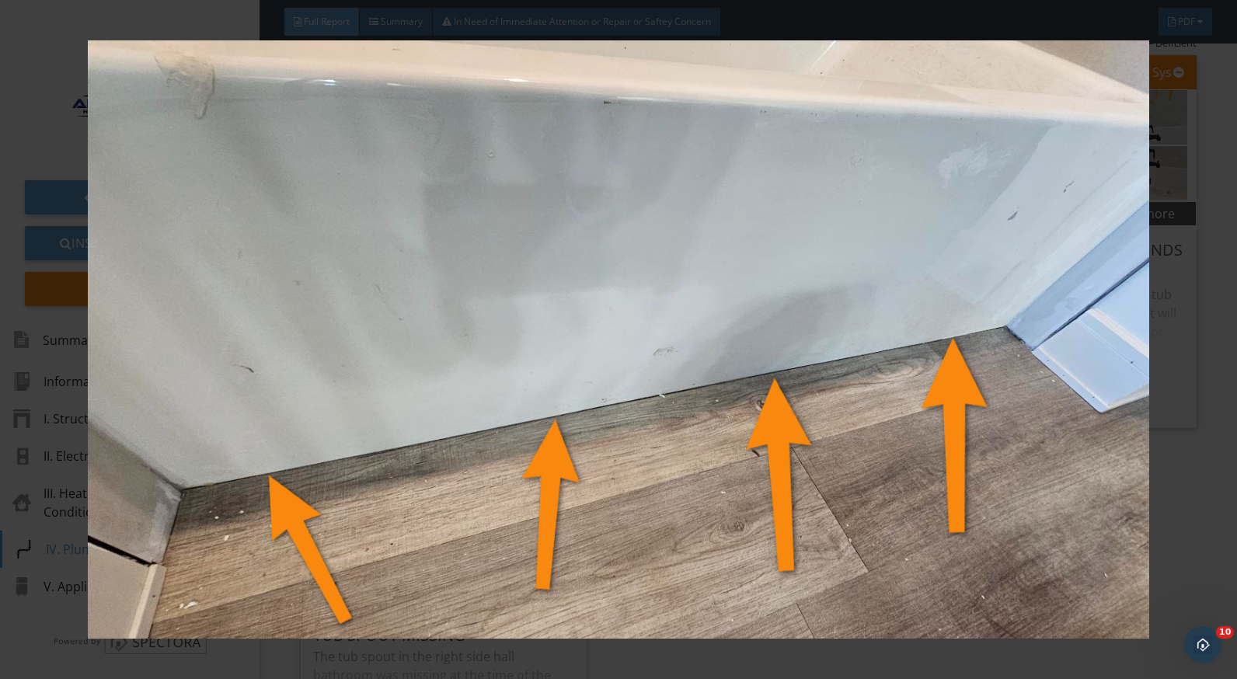
click at [1172, 448] on img at bounding box center [618, 339] width 1129 height 599
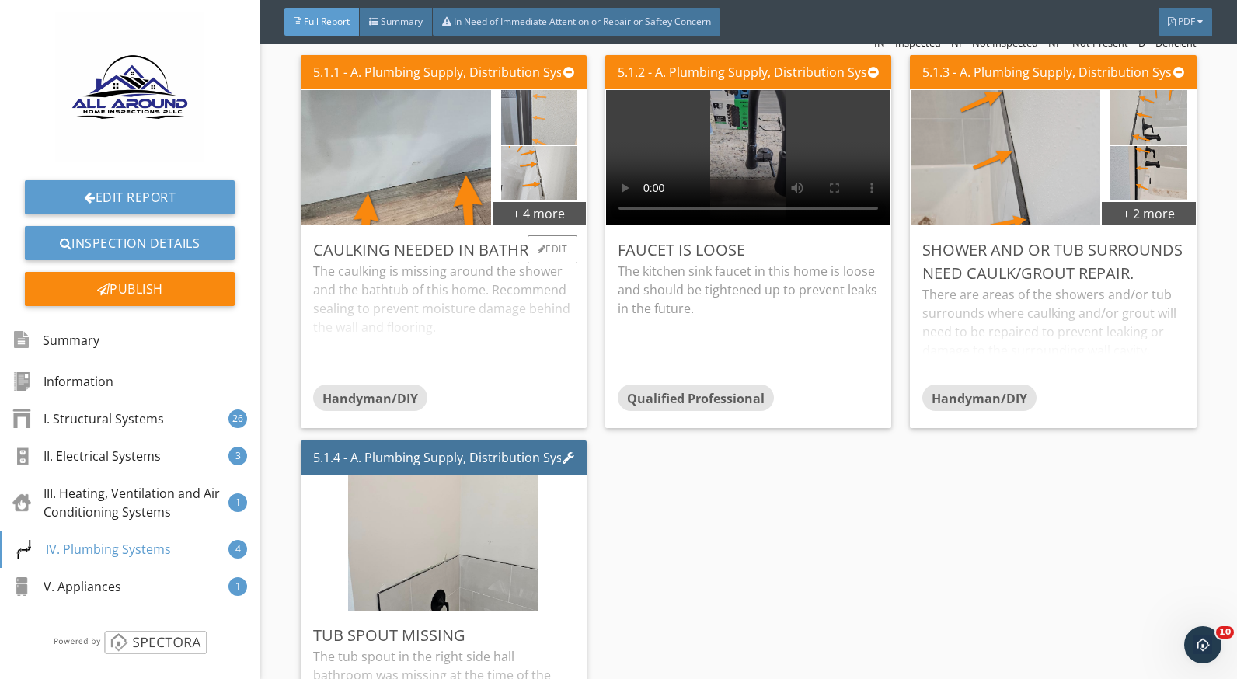
click at [549, 124] on img at bounding box center [539, 117] width 77 height 136
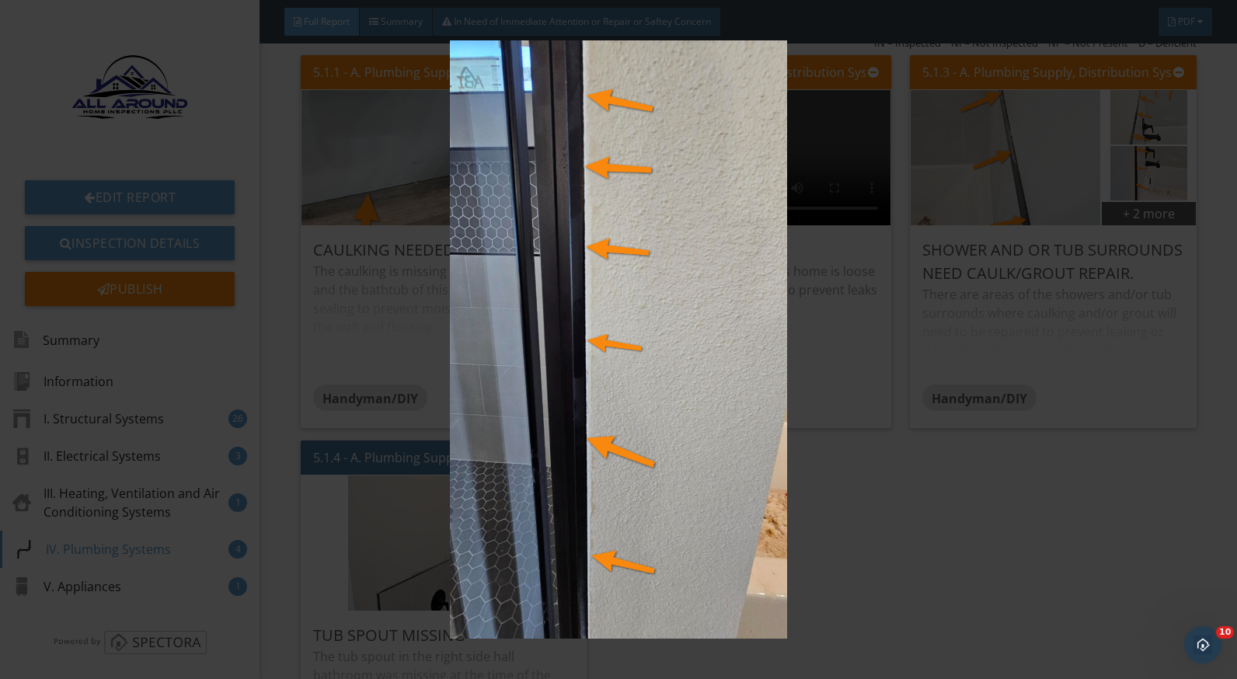
click at [827, 523] on img at bounding box center [618, 339] width 1129 height 599
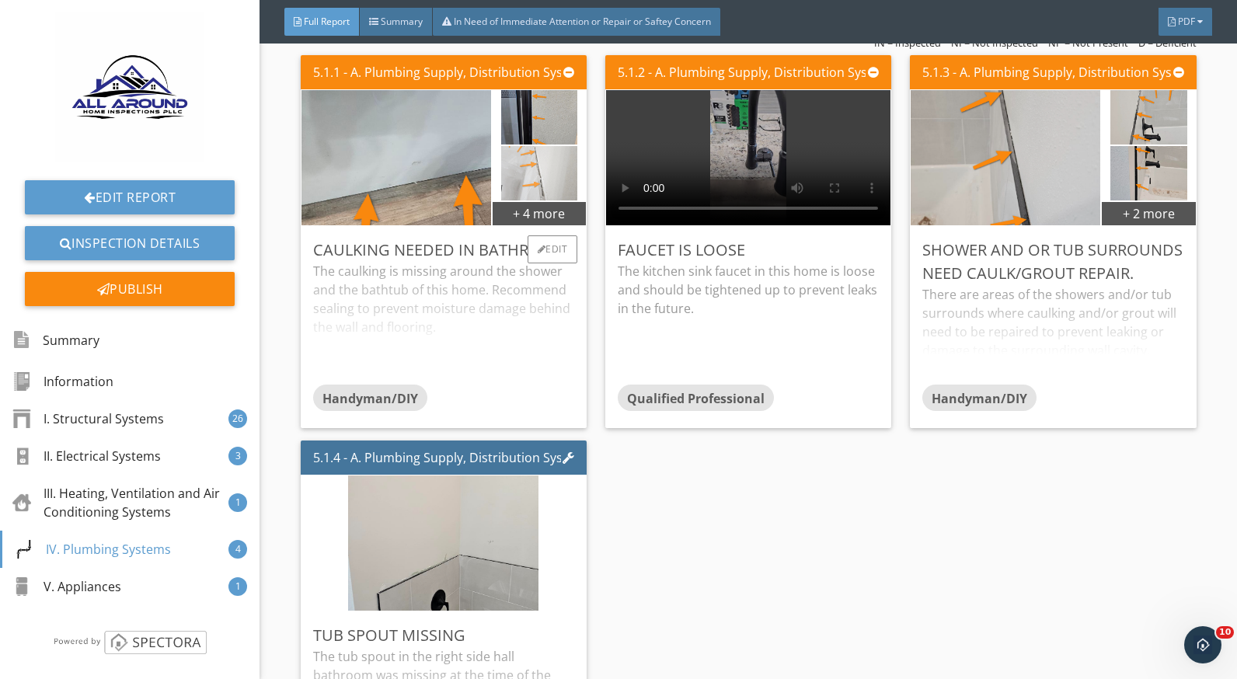
click at [525, 187] on img at bounding box center [539, 173] width 77 height 136
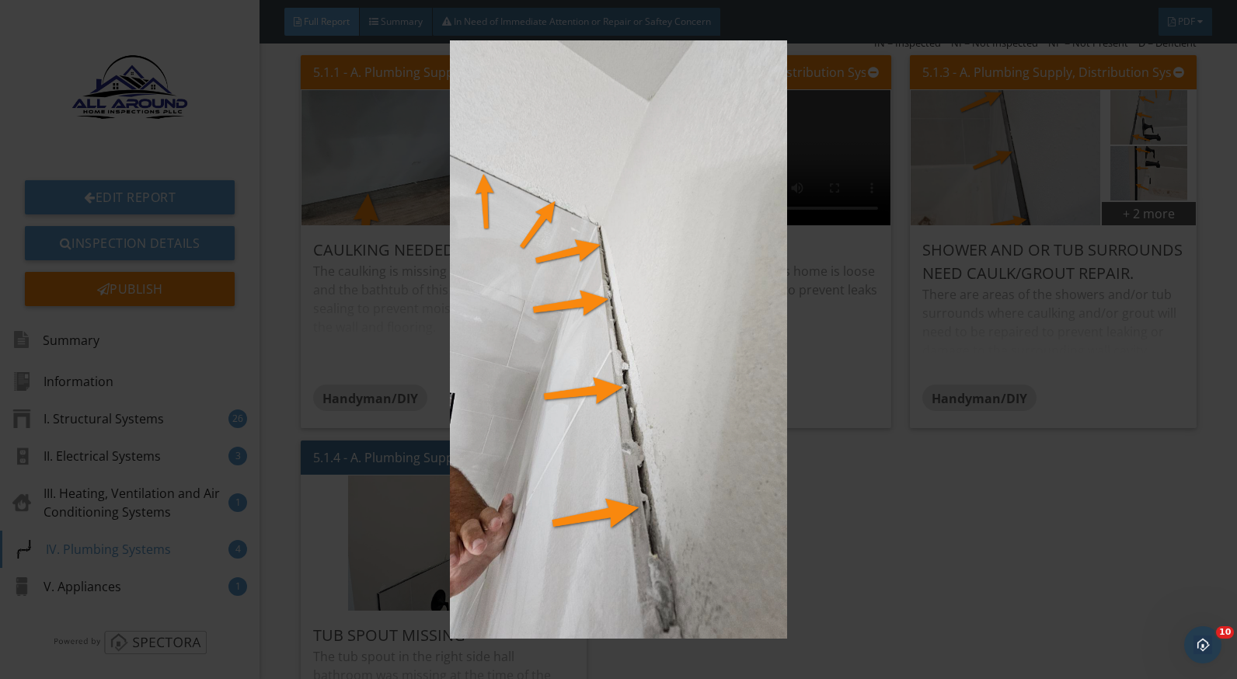
click at [864, 556] on img at bounding box center [618, 339] width 1129 height 599
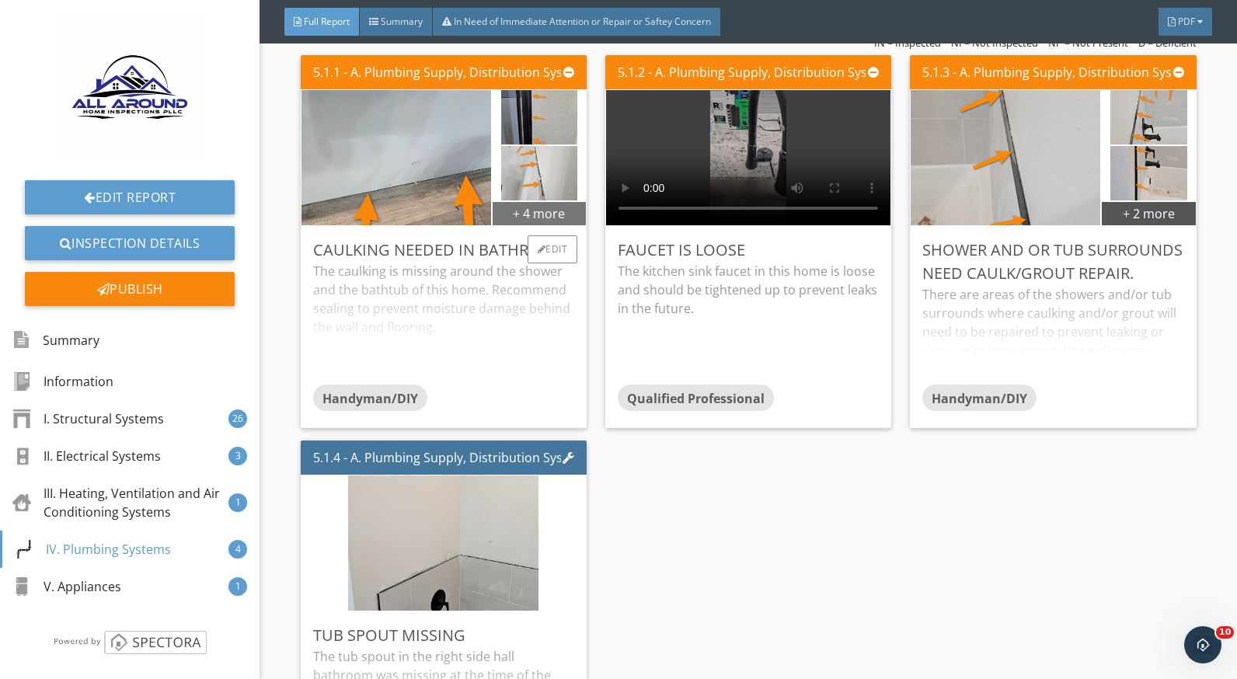
click at [540, 206] on div "+ 4 more" at bounding box center [539, 213] width 93 height 25
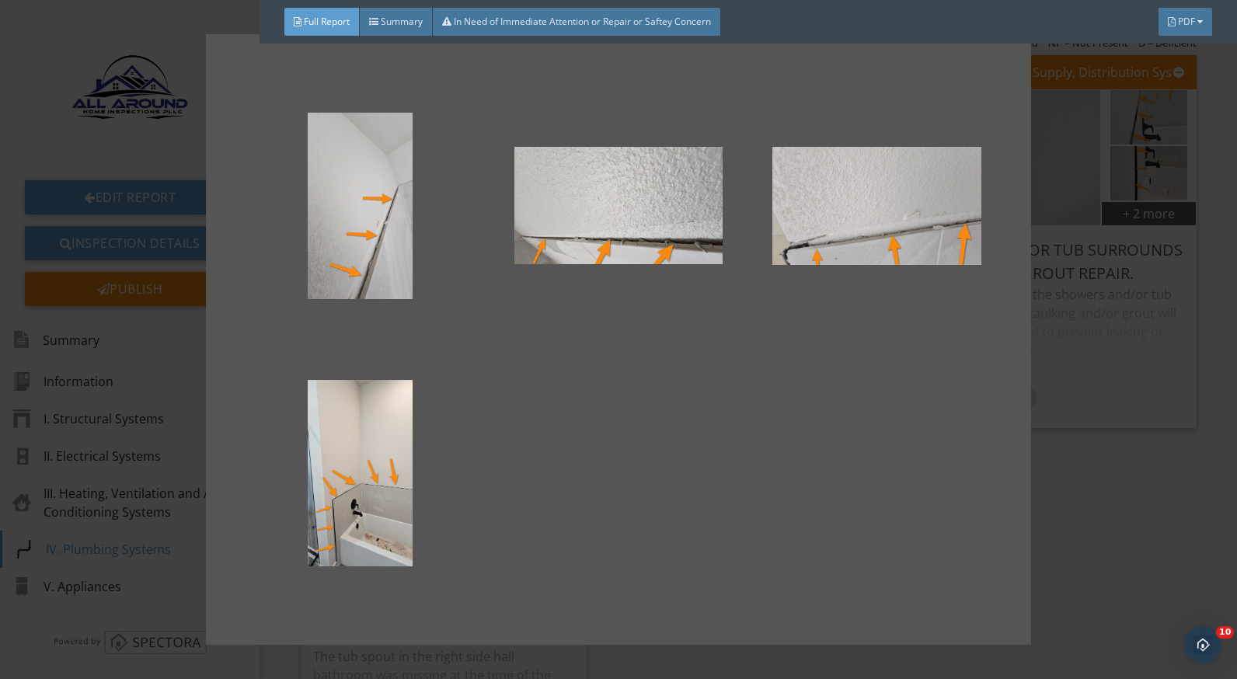
scroll to position [240, 0]
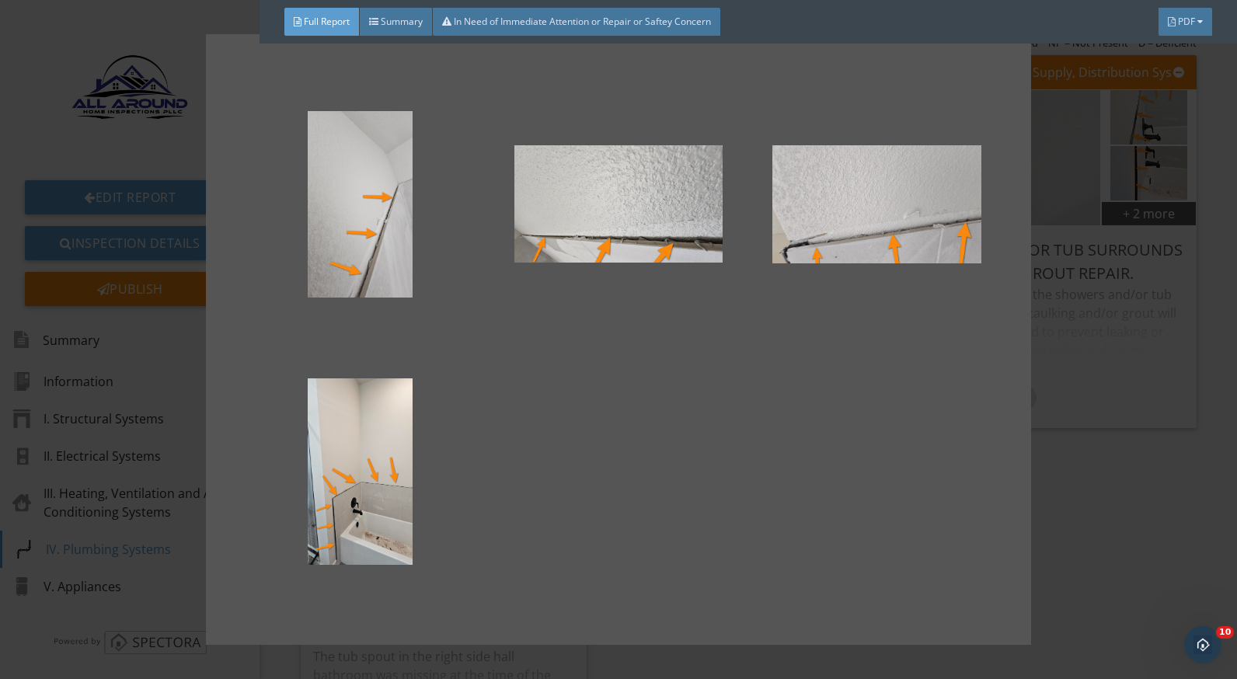
click at [1078, 319] on div at bounding box center [618, 339] width 1237 height 679
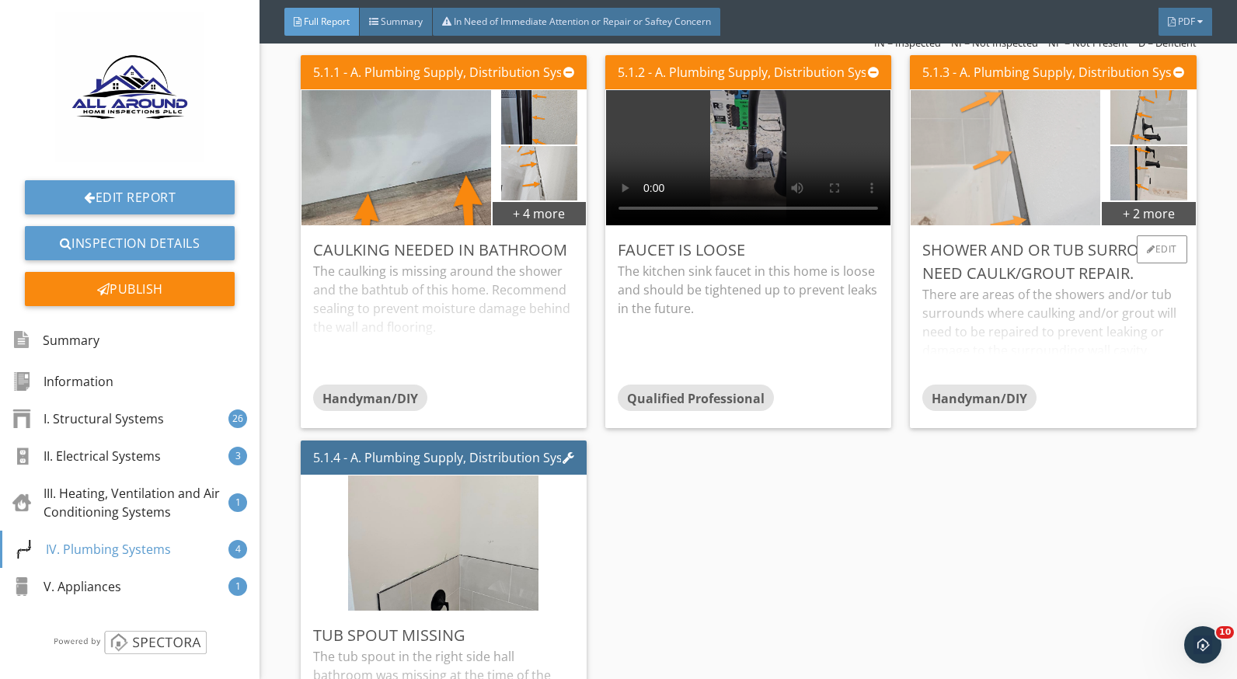
click at [1052, 155] on img at bounding box center [1006, 157] width 190 height 338
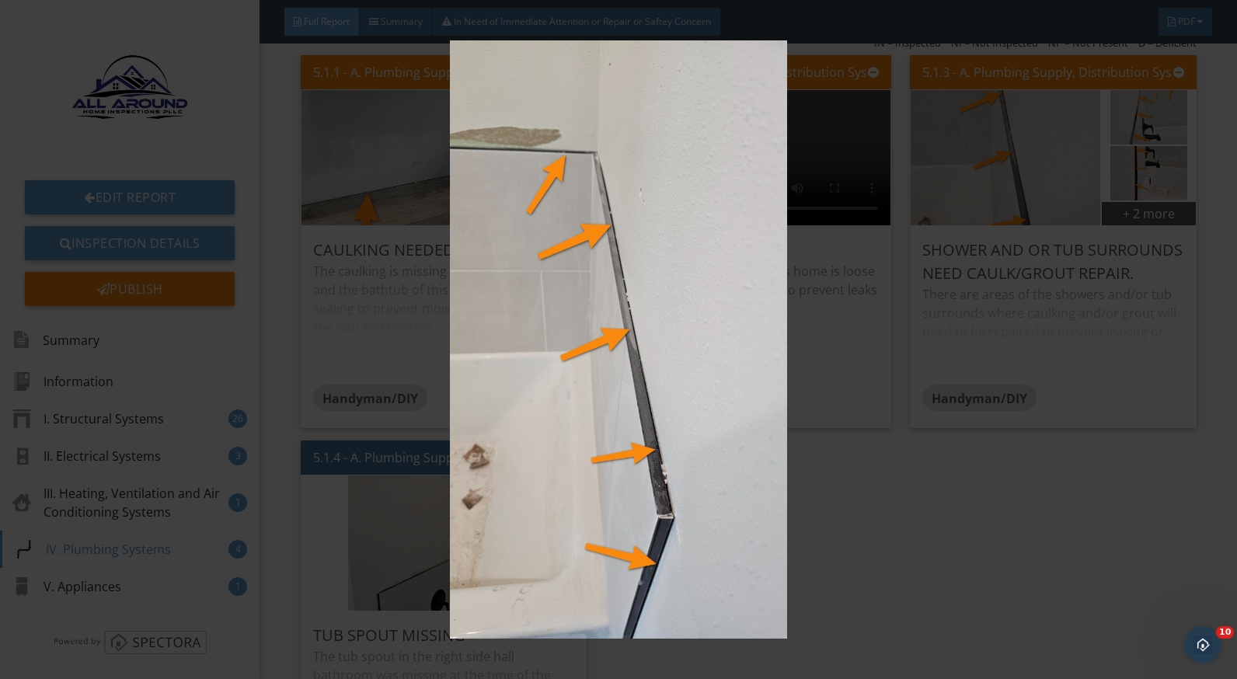
click at [1101, 494] on img at bounding box center [618, 339] width 1129 height 599
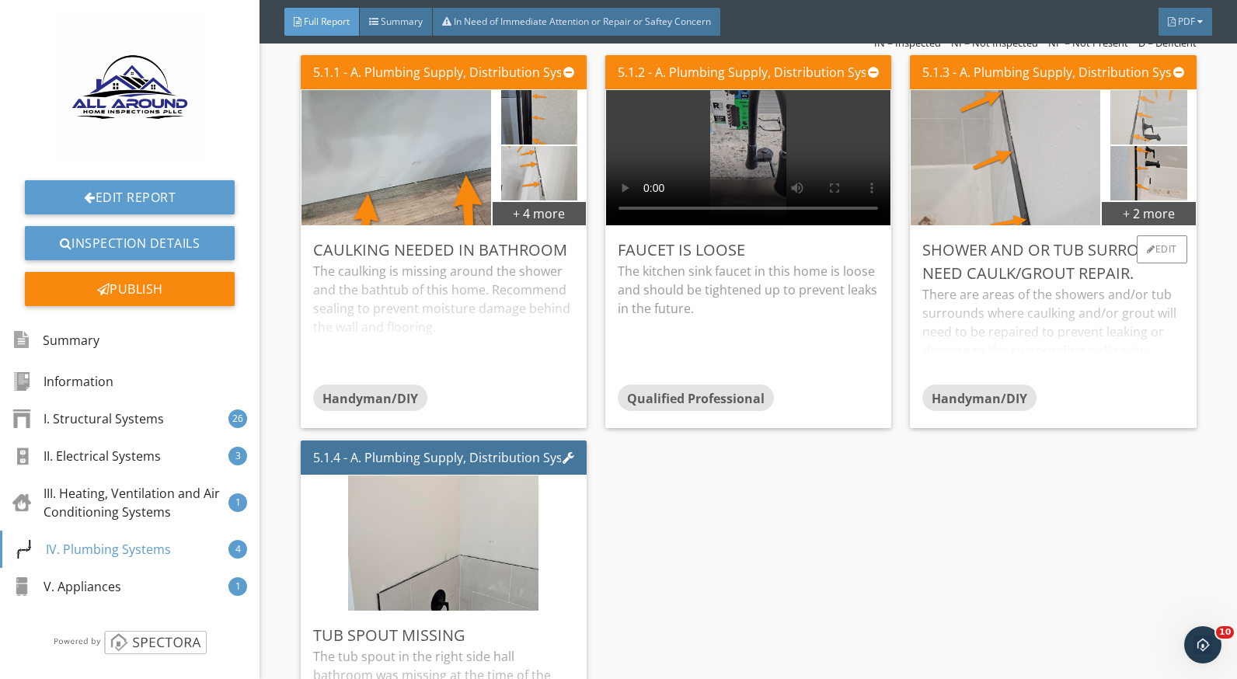
click at [1130, 124] on img at bounding box center [1149, 117] width 76 height 136
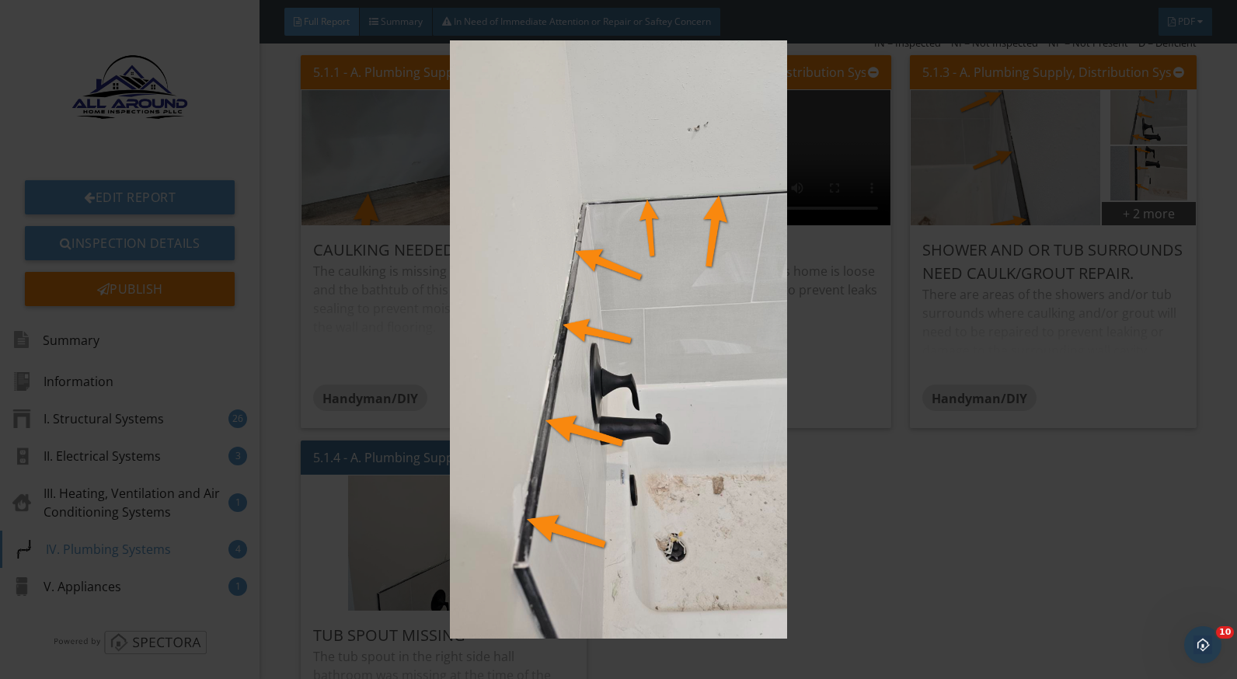
click at [1064, 490] on img at bounding box center [618, 339] width 1129 height 599
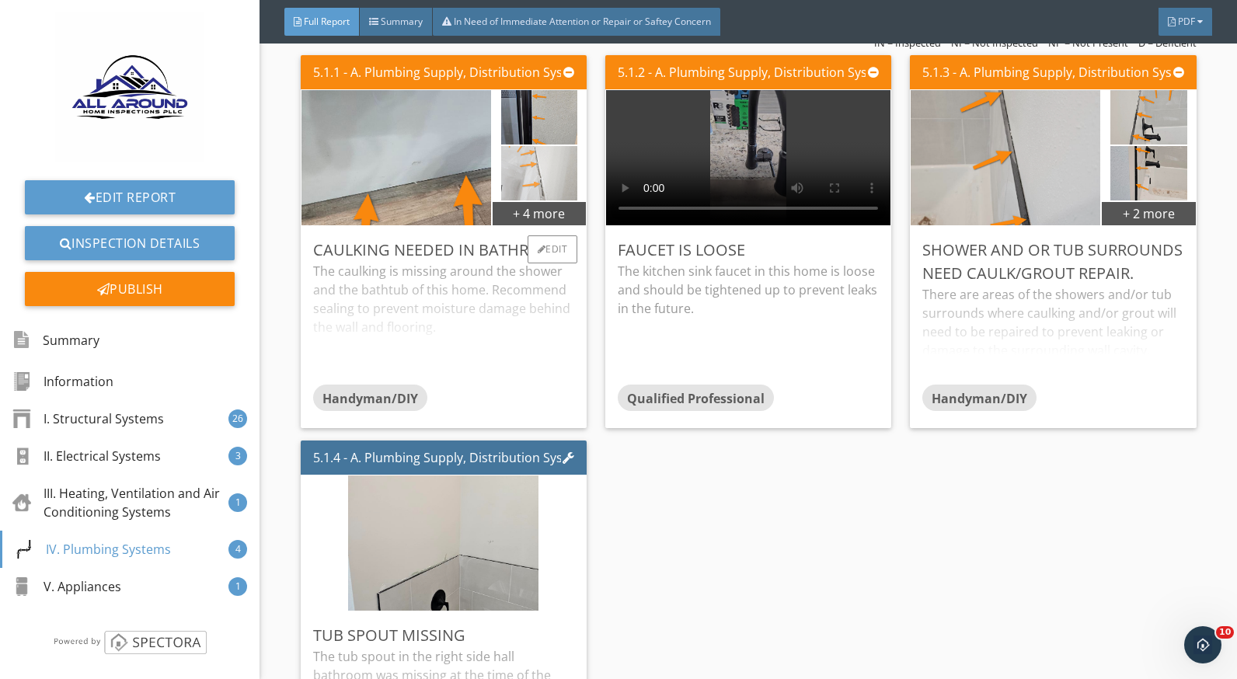
click at [542, 187] on img at bounding box center [539, 173] width 77 height 136
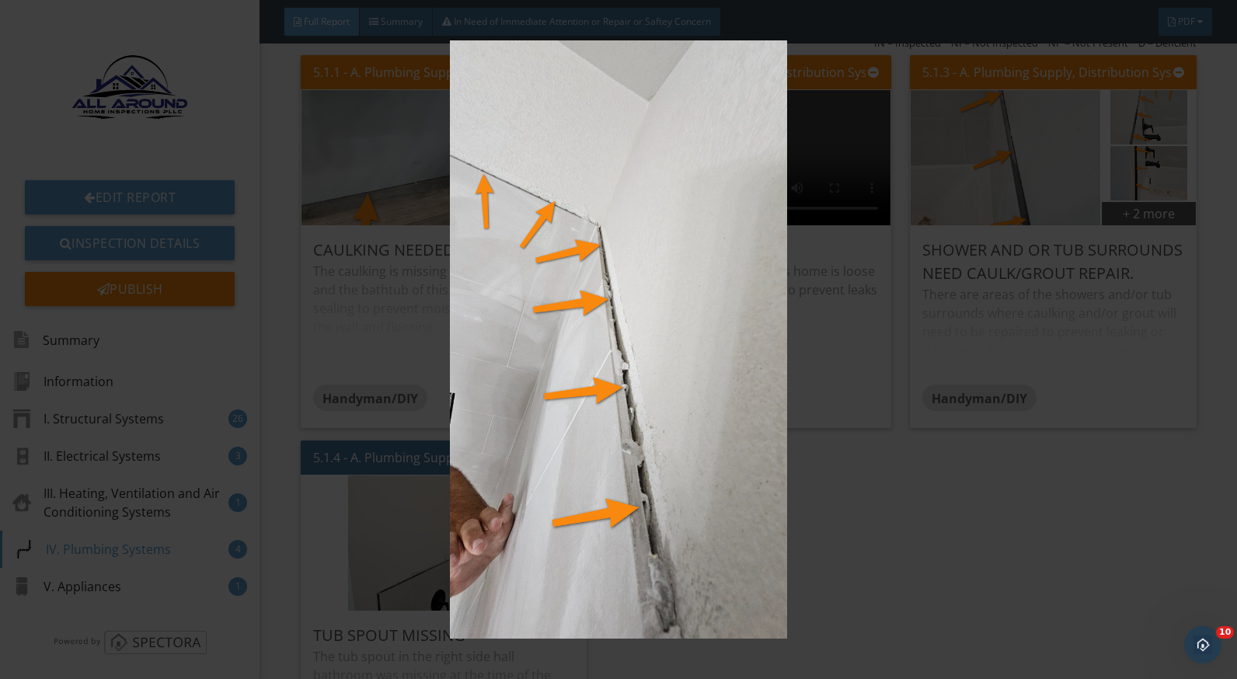
click at [991, 545] on img at bounding box center [618, 339] width 1129 height 599
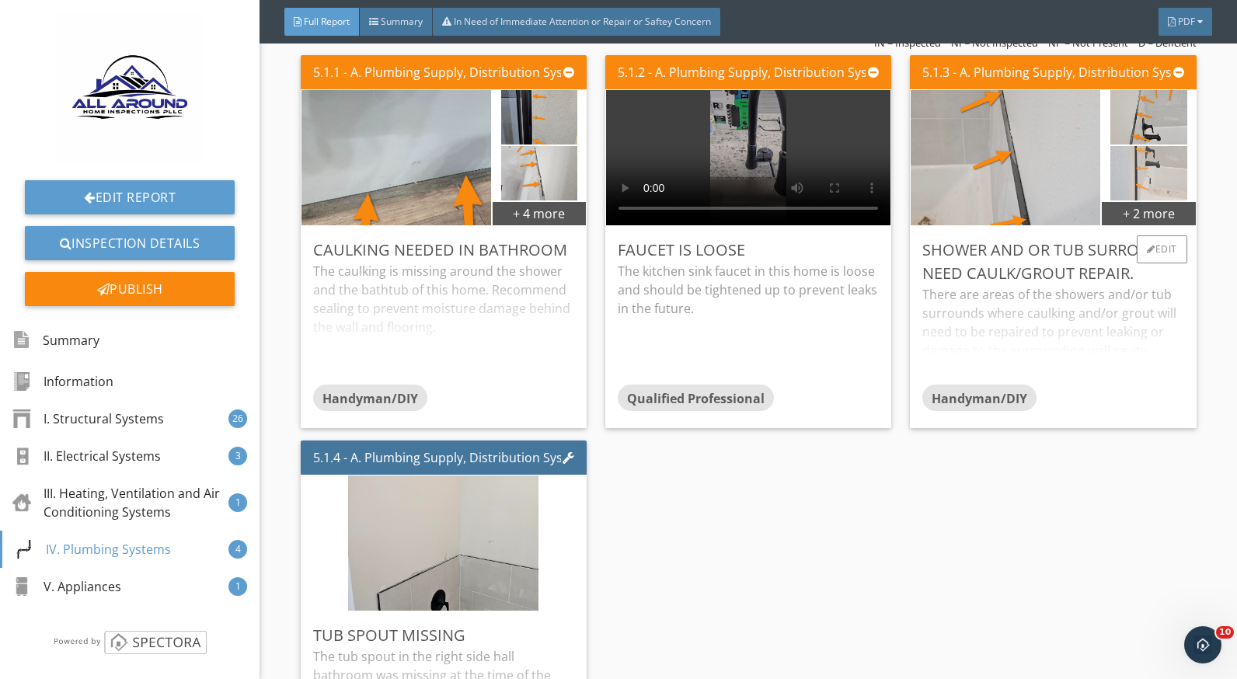
click at [1120, 175] on img at bounding box center [1149, 173] width 76 height 136
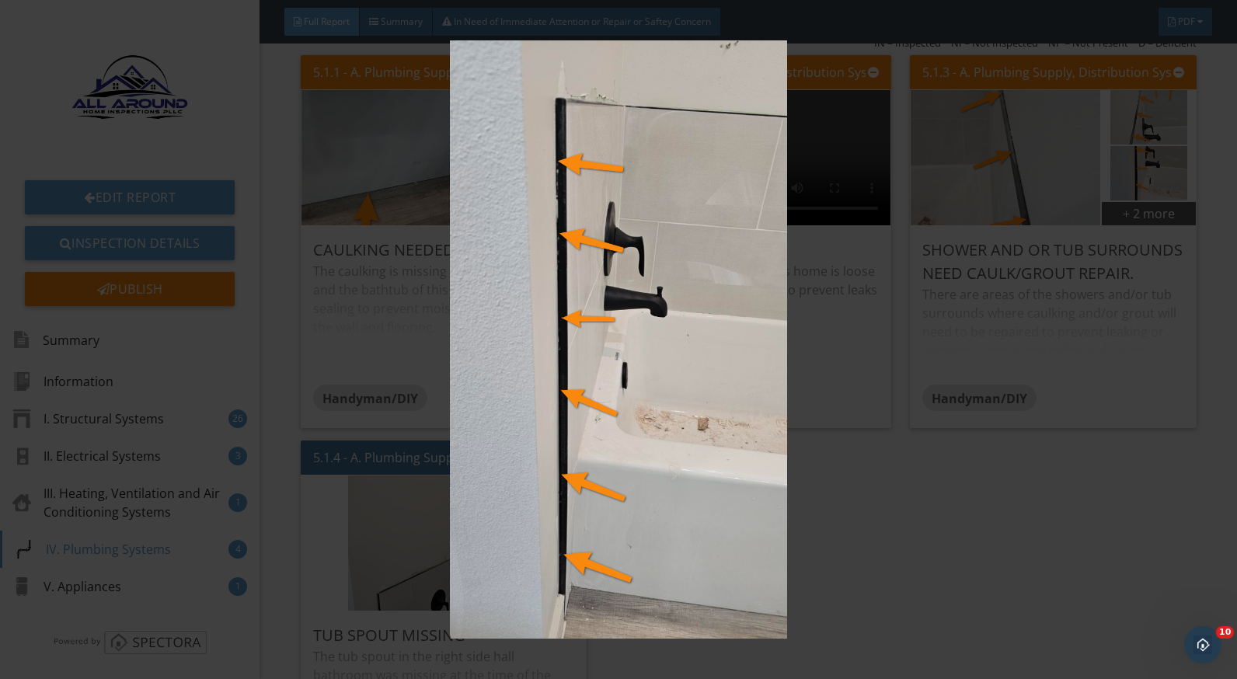
click at [999, 504] on img at bounding box center [618, 339] width 1129 height 599
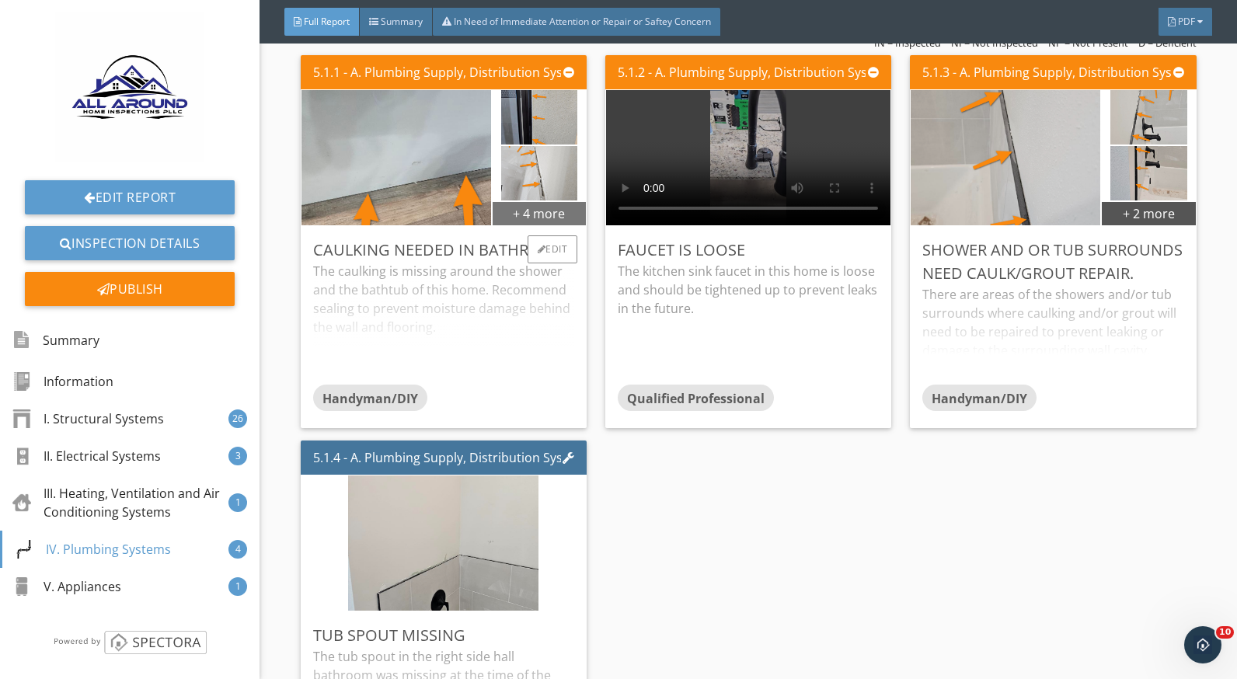
click at [513, 217] on div "+ 4 more" at bounding box center [539, 213] width 93 height 25
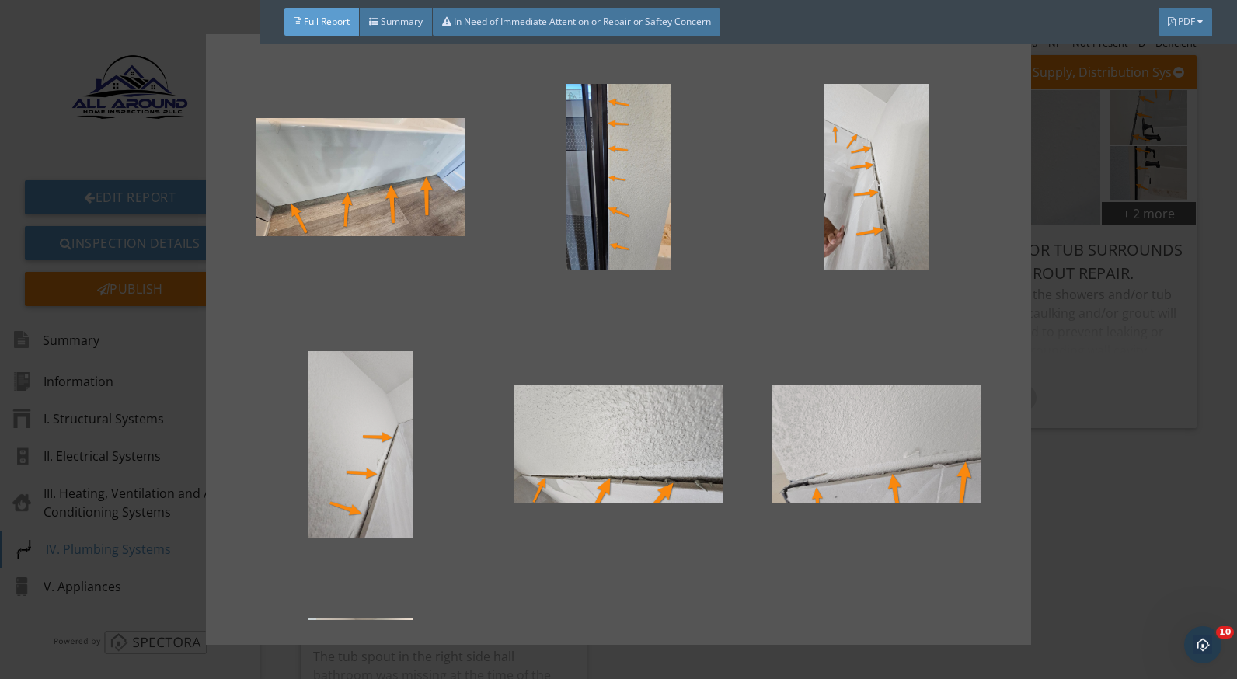
click at [1127, 485] on div at bounding box center [618, 339] width 1237 height 679
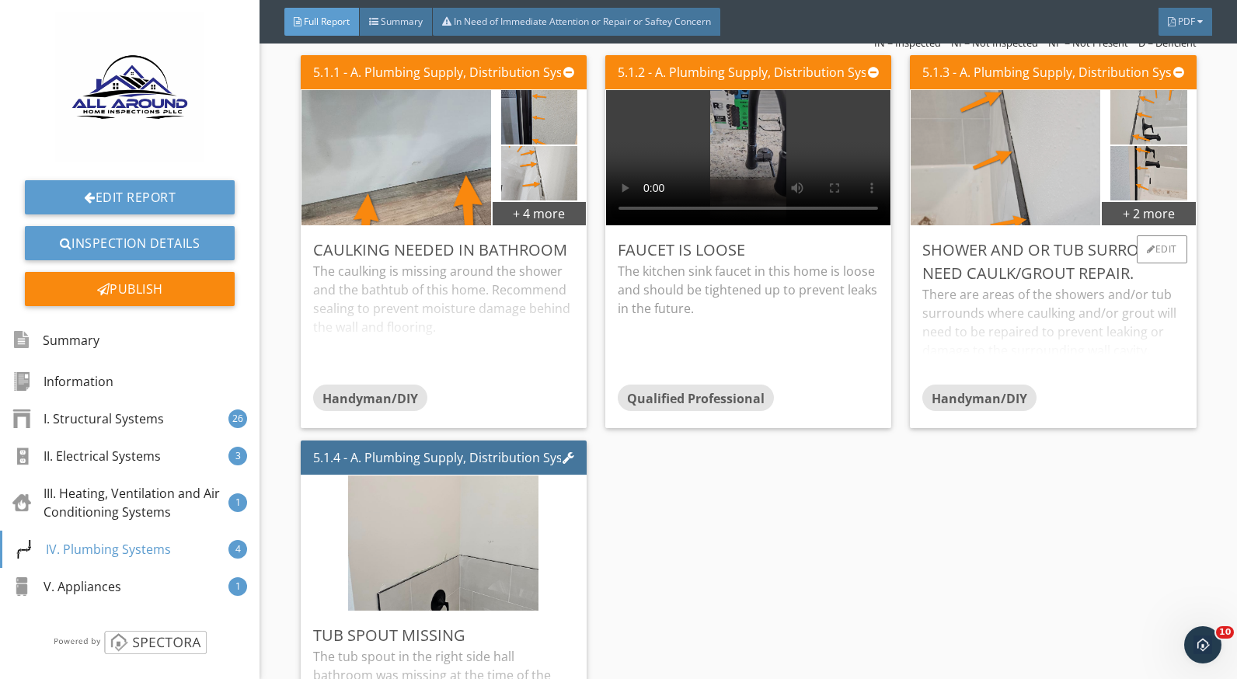
click at [991, 314] on div "There are areas of the showers and/or tub surrounds where caulking and/or grout…" at bounding box center [1053, 334] width 261 height 99
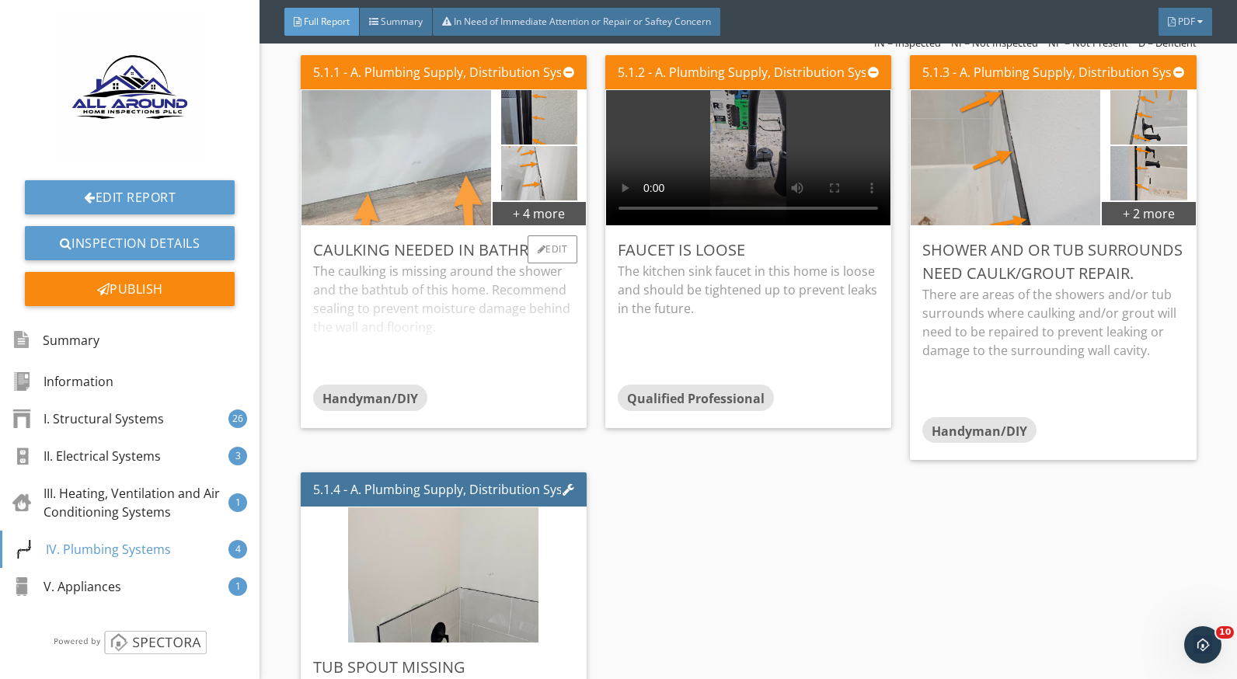
click at [403, 183] on img at bounding box center [396, 157] width 474 height 267
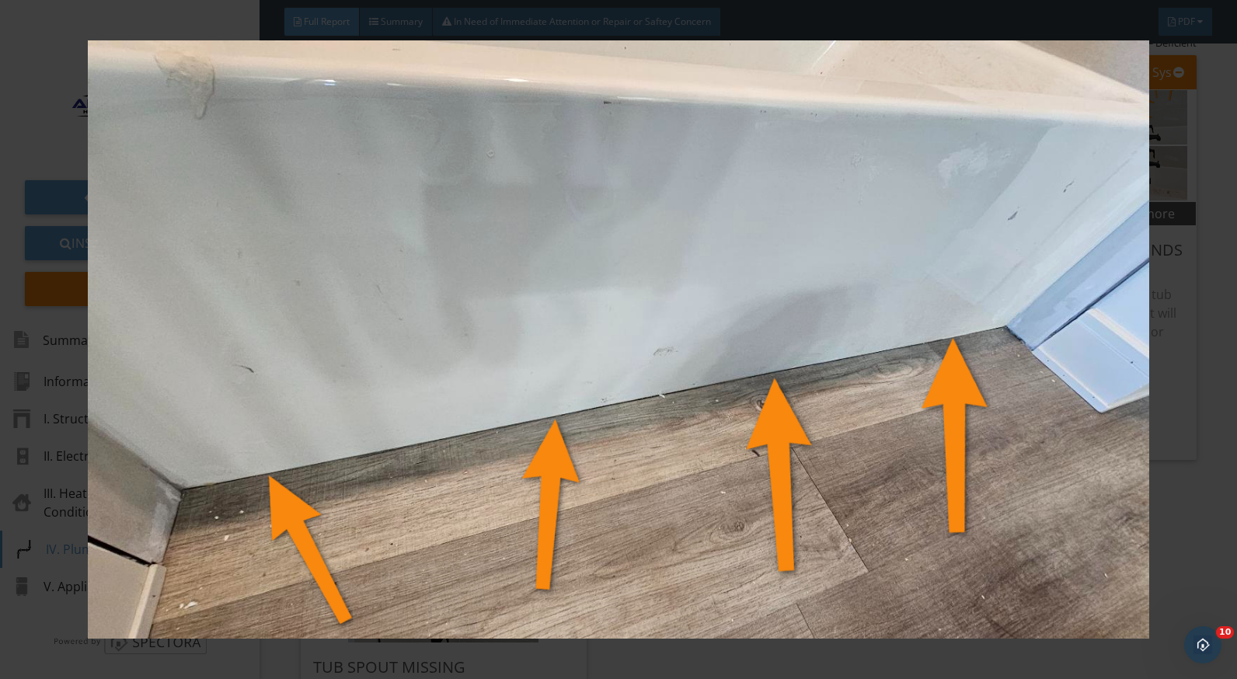
click at [1213, 462] on div at bounding box center [618, 339] width 1237 height 679
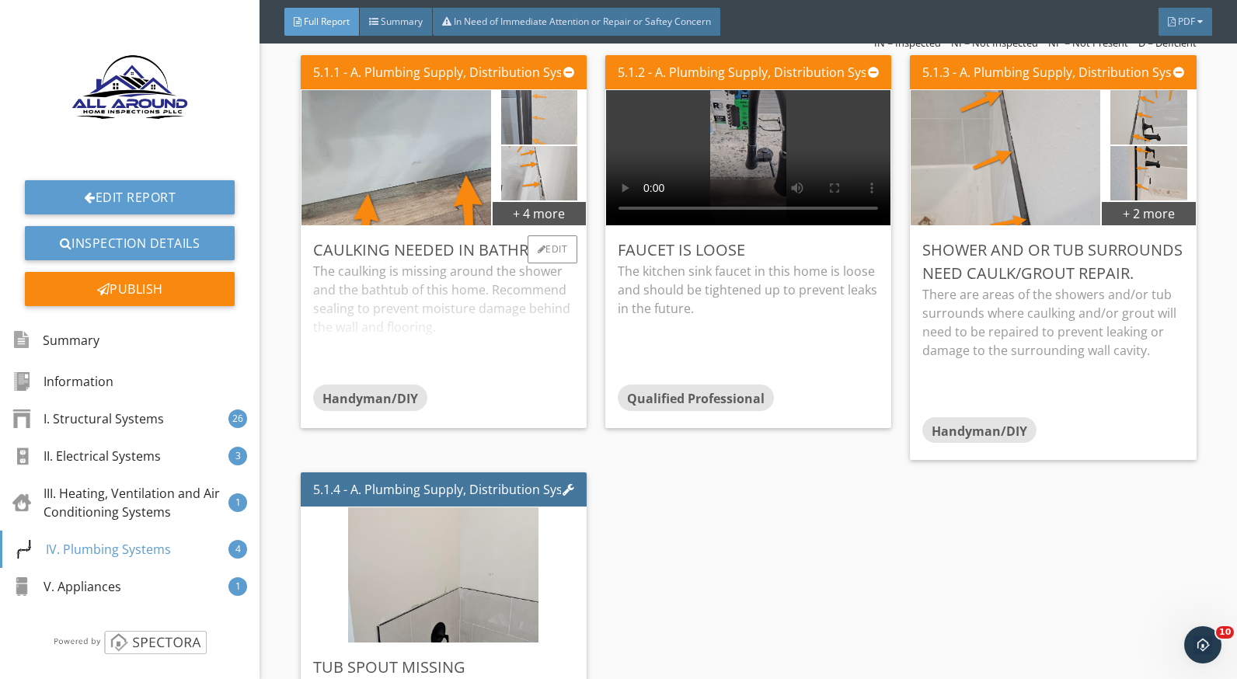
click at [535, 133] on img at bounding box center [539, 117] width 77 height 136
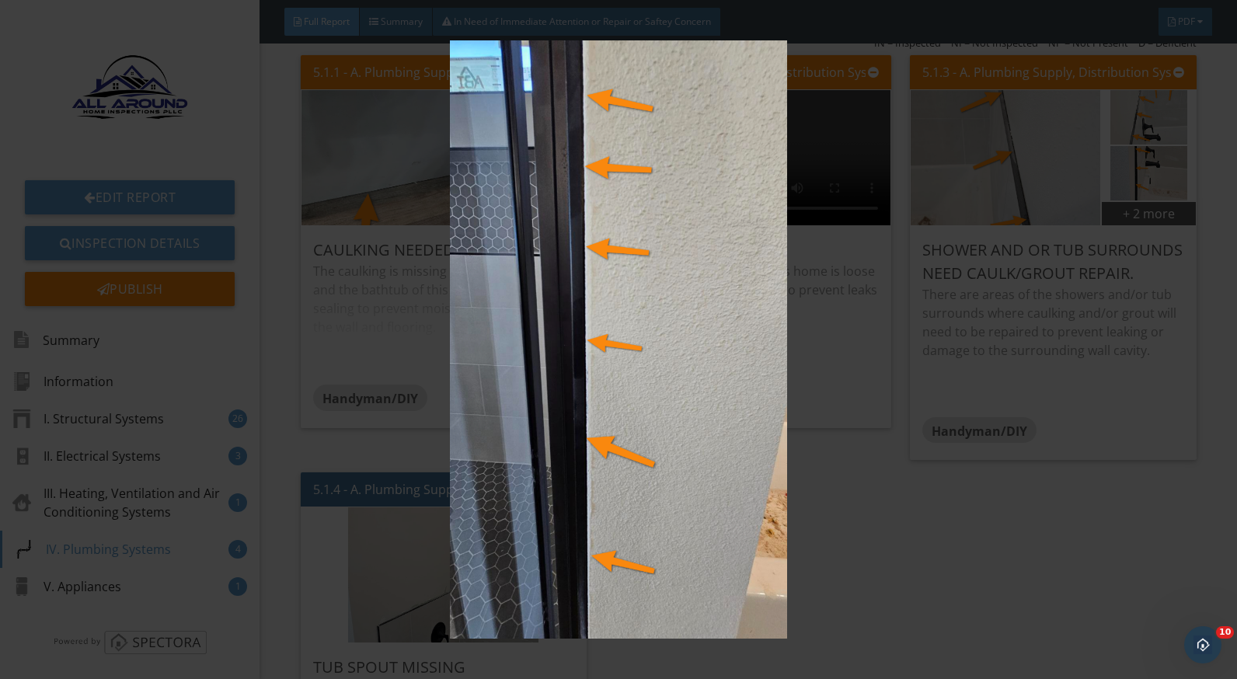
click at [831, 571] on img at bounding box center [618, 339] width 1129 height 599
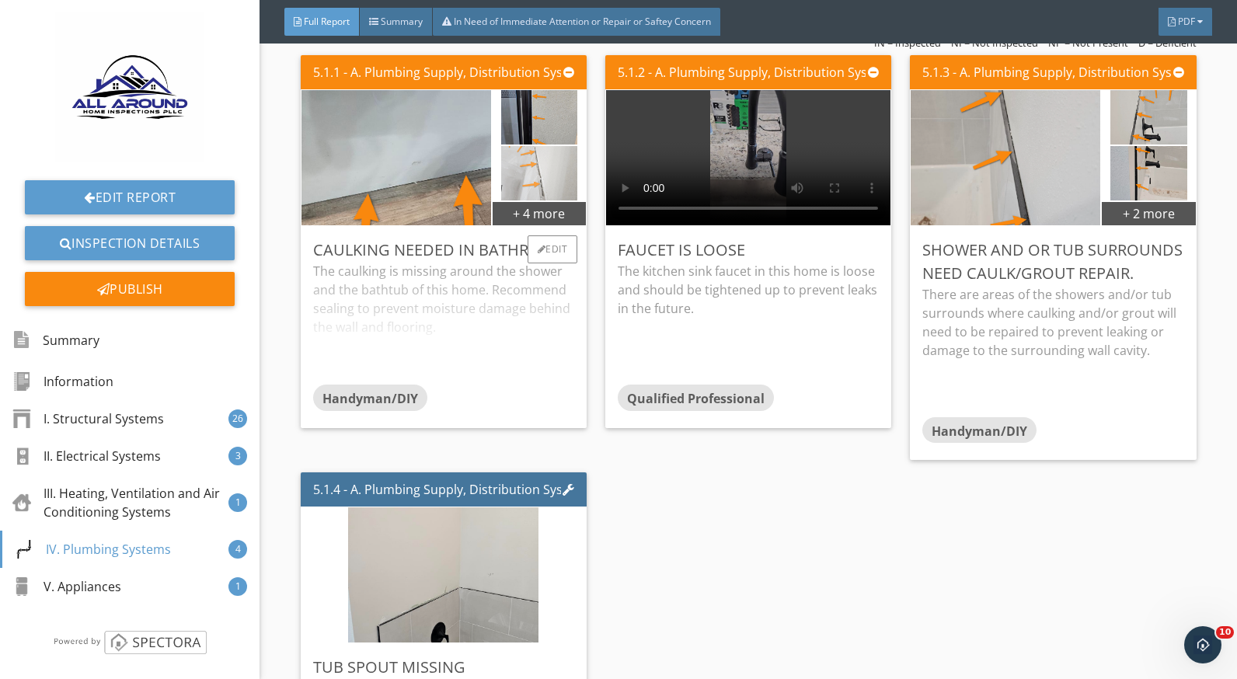
click at [530, 176] on img at bounding box center [539, 173] width 77 height 136
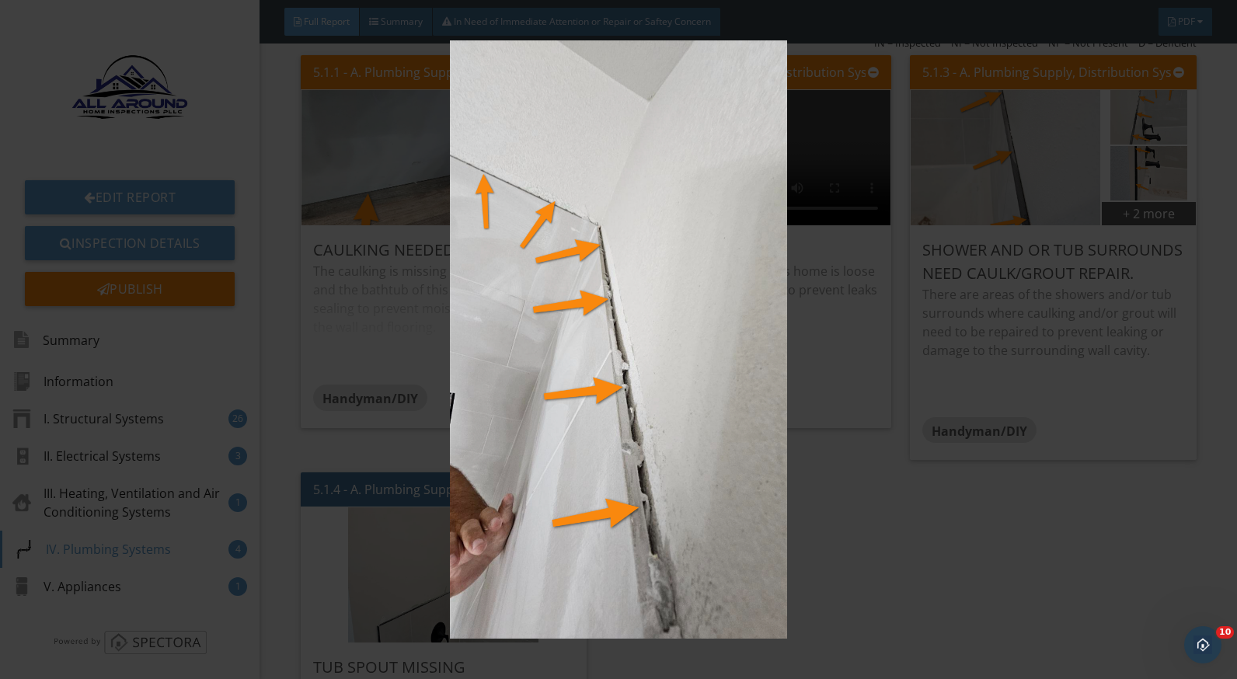
click at [844, 517] on img at bounding box center [618, 339] width 1129 height 599
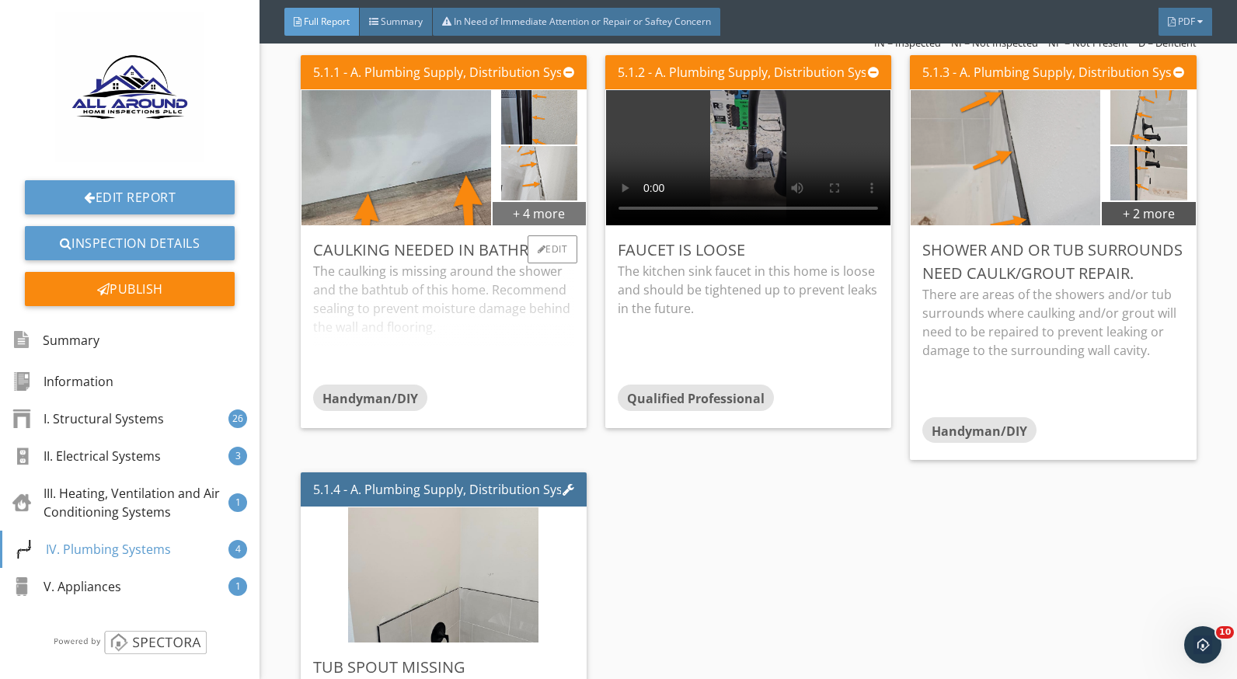
click at [508, 215] on div "+ 4 more" at bounding box center [539, 213] width 93 height 25
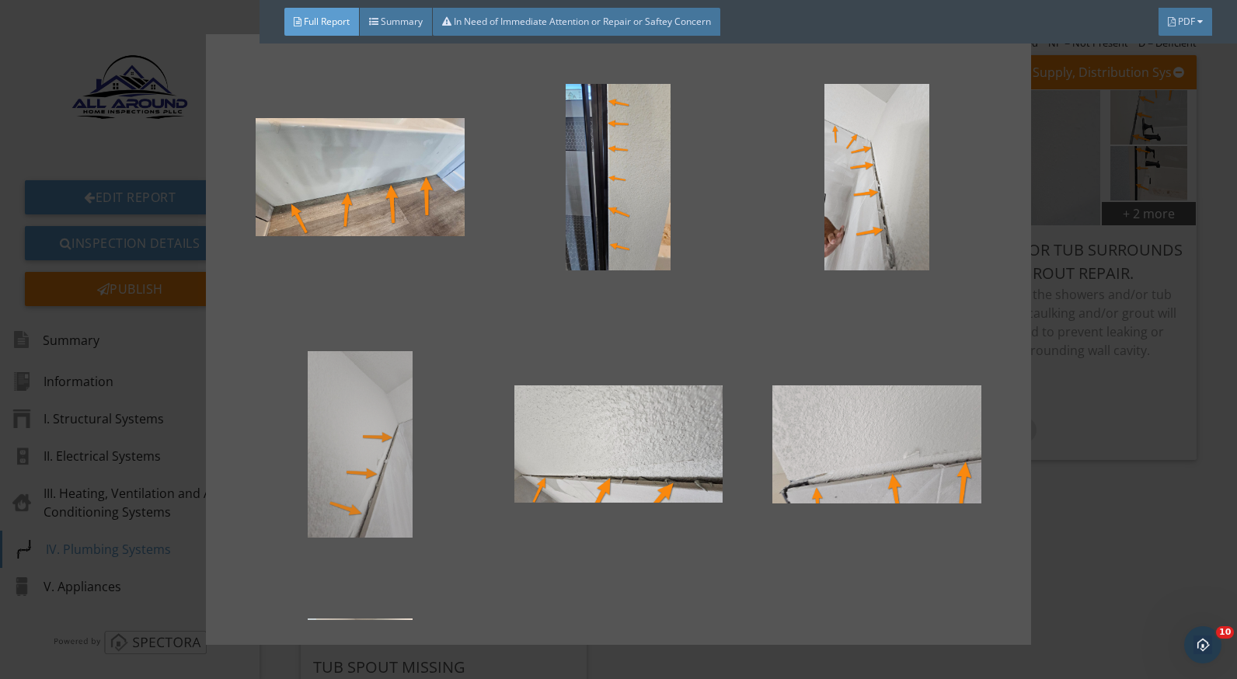
click at [368, 503] on div at bounding box center [360, 444] width 208 height 187
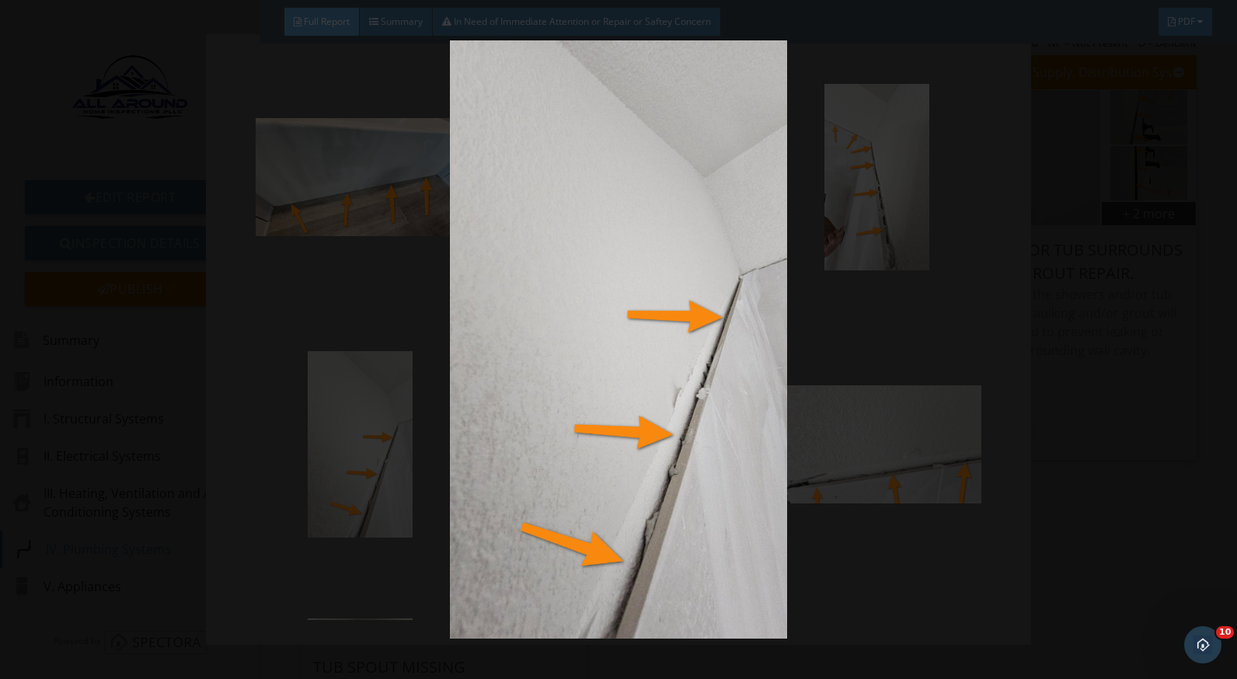
click at [945, 567] on img at bounding box center [618, 339] width 1129 height 599
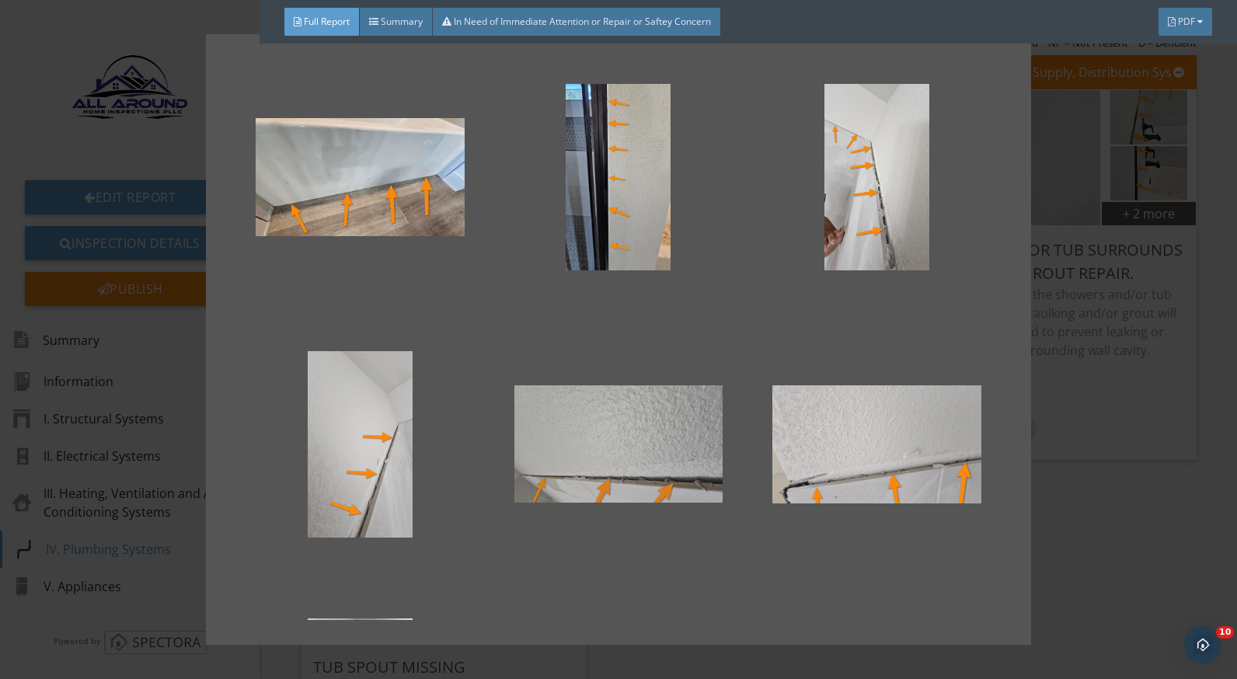
click at [619, 453] on div at bounding box center [619, 444] width 208 height 187
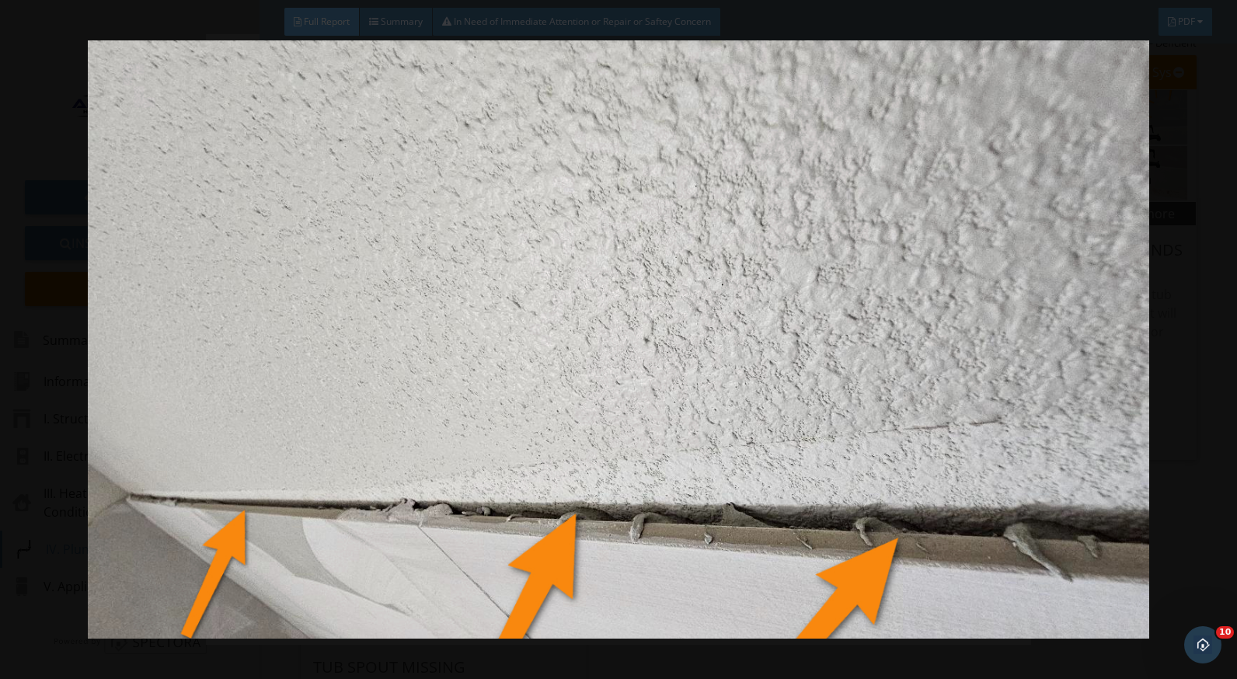
click at [1190, 512] on div at bounding box center [618, 339] width 1237 height 679
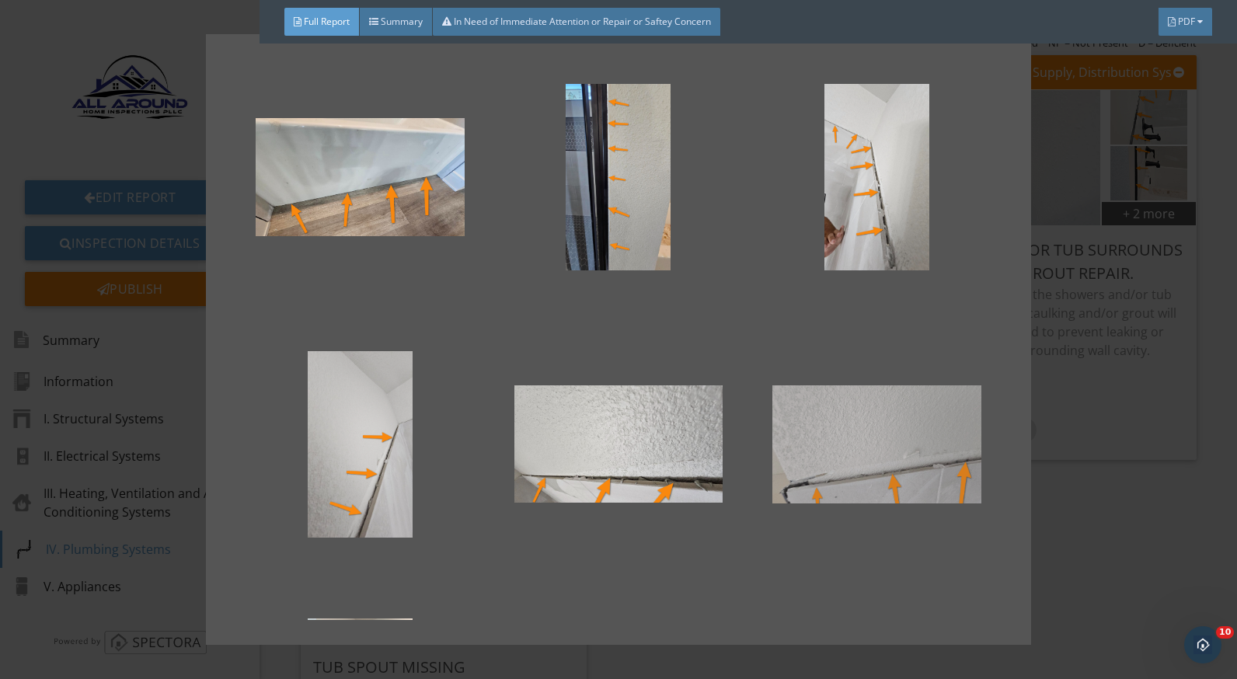
click at [844, 445] on div at bounding box center [877, 444] width 208 height 187
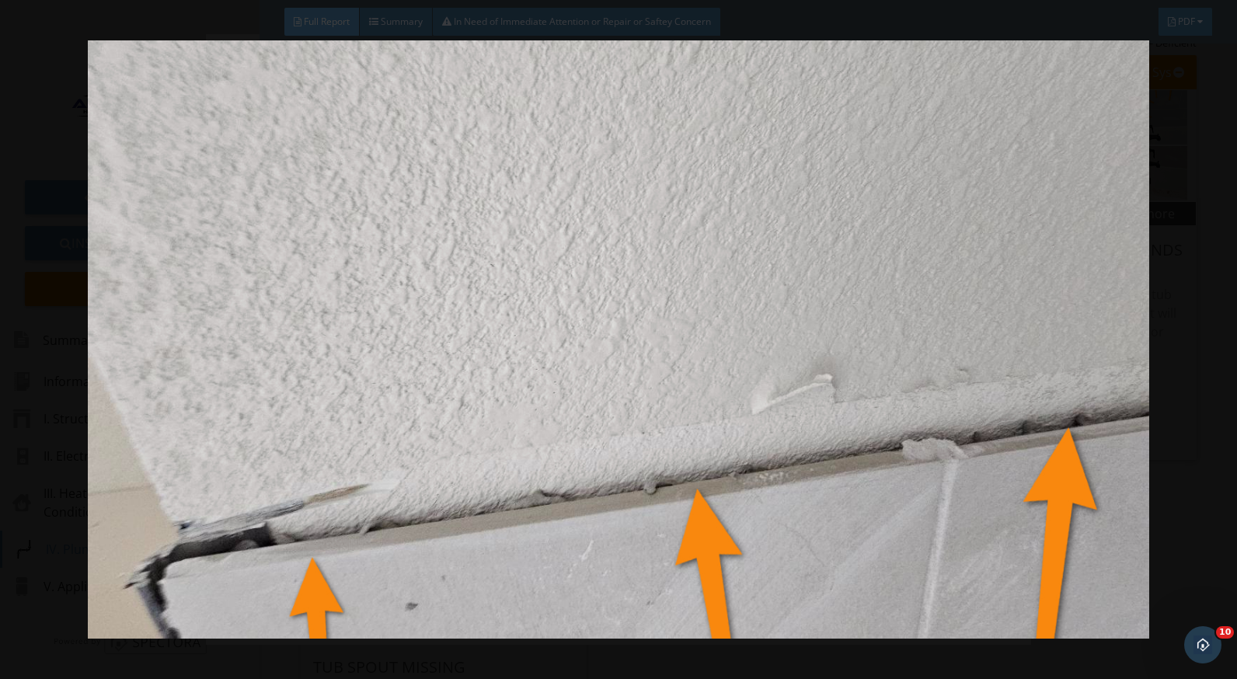
click at [1192, 466] on div at bounding box center [618, 339] width 1237 height 679
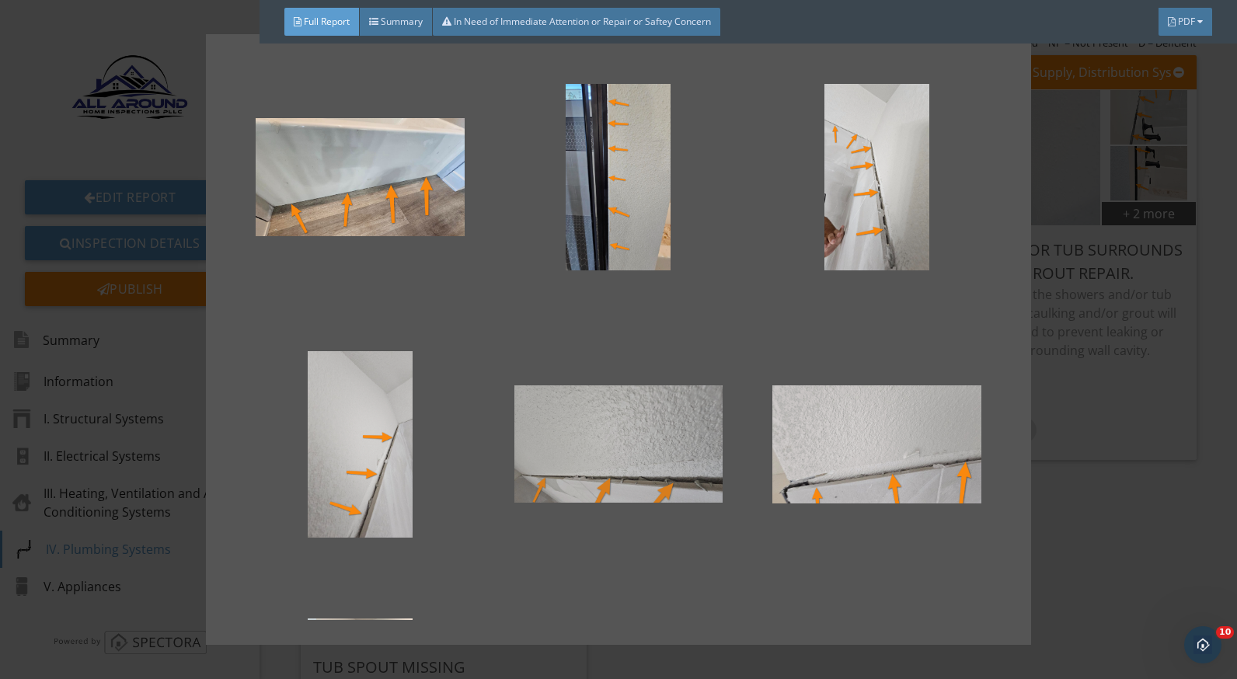
scroll to position [233, 0]
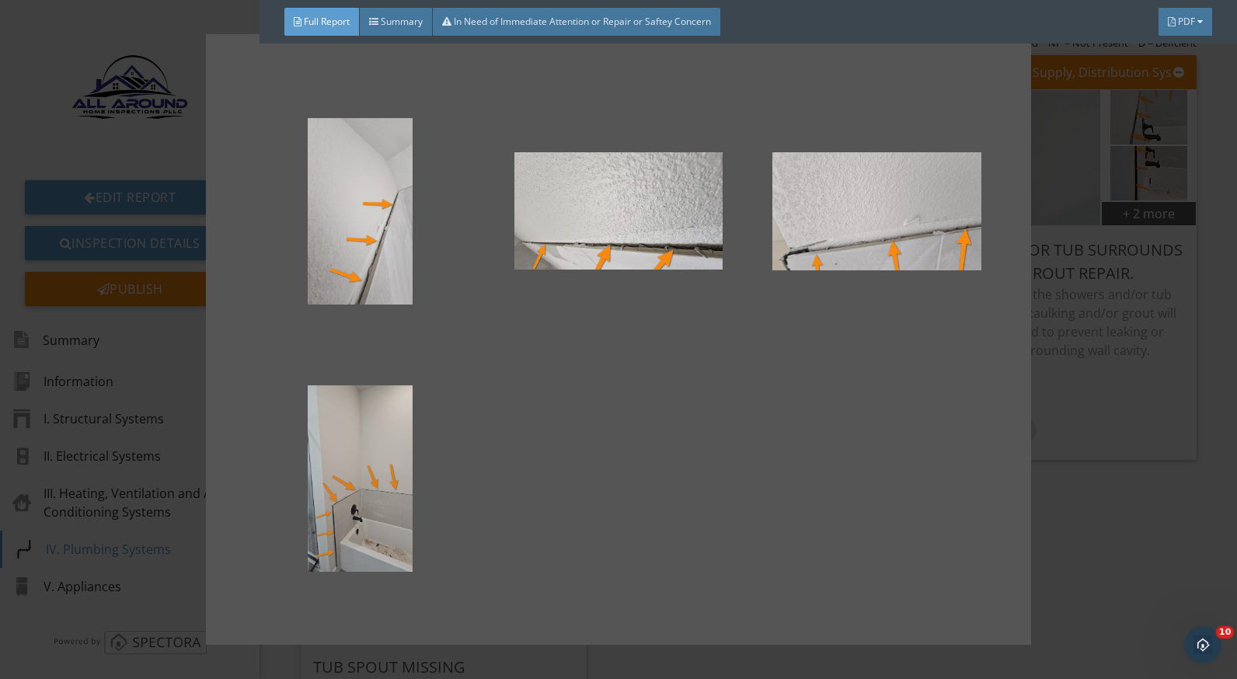
click at [382, 483] on div at bounding box center [360, 479] width 208 height 187
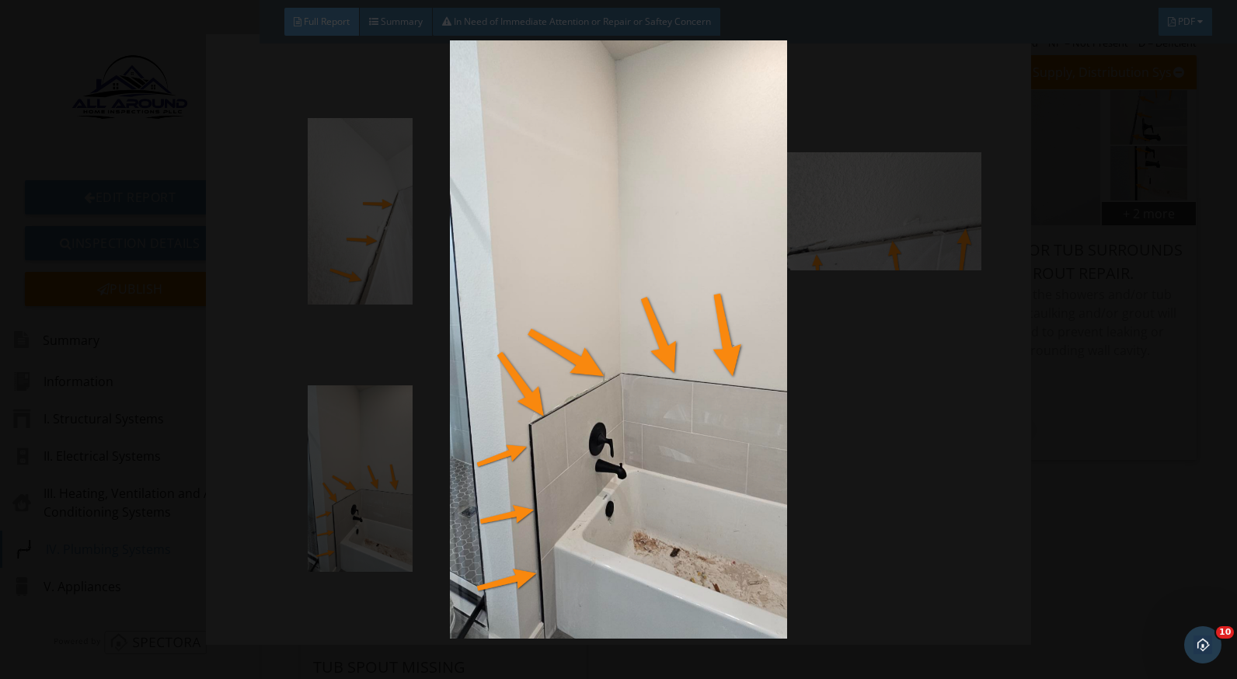
click at [1181, 549] on img at bounding box center [618, 339] width 1129 height 599
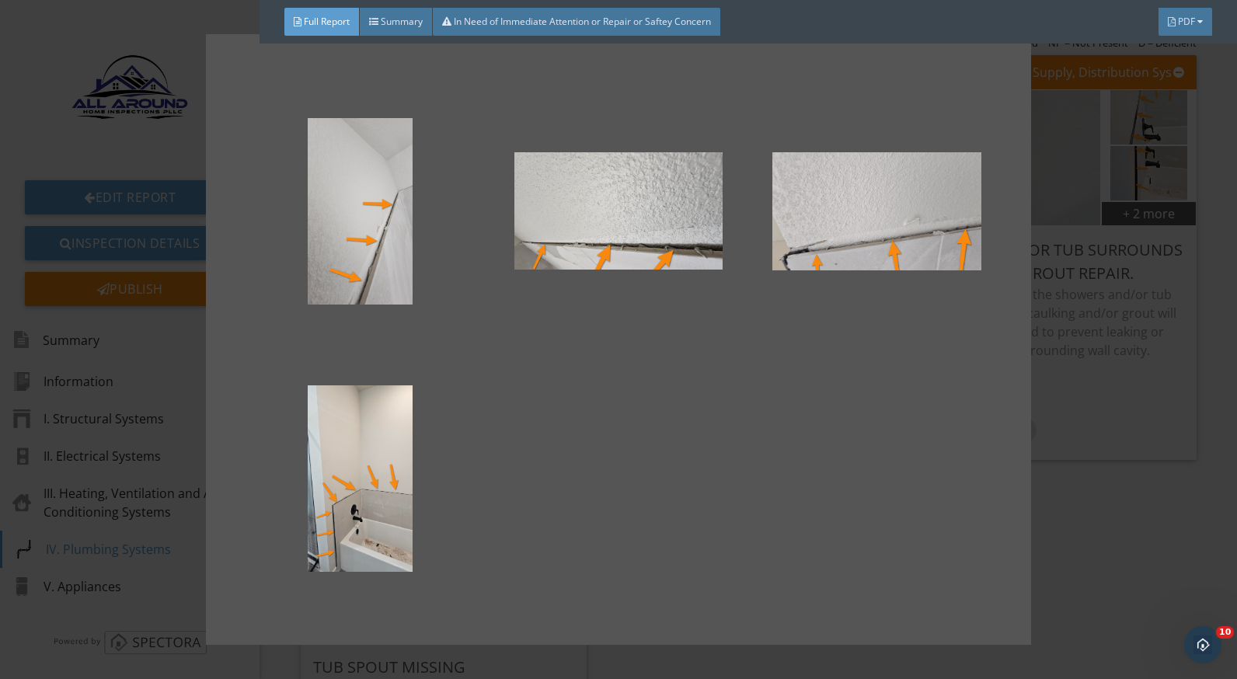
click at [1085, 495] on div at bounding box center [618, 339] width 1237 height 679
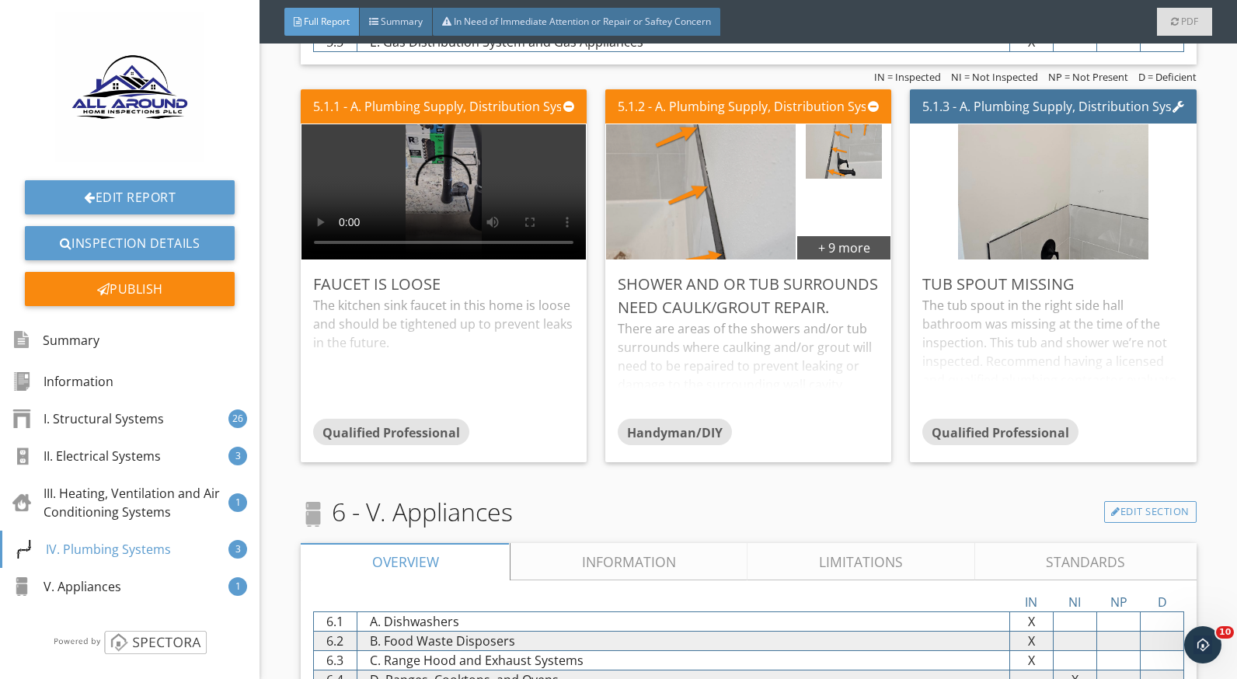
scroll to position [6218, 0]
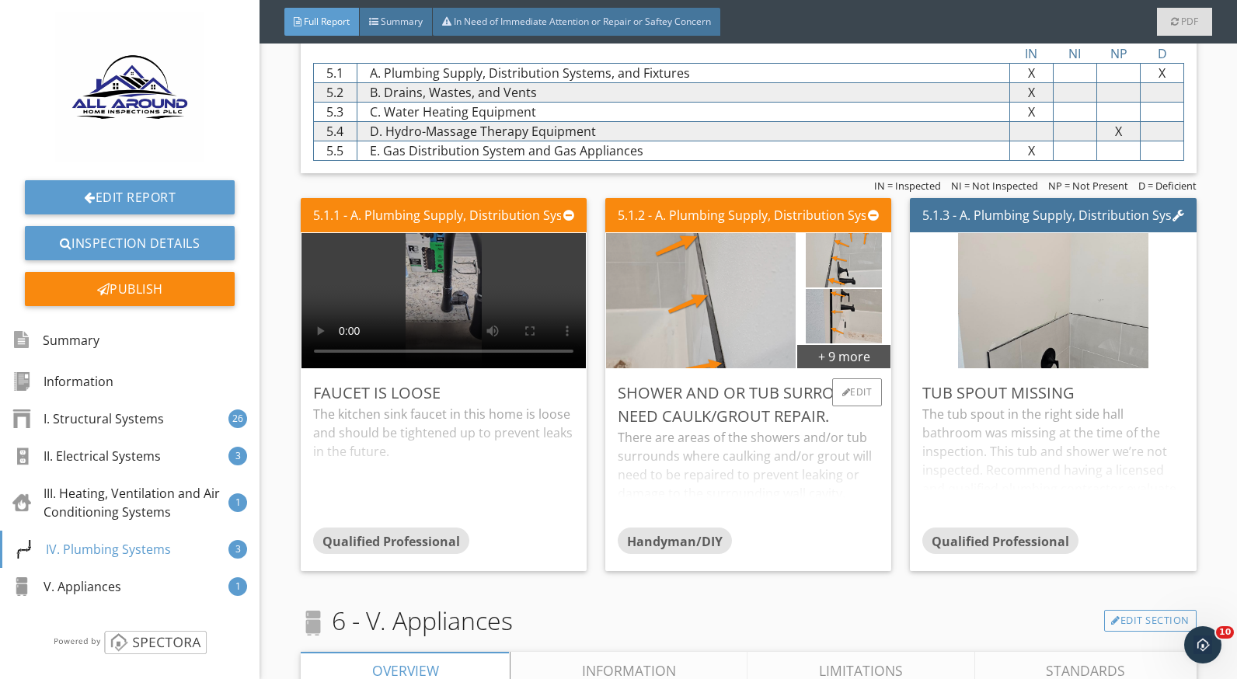
drag, startPoint x: 727, startPoint y: 443, endPoint x: 757, endPoint y: 463, distance: 36.4
click at [727, 428] on div "Shower and or tub surrounds need caulk/grout repair." at bounding box center [748, 405] width 261 height 47
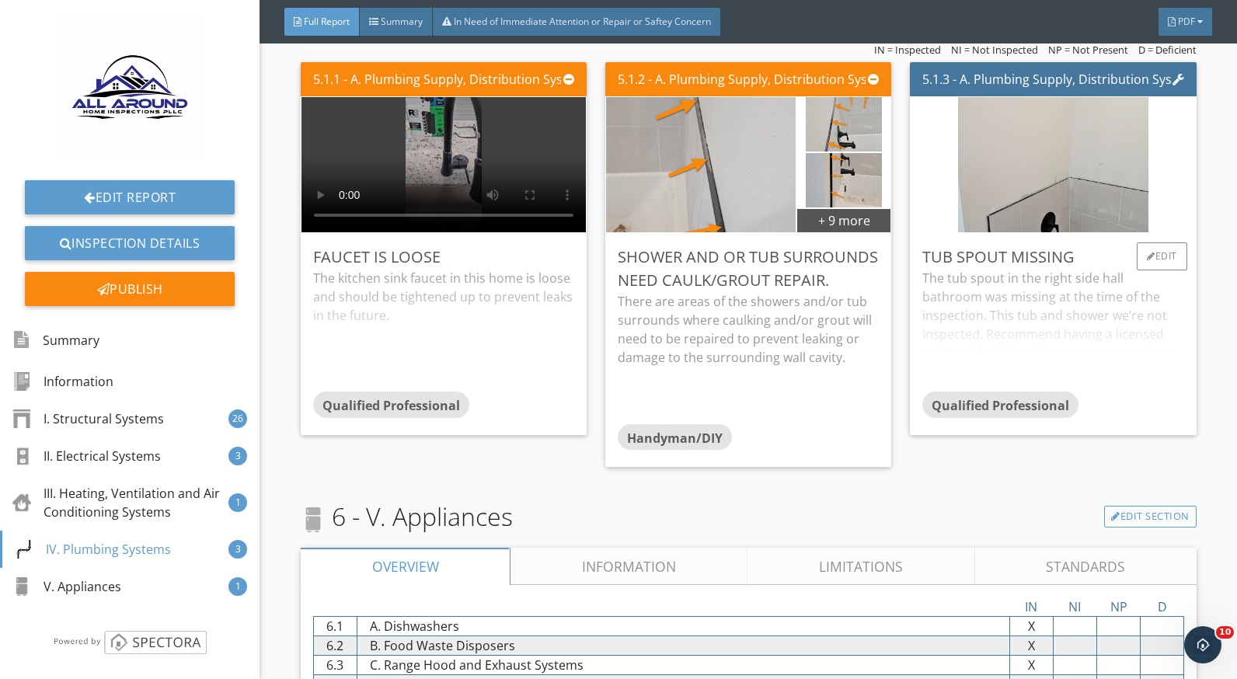
scroll to position [6316, 0]
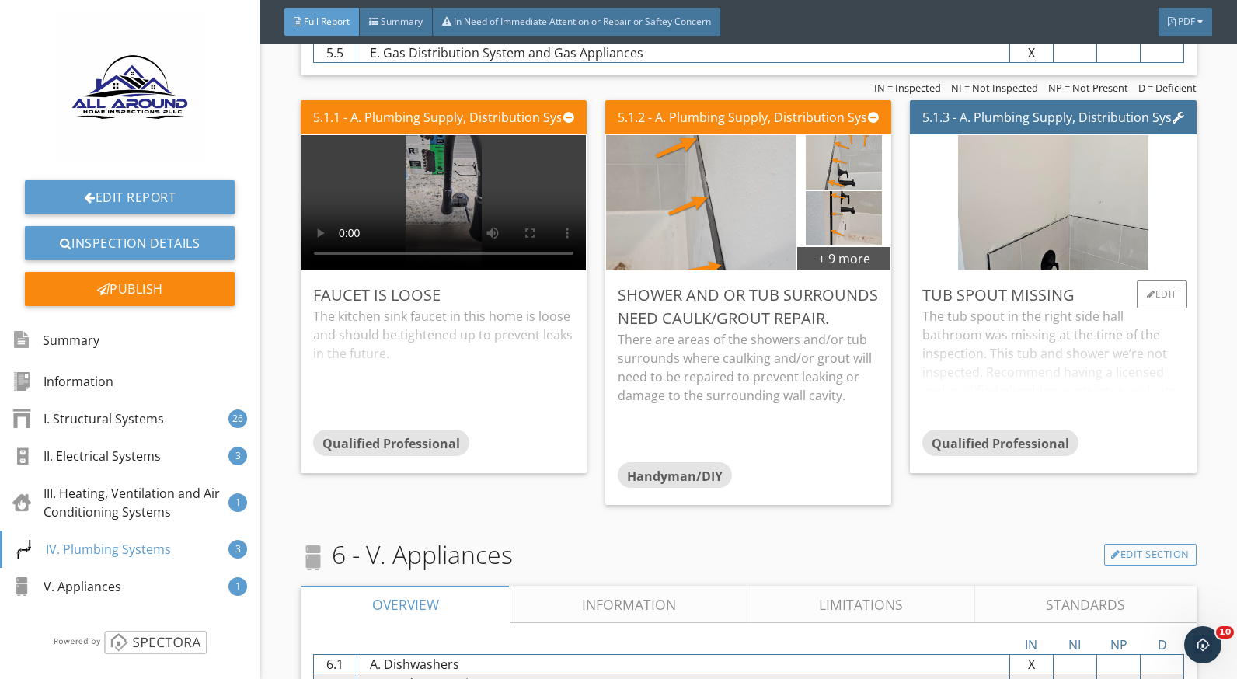
click at [1013, 330] on div "The tub spout in the right side hall bathroom was missing at the time of the in…" at bounding box center [1053, 368] width 261 height 123
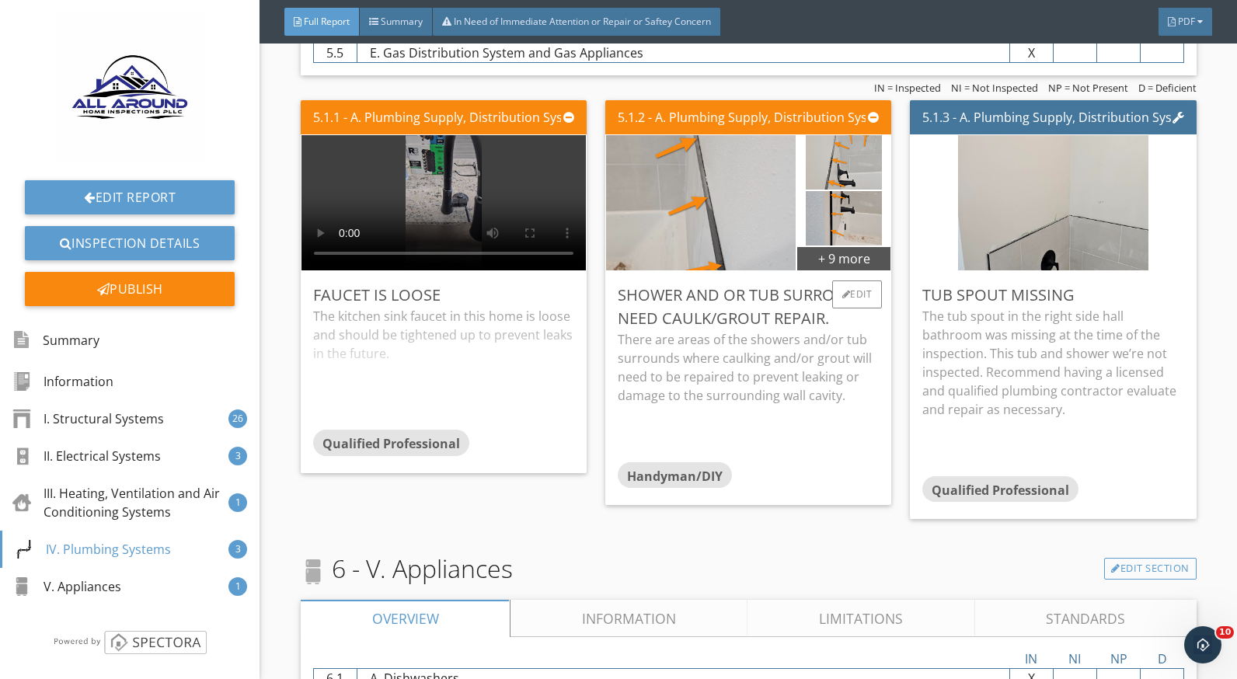
scroll to position [6239, 0]
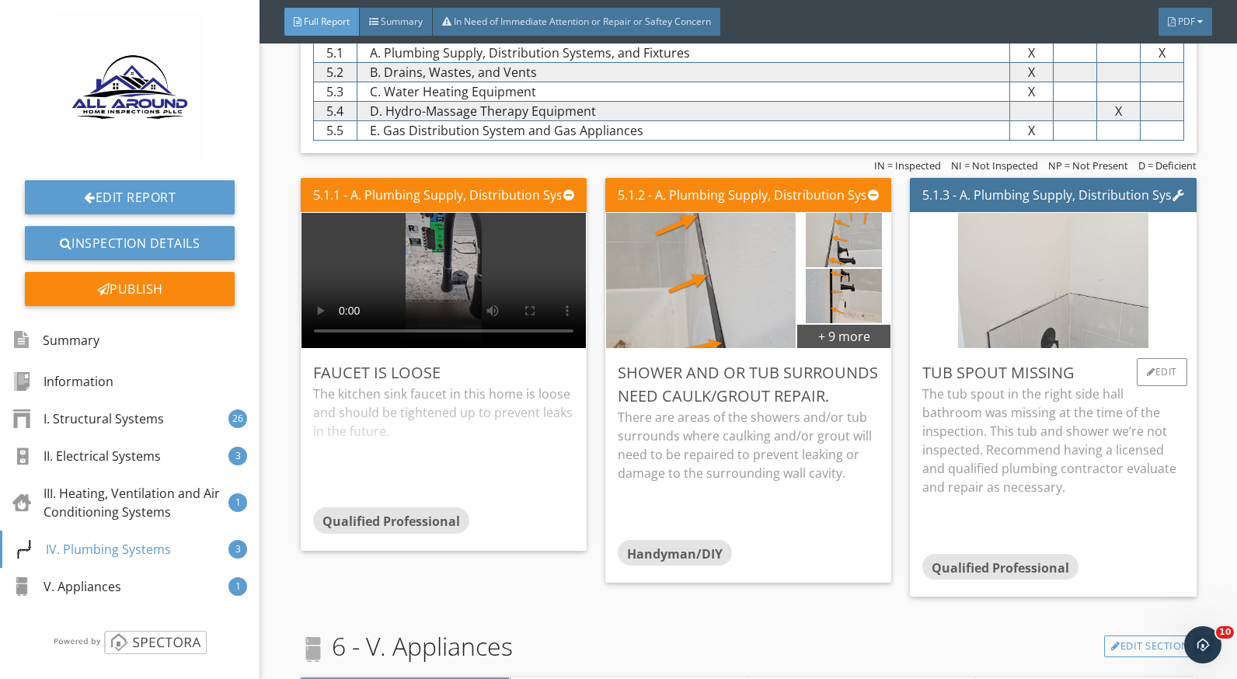
click at [1016, 311] on img at bounding box center [1053, 281] width 190 height 338
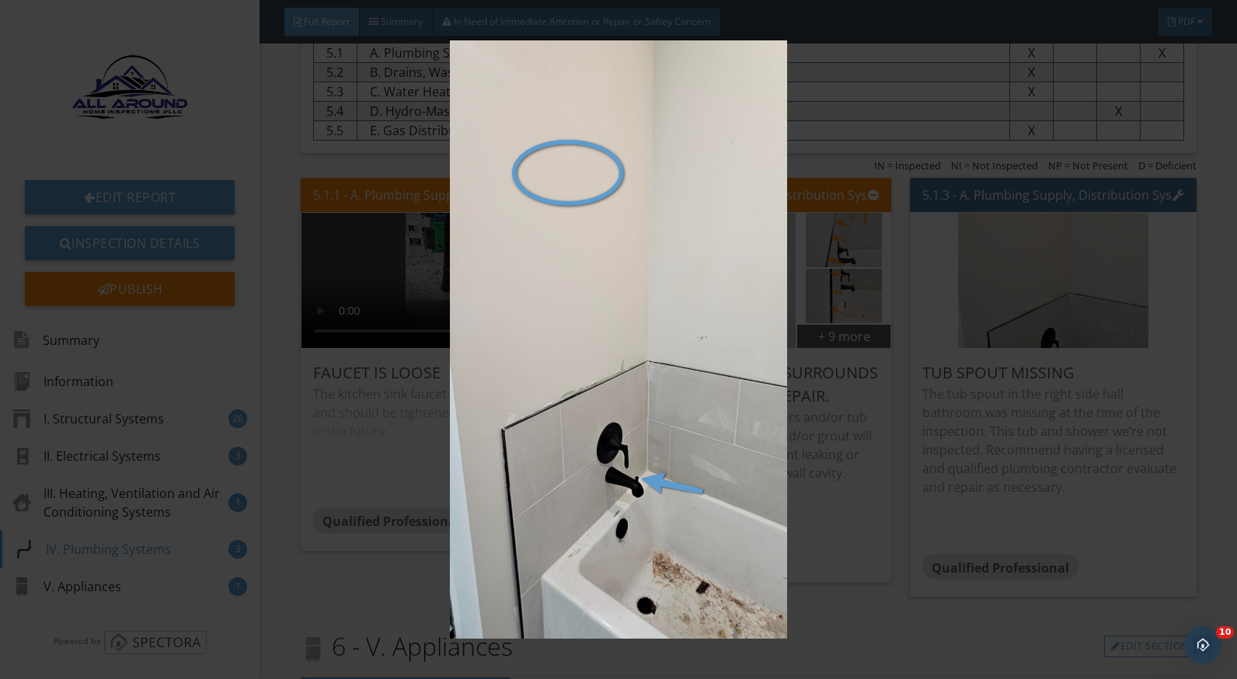
click at [1084, 527] on img at bounding box center [618, 339] width 1129 height 599
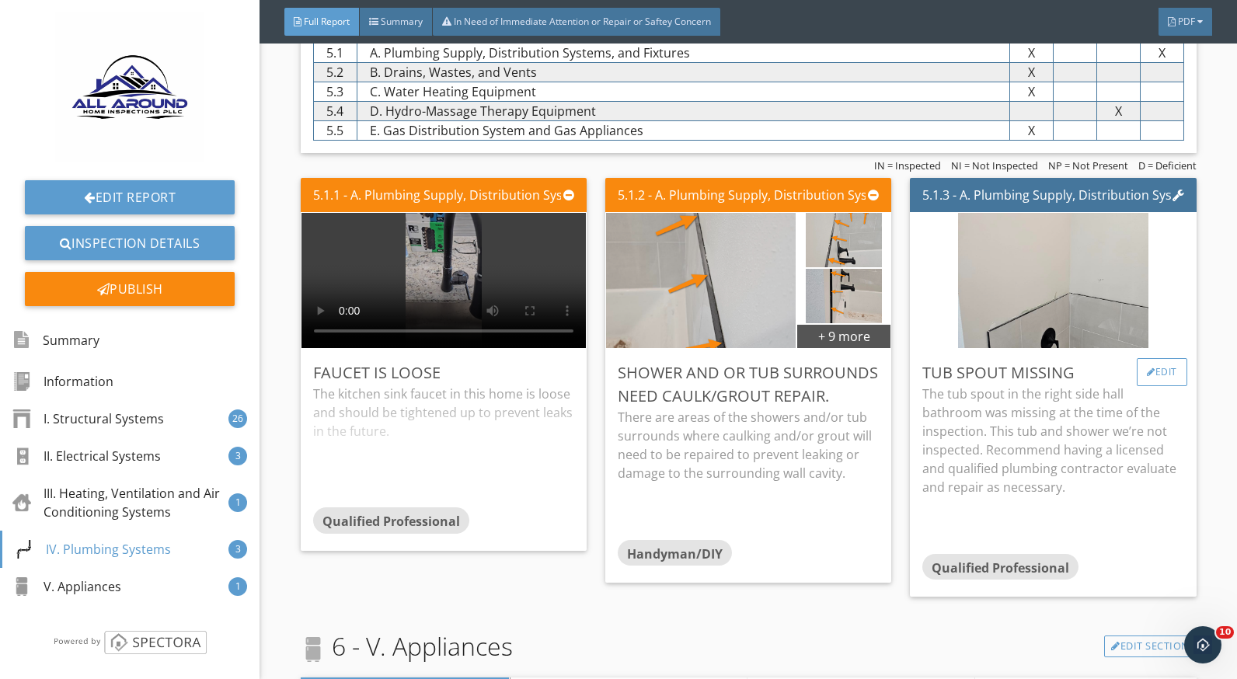
click at [1137, 374] on div "Edit" at bounding box center [1162, 372] width 51 height 28
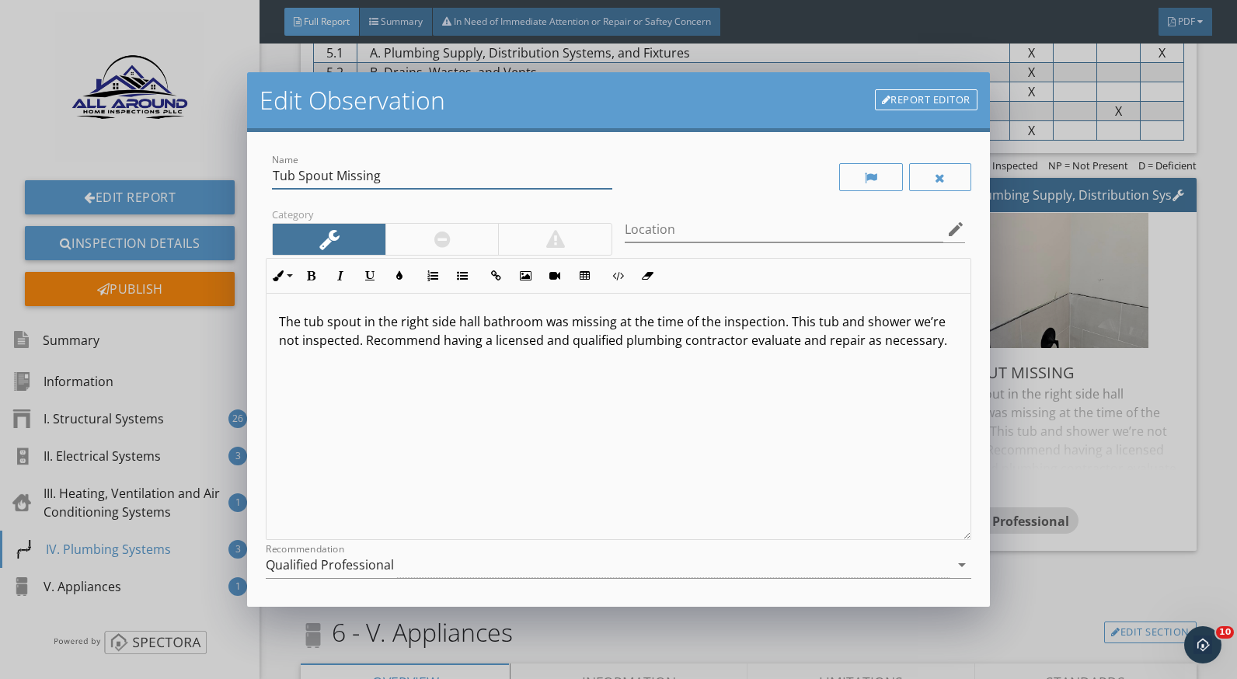
click at [293, 175] on input "Tub Spout Missing" at bounding box center [442, 176] width 340 height 26
drag, startPoint x: 378, startPoint y: 170, endPoint x: 274, endPoint y: 173, distance: 104.2
click at [274, 173] on input "Tub Spout Missing" at bounding box center [442, 176] width 340 height 26
type input "Tub spout with diverter but no shower head"
click at [303, 323] on p "The tub spout in the right side hall bathroom was missing at the time of the in…" at bounding box center [618, 330] width 679 height 37
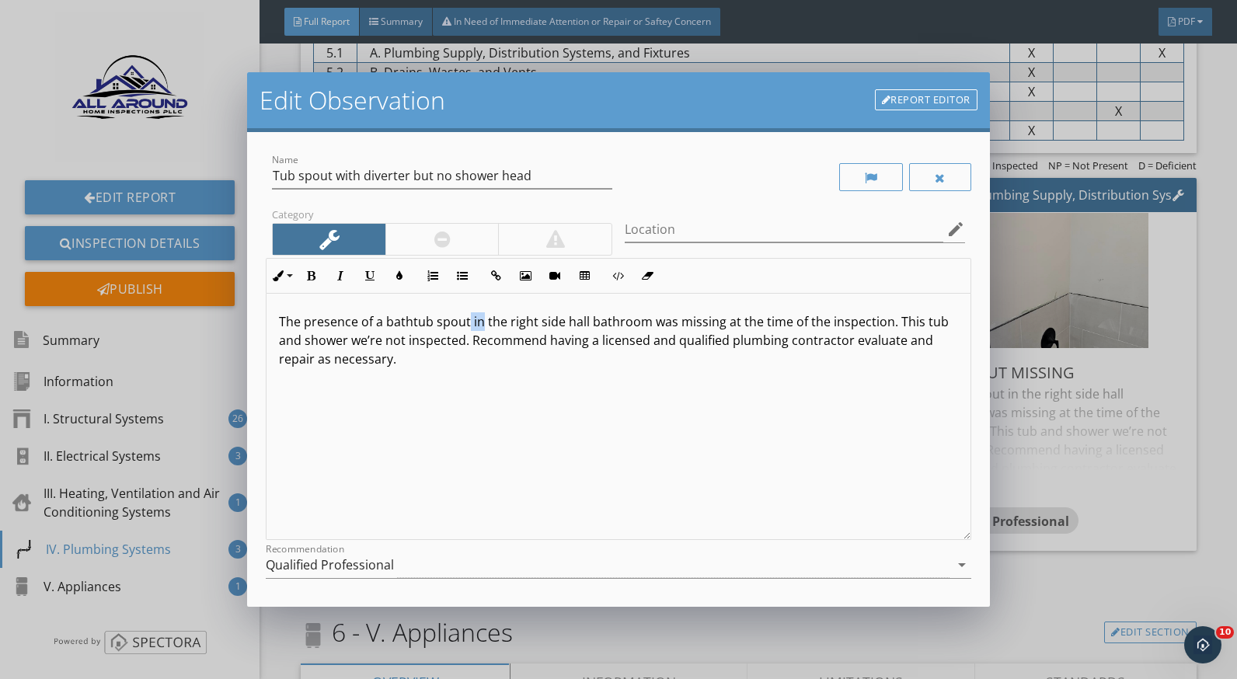
drag, startPoint x: 469, startPoint y: 318, endPoint x: 480, endPoint y: 320, distance: 11.1
click at [480, 320] on p "The presence of a bathtub spout in the right side hall bathroom was missing at …" at bounding box center [618, 340] width 679 height 56
click at [479, 331] on p "The presence of a bathtub spout in the right side hall bathroom was missing at …" at bounding box center [618, 340] width 679 height 56
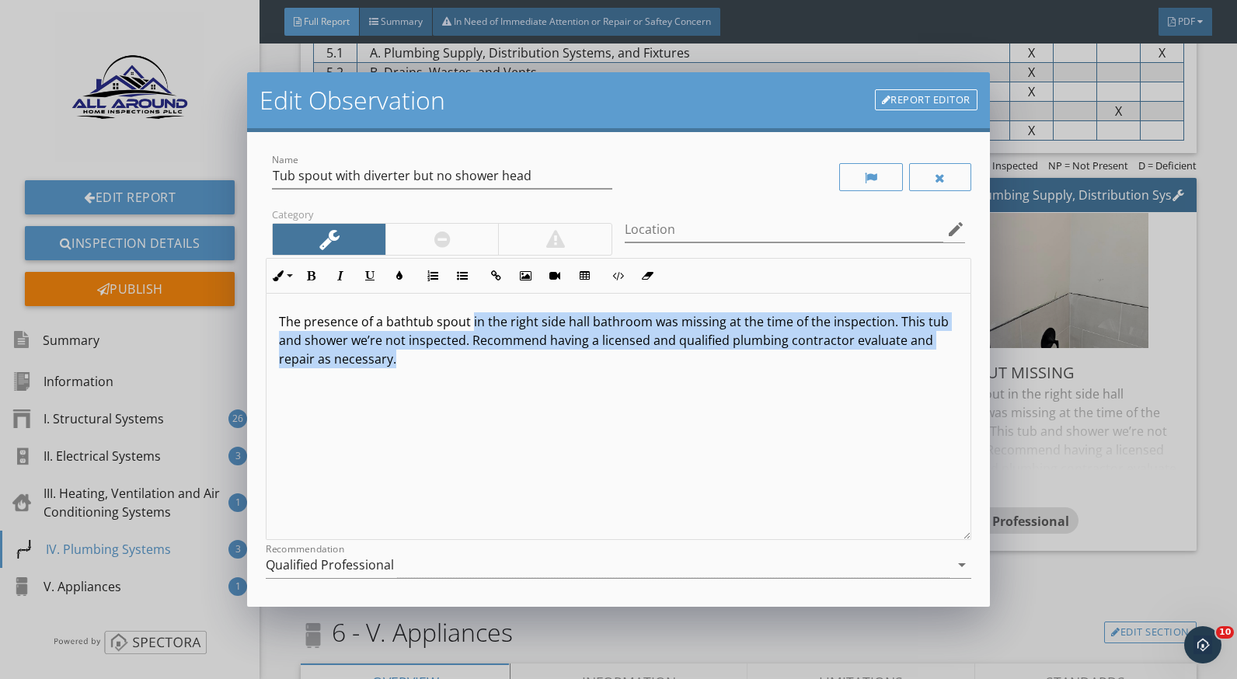
drag, startPoint x: 470, startPoint y: 323, endPoint x: 905, endPoint y: 379, distance: 438.1
click at [905, 379] on div "The presence of a bathtub spout in the right side hall bathroom was missing at …" at bounding box center [618, 417] width 703 height 246
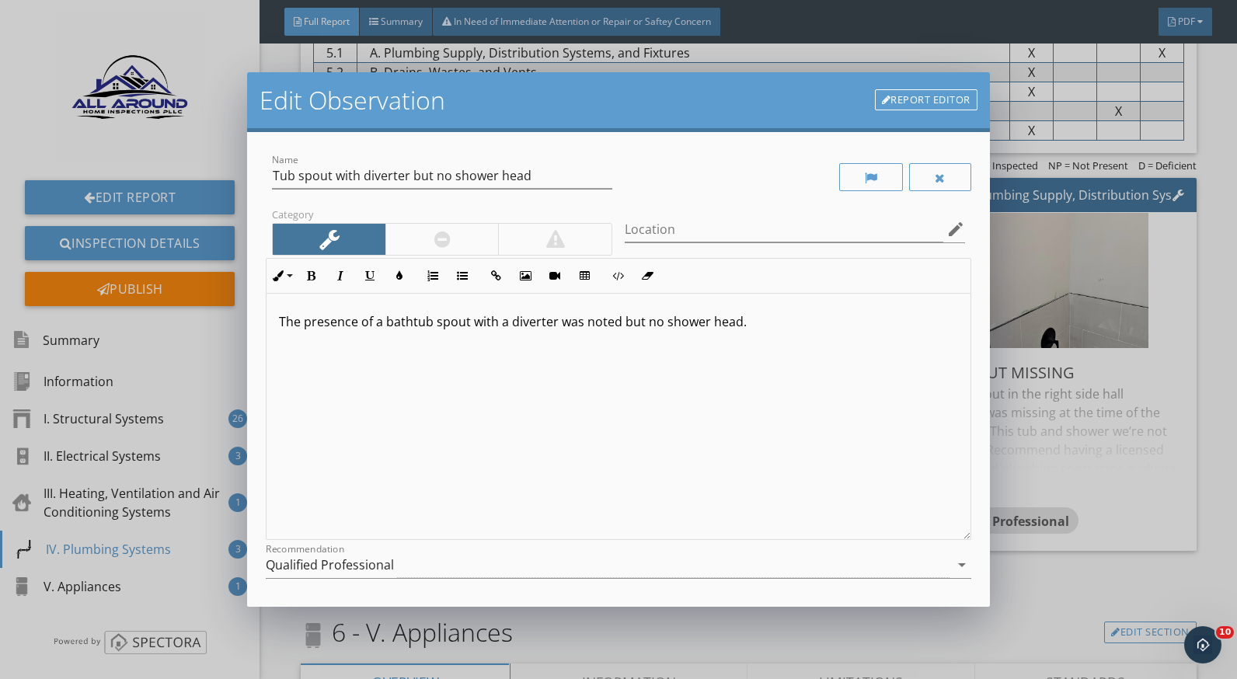
drag, startPoint x: 756, startPoint y: 326, endPoint x: 283, endPoint y: 321, distance: 473.4
click at [283, 321] on p "The presence of a bathtub spout with a diverter was noted but no shower head." at bounding box center [618, 321] width 679 height 19
click at [412, 458] on div "The presence of a bathtub spout with a diverter was noted but no shower head." at bounding box center [618, 417] width 703 height 246
click at [764, 326] on p "The presence of a bathtub spout with a diverter was noted but no shower head." at bounding box center [618, 321] width 679 height 19
click at [763, 330] on p "The presence of a bathtub spout with a diverter was noted but no shower head." at bounding box center [618, 321] width 679 height 19
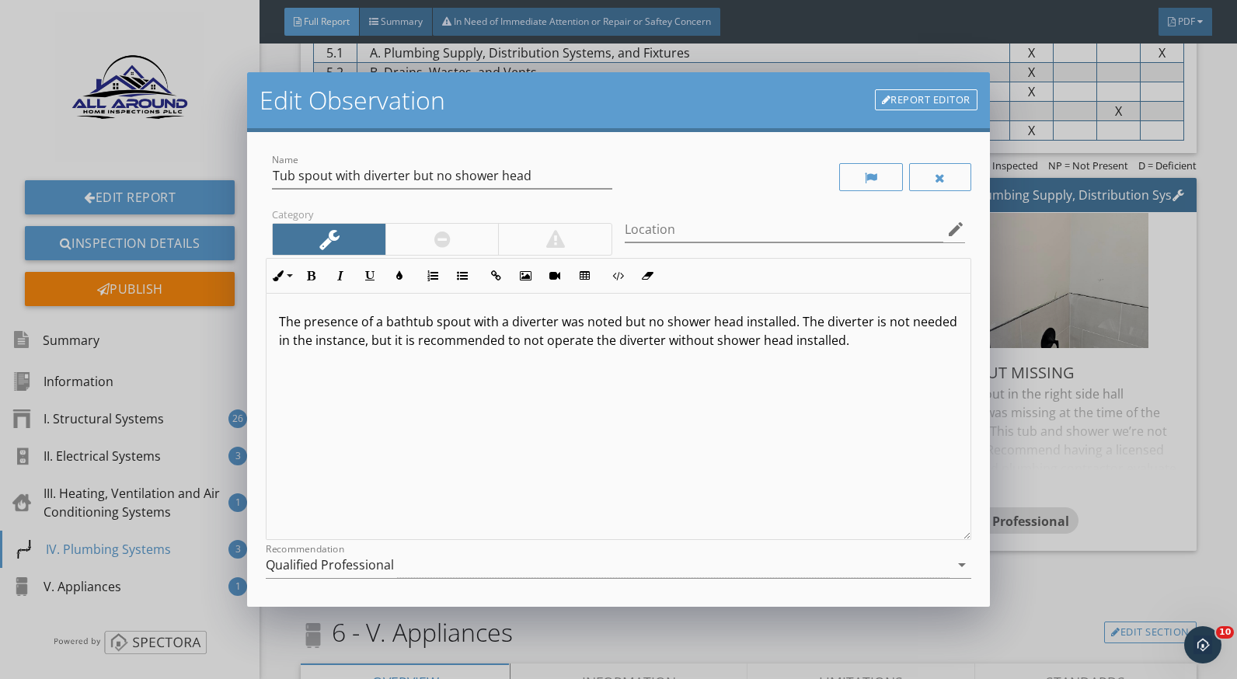
click at [359, 345] on p "The presence of a bathtub spout with a diverter was noted but no shower head in…" at bounding box center [618, 330] width 679 height 37
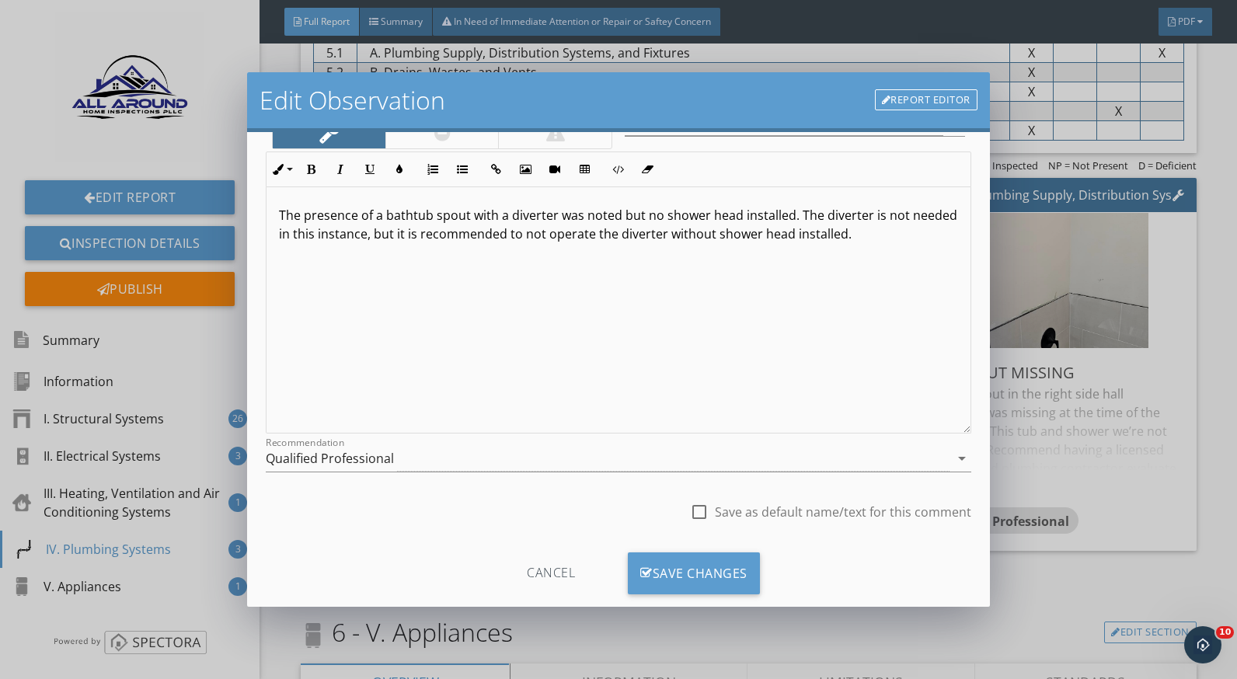
scroll to position [136, 0]
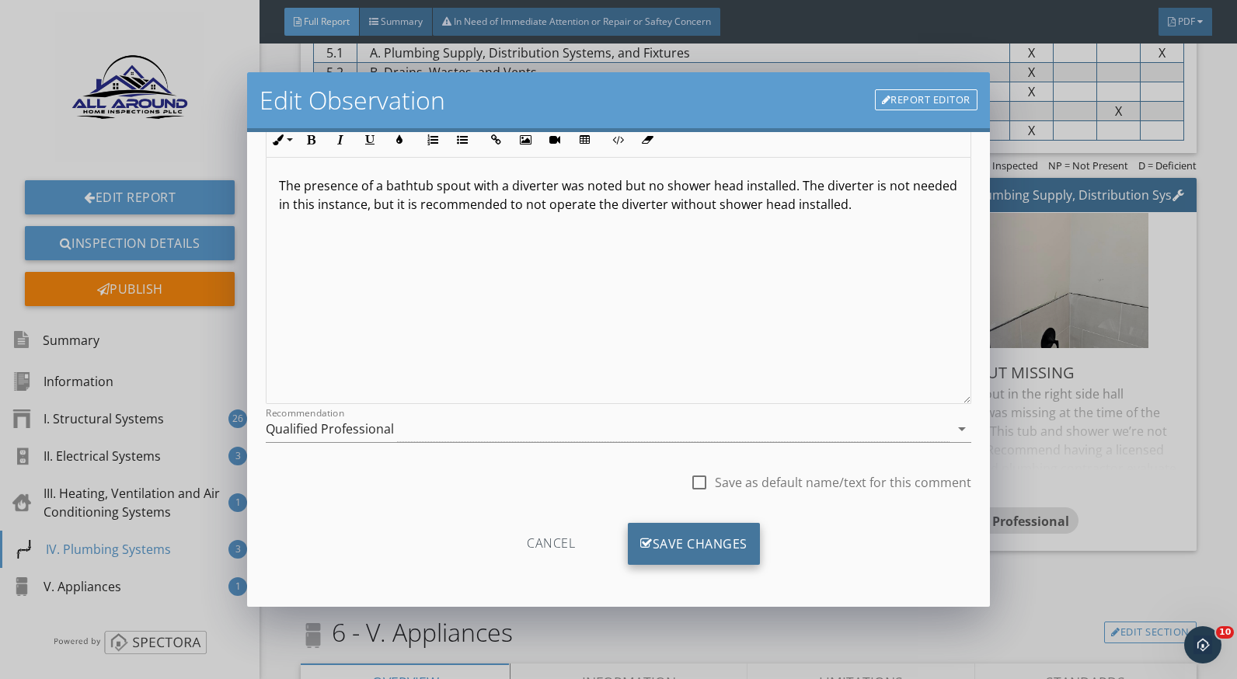
click at [693, 539] on div "Save Changes" at bounding box center [694, 544] width 132 height 42
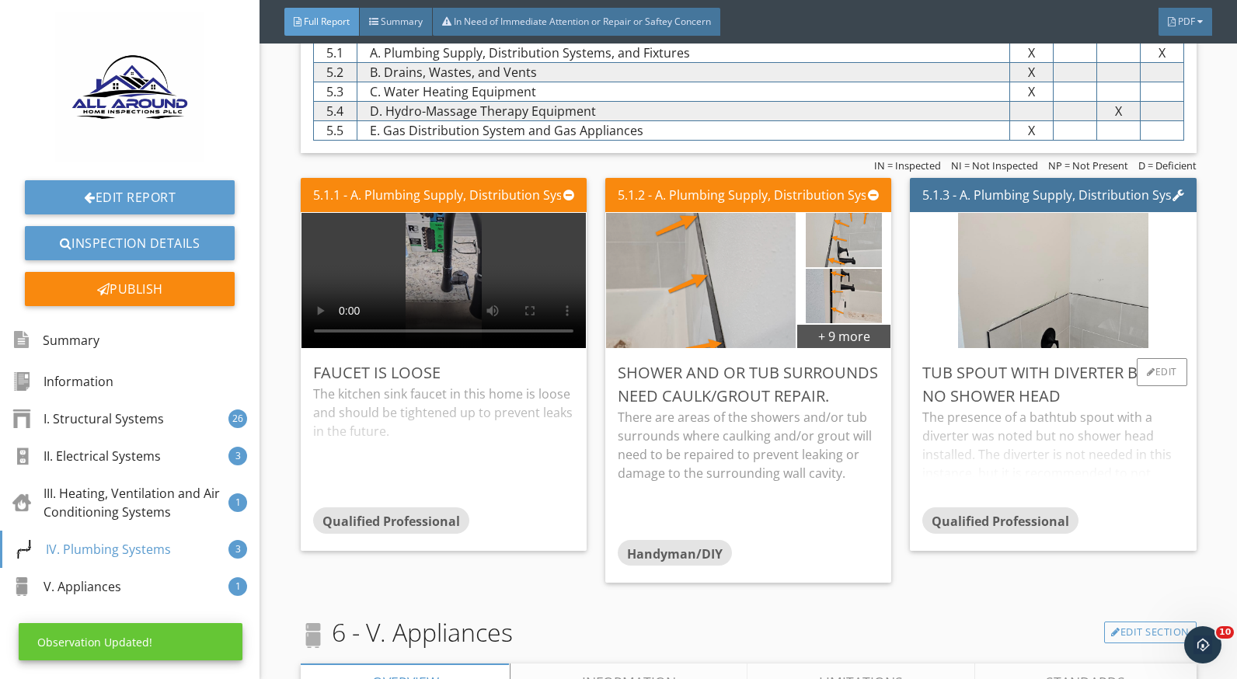
click at [1065, 438] on div "The presence of a bathtub spout with a diverter was noted but no shower head in…" at bounding box center [1053, 457] width 261 height 99
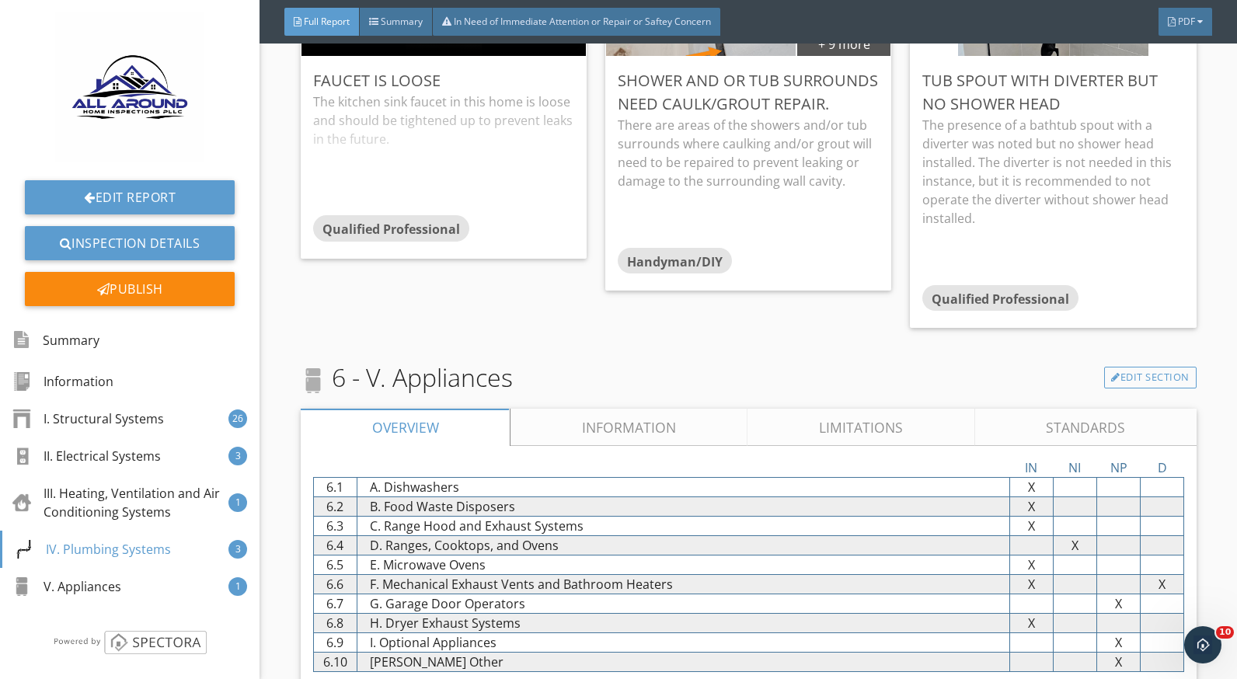
scroll to position [6627, 0]
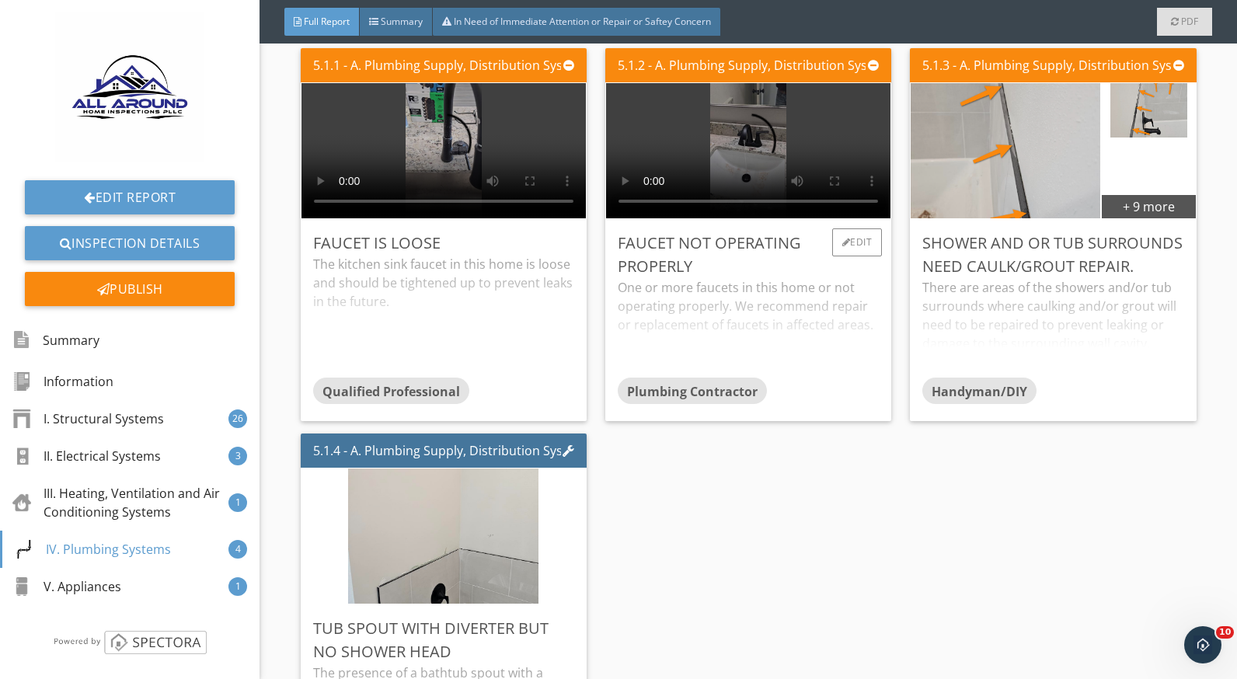
scroll to position [6218, 0]
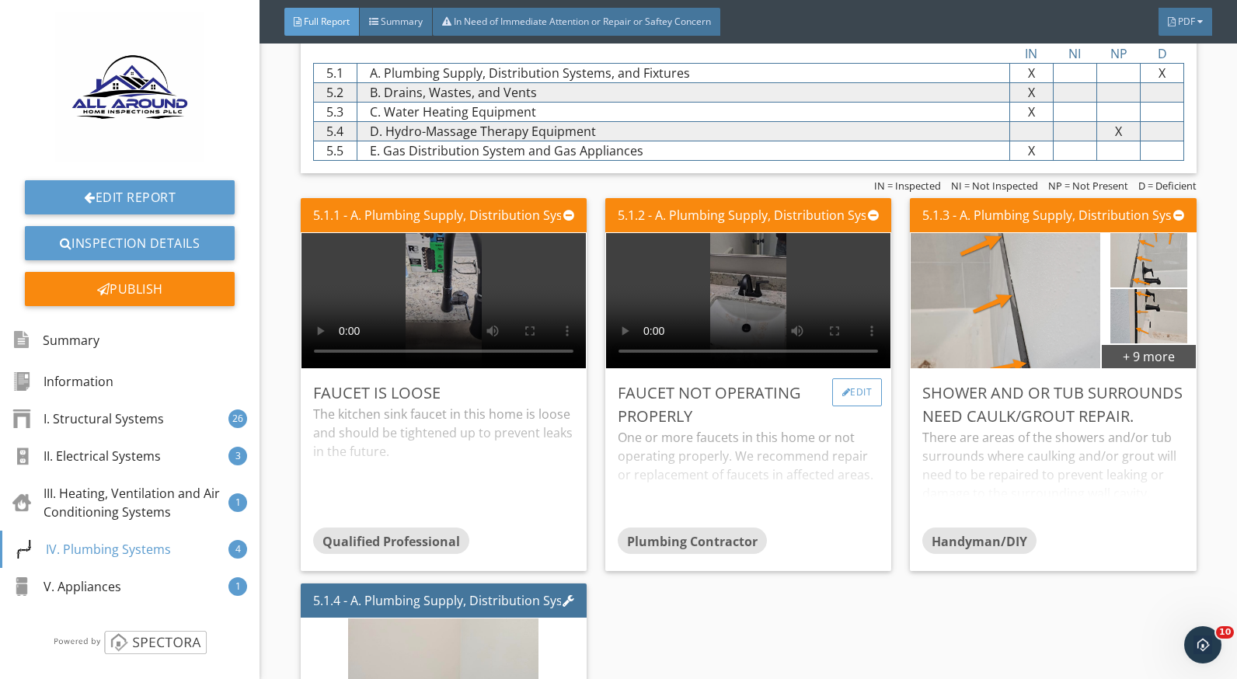
click at [843, 393] on div at bounding box center [847, 392] width 9 height 9
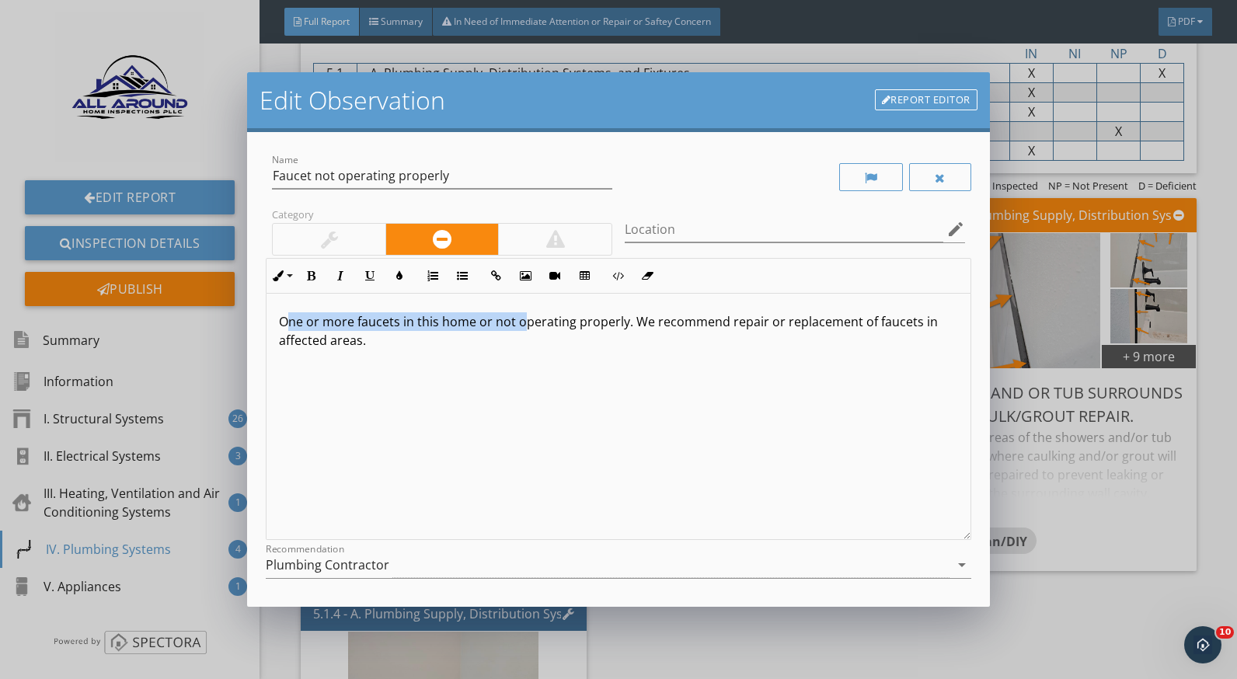
drag, startPoint x: 518, startPoint y: 323, endPoint x: 284, endPoint y: 323, distance: 234.0
click at [284, 323] on p "One or more faucets in this home or not operating properly. We recommend repair…" at bounding box center [618, 330] width 679 height 37
click at [762, 323] on p "There was a faucet in the bathroom that was not continuously operating properly…" at bounding box center [618, 330] width 679 height 37
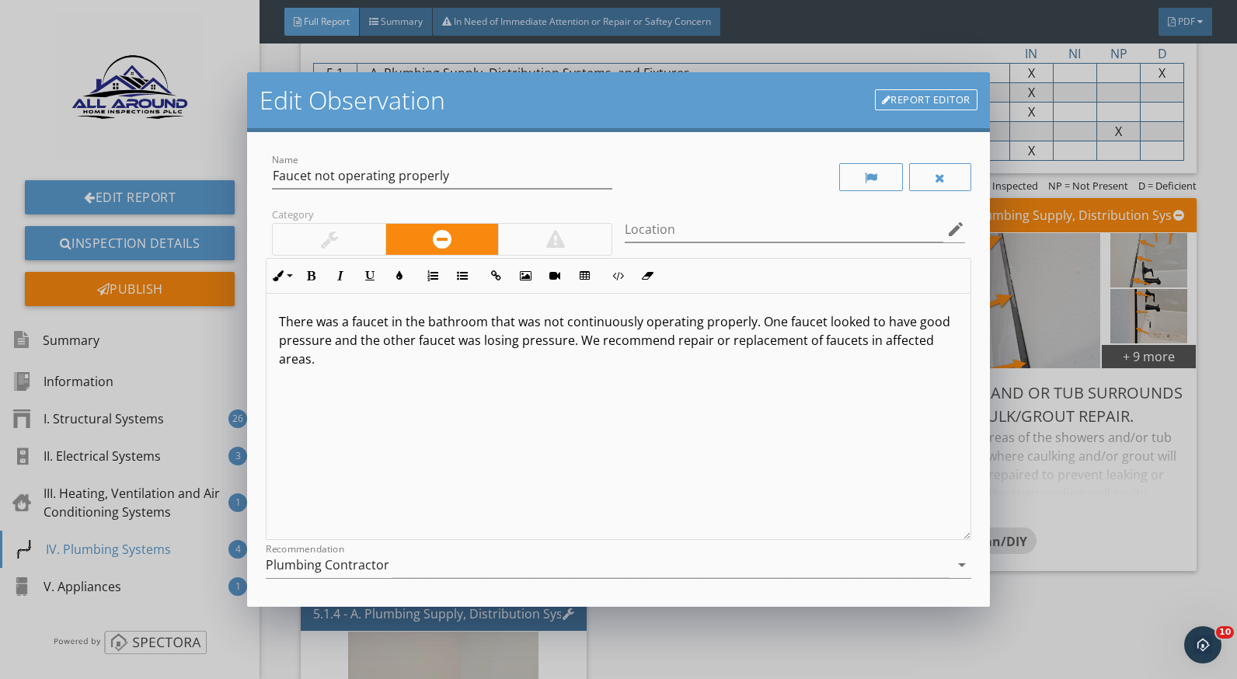
drag, startPoint x: 707, startPoint y: 338, endPoint x: 831, endPoint y: 361, distance: 126.4
click at [831, 361] on p "There was a faucet in the bathroom that was not continuously operating properly…" at bounding box center [618, 340] width 679 height 56
click at [893, 337] on p "There was a faucet in the bathroom that was not continuously operating properly…" at bounding box center [618, 330] width 679 height 37
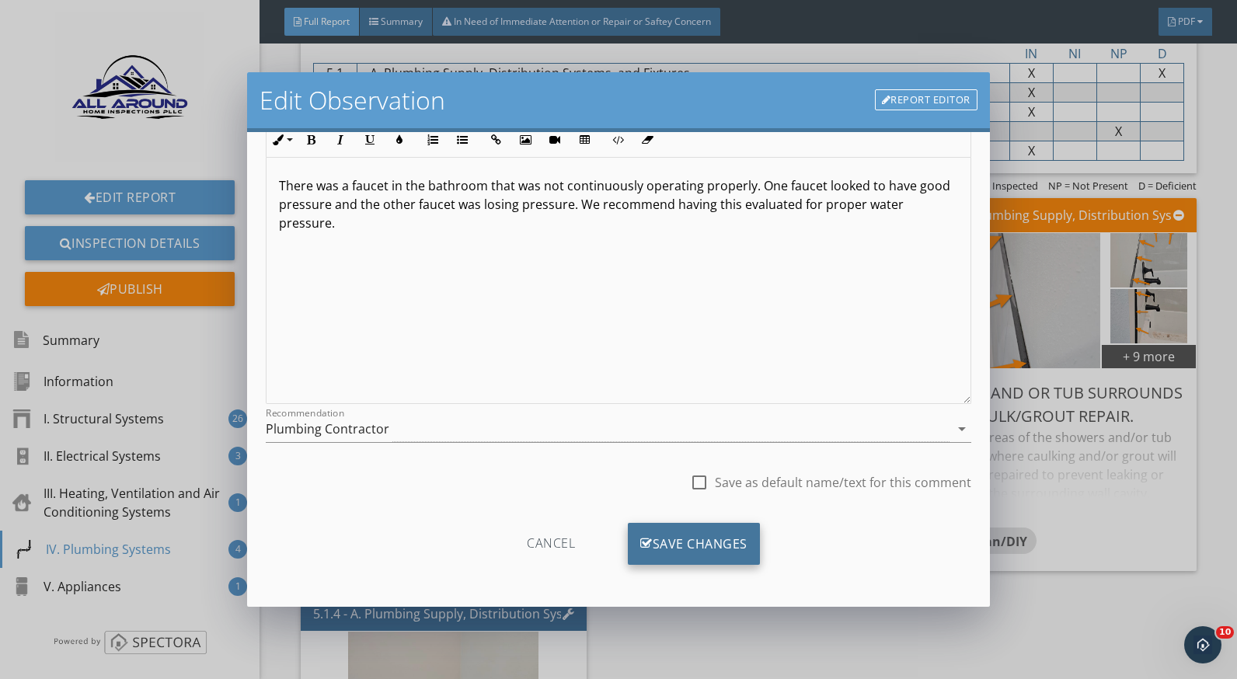
click at [739, 534] on div "Save Changes" at bounding box center [694, 544] width 132 height 42
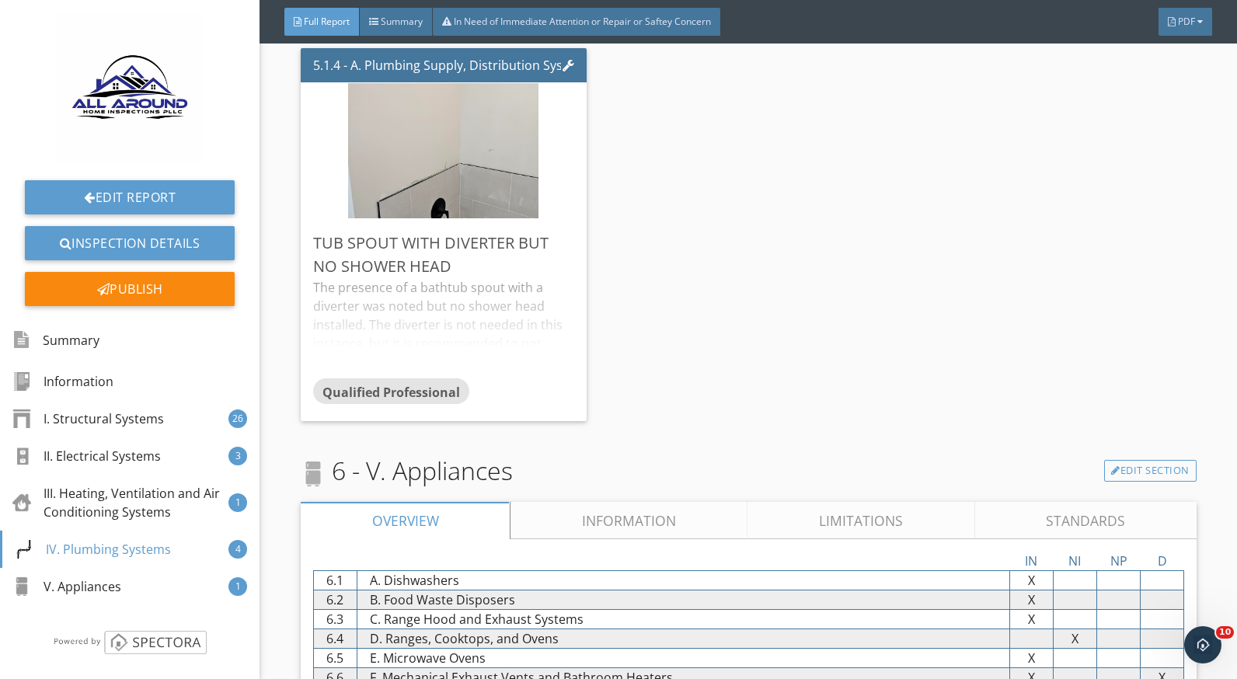
scroll to position [6840, 0]
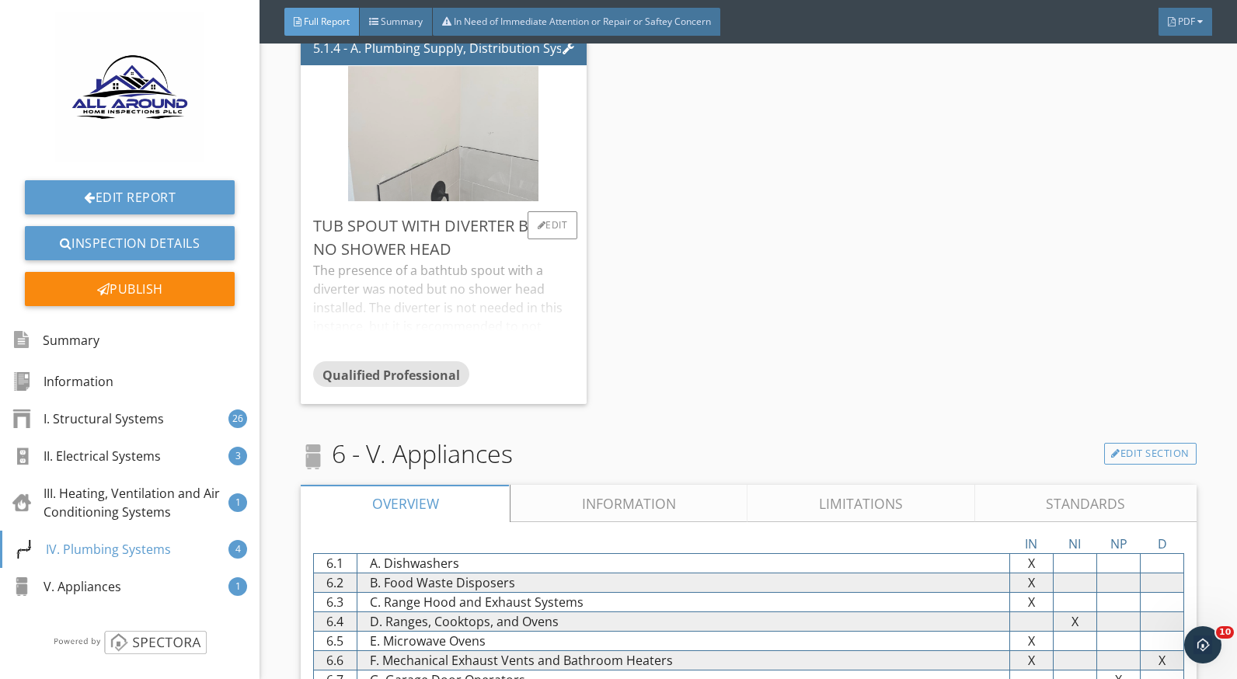
click at [429, 166] on img at bounding box center [443, 134] width 190 height 338
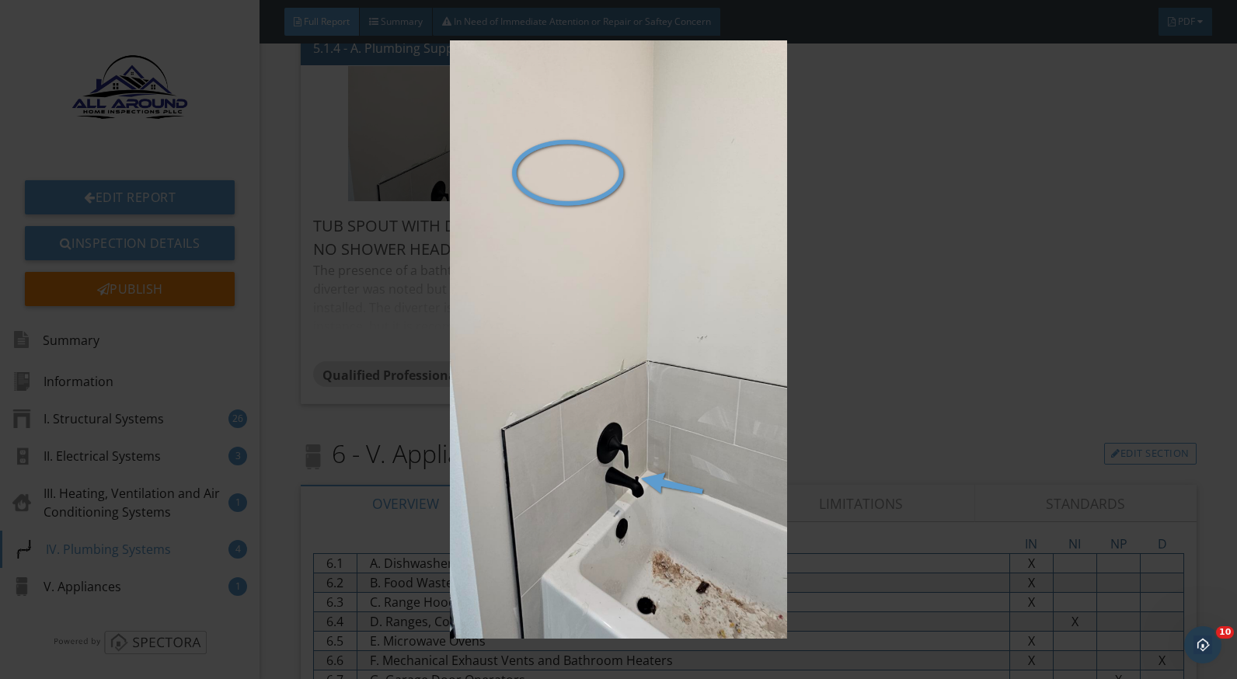
click at [885, 341] on img at bounding box center [618, 339] width 1129 height 599
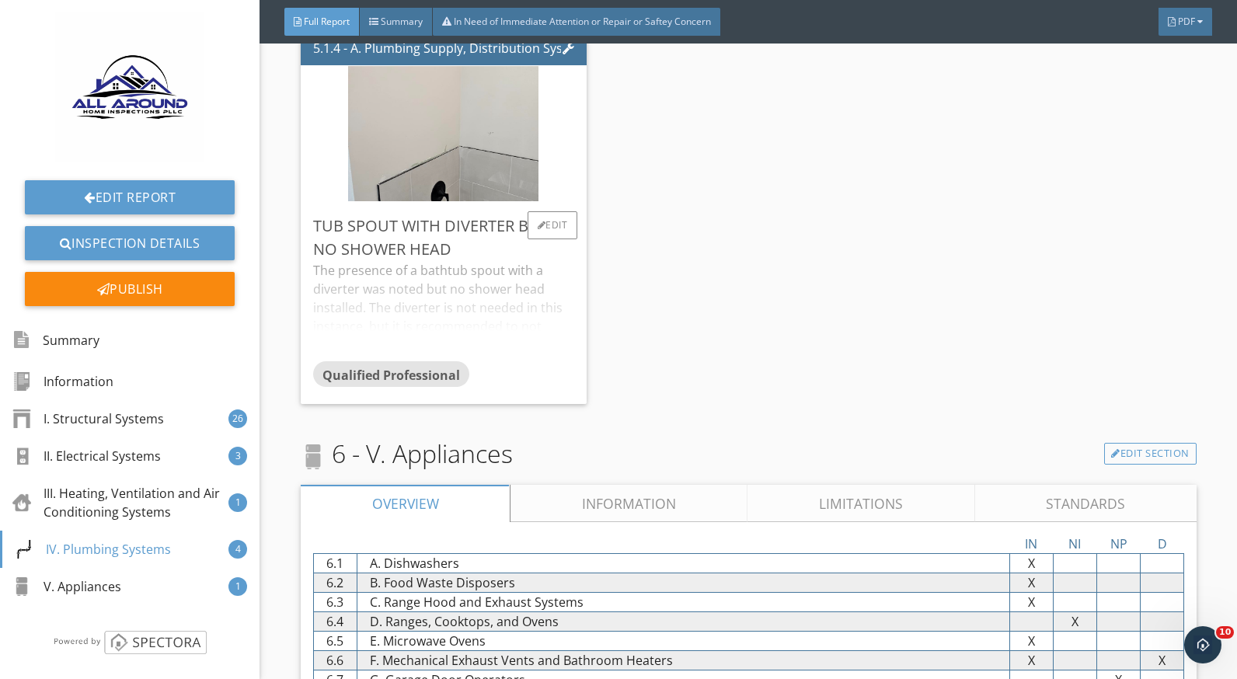
click at [358, 283] on div "The presence of a bathtub spout with a diverter was noted but no shower head in…" at bounding box center [443, 310] width 261 height 99
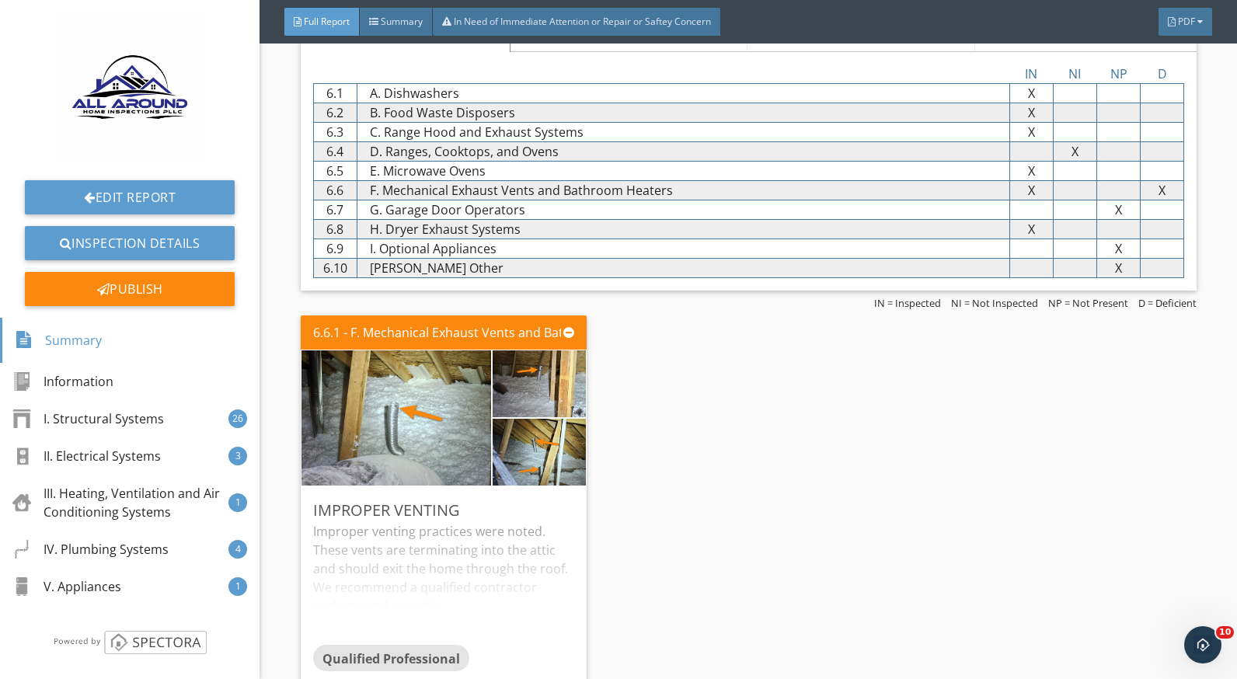
scroll to position [7407, 0]
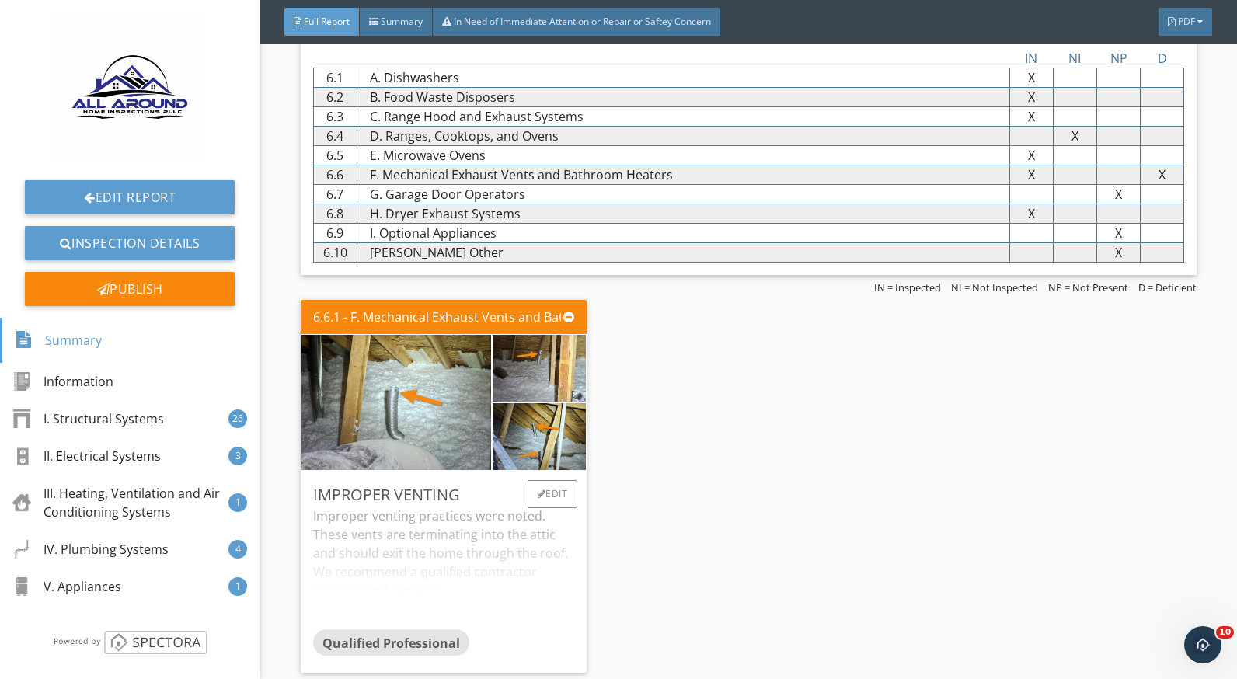
click at [464, 508] on div "Improper venting practices were noted. These vents are terminating into the att…" at bounding box center [443, 568] width 261 height 123
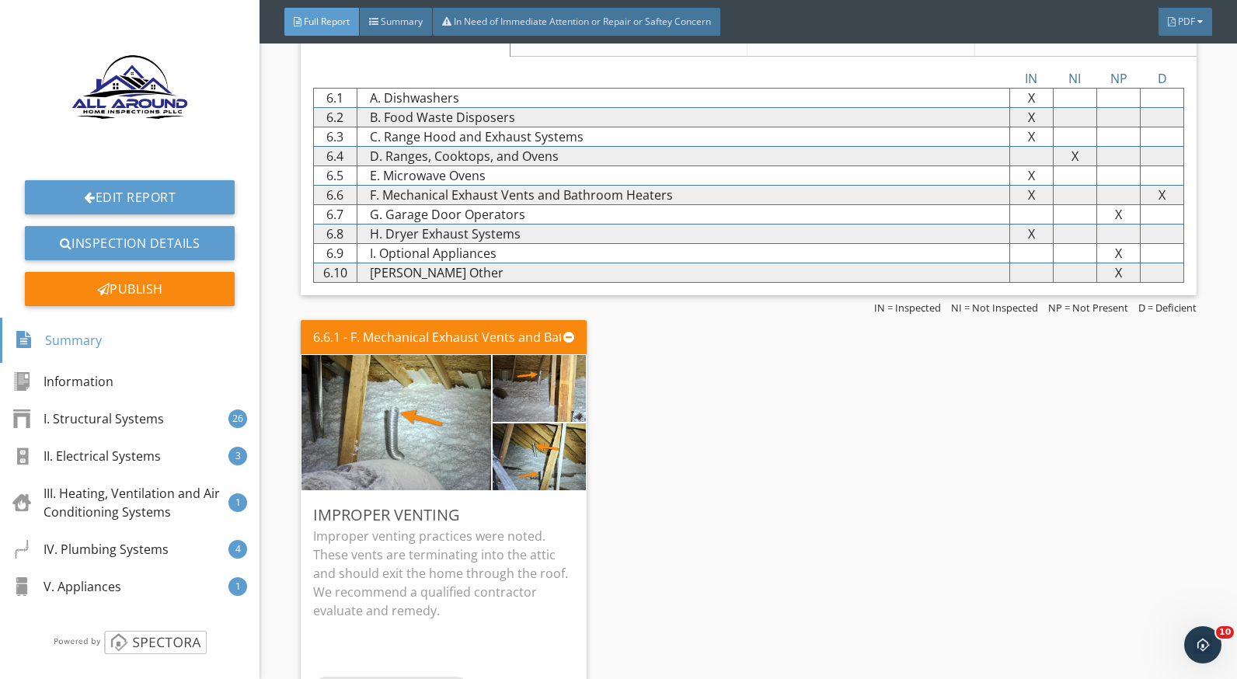
scroll to position [7435, 0]
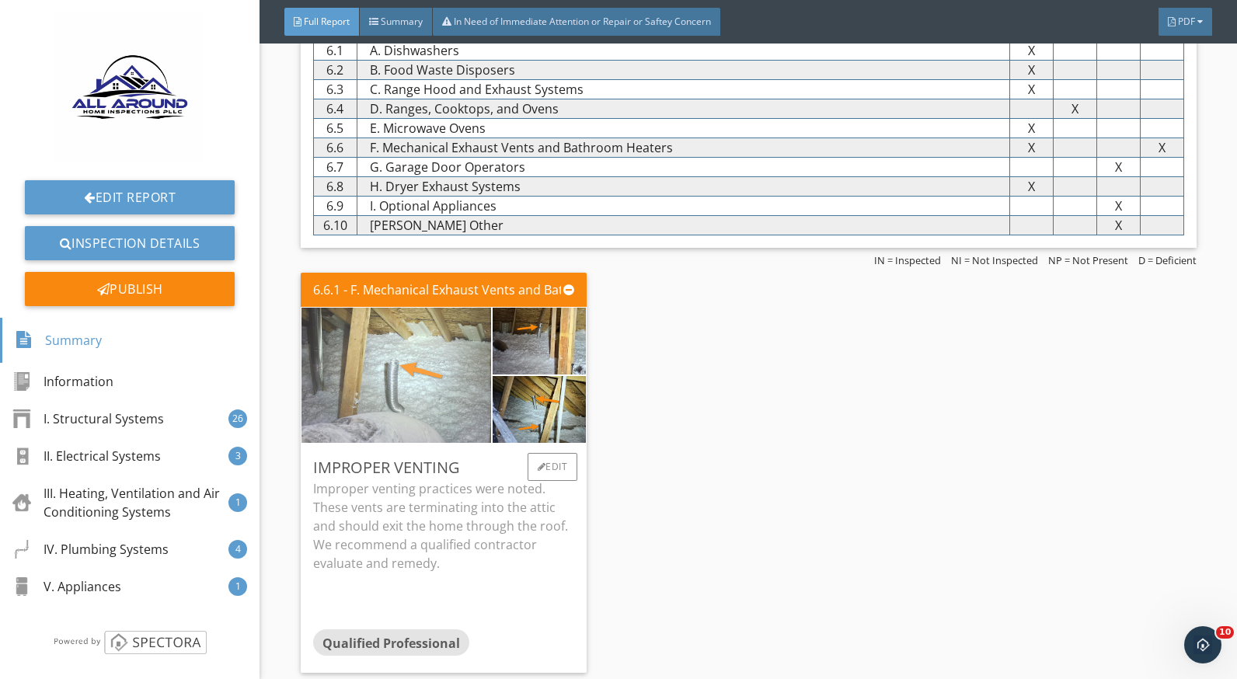
click at [407, 361] on img at bounding box center [396, 375] width 190 height 338
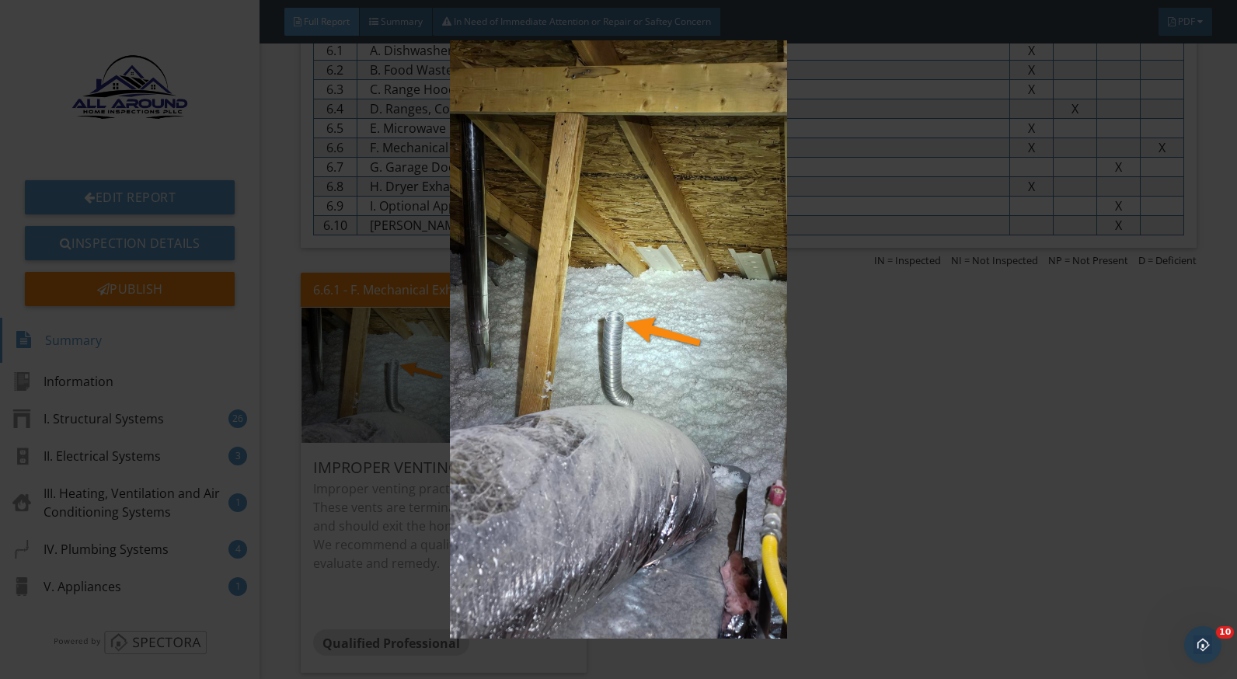
click at [942, 484] on img at bounding box center [618, 339] width 1129 height 599
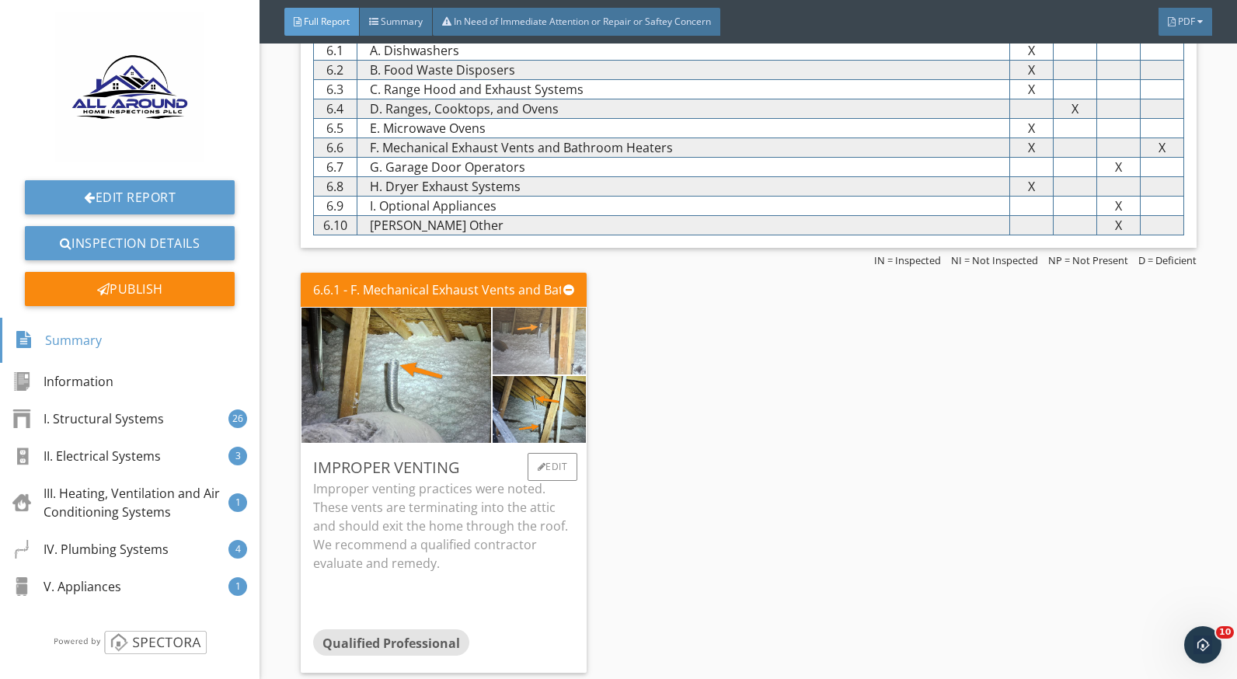
click at [538, 340] on img at bounding box center [539, 340] width 94 height 167
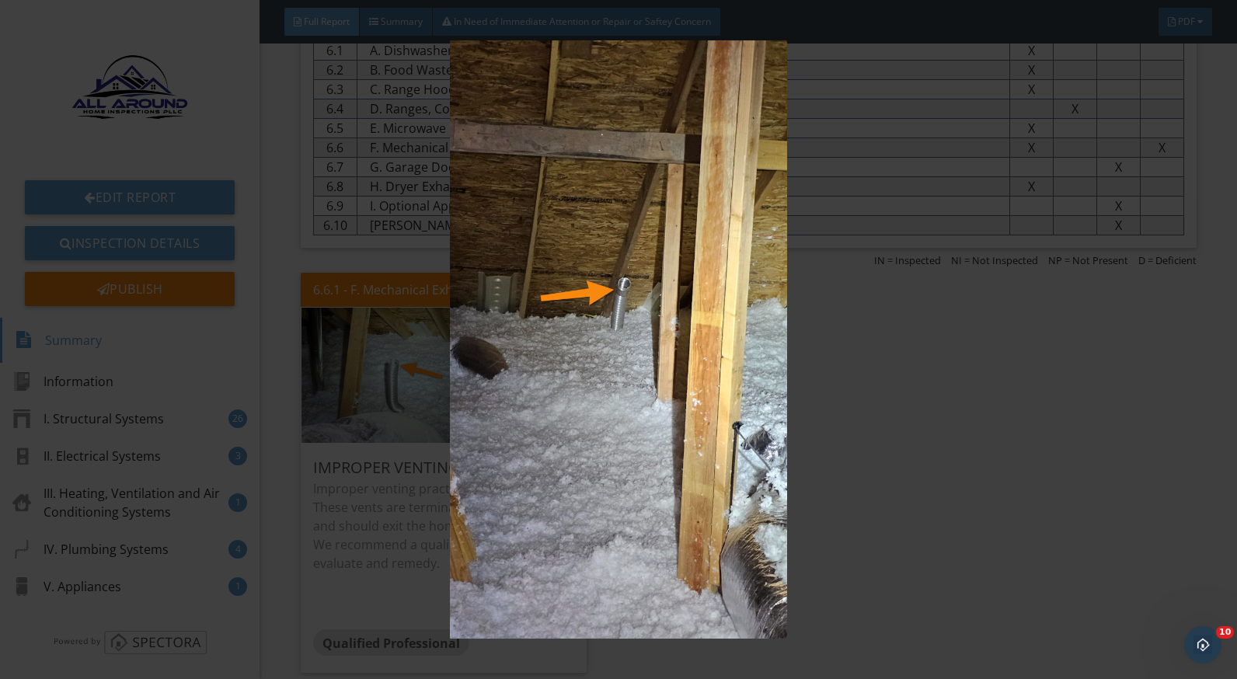
click at [949, 459] on img at bounding box center [618, 339] width 1129 height 599
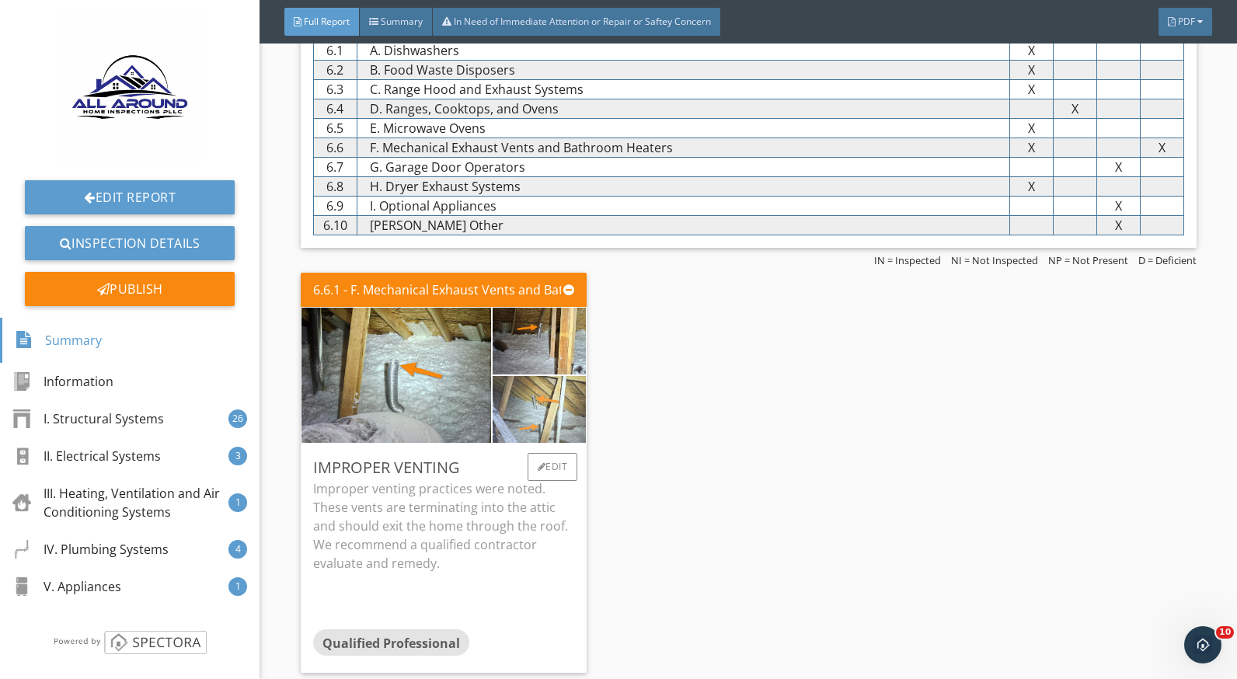
click at [536, 392] on img at bounding box center [539, 409] width 94 height 167
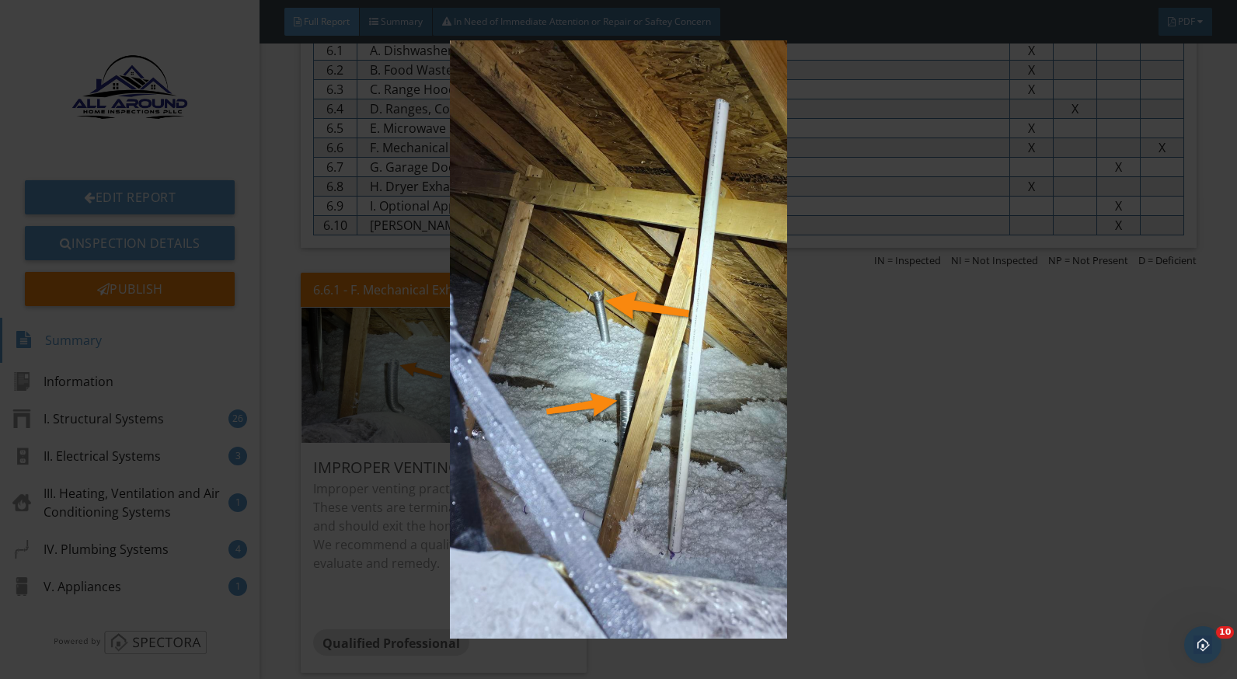
click at [892, 499] on img at bounding box center [618, 339] width 1129 height 599
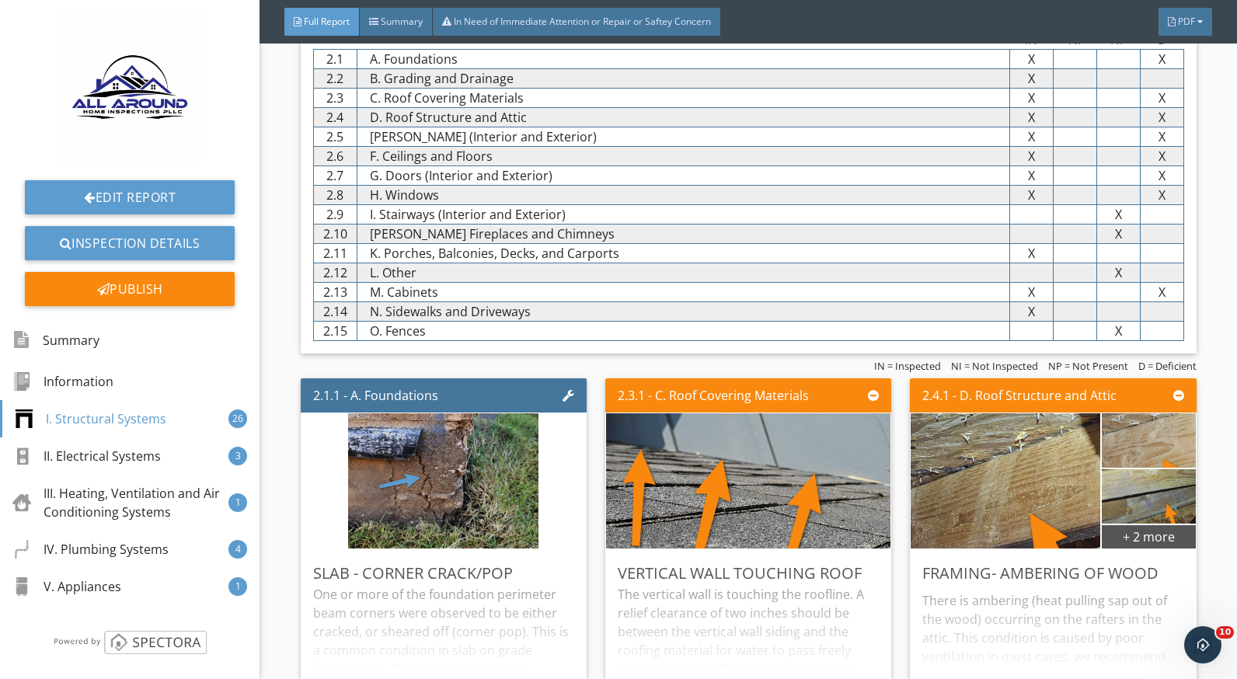
scroll to position [1088, 0]
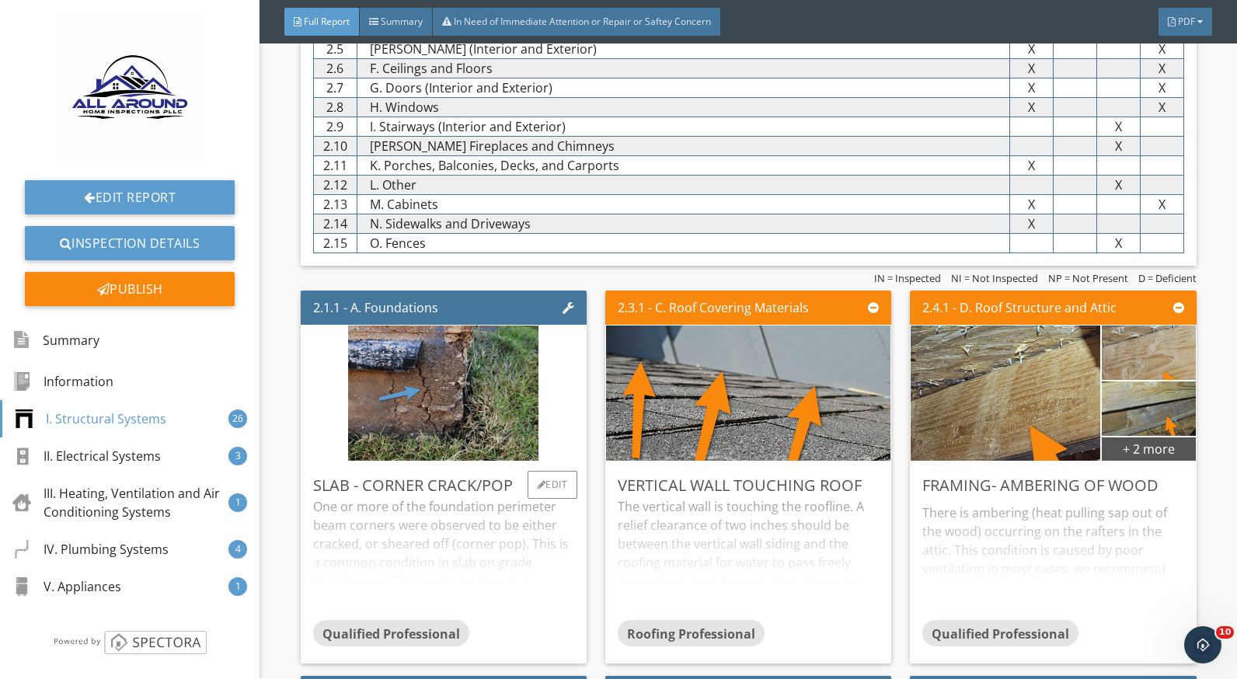
click at [474, 534] on div "One or more of the foundation perimeter beam corners were observed to be either…" at bounding box center [443, 558] width 261 height 123
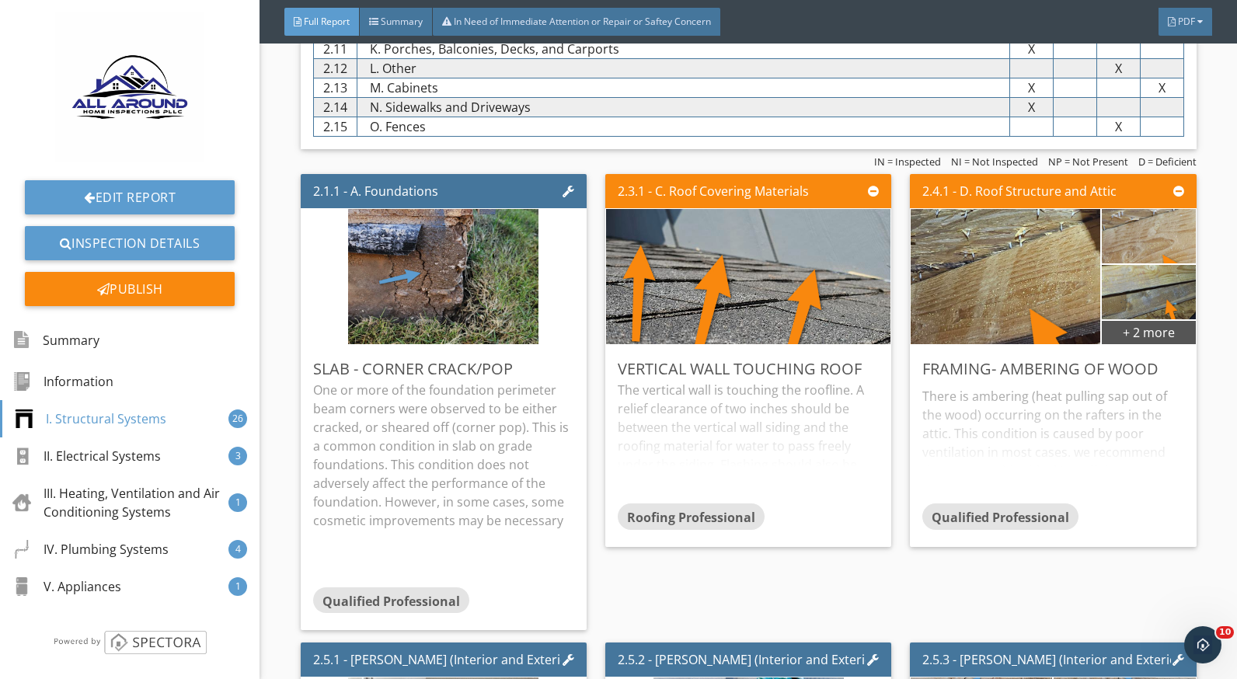
scroll to position [1321, 0]
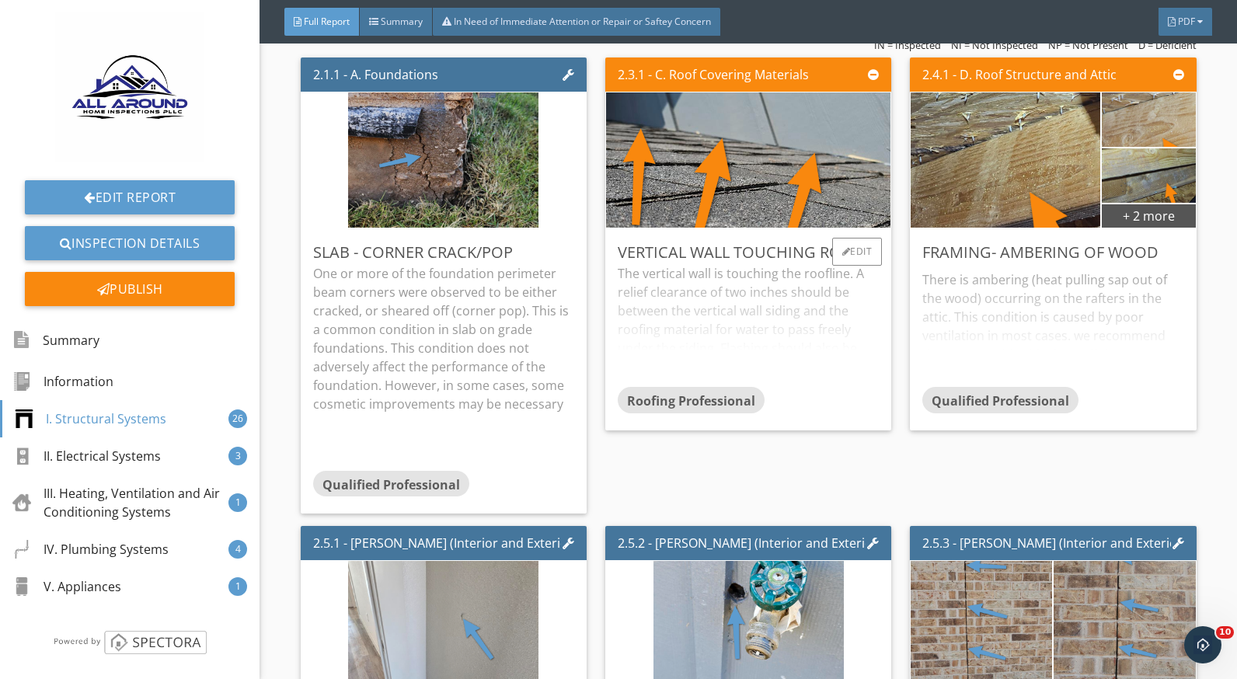
click at [691, 295] on div "The vertical wall is touching the roofline. A relief clearance of two inches sh…" at bounding box center [748, 325] width 261 height 123
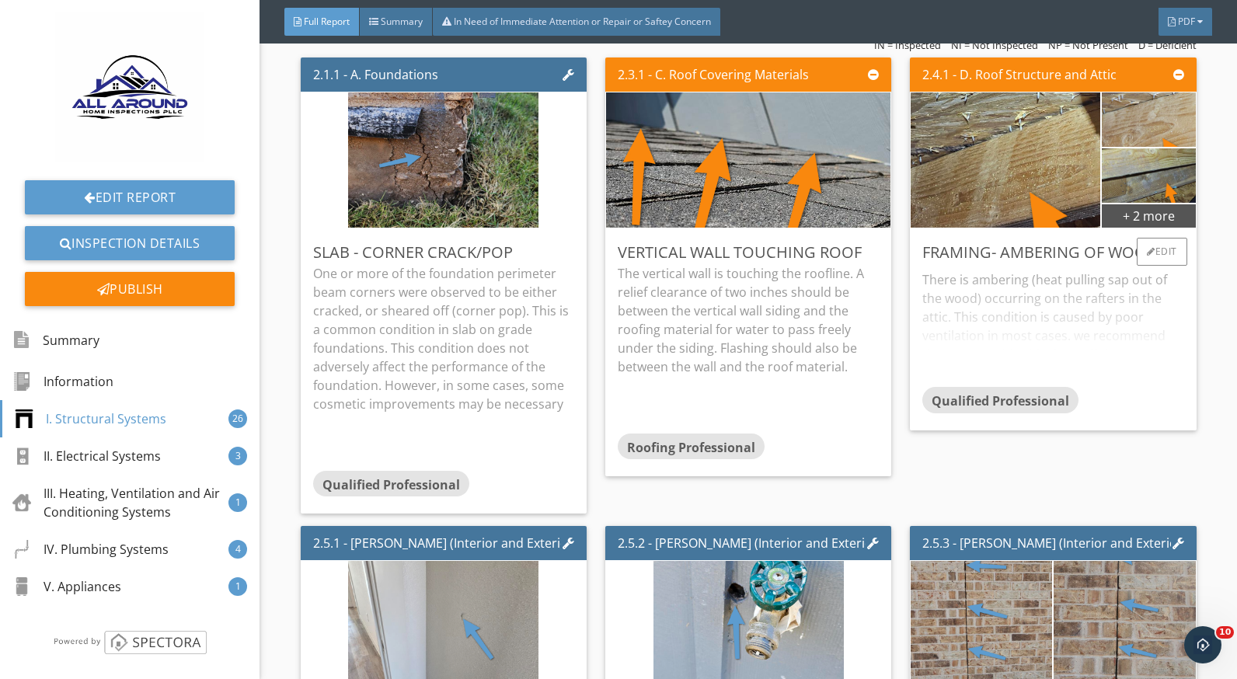
click at [1003, 282] on div "There is ambering (heat pulling sap out of the wood) occurring on the rafters i…" at bounding box center [1053, 325] width 261 height 123
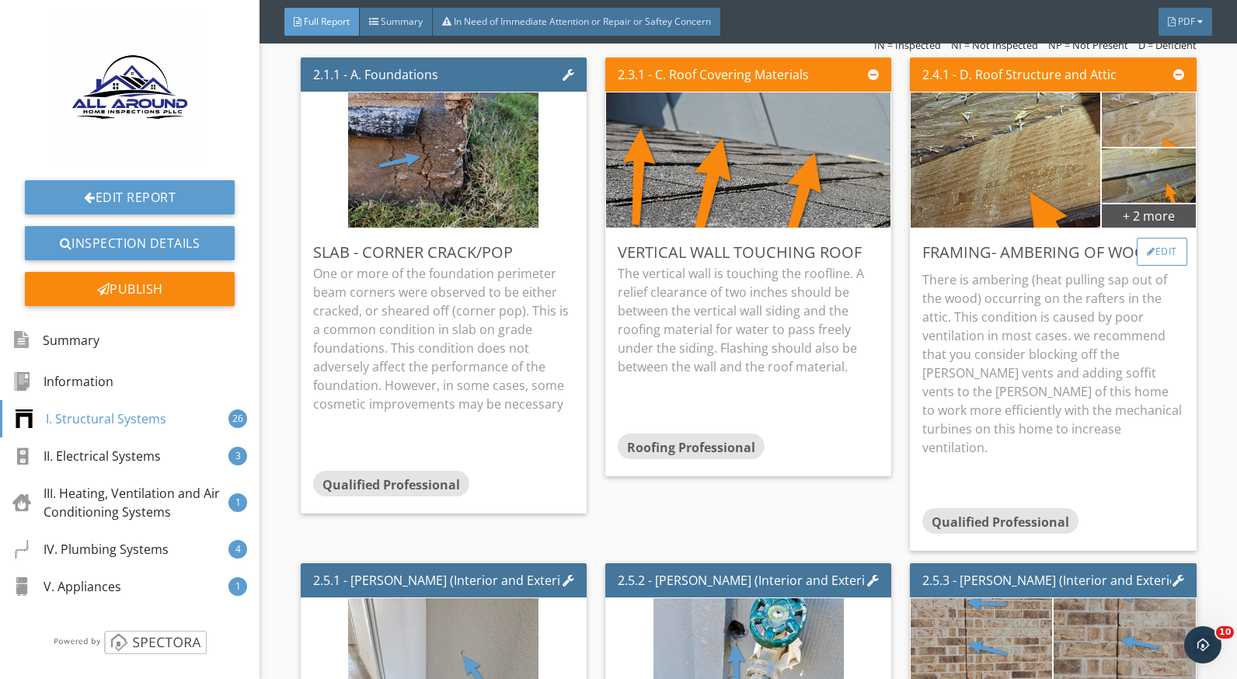
click at [1137, 257] on div "Edit" at bounding box center [1162, 252] width 51 height 28
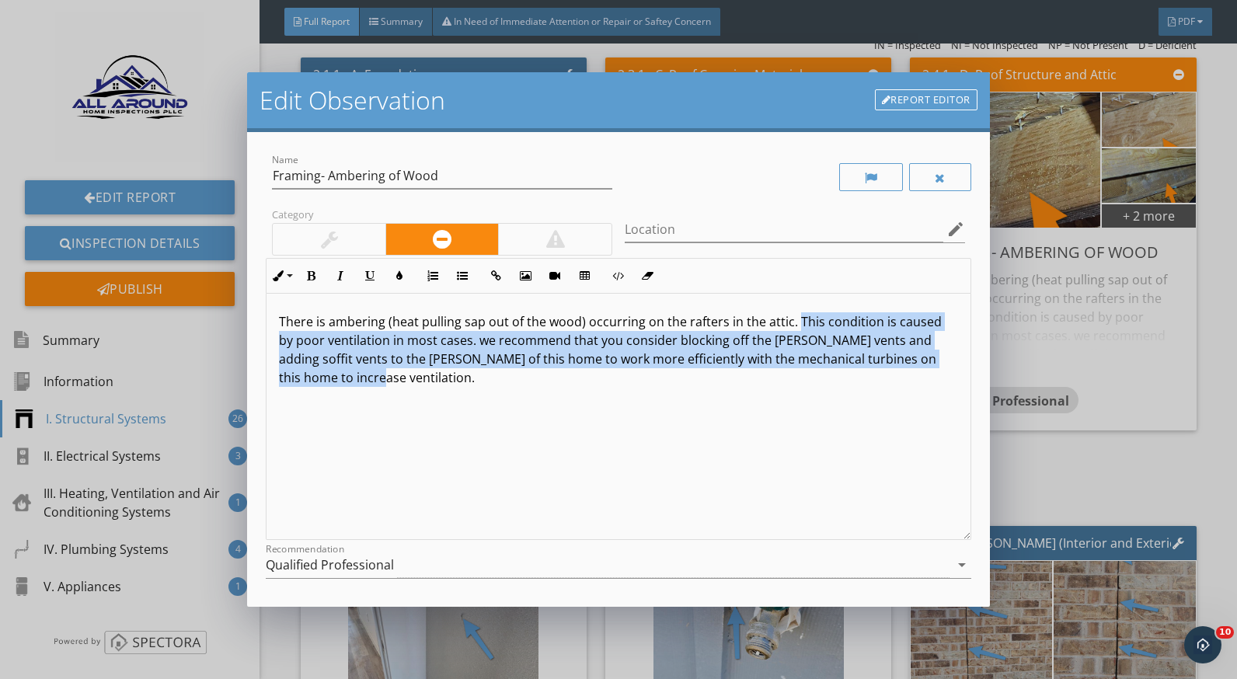
drag, startPoint x: 379, startPoint y: 390, endPoint x: 792, endPoint y: 322, distance: 419.1
click at [792, 322] on div "There is ambering (heat pulling sap out of the wood) occurring on the rafters i…" at bounding box center [618, 417] width 703 height 246
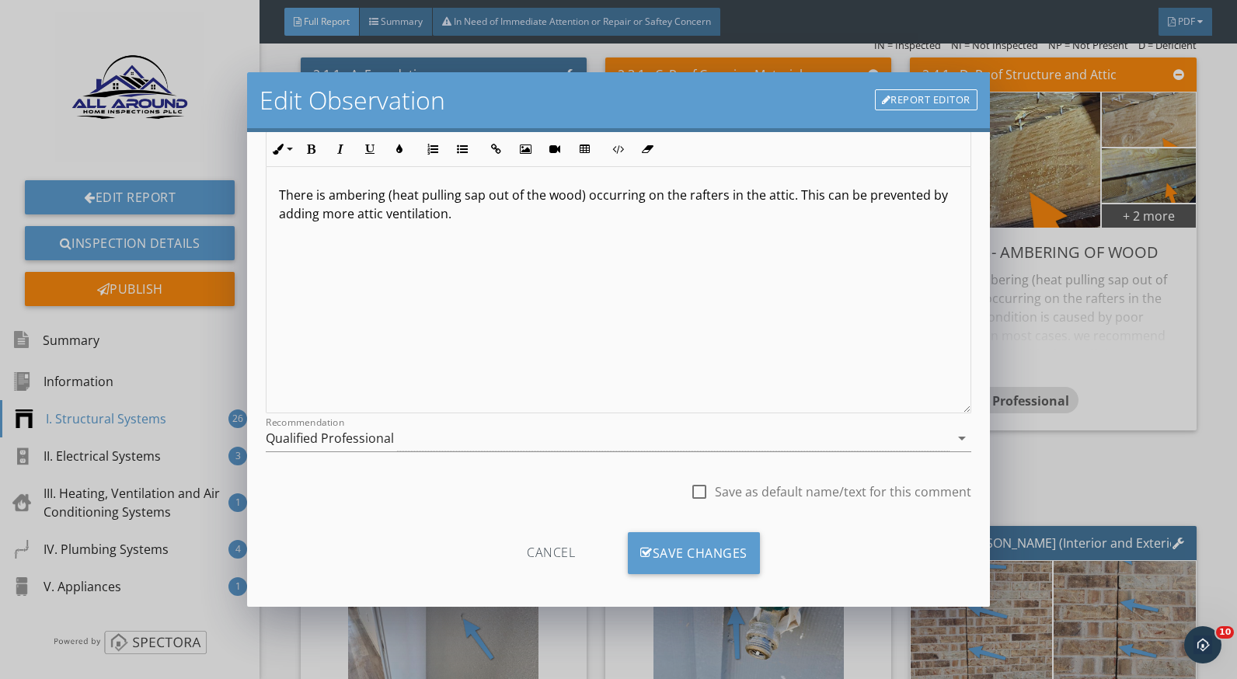
scroll to position [136, 0]
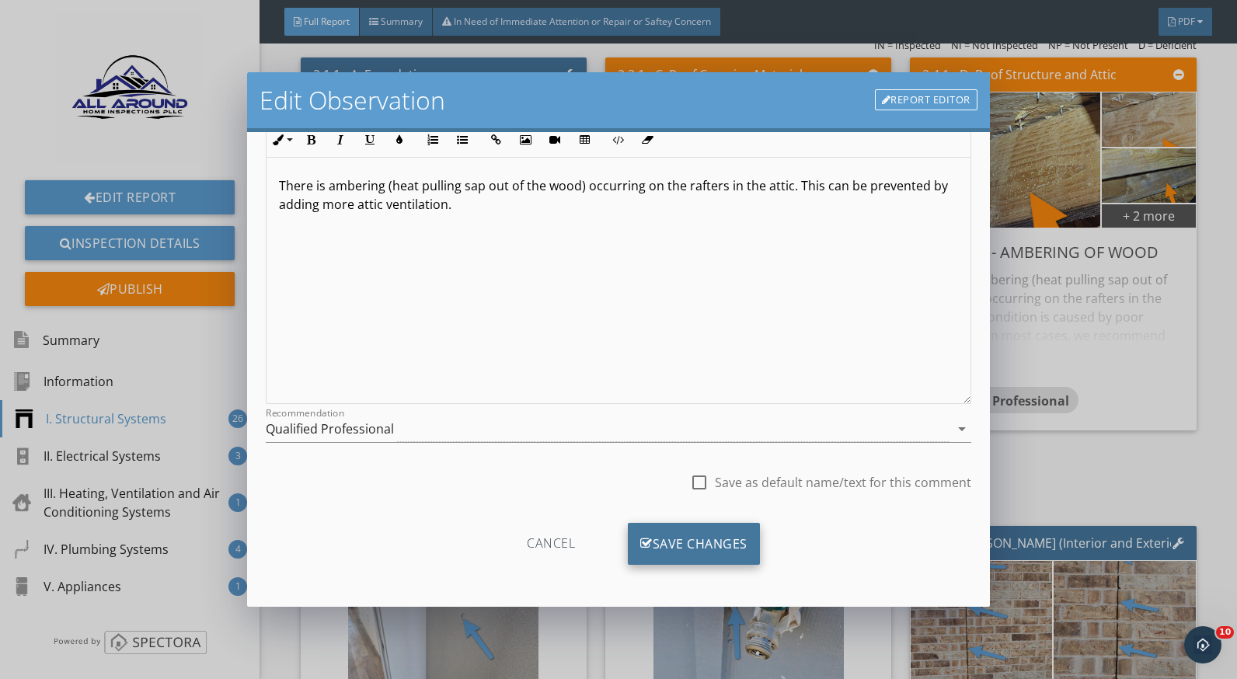
click at [717, 544] on div "Save Changes" at bounding box center [694, 544] width 132 height 42
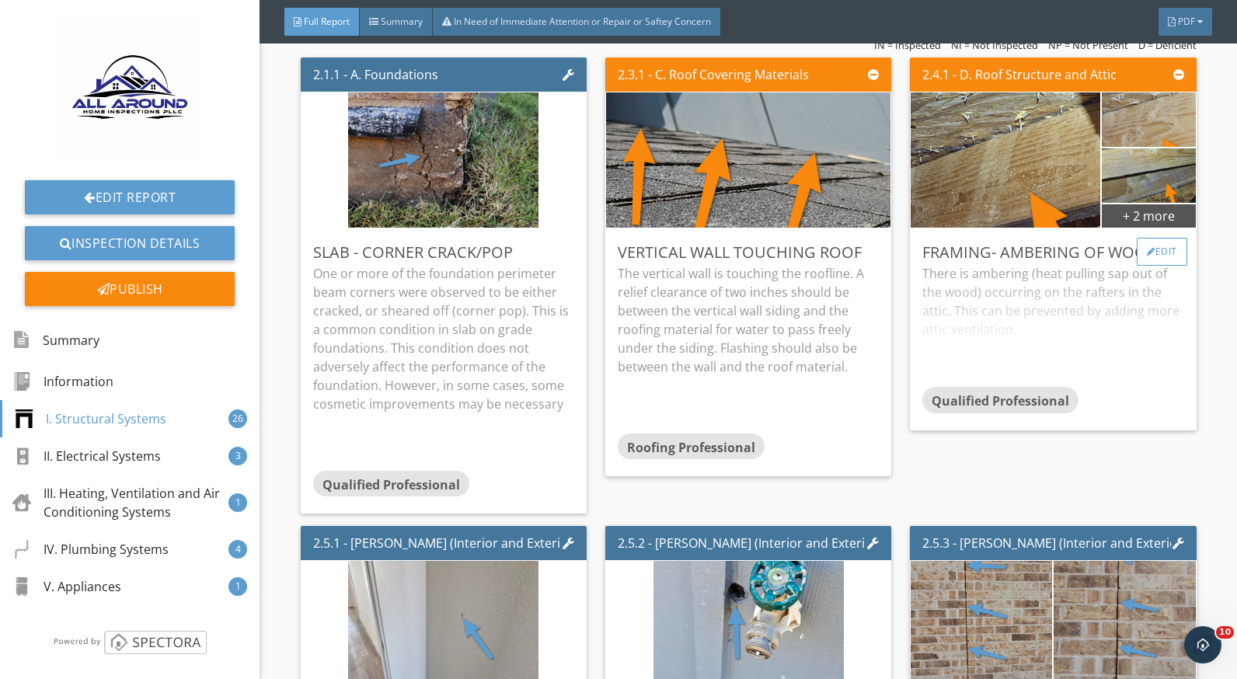
click at [1152, 258] on div "Edit" at bounding box center [1162, 252] width 51 height 28
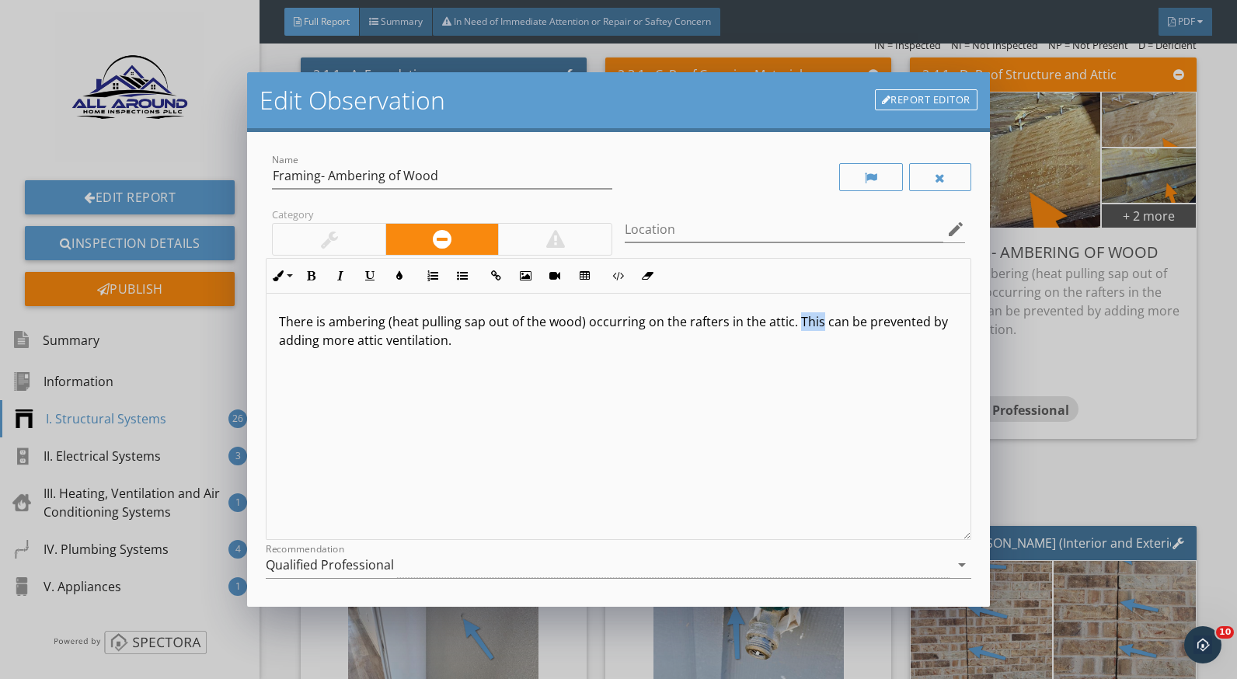
drag, startPoint x: 817, startPoint y: 324, endPoint x: 795, endPoint y: 324, distance: 21.8
click at [795, 324] on p "There is ambering (heat pulling sap out of the wood) occurring on the rafters i…" at bounding box center [618, 330] width 679 height 37
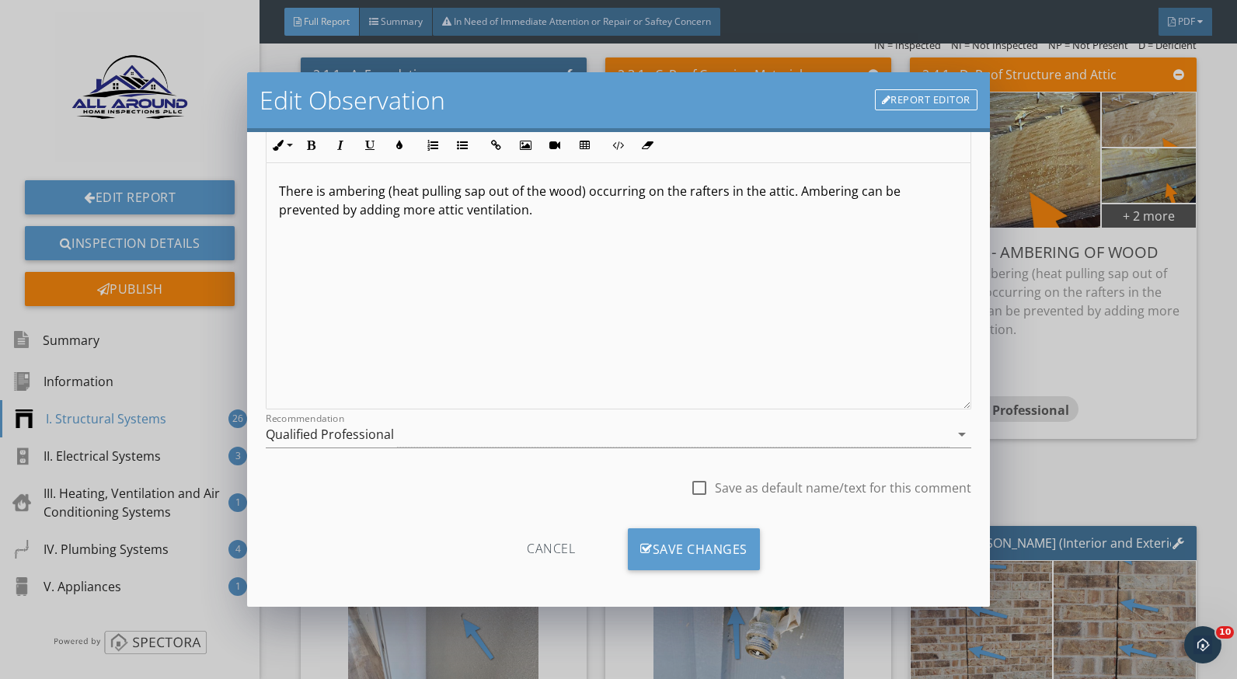
scroll to position [136, 0]
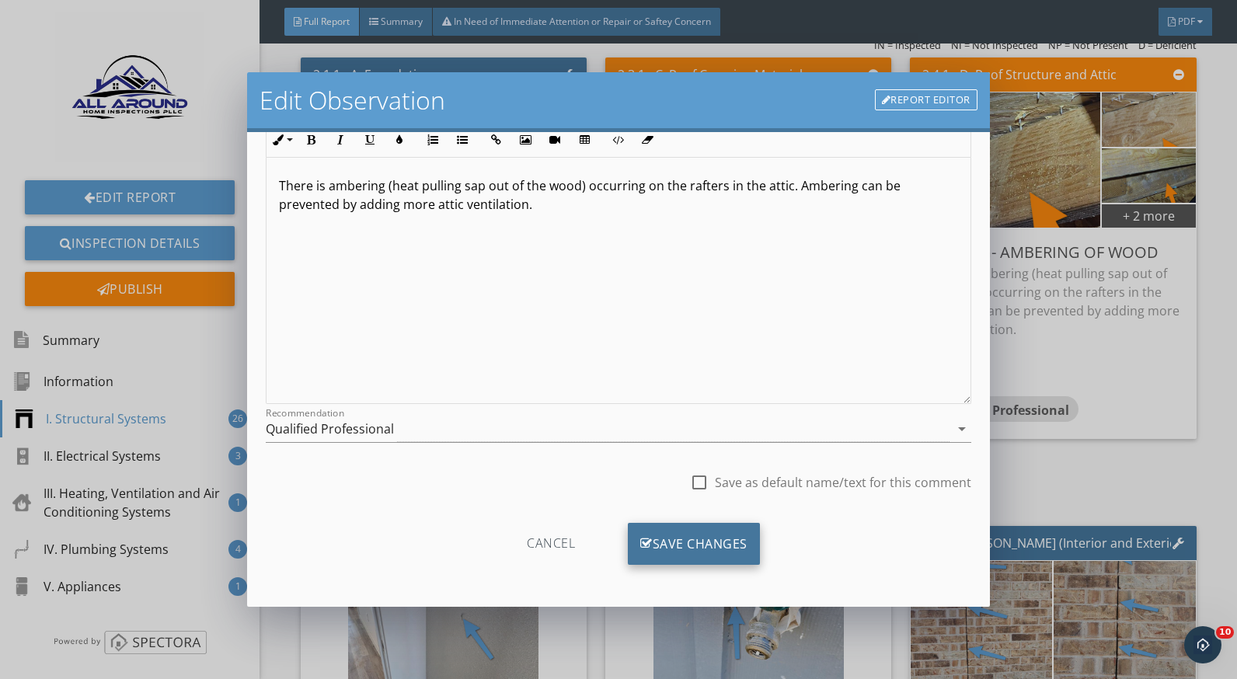
click at [737, 540] on div "Save Changes" at bounding box center [694, 544] width 132 height 42
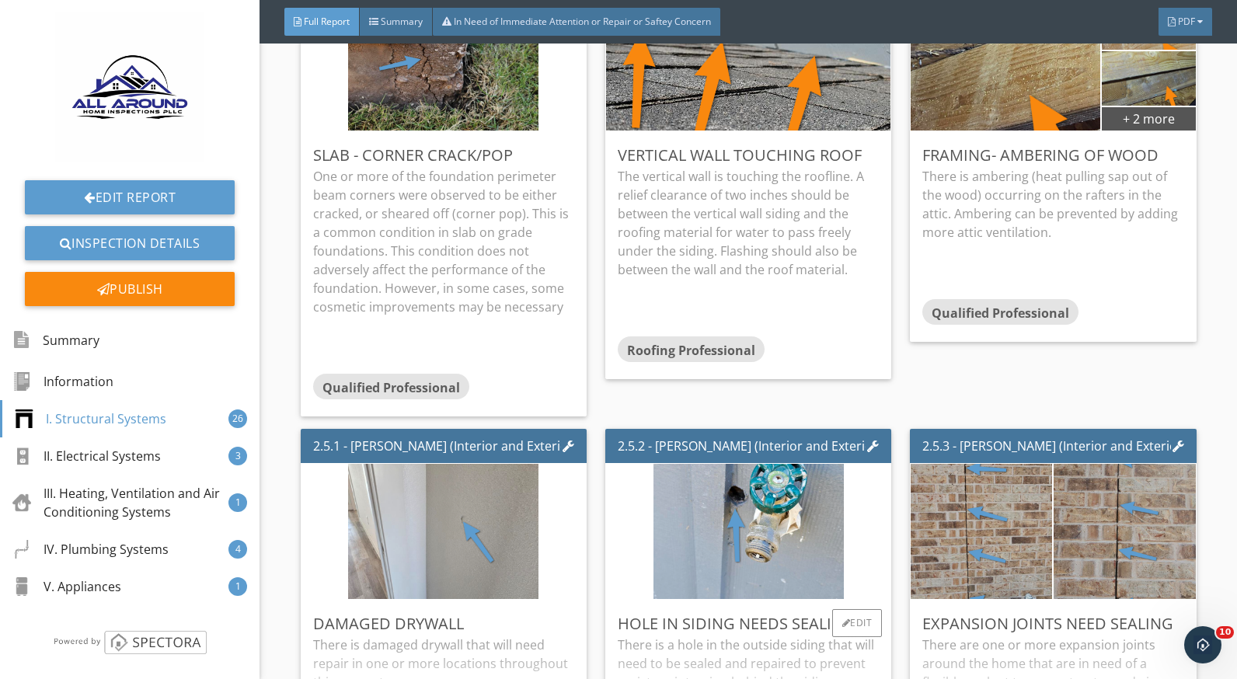
scroll to position [1632, 0]
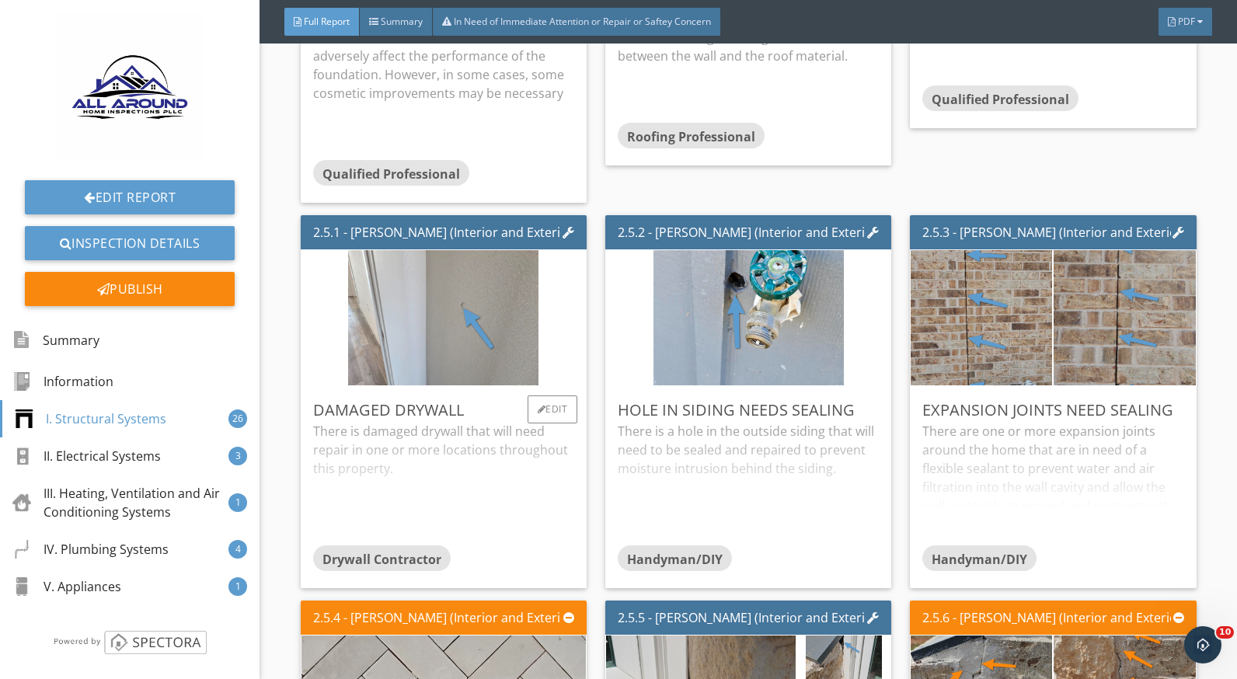
click at [448, 471] on div "There is damaged drywall that will need repair in one or more locations through…" at bounding box center [443, 483] width 261 height 123
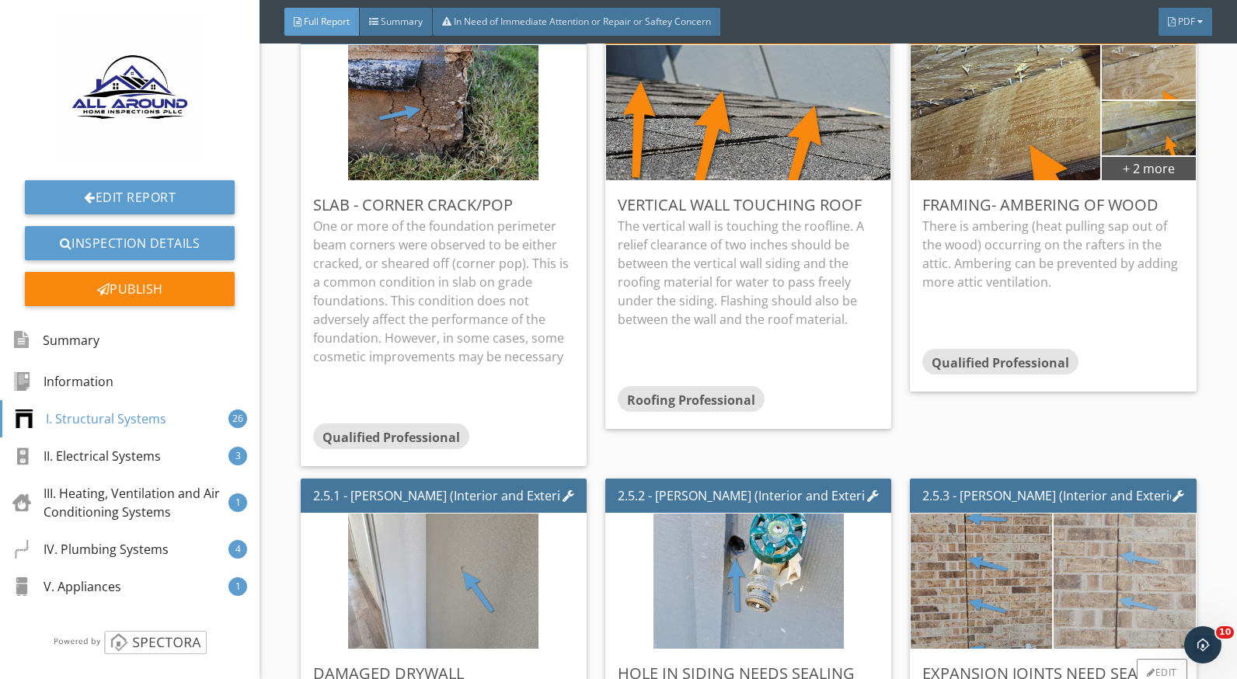
scroll to position [1244, 0]
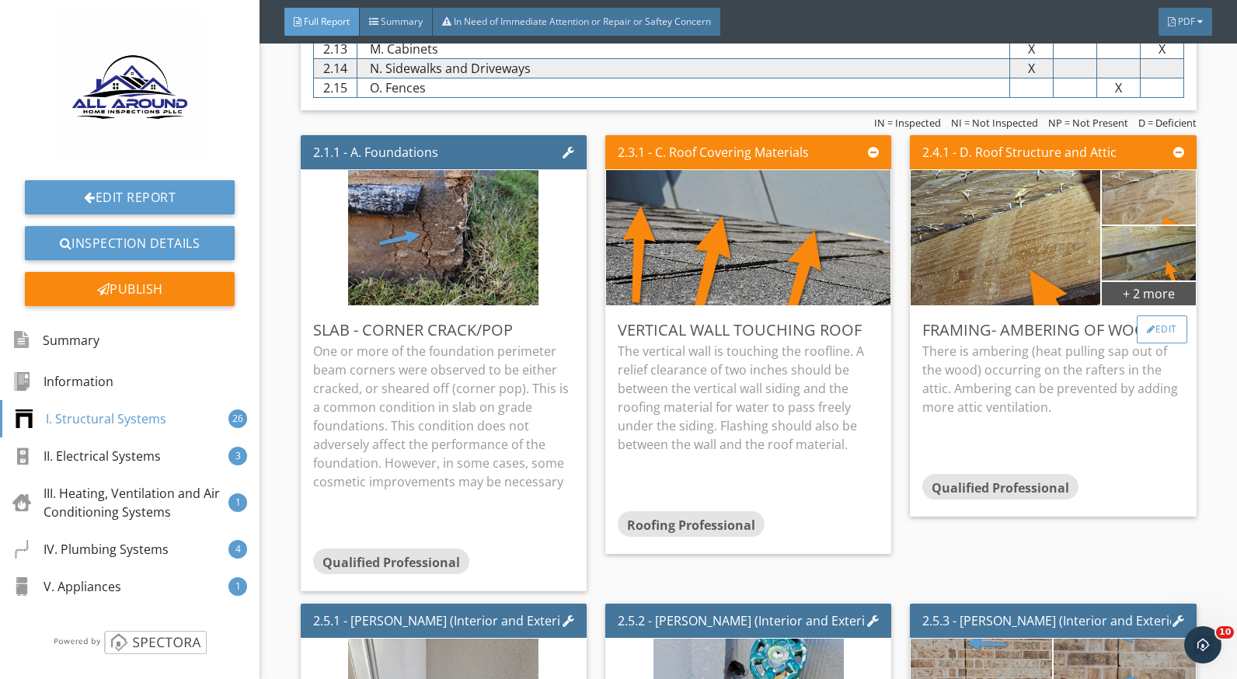
click at [1141, 338] on div "Edit" at bounding box center [1162, 330] width 51 height 28
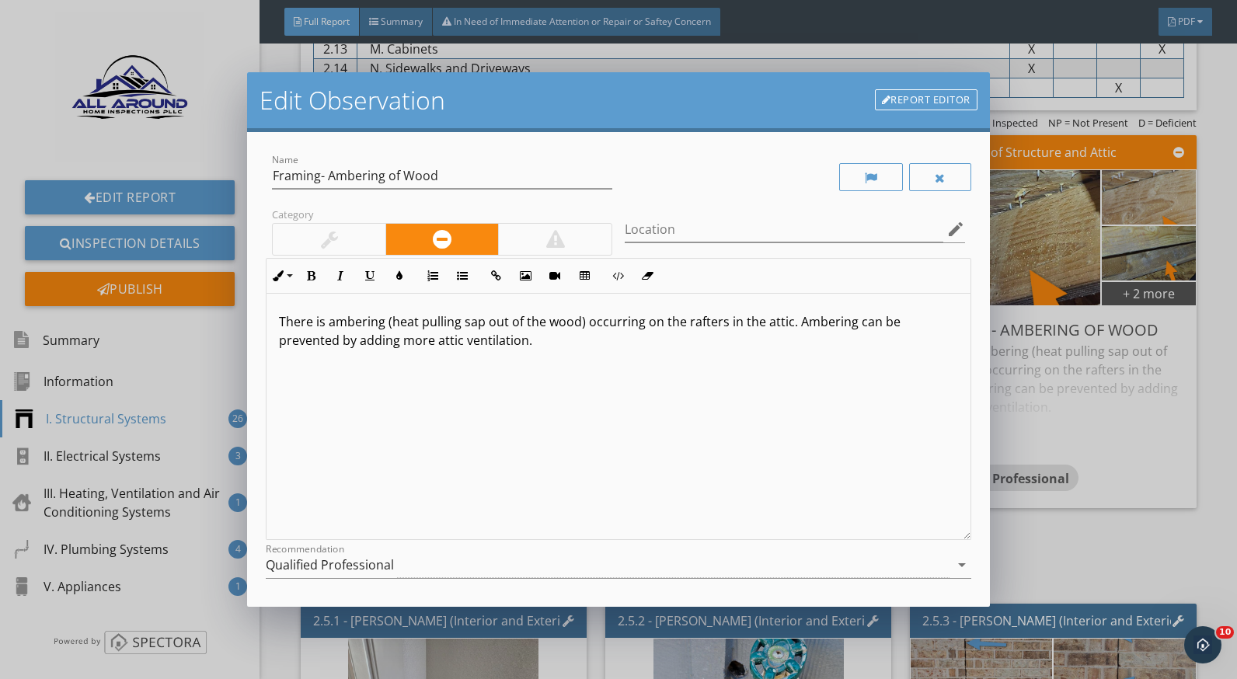
drag, startPoint x: 277, startPoint y: 318, endPoint x: 554, endPoint y: 351, distance: 278.7
click at [554, 351] on div "There is ambering (heat pulling sap out of the wood) occurring on the rafters i…" at bounding box center [618, 417] width 703 height 246
drag, startPoint x: 490, startPoint y: 334, endPoint x: 746, endPoint y: 359, distance: 256.9
click at [766, 364] on div "There is ambering (heat pulling sap out of the wood) occurring on the rafters i…" at bounding box center [618, 417] width 703 height 246
copy p "There is ambering (heat pulling sap out of the wood) occurring on the rafters i…"
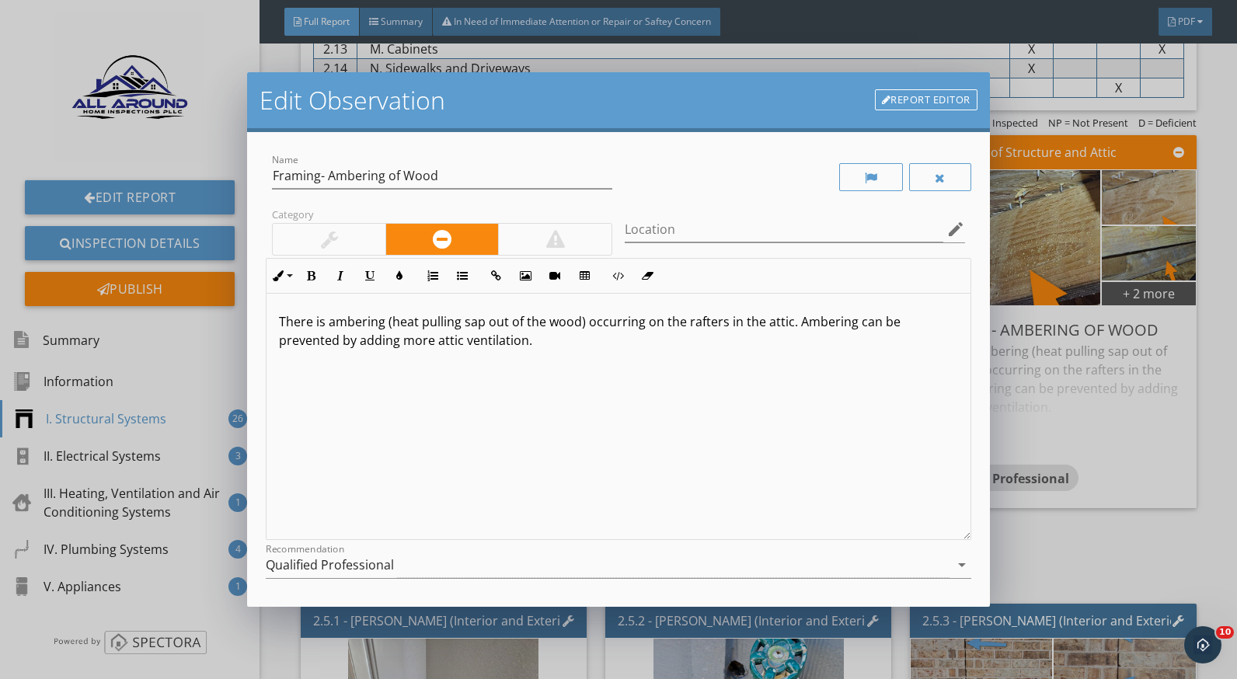
click at [1060, 396] on div "Edit Observation Report Editor Name Framing- Ambering of Wood Category Location…" at bounding box center [618, 339] width 1237 height 679
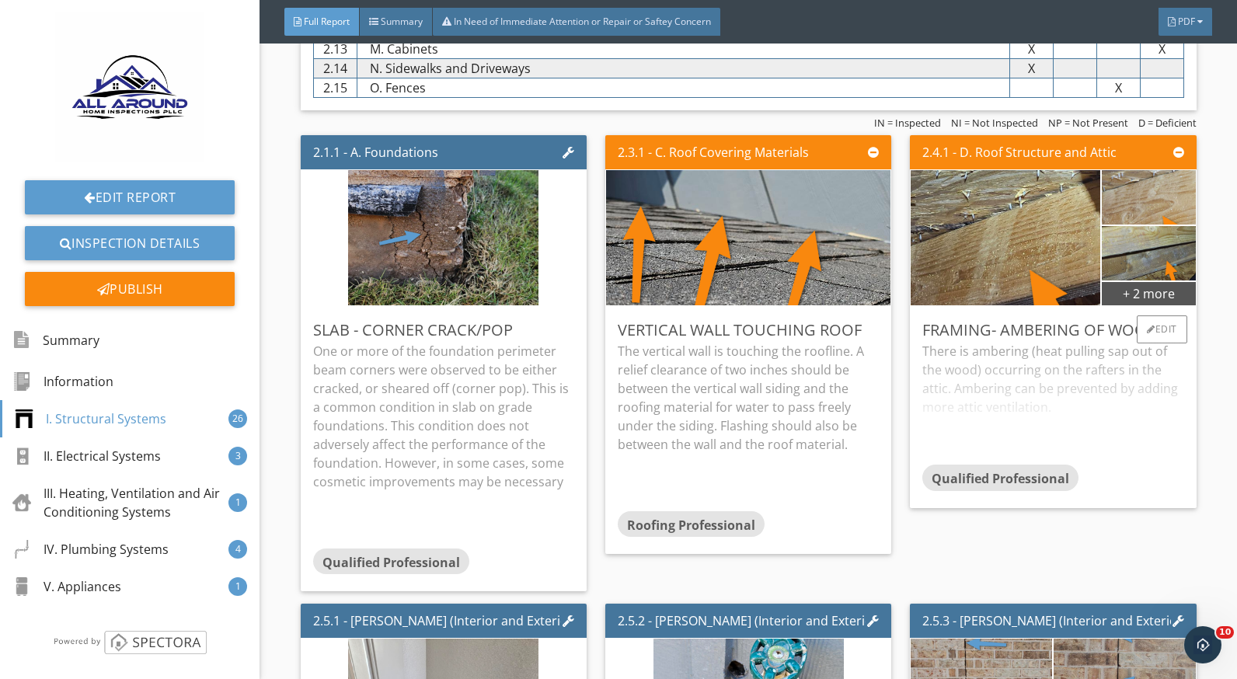
click at [1080, 404] on div "There is ambering (heat pulling sap out of the wood) occurring on the rafters i…" at bounding box center [1053, 403] width 261 height 123
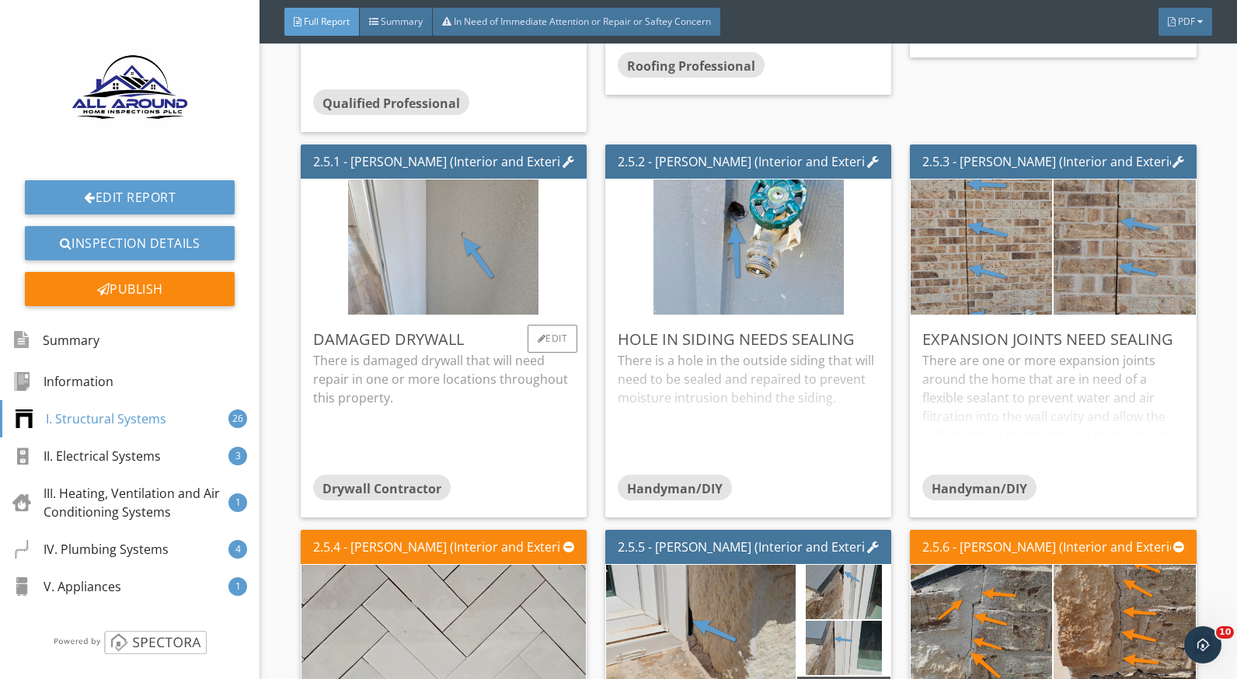
scroll to position [1710, 0]
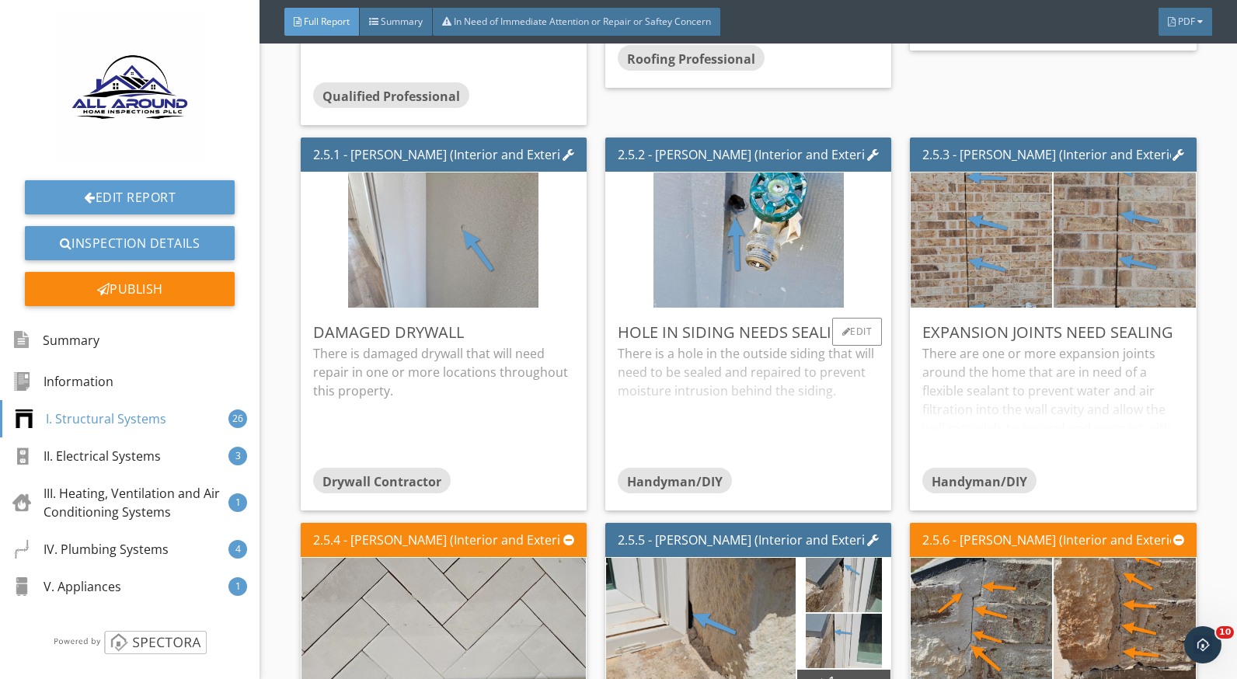
click at [717, 369] on div "There is a hole in the outside siding that will need to be sealed and repaired …" at bounding box center [748, 405] width 261 height 123
click at [1015, 373] on div "There are one or more expansion joints around the home that are in need of a fl…" at bounding box center [1053, 405] width 261 height 123
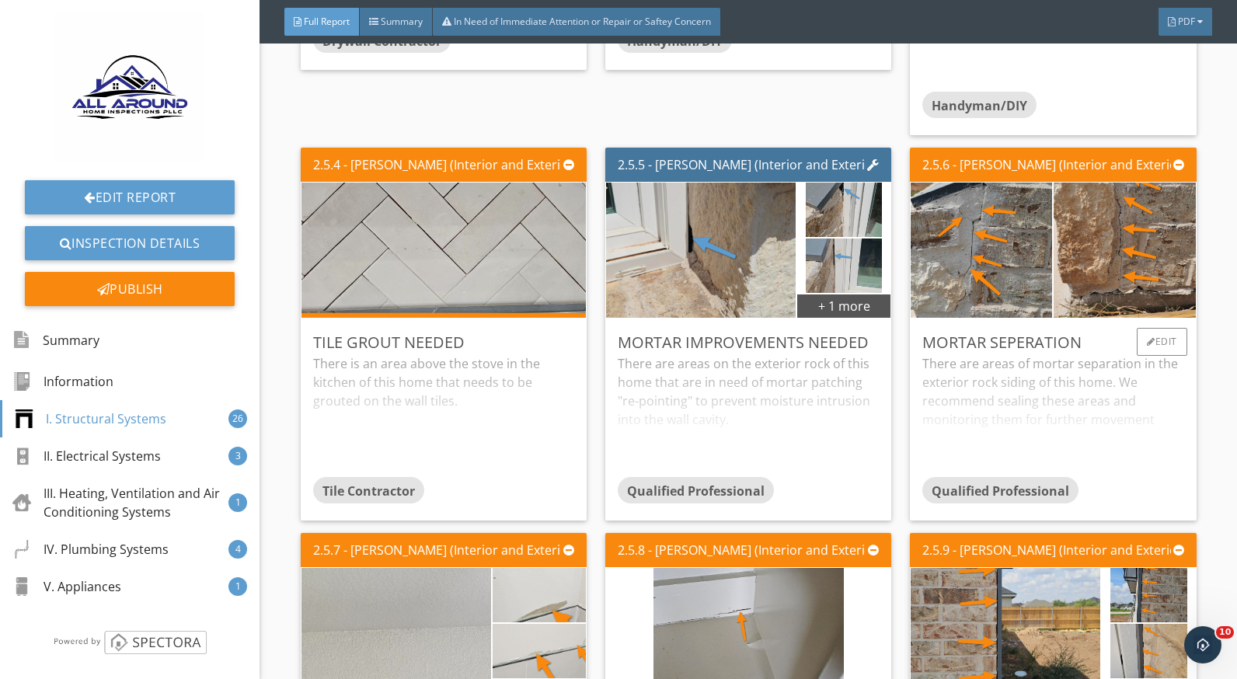
scroll to position [2176, 0]
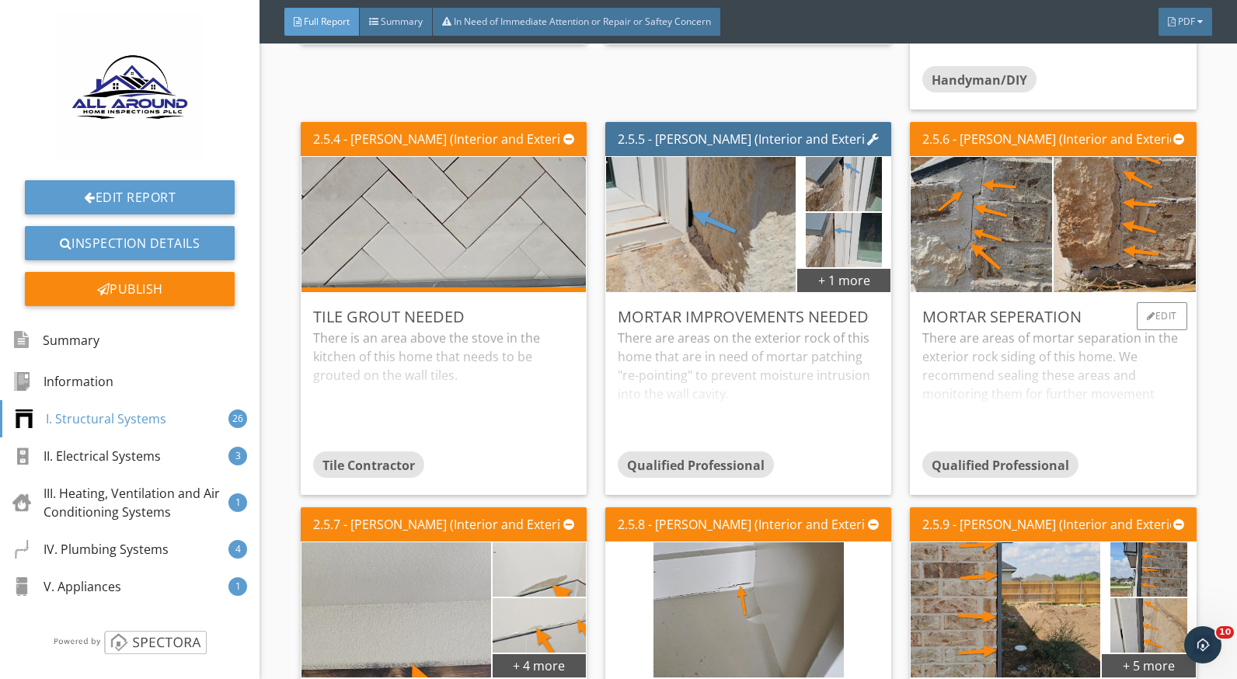
click at [972, 377] on div "There are areas of mortar separation in the exterior rock siding of this home. …" at bounding box center [1053, 390] width 261 height 123
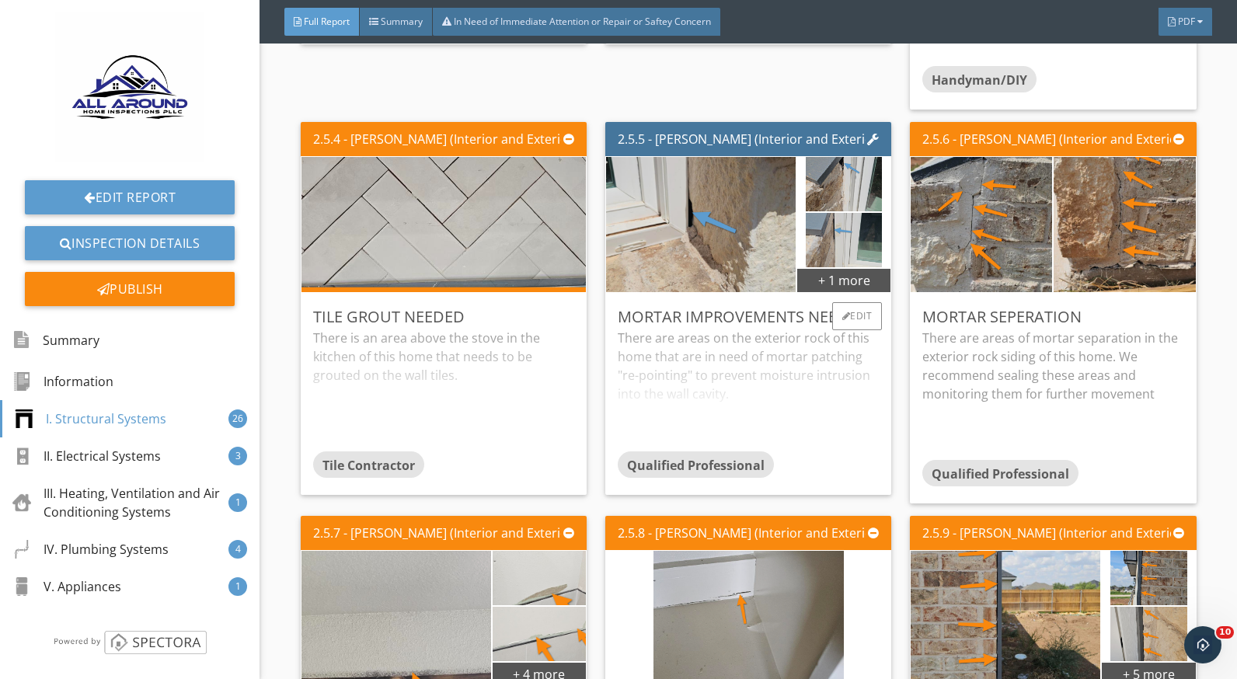
click at [748, 365] on div "There are areas on the exterior rock of this home that are in need of mortar pa…" at bounding box center [748, 390] width 261 height 123
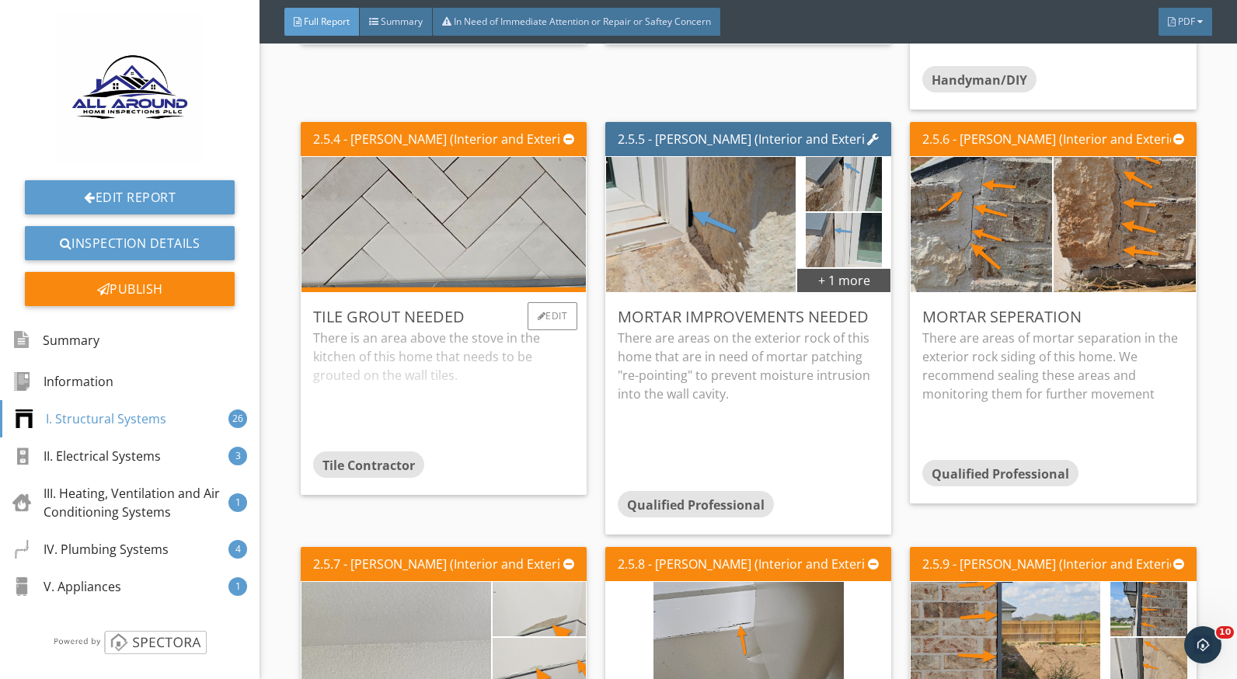
click at [412, 347] on div "There is an area above the stove in the kitchen of this home that needs to be g…" at bounding box center [443, 390] width 261 height 123
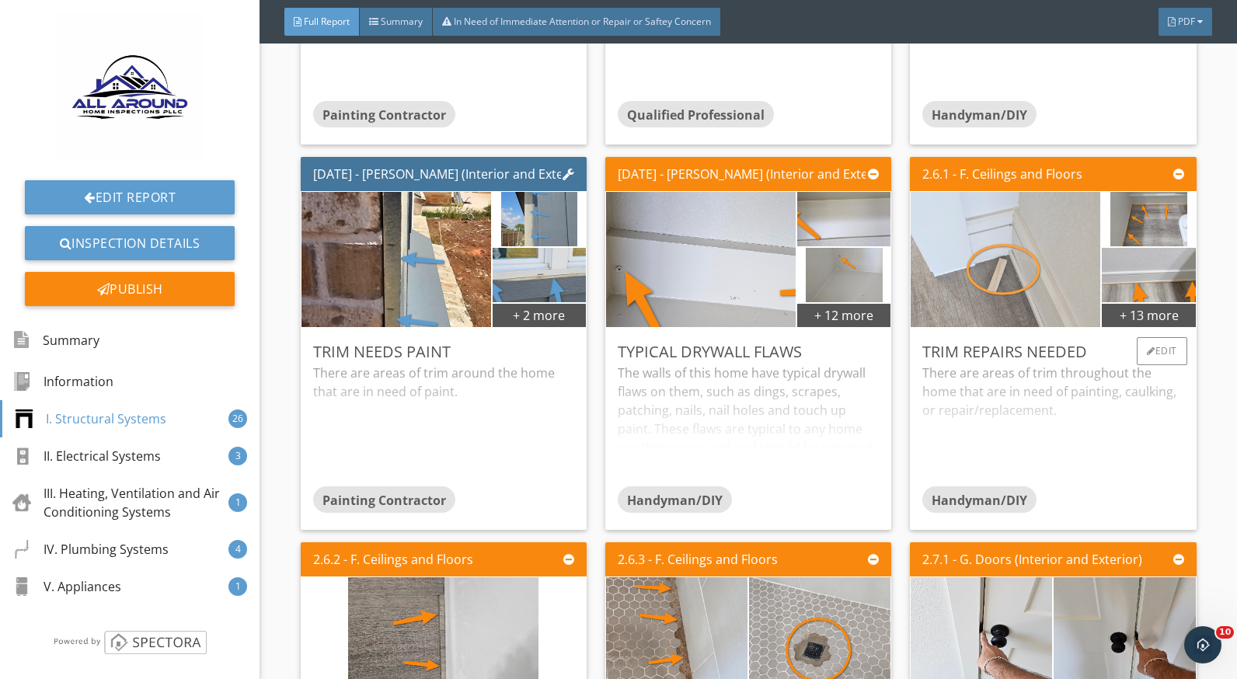
scroll to position [2954, 0]
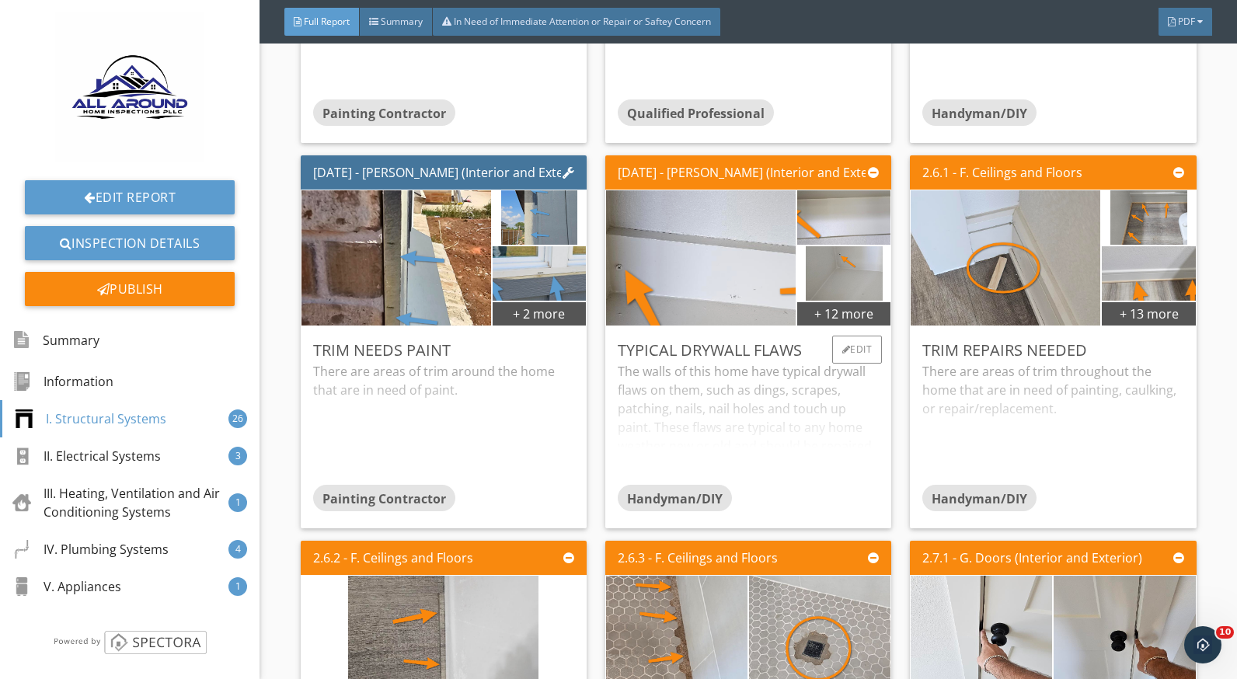
click at [818, 431] on div "The walls of this home have typical drywall flaws on them, such as dings, scrap…" at bounding box center [748, 423] width 261 height 123
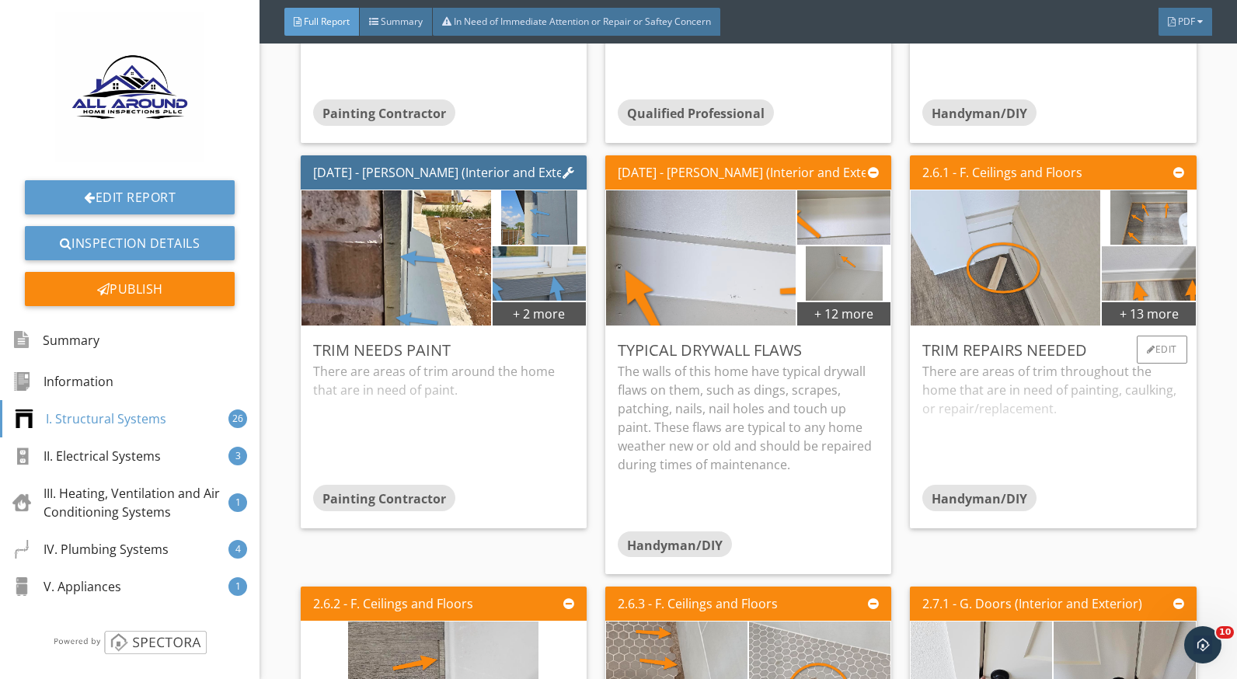
click at [1105, 412] on div "There are areas of trim throughout the home that are in need of painting, caulk…" at bounding box center [1053, 423] width 261 height 123
click at [424, 410] on div "There are areas of trim around the home that are in need of paint." at bounding box center [443, 423] width 261 height 123
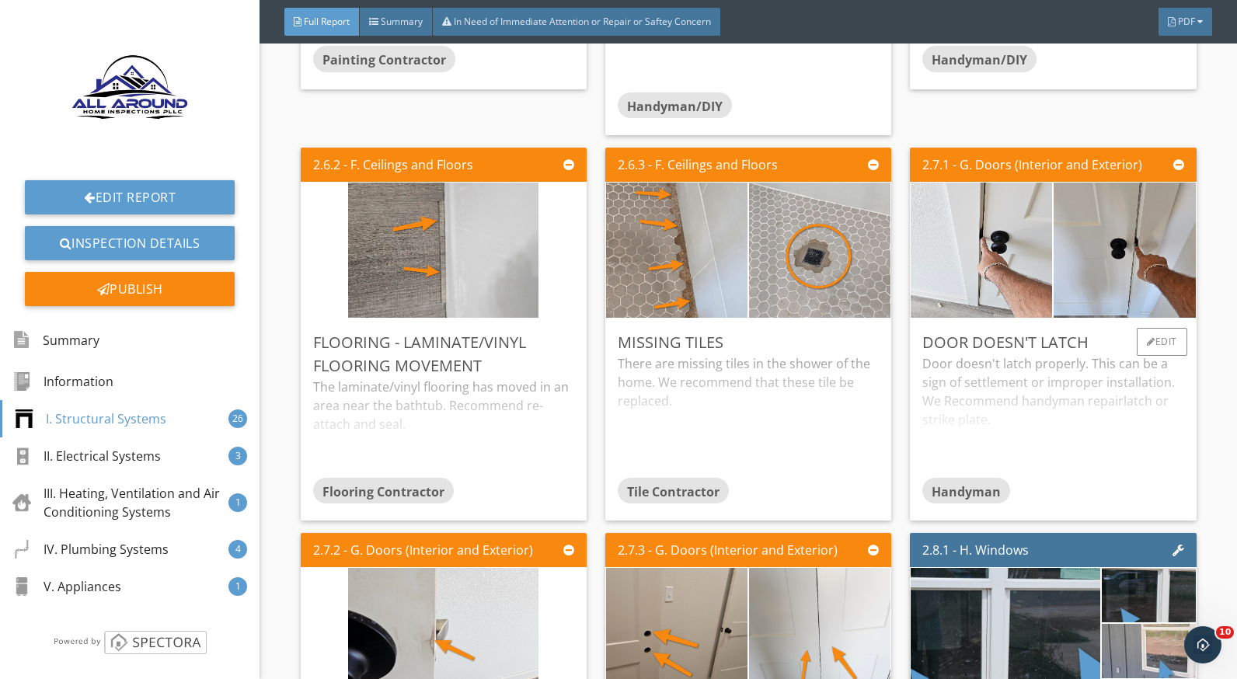
scroll to position [3420, 0]
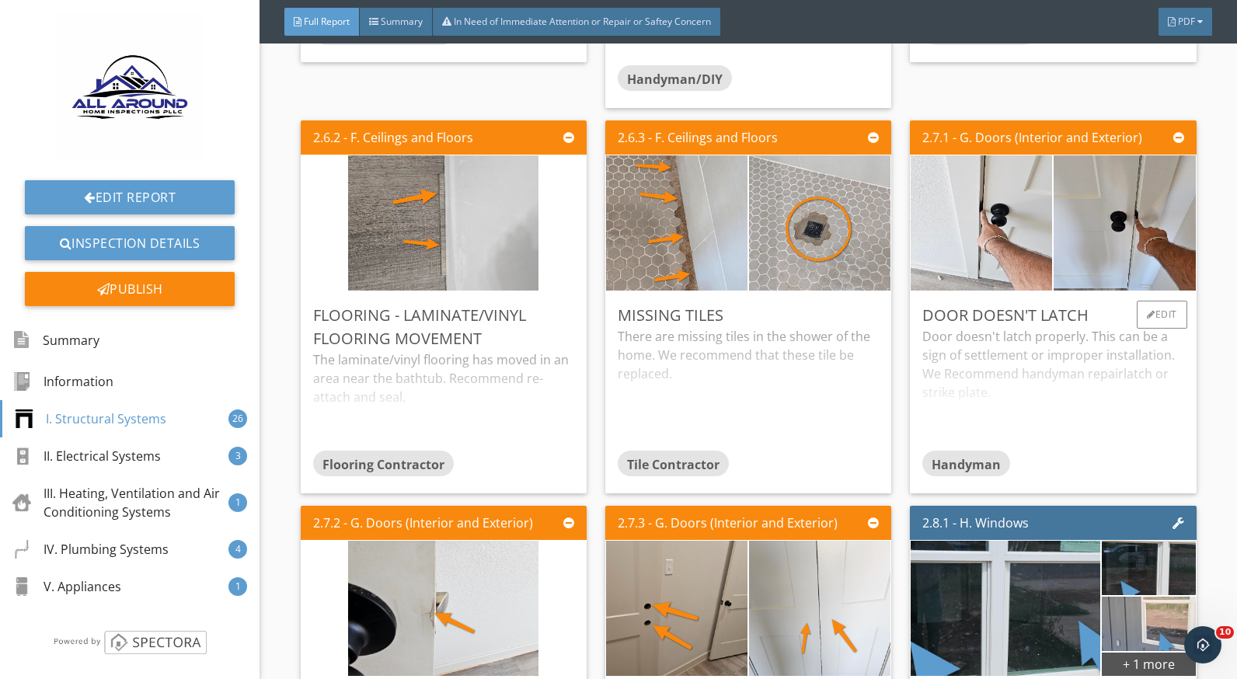
click at [1098, 333] on div "Door doesn't latch properly. This can be a sign of settlement or improper insta…" at bounding box center [1053, 388] width 261 height 123
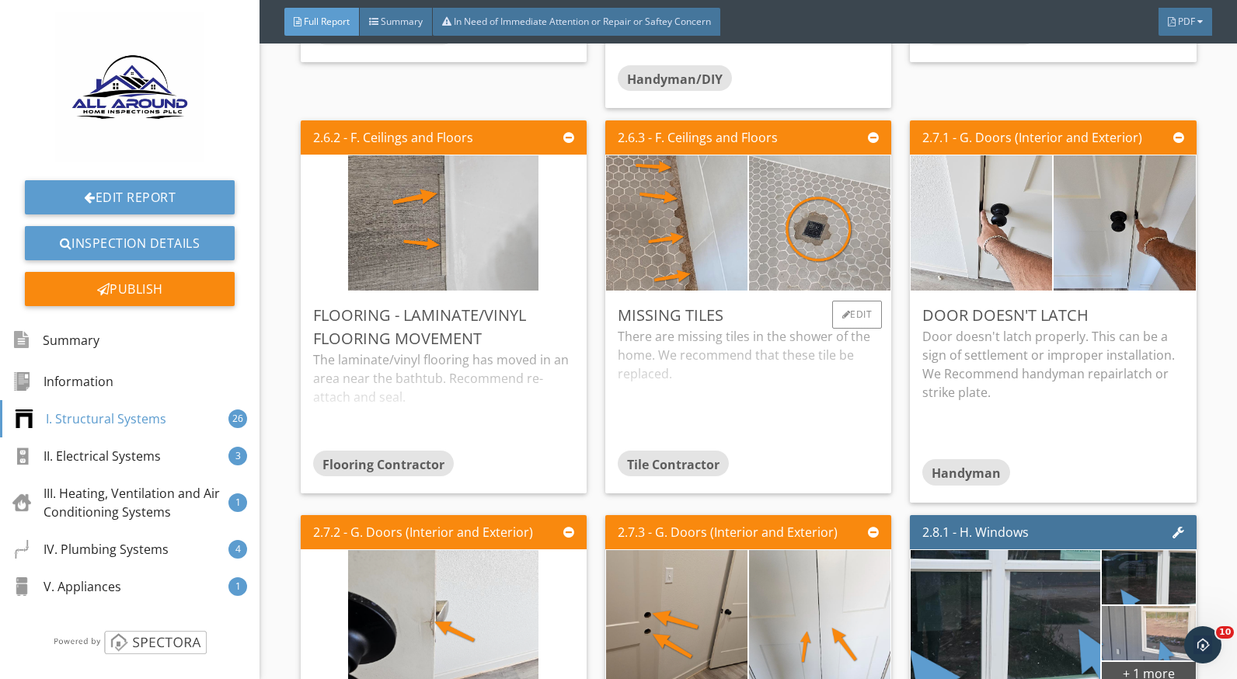
click at [719, 358] on div "There are missing tiles in the shower of the home. We recommend that these tile…" at bounding box center [748, 388] width 261 height 123
click at [463, 361] on div "The laminate/vinyl flooring has moved in an area near the bathtub. Recommend re…" at bounding box center [443, 400] width 261 height 99
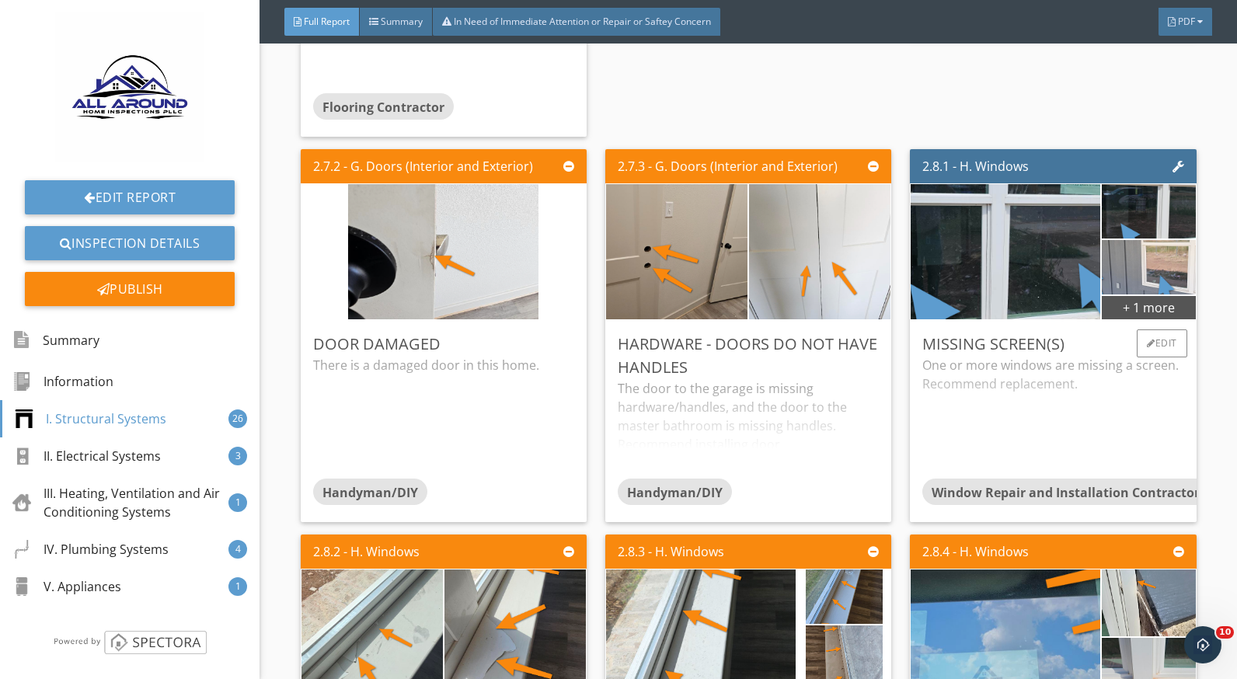
scroll to position [3886, 0]
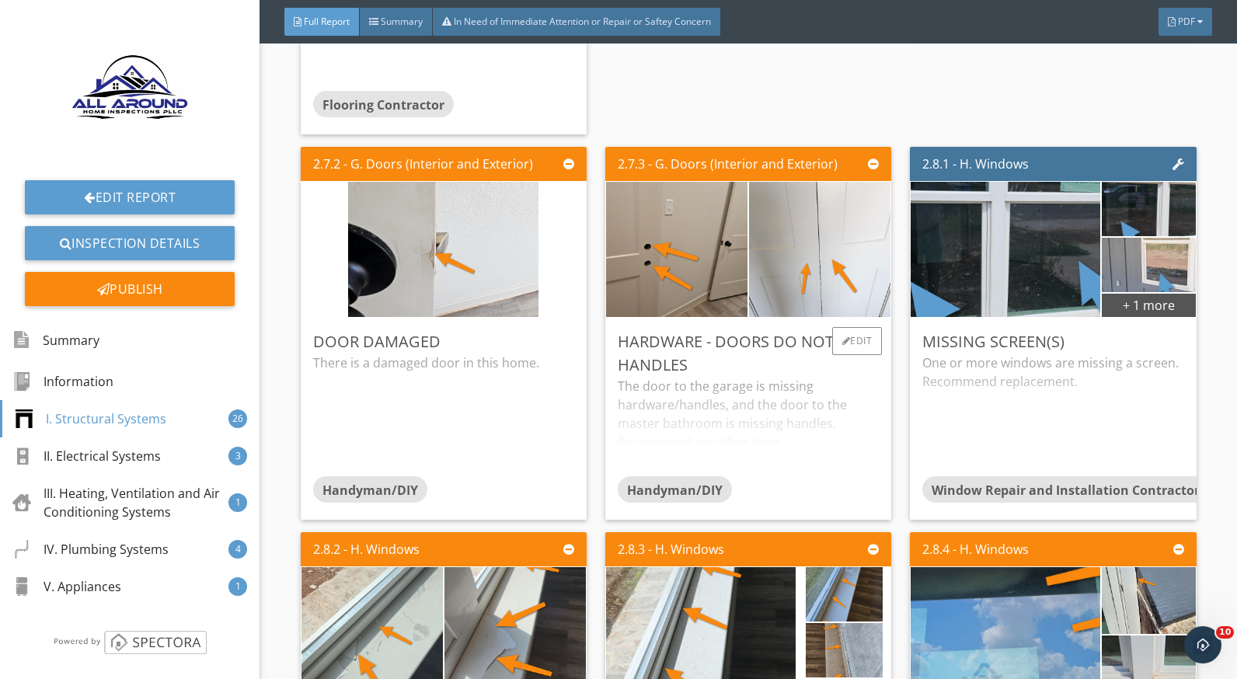
click at [773, 403] on div "The door to the garage is missing hardware/handles, and the door to the master …" at bounding box center [748, 426] width 261 height 99
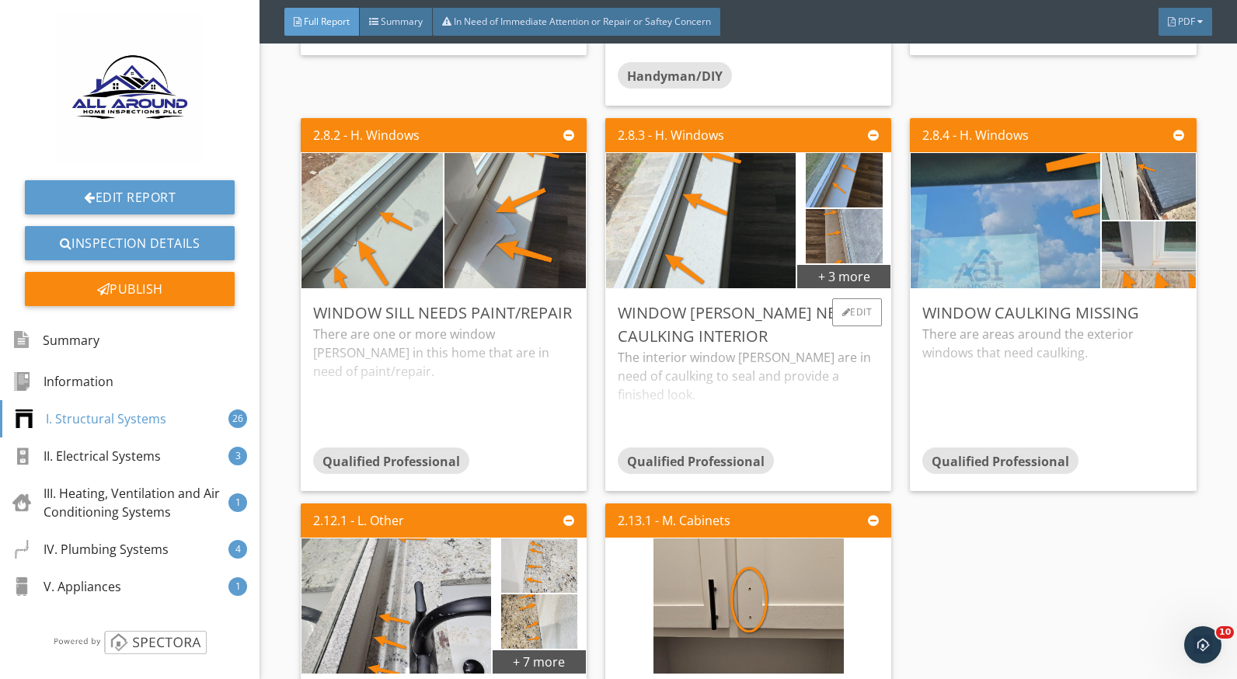
scroll to position [4353, 0]
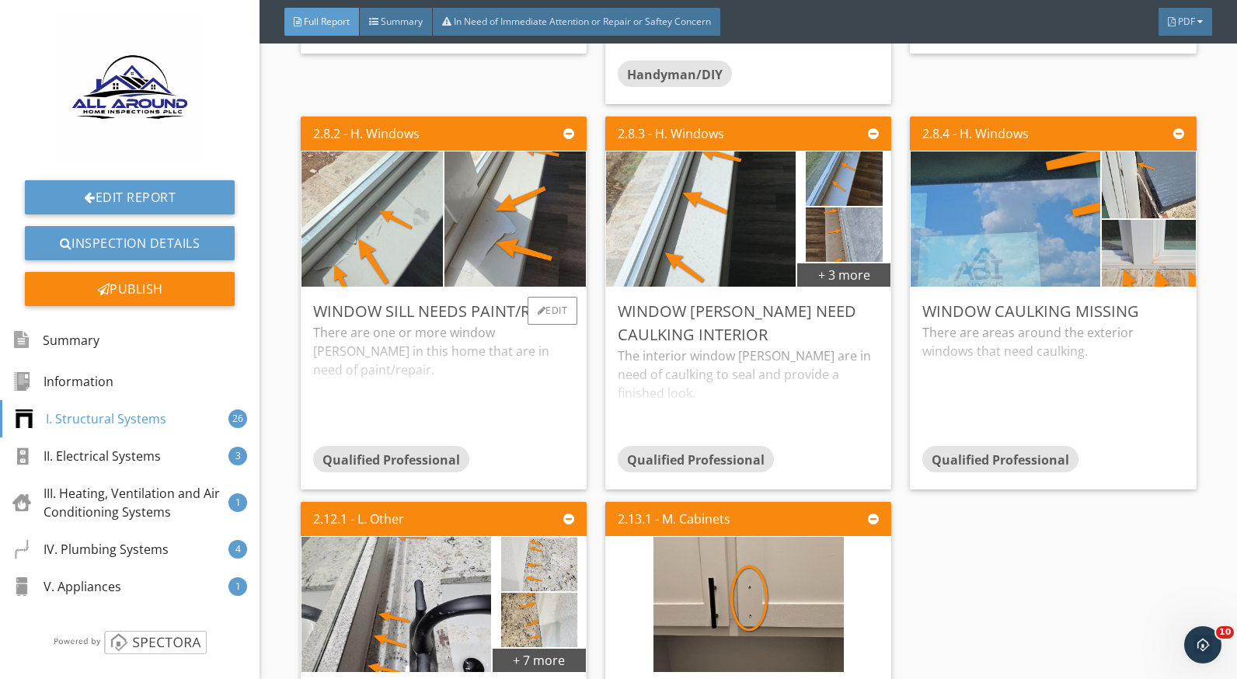
click at [459, 369] on div "There are one or more window [PERSON_NAME] in this home that are in need of pai…" at bounding box center [443, 384] width 261 height 123
click at [658, 365] on div "The interior window [PERSON_NAME] are in need of caulking to seal and provide a…" at bounding box center [748, 396] width 261 height 99
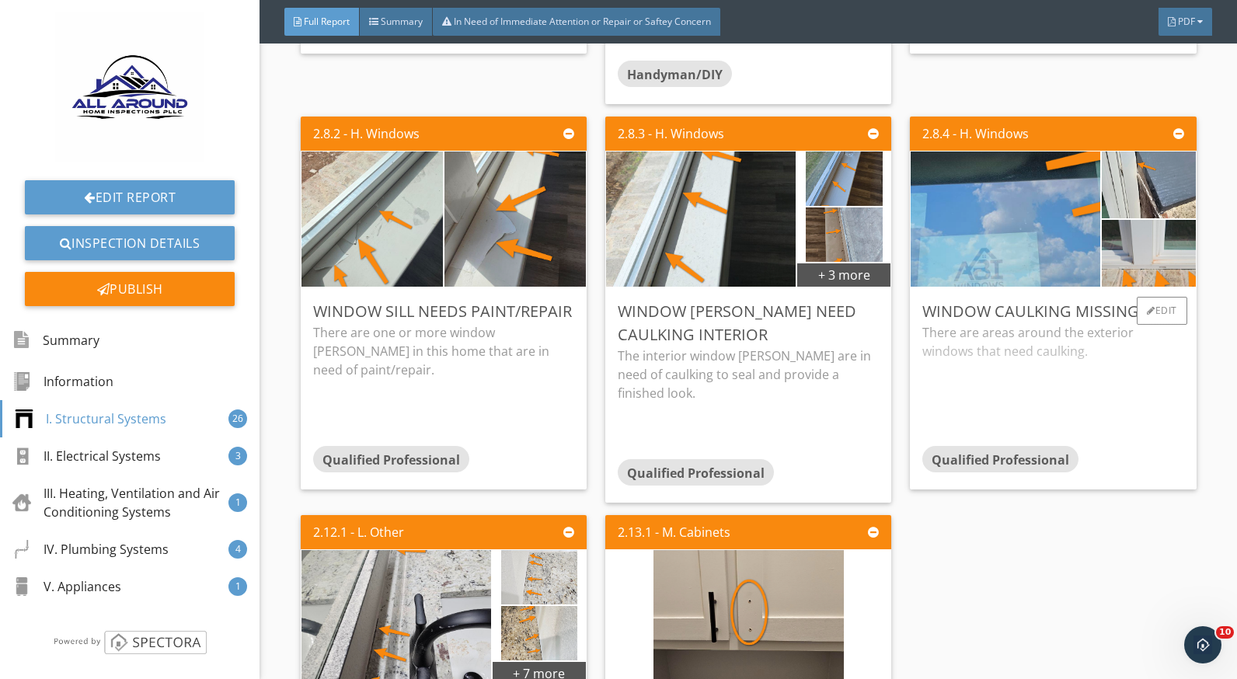
click at [1010, 373] on div "There are areas around the exterior windows that need caulking." at bounding box center [1053, 384] width 261 height 123
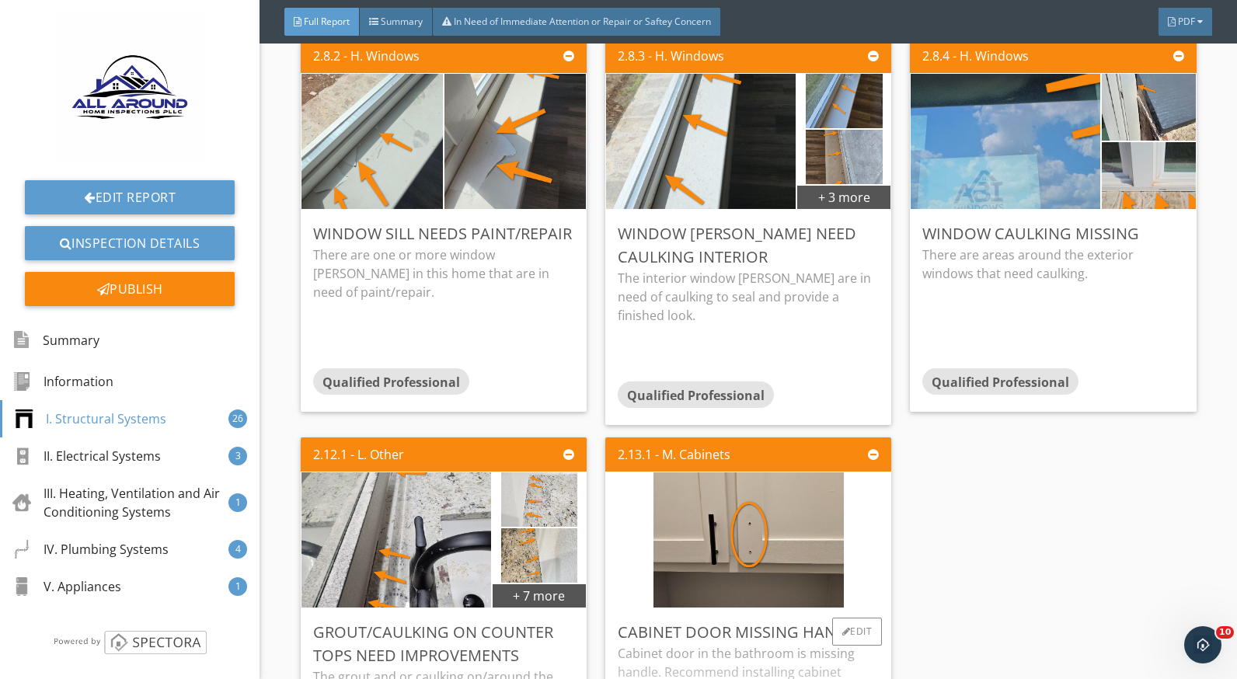
scroll to position [4741, 0]
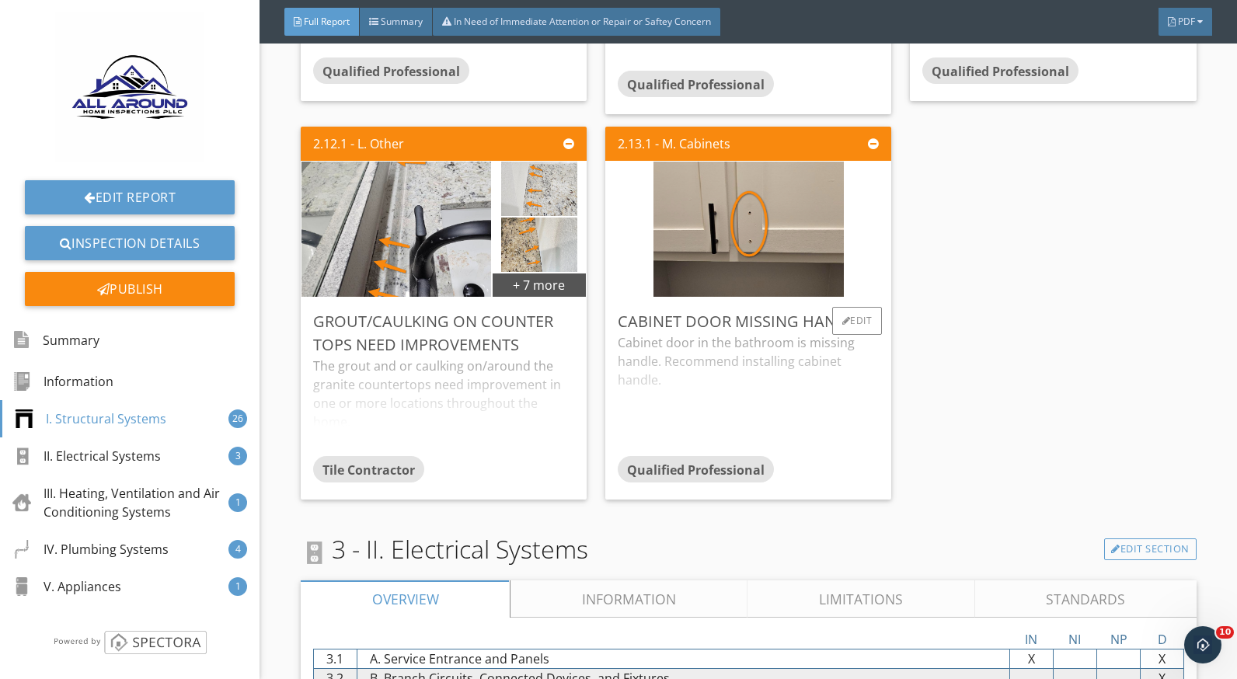
drag, startPoint x: 363, startPoint y: 386, endPoint x: 671, endPoint y: 386, distance: 307.8
click at [364, 386] on div "The grout and or caulking on/around the granite countertops need improvement in…" at bounding box center [443, 406] width 261 height 99
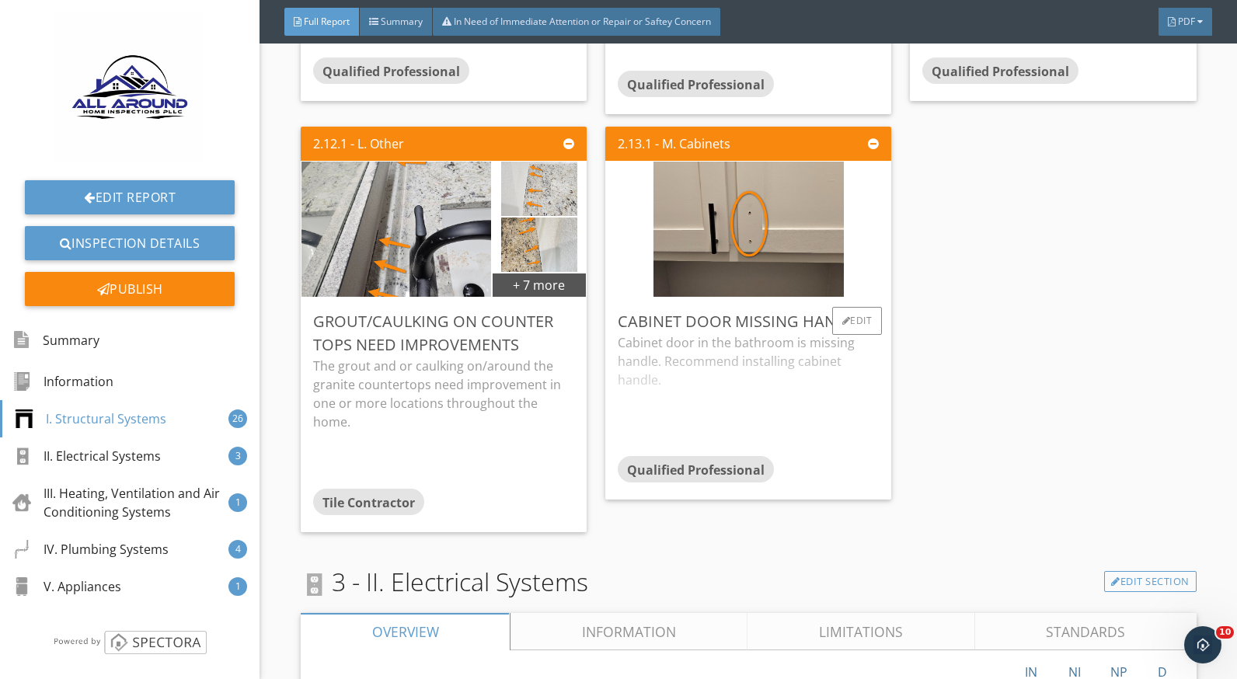
click at [708, 377] on div "Cabinet door in the bathroom is missing handle. Recommend installing cabinet ha…" at bounding box center [748, 394] width 261 height 123
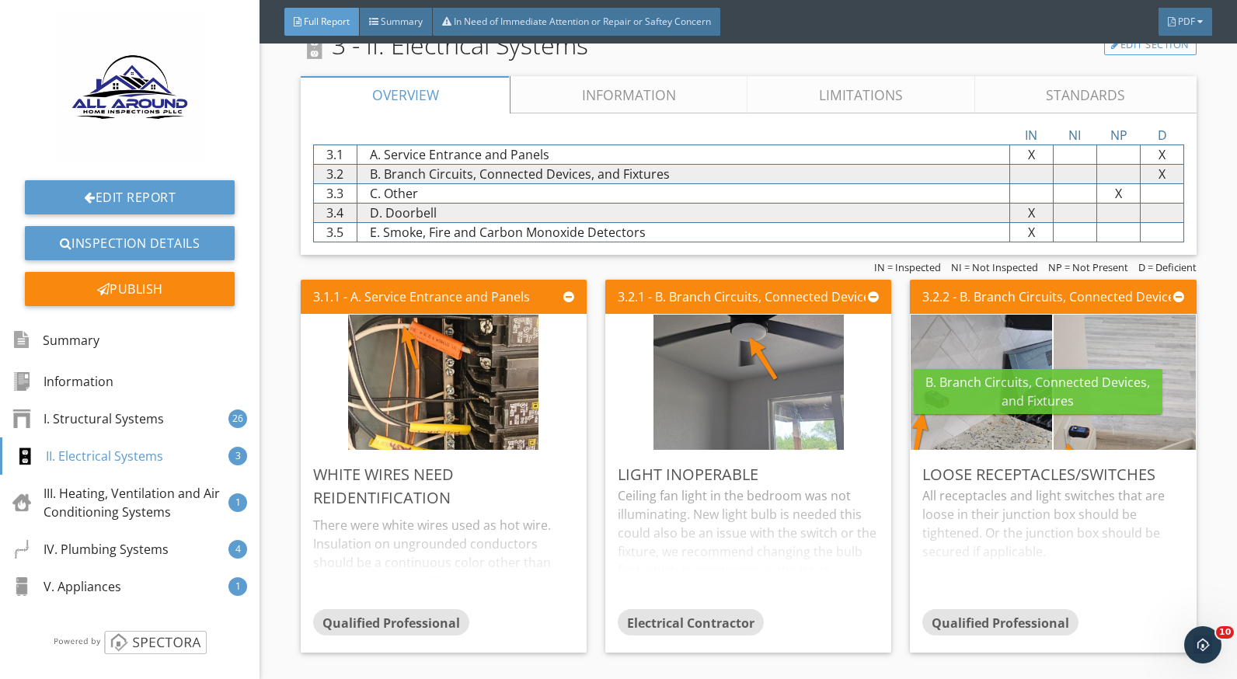
scroll to position [5441, 0]
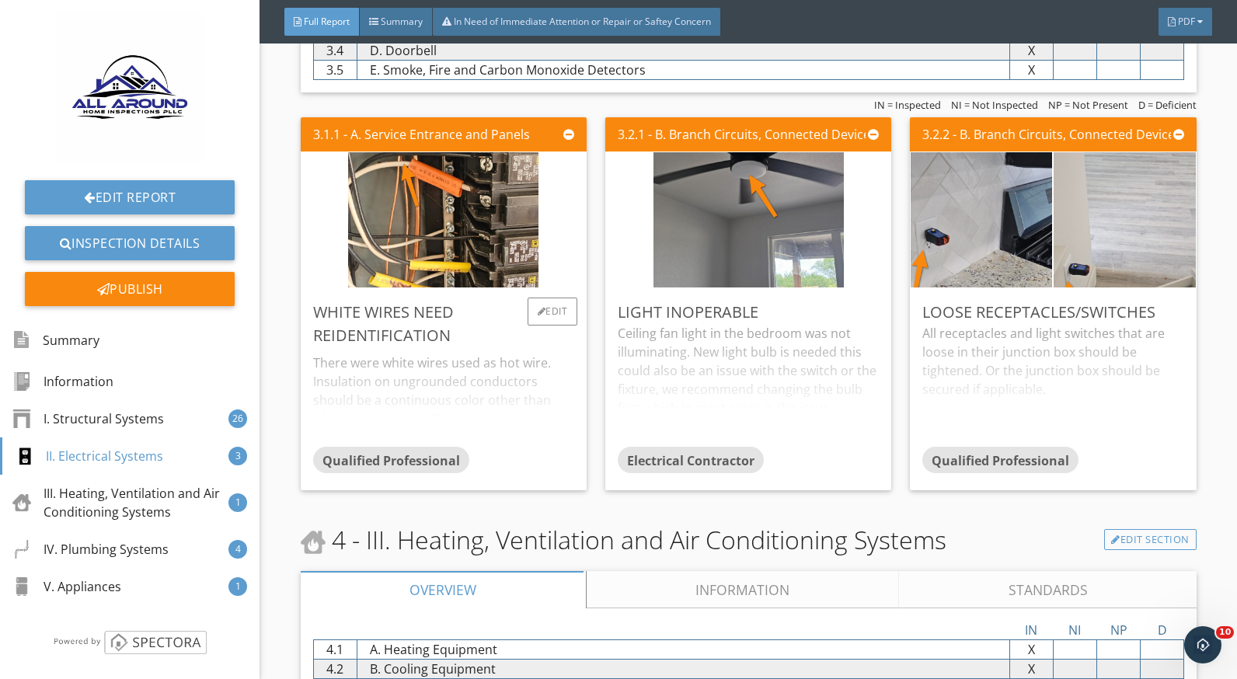
click at [507, 400] on div "There were white wires used as hot wire. Insulation on ungrounded conductors sh…" at bounding box center [443, 396] width 261 height 99
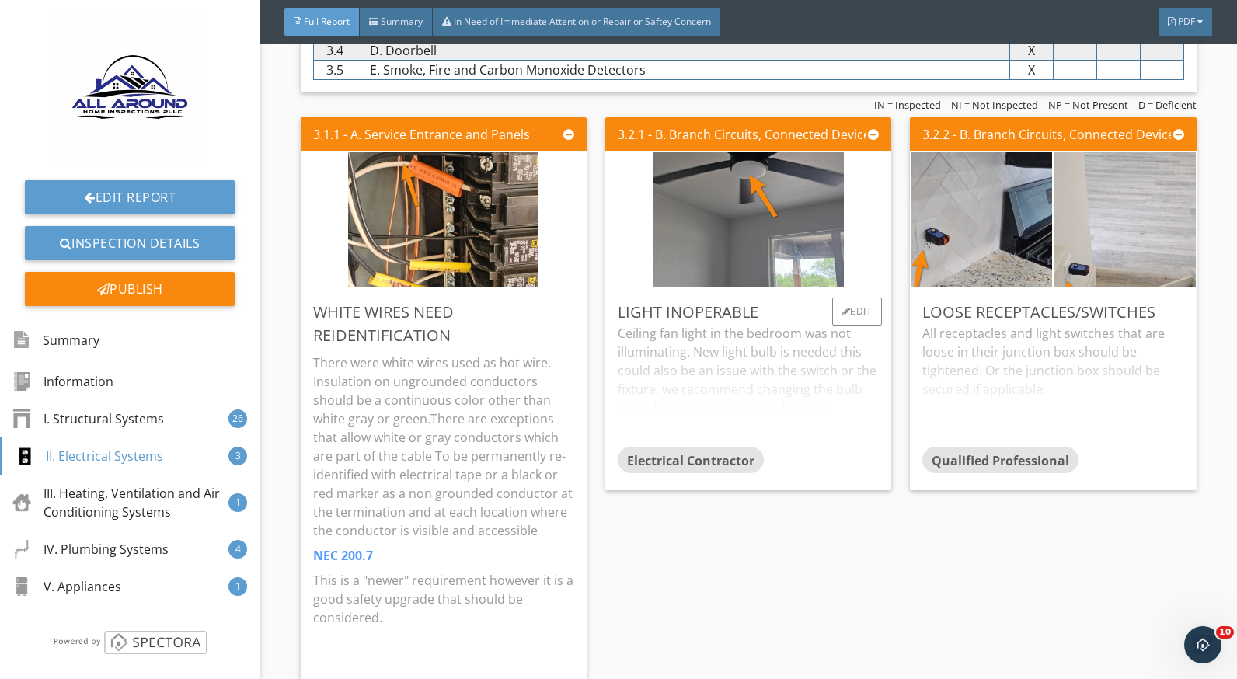
click at [721, 386] on div "Ceiling fan light in the bedroom was not illuminating. New light bulb is needed…" at bounding box center [748, 385] width 261 height 123
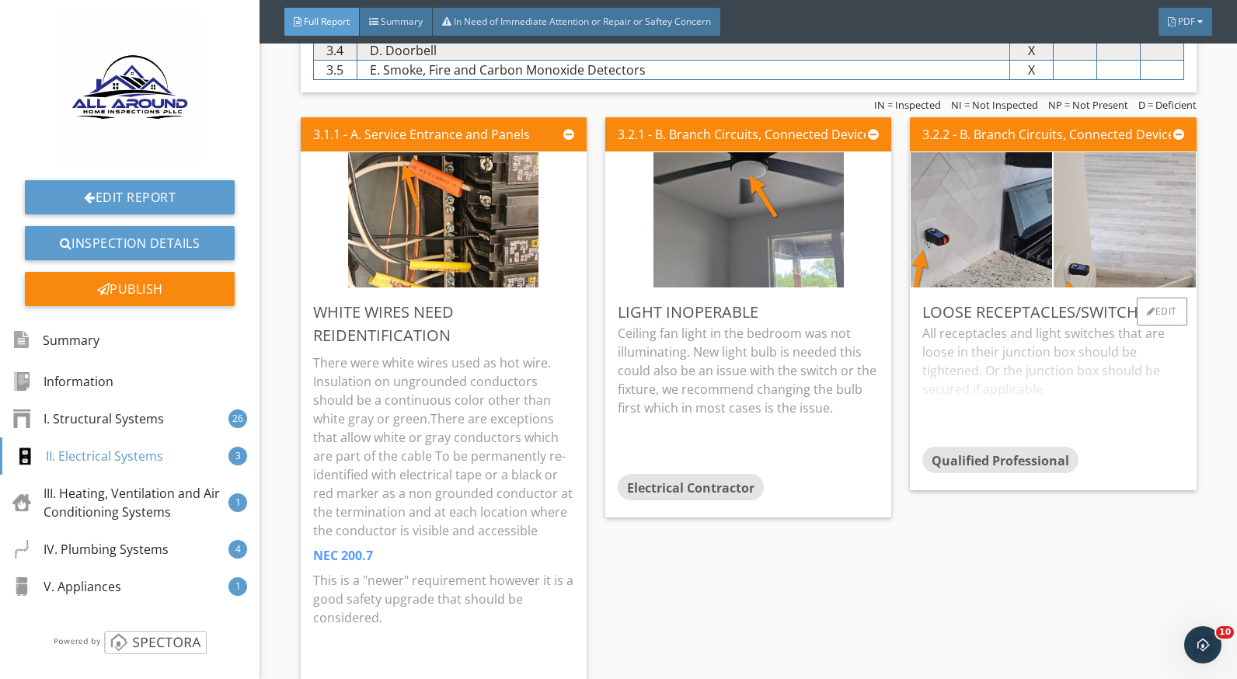
drag, startPoint x: 1000, startPoint y: 369, endPoint x: 1033, endPoint y: 372, distance: 33.6
click at [1000, 369] on div "All receptacles and light switches that are loose in their junction box should …" at bounding box center [1053, 385] width 261 height 123
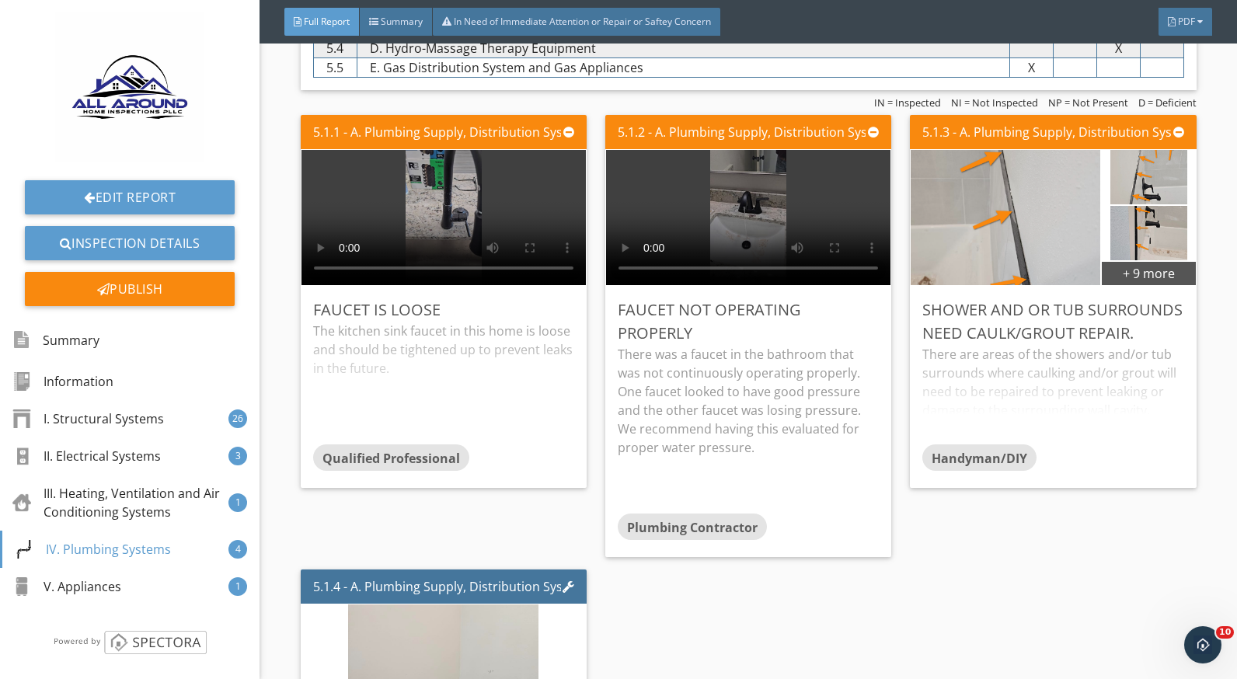
scroll to position [6996, 0]
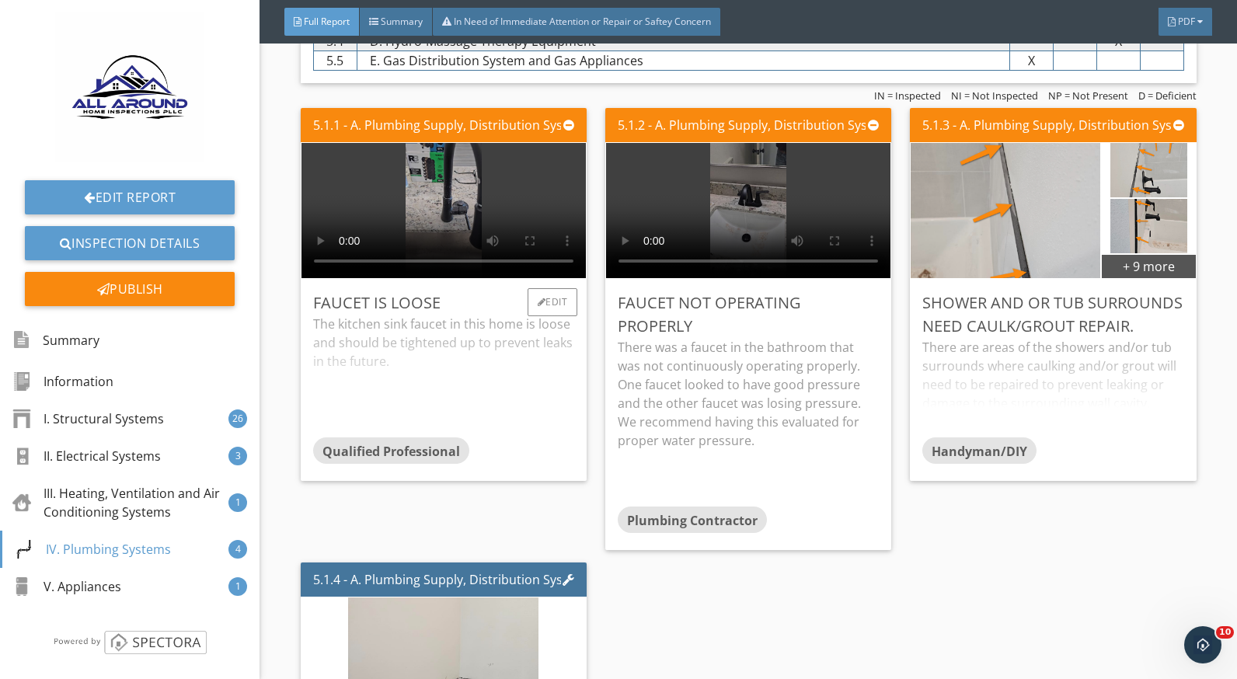
click at [480, 372] on div "The kitchen sink faucet in this home is loose and should be tightened up to pre…" at bounding box center [443, 376] width 261 height 123
click at [655, 379] on p "There was a faucet in the bathroom that was not continuously operating properly…" at bounding box center [748, 394] width 261 height 112
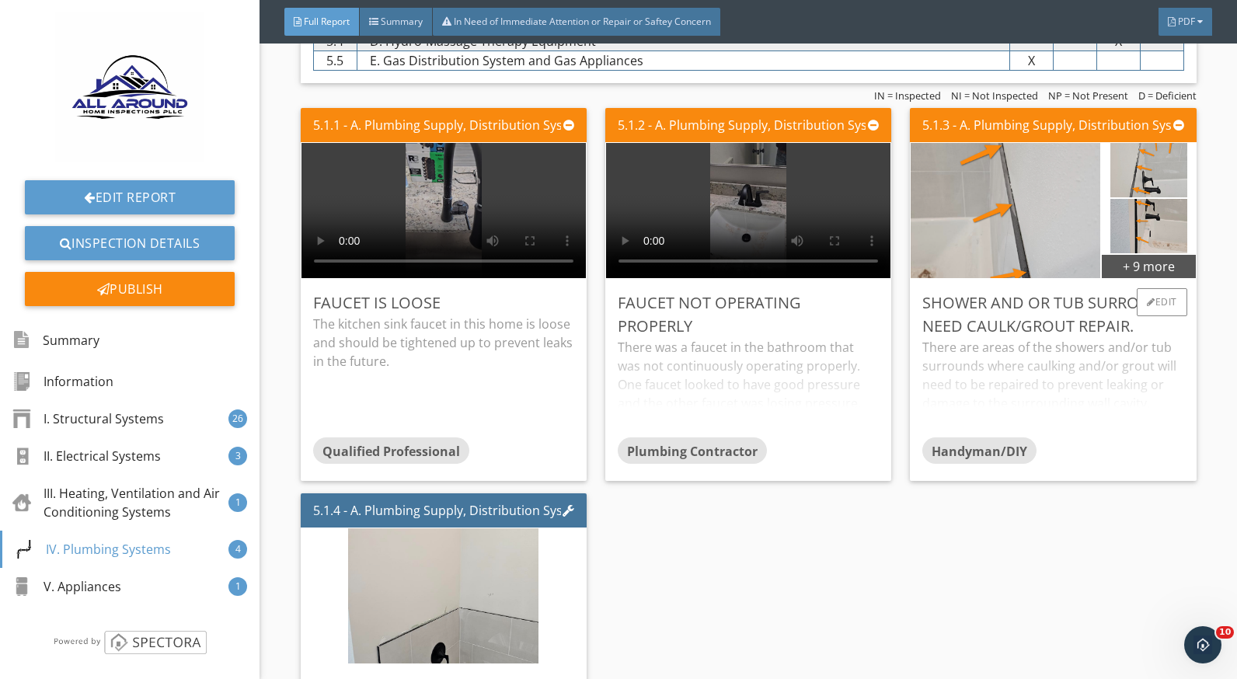
click at [993, 385] on div "There are areas of the showers and/or tub surrounds where caulking and/or grout…" at bounding box center [1053, 387] width 261 height 99
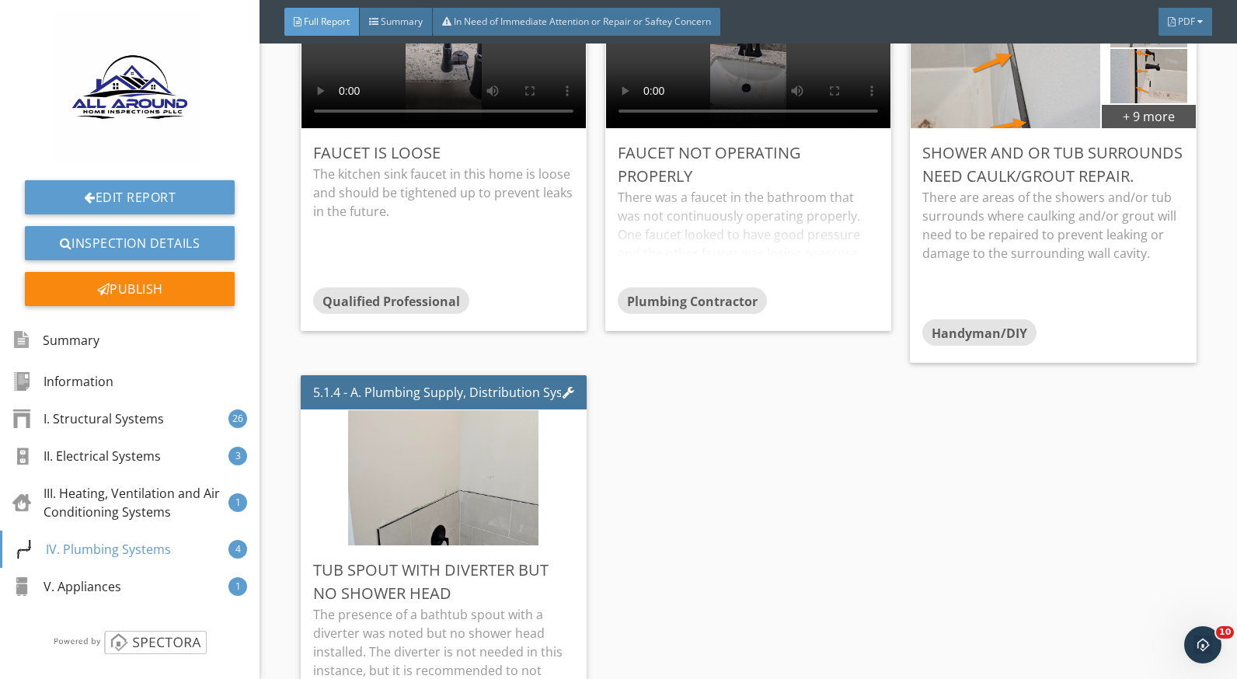
scroll to position [7151, 0]
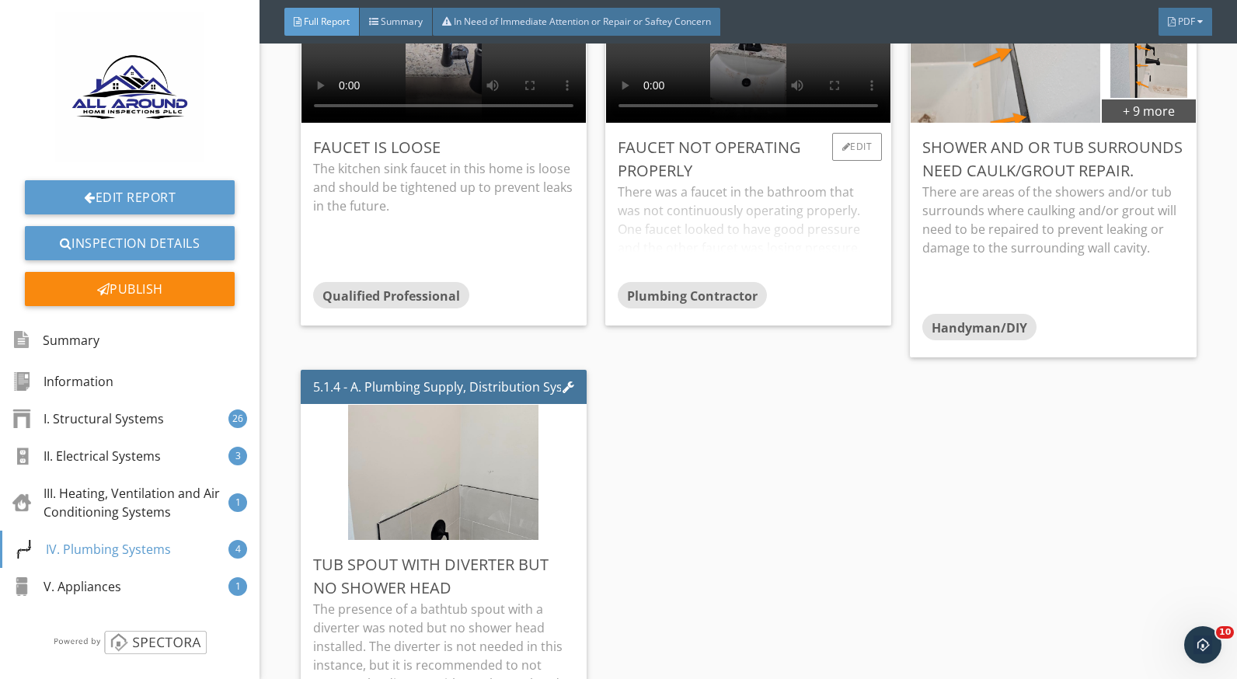
click at [705, 201] on div "There was a faucet in the bathroom that was not continuously operating properly…" at bounding box center [748, 232] width 261 height 99
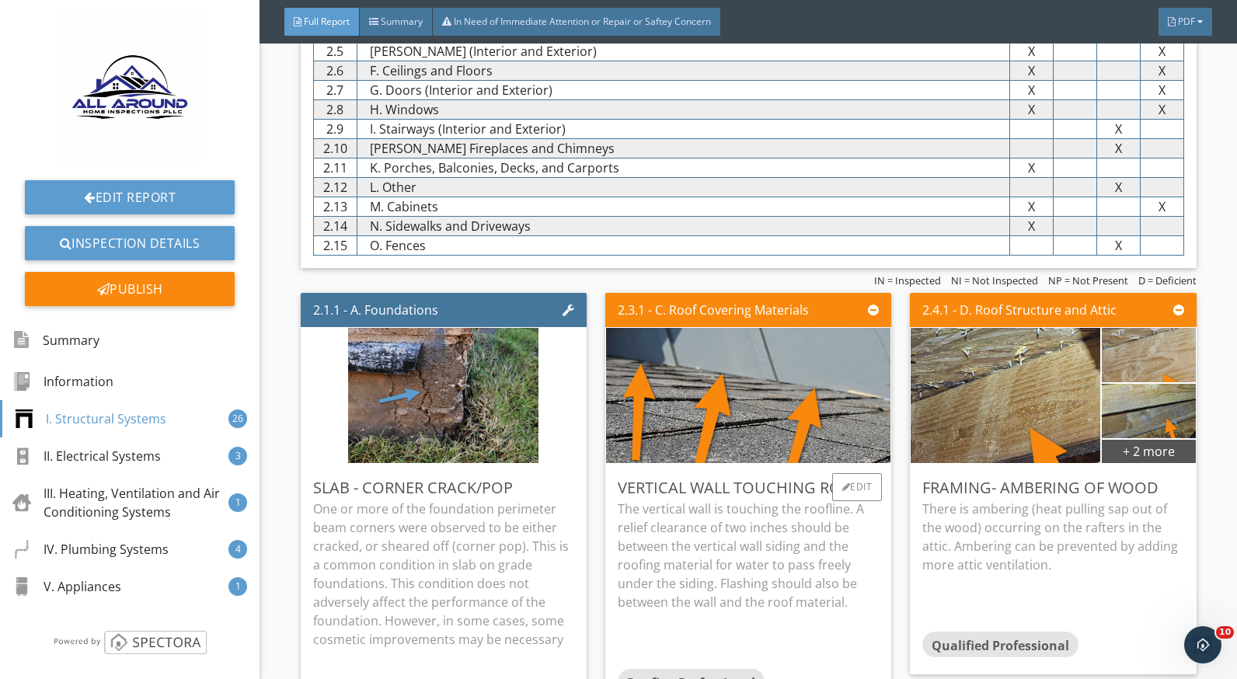
scroll to position [1166, 0]
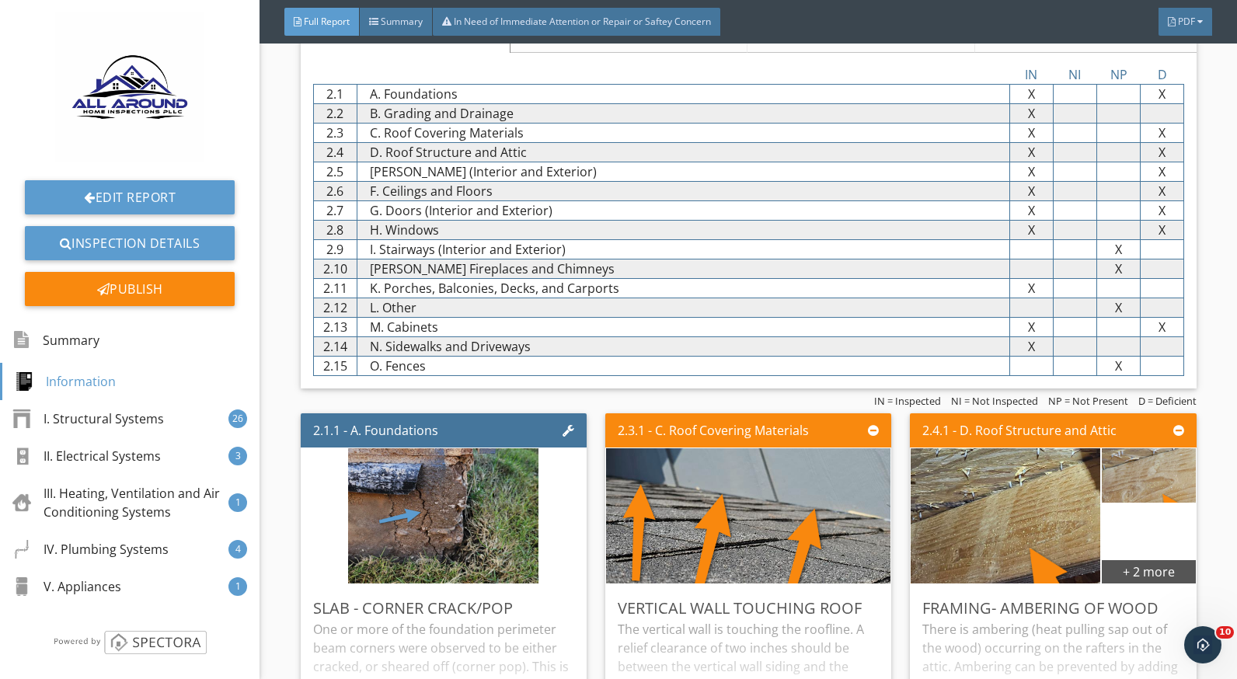
scroll to position [1321, 0]
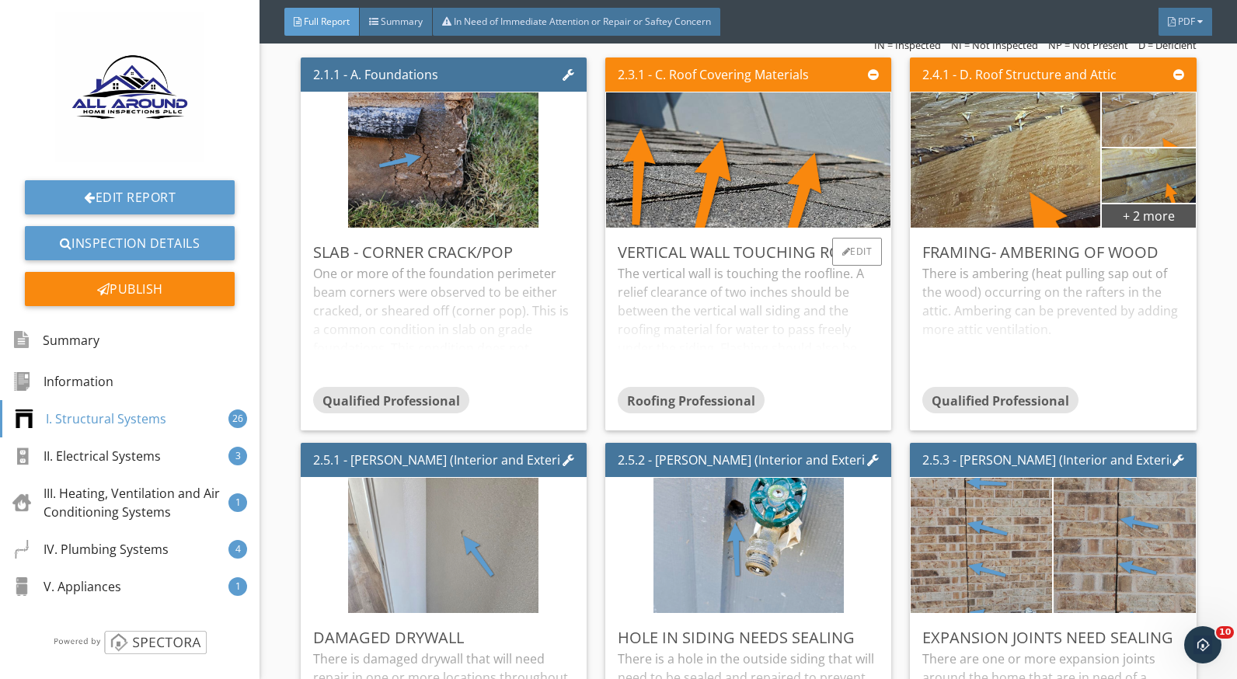
click at [704, 298] on div "The vertical wall is touching the roofline. A relief clearance of two inches sh…" at bounding box center [748, 325] width 261 height 123
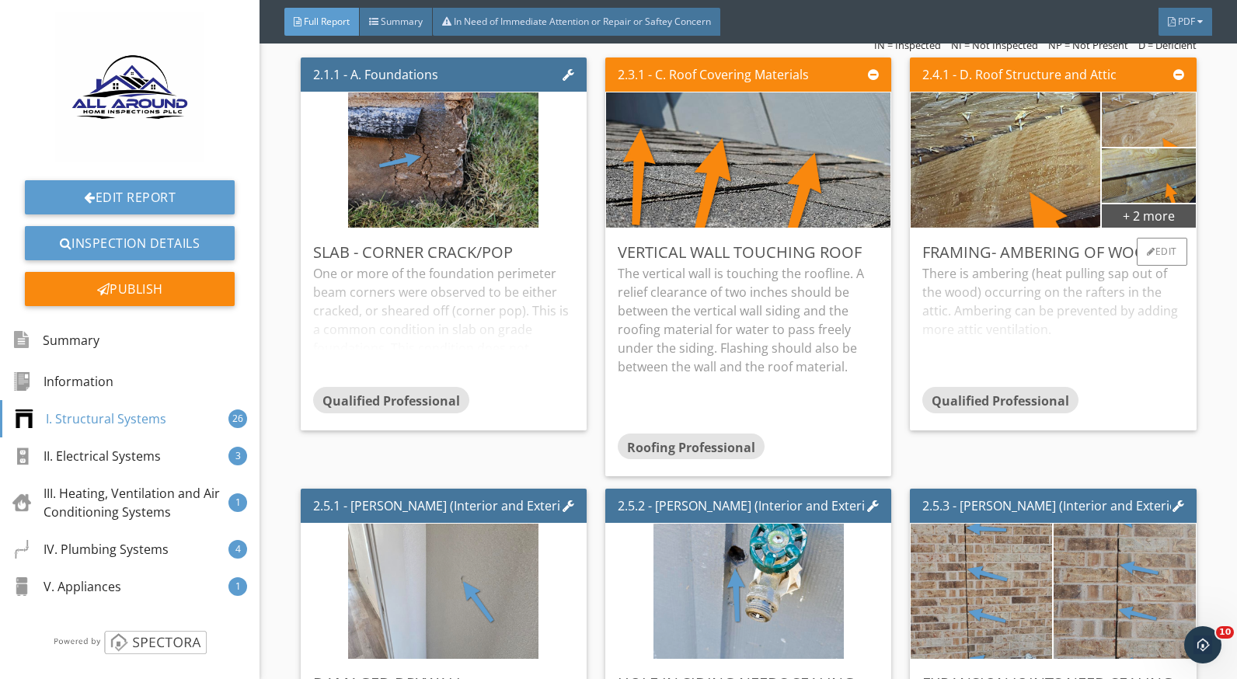
click at [970, 301] on div "There is ambering (heat pulling sap out of the wood) occurring on the rafters i…" at bounding box center [1053, 325] width 261 height 123
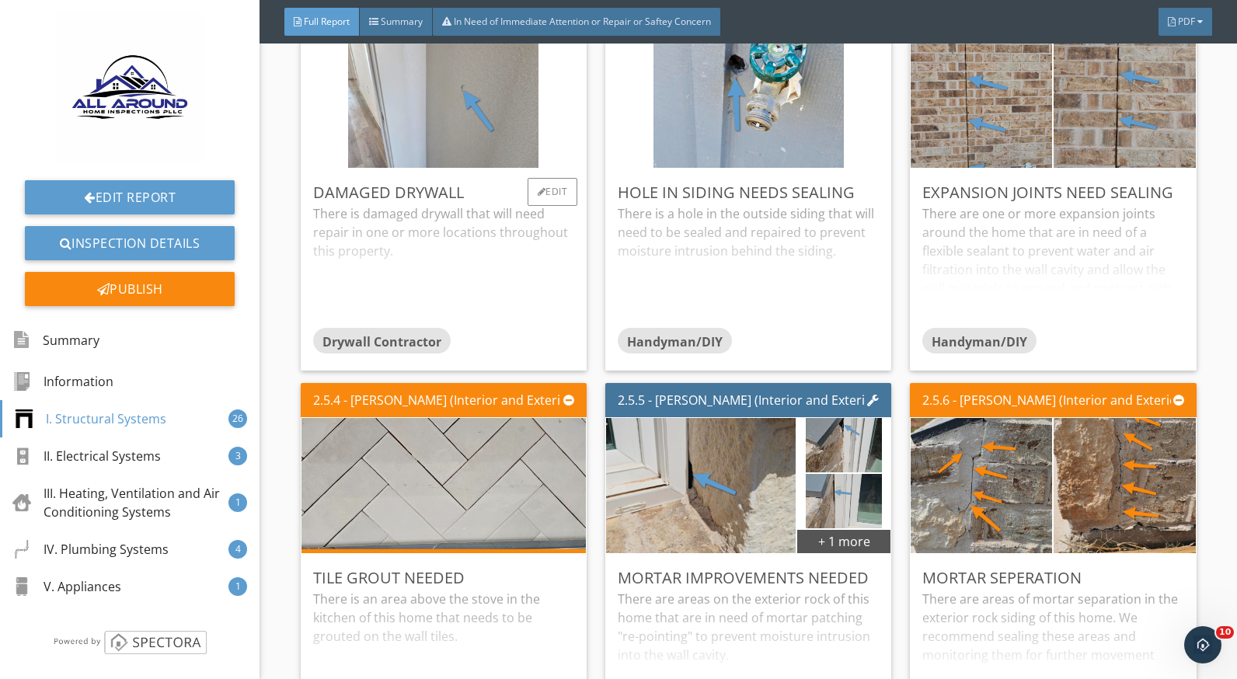
scroll to position [1788, 0]
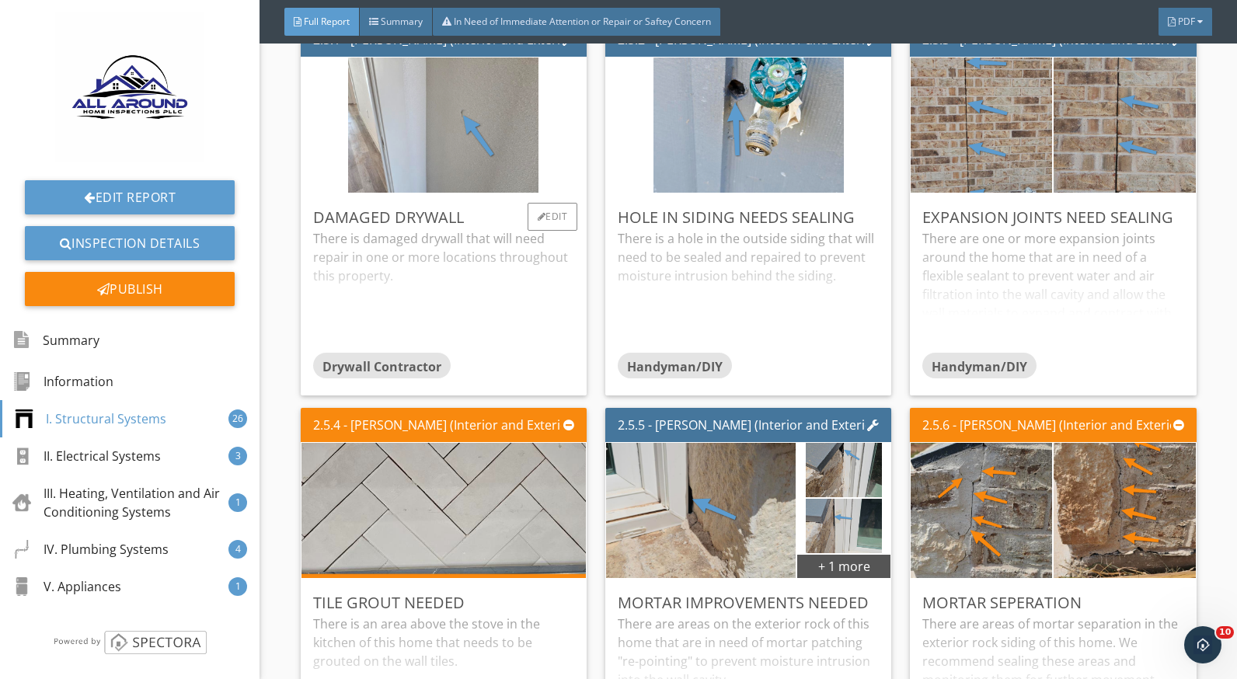
click at [412, 267] on div "There is damaged drywall that will need repair in one or more locations through…" at bounding box center [443, 290] width 261 height 123
click at [675, 246] on div "There is a hole in the outside siding that will need to be sealed and repaired …" at bounding box center [748, 290] width 261 height 123
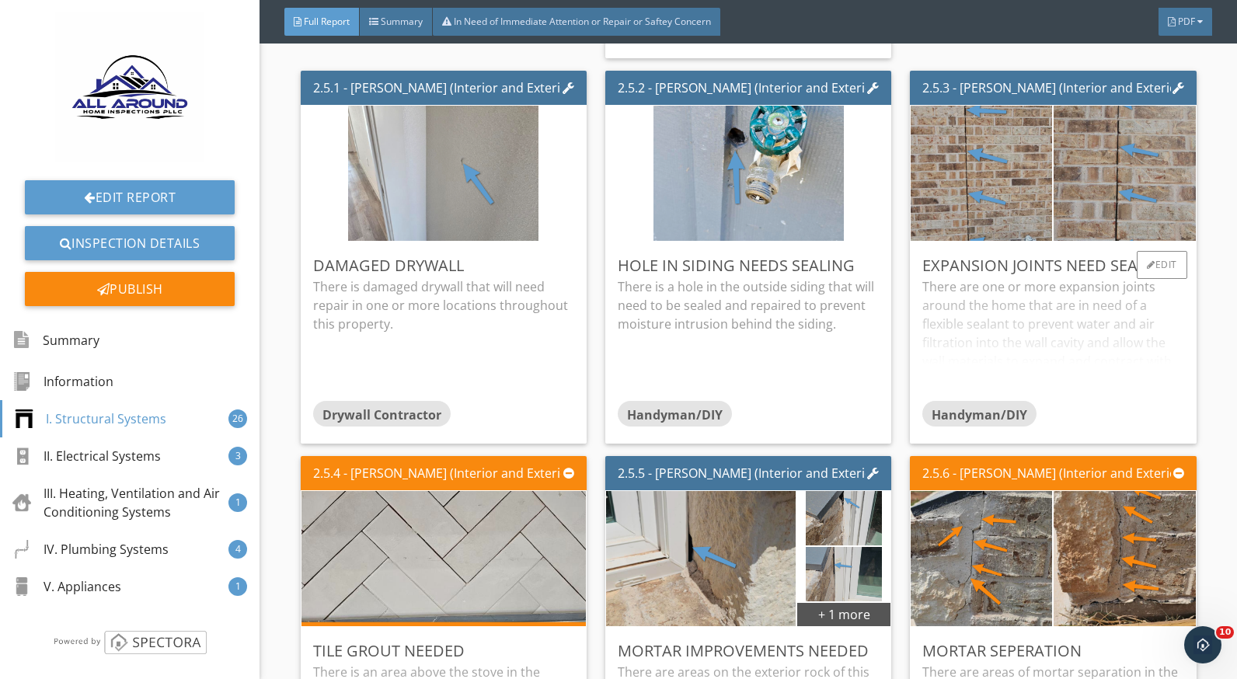
scroll to position [1710, 0]
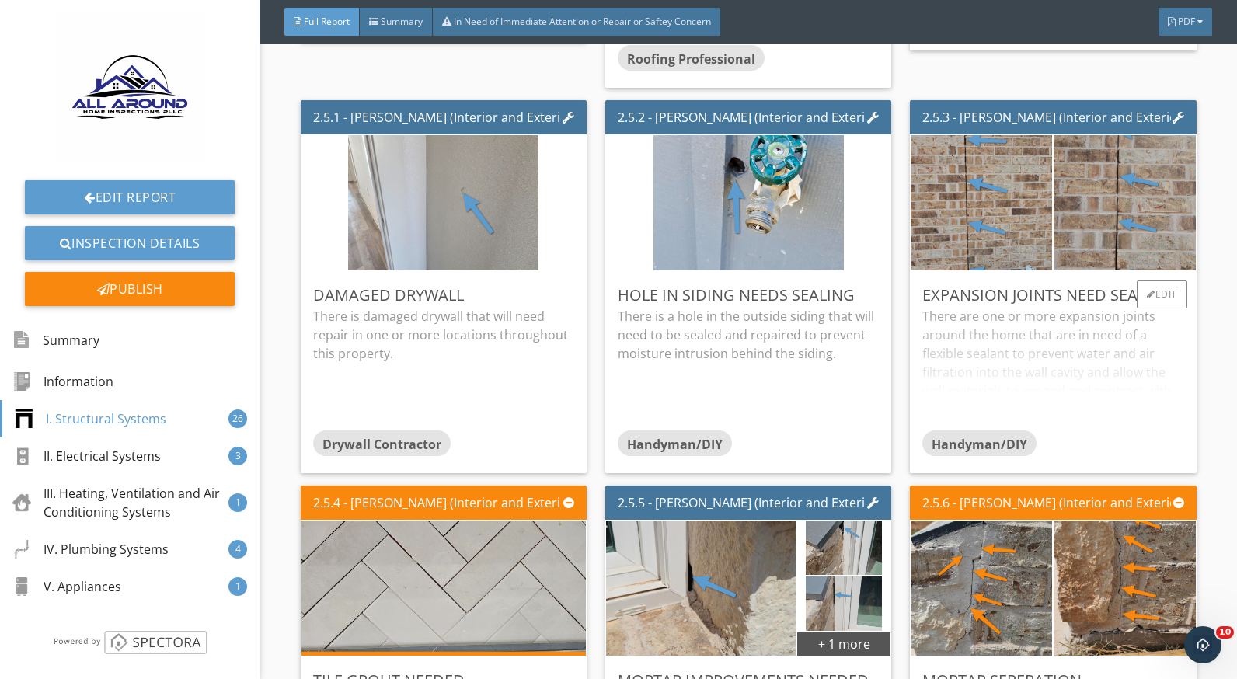
click at [1017, 340] on div "There are one or more expansion joints around the home that are in need of a fl…" at bounding box center [1053, 368] width 261 height 123
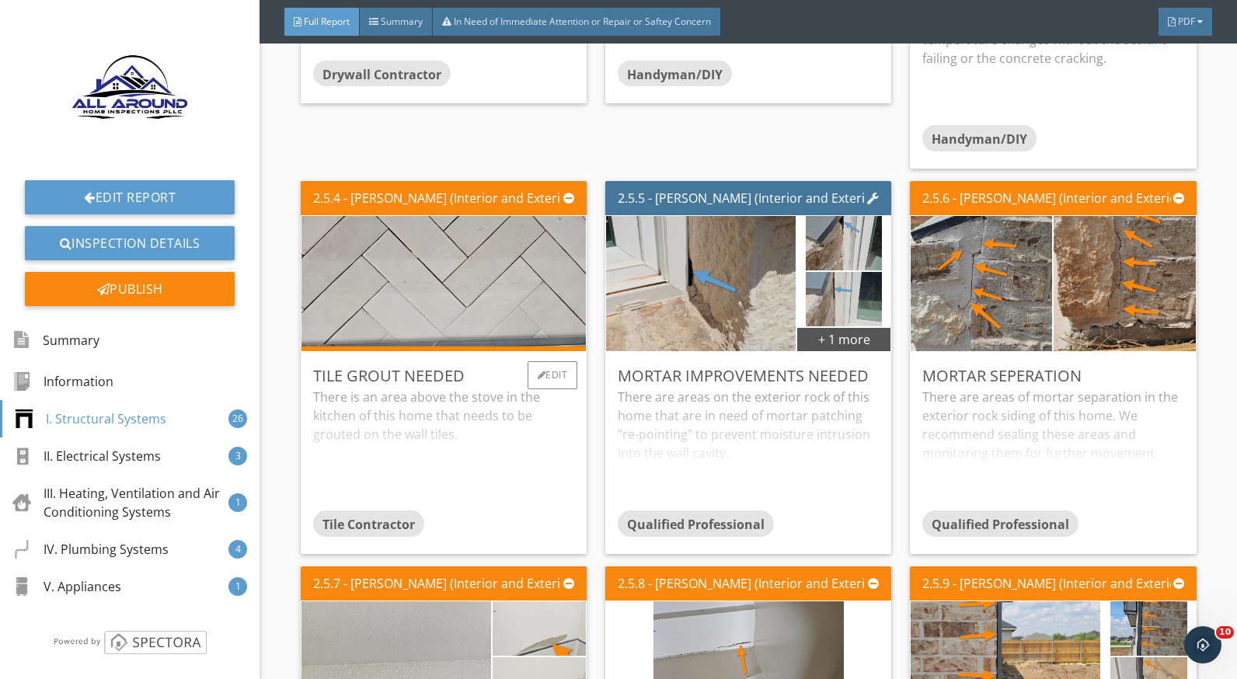
scroll to position [2099, 0]
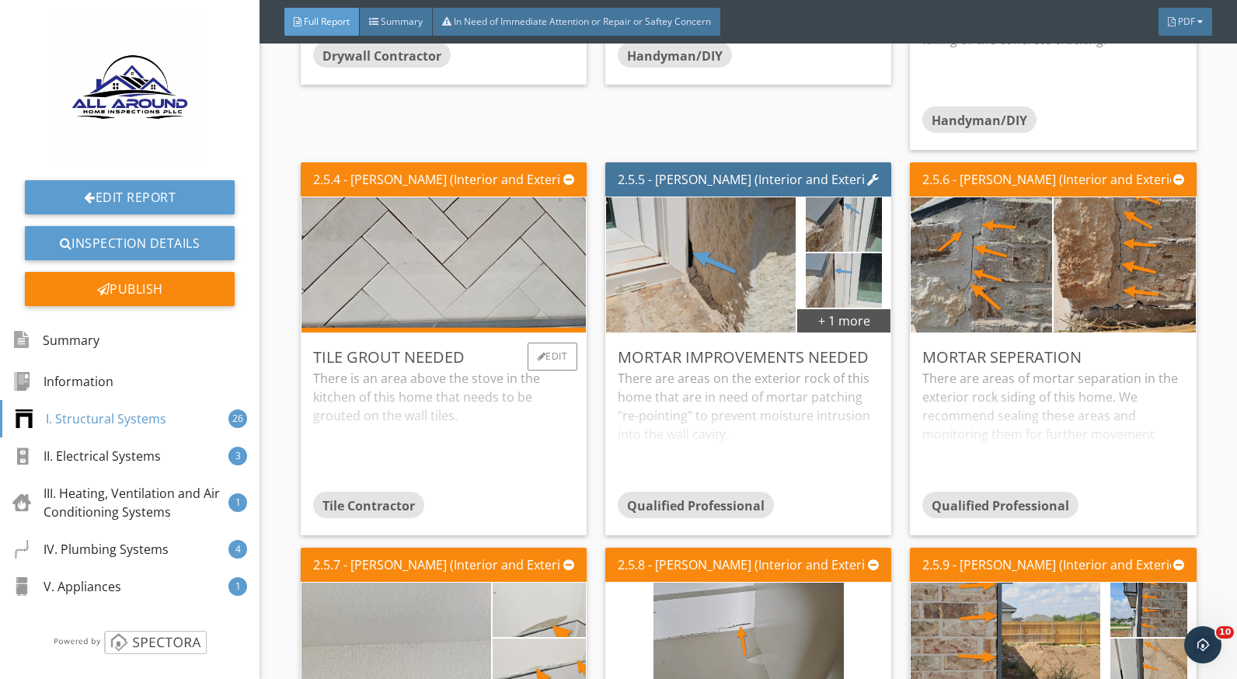
click at [410, 386] on div "There is an area above the stove in the kitchen of this home that needs to be g…" at bounding box center [443, 430] width 261 height 123
click at [742, 387] on div "There are areas on the exterior rock of this home that are in need of mortar pa…" at bounding box center [748, 430] width 261 height 123
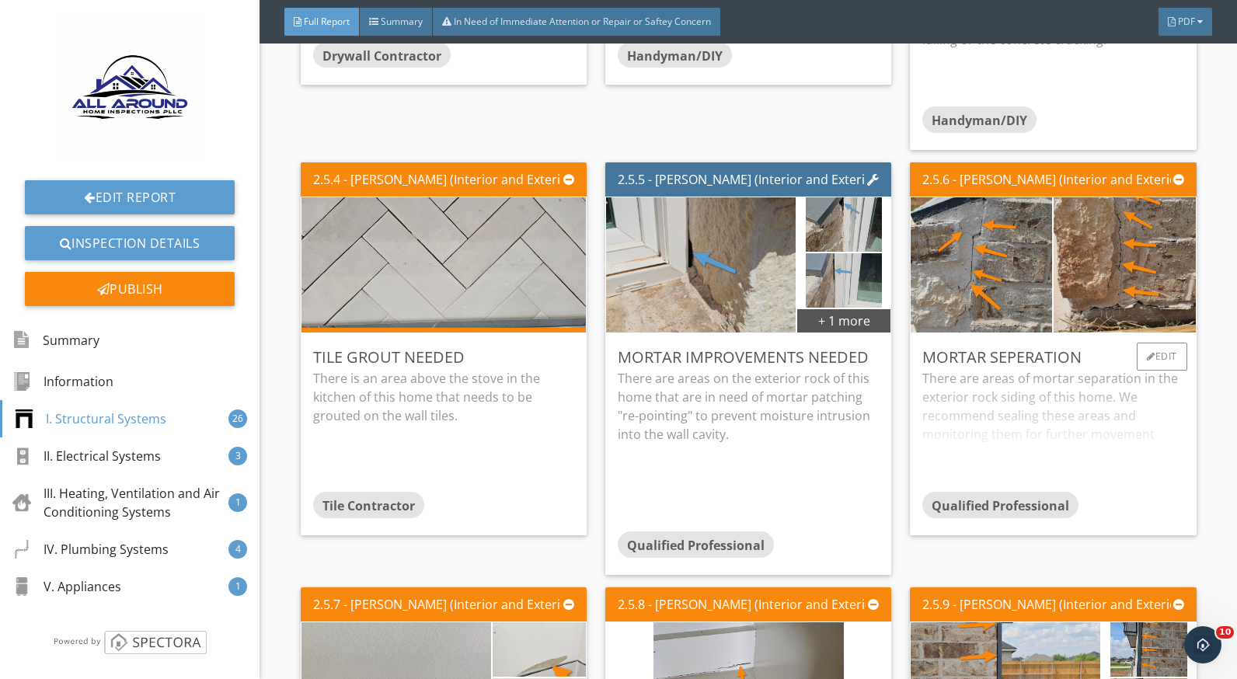
click at [1027, 403] on div "There are areas of mortar separation in the exterior rock siding of this home. …" at bounding box center [1053, 430] width 261 height 123
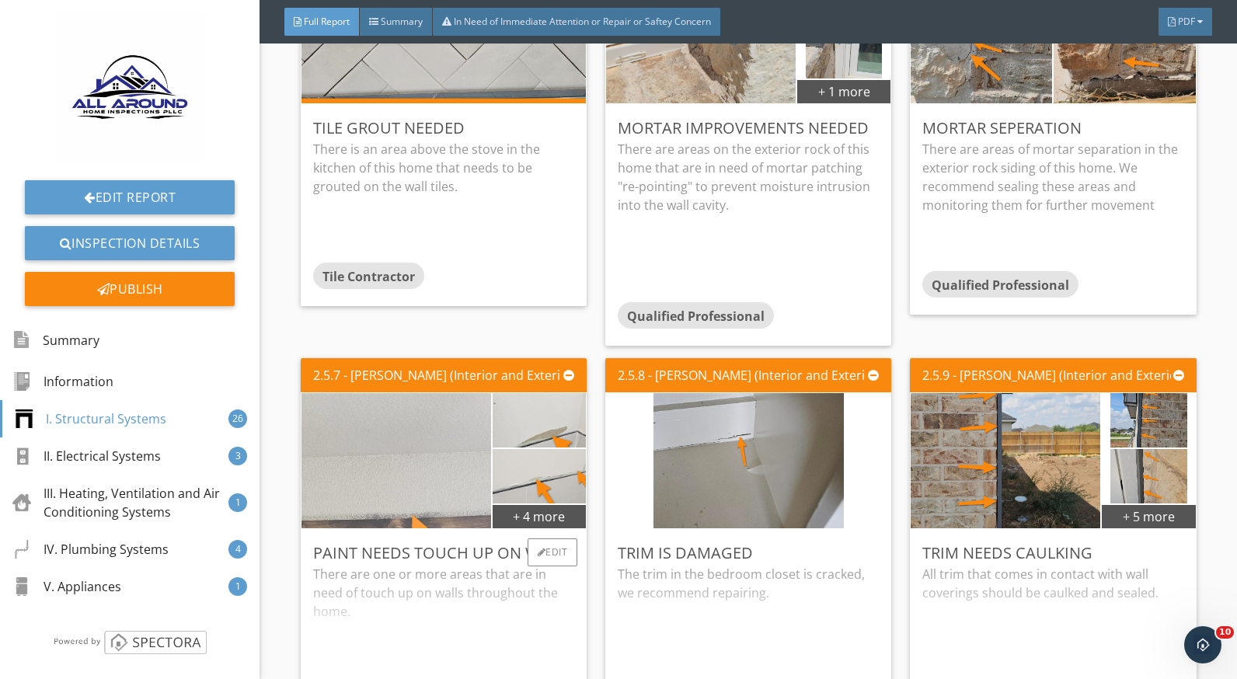
scroll to position [2487, 0]
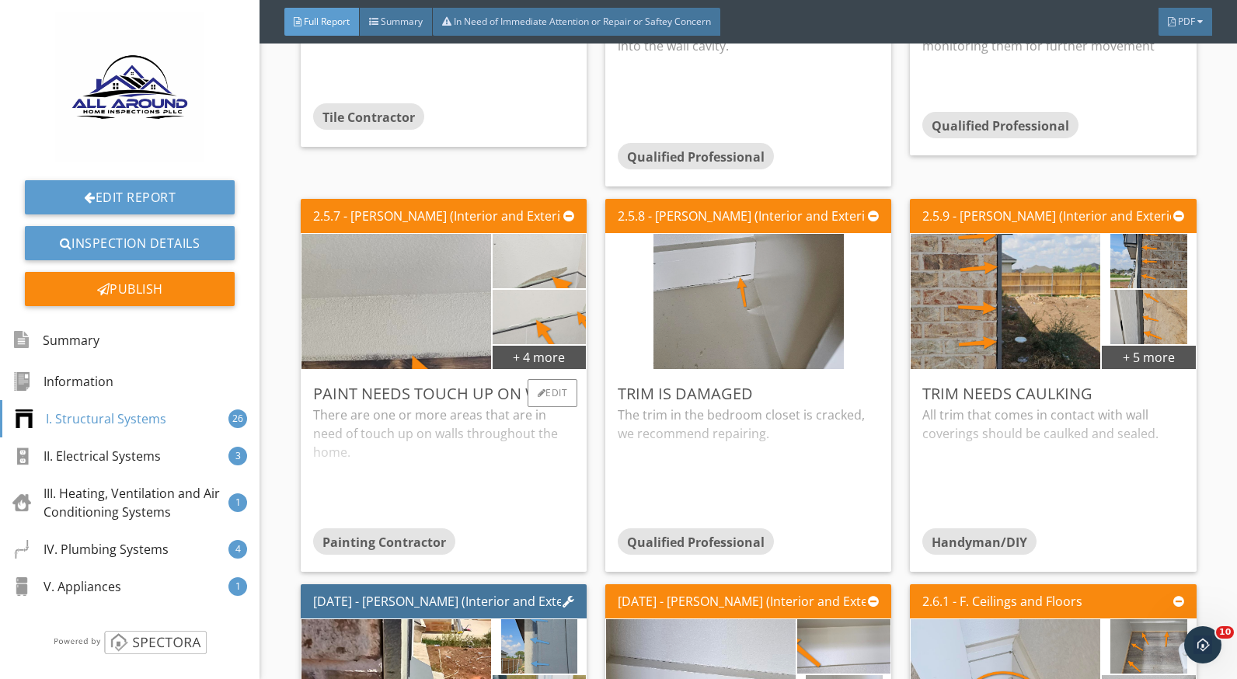
click at [393, 462] on div "There are one or more areas that are in need of touch up on walls throughout th…" at bounding box center [443, 467] width 261 height 123
click at [682, 455] on div "The trim in the bedroom closet is cracked, we recommend repairing." at bounding box center [748, 467] width 261 height 123
click at [538, 395] on div at bounding box center [542, 393] width 9 height 9
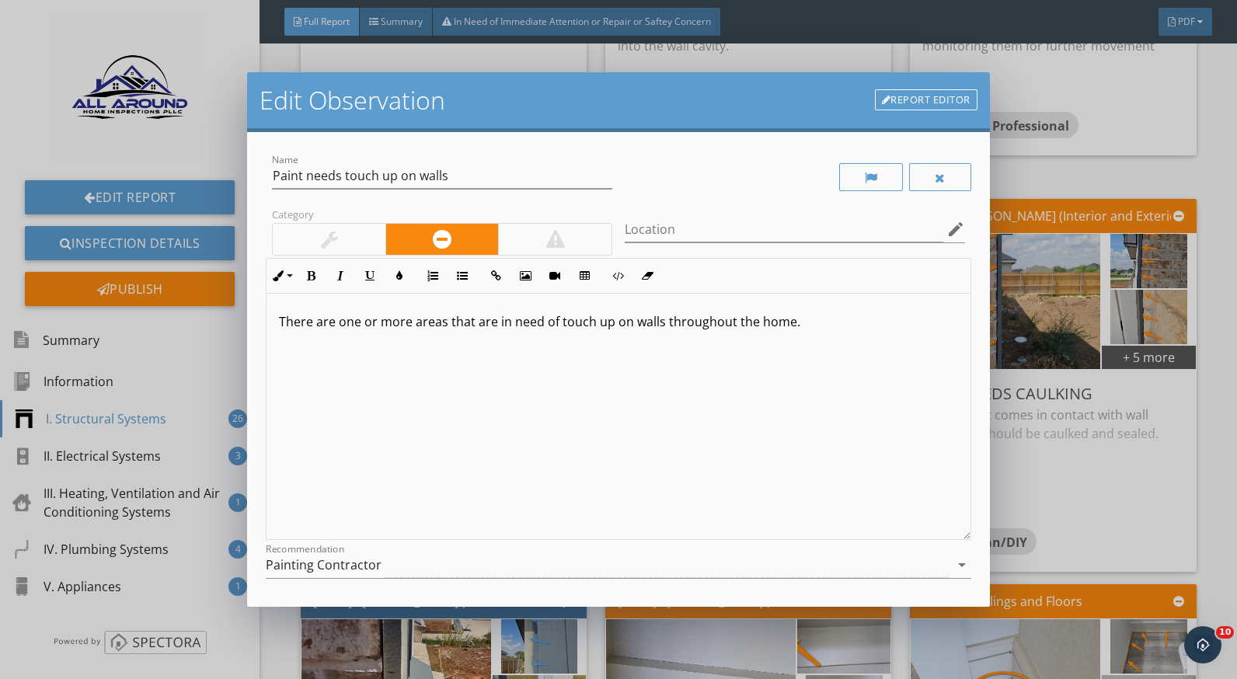
click at [614, 319] on p "There are one or more areas that are in need of touch up on walls throughout th…" at bounding box center [618, 321] width 679 height 19
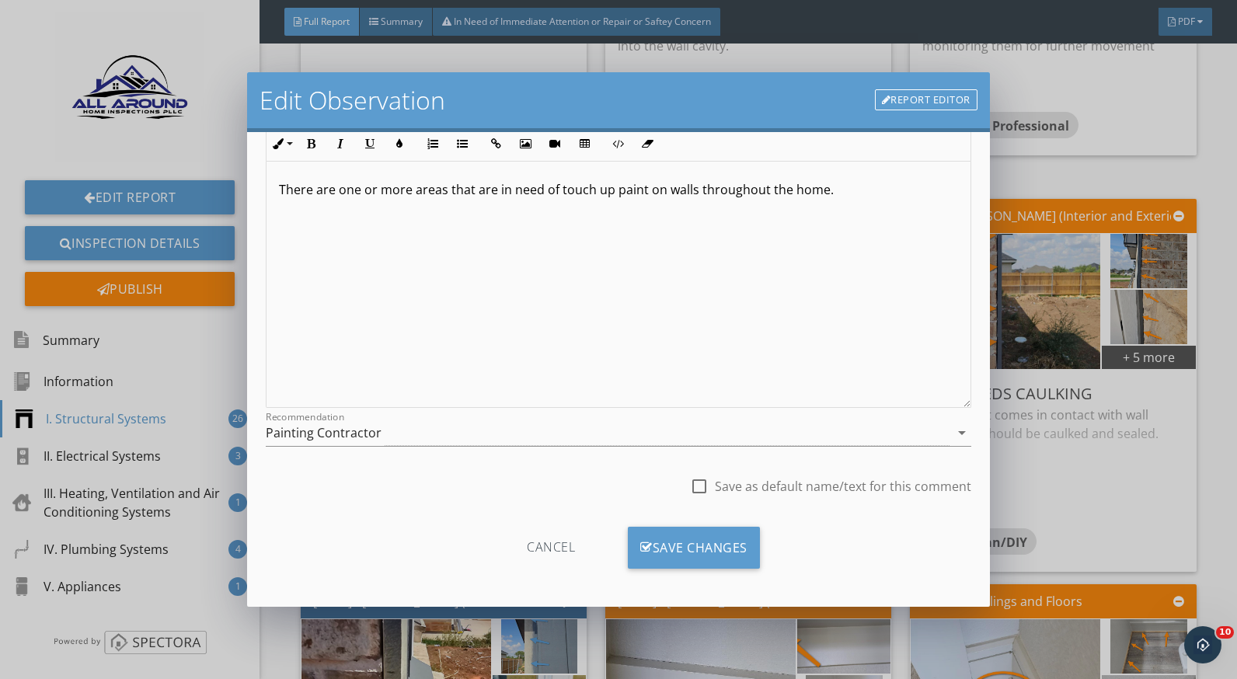
scroll to position [136, 0]
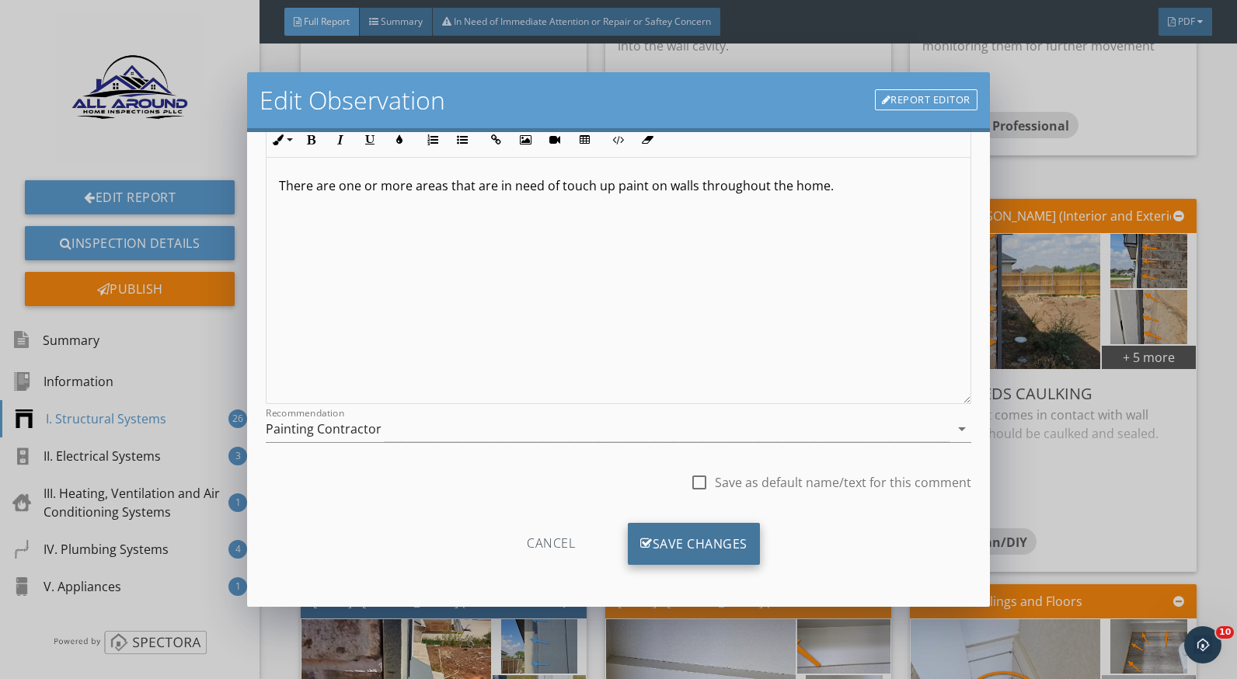
click at [733, 532] on div "Save Changes" at bounding box center [694, 544] width 132 height 42
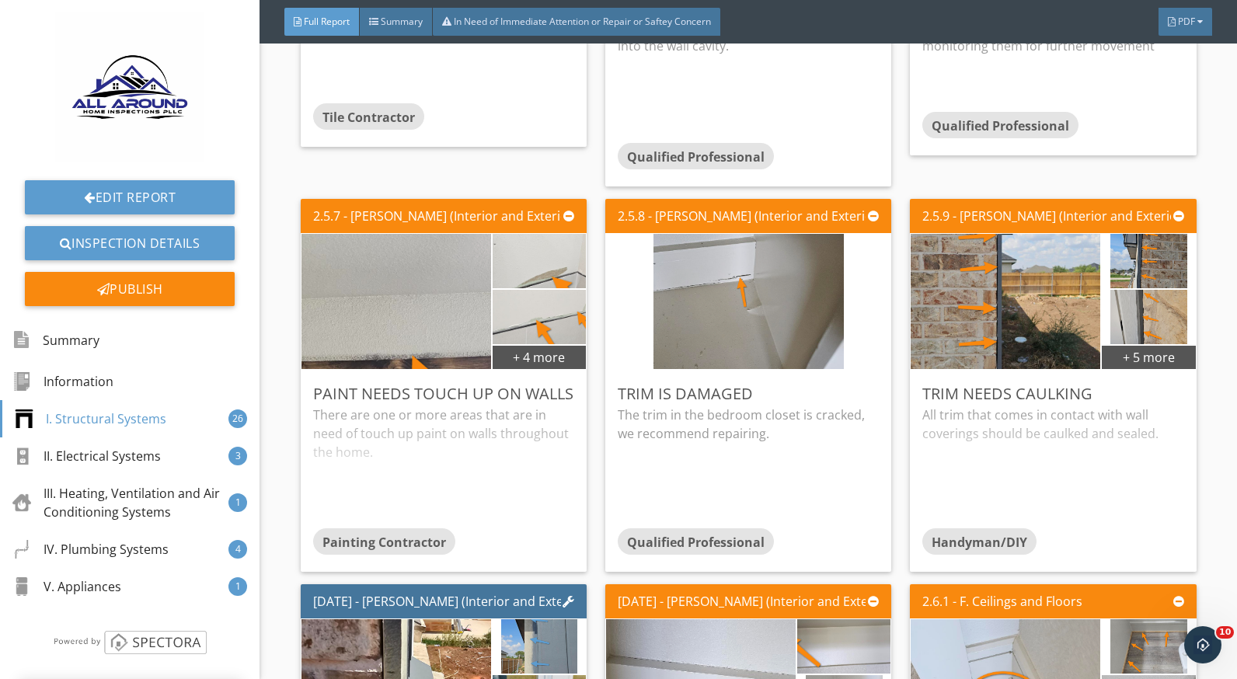
scroll to position [0, 0]
click at [411, 437] on div "There are one or more areas that are in need of touch up paint on walls through…" at bounding box center [443, 467] width 261 height 123
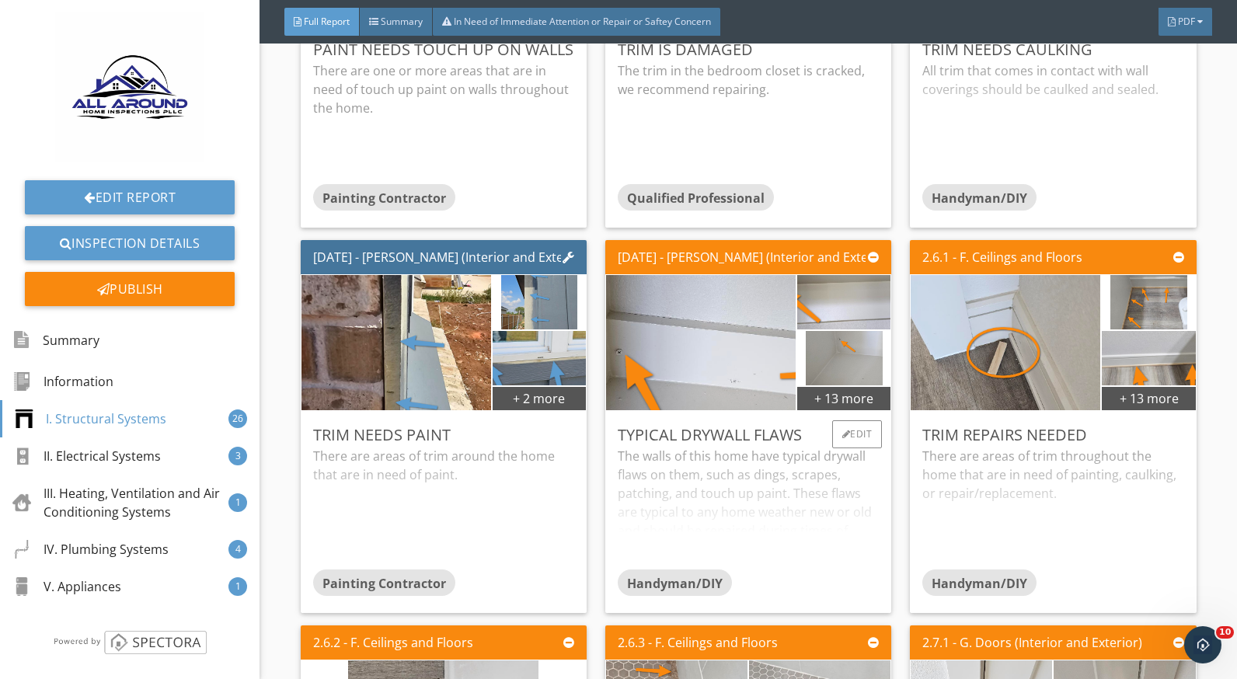
scroll to position [2954, 0]
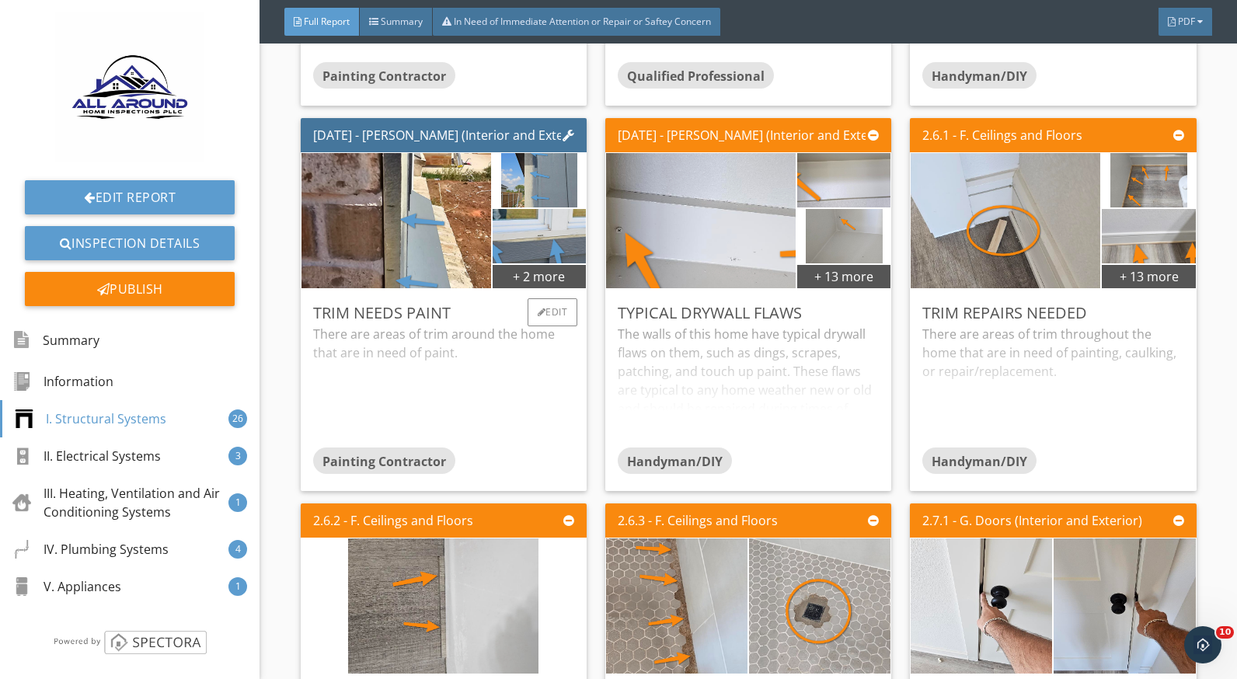
click at [407, 386] on div "There are areas of trim around the home that are in need of paint." at bounding box center [443, 386] width 261 height 123
click at [694, 379] on div "The walls of this home have typical drywall flaws on them, such as dings, scrap…" at bounding box center [748, 386] width 261 height 123
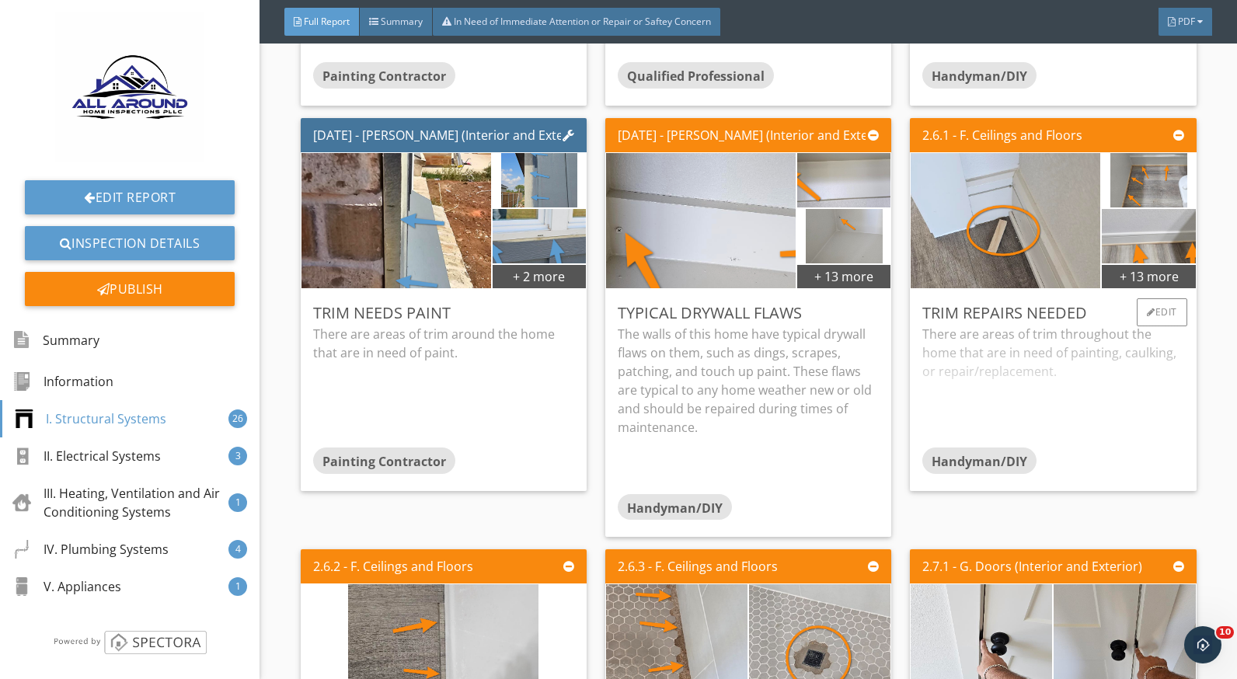
click at [958, 375] on div "There are areas of trim throughout the home that are in need of painting, caulk…" at bounding box center [1053, 386] width 261 height 123
click at [818, 282] on div "+ 13 more" at bounding box center [844, 276] width 93 height 25
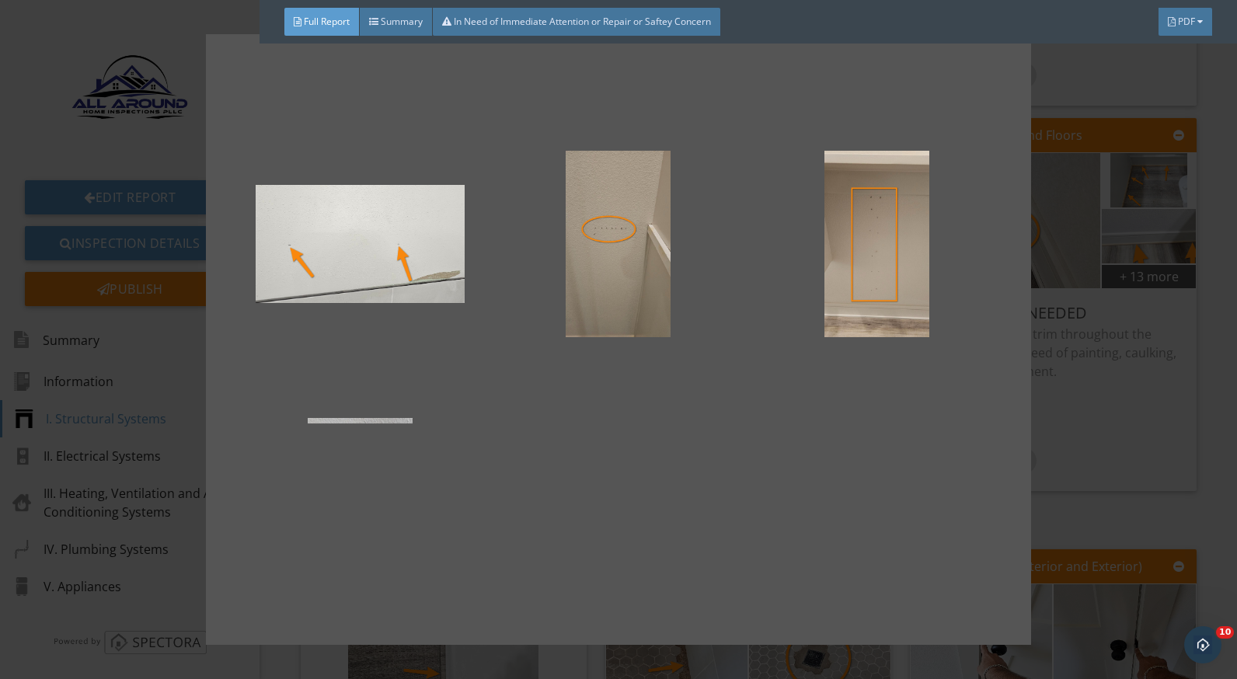
scroll to position [1042, 0]
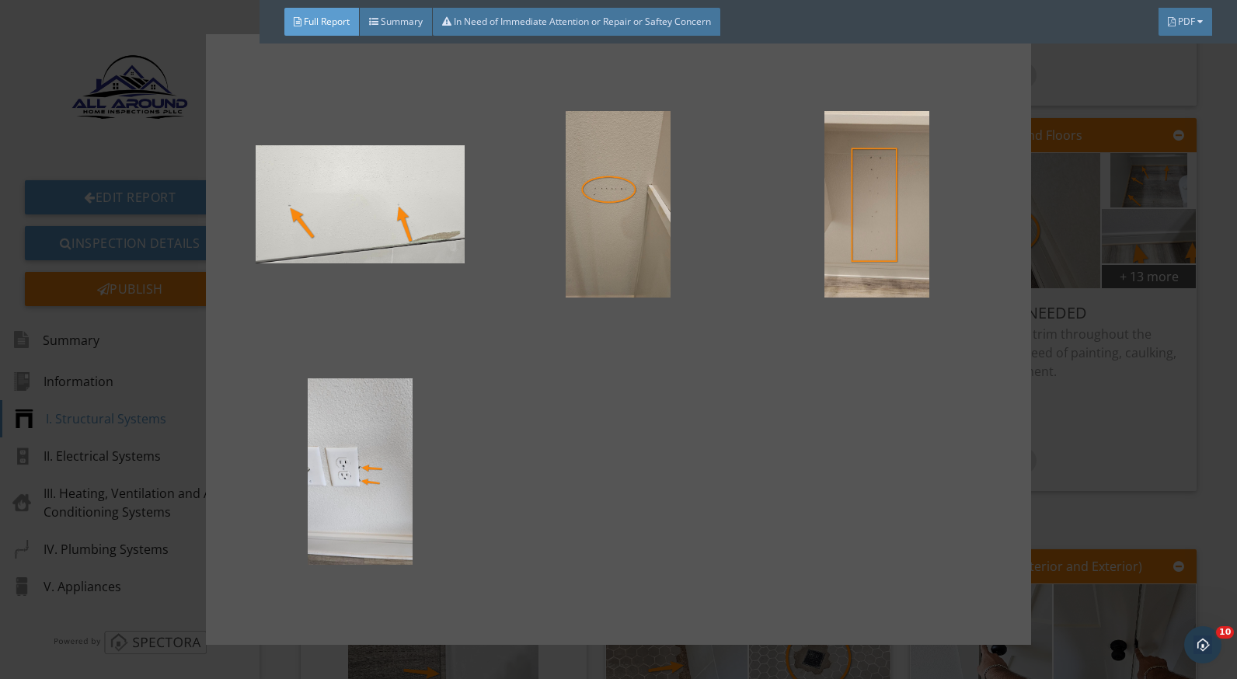
click at [1139, 424] on div at bounding box center [618, 339] width 1237 height 679
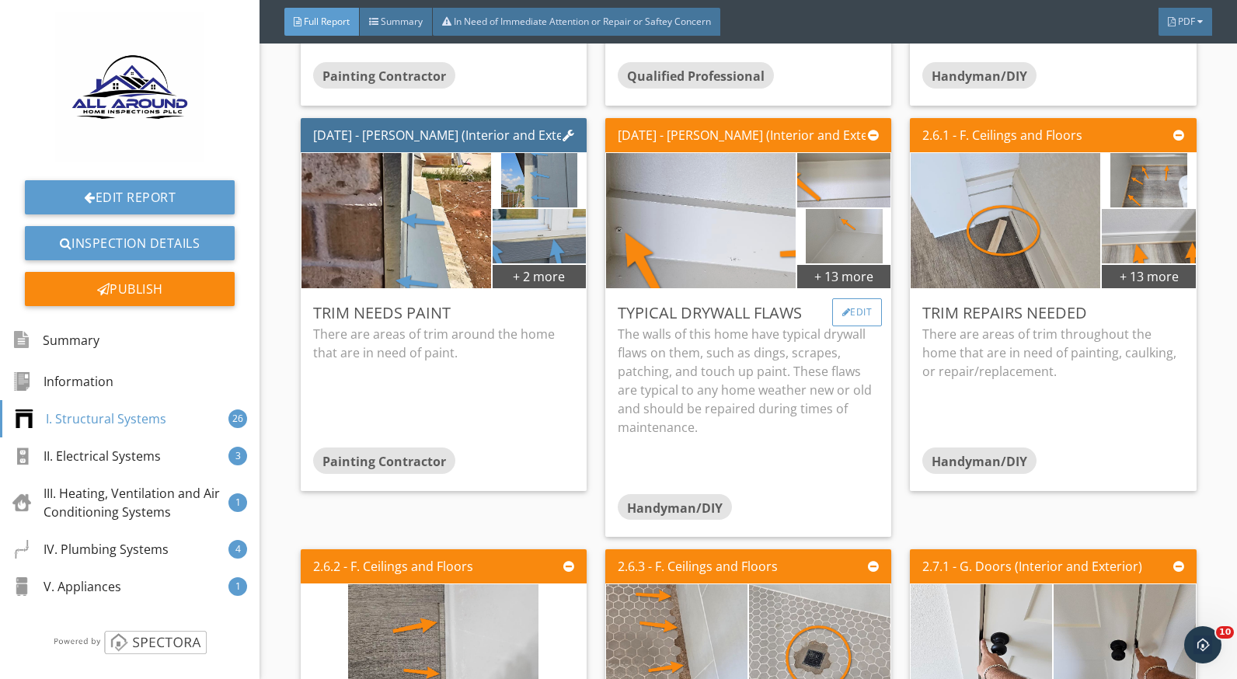
click at [842, 319] on div "Edit" at bounding box center [857, 312] width 51 height 28
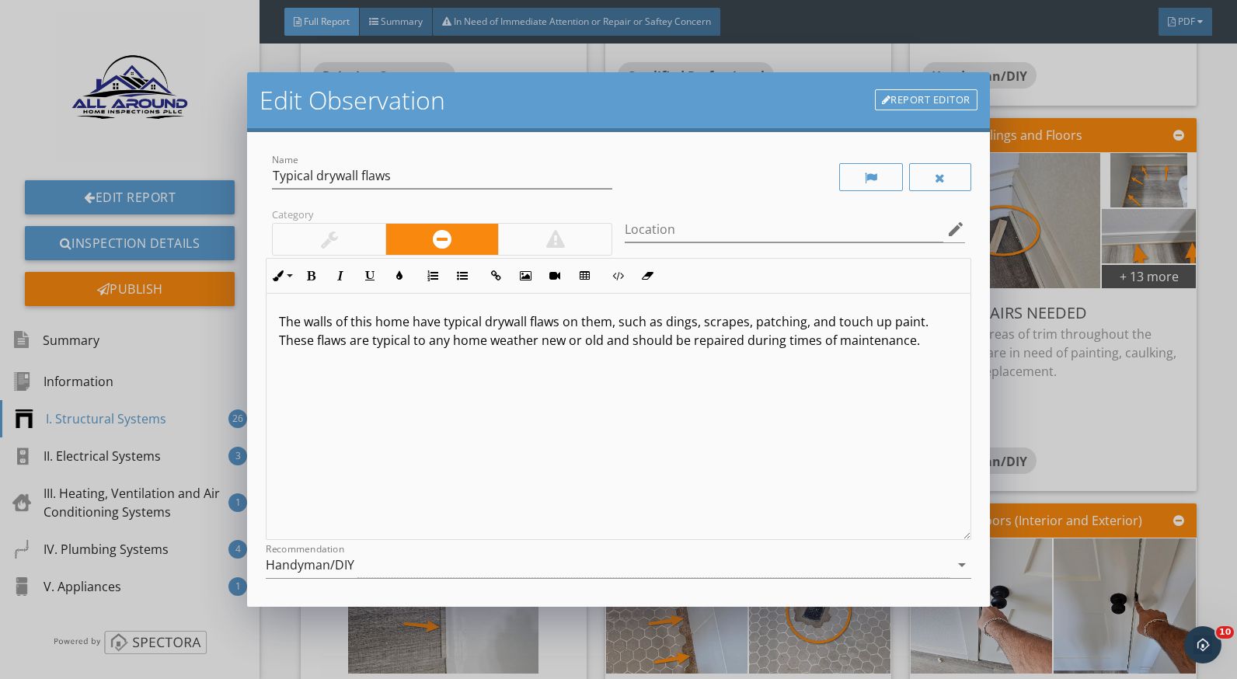
click at [808, 323] on p "The walls of this home have typical drywall flaws on them, such as dings, scrap…" at bounding box center [618, 330] width 679 height 37
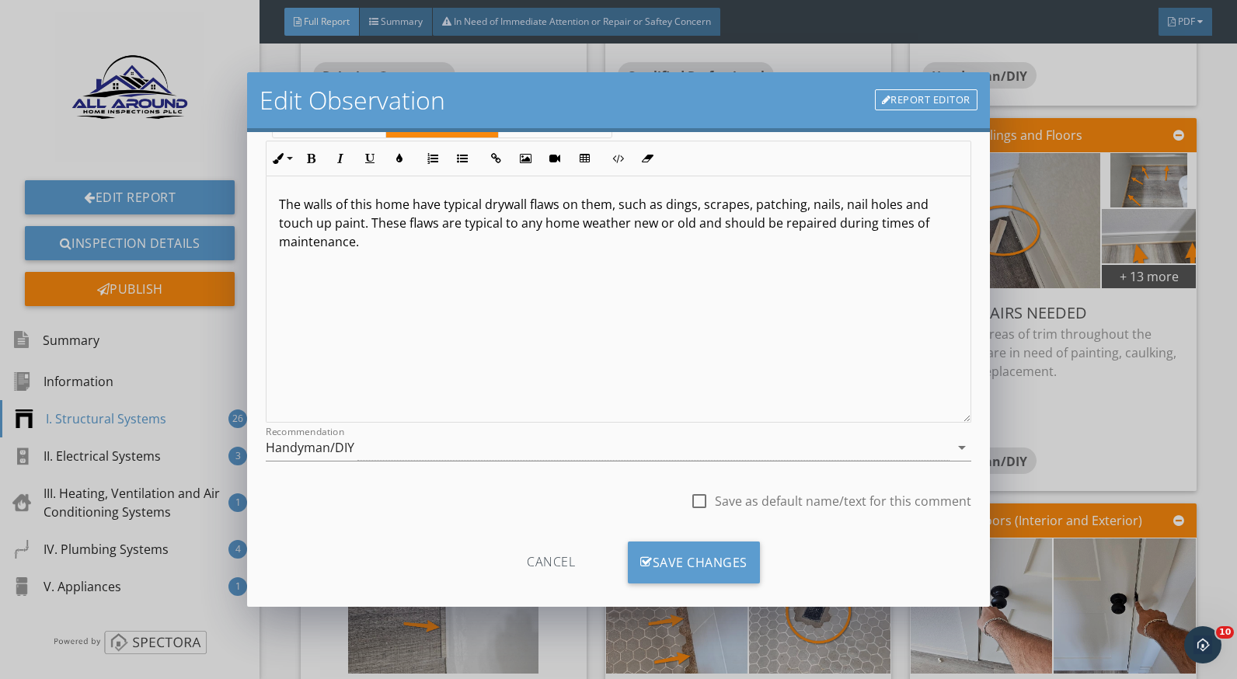
scroll to position [136, 0]
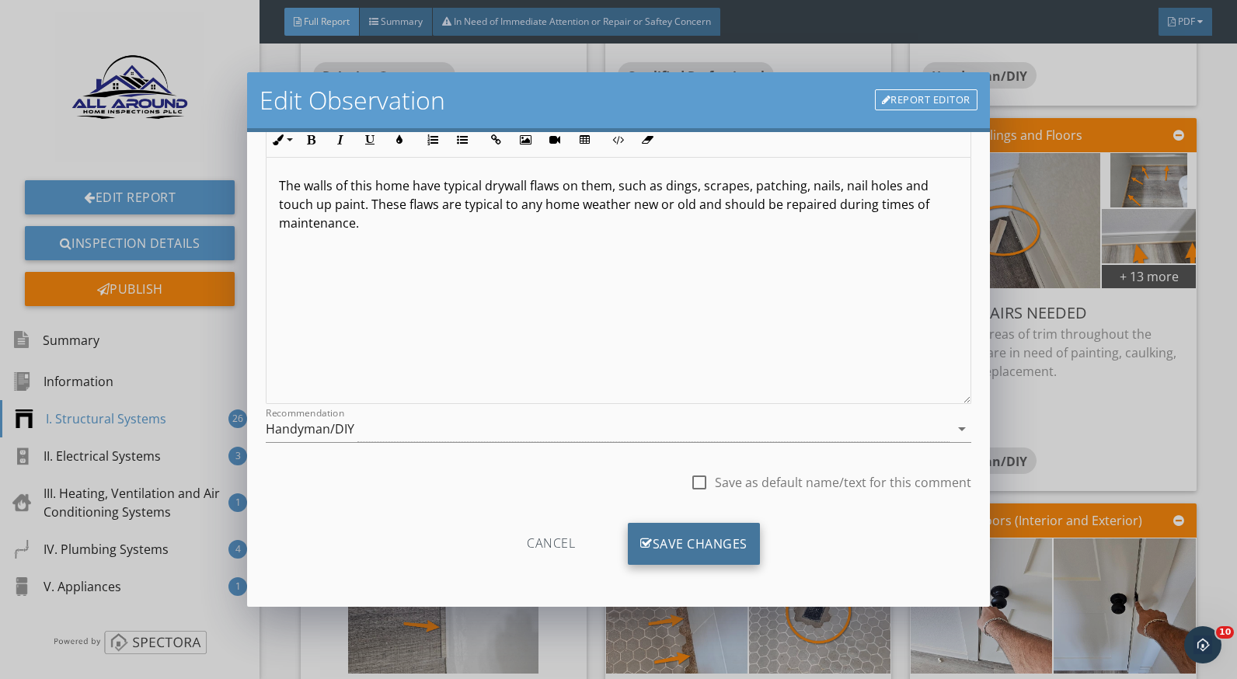
click at [733, 541] on div "Save Changes" at bounding box center [694, 544] width 132 height 42
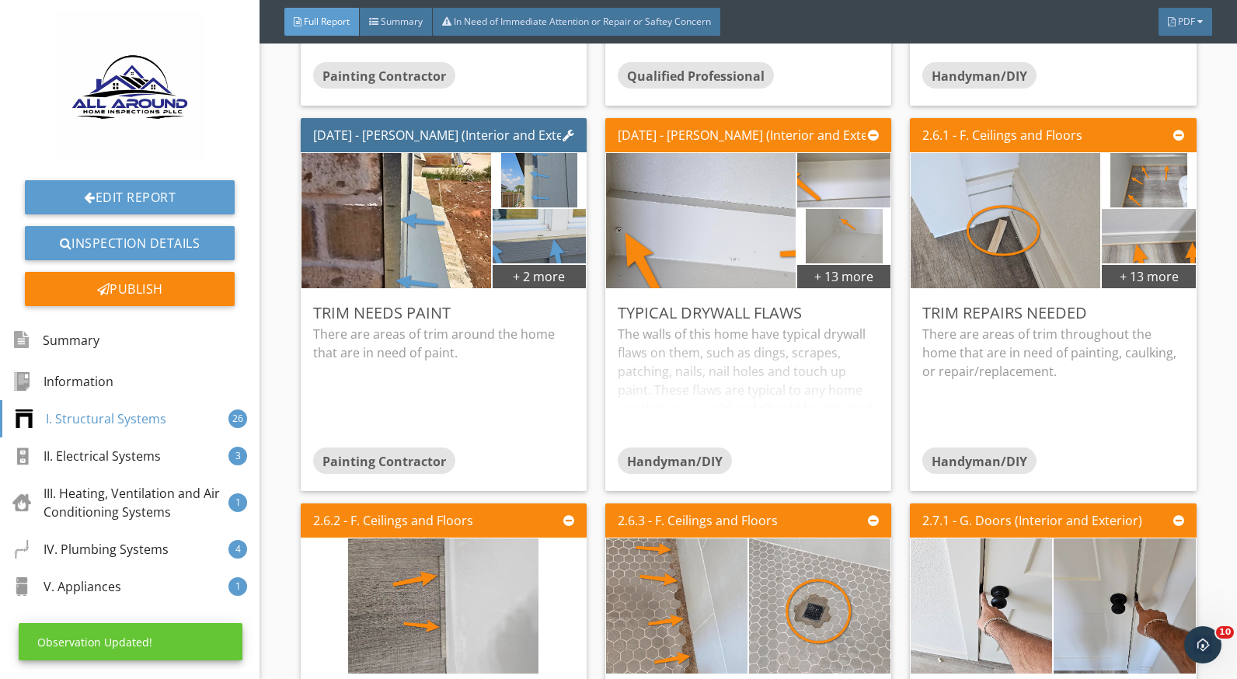
scroll to position [0, 0]
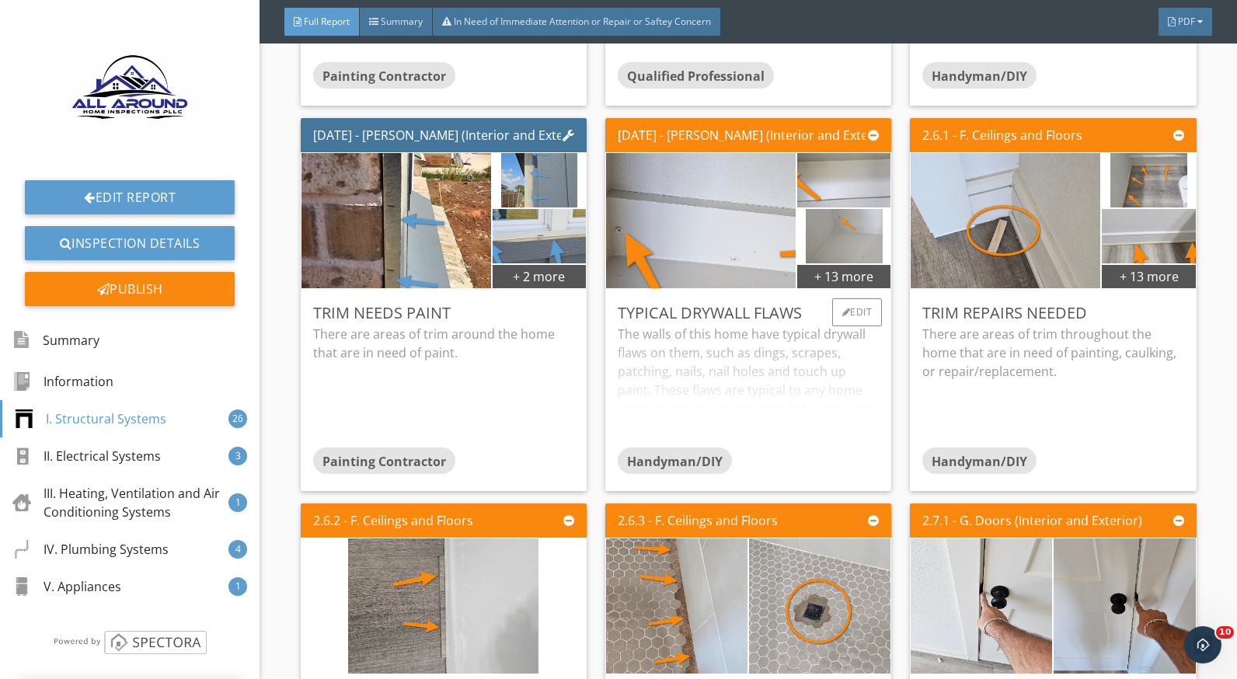
click at [742, 381] on div "The walls of this home have typical drywall flaws on them, such as dings, scrap…" at bounding box center [748, 386] width 261 height 123
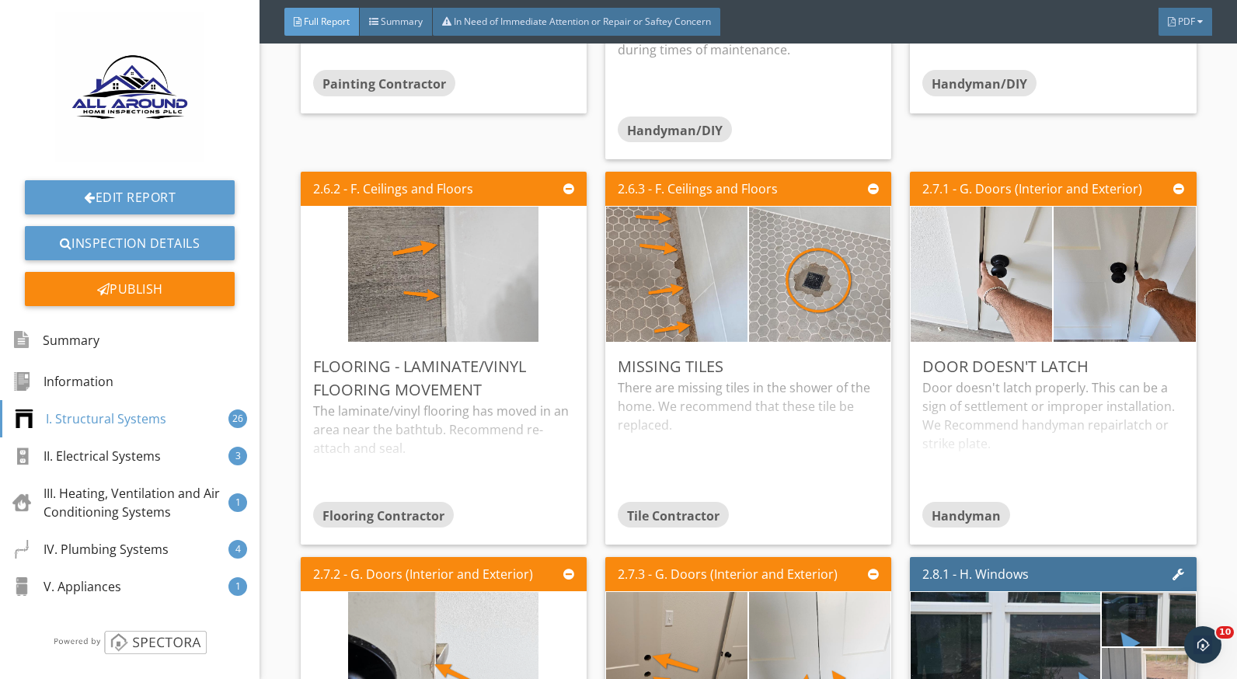
scroll to position [3498, 0]
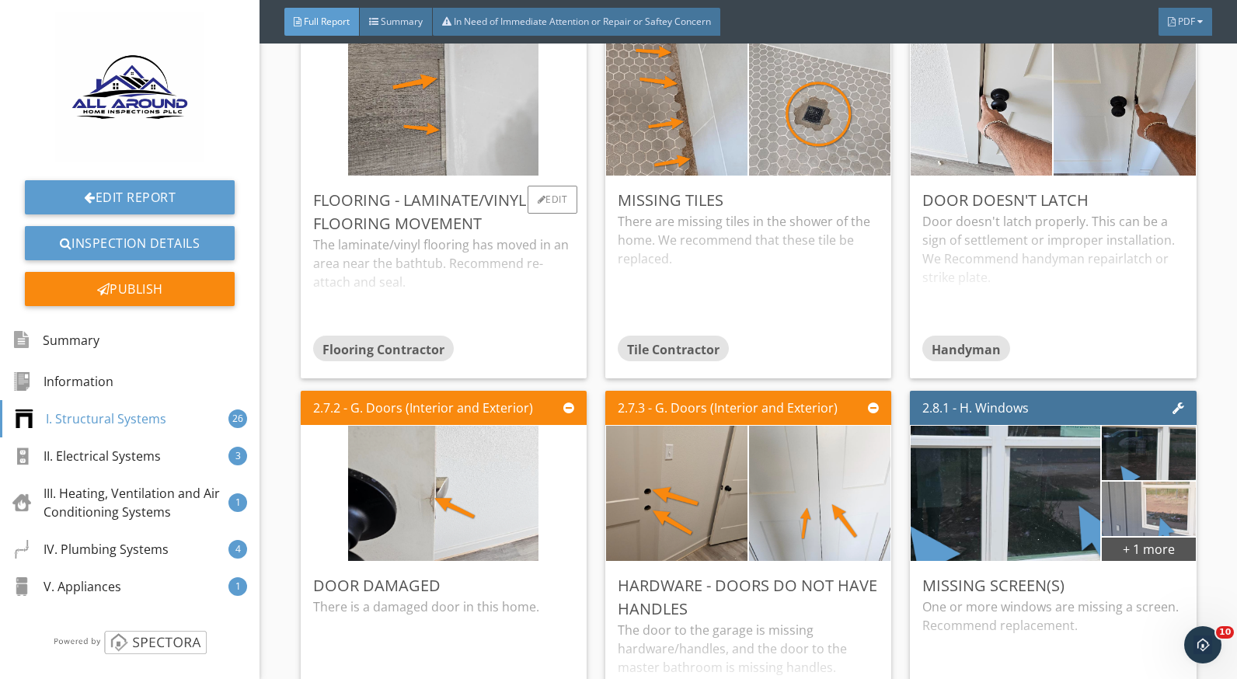
click at [398, 298] on div "The laminate/vinyl flooring has moved in an area near the bathtub. Recommend re…" at bounding box center [443, 285] width 261 height 99
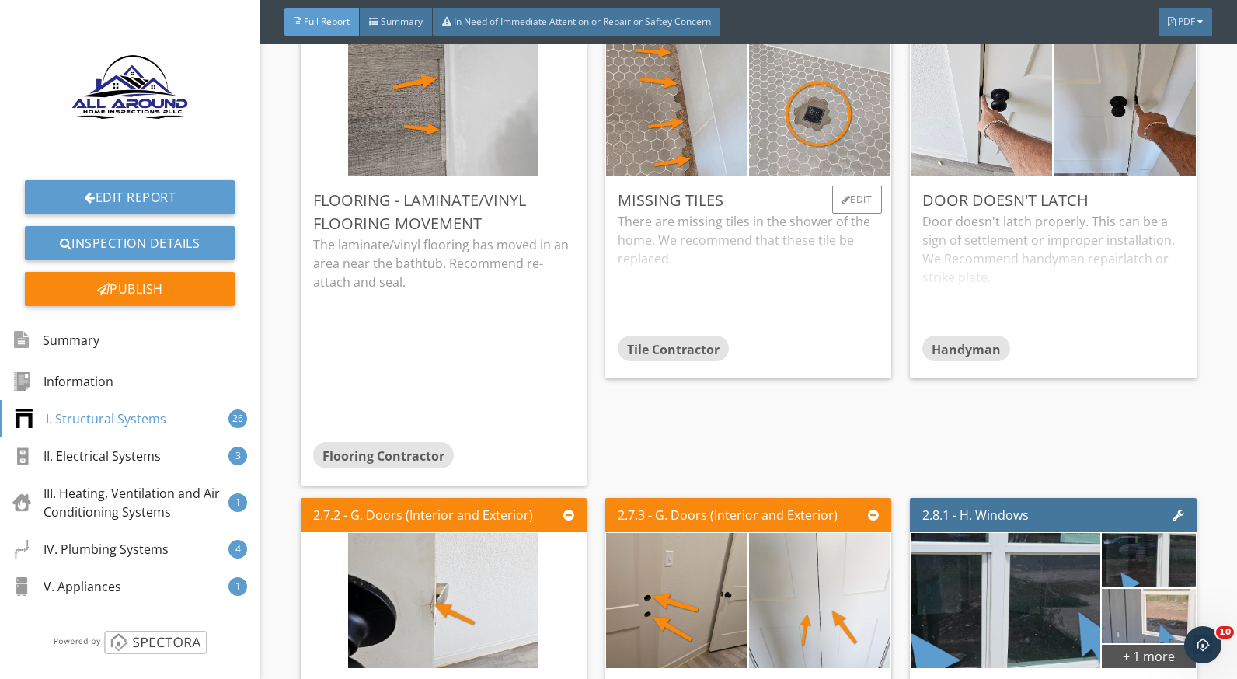
click at [627, 283] on div "There are missing tiles in the shower of the home. We recommend that these tile…" at bounding box center [748, 273] width 261 height 123
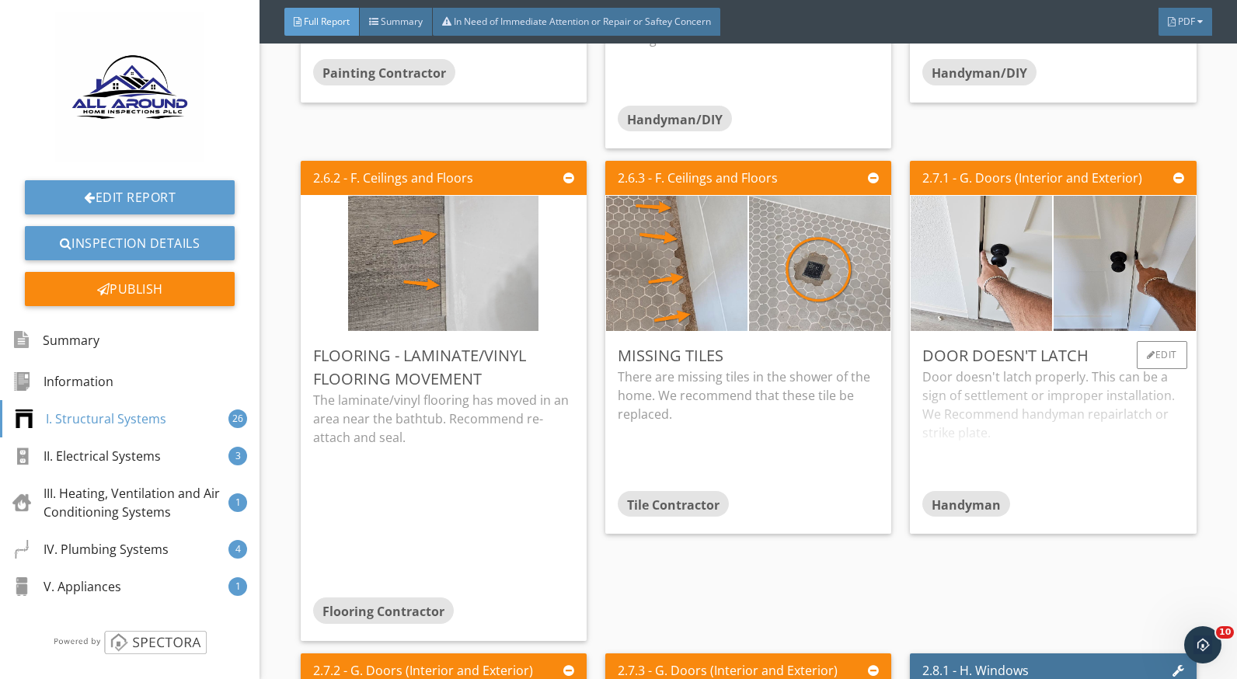
click at [1022, 403] on div "Door doesn't latch properly. This can be a sign of settlement or improper insta…" at bounding box center [1053, 429] width 261 height 123
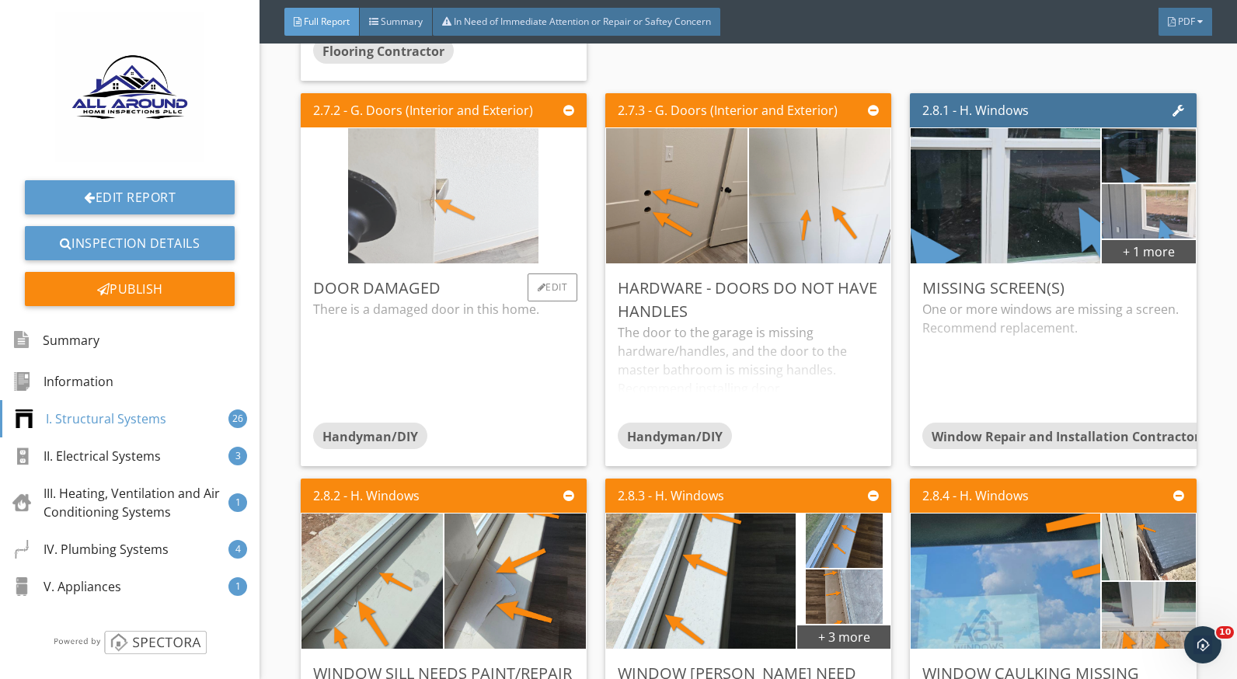
scroll to position [3886, 0]
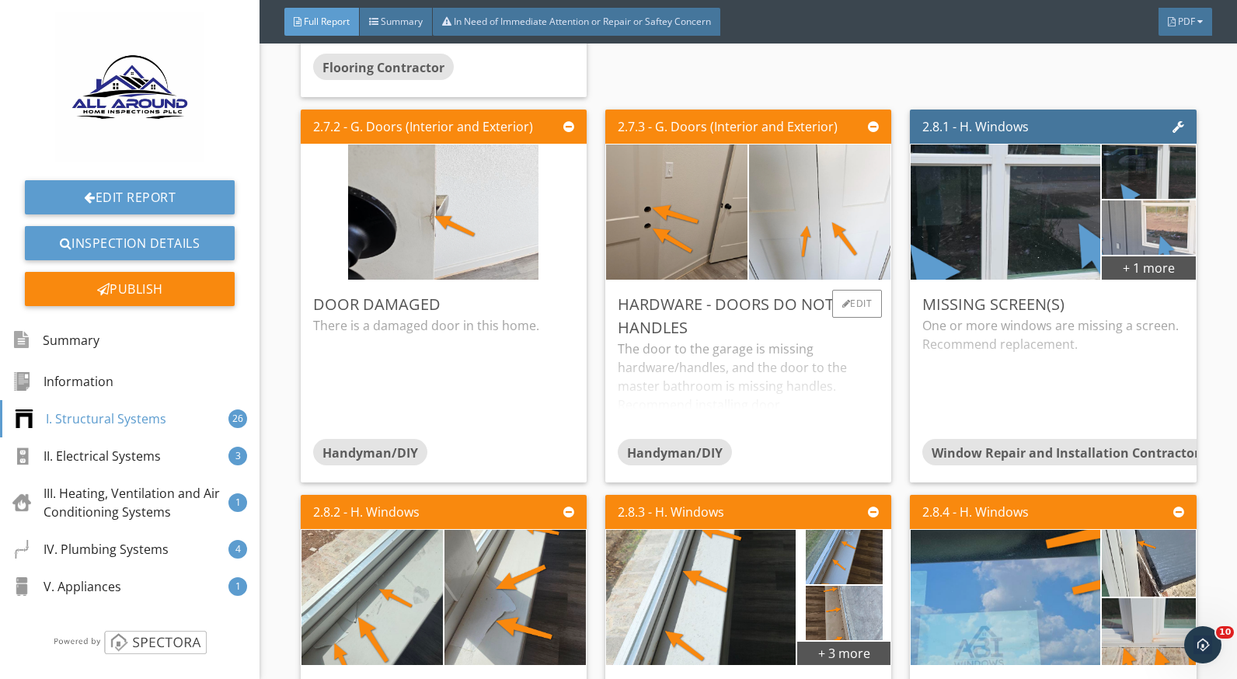
click at [726, 362] on div "The door to the garage is missing hardware/handles, and the door to the master …" at bounding box center [748, 389] width 261 height 99
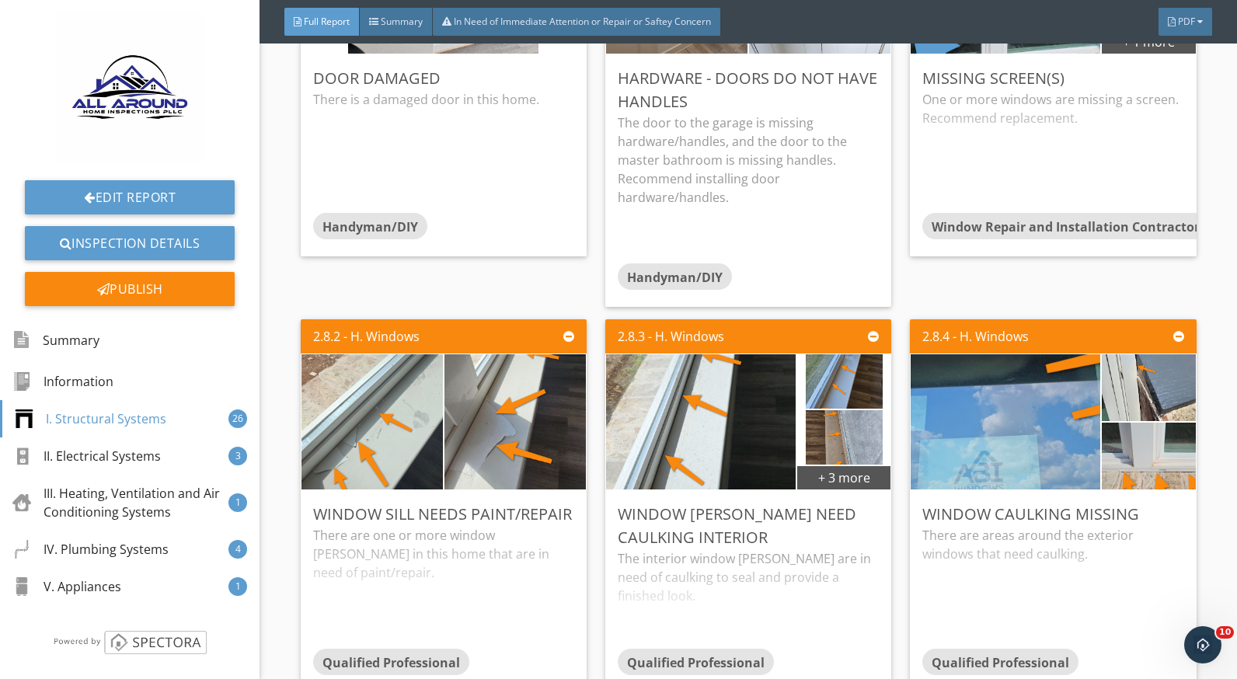
scroll to position [4353, 0]
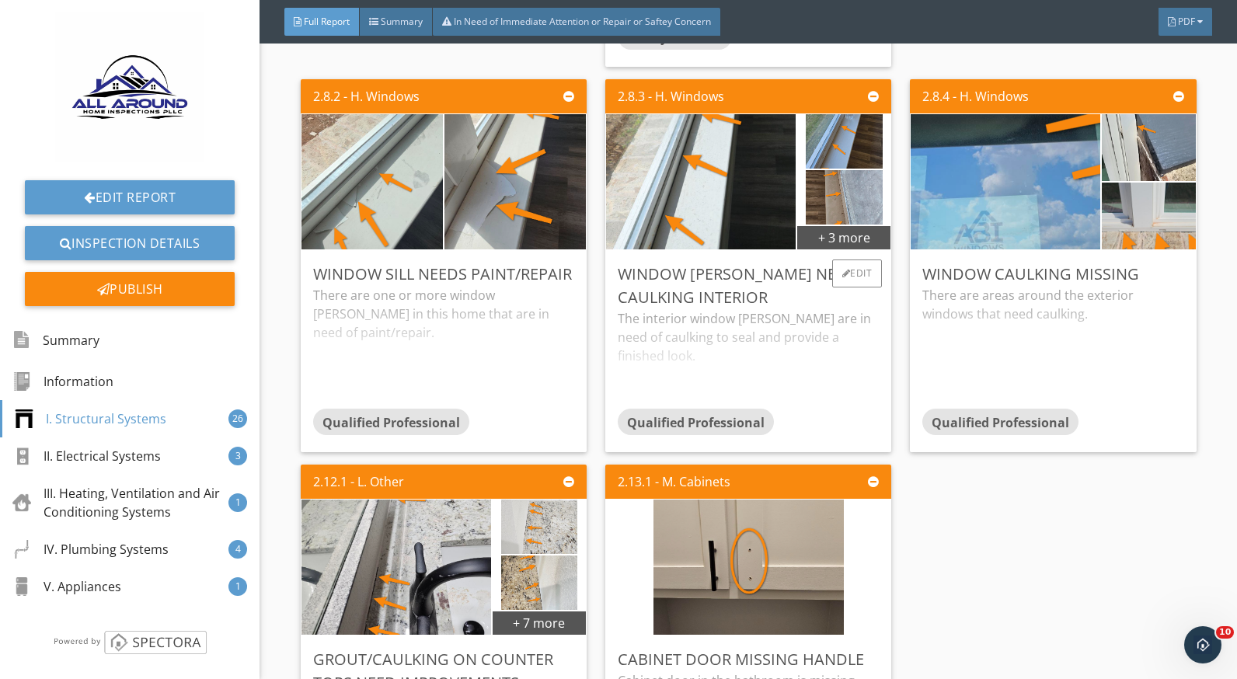
click at [657, 339] on div "The interior window sills are in need of caulking to seal and provide a finishe…" at bounding box center [748, 358] width 261 height 99
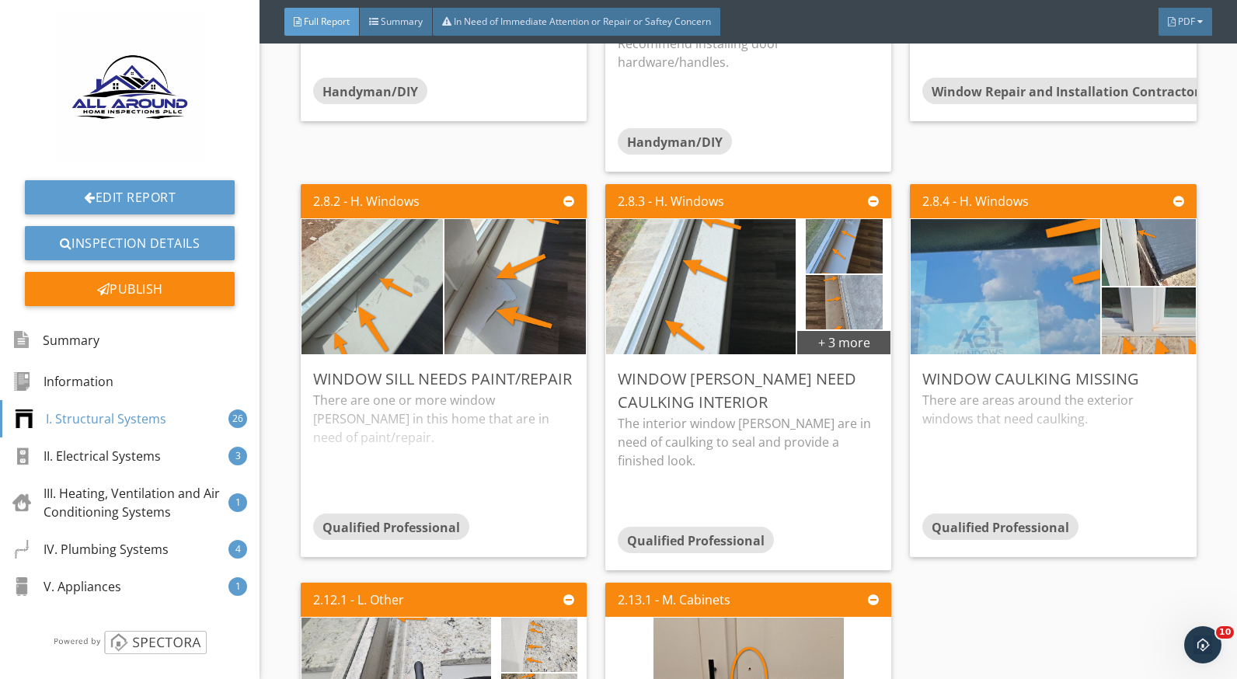
scroll to position [4275, 0]
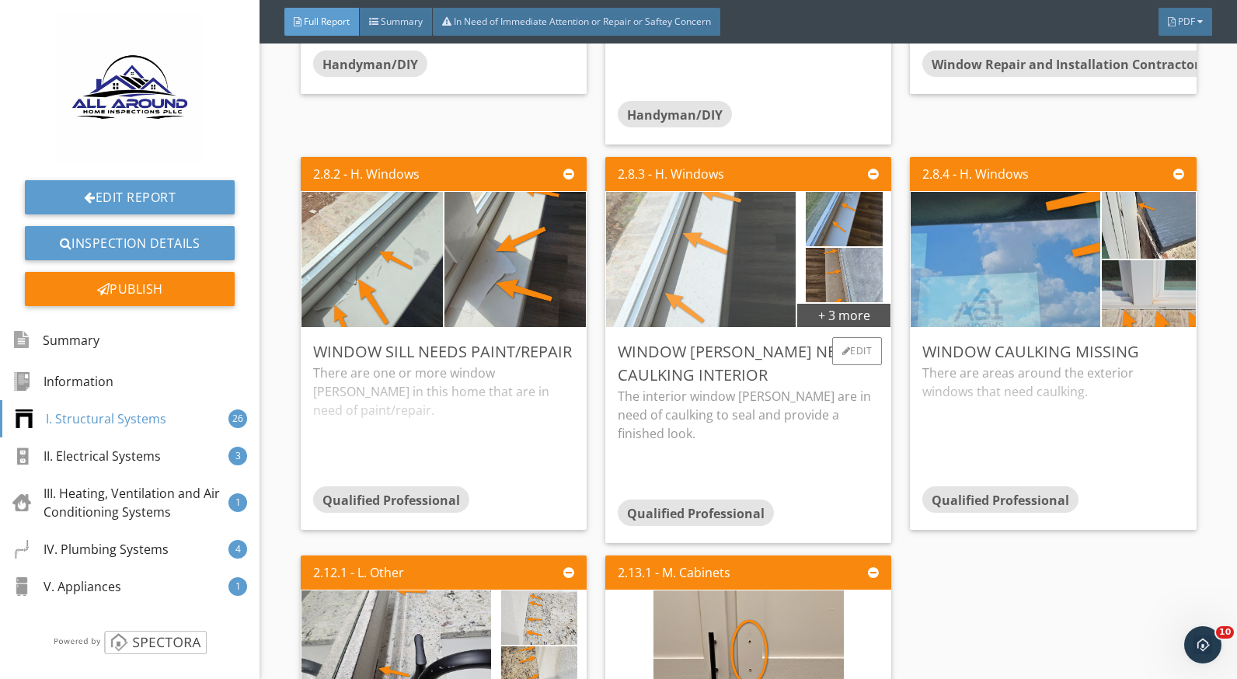
click at [693, 305] on img at bounding box center [701, 259] width 190 height 338
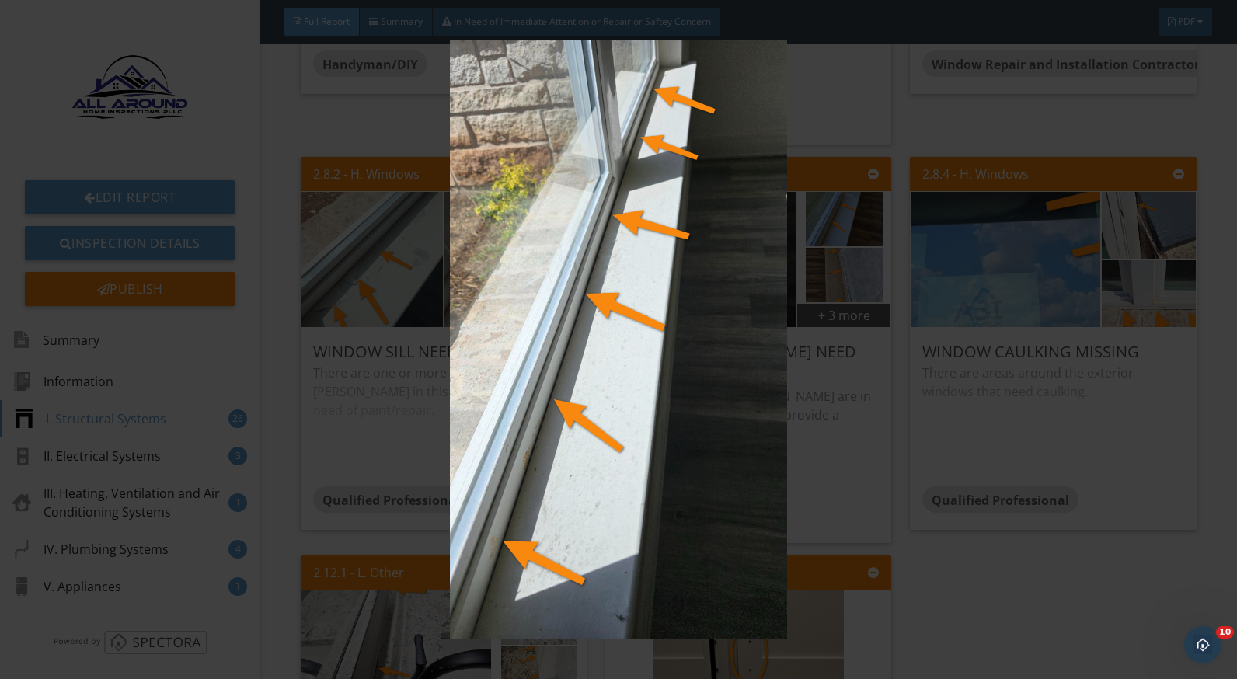
click at [847, 461] on img at bounding box center [618, 339] width 1129 height 599
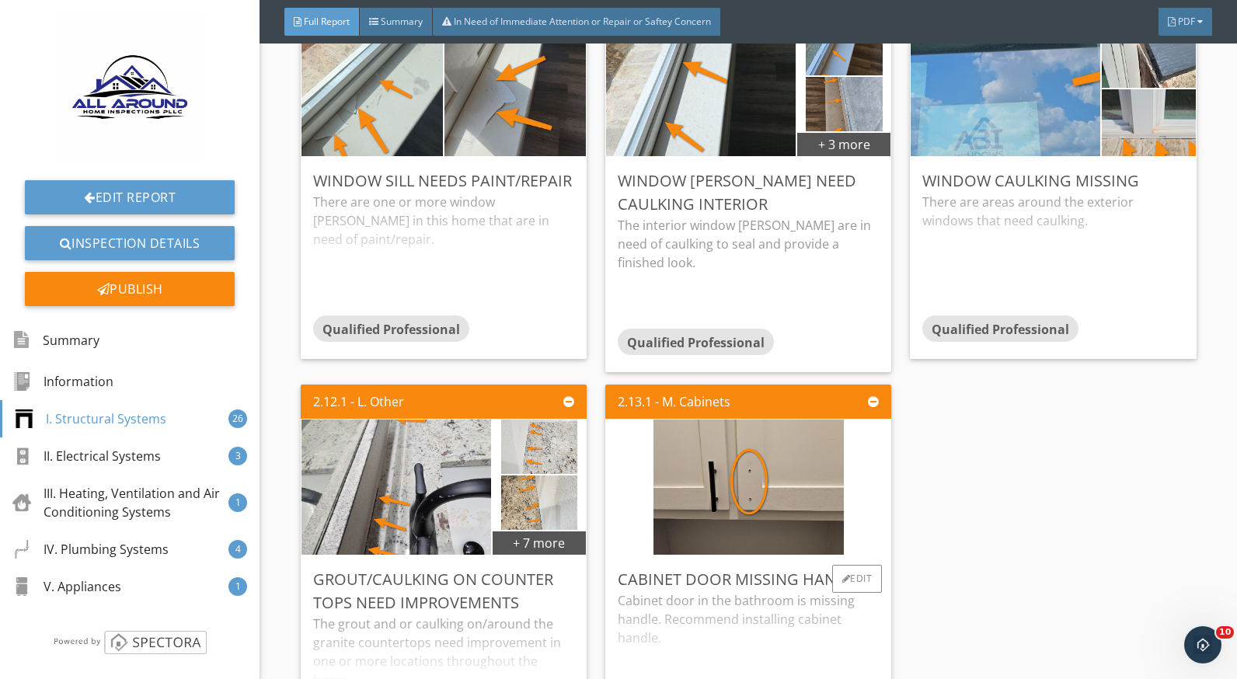
scroll to position [4741, 0]
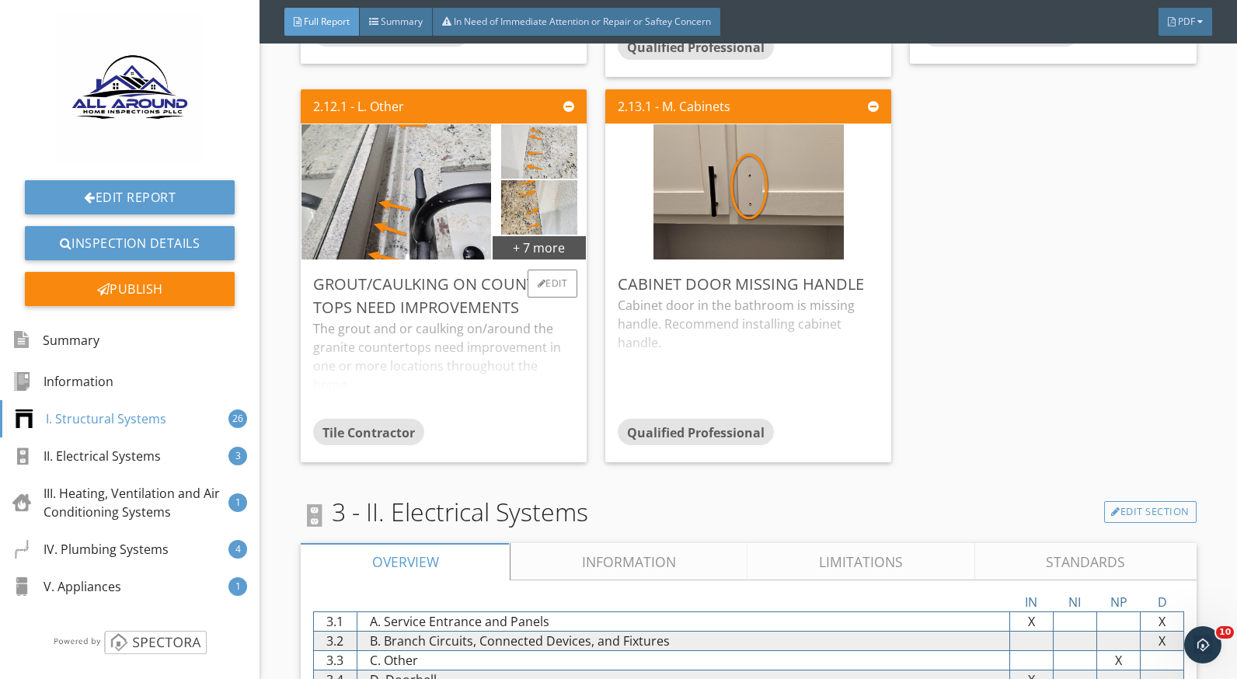
click at [382, 335] on div "The grout and or caulking on/around the granite countertops need improvement in…" at bounding box center [443, 368] width 261 height 99
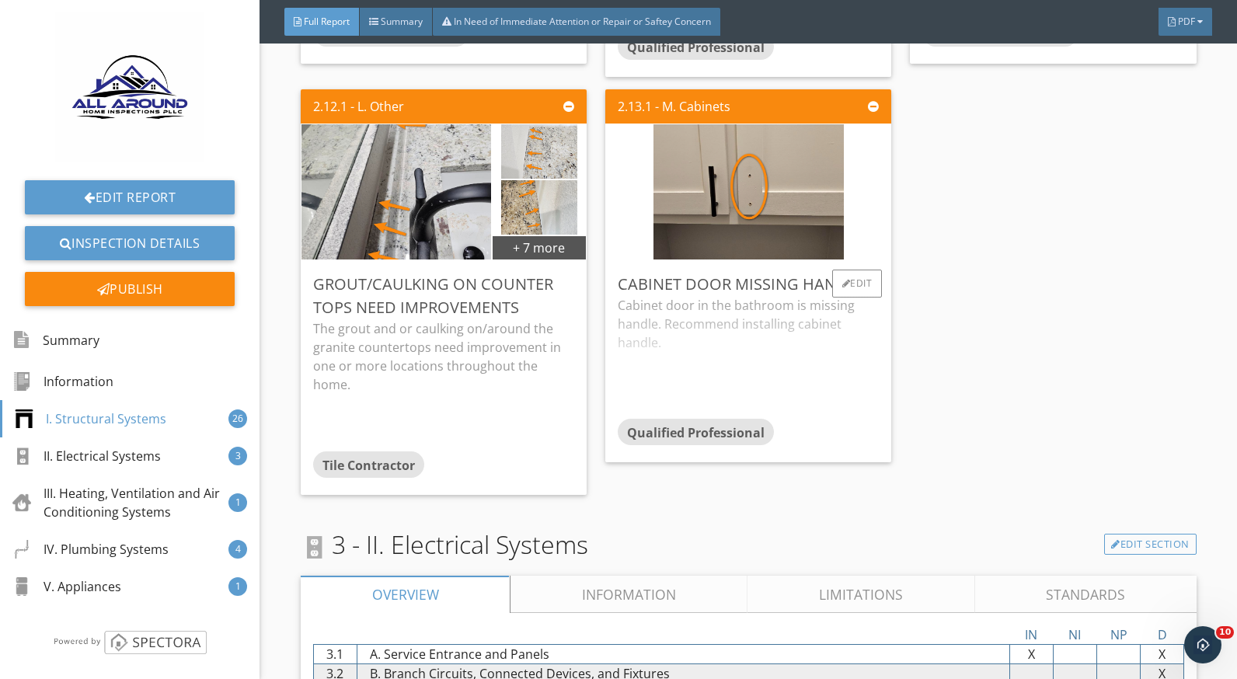
click at [731, 316] on div "Cabinet door in the bathroom is missing handle. Recommend installing cabinet ha…" at bounding box center [748, 357] width 261 height 123
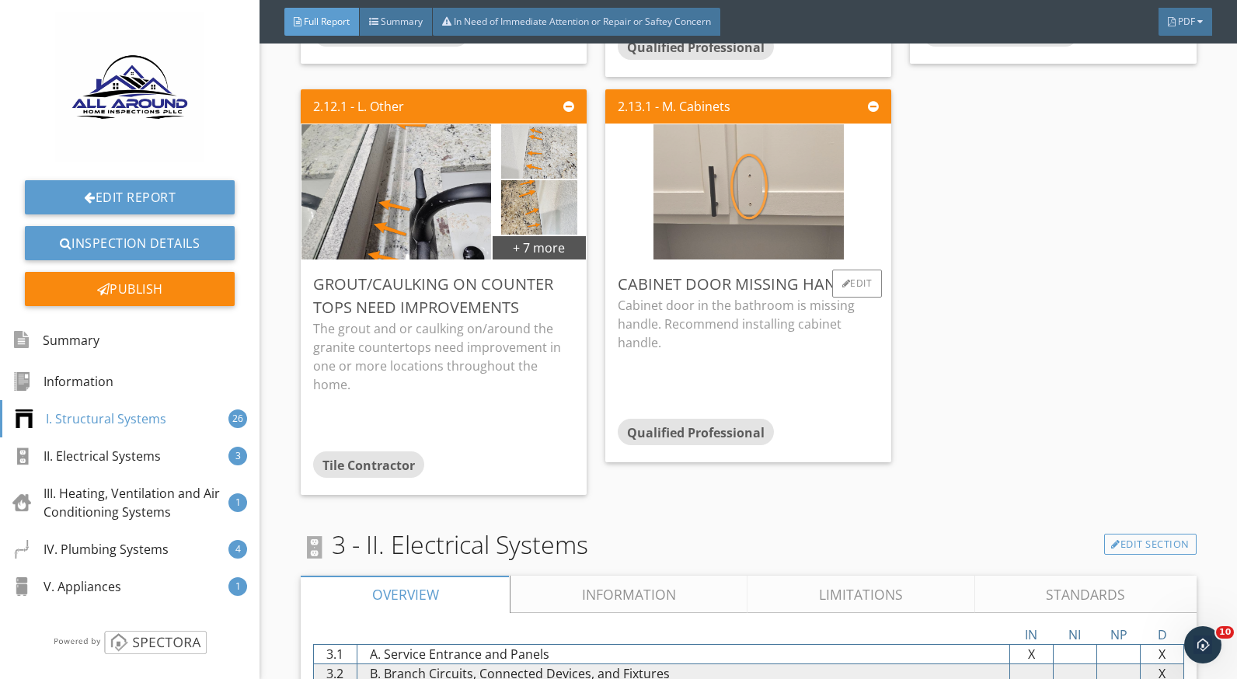
click at [719, 213] on img at bounding box center [749, 192] width 190 height 338
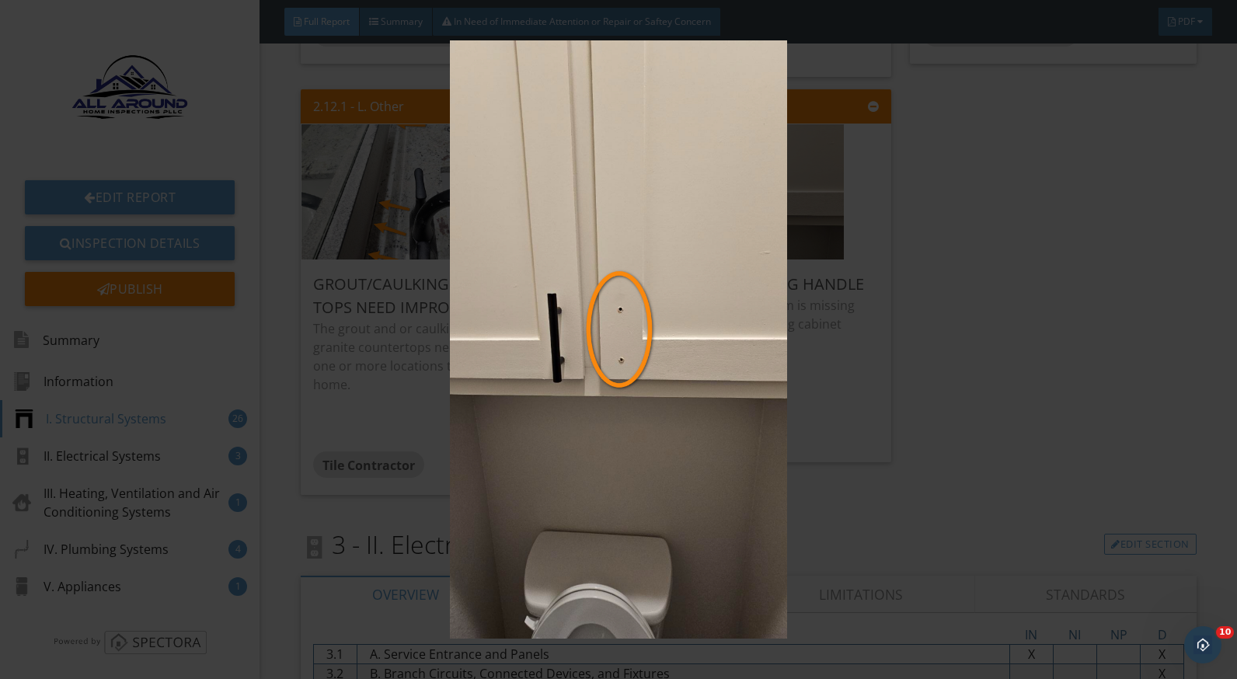
click at [912, 469] on img at bounding box center [618, 339] width 1129 height 599
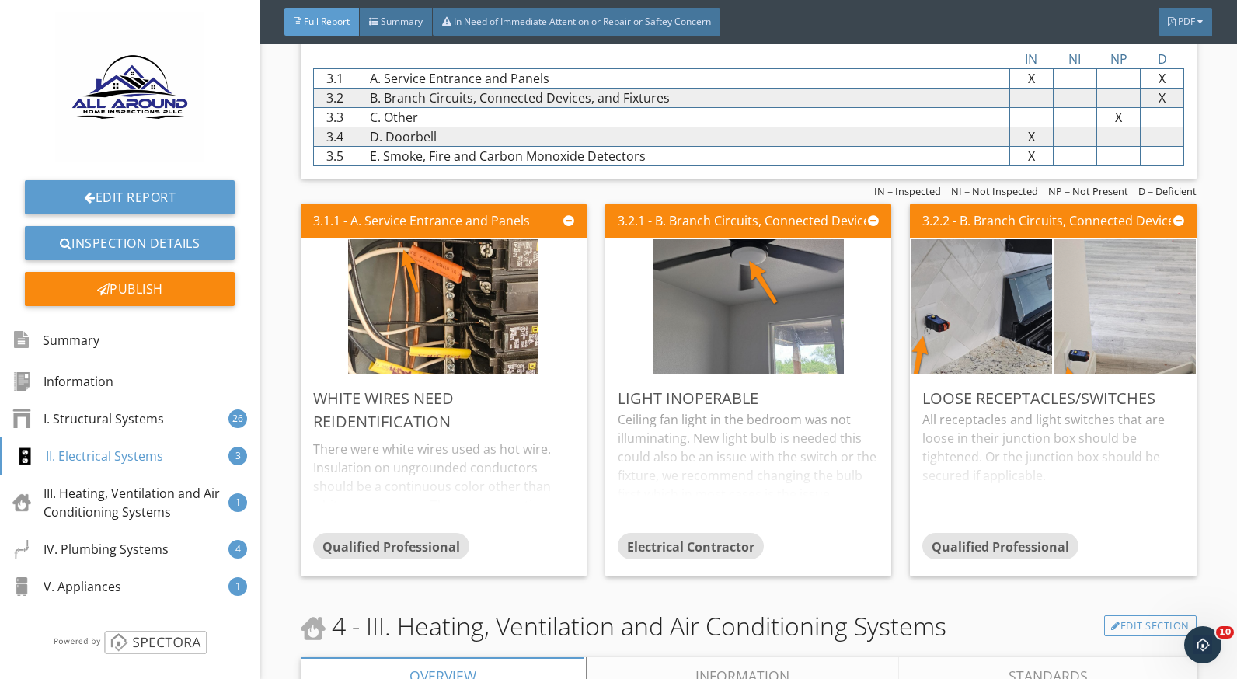
scroll to position [5519, 0]
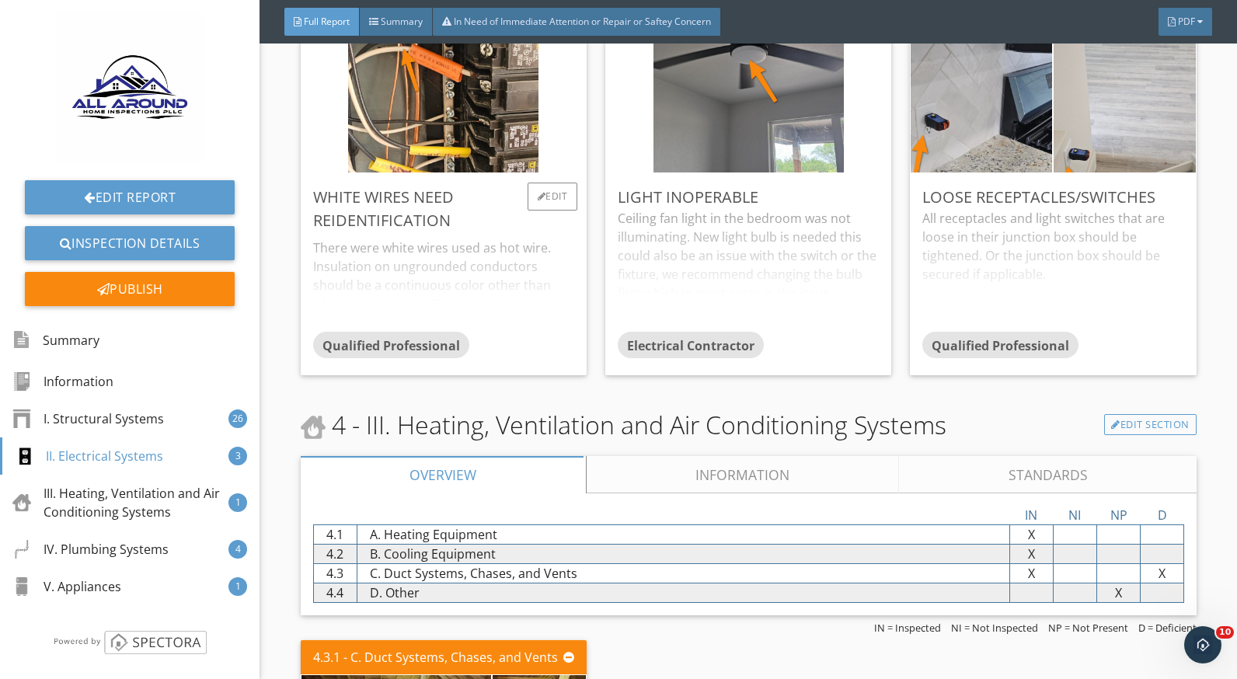
click at [398, 259] on div "There were white wires used as hot wire. Insulation on ungrounded conductors sh…" at bounding box center [443, 281] width 261 height 99
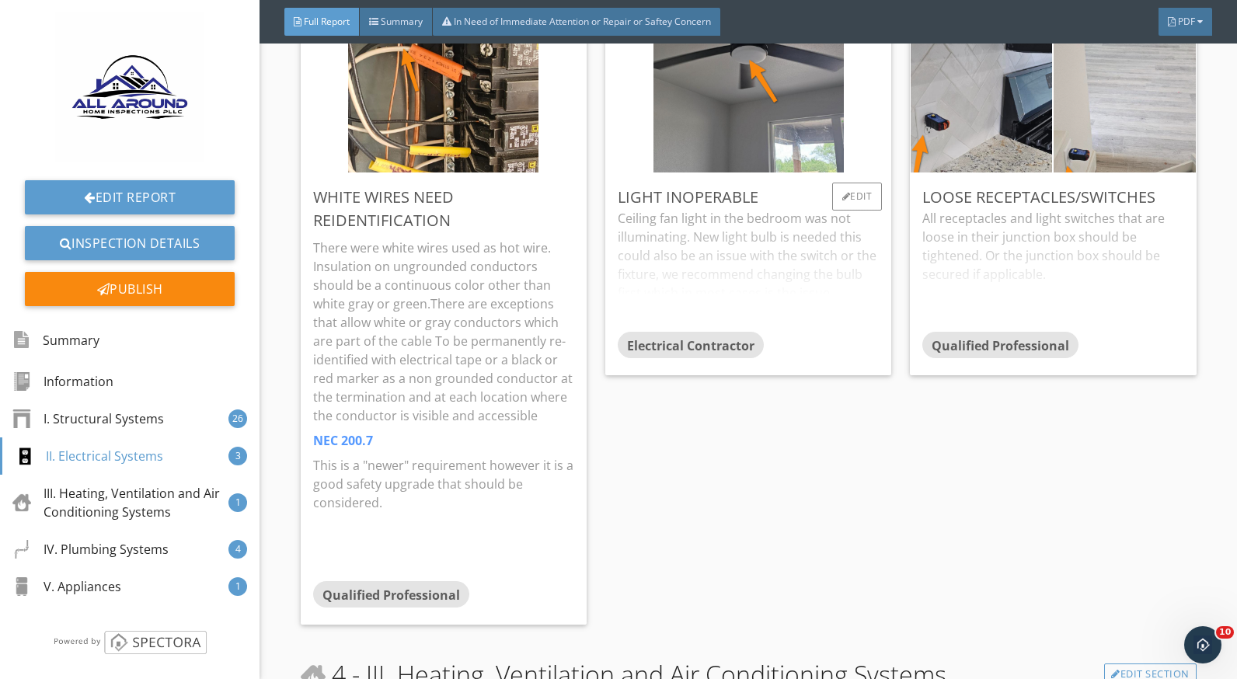
click at [686, 253] on div "Ceiling fan light in the bedroom was not illuminating. New light bulb is needed…" at bounding box center [748, 270] width 261 height 123
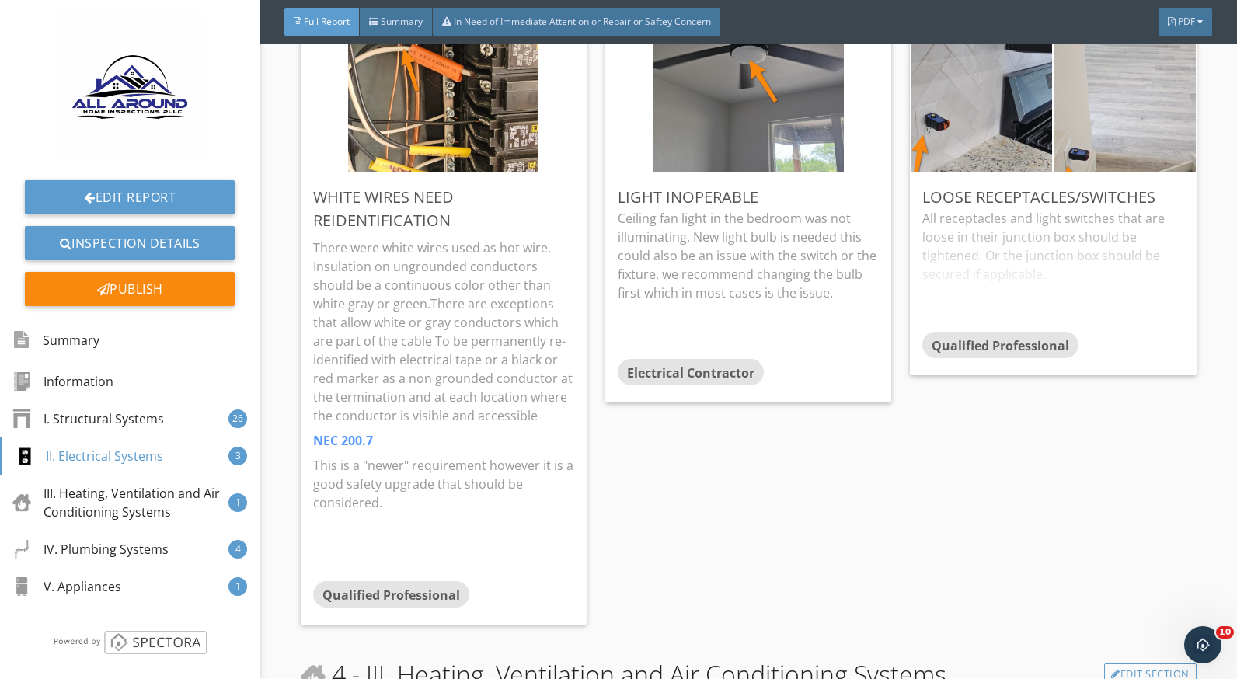
scroll to position [5441, 0]
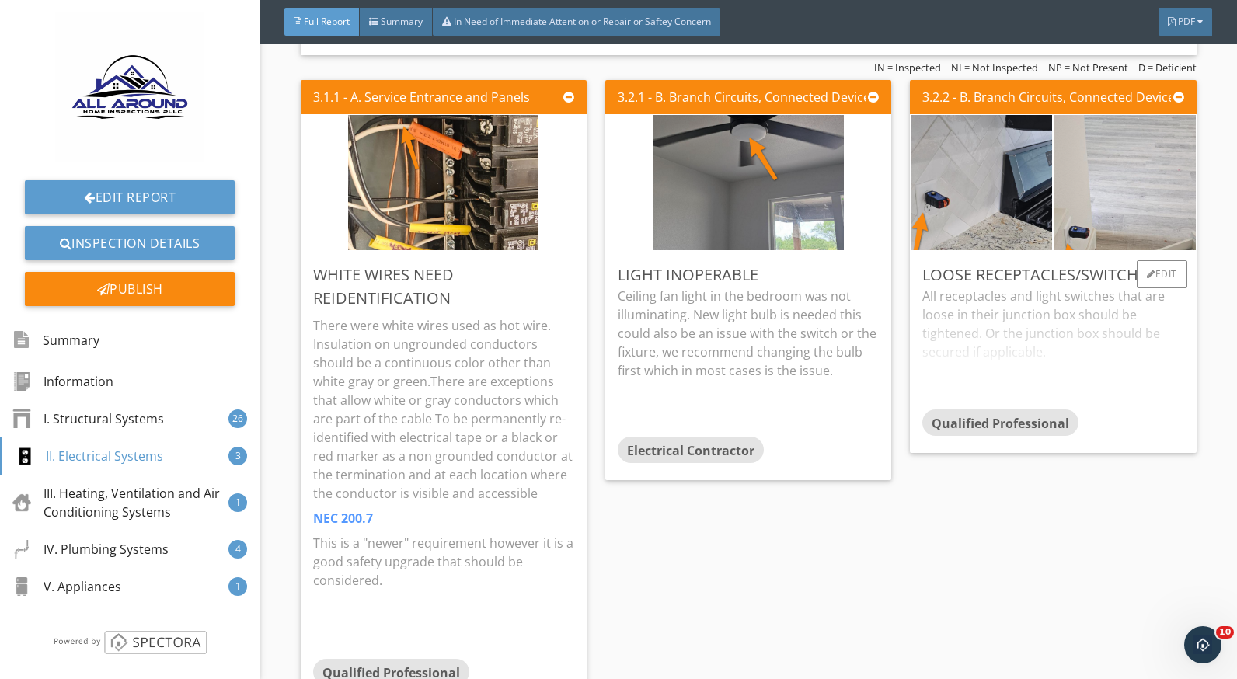
click at [1018, 300] on div "All receptacles and light switches that are loose in their junction box should …" at bounding box center [1053, 348] width 261 height 123
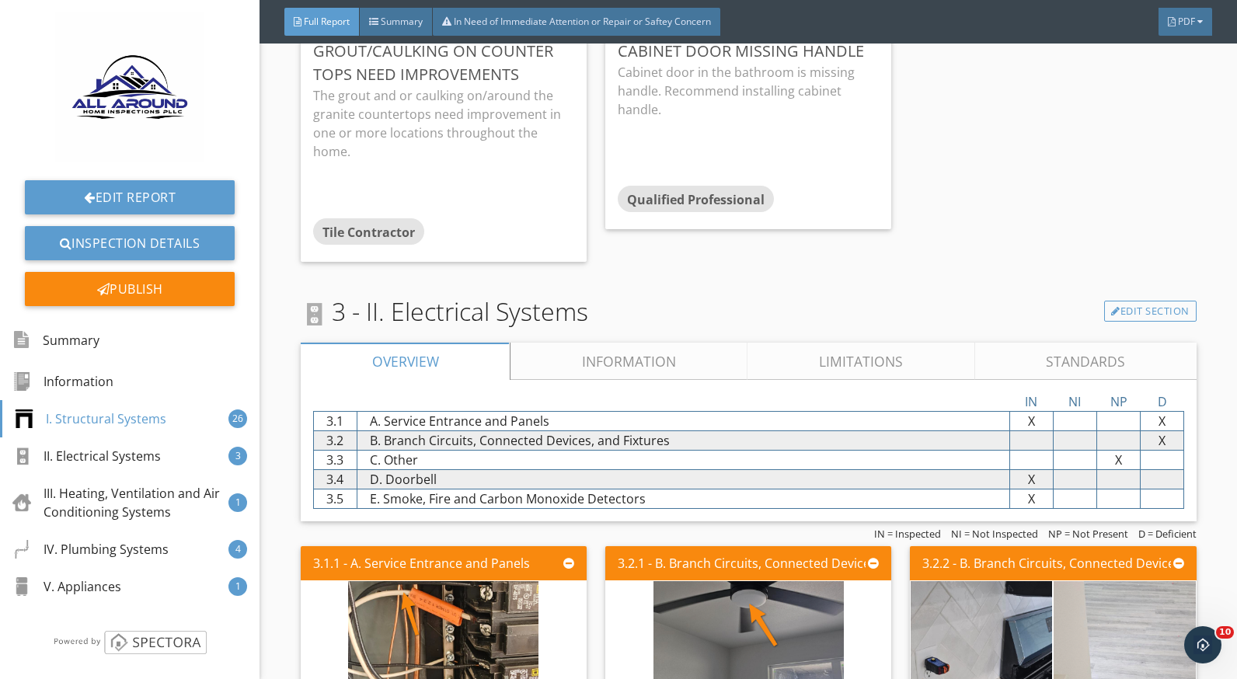
scroll to position [4975, 0]
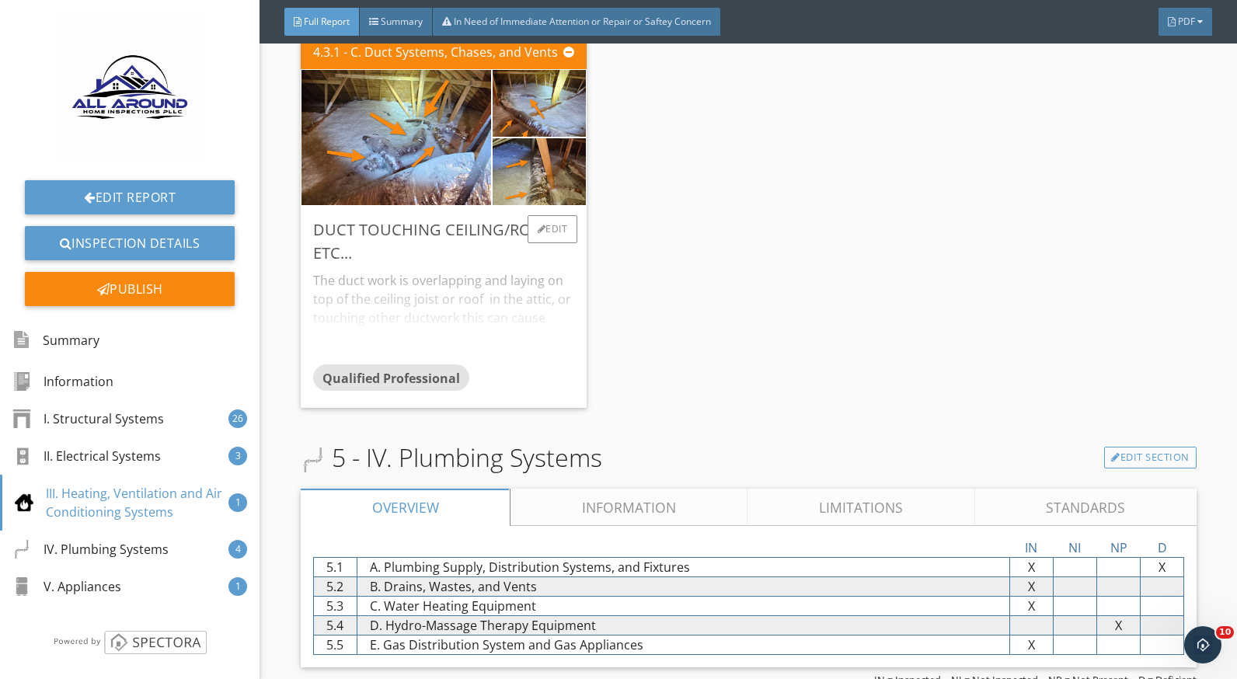
click at [420, 295] on div "The duct work is overlapping and laying on top of the ceiling joist or roof in …" at bounding box center [443, 314] width 261 height 99
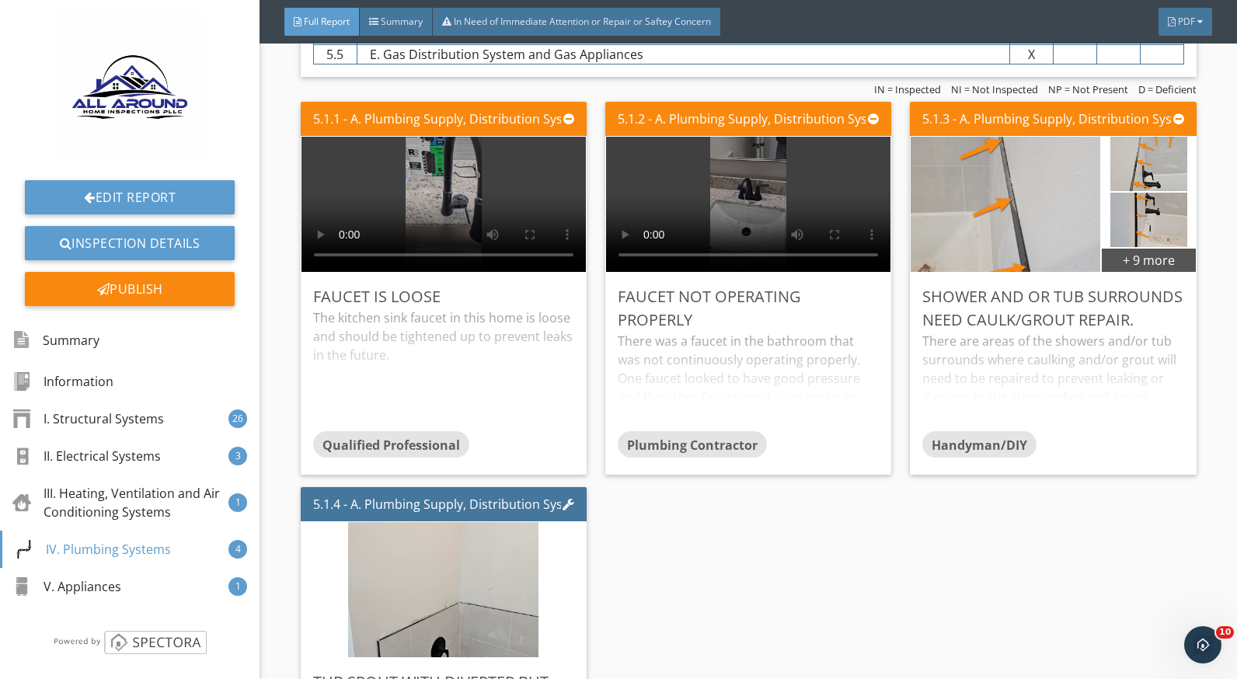
scroll to position [7229, 0]
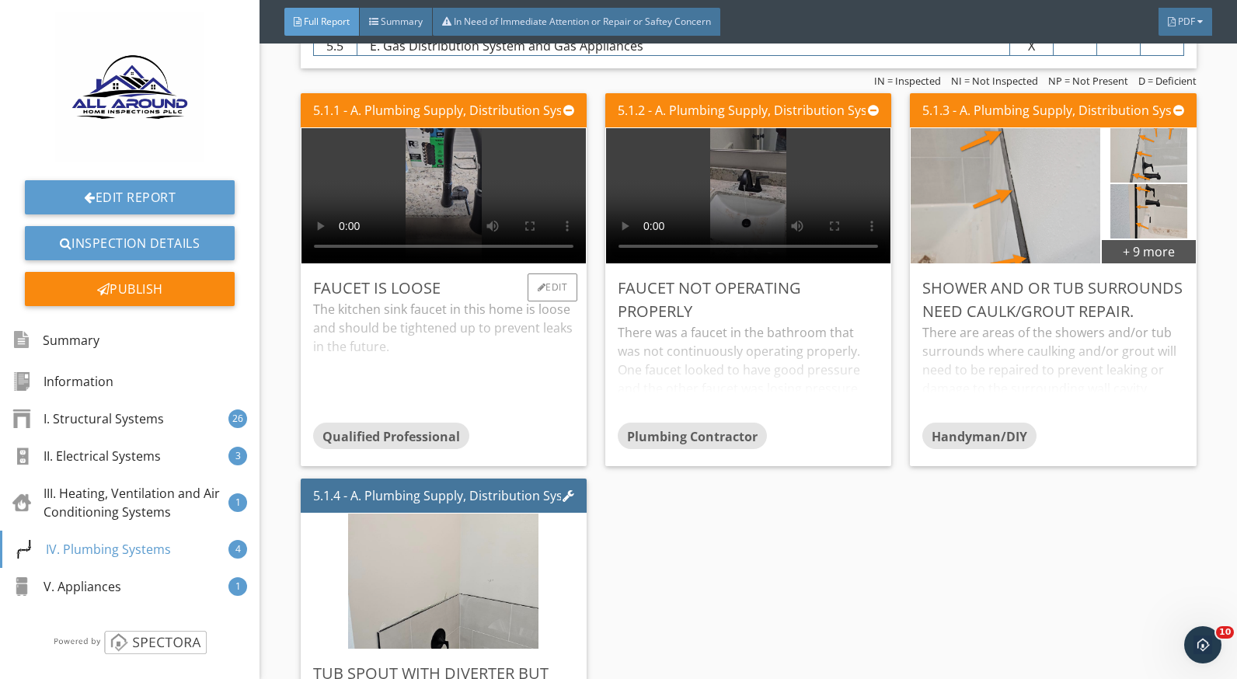
click at [447, 338] on div "The kitchen sink faucet in this home is loose and should be tightened up to pre…" at bounding box center [443, 361] width 261 height 123
click at [830, 346] on div "There was a faucet in the bathroom that was not continuously operating properly…" at bounding box center [748, 372] width 261 height 99
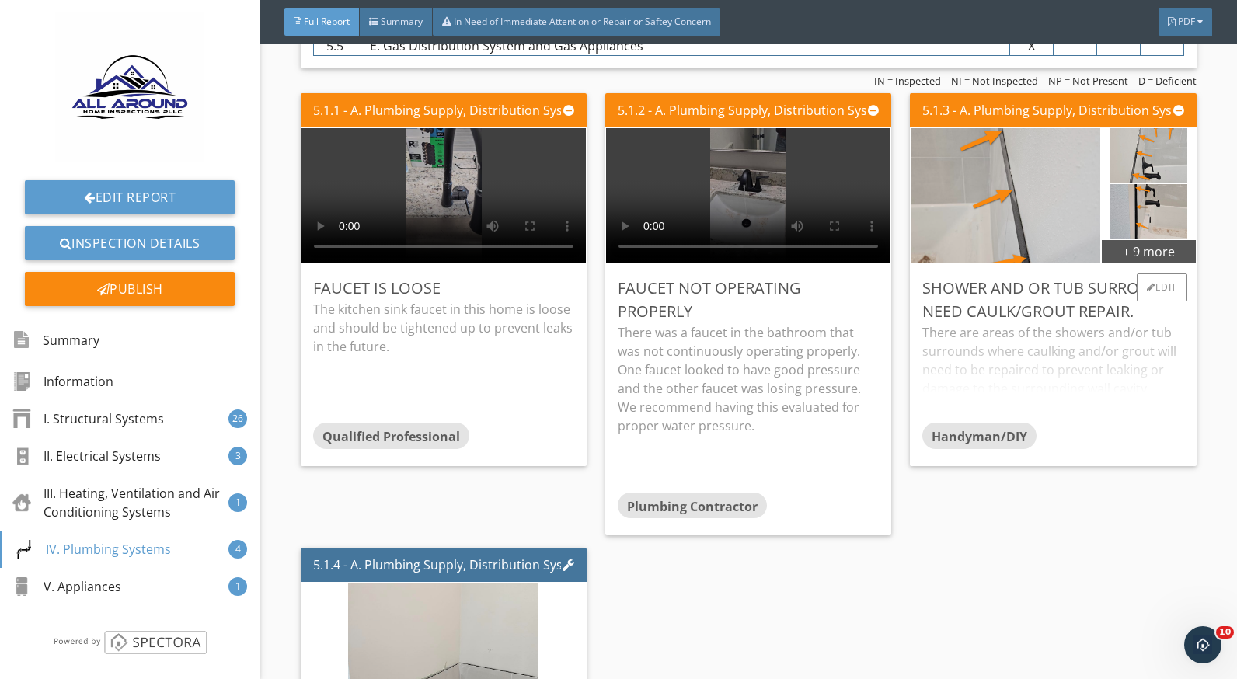
click at [1035, 323] on div "Shower and or tub surrounds need caulk/grout repair." at bounding box center [1053, 300] width 261 height 47
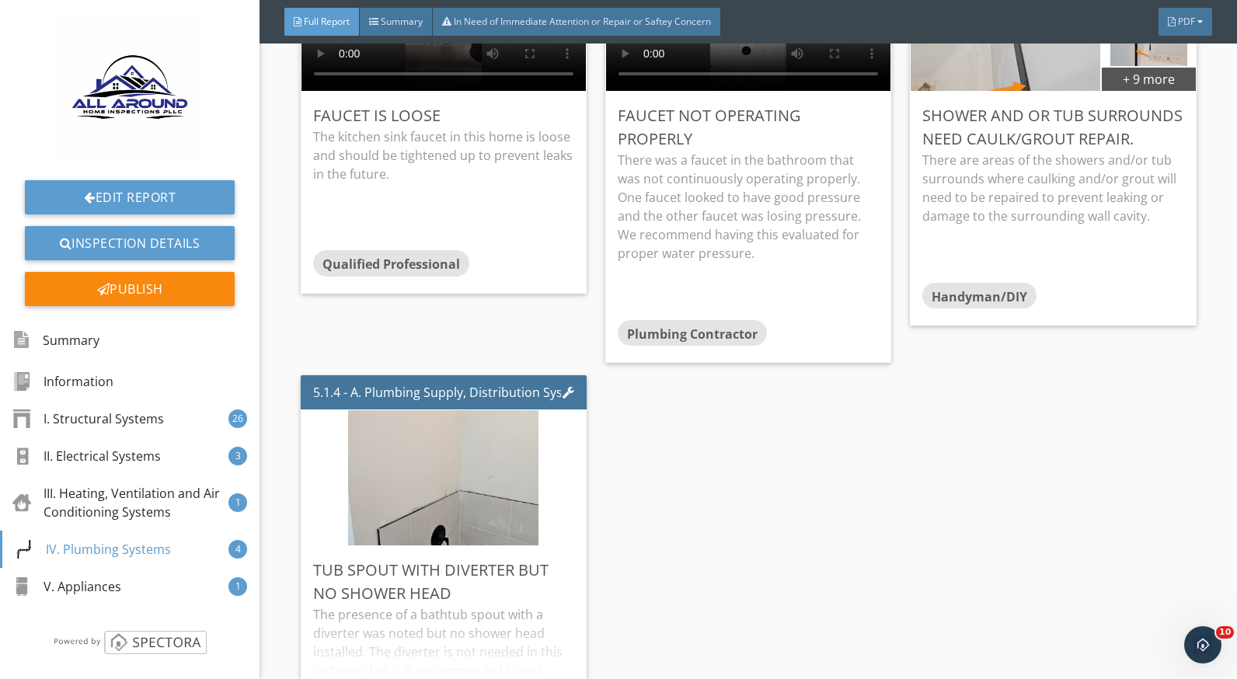
scroll to position [7540, 0]
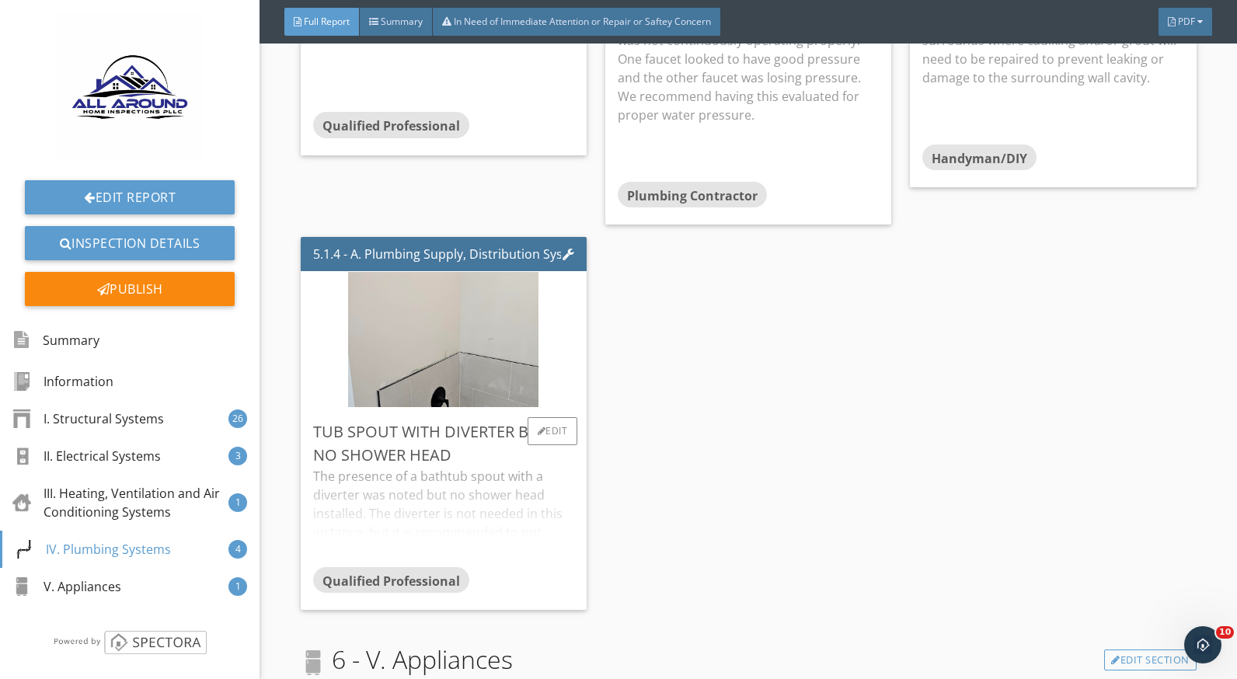
click at [375, 506] on div "The presence of a bathtub spout with a diverter was noted but no shower head in…" at bounding box center [443, 516] width 261 height 99
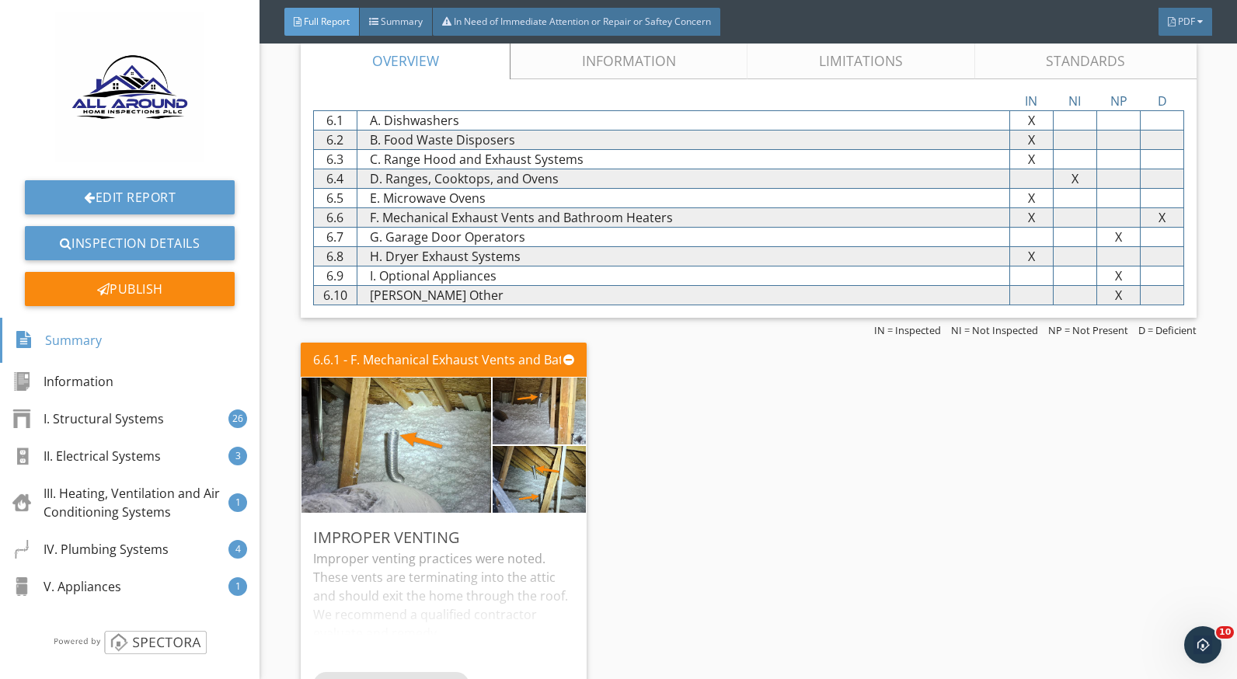
scroll to position [8313, 0]
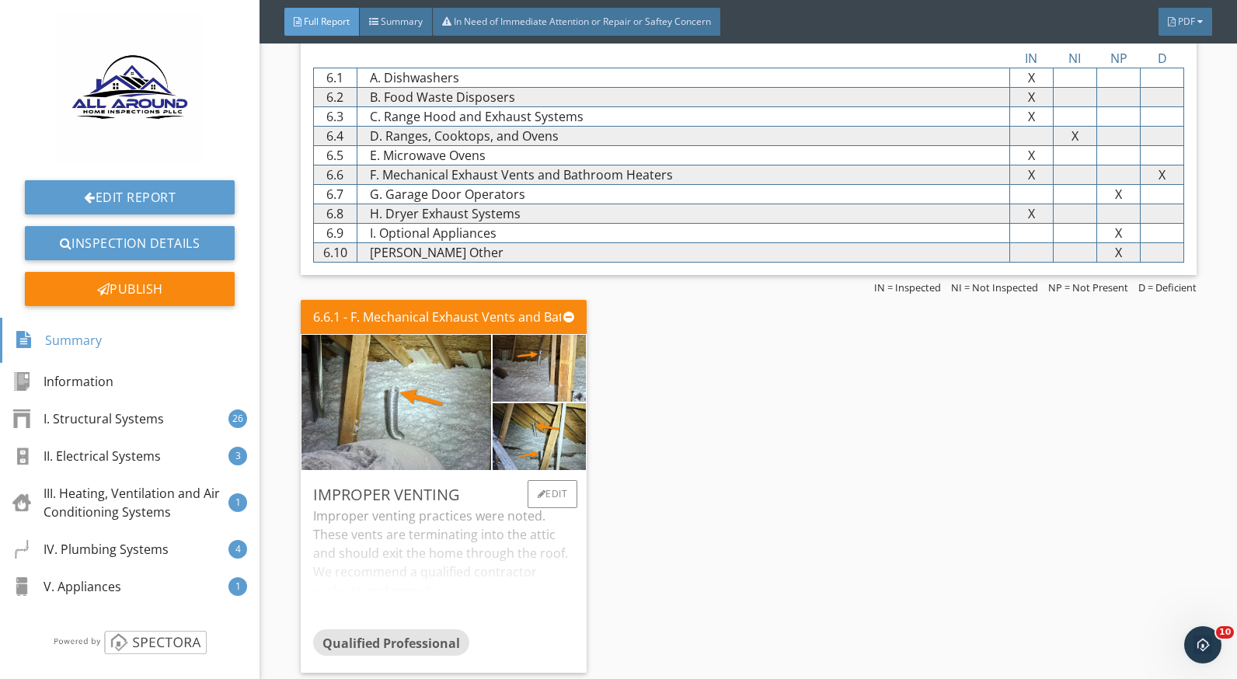
click at [485, 543] on div "Improper venting practices were noted. These vents are terminating into the att…" at bounding box center [443, 568] width 261 height 123
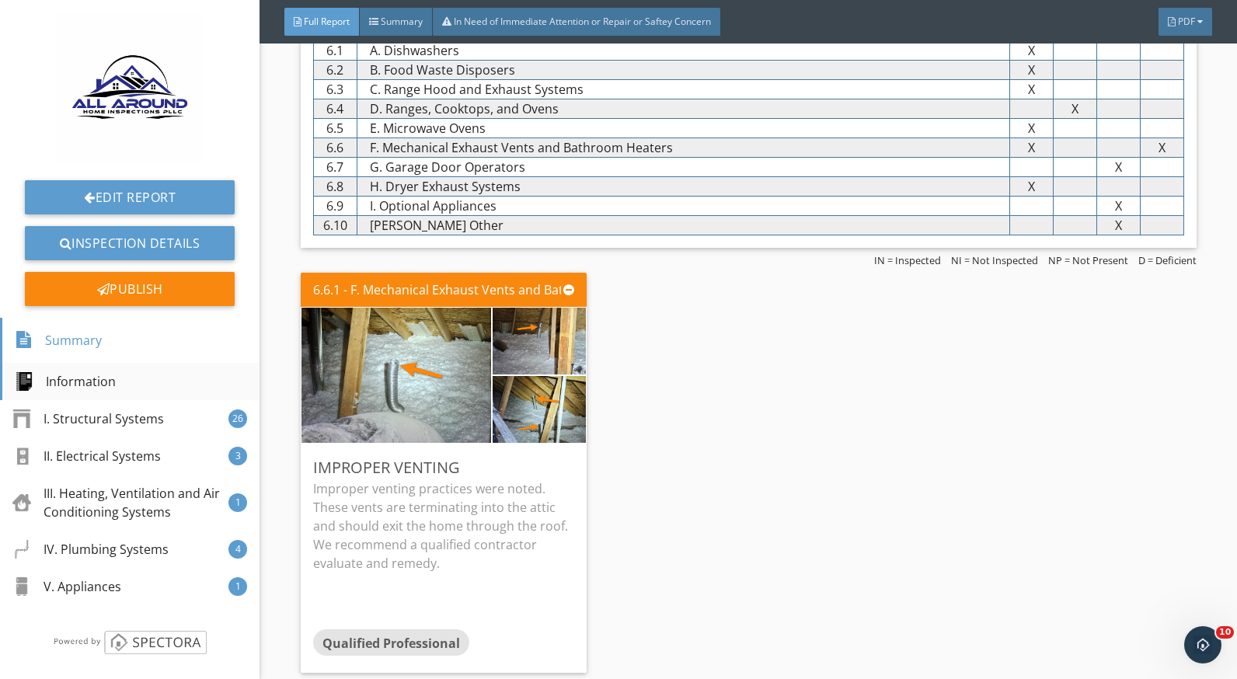
scroll to position [8340, 0]
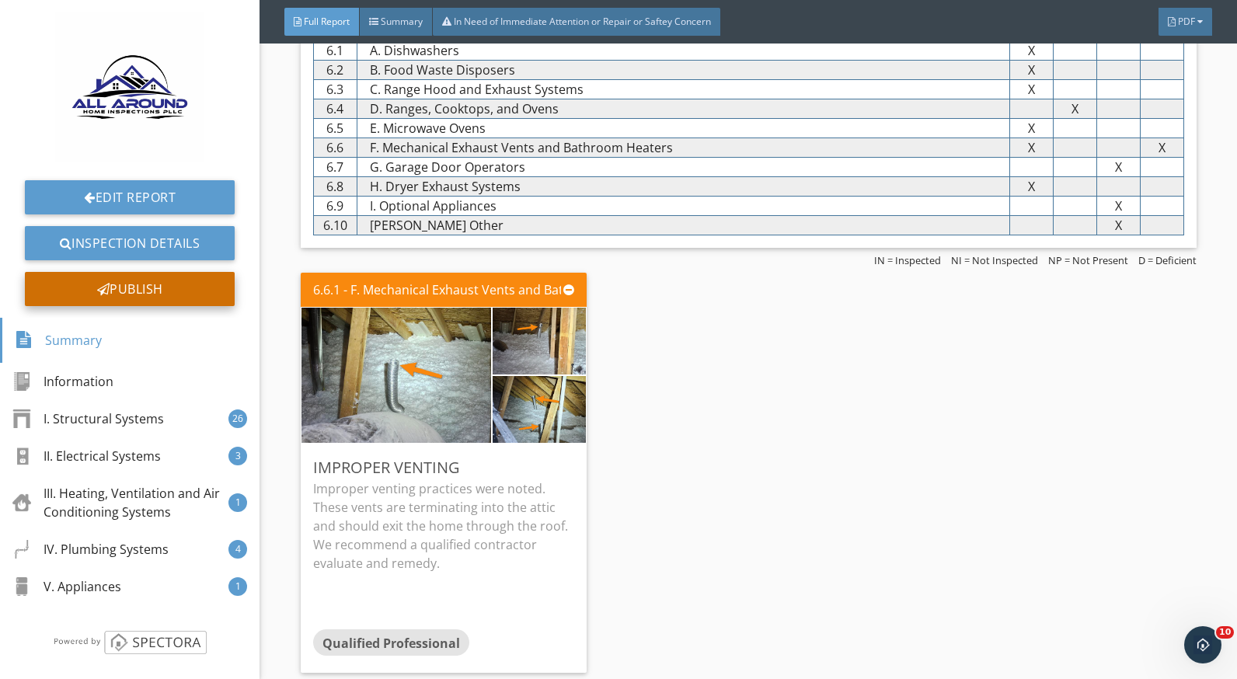
click at [98, 295] on div "Publish" at bounding box center [130, 289] width 210 height 34
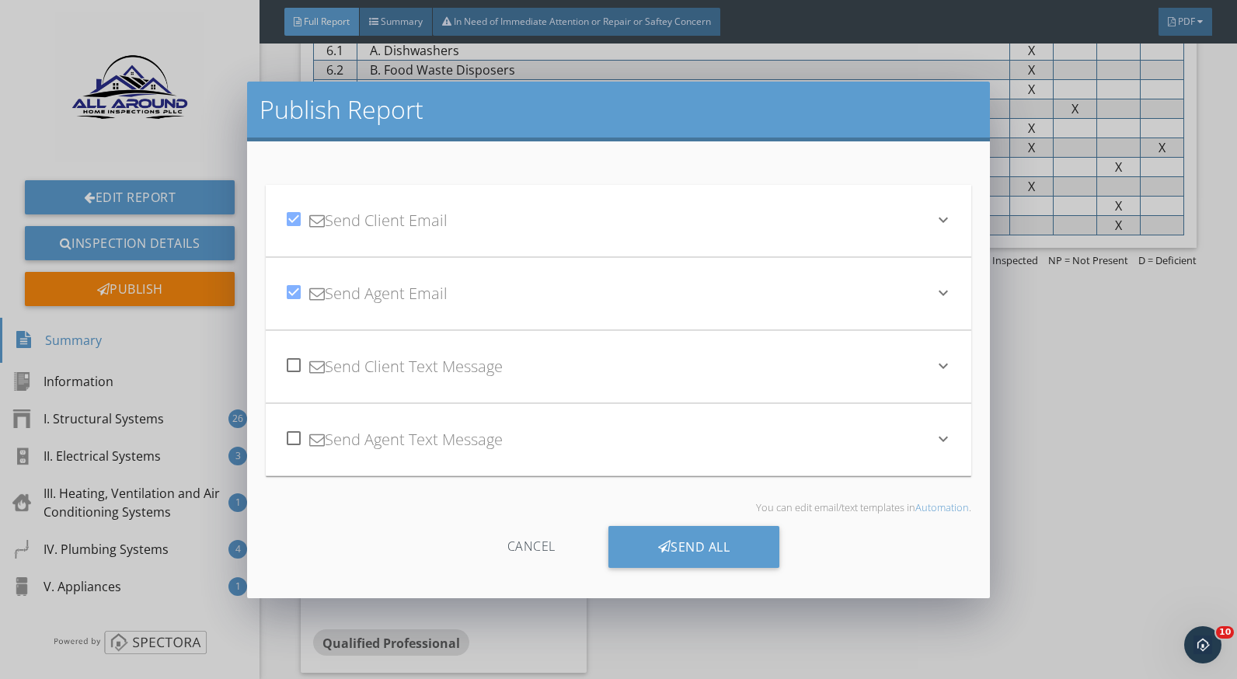
click at [291, 363] on div at bounding box center [294, 365] width 26 height 26
checkbox input "true"
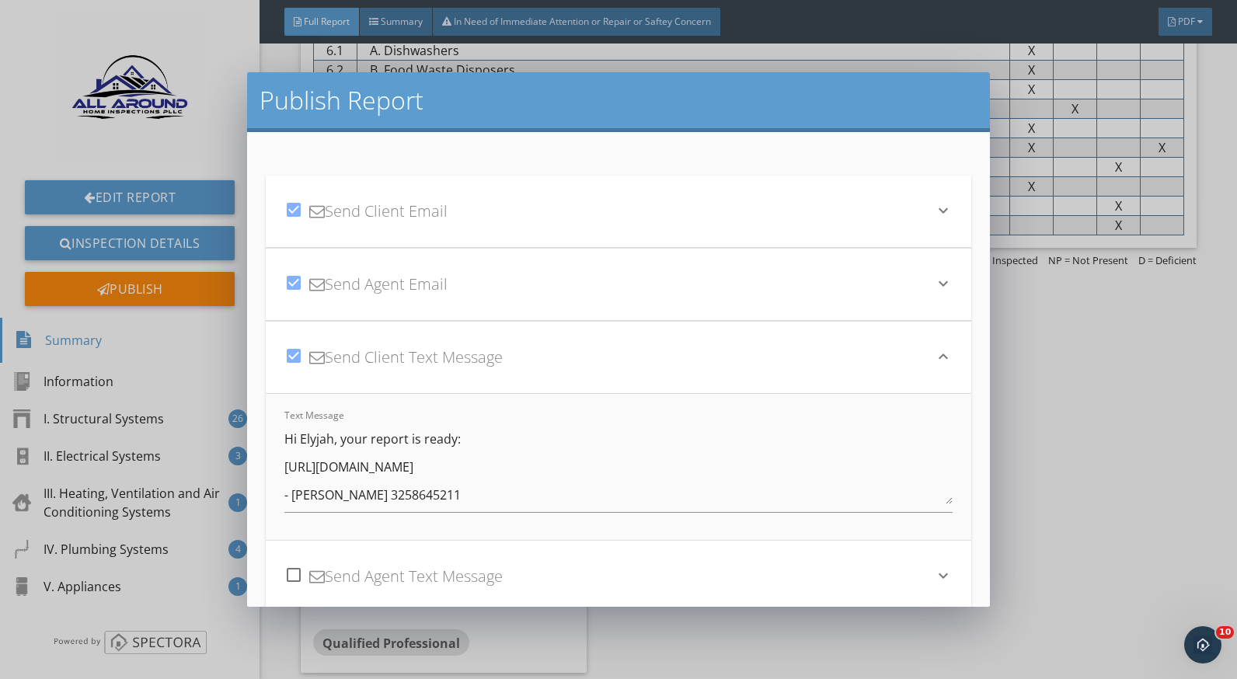
click at [652, 281] on div "check_box Send Agent Email" at bounding box center [608, 284] width 649 height 53
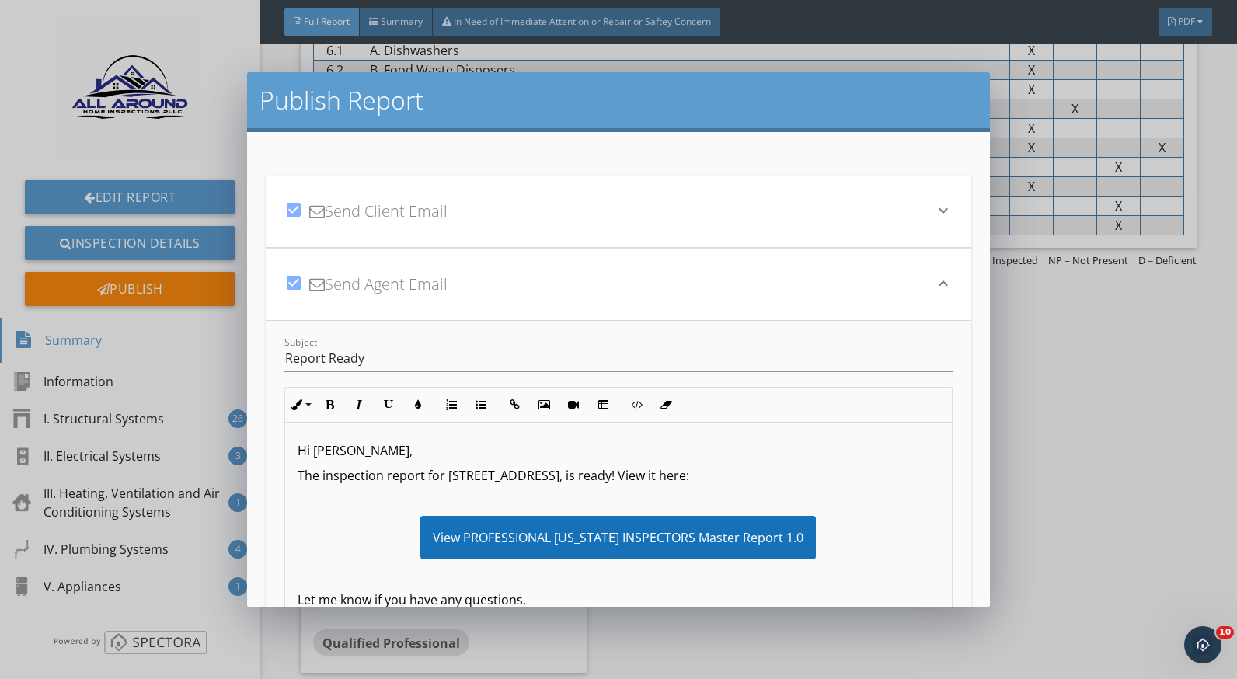
click at [652, 281] on div "check_box Send Agent Email" at bounding box center [608, 284] width 649 height 53
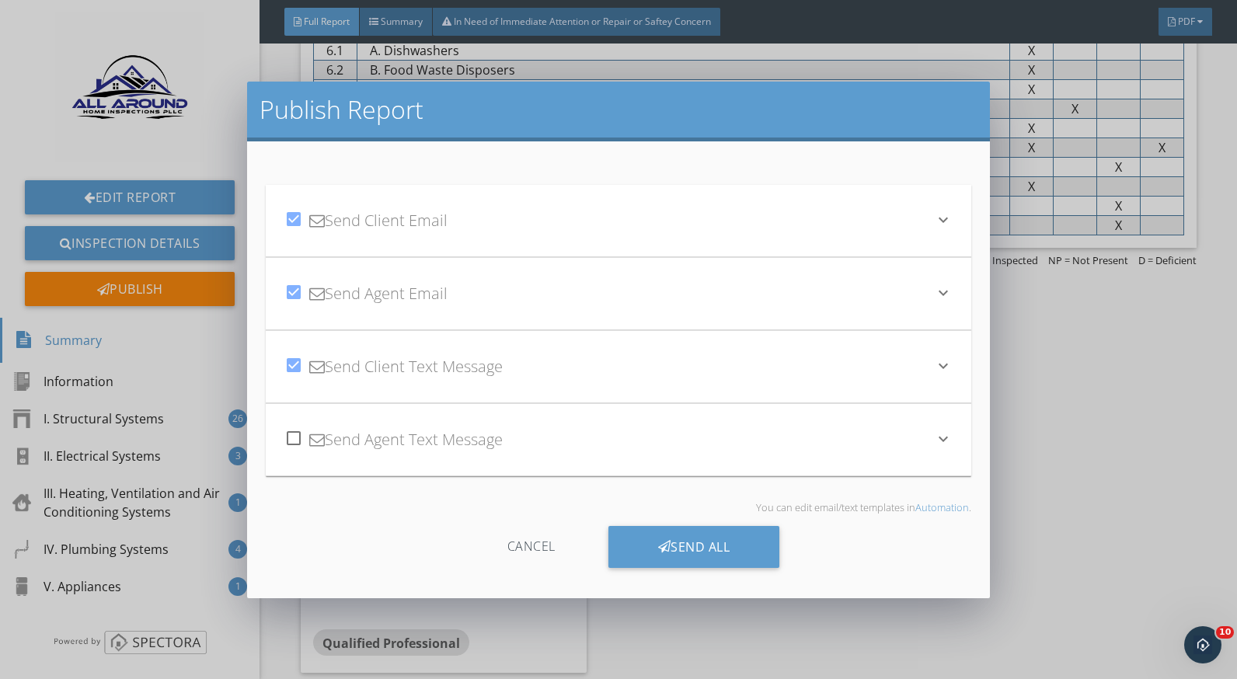
click at [630, 378] on div "check_box Send Client Text Message" at bounding box center [608, 366] width 649 height 53
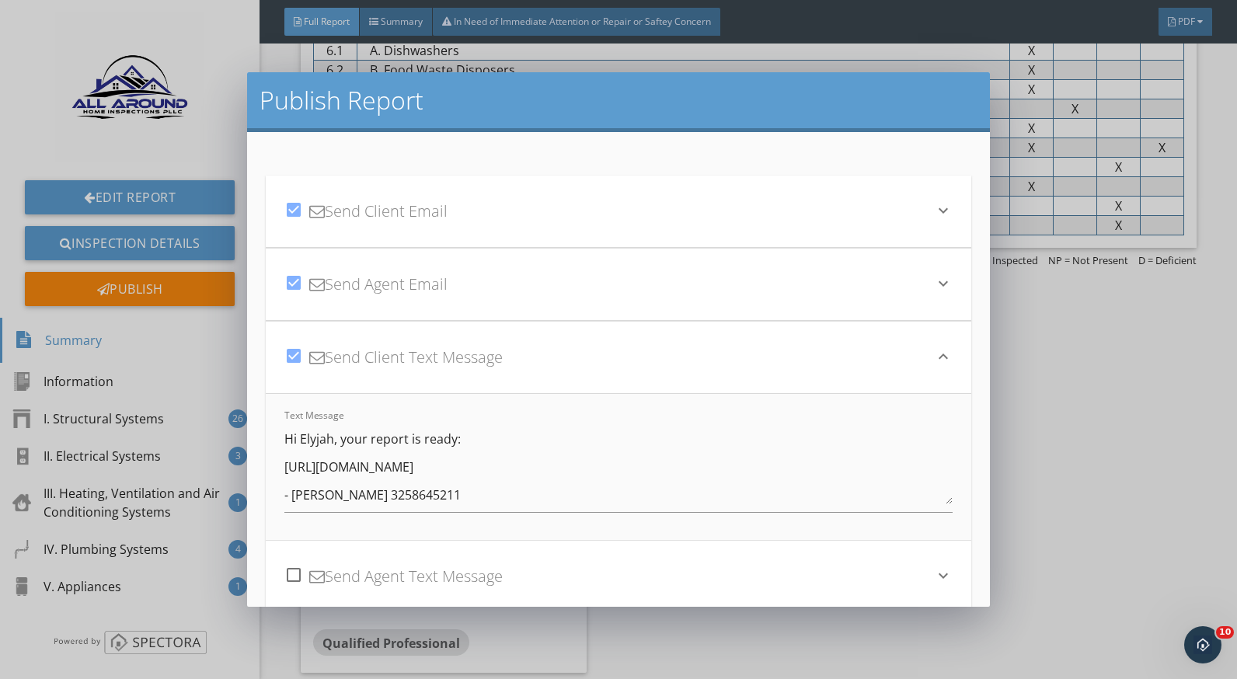
click at [627, 364] on div "check_box Send Client Text Message" at bounding box center [608, 357] width 649 height 53
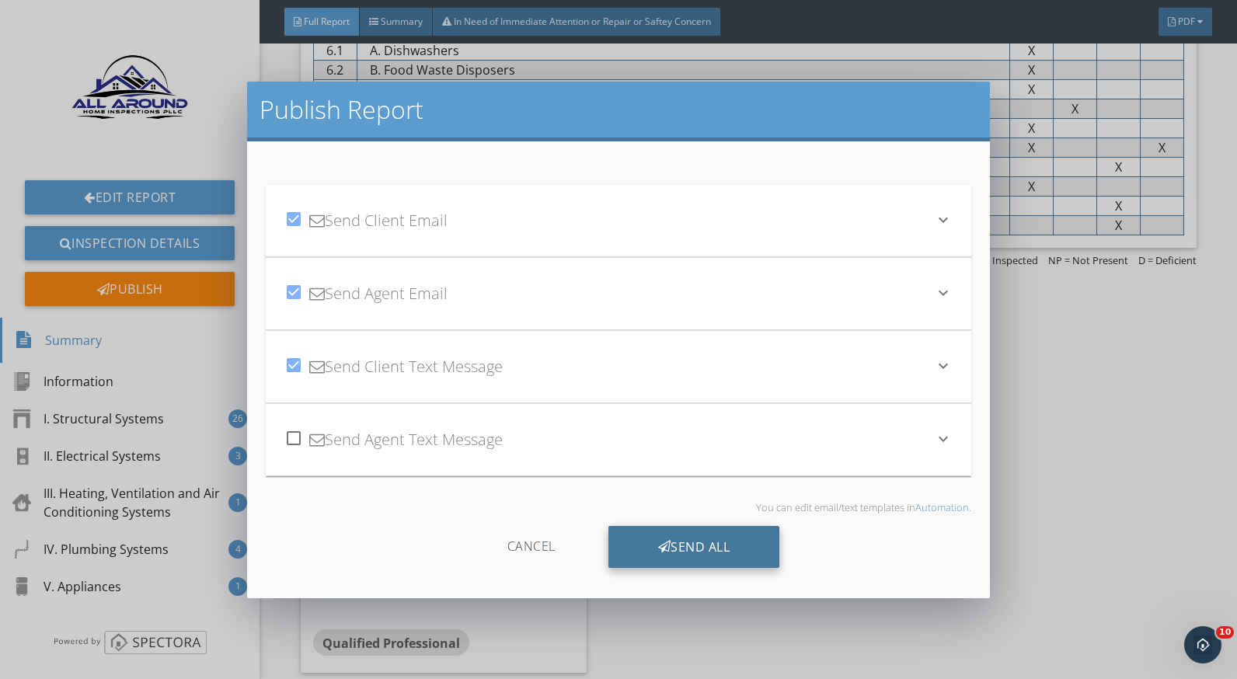
click at [628, 547] on div "Send All" at bounding box center [695, 547] width 172 height 42
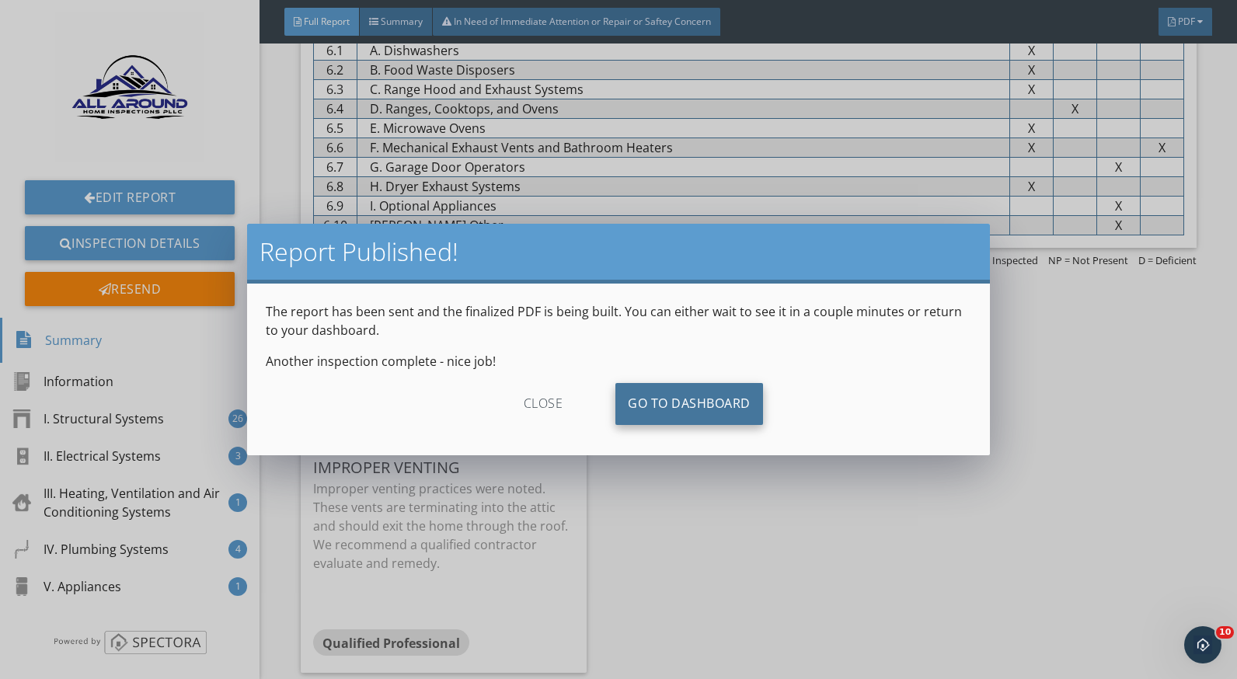
drag, startPoint x: 698, startPoint y: 403, endPoint x: 700, endPoint y: 424, distance: 21.0
click at [698, 403] on link "Go To Dashboard" at bounding box center [690, 404] width 148 height 42
